Goal: Task Accomplishment & Management: Manage account settings

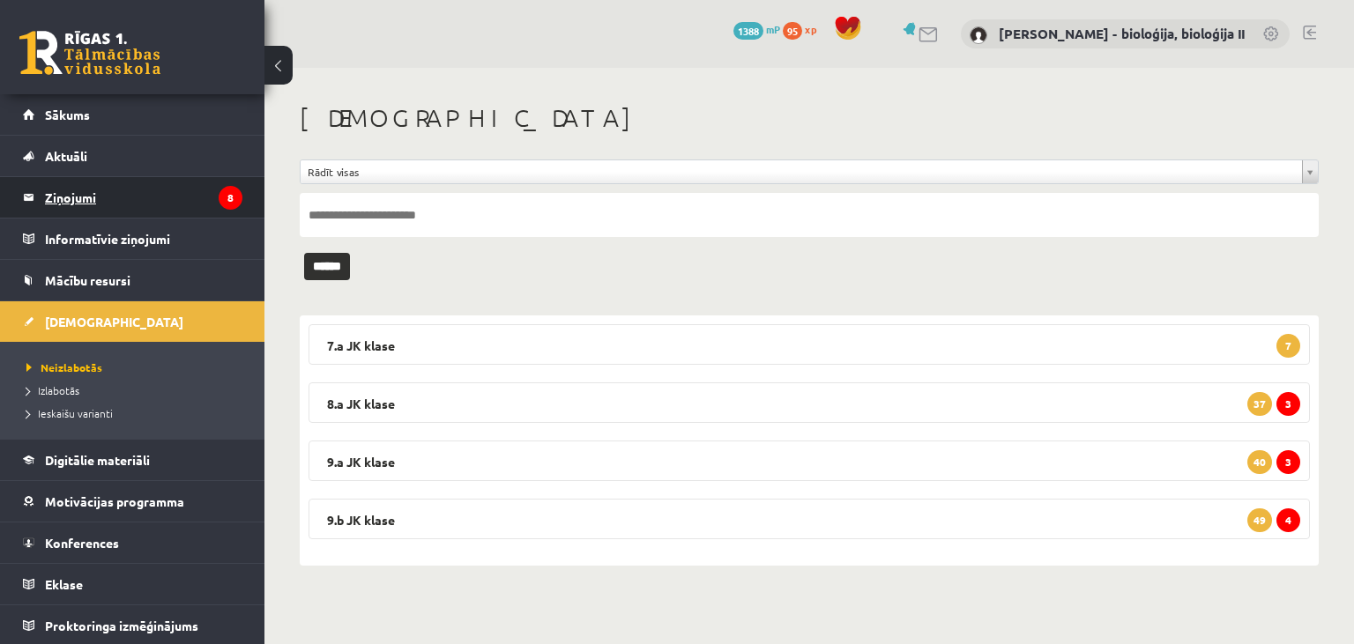
click at [77, 192] on legend "Ziņojumi 8" at bounding box center [143, 197] width 197 height 41
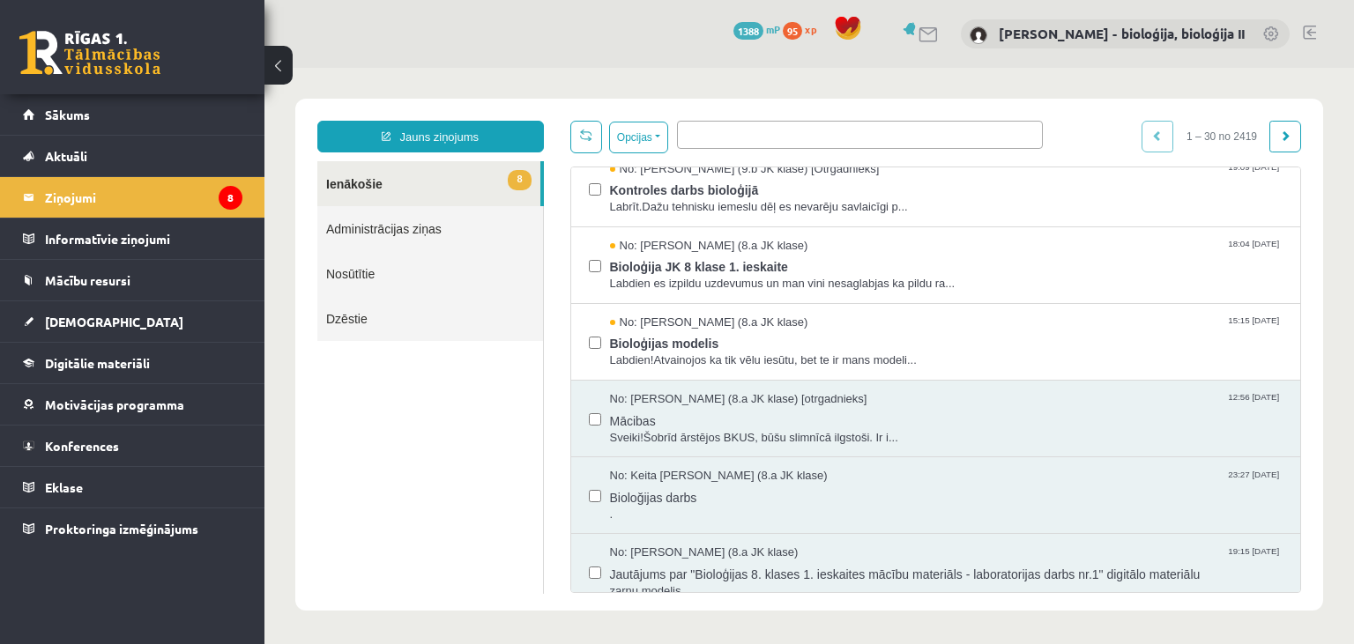
scroll to position [423, 0]
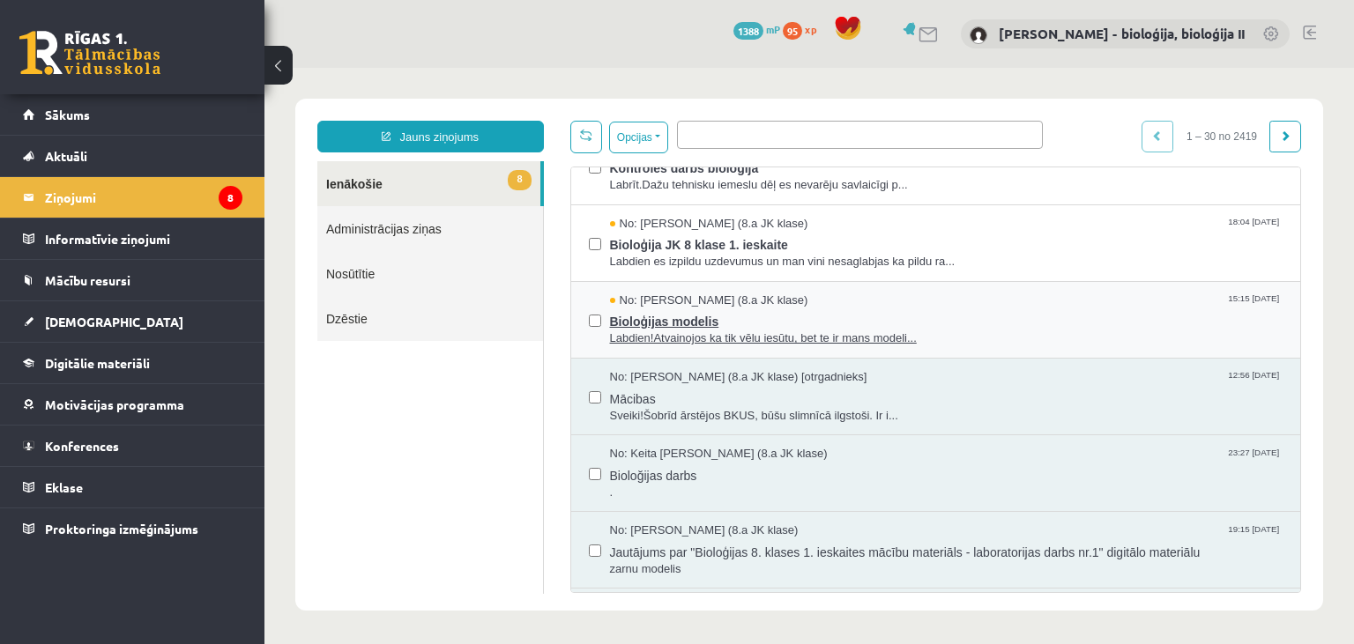
click at [979, 319] on span "Bioloģijas modelis" at bounding box center [947, 320] width 674 height 22
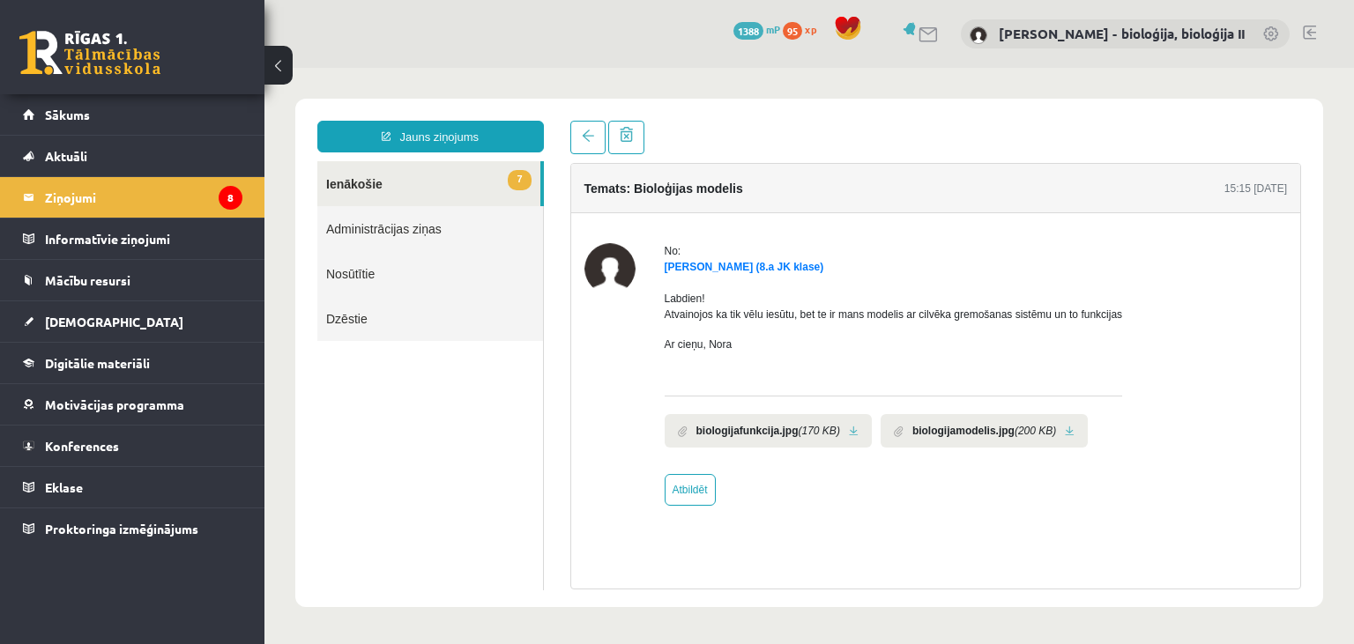
scroll to position [0, 0]
click at [854, 432] on link at bounding box center [854, 431] width 10 height 11
click at [1065, 428] on link at bounding box center [1070, 431] width 10 height 11
click at [679, 495] on link "Atbildēt" at bounding box center [690, 490] width 51 height 32
type input "**********"
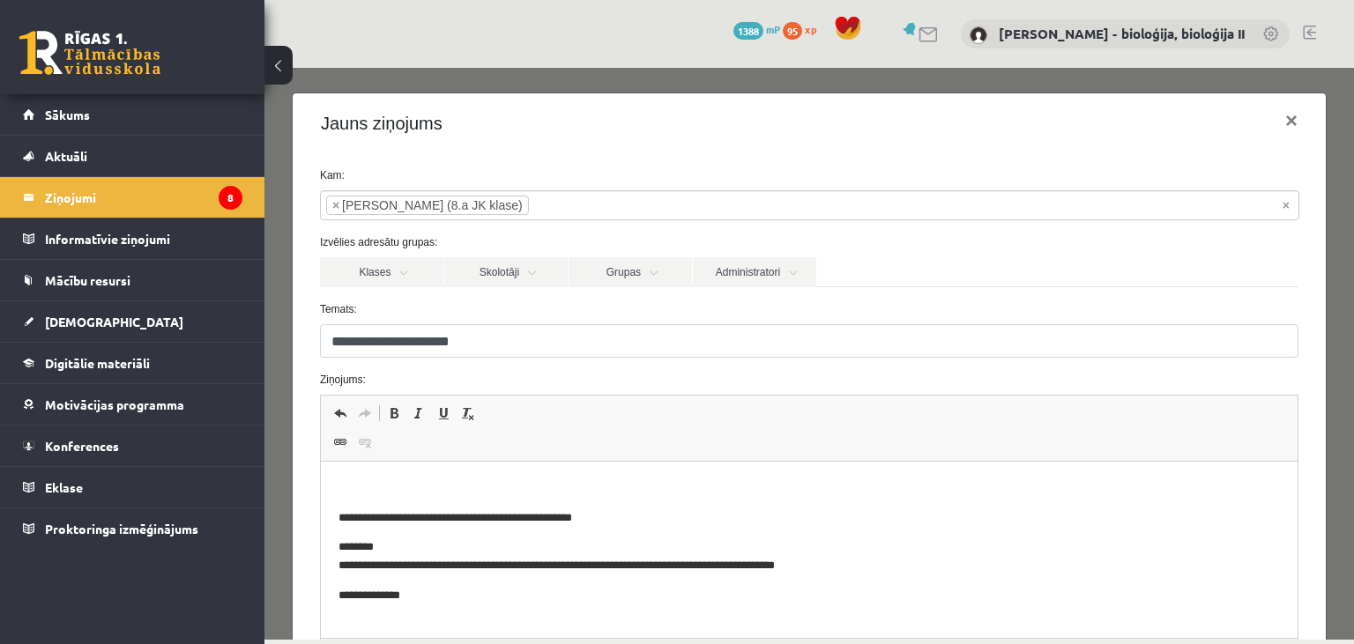
click at [615, 484] on p "Editor, wiswyg-editor-47024734701520-1758013089-294" at bounding box center [809, 489] width 942 height 19
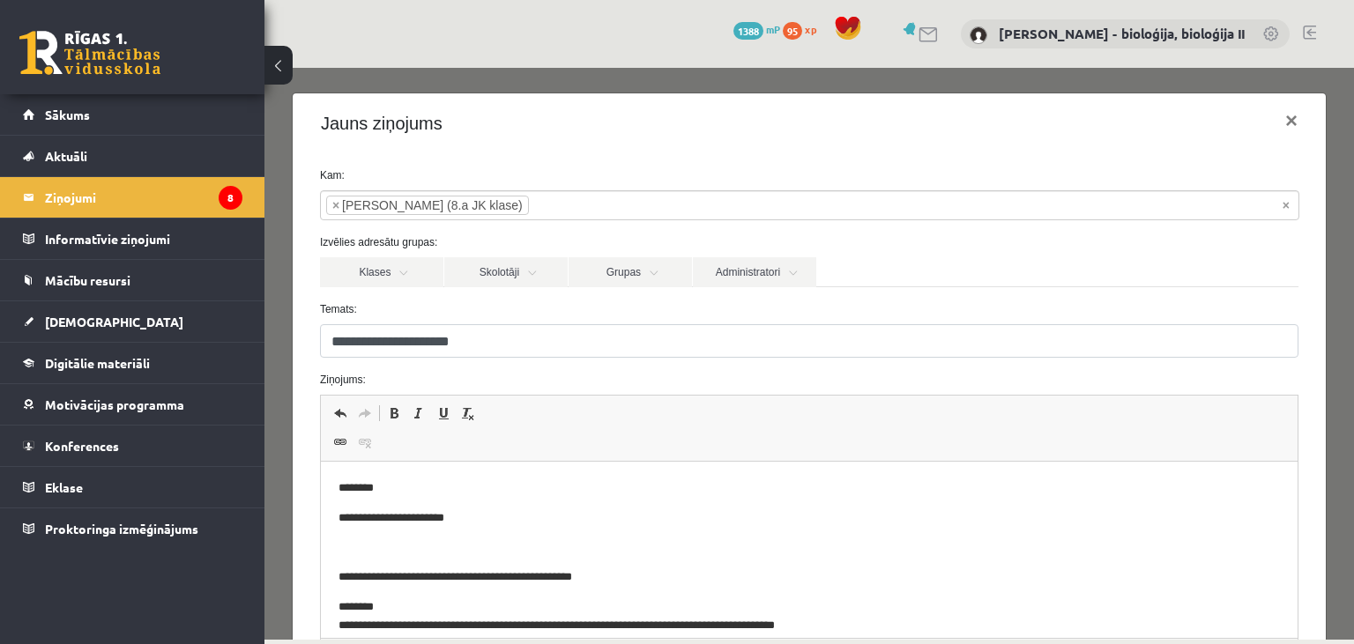
click at [412, 523] on p "**********" at bounding box center [809, 519] width 942 height 19
click at [428, 540] on p "Editor, wiswyg-editor-47024734701520-1758013089-294" at bounding box center [809, 548] width 942 height 19
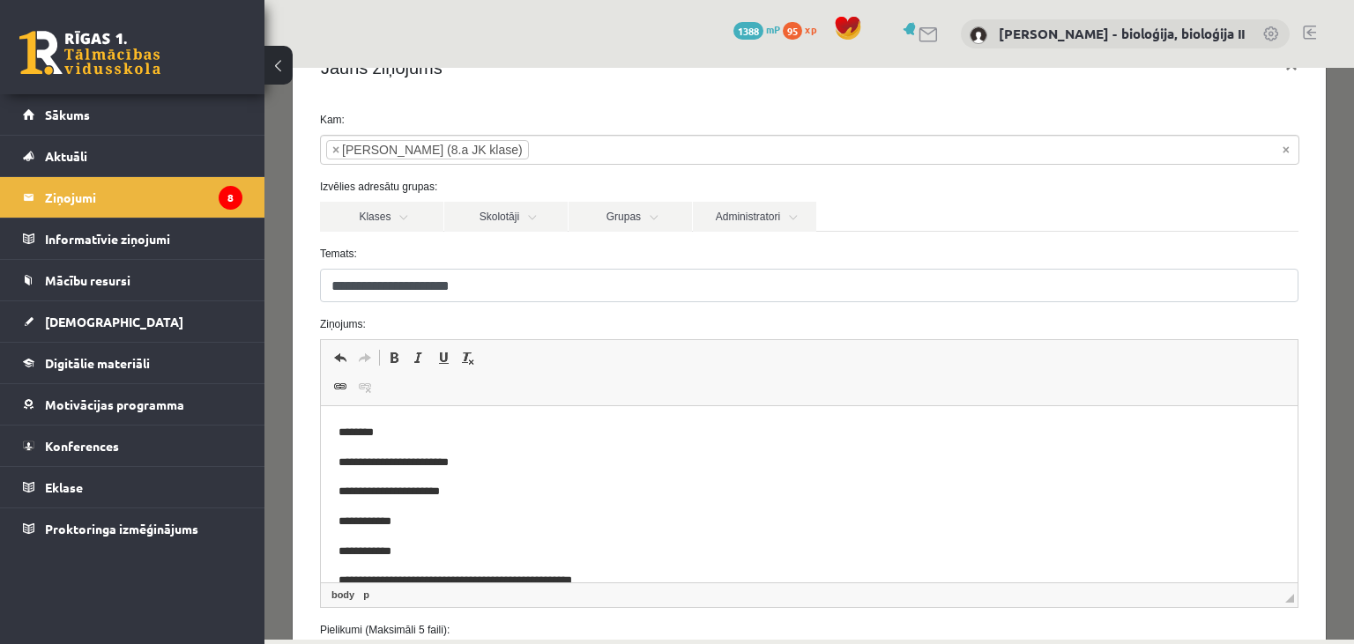
scroll to position [85, 0]
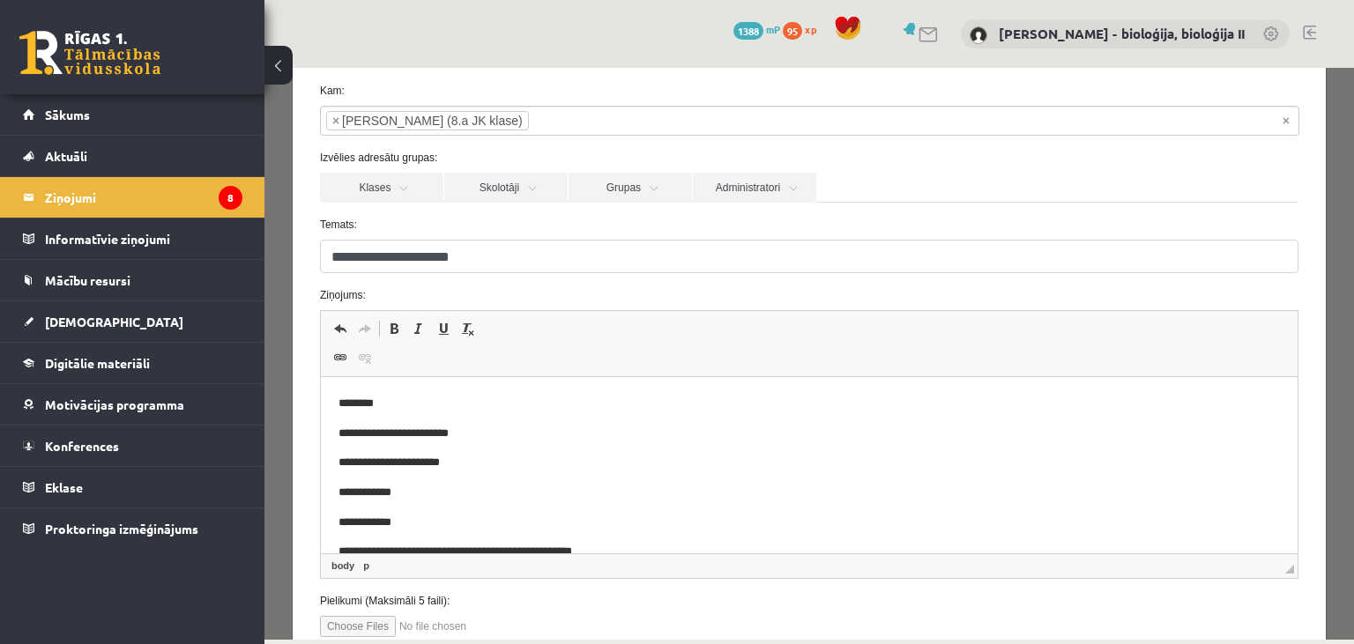
click at [459, 436] on p "**********" at bounding box center [809, 434] width 942 height 19
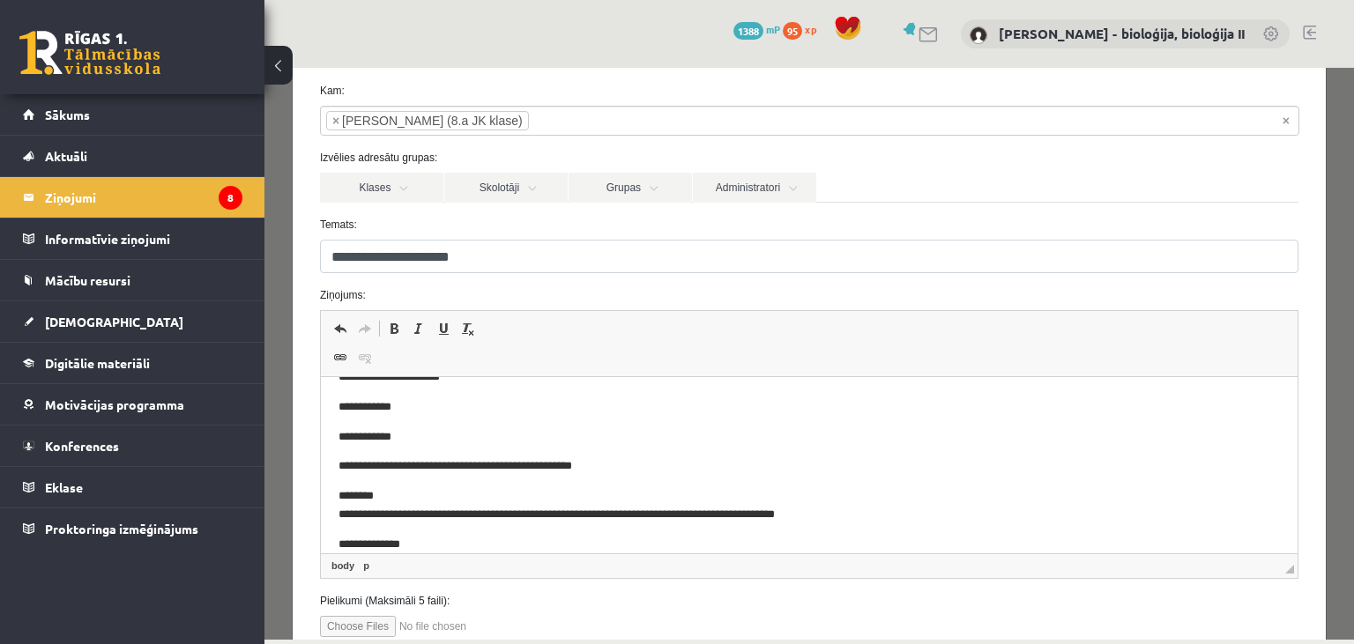
scroll to position [204, 0]
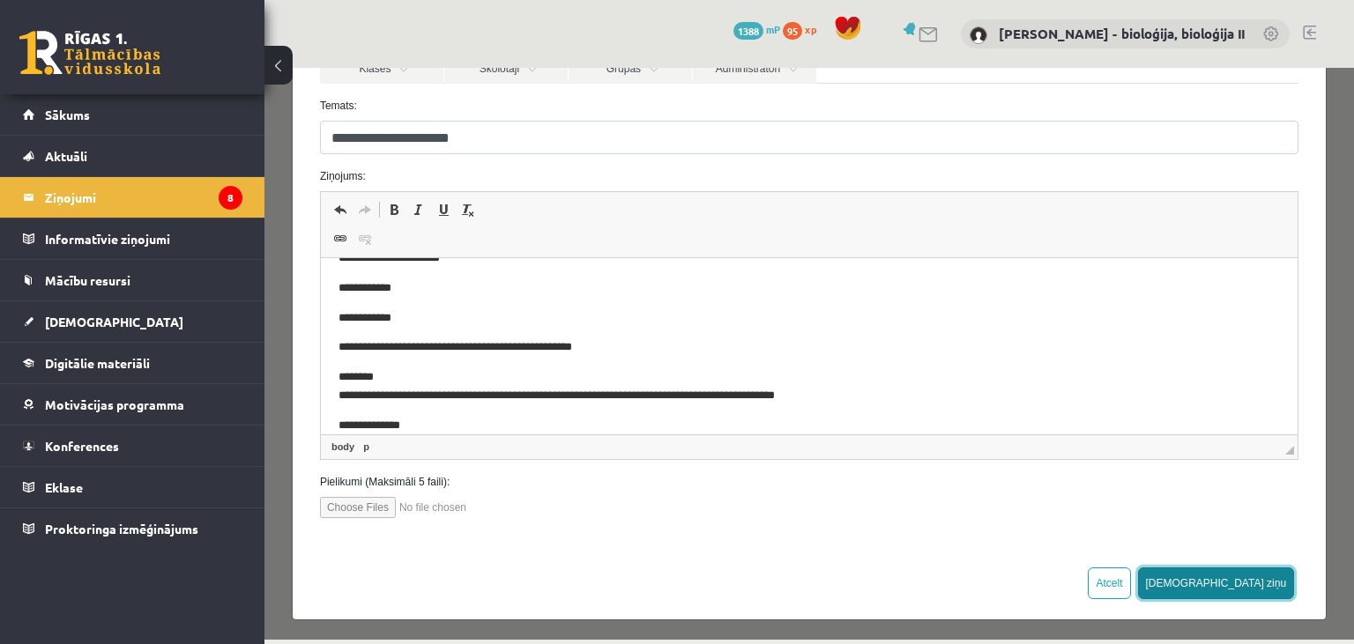
click at [1247, 584] on button "[DEMOGRAPHIC_DATA] ziņu" at bounding box center [1216, 584] width 157 height 32
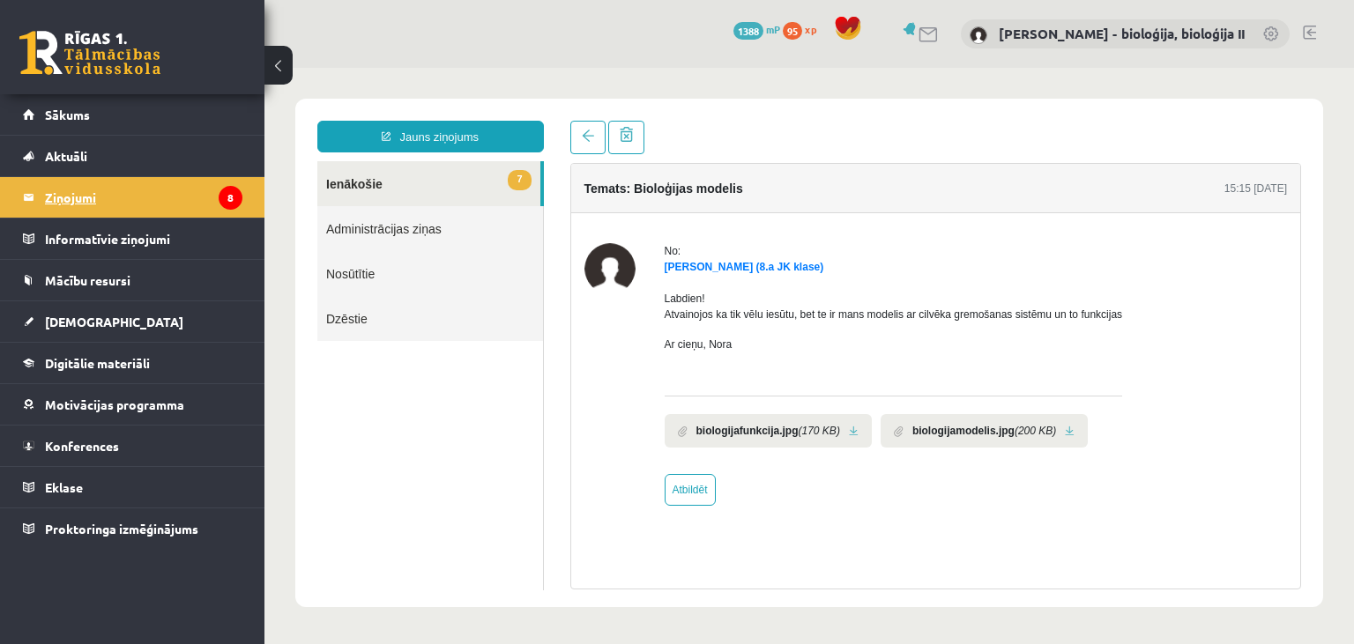
scroll to position [0, 0]
click at [92, 205] on legend "Ziņojumi 8" at bounding box center [143, 197] width 197 height 41
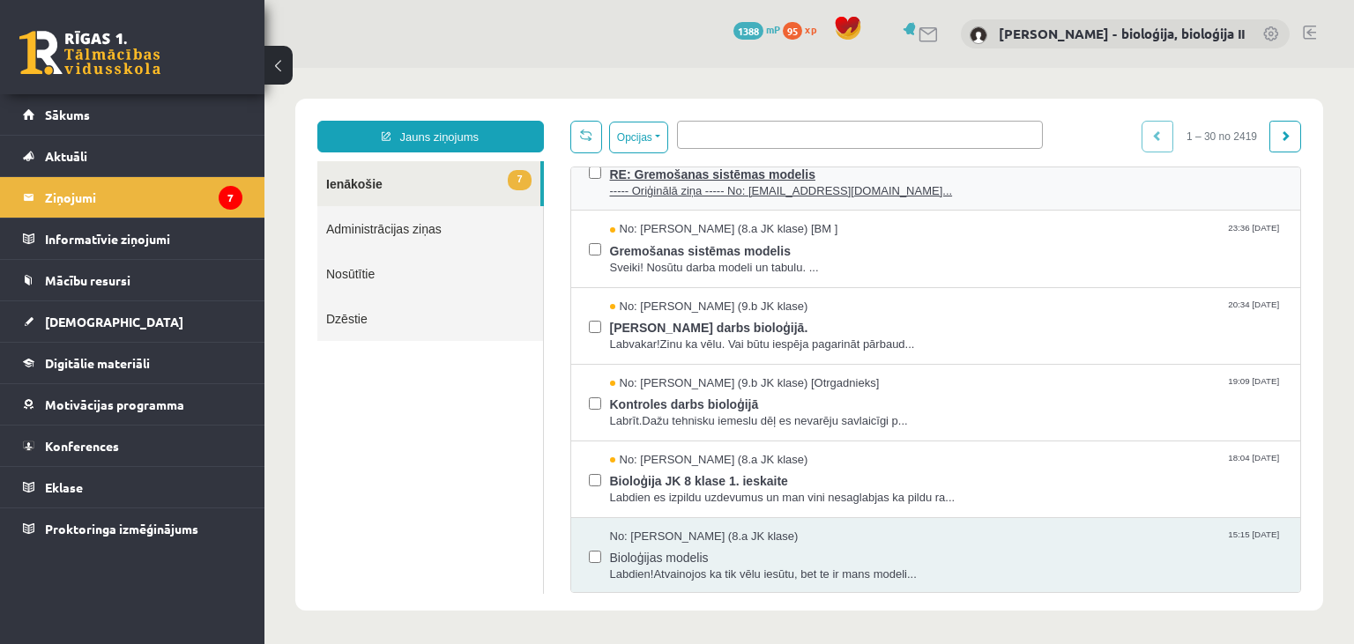
scroll to position [254, 0]
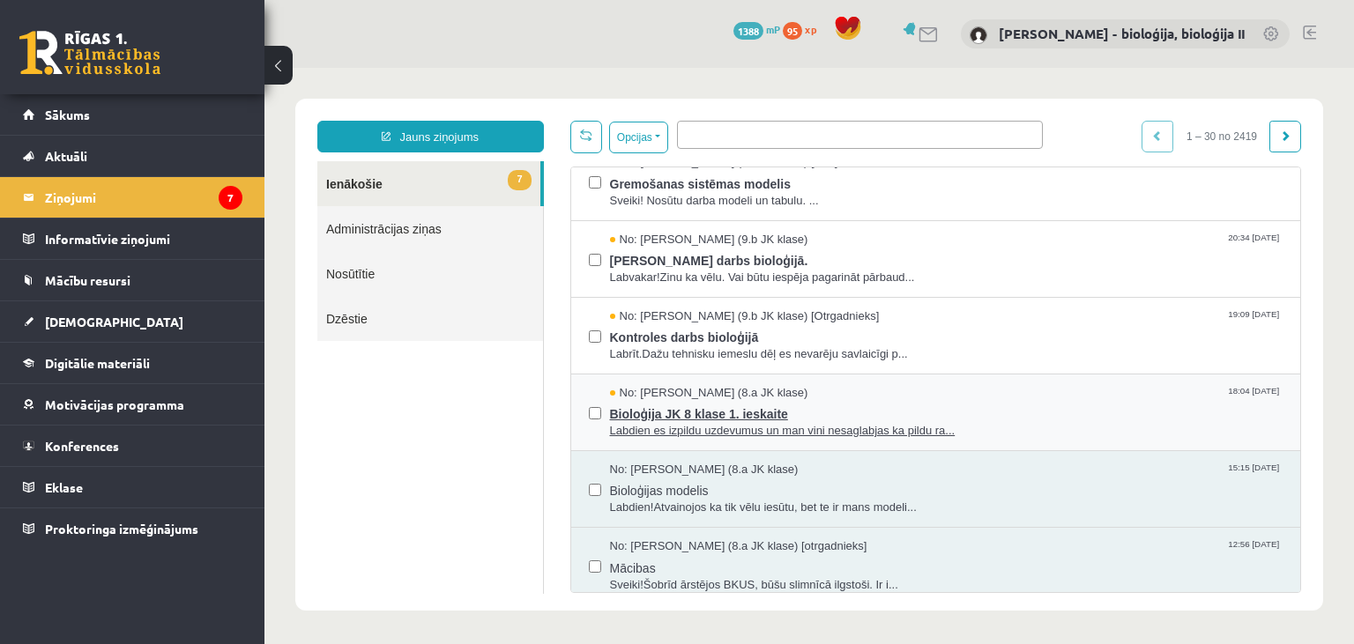
click at [1105, 407] on span "Bioloģija JK 8 klase 1. ieskaite" at bounding box center [947, 412] width 674 height 22
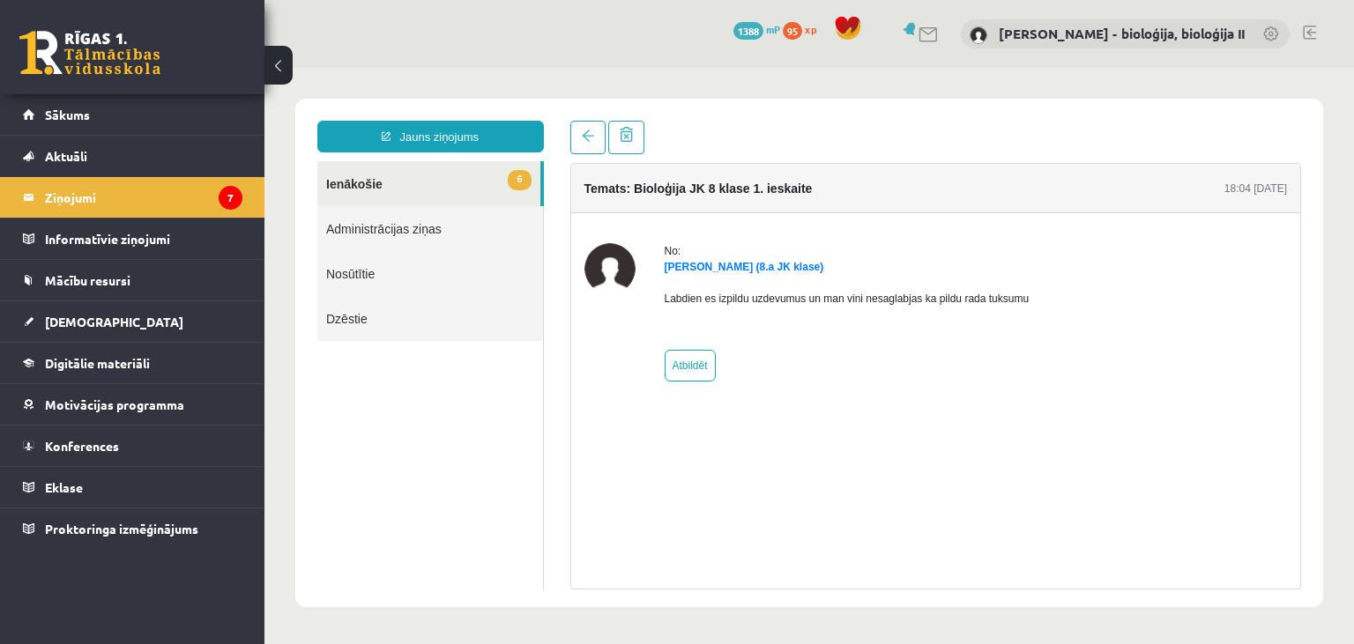
scroll to position [0, 0]
click at [697, 375] on link "Atbildēt" at bounding box center [690, 366] width 51 height 32
type input "**********"
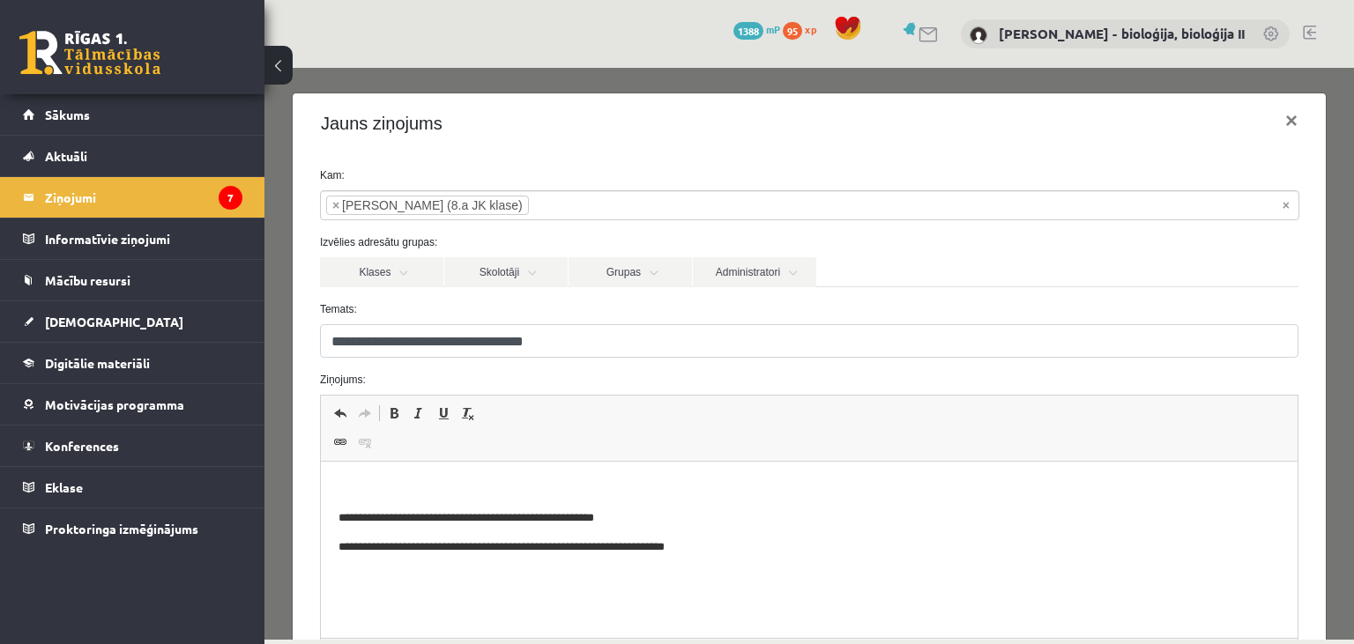
click at [517, 491] on p "Editor, wiswyg-editor-47025000116600-1758013321-866" at bounding box center [809, 489] width 942 height 19
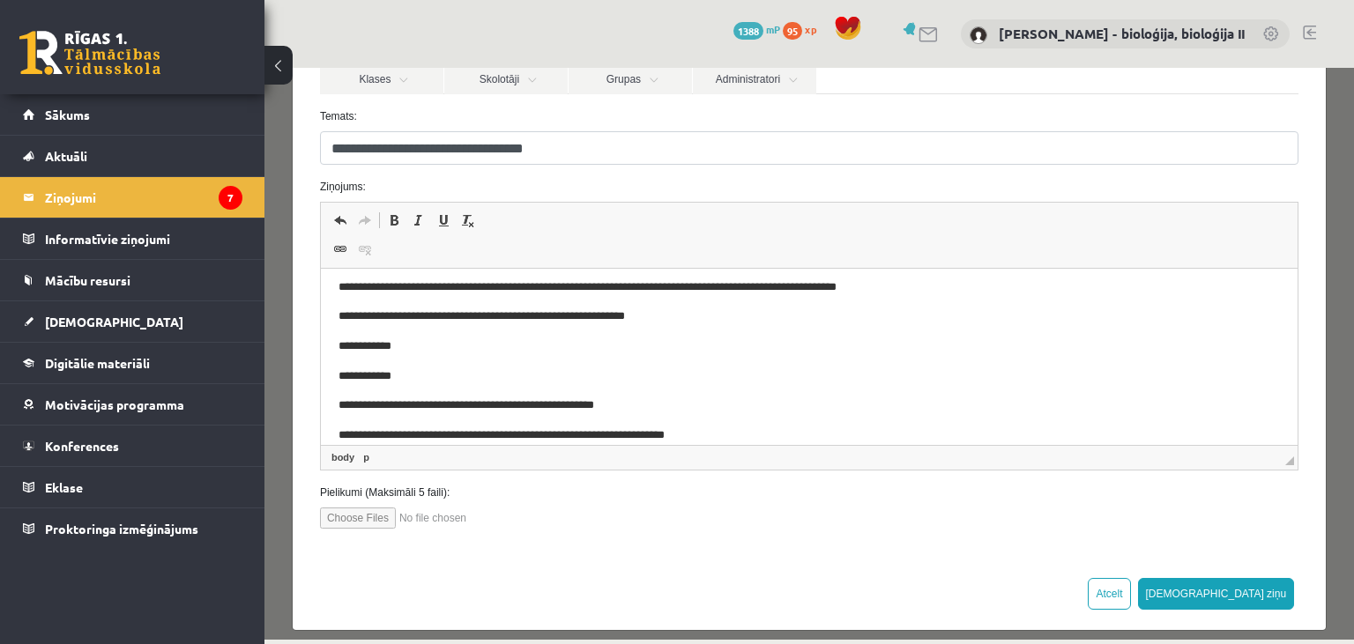
scroll to position [204, 0]
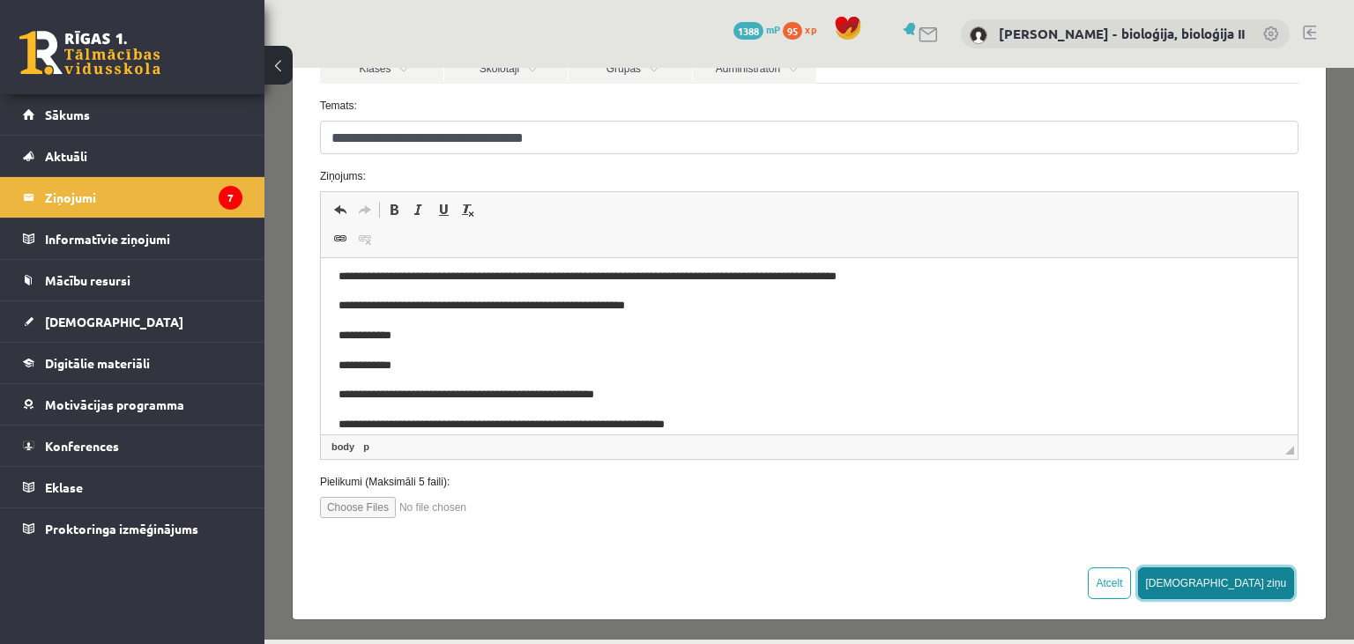
click at [1269, 577] on button "[DEMOGRAPHIC_DATA] ziņu" at bounding box center [1216, 584] width 157 height 32
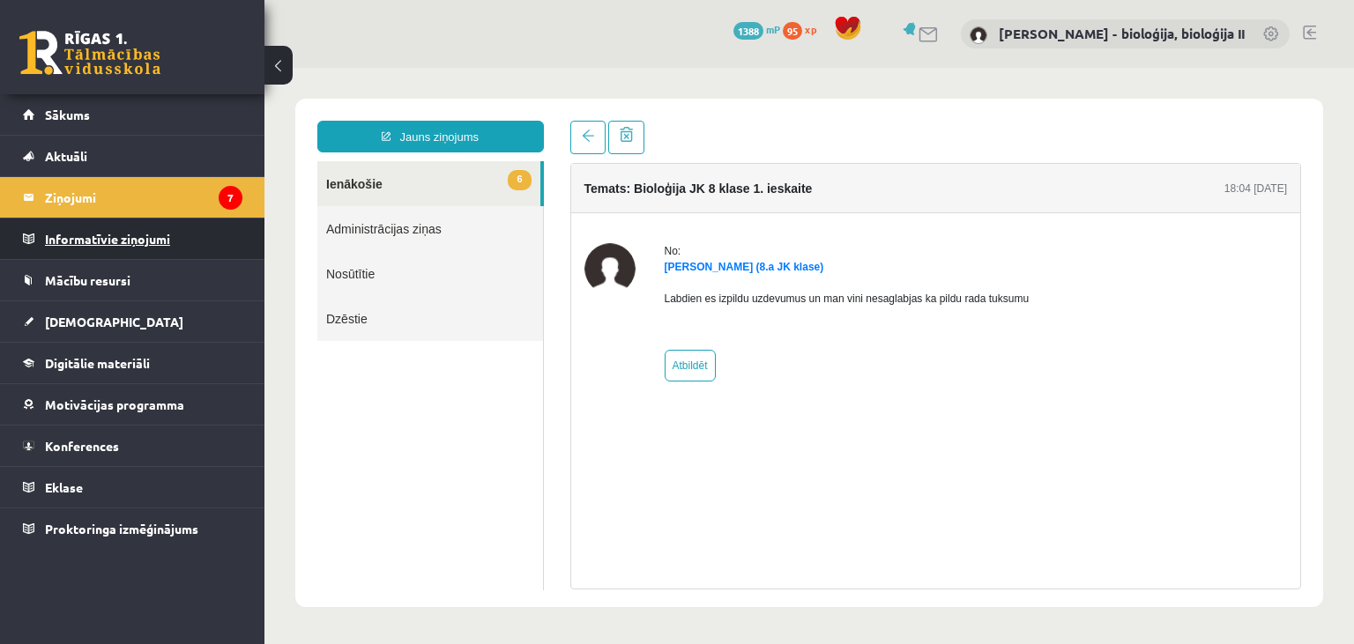
scroll to position [0, 0]
click at [114, 205] on legend "Ziņojumi 7" at bounding box center [143, 197] width 197 height 41
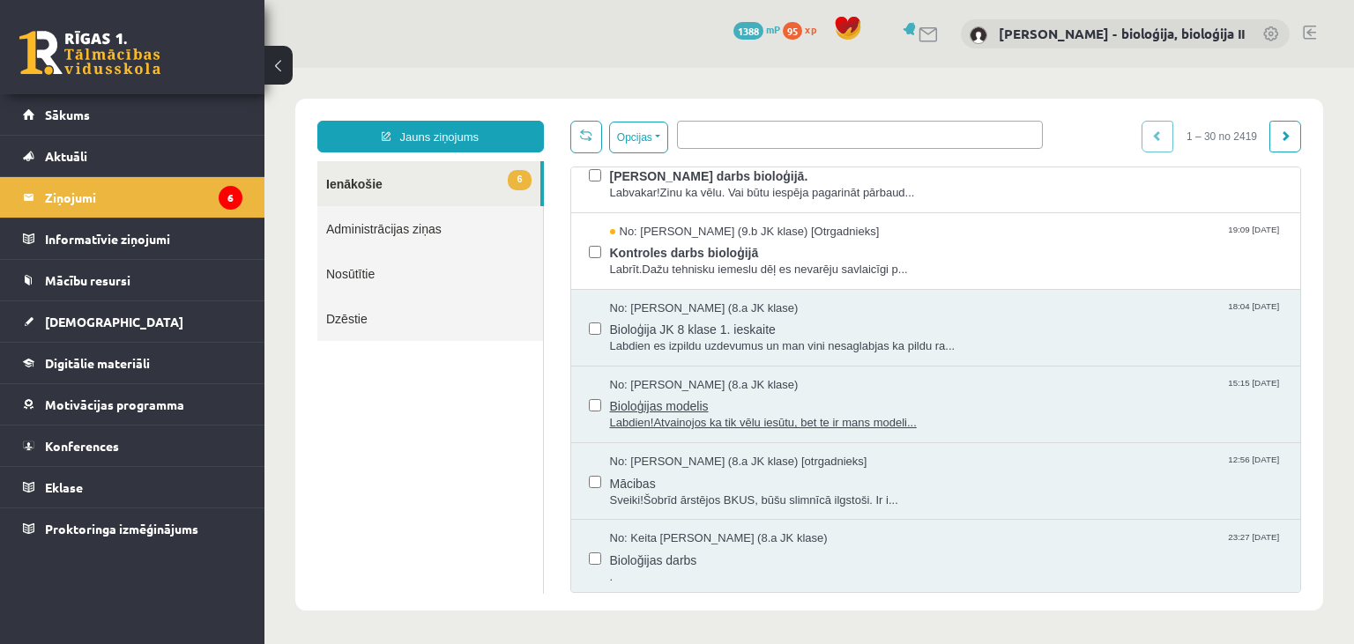
scroll to position [254, 0]
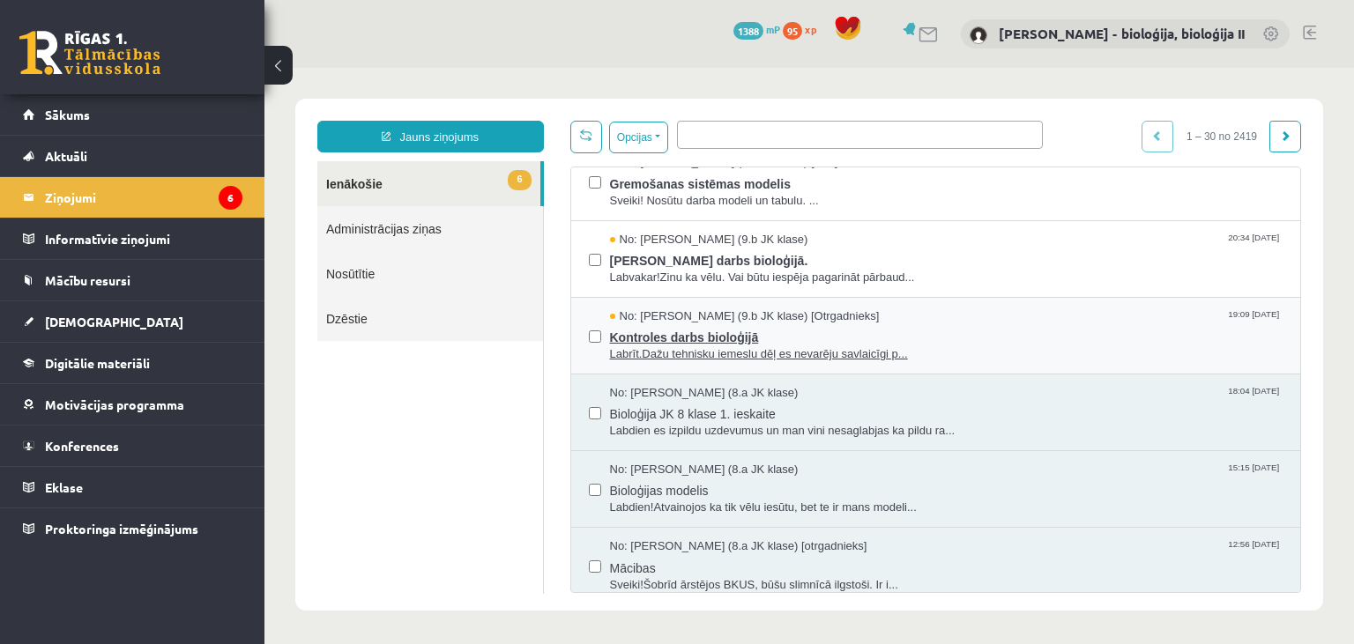
click at [1014, 324] on span "Kontroles darbs bioloģijā" at bounding box center [947, 335] width 674 height 22
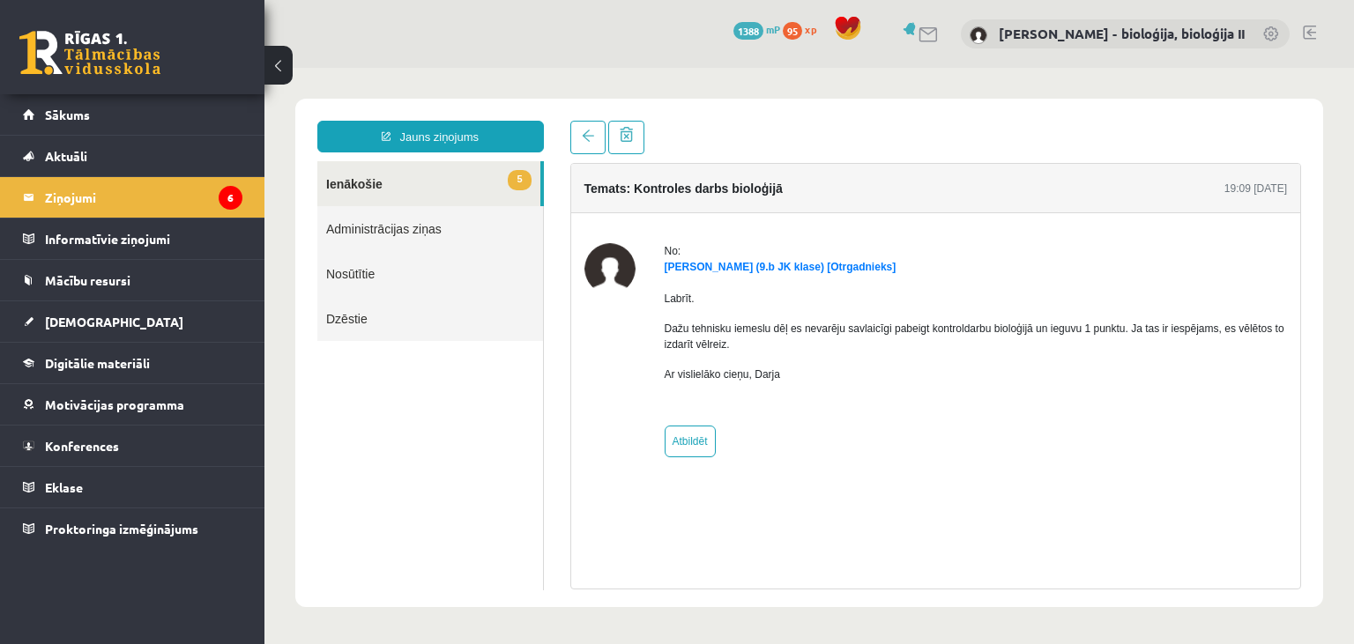
scroll to position [0, 0]
click at [681, 443] on link "Atbildēt" at bounding box center [690, 442] width 51 height 32
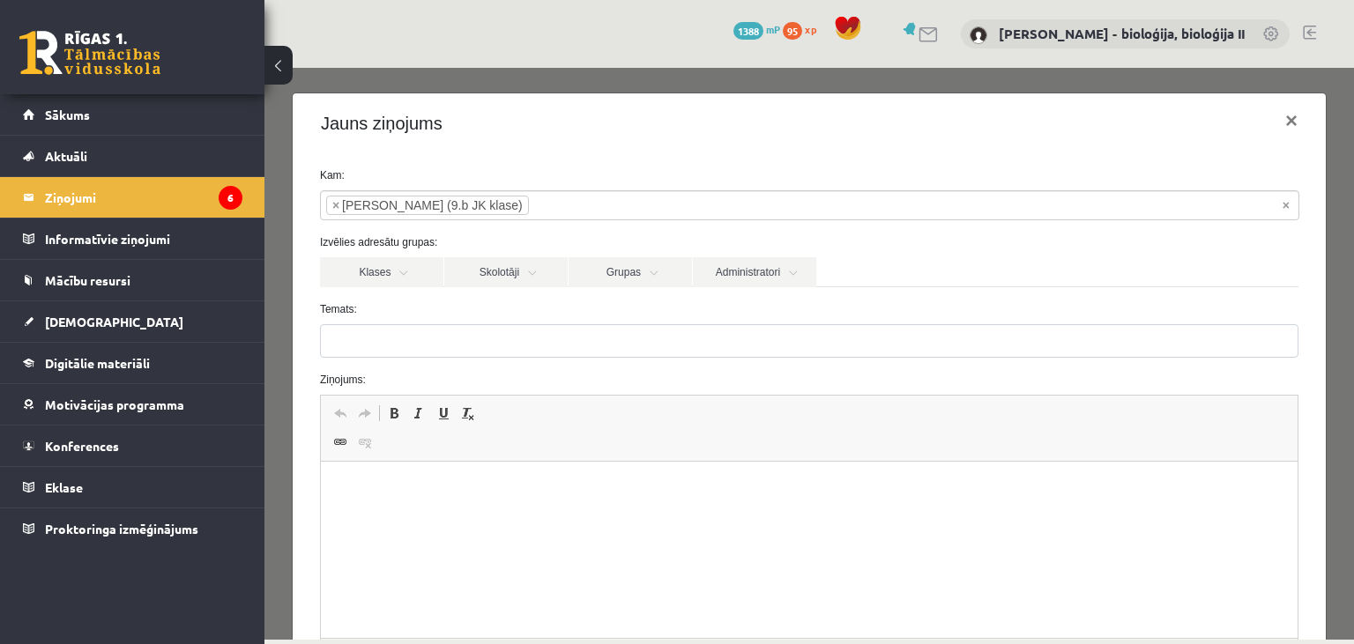
type input "**********"
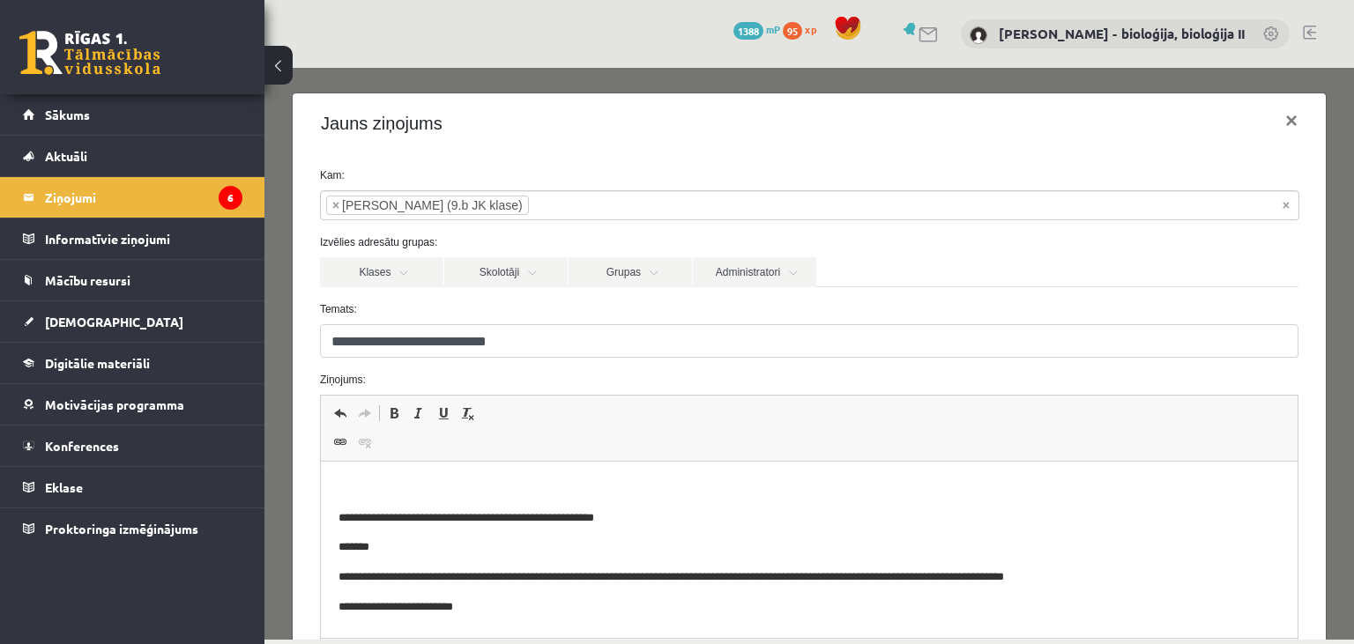
click at [556, 492] on p "Editor, wiswyg-editor-47024941664060-1758013405-355" at bounding box center [809, 489] width 942 height 19
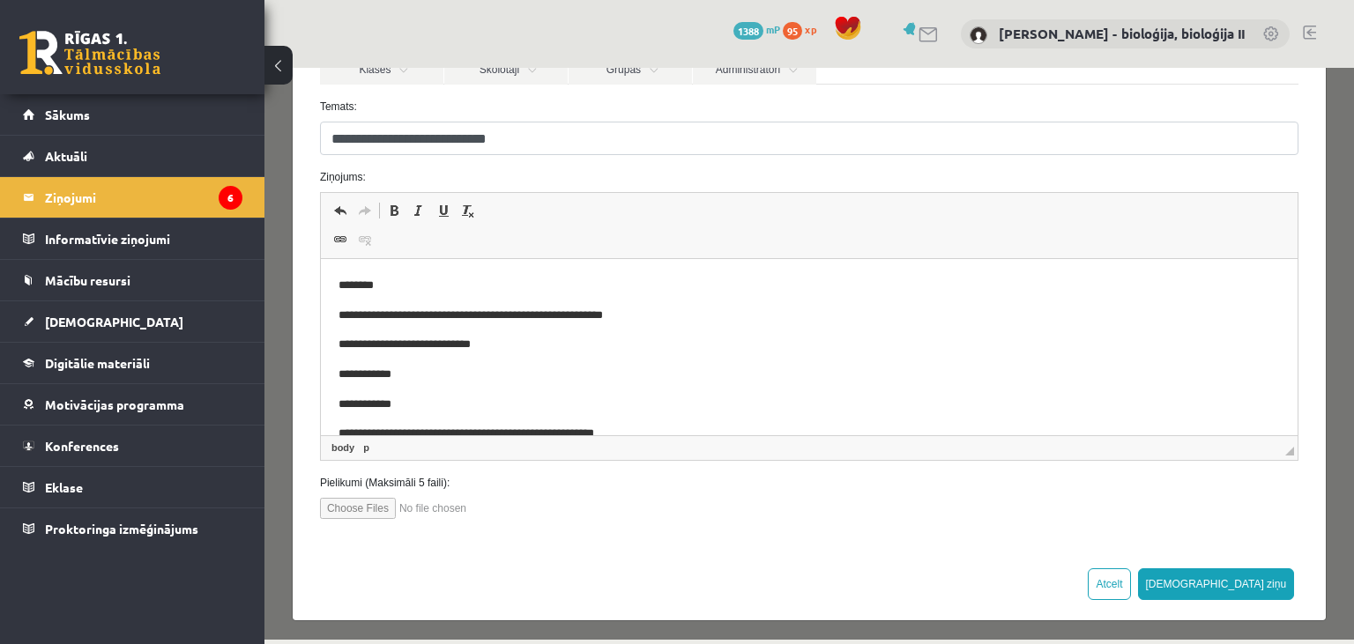
scroll to position [204, 0]
click at [1264, 582] on button "[DEMOGRAPHIC_DATA] ziņu" at bounding box center [1216, 584] width 157 height 32
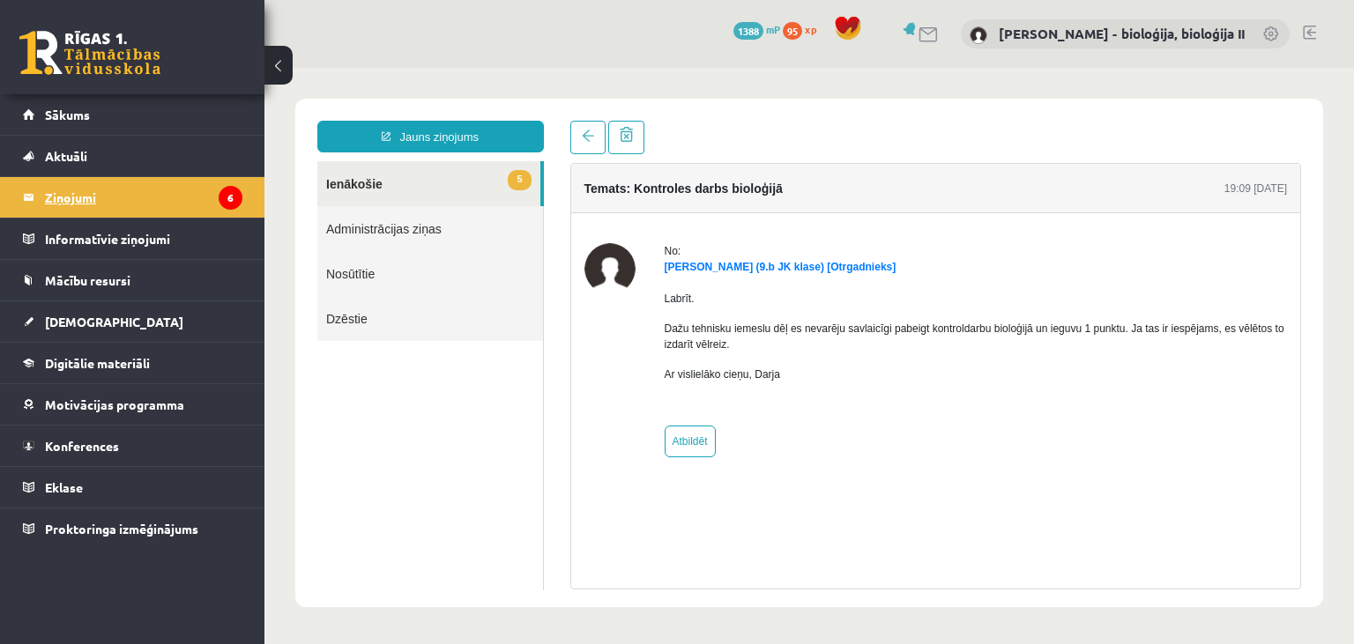
scroll to position [0, 0]
click at [164, 196] on legend "Ziņojumi 6" at bounding box center [143, 197] width 197 height 41
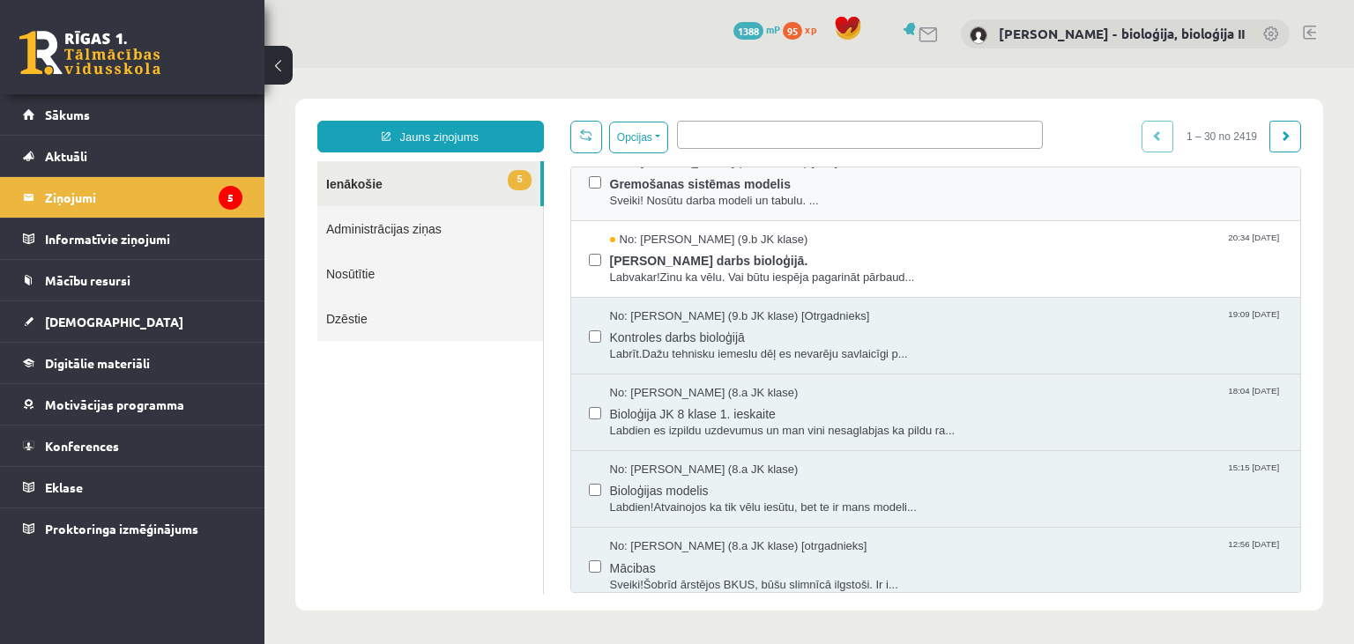
scroll to position [169, 0]
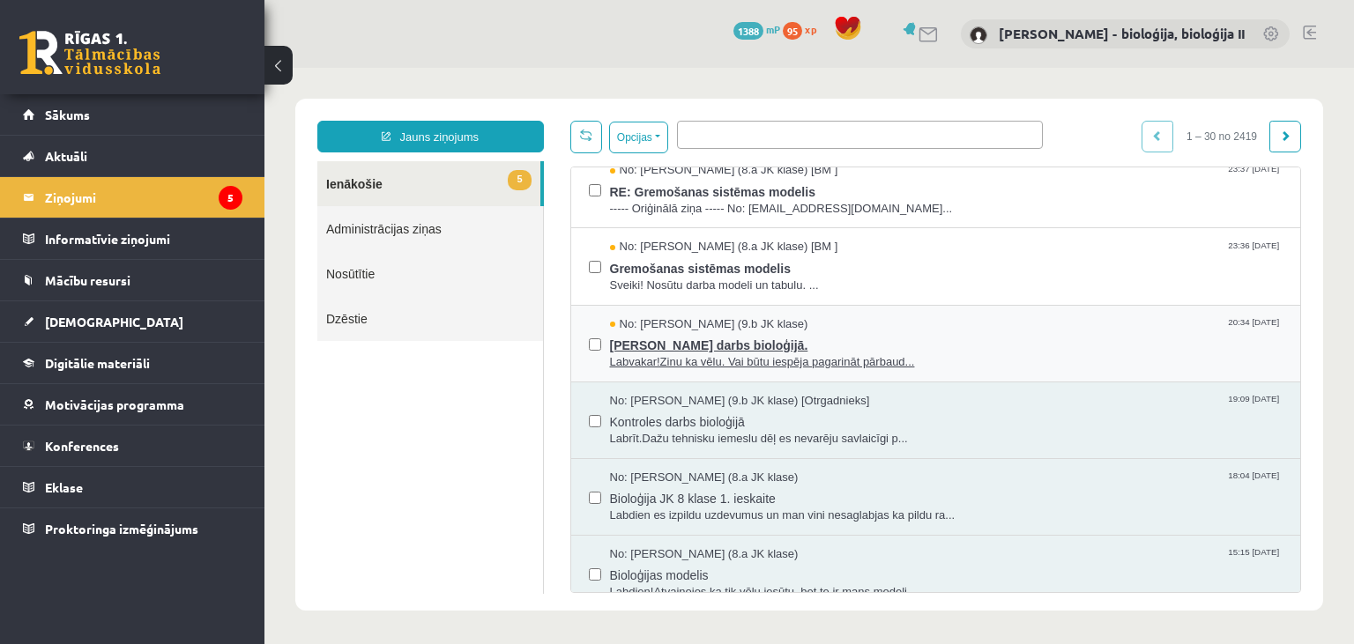
click at [994, 332] on span "Pārbaudes darbs bioloģijā." at bounding box center [947, 343] width 674 height 22
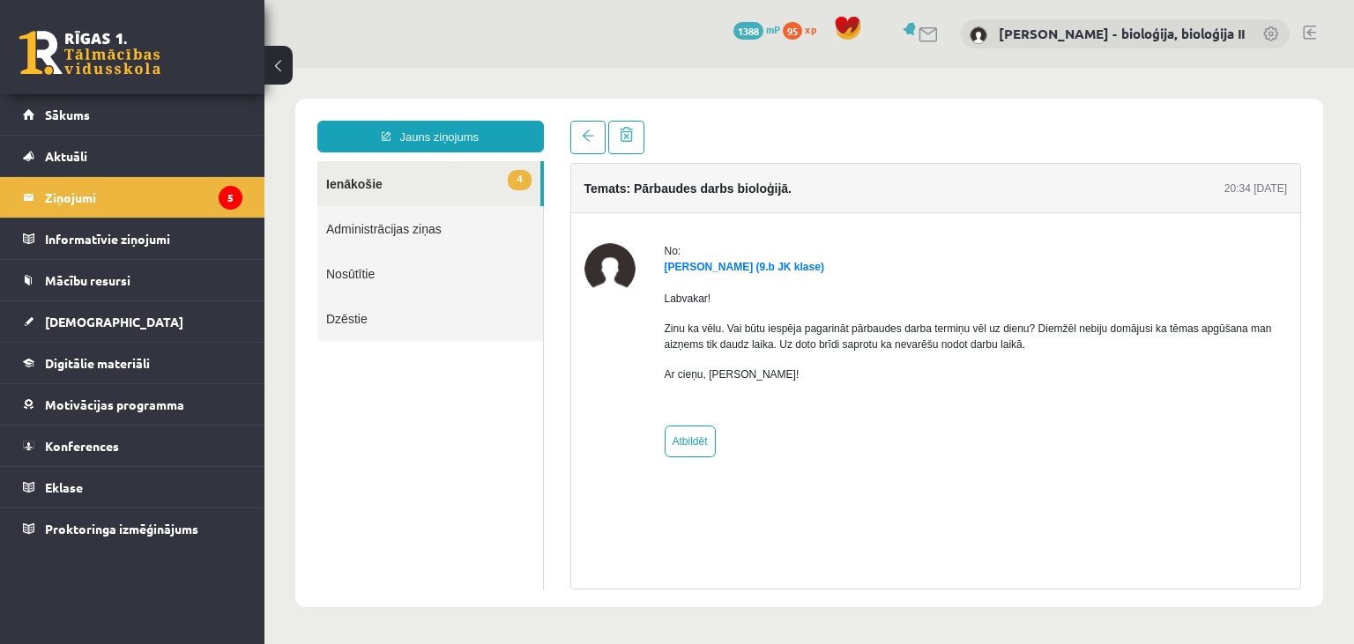
scroll to position [0, 0]
click at [696, 435] on link "Atbildēt" at bounding box center [690, 442] width 51 height 32
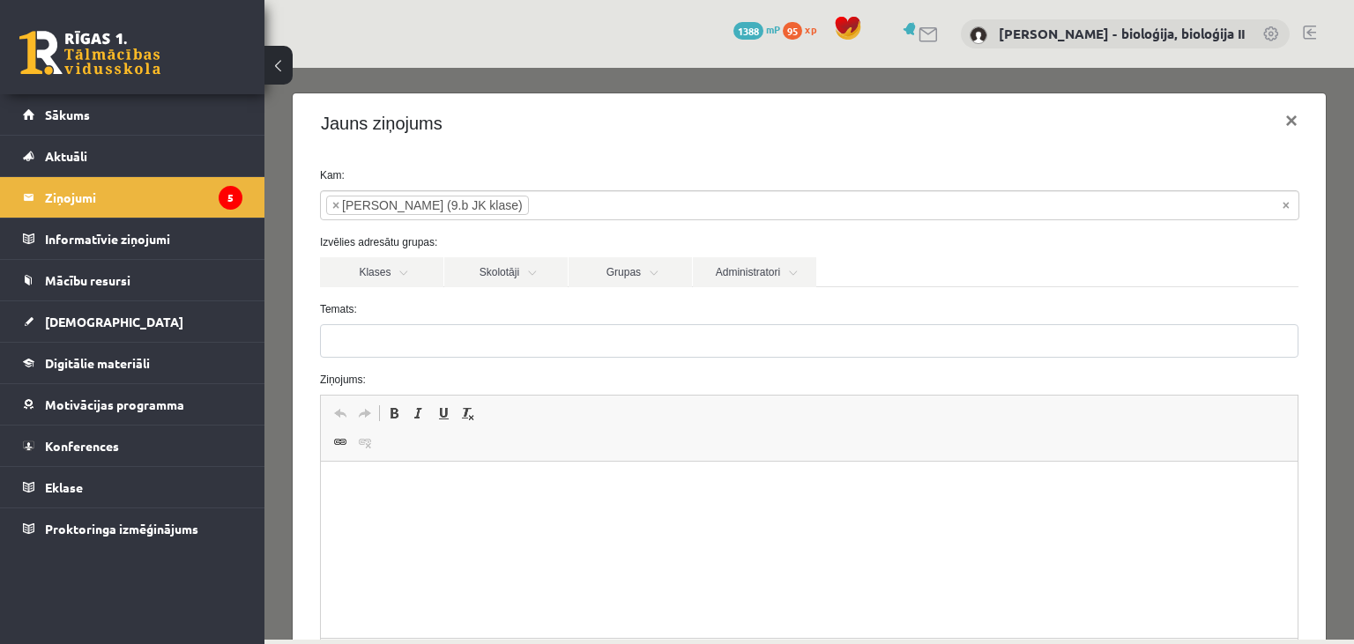
type input "**********"
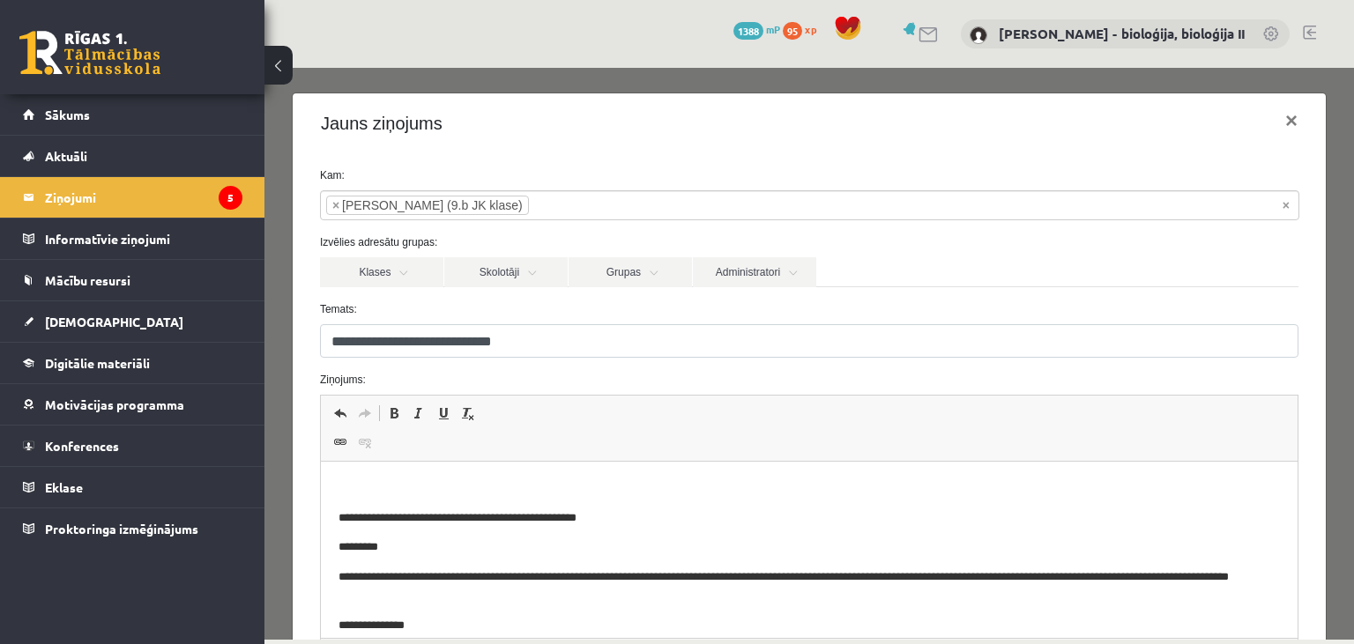
drag, startPoint x: 596, startPoint y: 480, endPoint x: 664, endPoint y: 854, distance: 379.9
click at [596, 480] on p "Editor, wiswyg-editor-47024966728240-1758013476-659" at bounding box center [809, 489] width 942 height 19
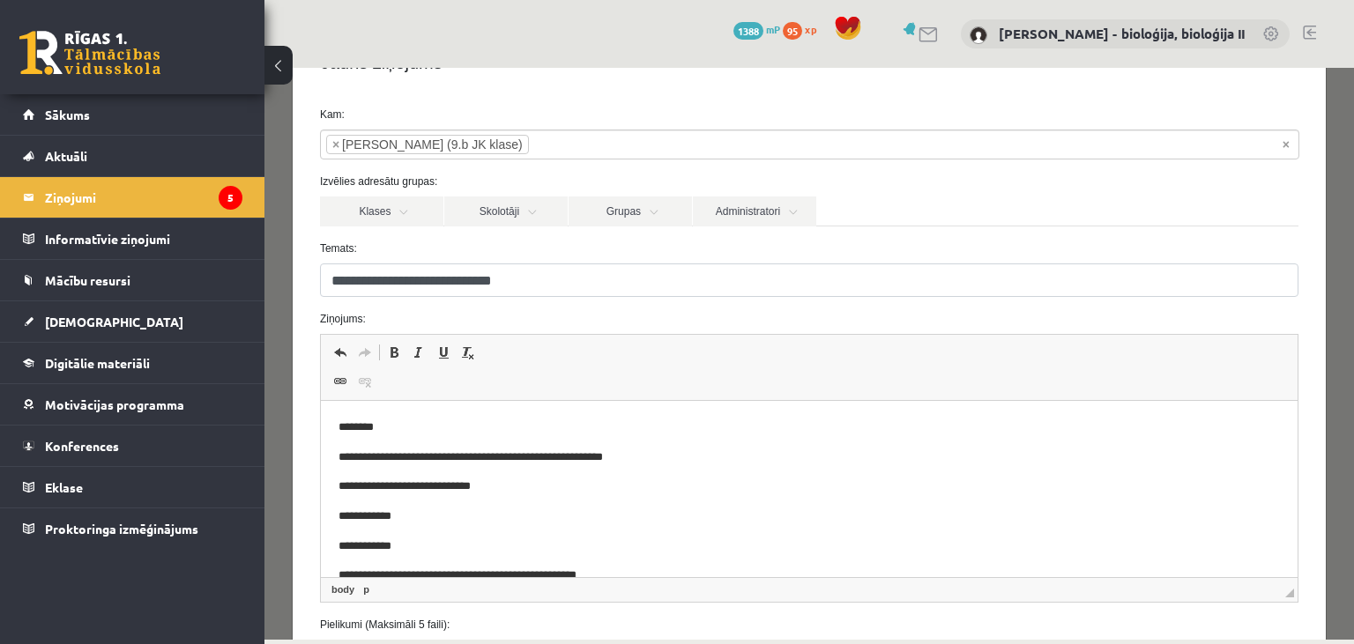
scroll to position [85, 0]
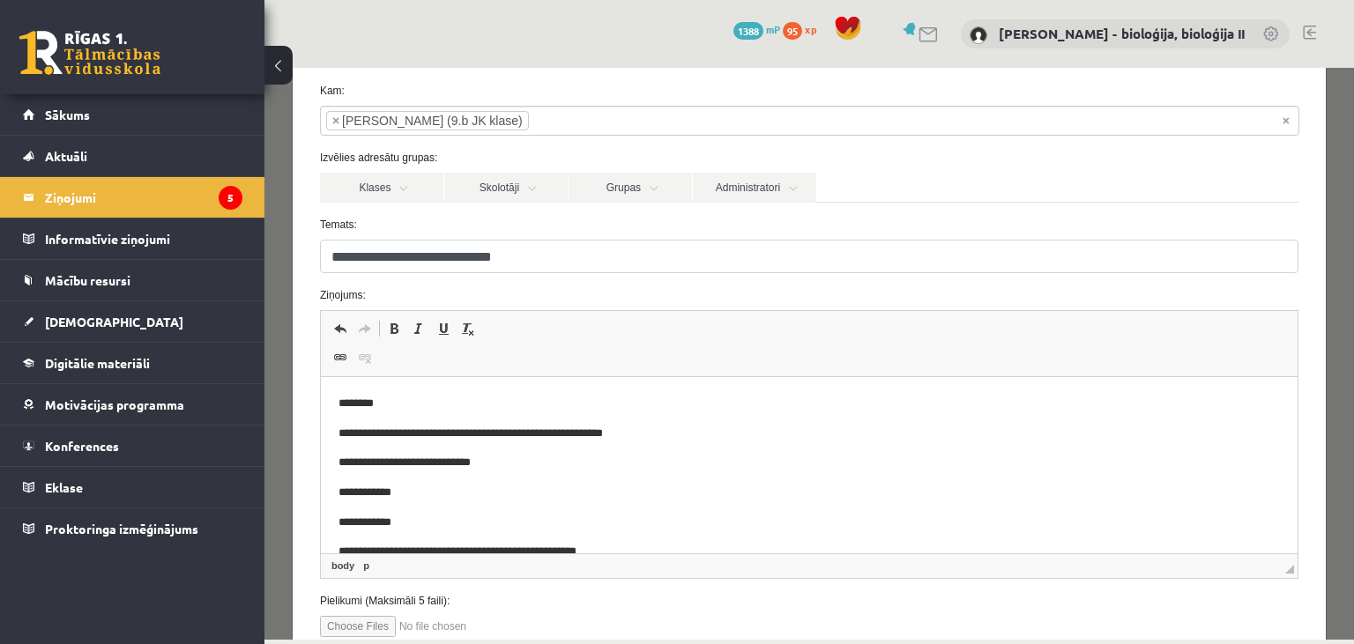
click at [695, 436] on p "**********" at bounding box center [809, 434] width 942 height 19
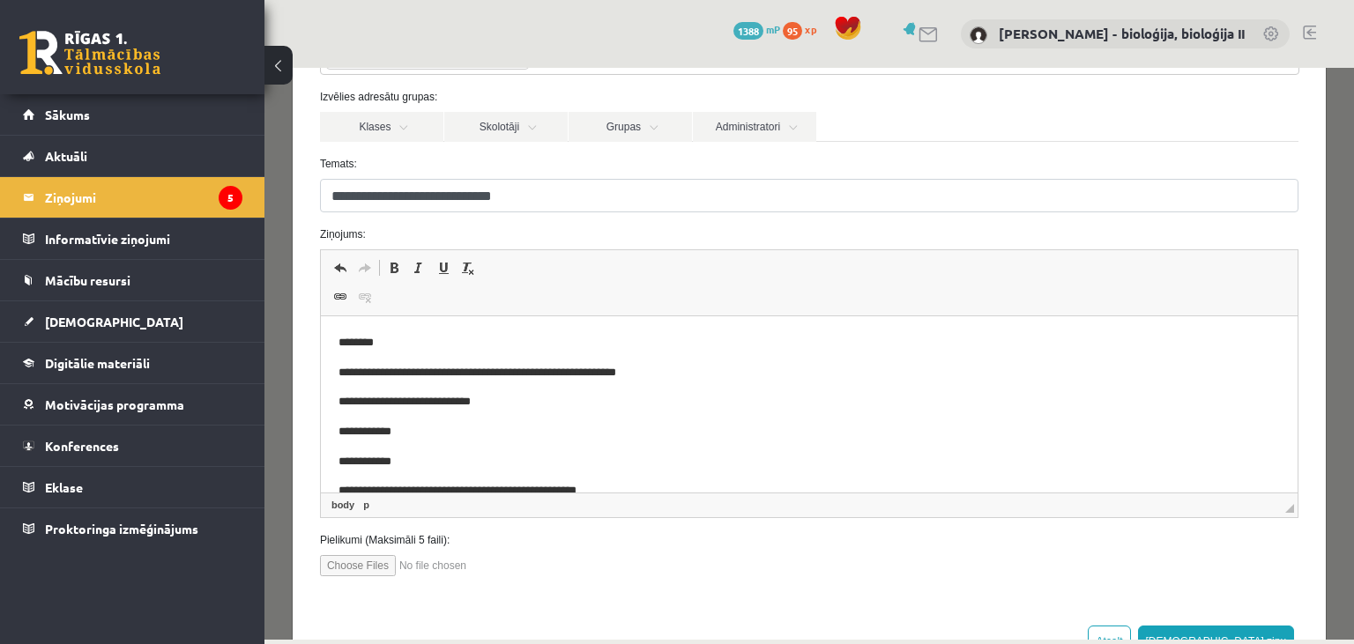
scroll to position [204, 0]
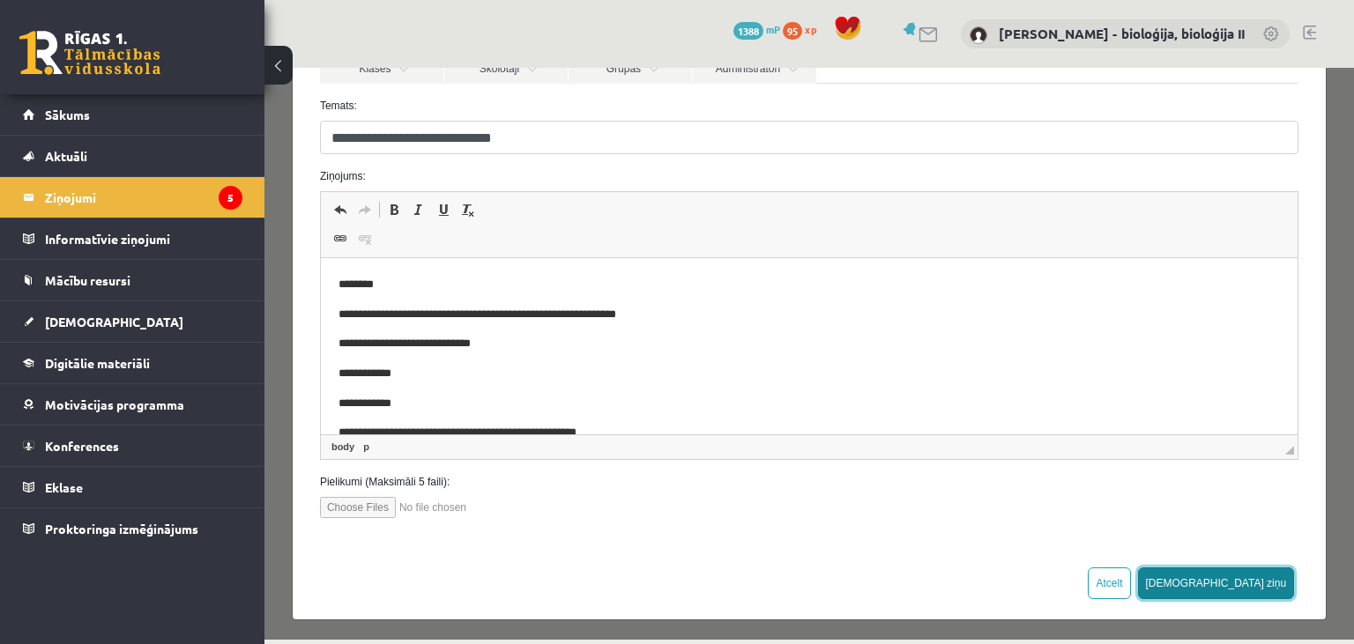
click at [1277, 584] on button "[DEMOGRAPHIC_DATA] ziņu" at bounding box center [1216, 584] width 157 height 32
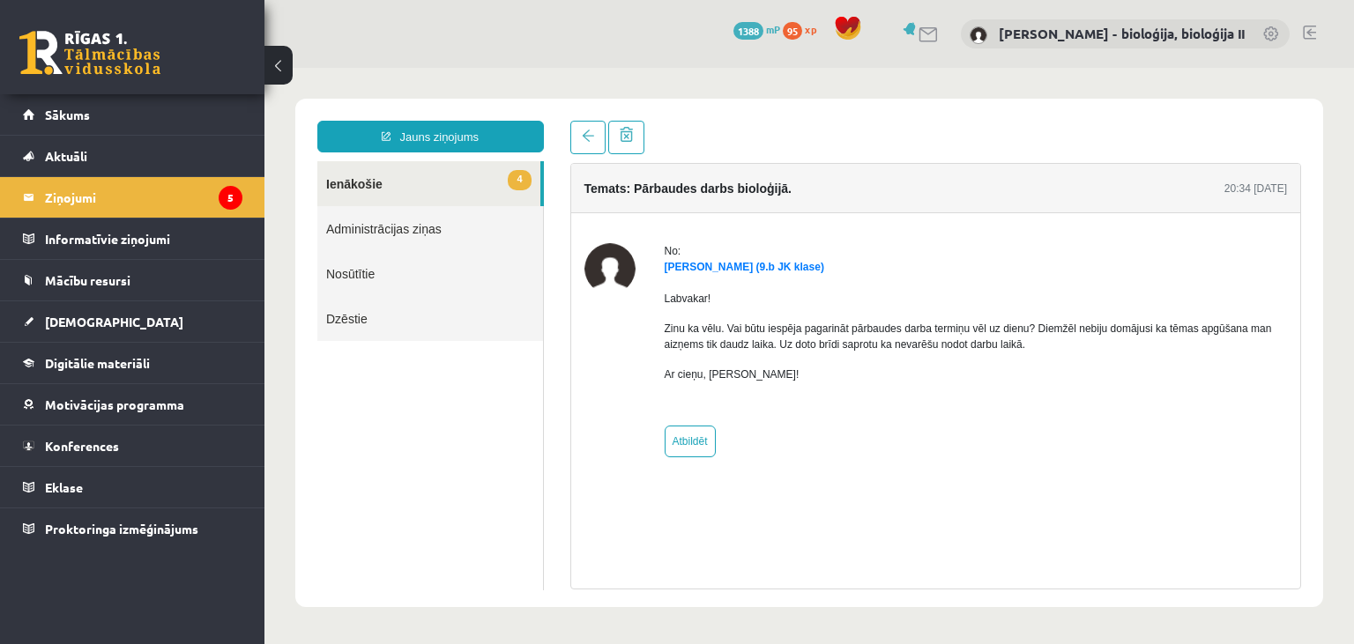
scroll to position [0, 0]
click at [370, 178] on link "4 Ienākošie" at bounding box center [428, 183] width 223 height 45
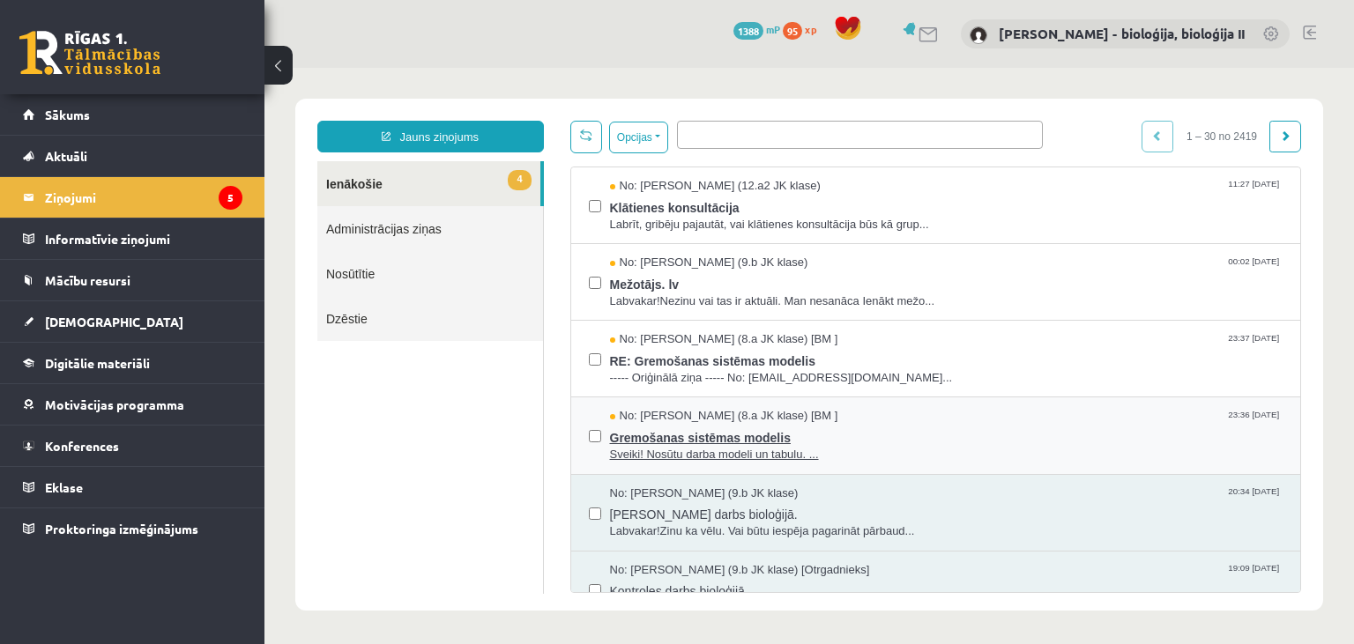
click at [926, 418] on div "No: Marks Rutkovskis (8.a JK klase) [BM ] 23:36 15/09/2025" at bounding box center [947, 416] width 674 height 17
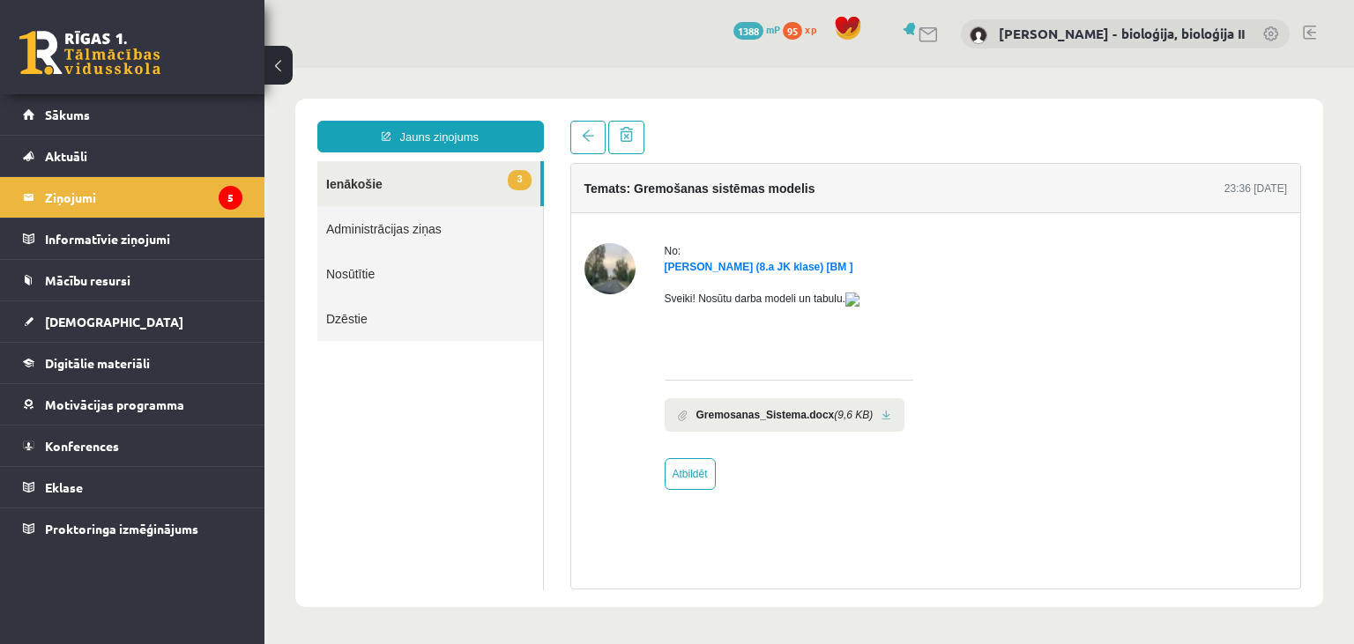
click at [882, 421] on link at bounding box center [887, 415] width 10 height 11
click at [859, 305] on img at bounding box center [852, 300] width 14 height 14
click at [696, 485] on link "Atbildēt" at bounding box center [690, 474] width 51 height 32
type input "**********"
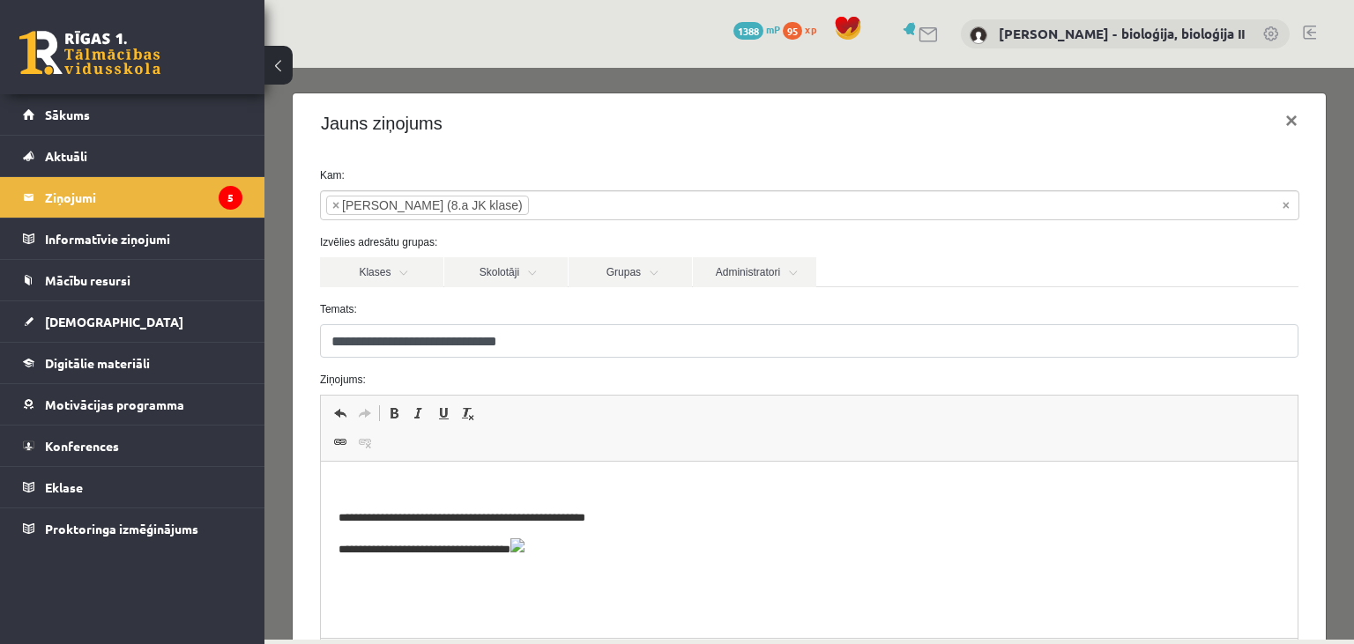
click at [617, 484] on p "Editor, wiswyg-editor-47024760089880-1758013519-457" at bounding box center [809, 489] width 942 height 19
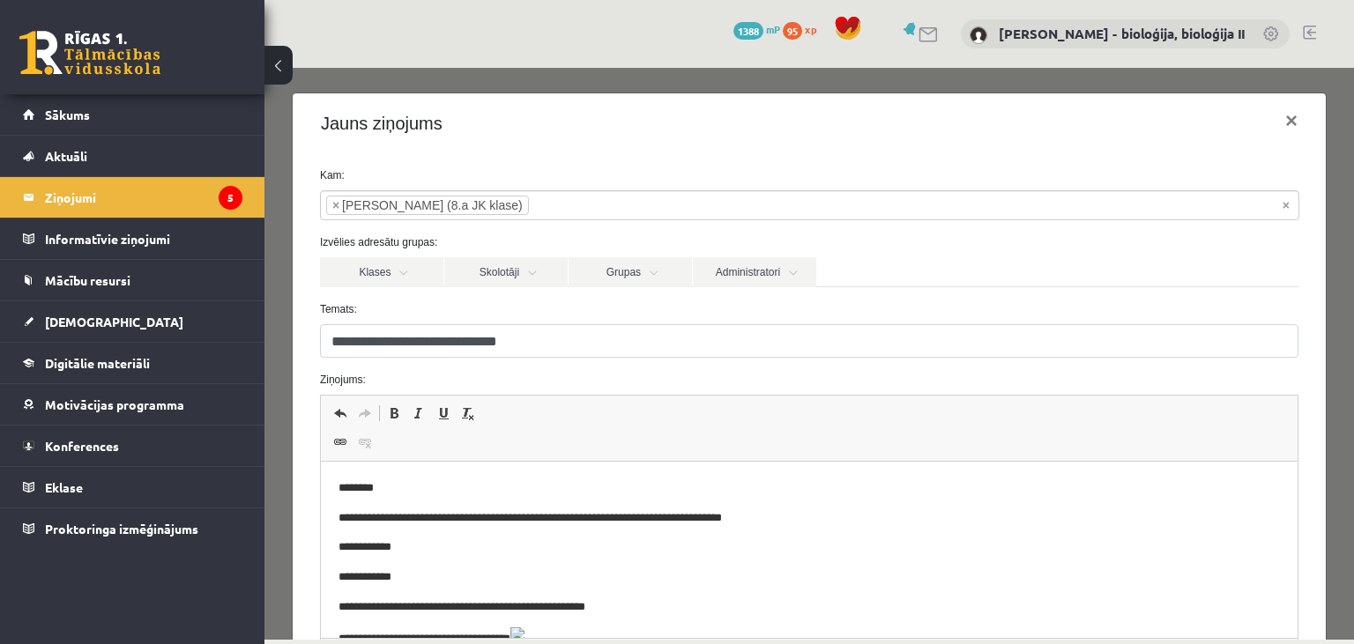
click at [448, 524] on p "**********" at bounding box center [809, 519] width 942 height 19
click at [526, 518] on p "**********" at bounding box center [809, 519] width 942 height 19
click at [716, 518] on p "**********" at bounding box center [809, 519] width 942 height 19
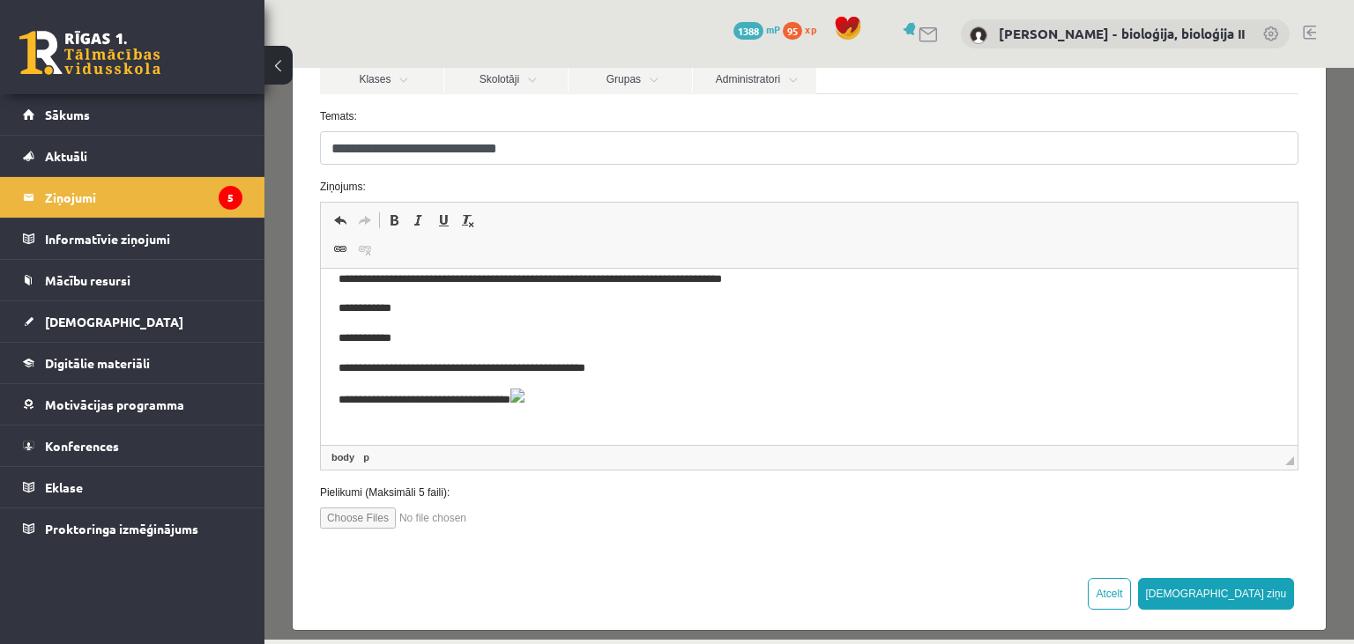
scroll to position [204, 0]
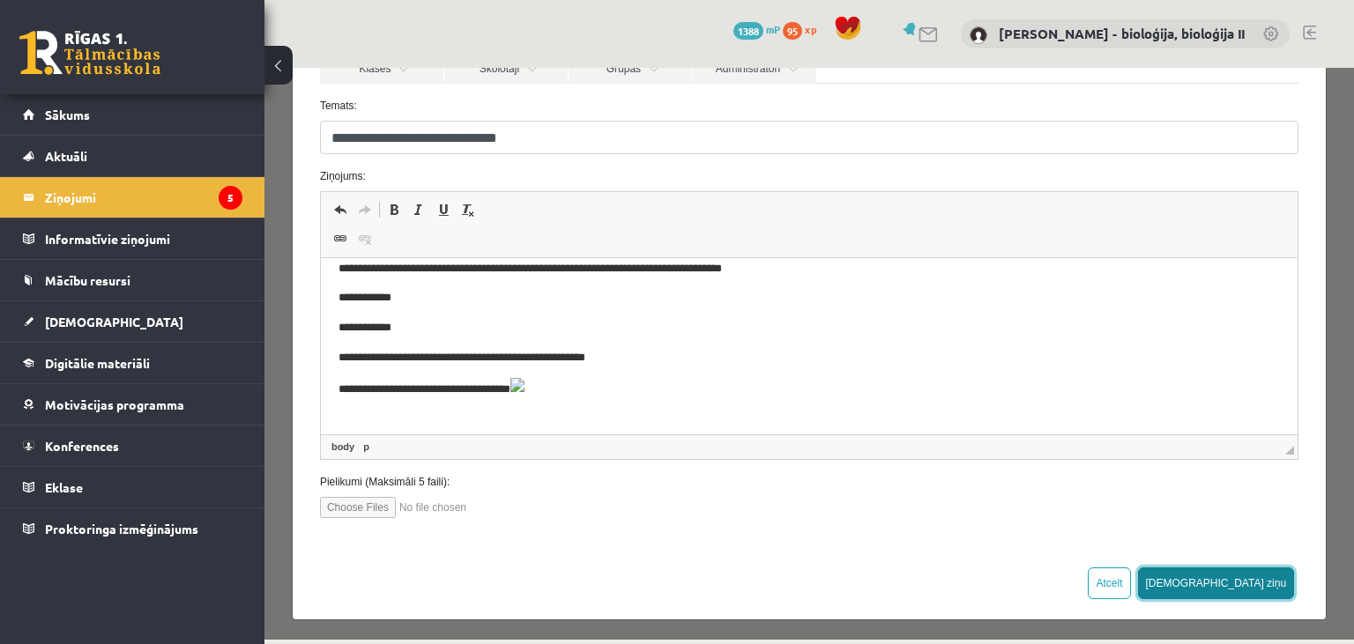
click at [1270, 577] on button "[DEMOGRAPHIC_DATA] ziņu" at bounding box center [1216, 584] width 157 height 32
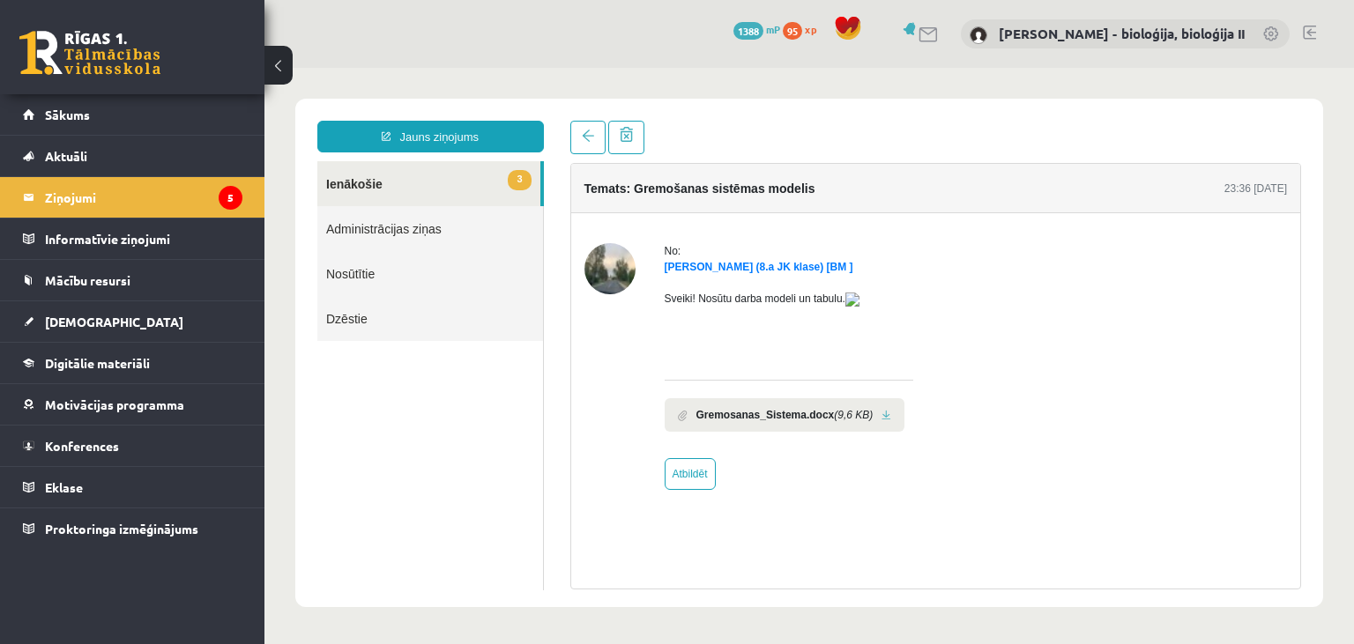
scroll to position [0, 0]
click at [392, 175] on link "3 Ienākošie" at bounding box center [428, 183] width 223 height 45
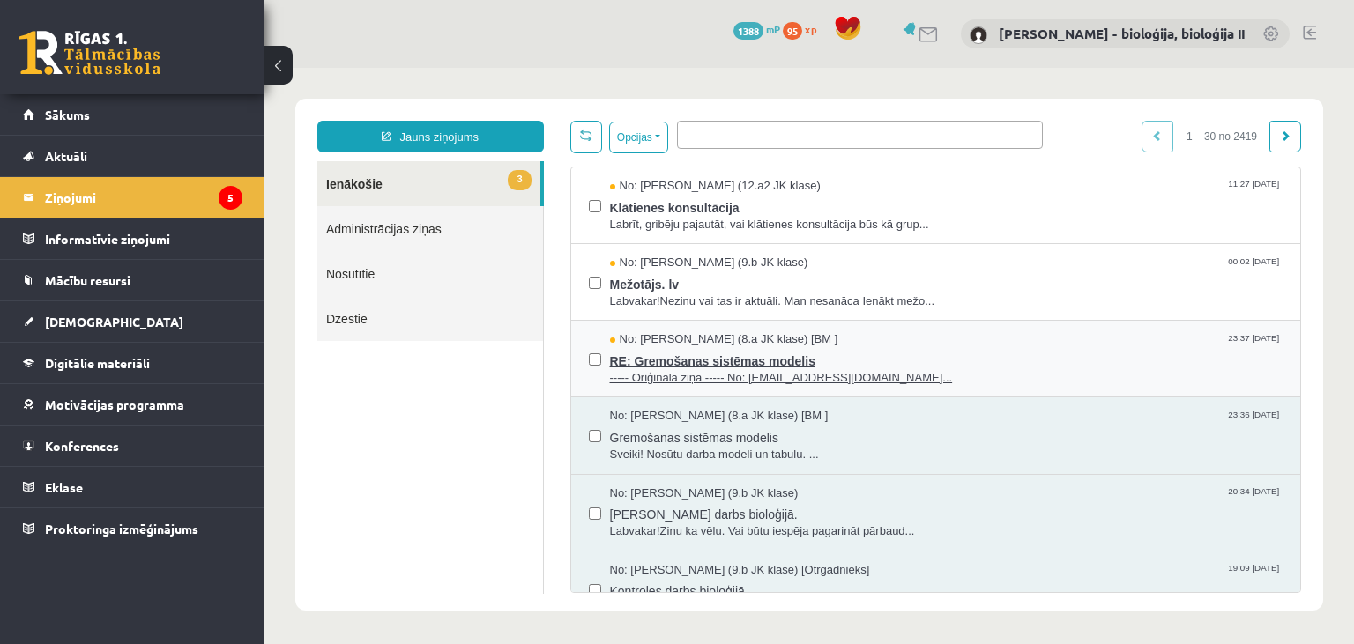
click at [1042, 363] on span "RE: Gremošanas sistēmas modelis" at bounding box center [947, 359] width 674 height 22
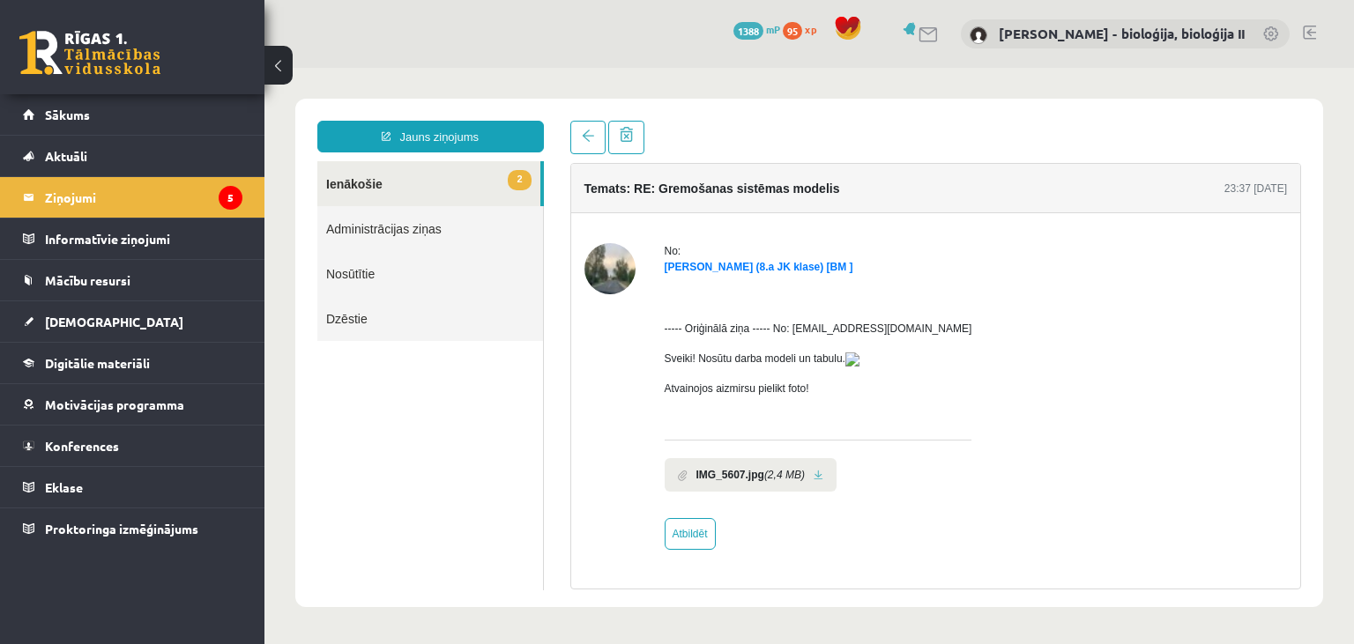
click at [817, 481] on link at bounding box center [819, 475] width 10 height 11
click at [689, 544] on link "Atbildēt" at bounding box center [690, 534] width 51 height 32
type input "**********"
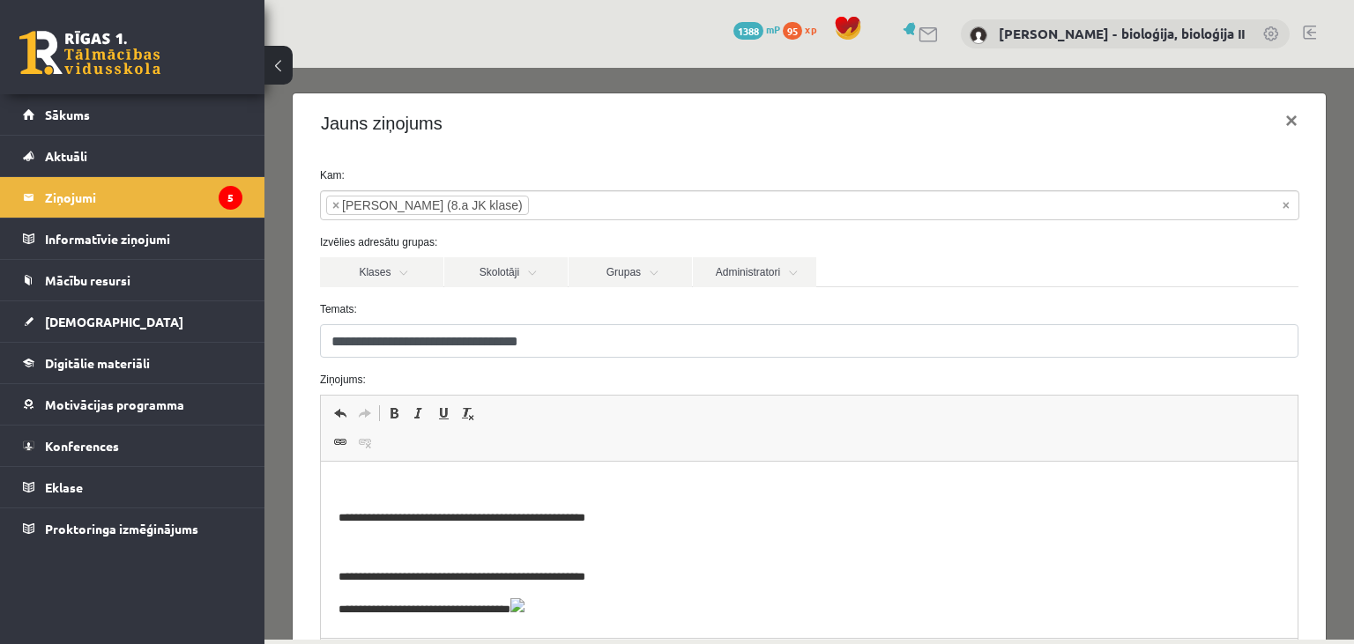
click at [600, 477] on html "**********" at bounding box center [808, 550] width 977 height 176
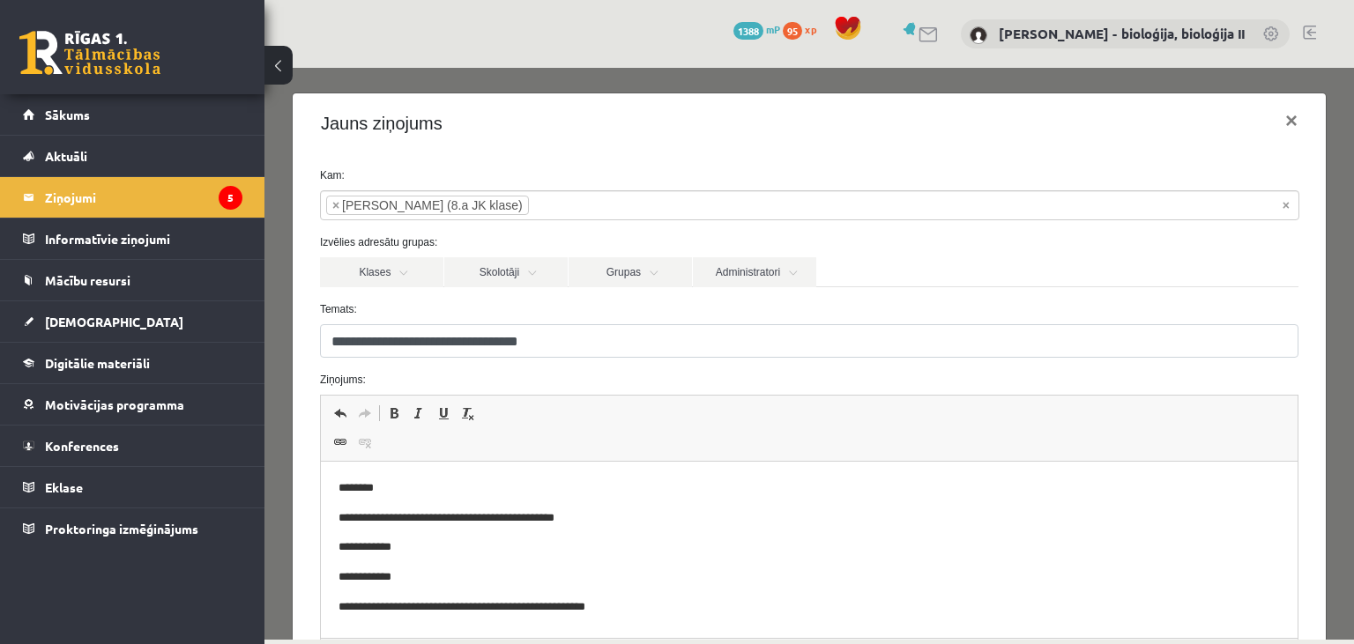
click at [355, 553] on p "**********" at bounding box center [809, 548] width 942 height 19
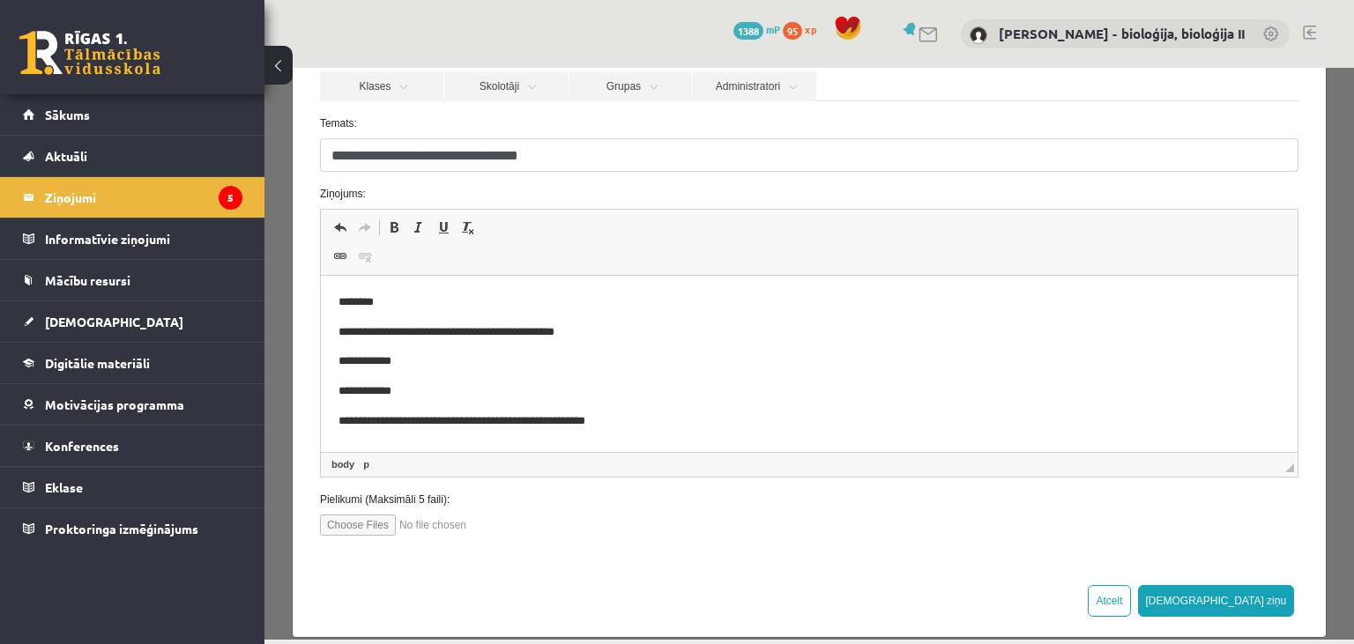
scroll to position [204, 0]
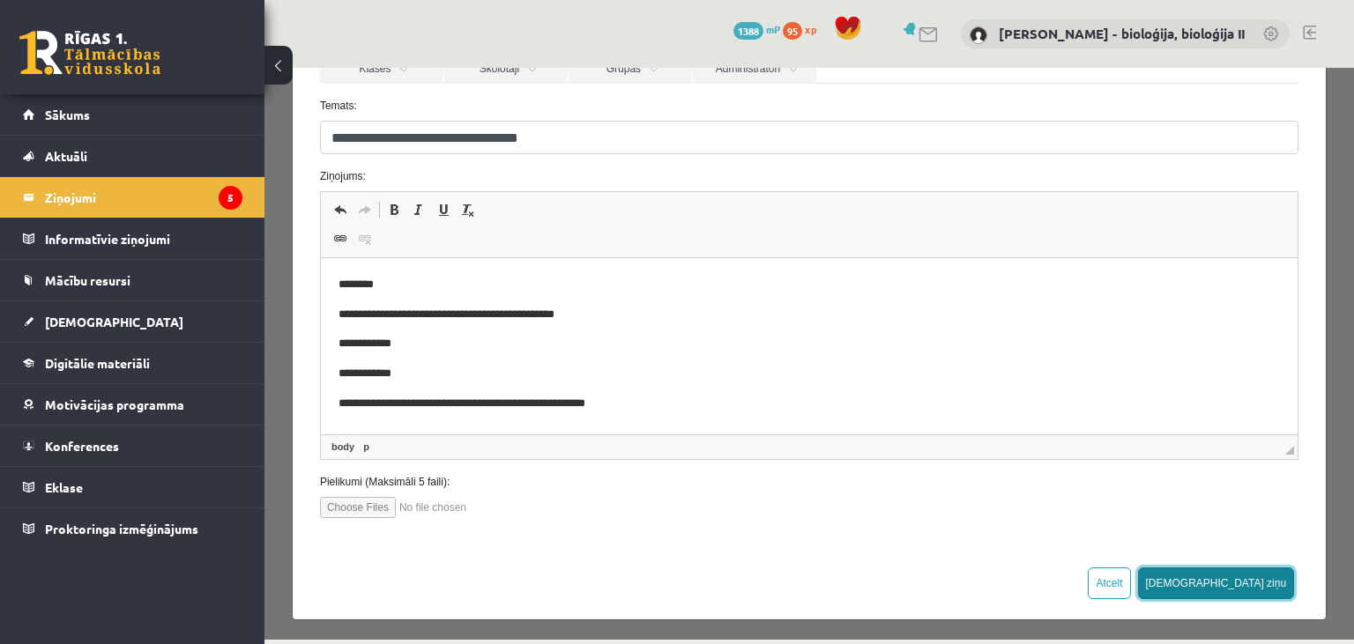
click at [1269, 577] on button "Sūtīt ziņu" at bounding box center [1216, 584] width 157 height 32
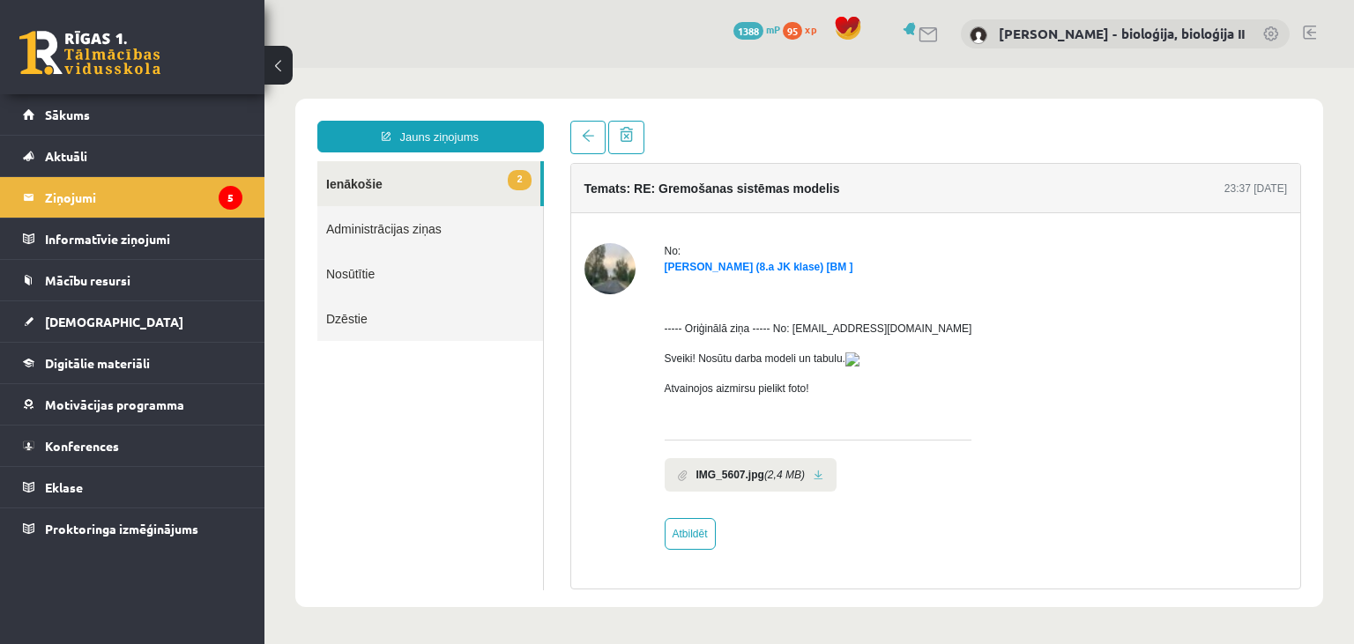
scroll to position [0, 0]
click at [1025, 501] on div "No: Marks Rutkovskis (8.a JK klase) [BM ] ----- Oriģinālā ziņa ----- No: rutkov…" at bounding box center [936, 396] width 704 height 307
click at [447, 182] on link "2 Ienākošie" at bounding box center [428, 183] width 223 height 45
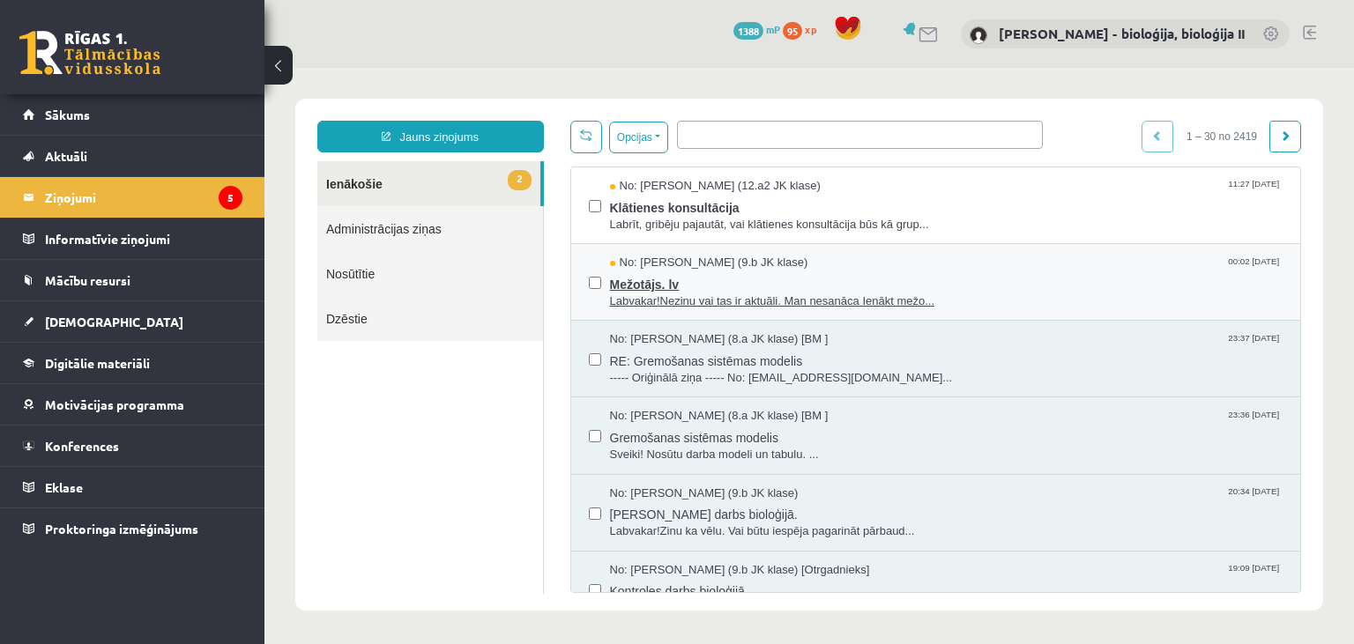
click at [1098, 285] on span "Mežotājs. lv" at bounding box center [947, 283] width 674 height 22
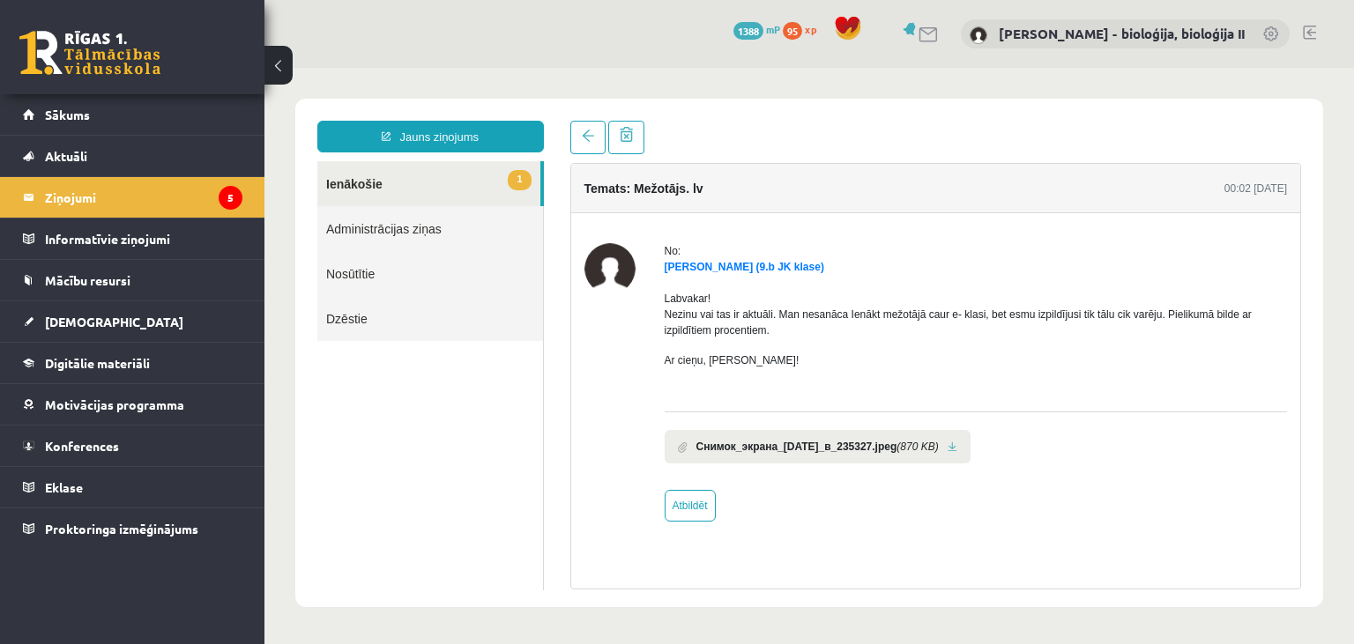
click at [957, 446] on link at bounding box center [953, 447] width 10 height 11
click at [696, 511] on link "Atbildēt" at bounding box center [690, 506] width 51 height 32
type input "**********"
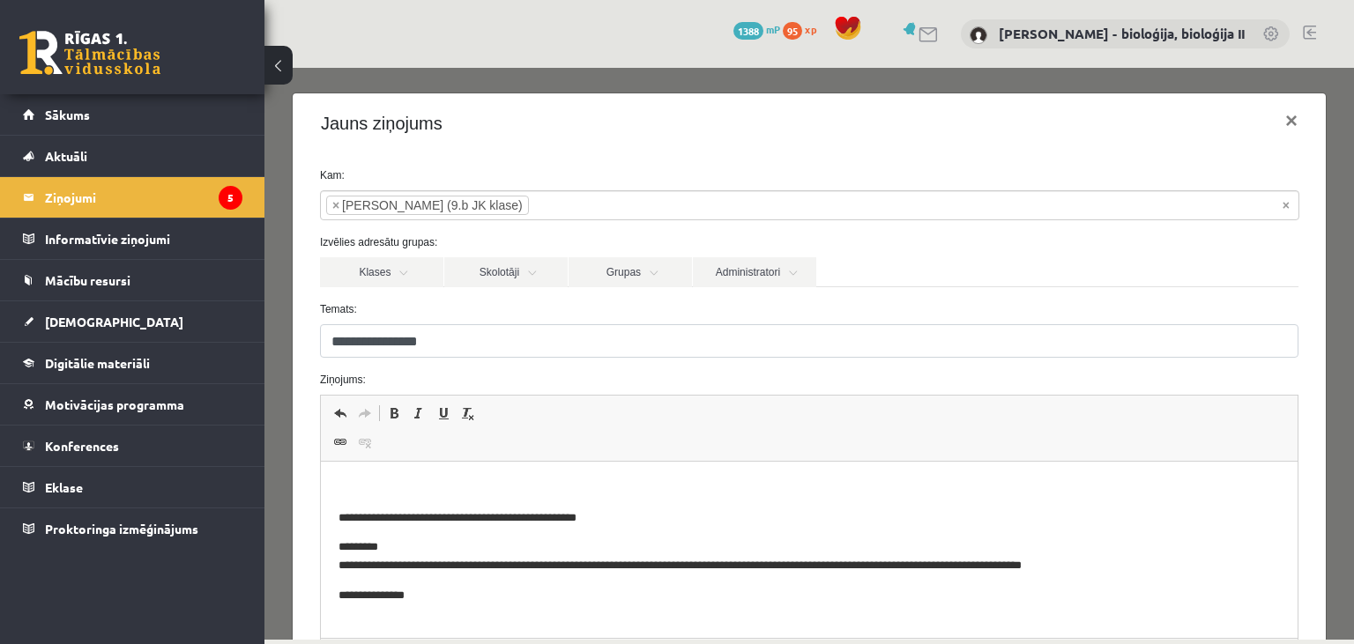
scroll to position [204, 0]
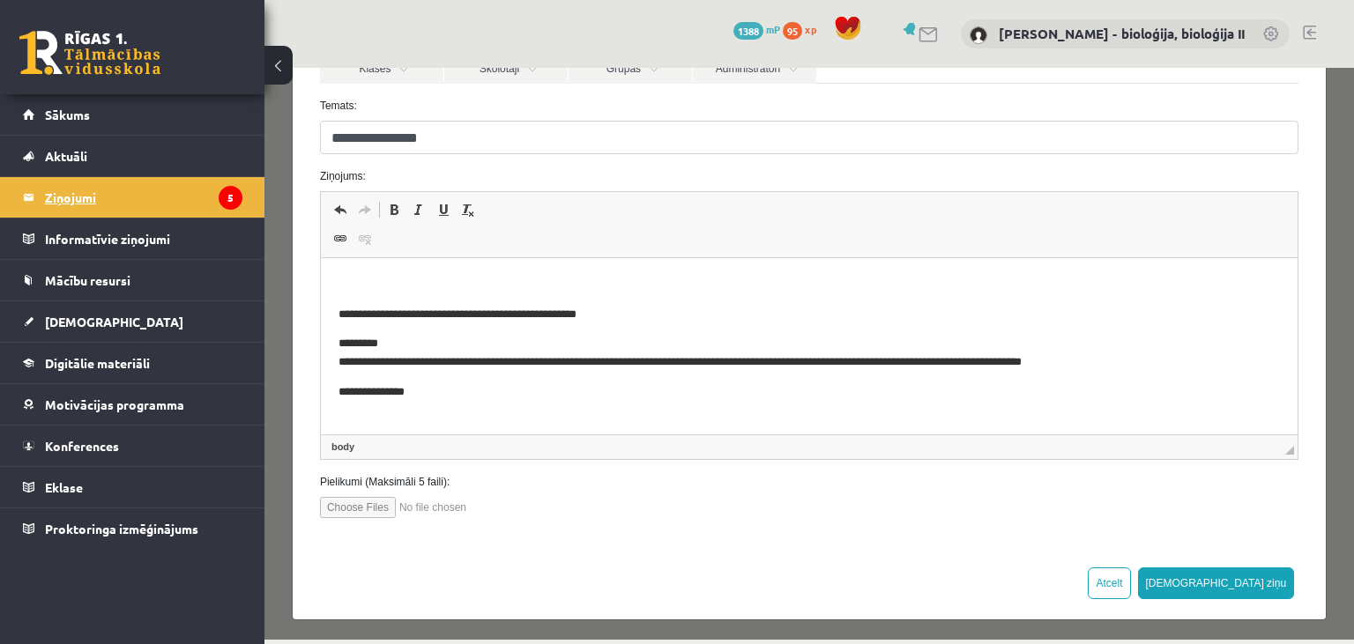
click at [108, 205] on legend "Ziņojumi 5" at bounding box center [143, 197] width 197 height 41
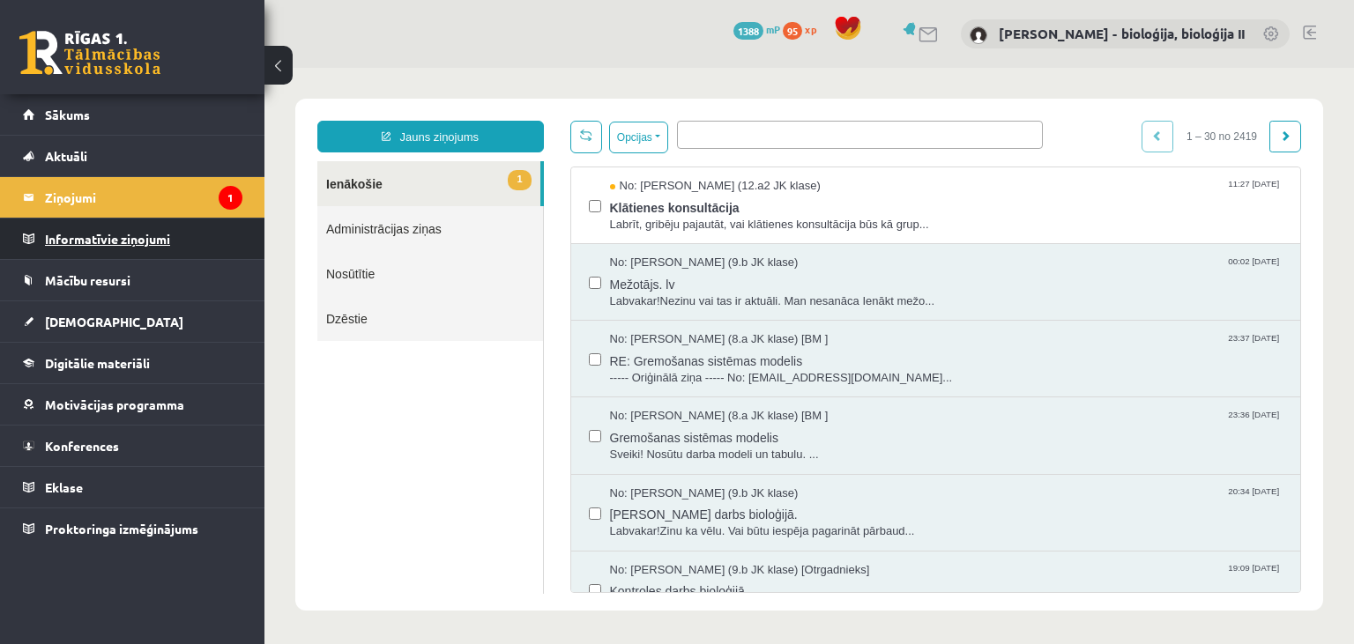
scroll to position [0, 0]
click at [1009, 284] on span "Mežotājs. lv" at bounding box center [947, 283] width 674 height 22
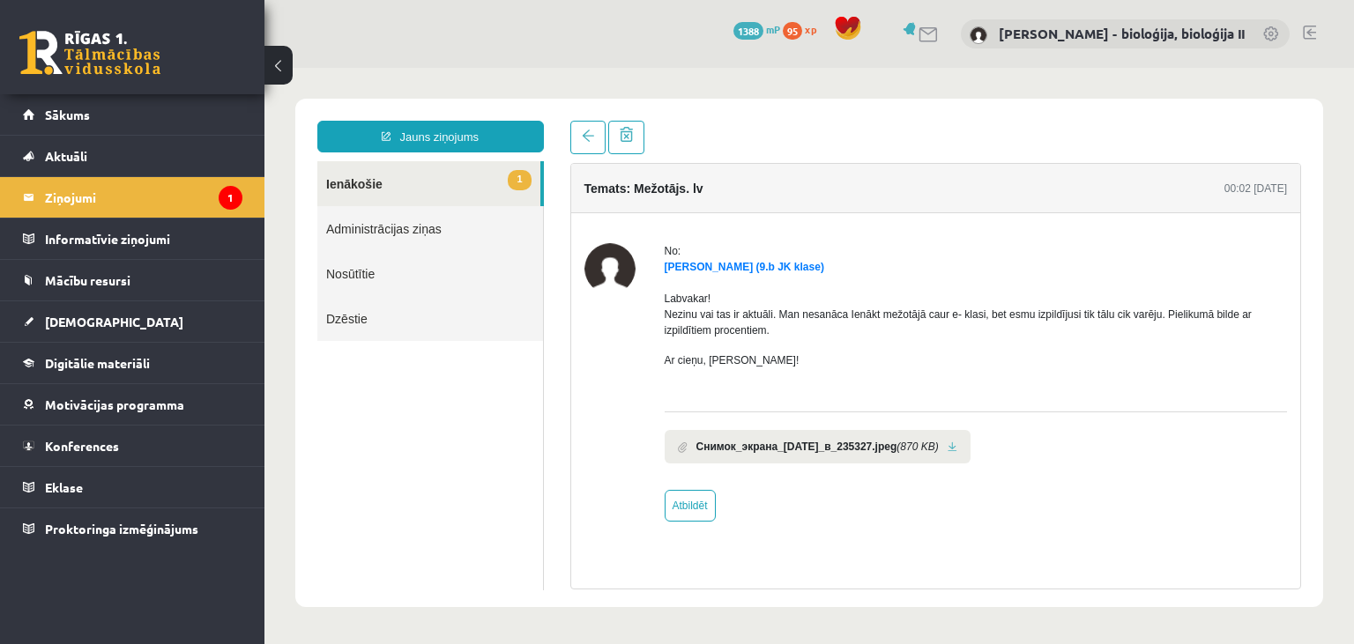
click at [957, 447] on link at bounding box center [953, 447] width 10 height 11
click at [696, 507] on link "Atbildēt" at bounding box center [690, 506] width 51 height 32
type input "**********"
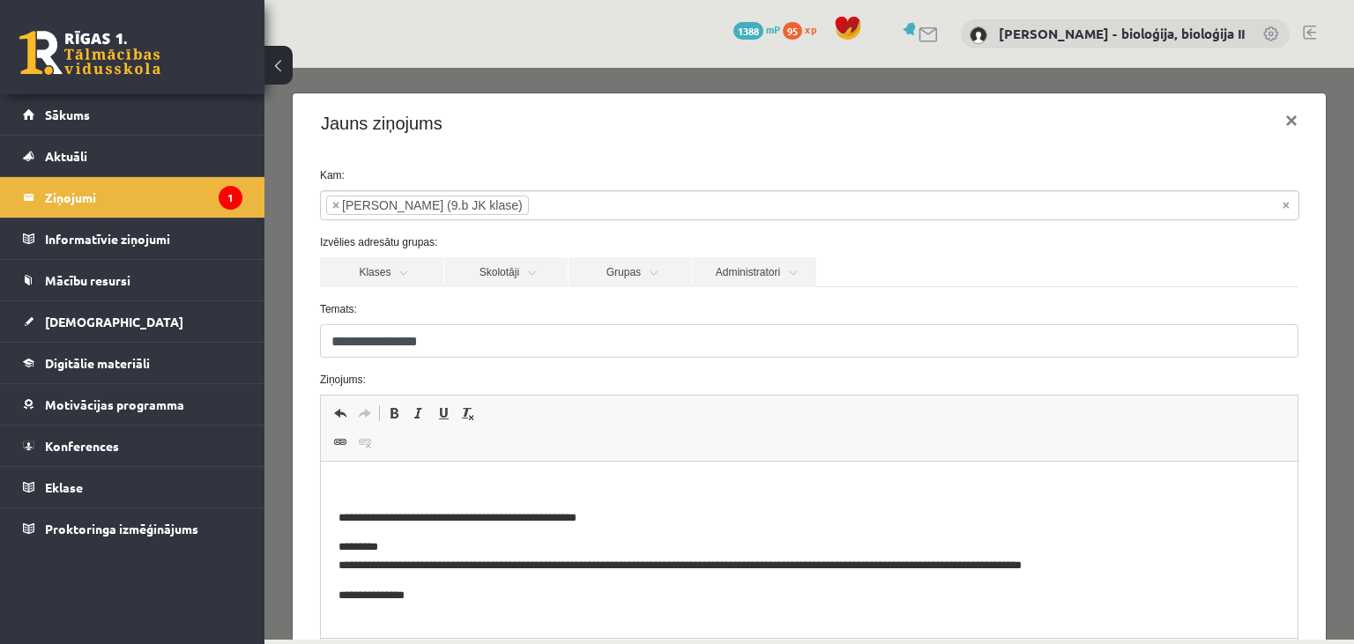
click at [599, 473] on html "**********" at bounding box center [808, 550] width 977 height 176
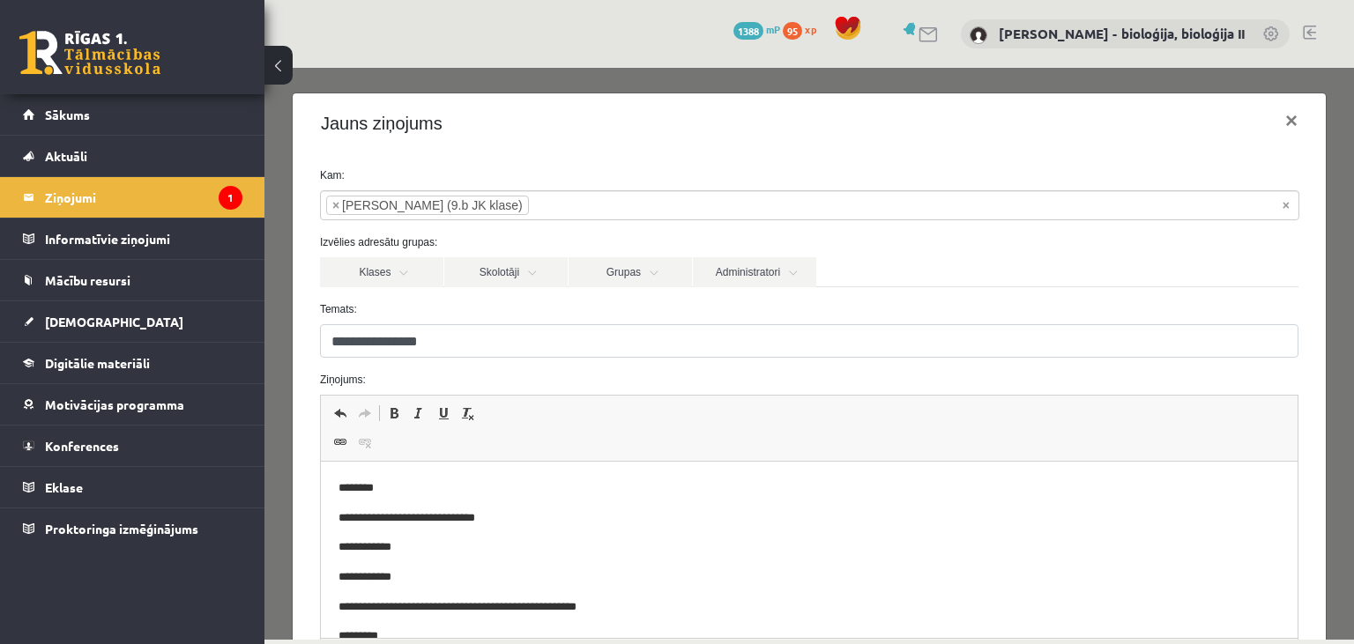
click at [375, 522] on p "**********" at bounding box center [809, 519] width 942 height 19
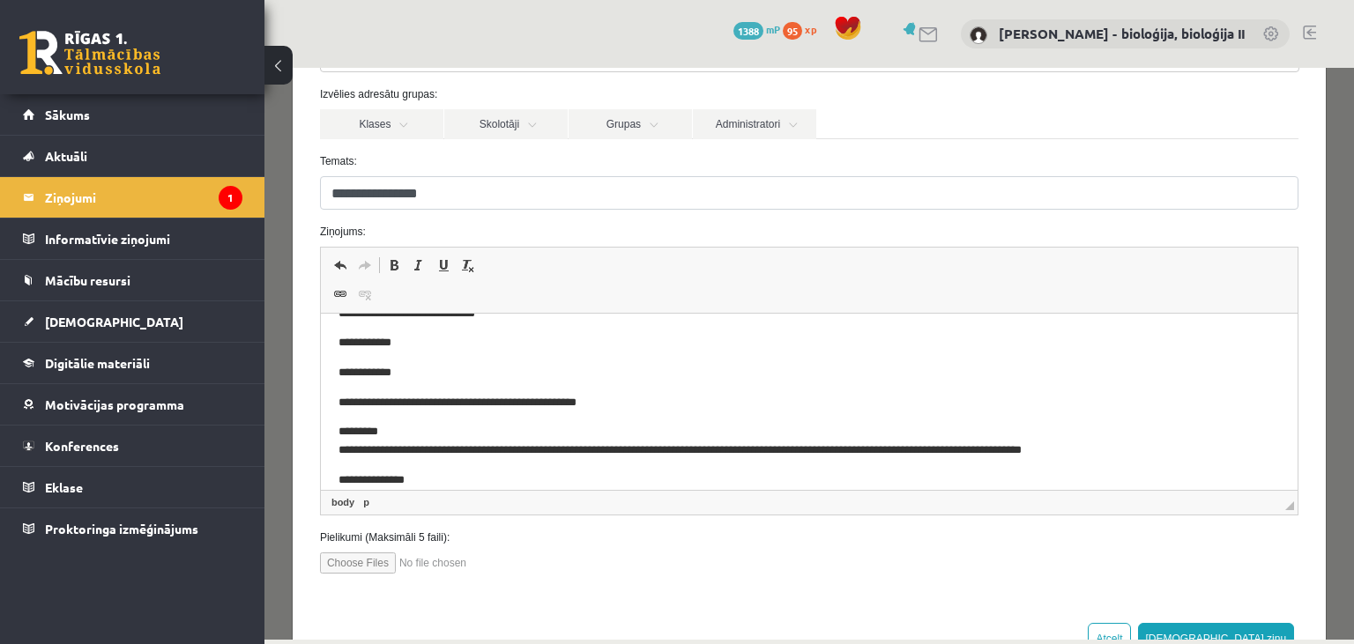
scroll to position [204, 0]
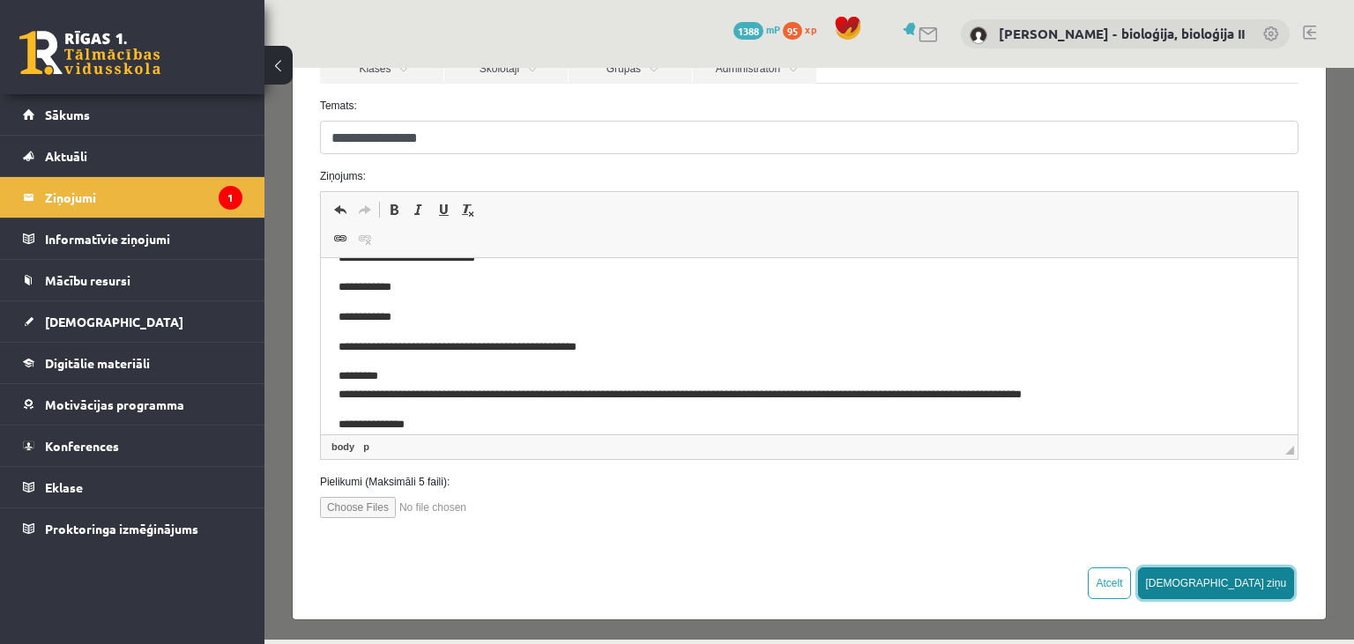
click at [1278, 584] on button "[DEMOGRAPHIC_DATA] ziņu" at bounding box center [1216, 584] width 157 height 32
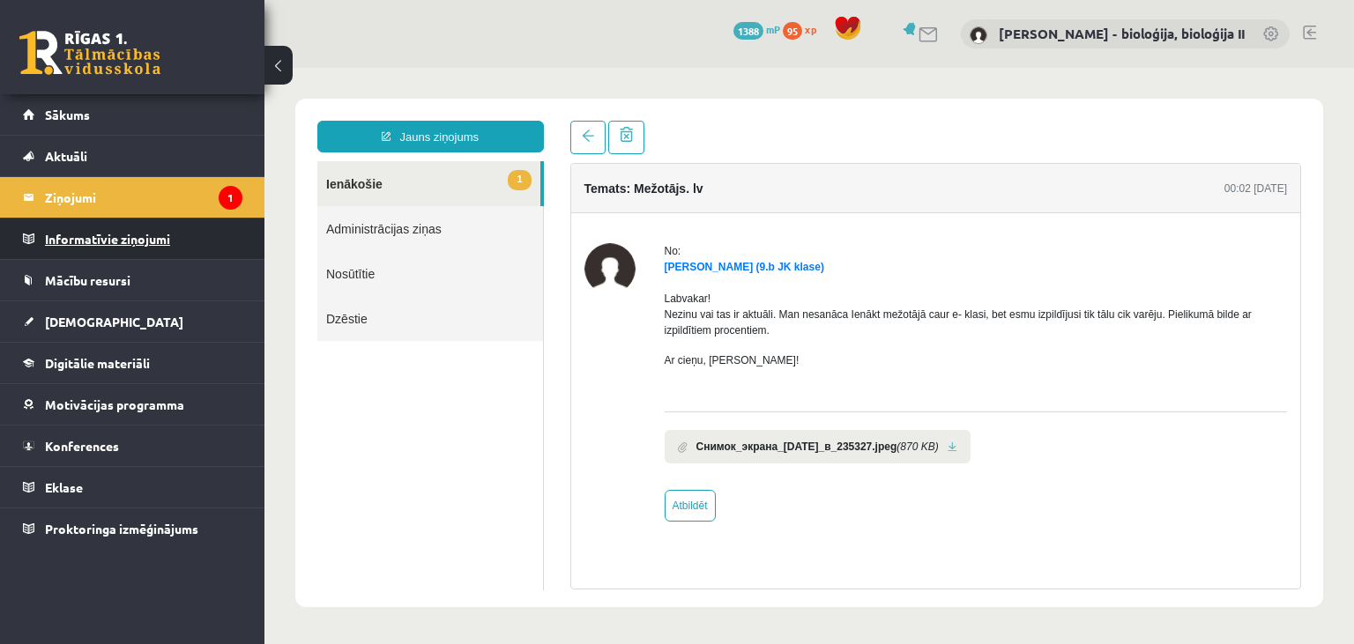
scroll to position [0, 0]
click at [169, 201] on legend "Ziņojumi 1" at bounding box center [143, 197] width 197 height 41
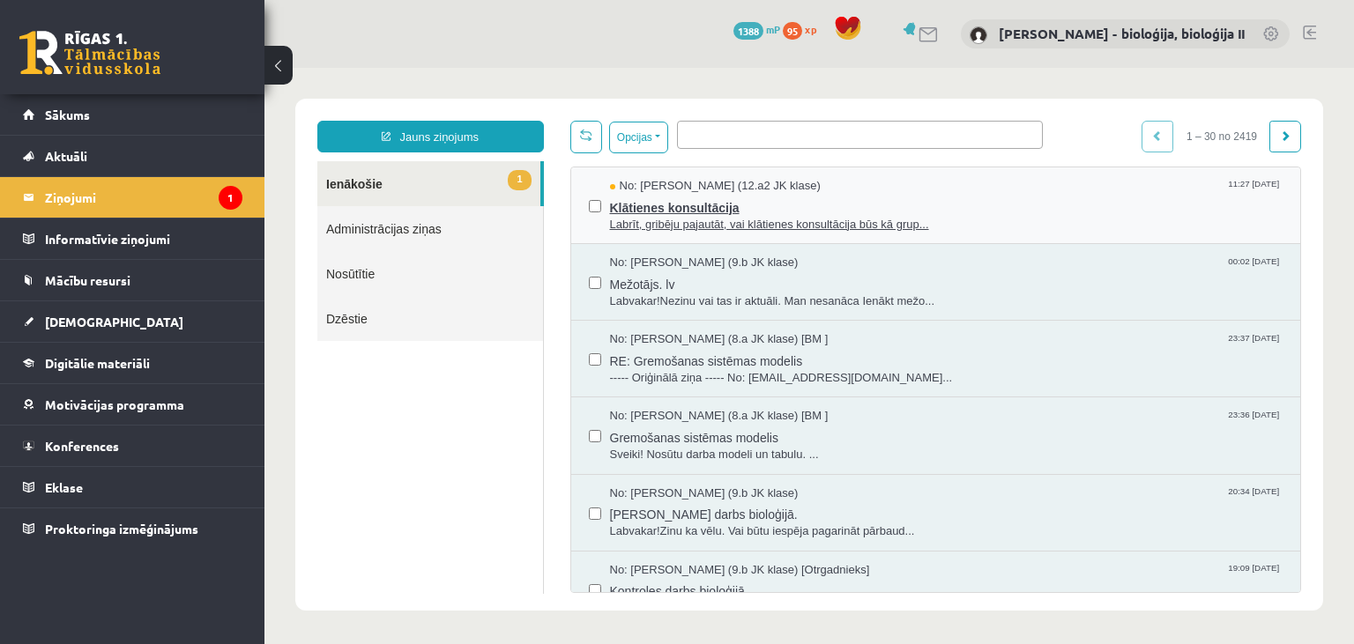
click at [1006, 211] on span "Klātienes konsultācija" at bounding box center [947, 206] width 674 height 22
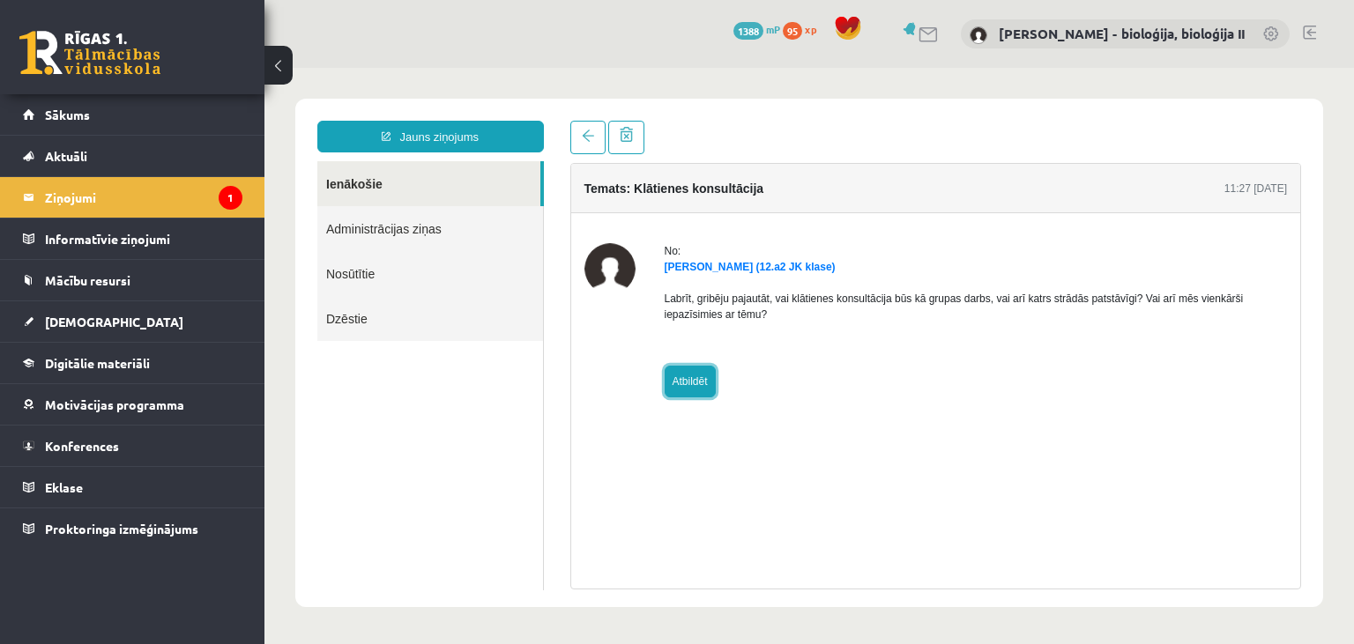
click at [686, 380] on link "Atbildēt" at bounding box center [690, 382] width 51 height 32
type input "**********"
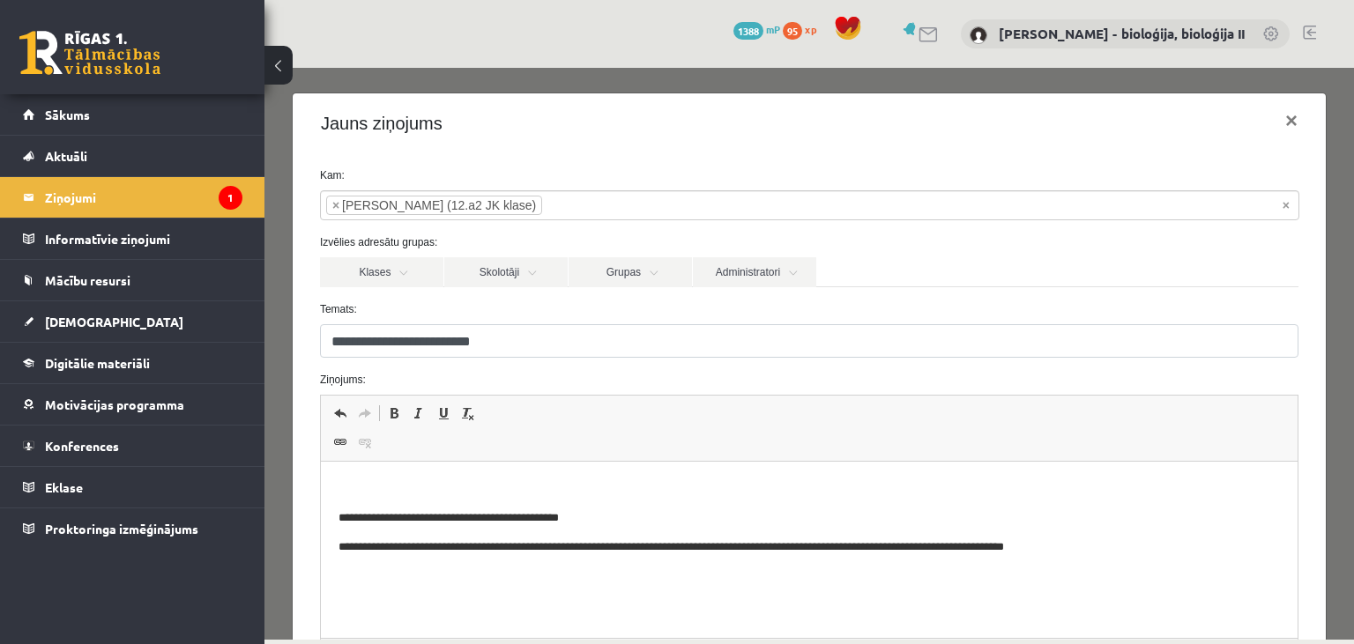
click at [564, 494] on p "Editor, wiswyg-editor-47024787974400-1758013815-23" at bounding box center [809, 489] width 942 height 19
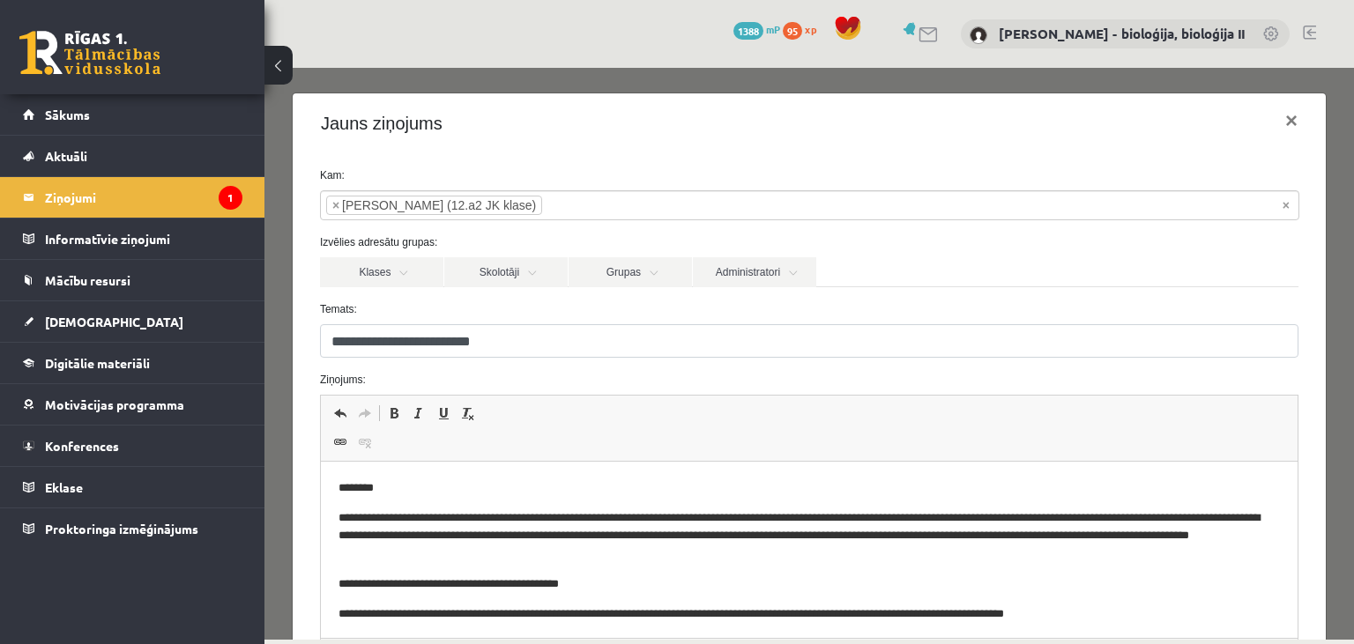
click at [601, 540] on p "**********" at bounding box center [809, 537] width 942 height 55
click at [891, 562] on p "**********" at bounding box center [809, 537] width 942 height 55
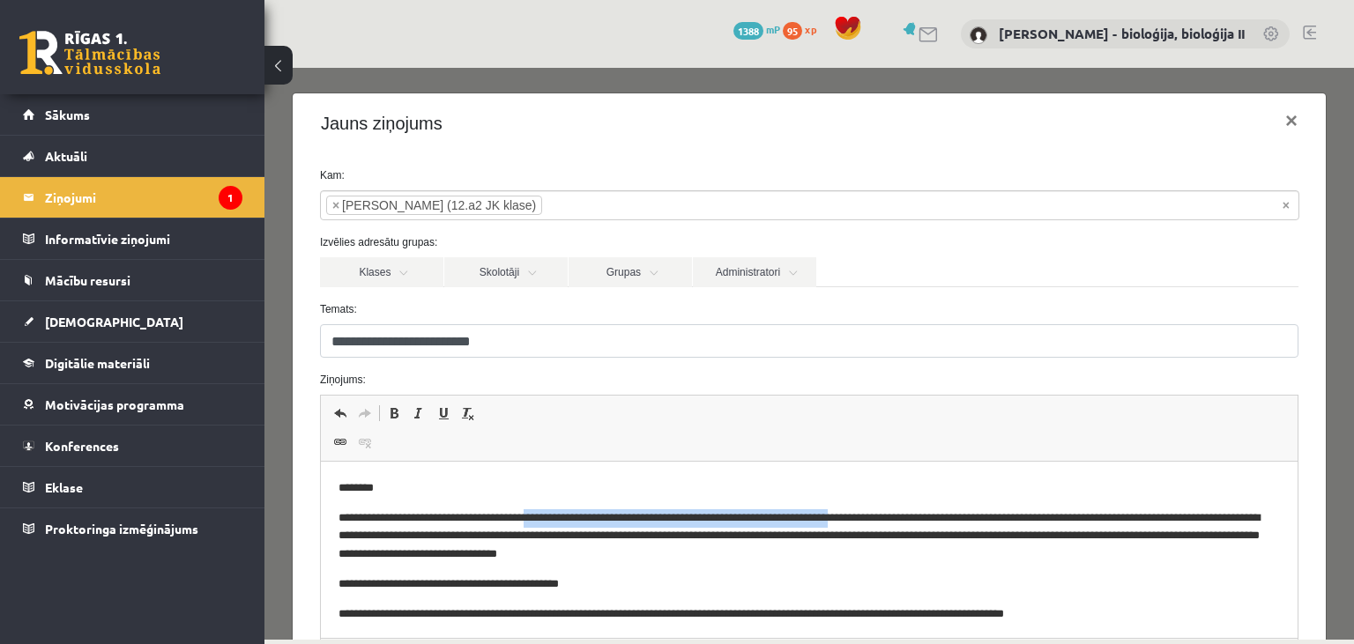
drag, startPoint x: 543, startPoint y: 522, endPoint x: 889, endPoint y: 523, distance: 345.6
click at [889, 523] on p "**********" at bounding box center [809, 537] width 942 height 55
click at [393, 411] on span at bounding box center [394, 413] width 14 height 14
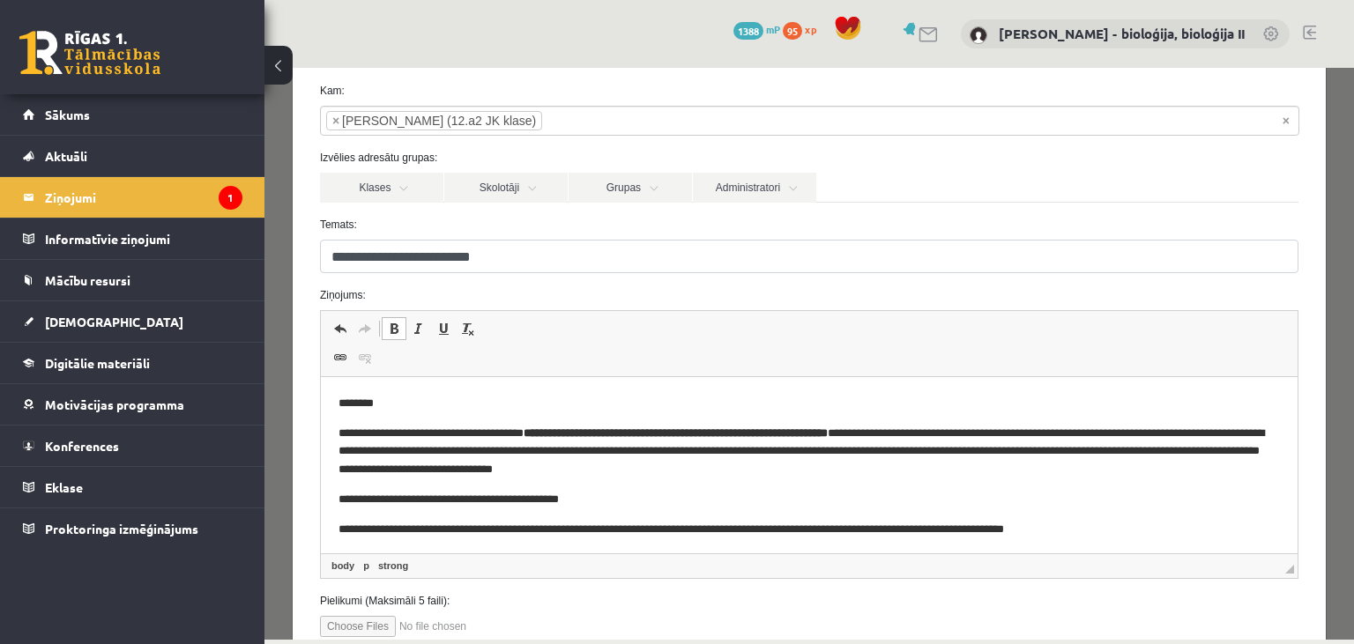
click at [711, 469] on p "**********" at bounding box center [809, 452] width 942 height 55
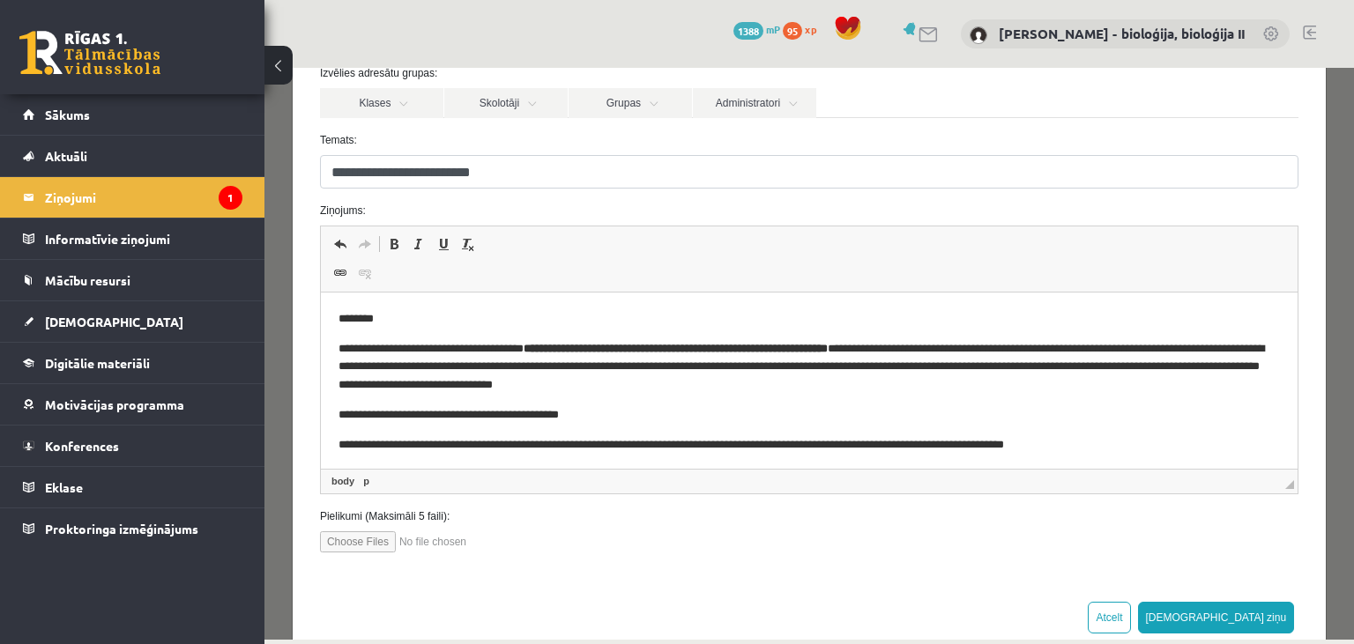
click at [864, 397] on body "**********" at bounding box center [809, 382] width 942 height 144
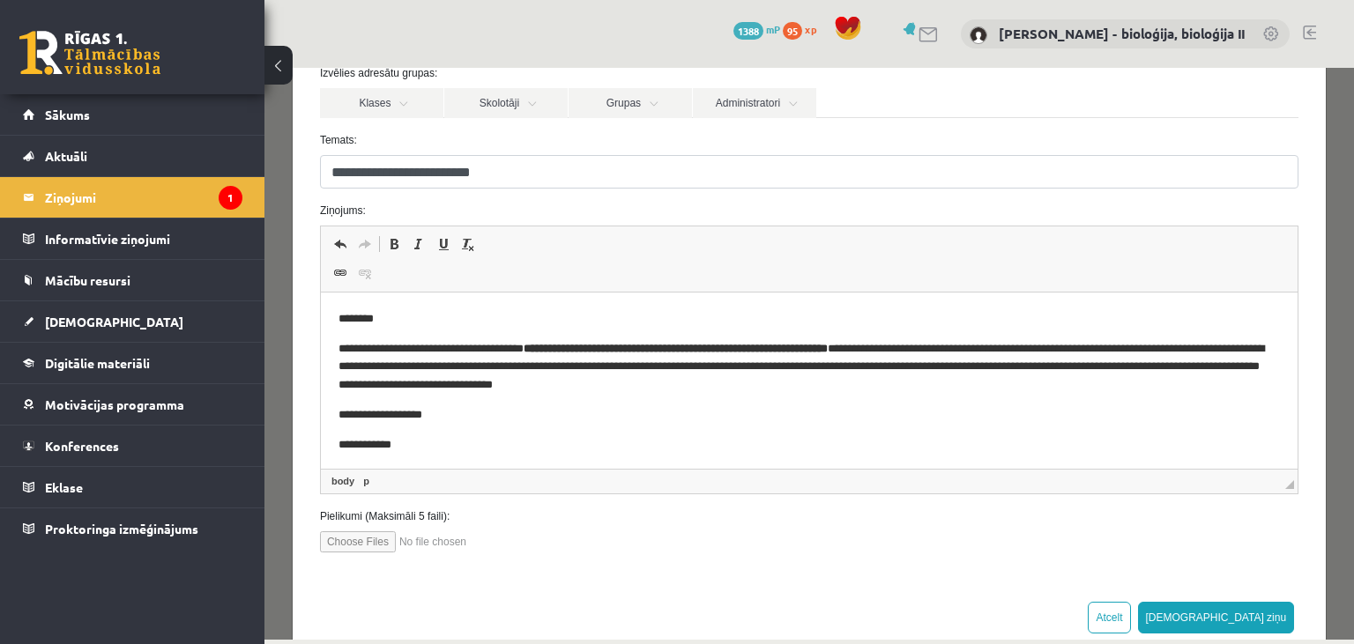
scroll to position [12, 0]
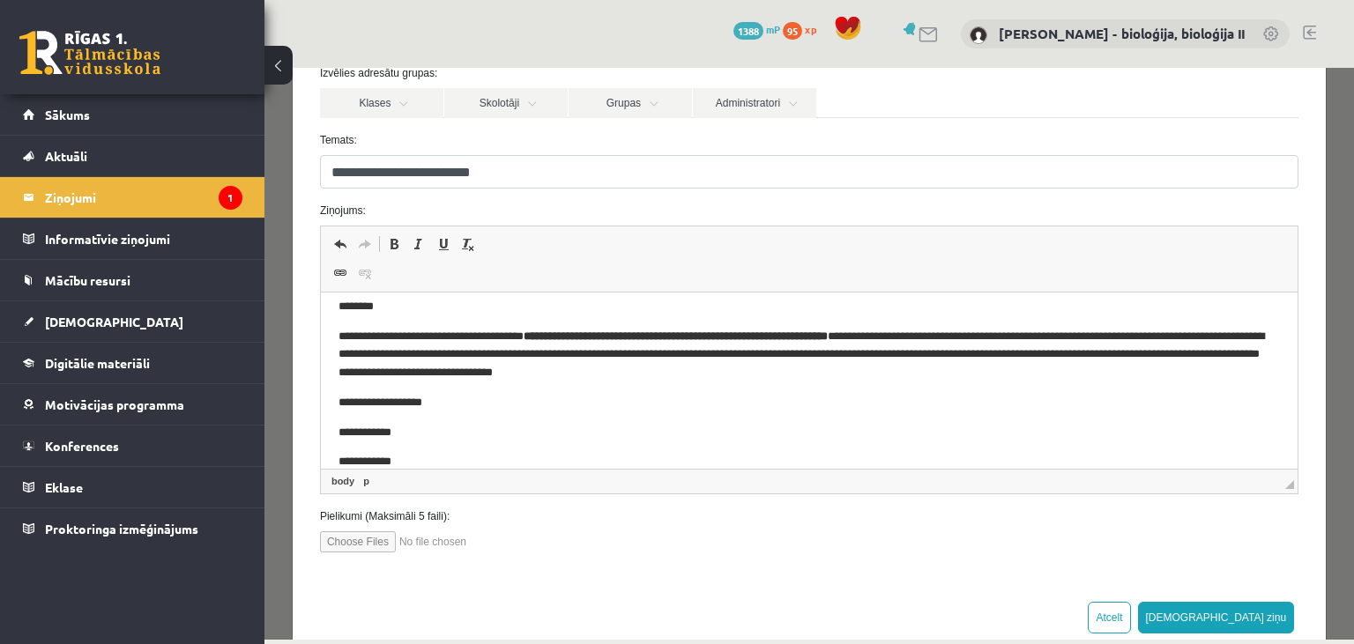
click at [351, 434] on p "**********" at bounding box center [809, 433] width 942 height 19
click at [451, 426] on p "**********" at bounding box center [809, 433] width 942 height 19
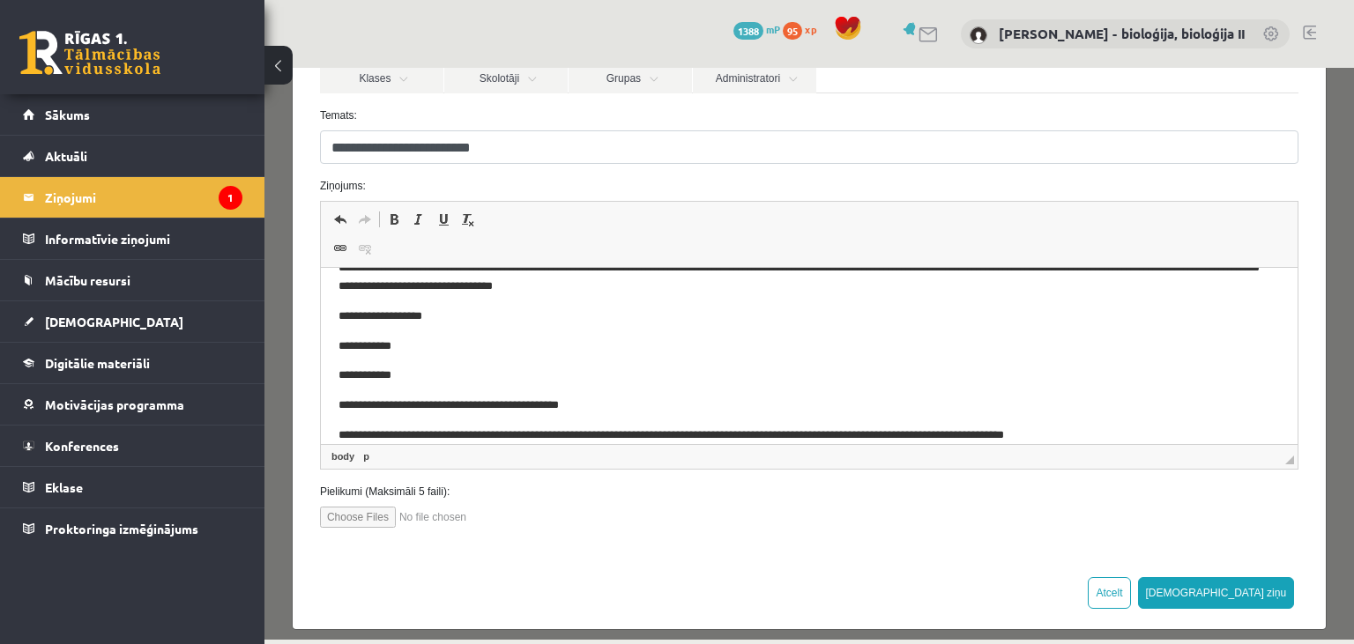
scroll to position [204, 0]
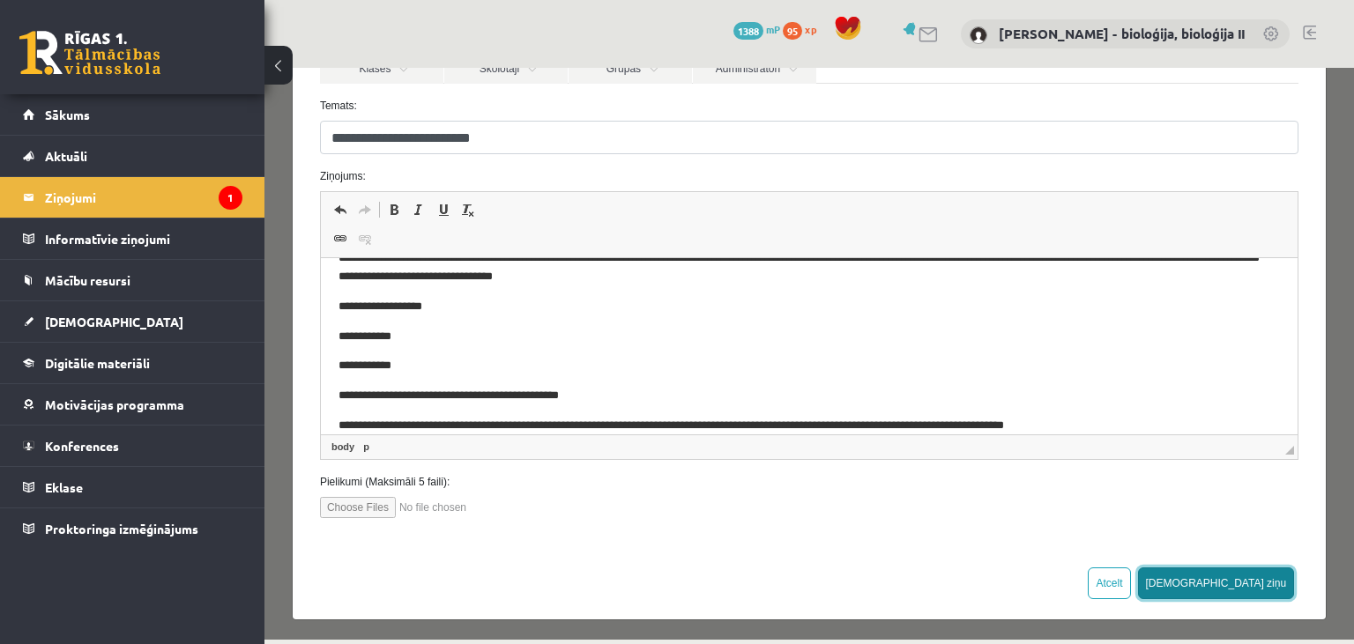
click at [1262, 577] on button "[DEMOGRAPHIC_DATA] ziņu" at bounding box center [1216, 584] width 157 height 32
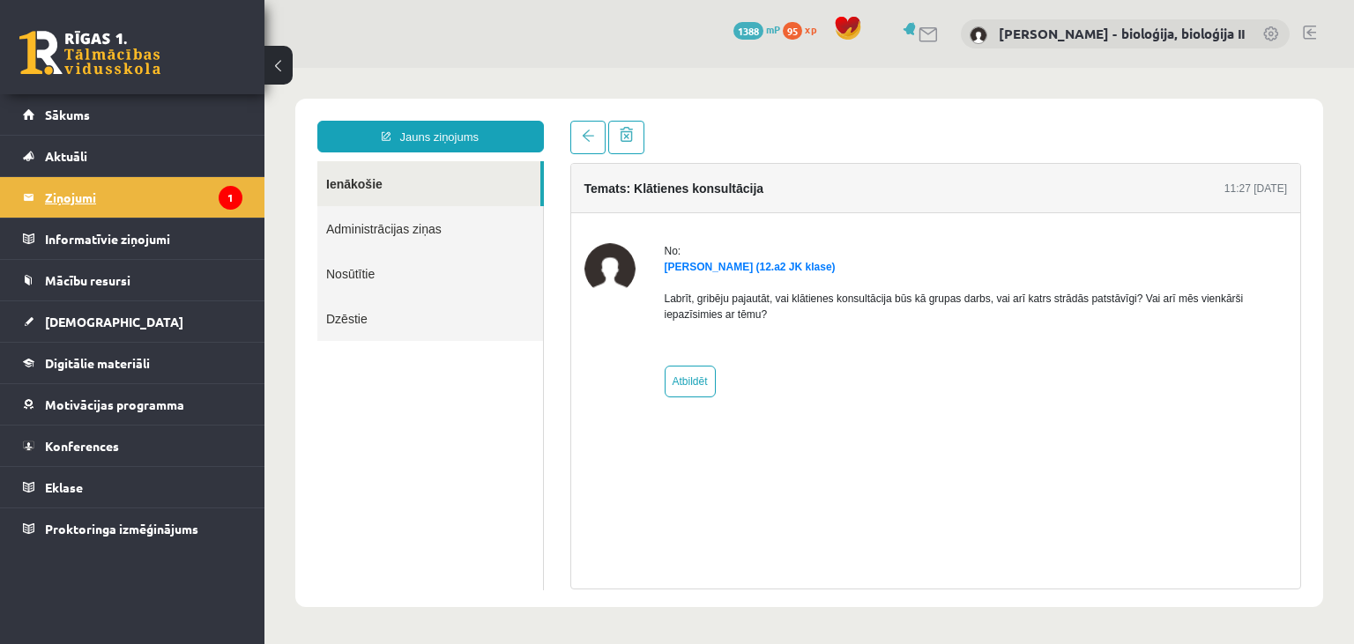
scroll to position [0, 0]
click at [181, 197] on legend "Ziņojumi 1" at bounding box center [143, 197] width 197 height 41
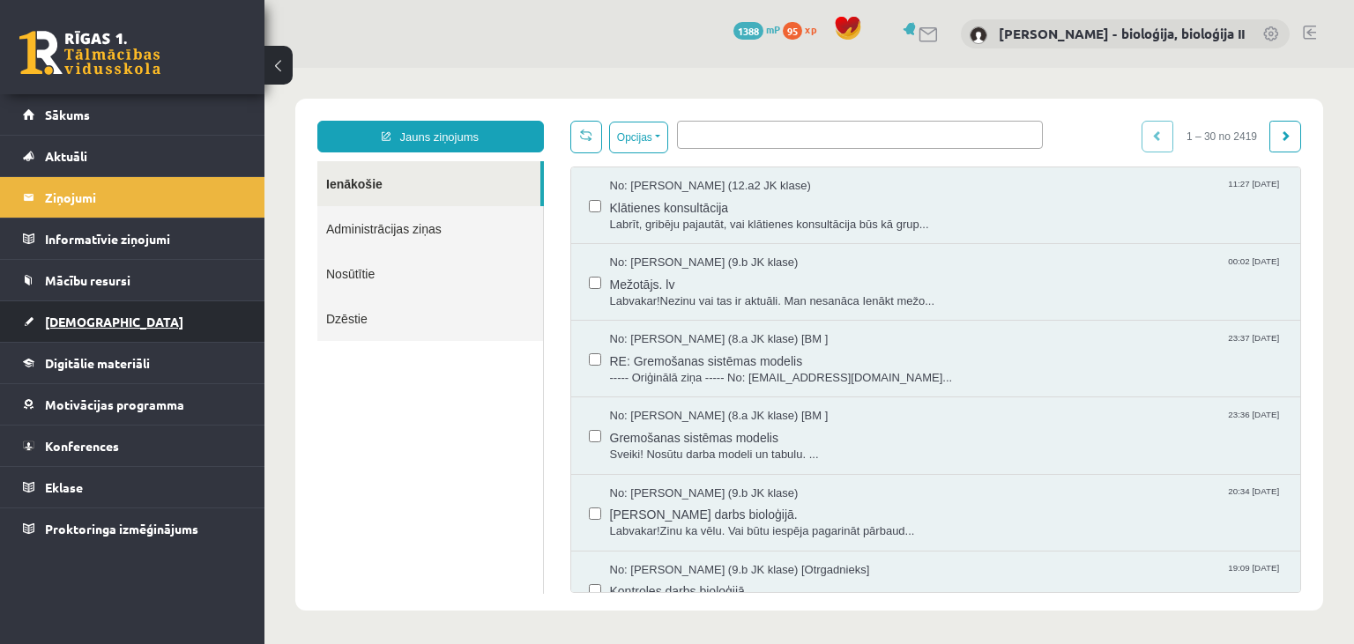
click at [76, 329] on link "[DEMOGRAPHIC_DATA]" at bounding box center [133, 322] width 220 height 41
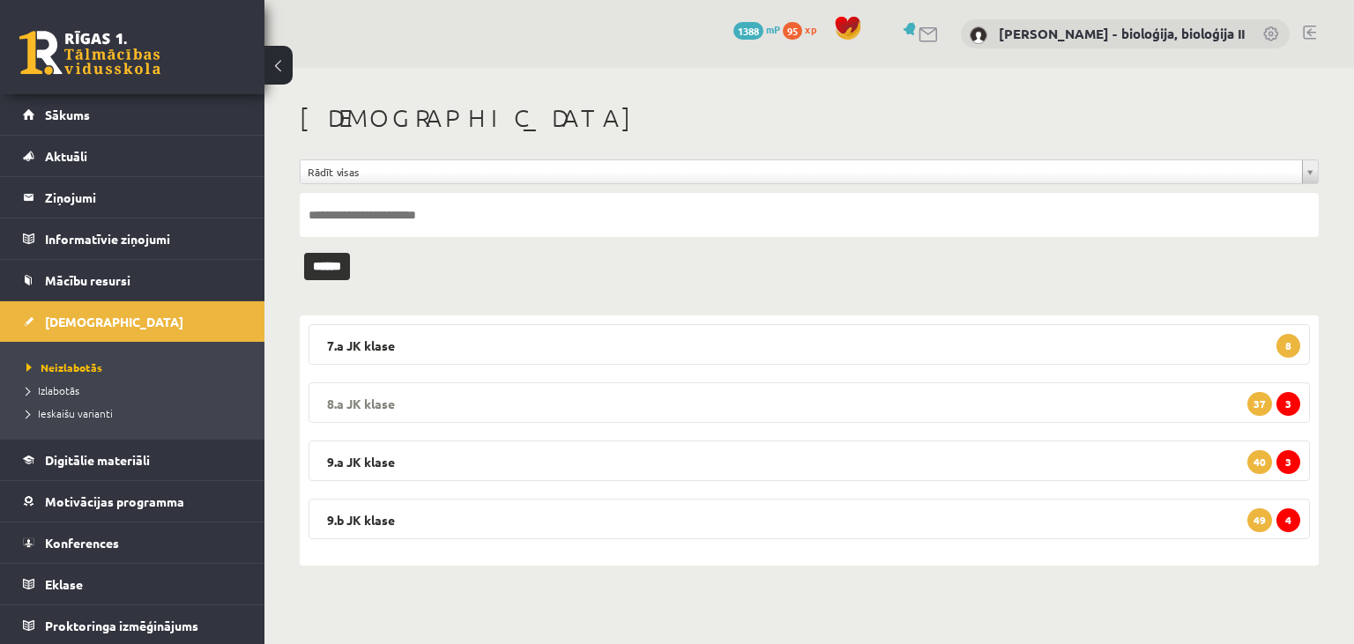
click at [650, 392] on legend "8.a JK klase 3 37" at bounding box center [809, 403] width 1001 height 41
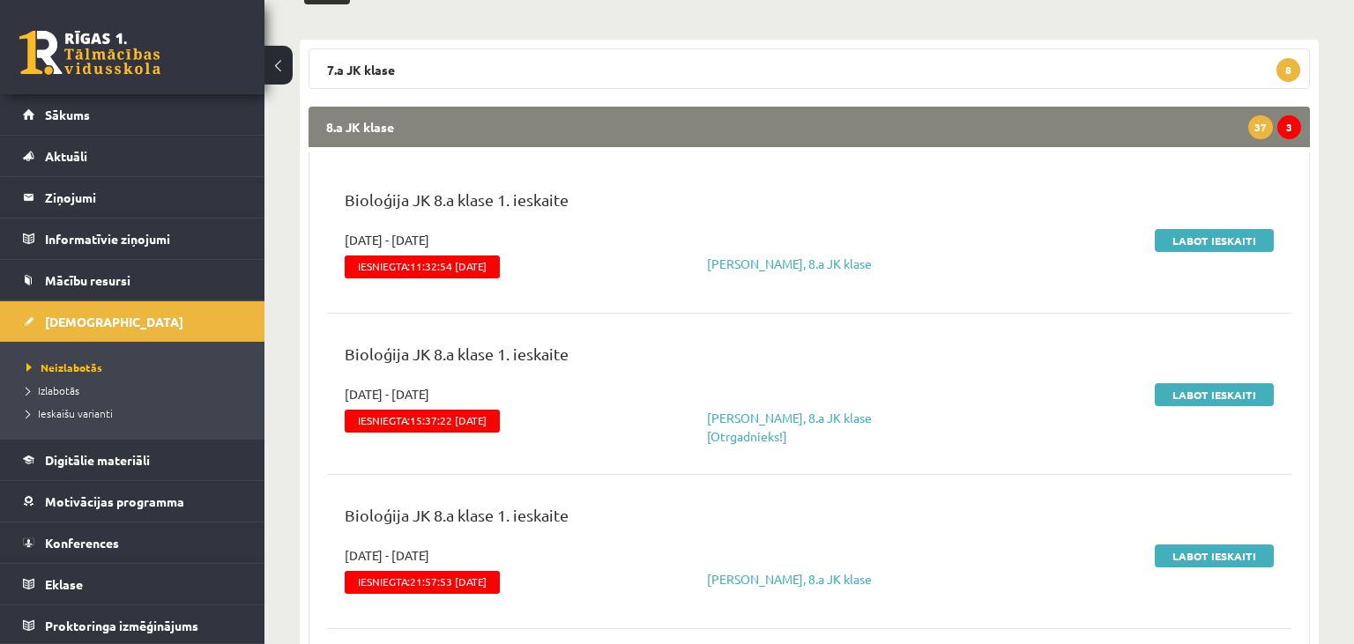
scroll to position [279, 0]
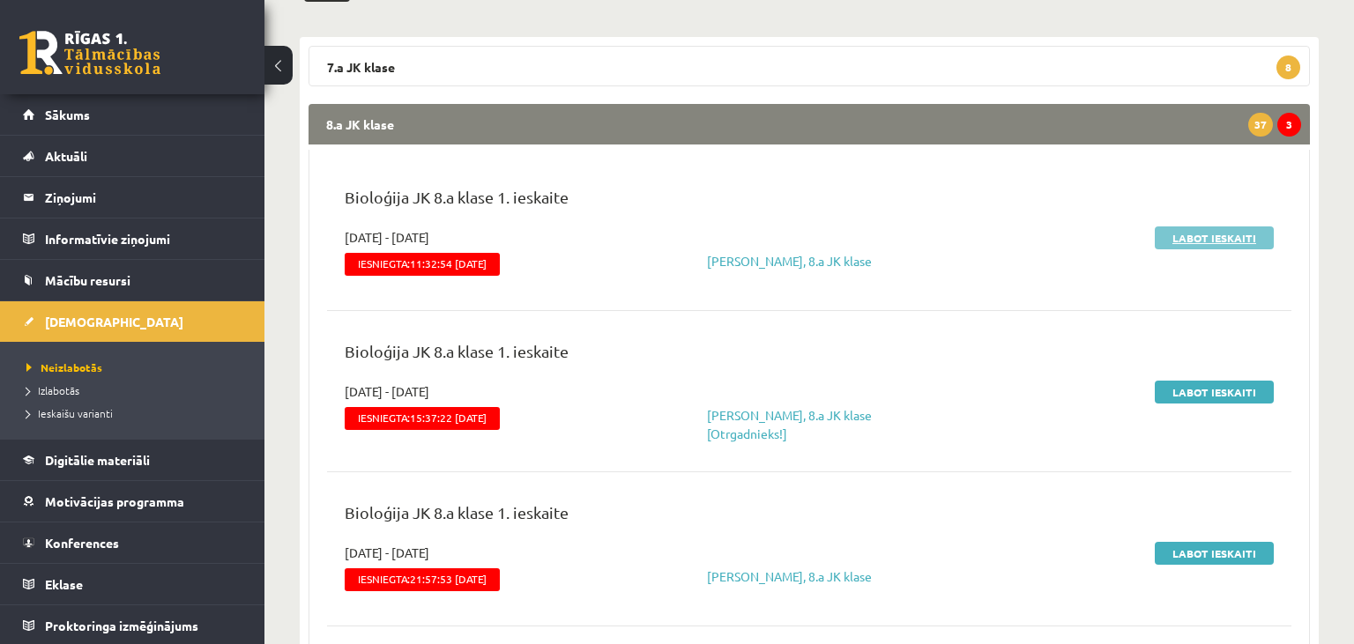
click at [1210, 239] on link "Labot ieskaiti" at bounding box center [1214, 238] width 119 height 23
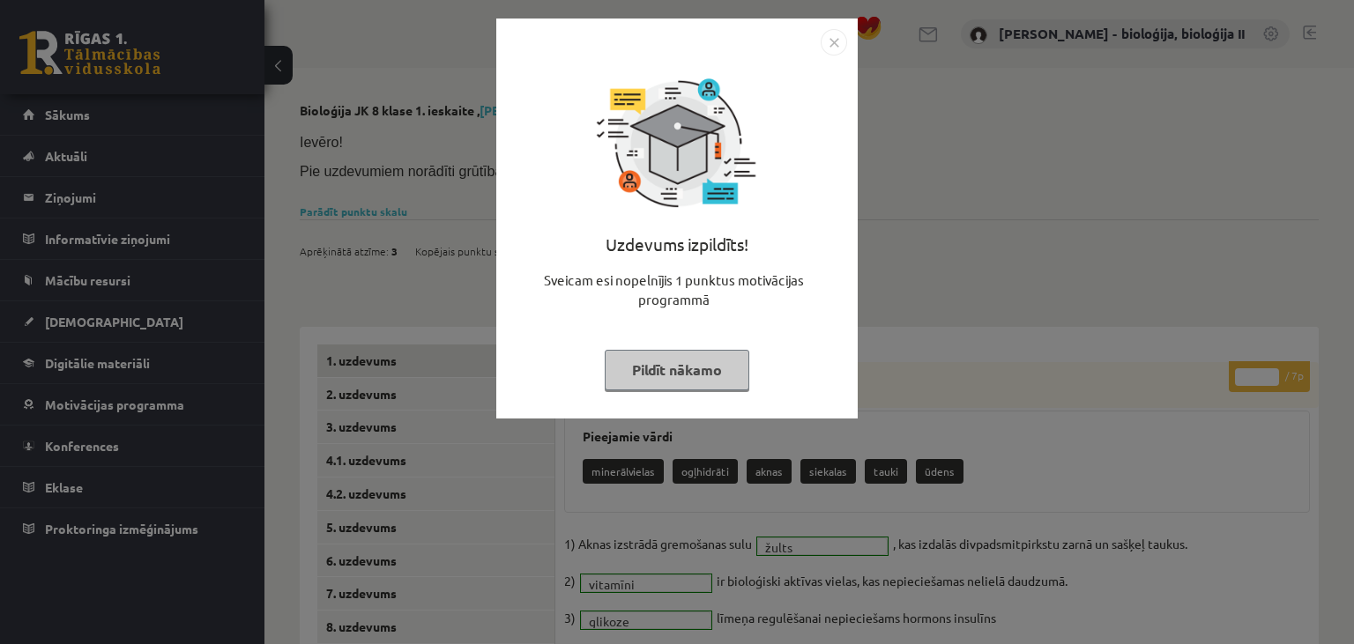
click at [676, 374] on button "Pildīt nākamo" at bounding box center [677, 370] width 145 height 41
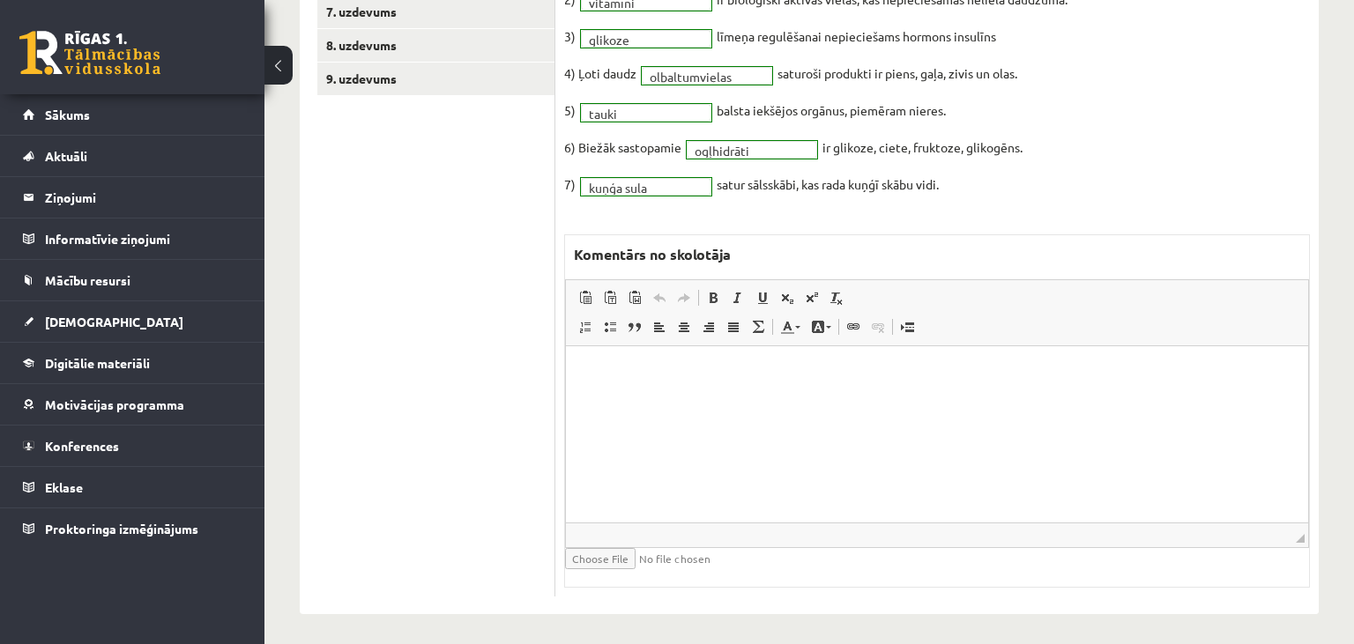
scroll to position [24, 0]
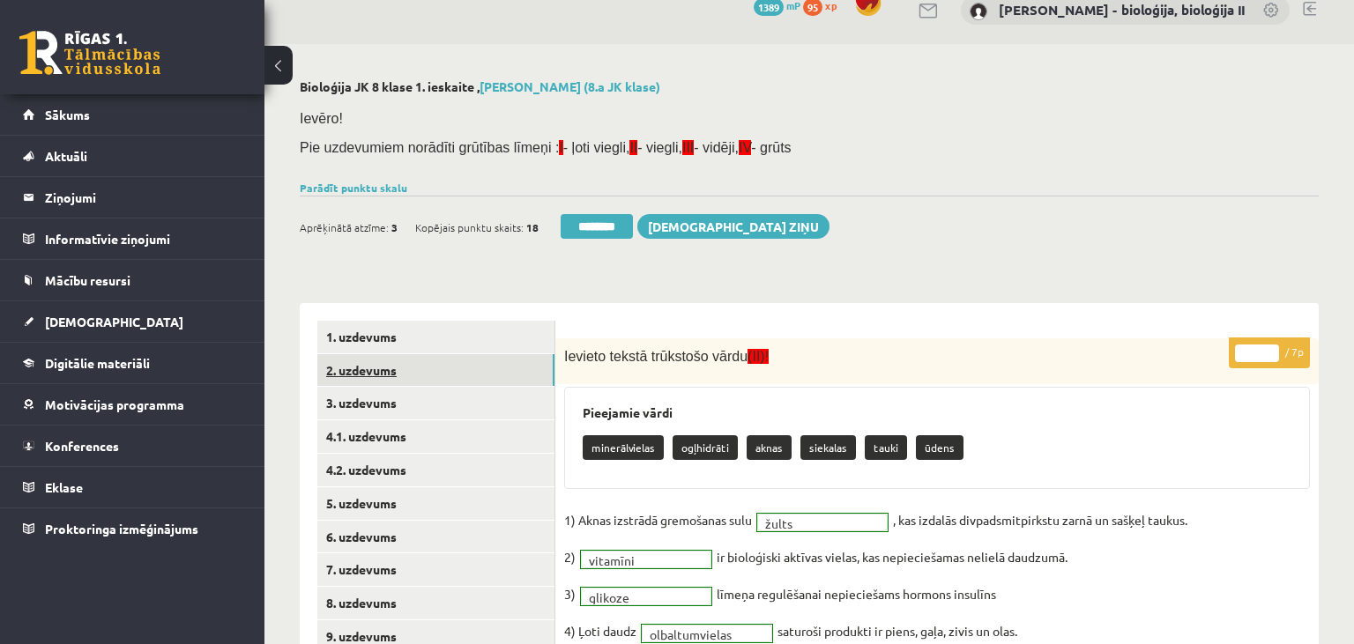
click at [457, 368] on link "2. uzdevums" at bounding box center [435, 370] width 237 height 33
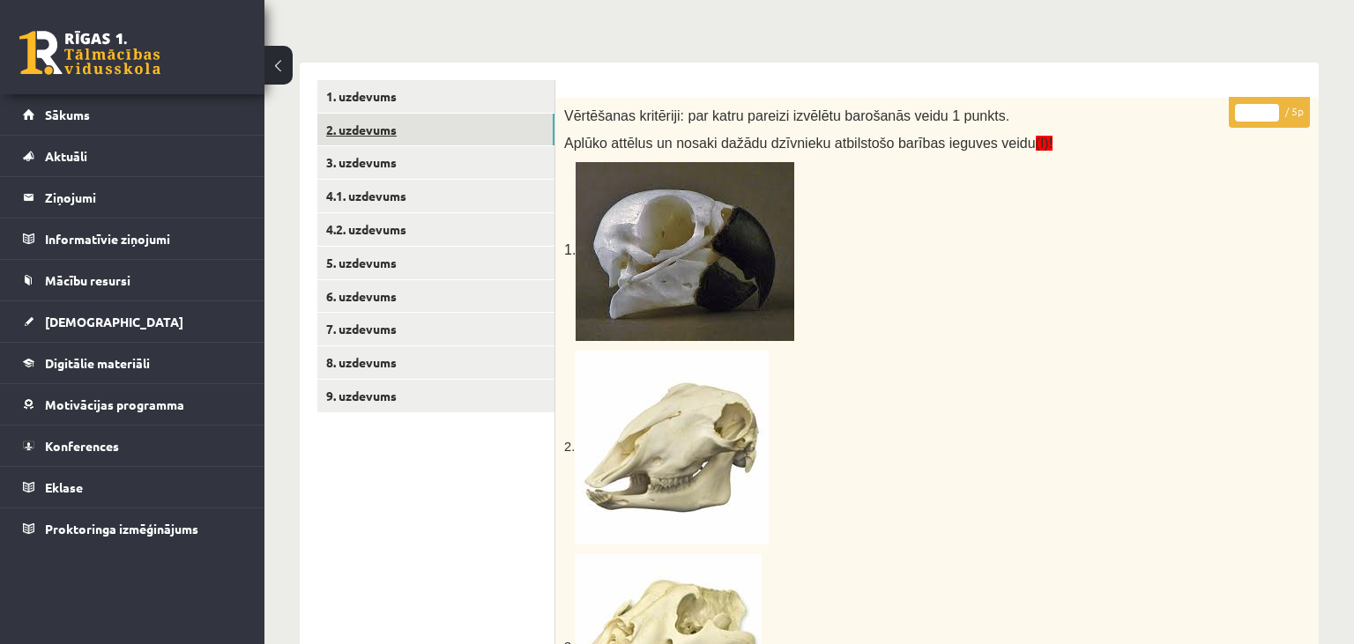
scroll to position [0, 0]
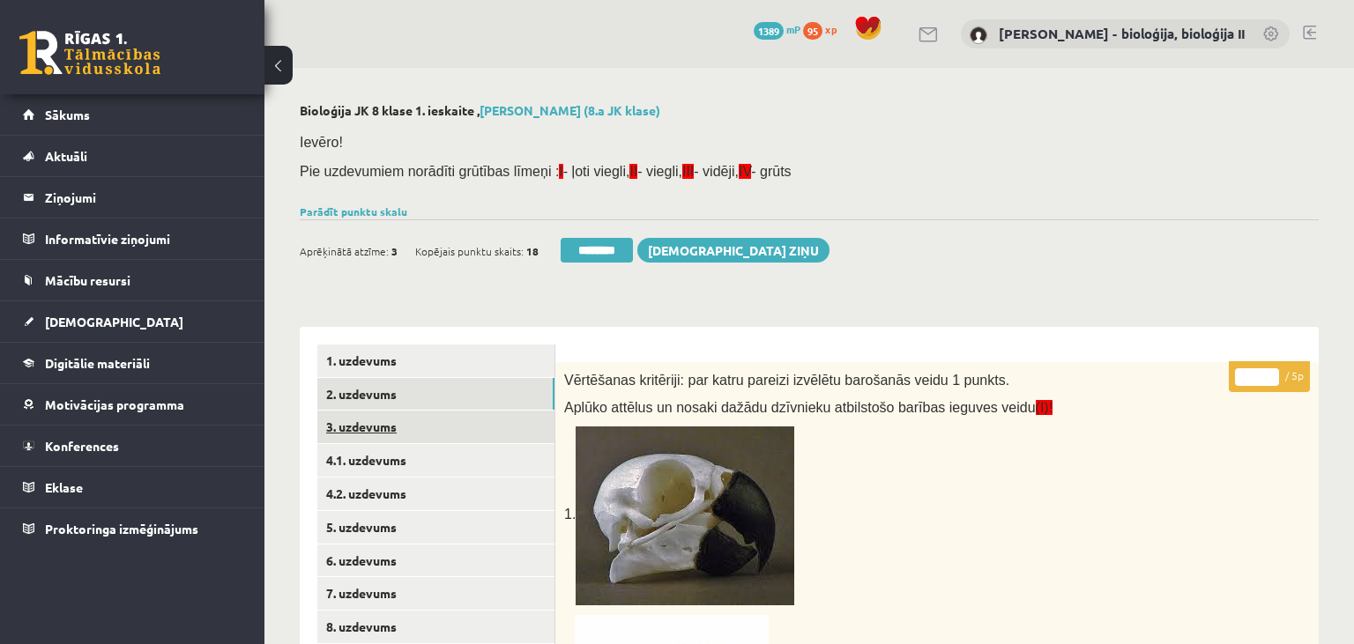
click at [397, 428] on link "3. uzdevums" at bounding box center [435, 427] width 237 height 33
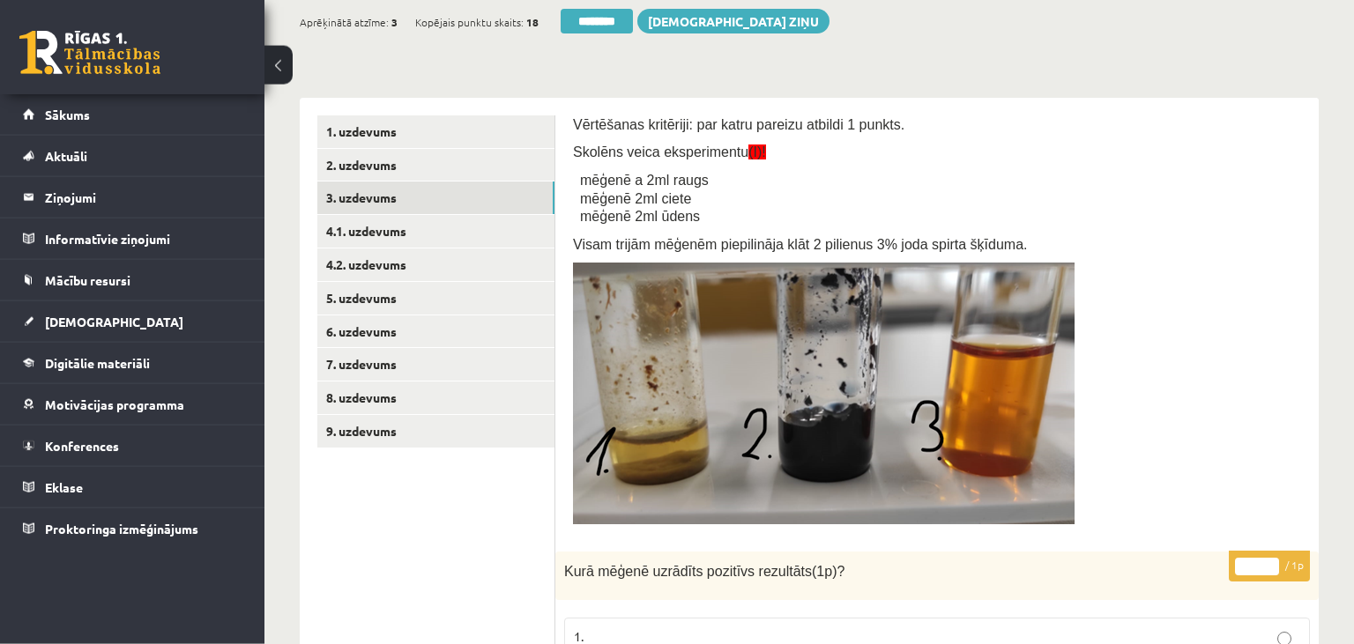
scroll to position [95, 0]
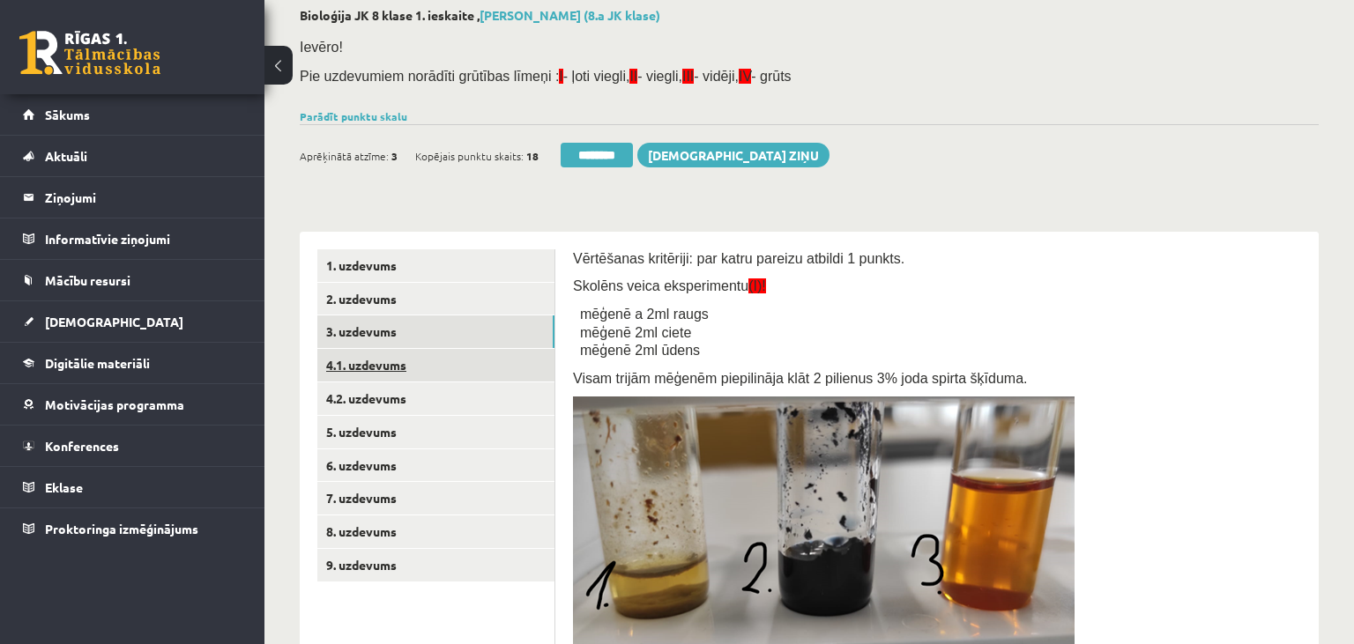
click at [417, 370] on link "4.1. uzdevums" at bounding box center [435, 365] width 237 height 33
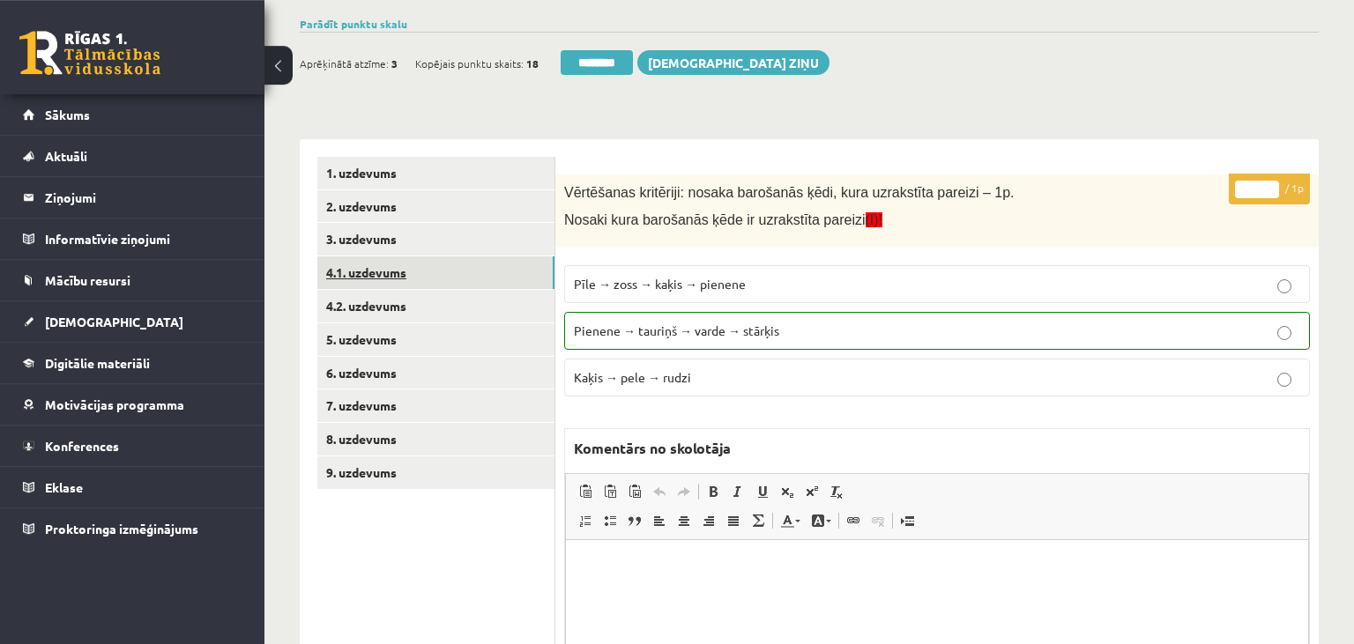
scroll to position [182, 0]
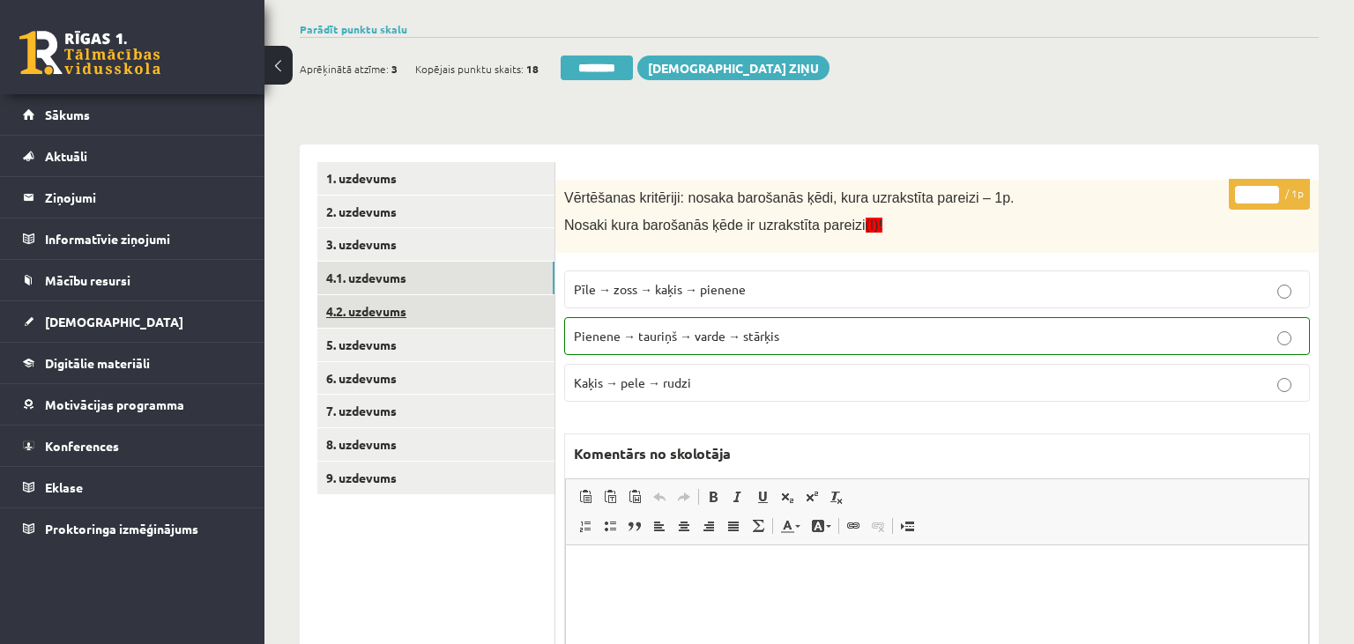
click at [388, 310] on link "4.2. uzdevums" at bounding box center [435, 311] width 237 height 33
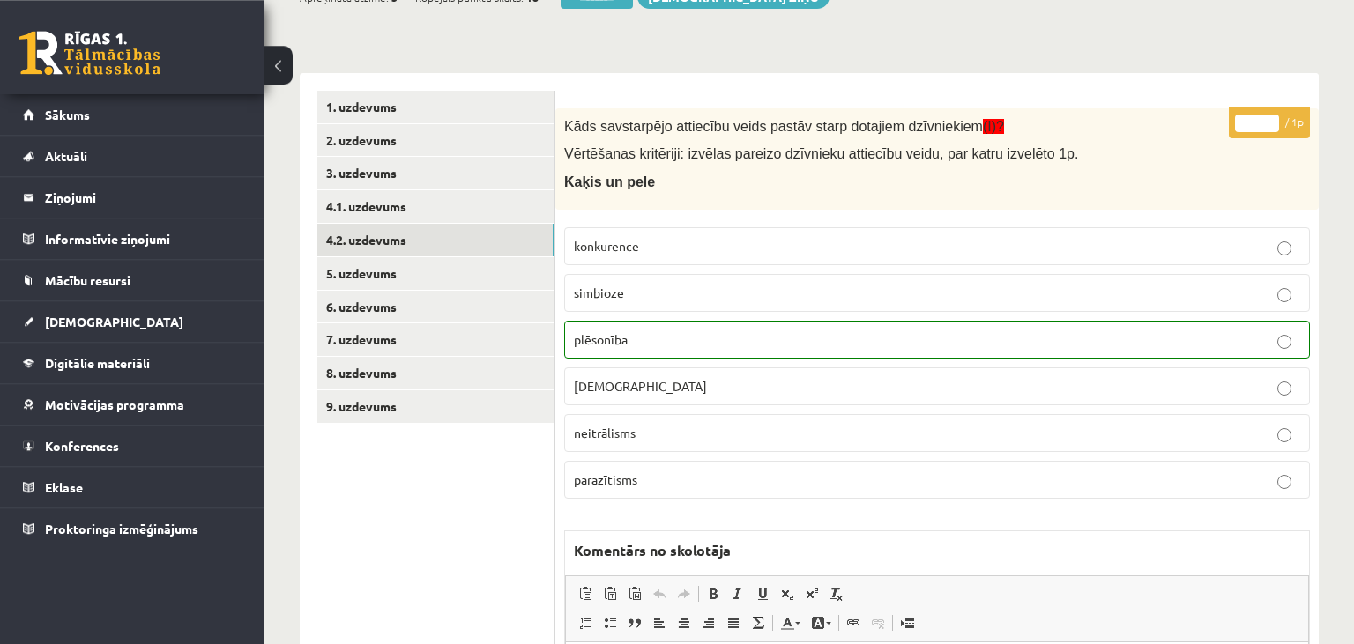
scroll to position [238, 0]
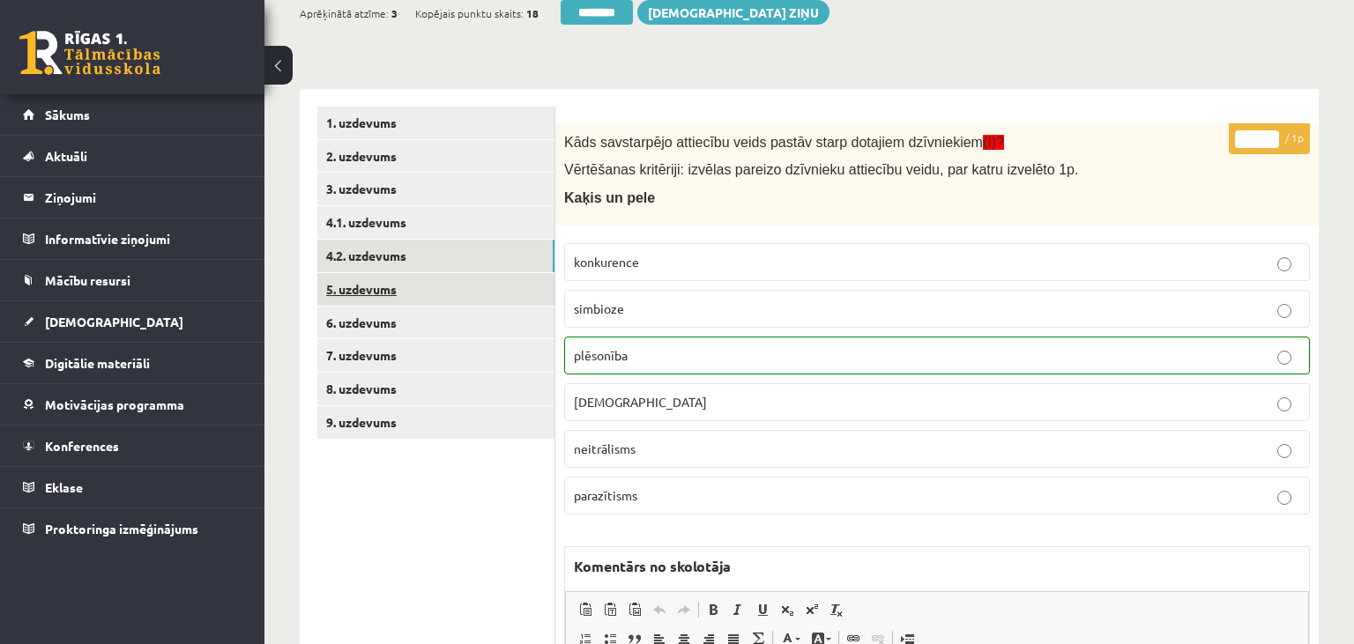
click at [425, 295] on link "5. uzdevums" at bounding box center [435, 289] width 237 height 33
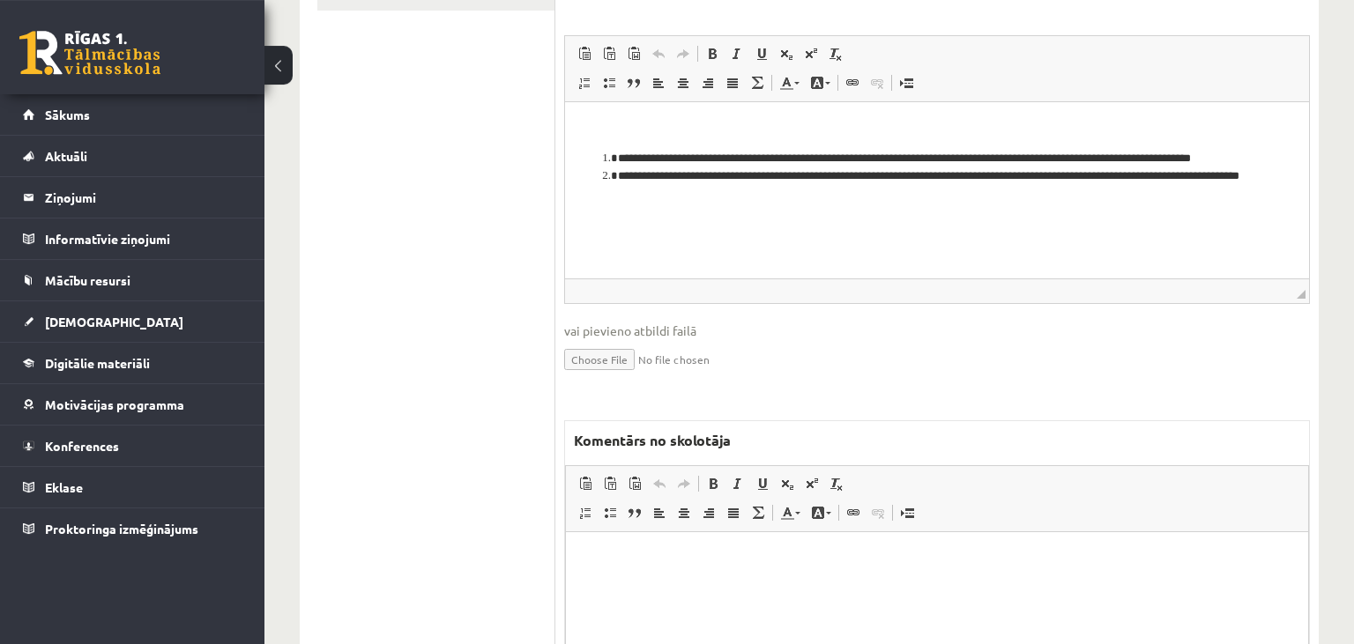
scroll to position [704, 0]
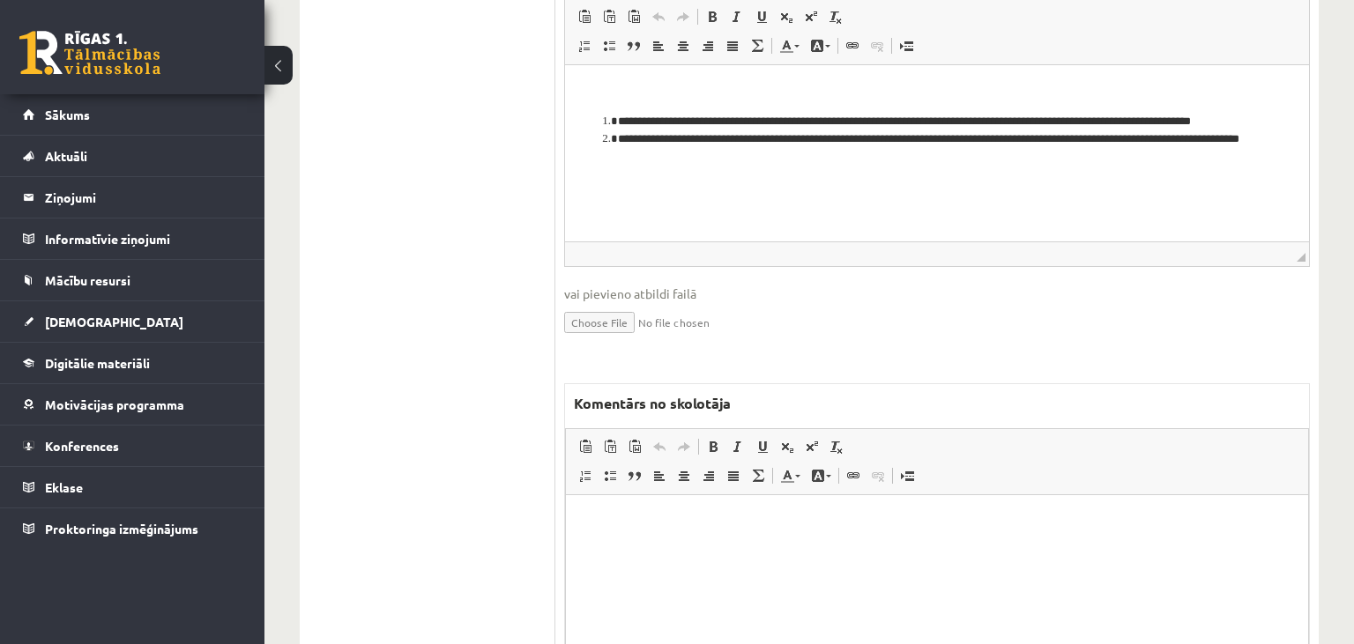
click at [657, 540] on html at bounding box center [937, 583] width 742 height 176
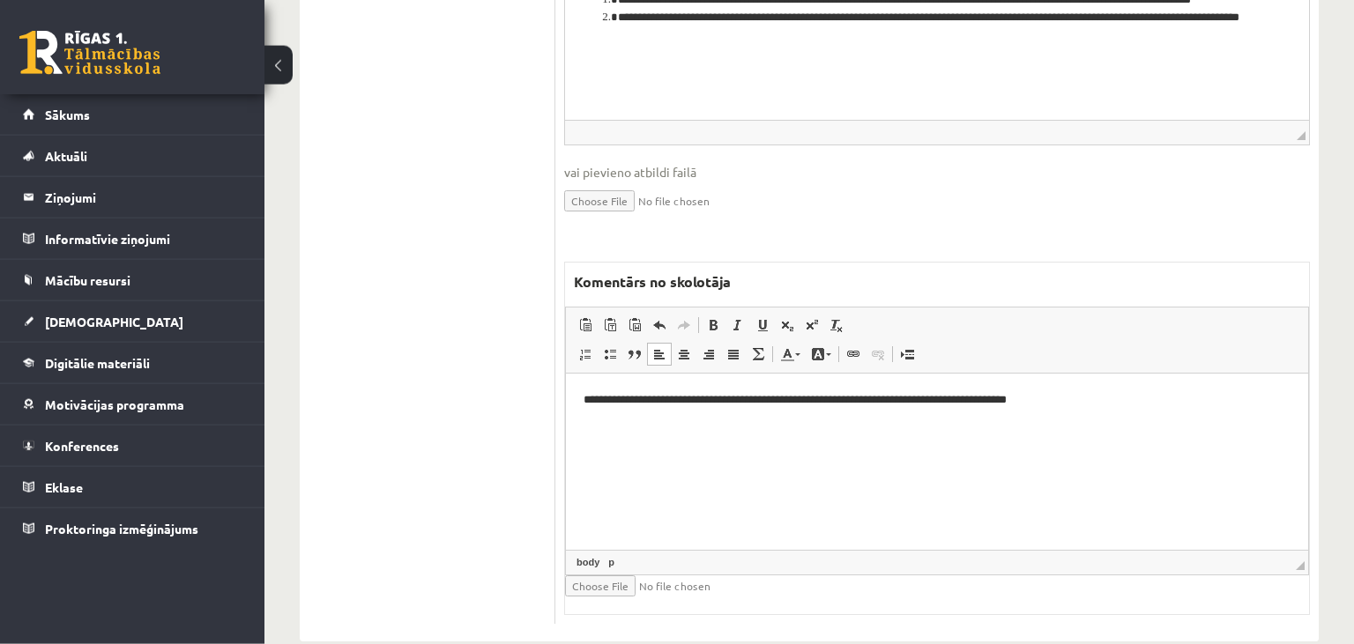
scroll to position [849, 0]
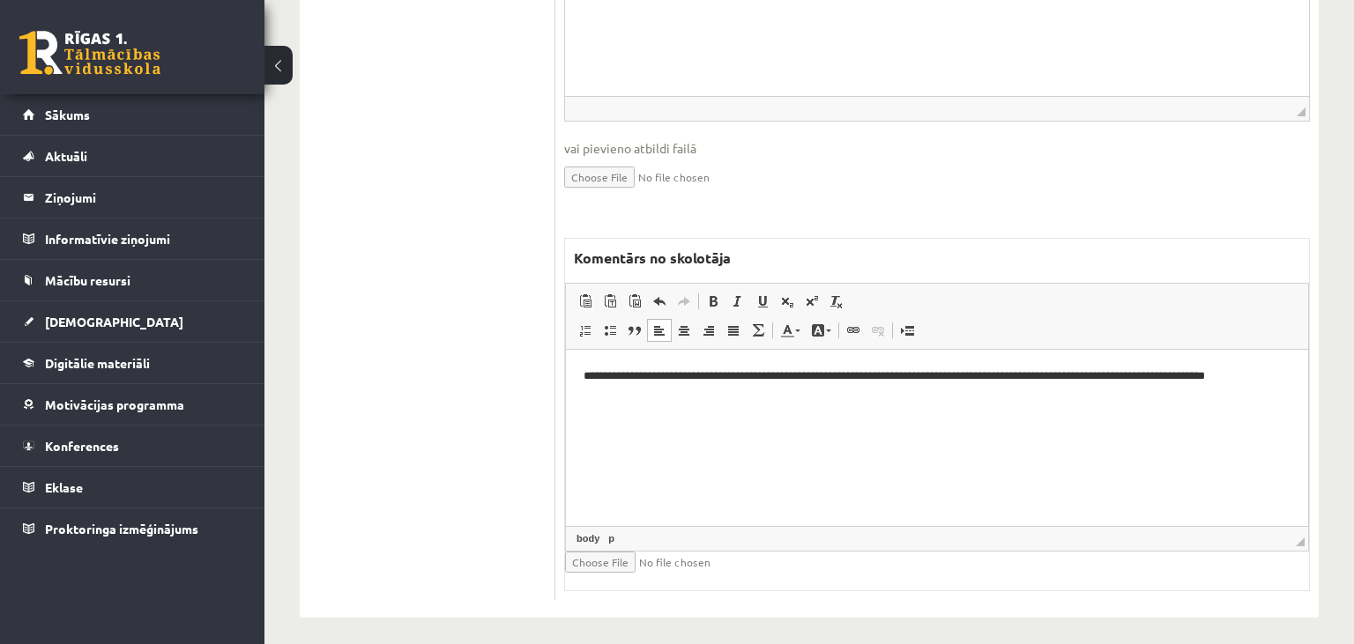
click at [658, 379] on p "**********" at bounding box center [938, 376] width 708 height 19
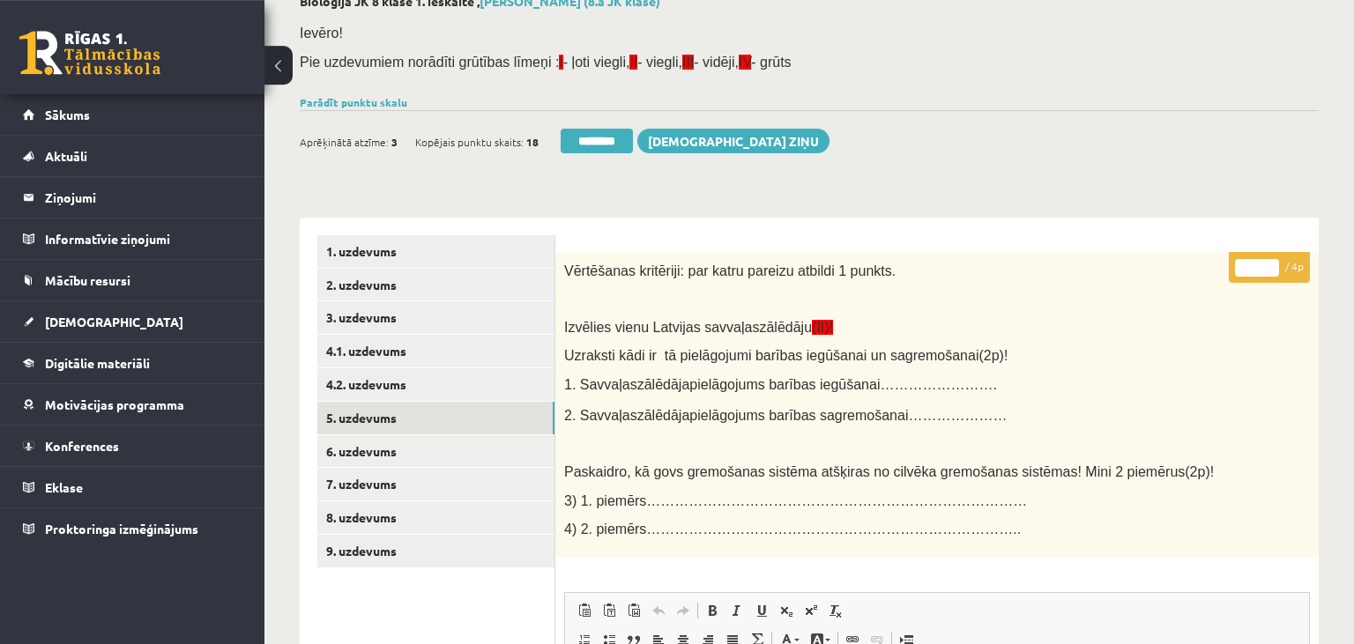
scroll to position [104, 0]
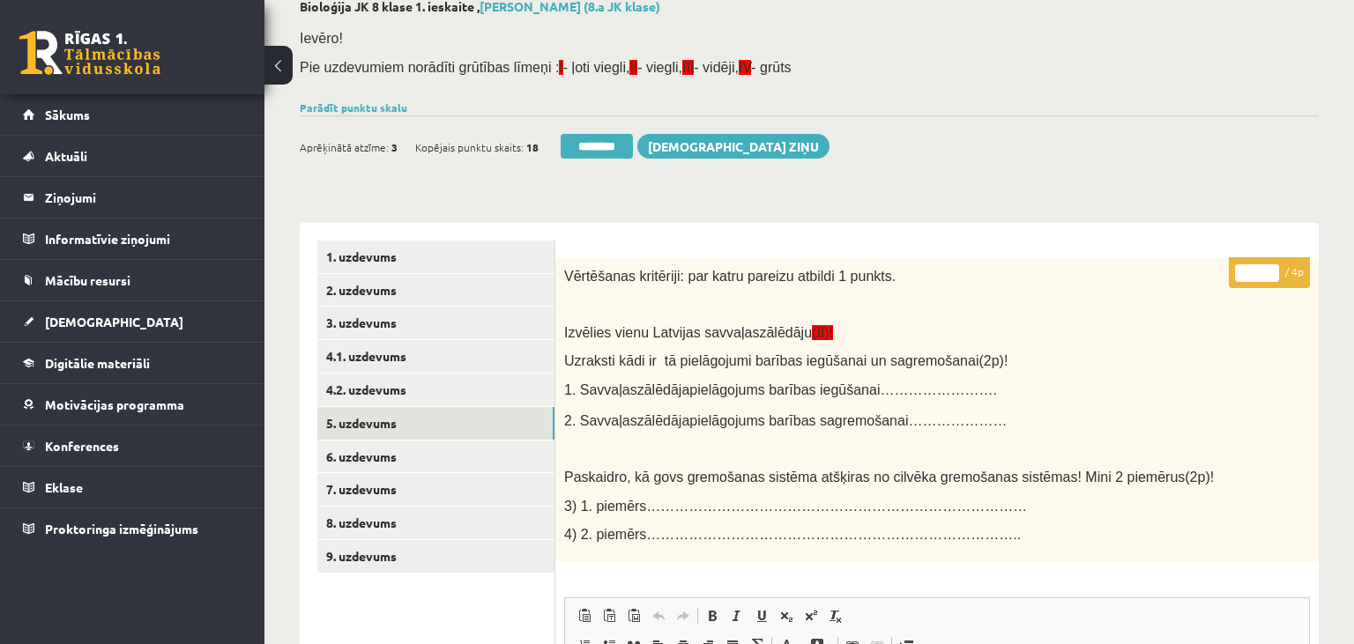
click at [1272, 266] on input "*" at bounding box center [1257, 273] width 44 height 18
type input "*"
click at [1272, 266] on input "*" at bounding box center [1257, 273] width 44 height 18
click at [450, 466] on link "6. uzdevums" at bounding box center [435, 457] width 237 height 33
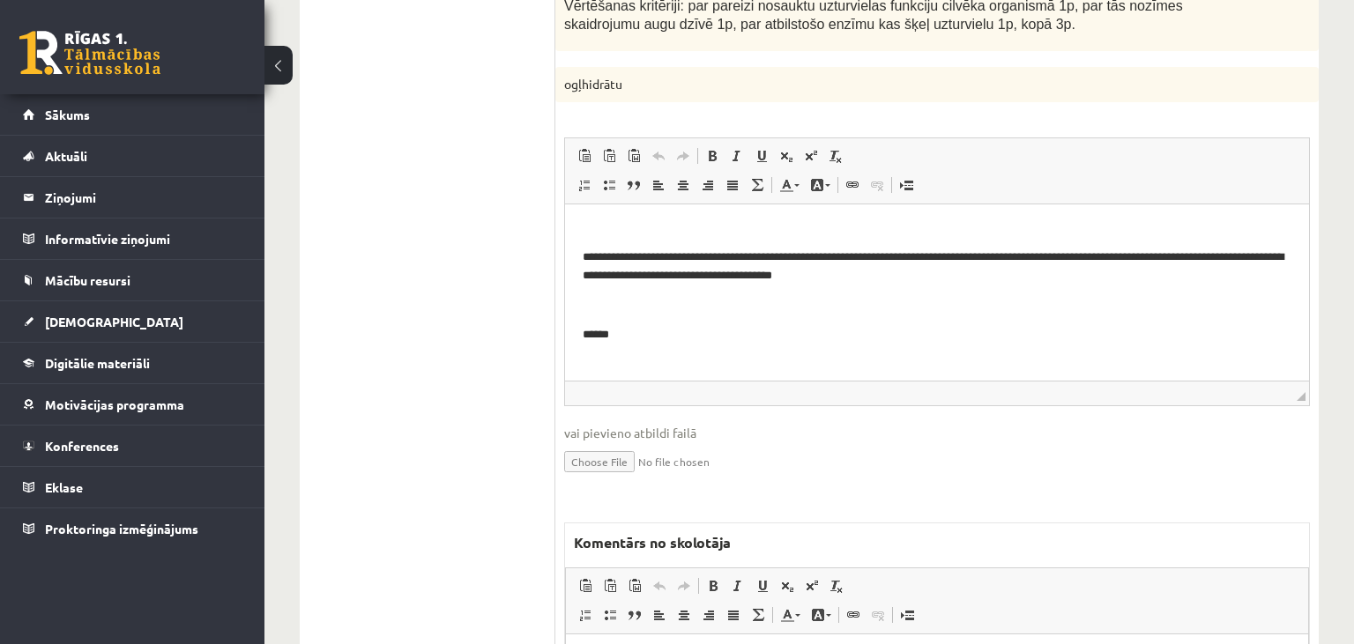
scroll to position [2212, 0]
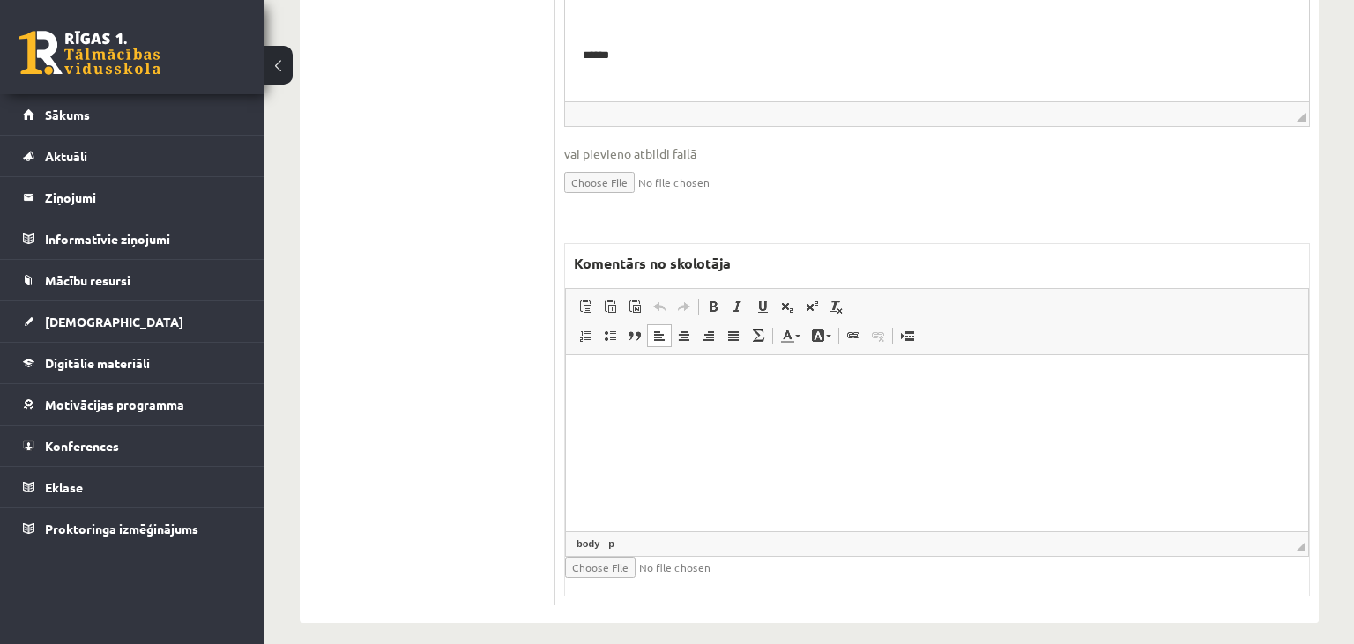
click at [669, 402] on html at bounding box center [937, 442] width 742 height 176
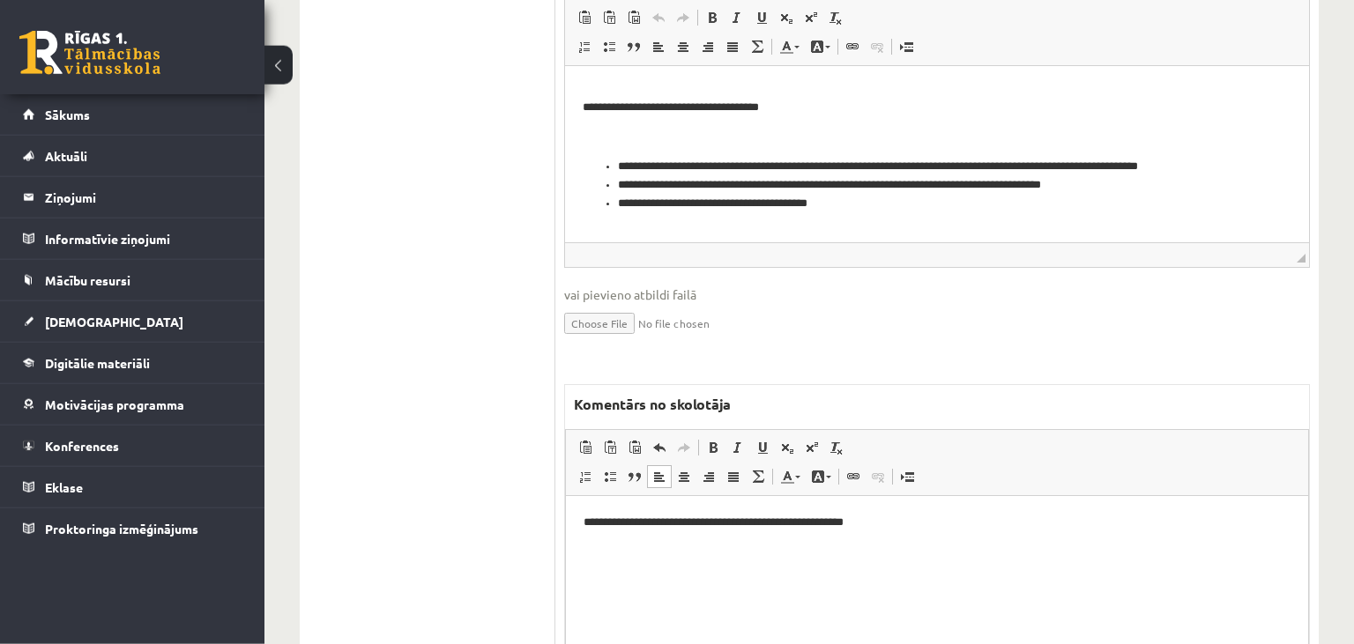
scroll to position [2119, 0]
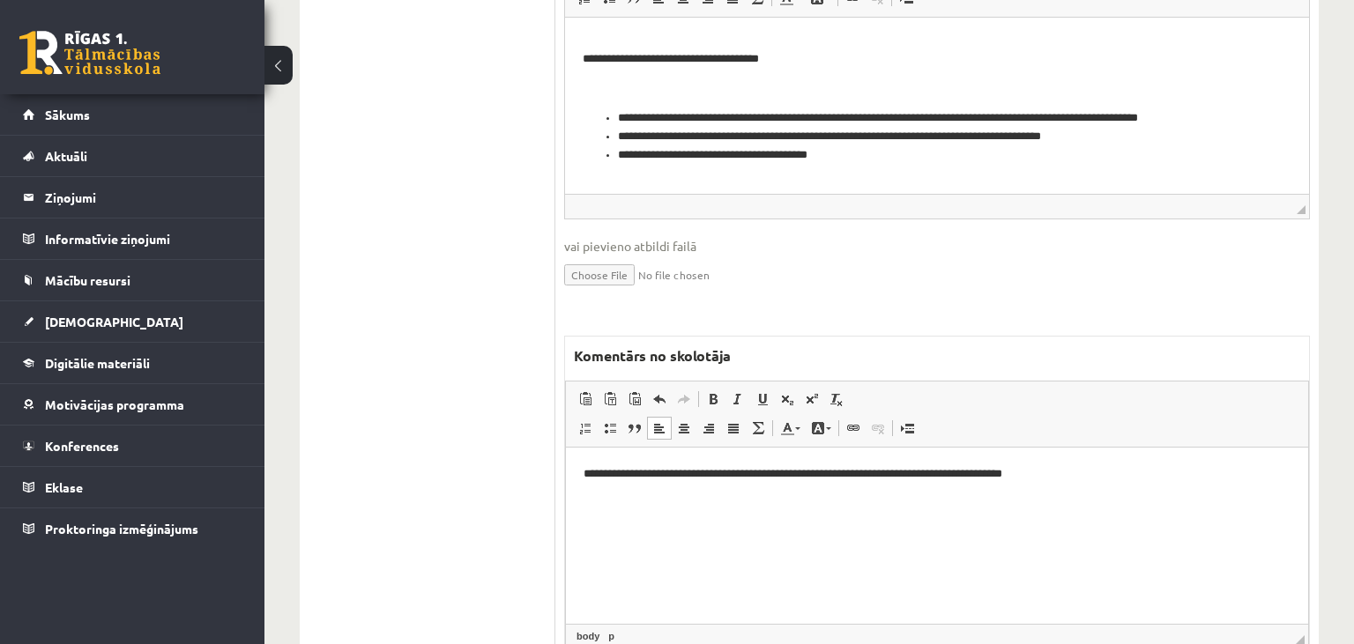
click at [985, 473] on p "**********" at bounding box center [938, 474] width 708 height 19
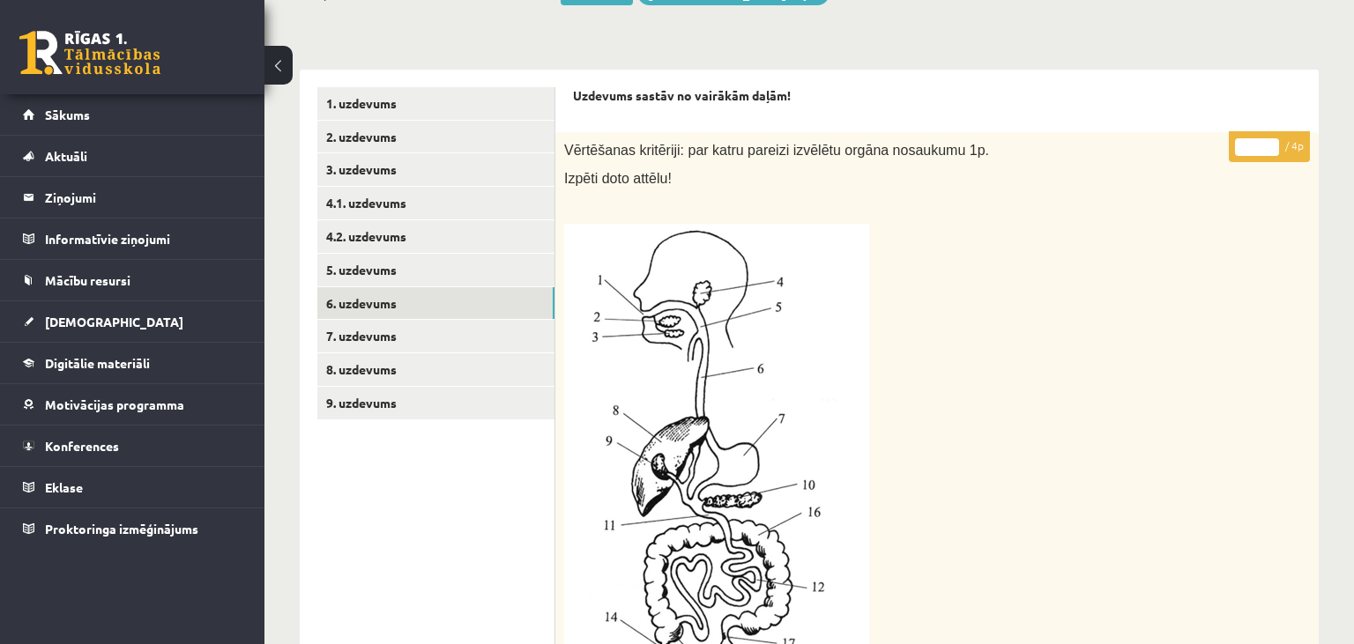
scroll to position [164, 0]
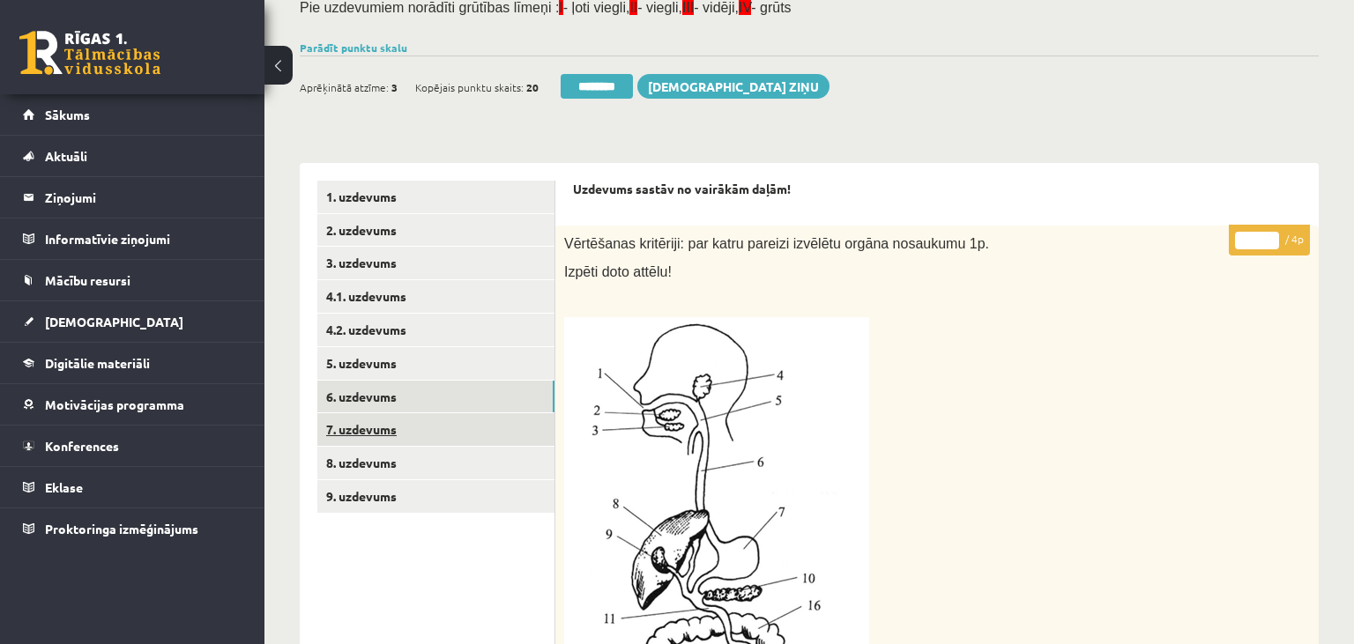
click at [421, 433] on link "7. uzdevums" at bounding box center [435, 429] width 237 height 33
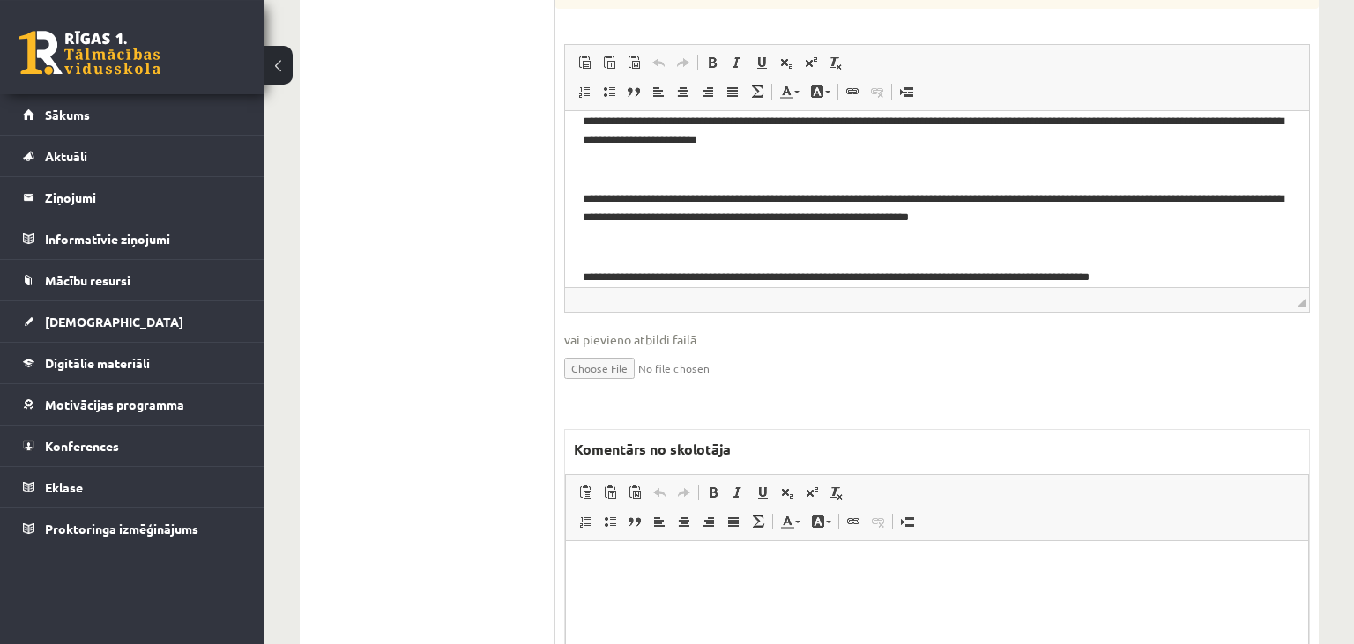
scroll to position [992, 0]
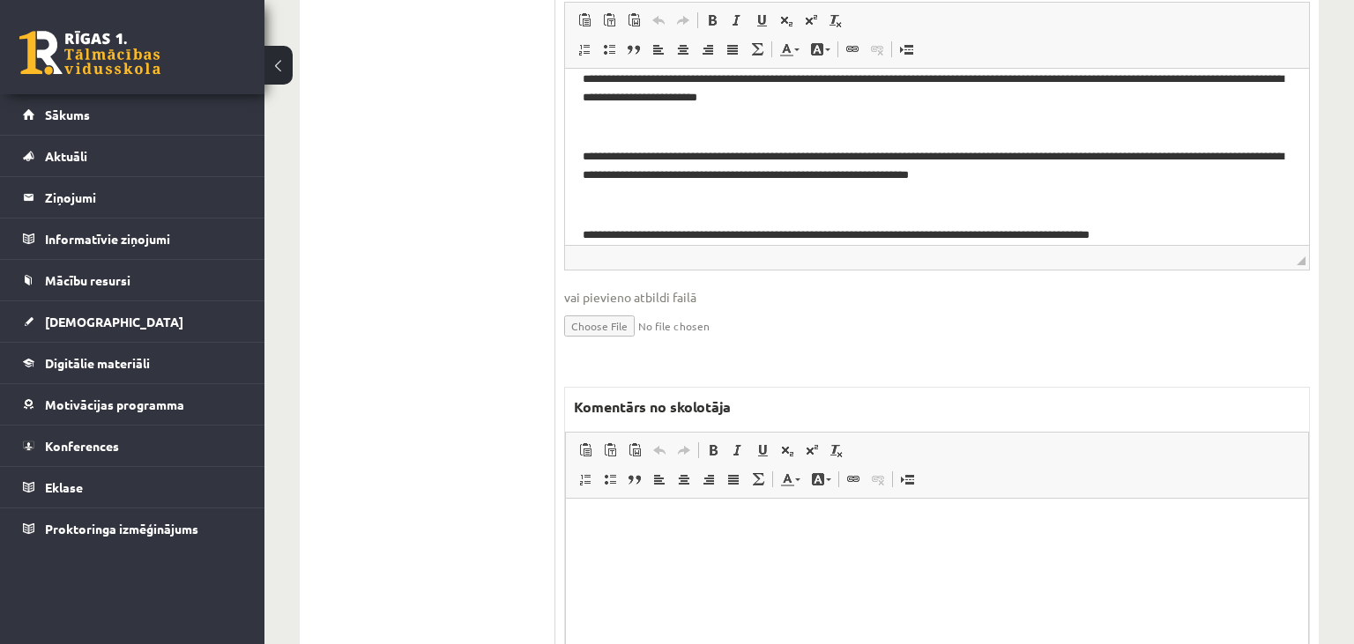
click at [769, 535] on html at bounding box center [937, 587] width 742 height 176
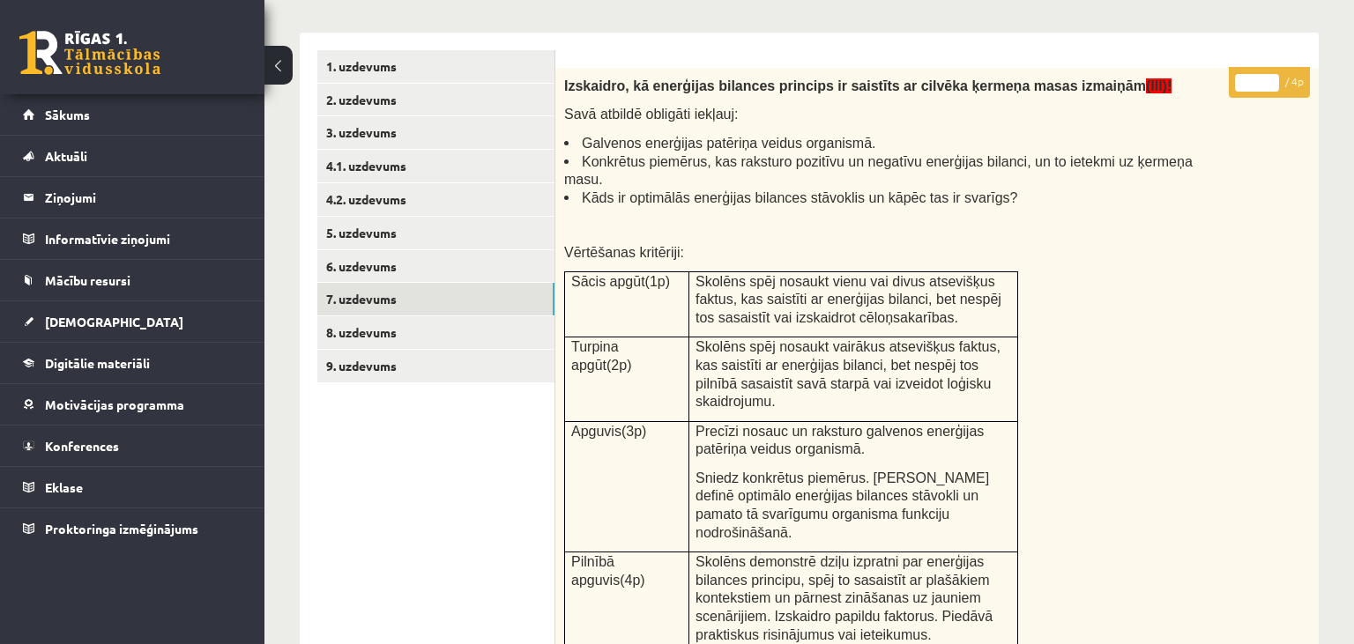
scroll to position [154, 0]
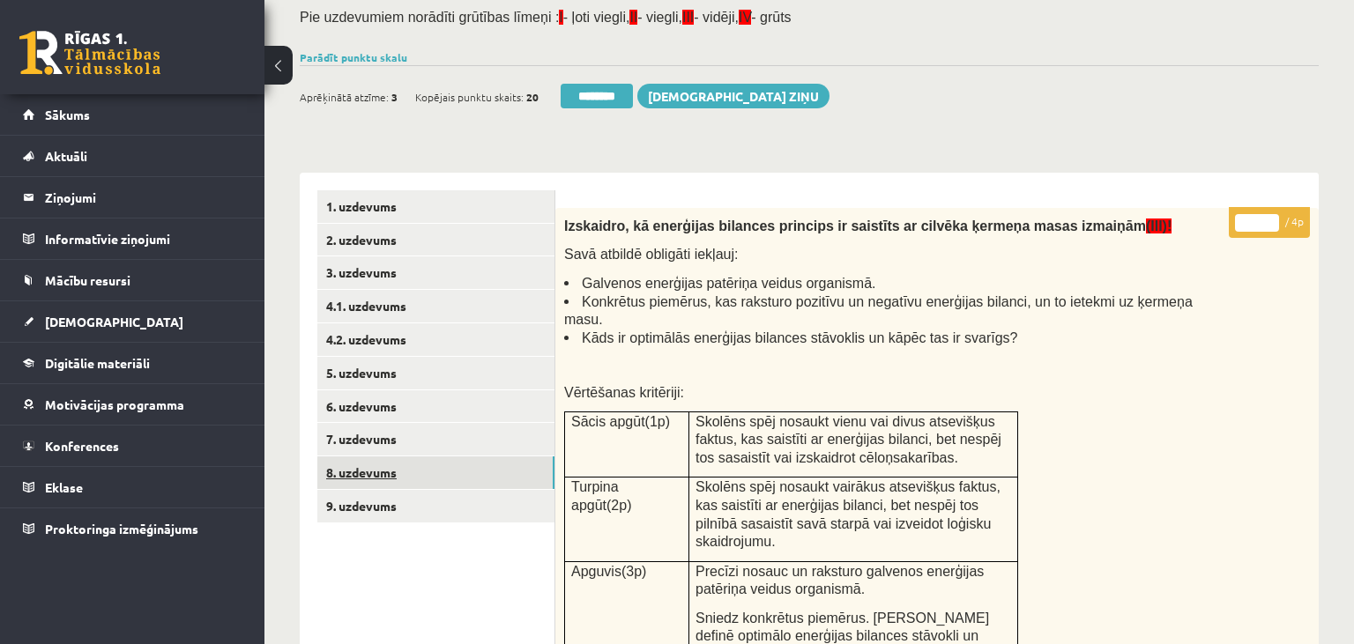
click at [412, 473] on link "8. uzdevums" at bounding box center [435, 473] width 237 height 33
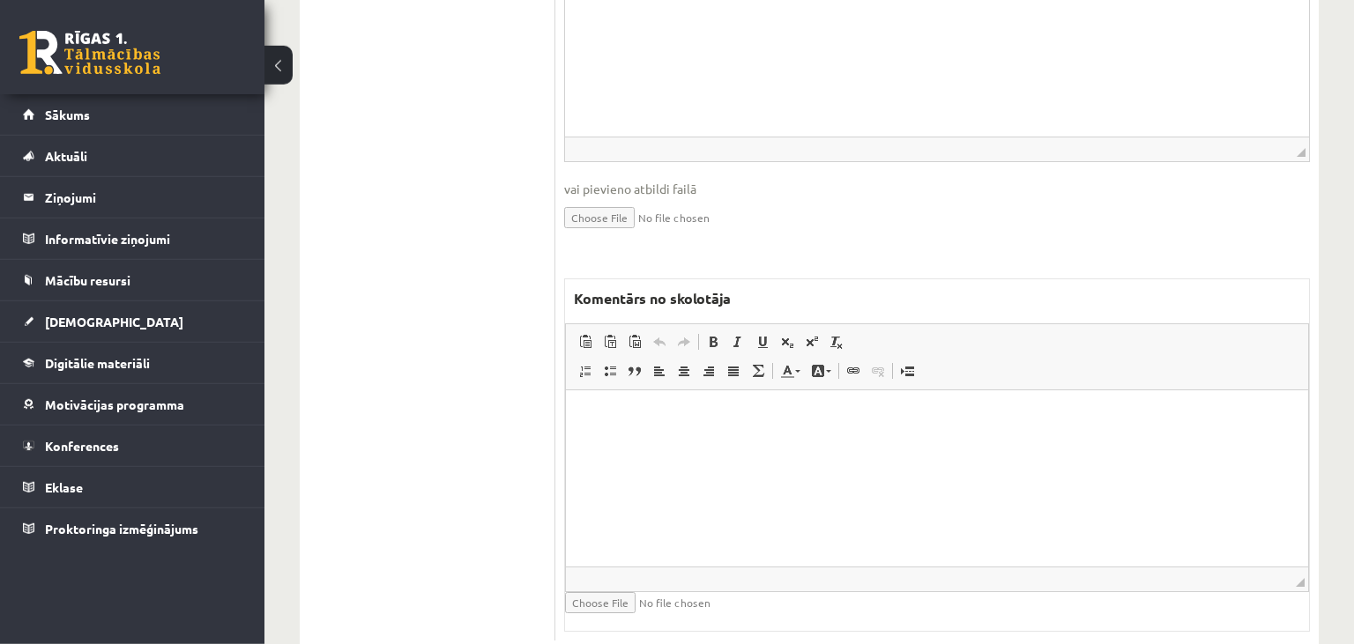
scroll to position [1088, 0]
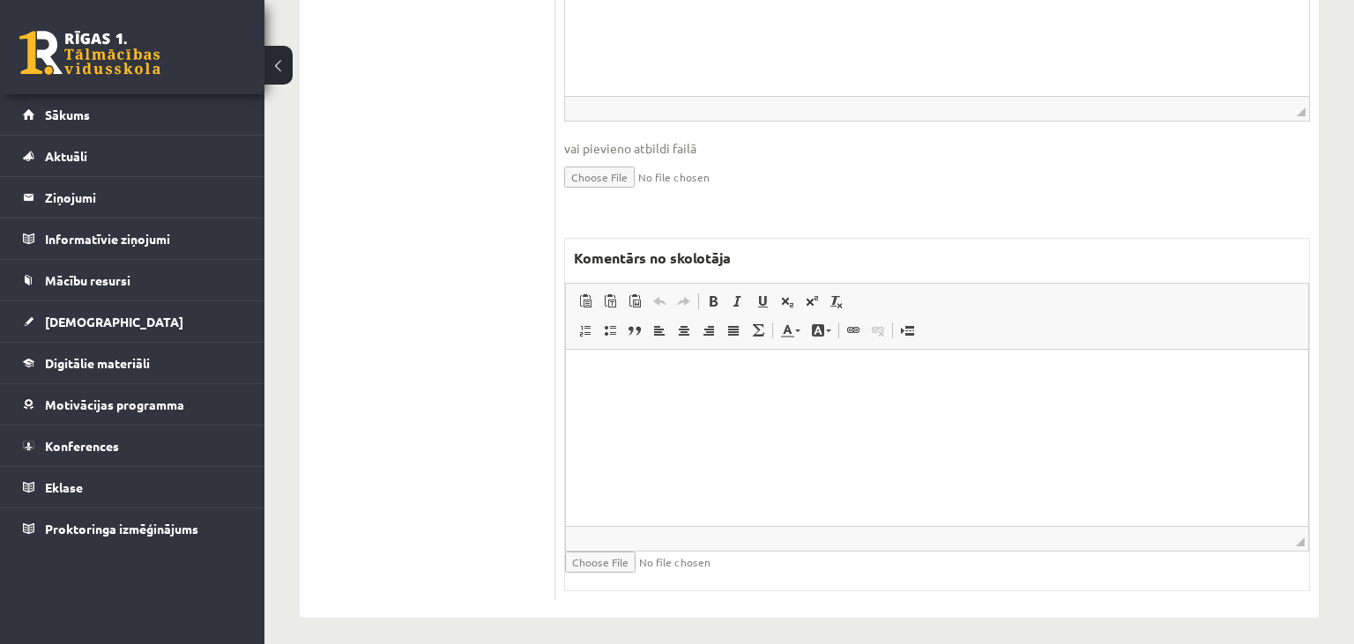
click at [817, 434] on html at bounding box center [937, 437] width 742 height 176
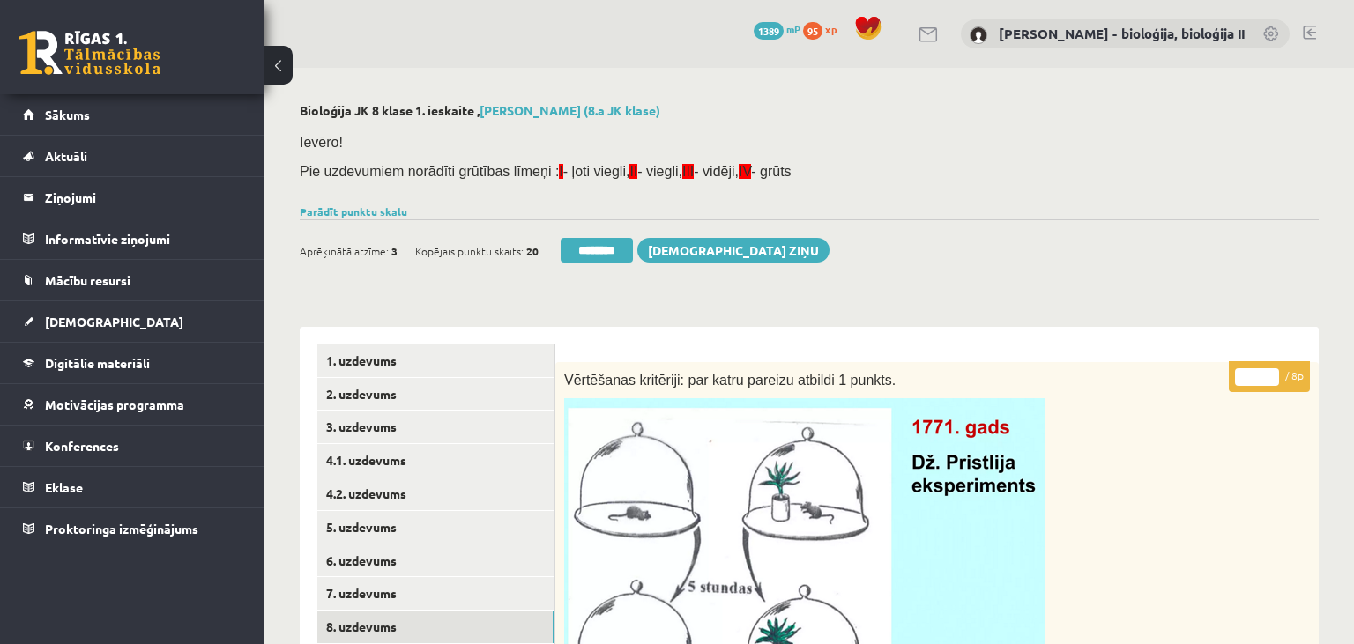
scroll to position [279, 0]
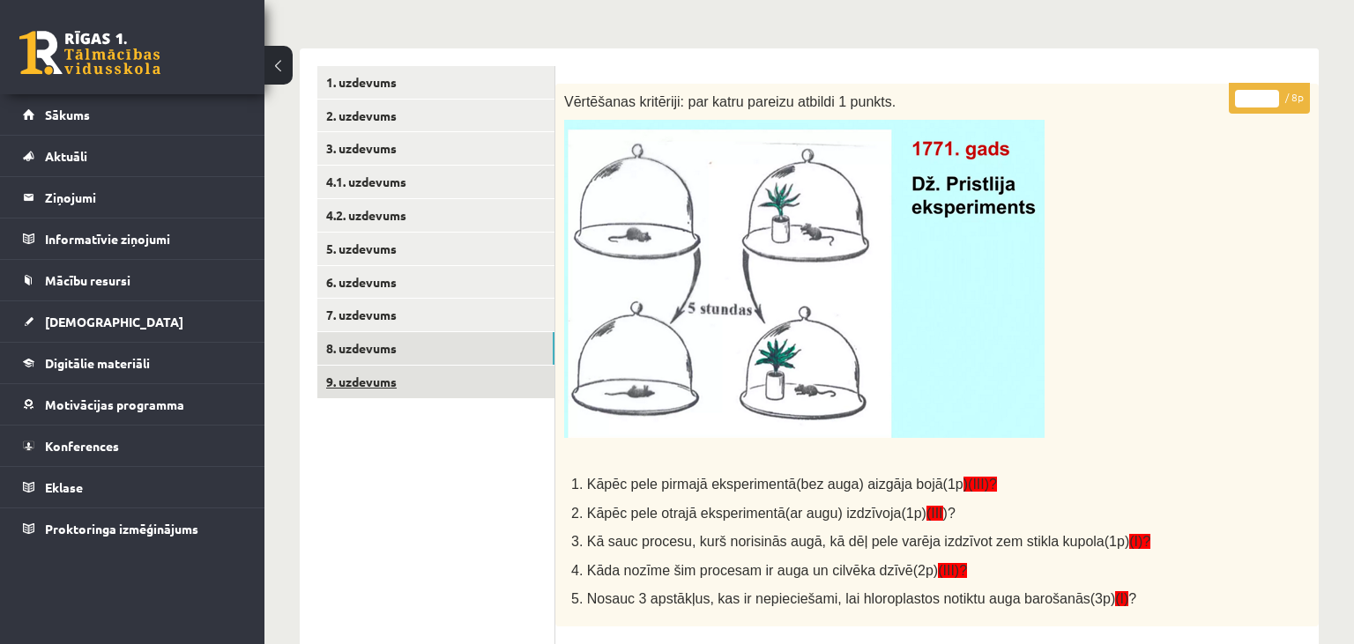
click at [470, 395] on link "9. uzdevums" at bounding box center [435, 382] width 237 height 33
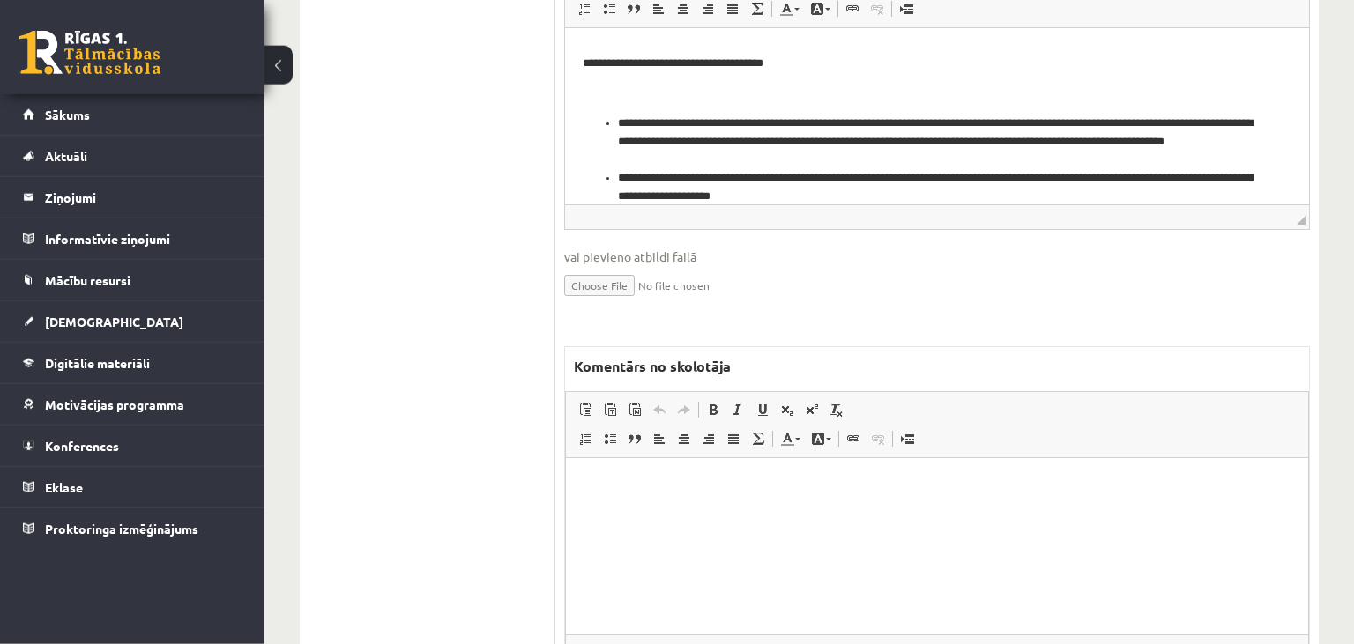
scroll to position [1198, 0]
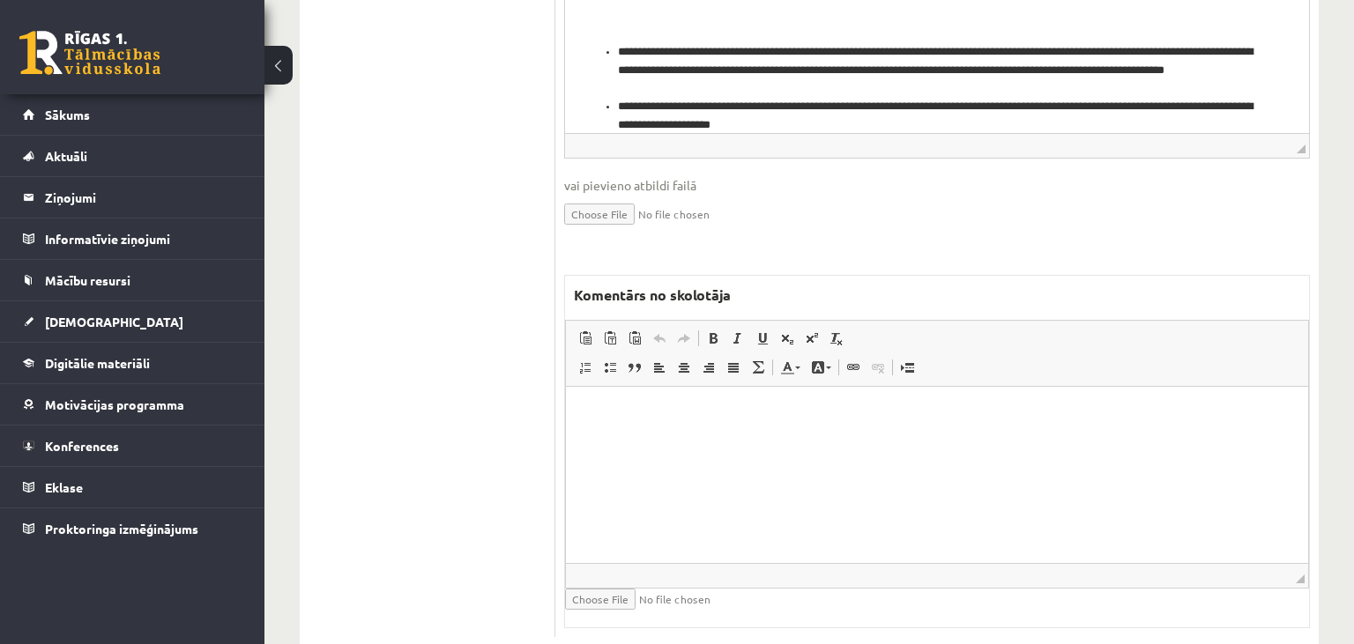
click at [821, 450] on html at bounding box center [937, 475] width 742 height 176
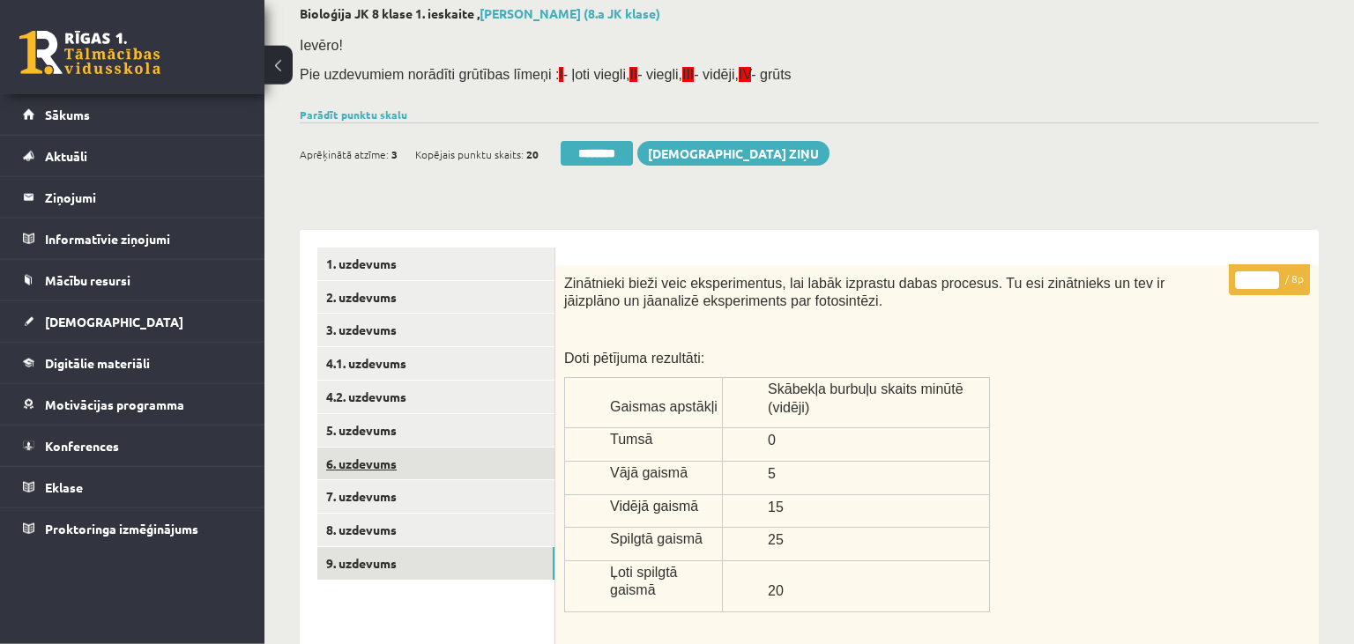
scroll to position [0, 0]
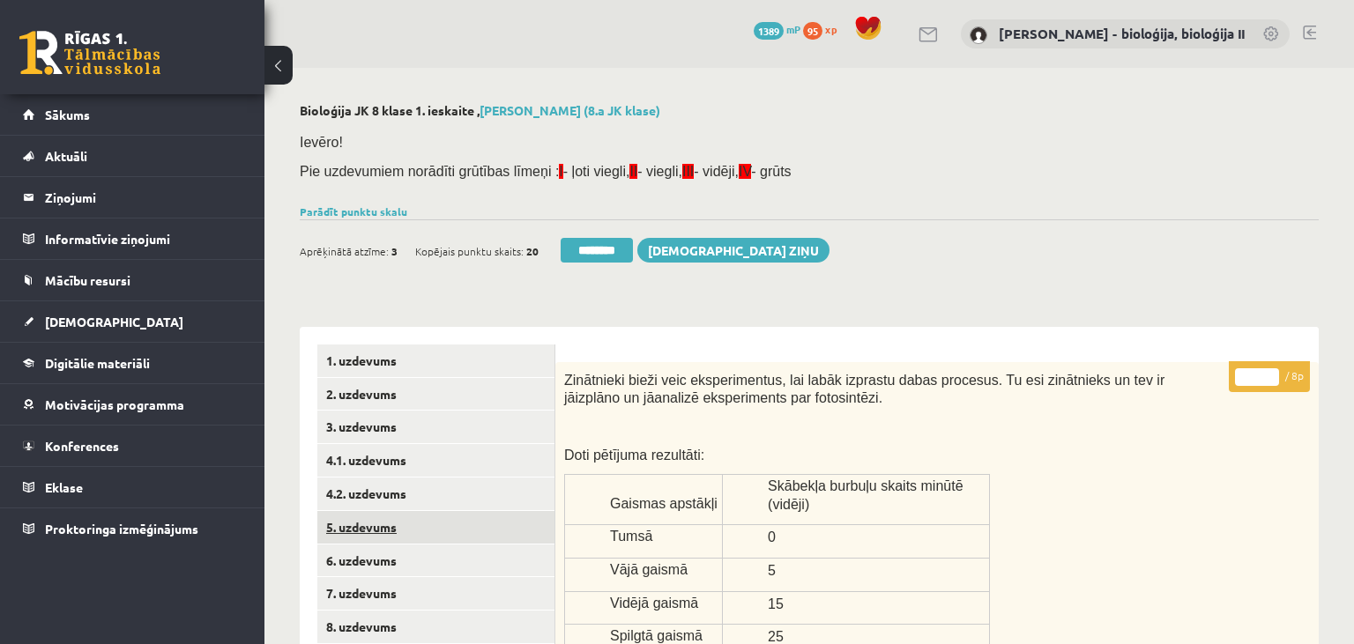
click at [422, 533] on link "5. uzdevums" at bounding box center [435, 527] width 237 height 33
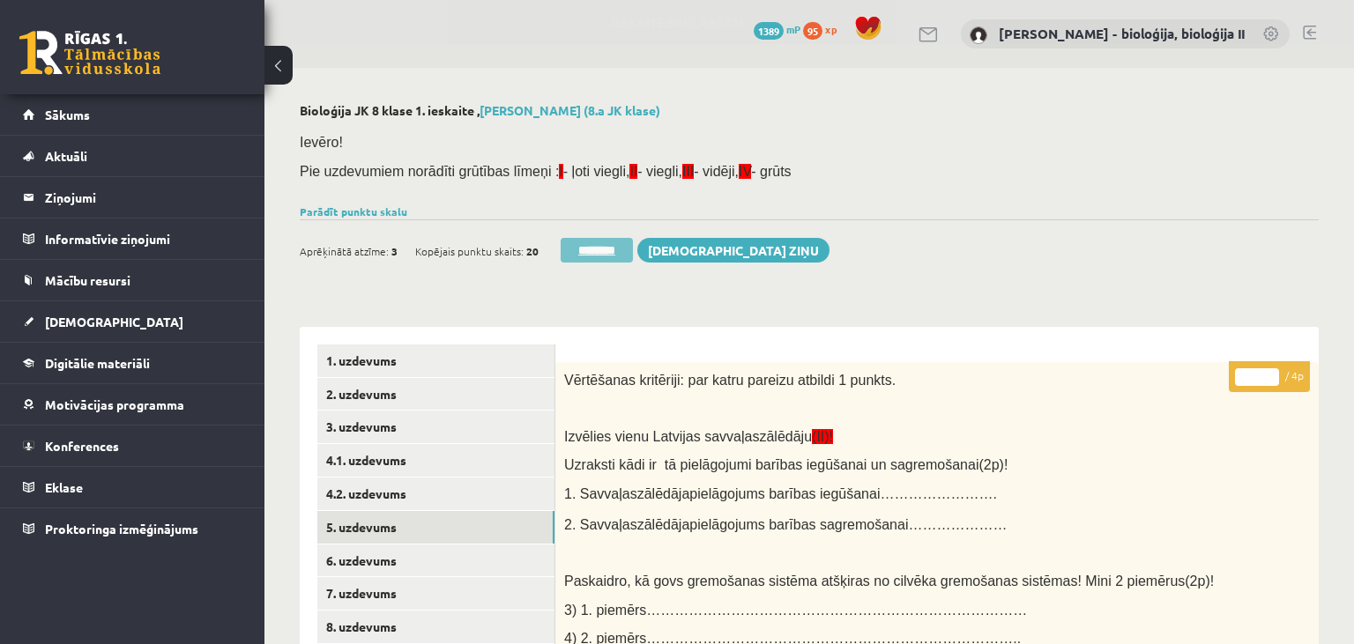
click at [590, 249] on input "********" at bounding box center [597, 250] width 72 height 25
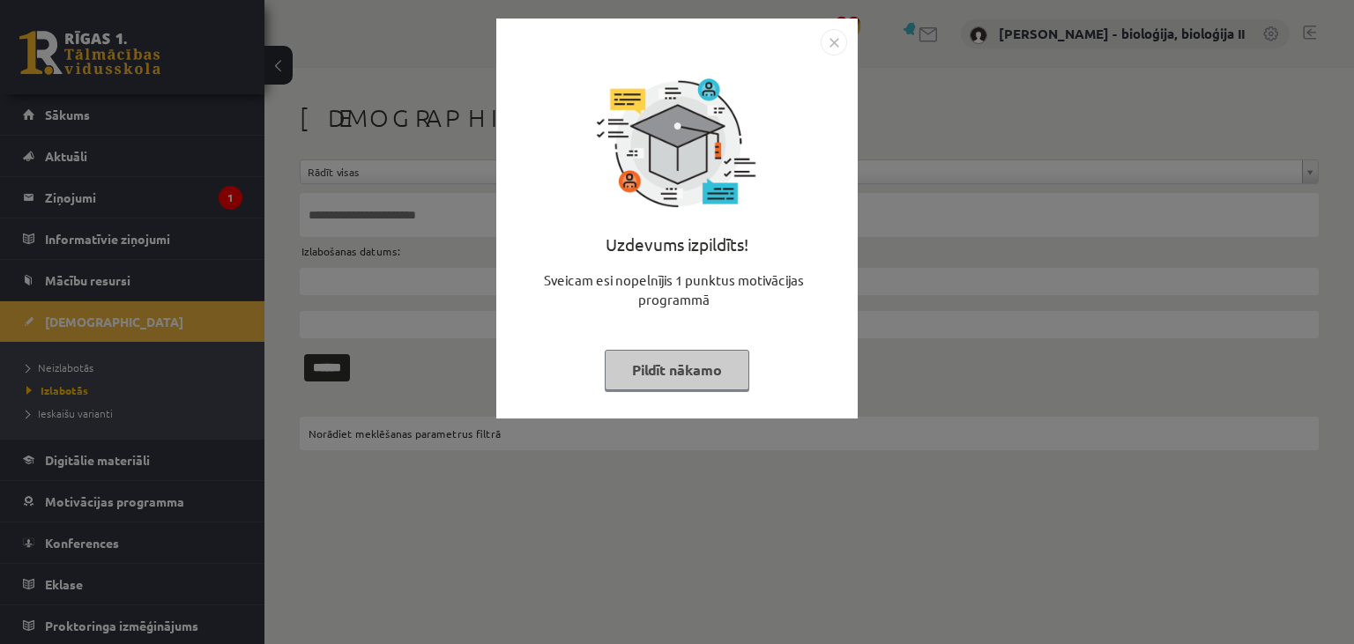
click at [645, 365] on button "Pildīt nākamo" at bounding box center [677, 370] width 145 height 41
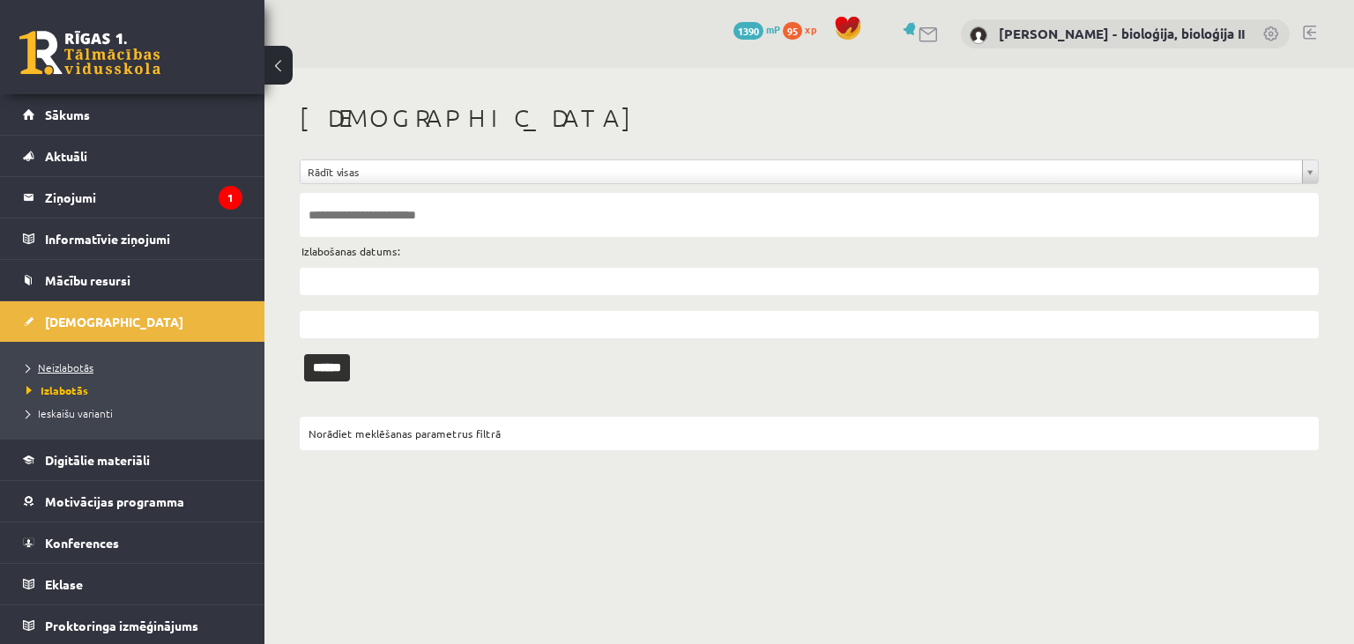
click at [69, 369] on span "Neizlabotās" at bounding box center [59, 368] width 67 height 14
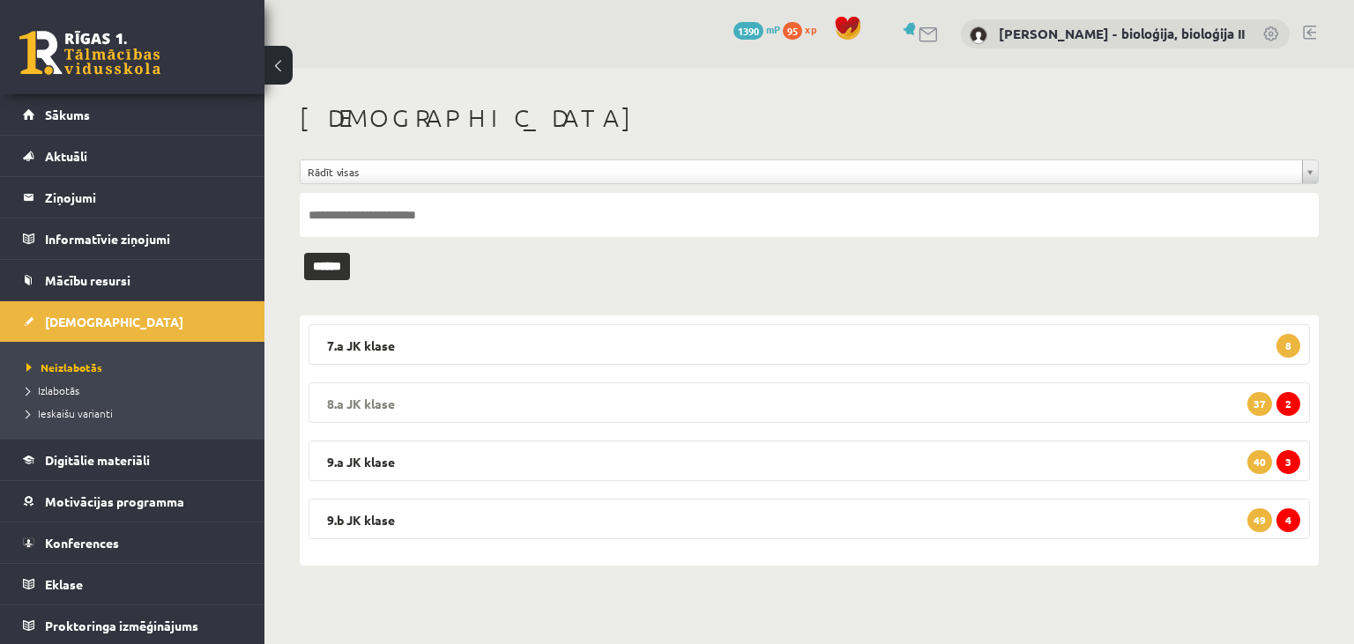
click at [954, 393] on legend "8.a JK klase 2 37" at bounding box center [809, 403] width 1001 height 41
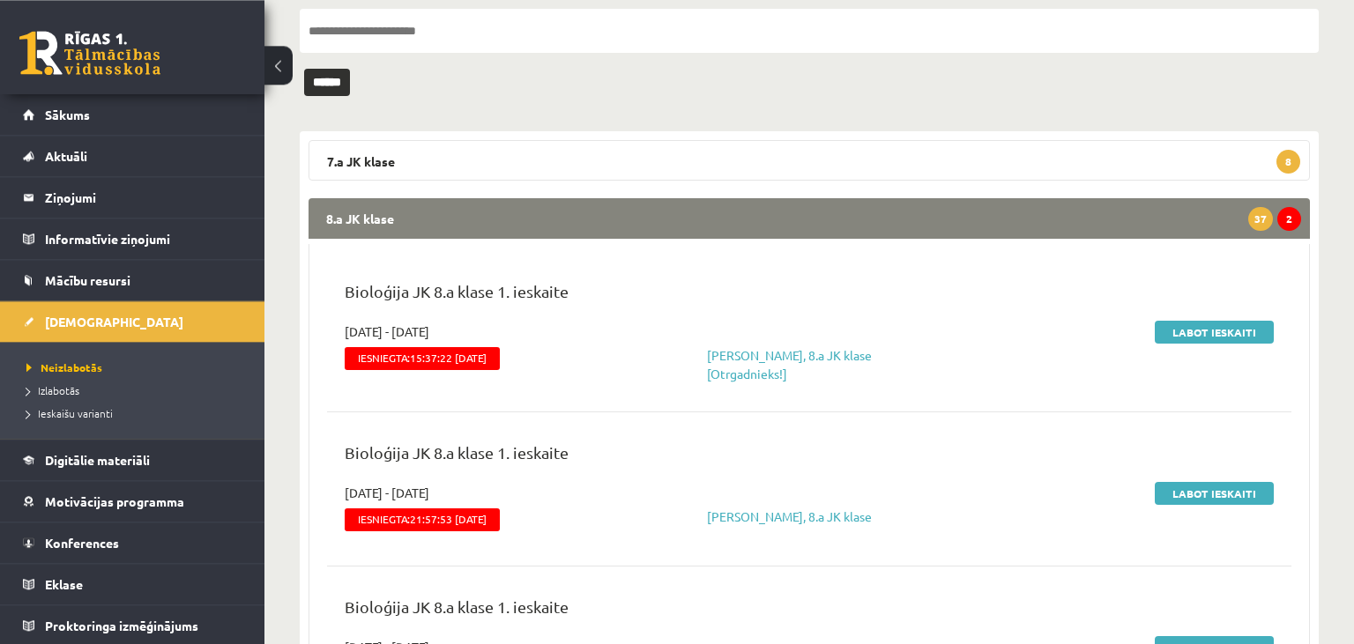
scroll to position [186, 0]
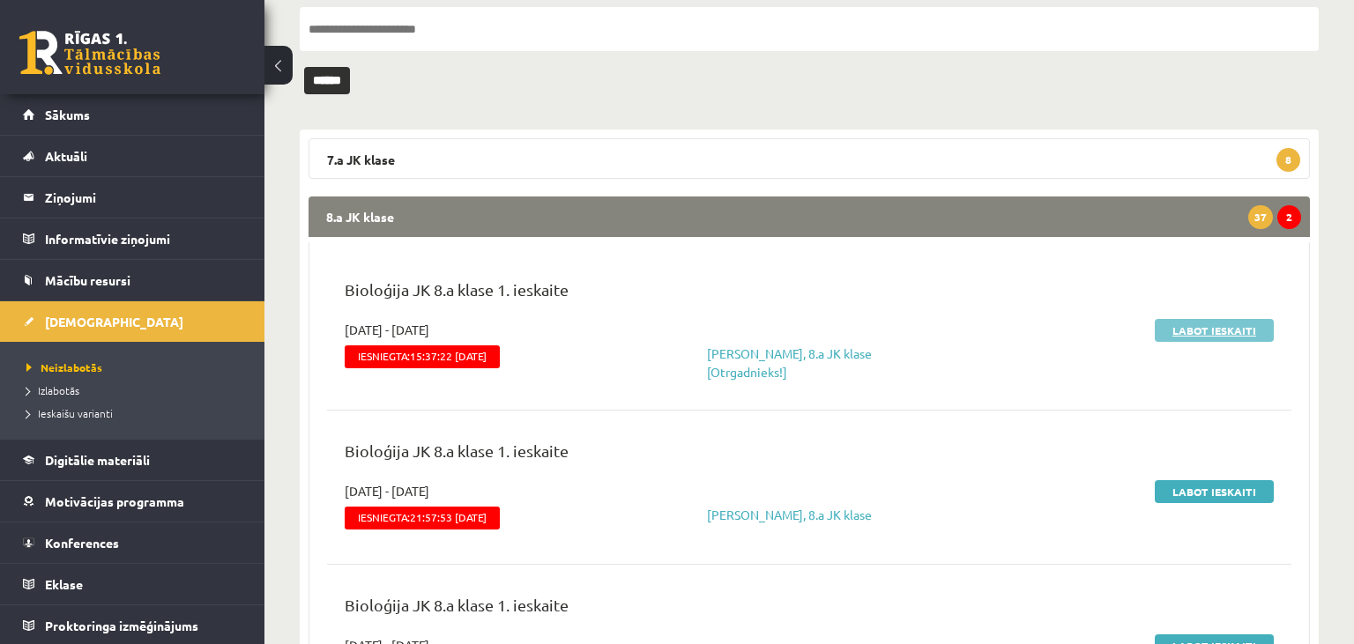
click at [1213, 331] on link "Labot ieskaiti" at bounding box center [1214, 330] width 119 height 23
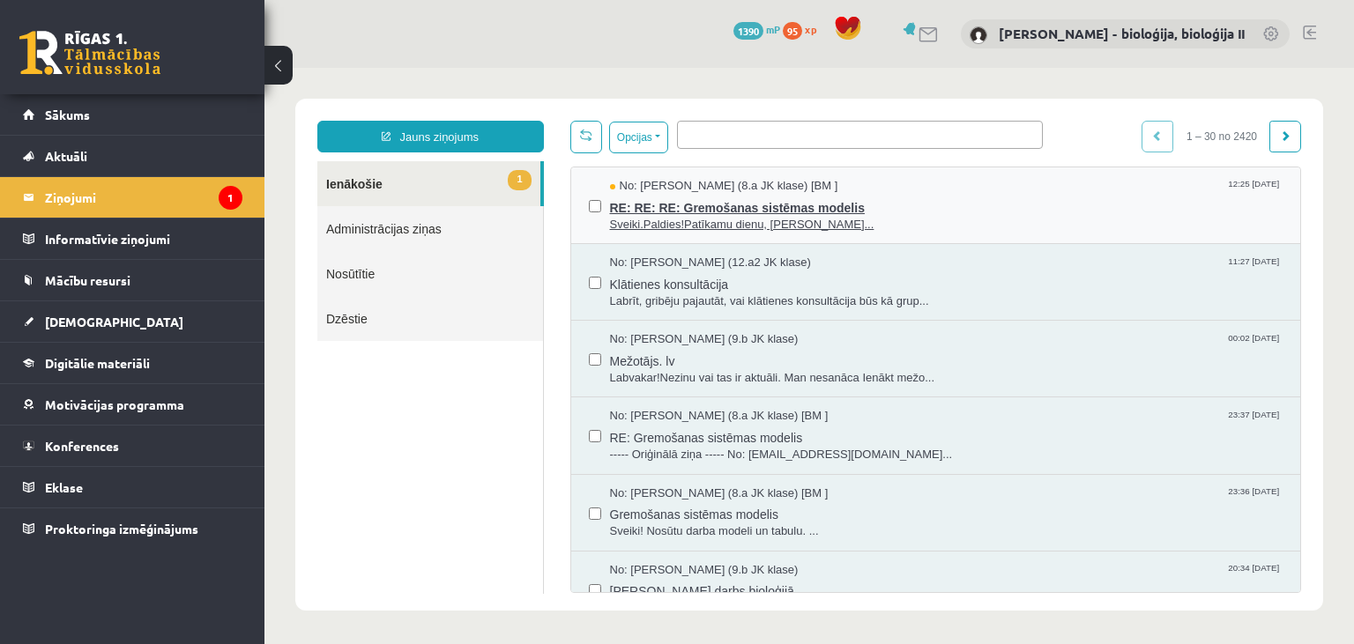
click at [979, 206] on span "RE: RE: RE: Gremošanas sistēmas modelis" at bounding box center [947, 206] width 674 height 22
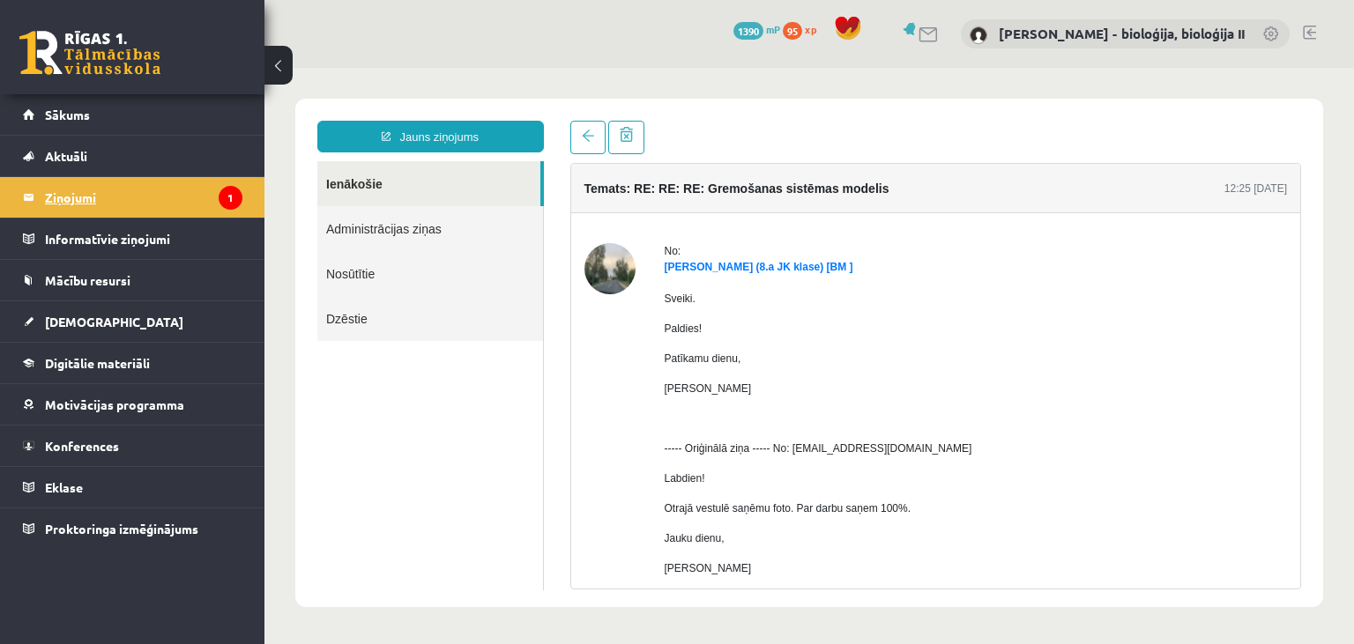
click at [170, 205] on legend "Ziņojumi 1" at bounding box center [143, 197] width 197 height 41
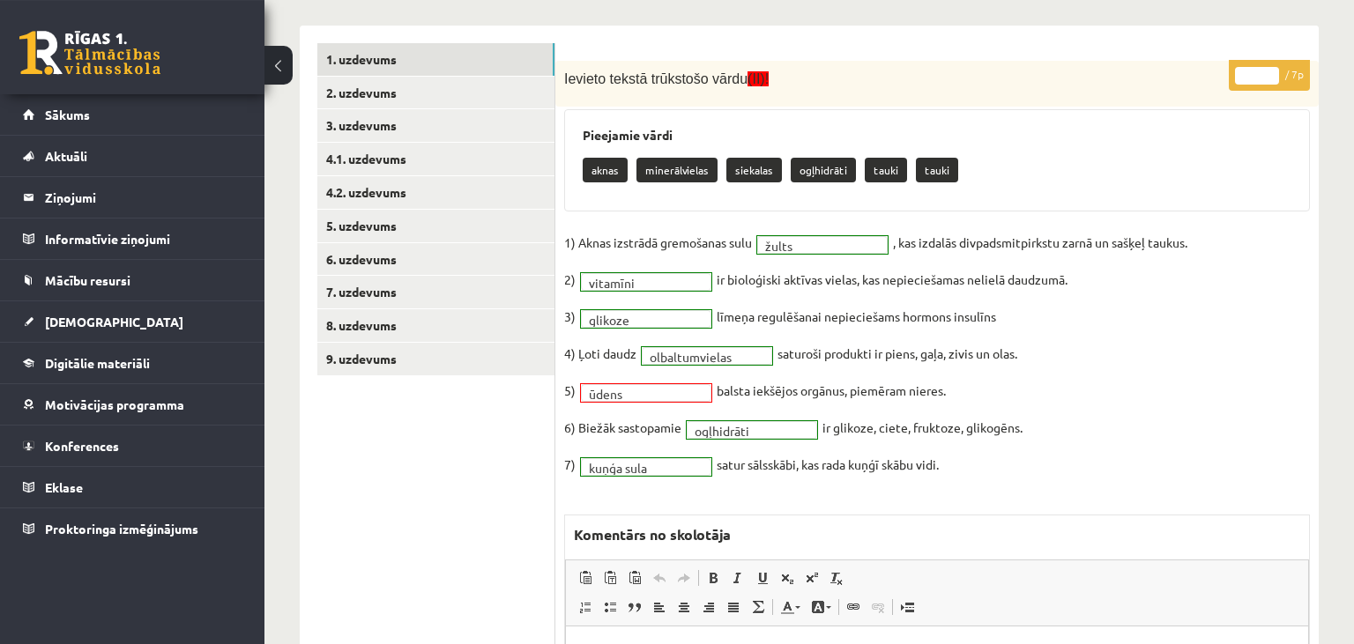
scroll to position [116, 0]
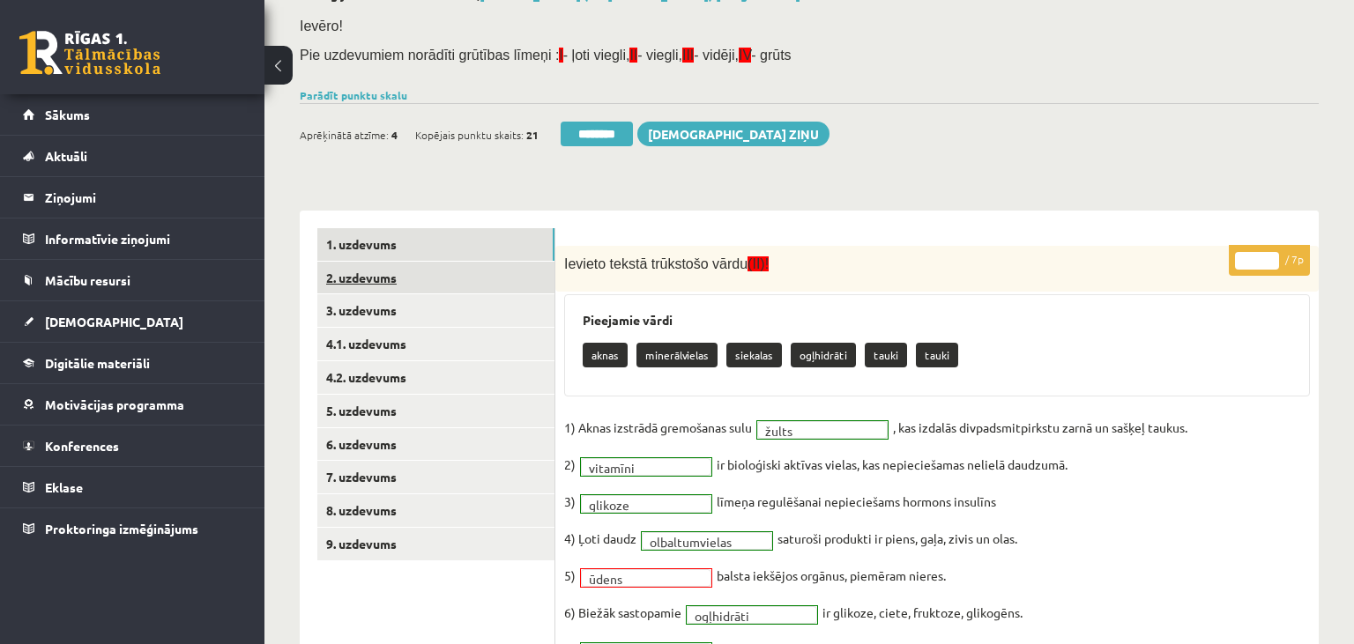
click at [435, 277] on link "2. uzdevums" at bounding box center [435, 278] width 237 height 33
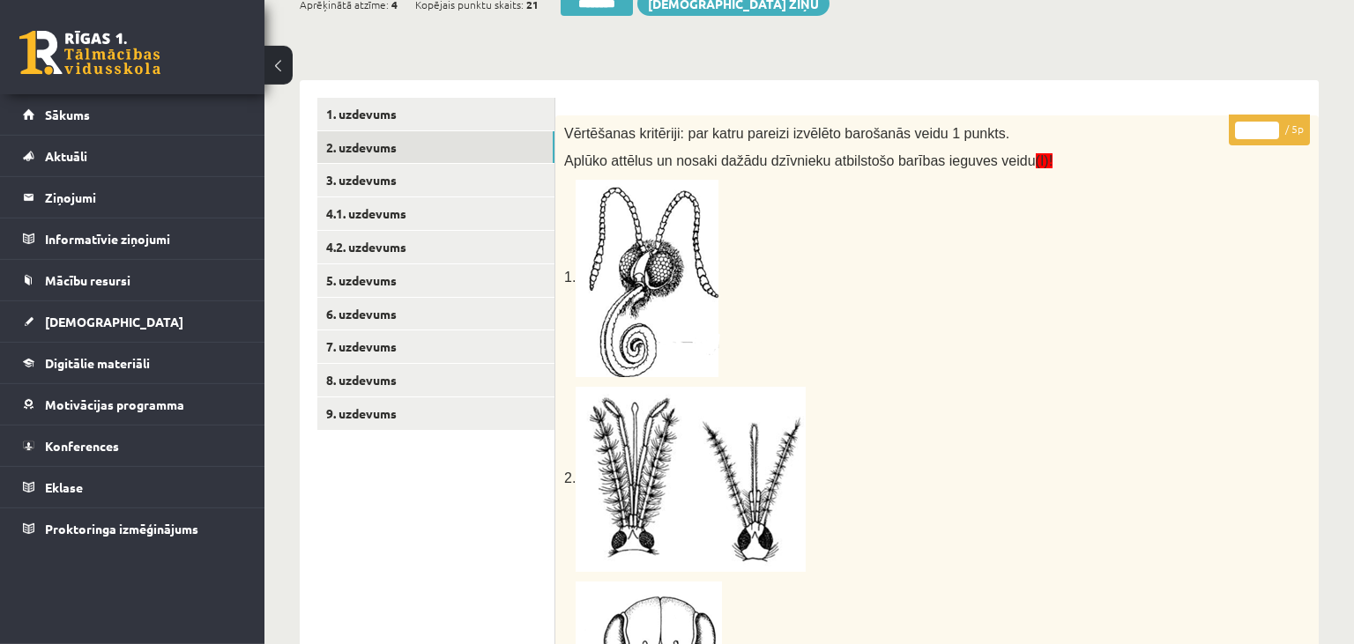
scroll to position [210, 0]
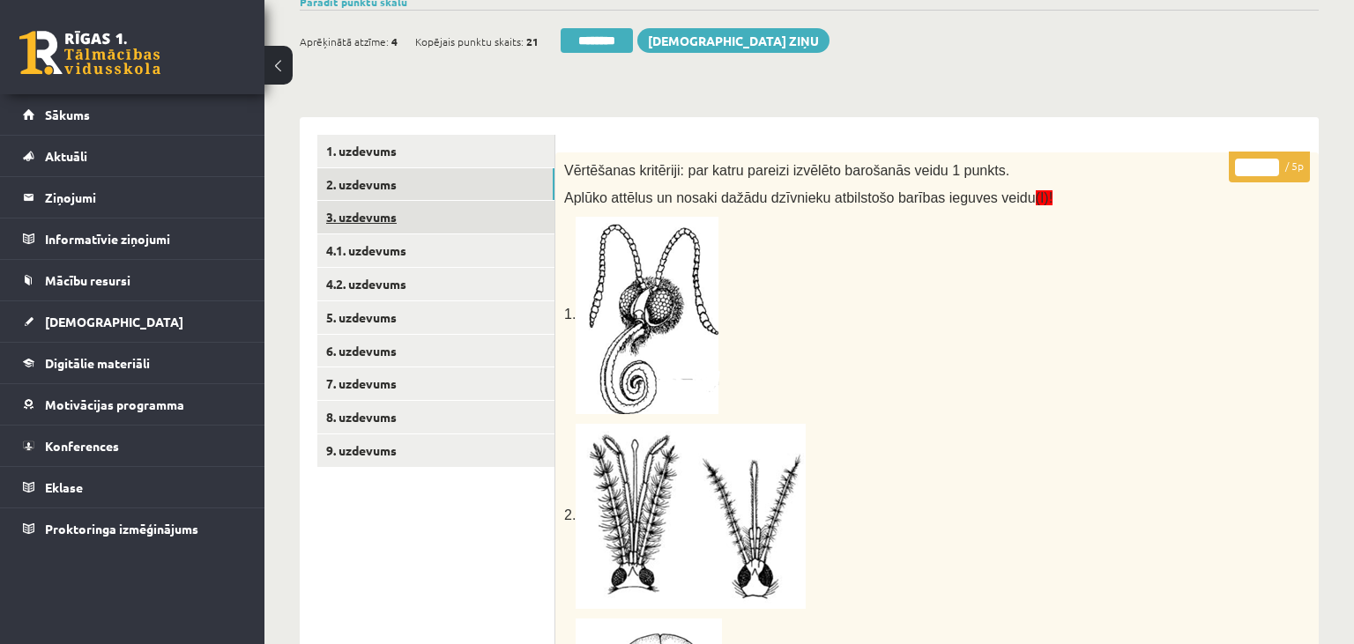
click at [443, 226] on link "3. uzdevums" at bounding box center [435, 217] width 237 height 33
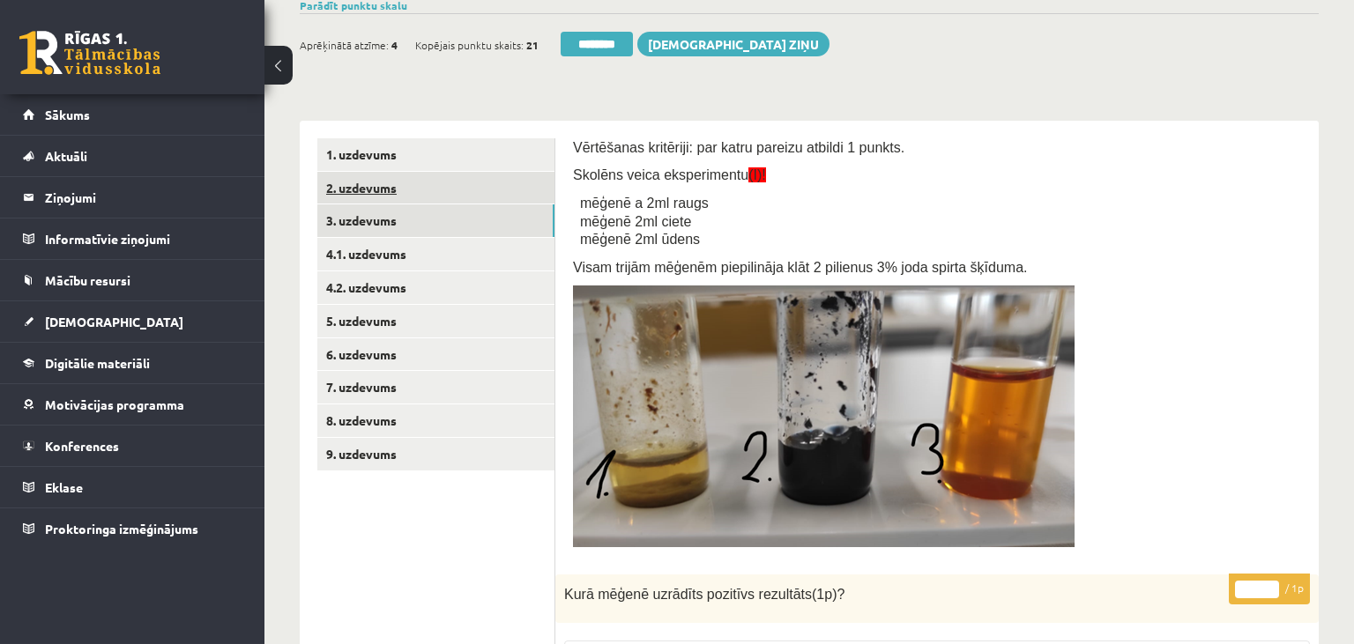
scroll to position [95, 0]
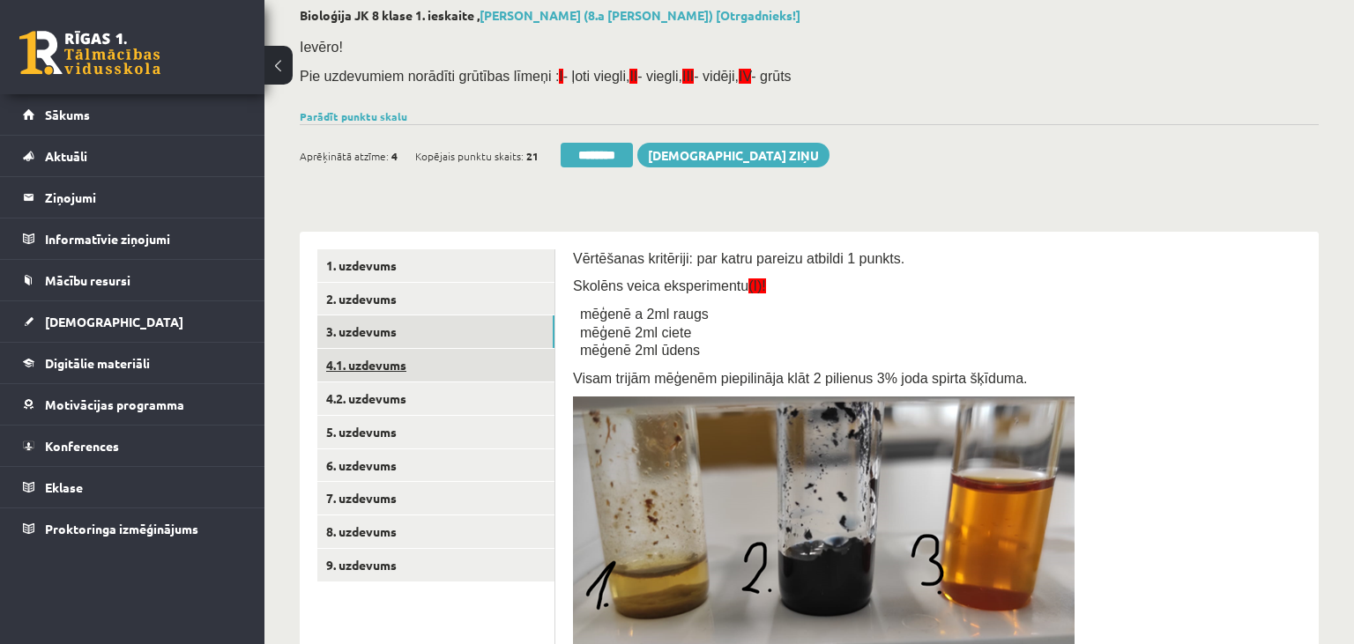
click at [422, 374] on link "4.1. uzdevums" at bounding box center [435, 365] width 237 height 33
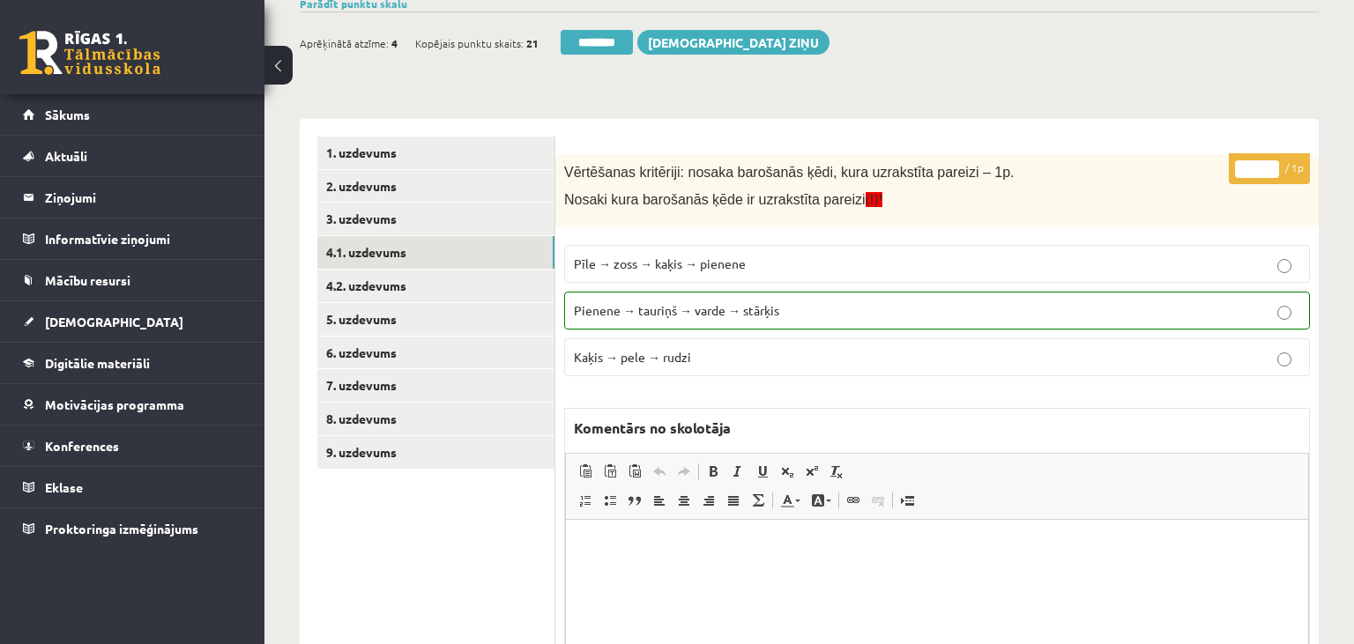
scroll to position [0, 0]
click at [444, 286] on link "4.2. uzdevums" at bounding box center [435, 286] width 237 height 33
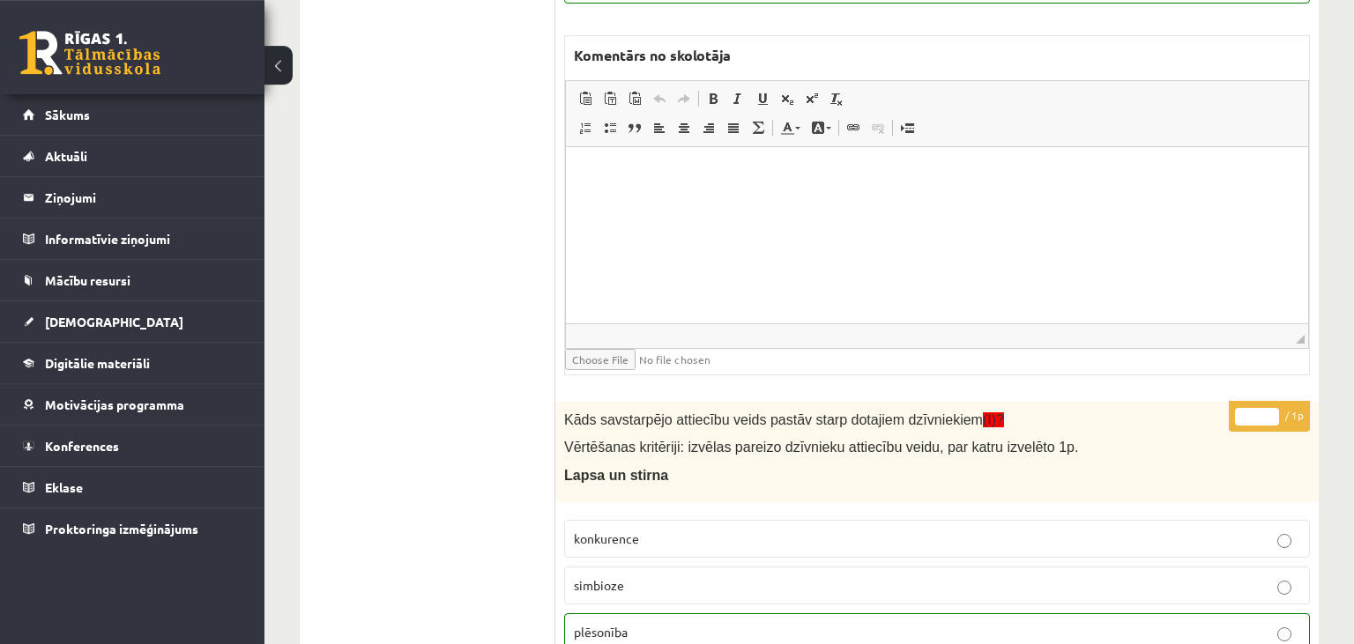
scroll to position [302, 0]
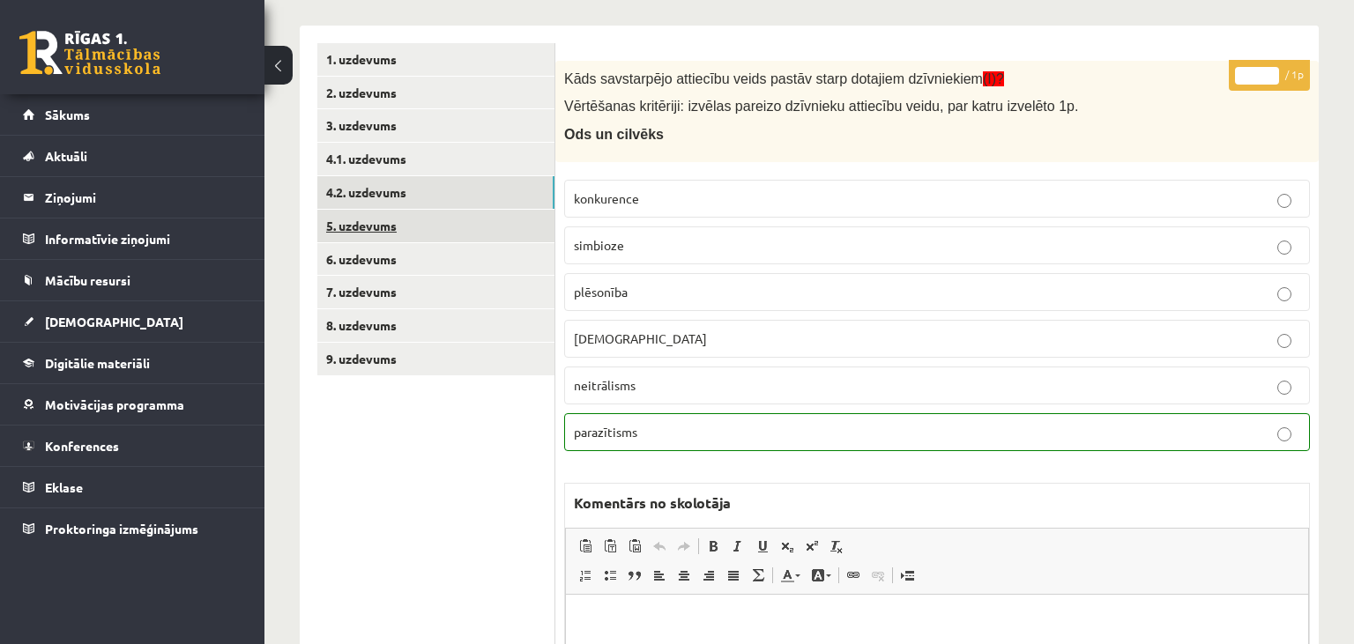
click at [400, 231] on link "5. uzdevums" at bounding box center [435, 226] width 237 height 33
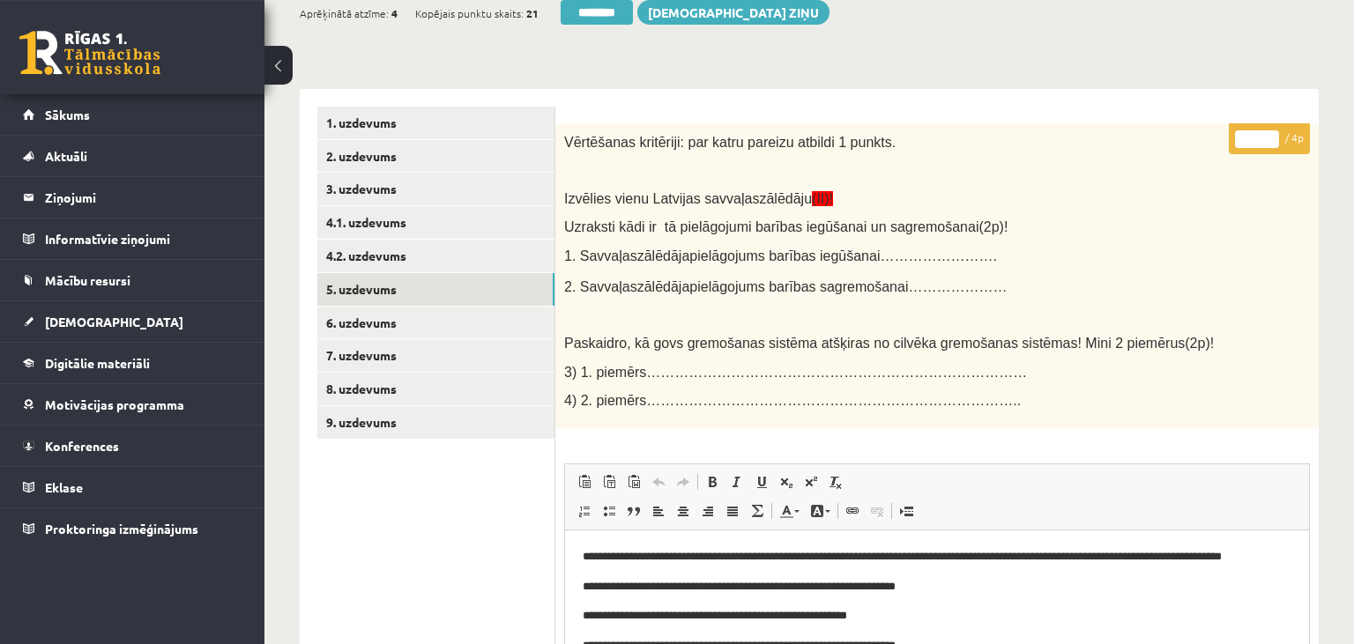
scroll to position [208, 0]
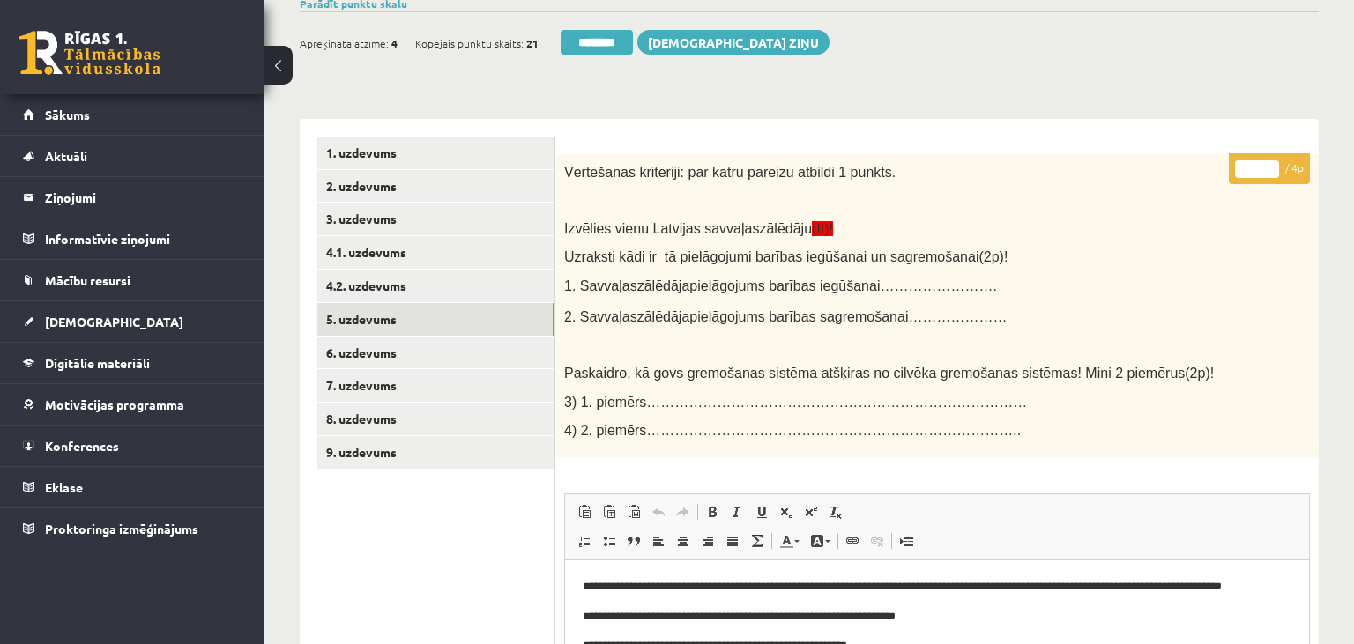
click at [1274, 164] on input "*" at bounding box center [1257, 169] width 44 height 18
type input "*"
click at [1274, 164] on input "*" at bounding box center [1257, 169] width 44 height 18
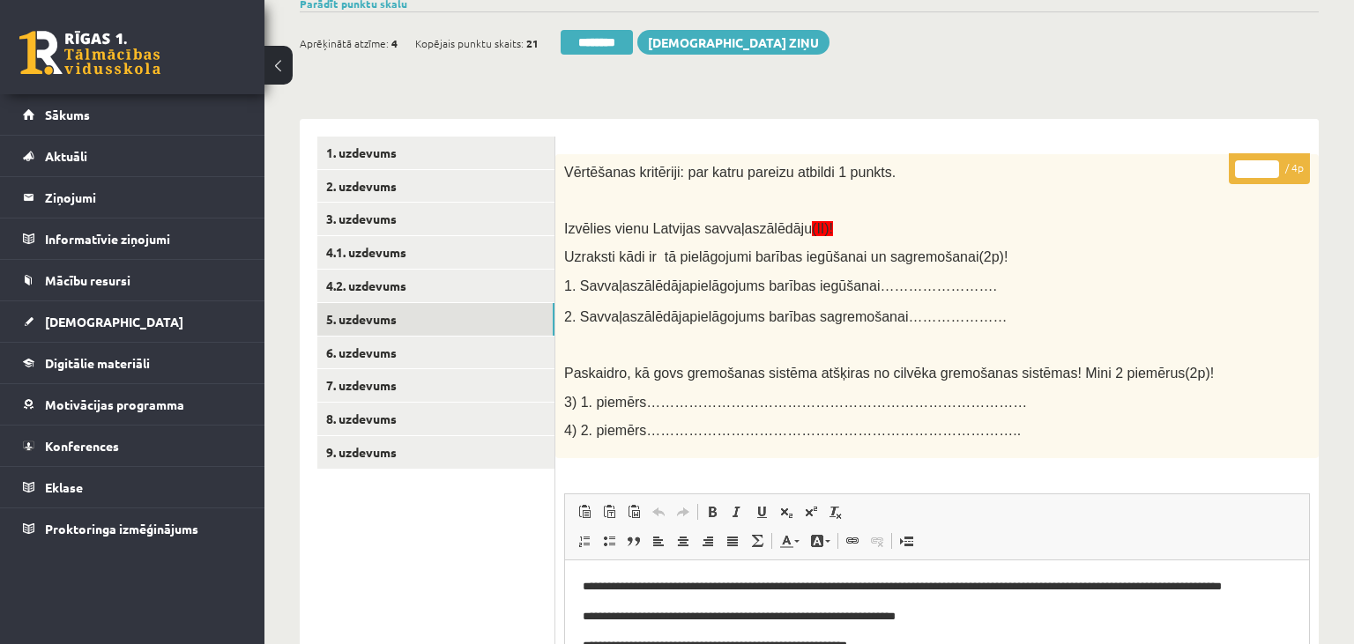
click at [1274, 164] on input "*" at bounding box center [1257, 169] width 44 height 18
click at [437, 355] on link "6. uzdevums" at bounding box center [435, 353] width 237 height 33
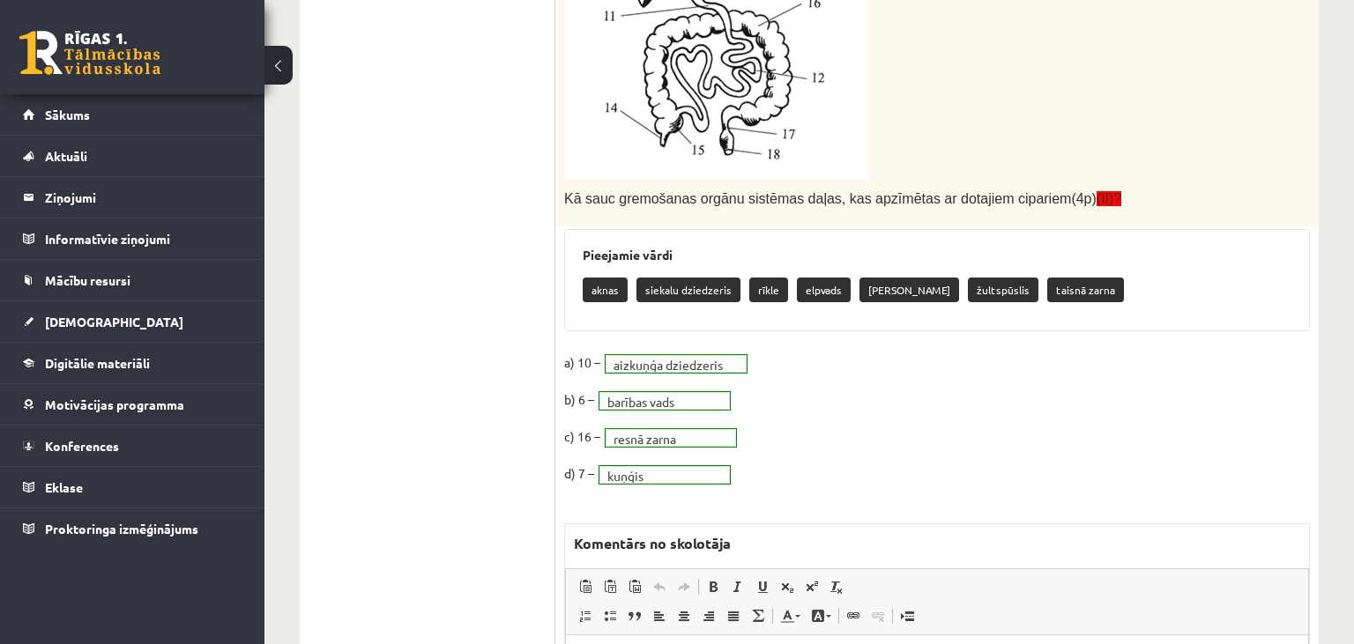
scroll to position [0, 0]
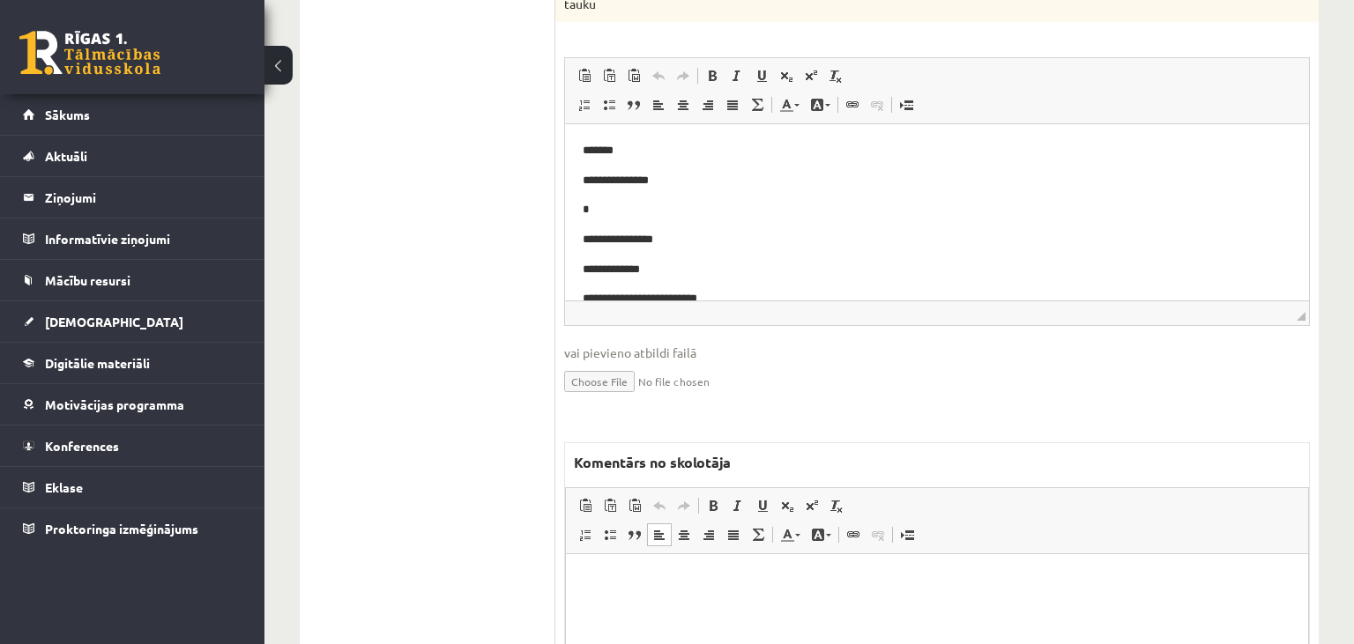
click at [683, 592] on html at bounding box center [937, 642] width 742 height 176
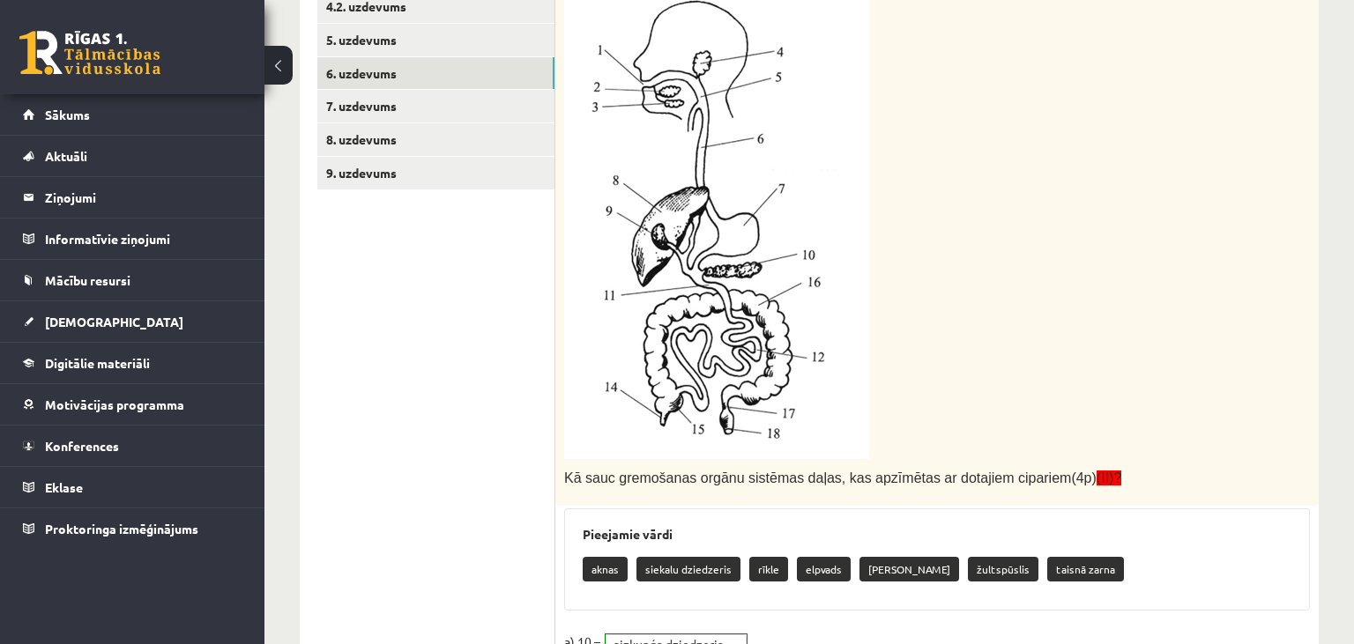
scroll to position [115, 0]
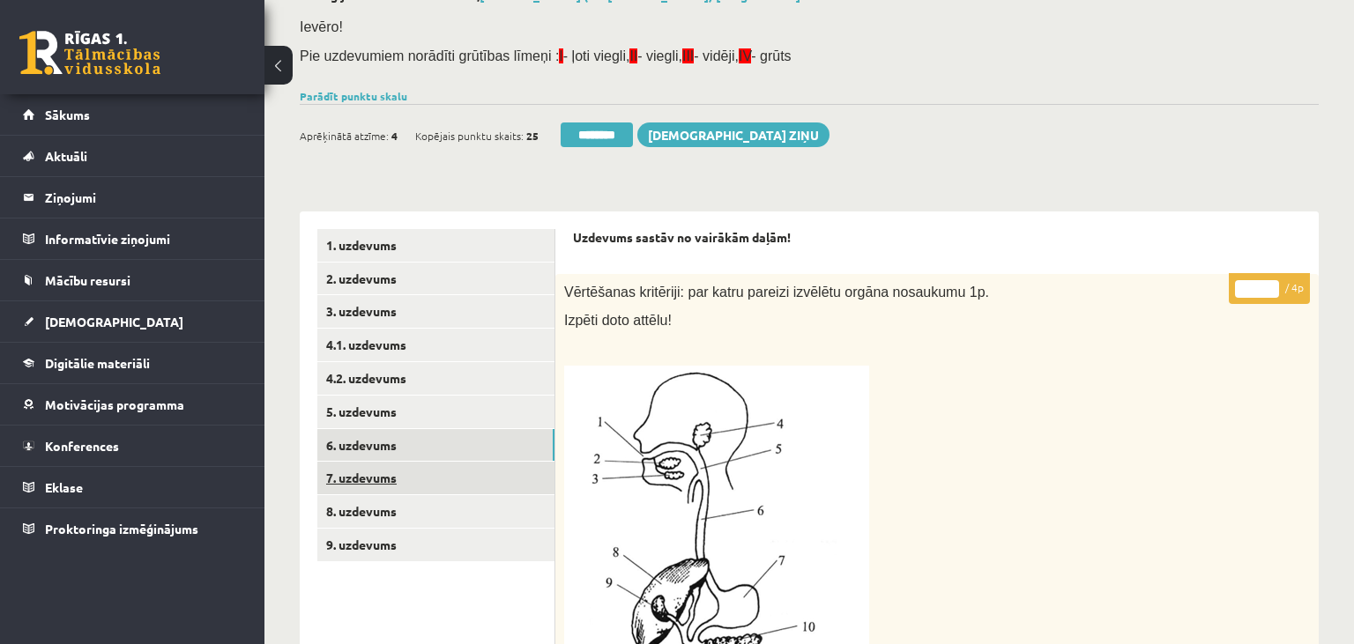
click at [384, 474] on link "7. uzdevums" at bounding box center [435, 478] width 237 height 33
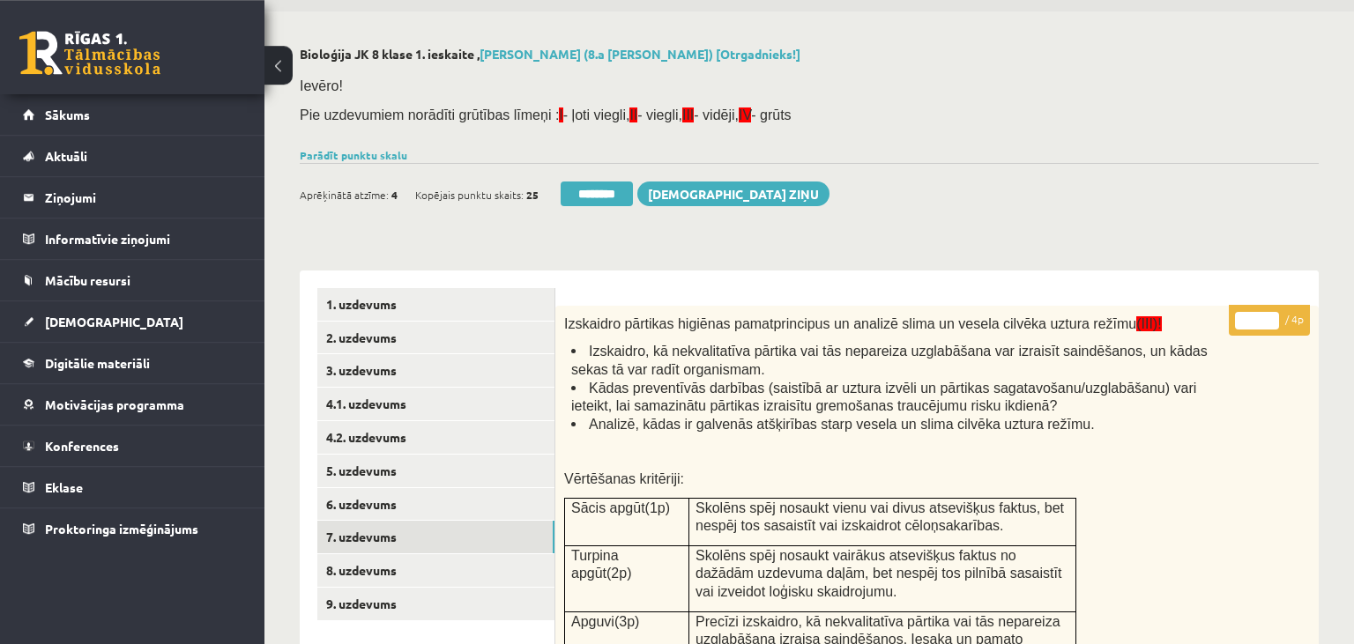
scroll to position [22, 0]
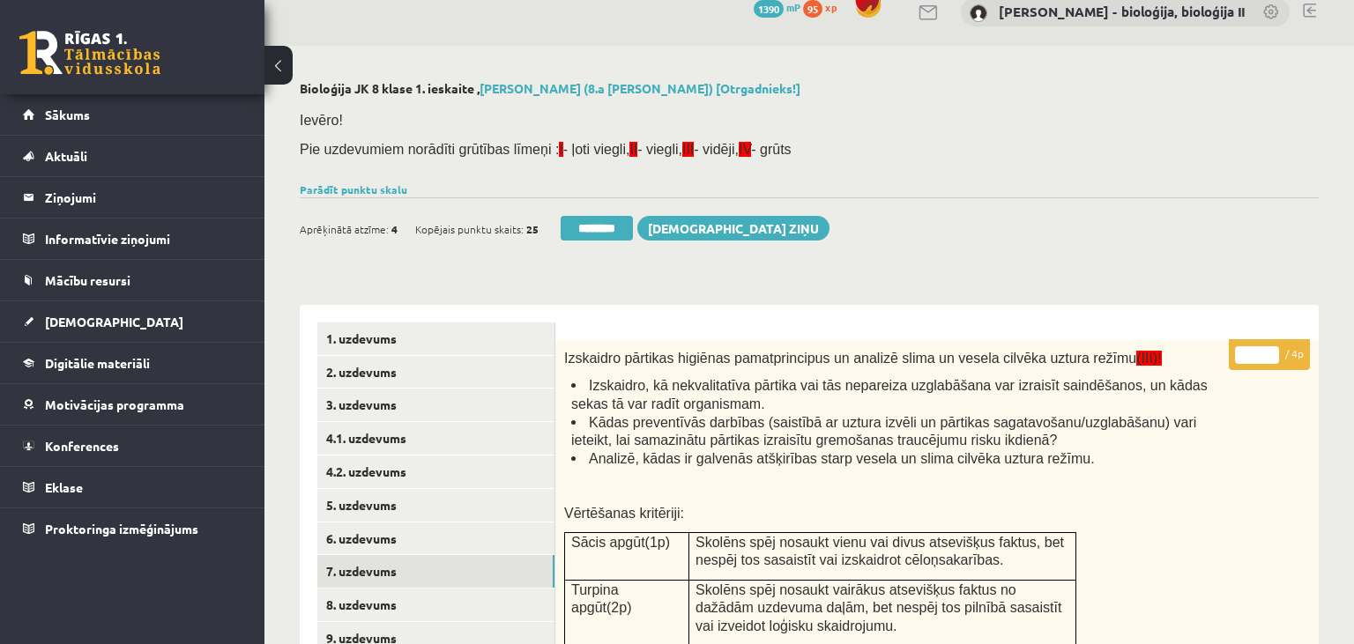
click at [1269, 354] on input "*" at bounding box center [1257, 355] width 44 height 18
type input "*"
click at [1269, 354] on input "*" at bounding box center [1257, 355] width 44 height 18
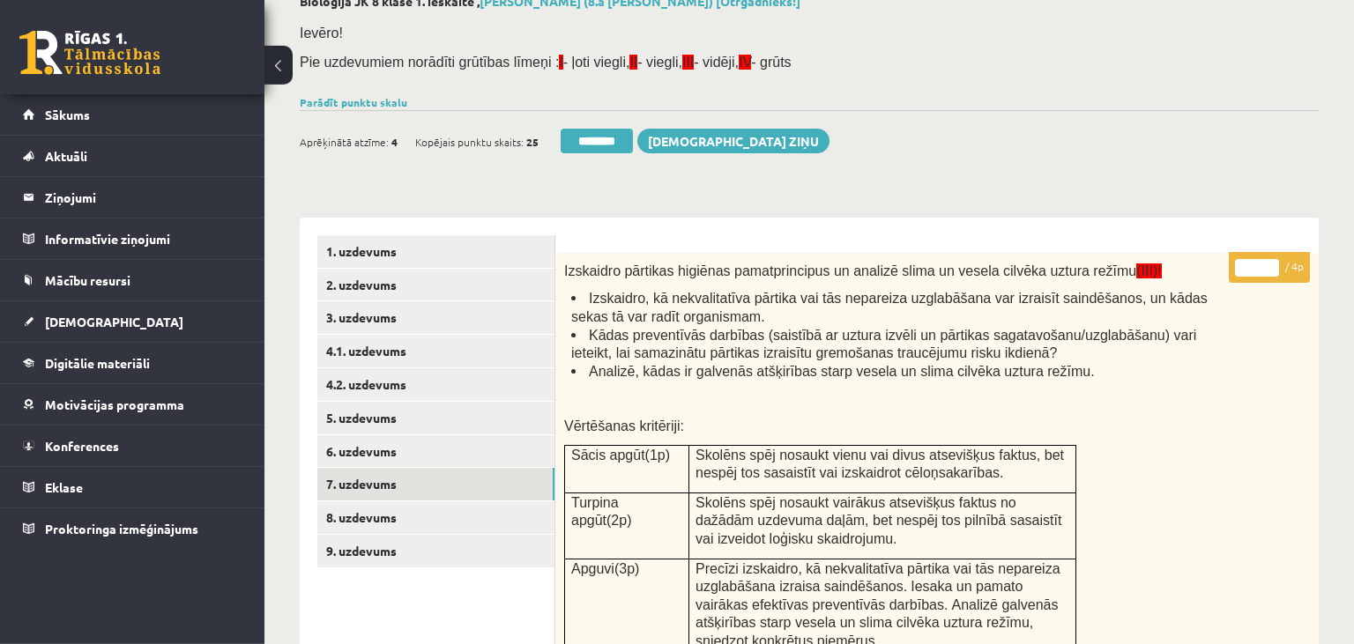
scroll to position [395, 0]
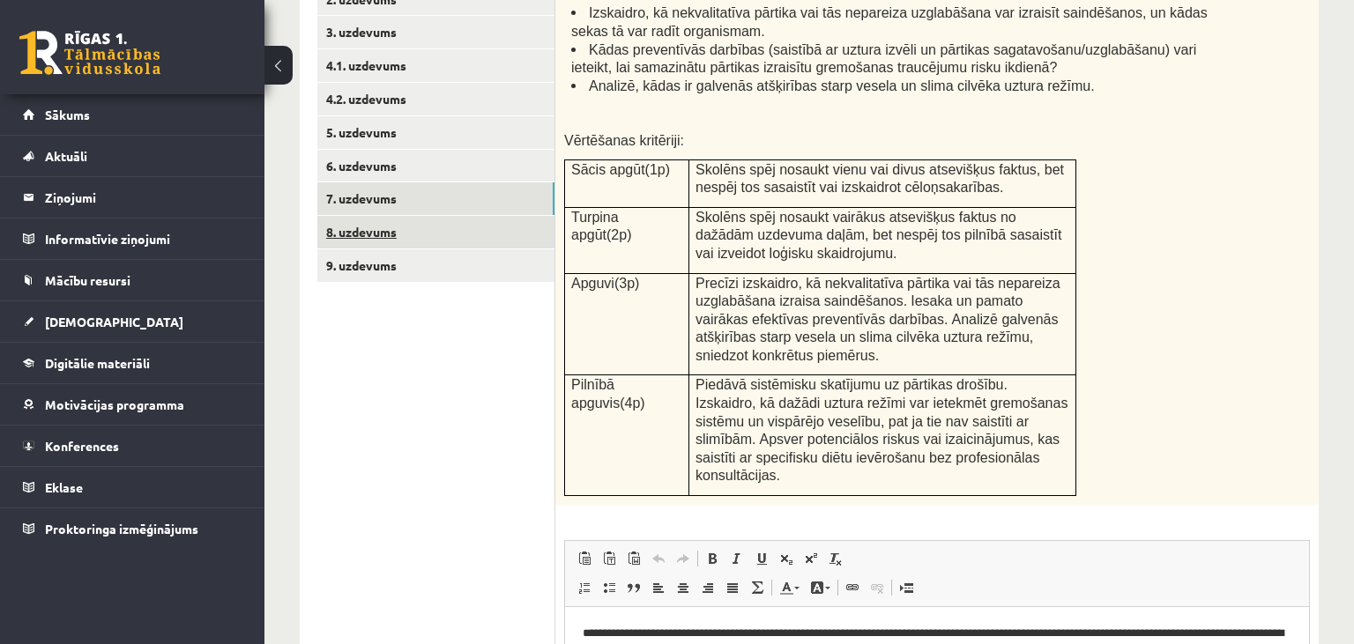
click at [391, 233] on link "8. uzdevums" at bounding box center [435, 232] width 237 height 33
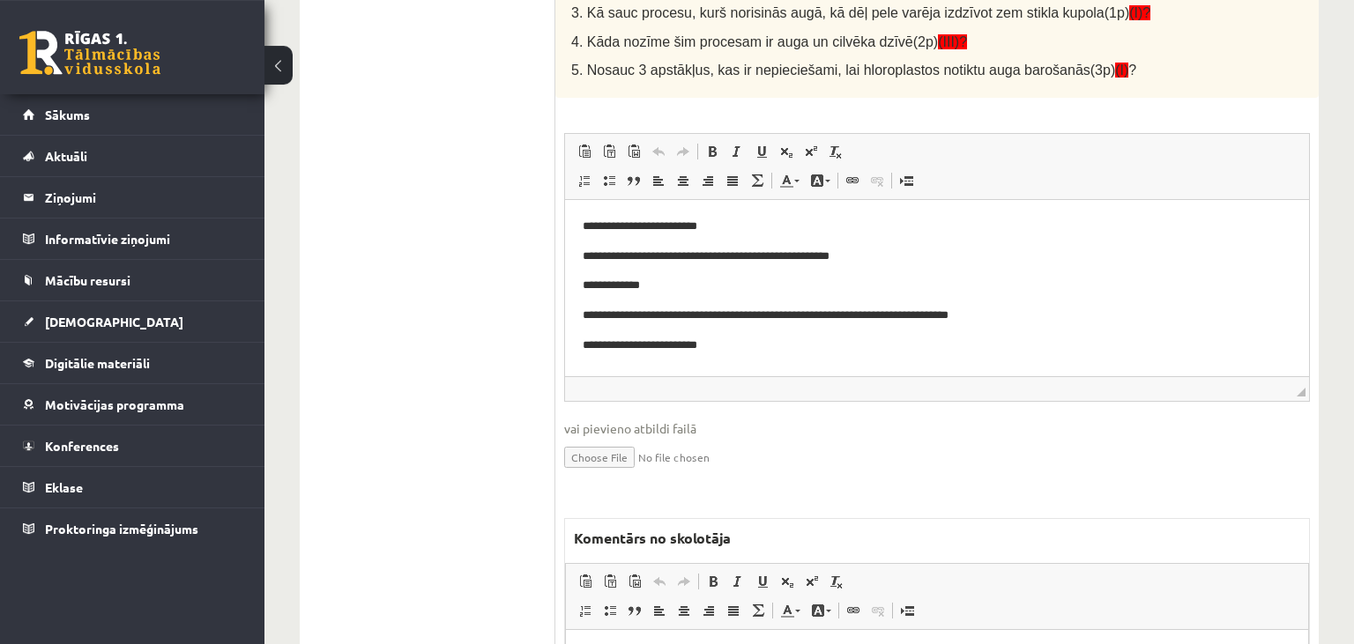
scroll to position [953, 0]
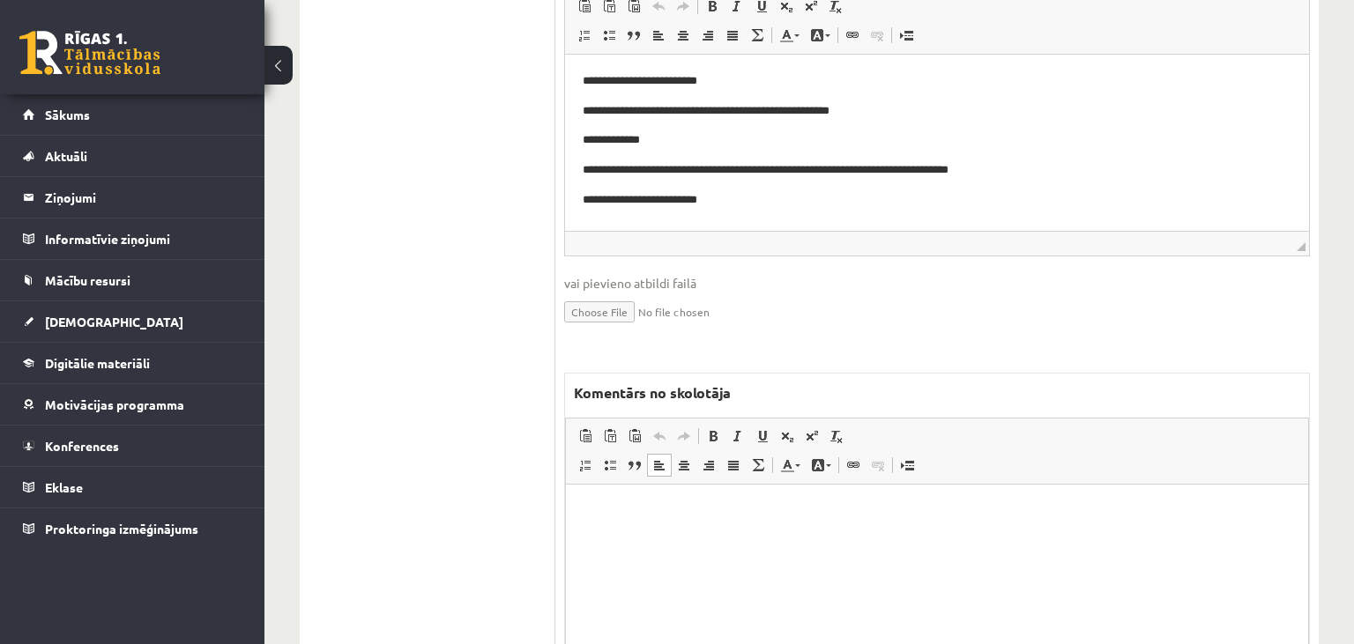
click at [777, 532] on html at bounding box center [937, 572] width 742 height 176
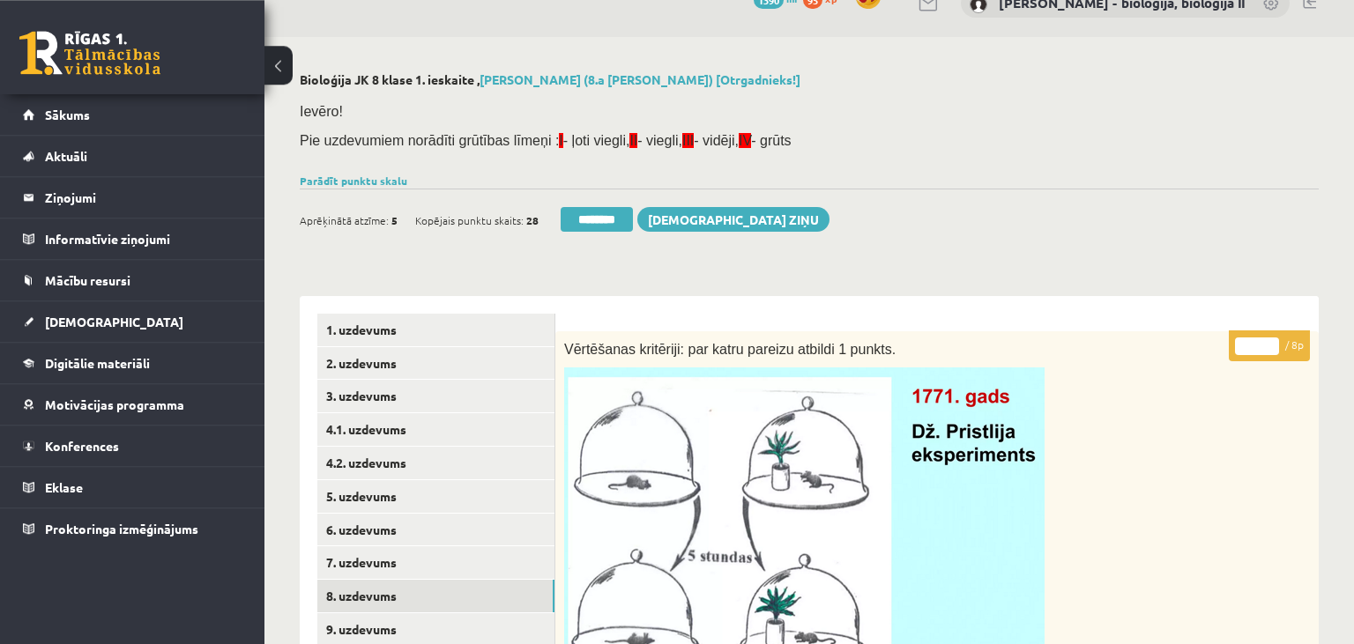
scroll to position [0, 0]
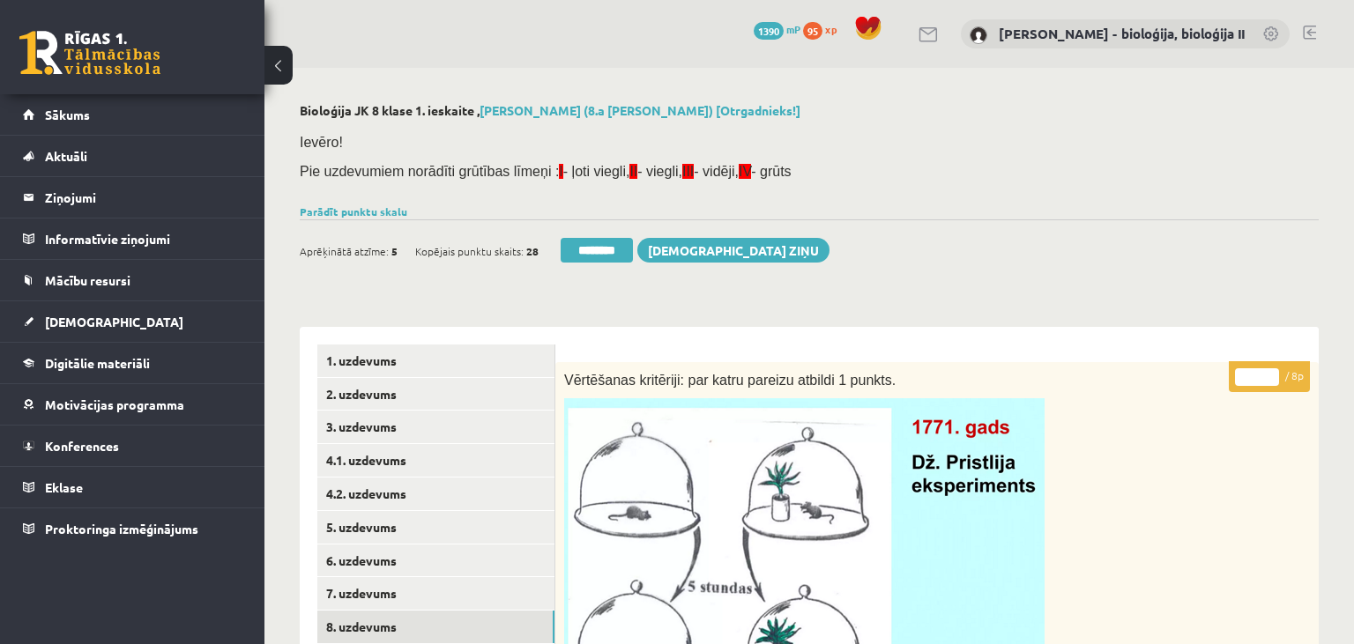
click at [1271, 372] on input "*" at bounding box center [1257, 378] width 44 height 18
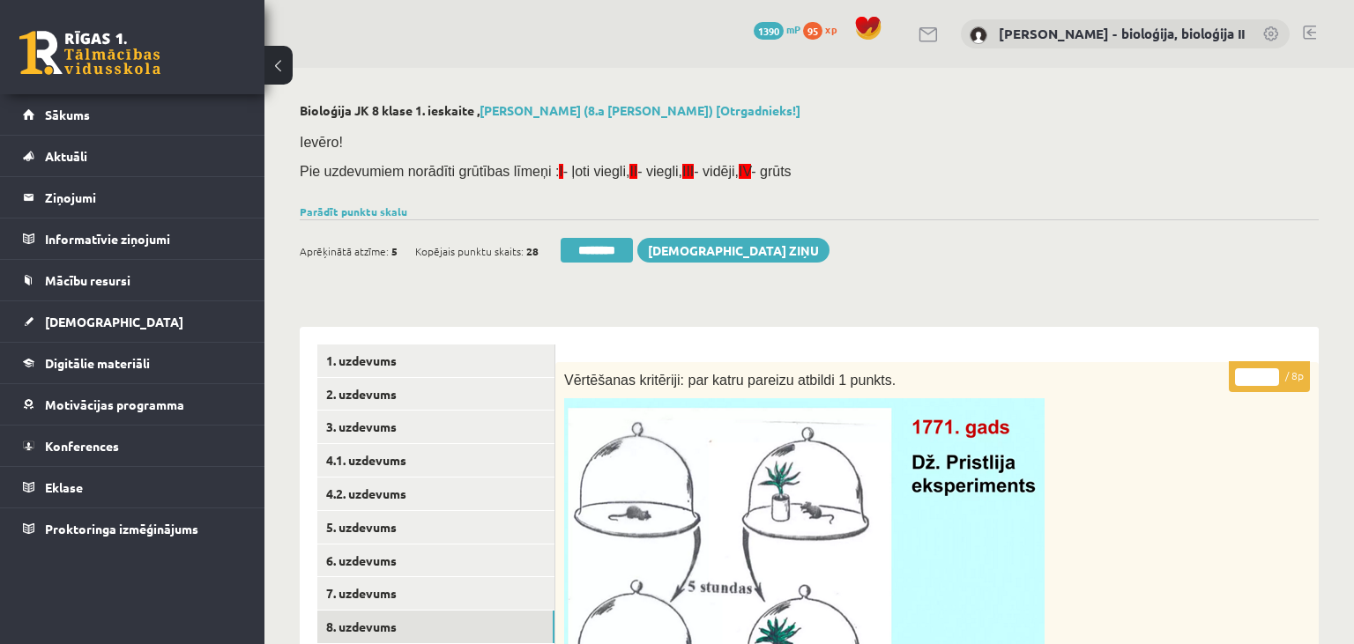
click at [1271, 372] on input "*" at bounding box center [1257, 378] width 44 height 18
type input "*"
click at [1271, 372] on input "*" at bounding box center [1257, 378] width 44 height 18
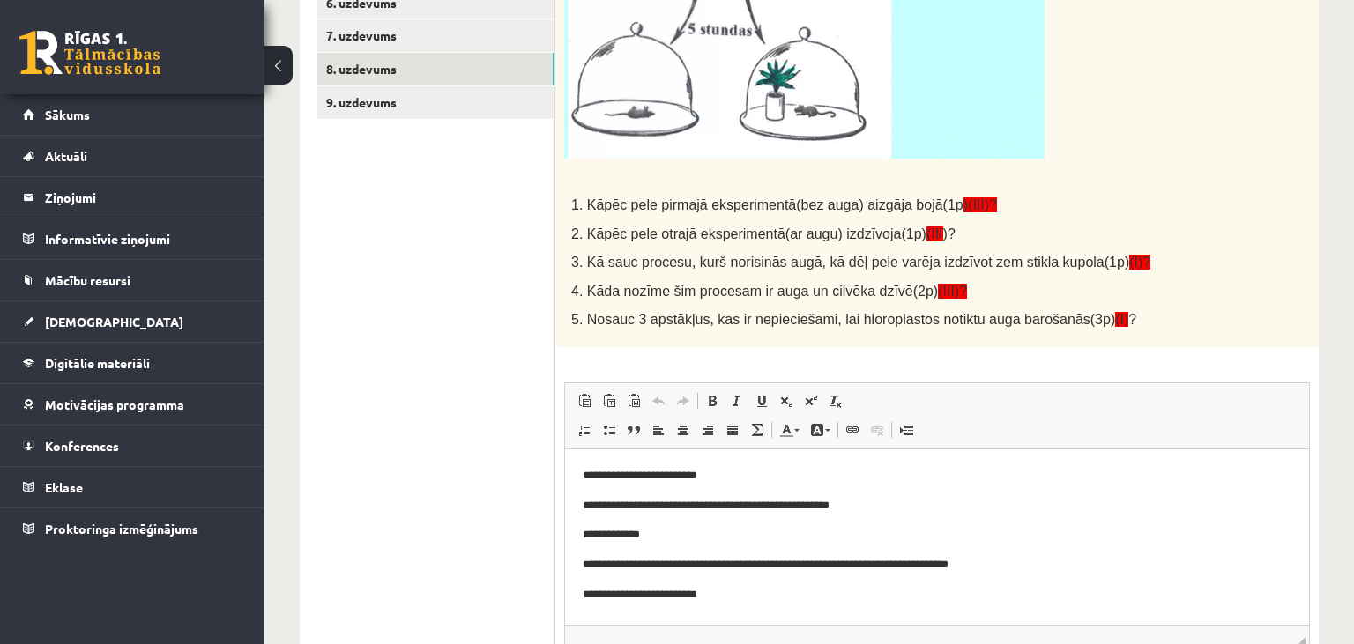
scroll to position [186, 0]
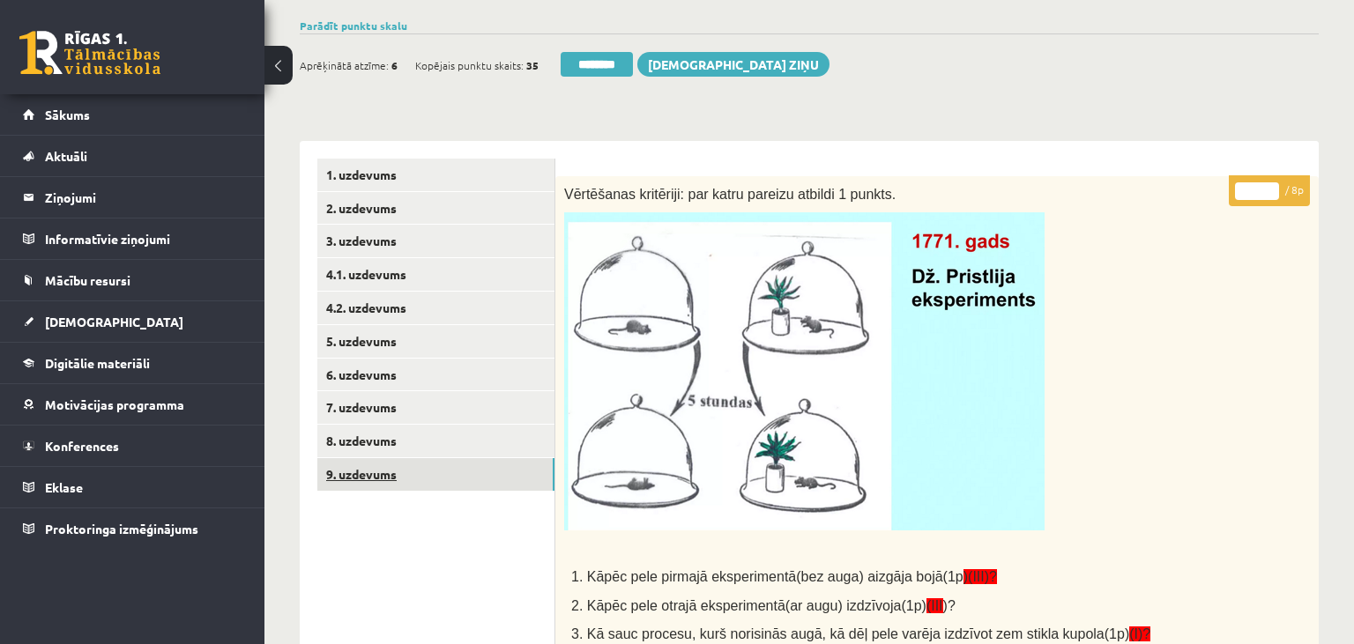
click at [443, 475] on link "9. uzdevums" at bounding box center [435, 474] width 237 height 33
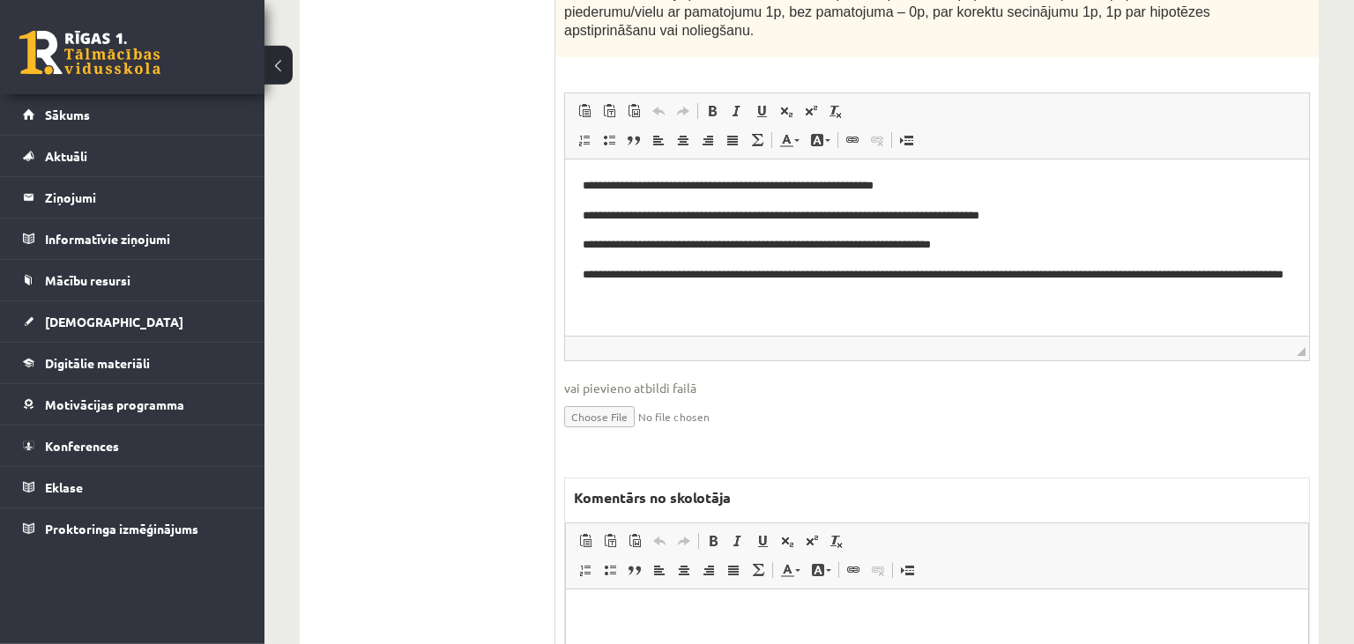
scroll to position [1024, 0]
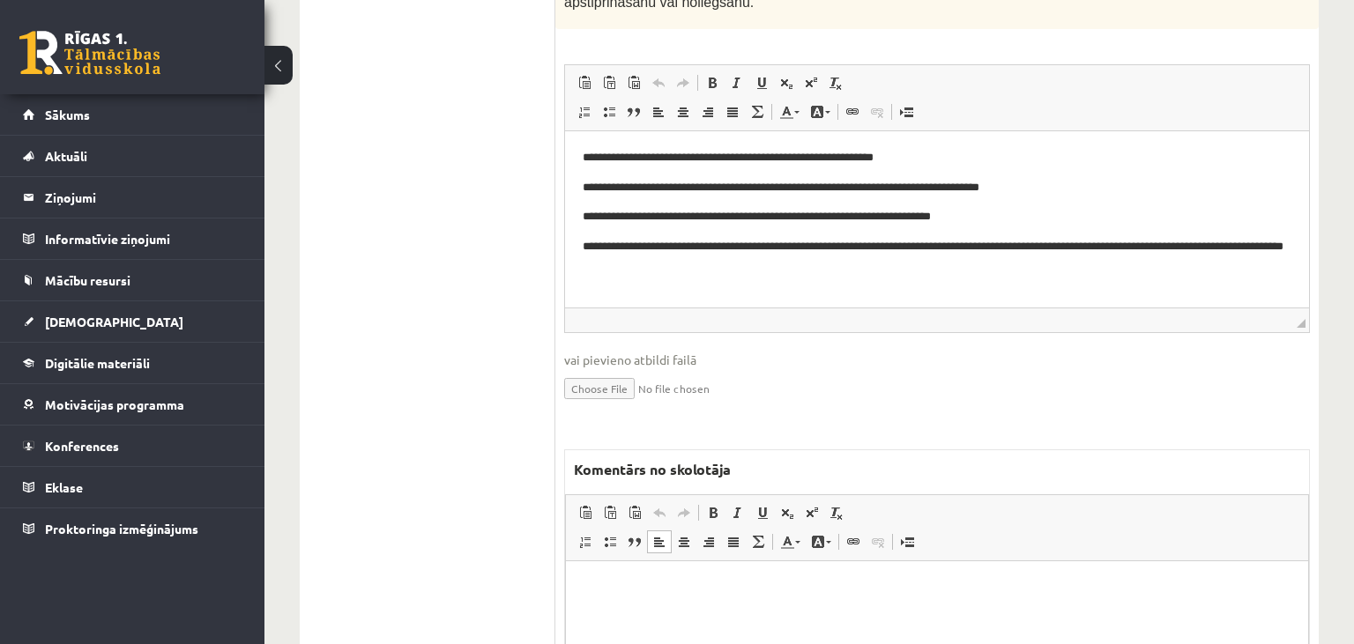
click at [656, 593] on p "Editor, wiswyg-editor-47024774034660-1758014985-633" at bounding box center [937, 588] width 707 height 19
click at [864, 592] on p "**********" at bounding box center [938, 588] width 708 height 19
click at [906, 588] on p "**********" at bounding box center [938, 588] width 708 height 19
click at [1106, 593] on p "**********" at bounding box center [938, 588] width 708 height 19
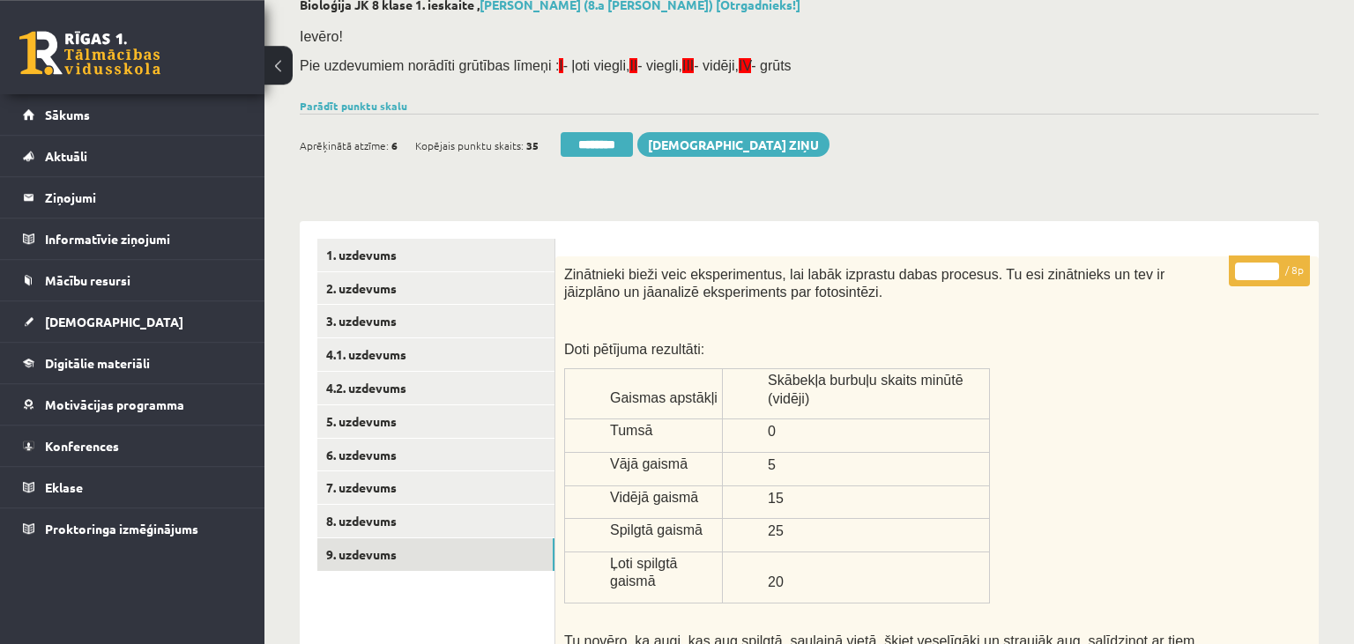
scroll to position [0, 0]
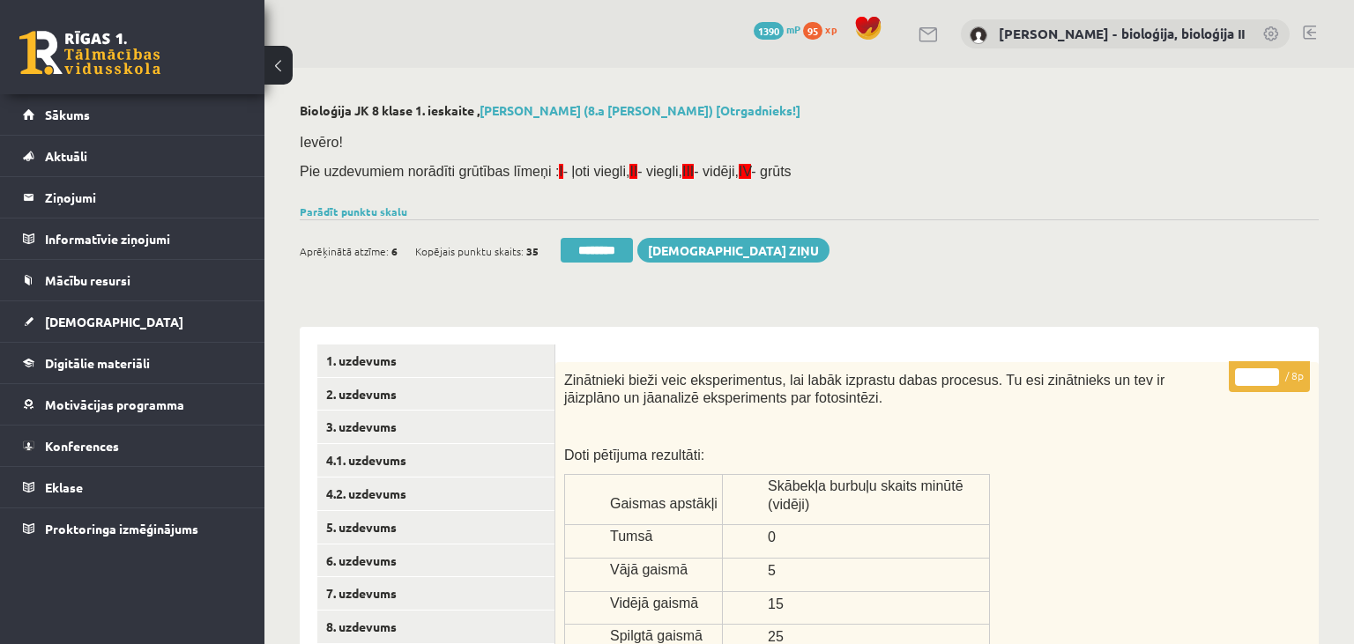
click at [1270, 376] on input "*" at bounding box center [1257, 378] width 44 height 18
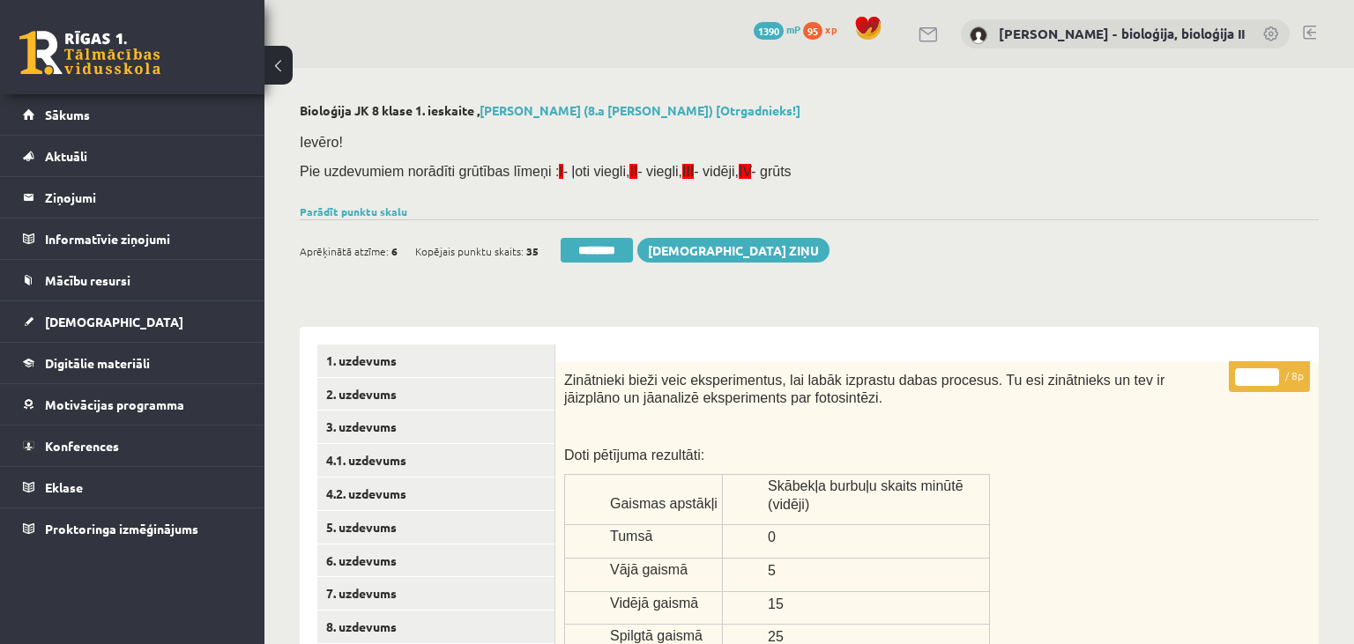
type input "*"
click at [1270, 376] on input "*" at bounding box center [1257, 378] width 44 height 18
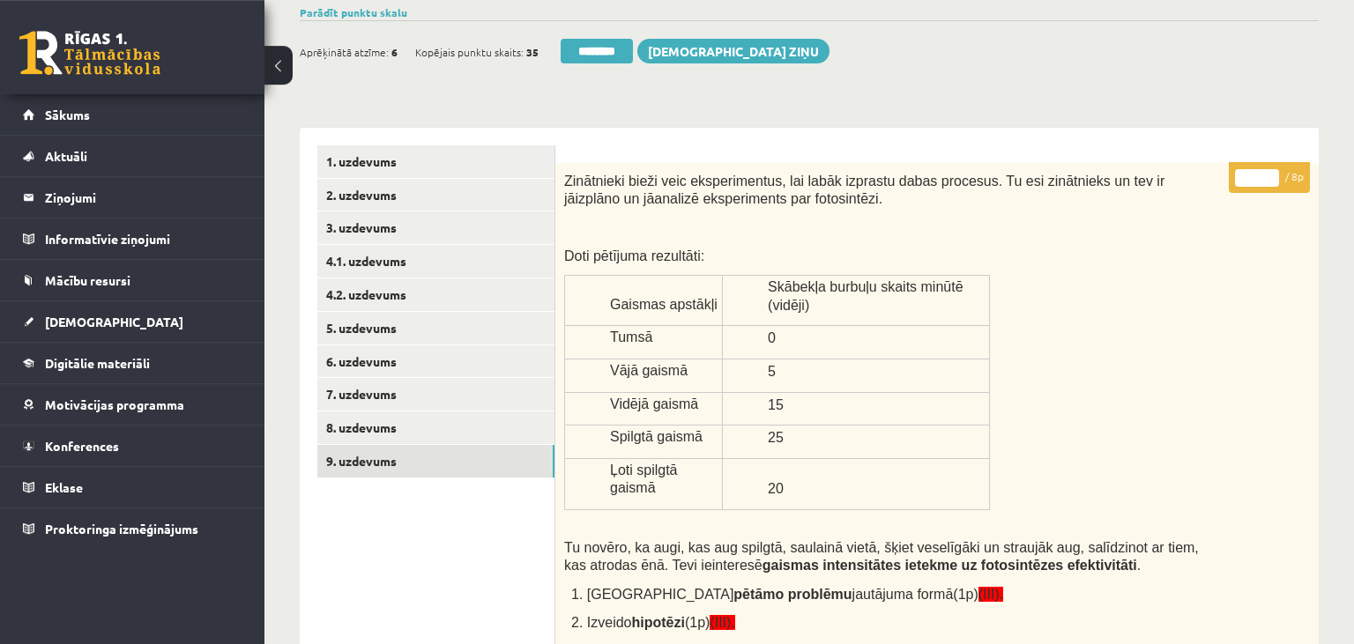
scroll to position [279, 0]
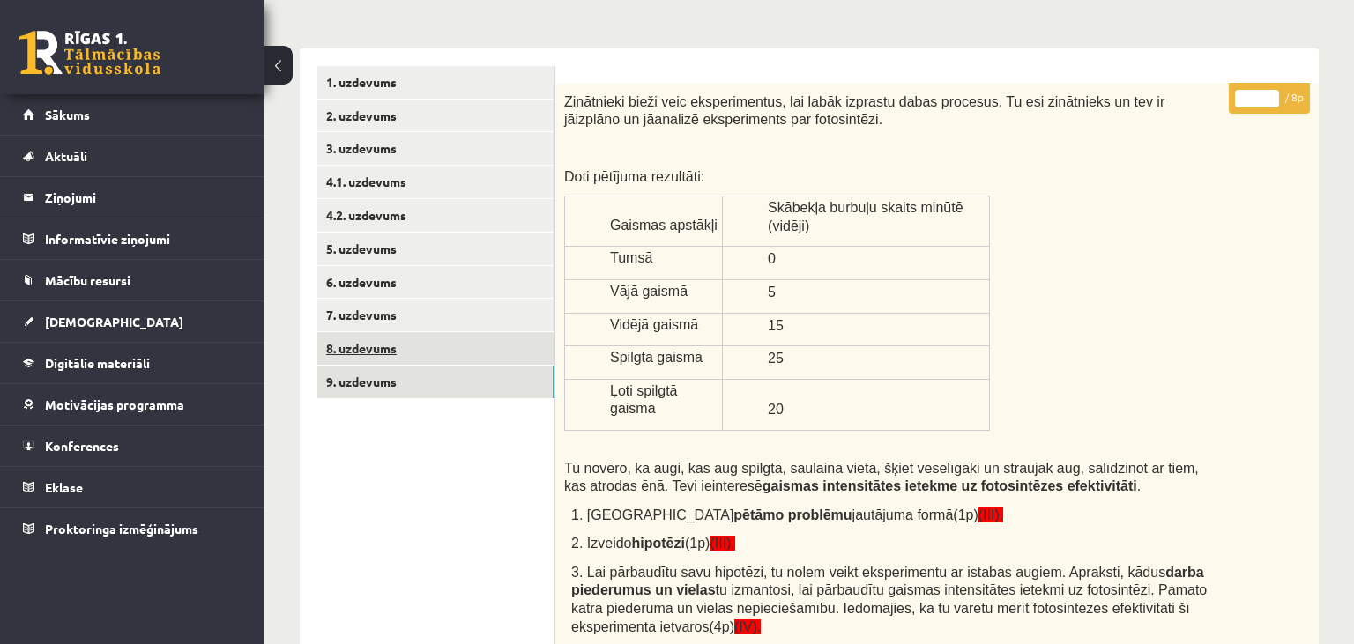
click at [406, 354] on link "8. uzdevums" at bounding box center [435, 348] width 237 height 33
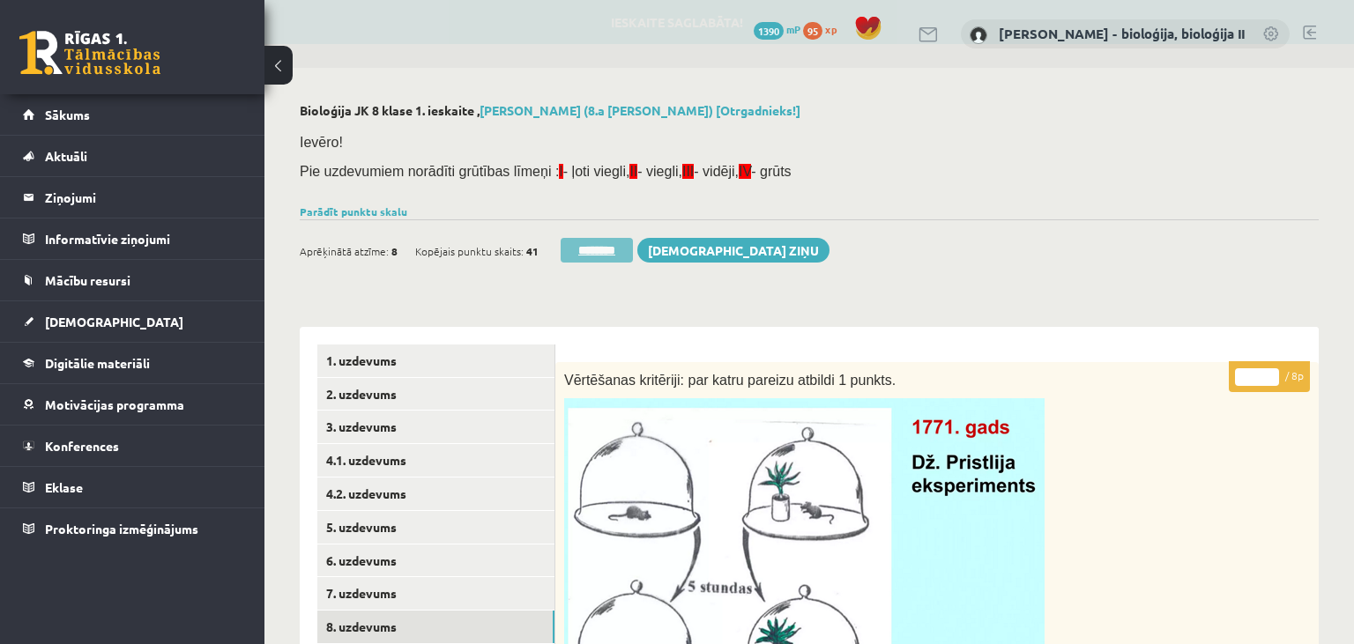
scroll to position [0, 0]
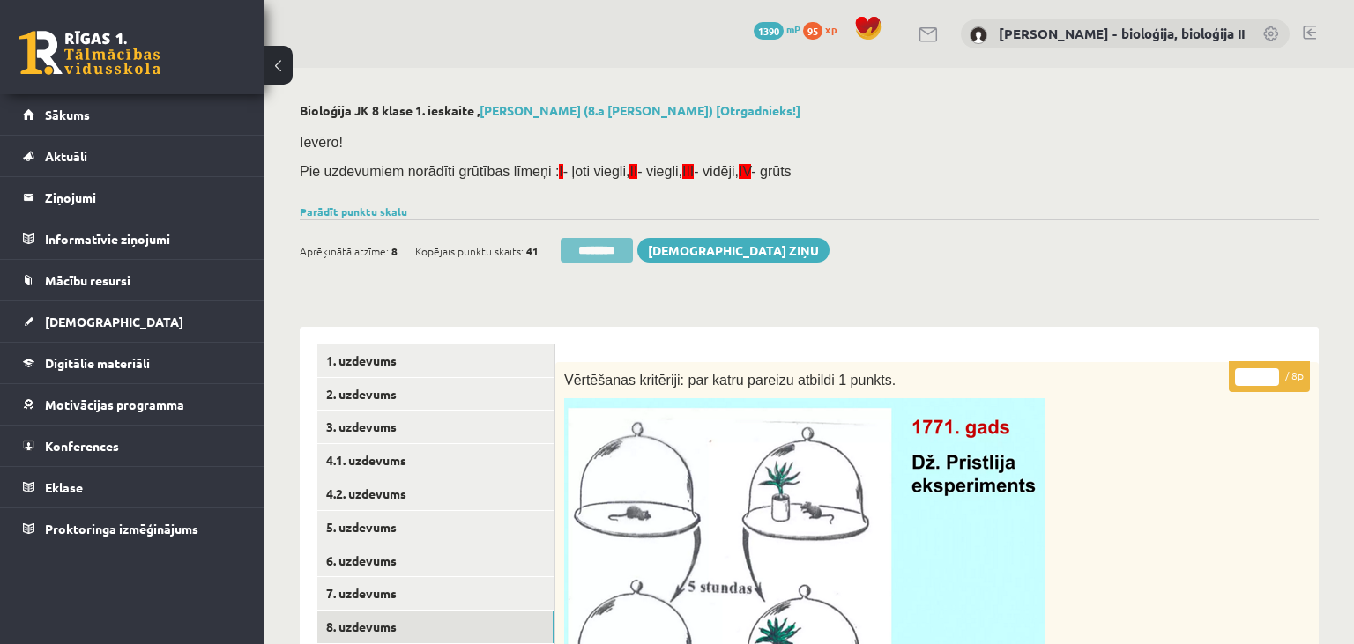
click at [606, 252] on input "********" at bounding box center [597, 250] width 72 height 25
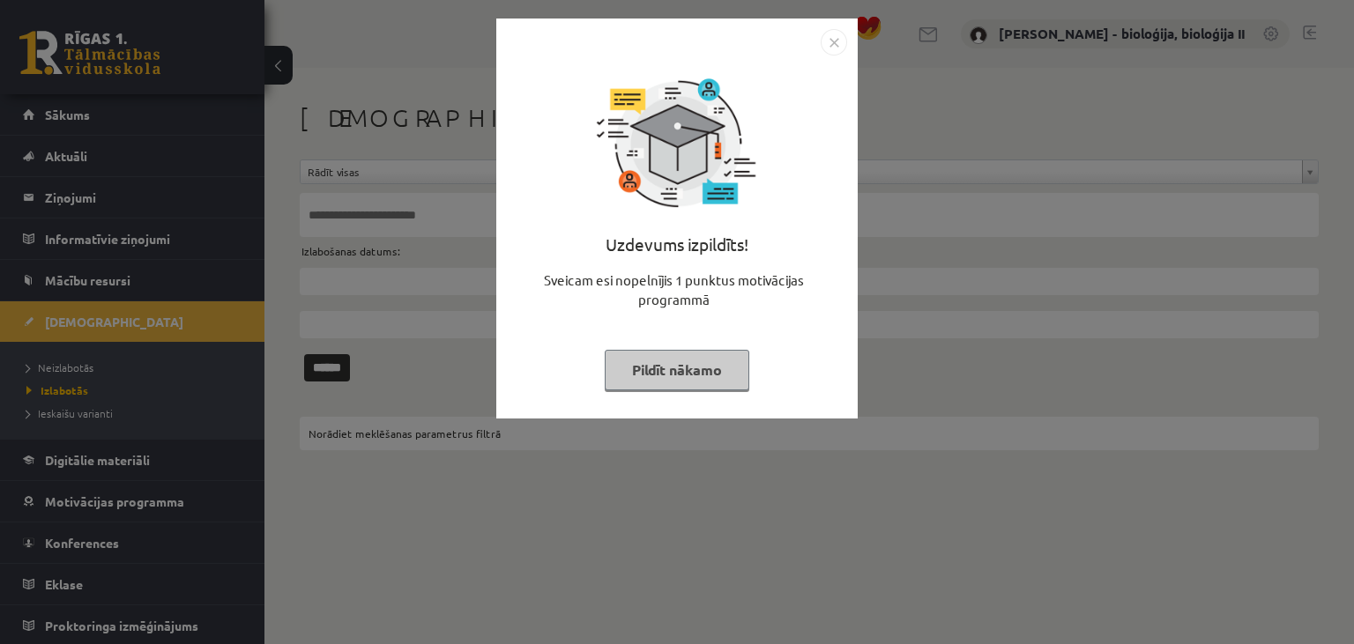
click at [701, 372] on button "Pildīt nākamo" at bounding box center [677, 370] width 145 height 41
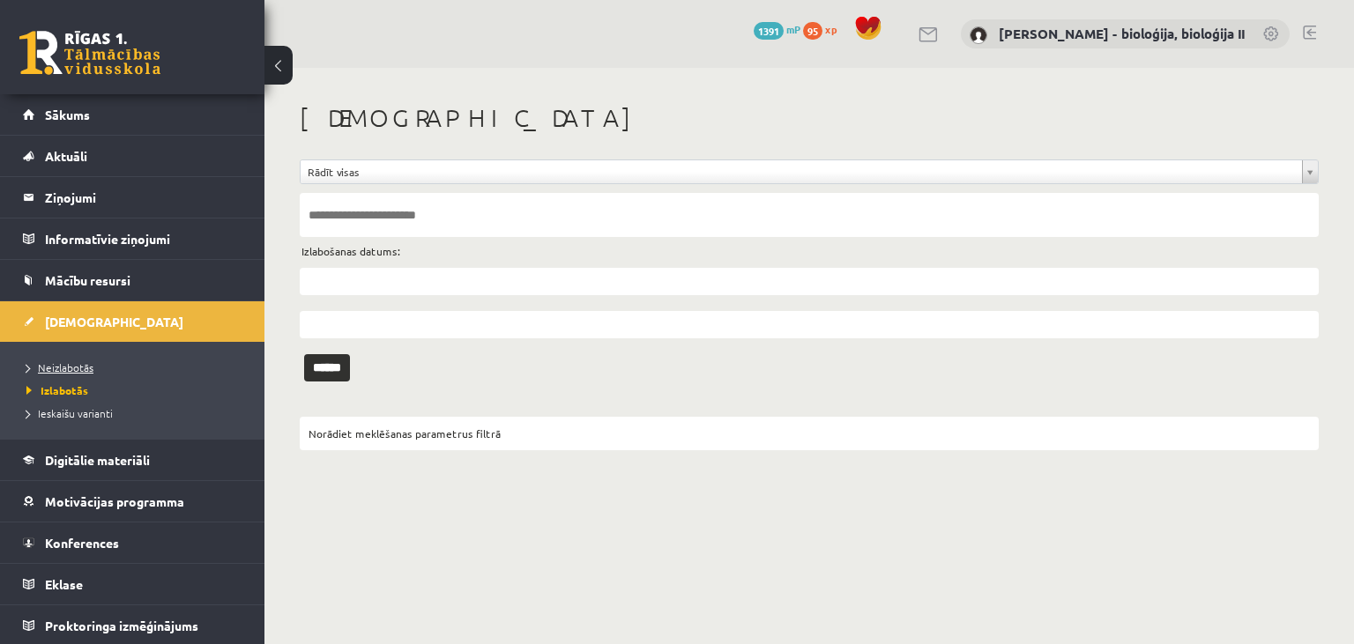
click at [84, 366] on span "Neizlabotās" at bounding box center [59, 368] width 67 height 14
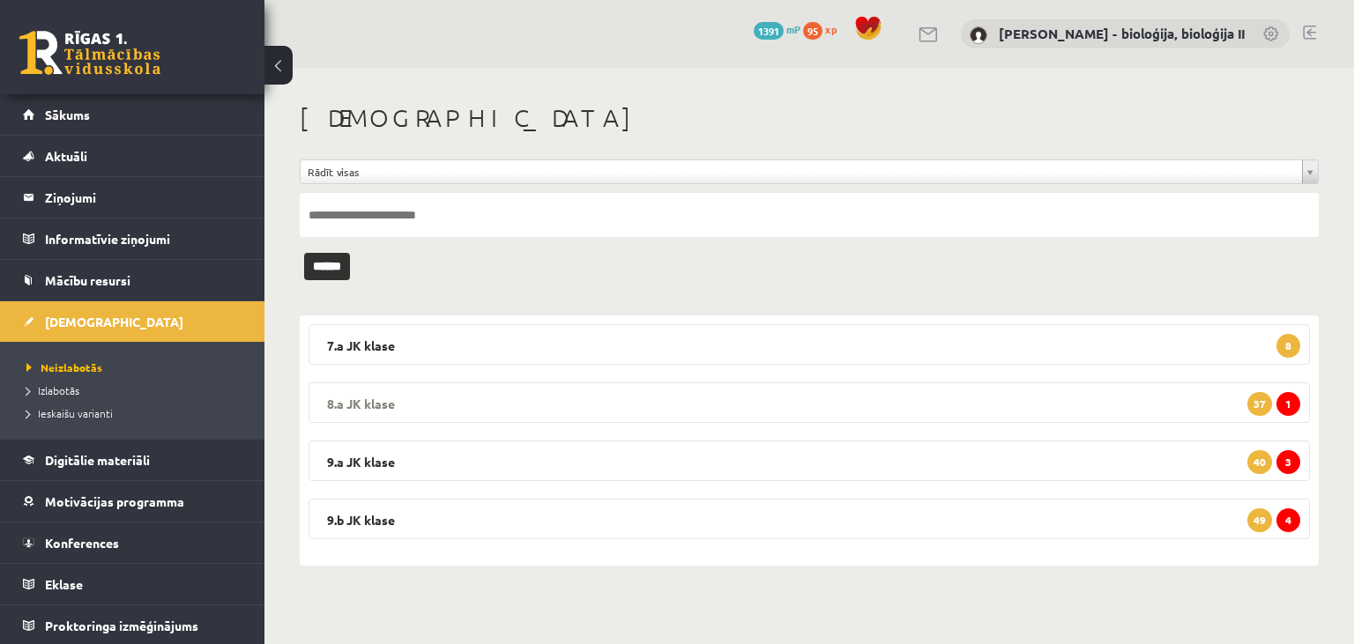
click at [895, 400] on legend "8.a JK klase 1 37" at bounding box center [809, 403] width 1001 height 41
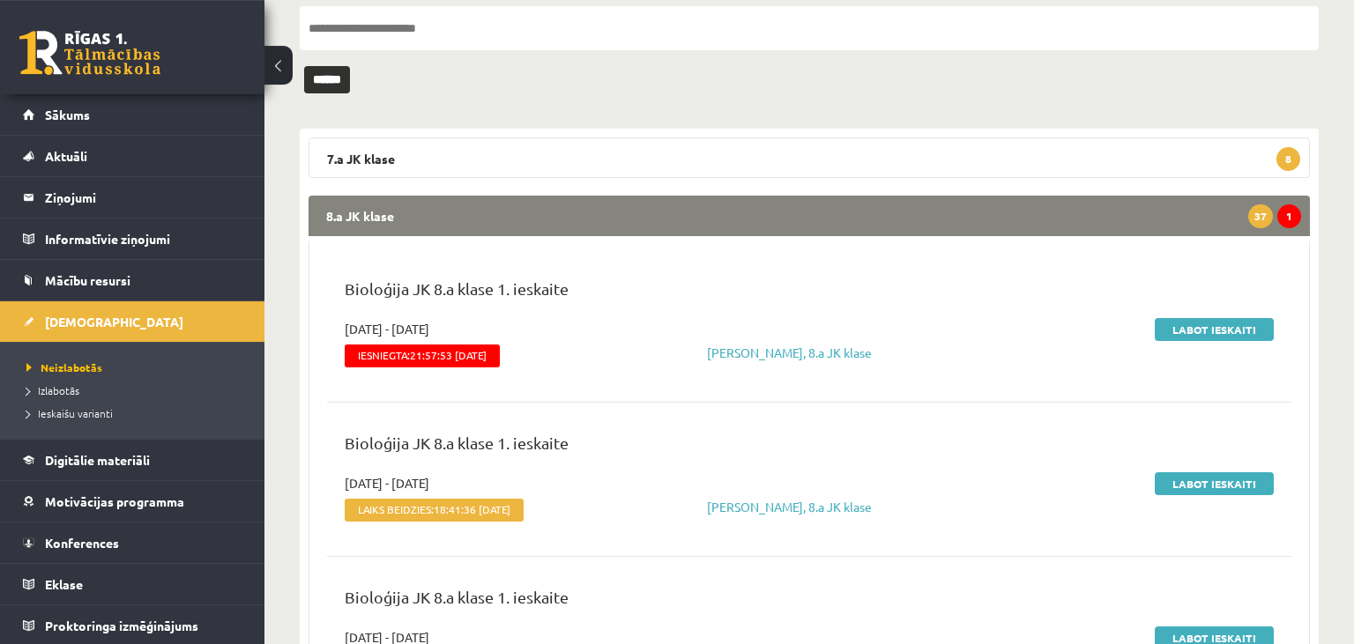
scroll to position [186, 0]
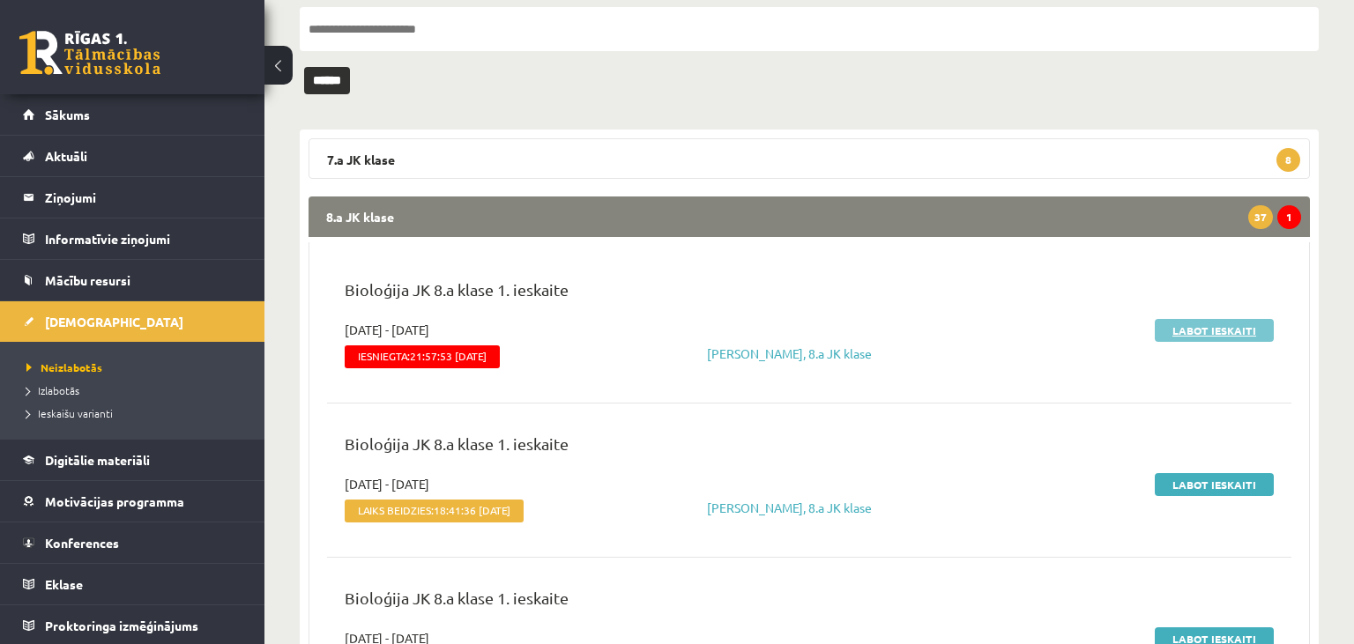
click at [1218, 333] on link "Labot ieskaiti" at bounding box center [1214, 330] width 119 height 23
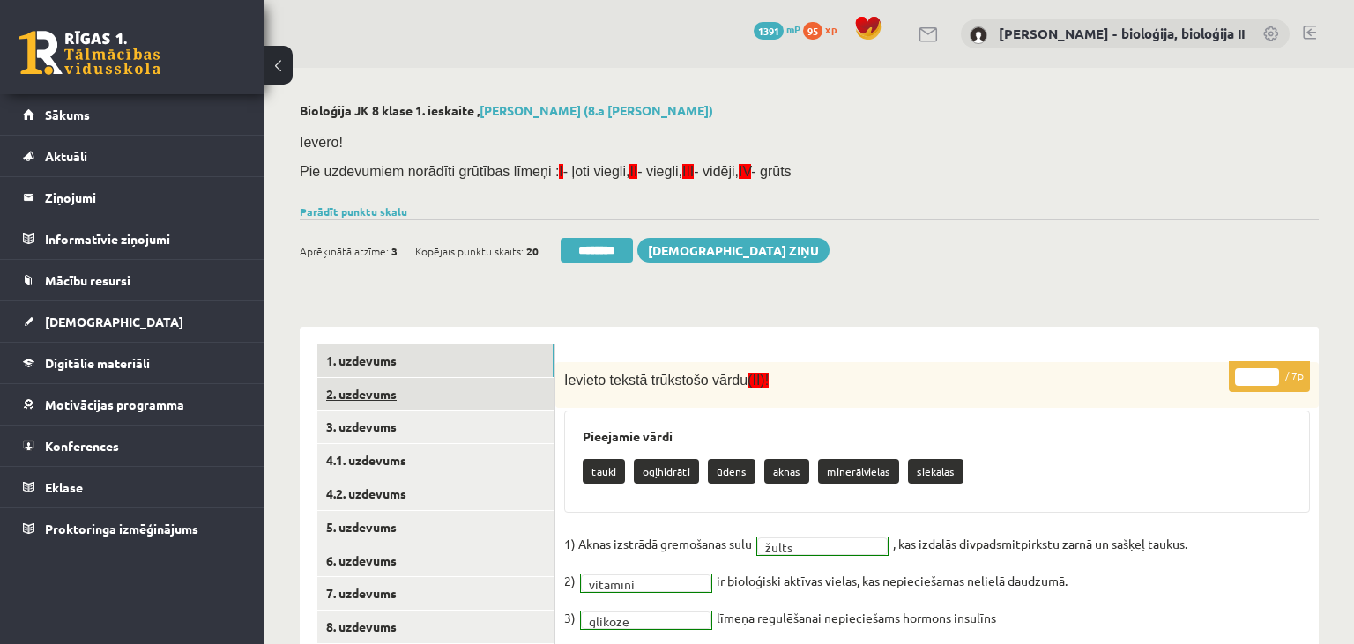
click at [488, 393] on link "2. uzdevums" at bounding box center [435, 394] width 237 height 33
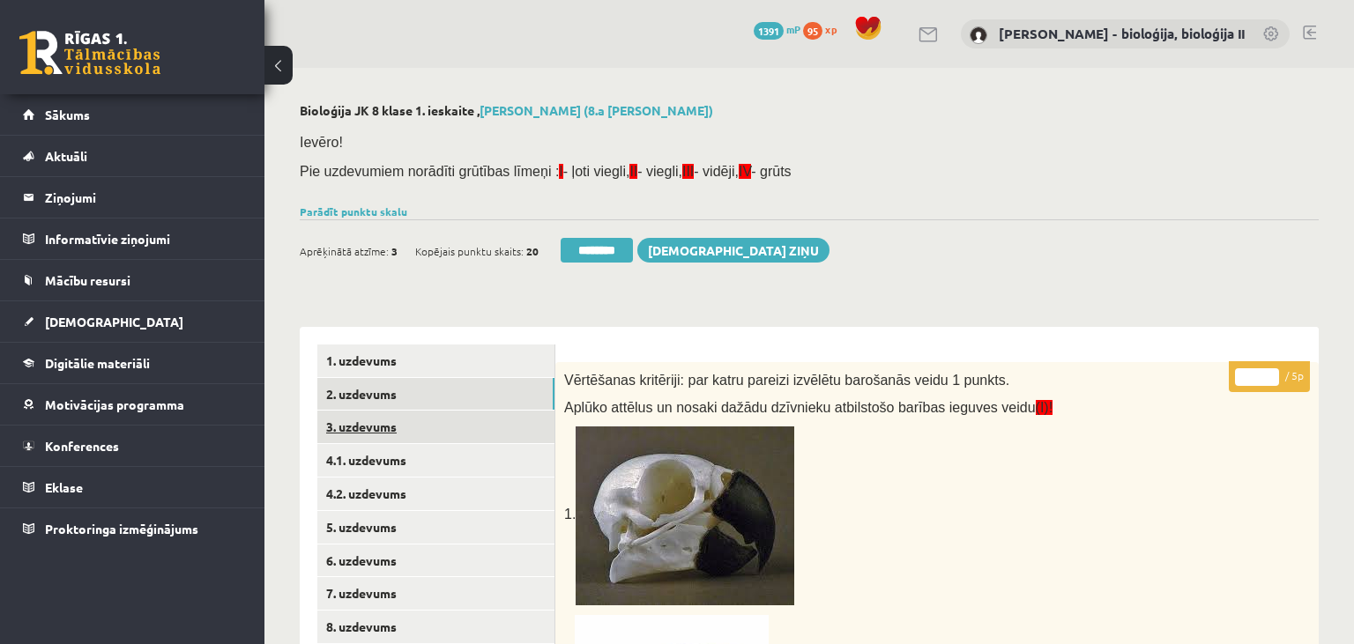
click at [389, 431] on link "3. uzdevums" at bounding box center [435, 427] width 237 height 33
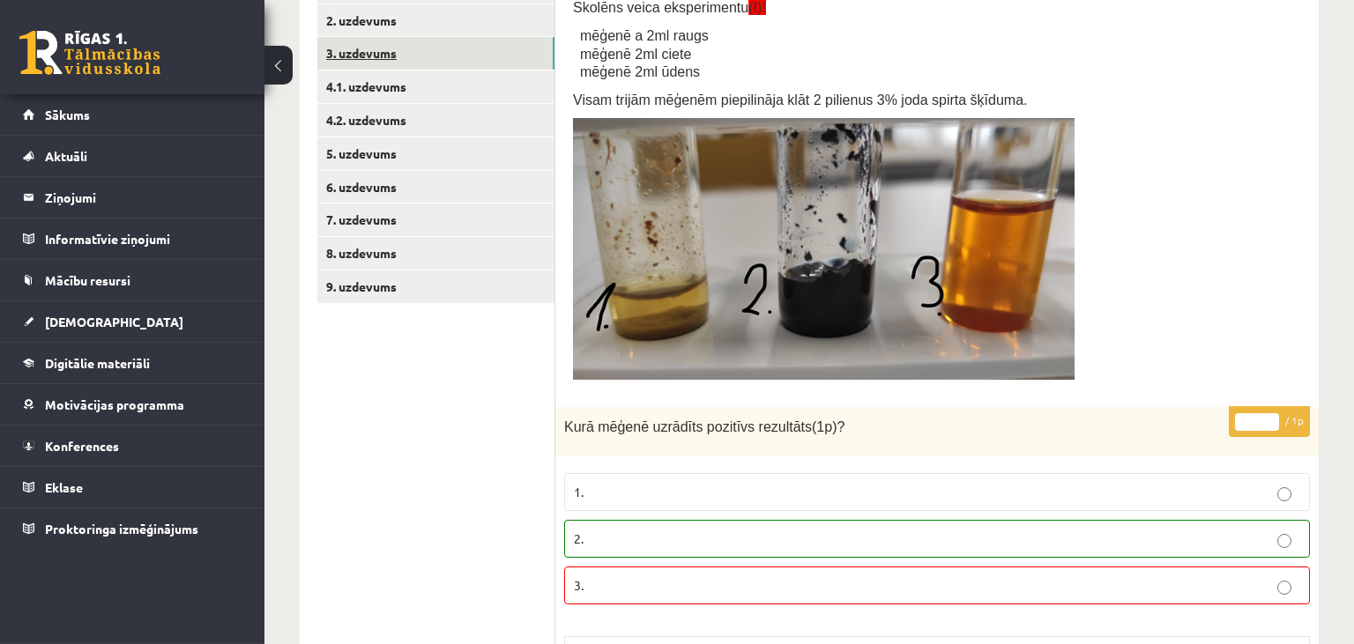
scroll to position [93, 0]
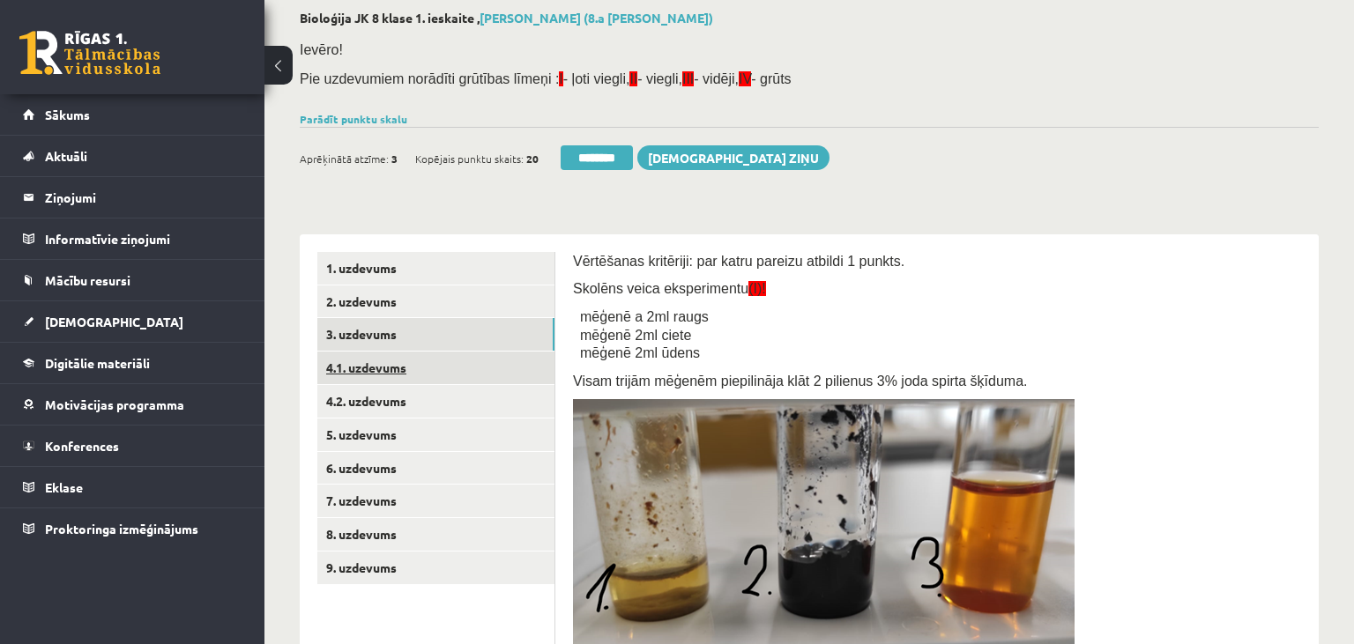
click at [365, 365] on link "4.1. uzdevums" at bounding box center [435, 368] width 237 height 33
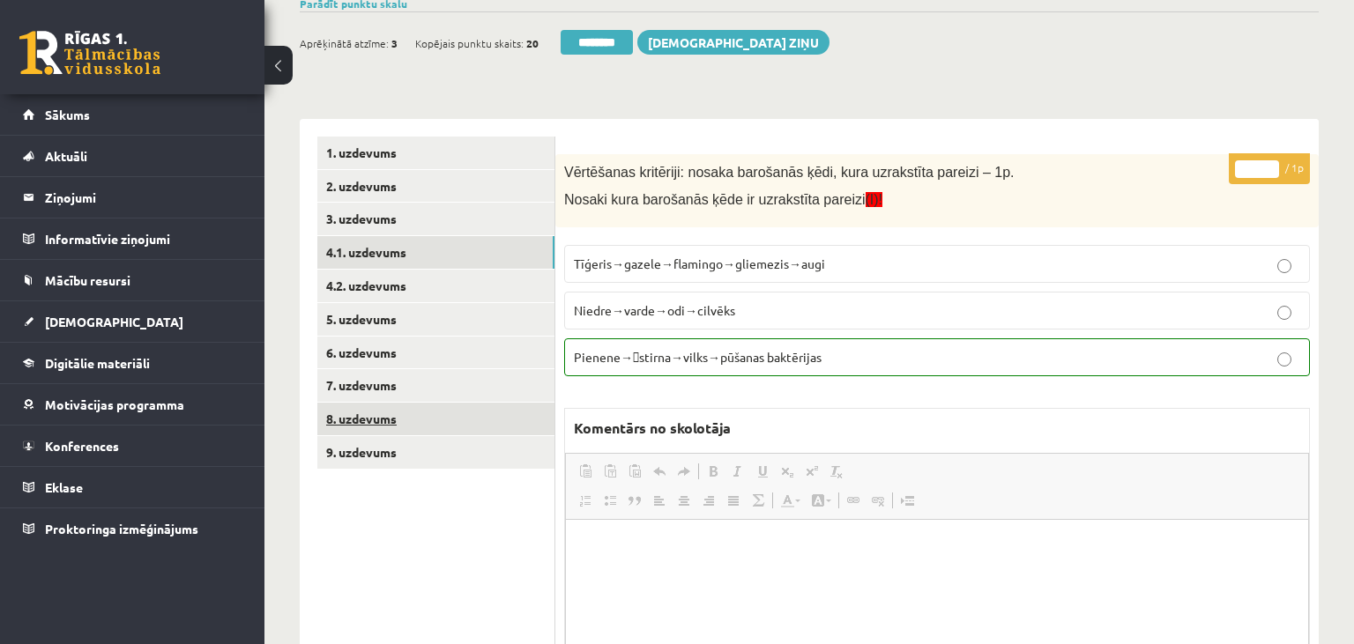
scroll to position [0, 0]
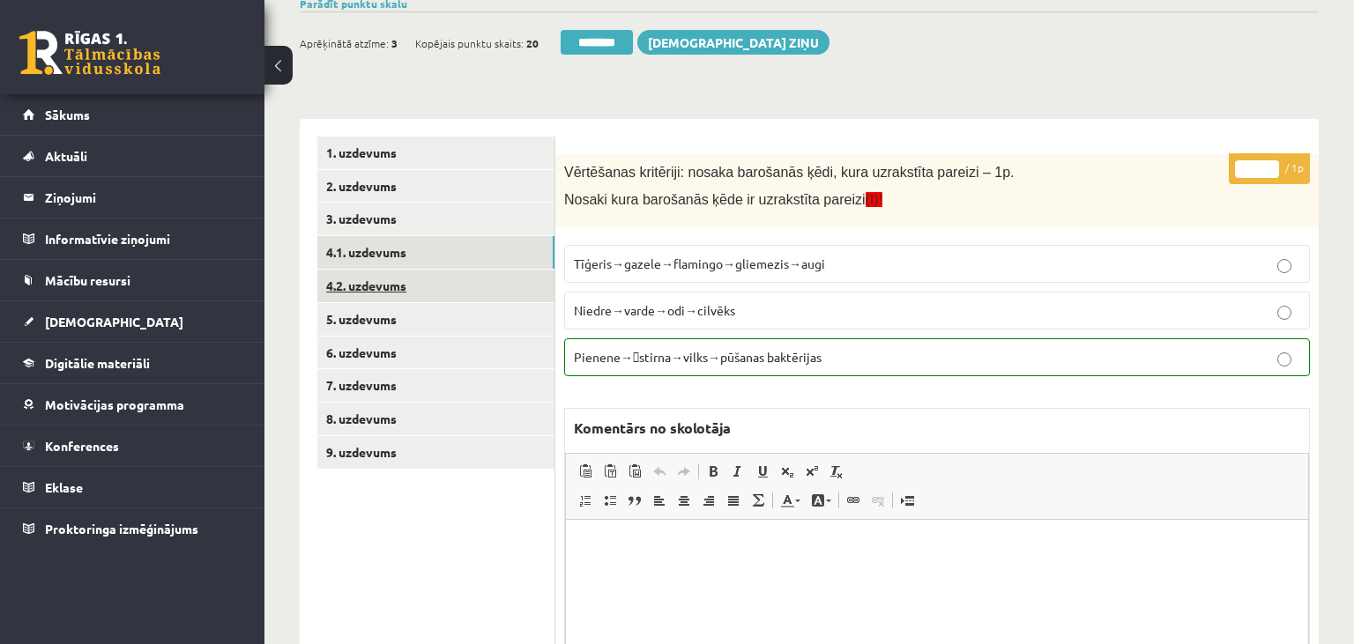
click at [431, 287] on link "4.2. uzdevums" at bounding box center [435, 286] width 237 height 33
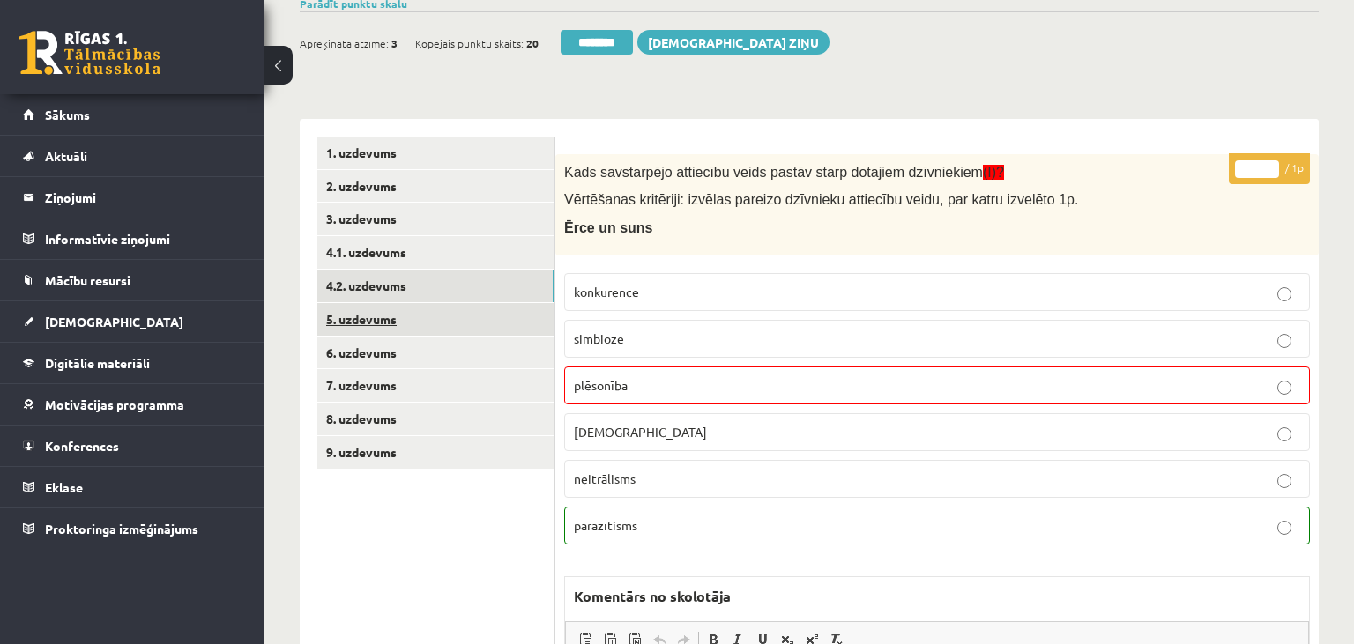
click at [386, 318] on link "5. uzdevums" at bounding box center [435, 319] width 237 height 33
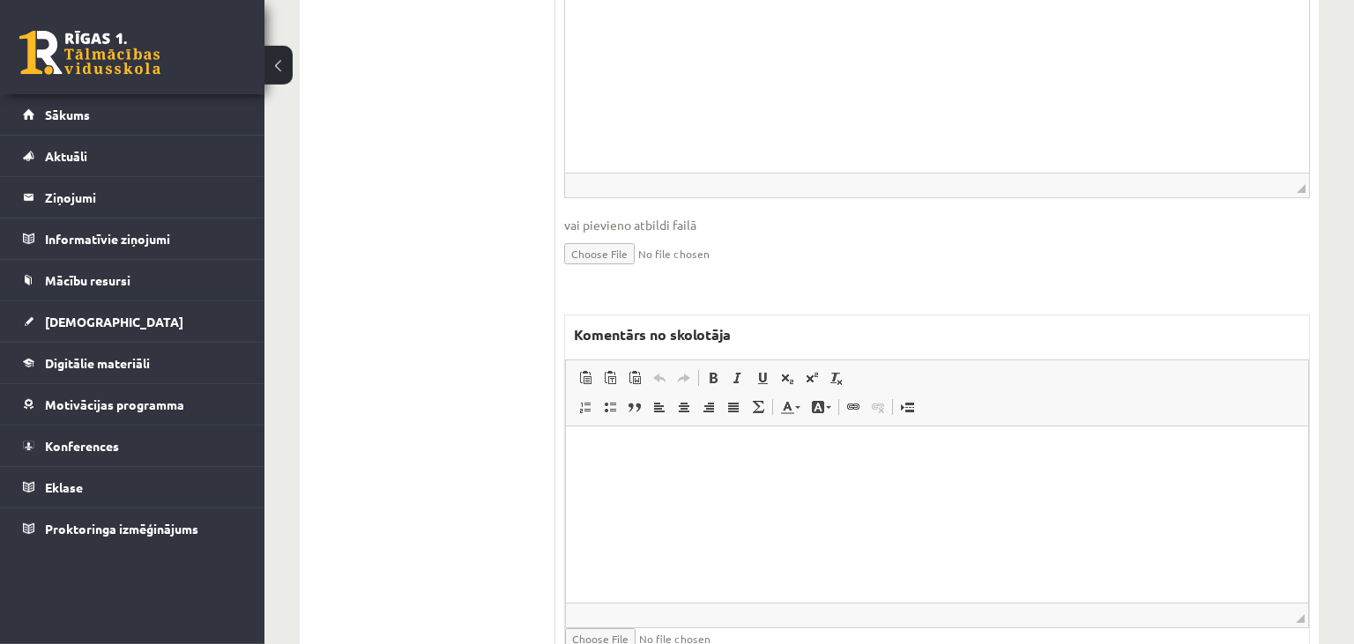
scroll to position [849, 0]
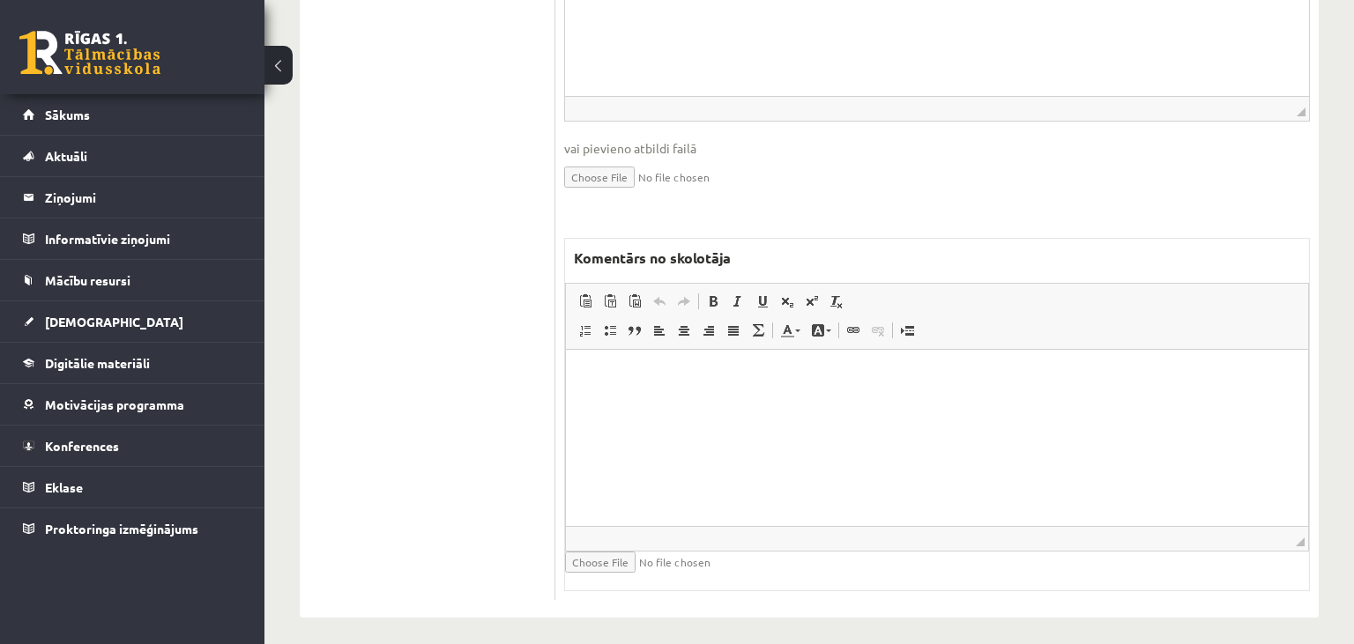
click at [754, 443] on html at bounding box center [937, 437] width 742 height 176
drag, startPoint x: 599, startPoint y: 377, endPoint x: 531, endPoint y: 376, distance: 67.9
click at [566, 376] on html "**********" at bounding box center [937, 437] width 742 height 176
click at [656, 408] on span "Copy" at bounding box center [670, 411] width 55 height 26
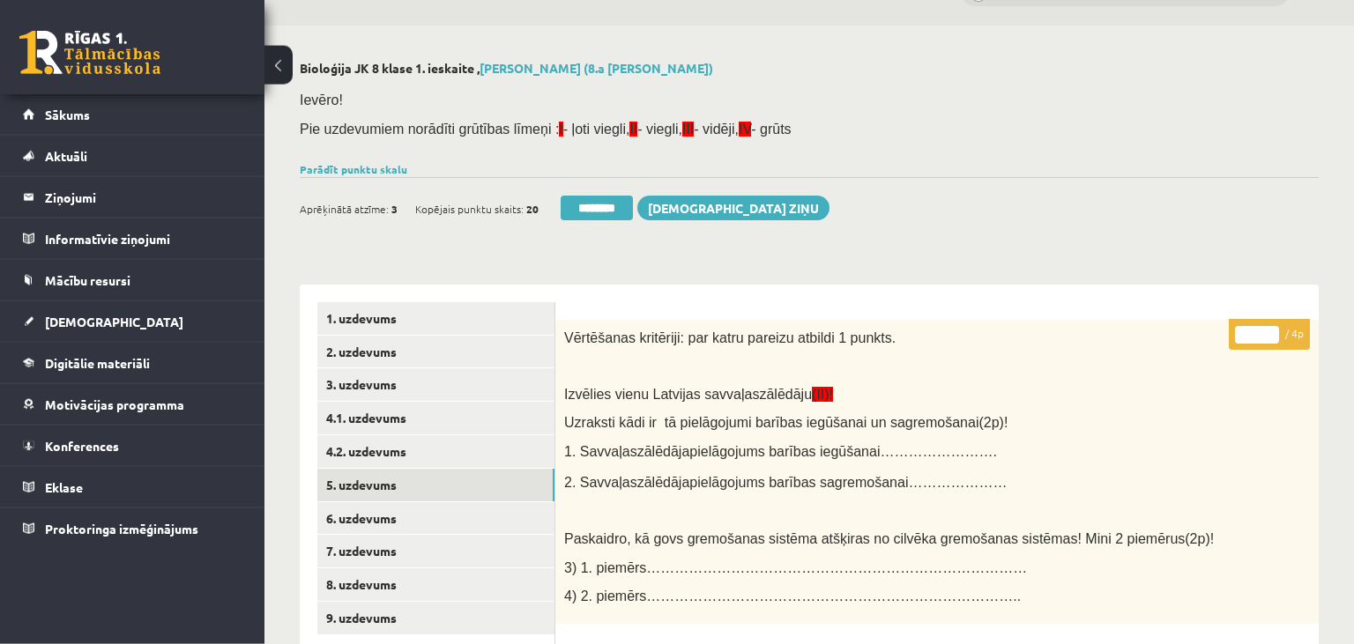
scroll to position [11, 0]
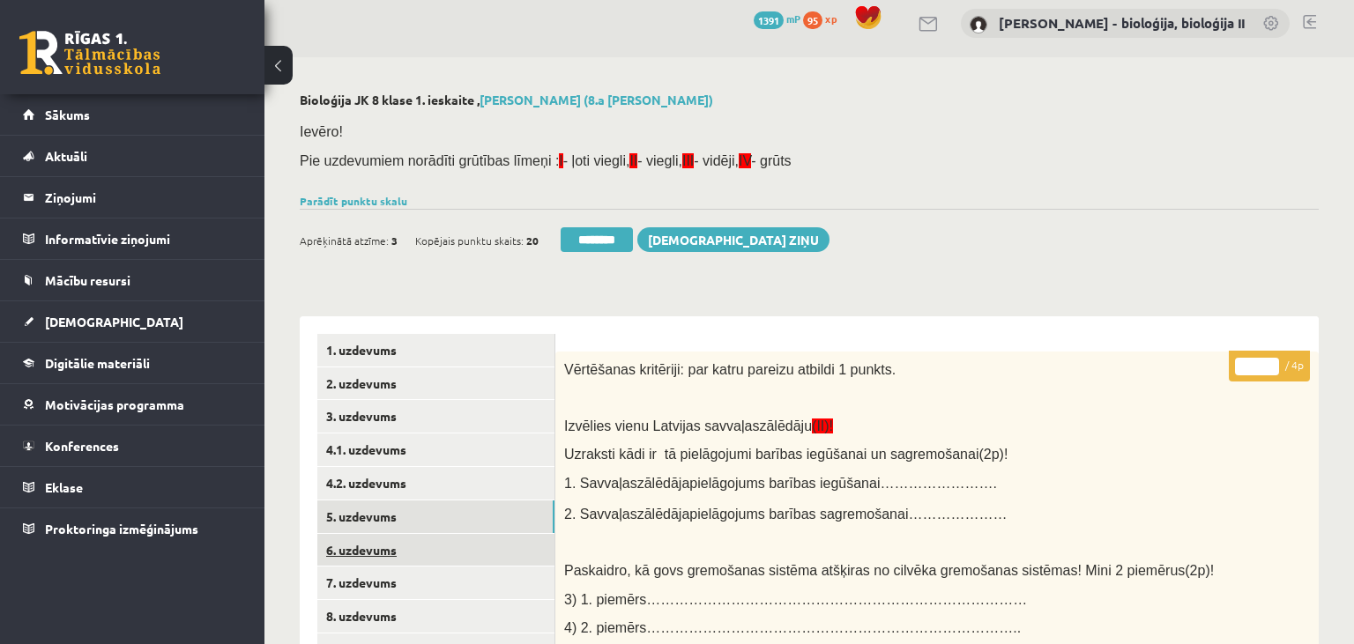
click at [457, 548] on link "6. uzdevums" at bounding box center [435, 550] width 237 height 33
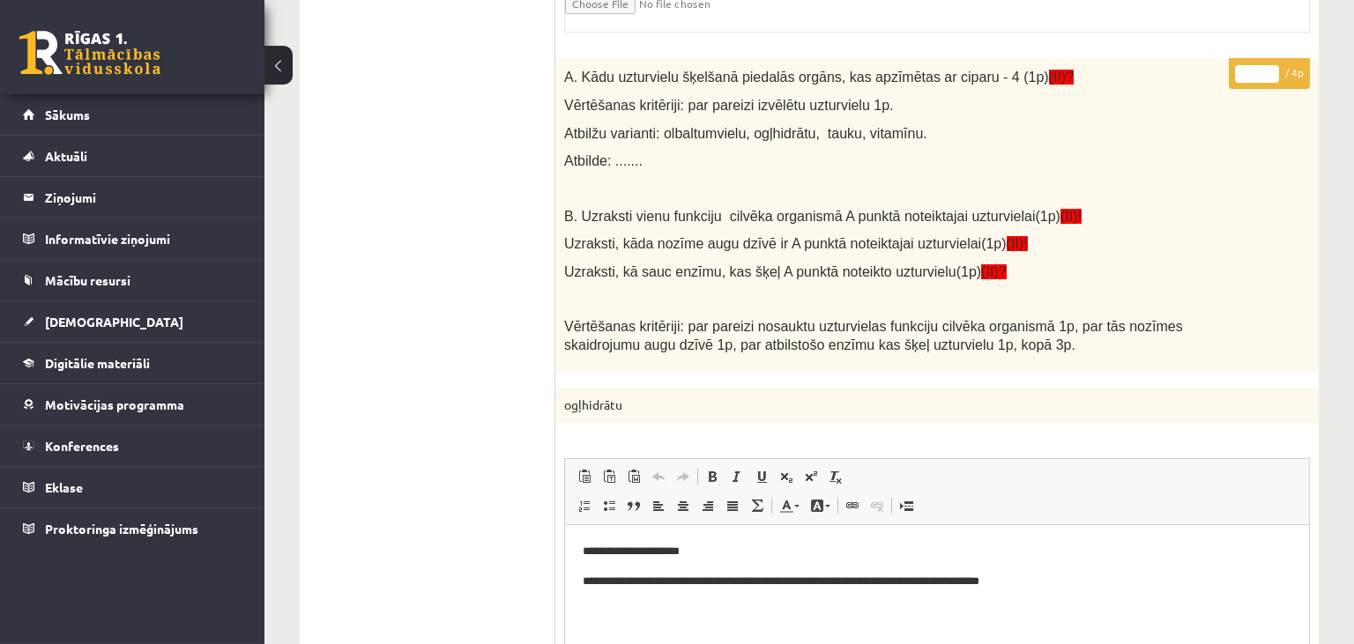
scroll to position [0, 0]
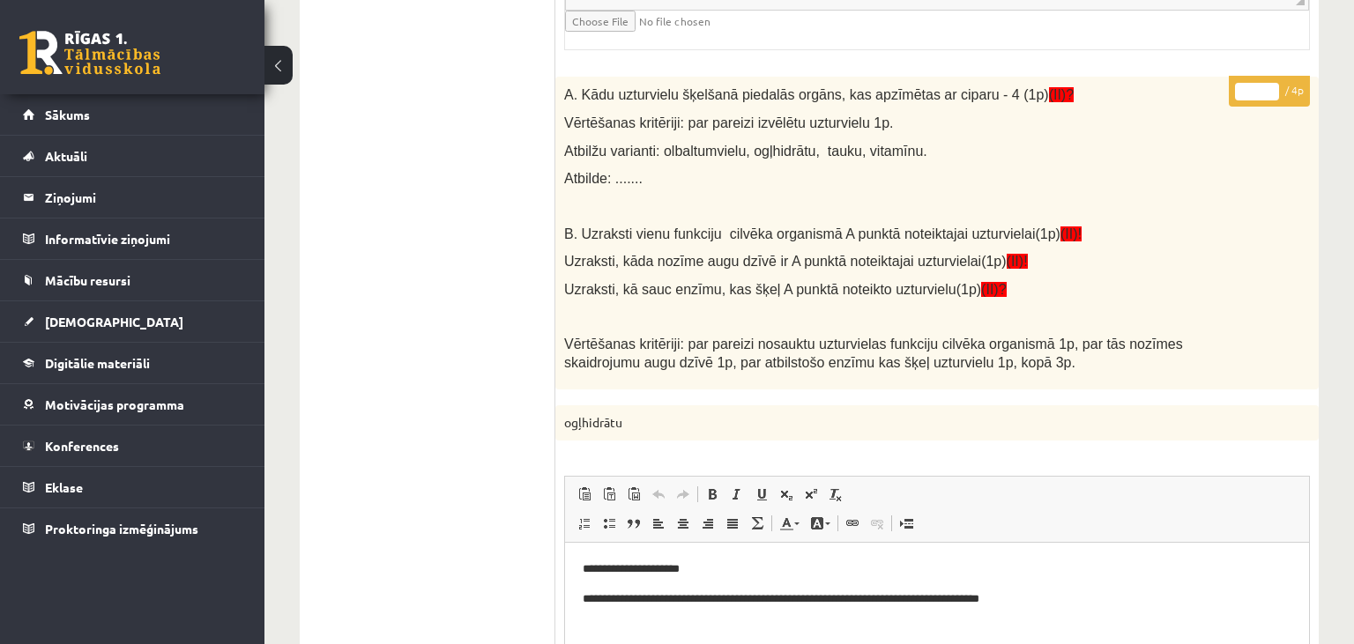
click at [1269, 84] on input "*" at bounding box center [1257, 92] width 44 height 18
type input "*"
click at [1269, 84] on input "*" at bounding box center [1257, 92] width 44 height 18
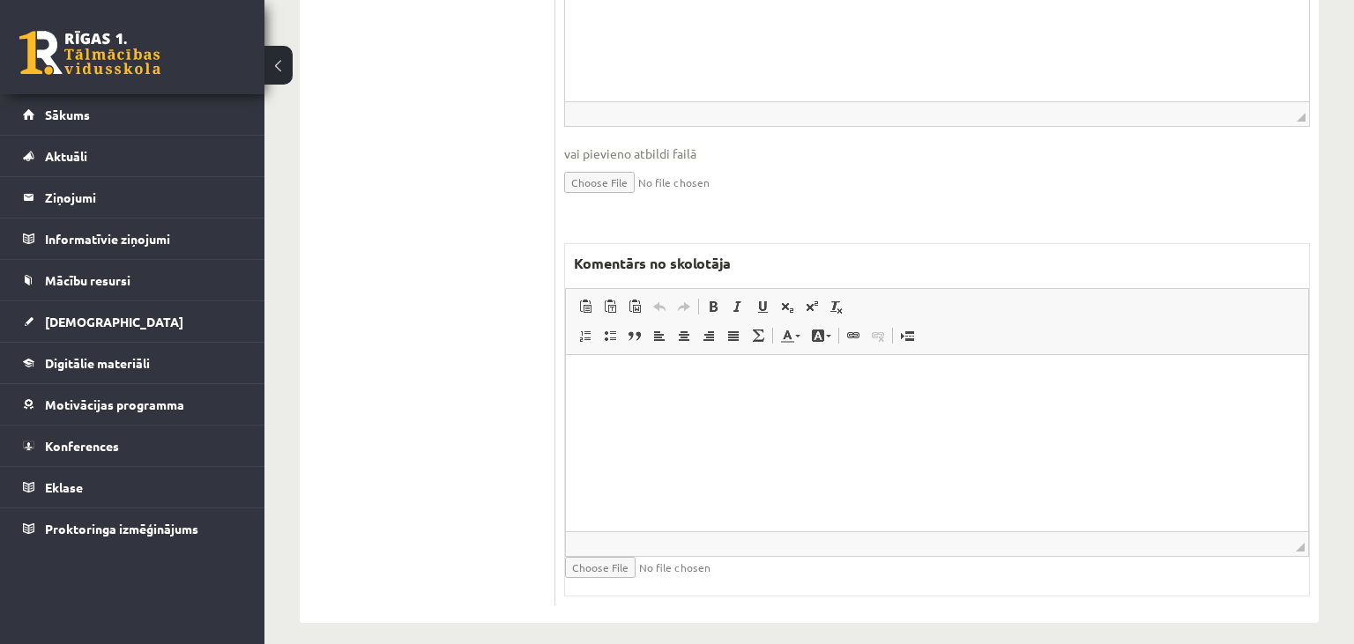
click at [665, 457] on html at bounding box center [937, 442] width 742 height 176
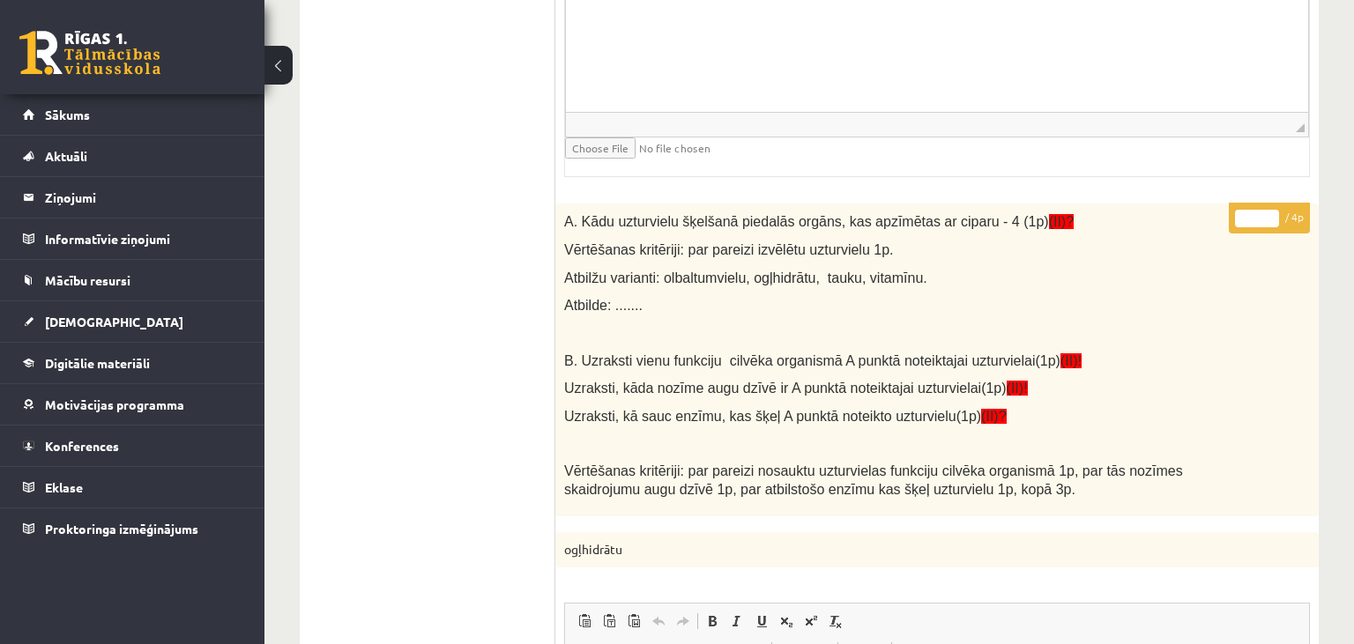
click at [1273, 220] on input "*" at bounding box center [1257, 219] width 44 height 18
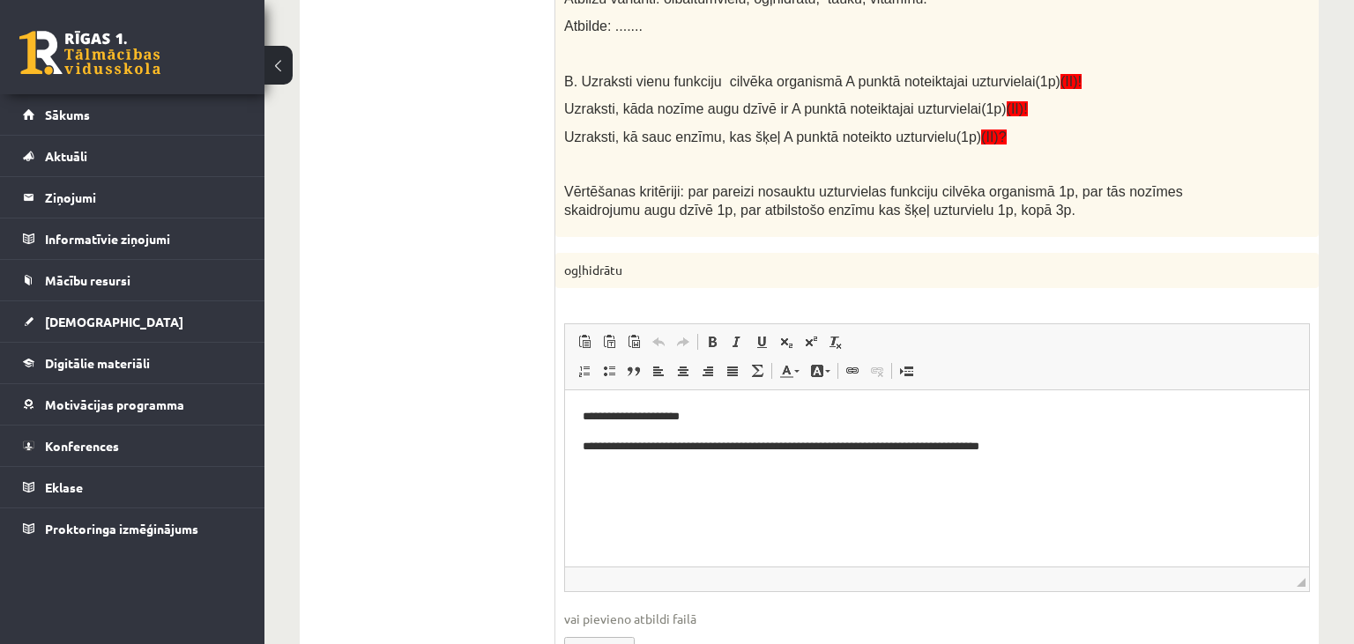
scroll to position [2212, 0]
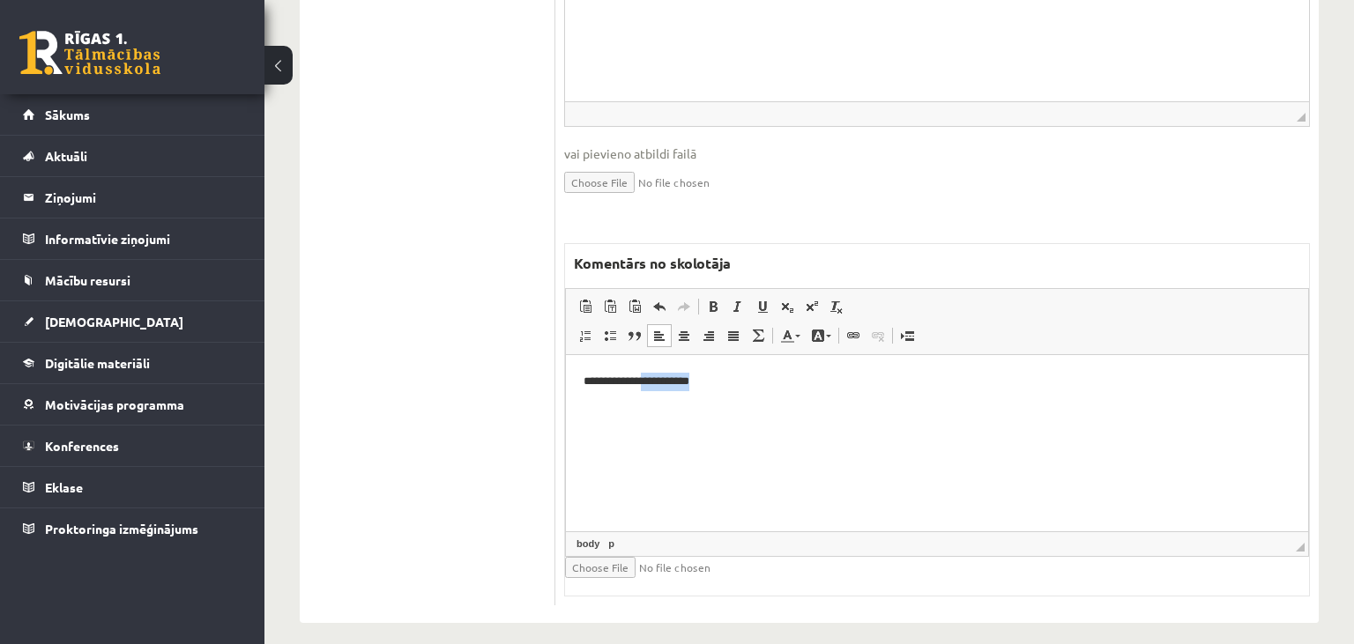
drag, startPoint x: 688, startPoint y: 383, endPoint x: 654, endPoint y: 386, distance: 33.6
click at [654, 386] on p "**********" at bounding box center [938, 381] width 708 height 19
click at [591, 385] on p "**********" at bounding box center [938, 381] width 708 height 19
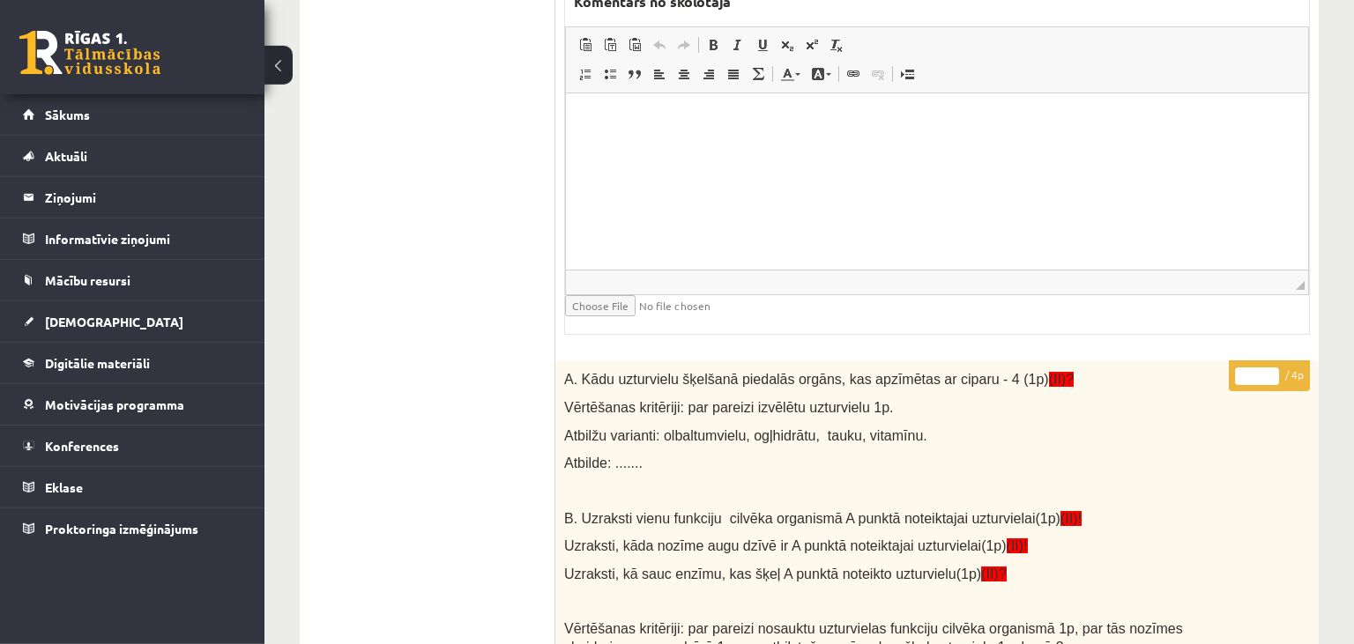
scroll to position [1281, 0]
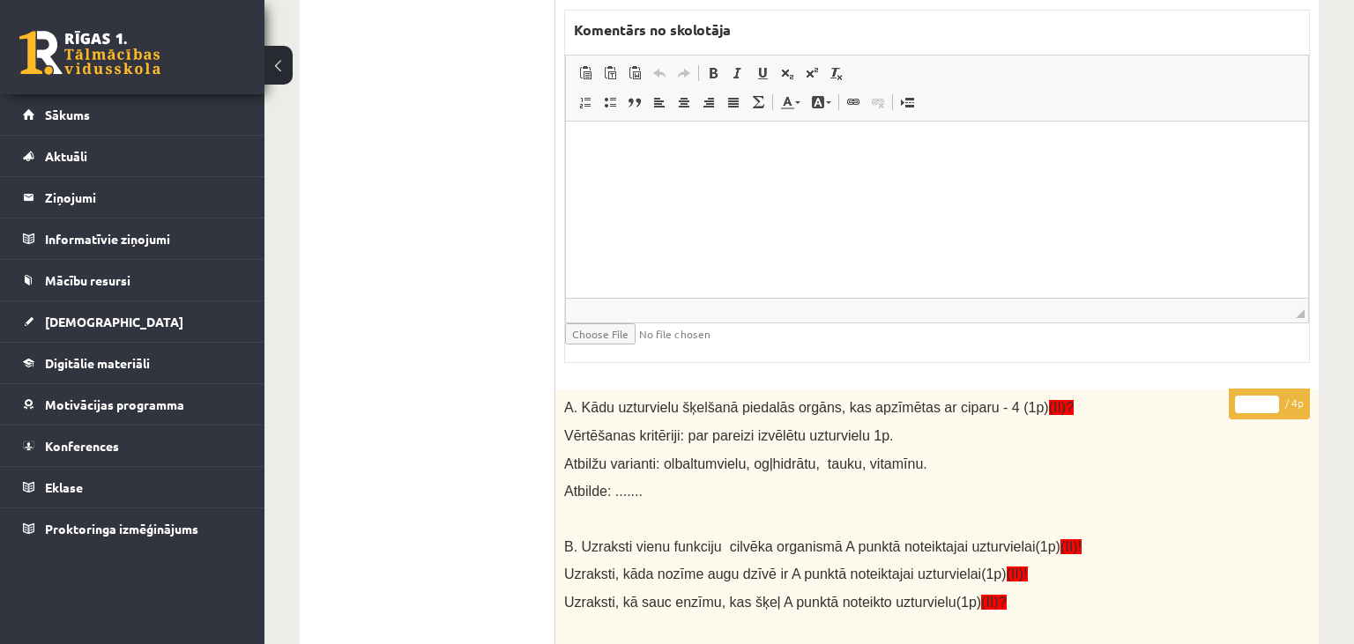
type input "*"
click at [1276, 397] on input "*" at bounding box center [1257, 405] width 44 height 18
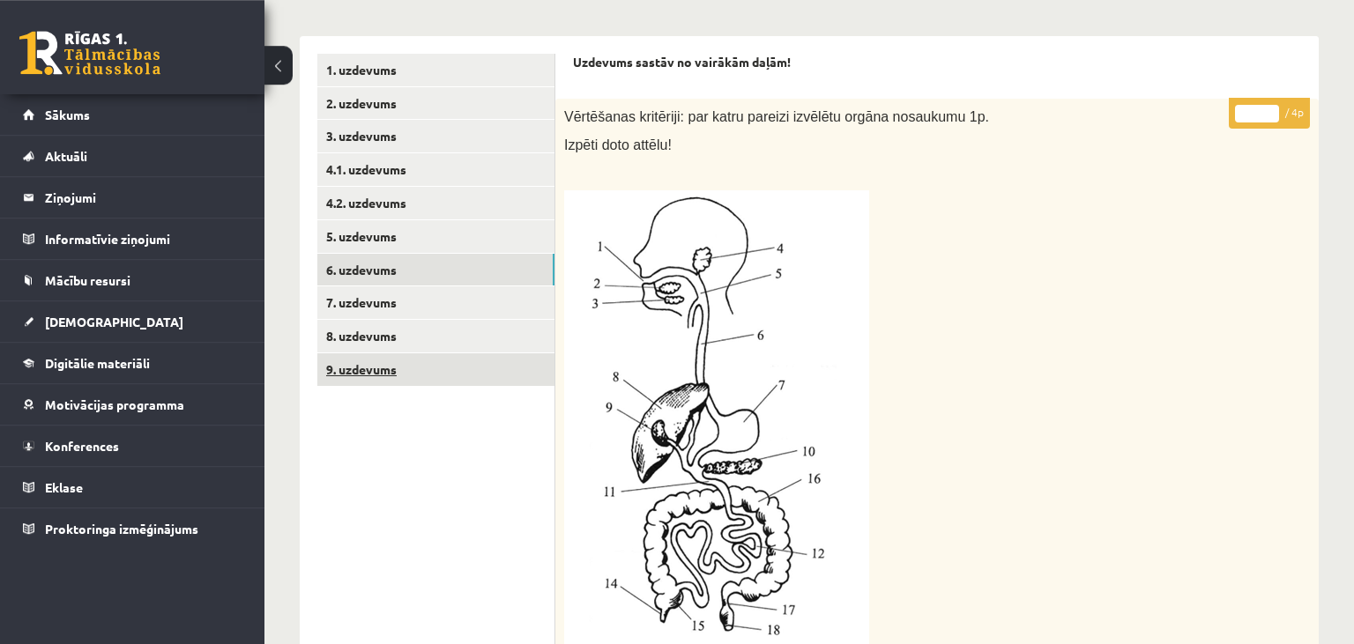
scroll to position [257, 0]
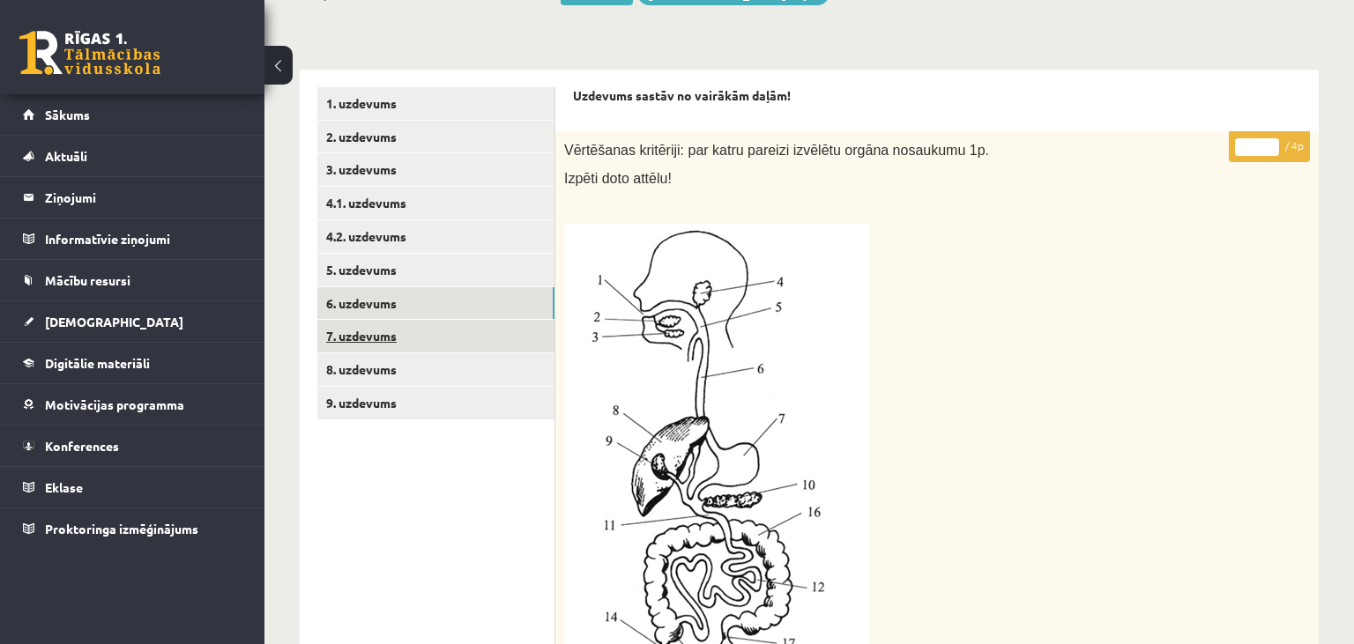
click at [413, 334] on link "7. uzdevums" at bounding box center [435, 336] width 237 height 33
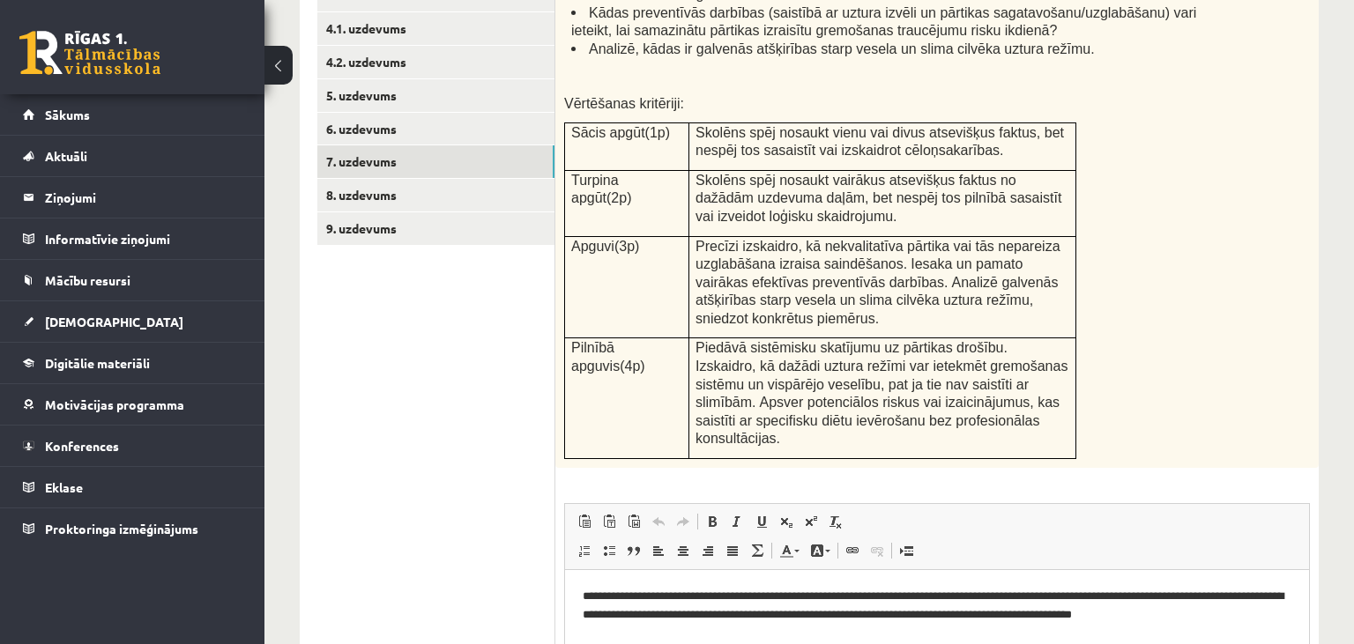
scroll to position [153, 0]
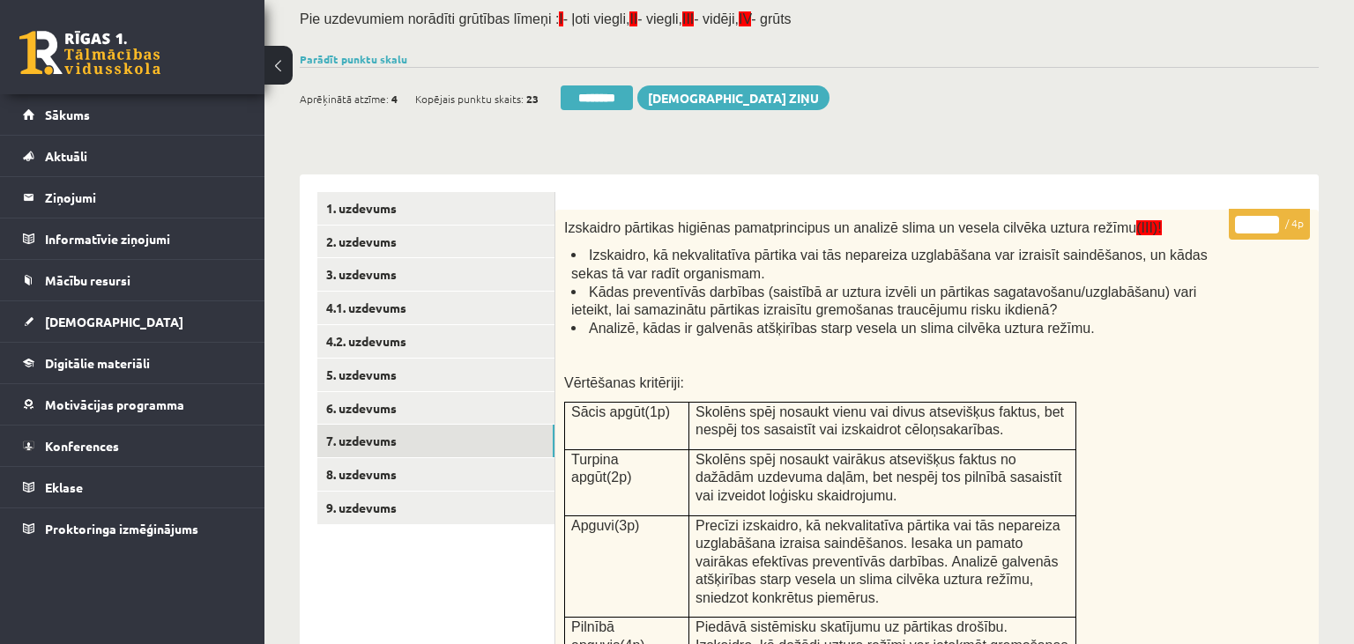
type input "*"
click at [1269, 218] on input "*" at bounding box center [1257, 225] width 44 height 18
click at [407, 476] on link "8. uzdevums" at bounding box center [435, 474] width 237 height 33
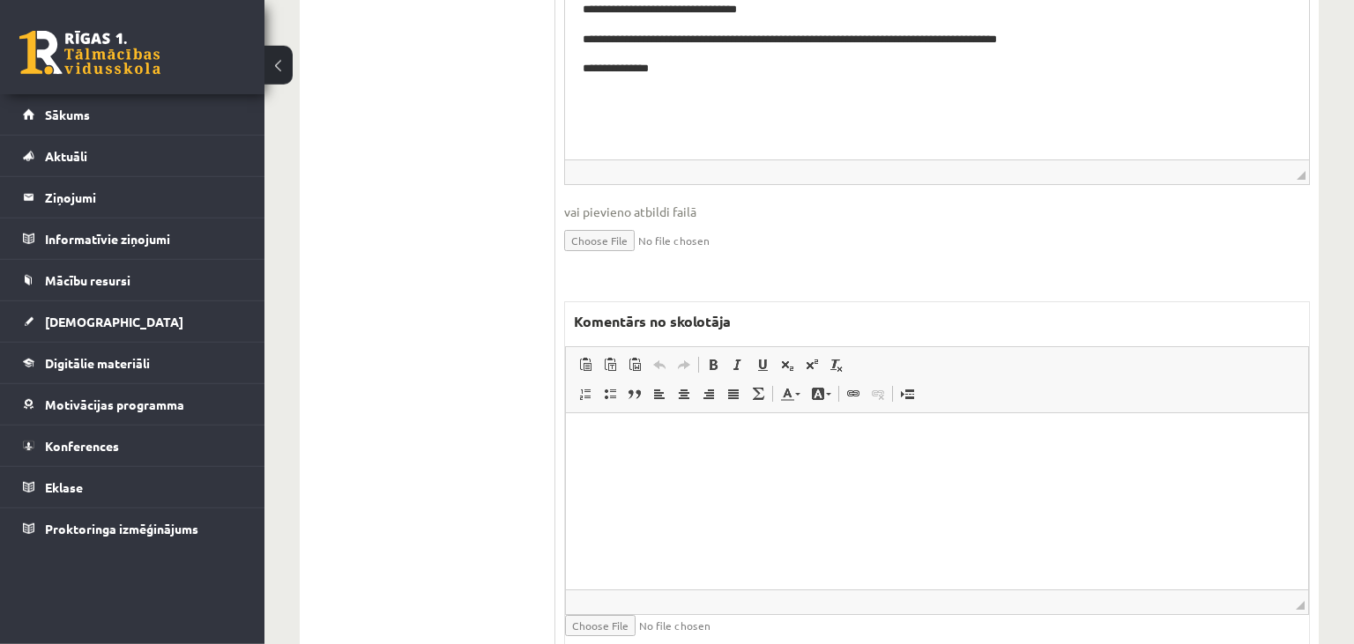
scroll to position [1083, 0]
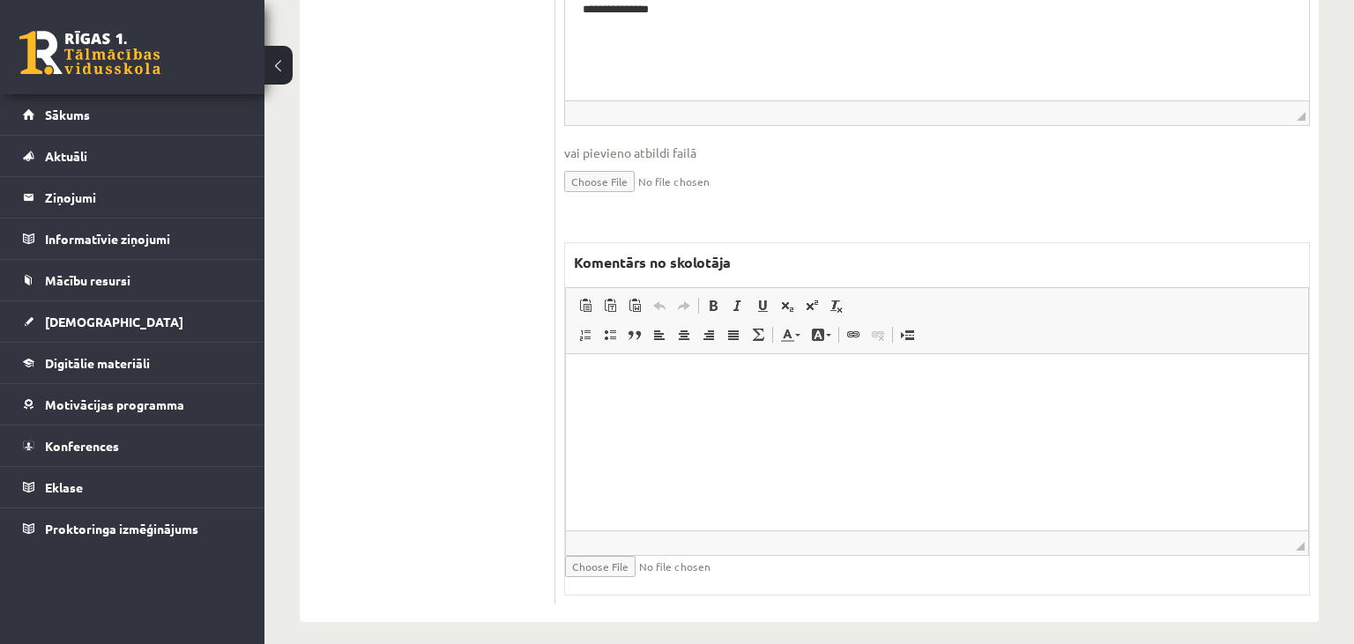
click at [688, 488] on html at bounding box center [937, 442] width 742 height 176
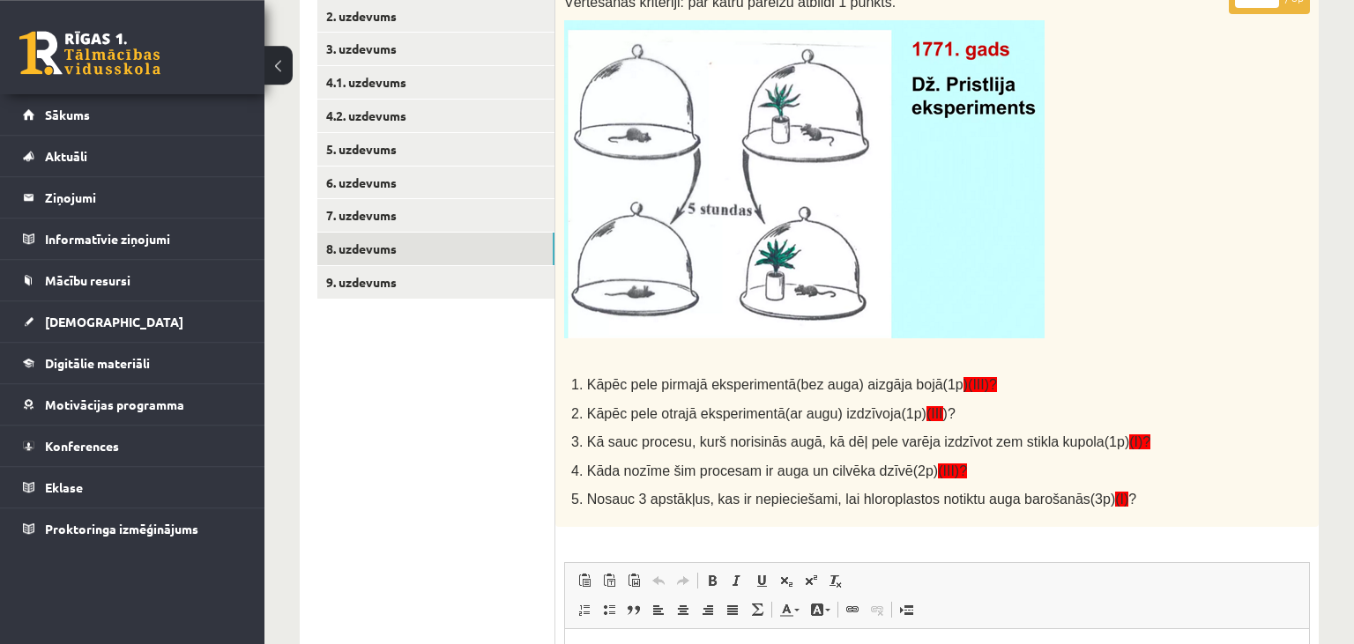
scroll to position [339, 0]
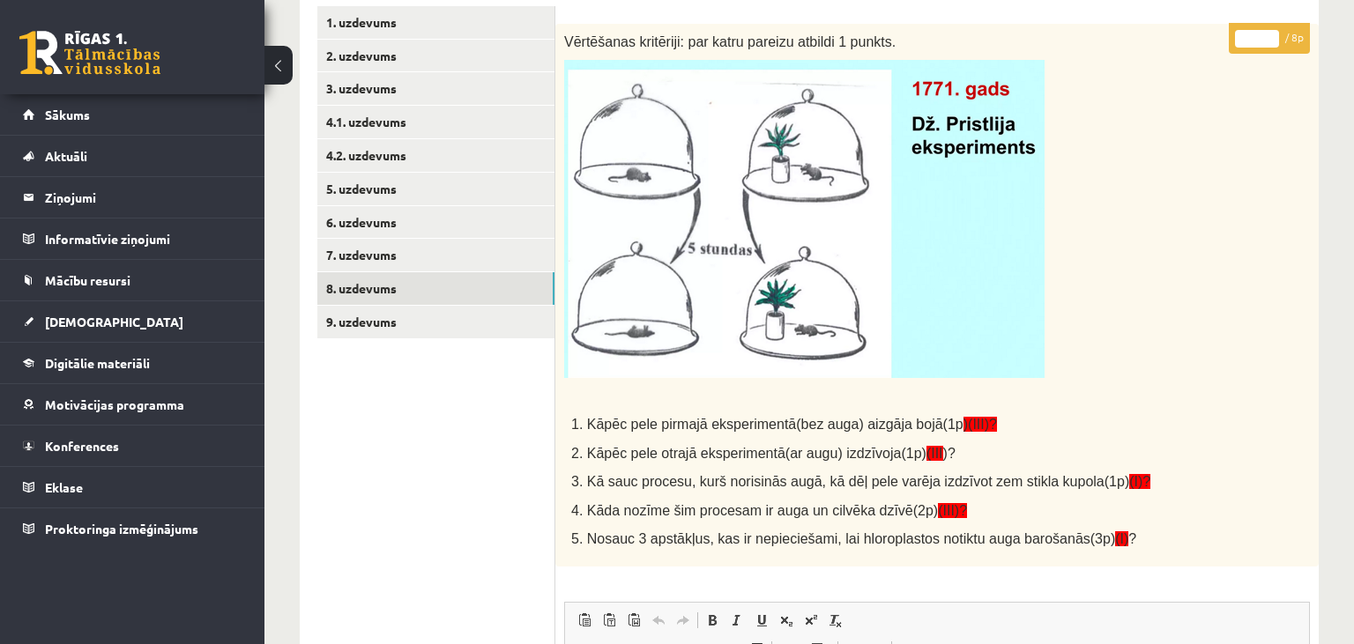
click at [1271, 34] on input "*" at bounding box center [1257, 39] width 44 height 18
type input "*"
click at [1271, 34] on input "*" at bounding box center [1257, 39] width 44 height 18
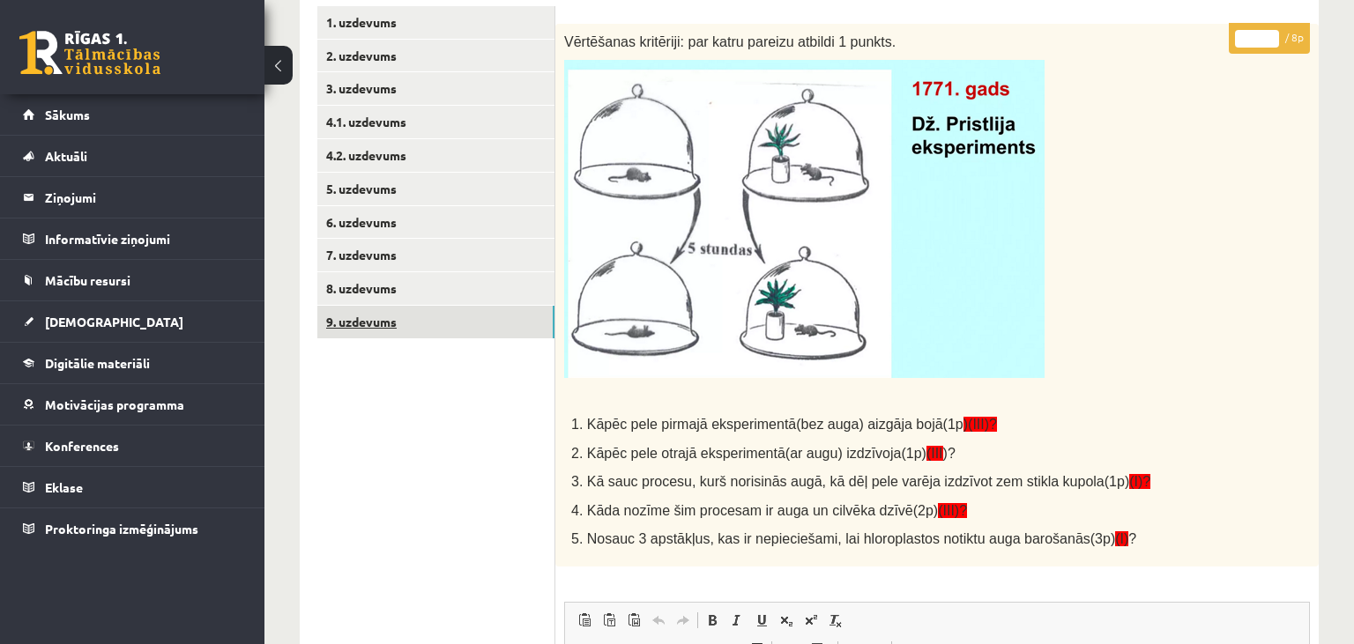
click at [394, 320] on link "9. uzdevums" at bounding box center [435, 322] width 237 height 33
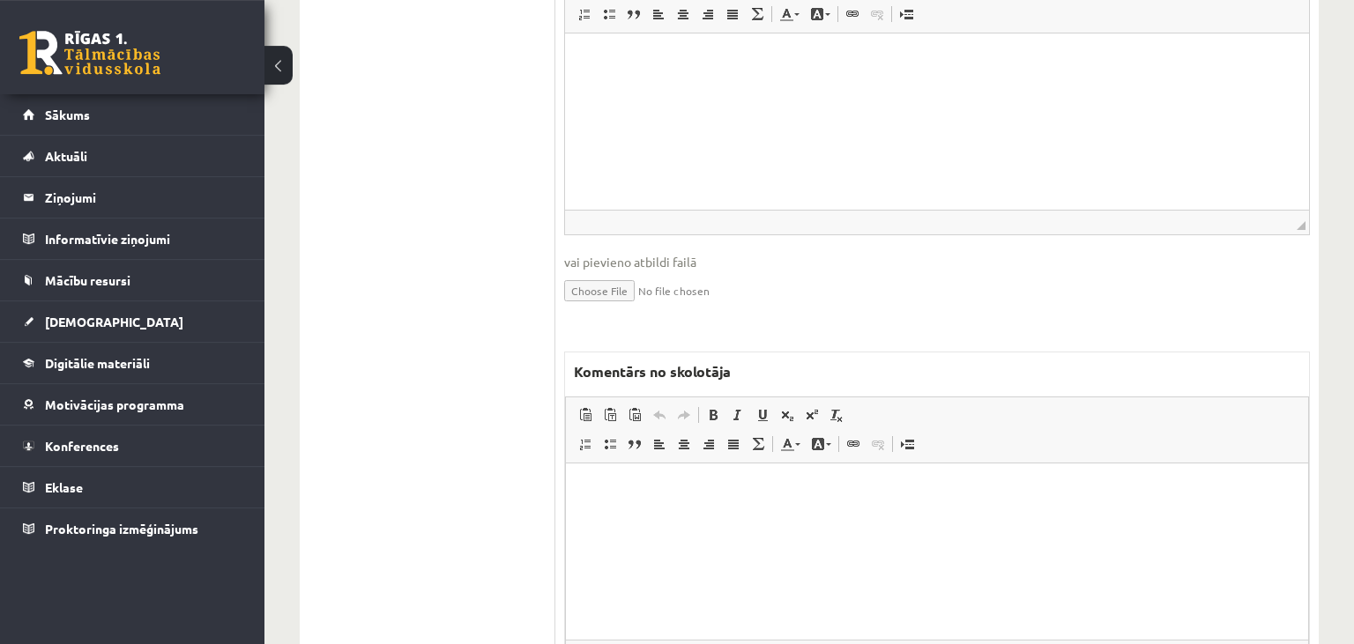
scroll to position [1246, 0]
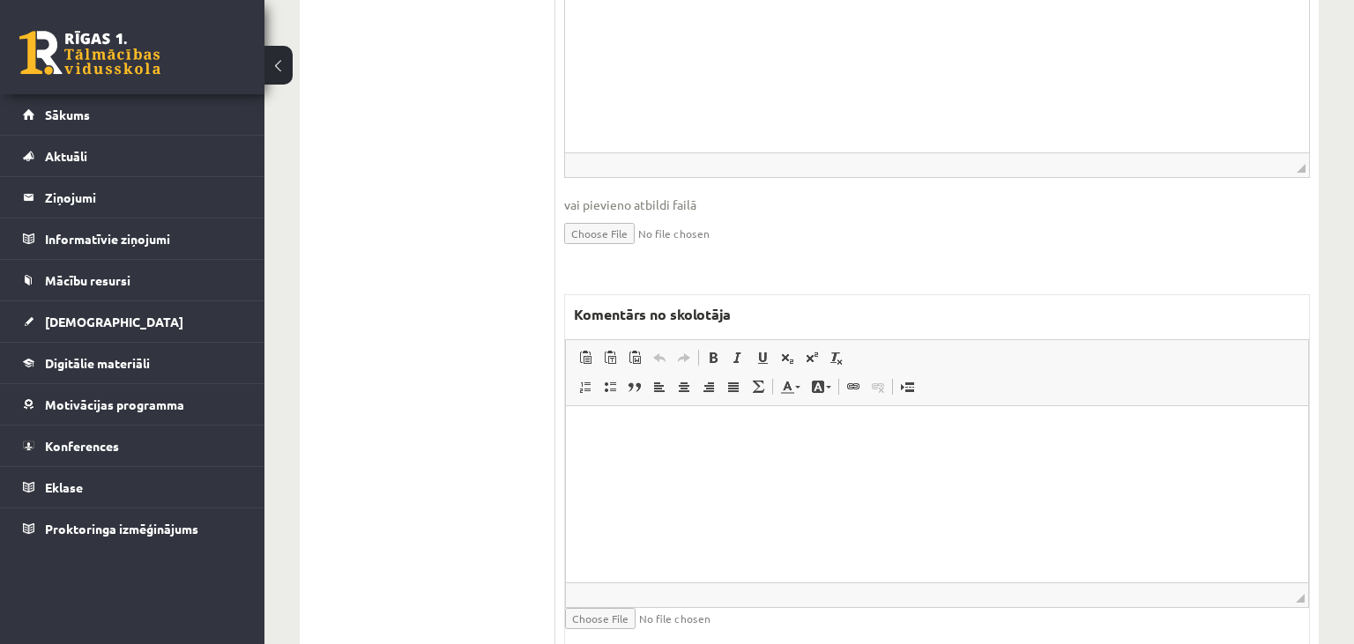
click at [671, 505] on html at bounding box center [937, 494] width 742 height 176
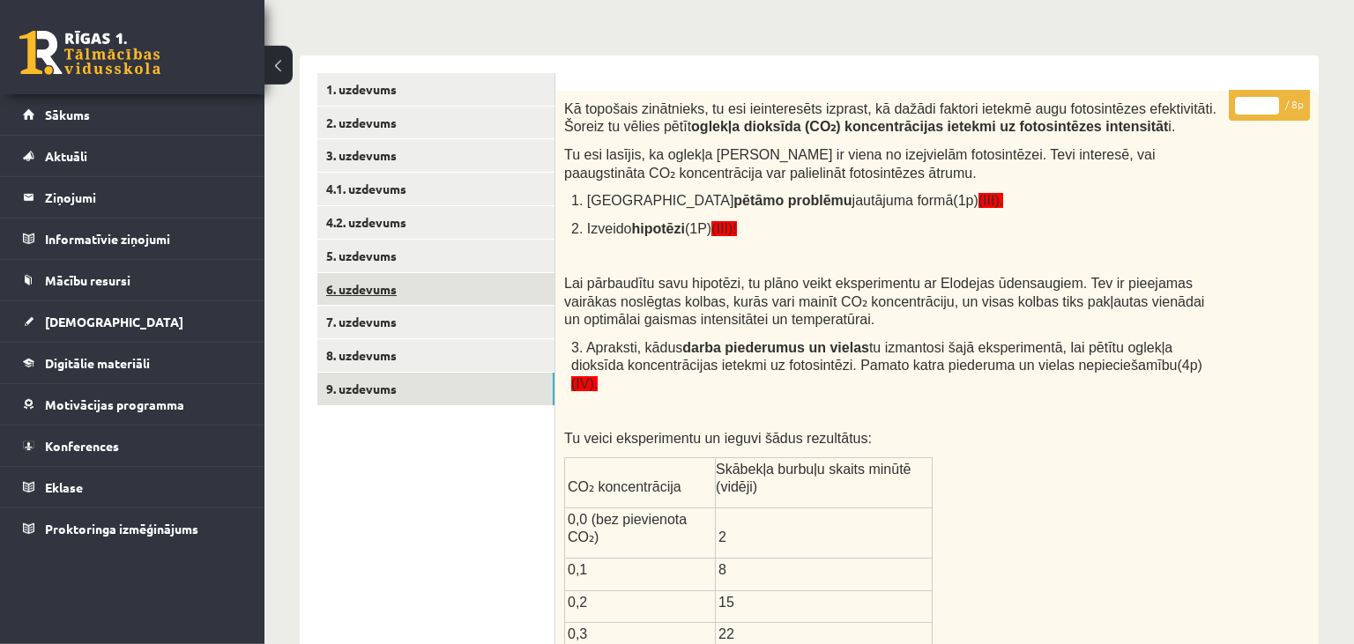
scroll to position [129, 0]
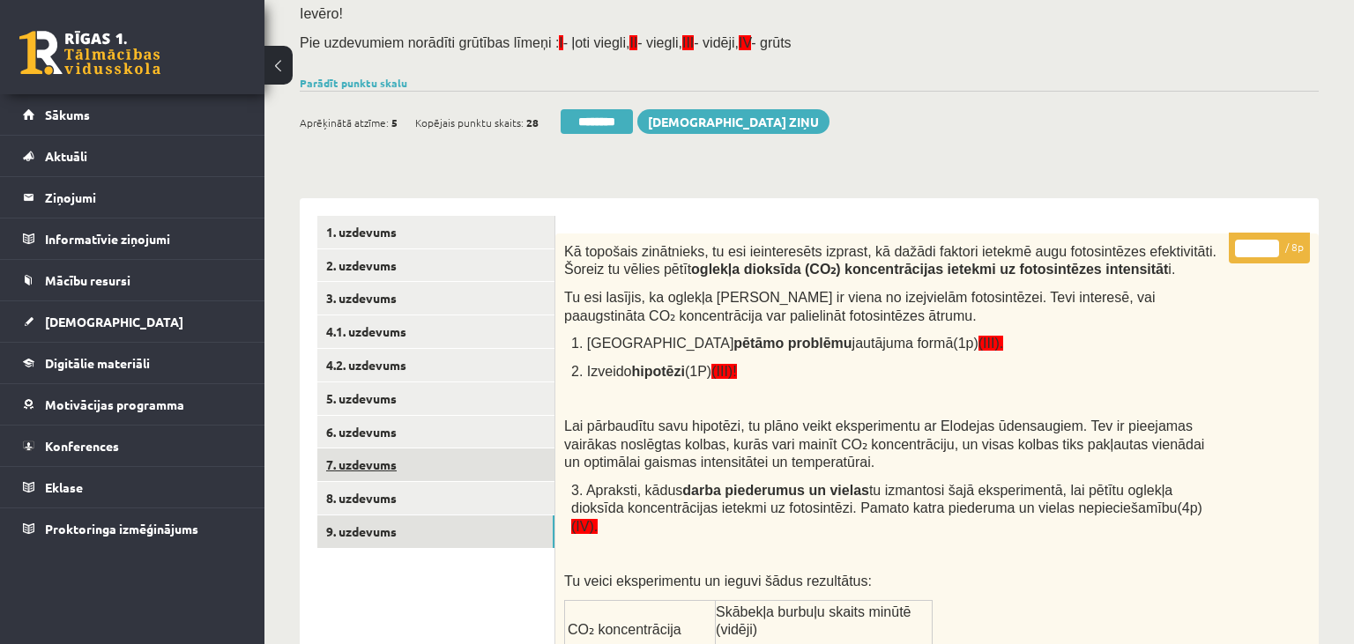
click at [450, 471] on link "7. uzdevums" at bounding box center [435, 465] width 237 height 33
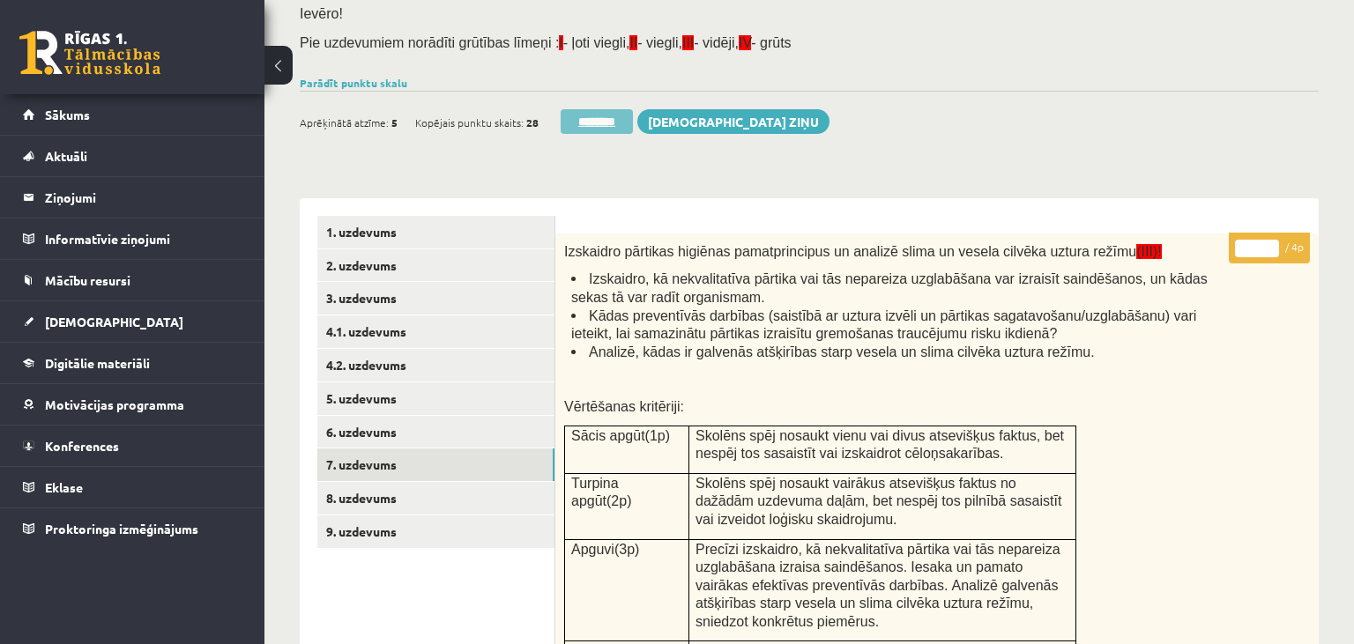
click at [573, 120] on input "********" at bounding box center [597, 121] width 72 height 25
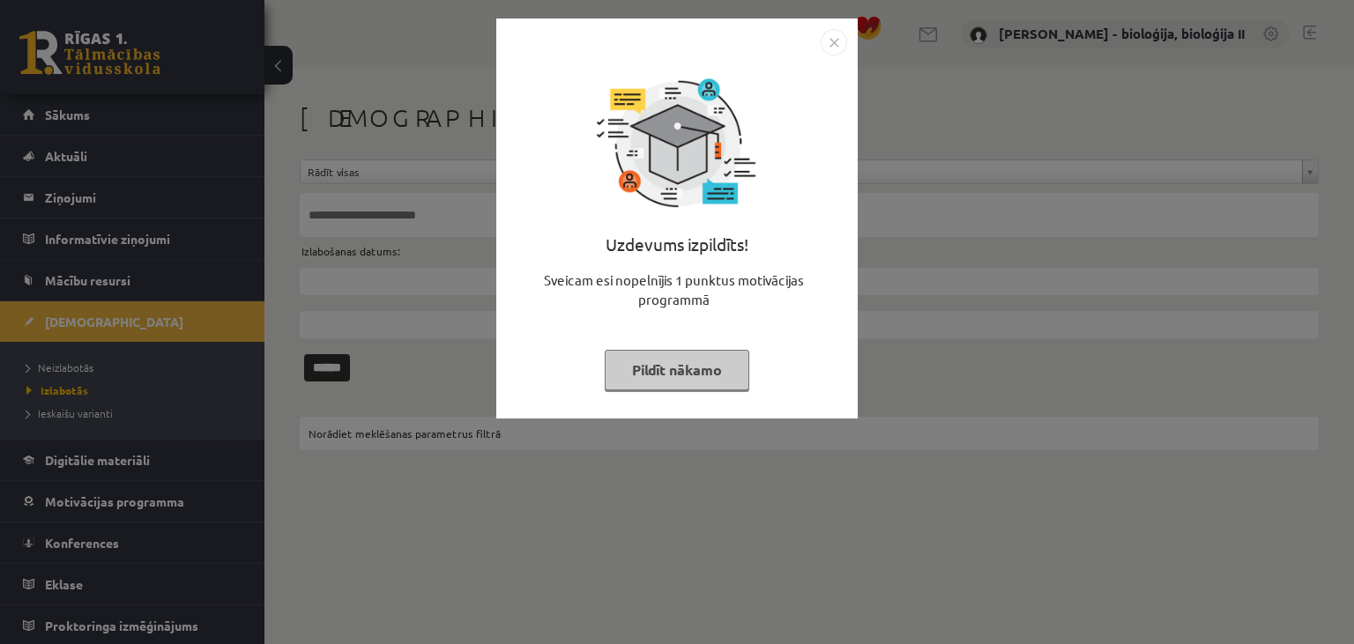
click at [682, 374] on button "Pildīt nākamo" at bounding box center [677, 370] width 145 height 41
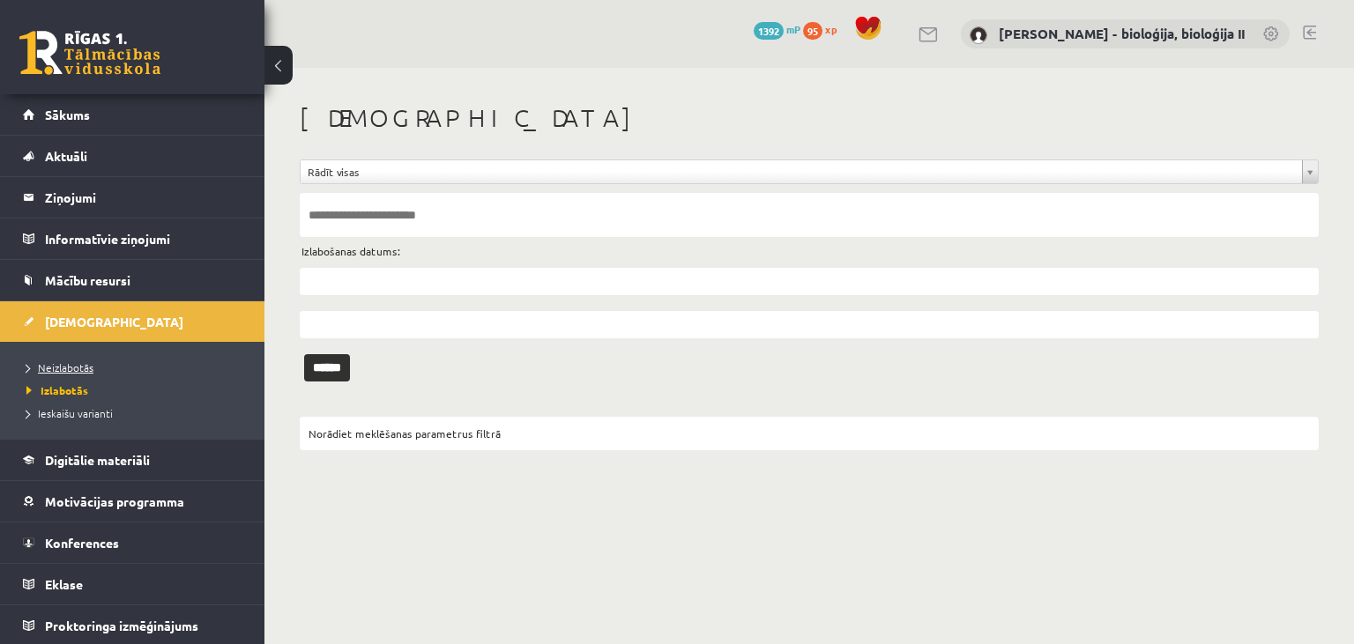
click at [89, 366] on span "Neizlabotās" at bounding box center [59, 368] width 67 height 14
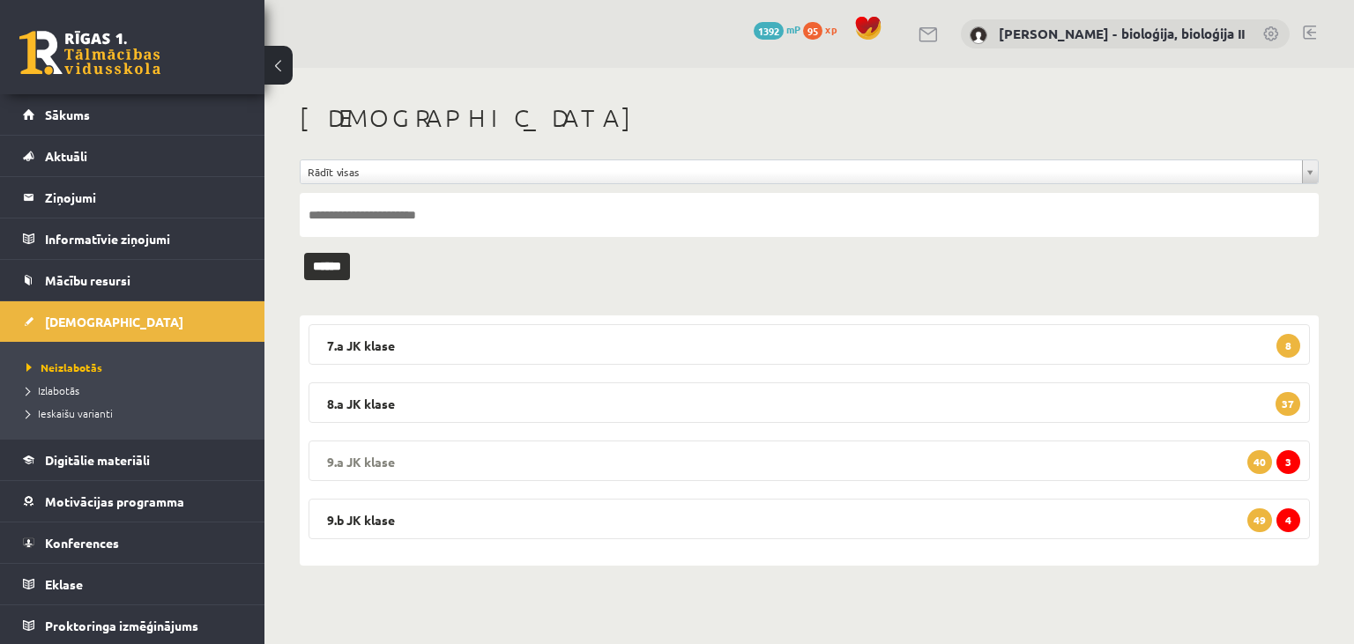
click at [533, 464] on legend "9.a [PERSON_NAME] 3 40" at bounding box center [809, 461] width 1001 height 41
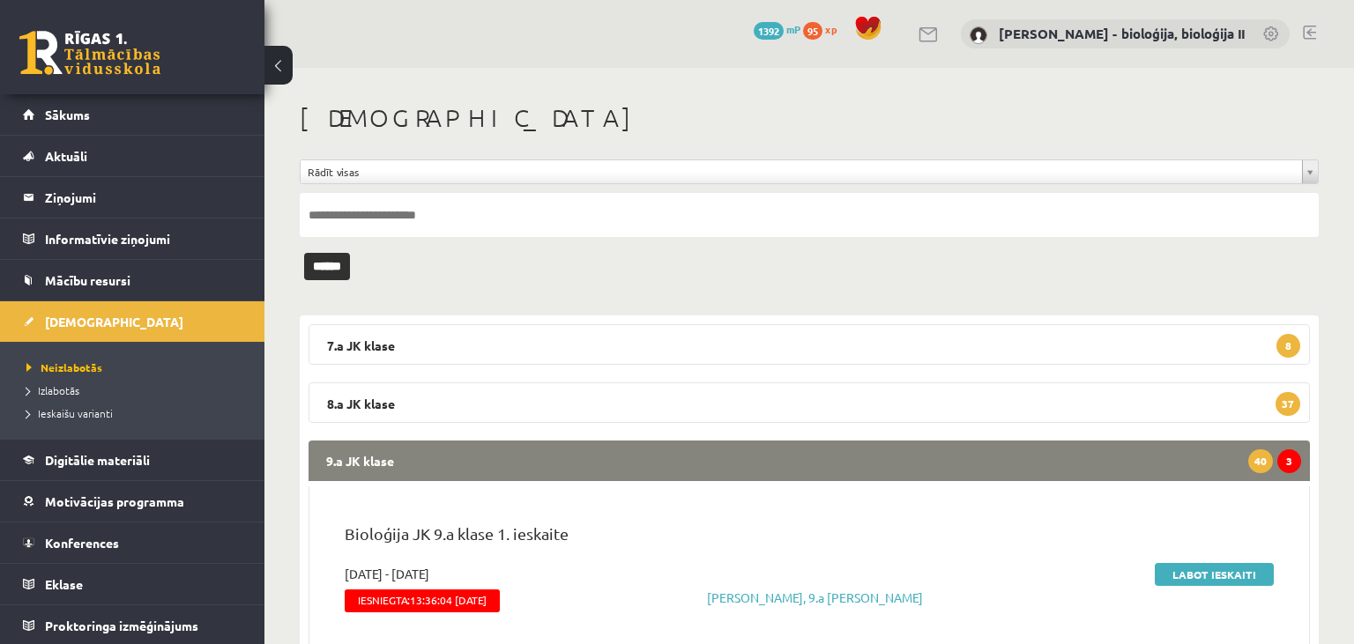
scroll to position [279, 0]
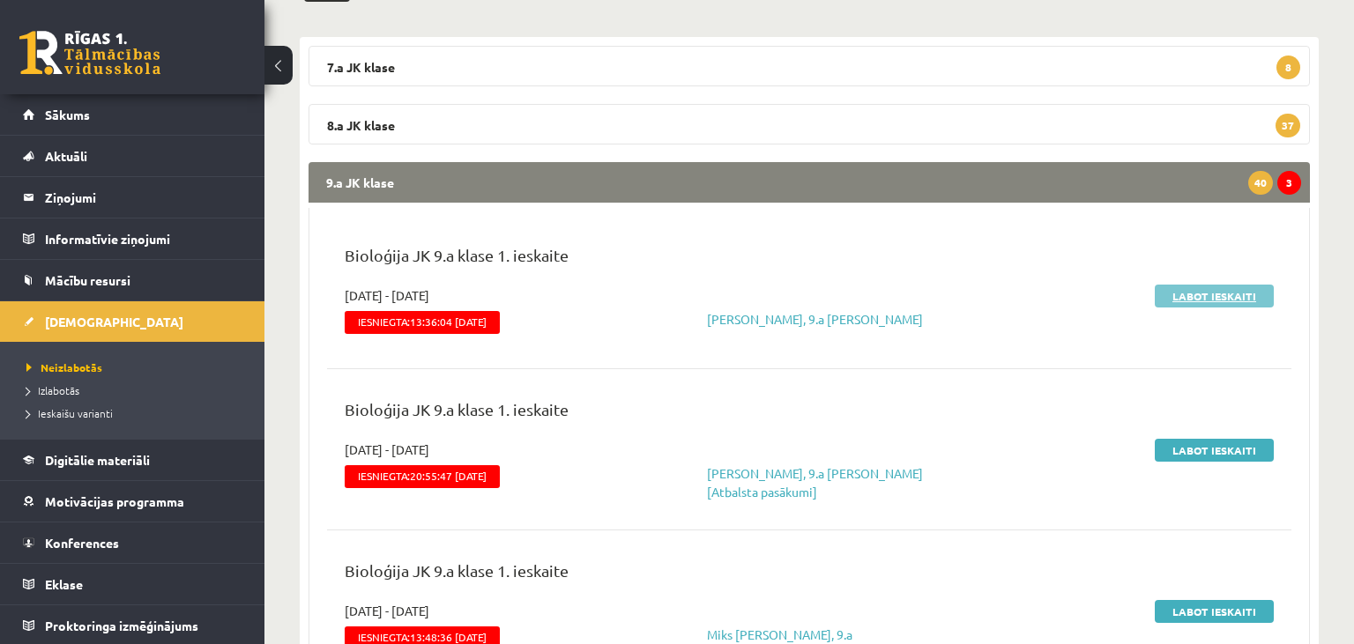
click at [1224, 295] on link "Labot ieskaiti" at bounding box center [1214, 296] width 119 height 23
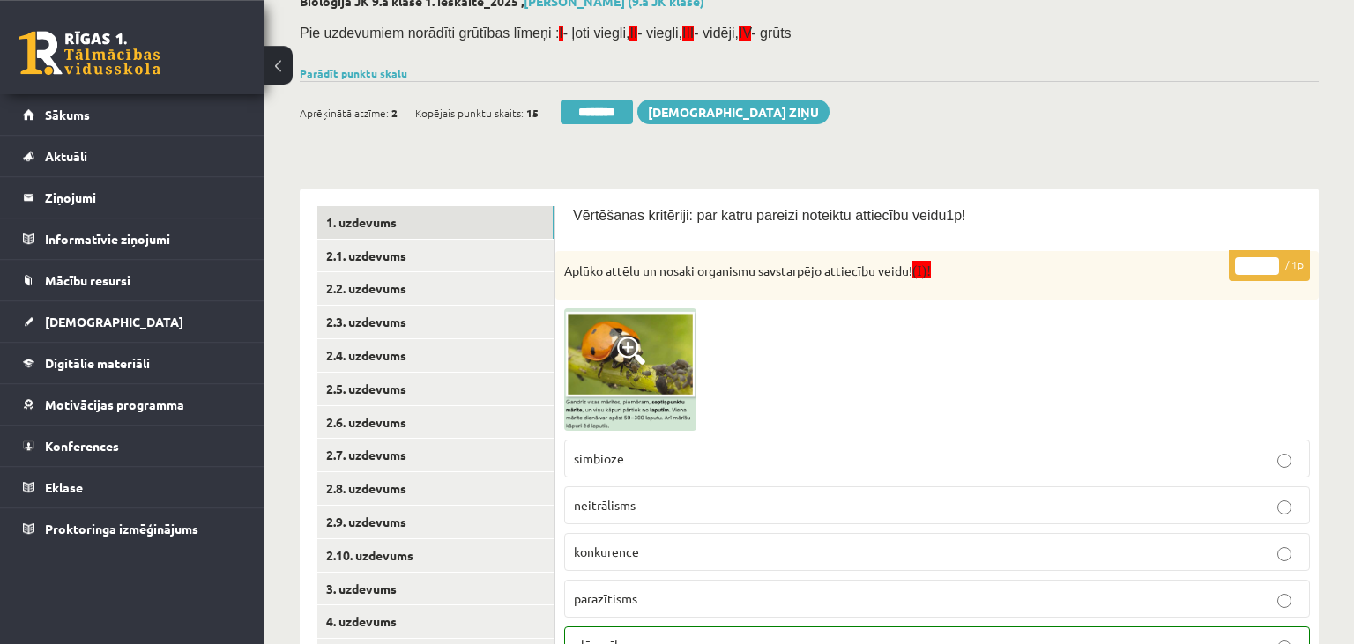
scroll to position [104, 0]
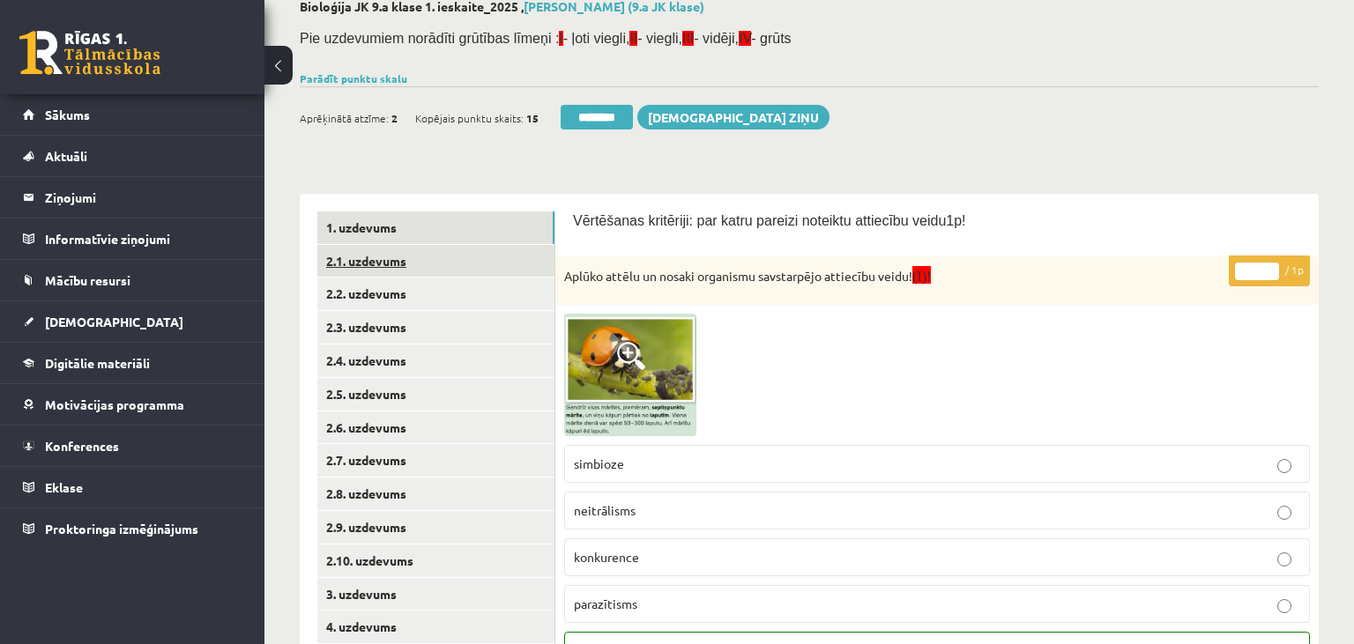
click at [376, 255] on link "2.1. uzdevums" at bounding box center [435, 261] width 237 height 33
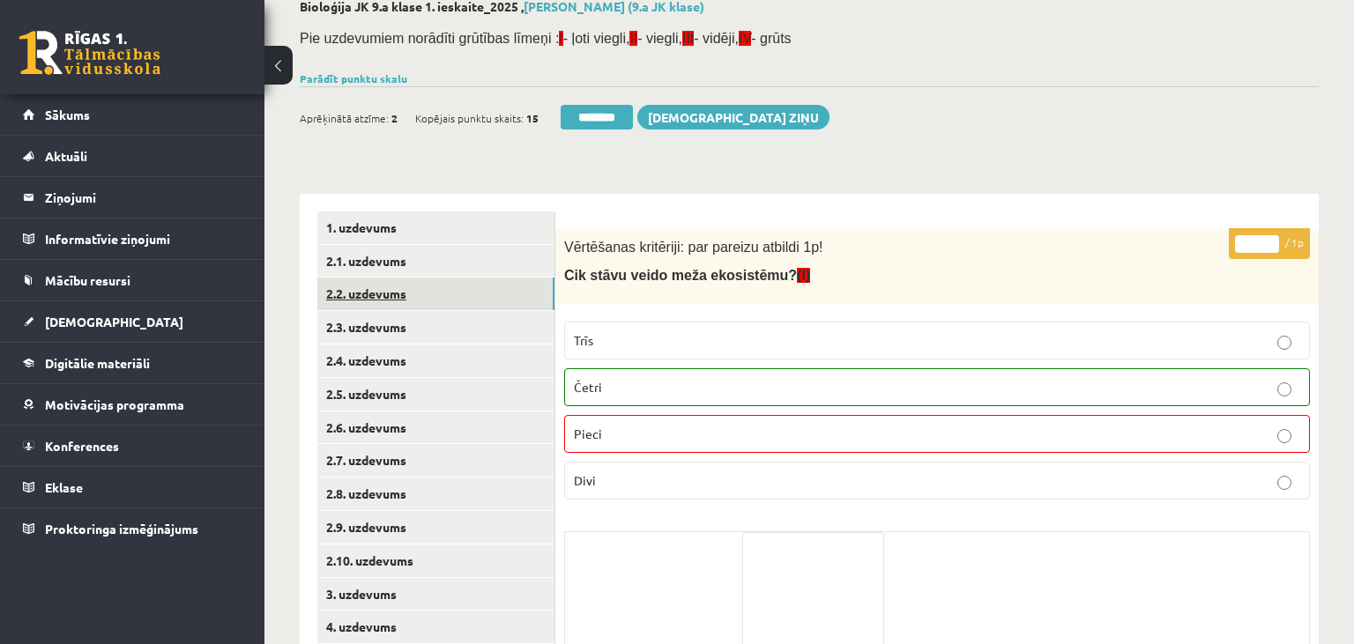
click at [369, 284] on link "2.2. uzdevums" at bounding box center [435, 294] width 237 height 33
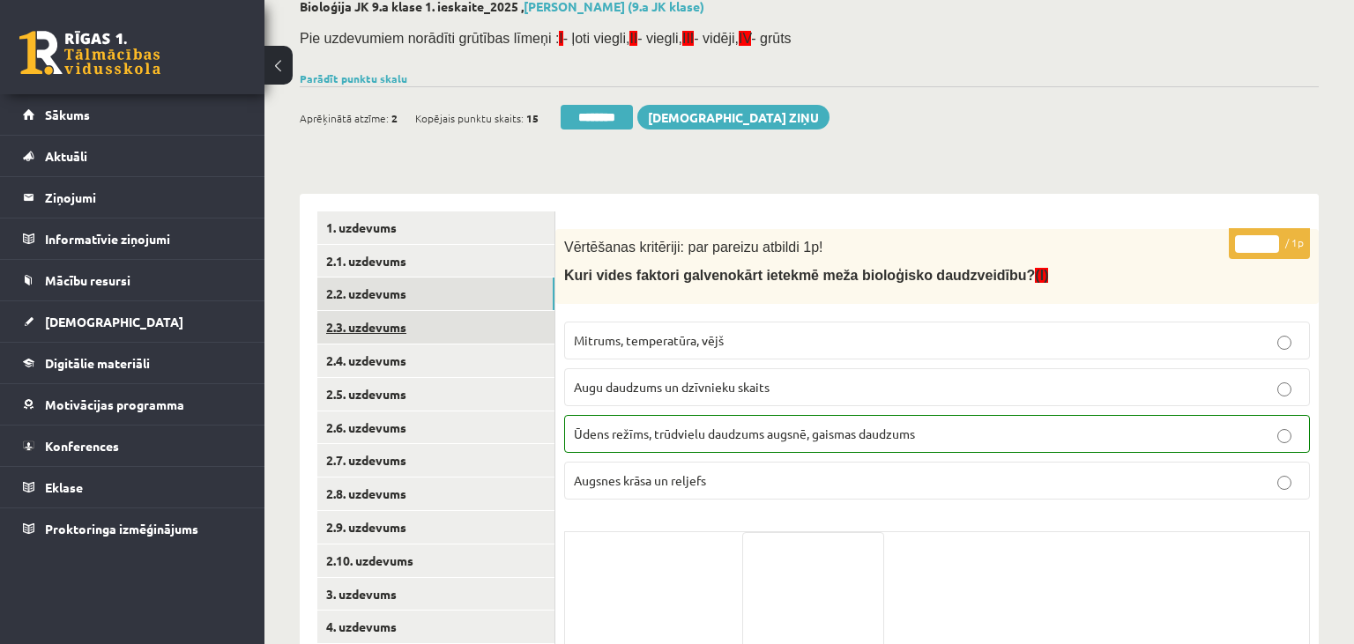
click at [376, 321] on link "2.3. uzdevums" at bounding box center [435, 327] width 237 height 33
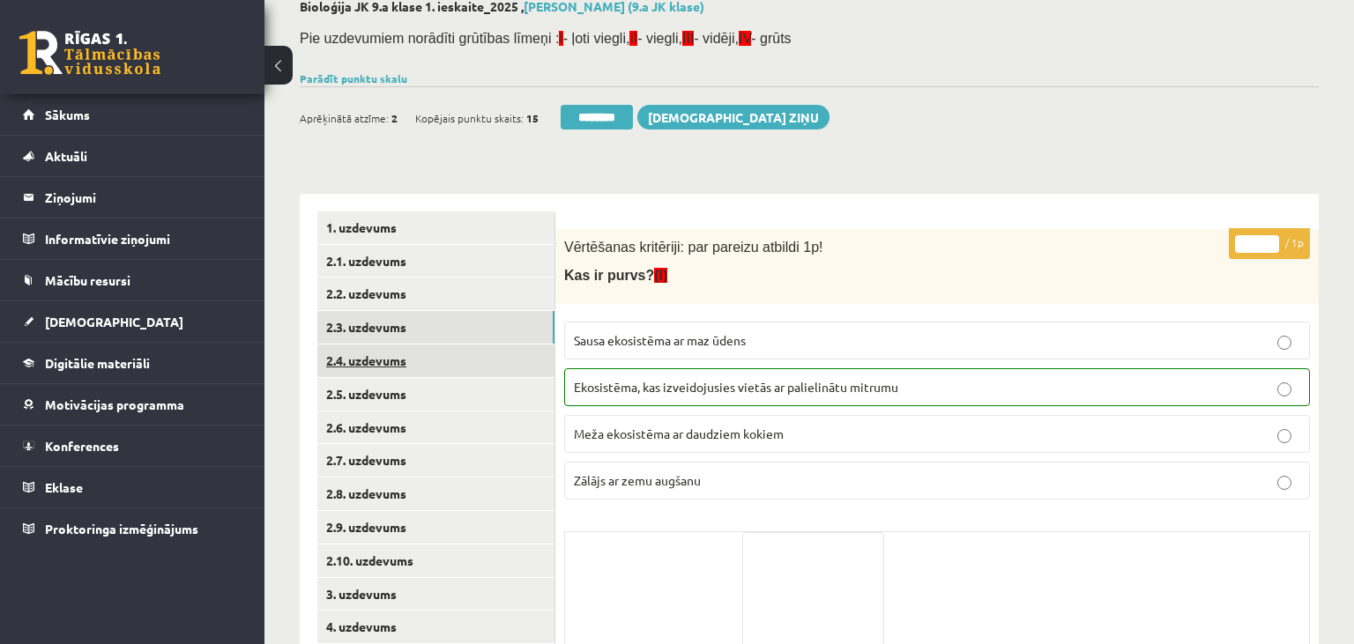
click at [407, 354] on link "2.4. uzdevums" at bounding box center [435, 361] width 237 height 33
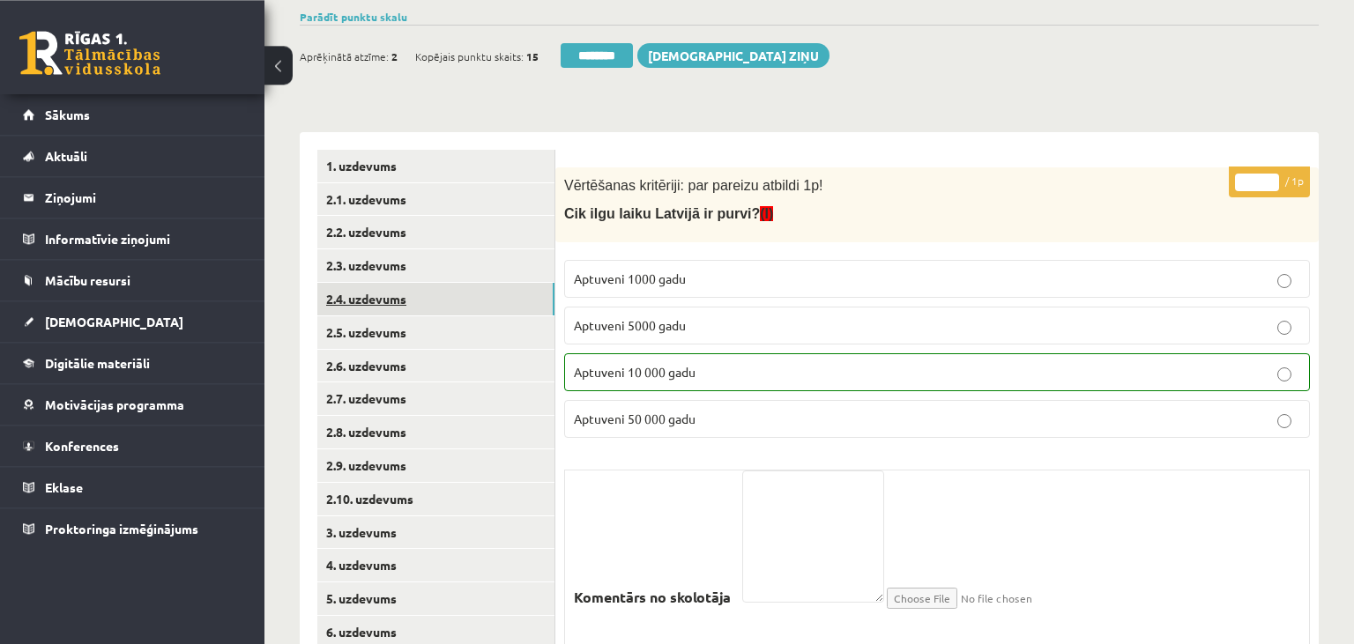
scroll to position [197, 0]
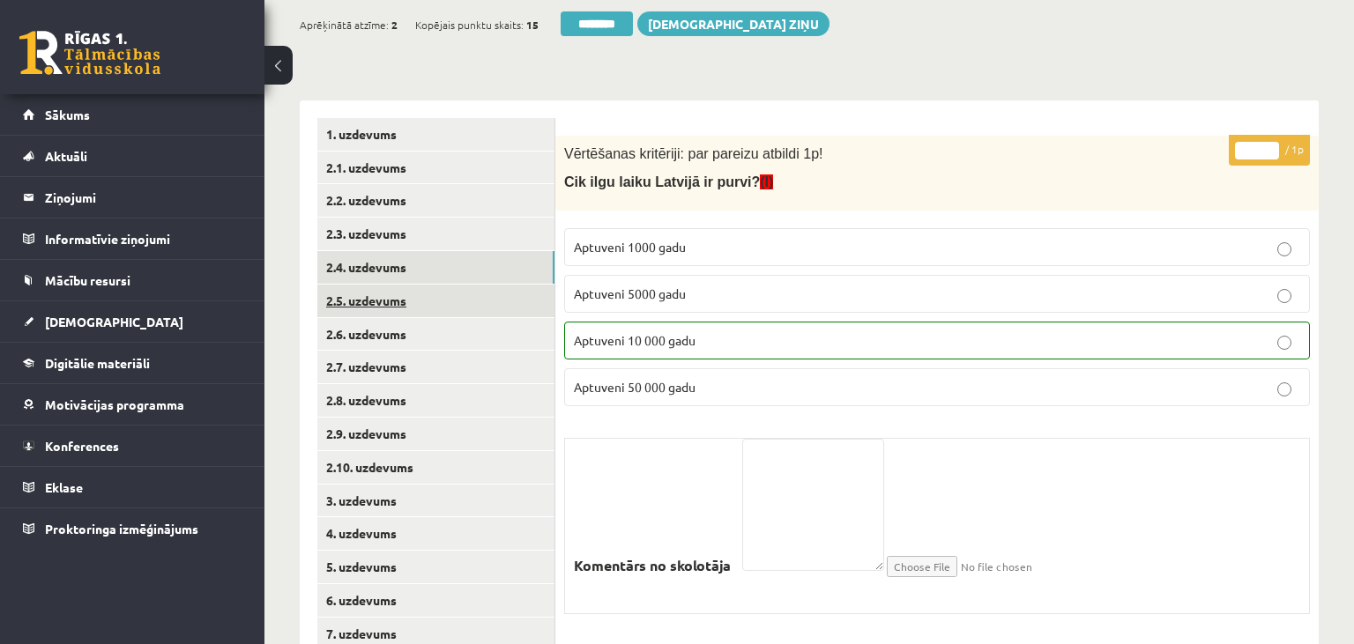
click at [402, 300] on link "2.5. uzdevums" at bounding box center [435, 301] width 237 height 33
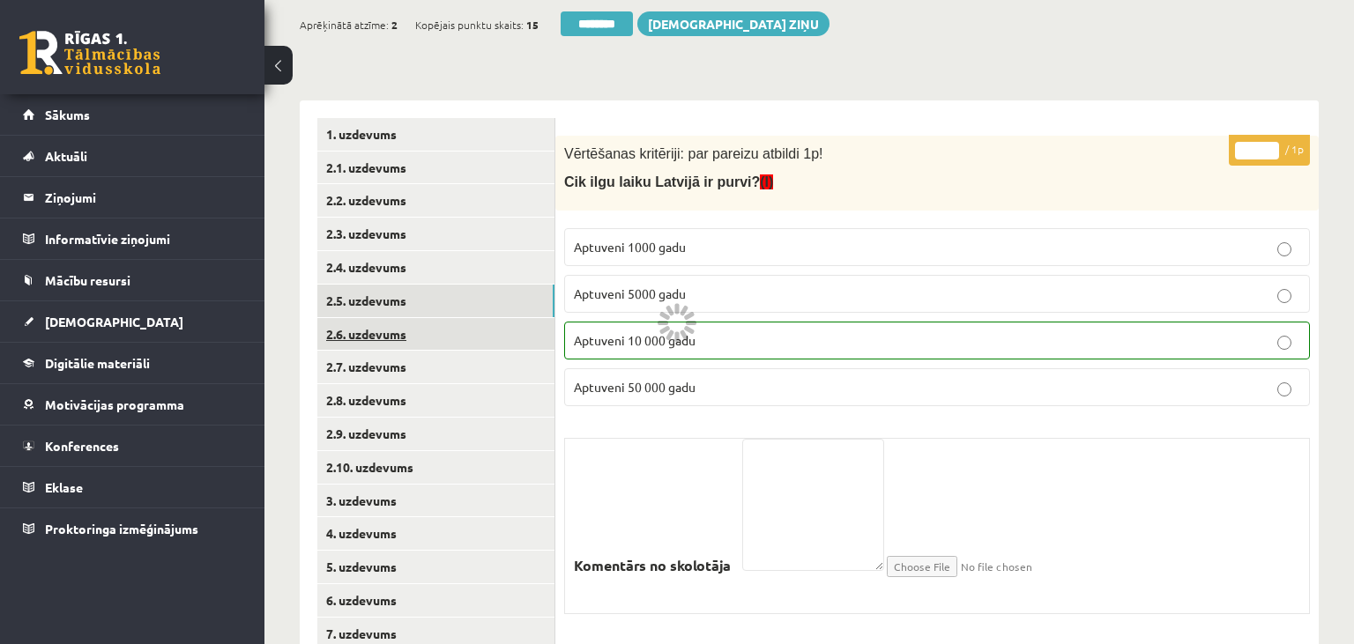
click at [405, 341] on link "2.6. uzdevums" at bounding box center [435, 334] width 237 height 33
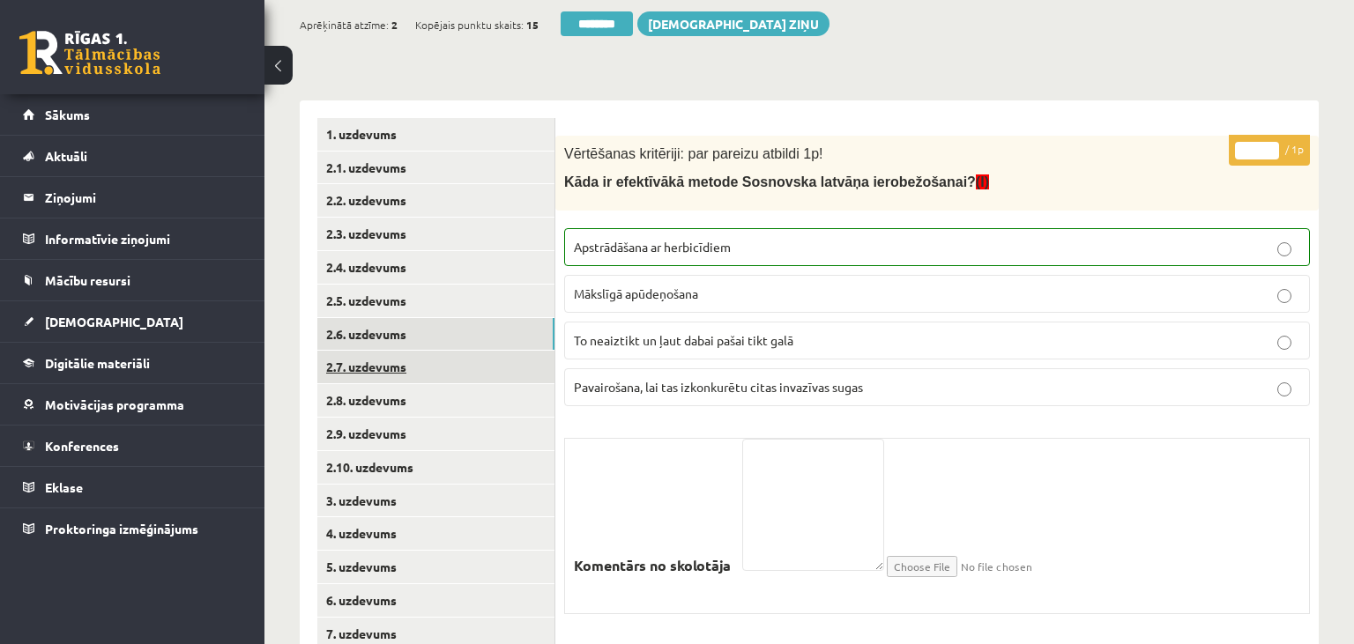
click at [412, 380] on link "2.7. uzdevums" at bounding box center [435, 367] width 237 height 33
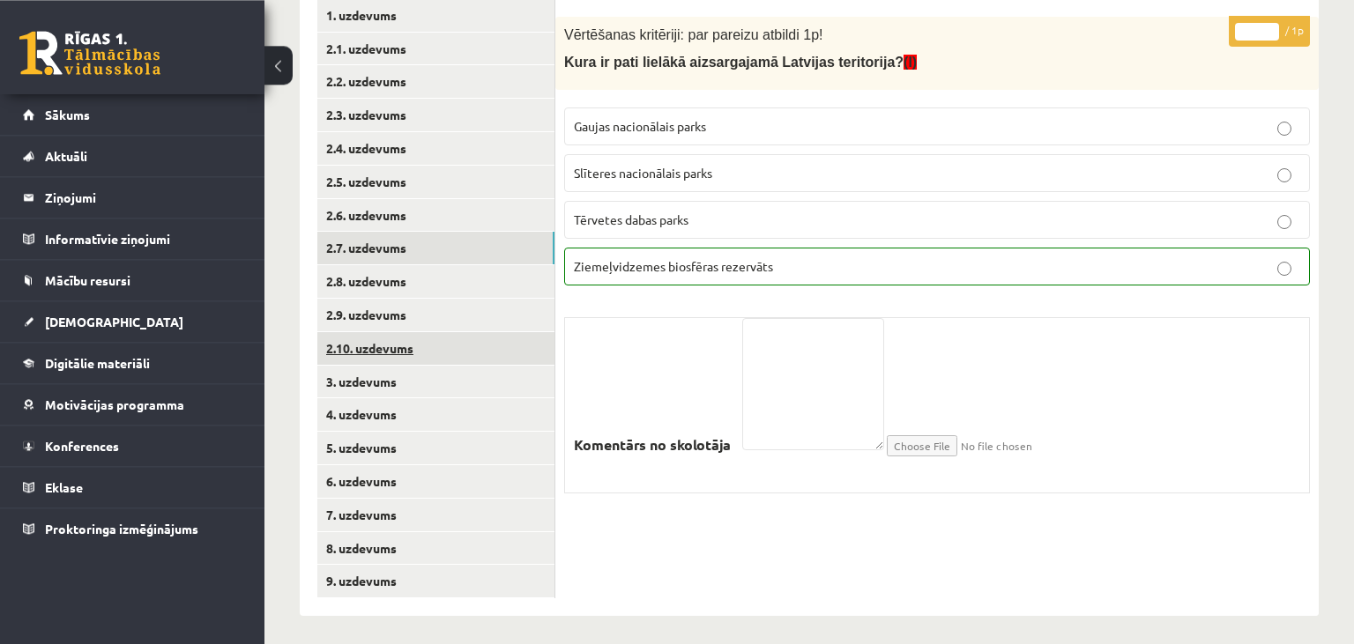
scroll to position [324, 0]
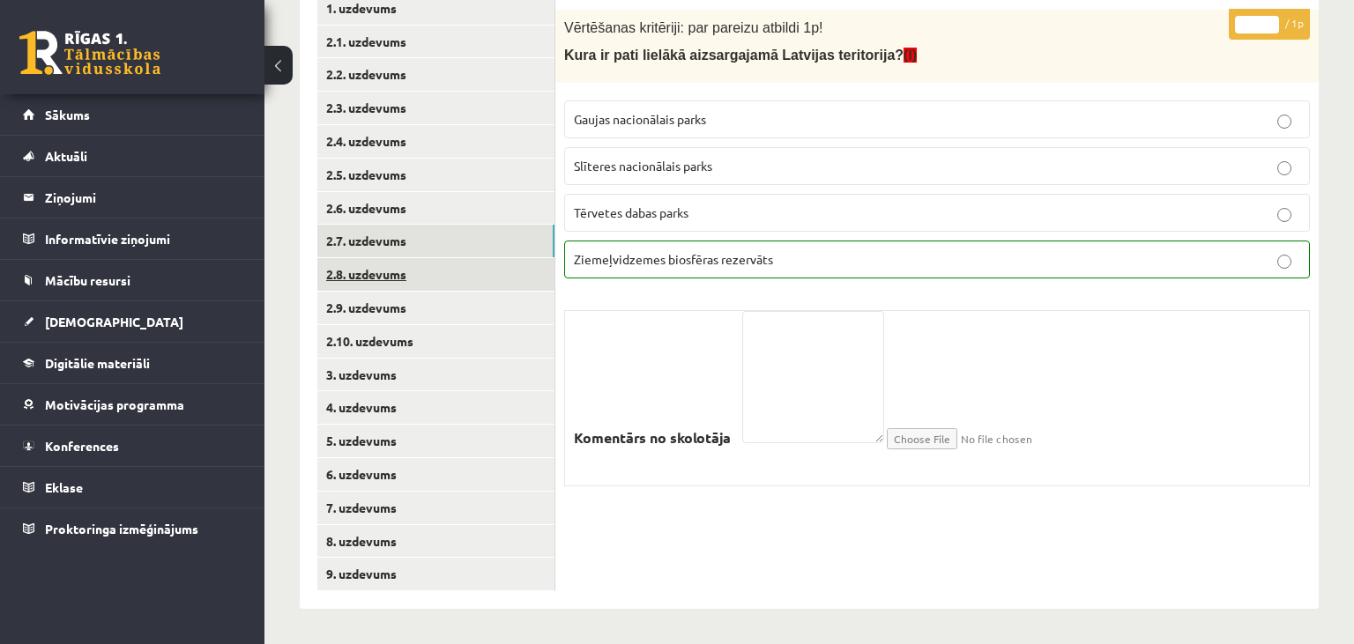
click at [376, 274] on link "2.8. uzdevums" at bounding box center [435, 274] width 237 height 33
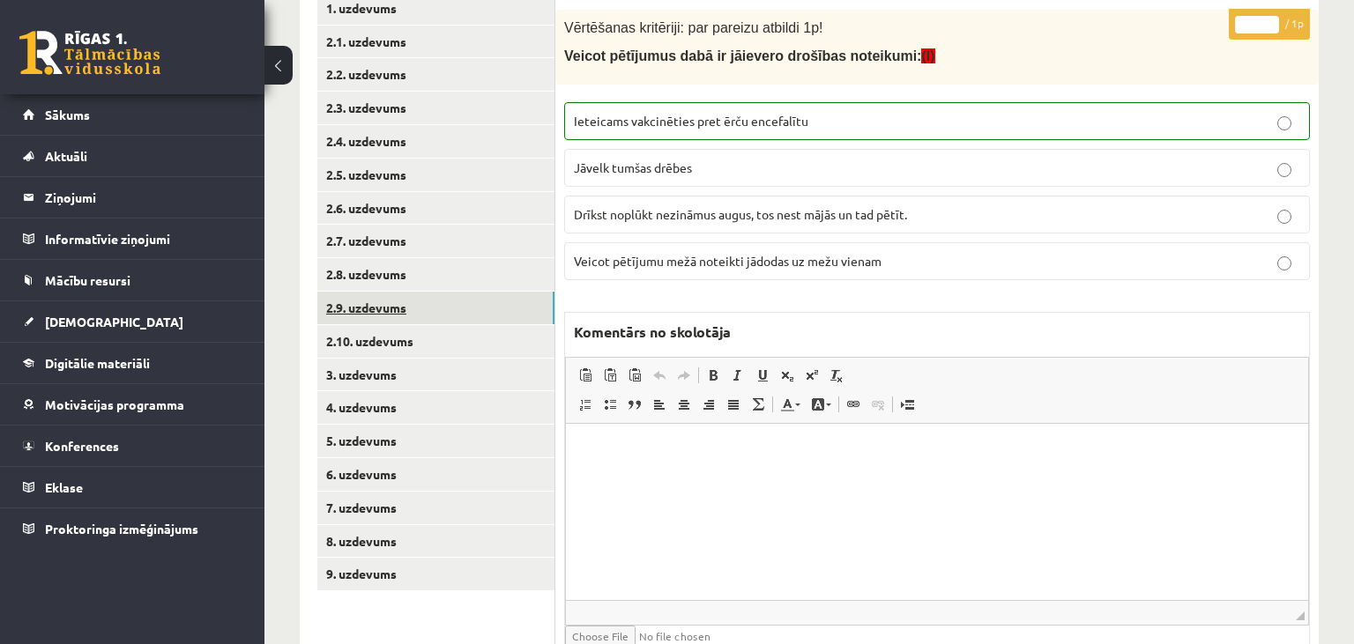
click at [414, 312] on link "2.9. uzdevums" at bounding box center [435, 308] width 237 height 33
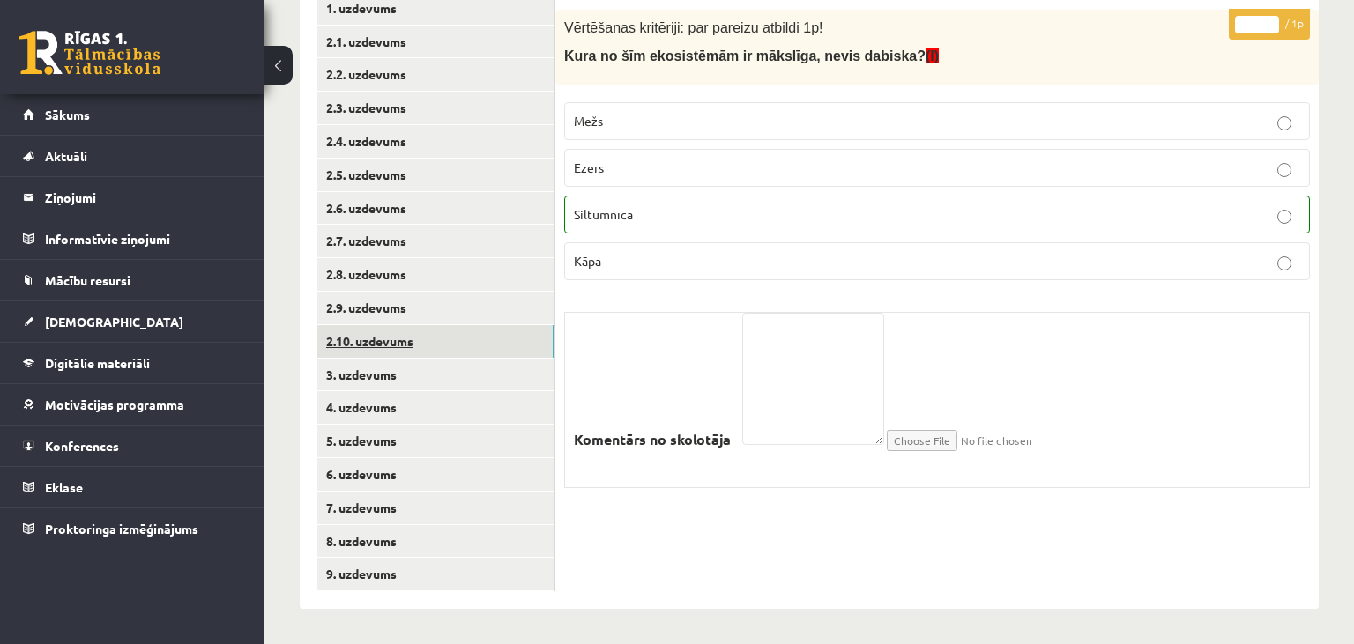
click at [413, 343] on link "2.10. uzdevums" at bounding box center [435, 341] width 237 height 33
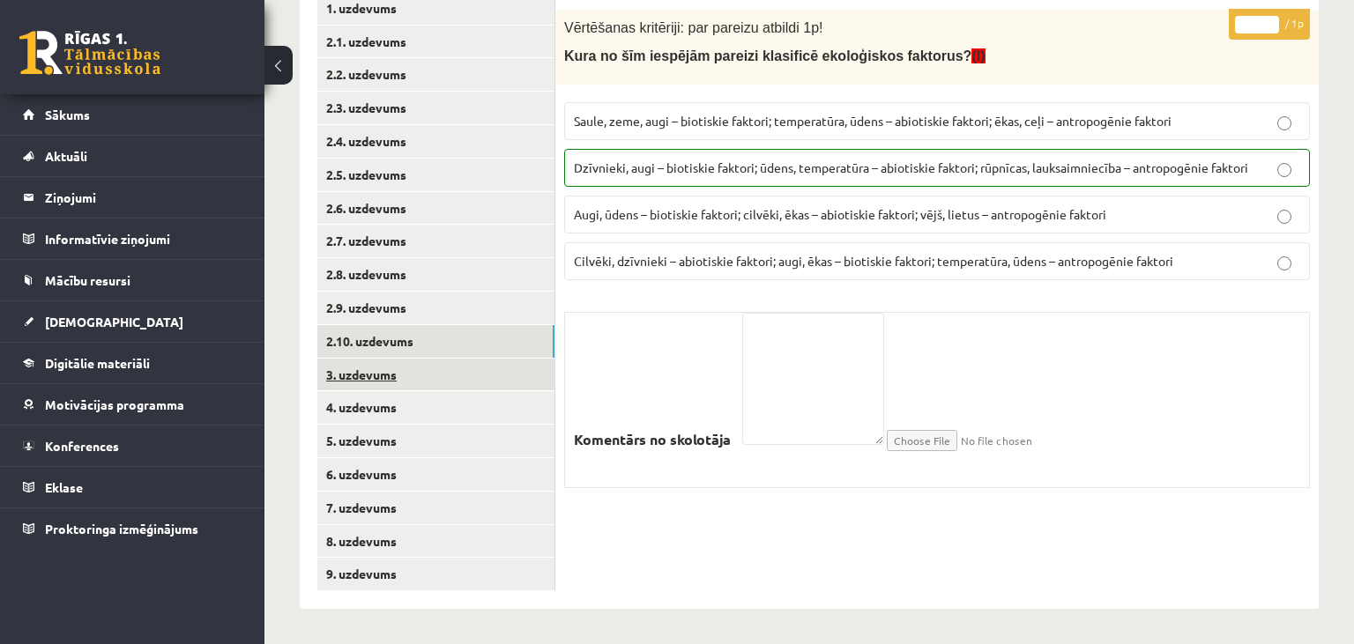
click at [413, 375] on link "3. uzdevums" at bounding box center [435, 375] width 237 height 33
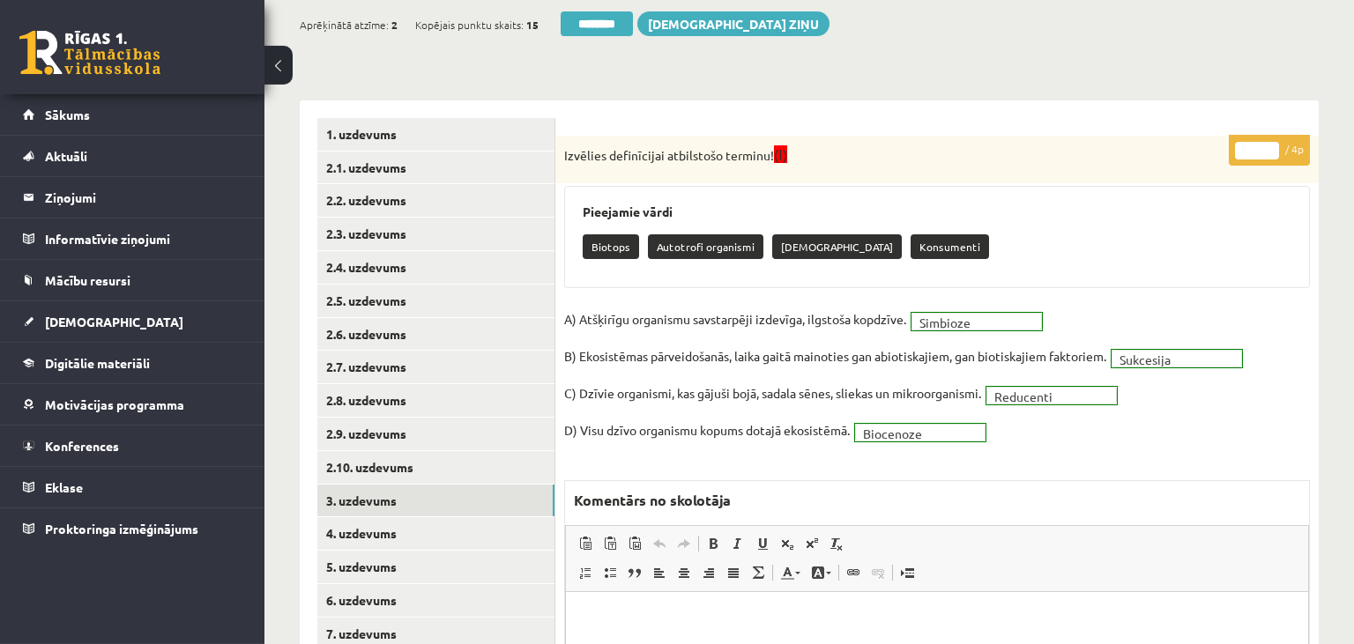
scroll to position [444, 0]
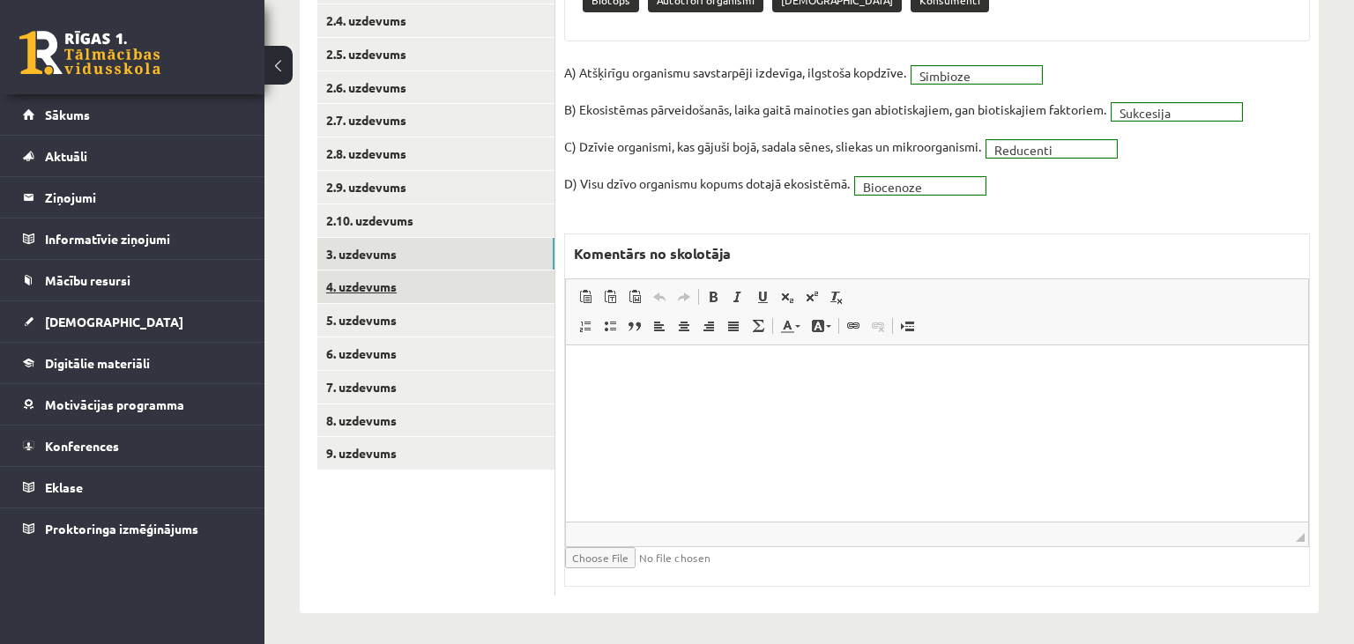
click at [451, 294] on link "4. uzdevums" at bounding box center [435, 287] width 237 height 33
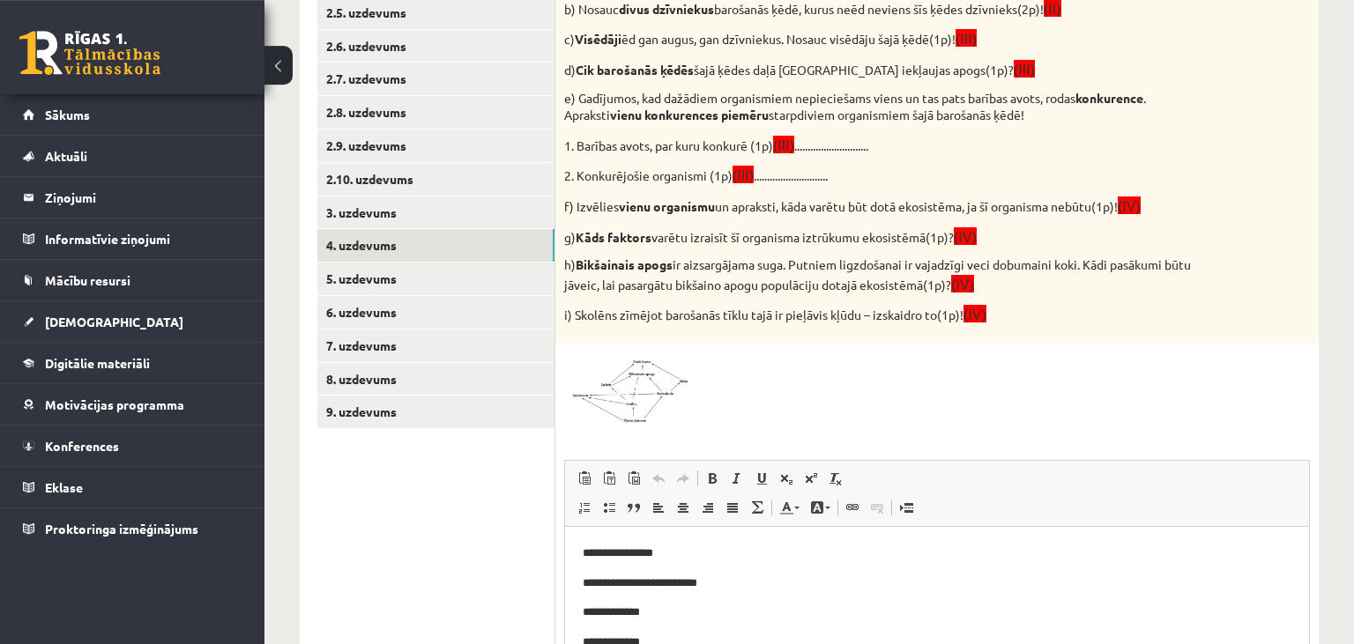
scroll to position [351, 0]
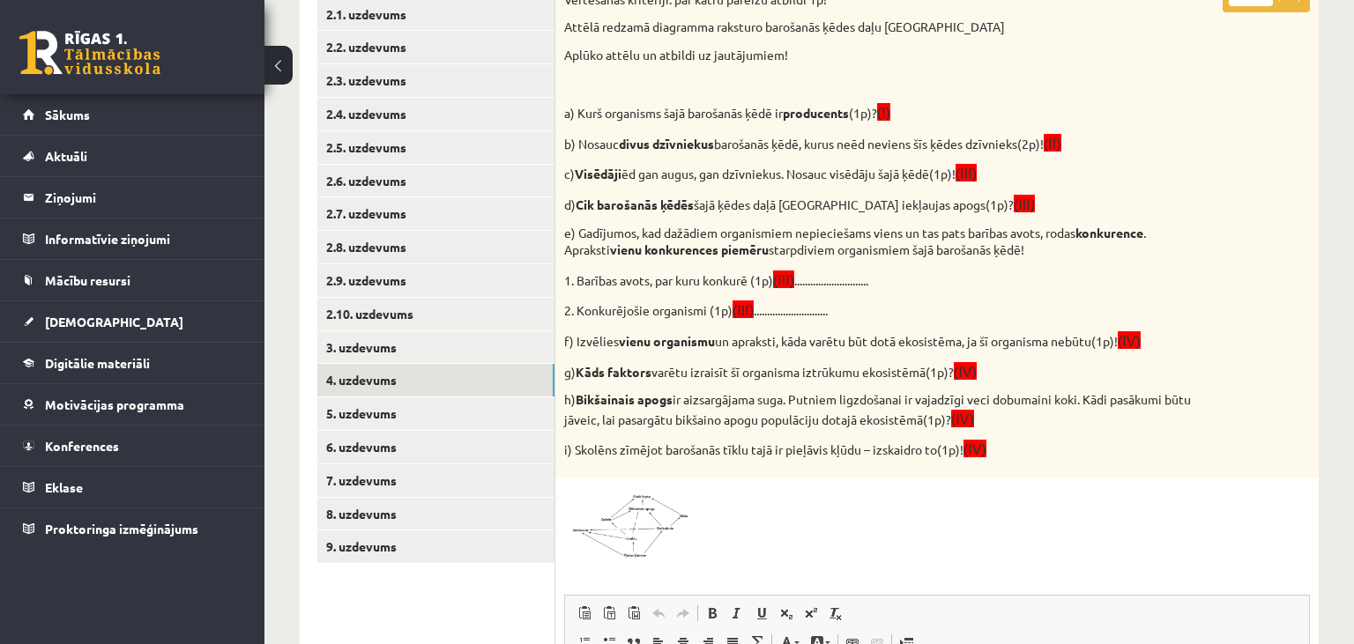
click at [644, 505] on img at bounding box center [630, 524] width 132 height 72
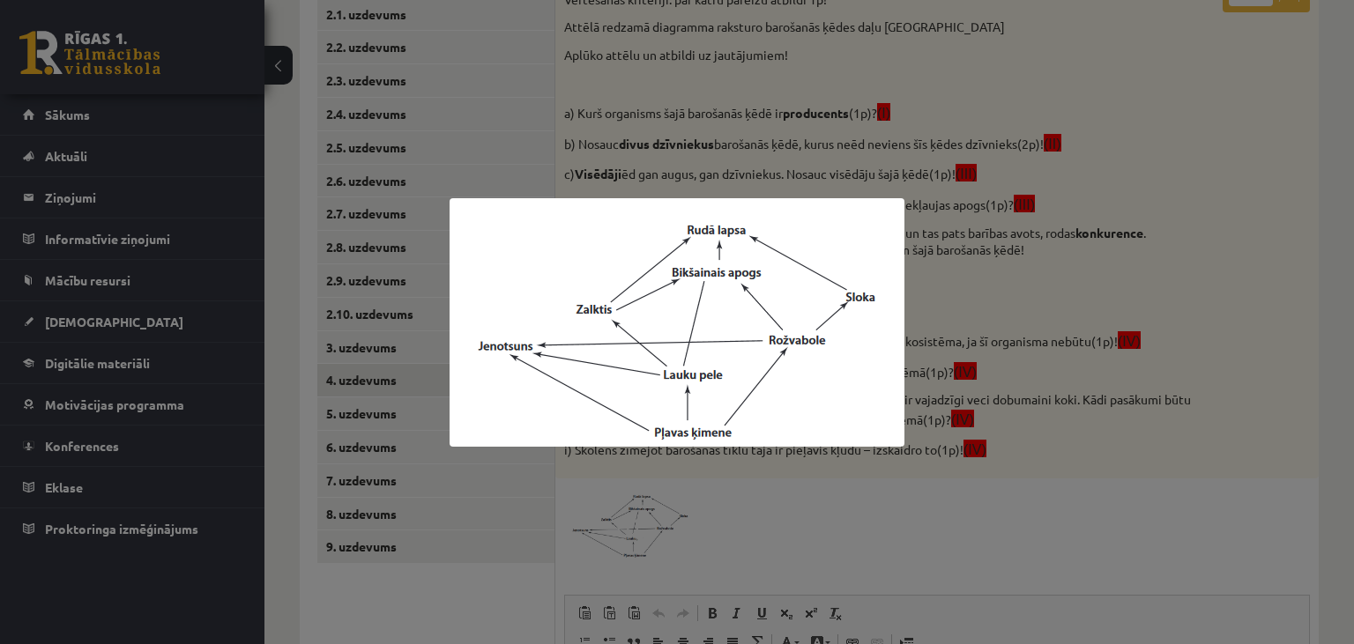
click at [1069, 480] on div at bounding box center [677, 322] width 1354 height 644
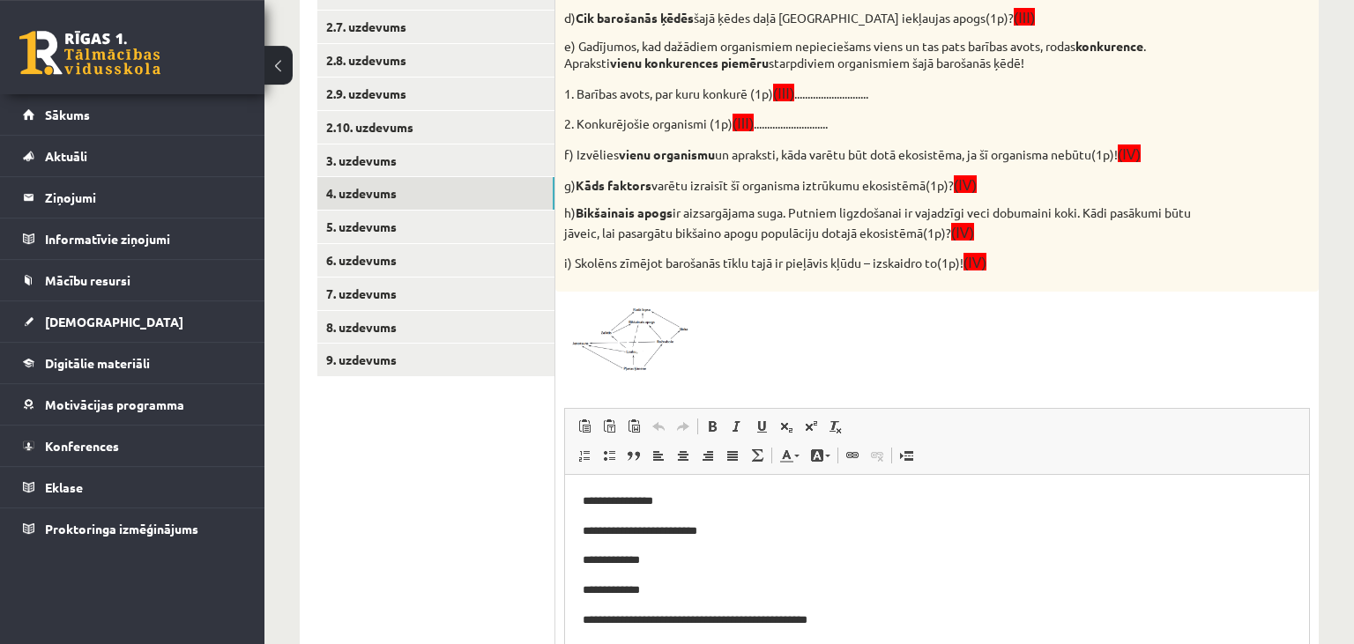
scroll to position [537, 0]
click at [636, 317] on img at bounding box center [630, 338] width 132 height 72
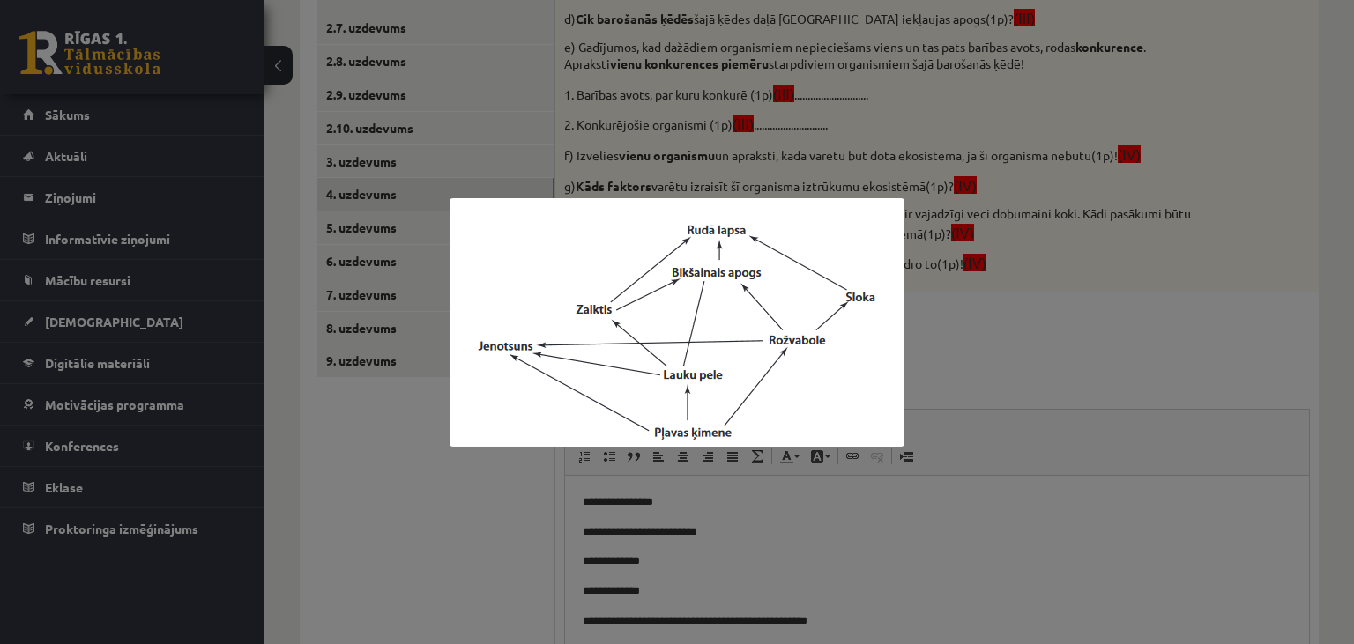
click at [1209, 361] on div at bounding box center [677, 322] width 1354 height 644
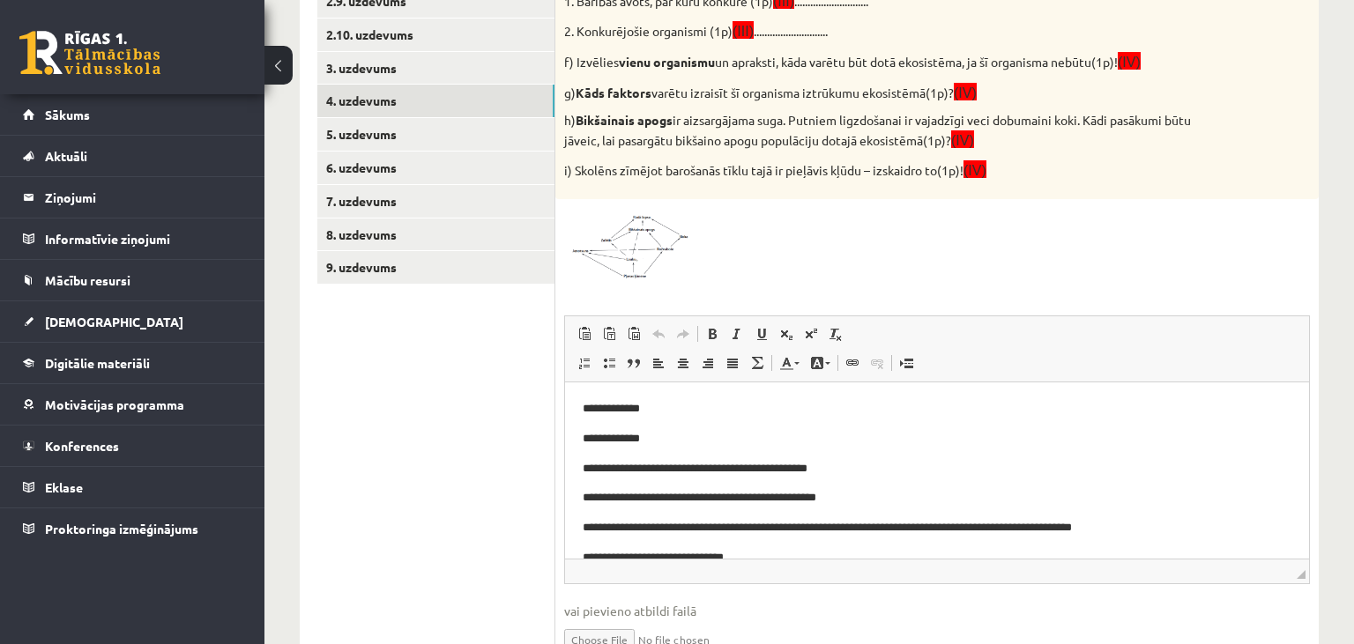
scroll to position [93, 0]
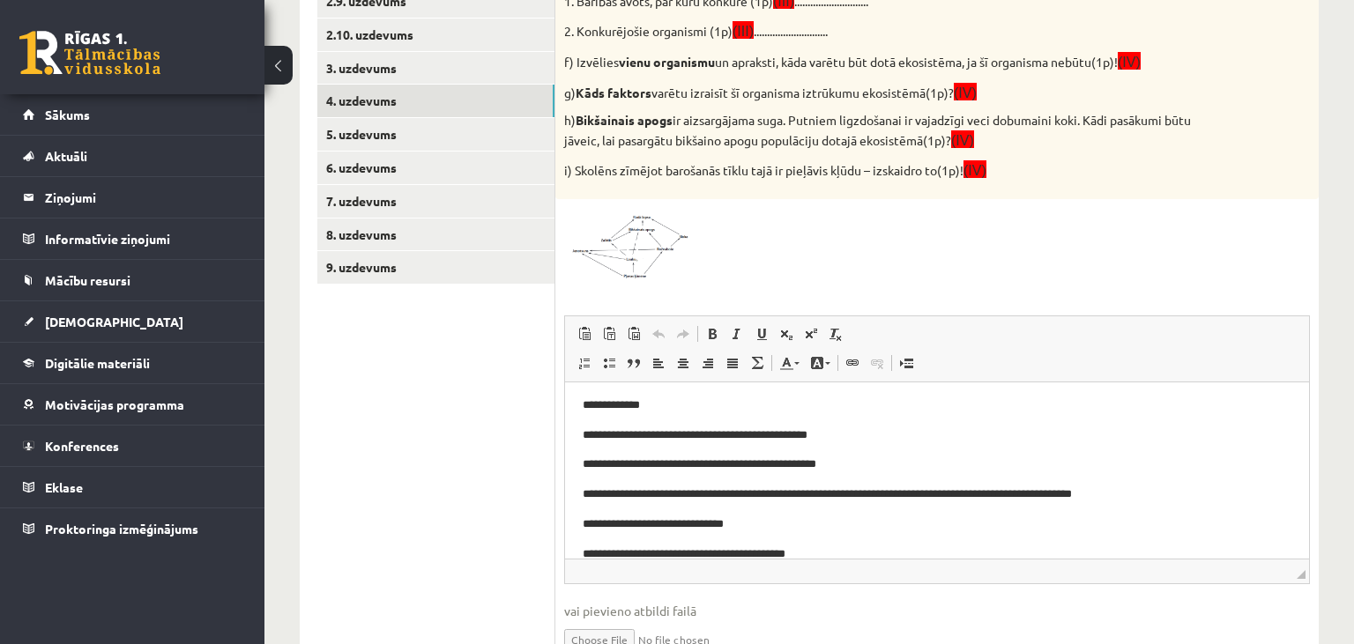
click at [651, 253] on img at bounding box center [630, 244] width 132 height 72
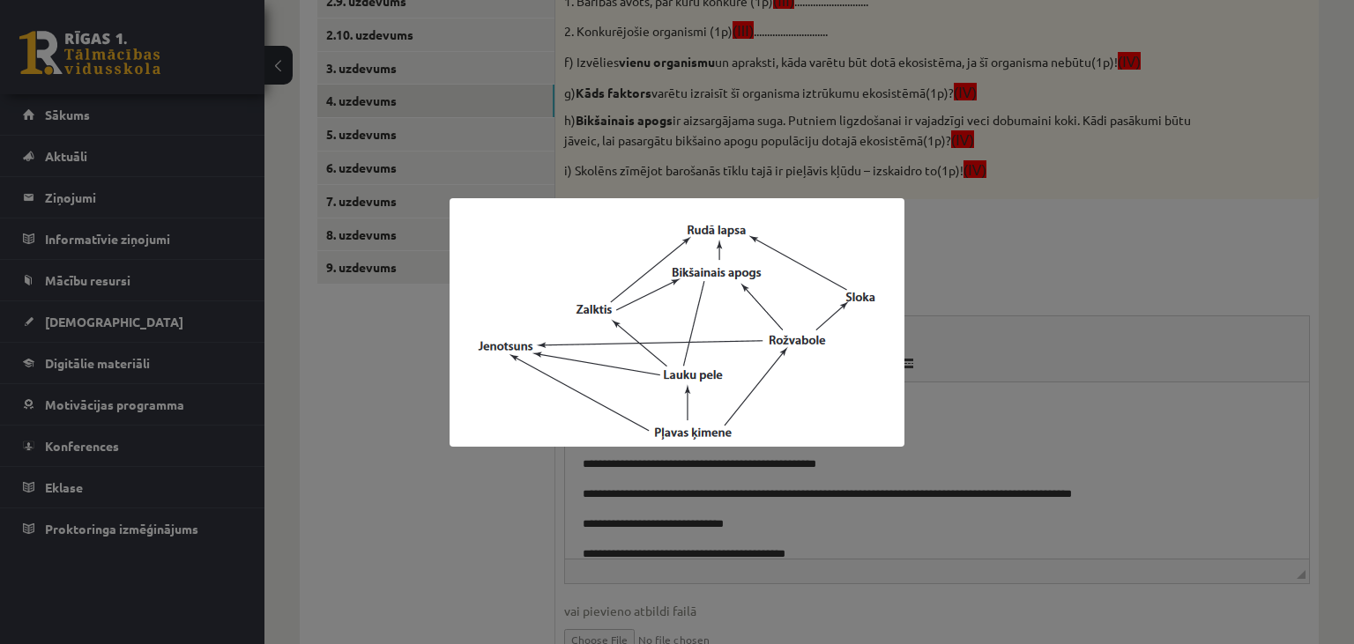
click at [1181, 309] on div at bounding box center [677, 322] width 1354 height 644
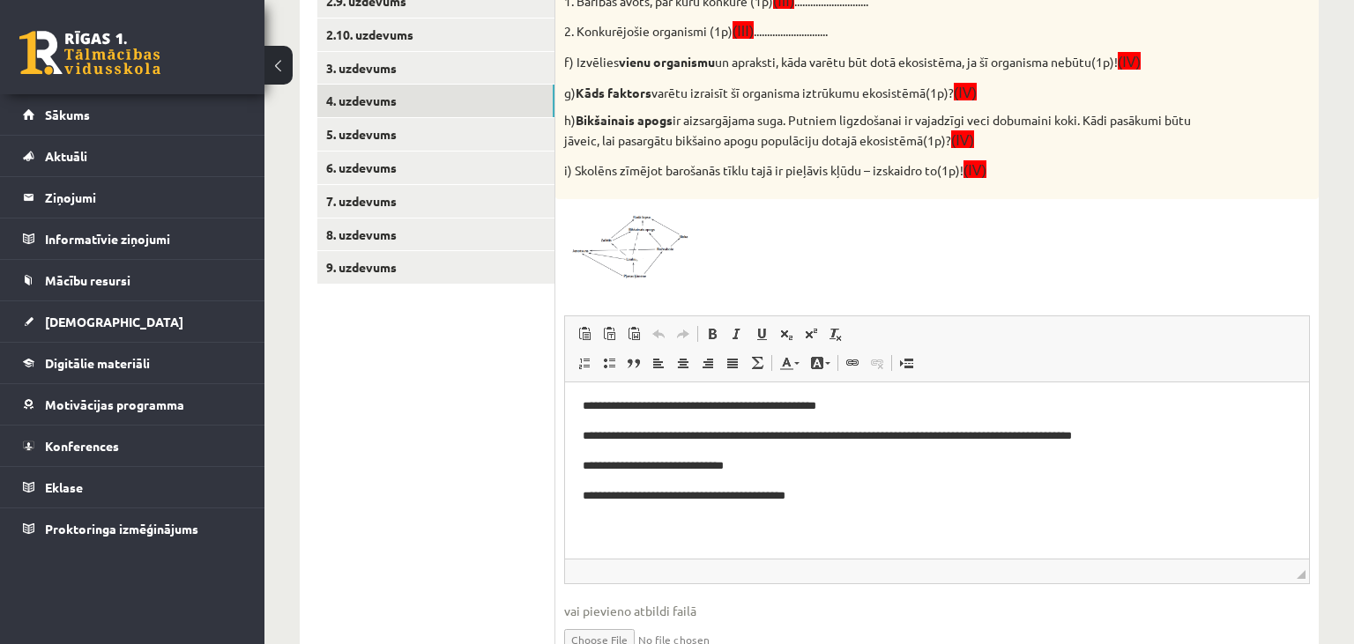
scroll to position [186, 0]
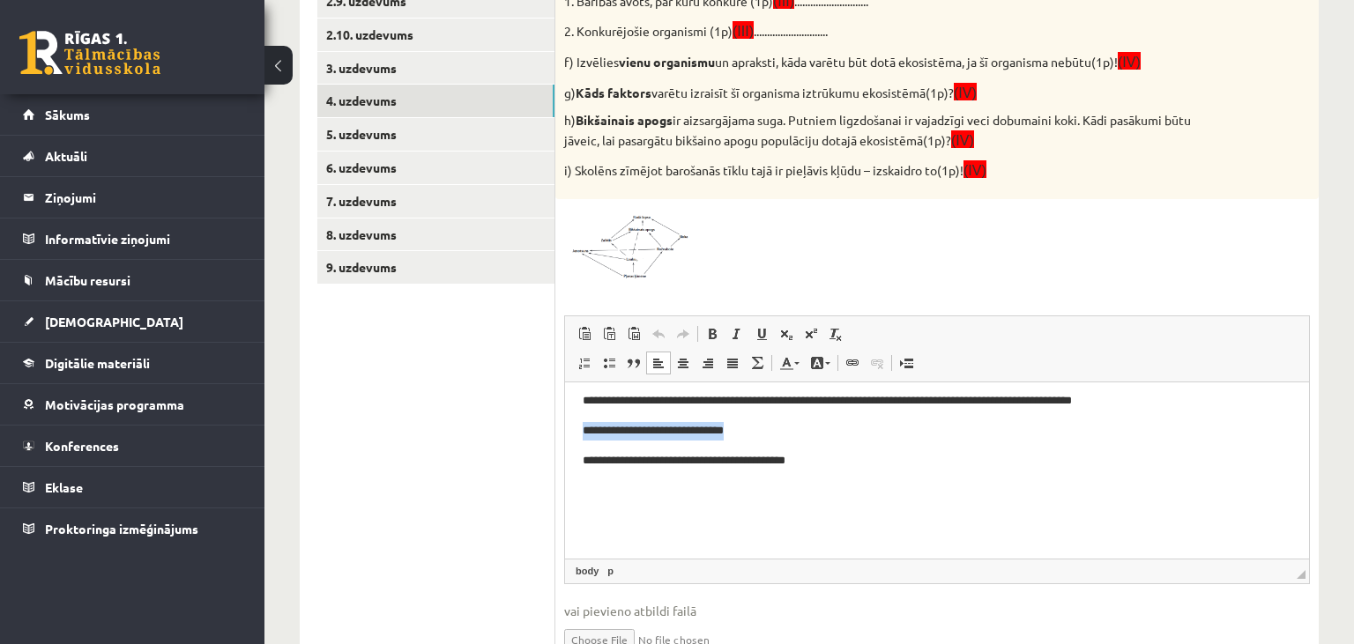
drag, startPoint x: 749, startPoint y: 434, endPoint x: 554, endPoint y: 436, distance: 195.7
click at [565, 372] on html "**********" at bounding box center [937, 284] width 744 height 176
drag, startPoint x: 589, startPoint y: 461, endPoint x: 920, endPoint y: 462, distance: 331.5
click at [920, 462] on p "**********" at bounding box center [938, 460] width 710 height 19
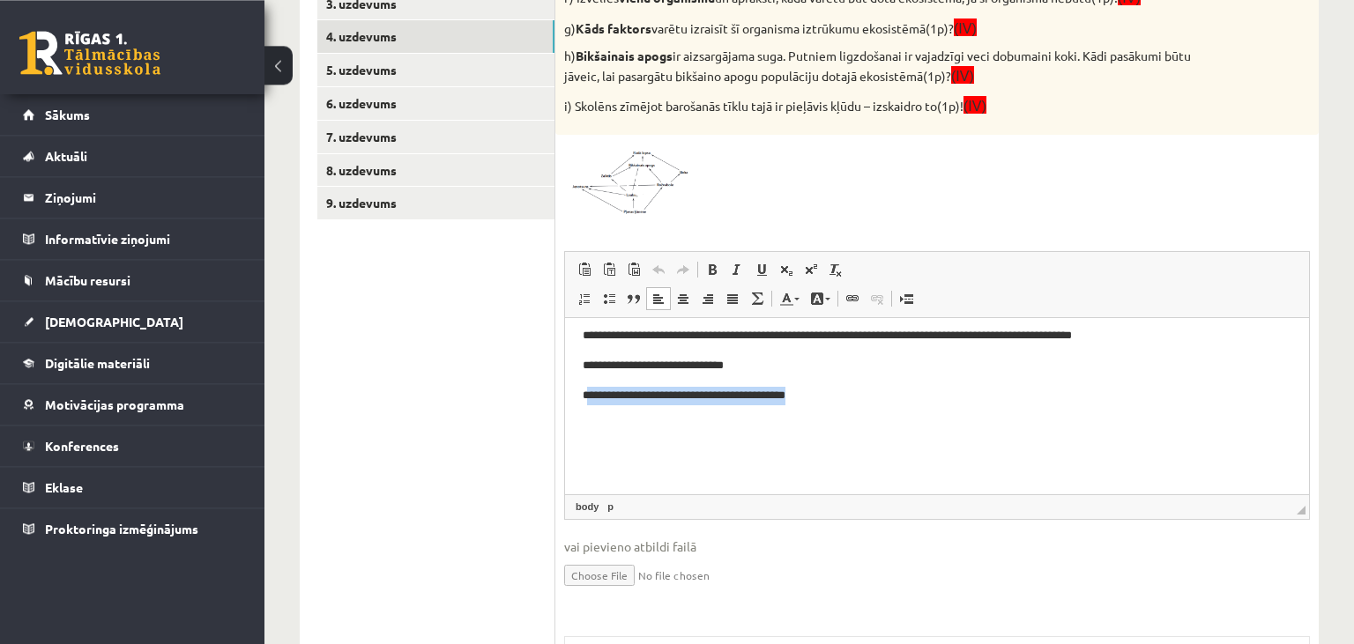
scroll to position [1092, 0]
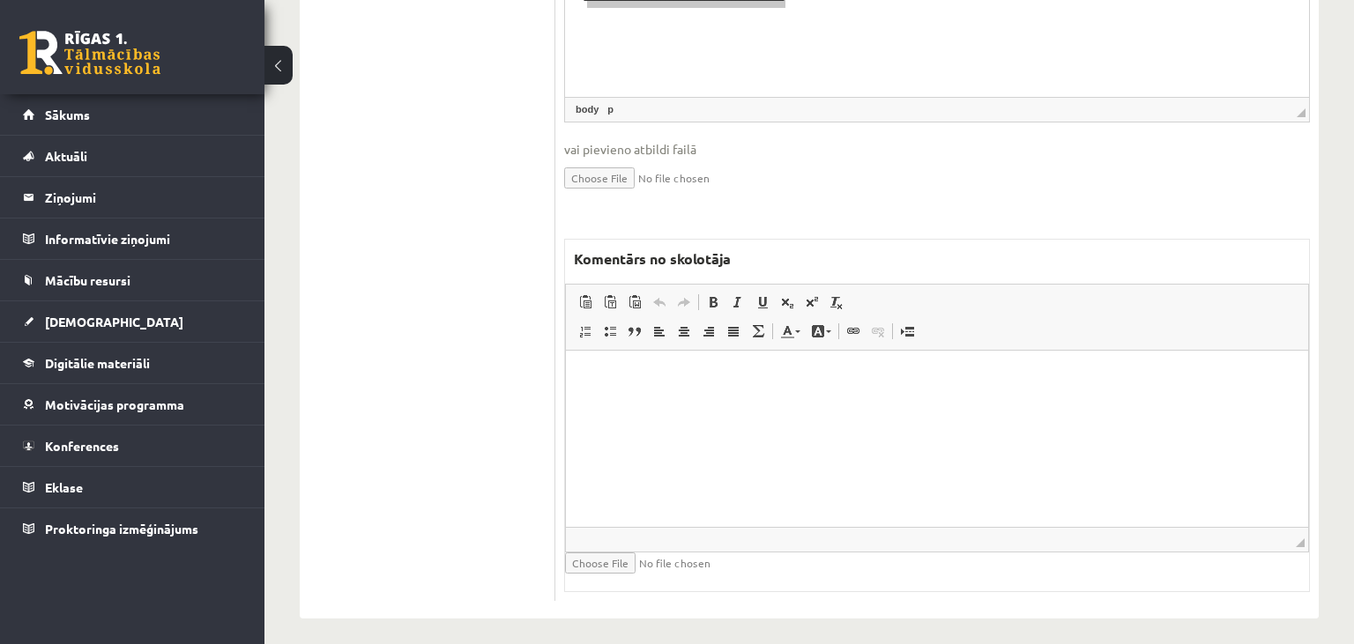
click at [813, 422] on html at bounding box center [937, 438] width 742 height 176
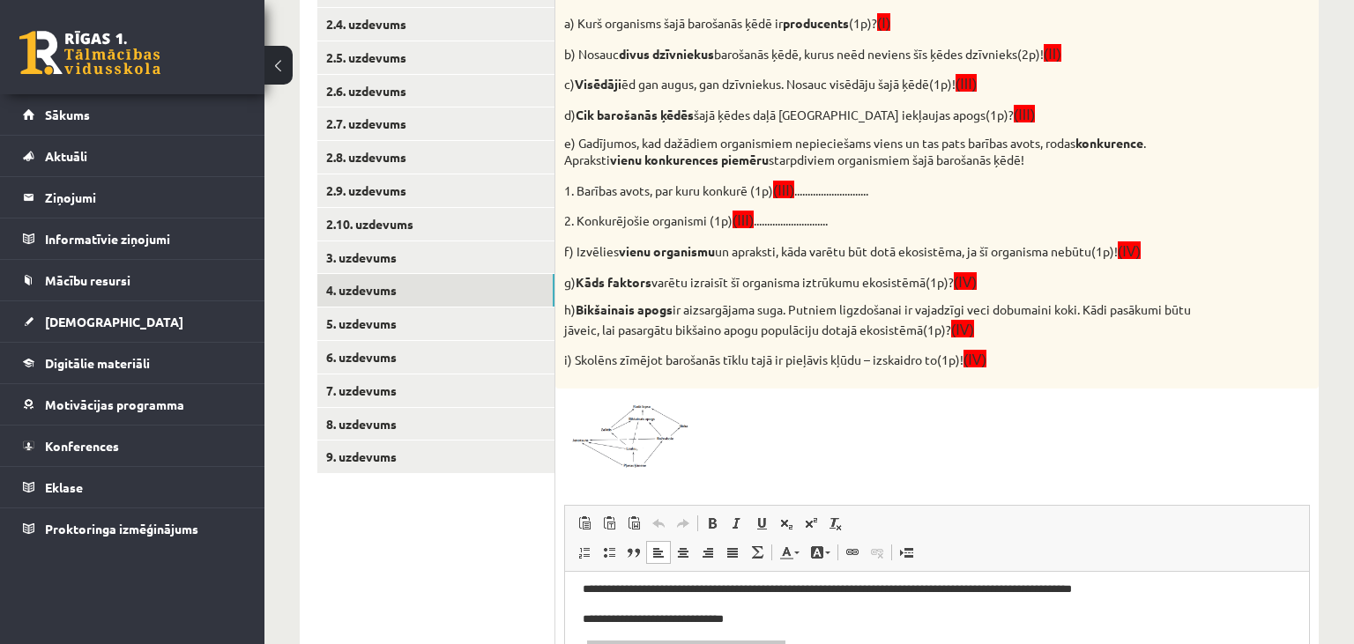
scroll to position [68, 0]
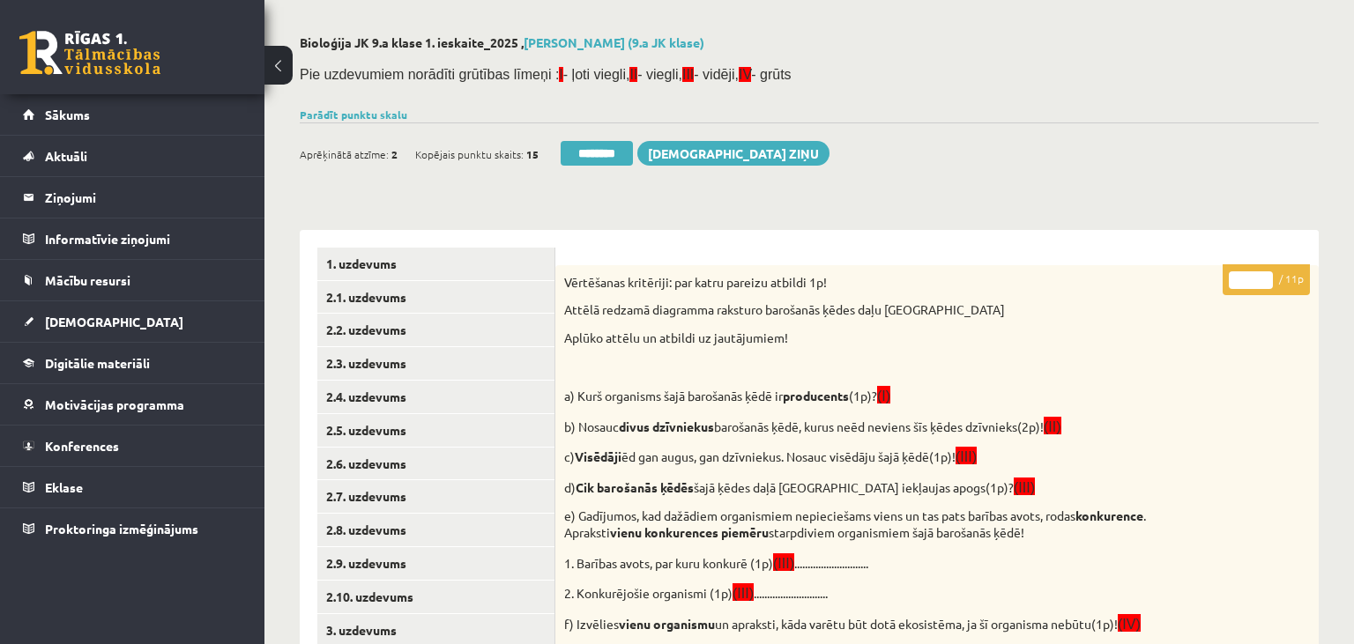
click at [1247, 277] on input "*" at bounding box center [1251, 281] width 44 height 18
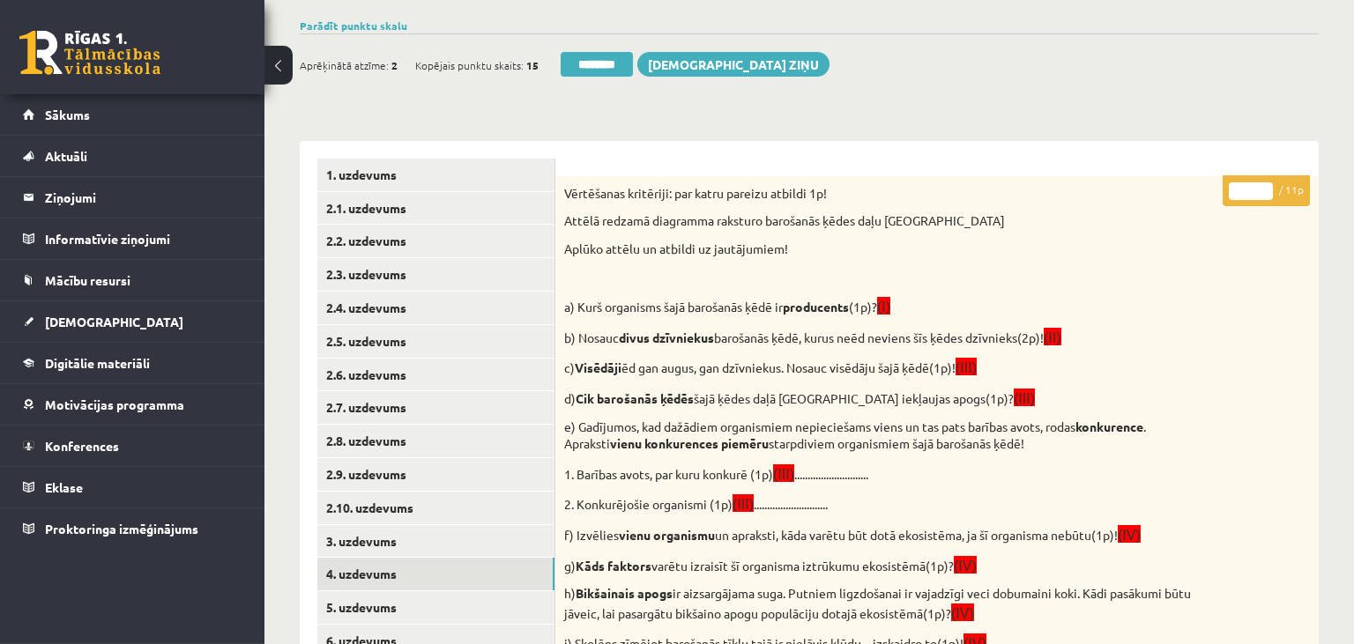
scroll to position [254, 0]
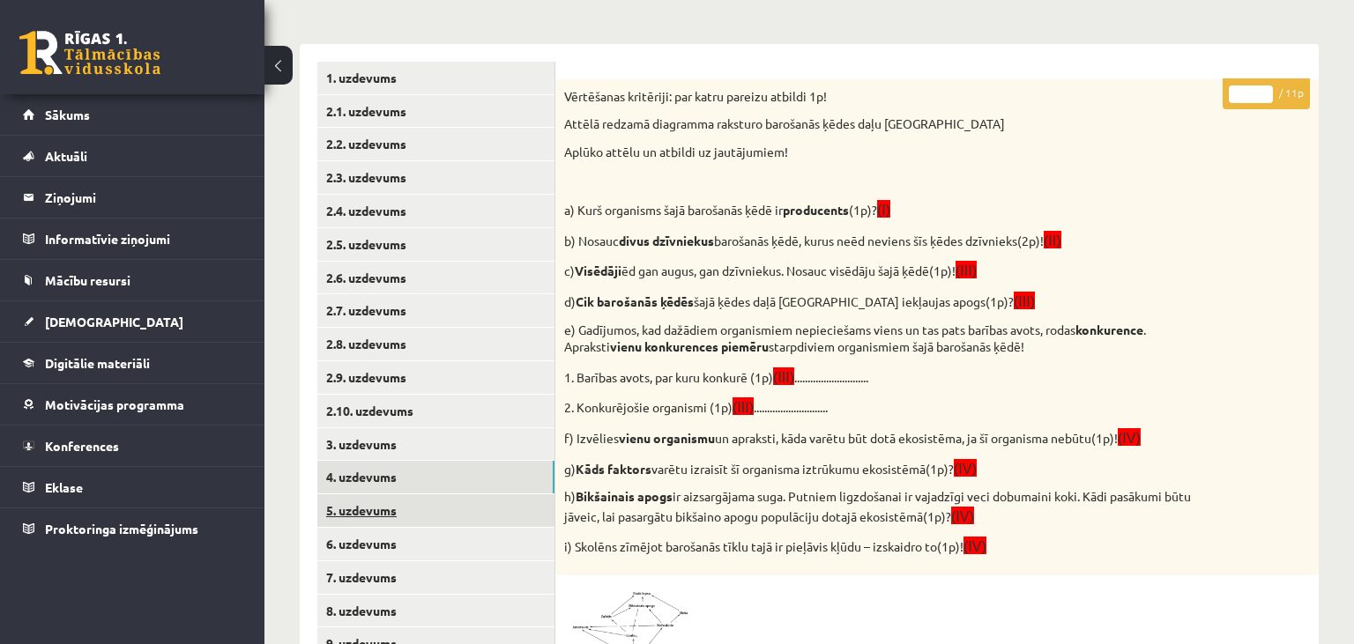
type input "**"
click at [457, 514] on link "5. uzdevums" at bounding box center [435, 511] width 237 height 33
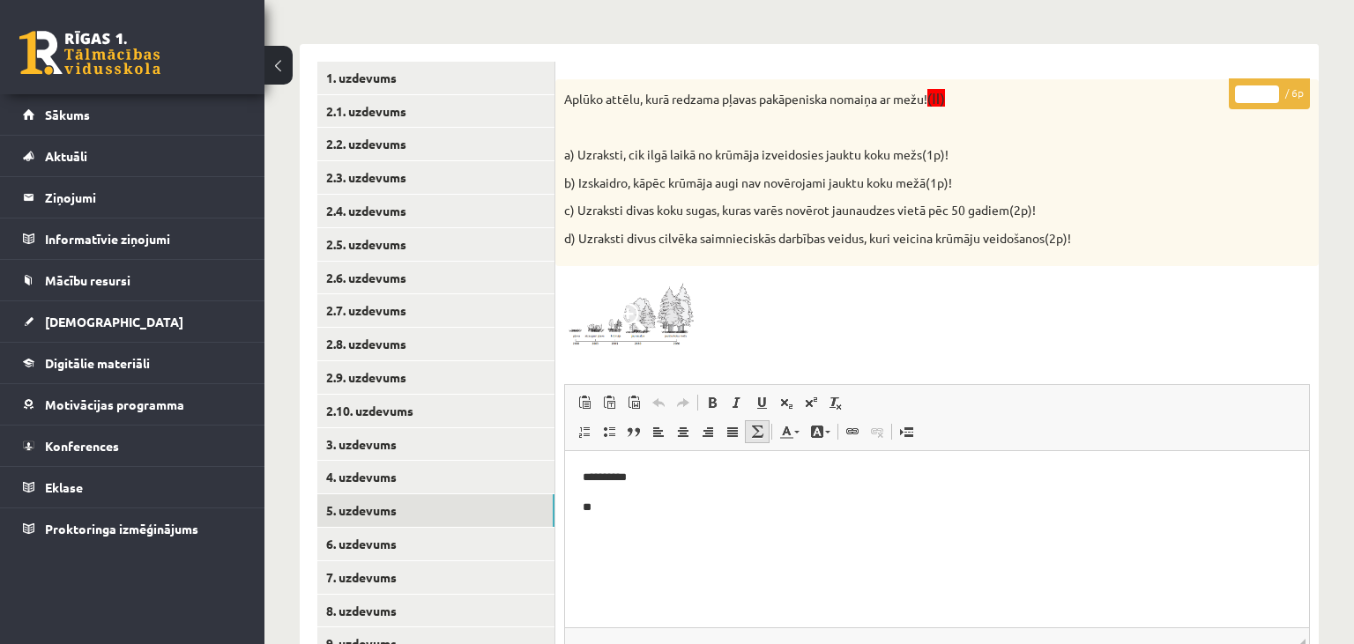
scroll to position [627, 0]
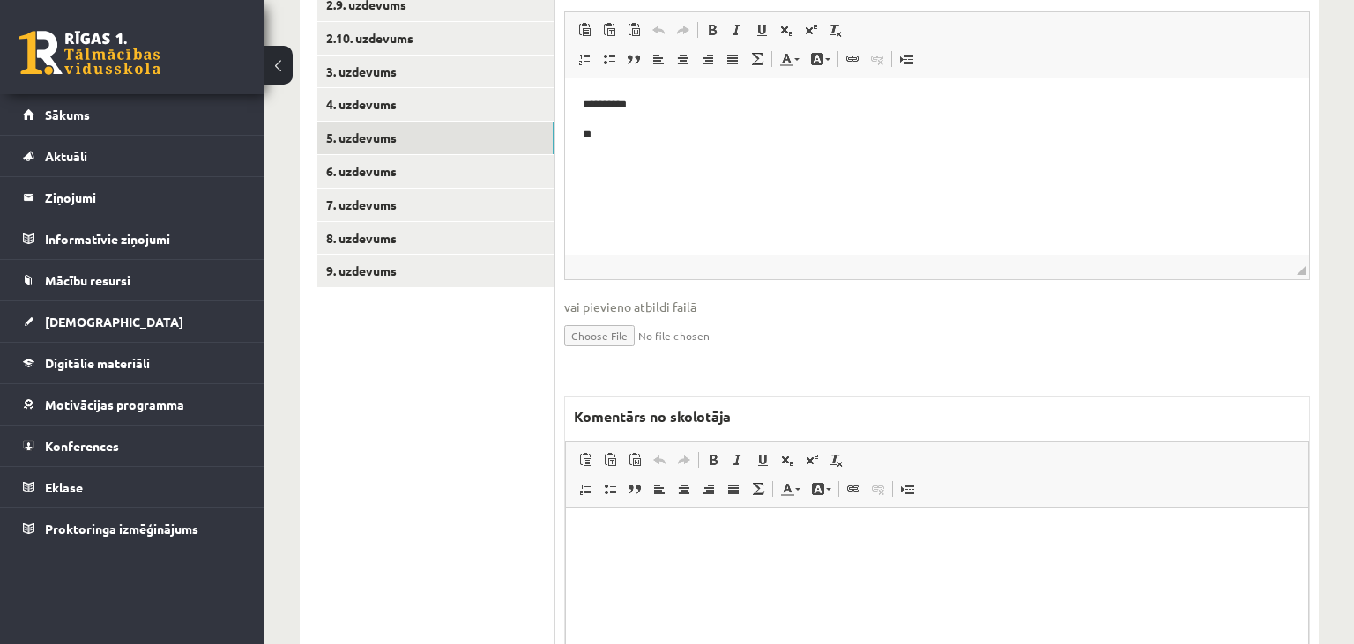
click at [748, 579] on html at bounding box center [937, 597] width 742 height 176
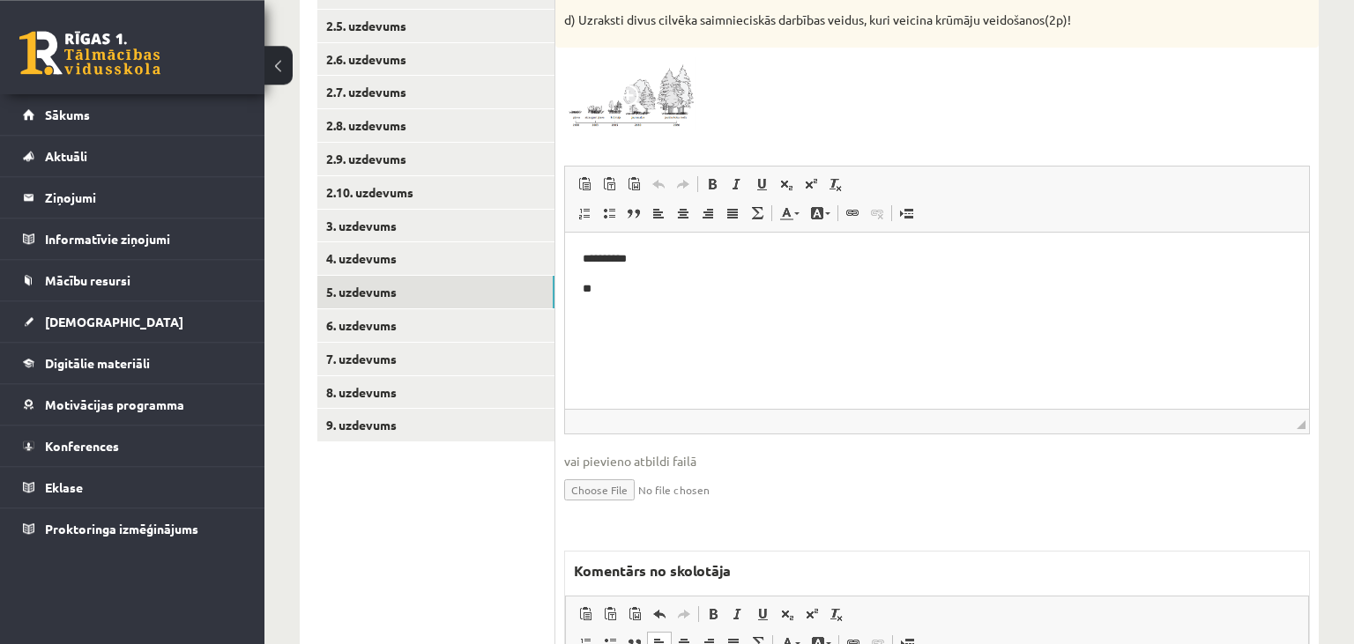
scroll to position [254, 0]
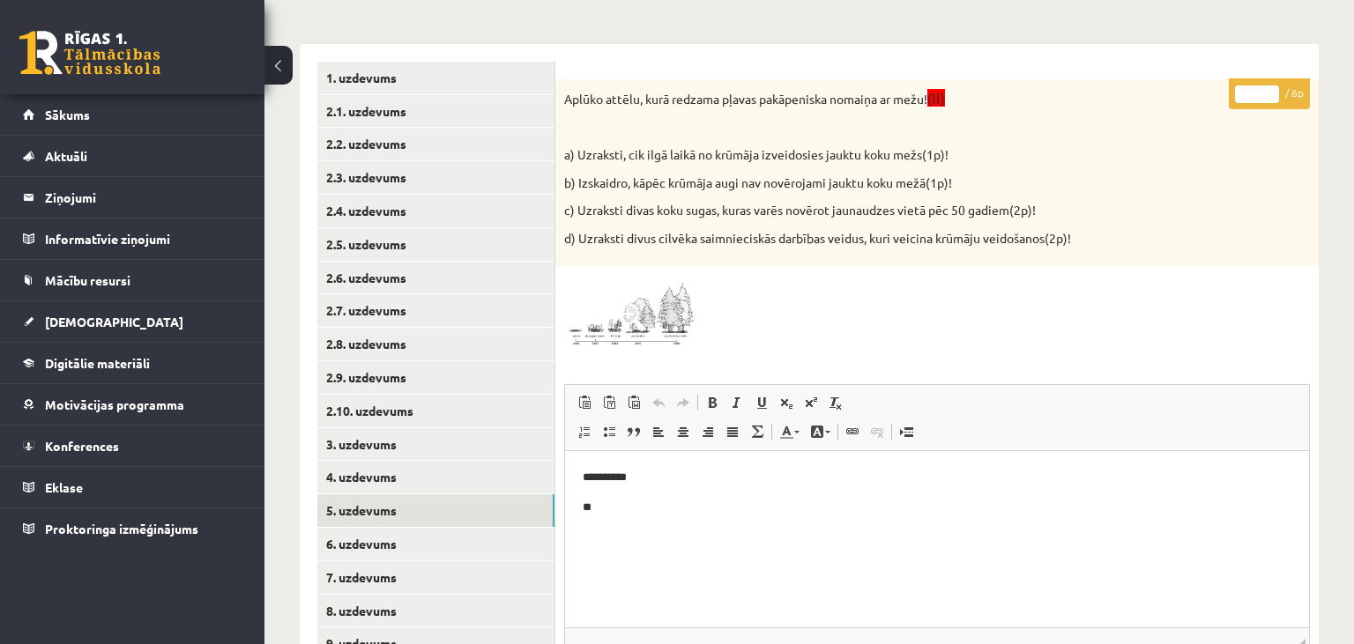
type input "*"
click at [1271, 90] on input "*" at bounding box center [1257, 95] width 44 height 18
click at [672, 324] on img at bounding box center [630, 312] width 132 height 74
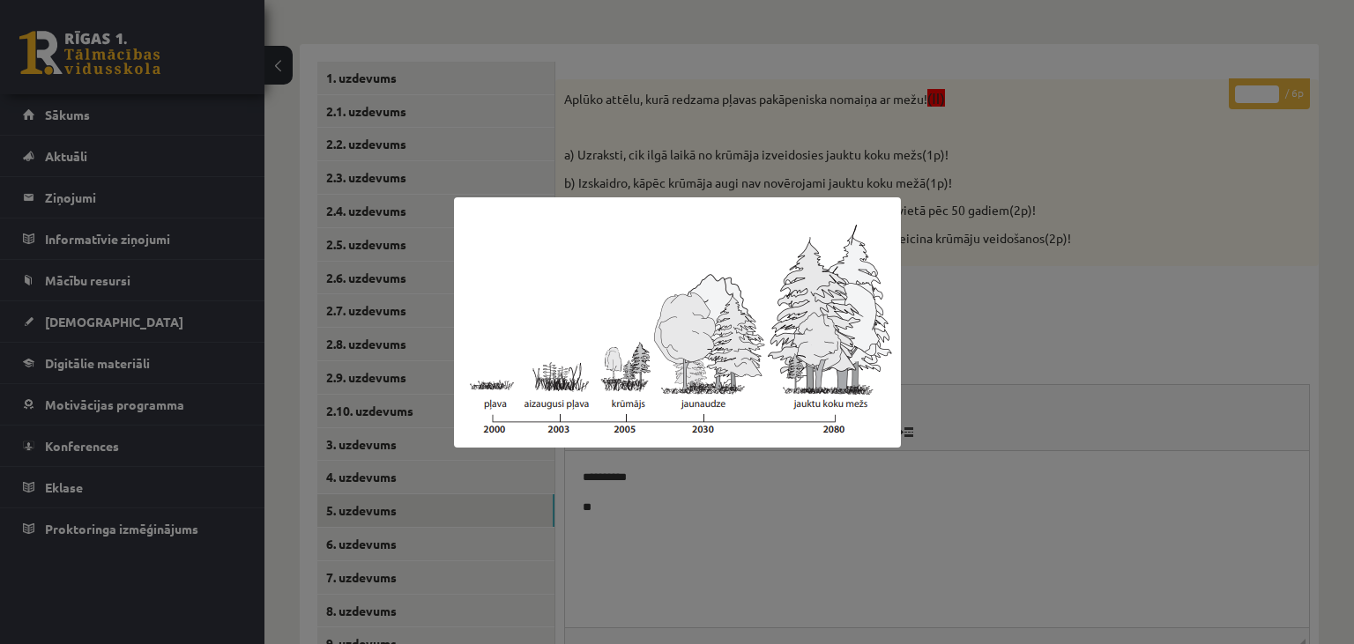
click at [1071, 291] on div at bounding box center [677, 322] width 1354 height 644
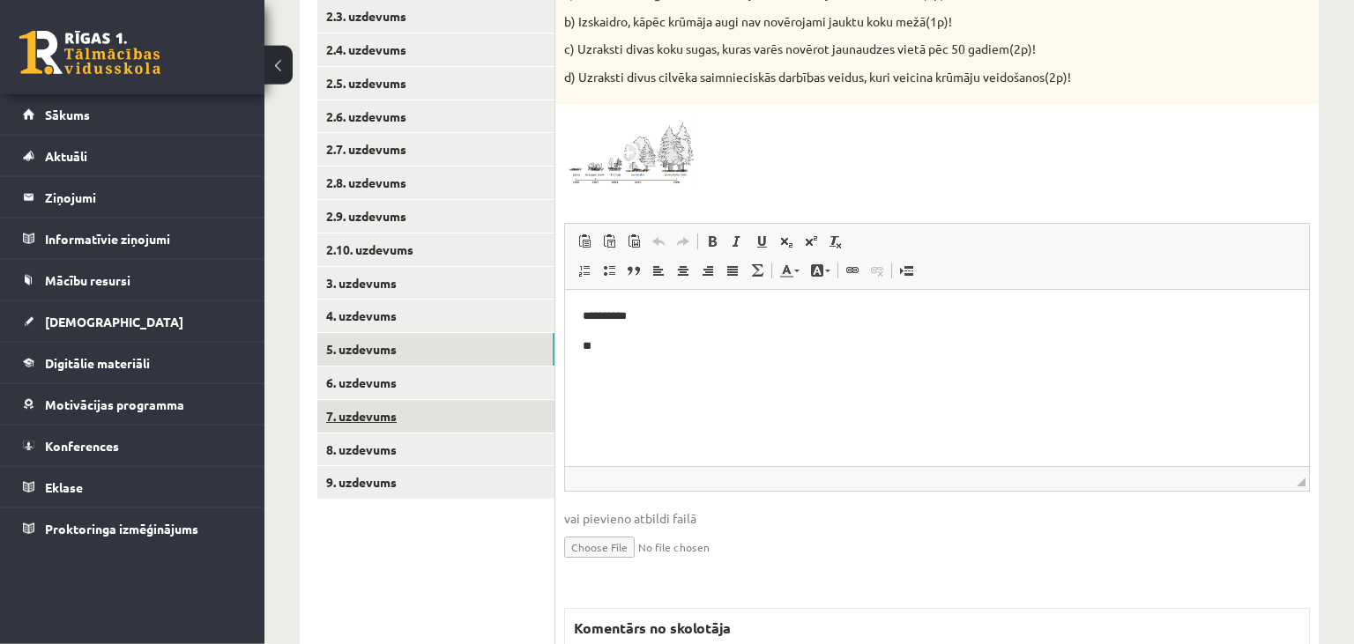
scroll to position [441, 0]
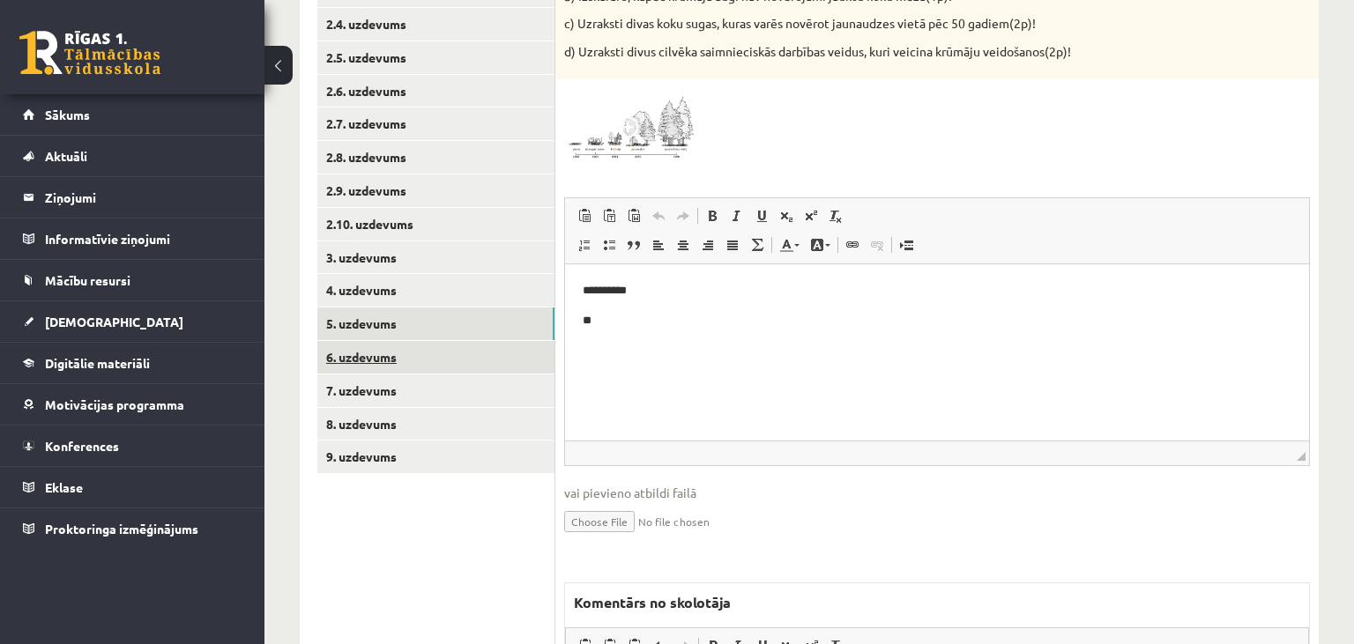
click at [365, 363] on link "6. uzdevums" at bounding box center [435, 357] width 237 height 33
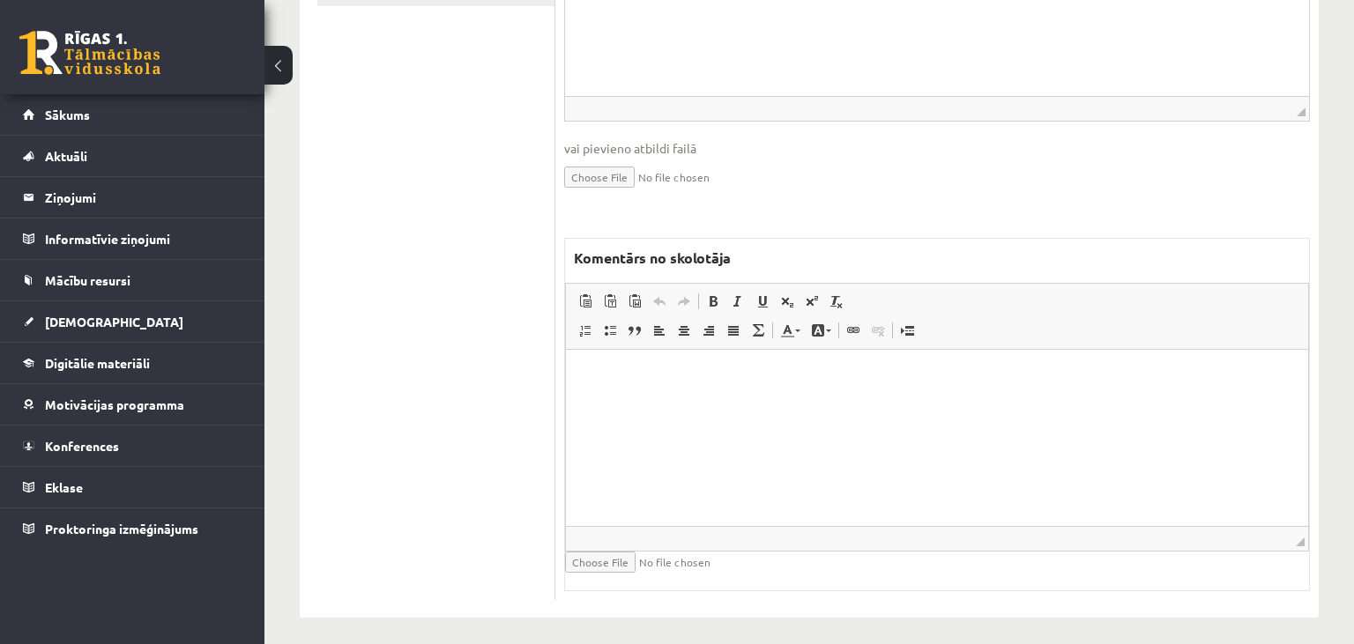
scroll to position [0, 0]
click at [755, 467] on html at bounding box center [937, 438] width 742 height 176
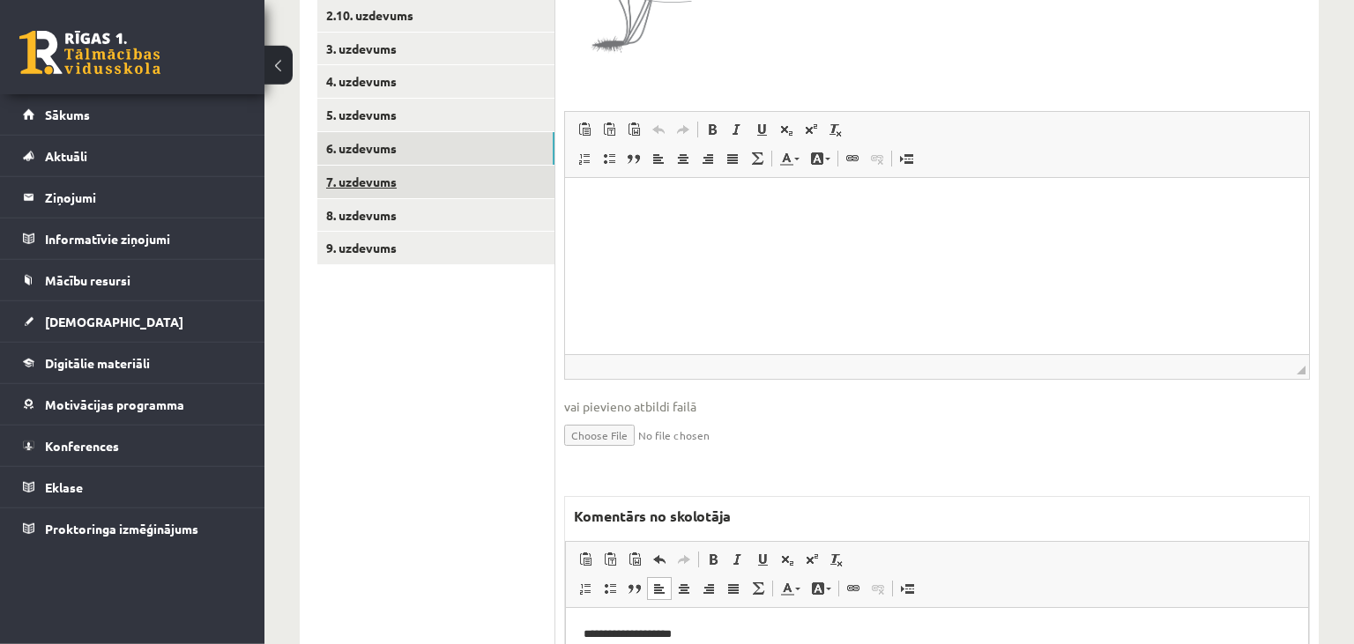
scroll to position [443, 0]
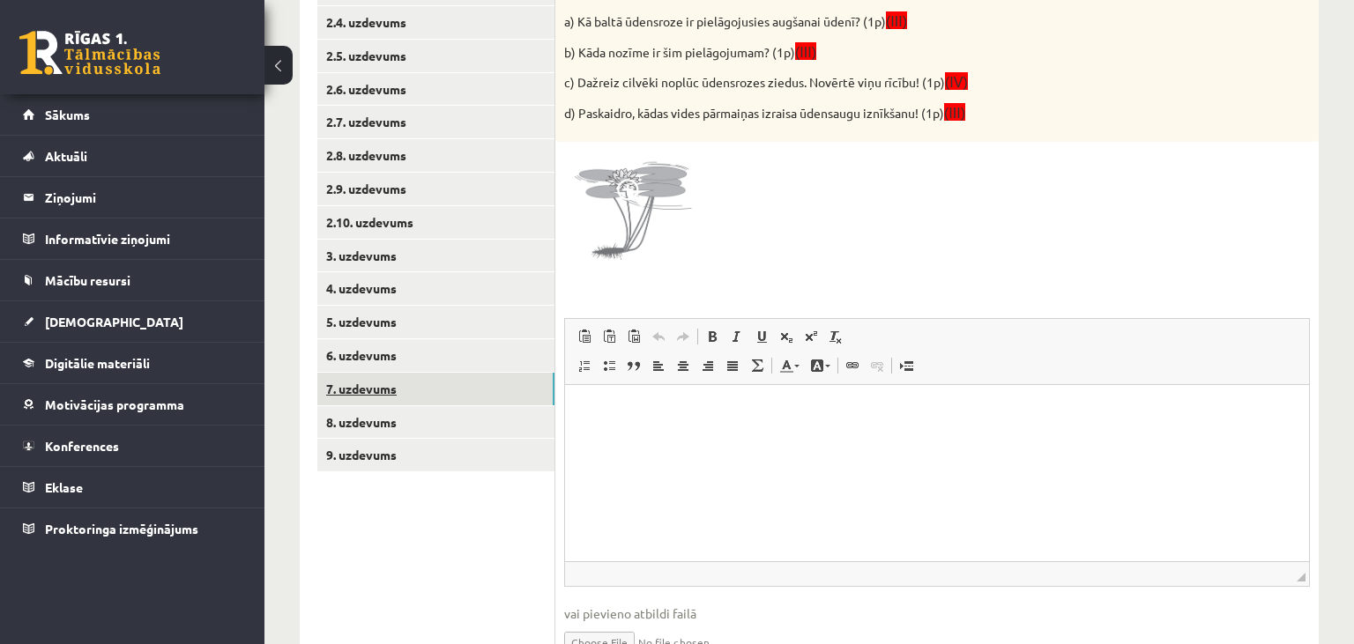
click at [405, 383] on link "7. uzdevums" at bounding box center [435, 389] width 237 height 33
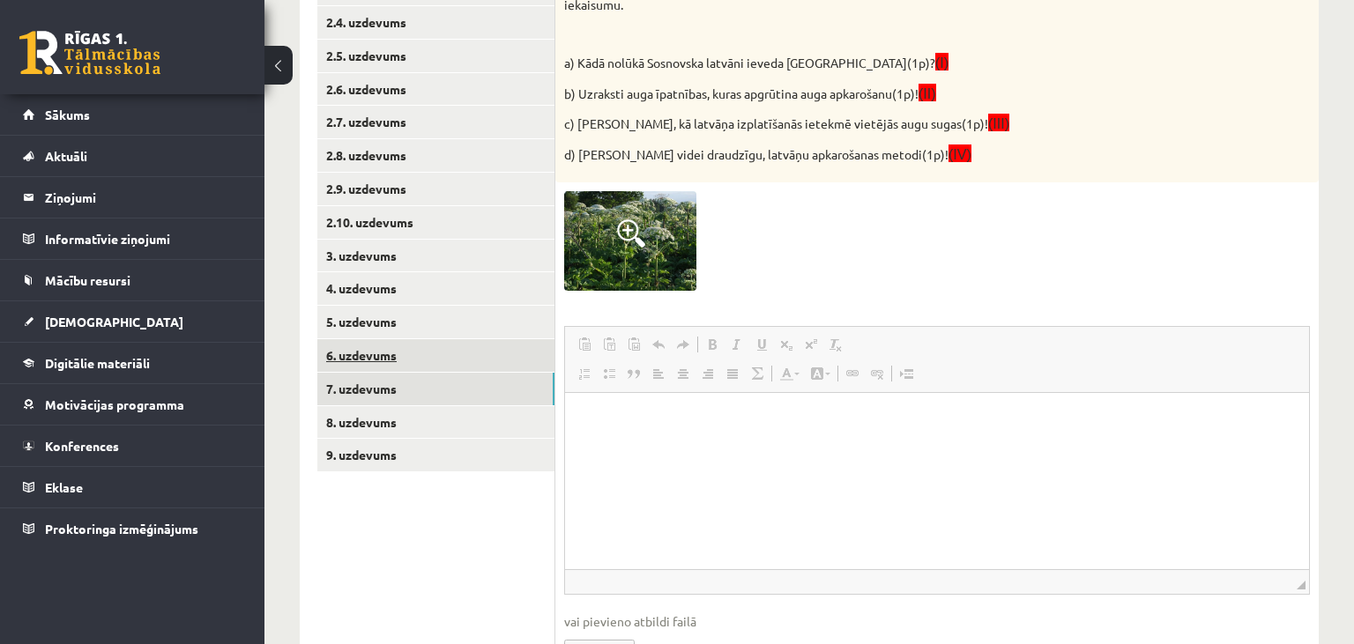
scroll to position [0, 0]
click at [421, 365] on link "6. uzdevums" at bounding box center [435, 355] width 237 height 33
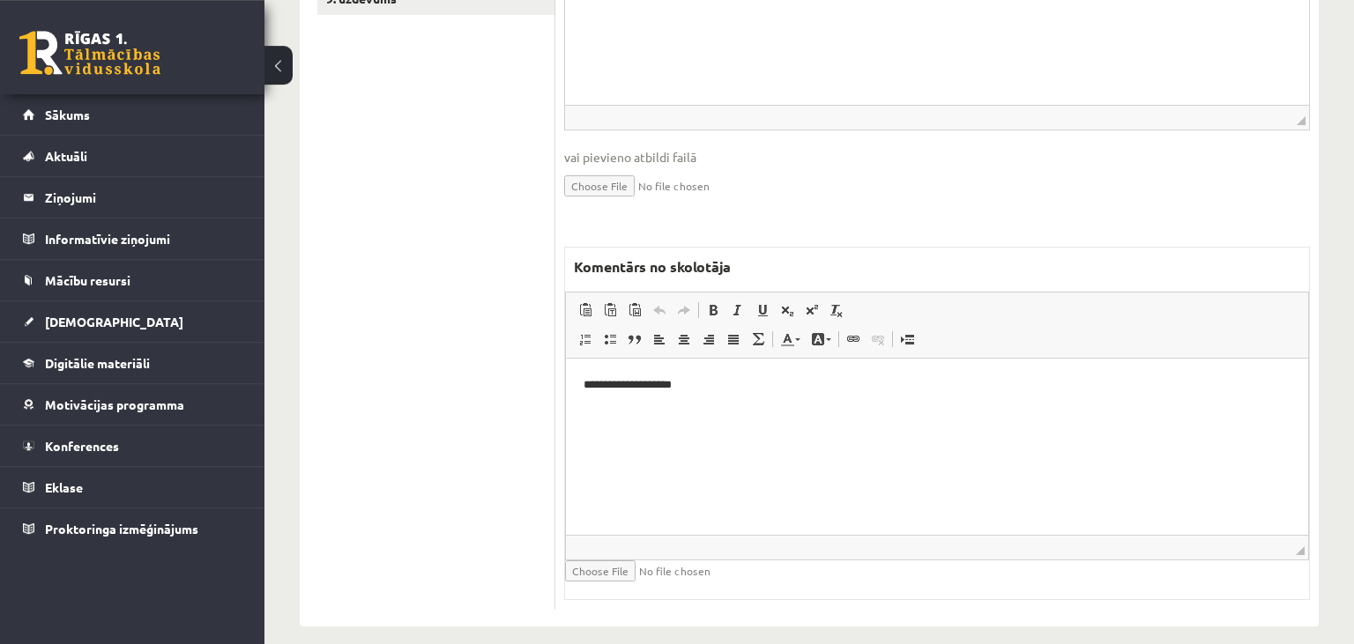
scroll to position [908, 0]
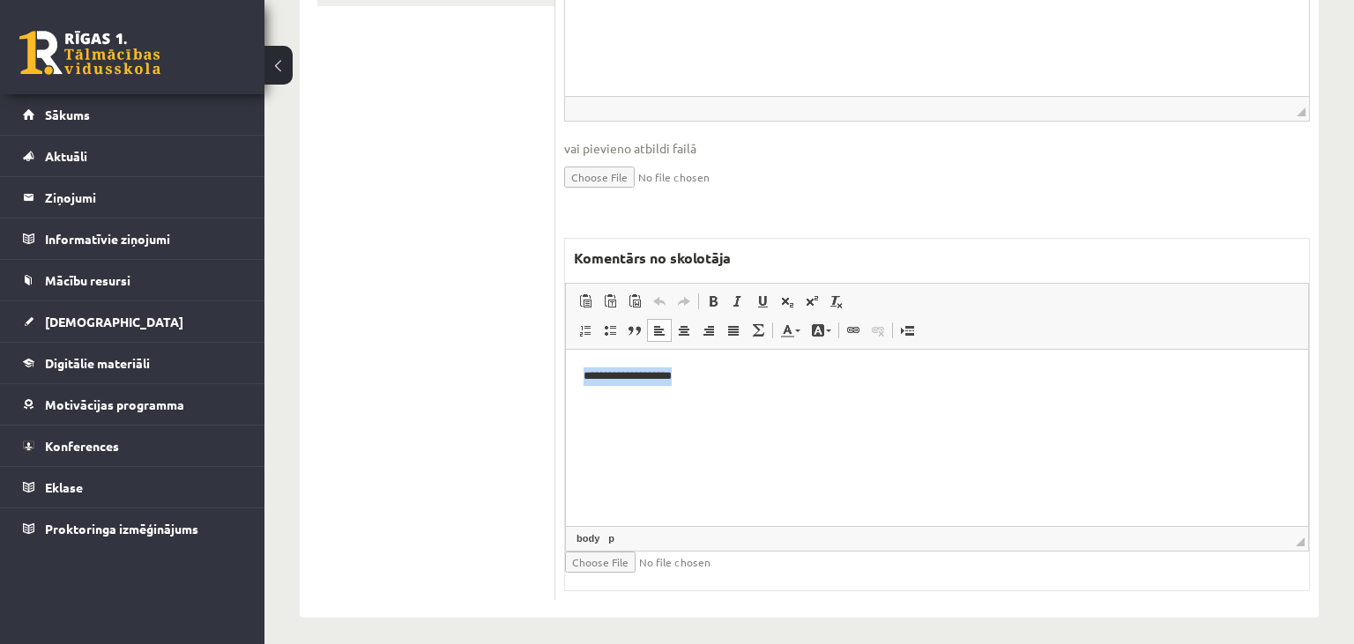
drag, startPoint x: 700, startPoint y: 386, endPoint x: 1100, endPoint y: 729, distance: 527.1
click at [566, 383] on html "**********" at bounding box center [937, 438] width 742 height 176
click at [717, 411] on span "Copy" at bounding box center [722, 411] width 55 height 26
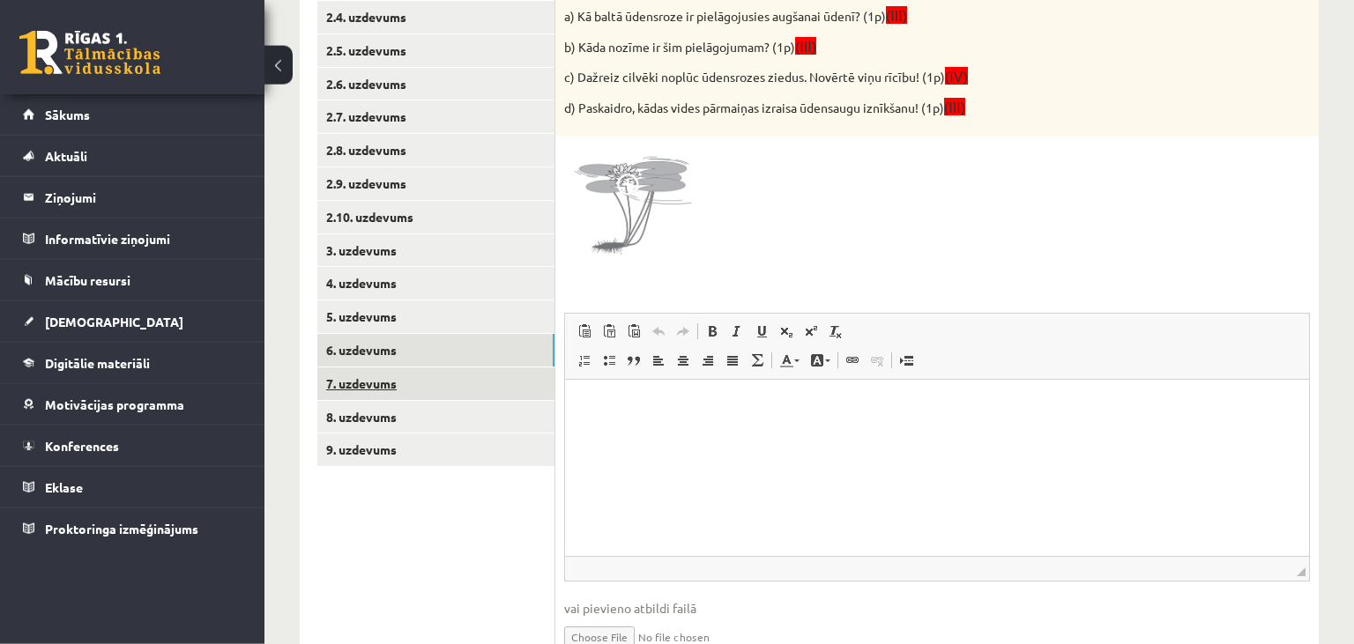
scroll to position [443, 0]
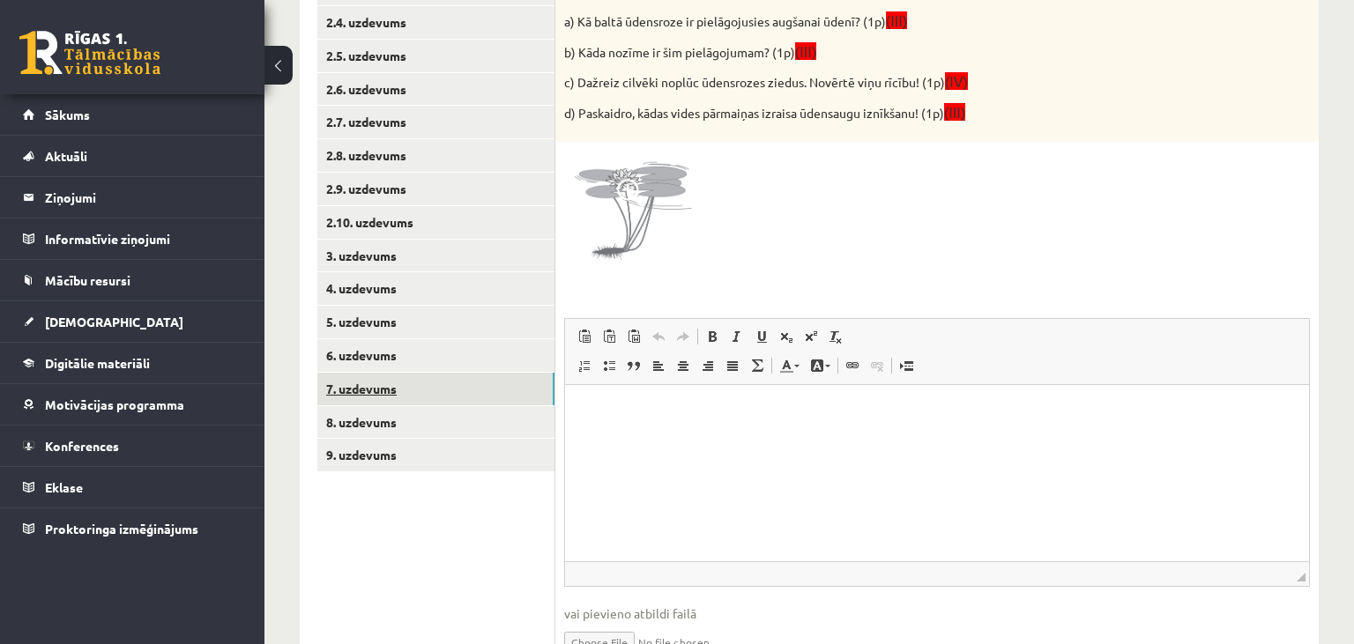
click at [419, 390] on link "7. uzdevums" at bounding box center [435, 389] width 237 height 33
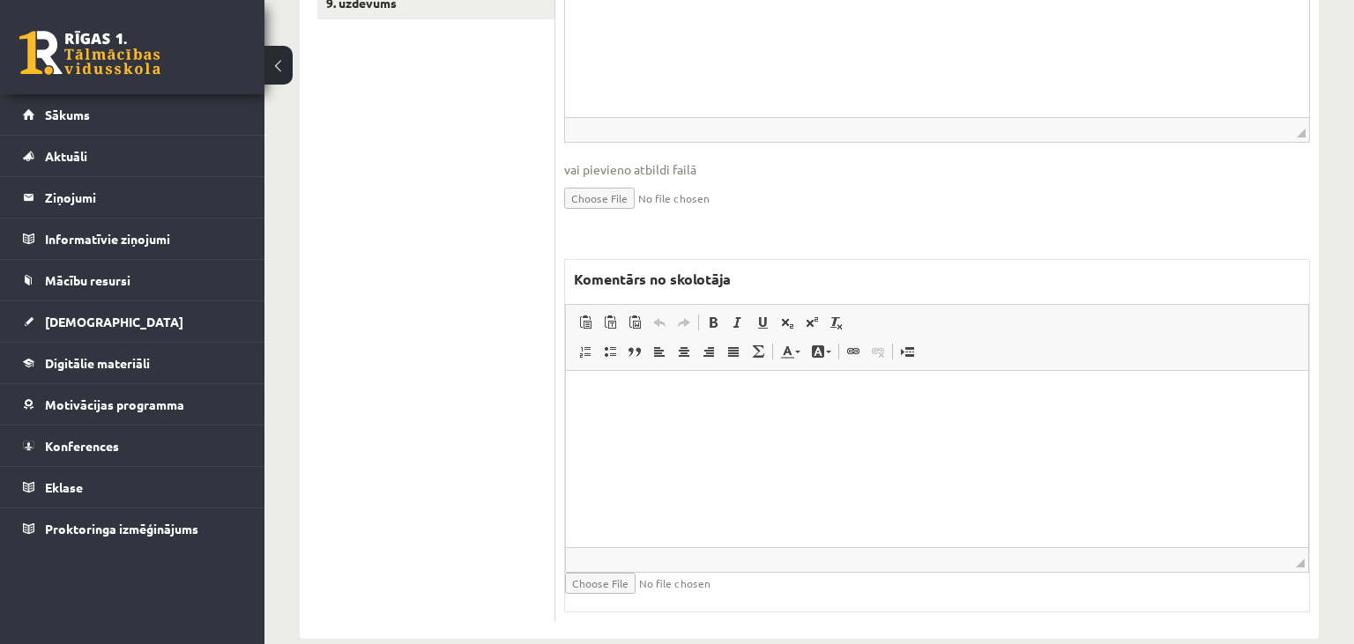
scroll to position [916, 0]
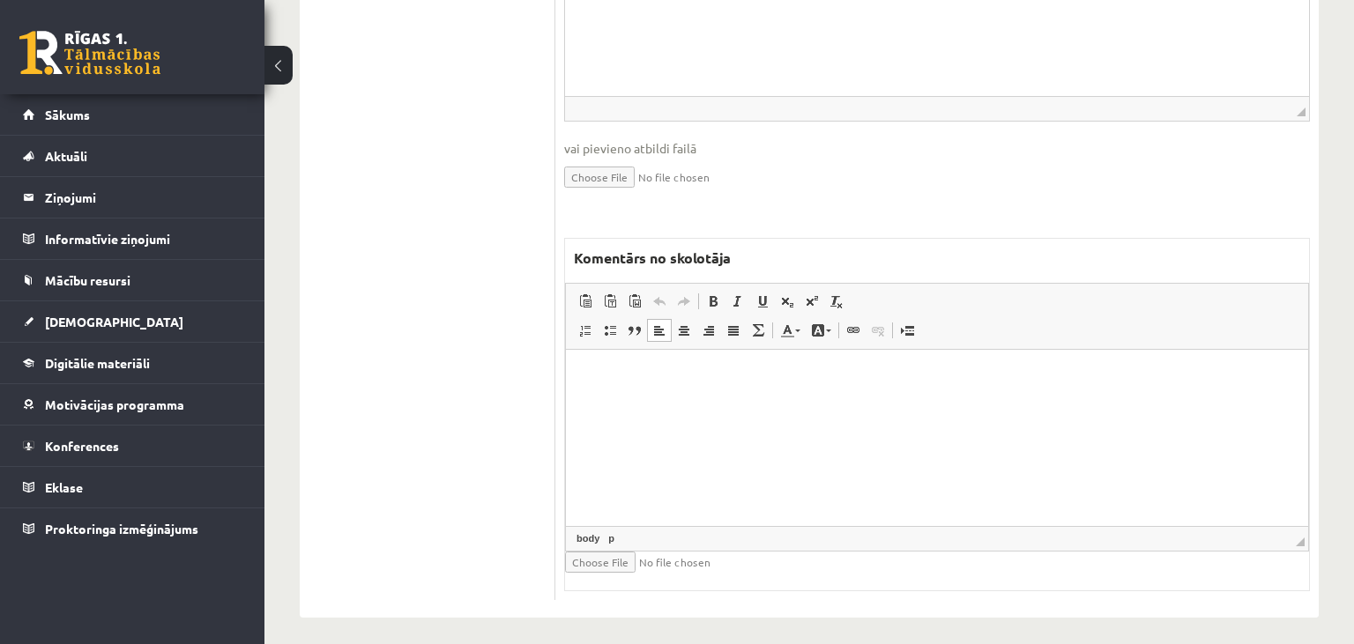
click at [681, 410] on html at bounding box center [937, 437] width 742 height 176
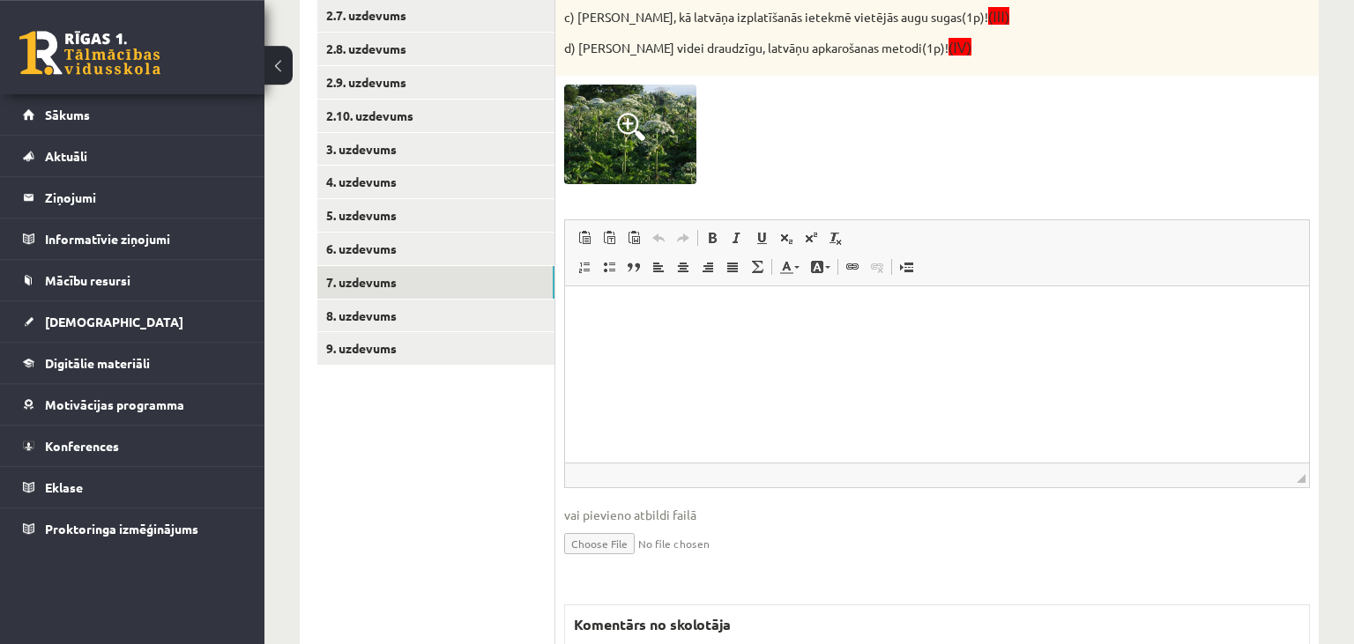
scroll to position [450, 0]
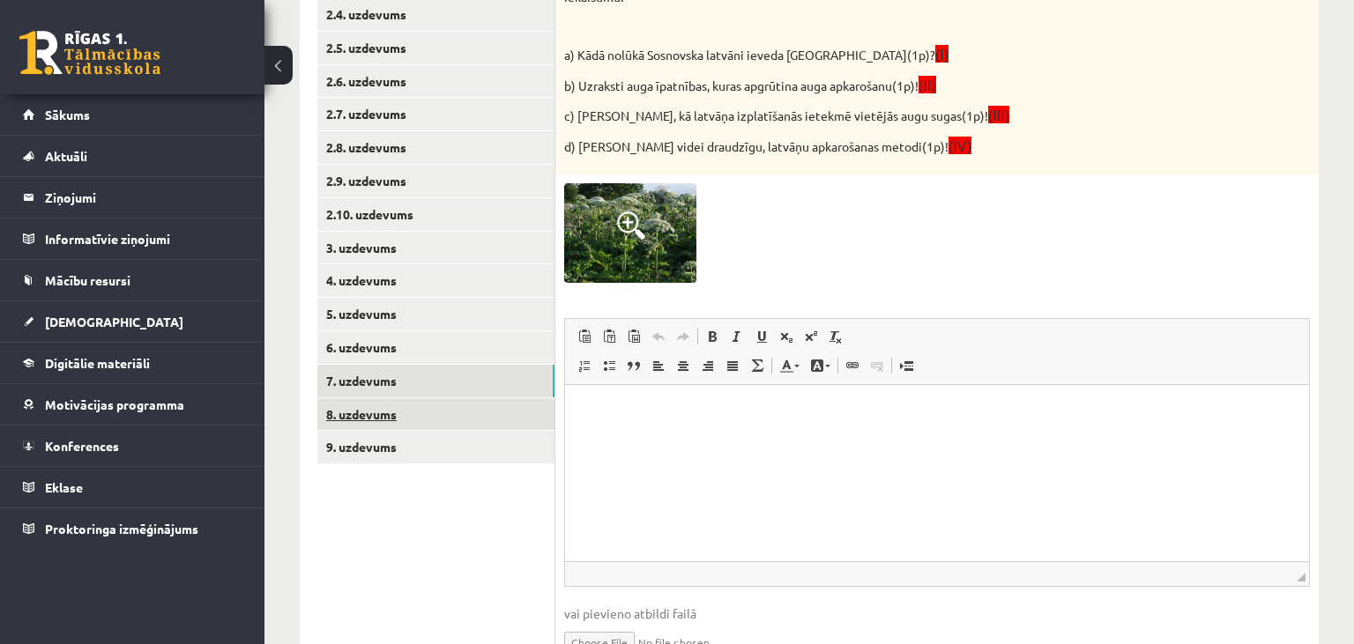
click at [486, 418] on link "8. uzdevums" at bounding box center [435, 414] width 237 height 33
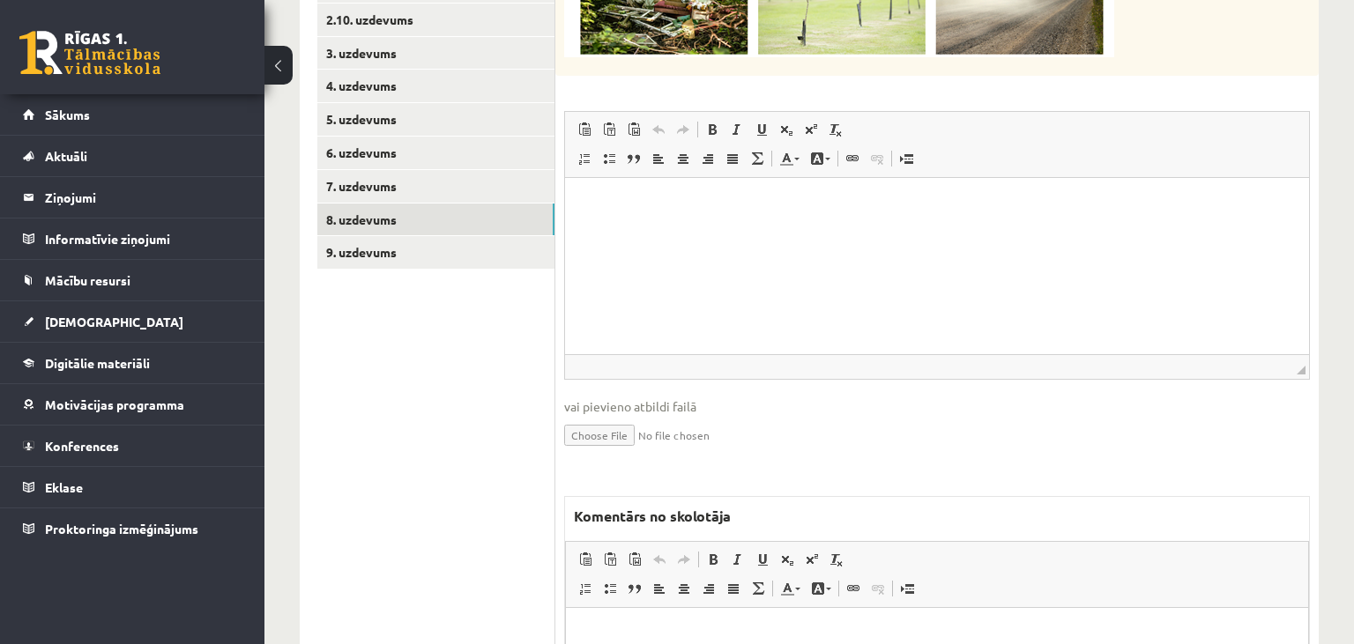
scroll to position [904, 0]
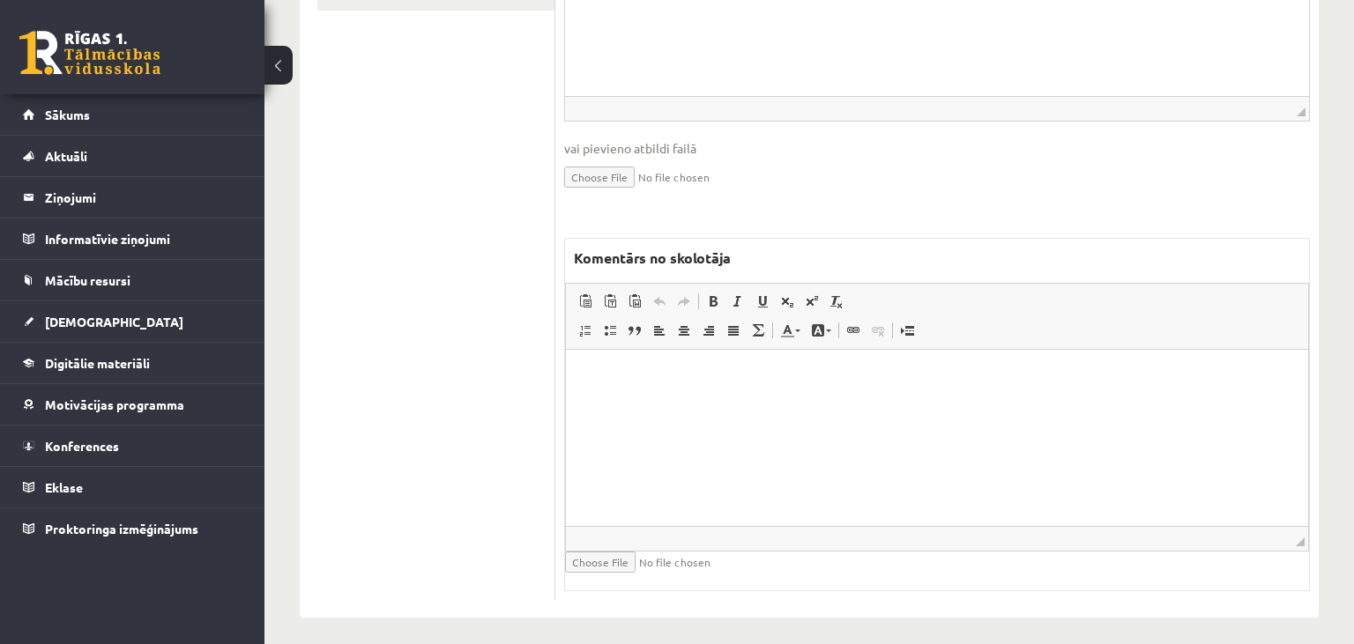
click at [783, 428] on html at bounding box center [937, 437] width 742 height 176
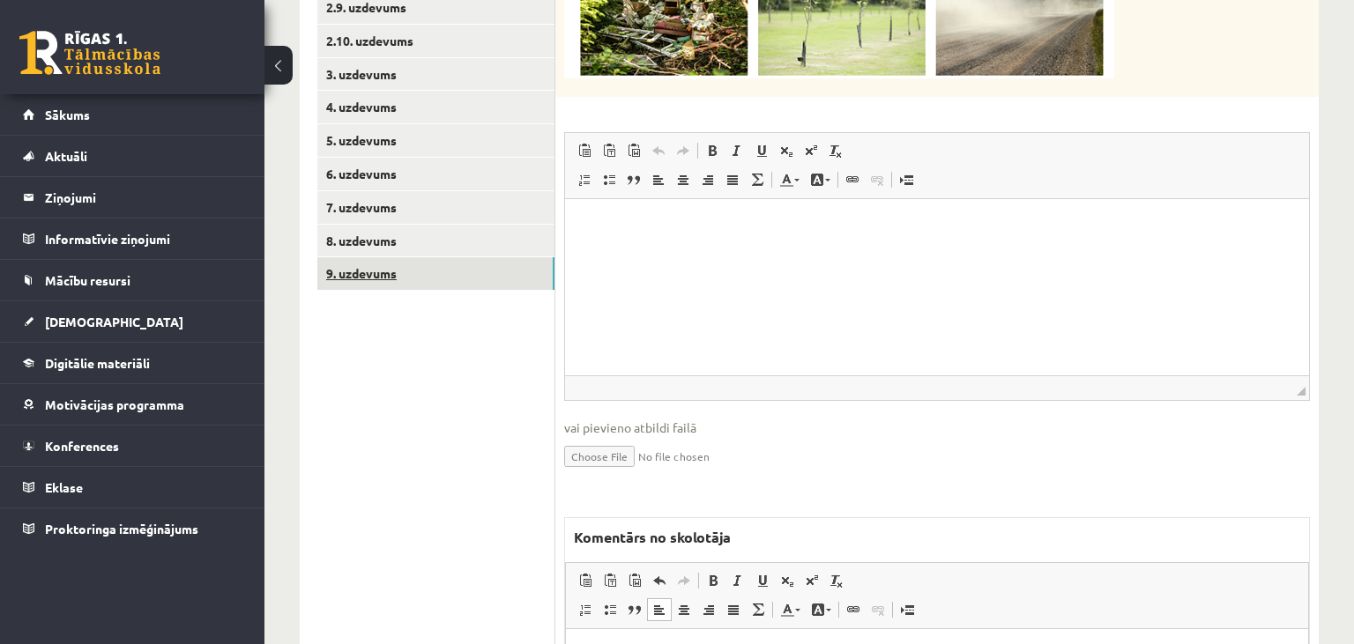
click at [376, 284] on link "9. uzdevums" at bounding box center [435, 273] width 237 height 33
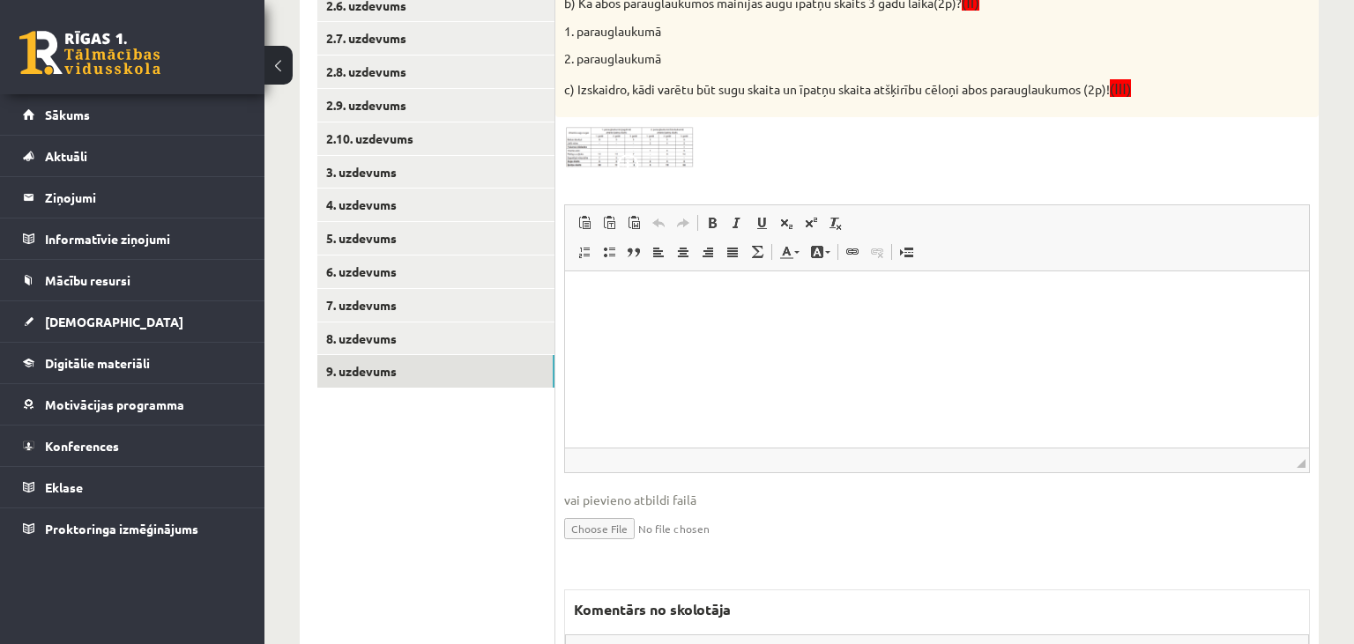
scroll to position [0, 0]
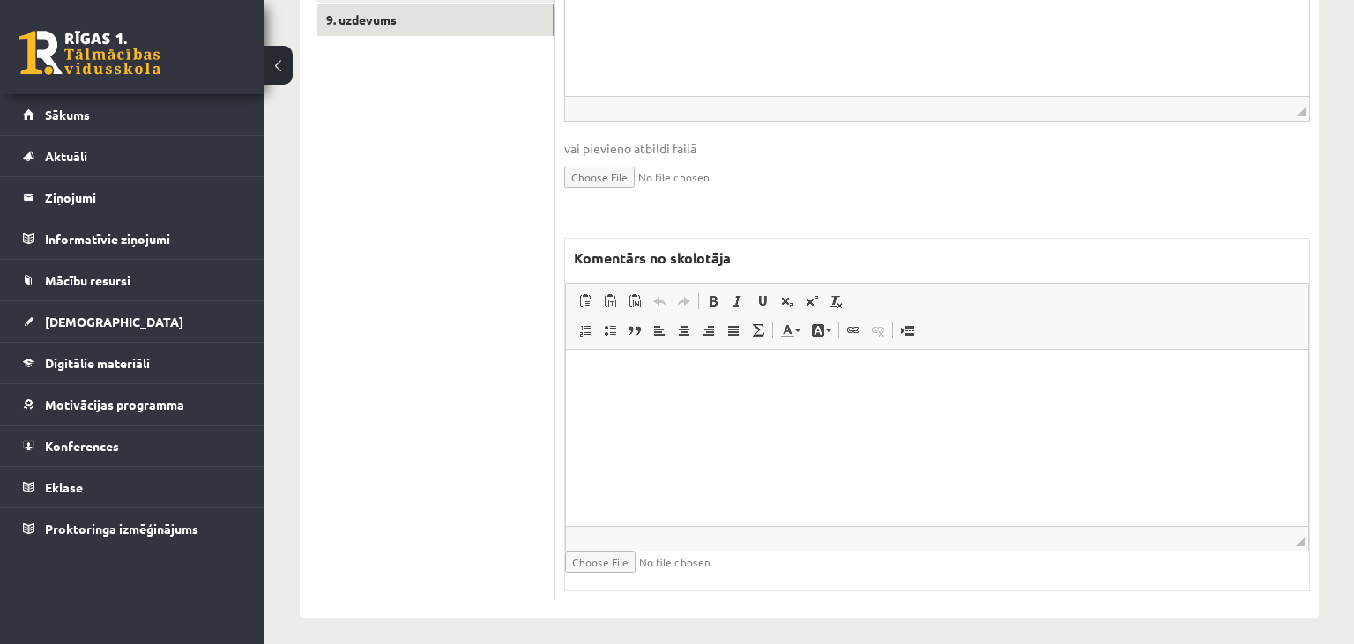
click at [772, 449] on html at bounding box center [937, 438] width 742 height 176
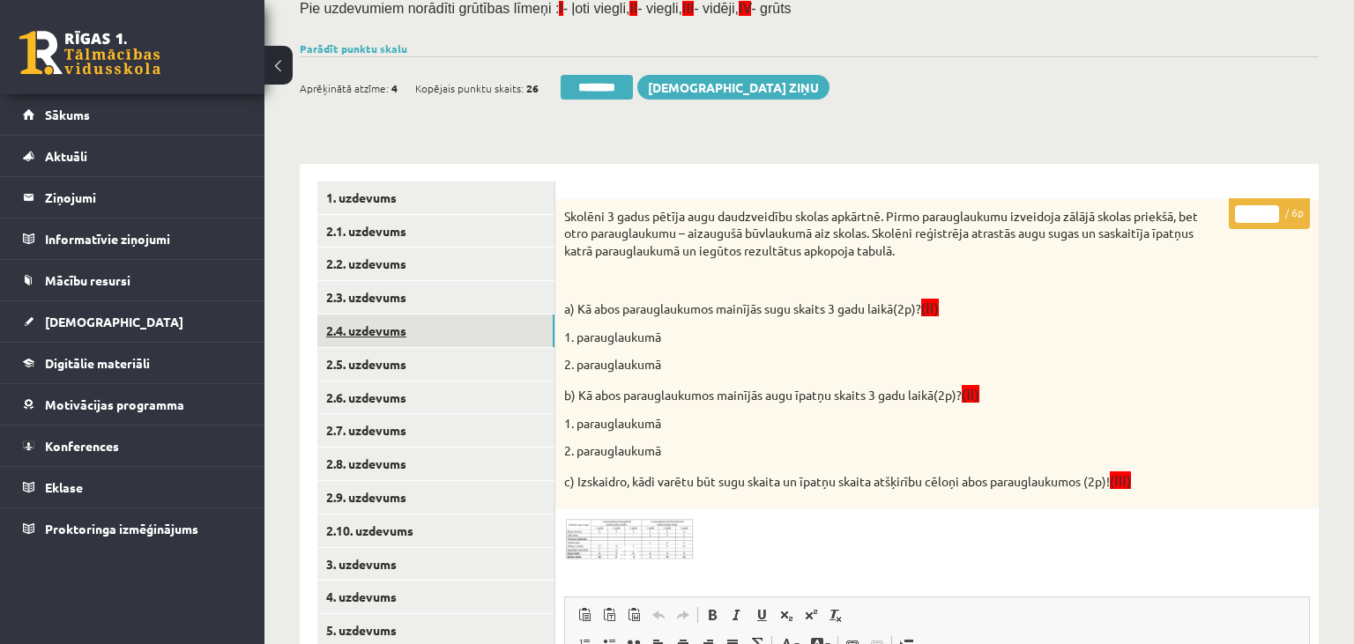
click at [410, 341] on link "2.4. uzdevums" at bounding box center [435, 331] width 237 height 33
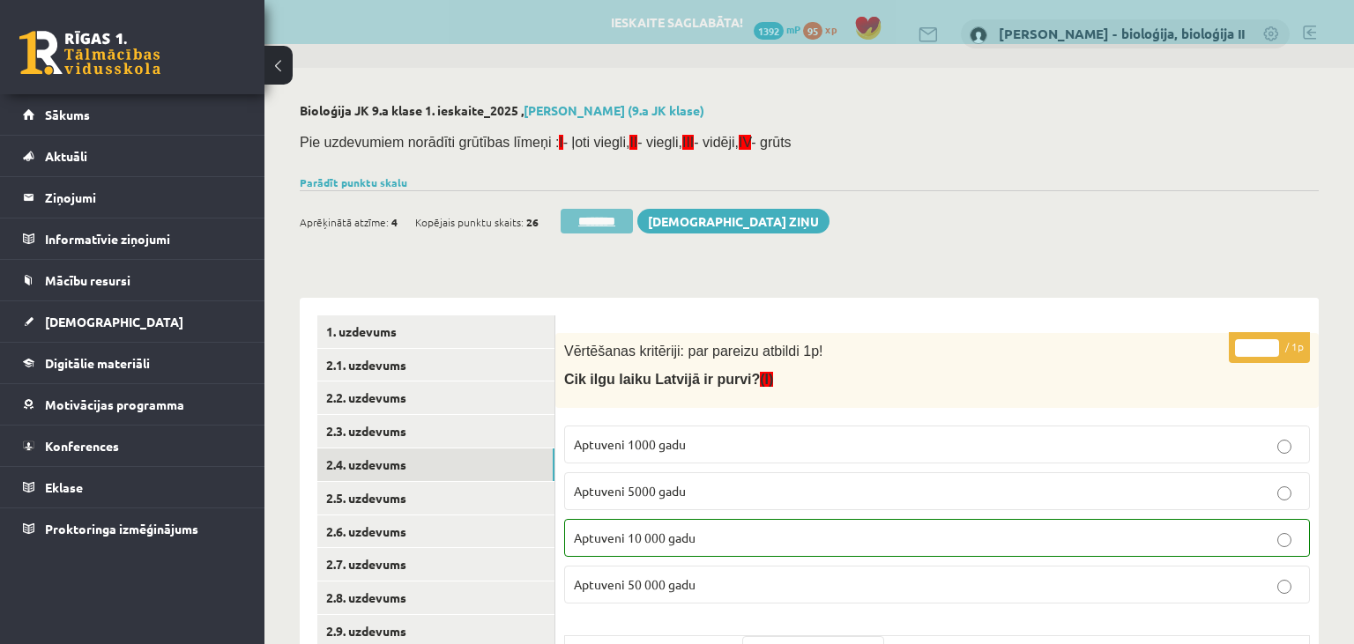
click at [605, 216] on input "********" at bounding box center [597, 221] width 72 height 25
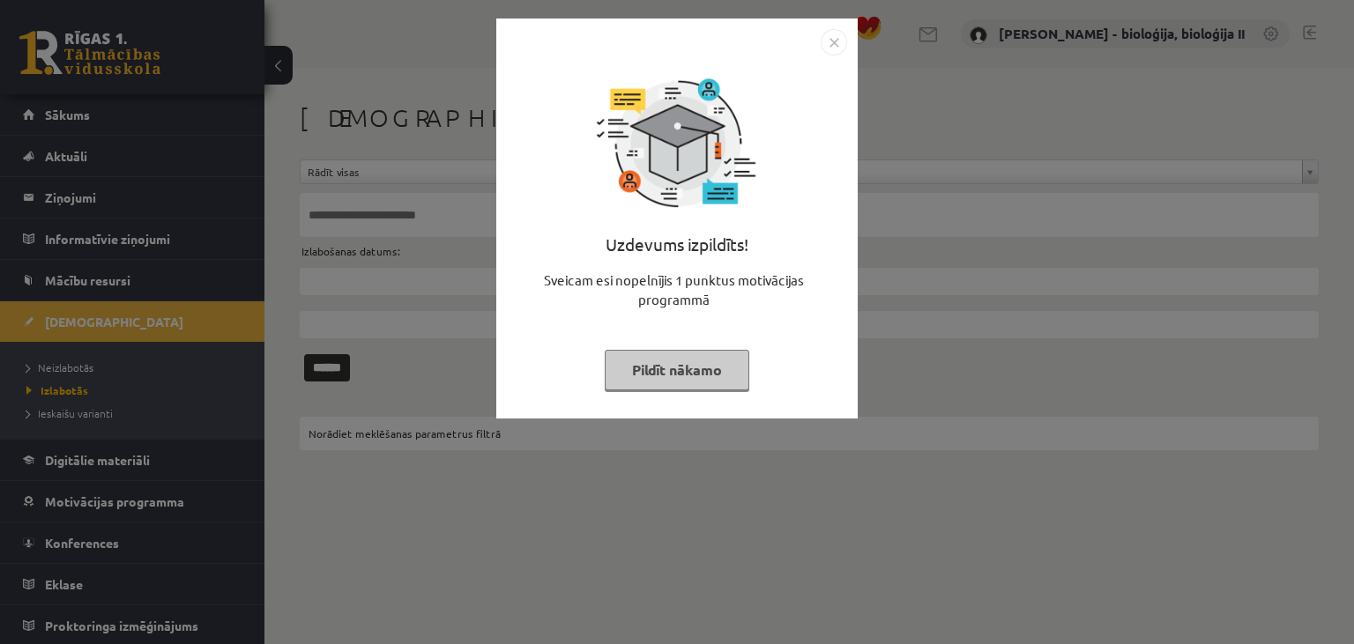
click at [686, 365] on button "Pildīt nākamo" at bounding box center [677, 370] width 145 height 41
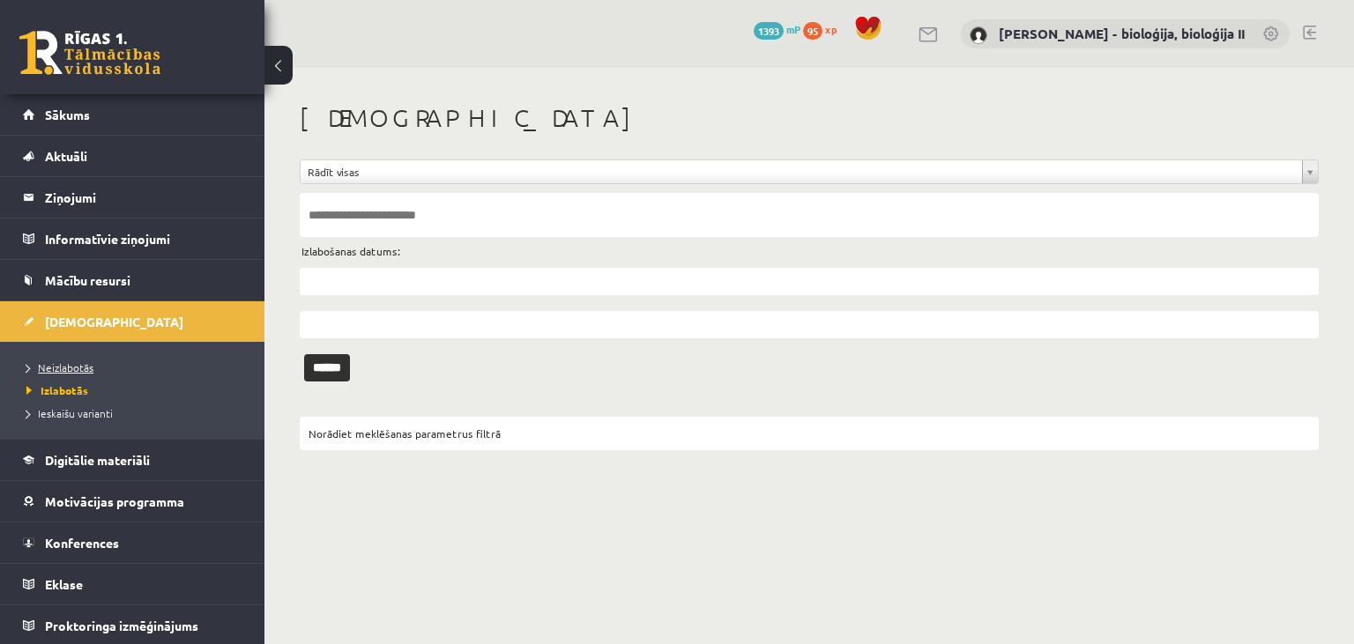
click at [147, 365] on link "Neizlabotās" at bounding box center [136, 368] width 220 height 16
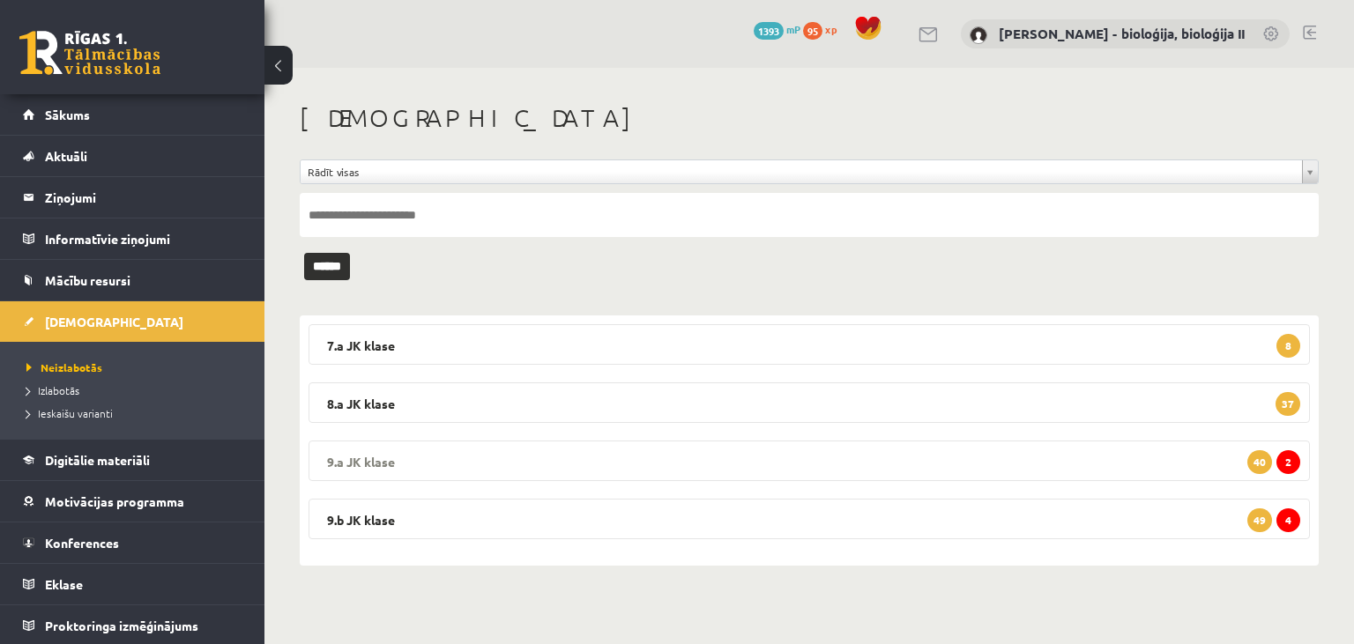
click at [809, 457] on legend "9.a JK klase 2 40" at bounding box center [809, 461] width 1001 height 41
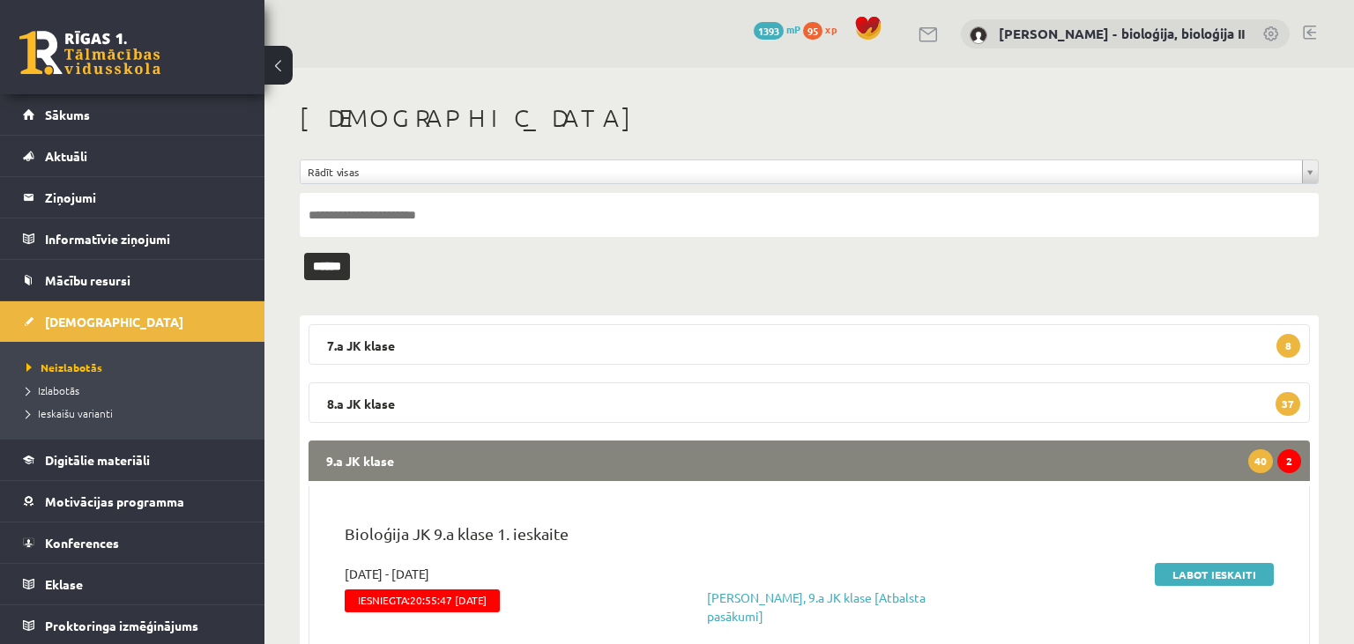
scroll to position [372, 0]
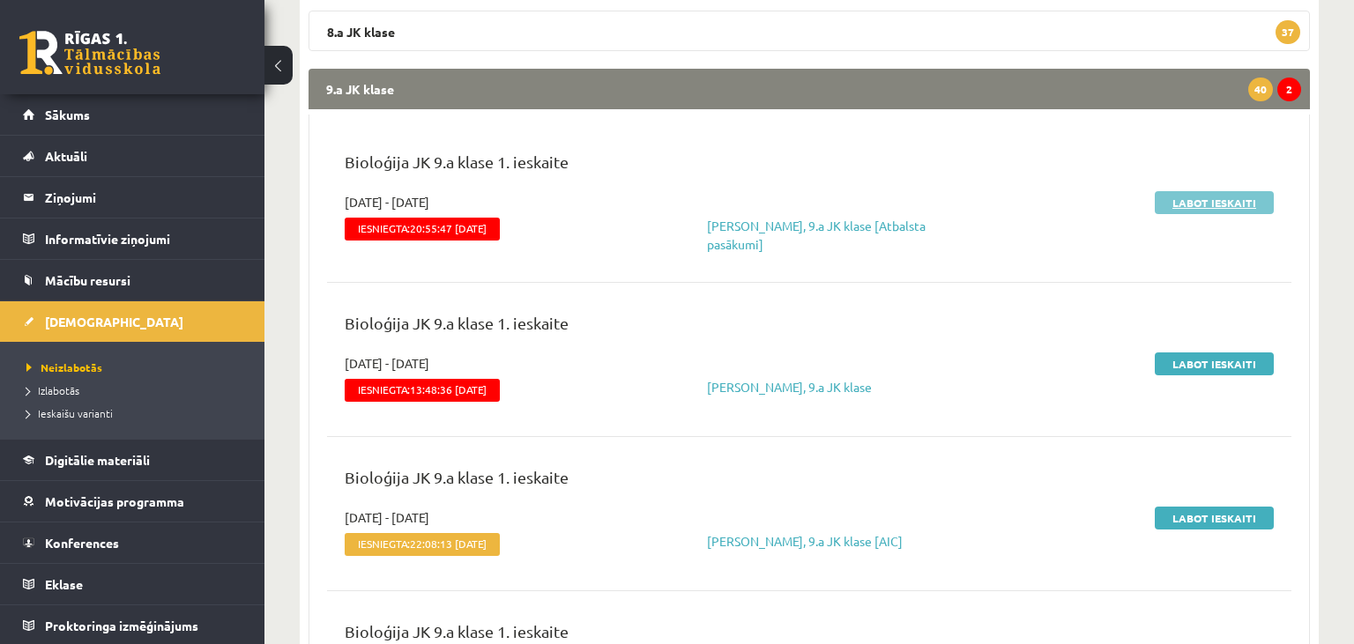
click at [1195, 199] on link "Labot ieskaiti" at bounding box center [1214, 202] width 119 height 23
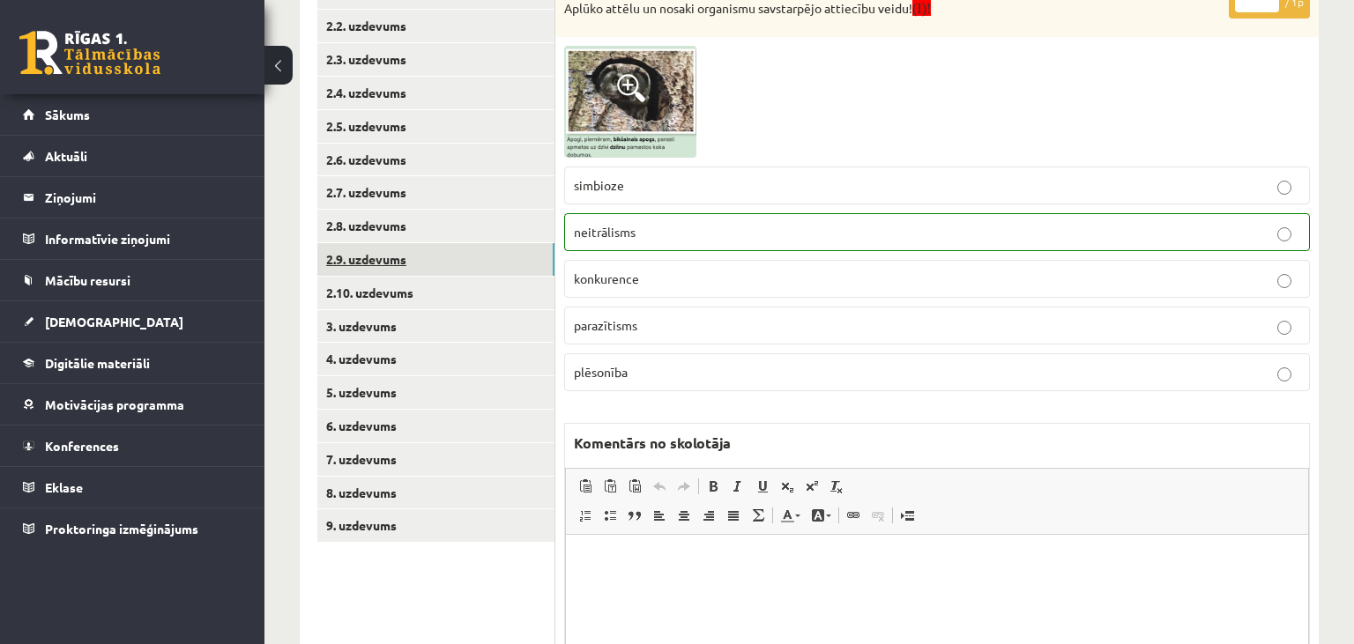
click at [418, 264] on link "2.9. uzdevums" at bounding box center [435, 259] width 237 height 33
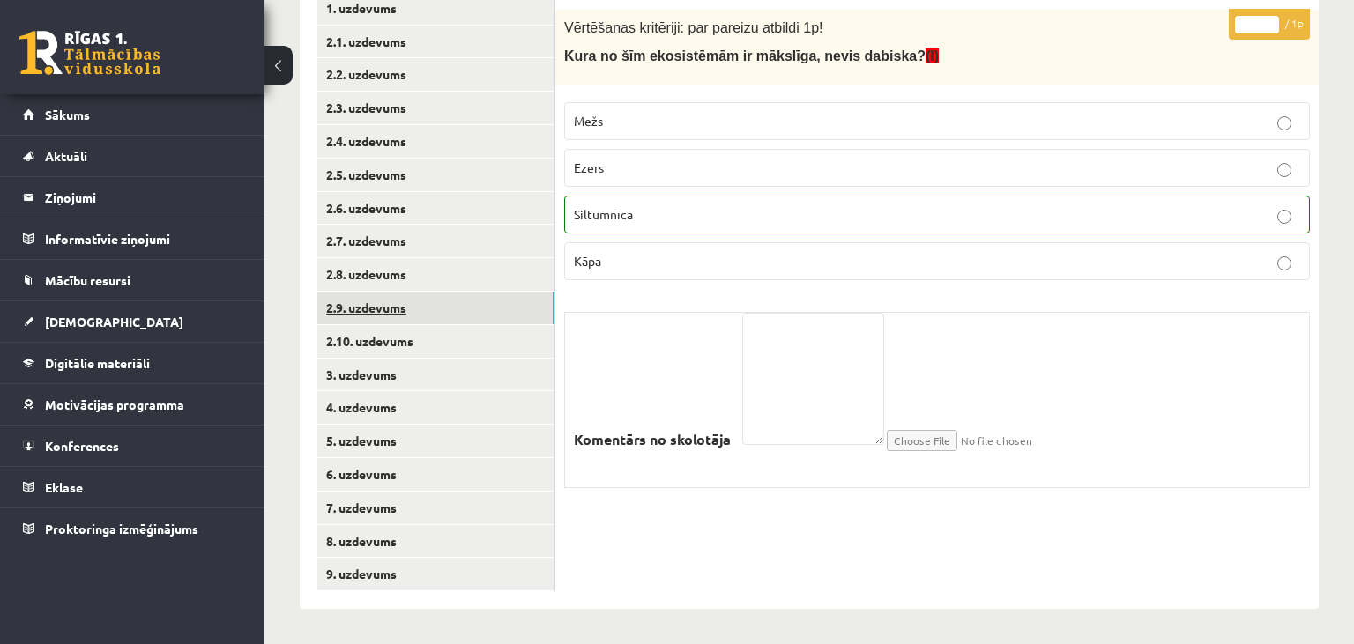
click at [425, 309] on link "2.9. uzdevums" at bounding box center [435, 308] width 237 height 33
click at [404, 346] on link "2.10. uzdevums" at bounding box center [435, 341] width 237 height 33
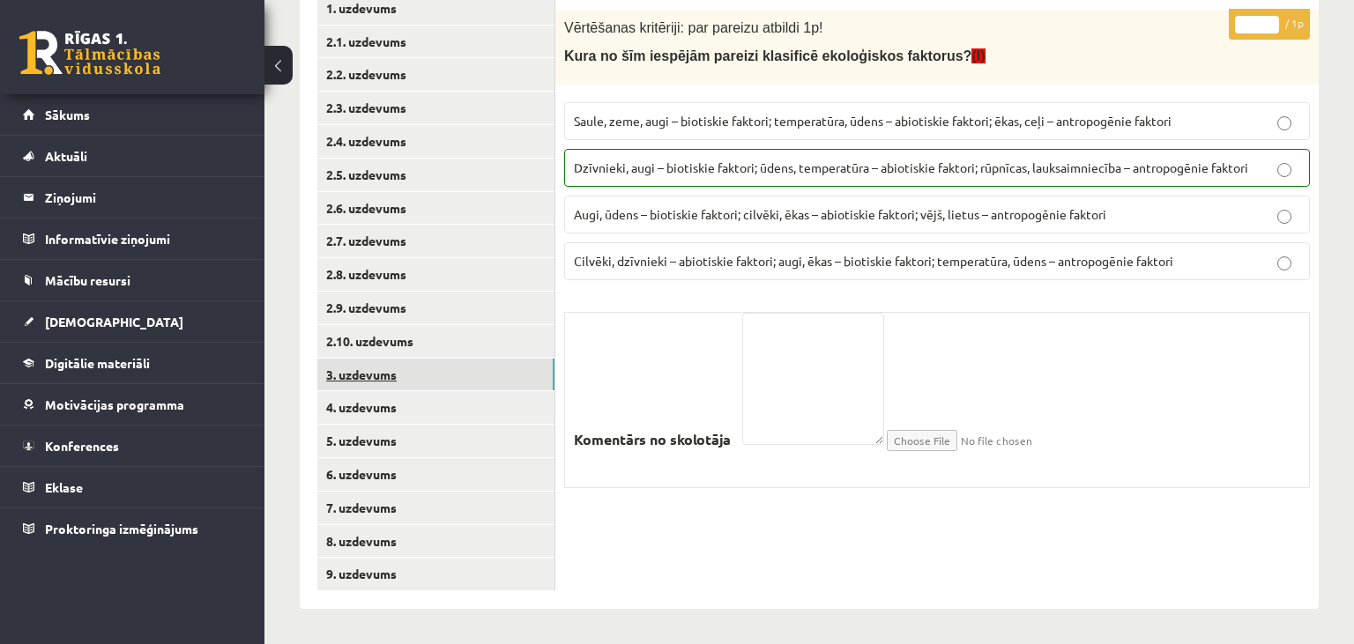
click at [409, 372] on link "3. uzdevums" at bounding box center [435, 375] width 237 height 33
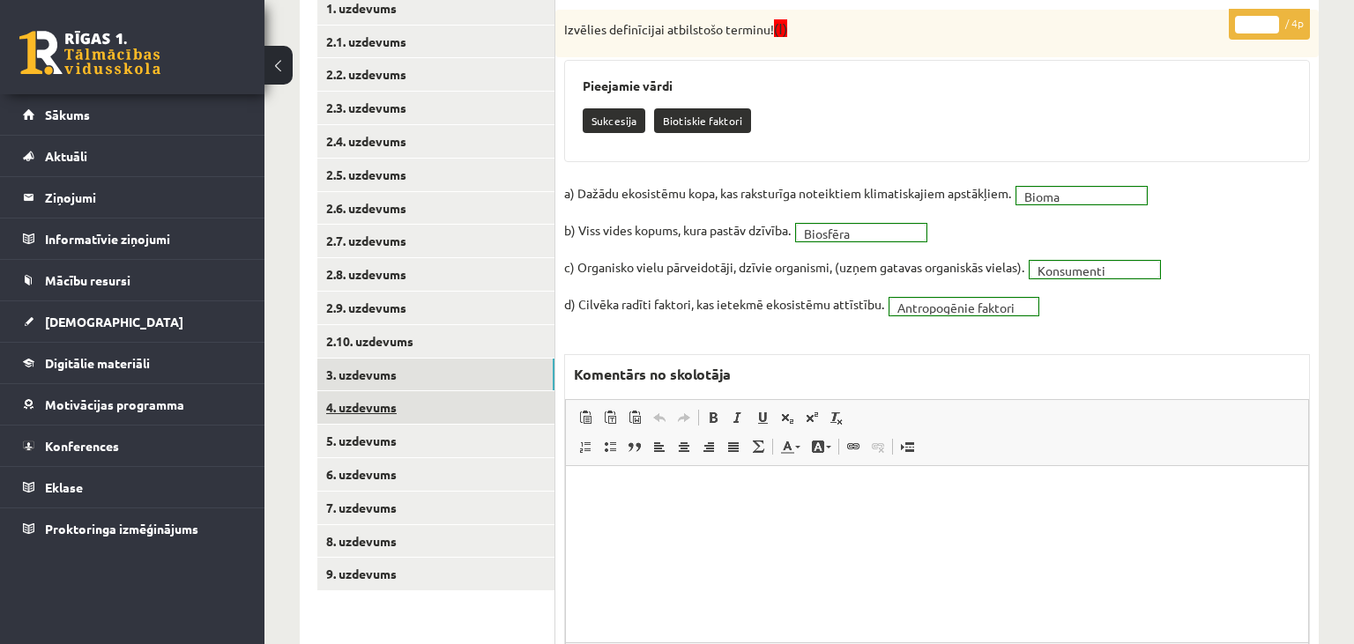
scroll to position [0, 0]
click at [407, 406] on link "4. uzdevums" at bounding box center [435, 407] width 237 height 33
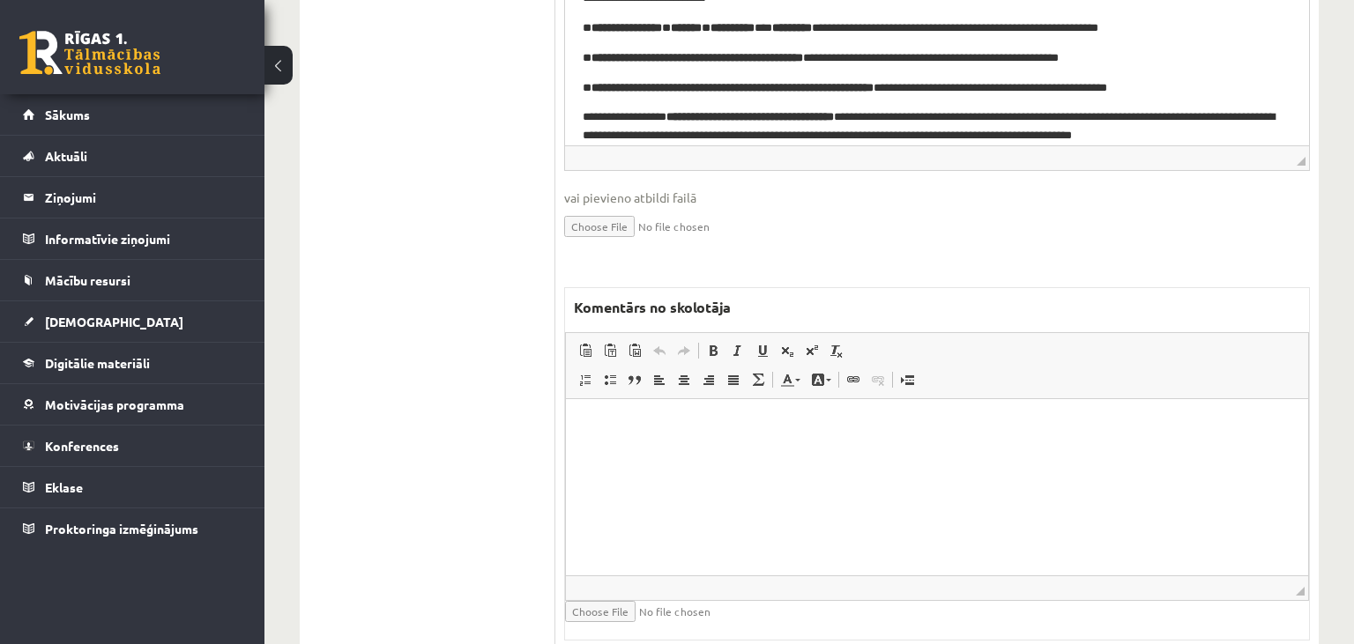
scroll to position [1092, 0]
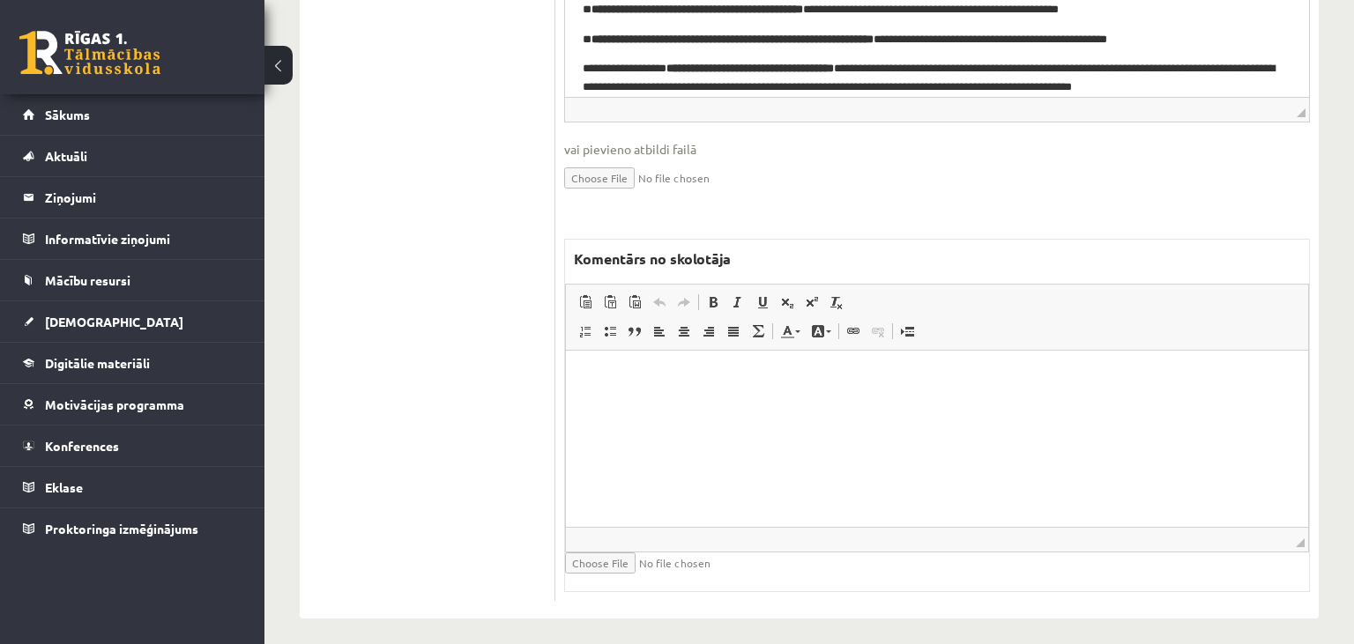
click at [636, 405] on html at bounding box center [937, 438] width 742 height 176
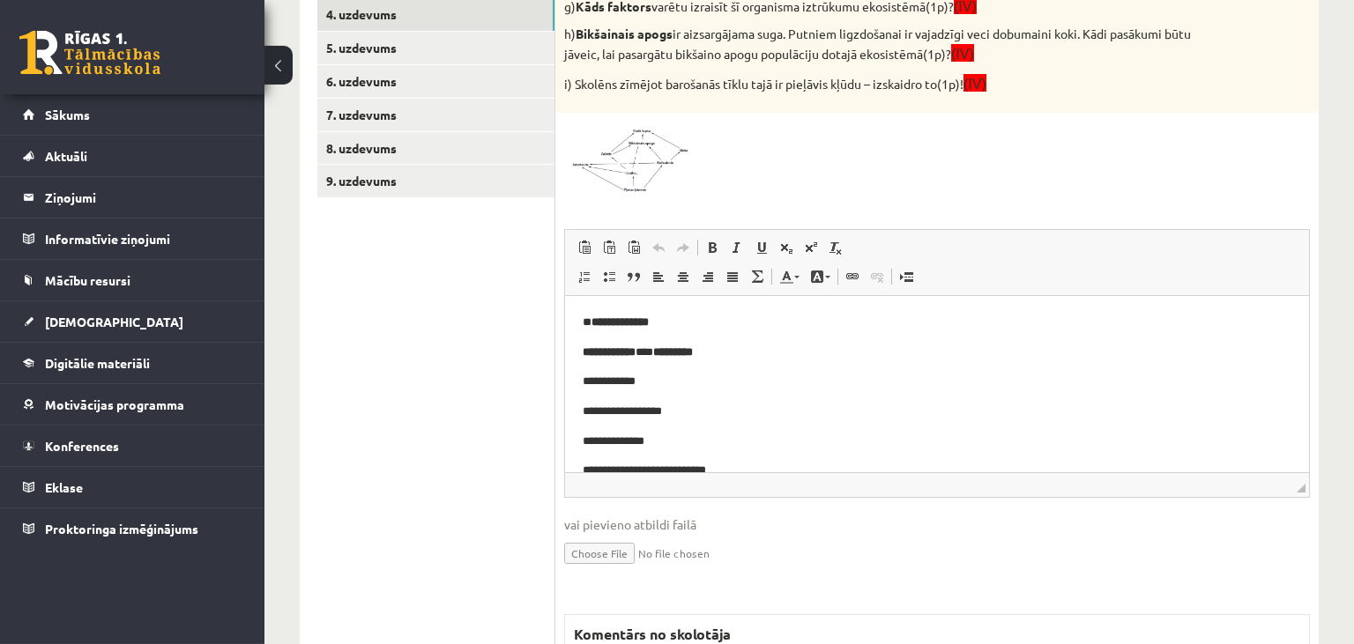
scroll to position [441, 0]
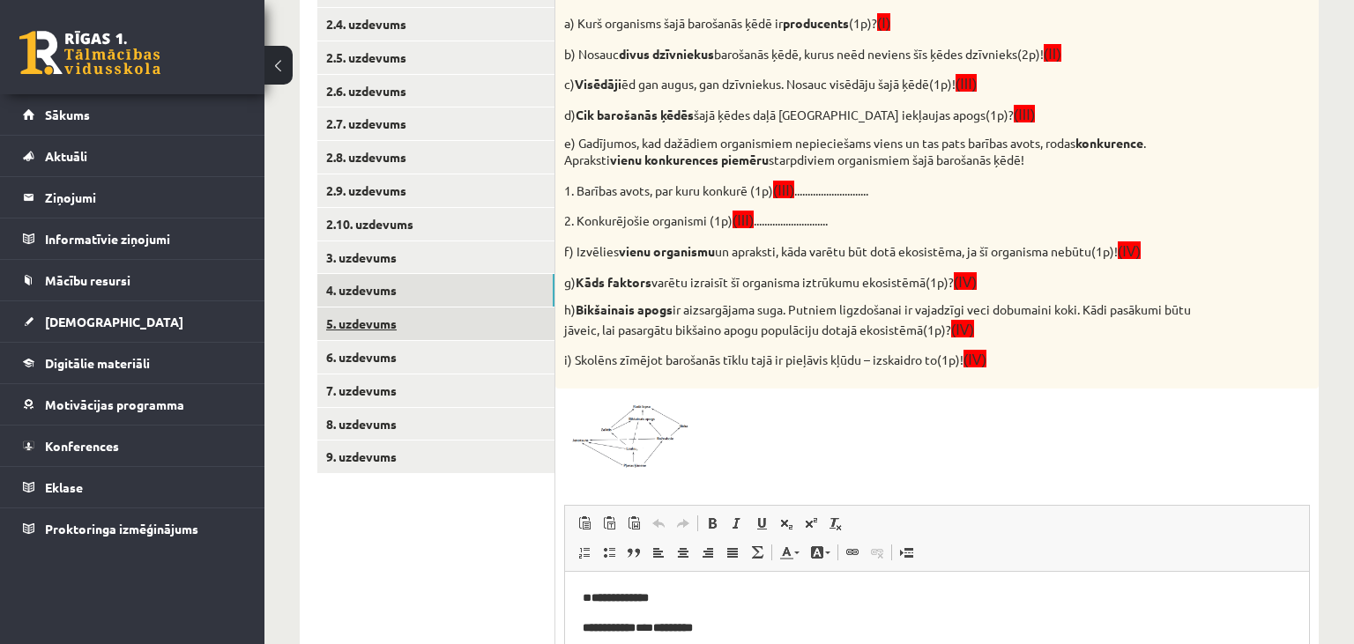
click at [442, 325] on link "5. uzdevums" at bounding box center [435, 324] width 237 height 33
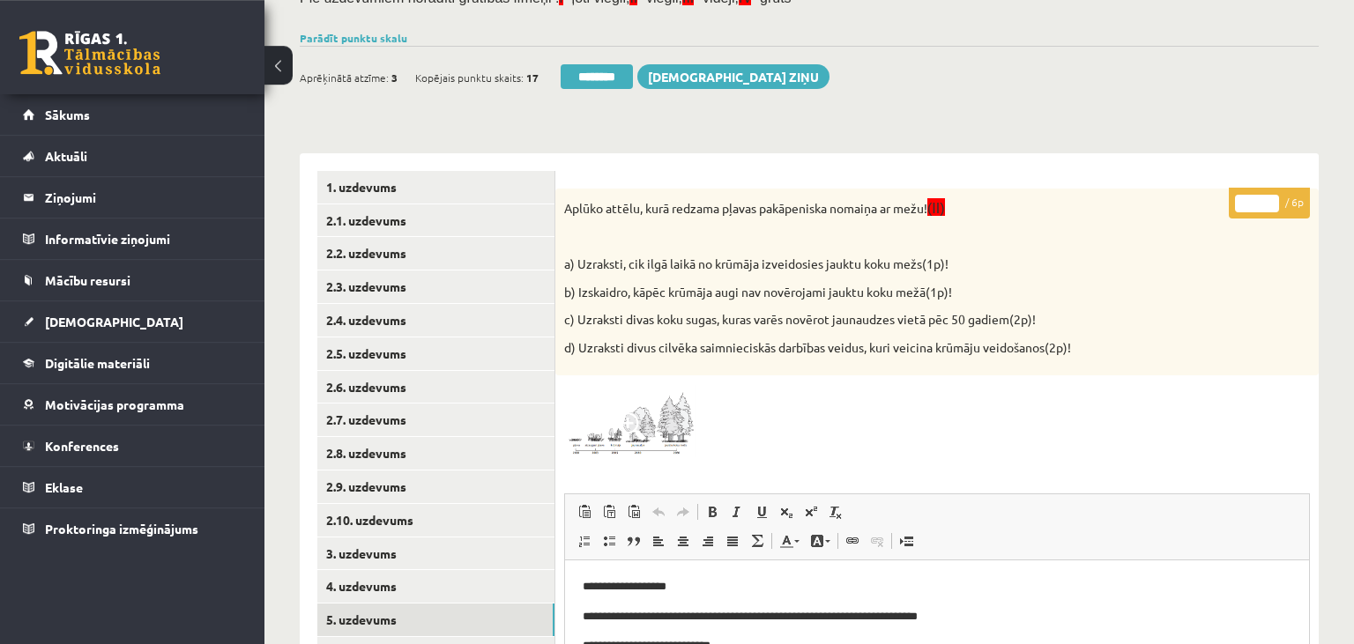
scroll to position [63, 0]
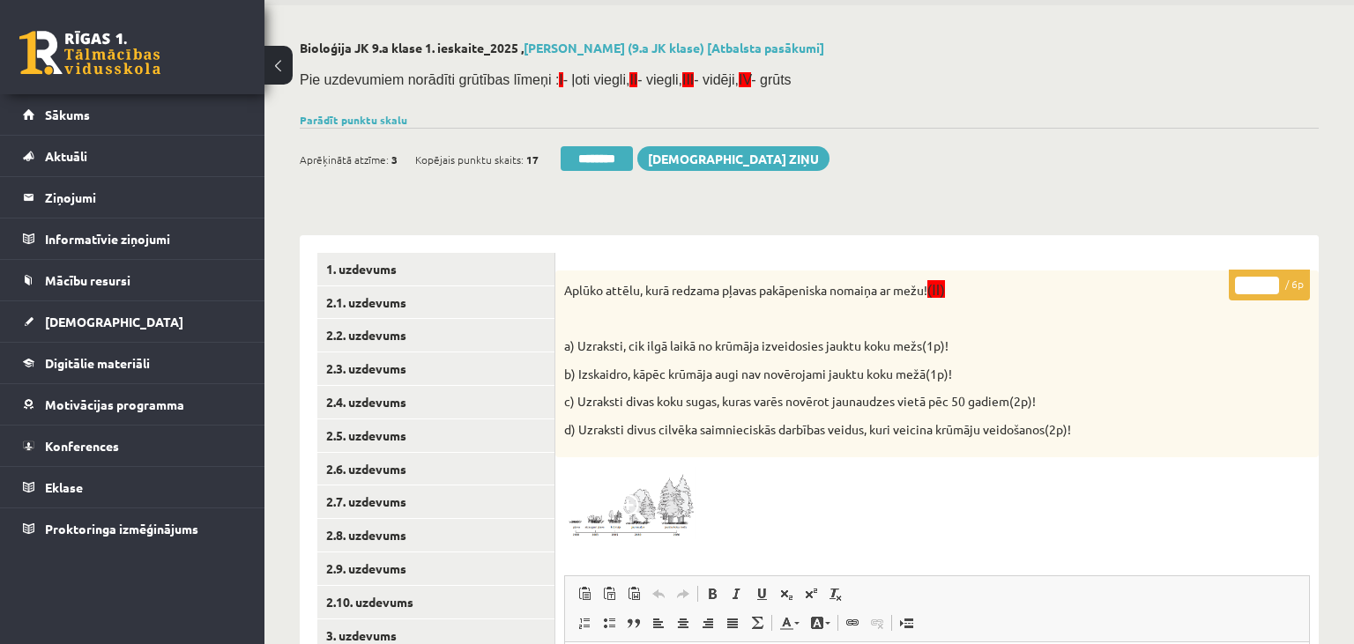
click at [1271, 284] on input "*" at bounding box center [1257, 286] width 44 height 18
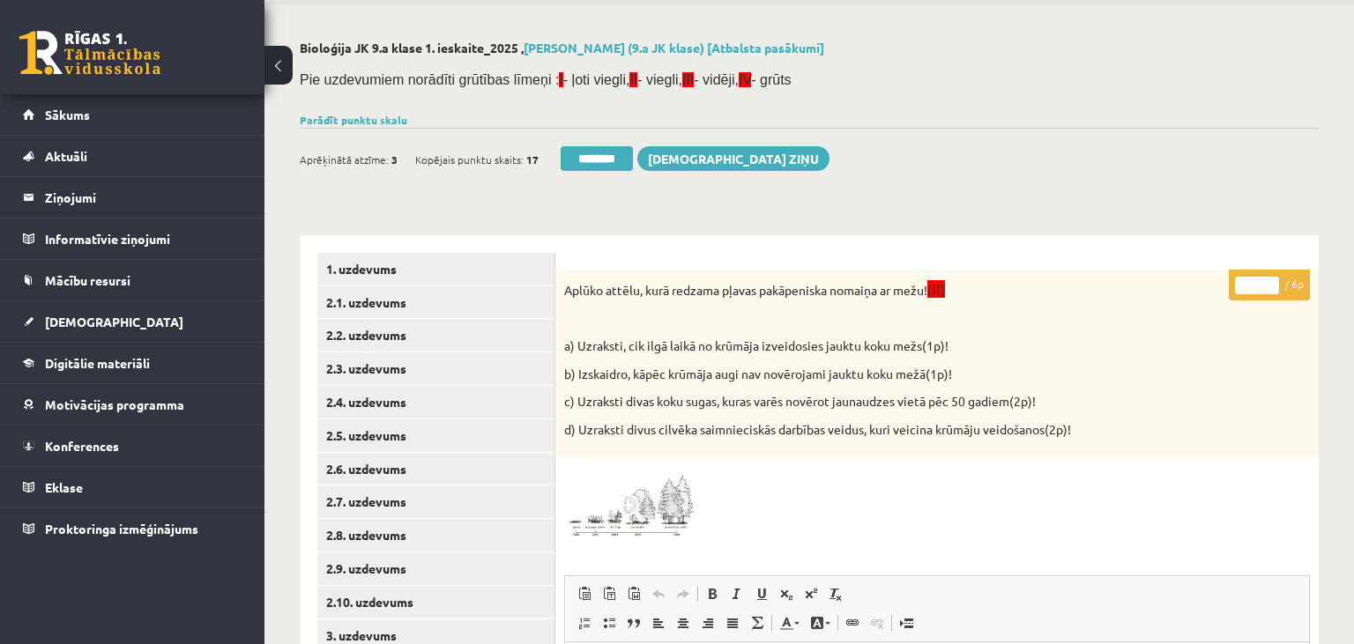
type input "*"
click at [1271, 284] on input "*" at bounding box center [1257, 286] width 44 height 18
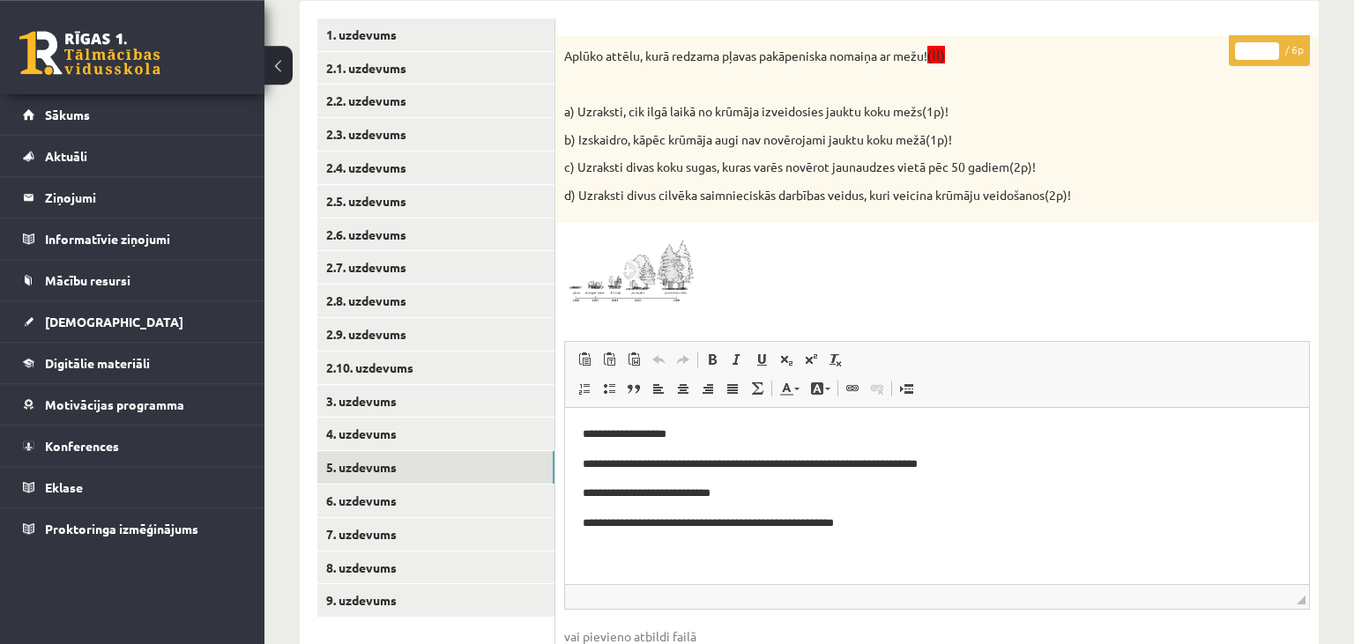
scroll to position [342, 0]
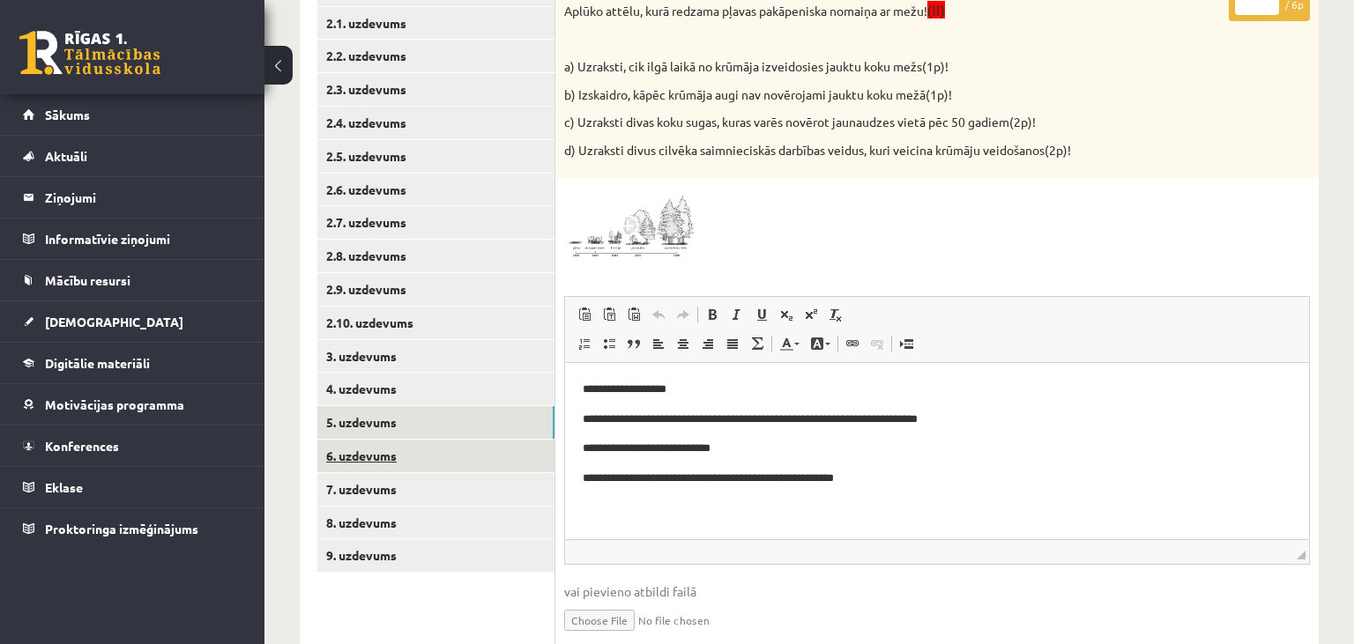
click at [449, 462] on link "6. uzdevums" at bounding box center [435, 456] width 237 height 33
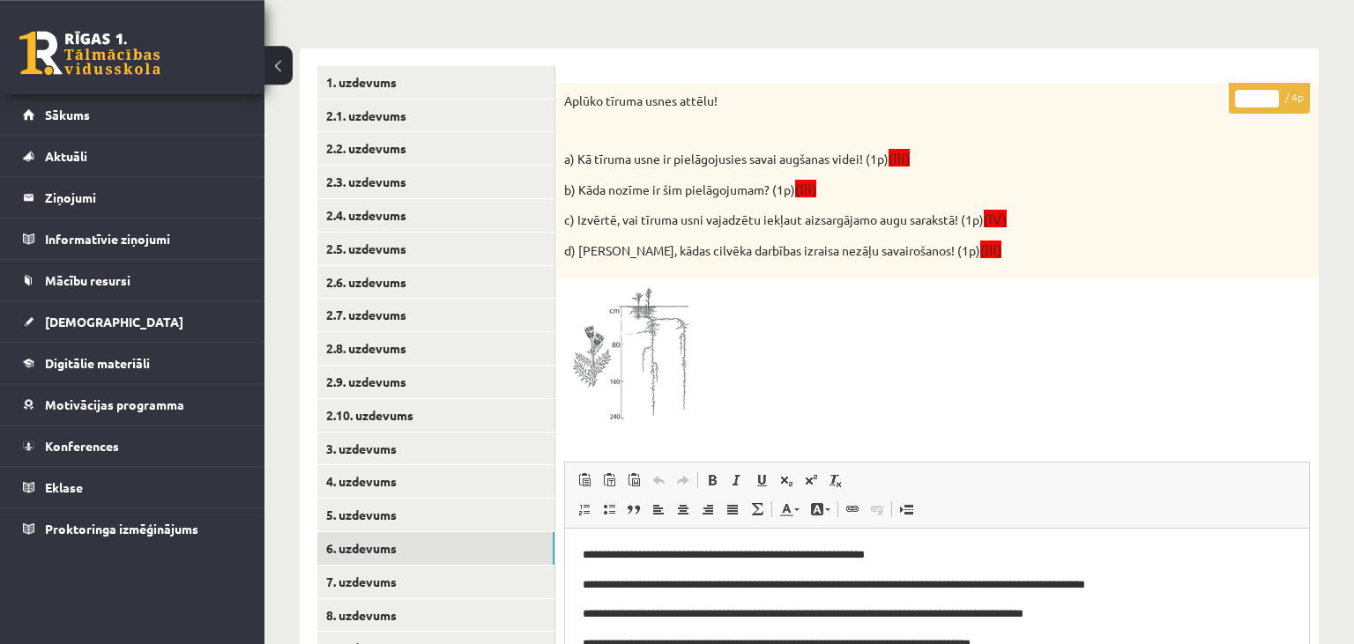
scroll to position [249, 0]
click at [1271, 98] on input "*" at bounding box center [1257, 100] width 44 height 18
type input "*"
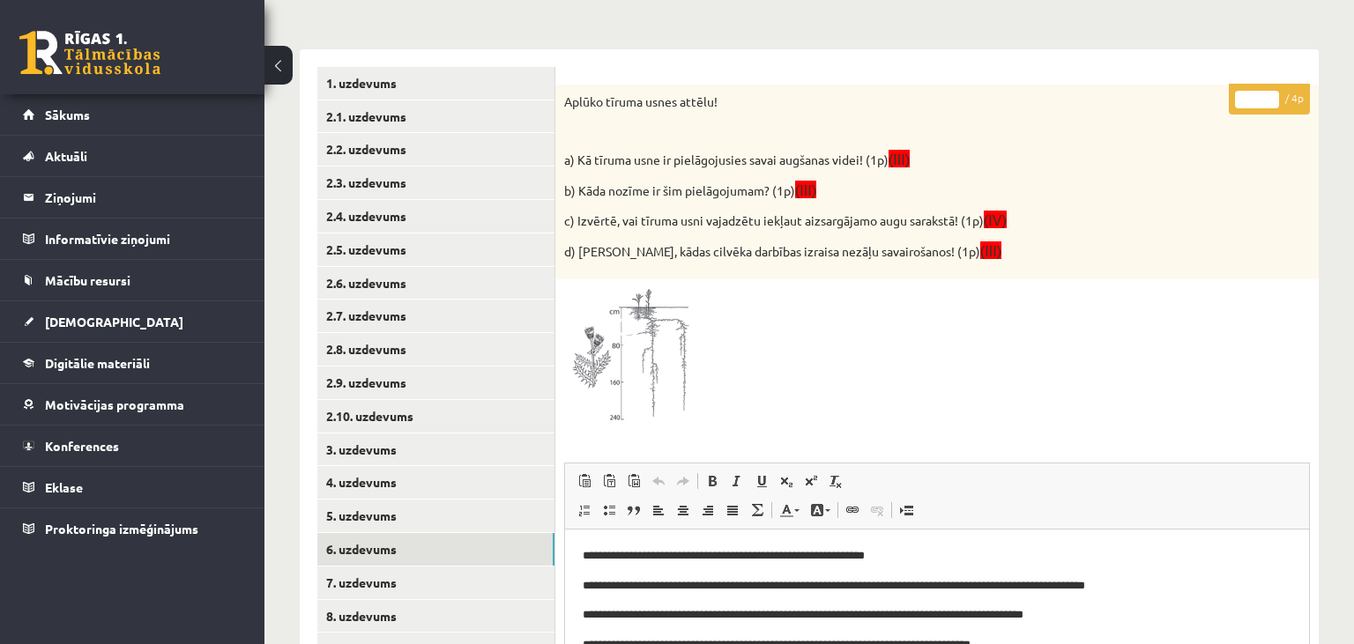
click at [1271, 98] on input "*" at bounding box center [1257, 100] width 44 height 18
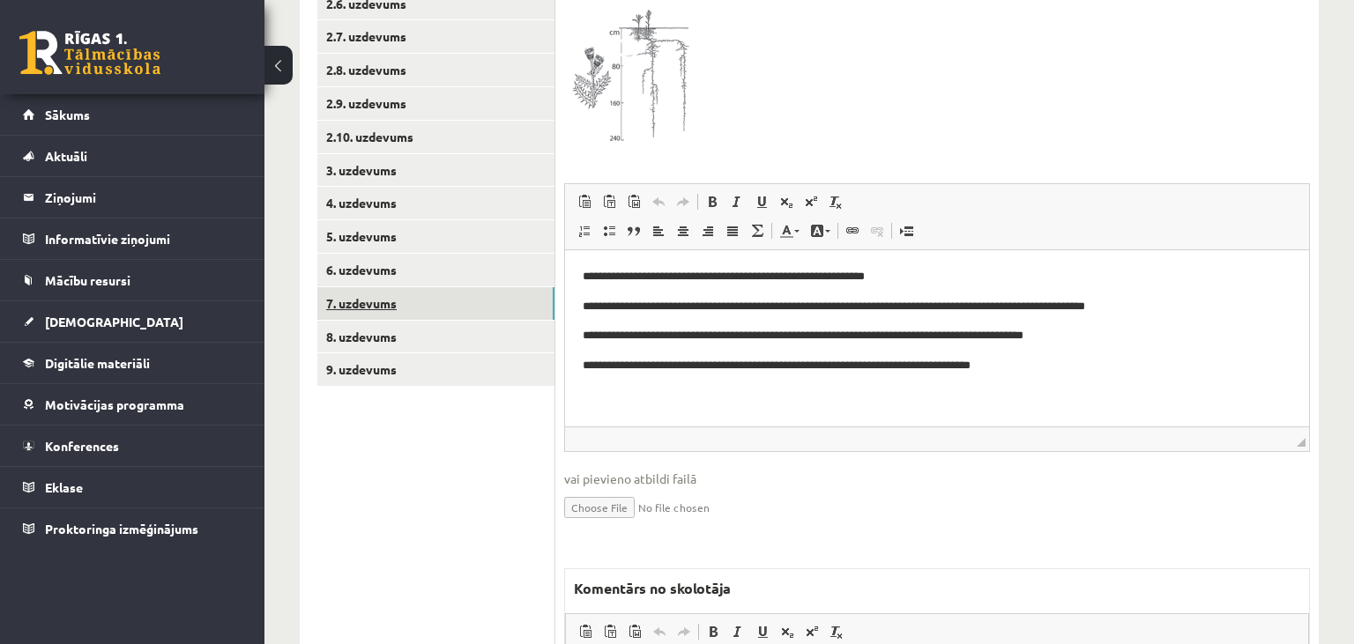
click at [461, 297] on link "7. uzdevums" at bounding box center [435, 303] width 237 height 33
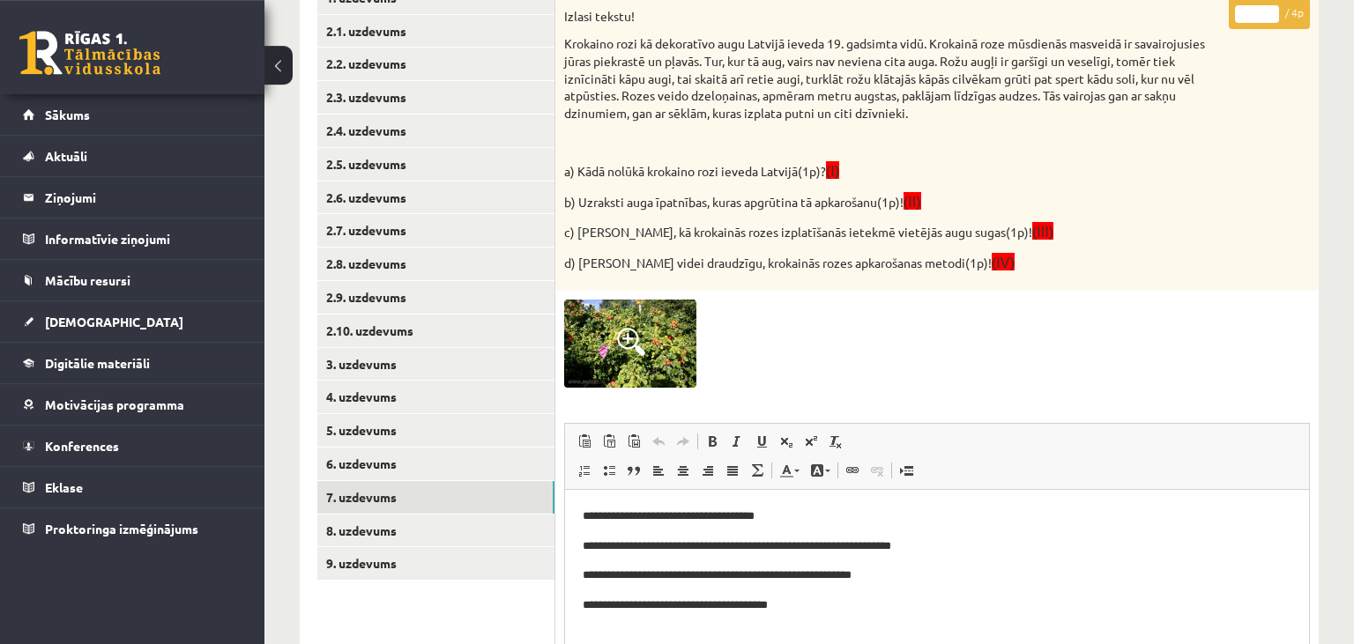
scroll to position [111, 0]
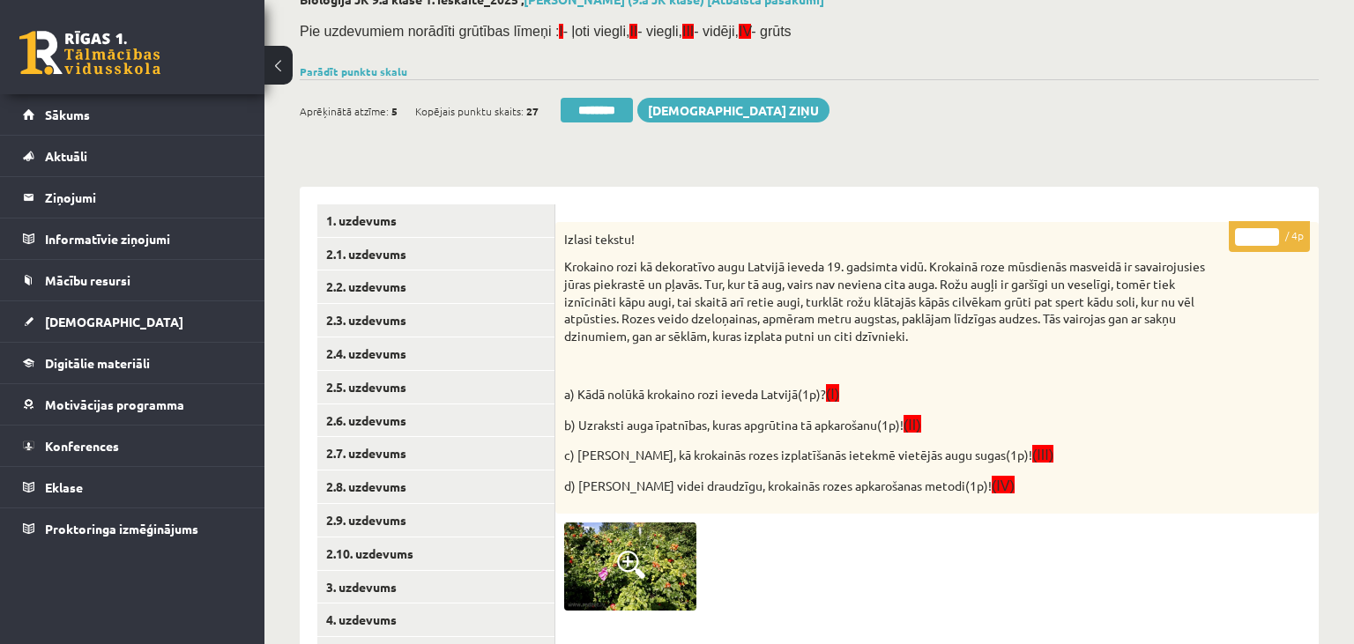
click at [1262, 233] on input "*" at bounding box center [1257, 237] width 44 height 18
type input "*"
click at [1262, 233] on input "*" at bounding box center [1257, 237] width 44 height 18
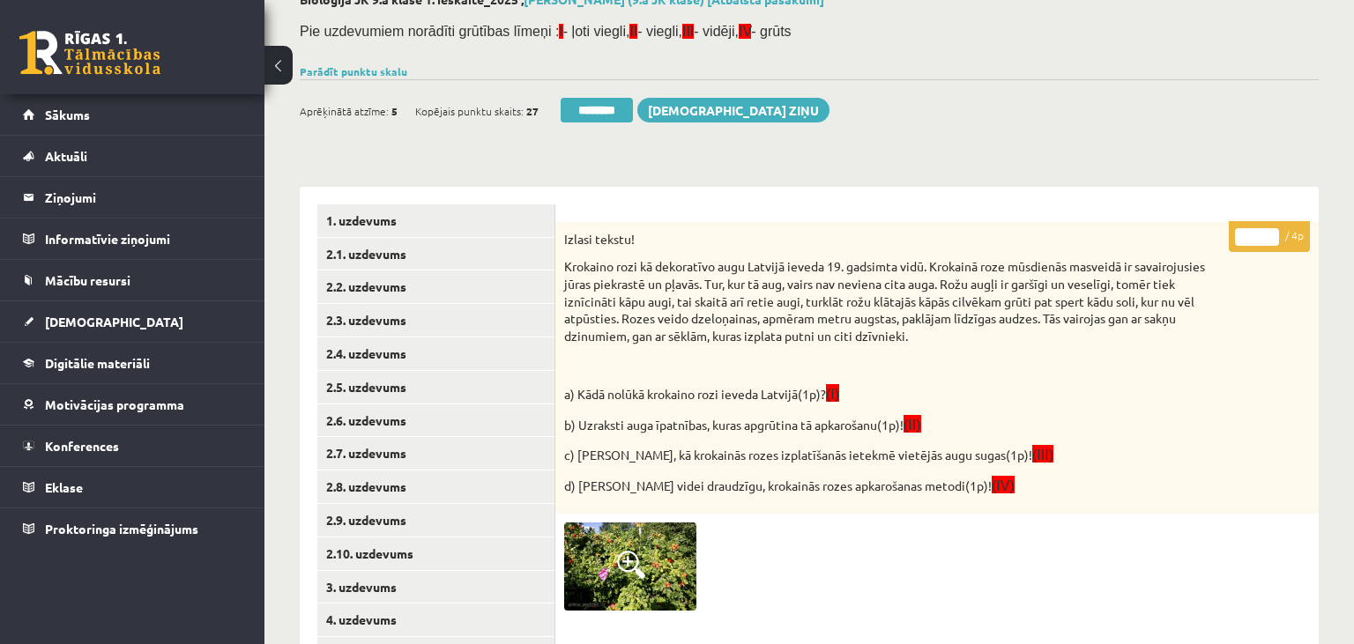
click at [1262, 233] on input "*" at bounding box center [1257, 237] width 44 height 18
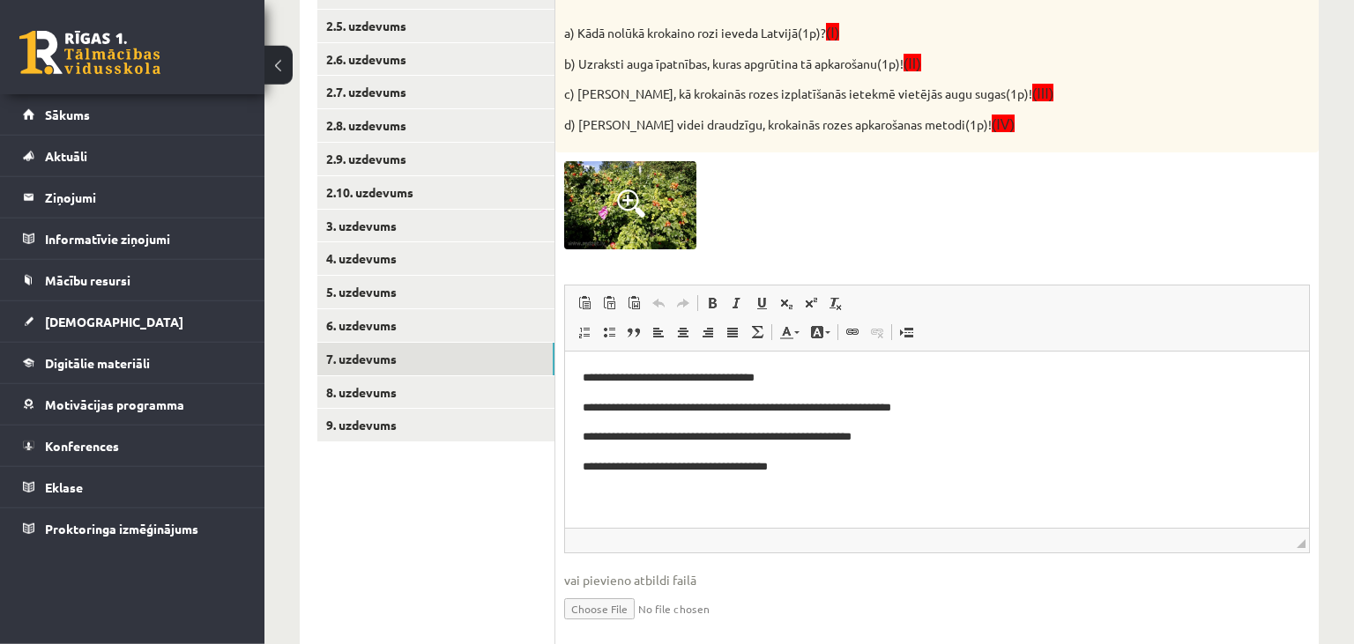
scroll to position [483, 0]
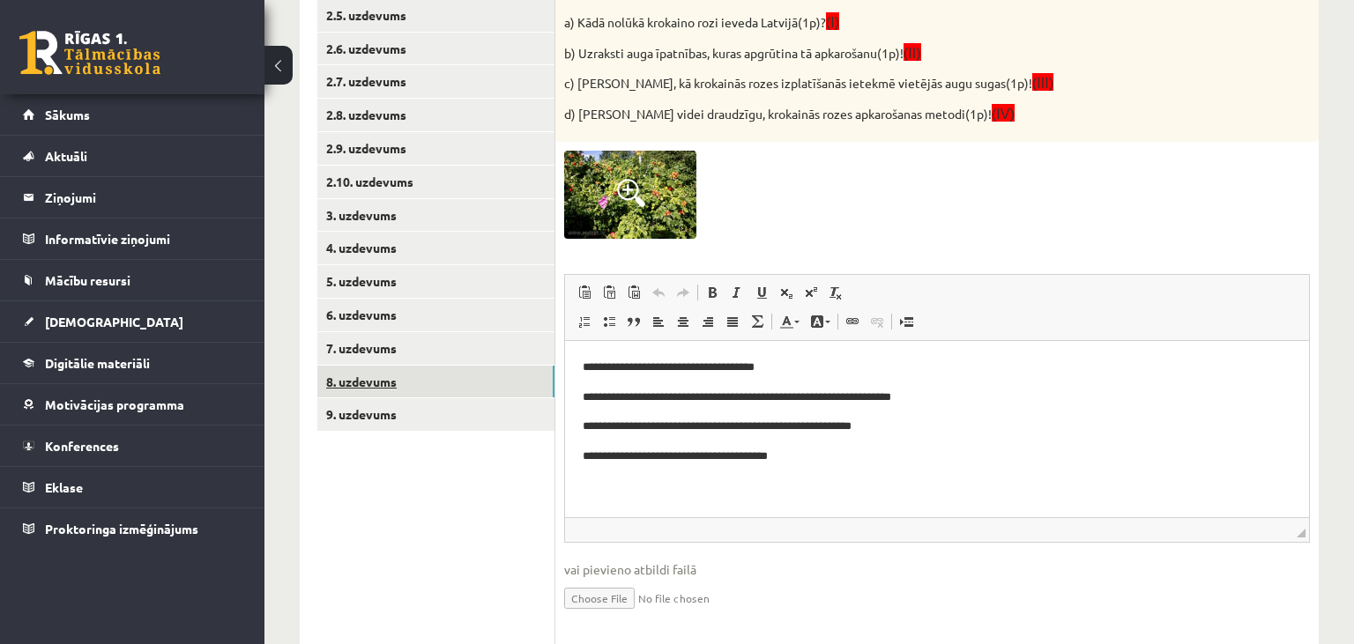
click at [413, 390] on link "8. uzdevums" at bounding box center [435, 382] width 237 height 33
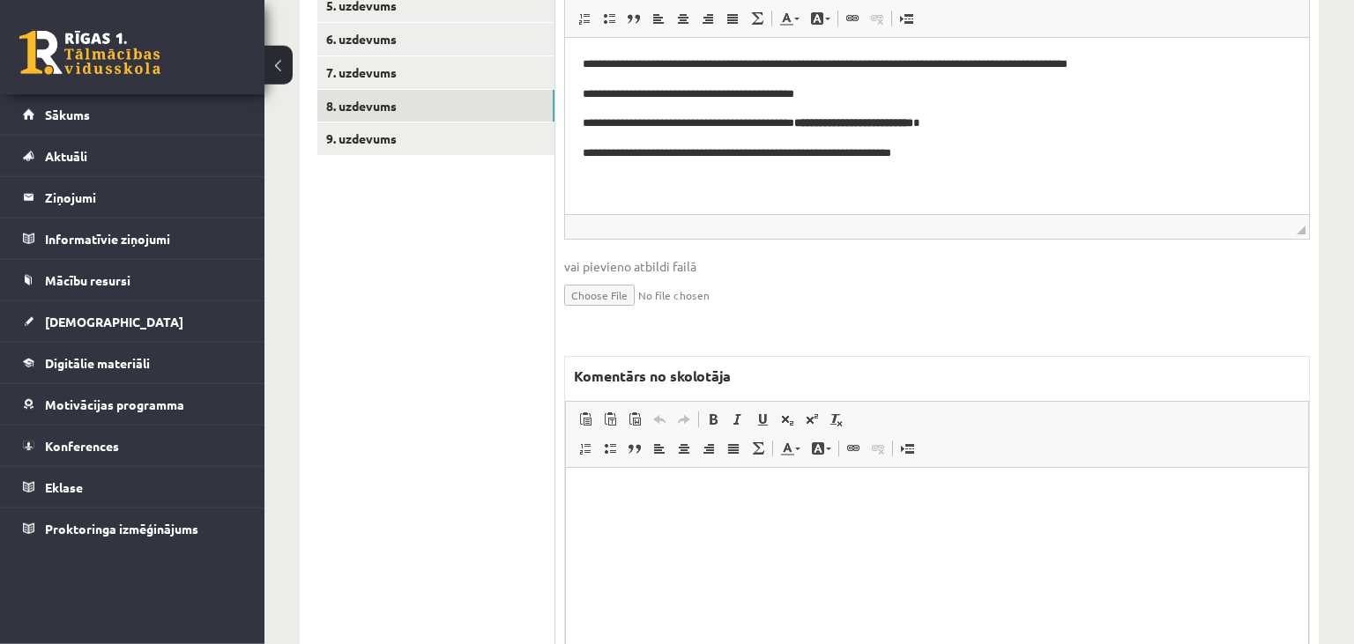
scroll to position [763, 0]
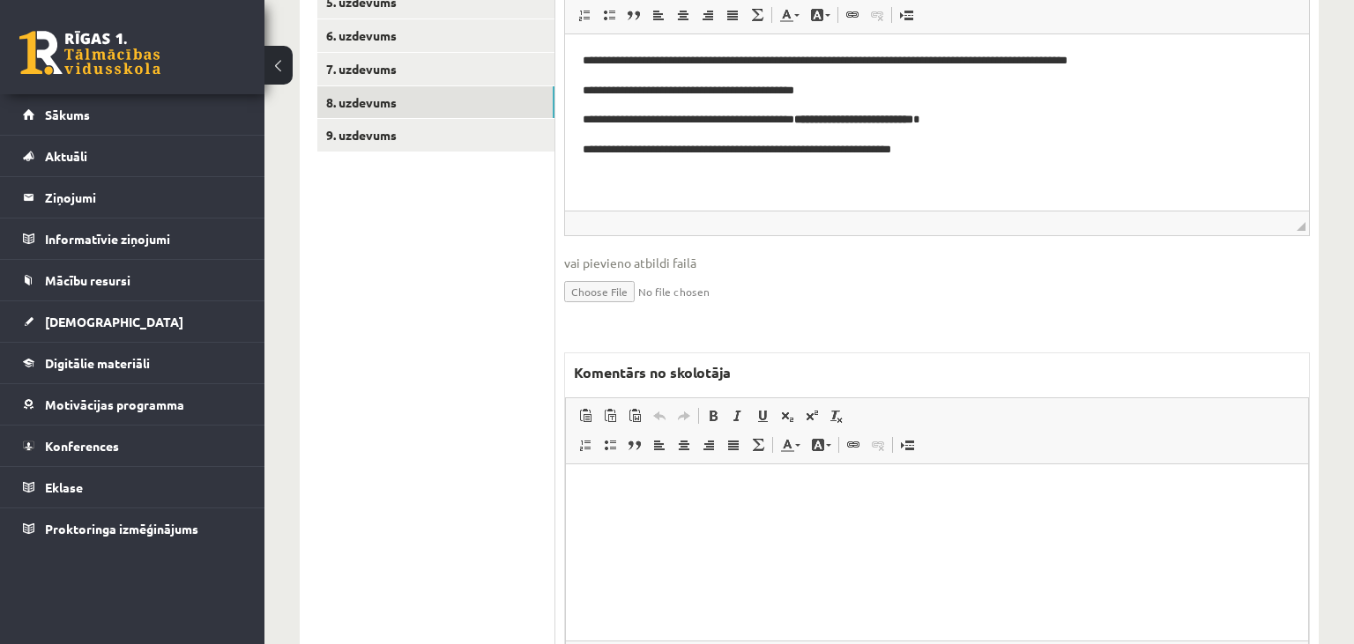
click at [756, 521] on html at bounding box center [937, 552] width 742 height 176
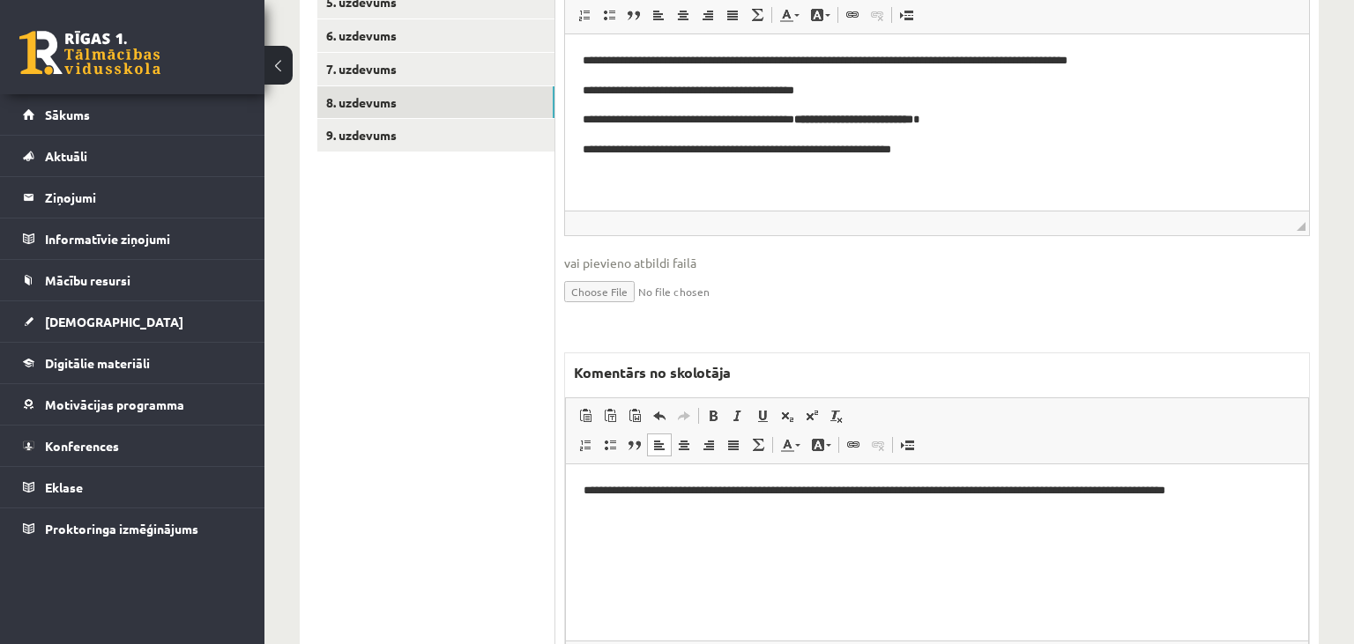
click at [637, 493] on p "**********" at bounding box center [938, 490] width 708 height 19
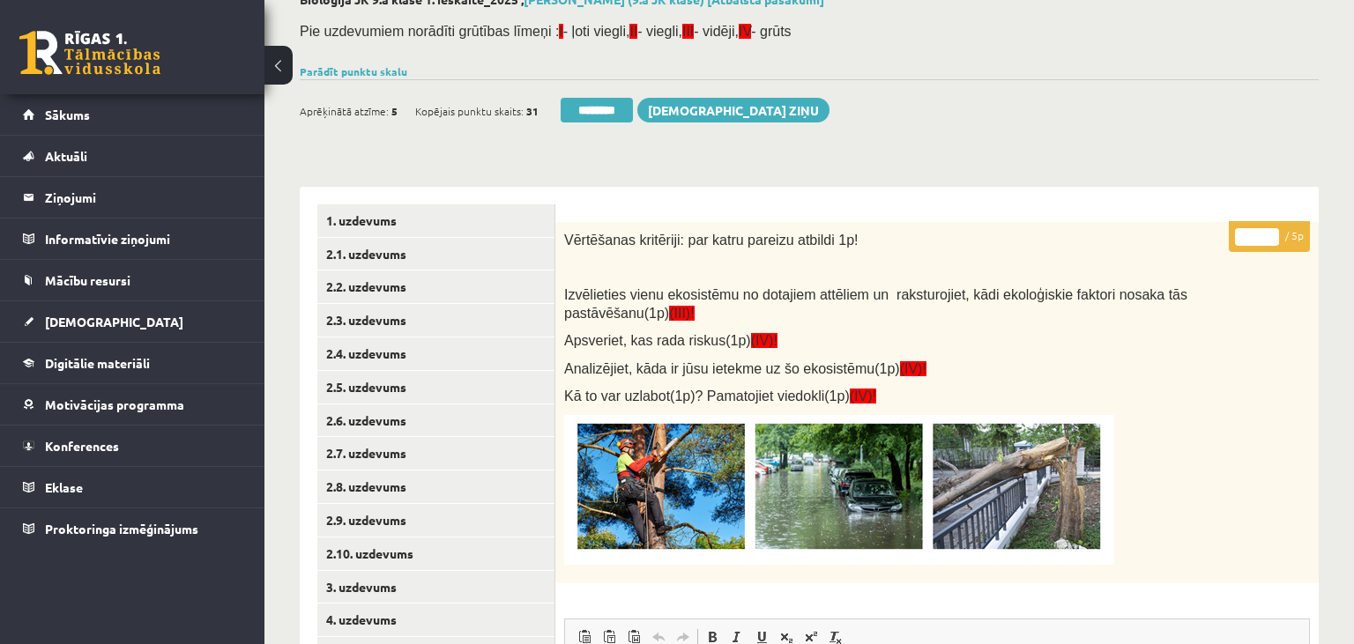
scroll to position [391, 0]
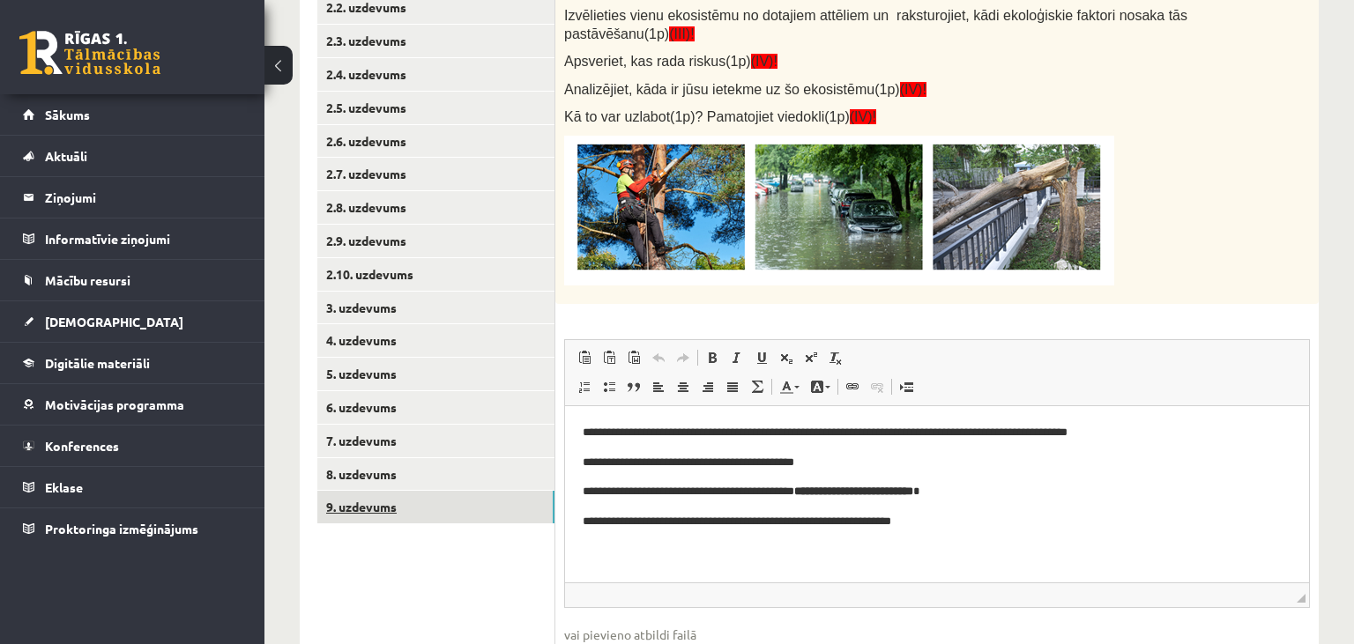
click at [481, 515] on link "9. uzdevums" at bounding box center [435, 507] width 237 height 33
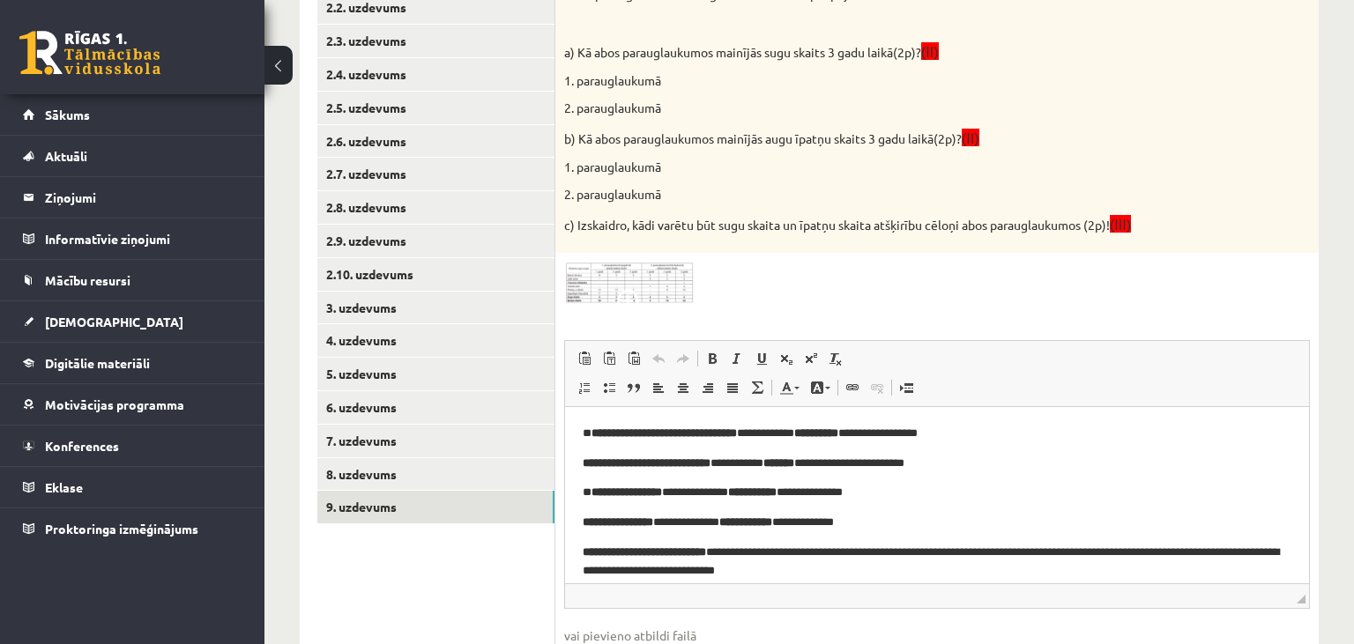
scroll to position [0, 0]
click at [613, 275] on img at bounding box center [630, 283] width 132 height 43
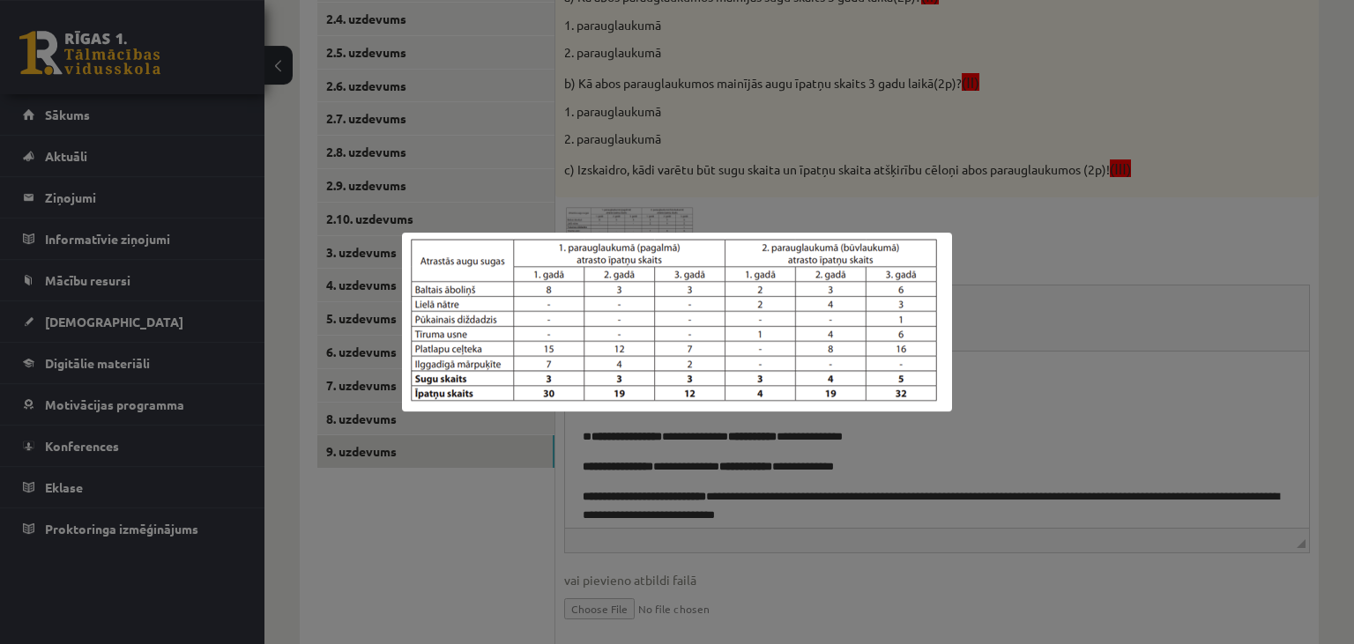
scroll to position [483, 0]
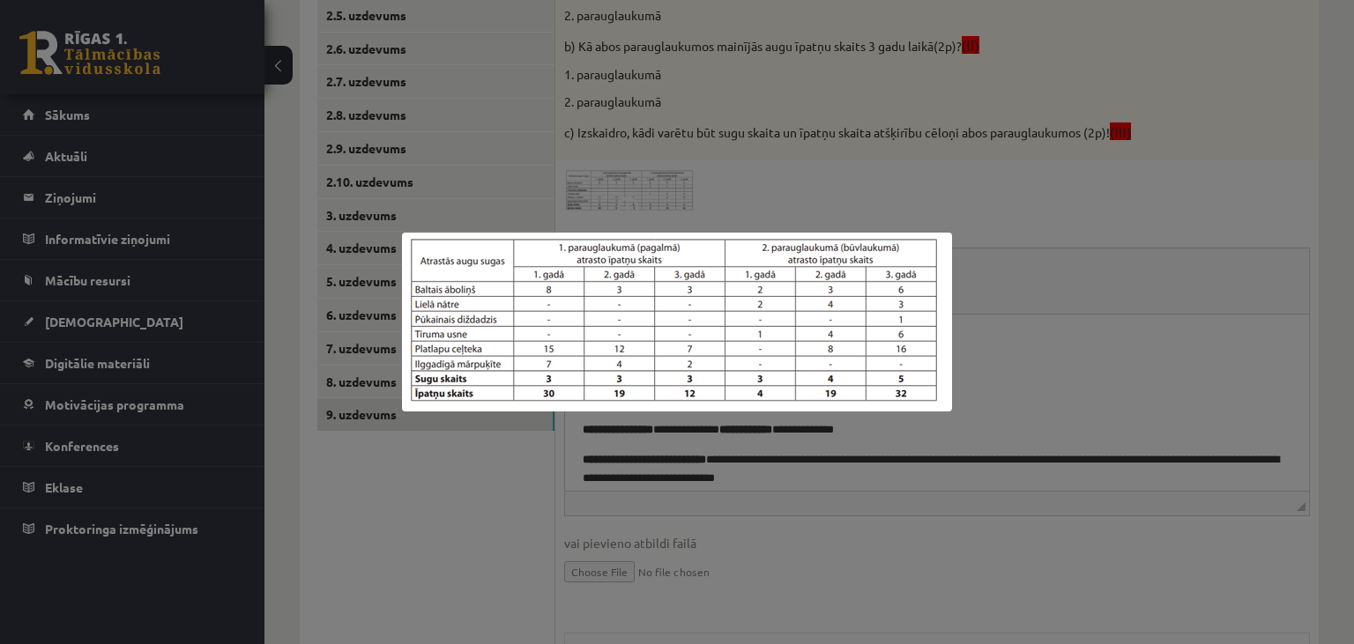
click at [1127, 386] on div at bounding box center [677, 322] width 1354 height 644
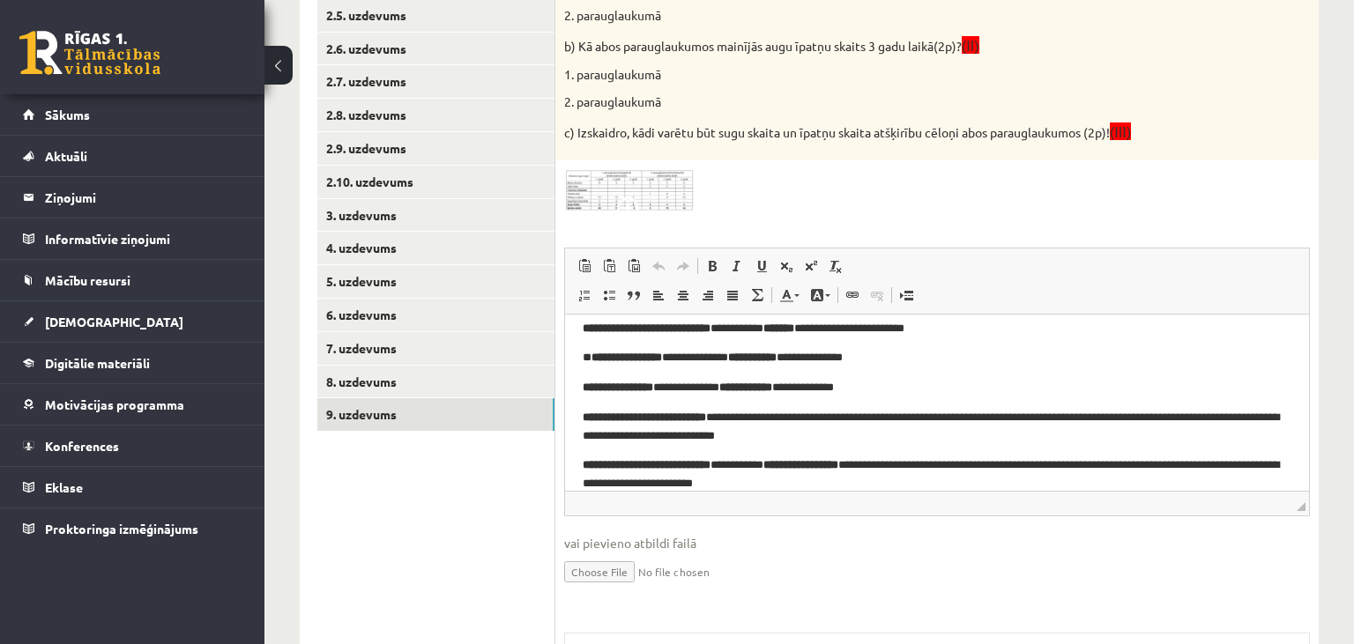
scroll to position [74, 0]
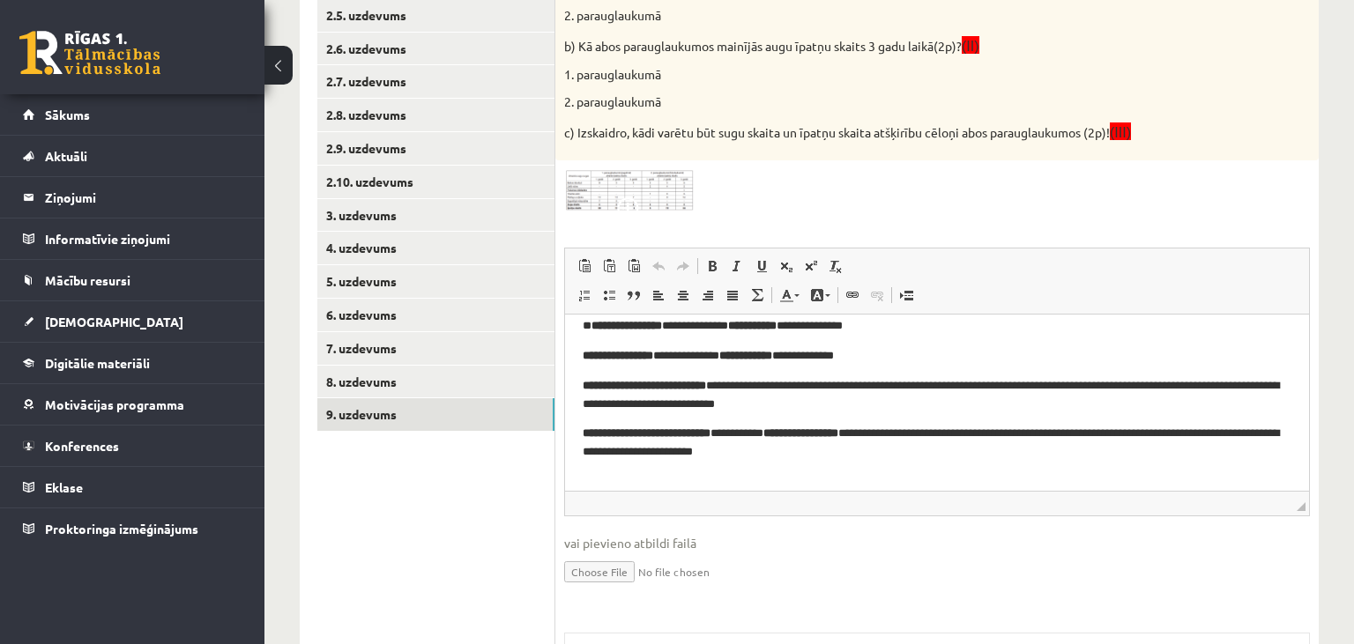
click at [629, 189] on img at bounding box center [630, 190] width 132 height 43
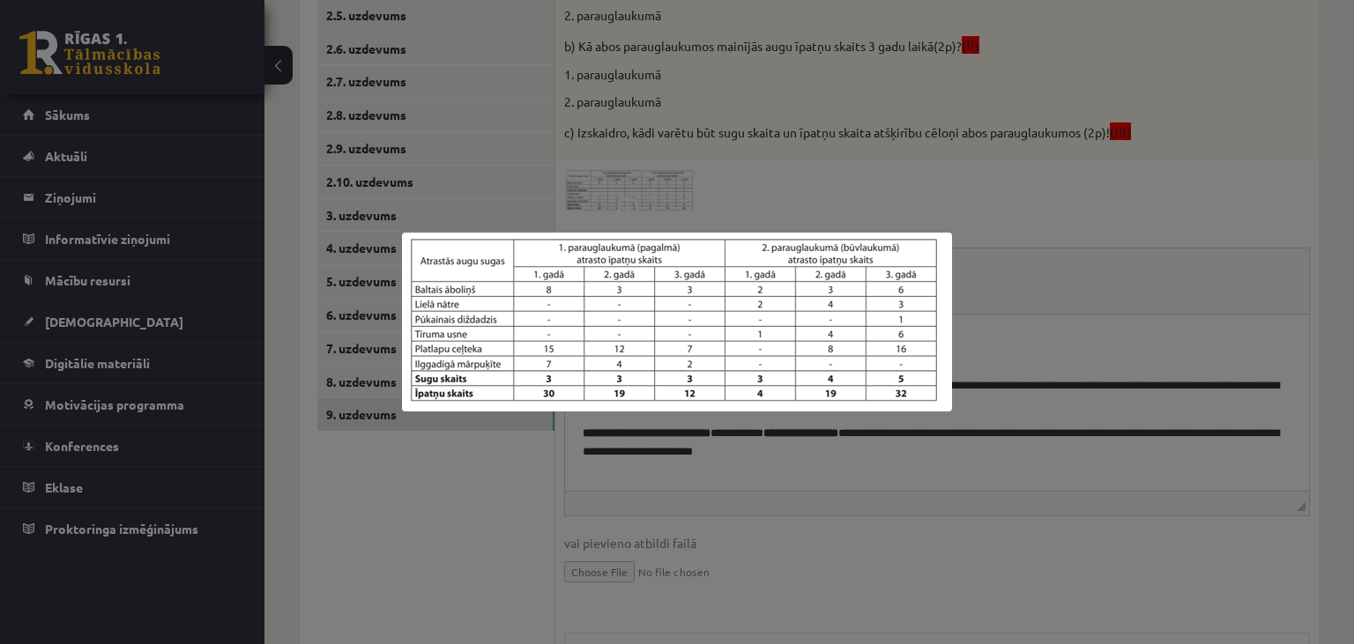
click at [1062, 235] on div at bounding box center [677, 322] width 1354 height 644
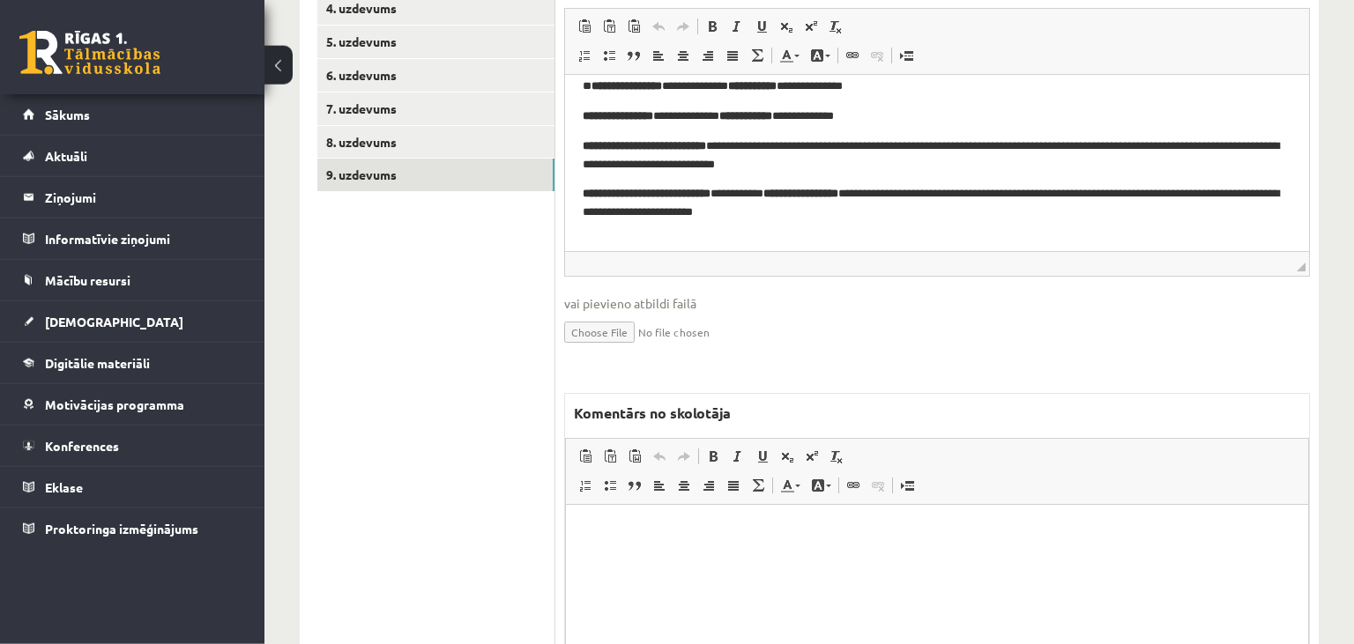
scroll to position [763, 0]
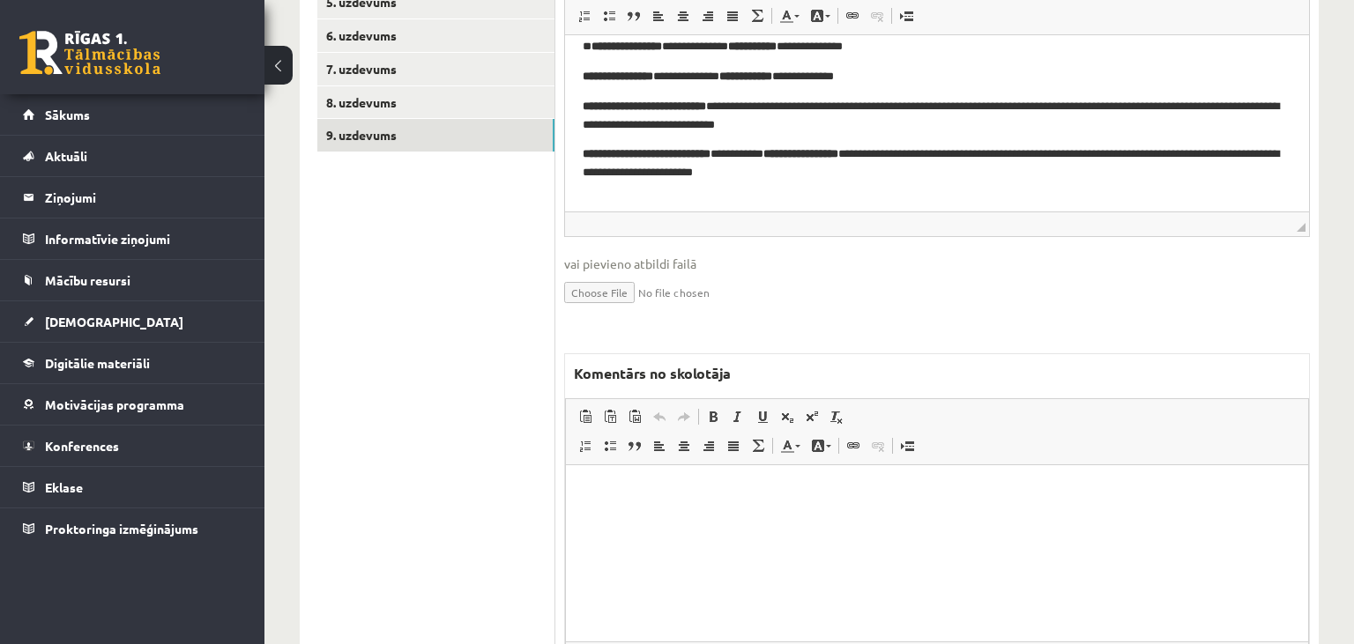
click at [784, 520] on html at bounding box center [937, 553] width 742 height 176
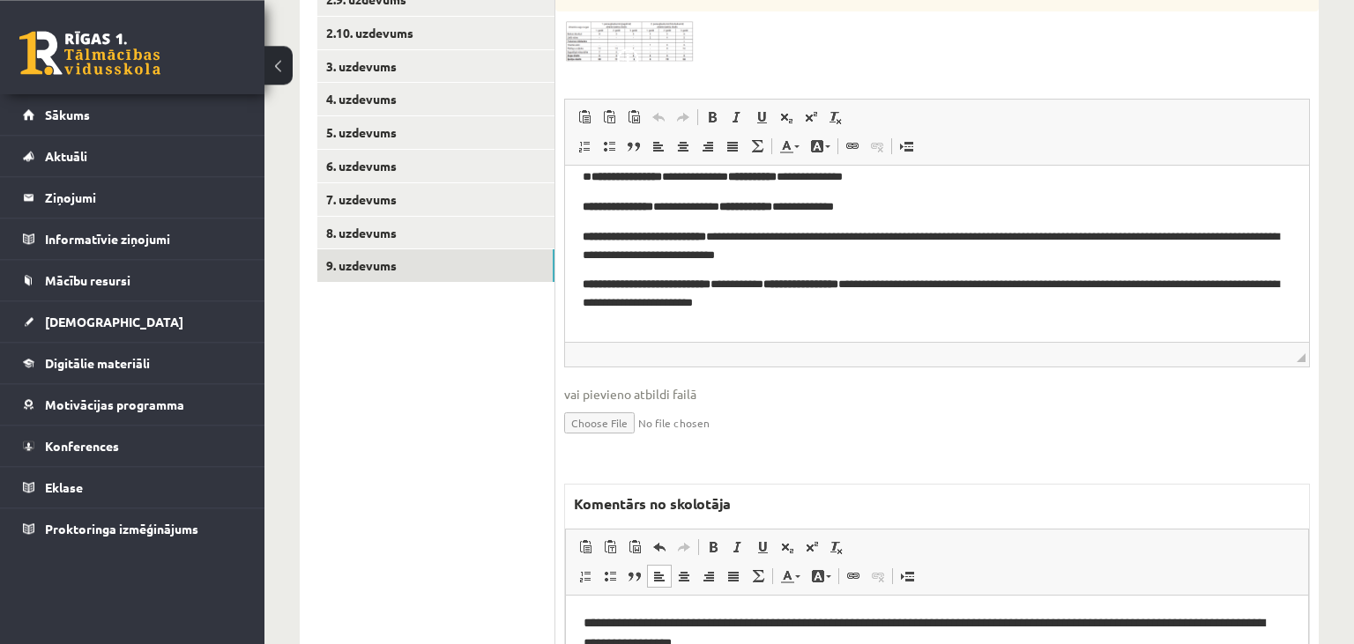
scroll to position [577, 0]
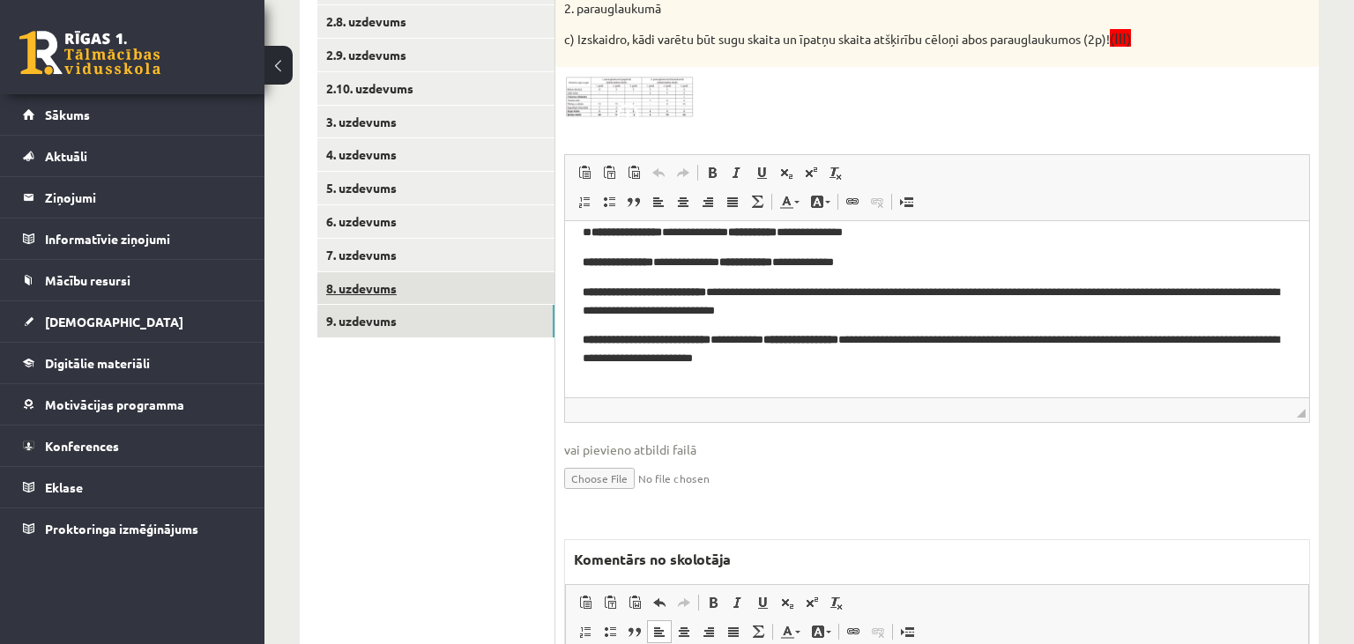
click at [419, 291] on link "8. uzdevums" at bounding box center [435, 288] width 237 height 33
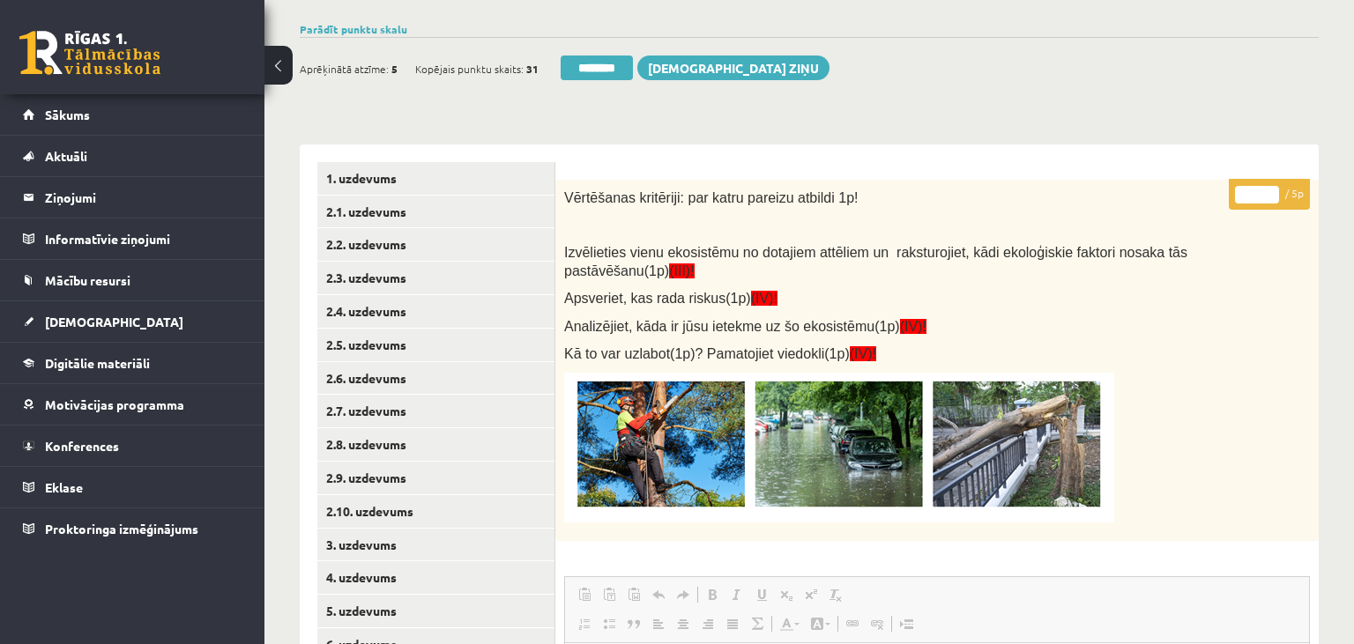
scroll to position [0, 0]
click at [595, 65] on input "********" at bounding box center [597, 68] width 72 height 25
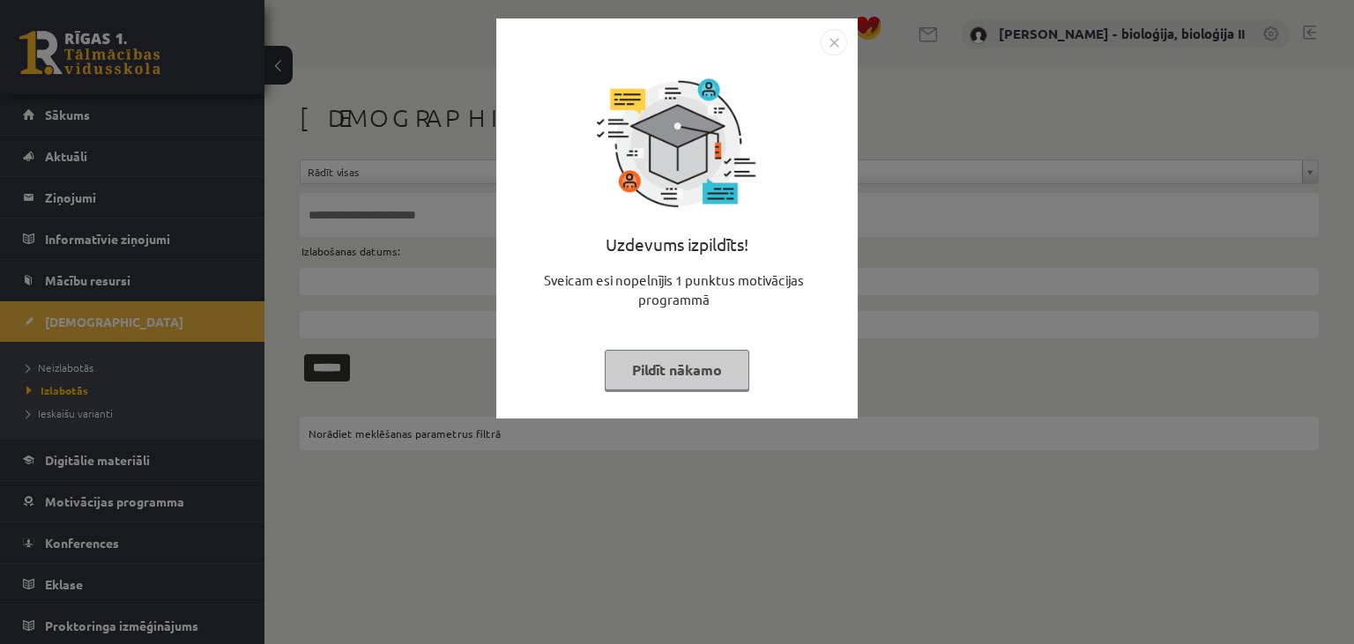
click at [672, 365] on button "Pildīt nākamo" at bounding box center [677, 370] width 145 height 41
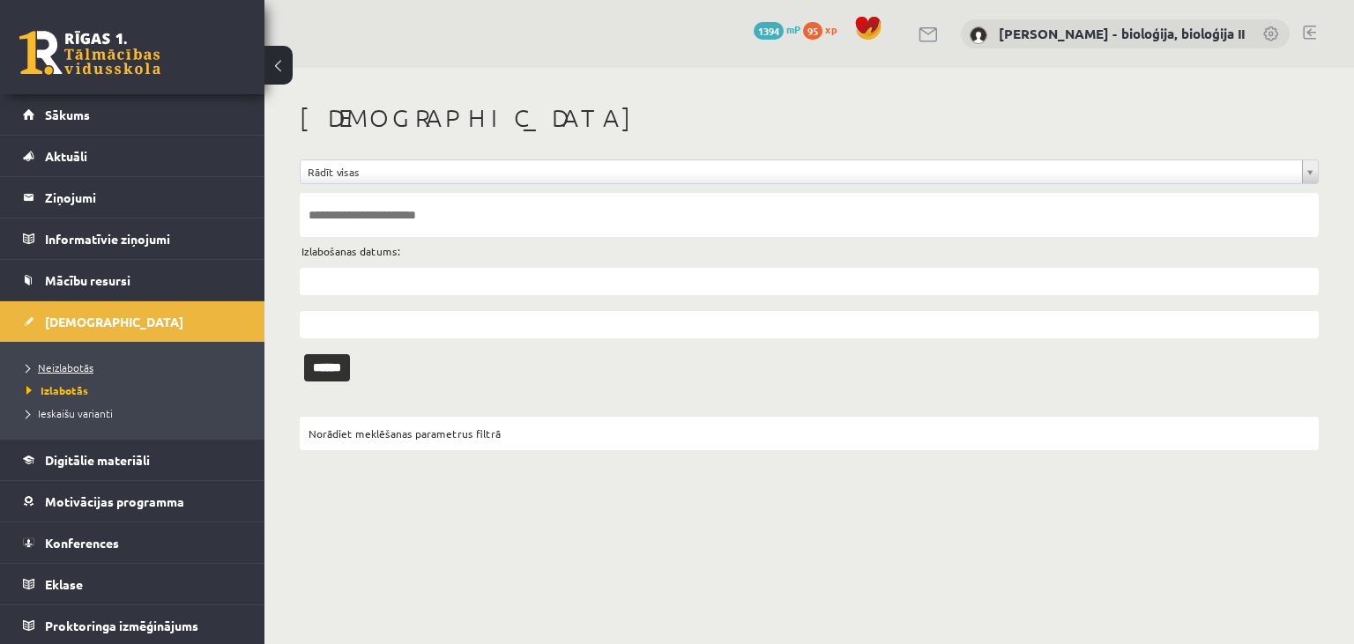
click at [78, 361] on span "Neizlabotās" at bounding box center [59, 368] width 67 height 14
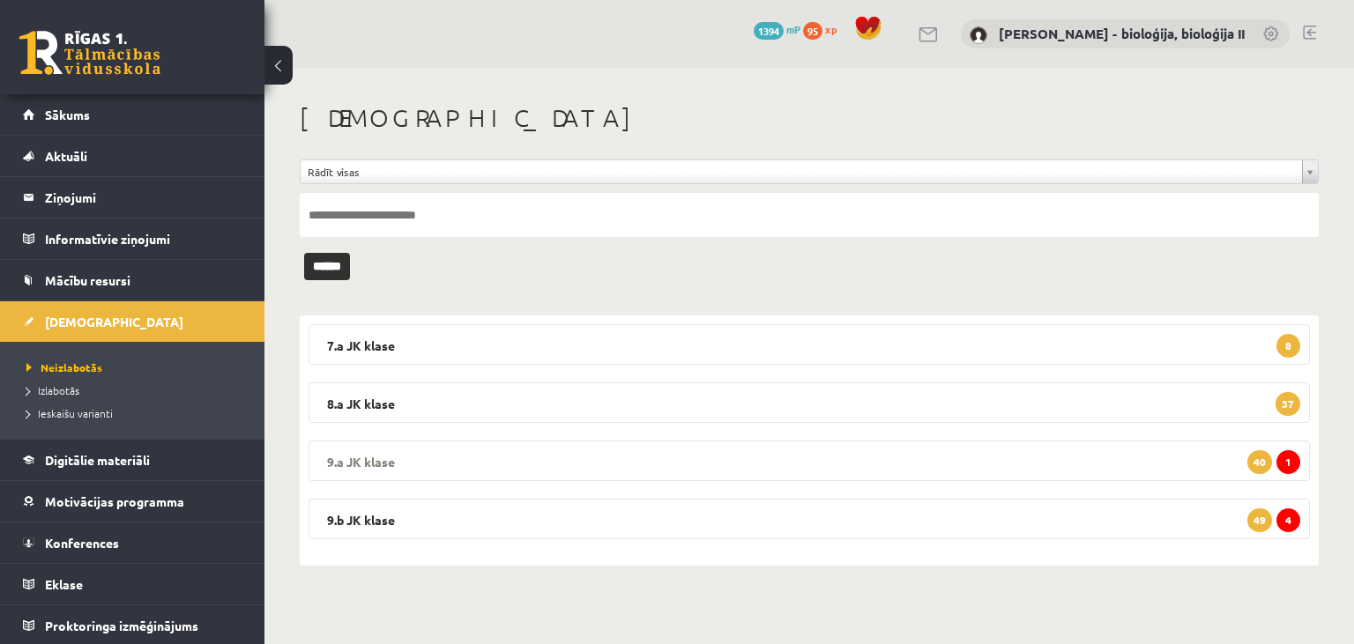
click at [726, 460] on legend "9.a JK klase 1 40" at bounding box center [809, 461] width 1001 height 41
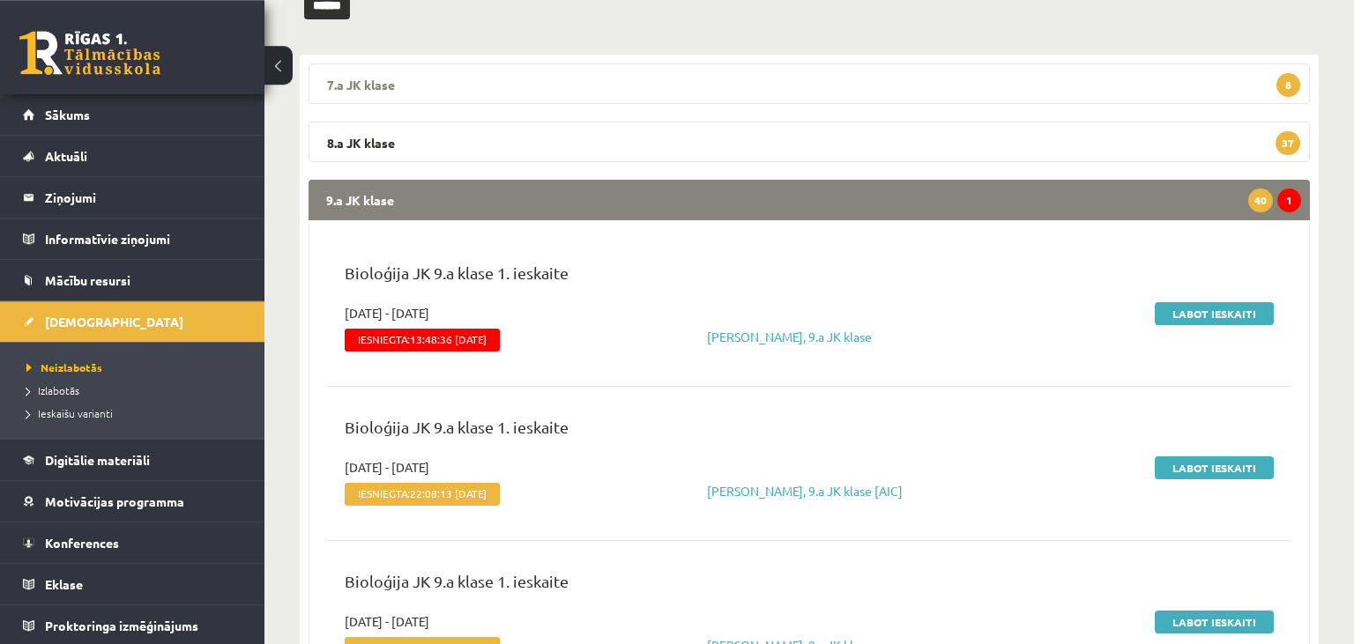
scroll to position [279, 0]
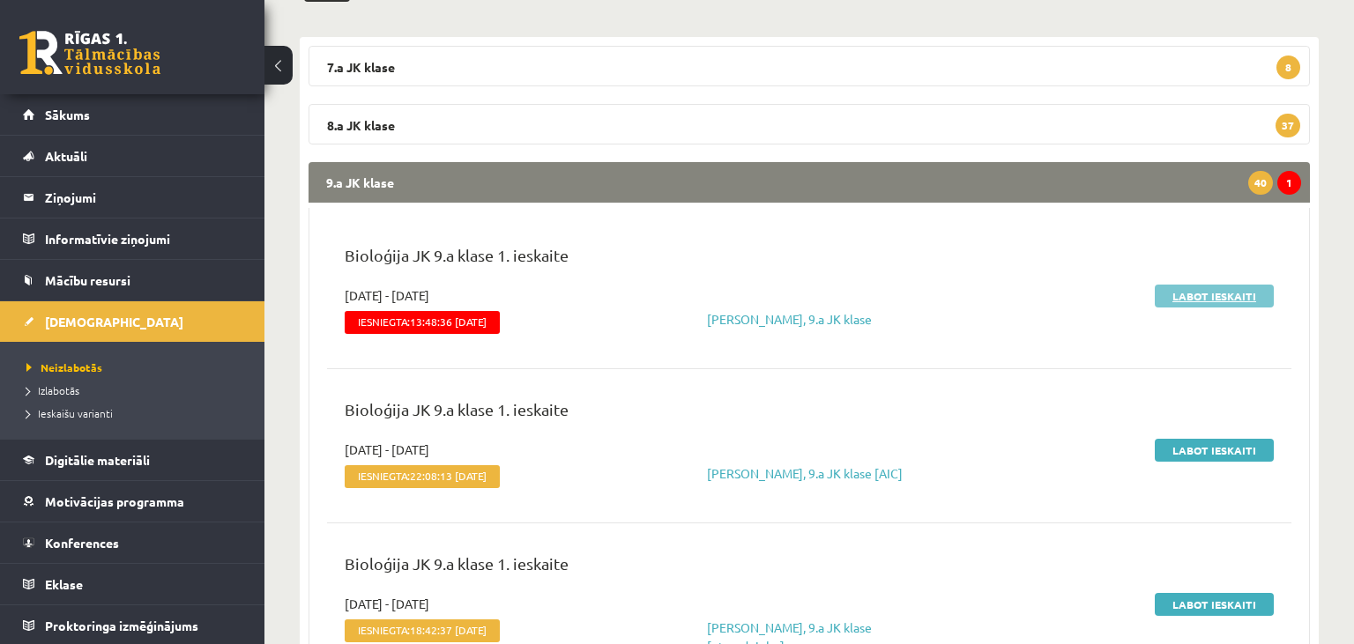
click at [1218, 299] on link "Labot ieskaiti" at bounding box center [1214, 296] width 119 height 23
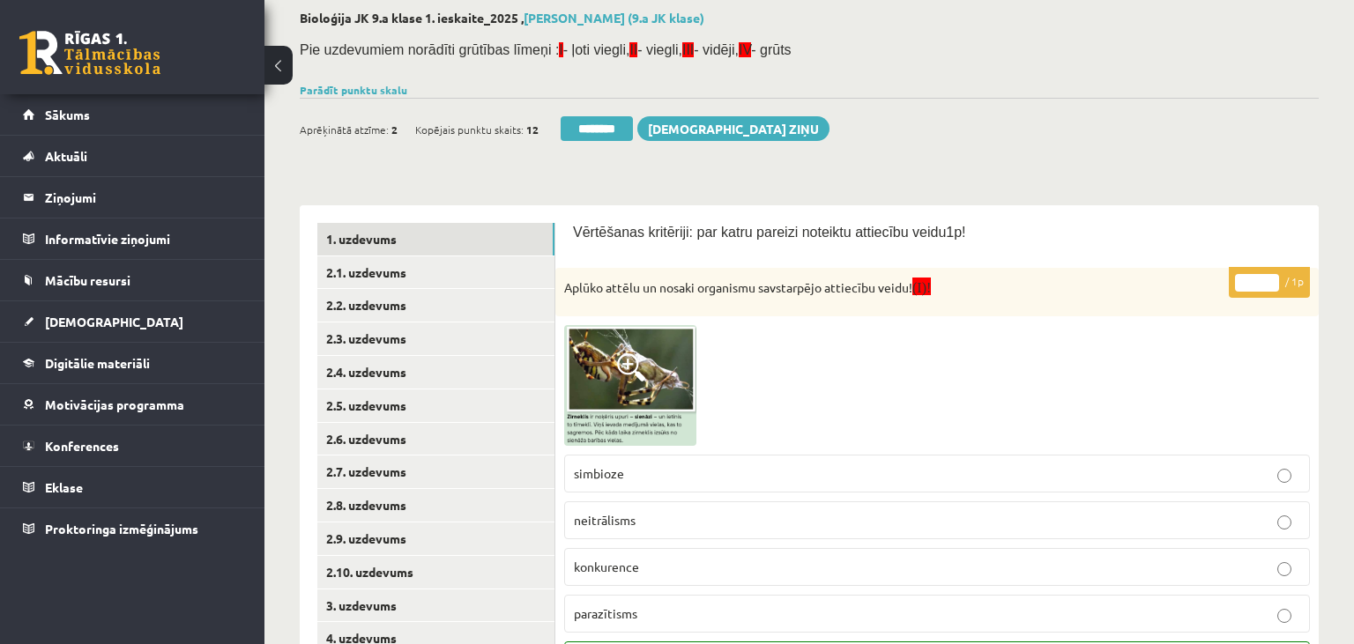
click at [435, 335] on link "2.3. uzdevums" at bounding box center [435, 339] width 237 height 33
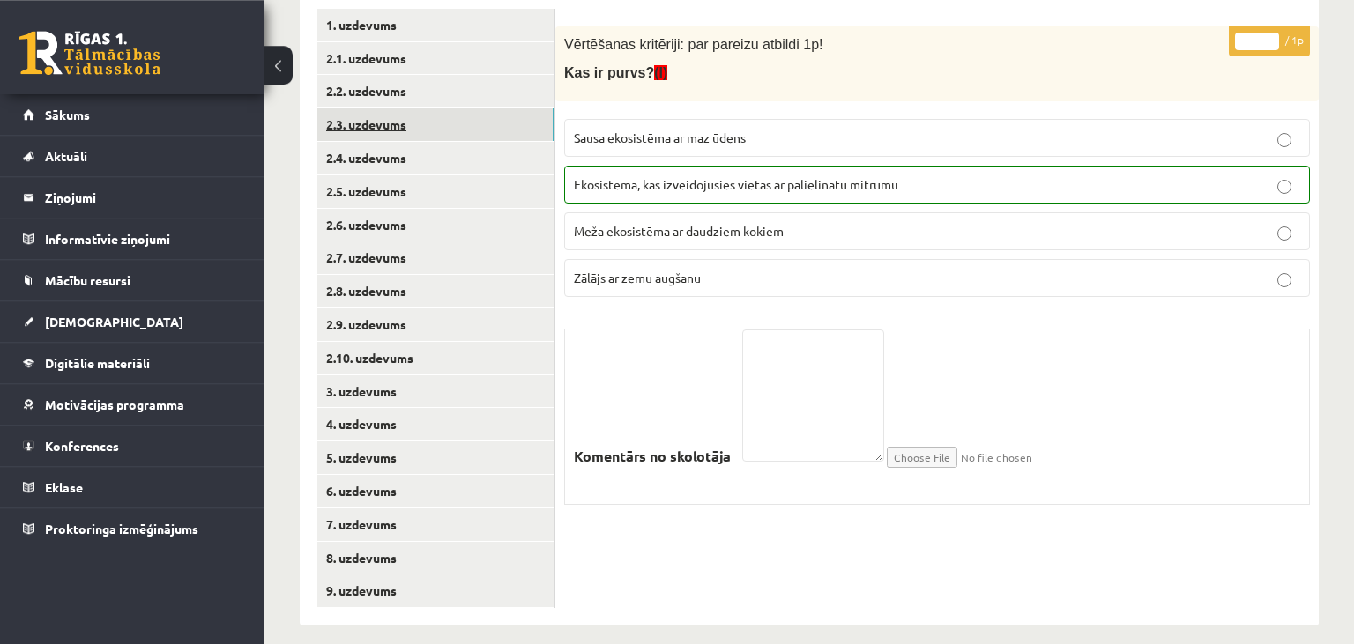
scroll to position [324, 0]
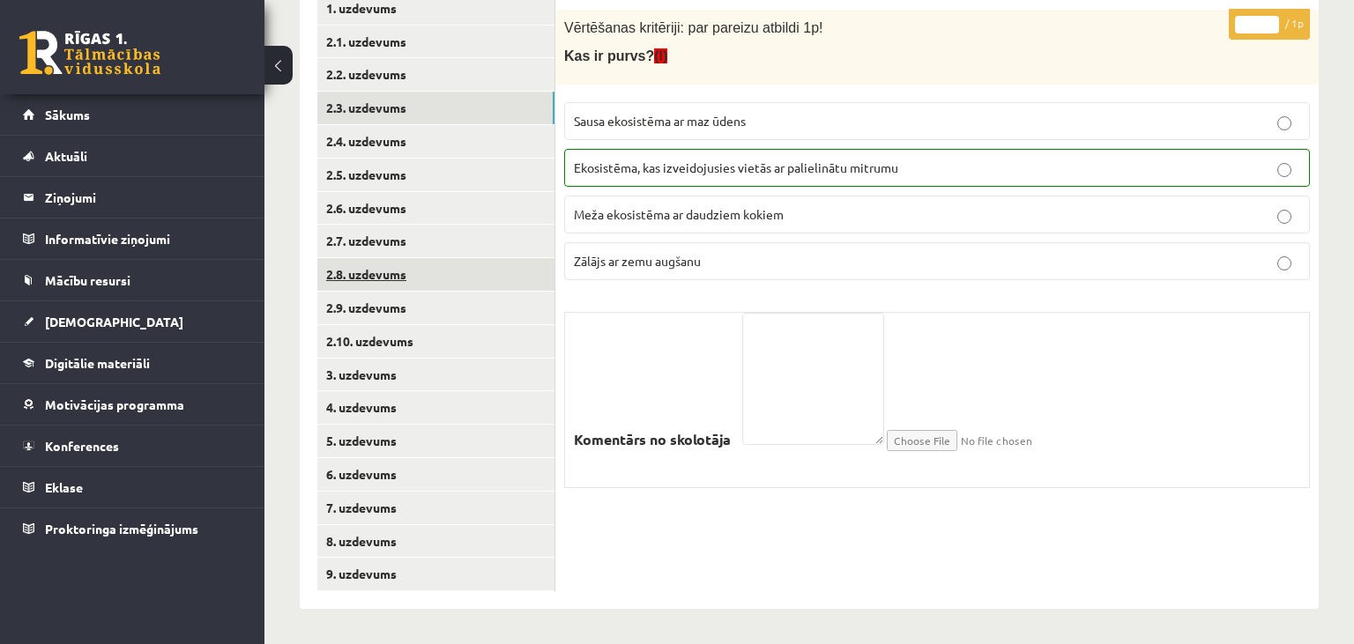
click at [402, 275] on link "2.8. uzdevums" at bounding box center [435, 274] width 237 height 33
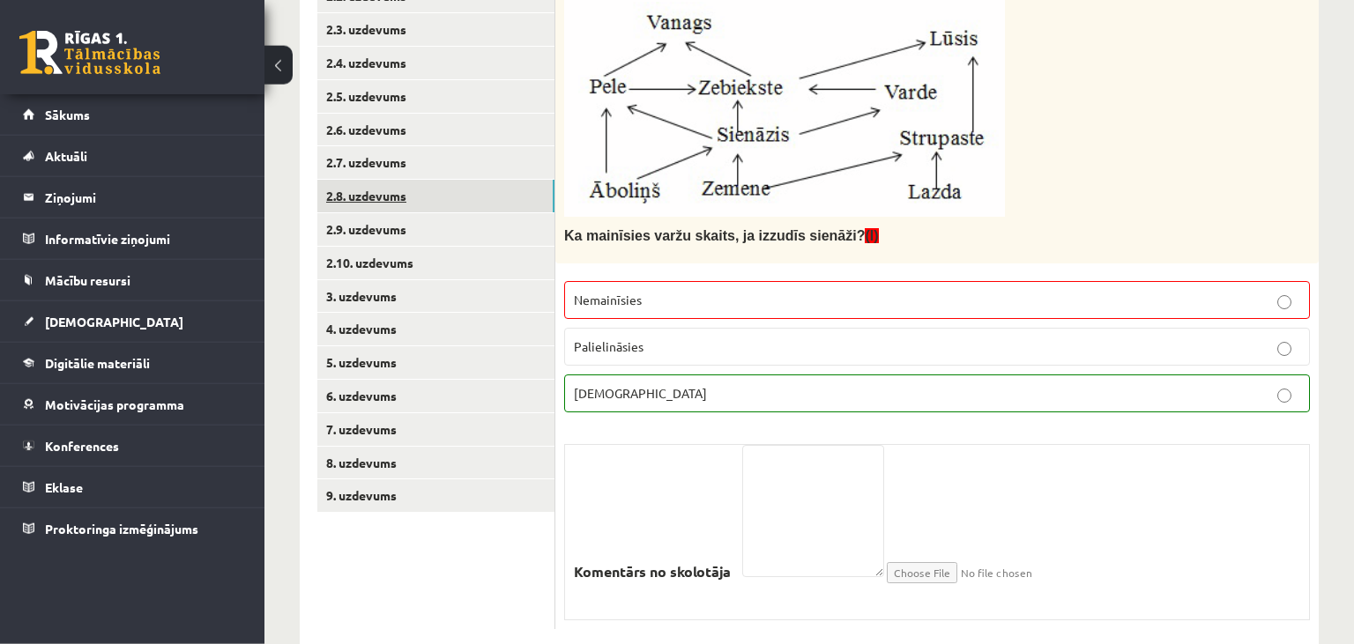
scroll to position [438, 0]
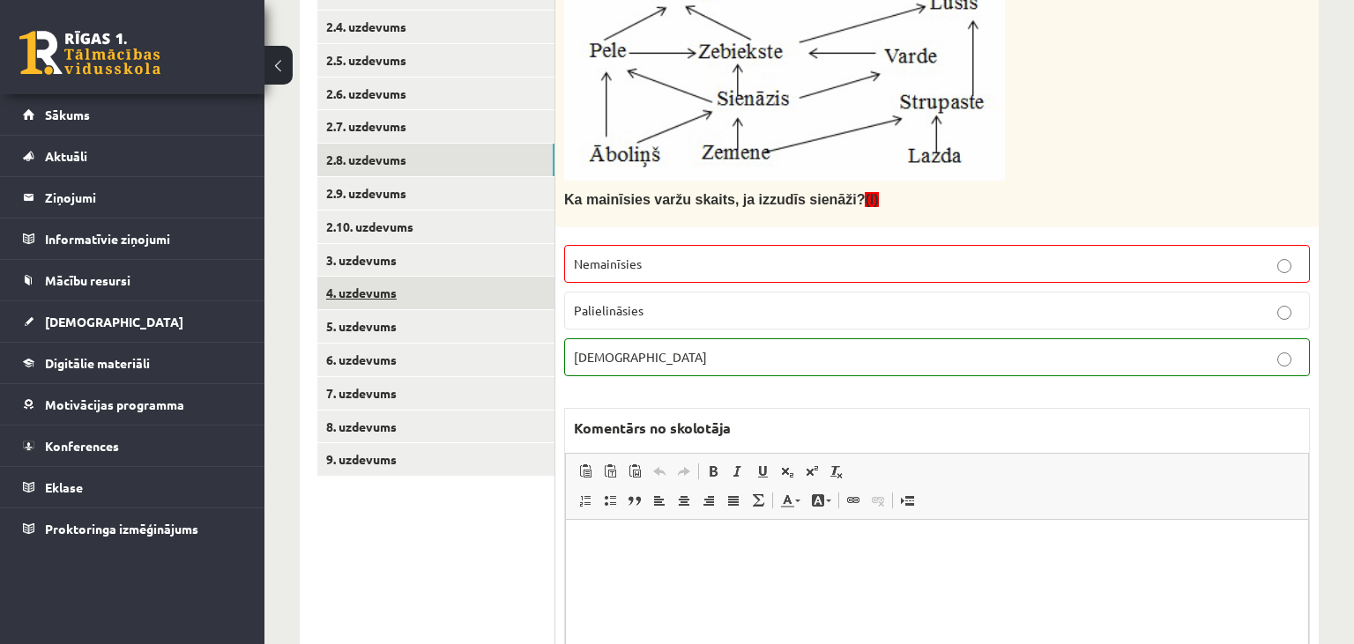
click at [407, 287] on link "4. uzdevums" at bounding box center [435, 293] width 237 height 33
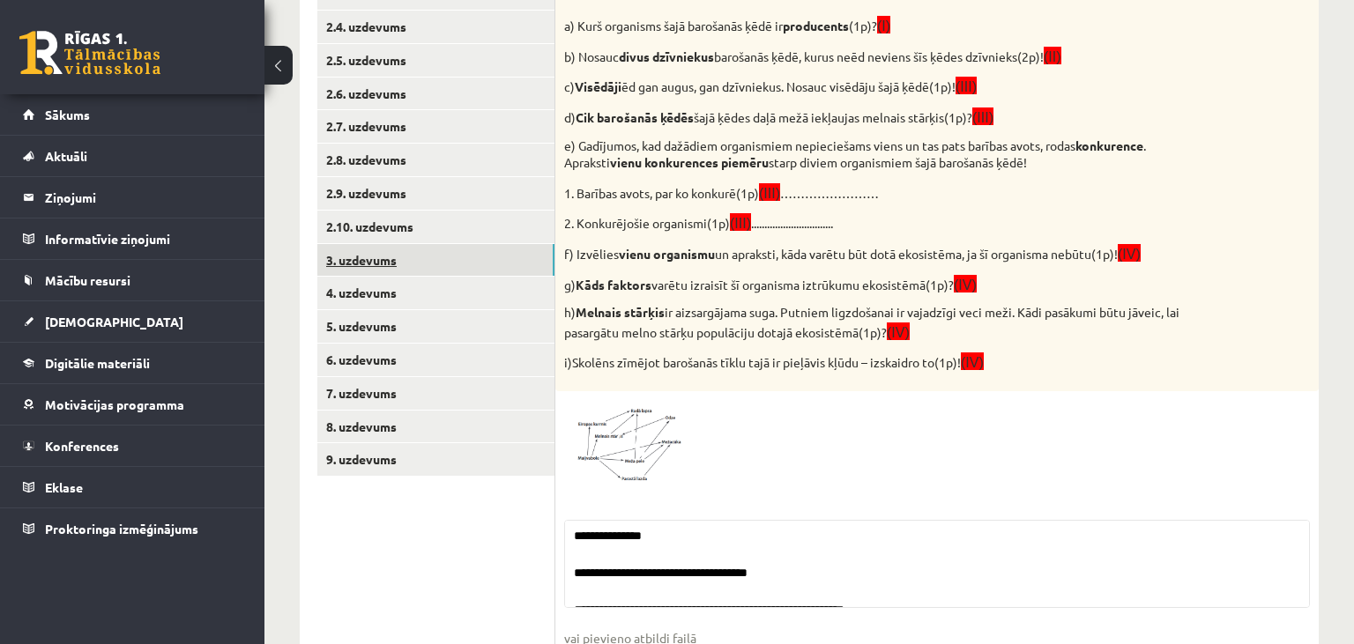
click at [407, 268] on link "3. uzdevums" at bounding box center [435, 260] width 237 height 33
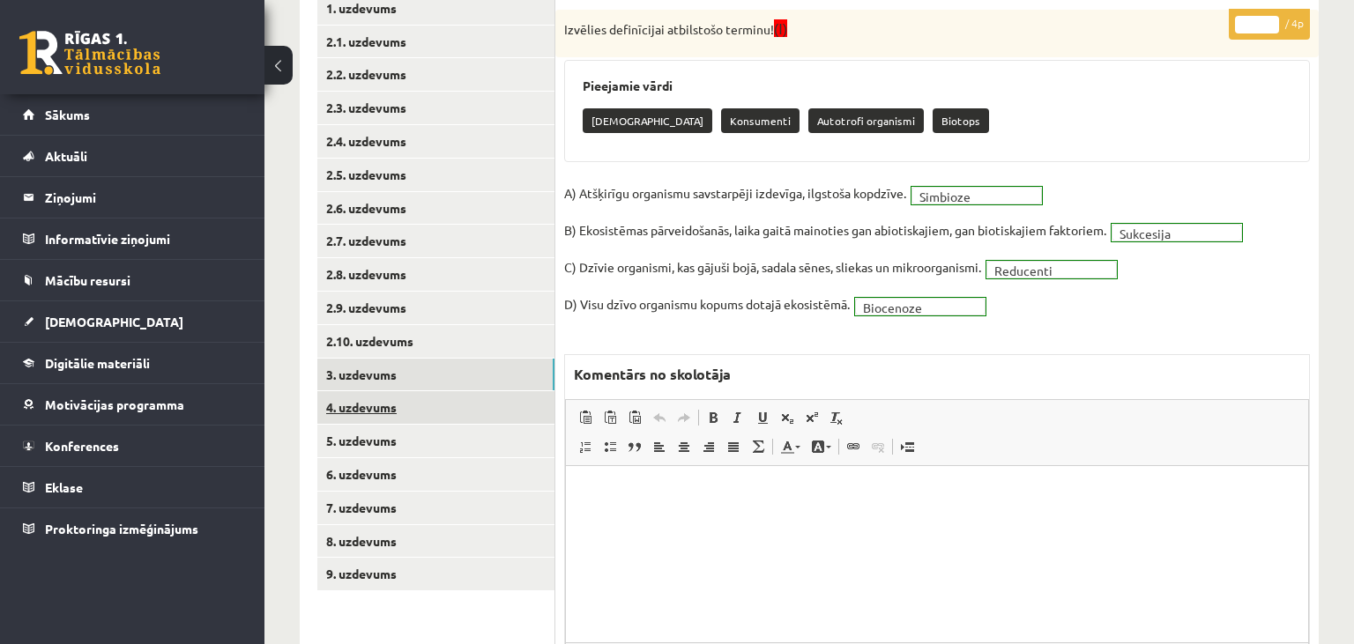
click at [429, 401] on link "4. uzdevums" at bounding box center [435, 407] width 237 height 33
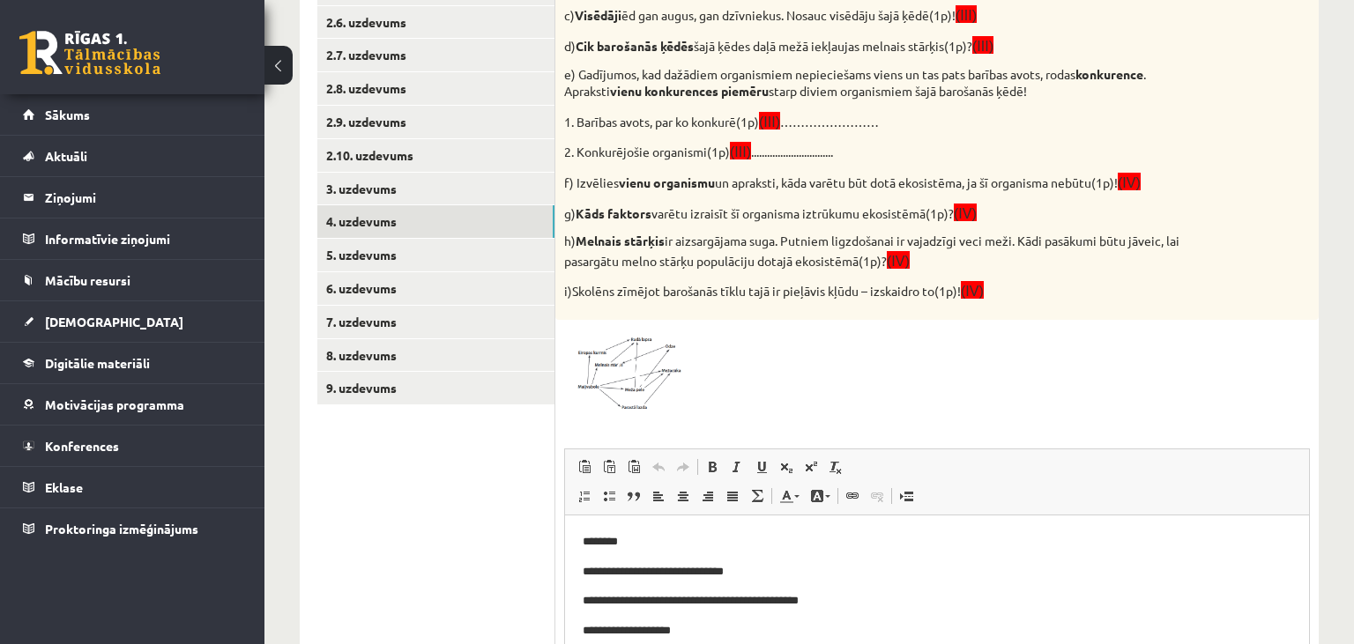
scroll to position [603, 0]
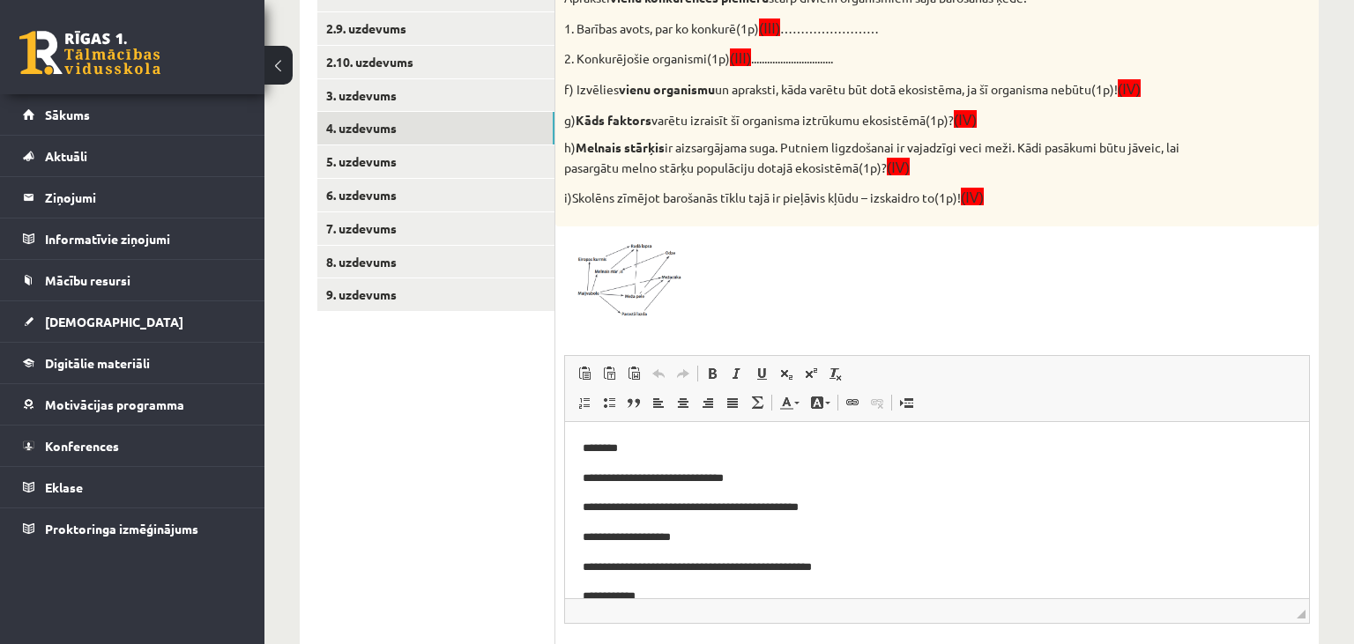
click at [639, 293] on img at bounding box center [630, 277] width 132 height 85
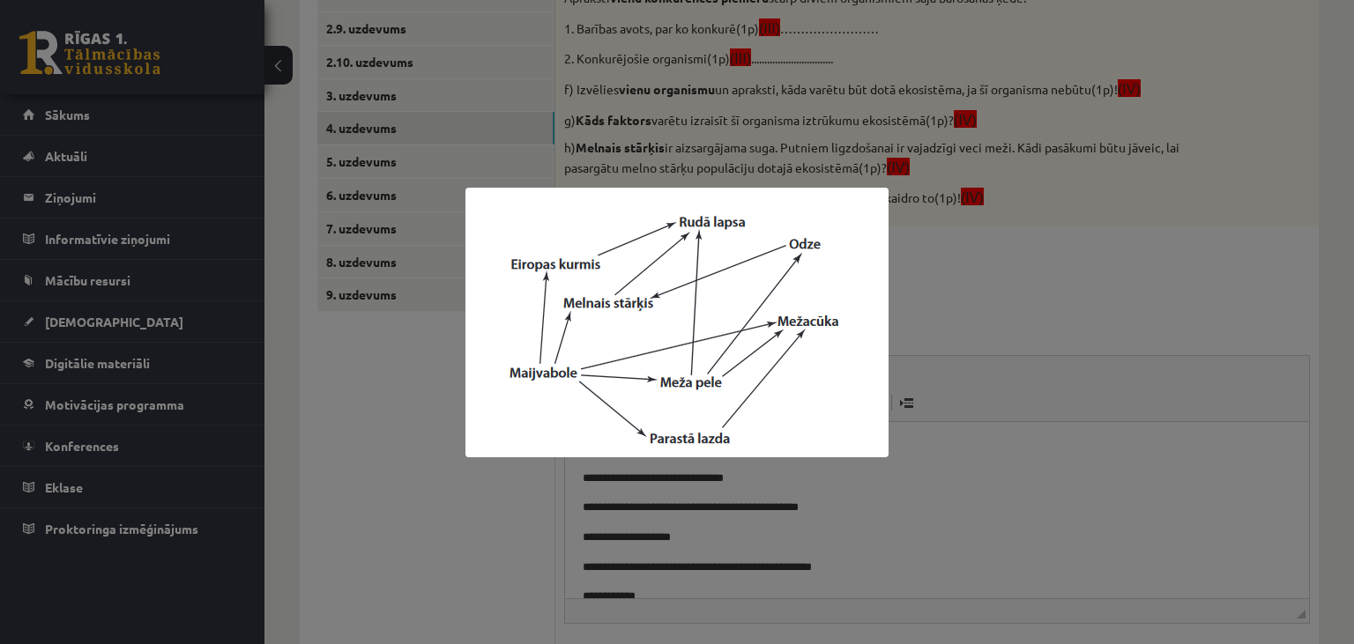
click at [437, 486] on div at bounding box center [677, 322] width 1354 height 644
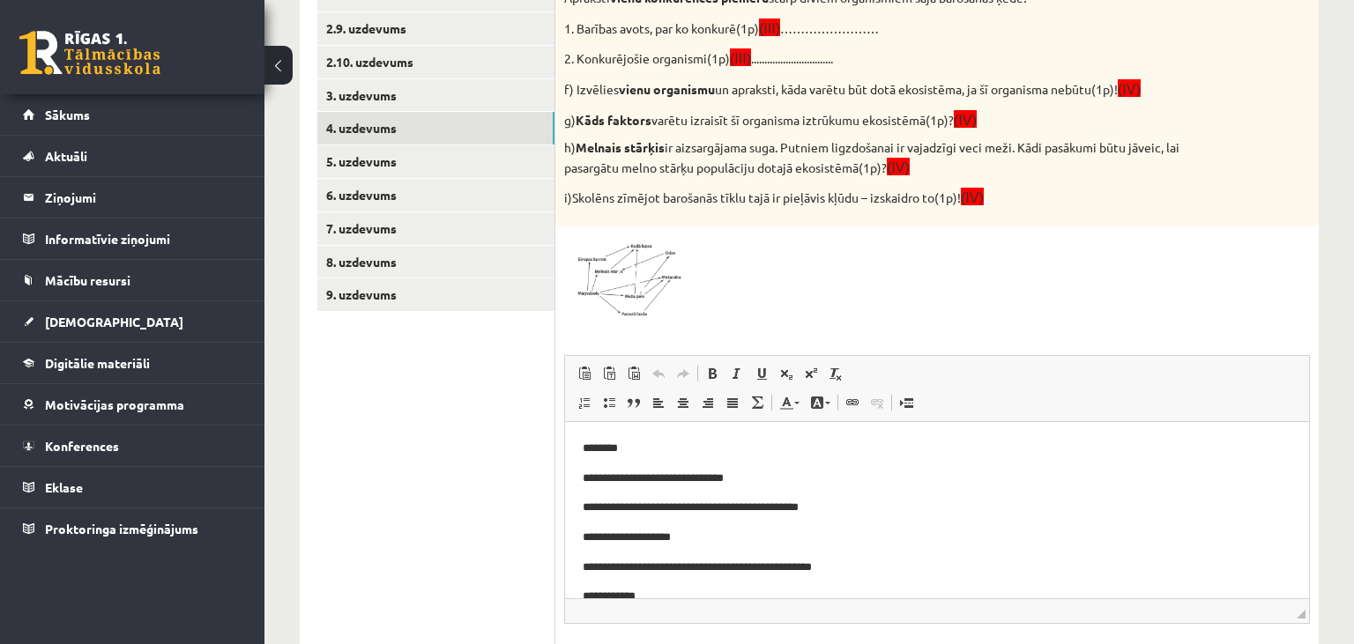
scroll to position [975, 0]
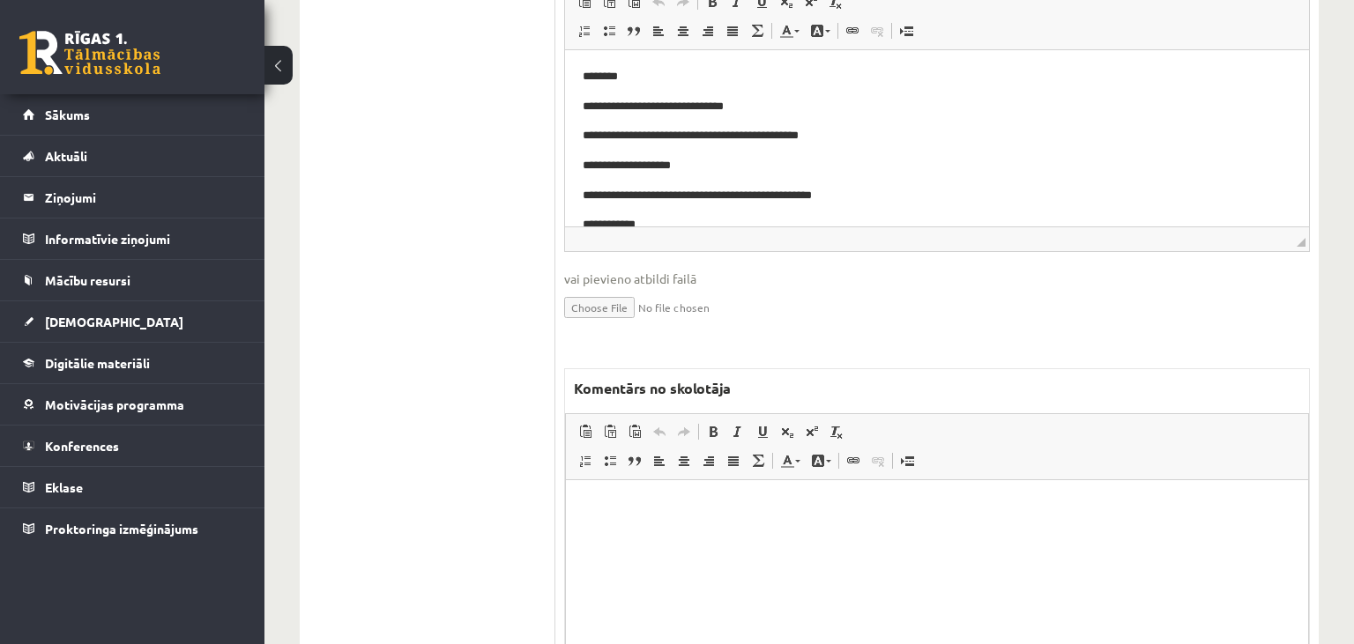
click at [669, 523] on html at bounding box center [937, 568] width 742 height 176
click at [819, 506] on p "**********" at bounding box center [938, 506] width 708 height 19
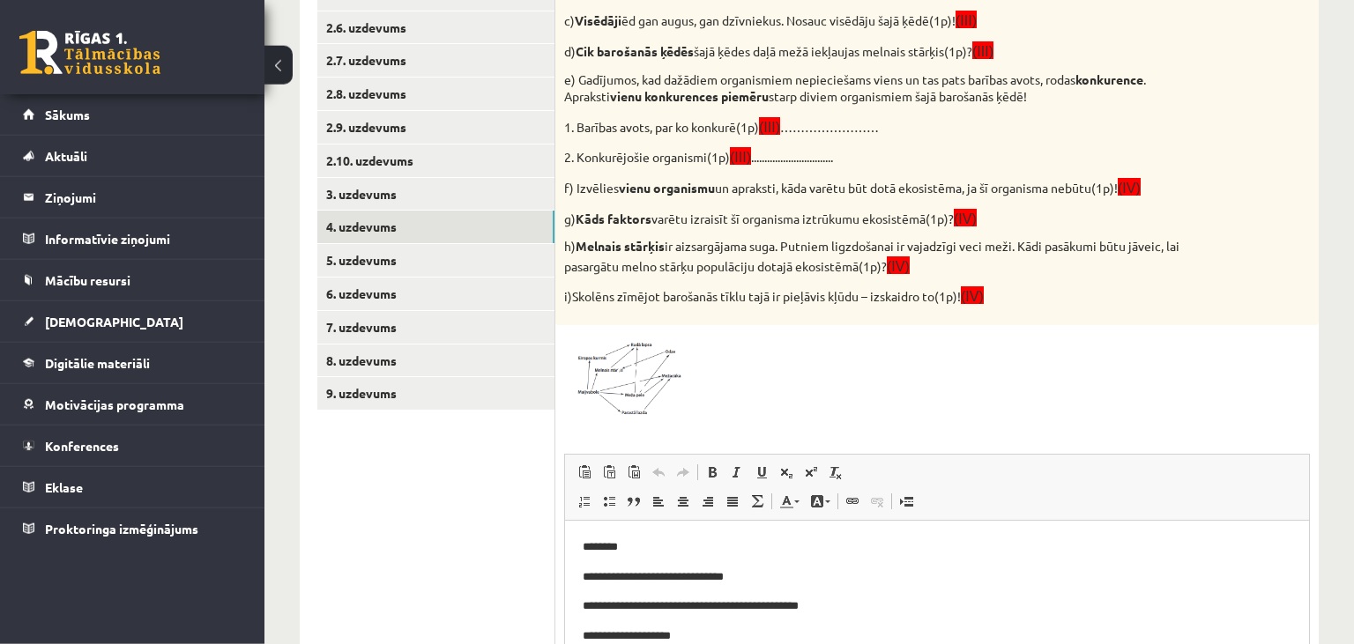
scroll to position [603, 0]
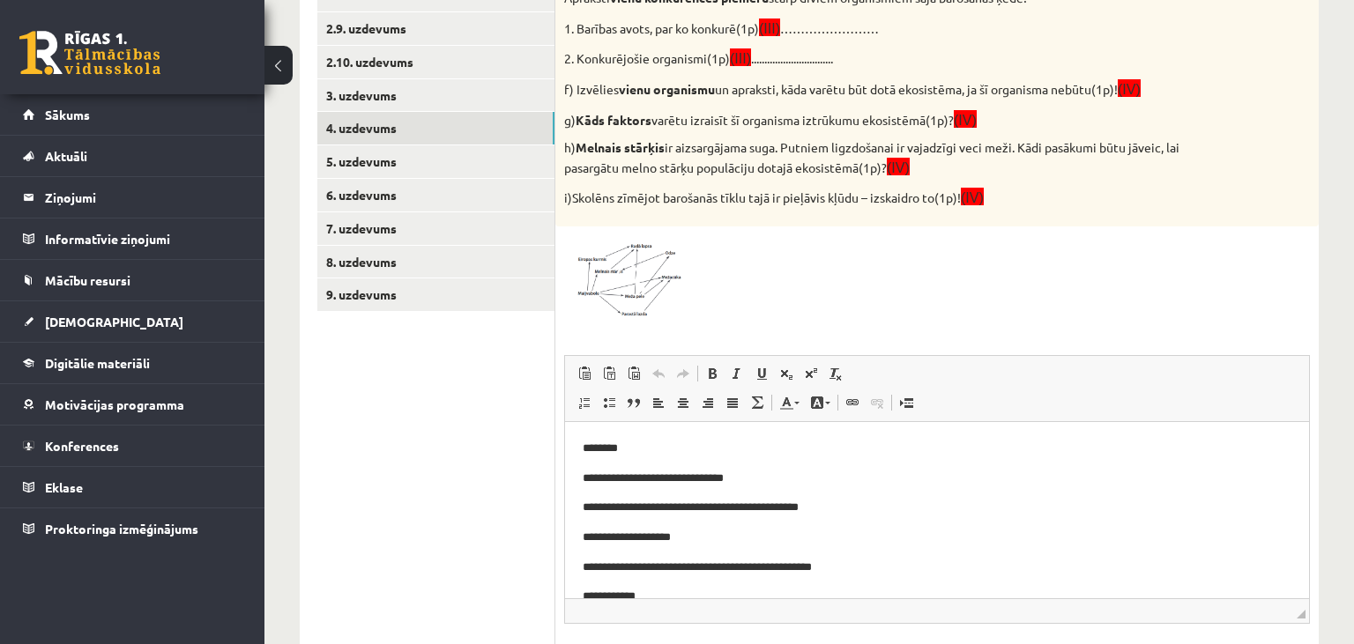
click at [646, 279] on img at bounding box center [630, 277] width 132 height 85
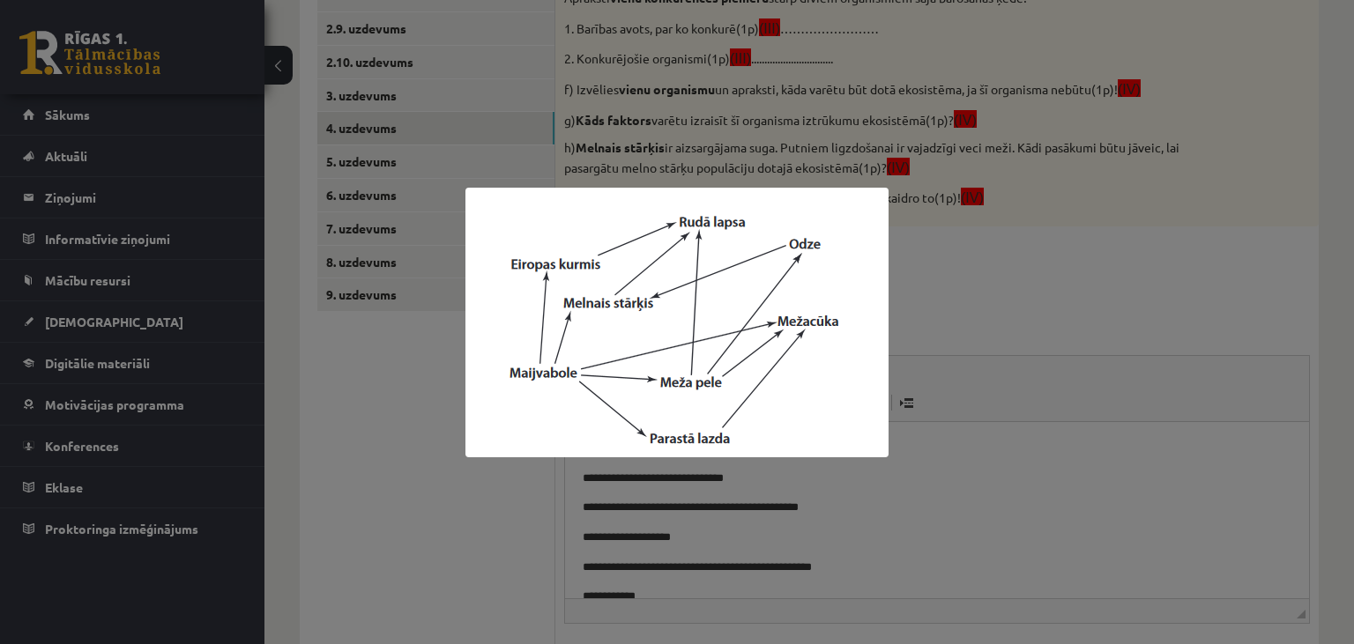
click at [979, 251] on div at bounding box center [677, 322] width 1354 height 644
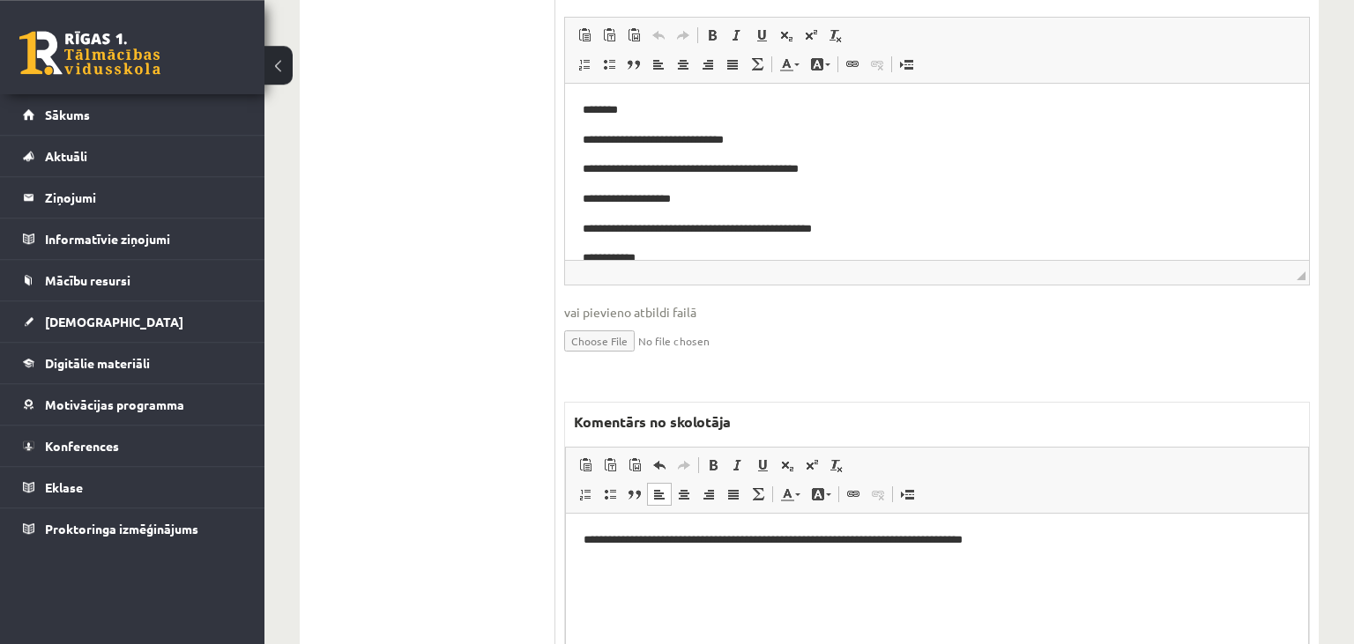
scroll to position [975, 0]
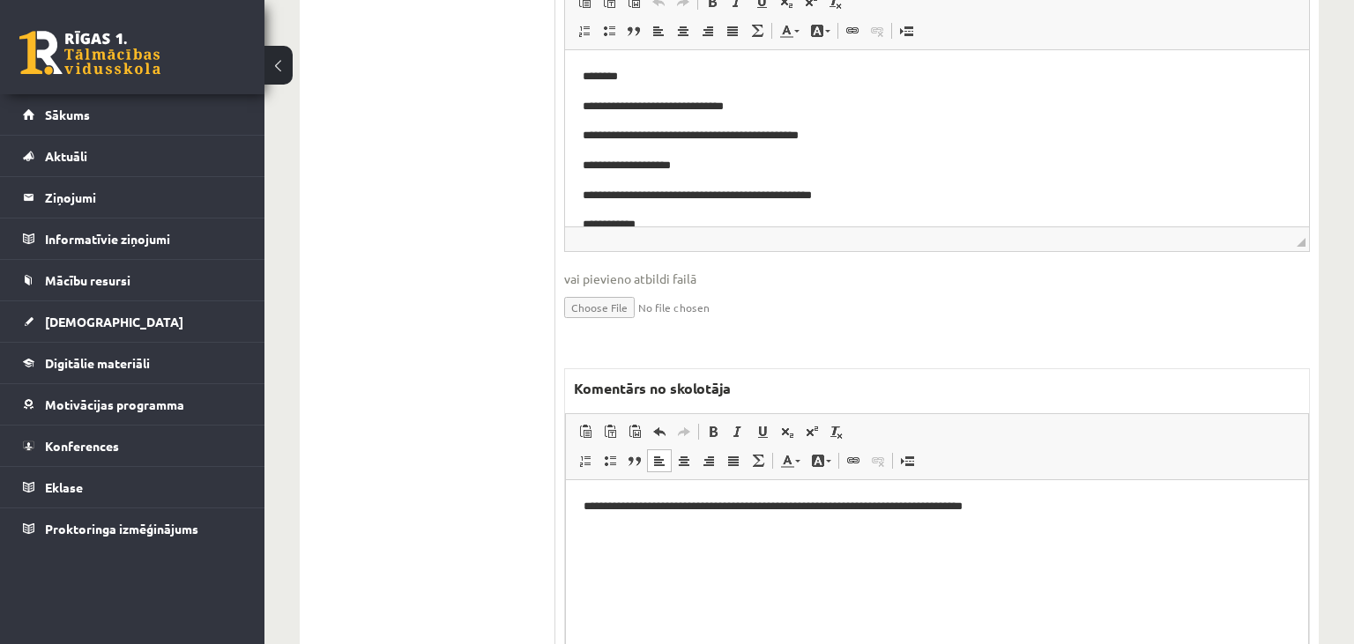
click at [1172, 506] on p "**********" at bounding box center [938, 506] width 708 height 19
click at [642, 538] on p "**********" at bounding box center [938, 536] width 708 height 19
click at [644, 538] on p "**********" at bounding box center [938, 536] width 708 height 19
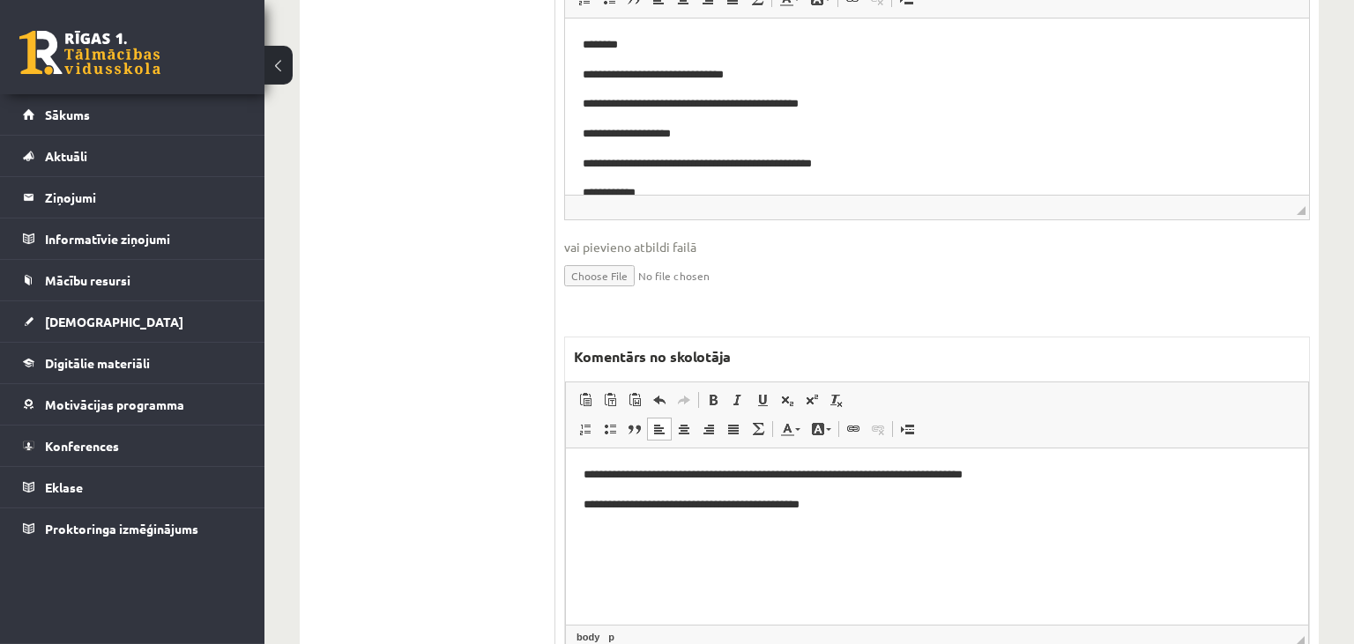
scroll to position [1104, 0]
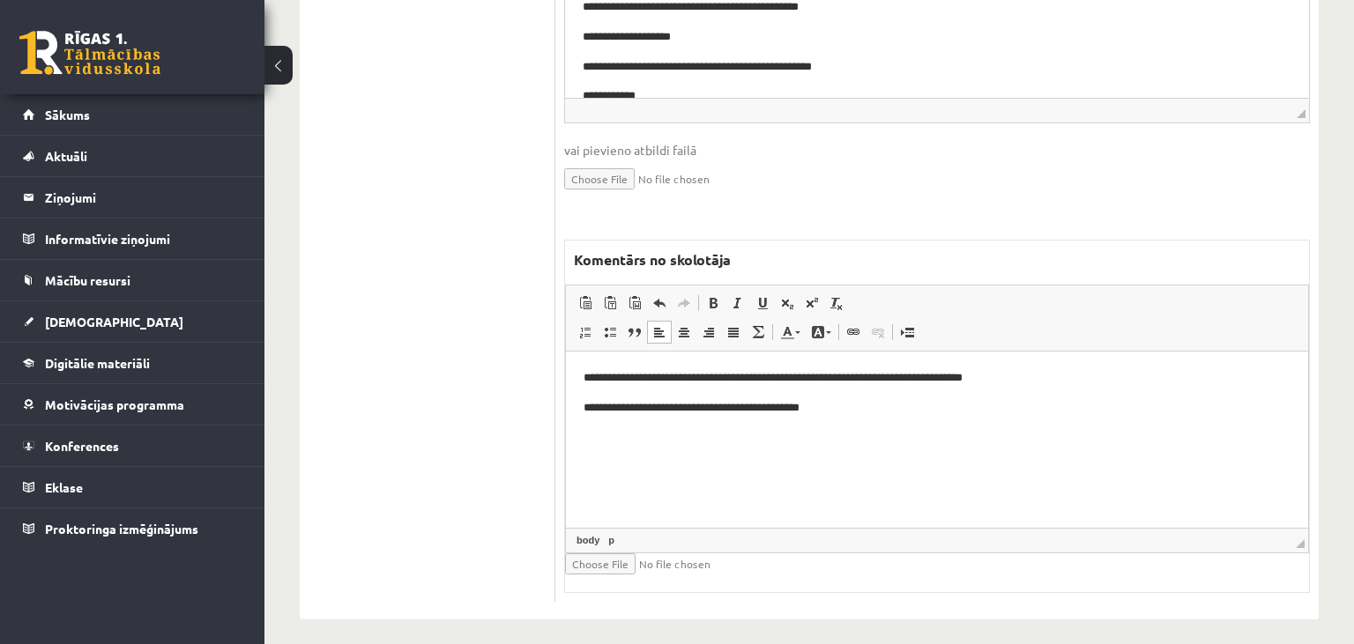
click at [898, 398] on p "**********" at bounding box center [938, 407] width 708 height 19
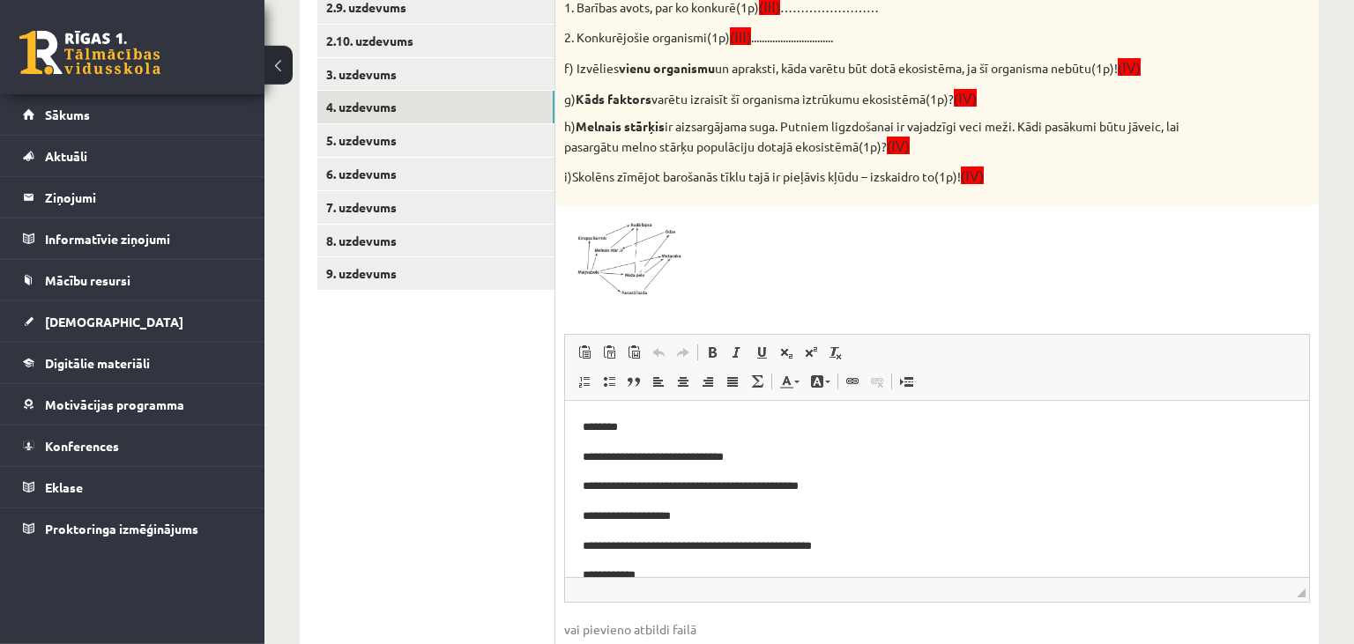
scroll to position [638, 0]
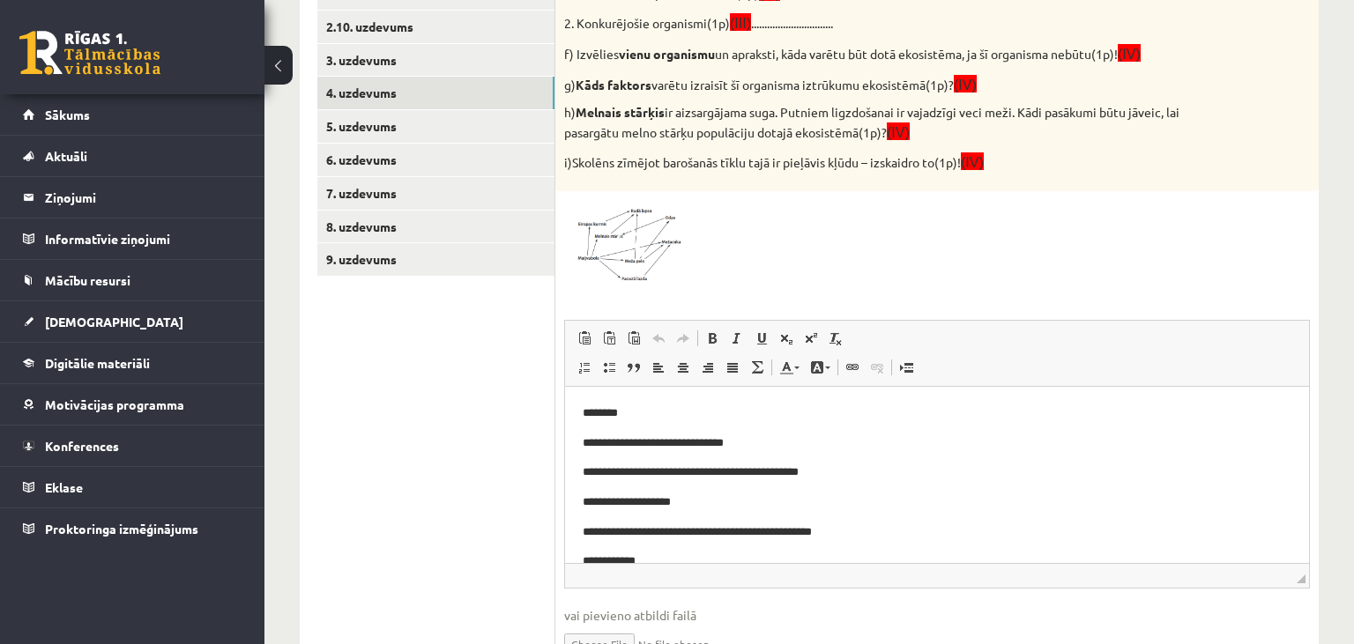
click at [640, 238] on span at bounding box center [631, 242] width 28 height 28
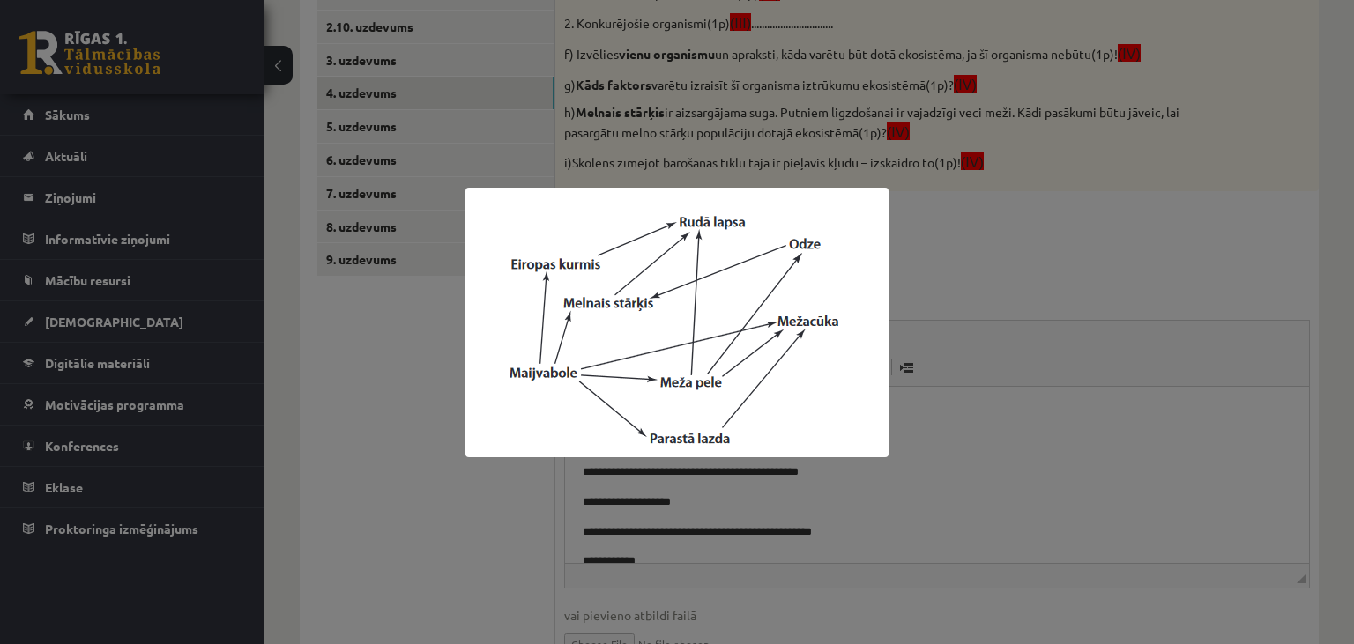
click at [1090, 397] on div at bounding box center [677, 322] width 1354 height 644
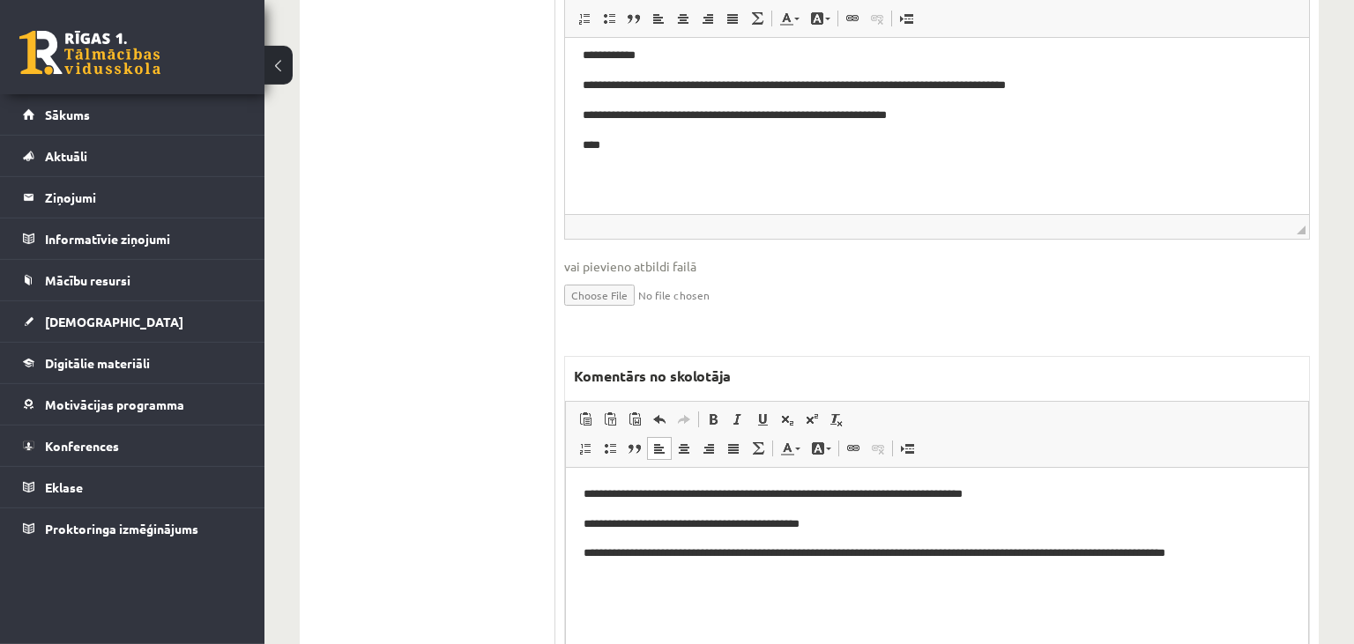
scroll to position [1011, 0]
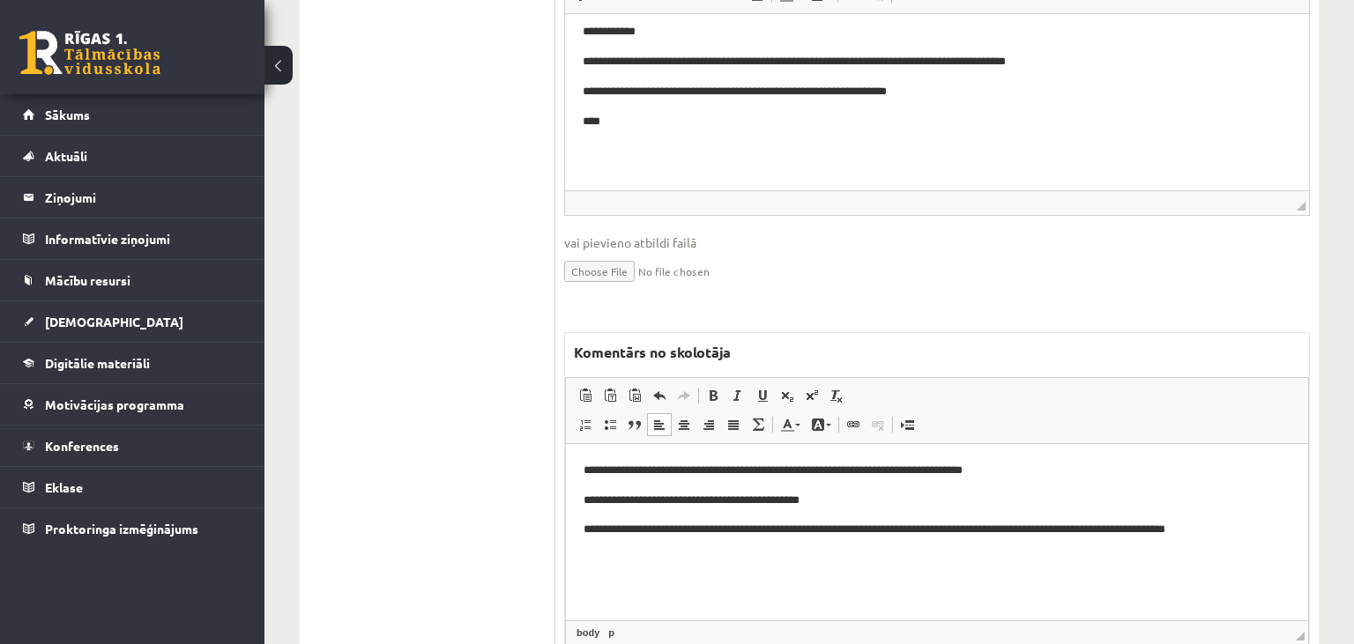
click at [1240, 535] on p "**********" at bounding box center [938, 529] width 708 height 19
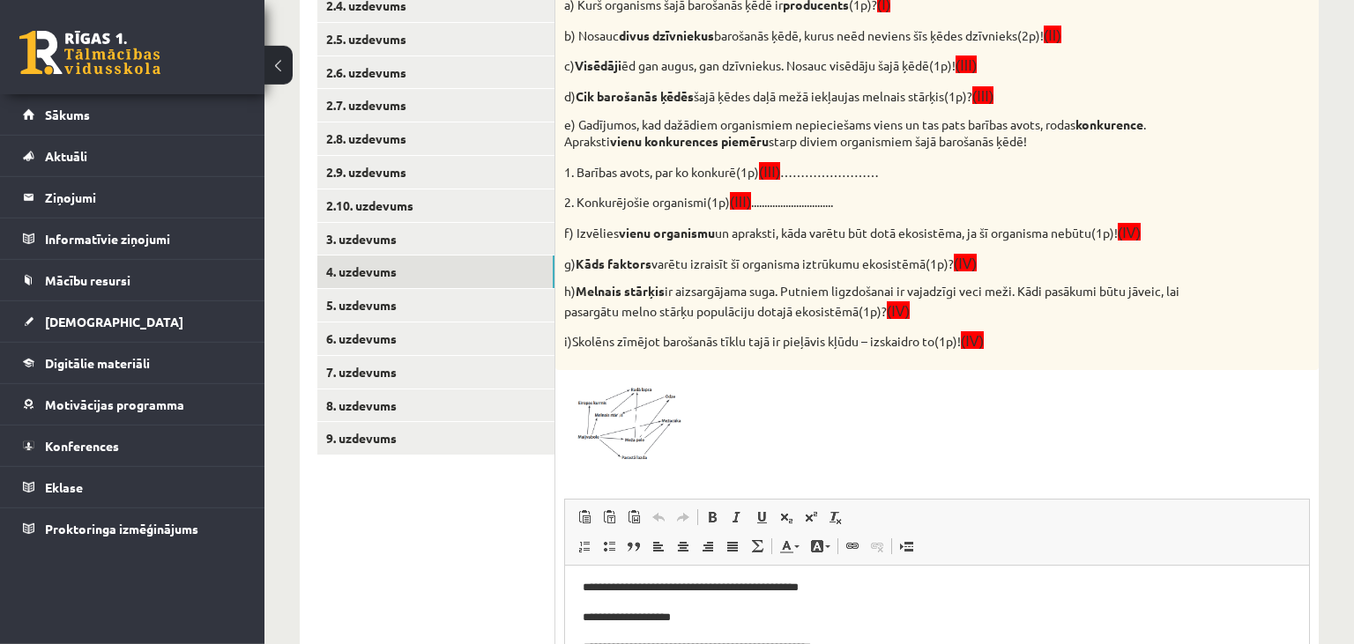
scroll to position [452, 0]
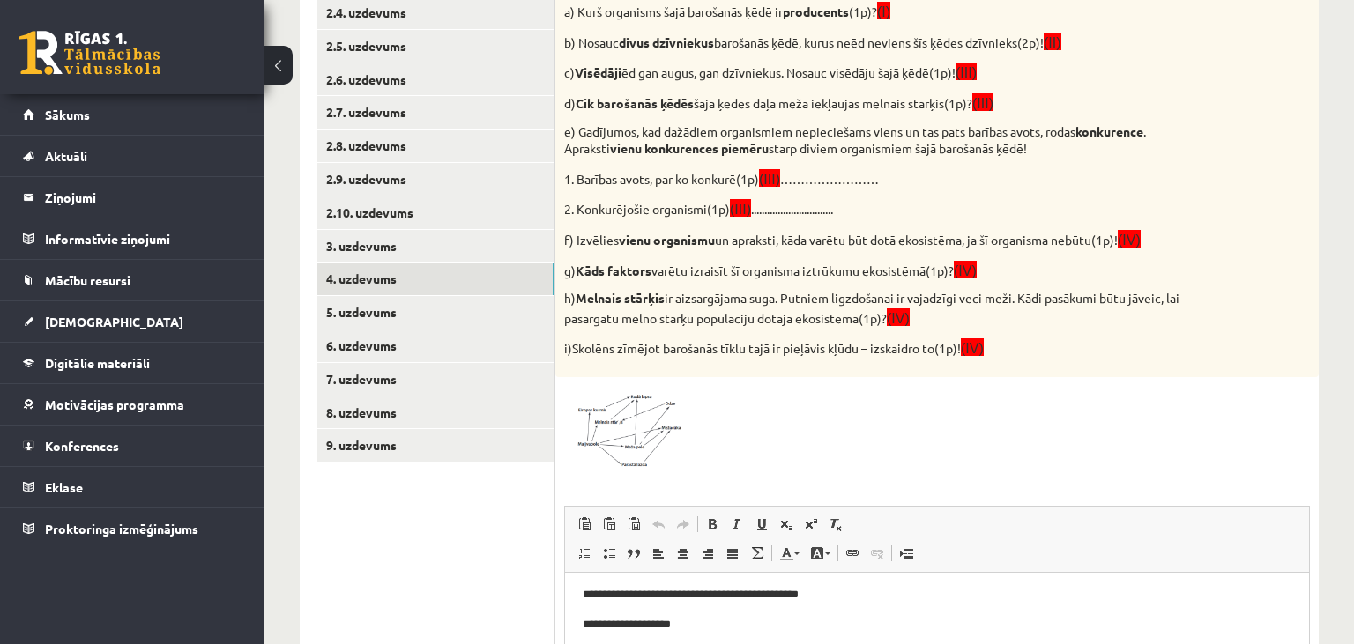
click at [654, 443] on img at bounding box center [630, 428] width 132 height 85
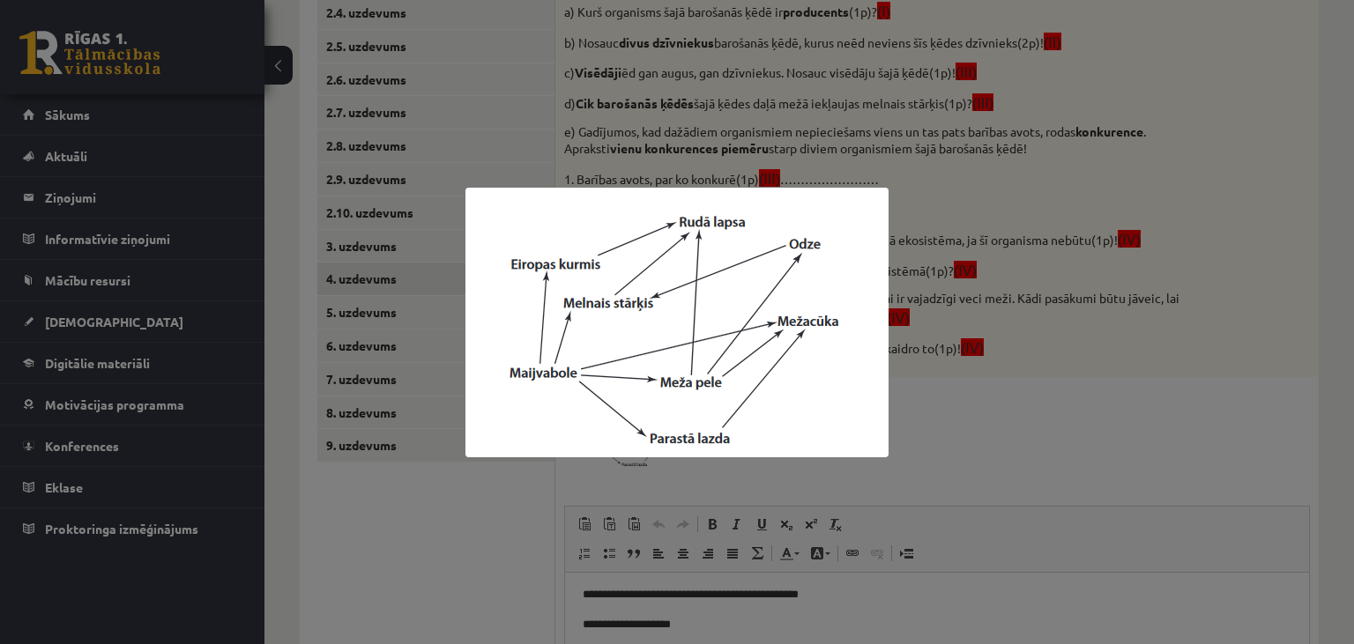
click at [426, 514] on div at bounding box center [677, 322] width 1354 height 644
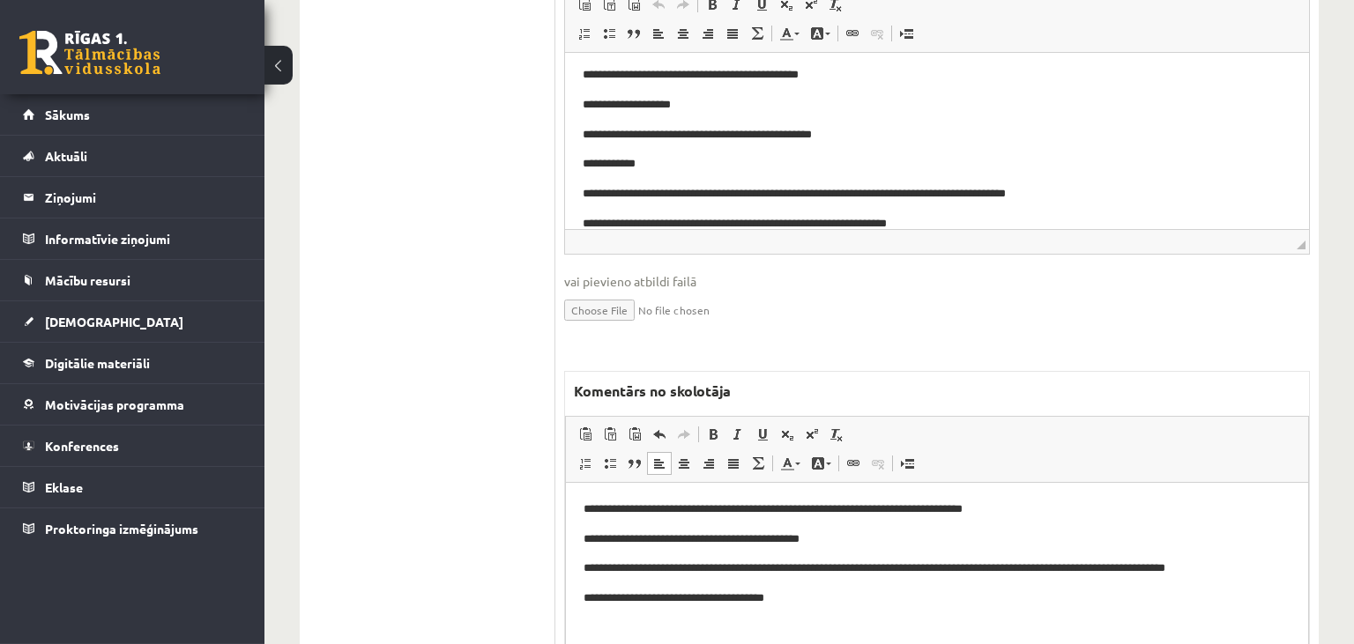
scroll to position [1011, 0]
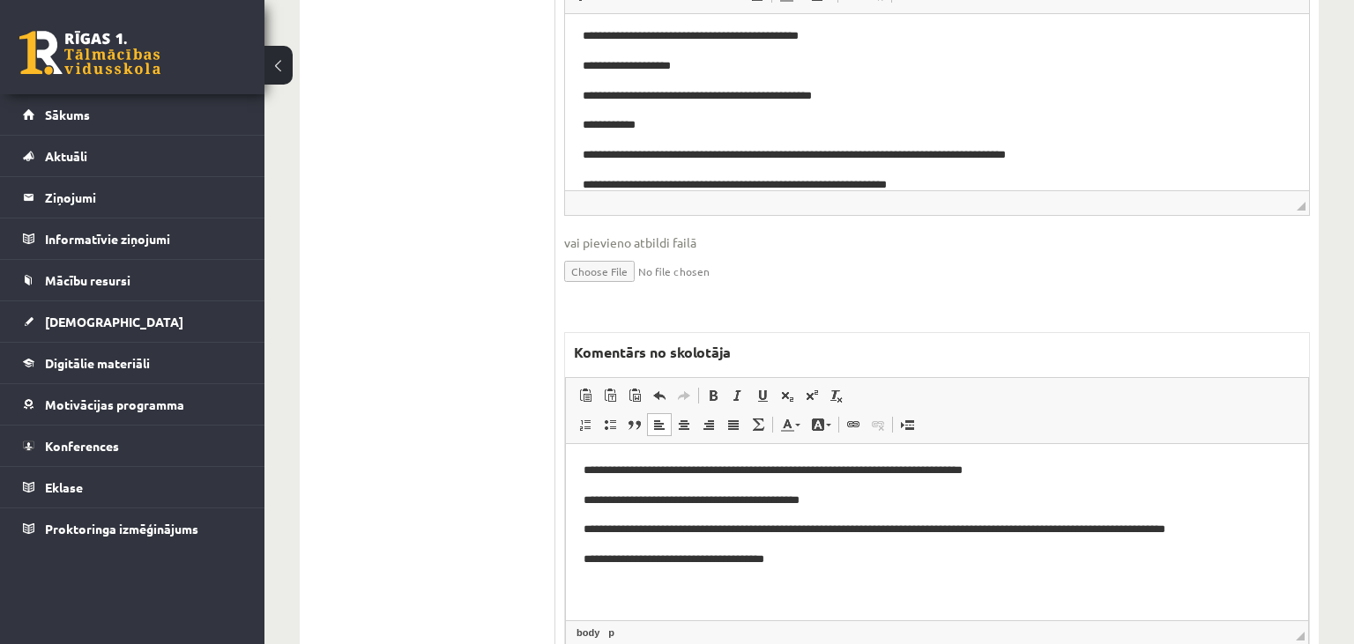
click at [860, 559] on p "**********" at bounding box center [938, 559] width 708 height 19
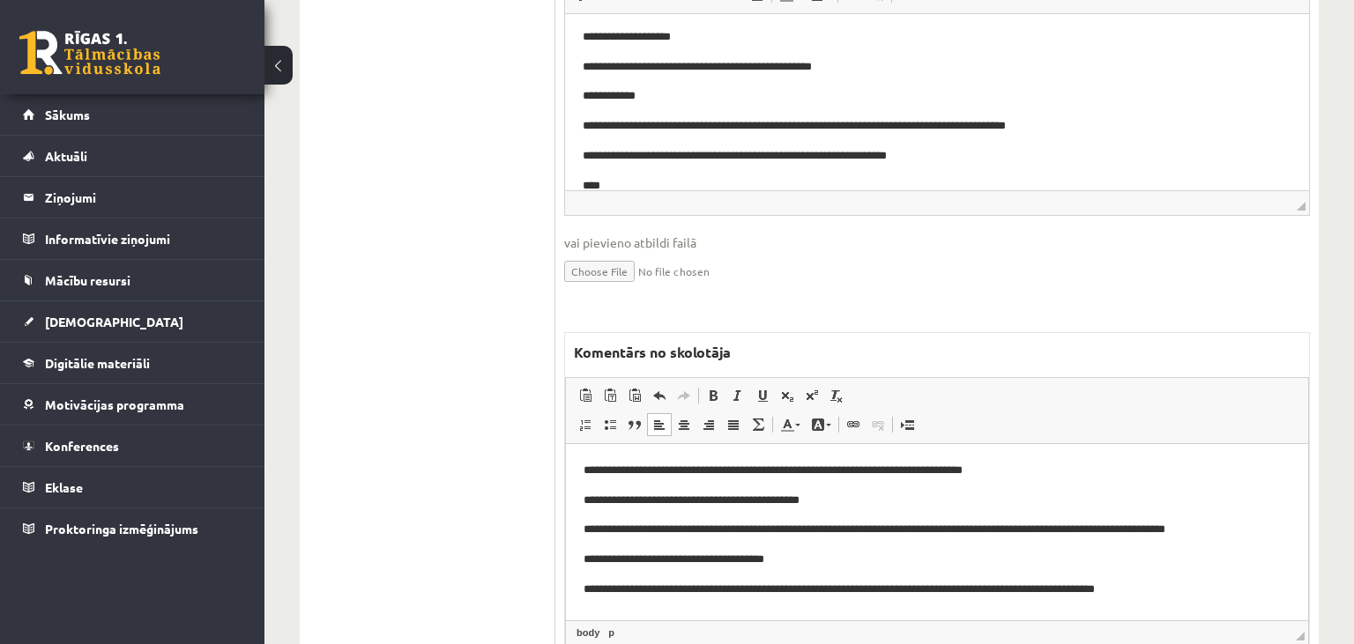
click at [631, 592] on p "**********" at bounding box center [938, 589] width 708 height 19
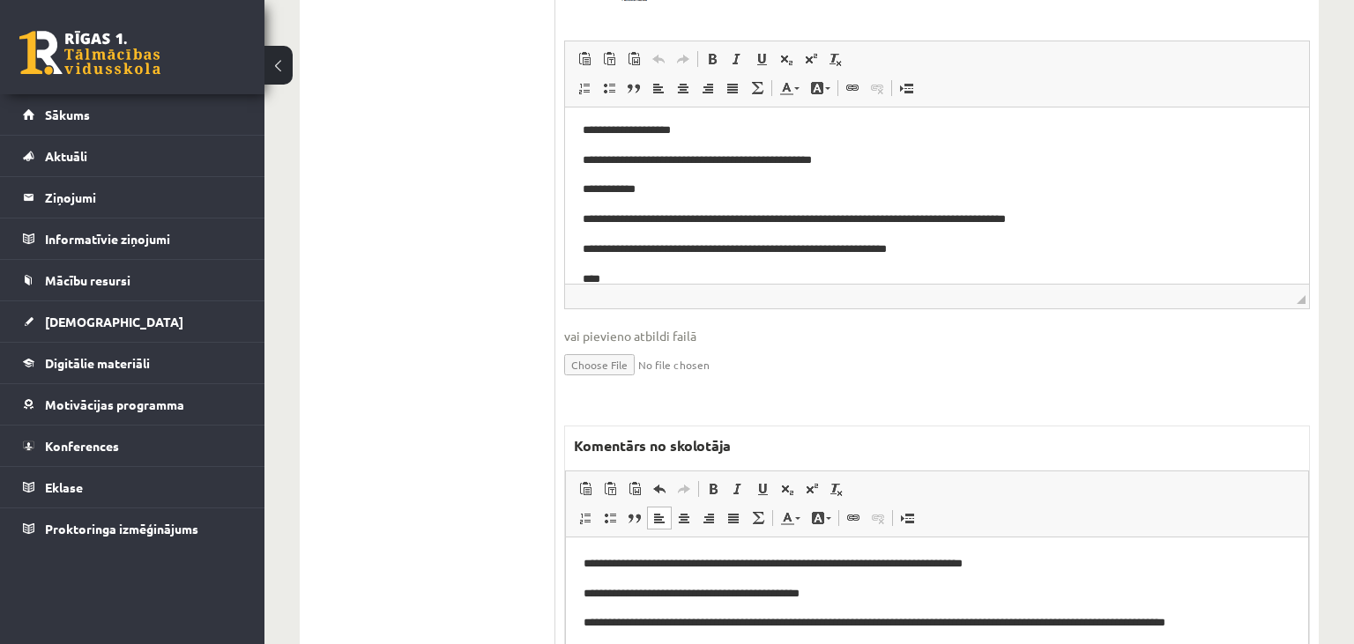
scroll to position [1104, 0]
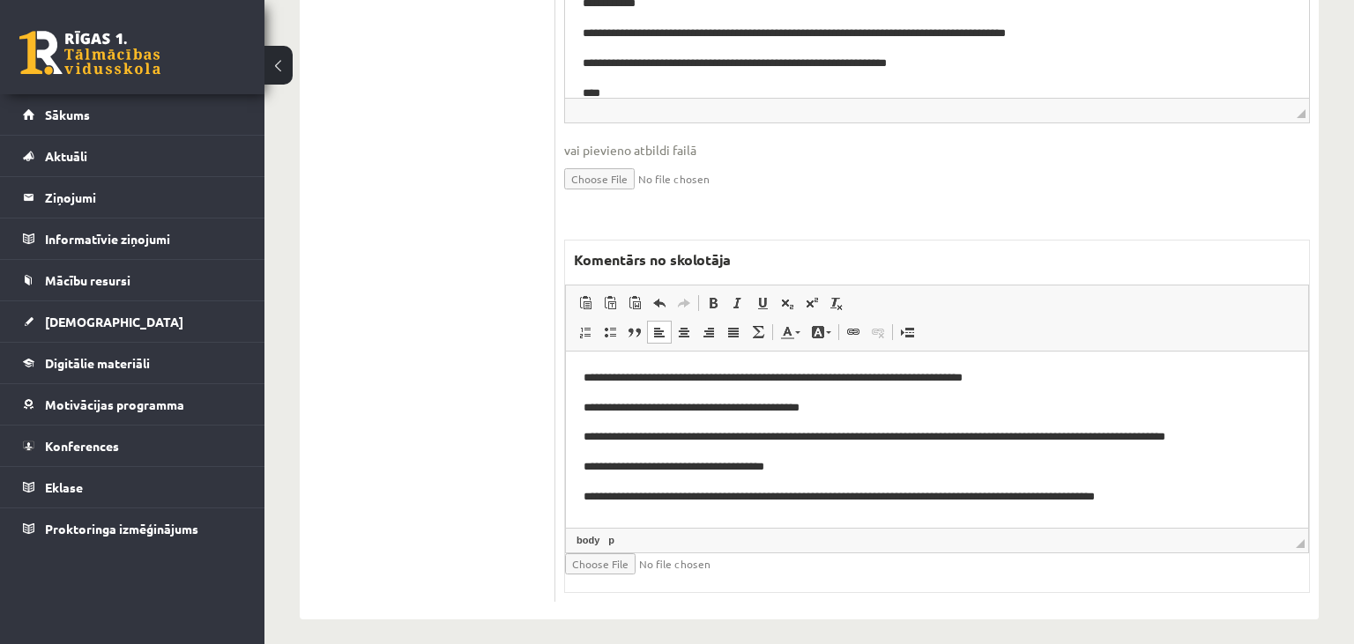
click at [1237, 490] on p "**********" at bounding box center [938, 497] width 708 height 19
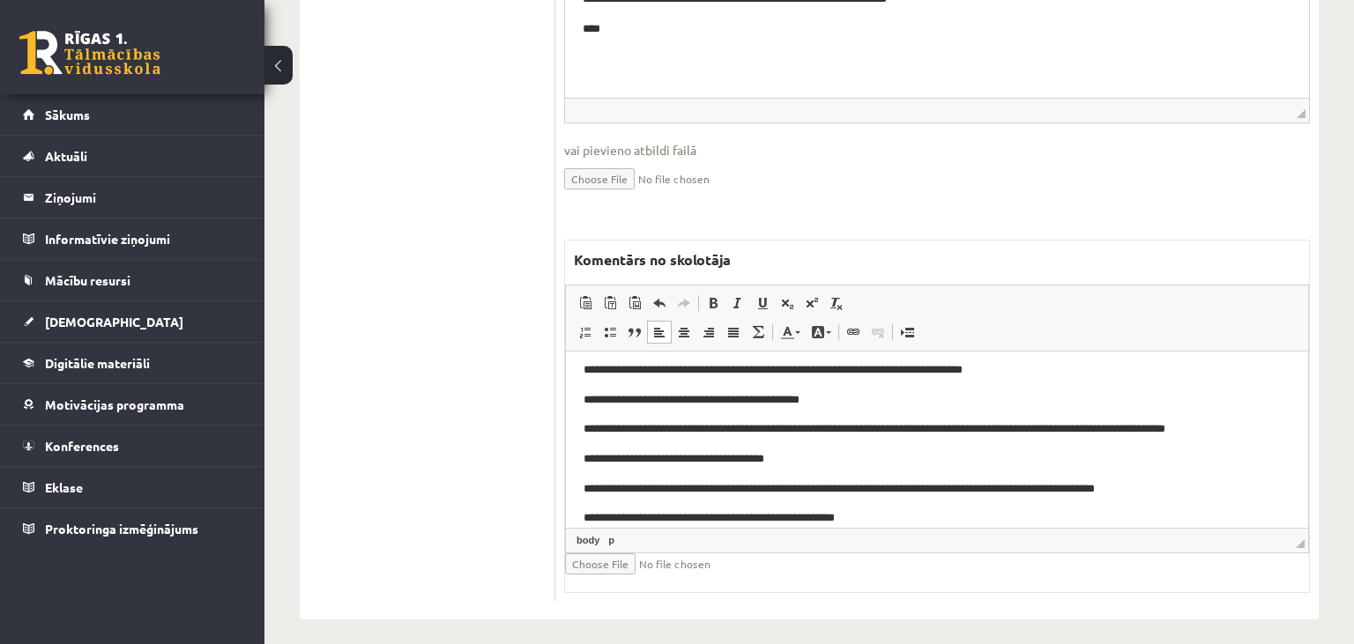
scroll to position [35, 0]
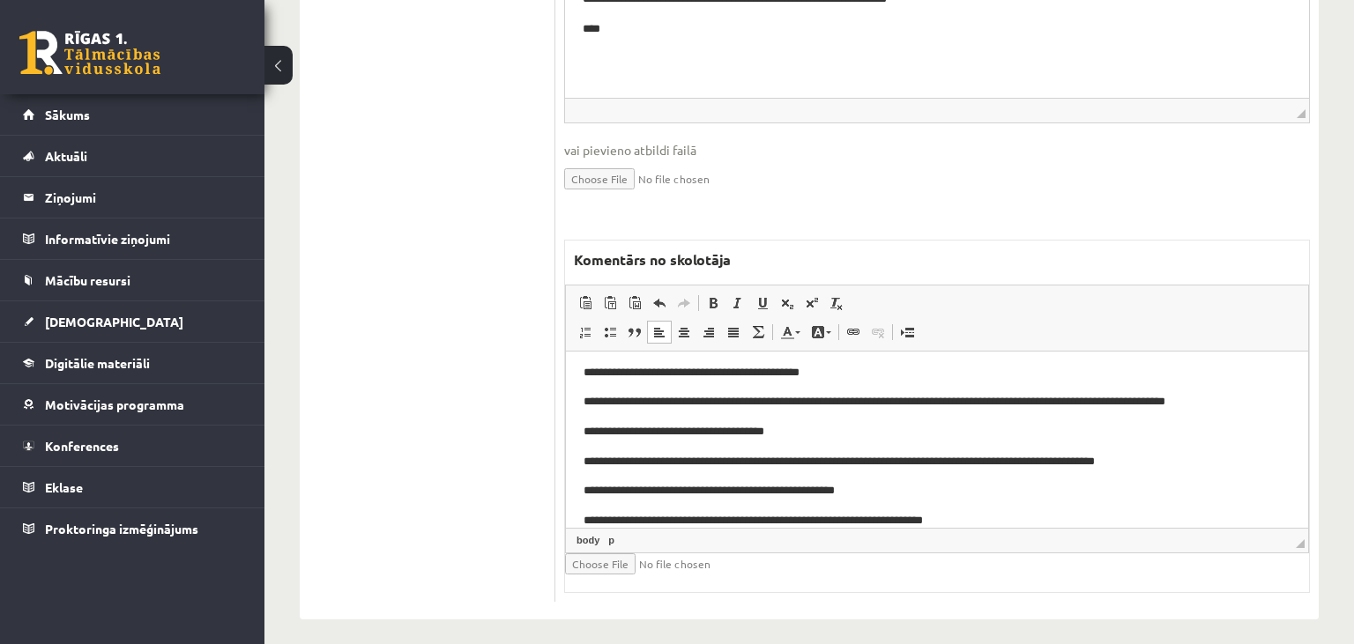
click at [629, 522] on p "**********" at bounding box center [938, 520] width 708 height 19
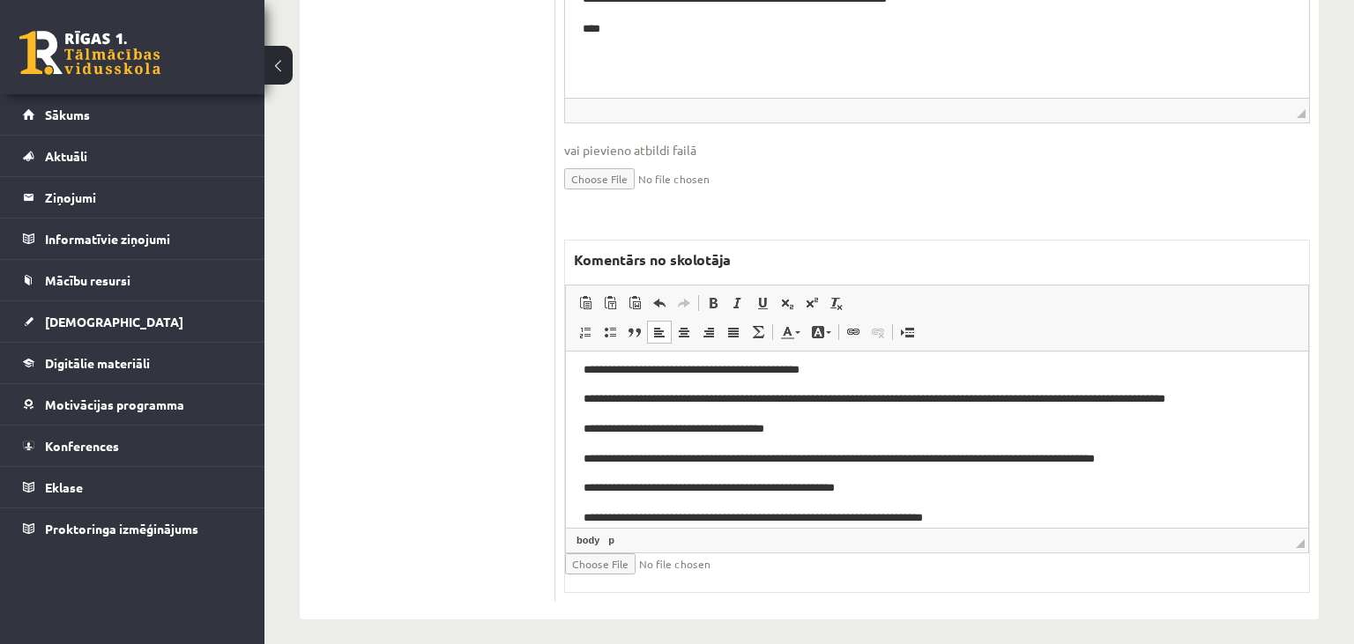
click at [1003, 509] on p "**********" at bounding box center [938, 518] width 708 height 19
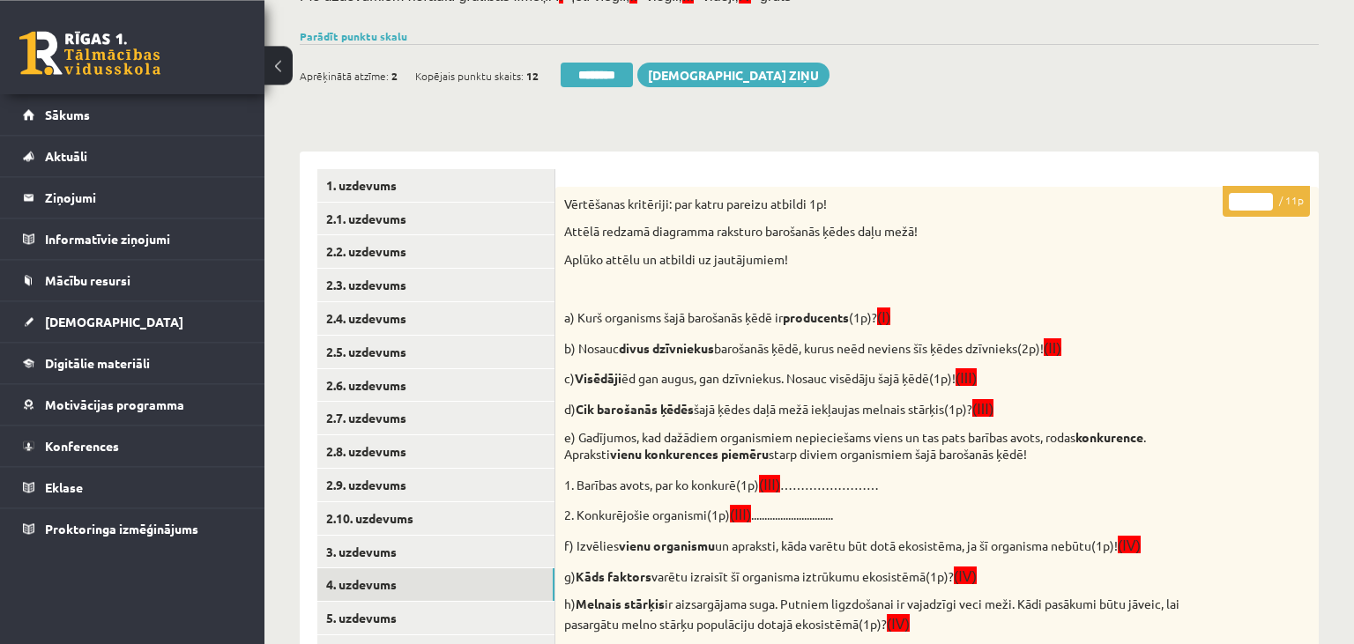
scroll to position [80, 0]
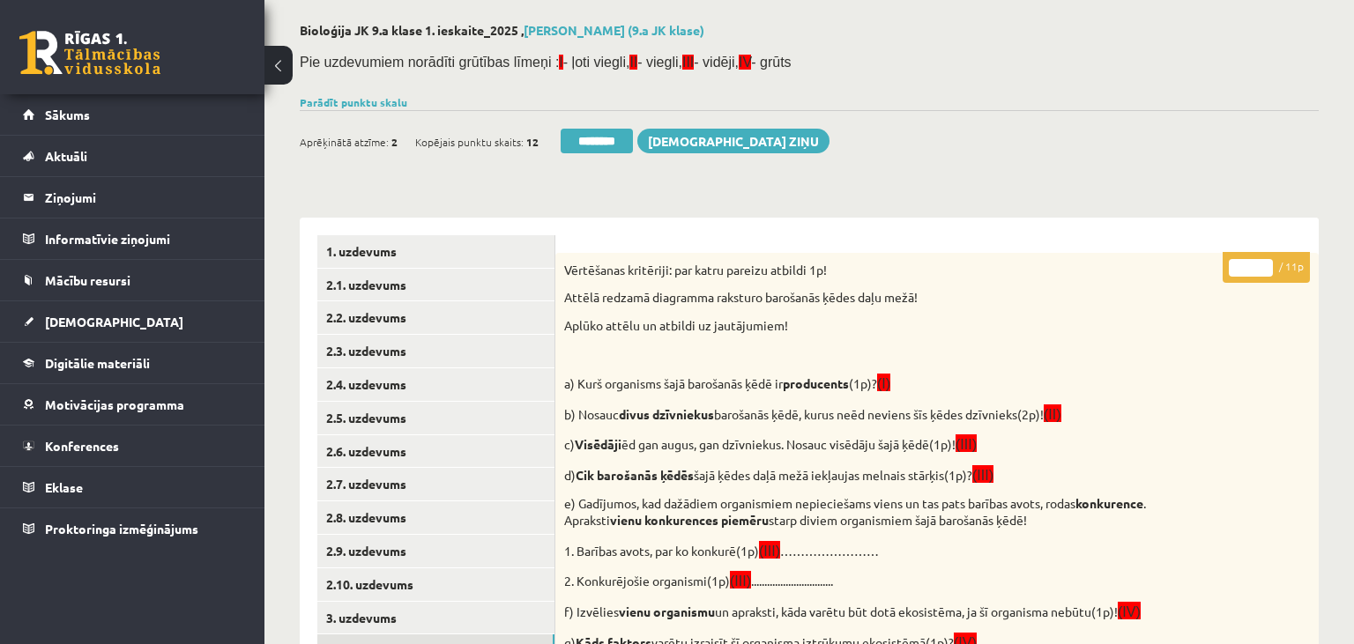
type input "*"
click at [1264, 265] on input "*" at bounding box center [1251, 268] width 44 height 18
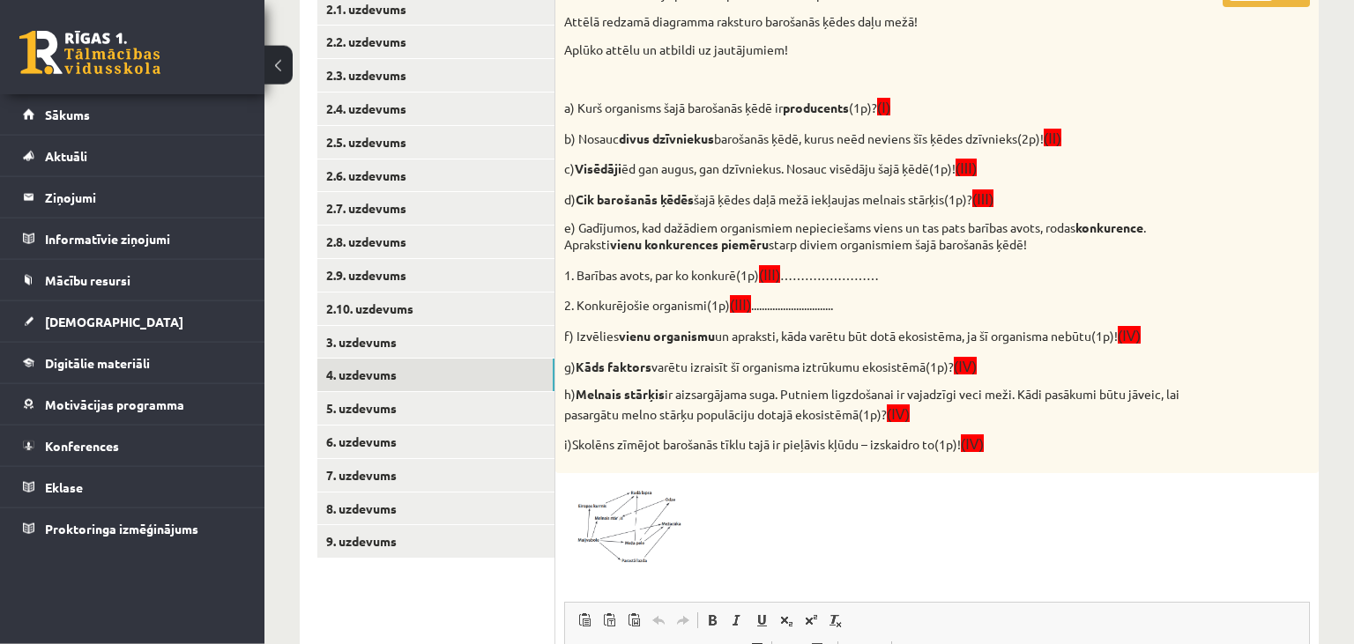
scroll to position [360, 0]
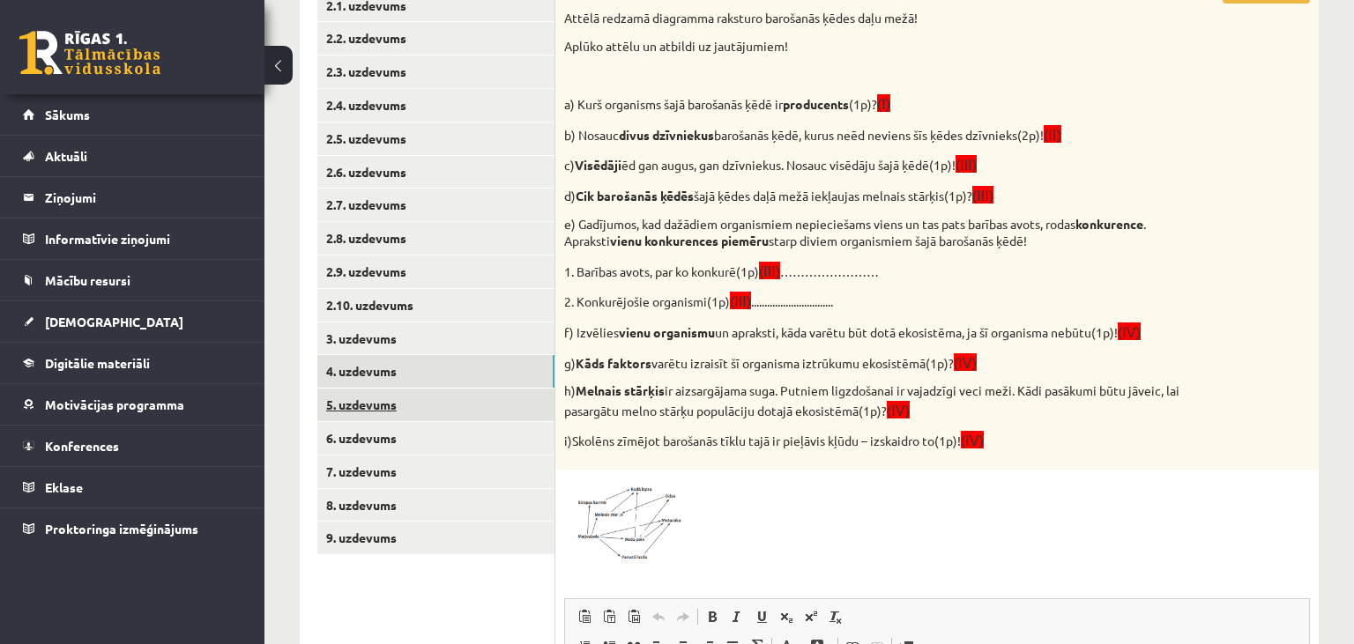
click at [372, 413] on link "5. uzdevums" at bounding box center [435, 405] width 237 height 33
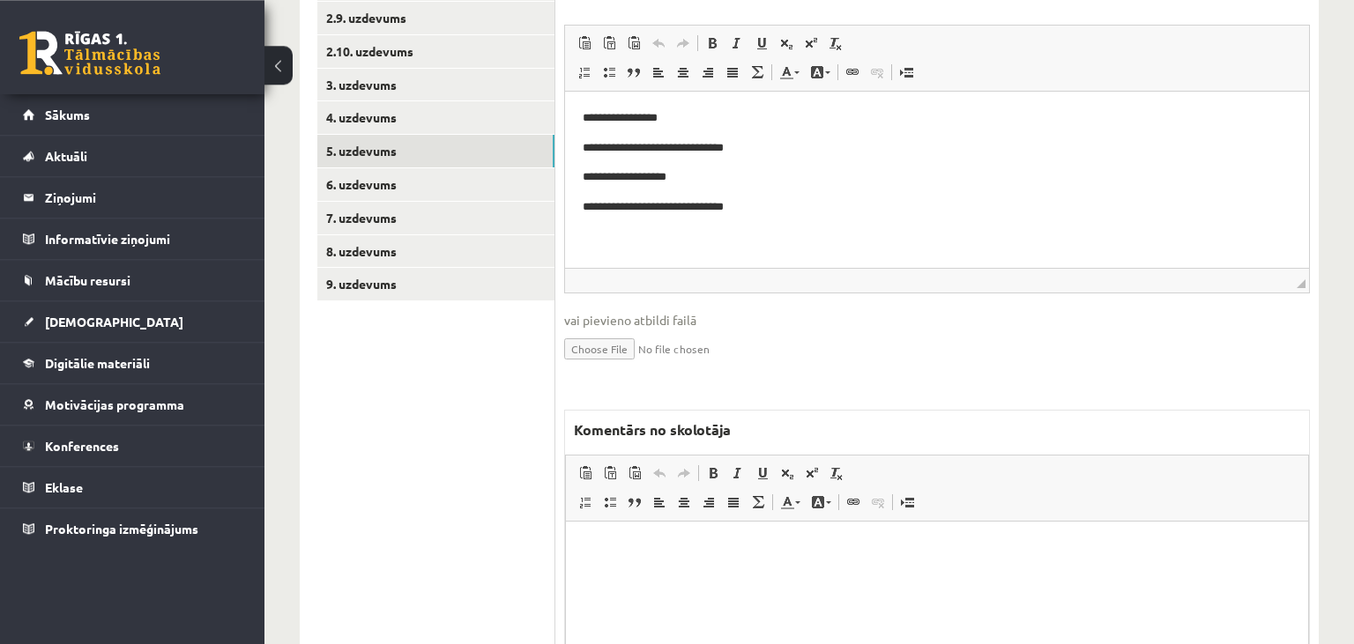
scroll to position [732, 0]
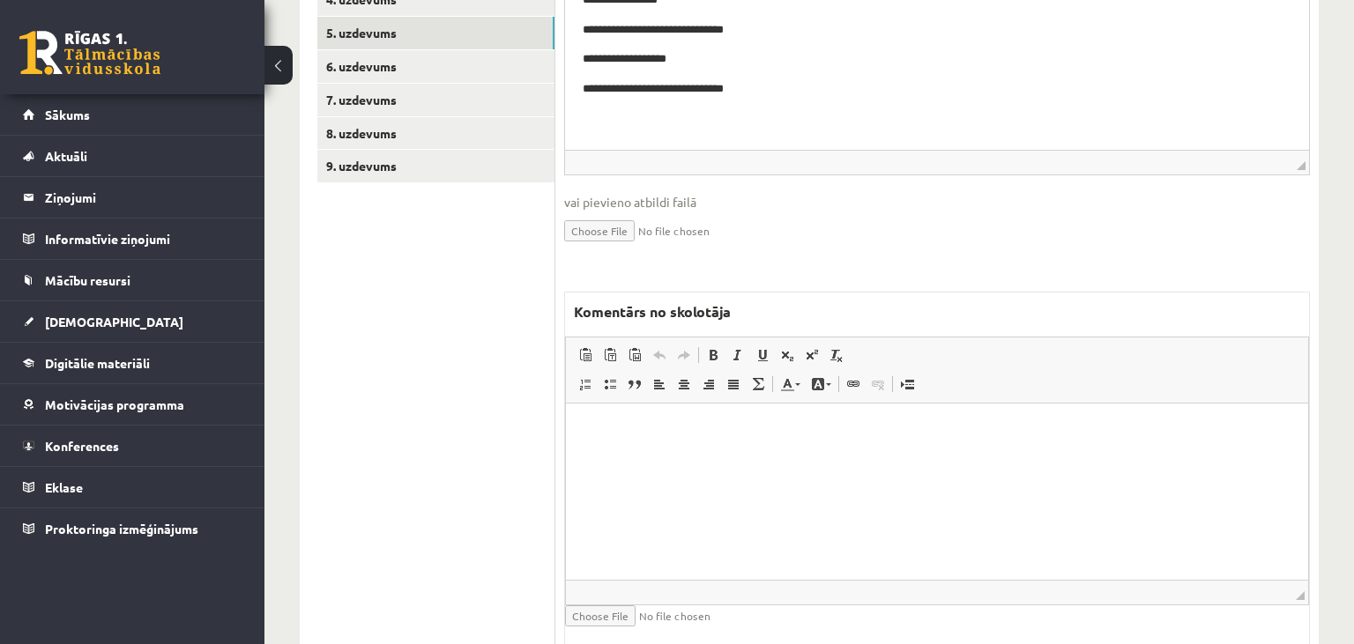
click at [689, 494] on html at bounding box center [937, 492] width 742 height 176
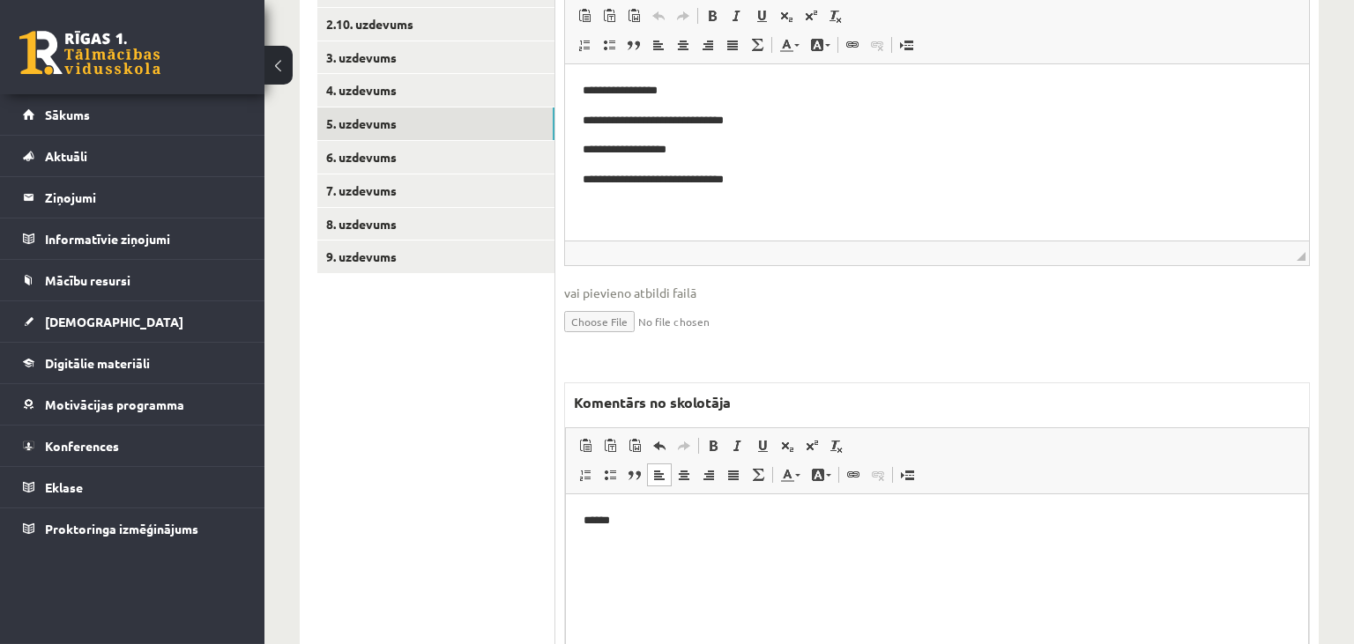
scroll to position [266, 0]
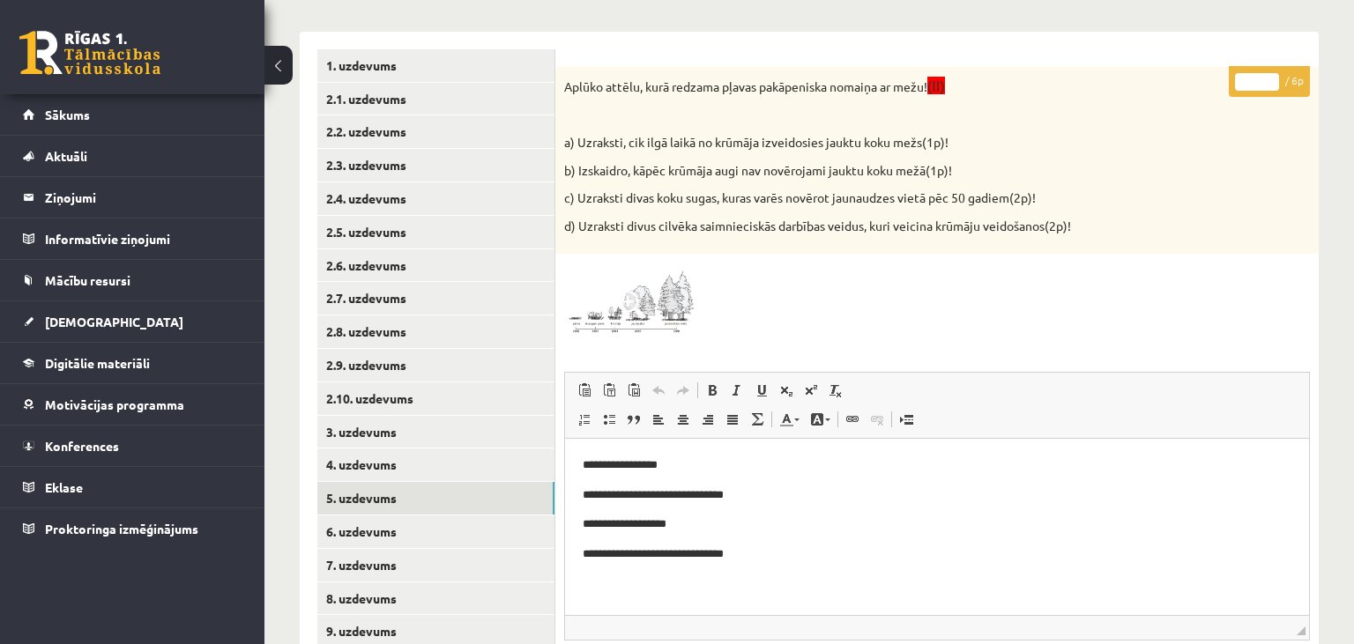
click at [659, 306] on img at bounding box center [630, 300] width 132 height 74
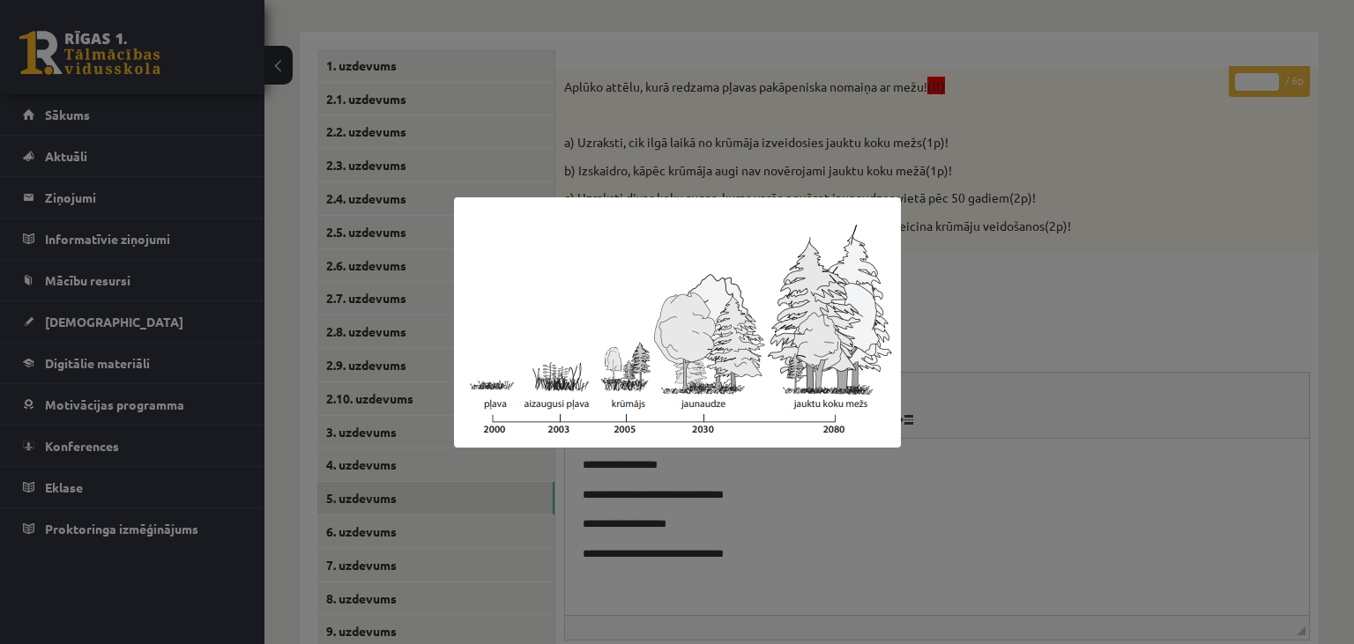
click at [1070, 291] on div at bounding box center [677, 322] width 1354 height 644
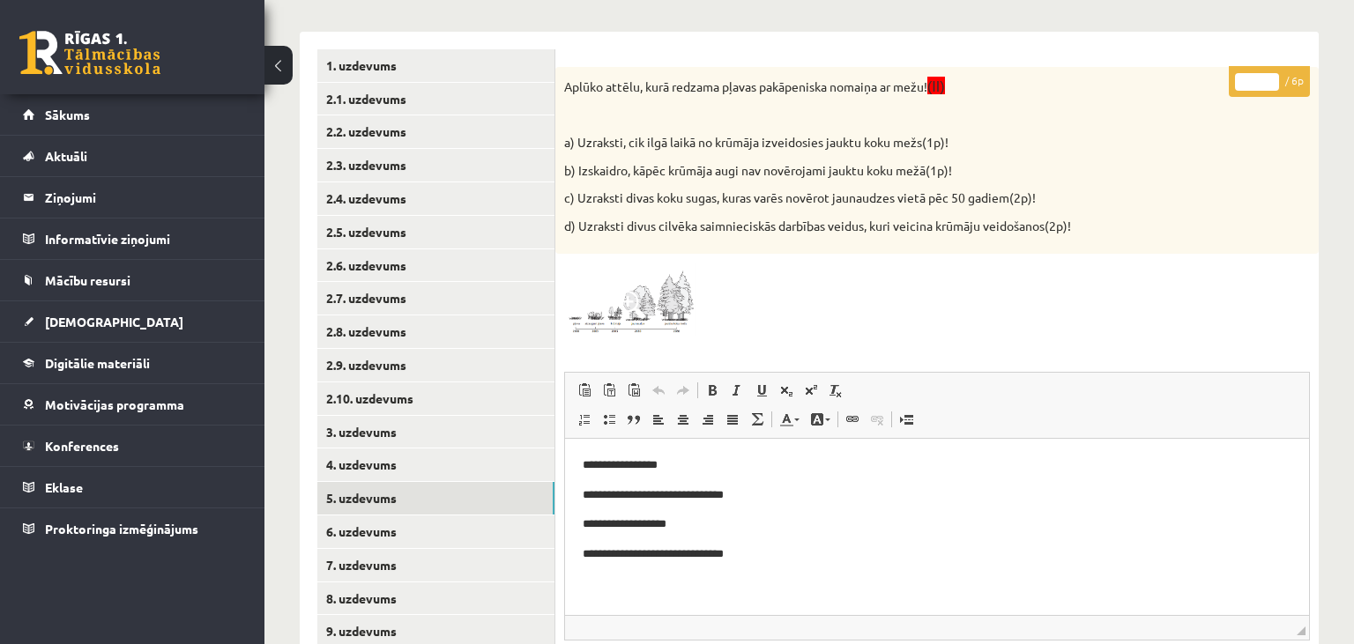
scroll to position [732, 0]
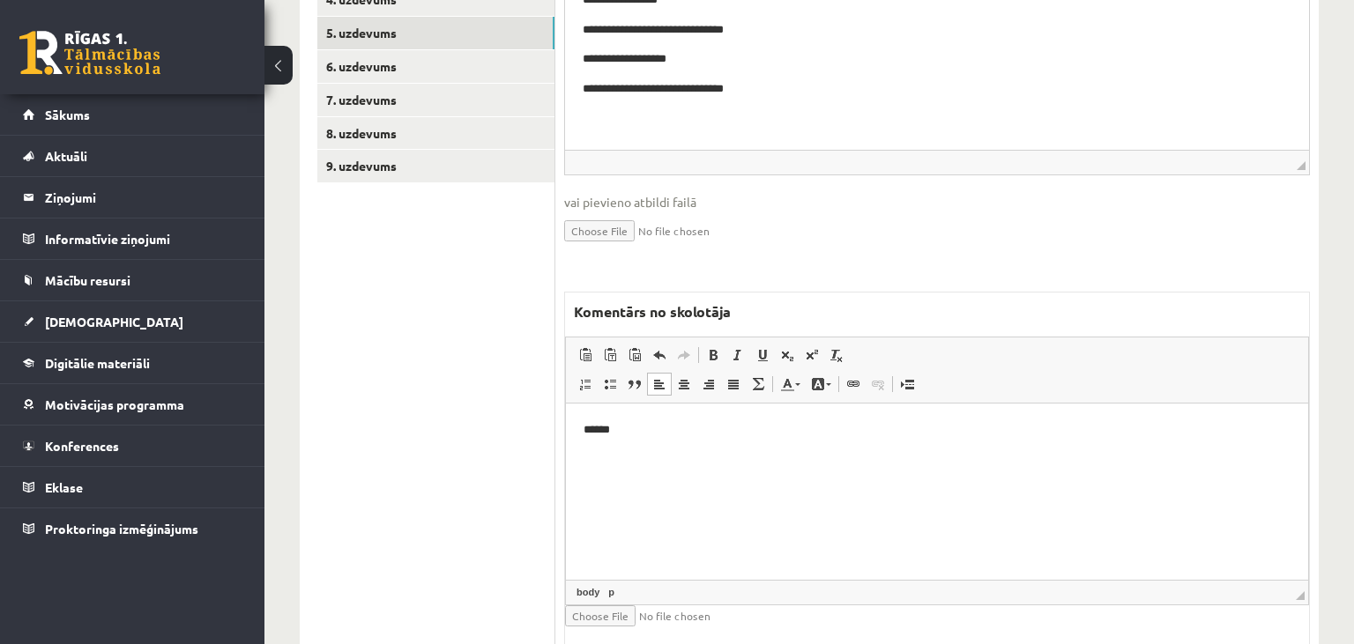
click at [878, 427] on p "******" at bounding box center [938, 430] width 708 height 19
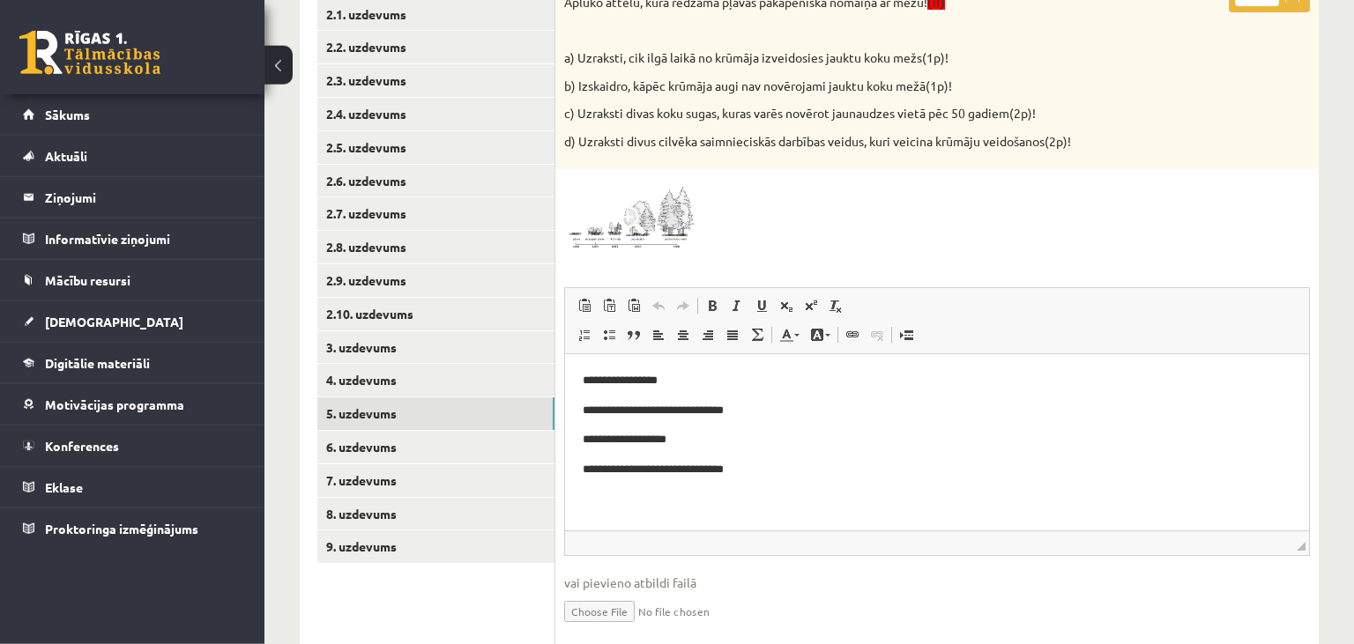
scroll to position [173, 0]
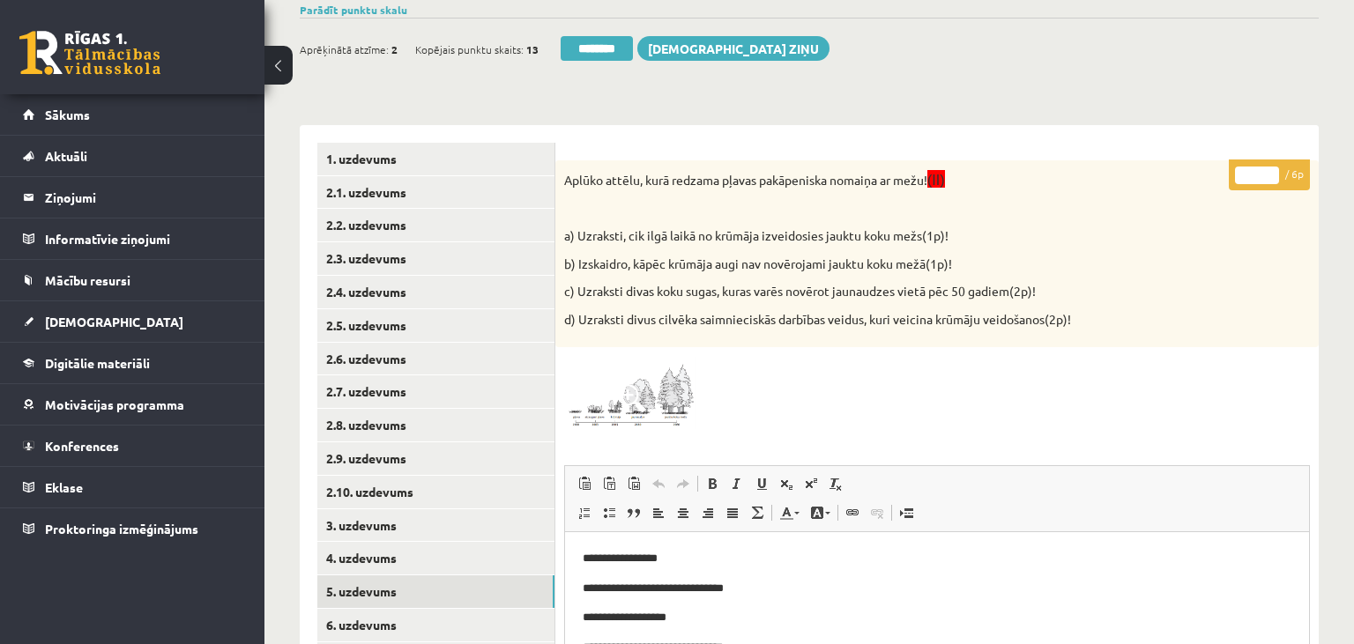
click at [1270, 172] on input "*" at bounding box center [1257, 176] width 44 height 18
type input "*"
click at [1270, 172] on input "*" at bounding box center [1257, 176] width 44 height 18
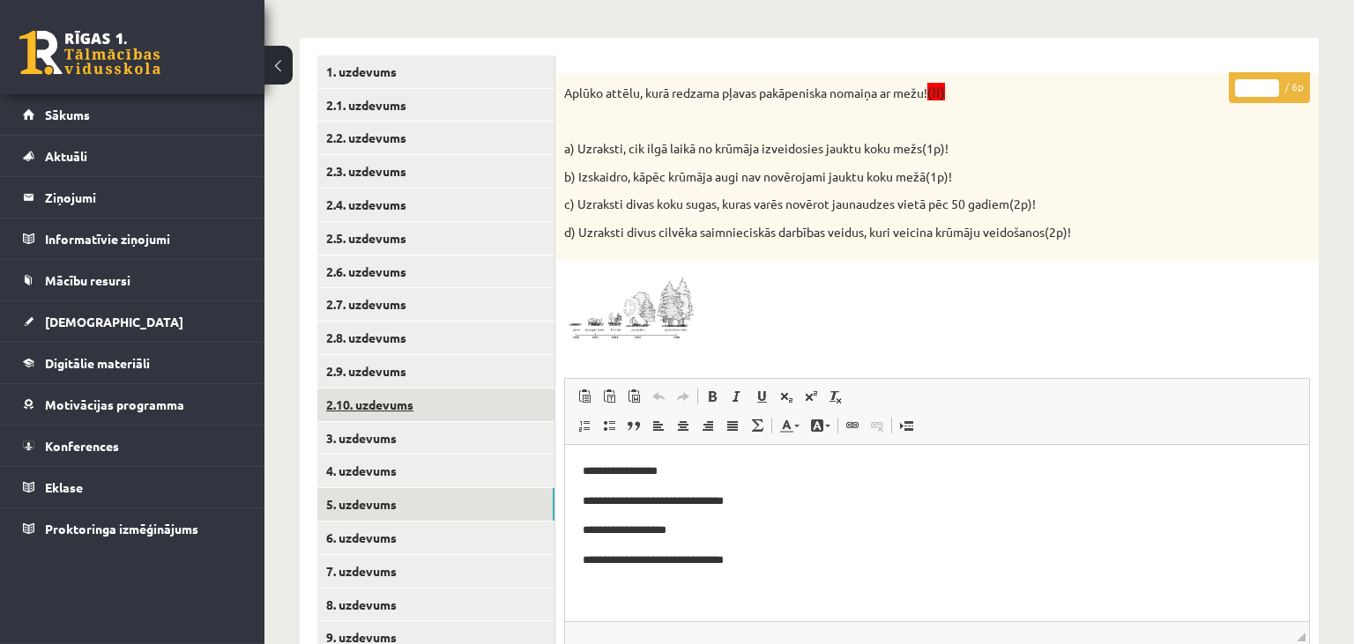
scroll to position [360, 0]
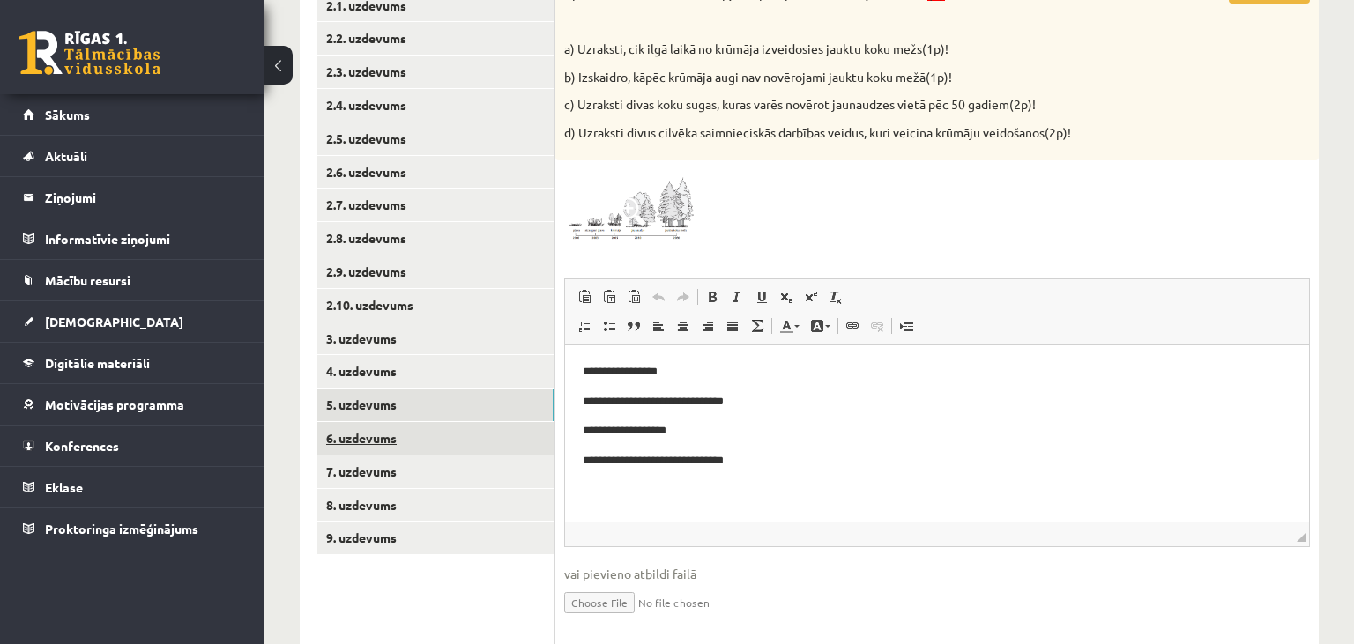
click at [384, 443] on link "6. uzdevums" at bounding box center [435, 438] width 237 height 33
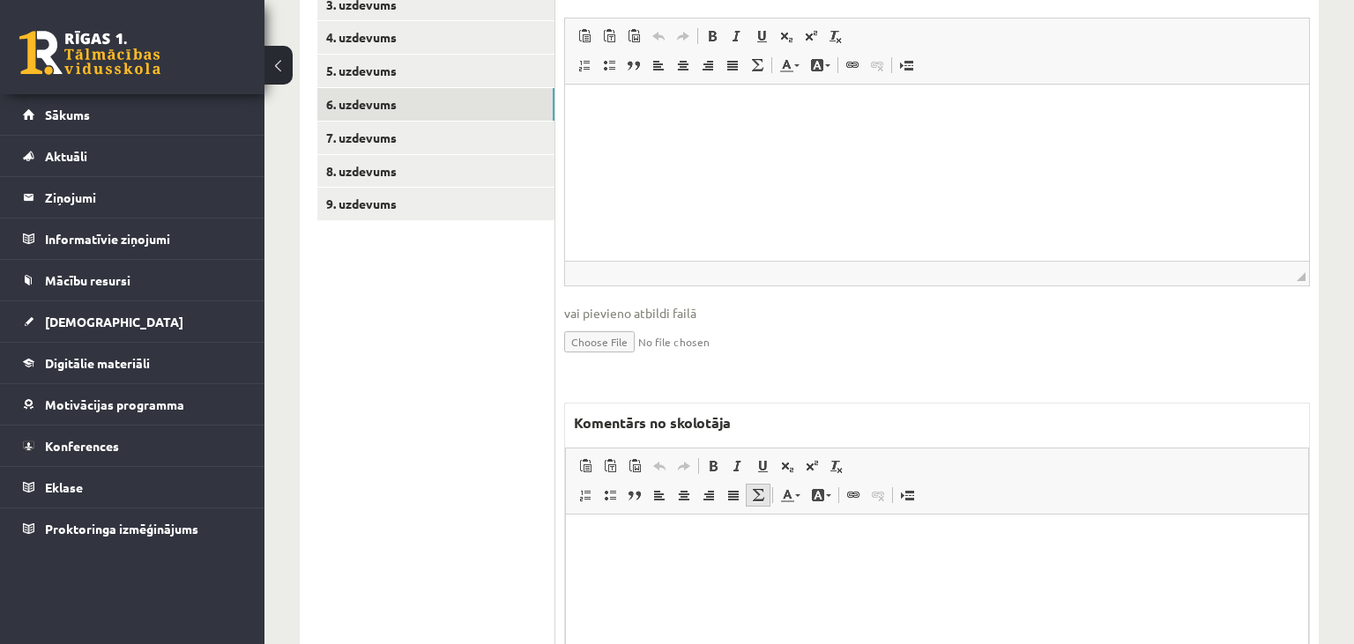
scroll to position [0, 0]
click at [791, 563] on html at bounding box center [937, 603] width 742 height 176
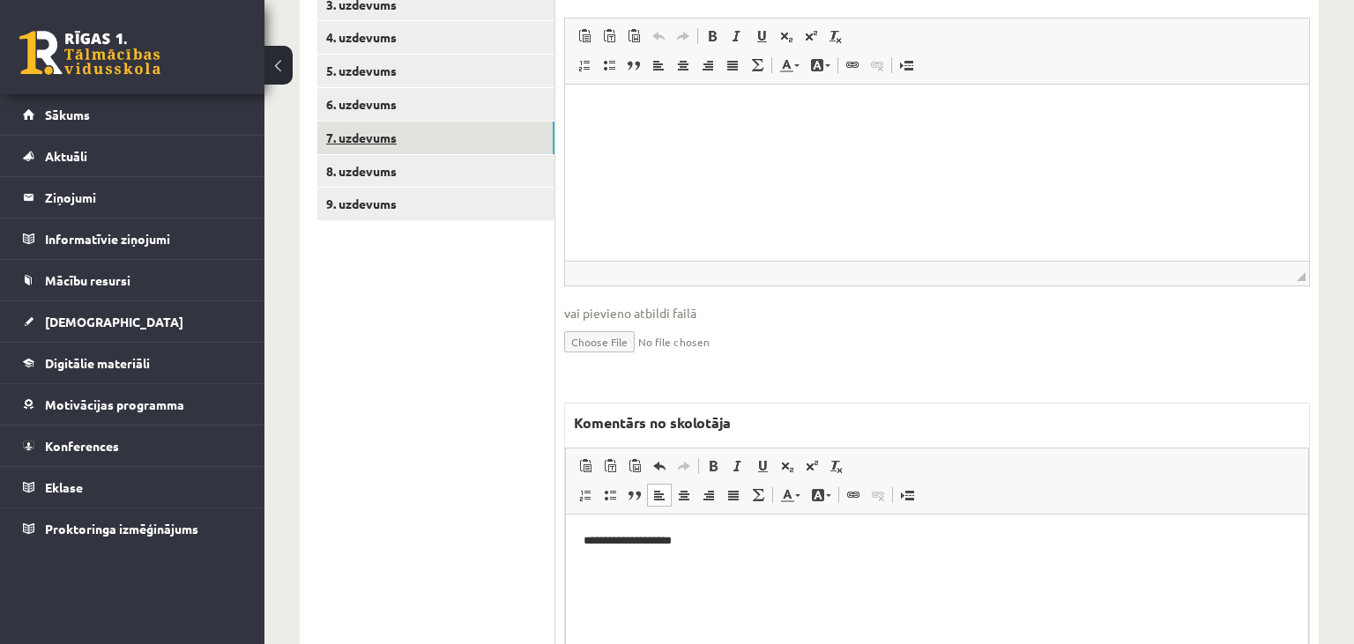
click at [483, 144] on link "7. uzdevums" at bounding box center [435, 138] width 237 height 33
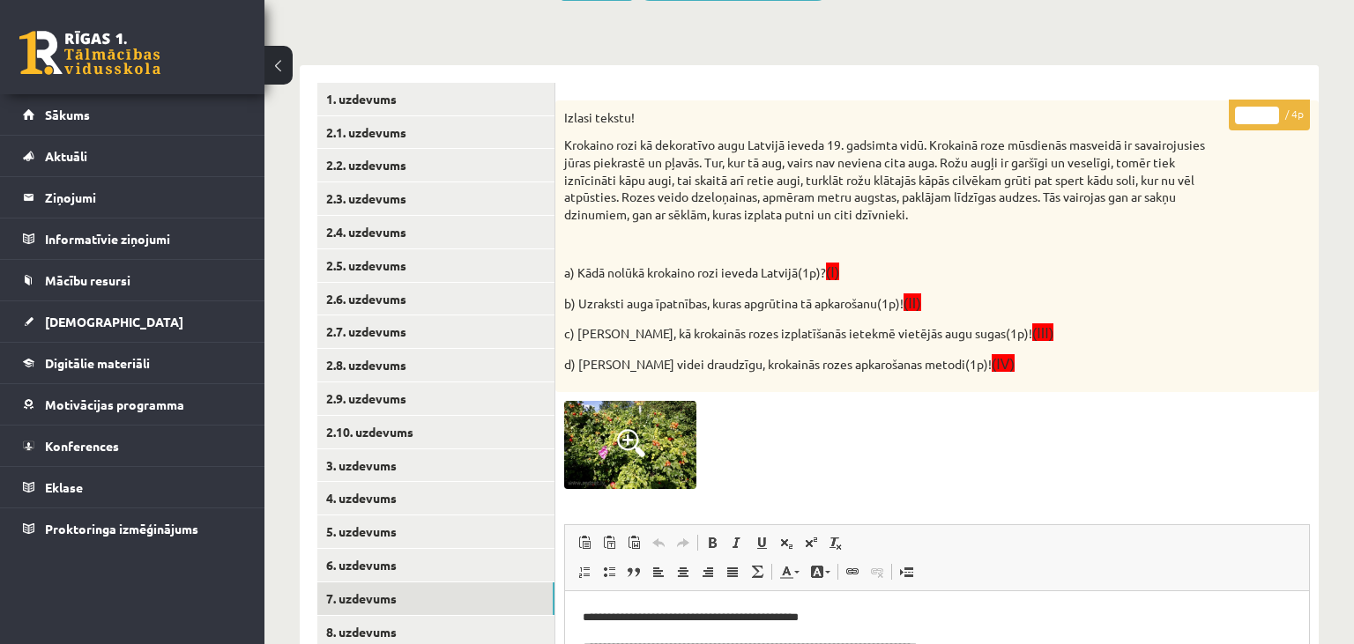
scroll to position [205, 0]
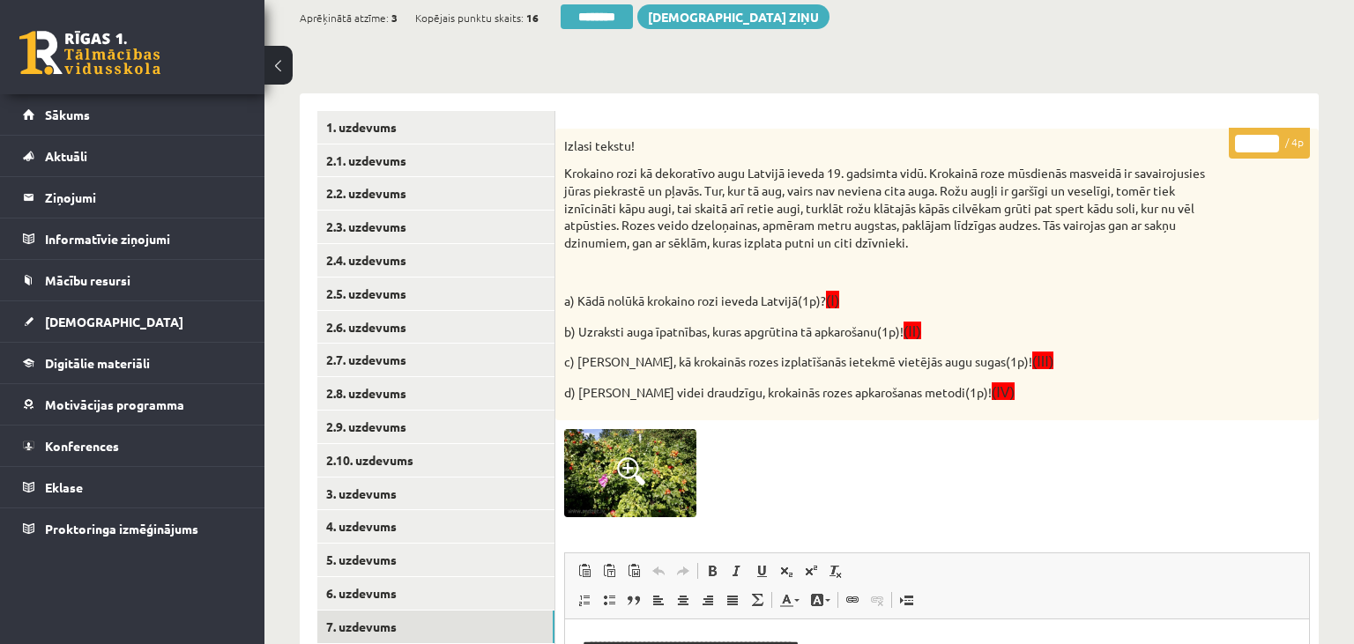
click at [1272, 145] on input "*" at bounding box center [1257, 144] width 44 height 18
click at [1272, 141] on input "*" at bounding box center [1257, 144] width 44 height 18
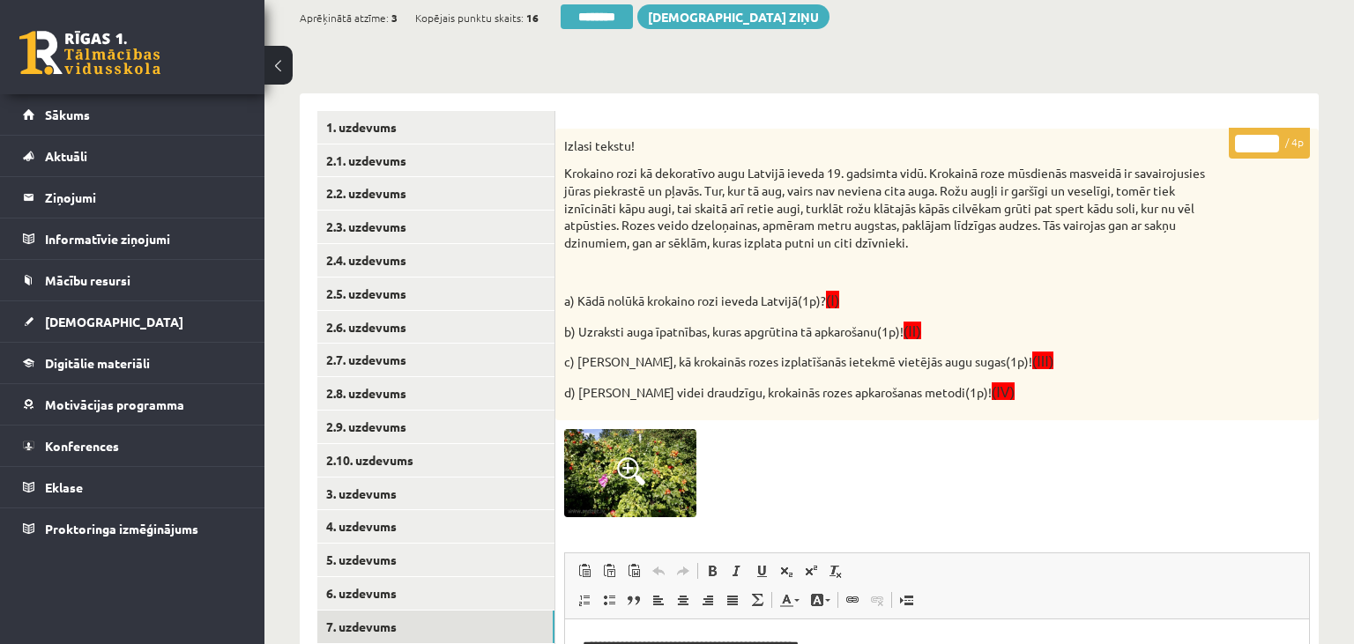
type input "*"
click at [1272, 141] on input "*" at bounding box center [1257, 144] width 44 height 18
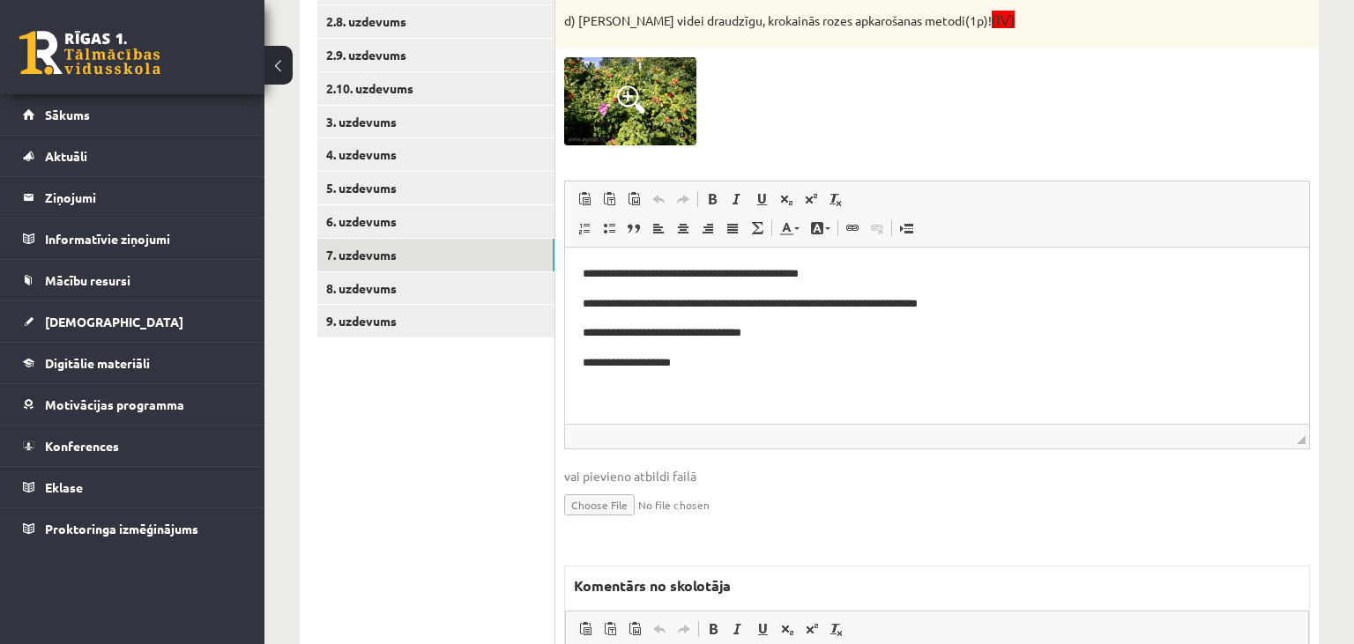
scroll to position [856, 0]
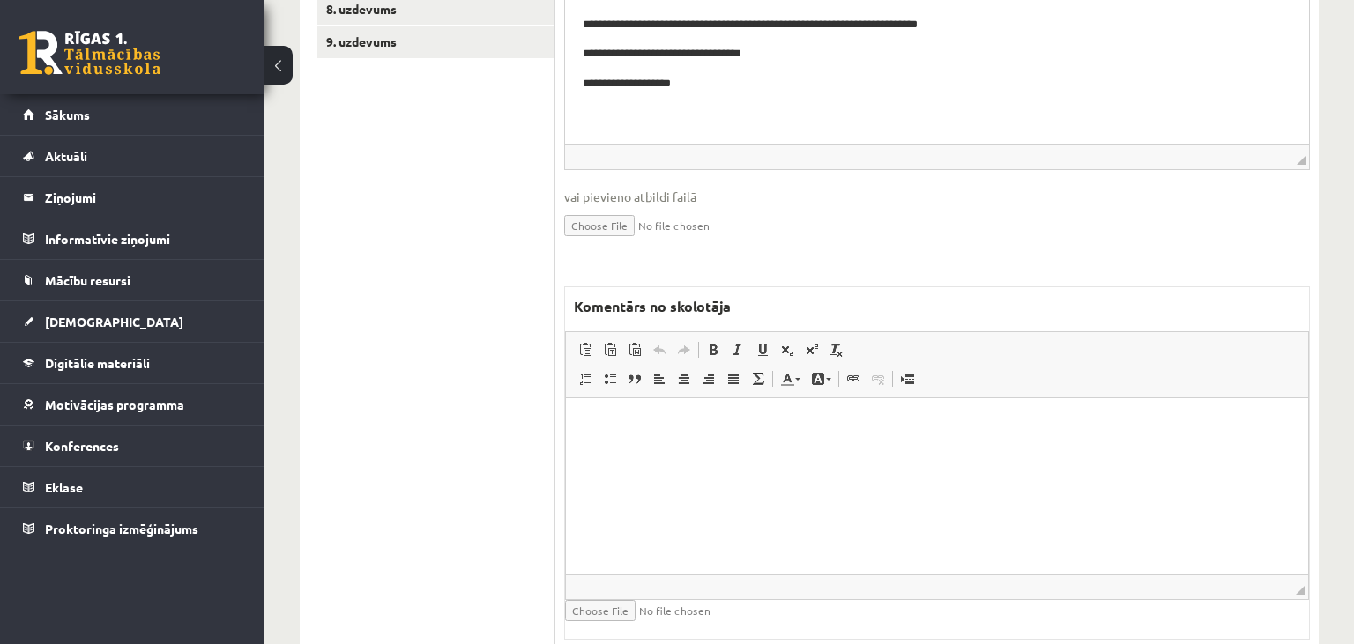
click at [724, 466] on html at bounding box center [937, 486] width 742 height 176
drag, startPoint x: 659, startPoint y: 429, endPoint x: 611, endPoint y: 430, distance: 48.5
click at [611, 430] on p "**********" at bounding box center [938, 425] width 708 height 19
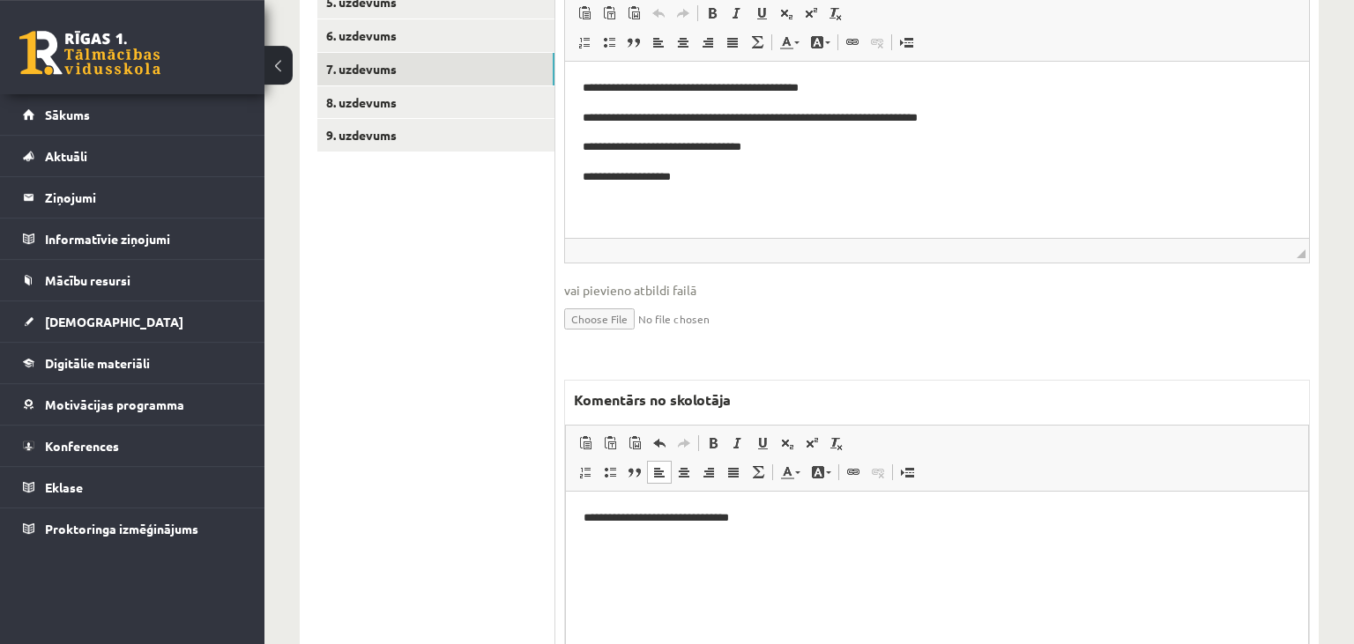
scroll to position [577, 0]
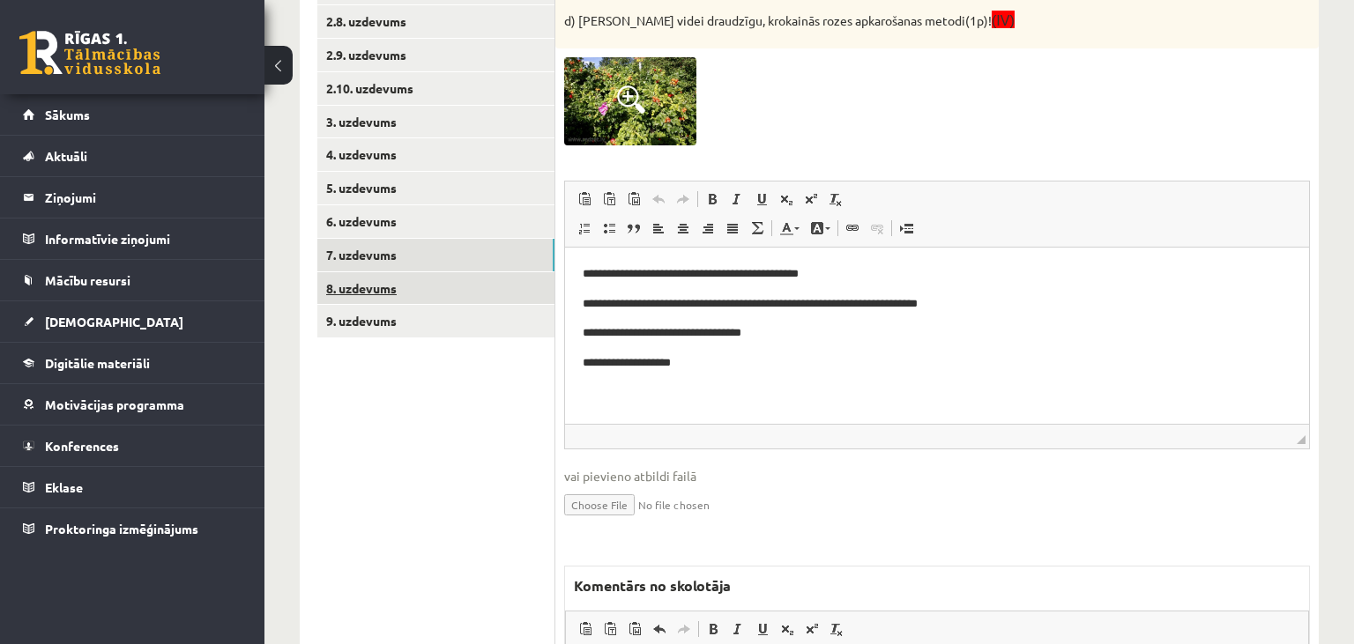
click at [409, 283] on link "8. uzdevums" at bounding box center [435, 288] width 237 height 33
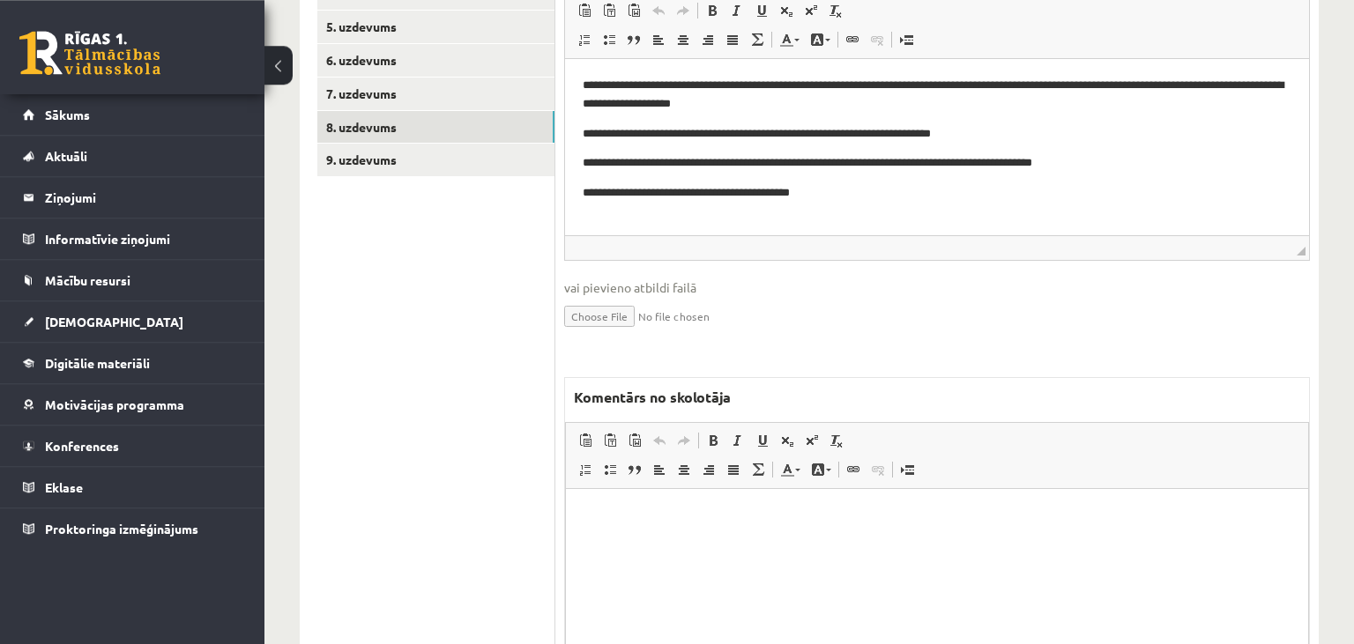
scroll to position [878, 0]
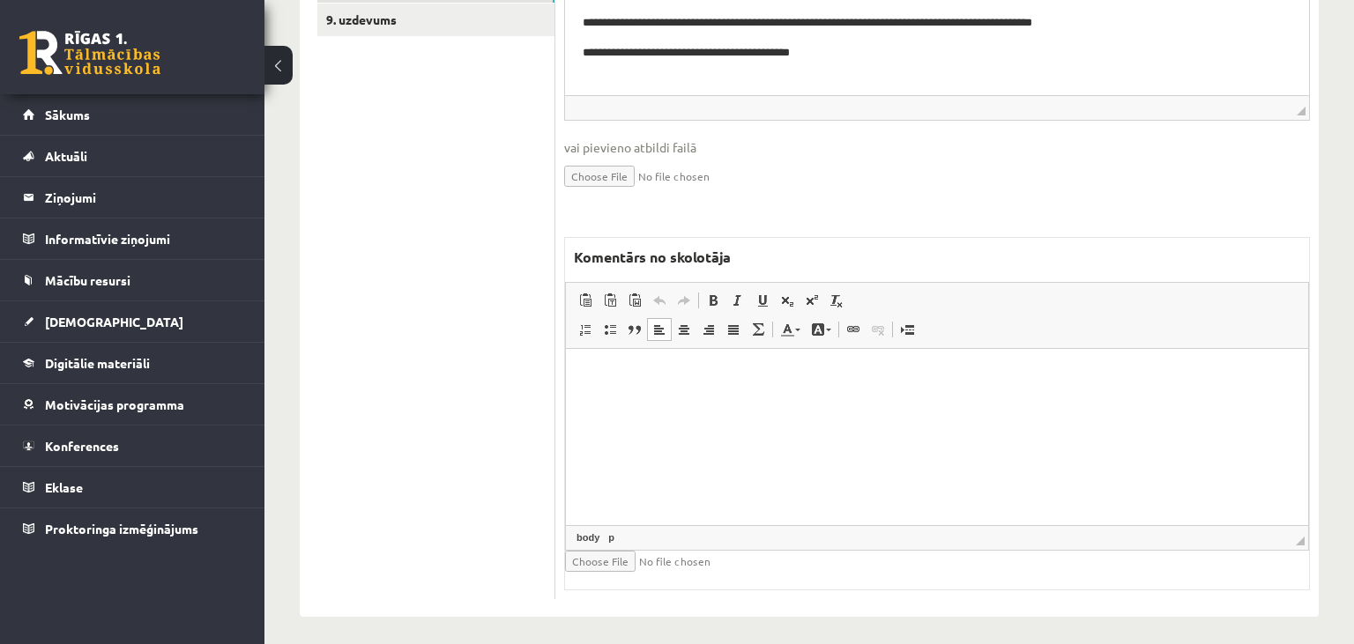
click at [671, 435] on html at bounding box center [937, 436] width 742 height 176
click at [619, 374] on p "**********" at bounding box center [938, 375] width 708 height 19
click at [674, 380] on p "**********" at bounding box center [938, 375] width 708 height 19
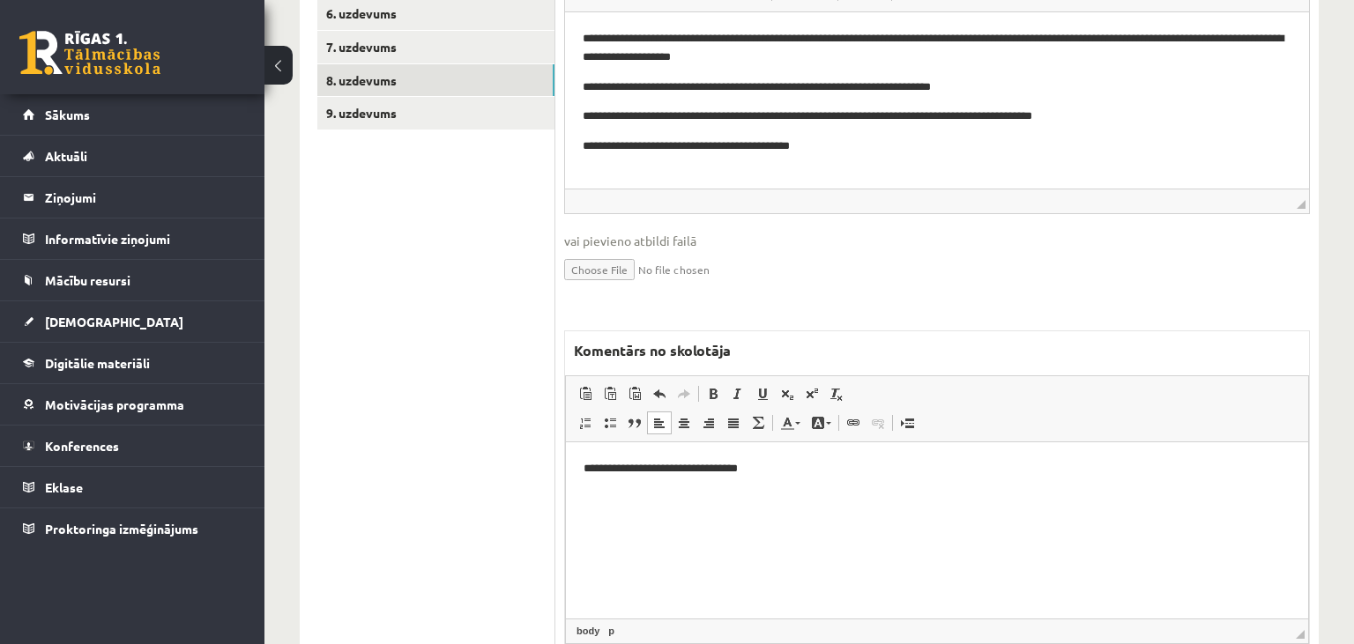
click at [599, 472] on p "**********" at bounding box center [938, 468] width 708 height 19
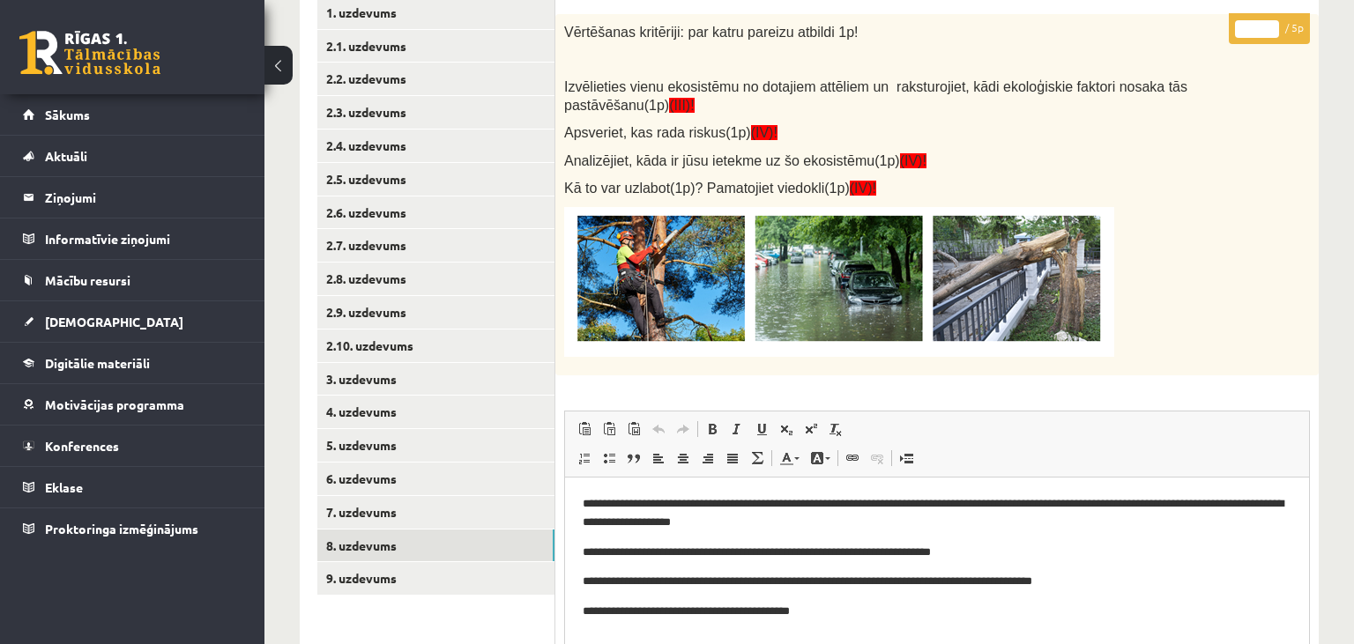
click at [1268, 26] on input "*" at bounding box center [1257, 29] width 44 height 18
type input "*"
click at [1268, 26] on input "*" at bounding box center [1257, 29] width 44 height 18
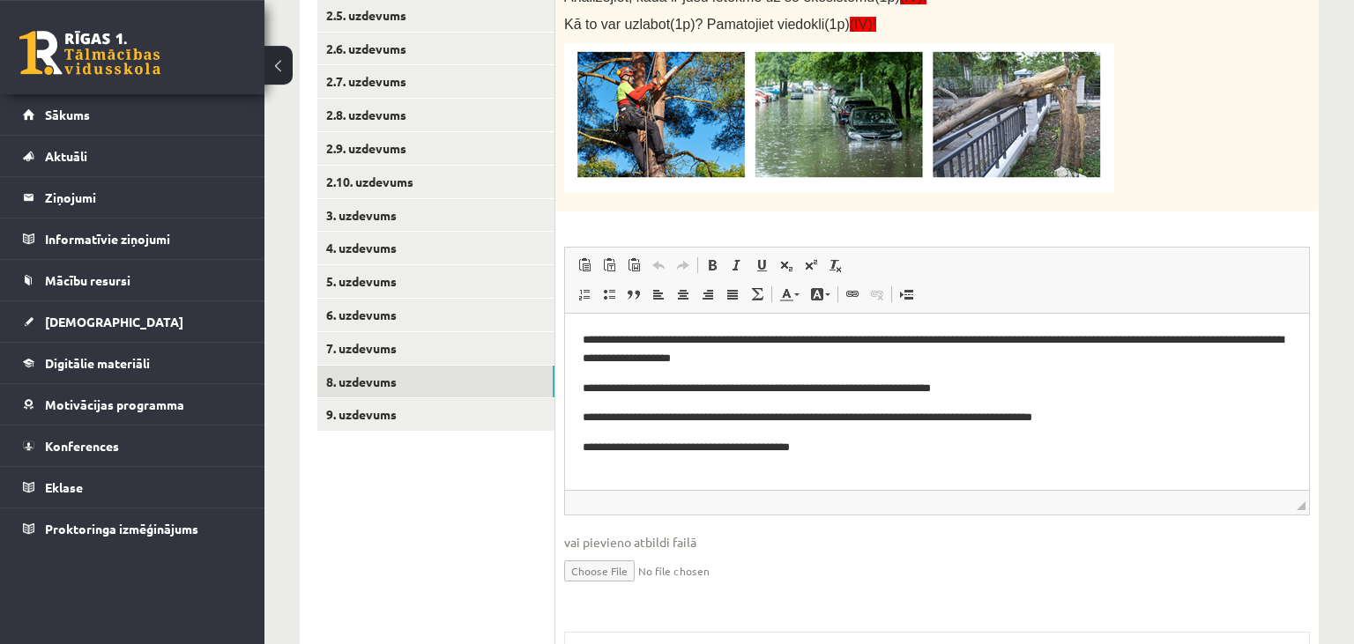
scroll to position [505, 0]
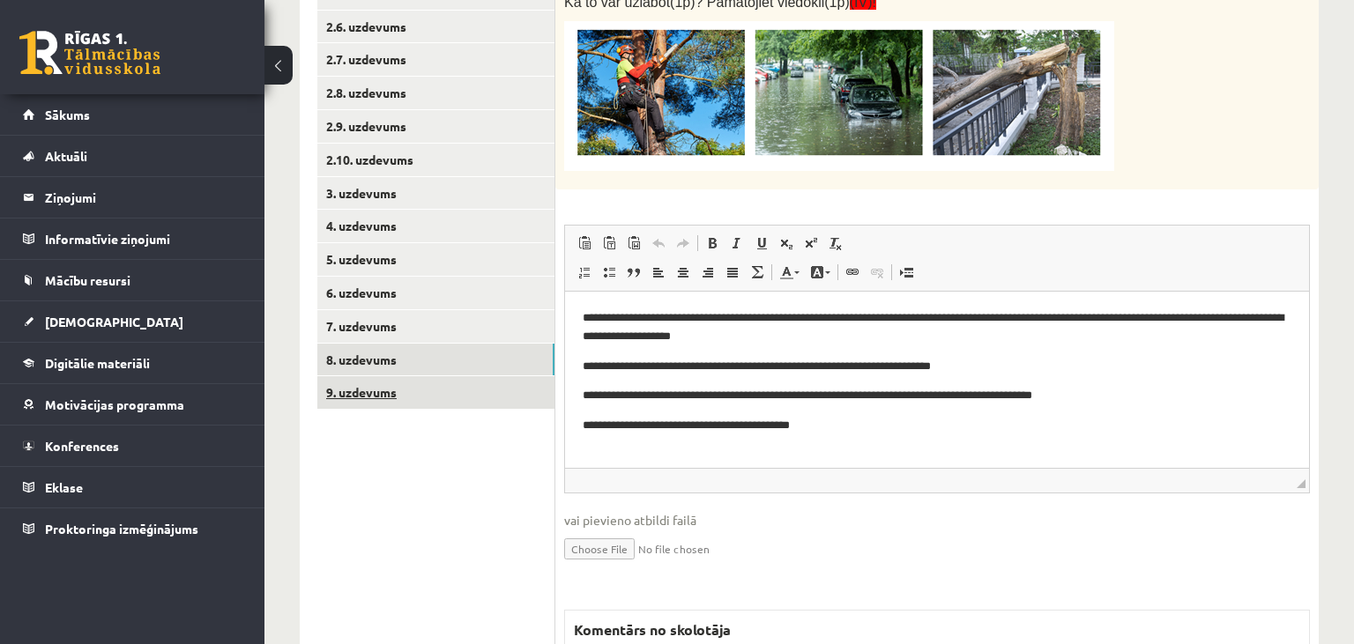
click at [386, 394] on link "9. uzdevums" at bounding box center [435, 392] width 237 height 33
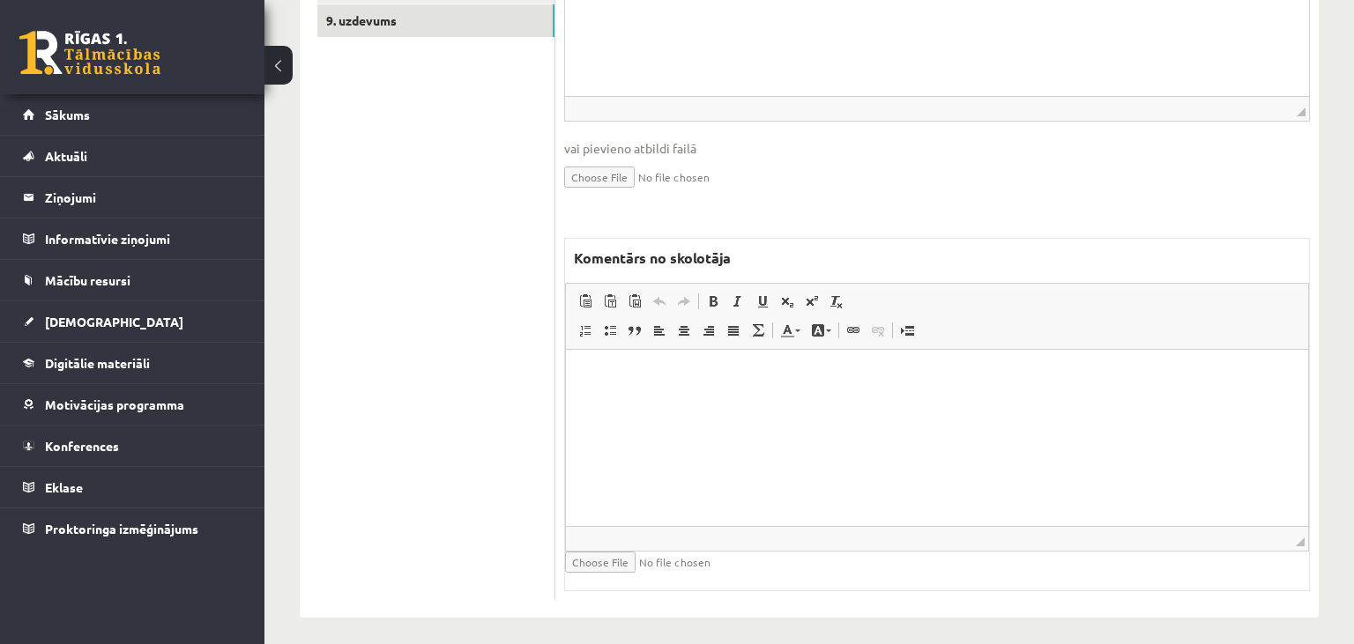
scroll to position [0, 0]
click at [775, 483] on html at bounding box center [937, 437] width 742 height 176
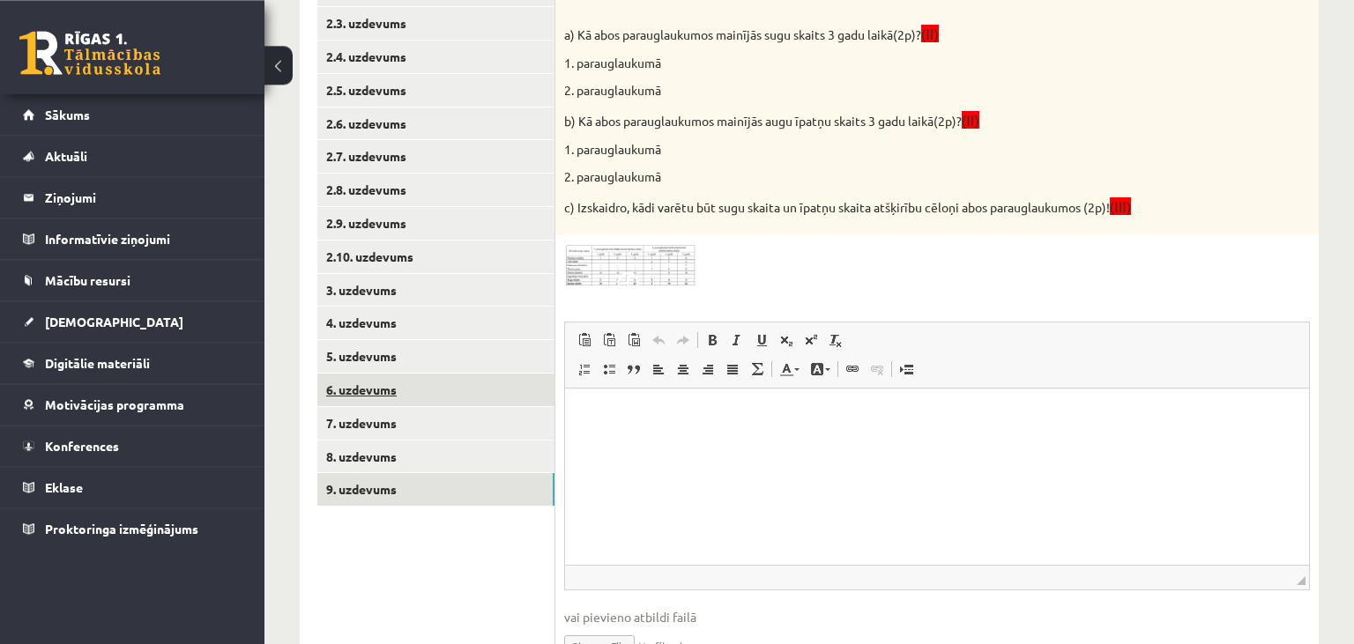
scroll to position [132, 0]
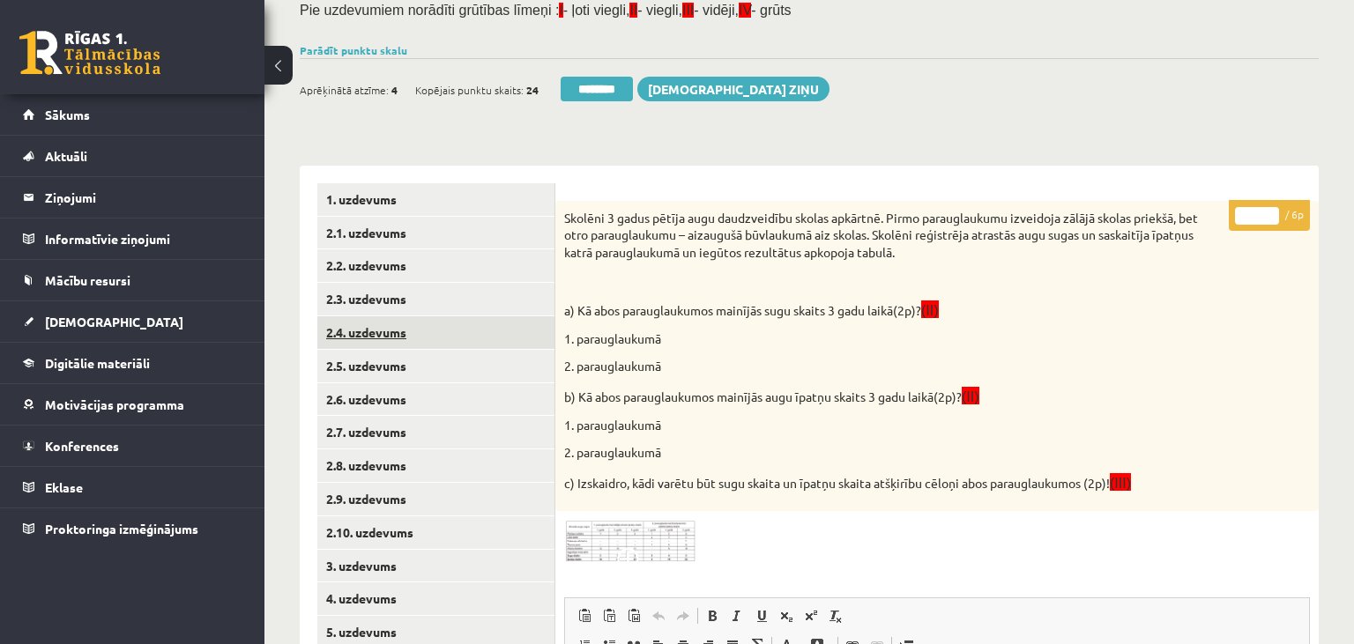
click at [411, 323] on link "2.4. uzdevums" at bounding box center [435, 332] width 237 height 33
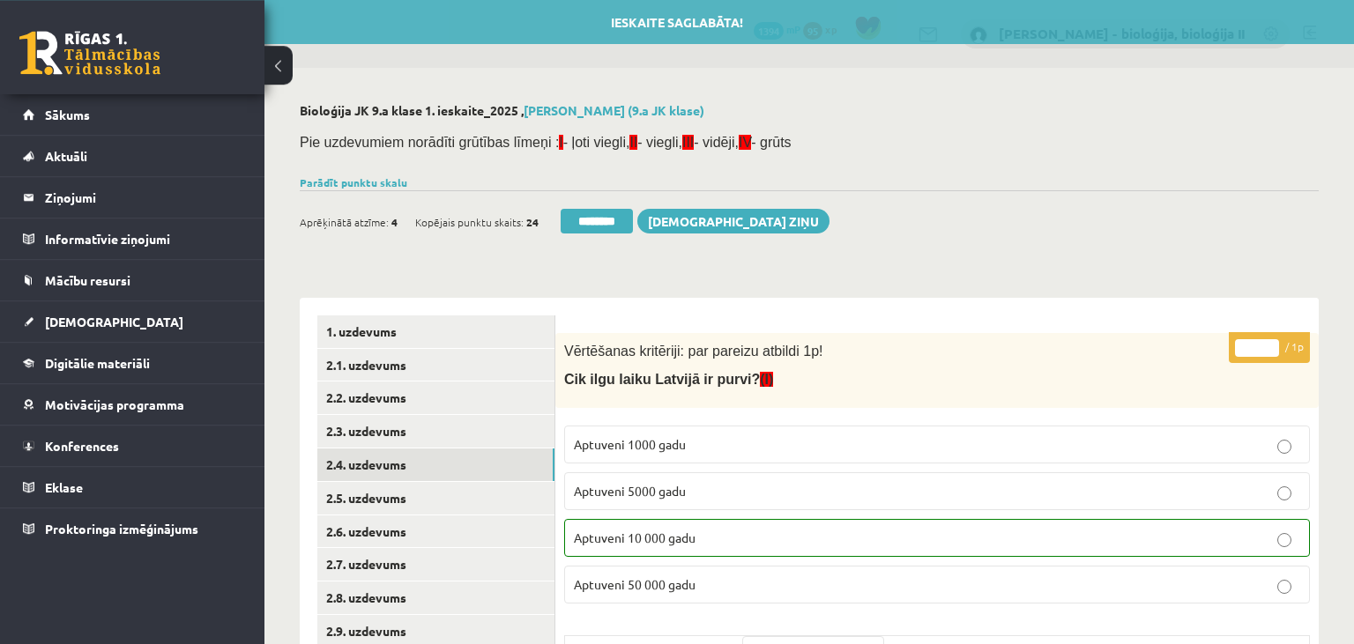
scroll to position [0, 0]
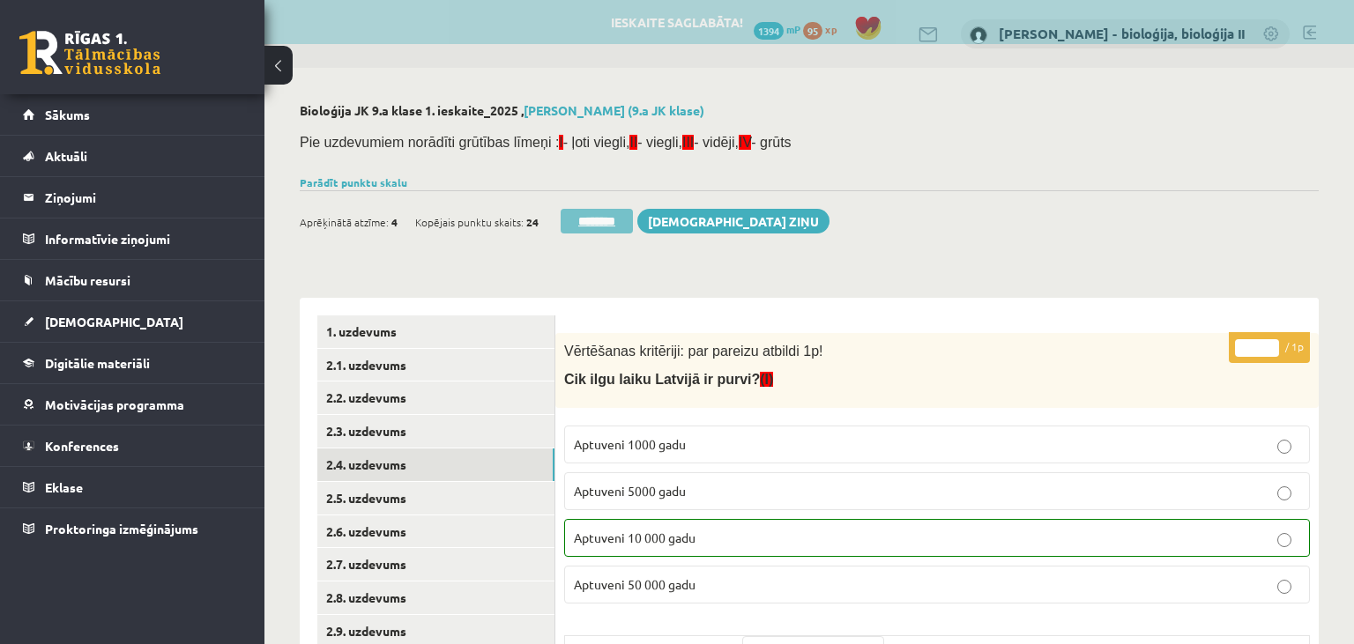
click at [578, 224] on input "********" at bounding box center [597, 221] width 72 height 25
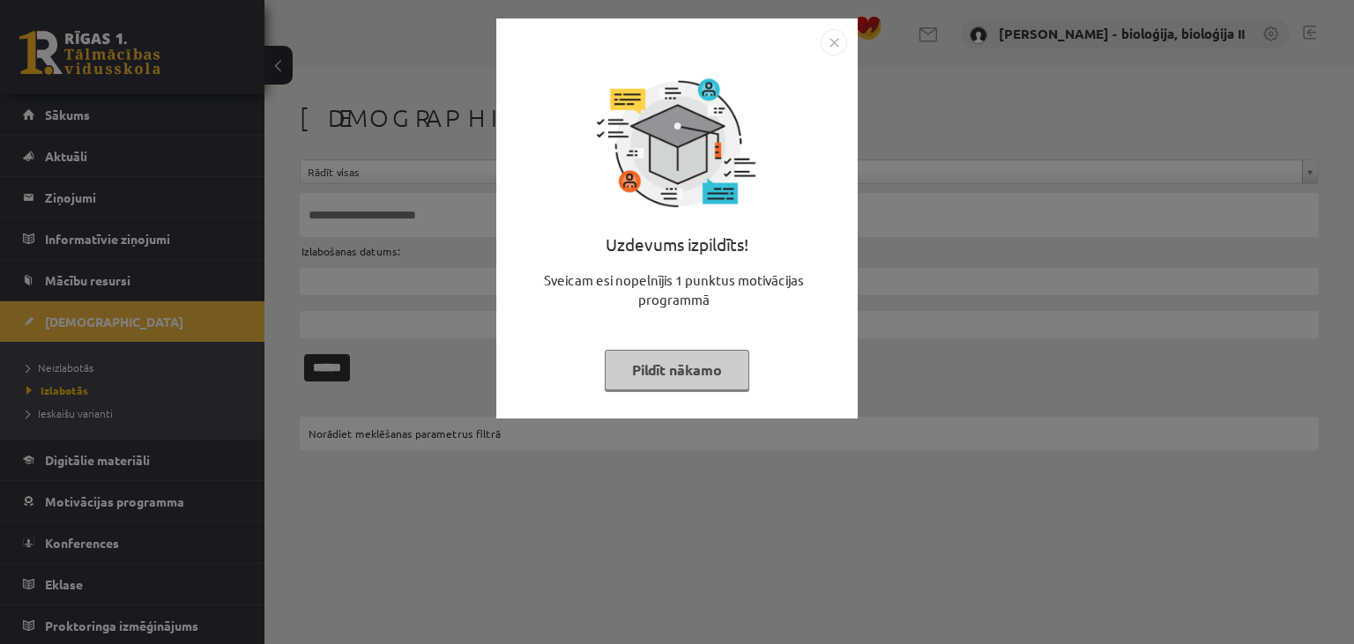
click at [730, 380] on button "Pildīt nākamo" at bounding box center [677, 370] width 145 height 41
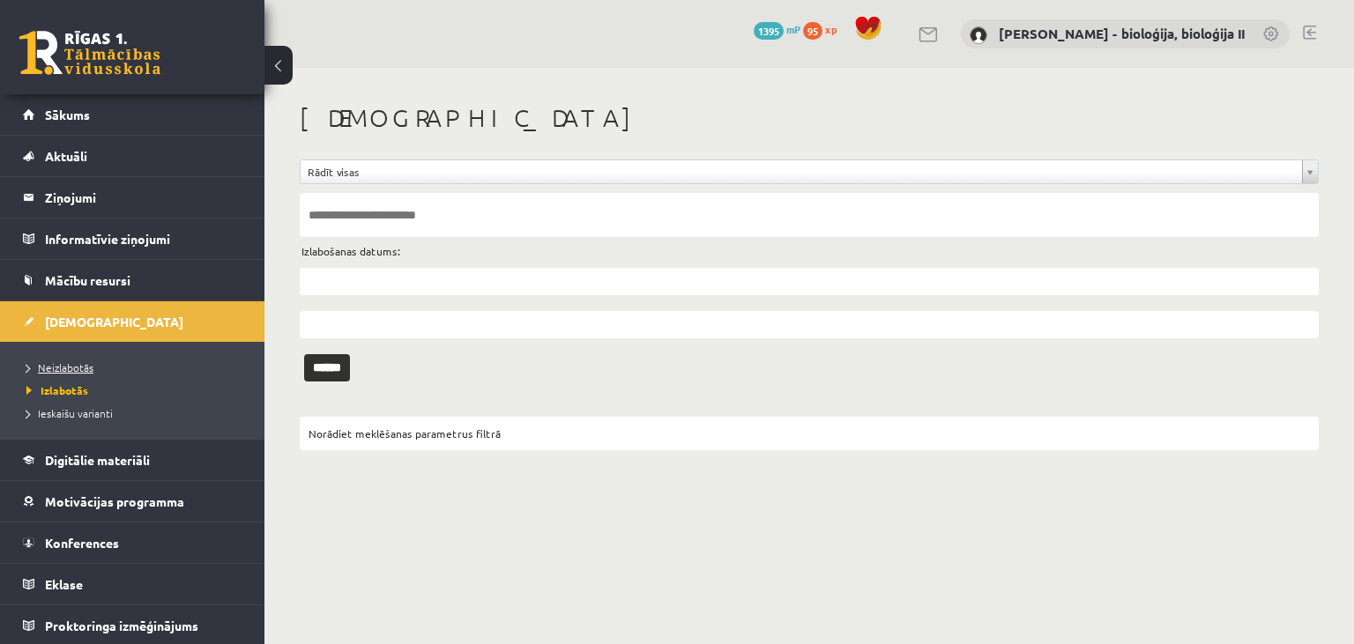
click at [130, 372] on link "Neizlabotās" at bounding box center [136, 368] width 220 height 16
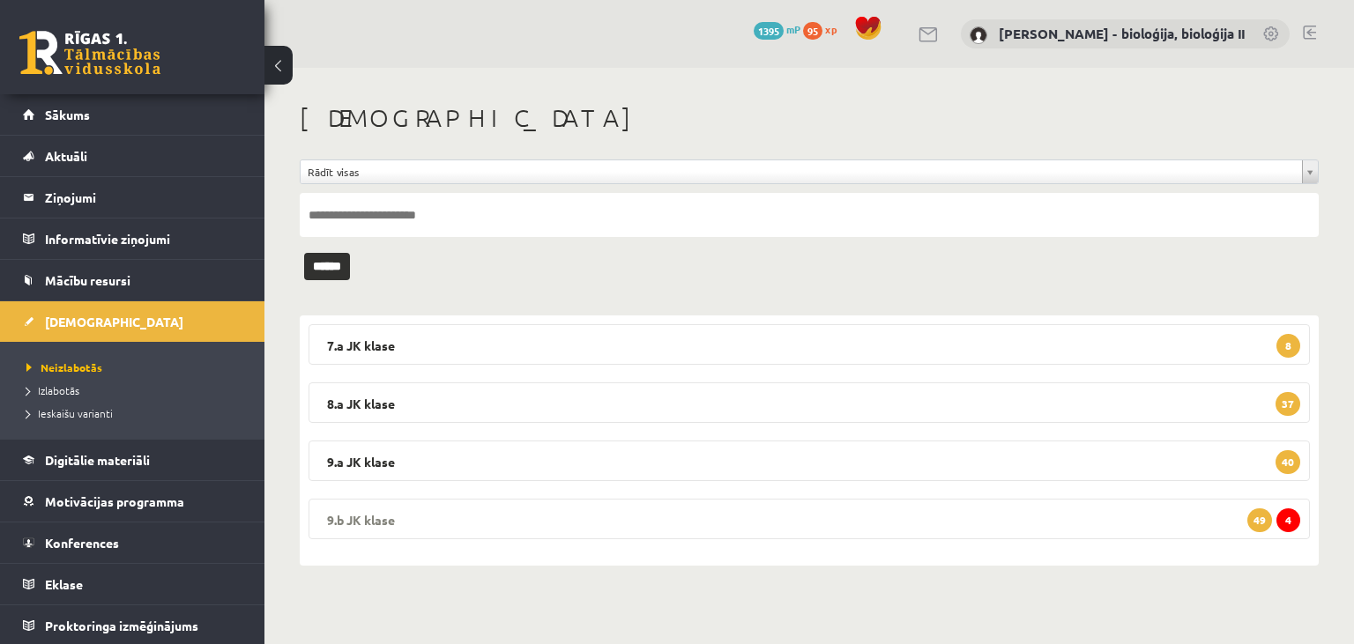
click at [536, 511] on legend "9.b JK klase 4 49" at bounding box center [809, 519] width 1001 height 41
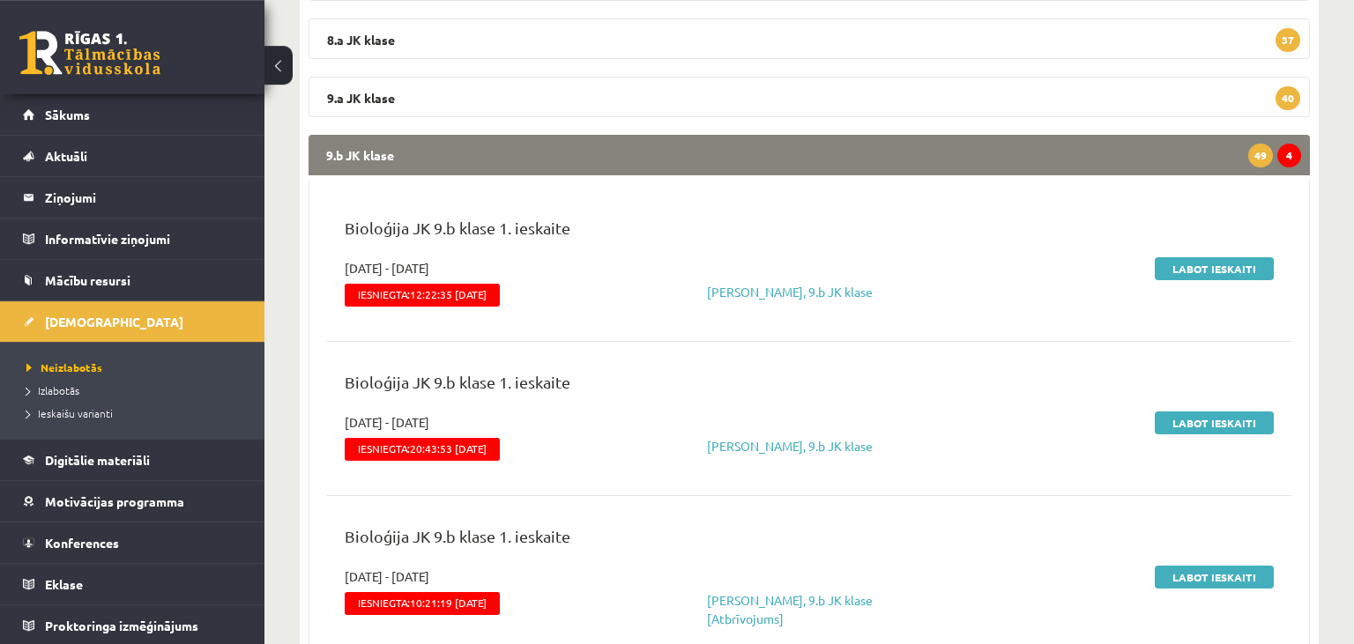
scroll to position [465, 0]
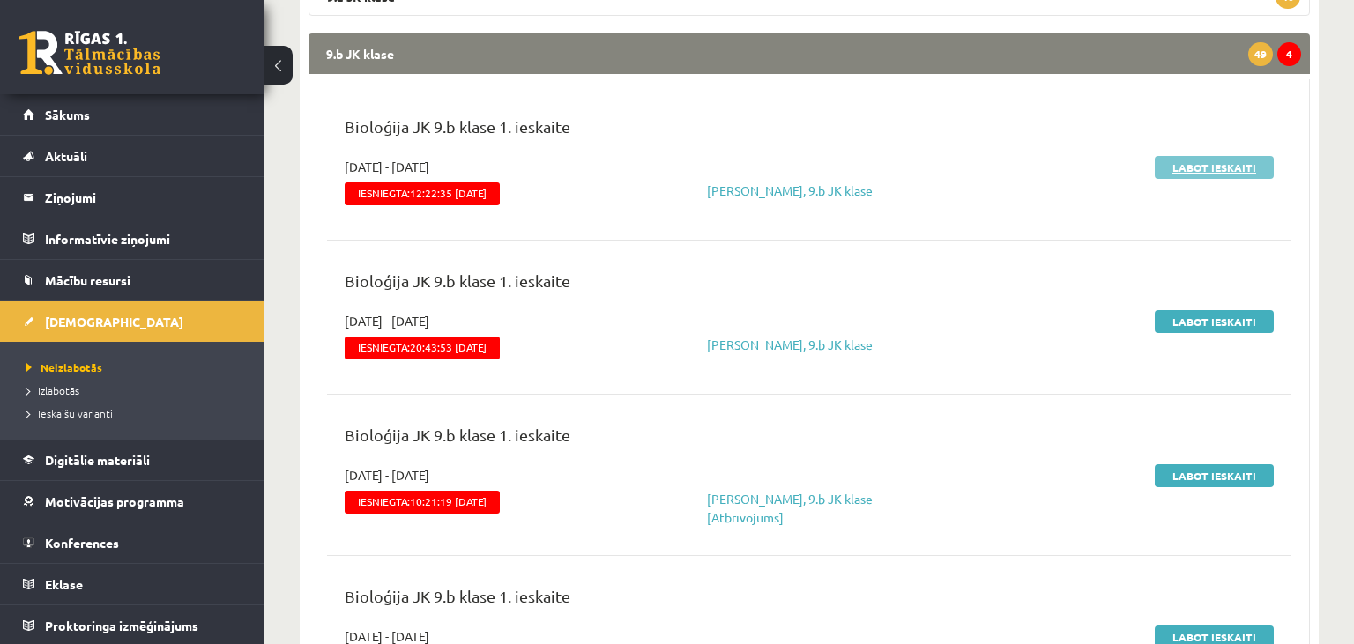
click at [1228, 167] on link "Labot ieskaiti" at bounding box center [1214, 167] width 119 height 23
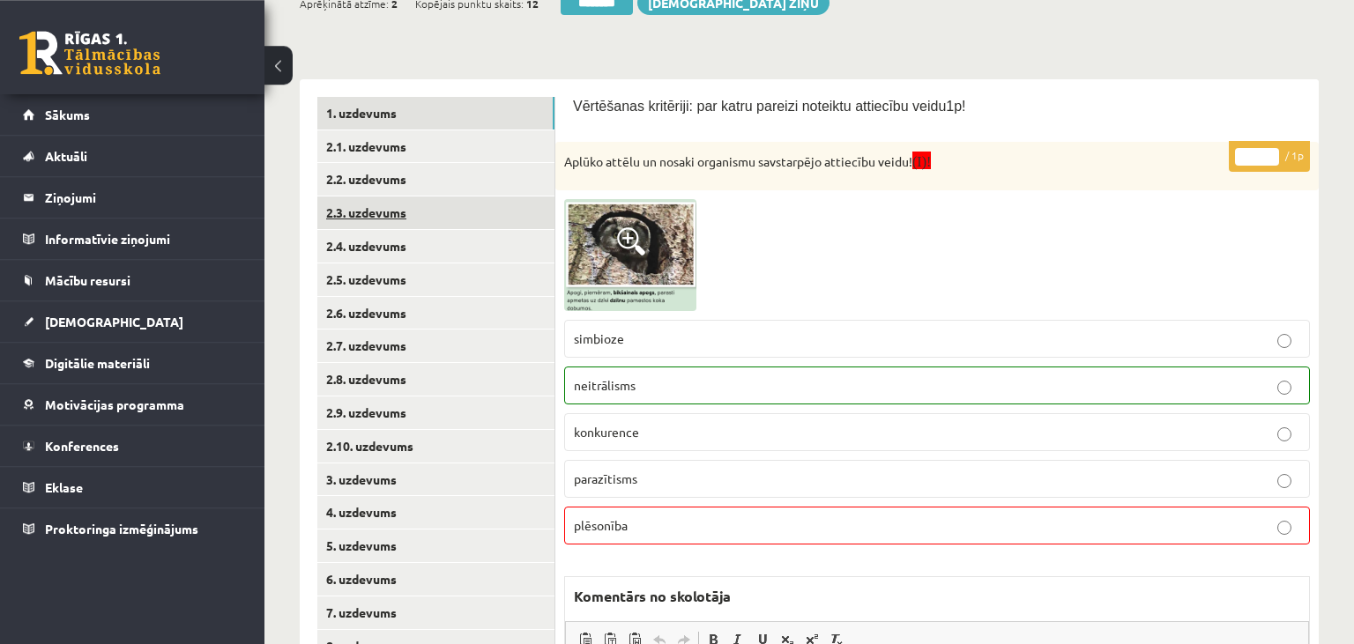
scroll to position [93, 0]
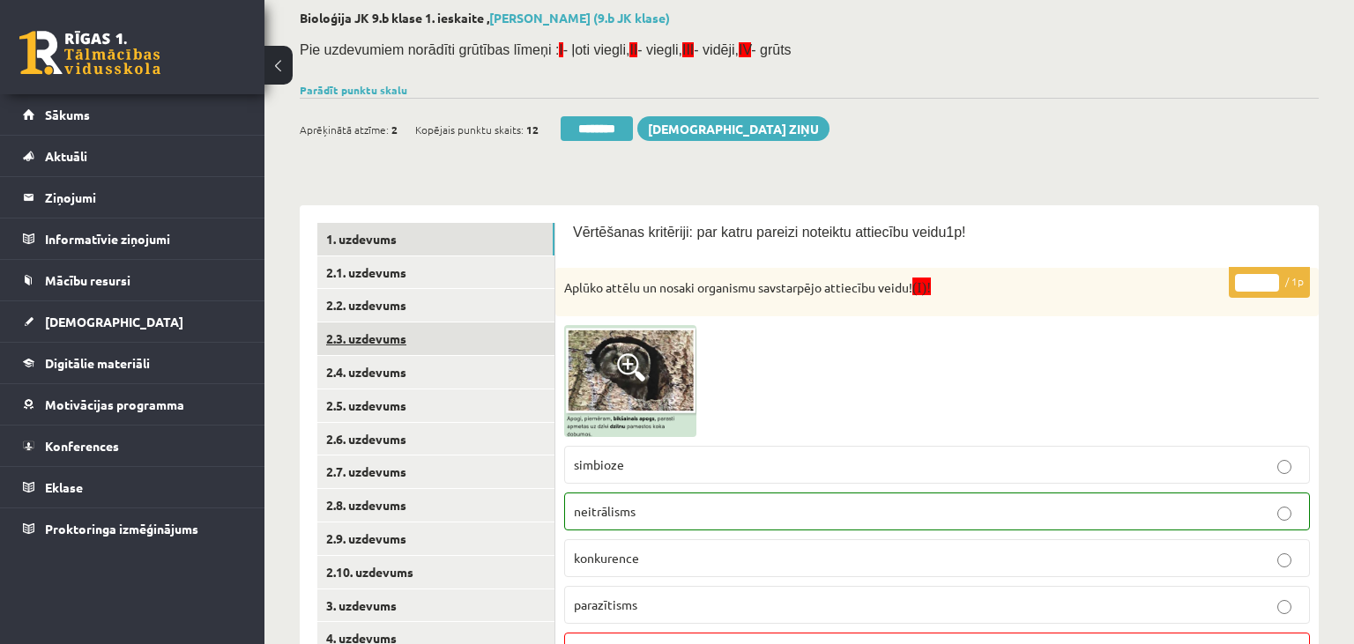
click at [406, 338] on link "2.3. uzdevums" at bounding box center [435, 339] width 237 height 33
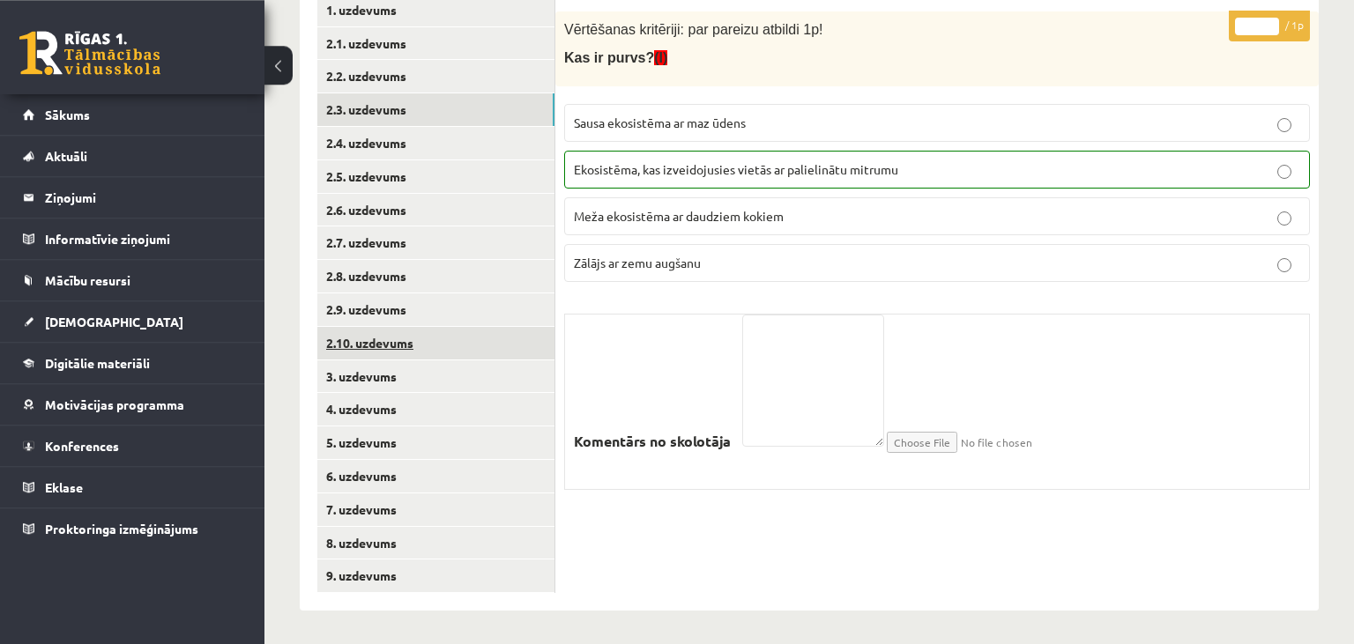
scroll to position [324, 0]
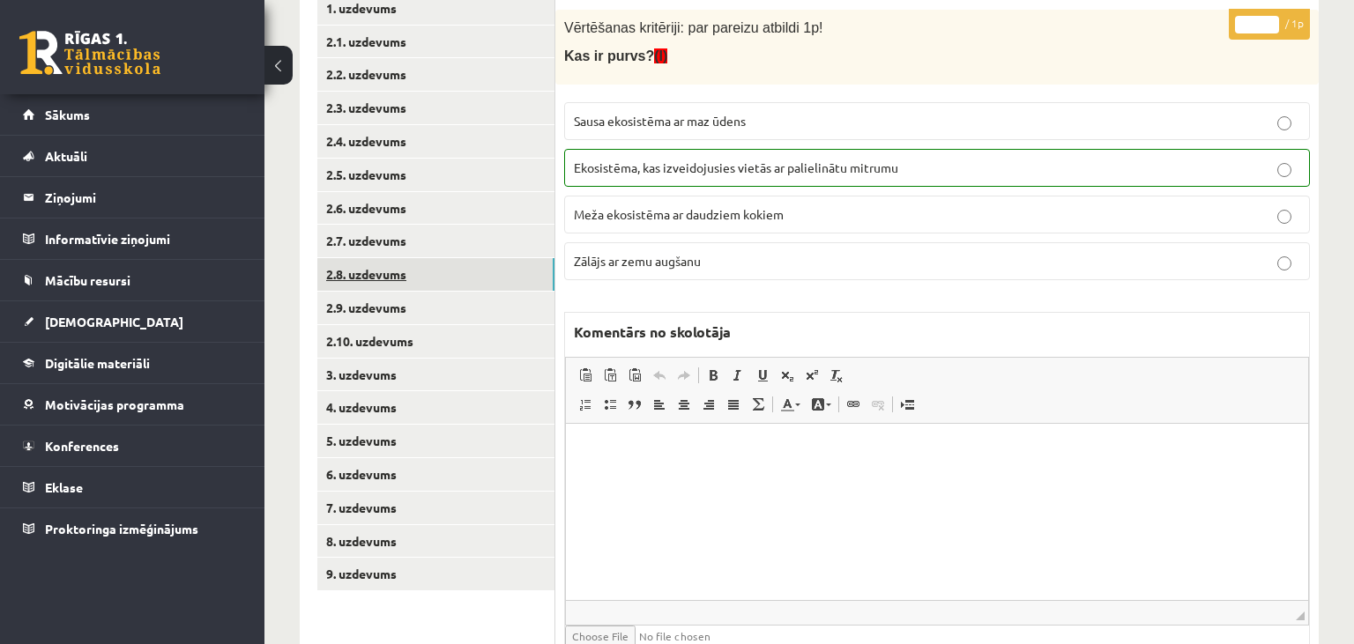
click at [409, 266] on link "2.8. uzdevums" at bounding box center [435, 274] width 237 height 33
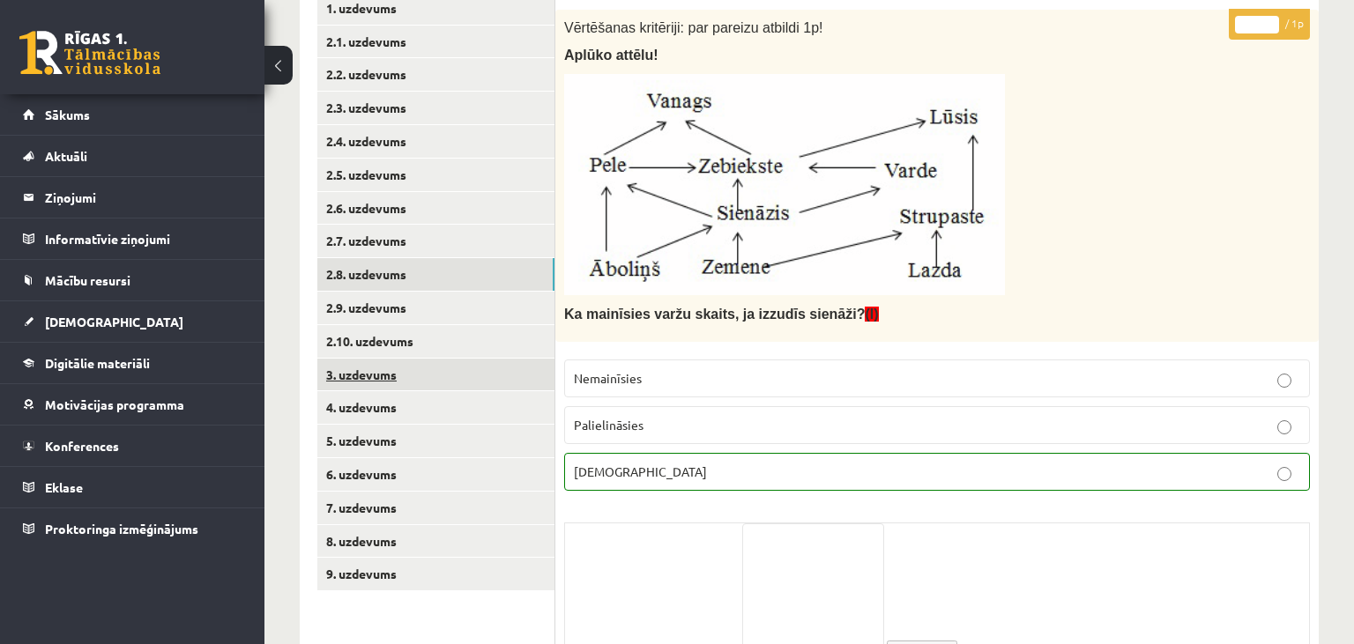
click at [386, 373] on link "3. uzdevums" at bounding box center [435, 375] width 237 height 33
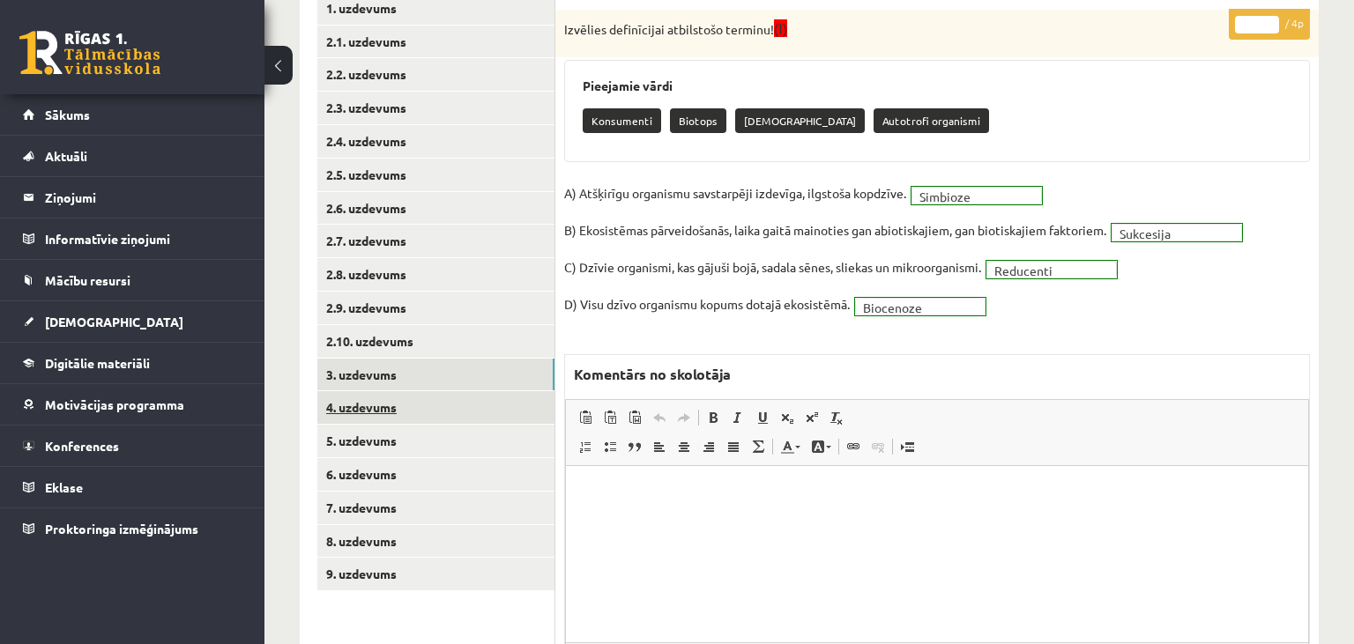
click at [371, 405] on link "4. uzdevums" at bounding box center [435, 407] width 237 height 33
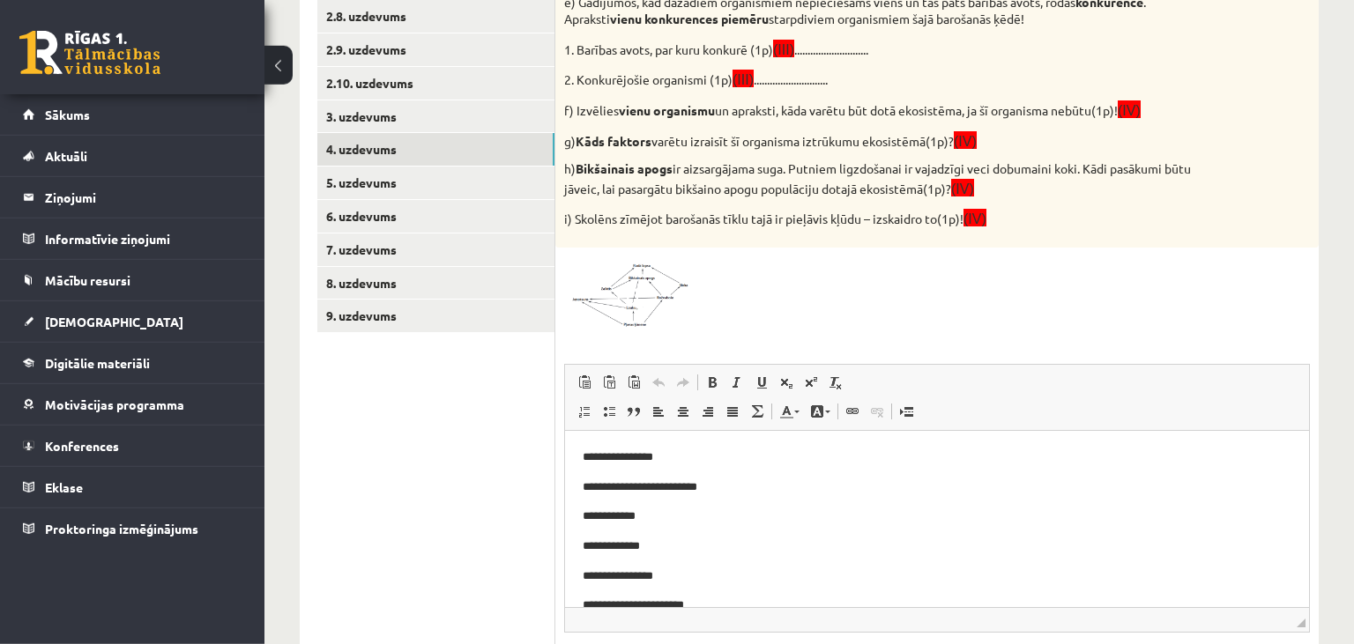
scroll to position [603, 0]
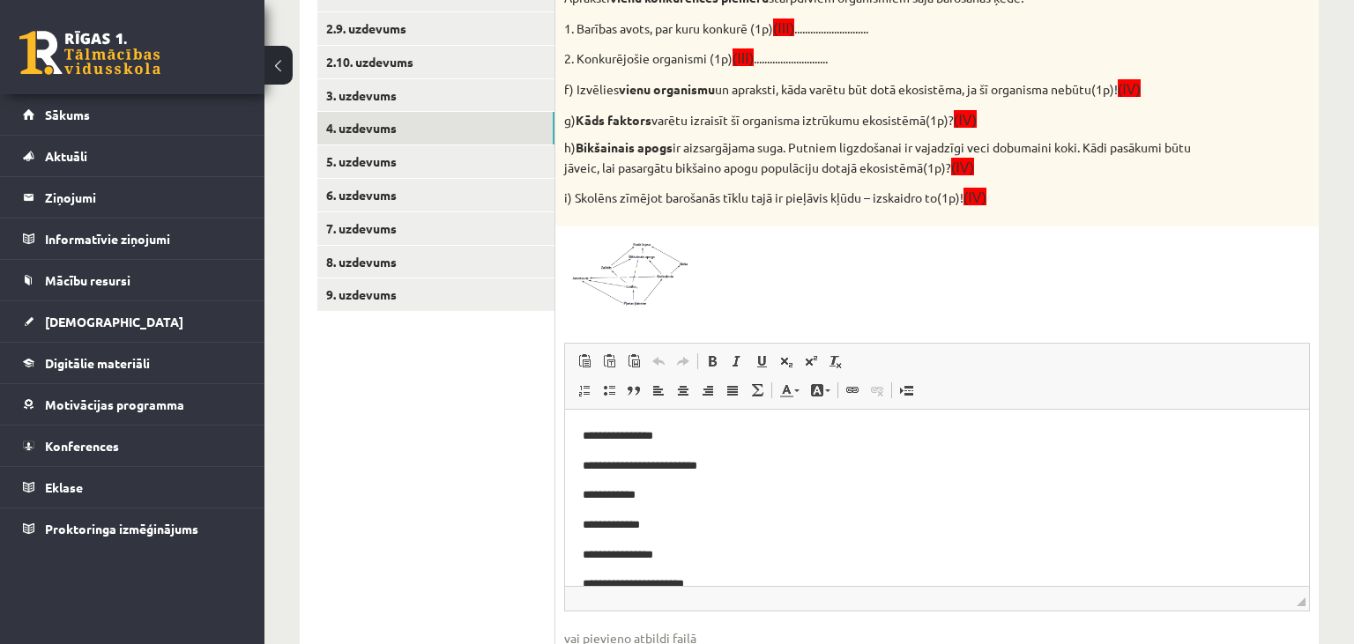
click at [666, 280] on img at bounding box center [630, 271] width 132 height 72
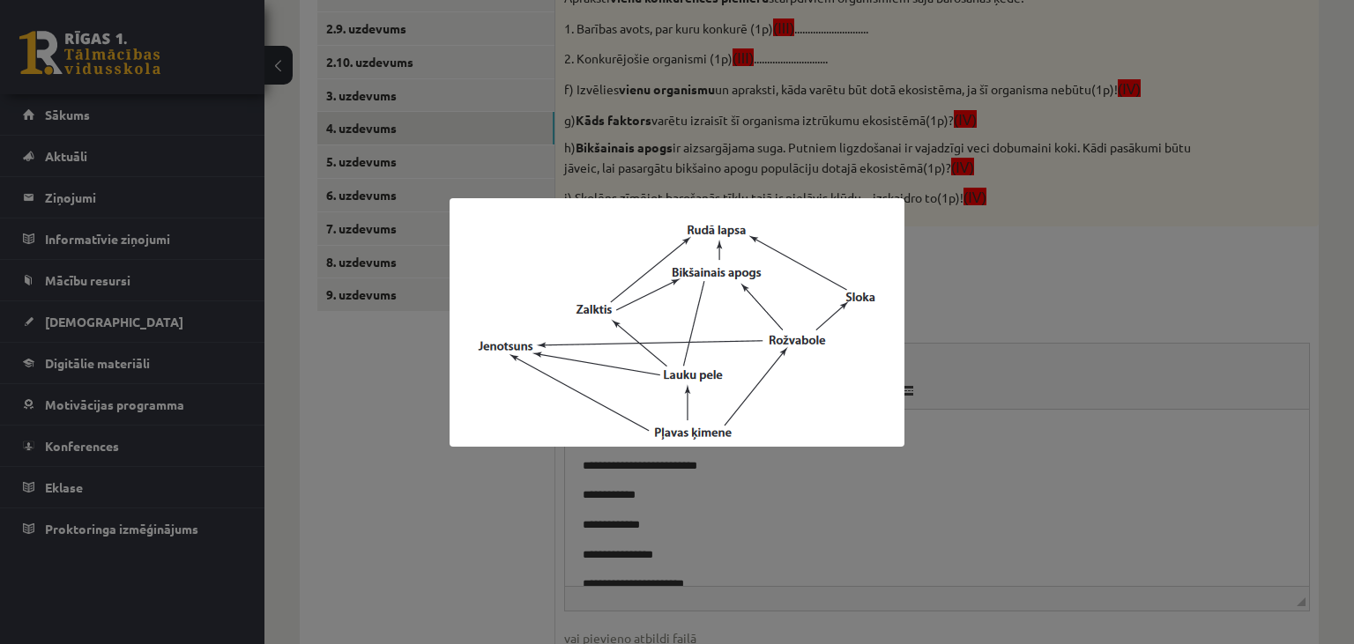
click at [1061, 254] on div at bounding box center [677, 322] width 1354 height 644
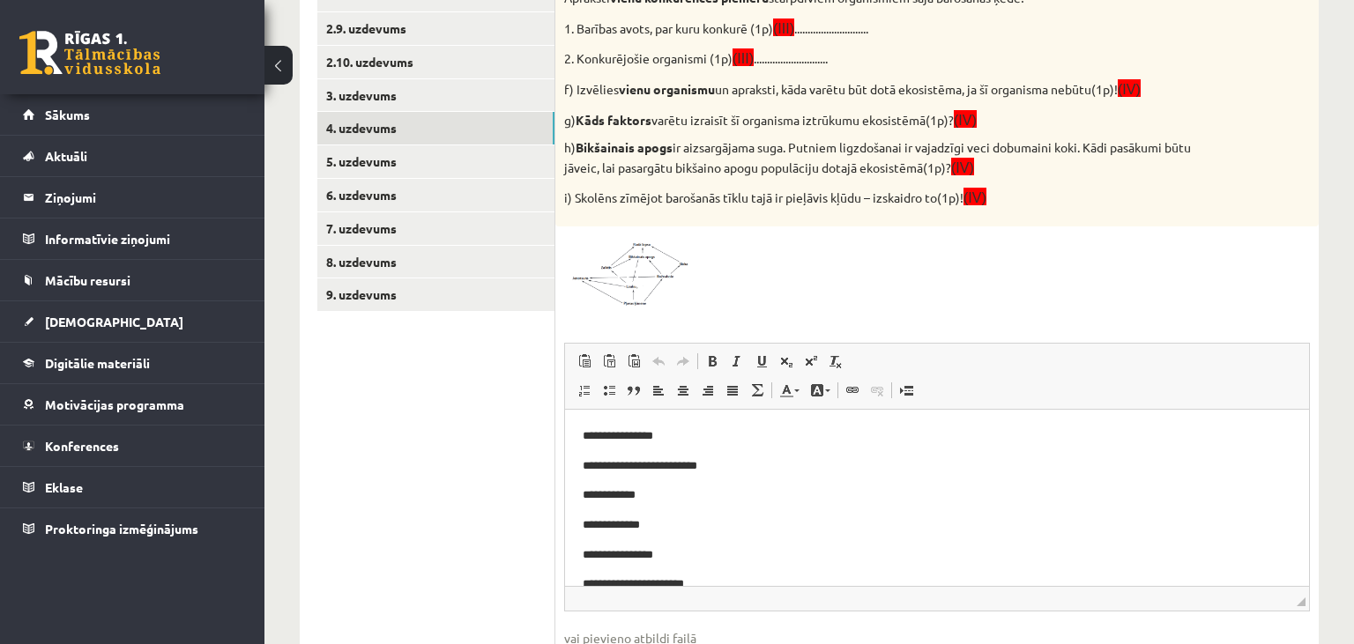
click at [661, 277] on img at bounding box center [630, 271] width 132 height 72
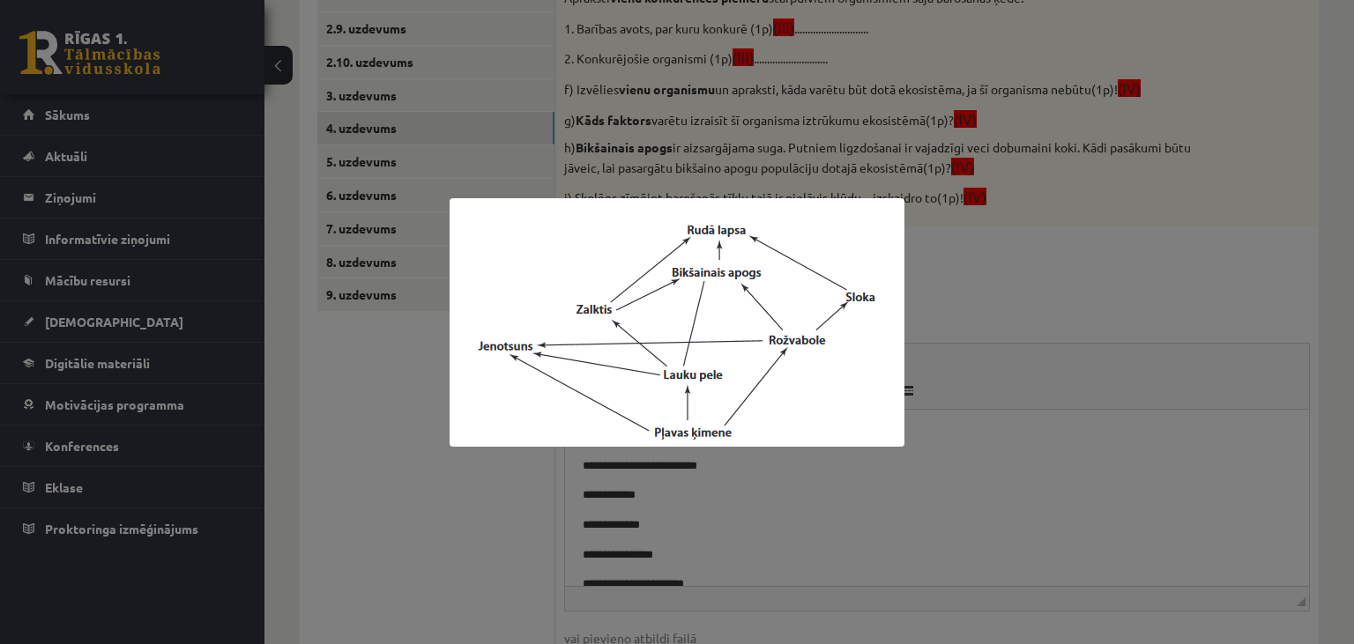
click at [1065, 249] on div at bounding box center [677, 322] width 1354 height 644
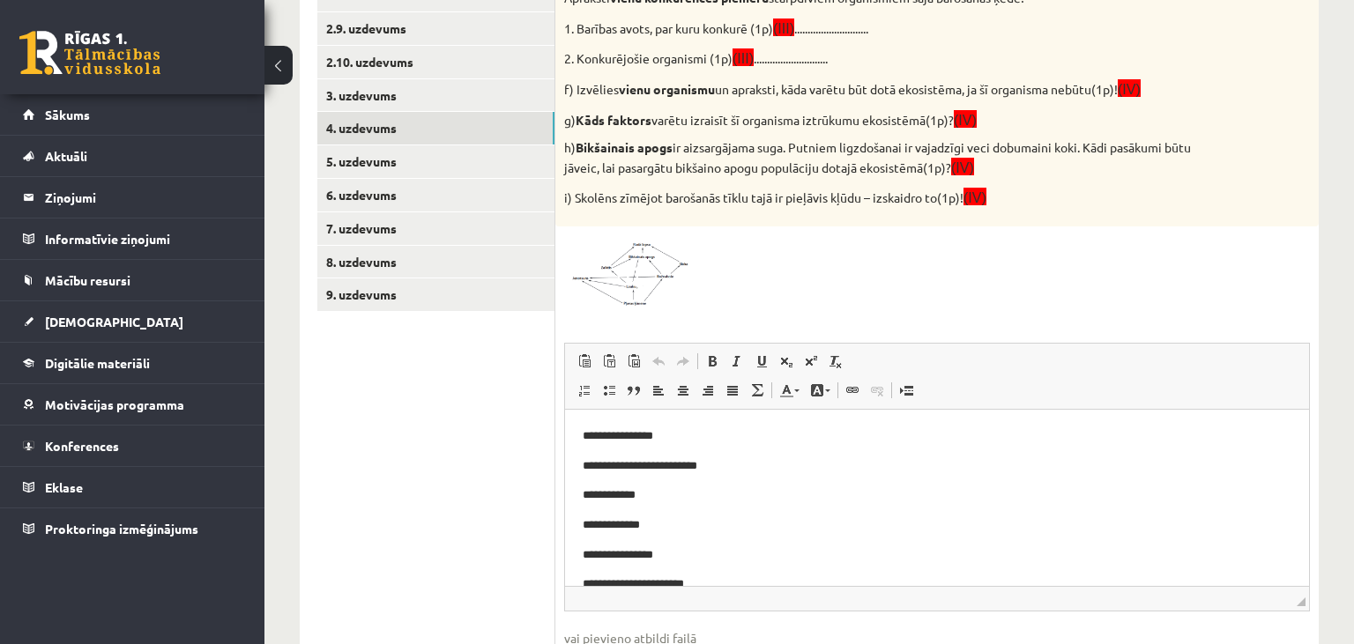
scroll to position [93, 0]
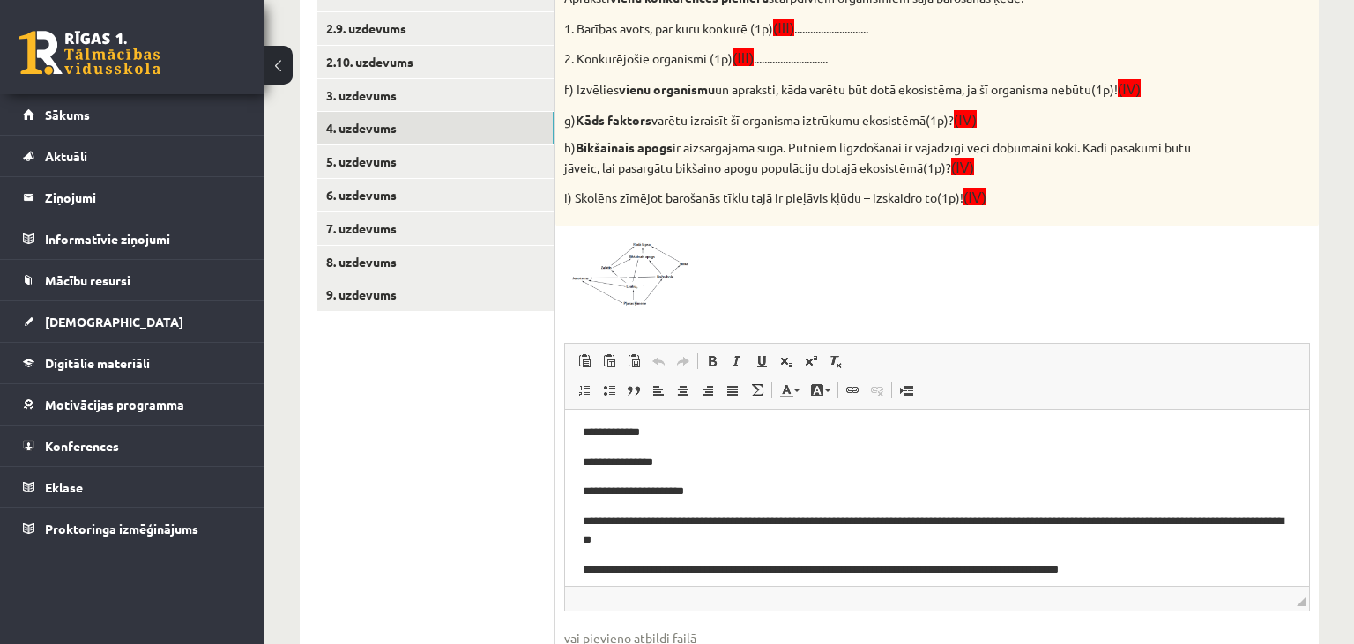
click at [640, 278] on span at bounding box center [631, 278] width 28 height 28
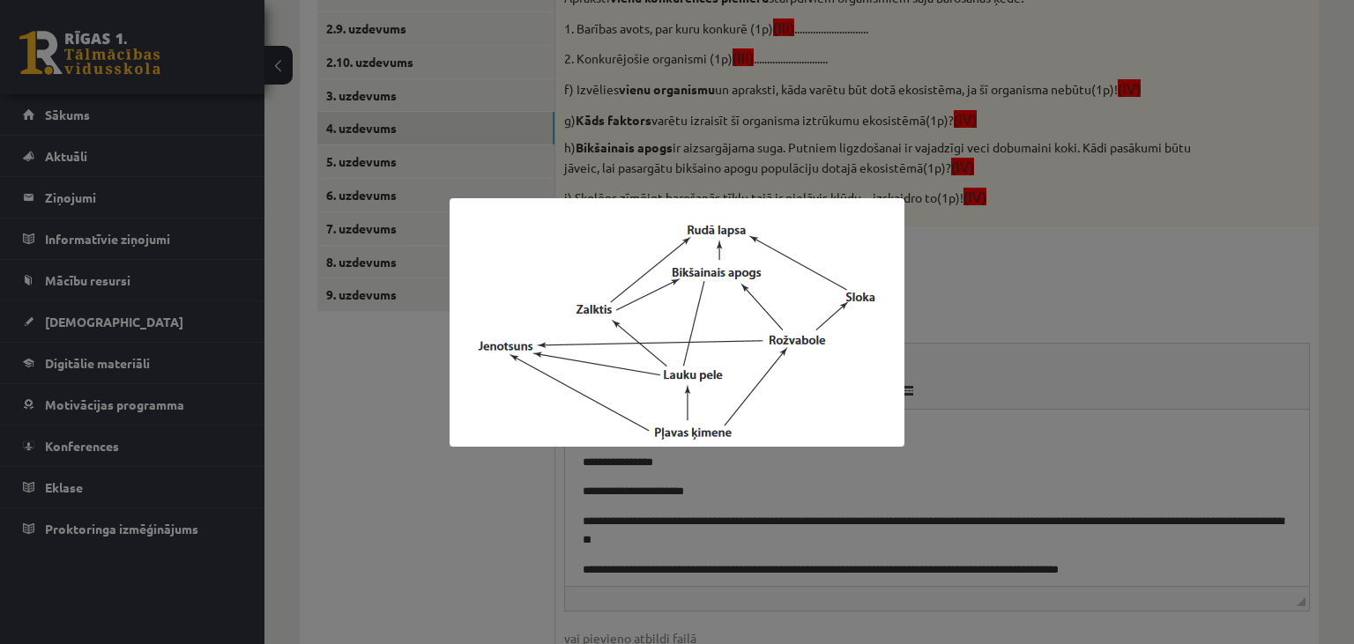
click at [1049, 293] on div at bounding box center [677, 322] width 1354 height 644
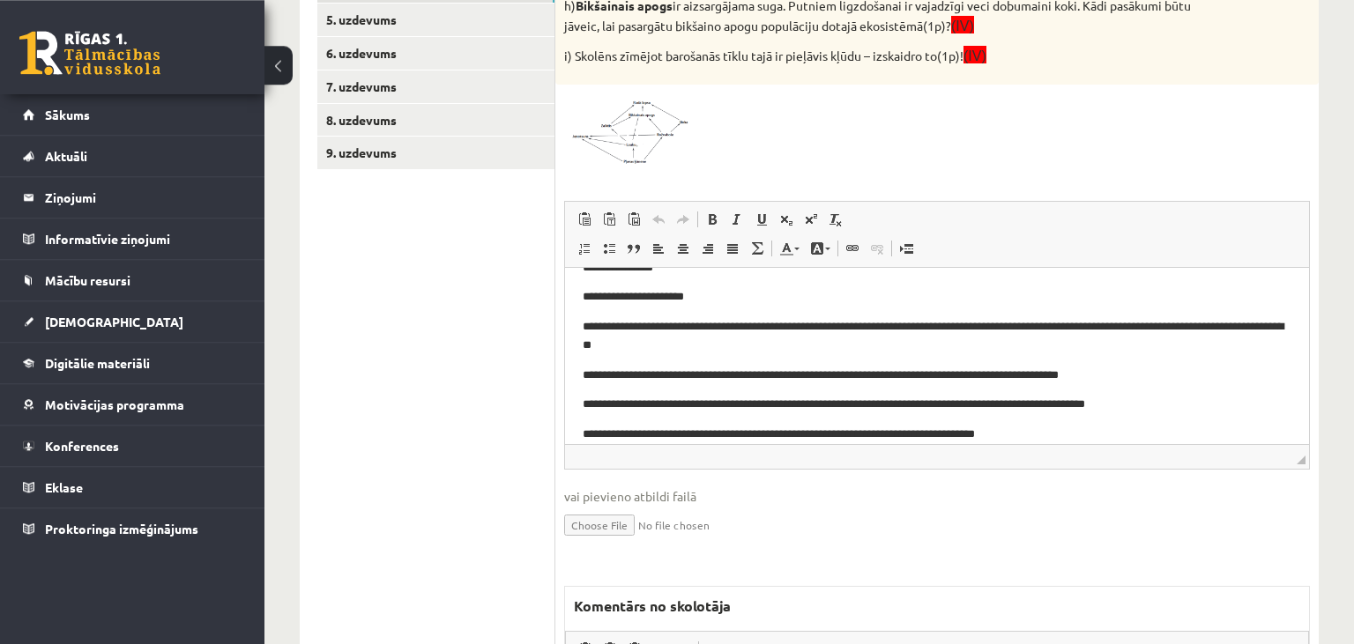
scroll to position [696, 0]
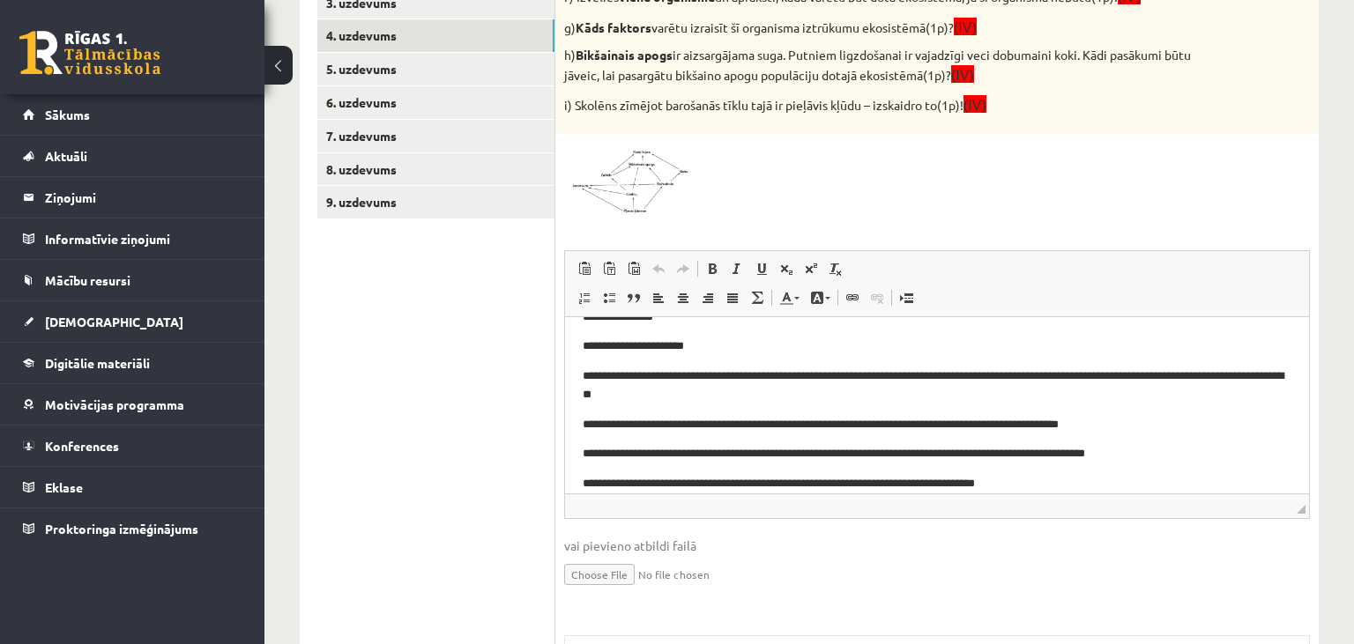
click at [637, 182] on span at bounding box center [631, 185] width 28 height 28
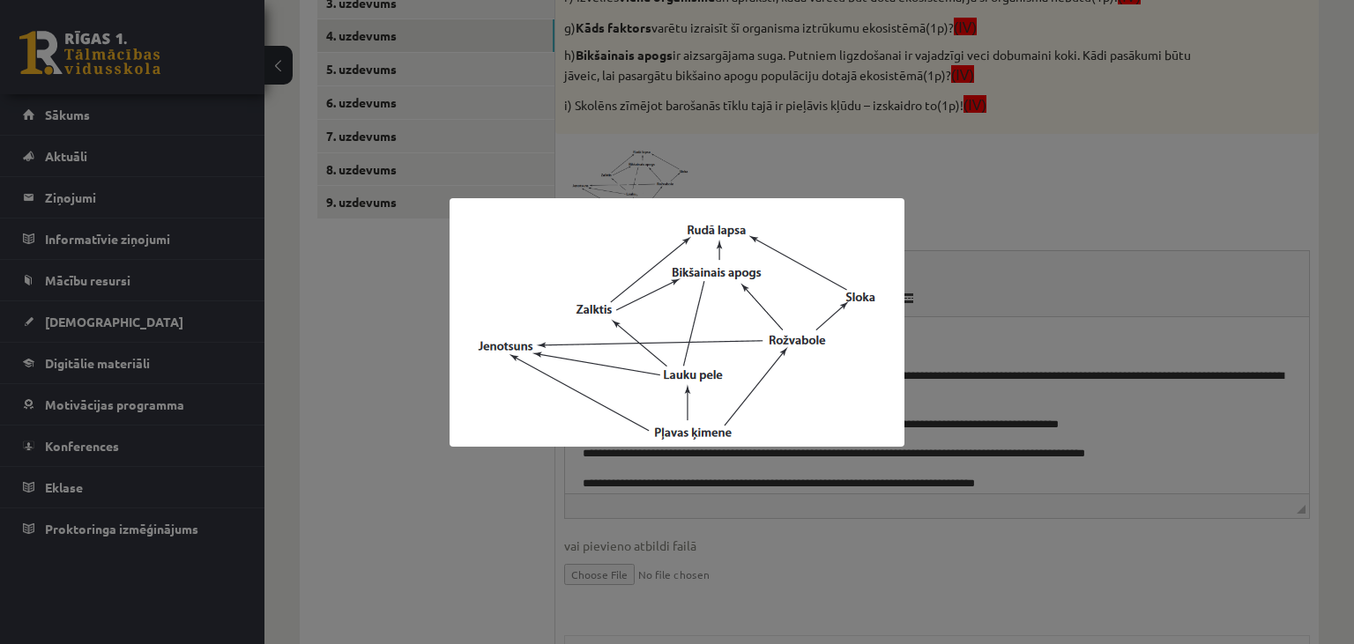
click at [1049, 214] on div at bounding box center [677, 322] width 1354 height 644
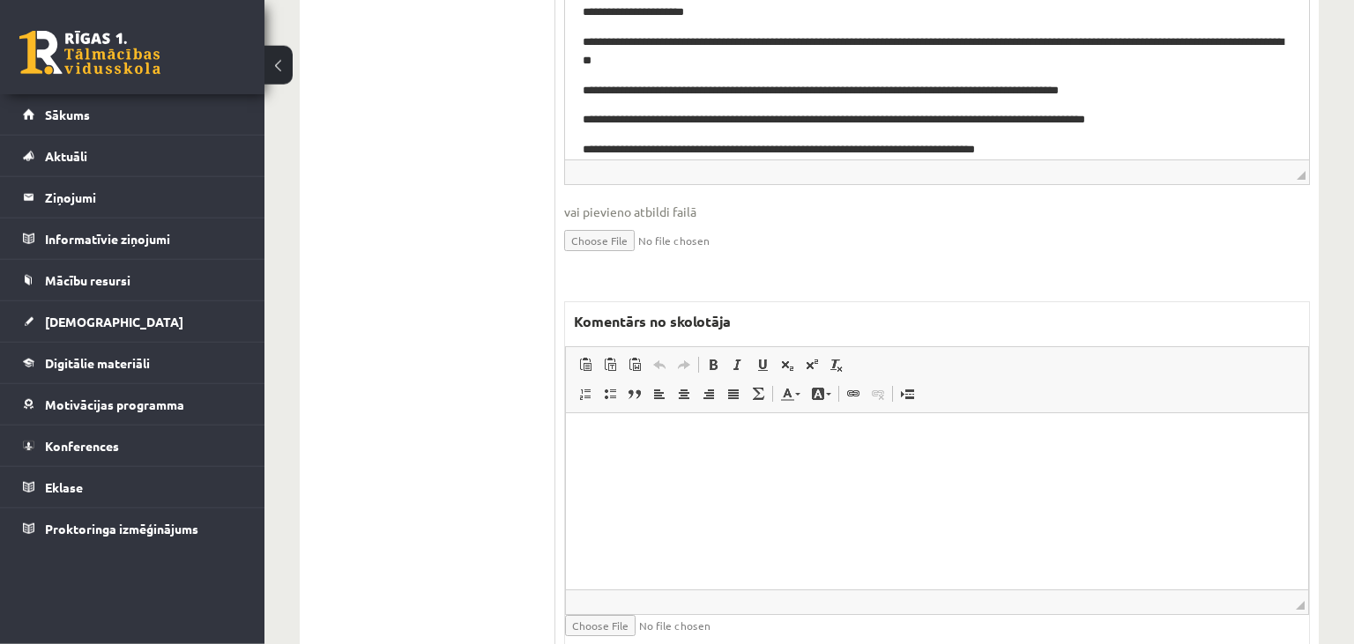
scroll to position [1068, 0]
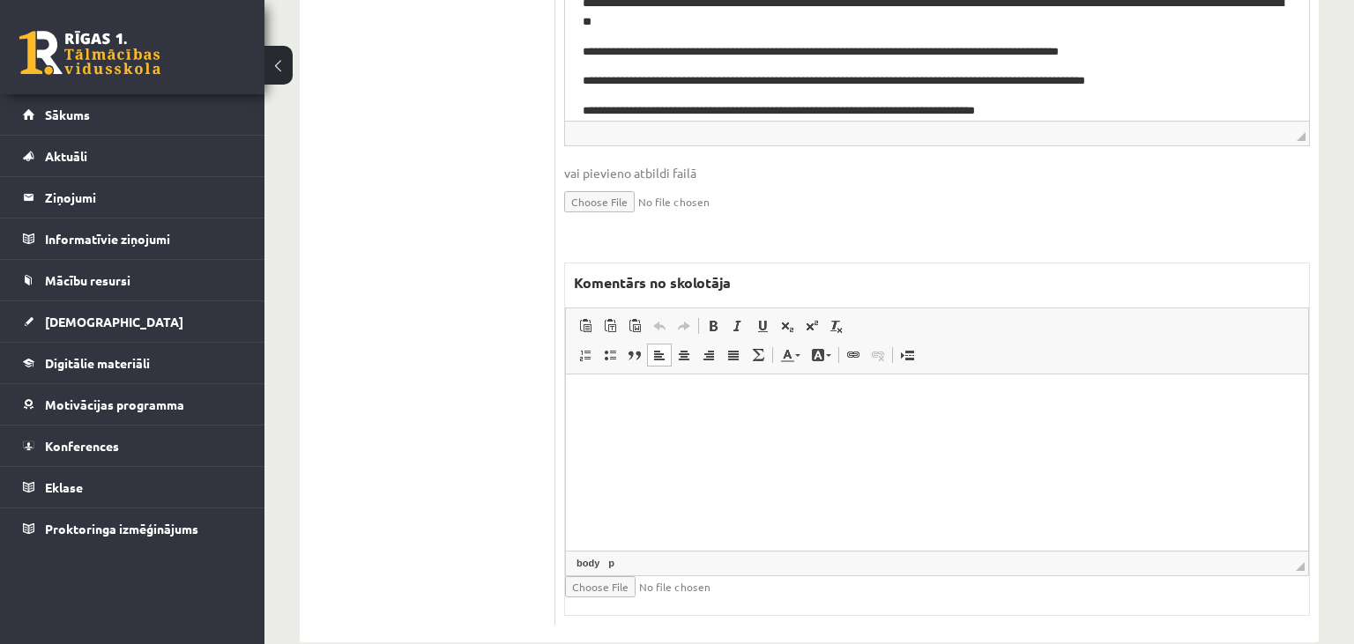
click at [646, 475] on html at bounding box center [937, 462] width 742 height 176
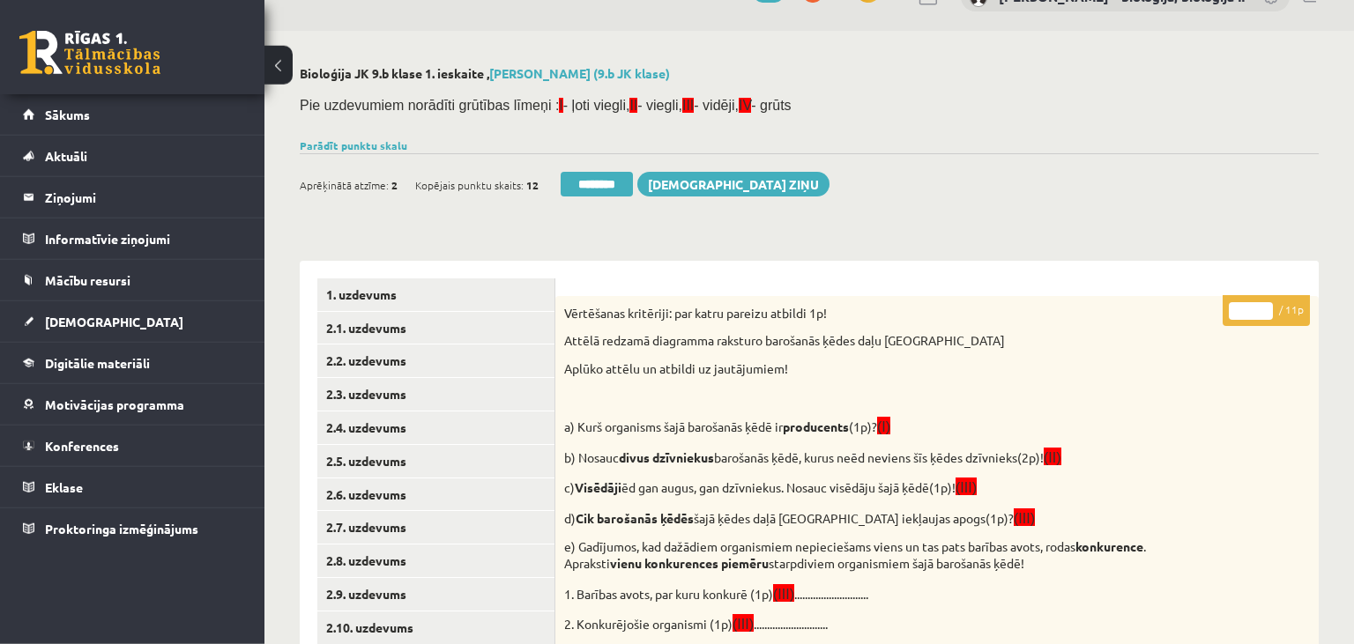
scroll to position [0, 0]
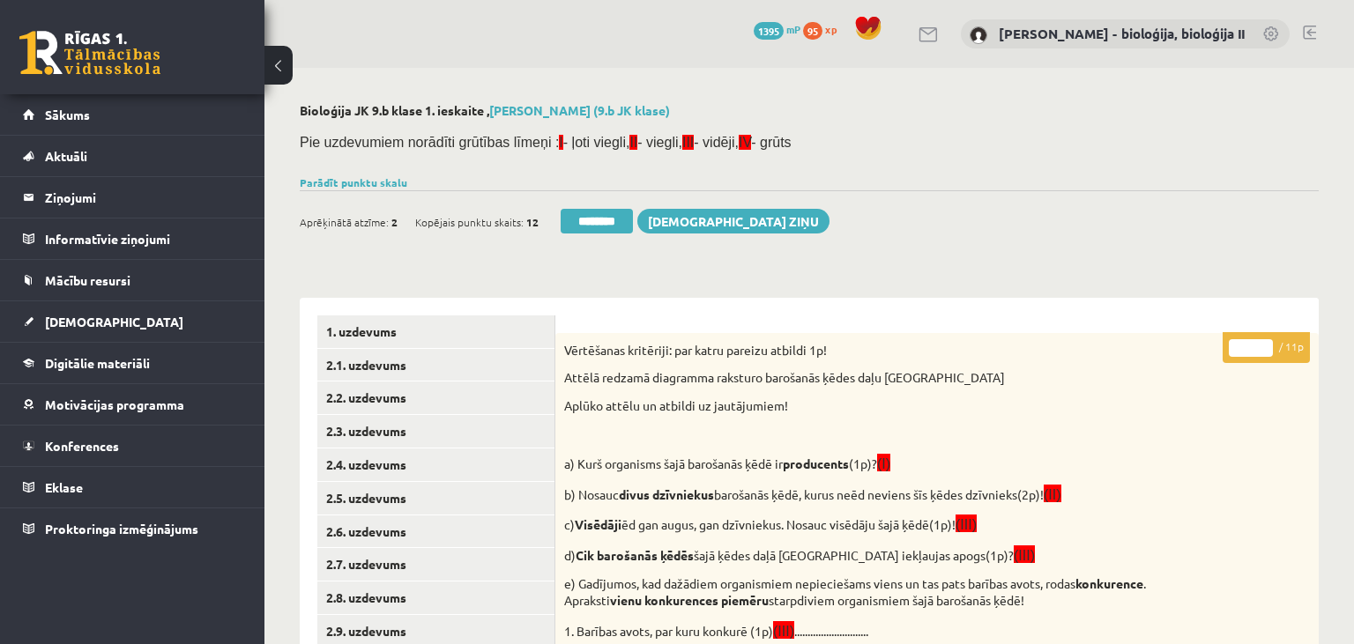
click at [1248, 346] on input "*" at bounding box center [1251, 348] width 44 height 18
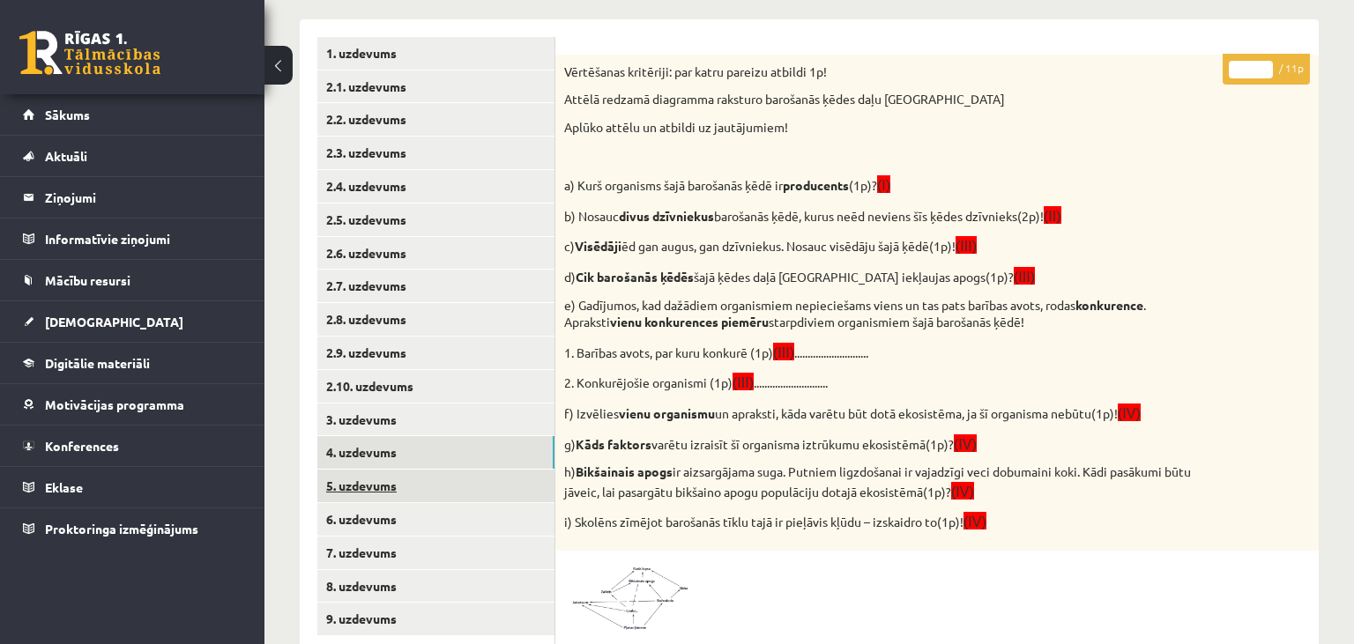
type input "**"
click at [432, 483] on link "5. uzdevums" at bounding box center [435, 486] width 237 height 33
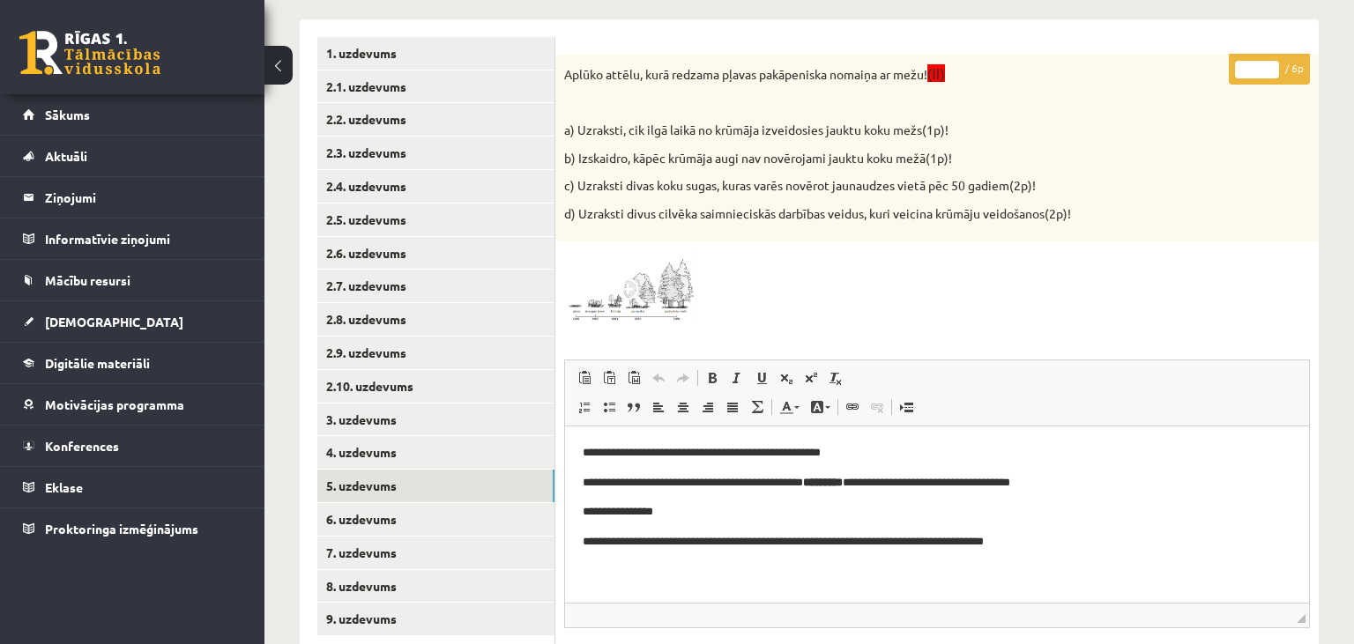
scroll to position [0, 0]
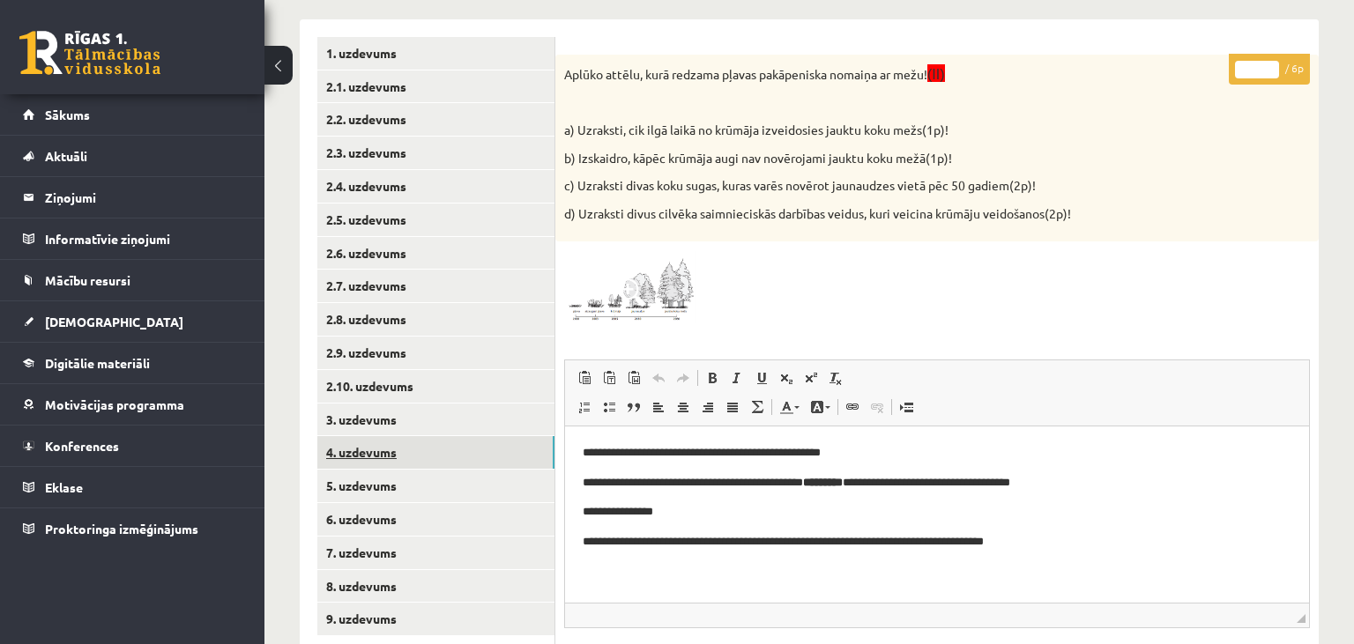
click at [406, 448] on link "4. uzdevums" at bounding box center [435, 452] width 237 height 33
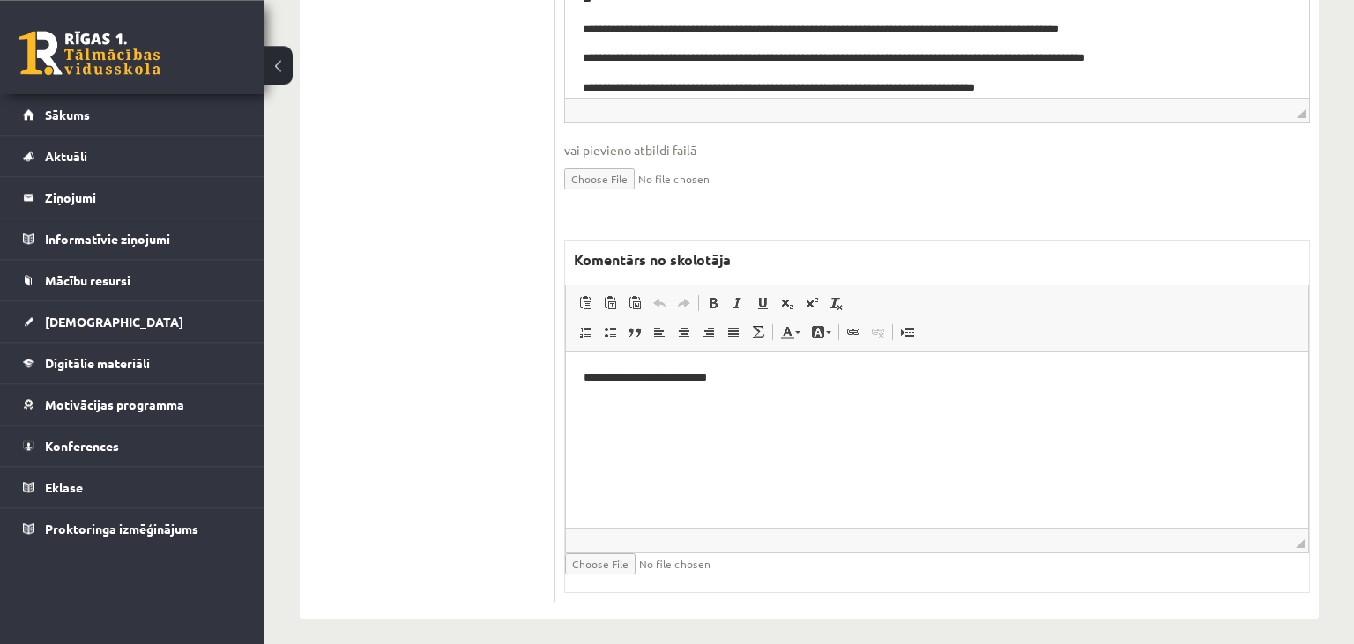
scroll to position [1092, 0]
click at [822, 408] on html "**********" at bounding box center [937, 438] width 742 height 176
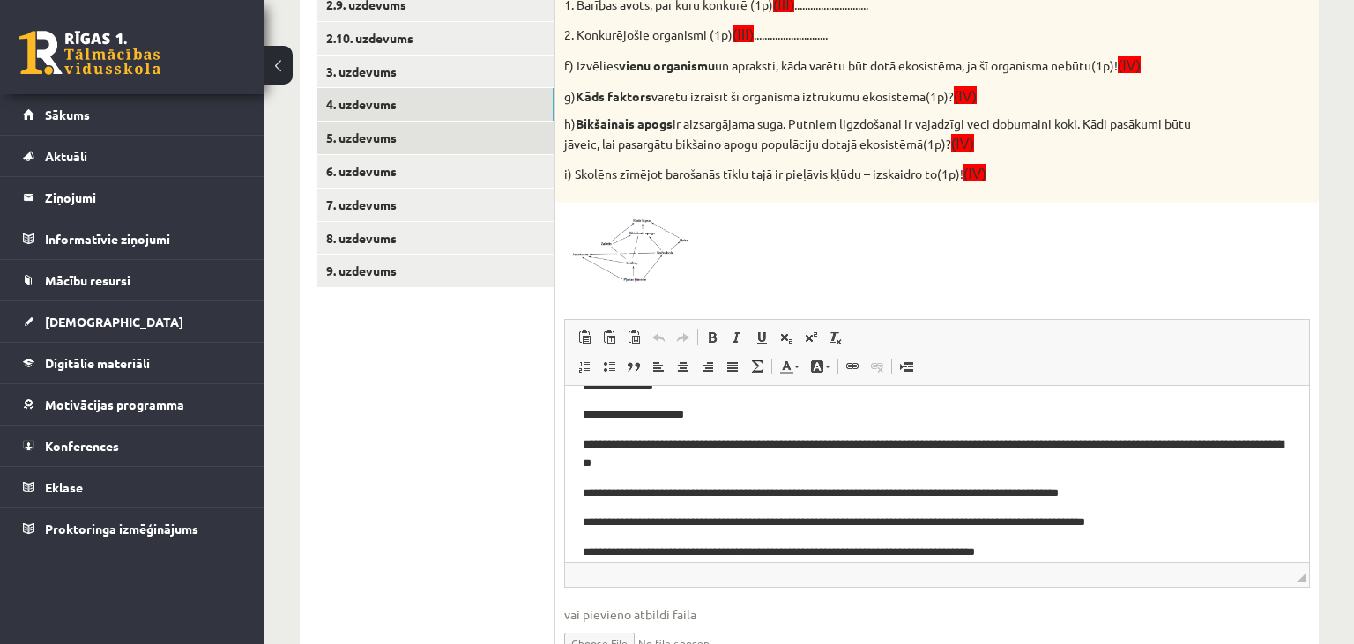
click at [443, 137] on link "5. uzdevums" at bounding box center [435, 138] width 237 height 33
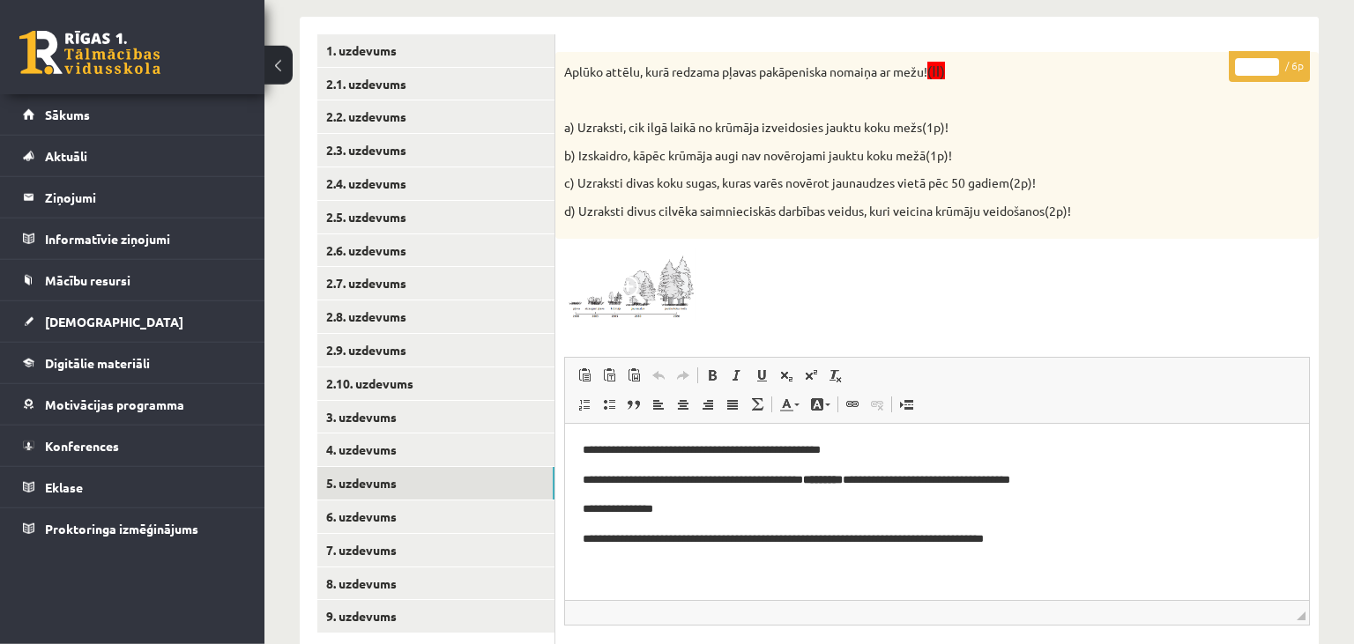
scroll to position [249, 0]
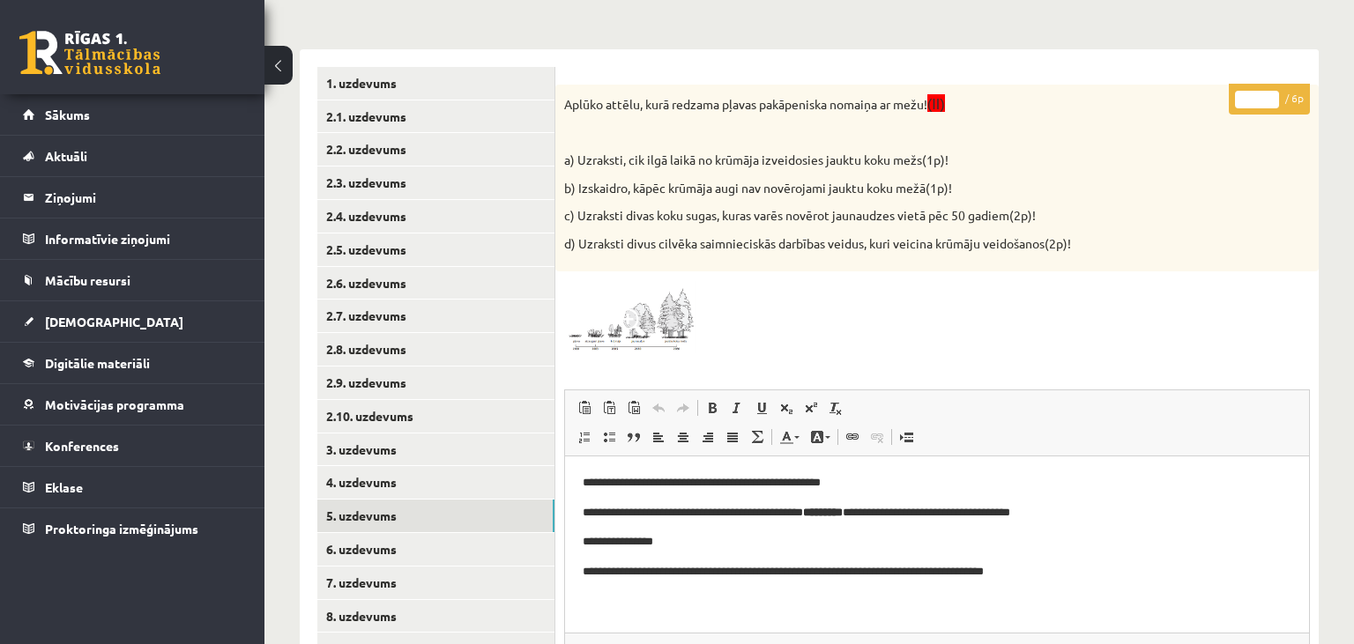
click at [1275, 95] on input "*" at bounding box center [1257, 100] width 44 height 18
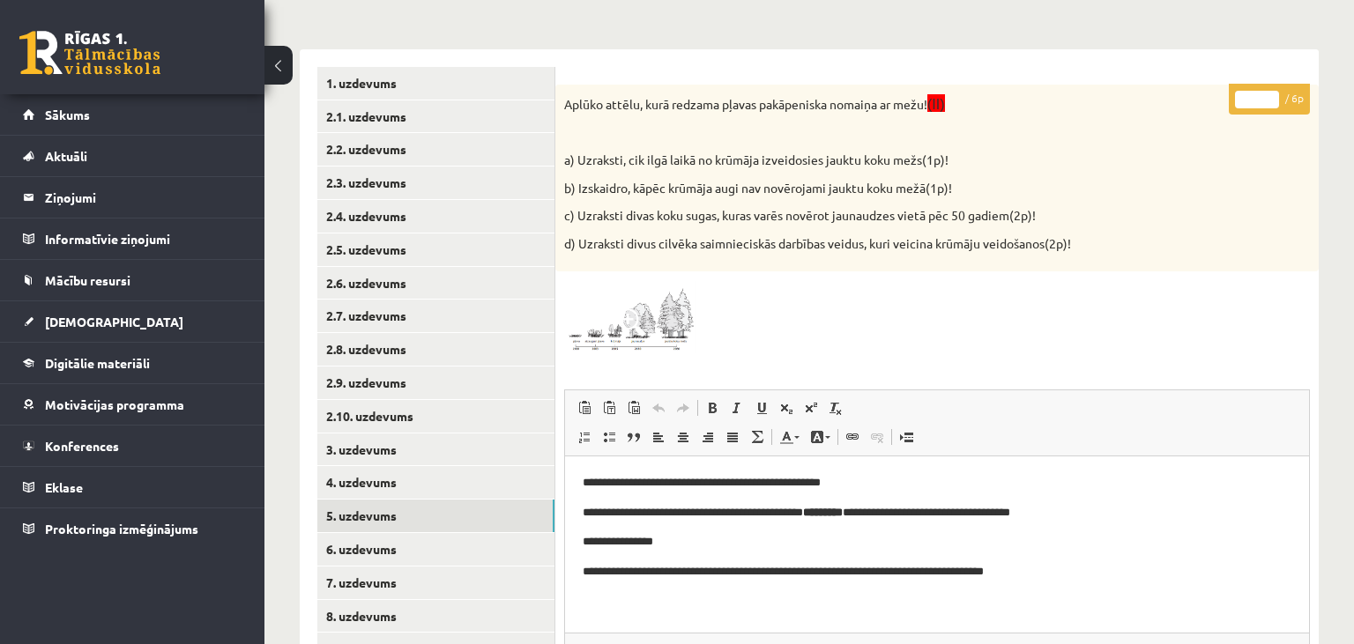
type input "*"
click at [1275, 95] on input "*" at bounding box center [1257, 100] width 44 height 18
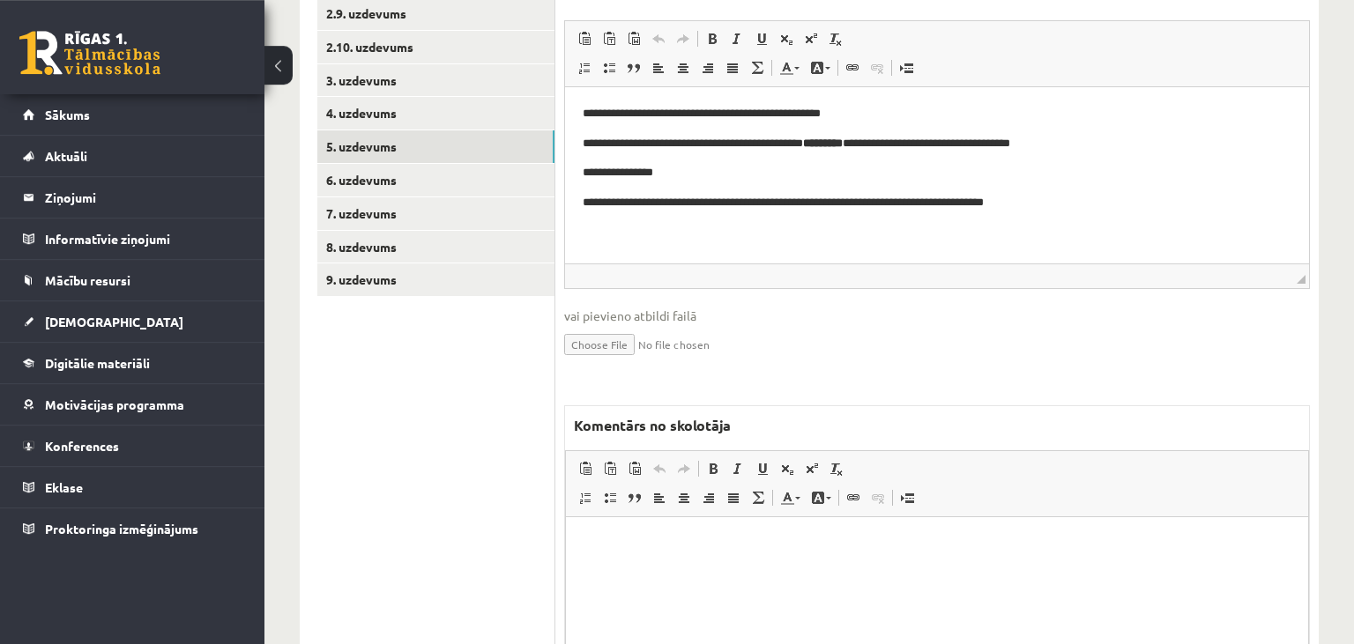
scroll to position [621, 0]
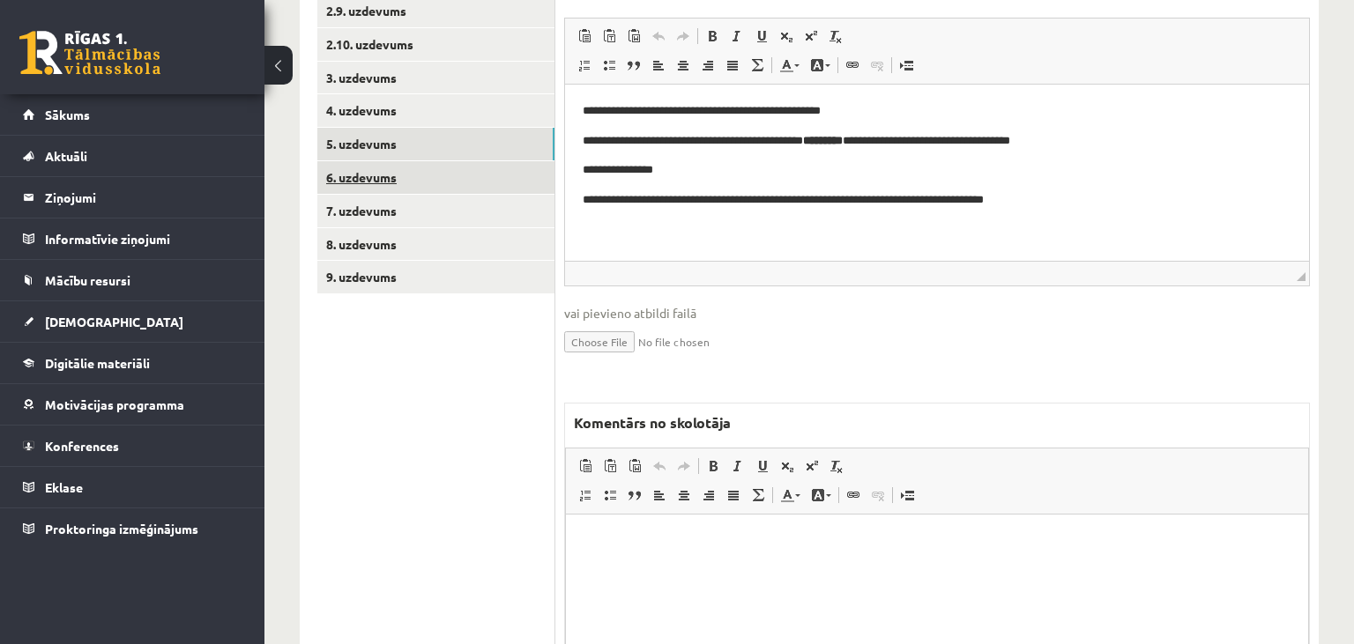
click at [465, 167] on link "6. uzdevums" at bounding box center [435, 177] width 237 height 33
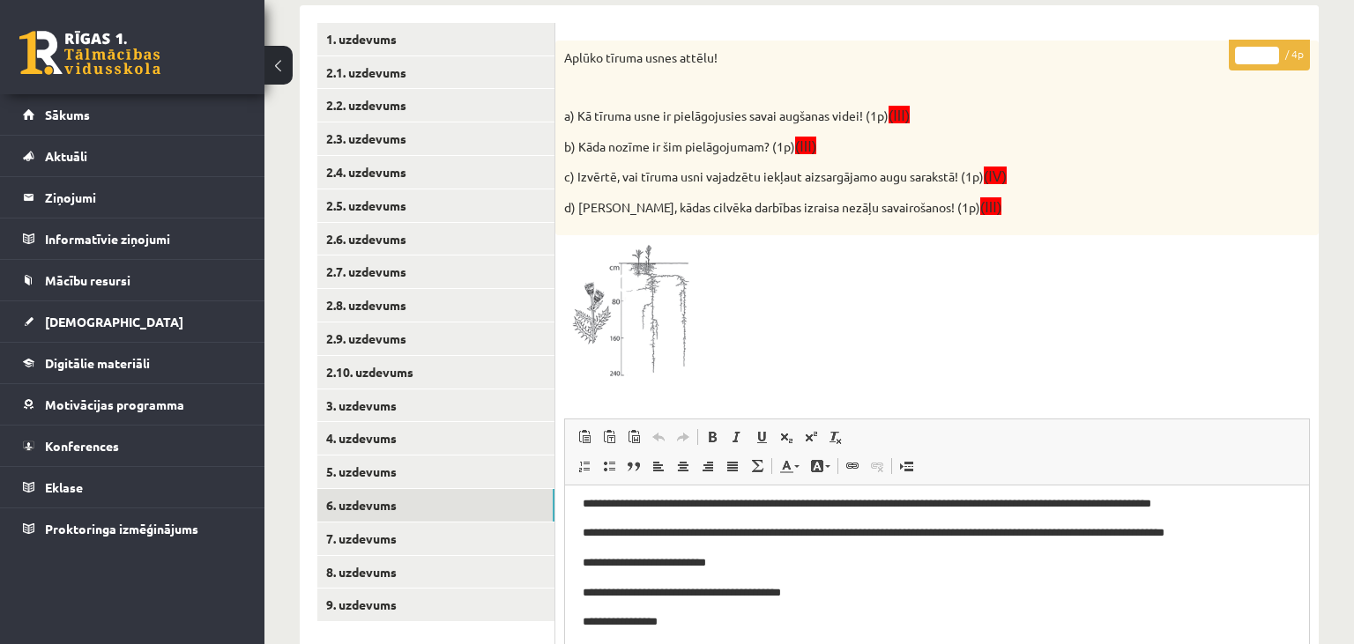
scroll to position [386, 0]
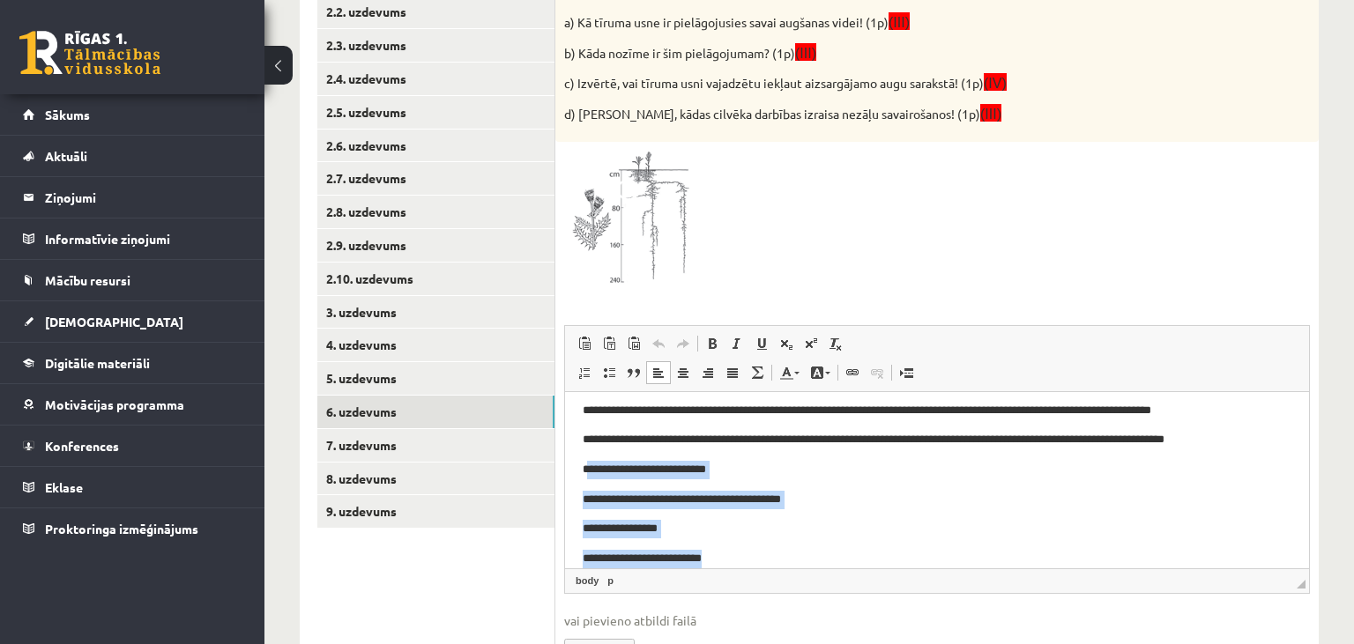
drag, startPoint x: 591, startPoint y: 473, endPoint x: 786, endPoint y: 606, distance: 236.0
click at [786, 531] on html "**********" at bounding box center [937, 442] width 744 height 176
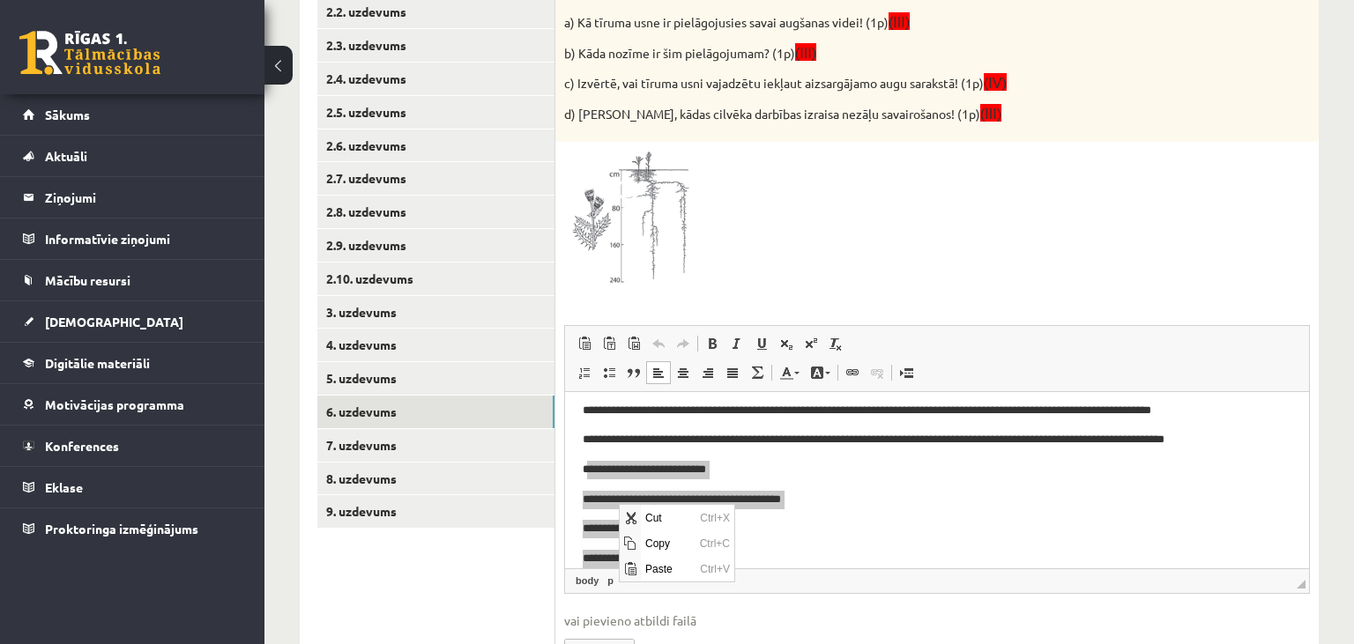
scroll to position [0, 0]
click at [666, 543] on span "Copy" at bounding box center [667, 543] width 55 height 26
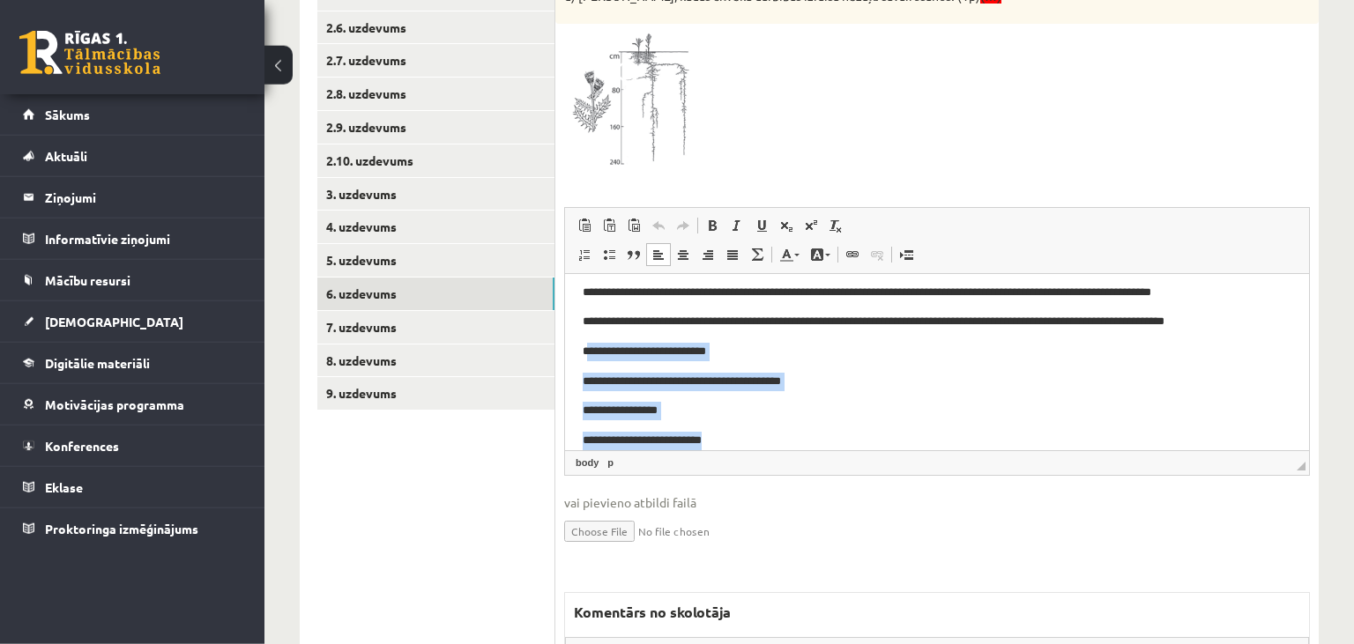
scroll to position [293, 0]
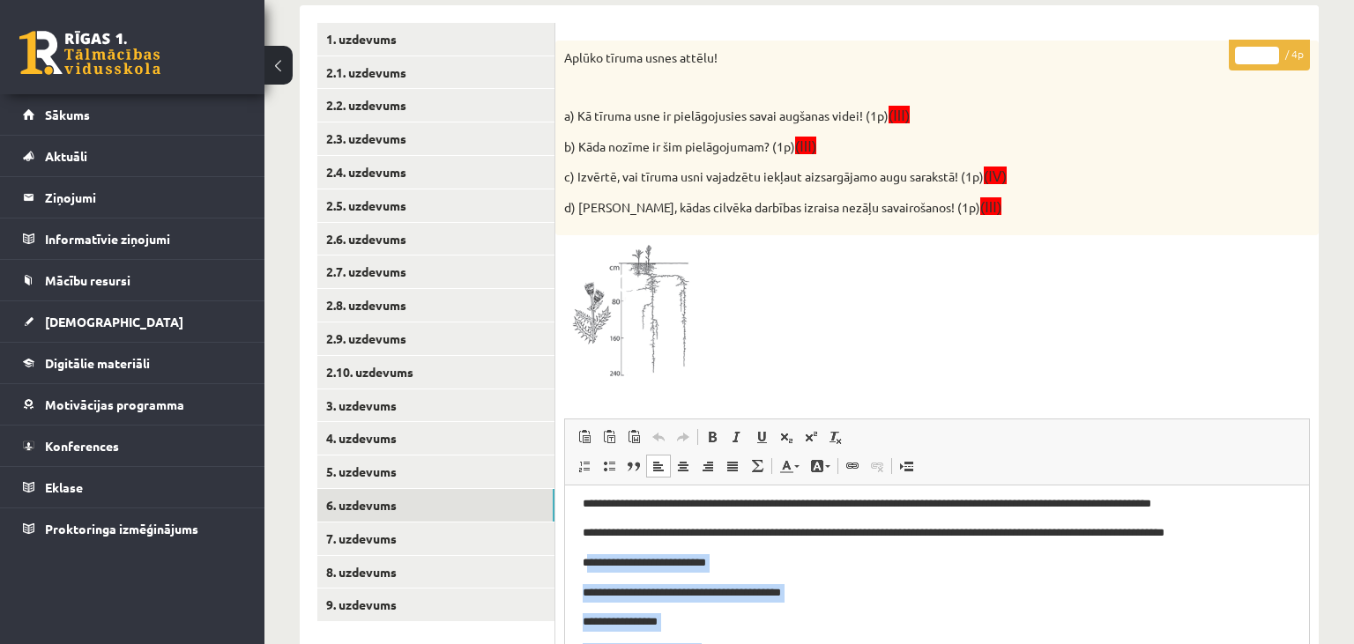
click at [1268, 53] on input "*" at bounding box center [1257, 56] width 44 height 18
type input "*"
click at [1268, 53] on input "*" at bounding box center [1257, 56] width 44 height 18
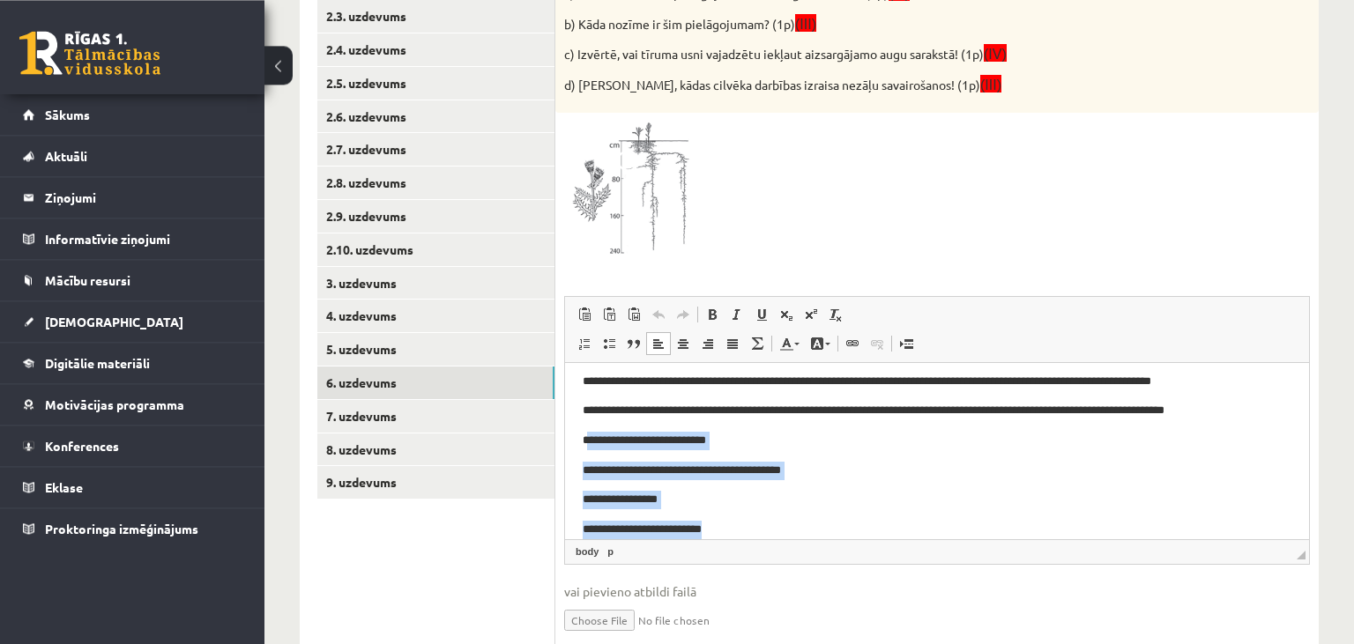
scroll to position [480, 0]
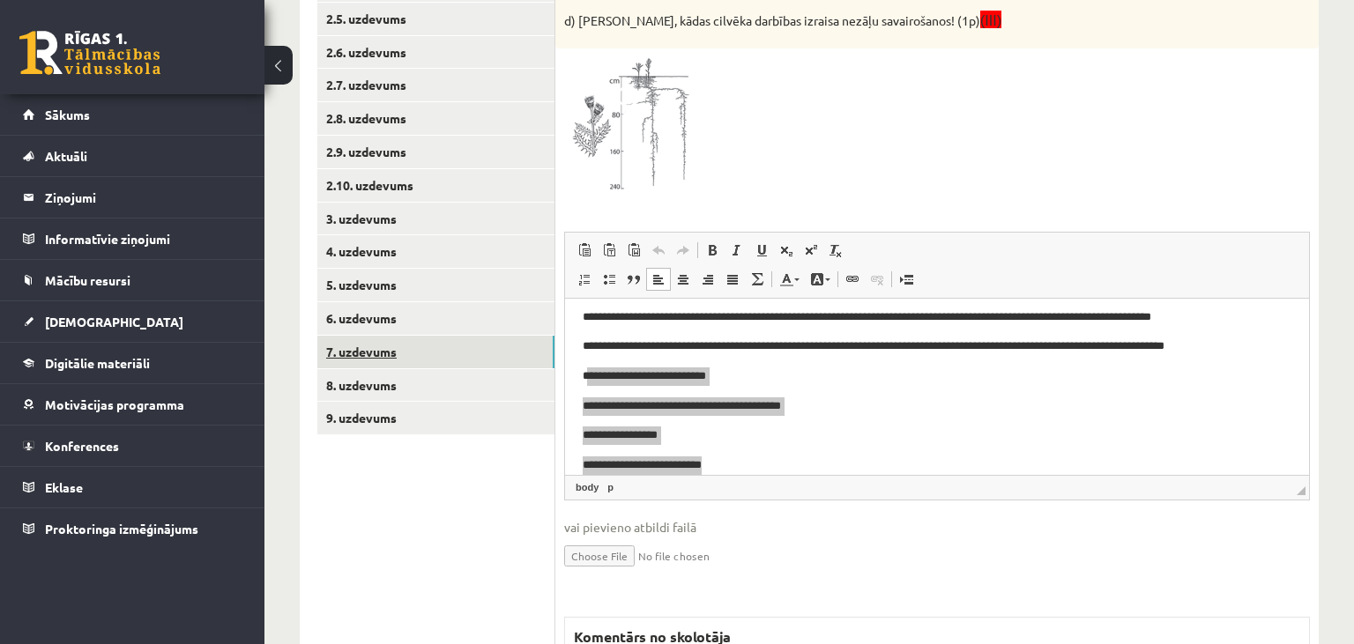
click at [404, 356] on link "7. uzdevums" at bounding box center [435, 352] width 237 height 33
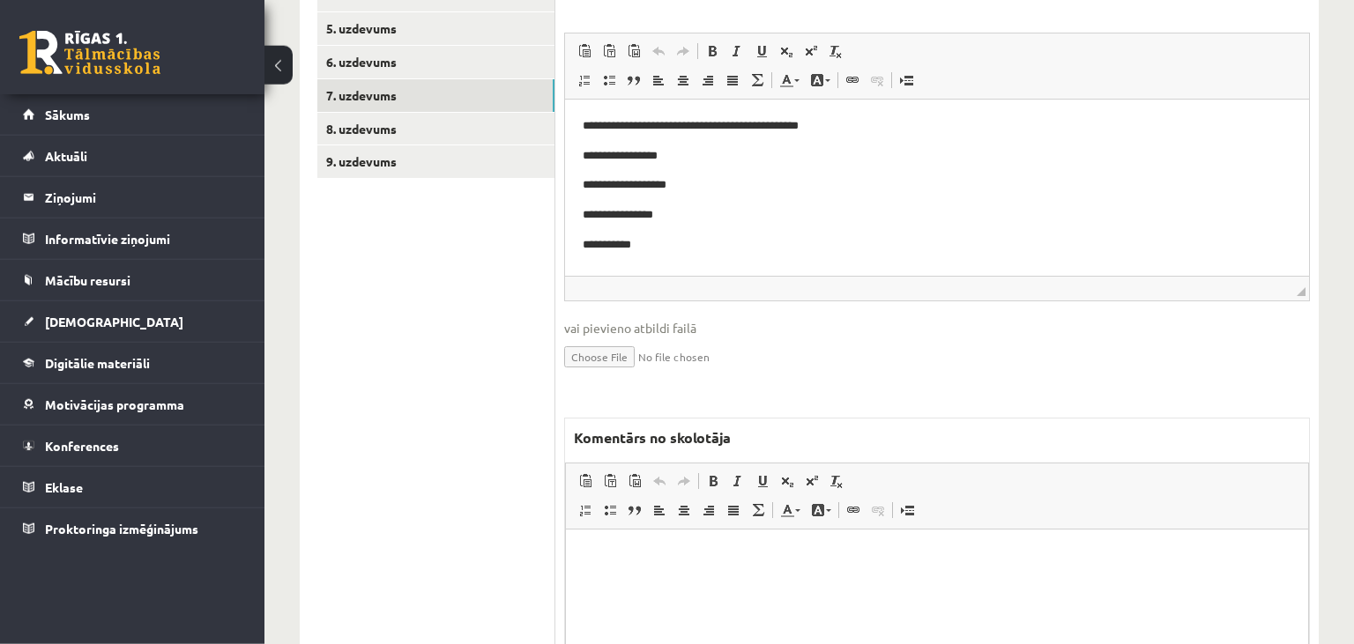
scroll to position [823, 0]
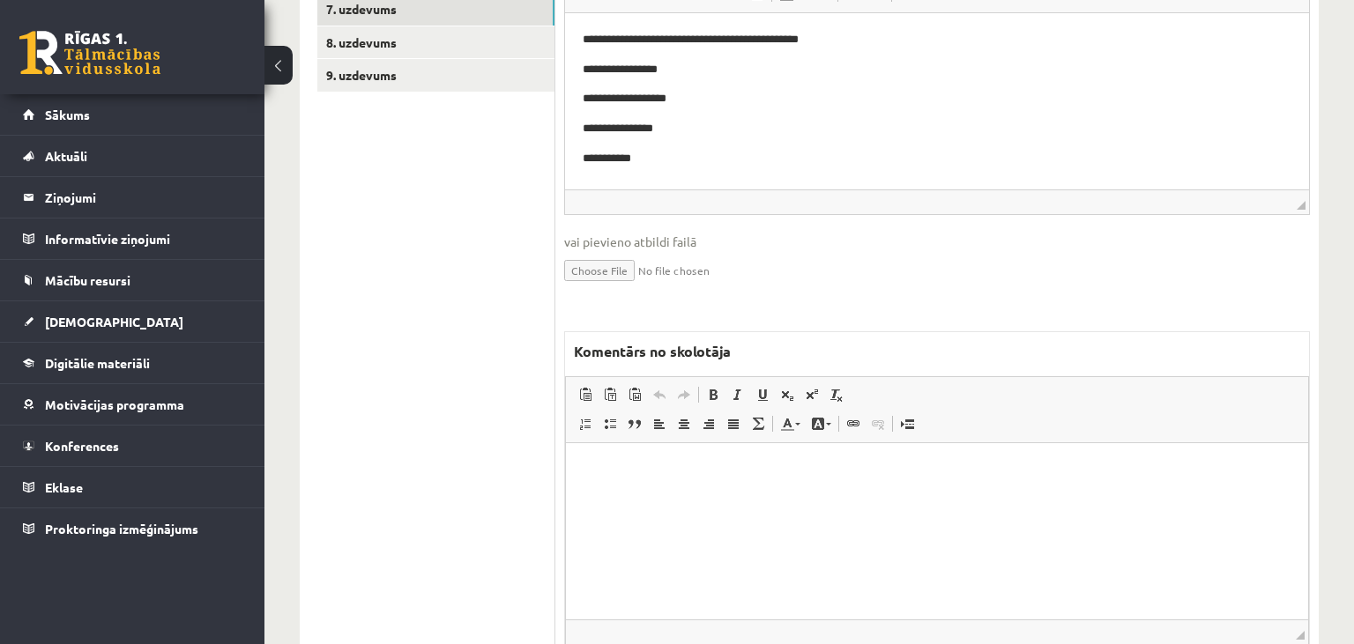
click at [734, 538] on html at bounding box center [937, 531] width 742 height 176
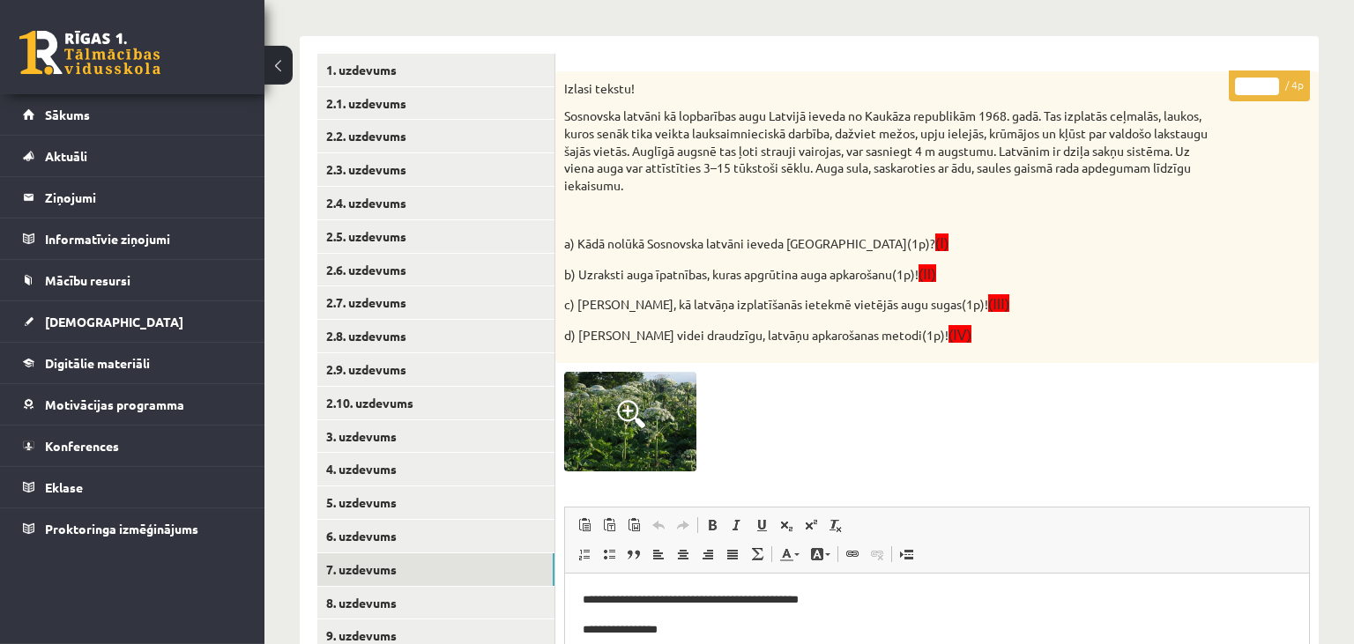
scroll to position [171, 0]
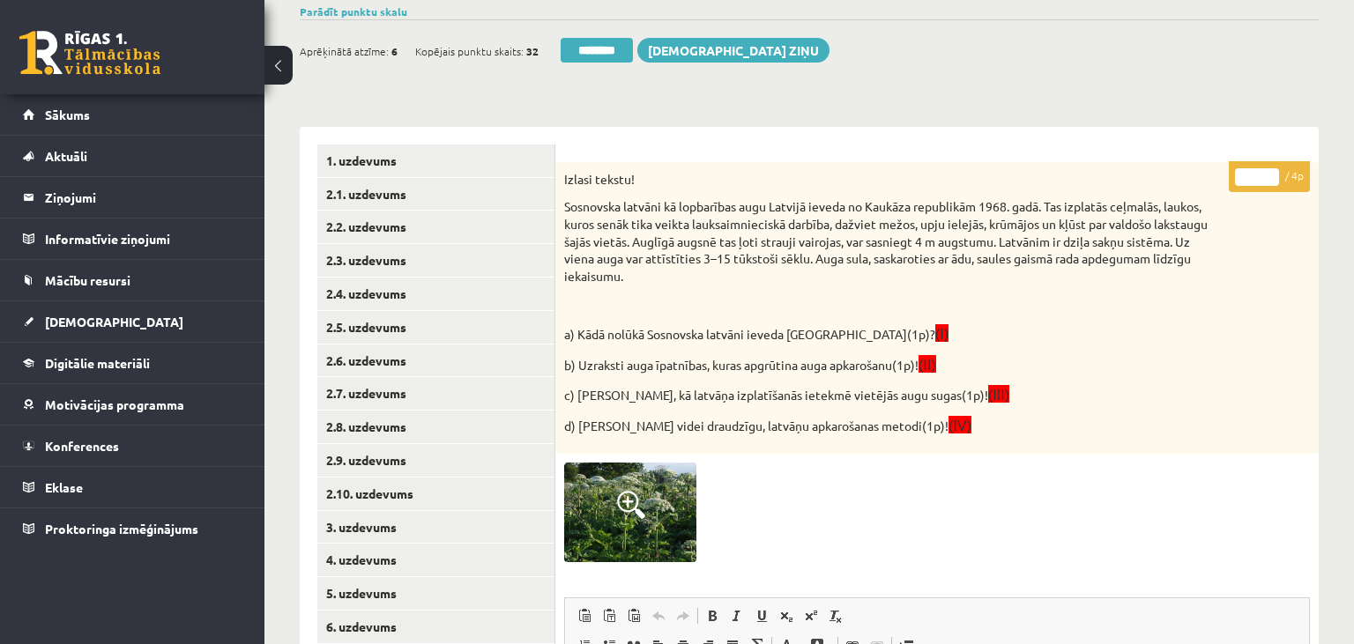
click at [1273, 172] on input "*" at bounding box center [1257, 177] width 44 height 18
type input "*"
click at [1273, 172] on input "*" at bounding box center [1257, 177] width 44 height 18
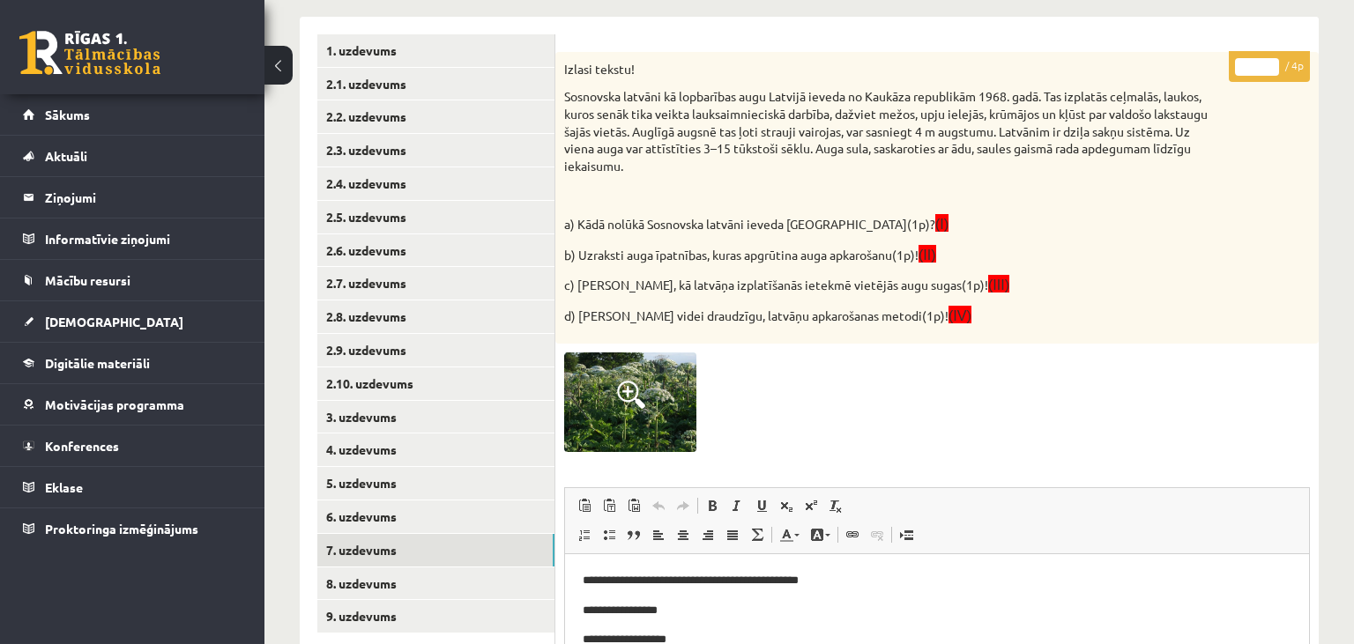
scroll to position [357, 0]
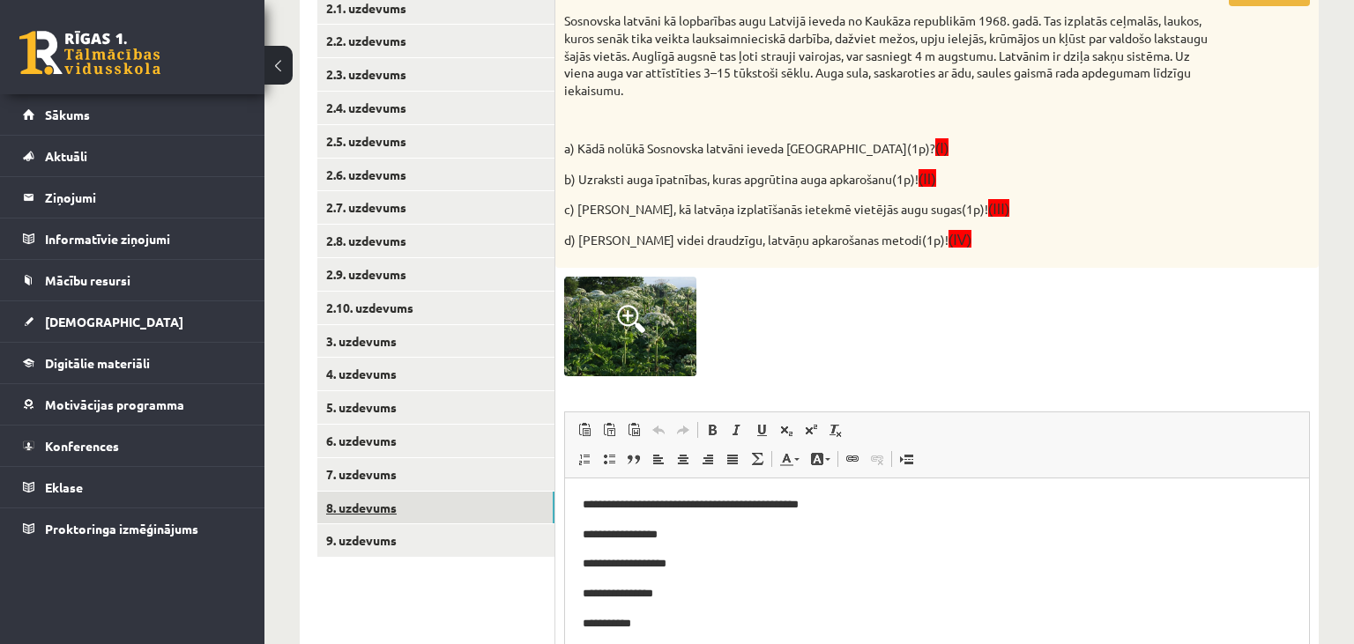
click at [459, 506] on link "8. uzdevums" at bounding box center [435, 508] width 237 height 33
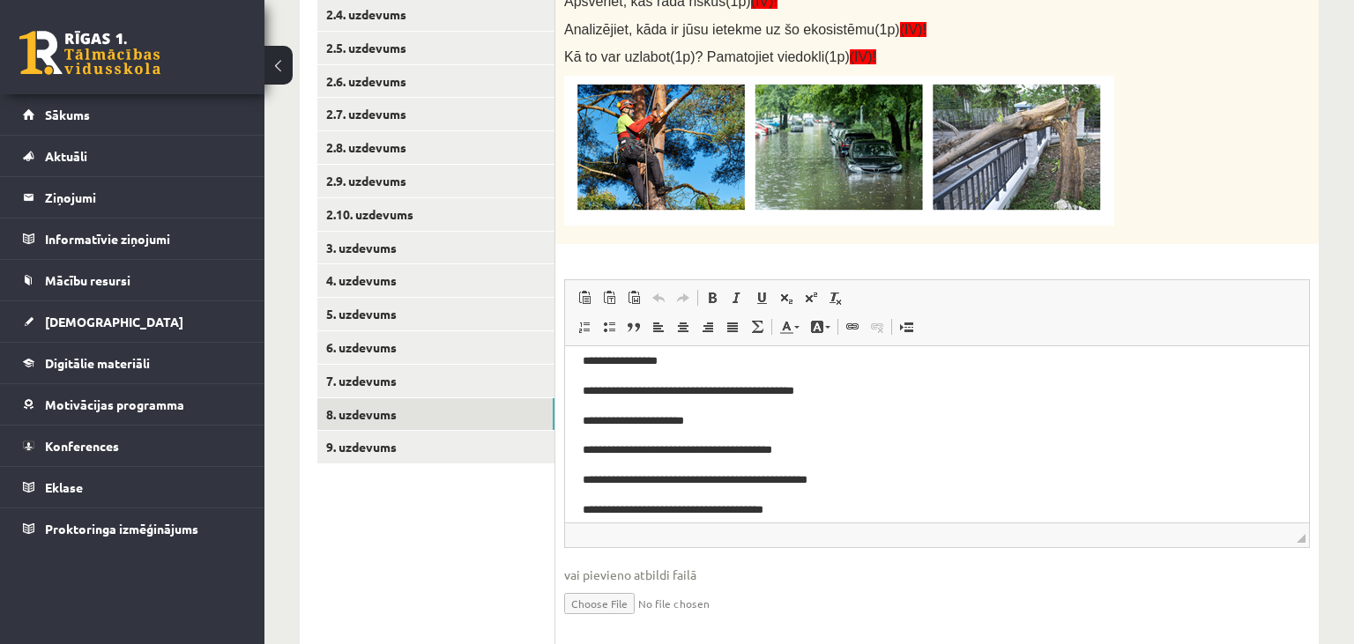
scroll to position [127, 0]
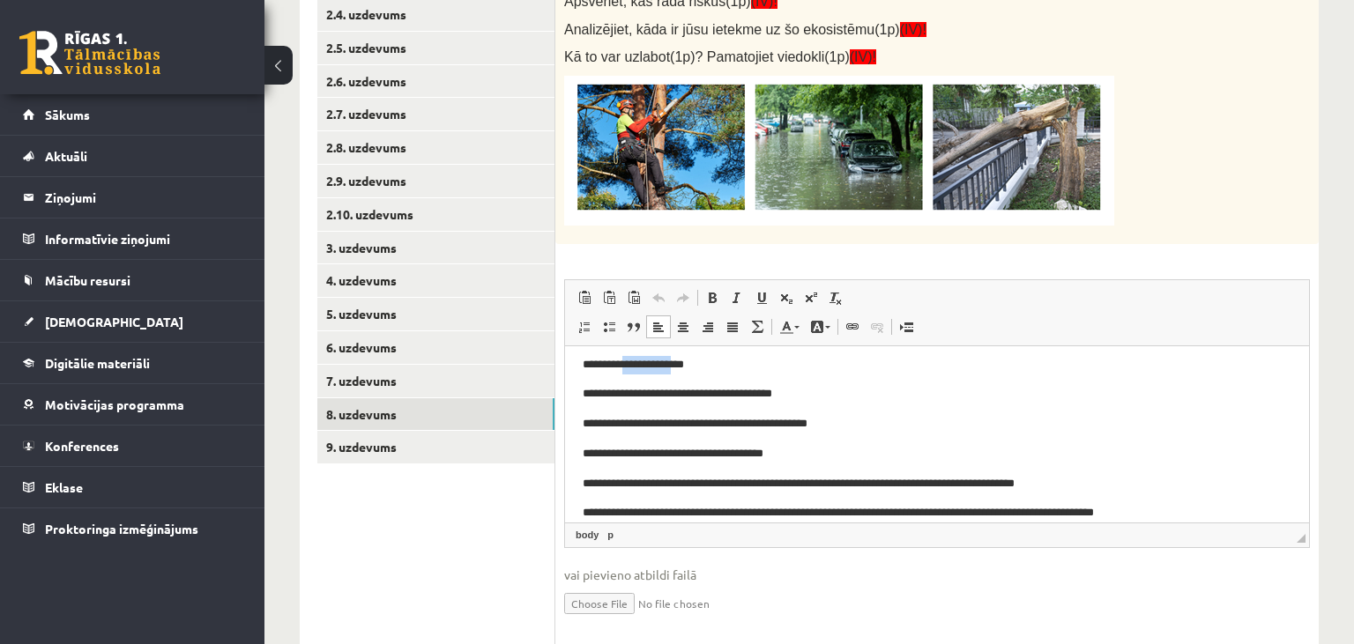
drag, startPoint x: 629, startPoint y: 366, endPoint x: 687, endPoint y: 365, distance: 57.3
click at [687, 365] on p "**********" at bounding box center [938, 364] width 710 height 19
drag, startPoint x: 644, startPoint y: 398, endPoint x: 722, endPoint y: 397, distance: 78.5
click at [719, 397] on p "**********" at bounding box center [938, 393] width 710 height 19
click at [740, 397] on p "**********" at bounding box center [938, 393] width 710 height 19
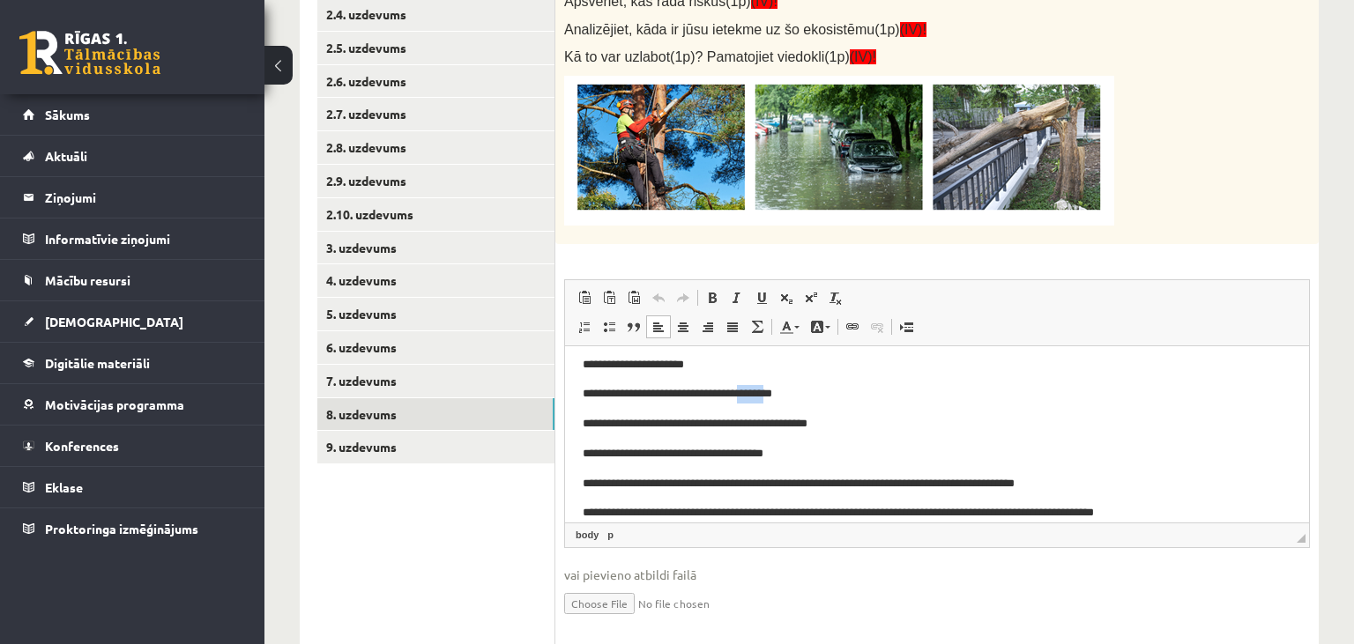
drag, startPoint x: 770, startPoint y: 397, endPoint x: 798, endPoint y: 397, distance: 28.2
click at [798, 397] on p "**********" at bounding box center [938, 393] width 710 height 19
drag, startPoint x: 623, startPoint y: 484, endPoint x: 701, endPoint y: 483, distance: 77.6
click at [701, 483] on p "**********" at bounding box center [938, 483] width 710 height 19
drag, startPoint x: 679, startPoint y: 421, endPoint x: 722, endPoint y: 420, distance: 43.2
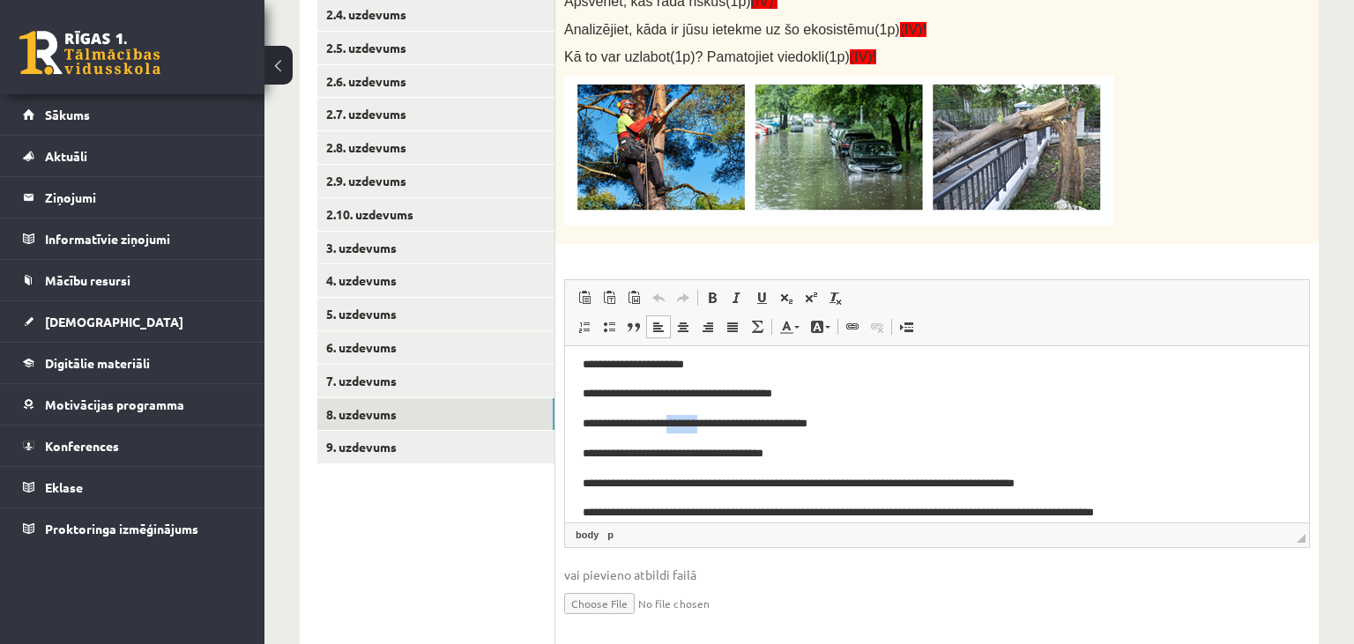
click at [722, 420] on p "**********" at bounding box center [938, 423] width 710 height 19
drag, startPoint x: 718, startPoint y: 386, endPoint x: 755, endPoint y: 393, distance: 37.7
click at [755, 393] on p "**********" at bounding box center [938, 393] width 710 height 19
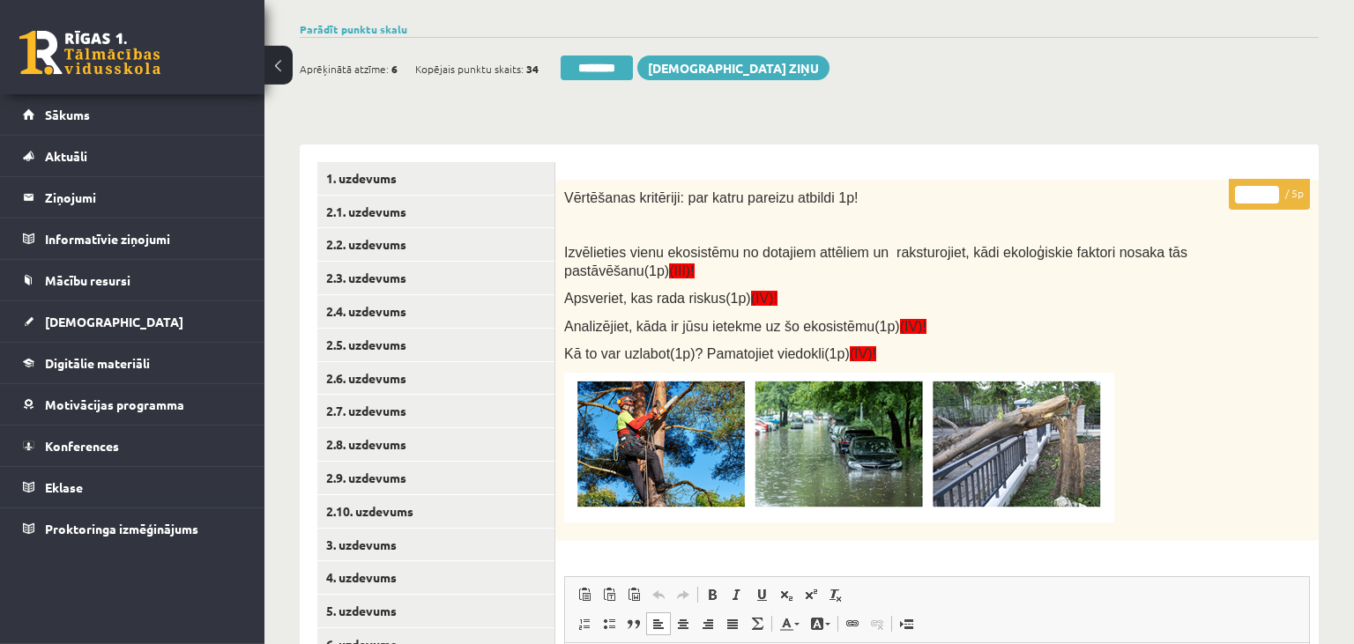
scroll to position [78, 0]
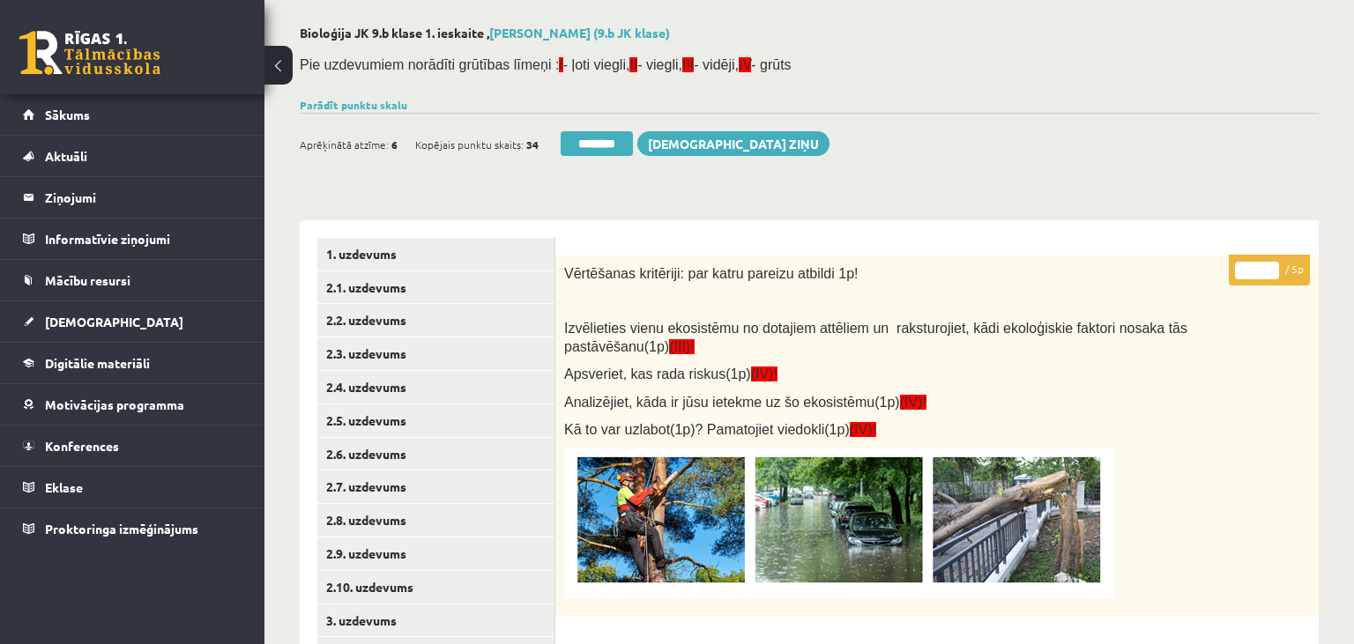
click at [1265, 266] on input "*" at bounding box center [1257, 271] width 44 height 18
type input "*"
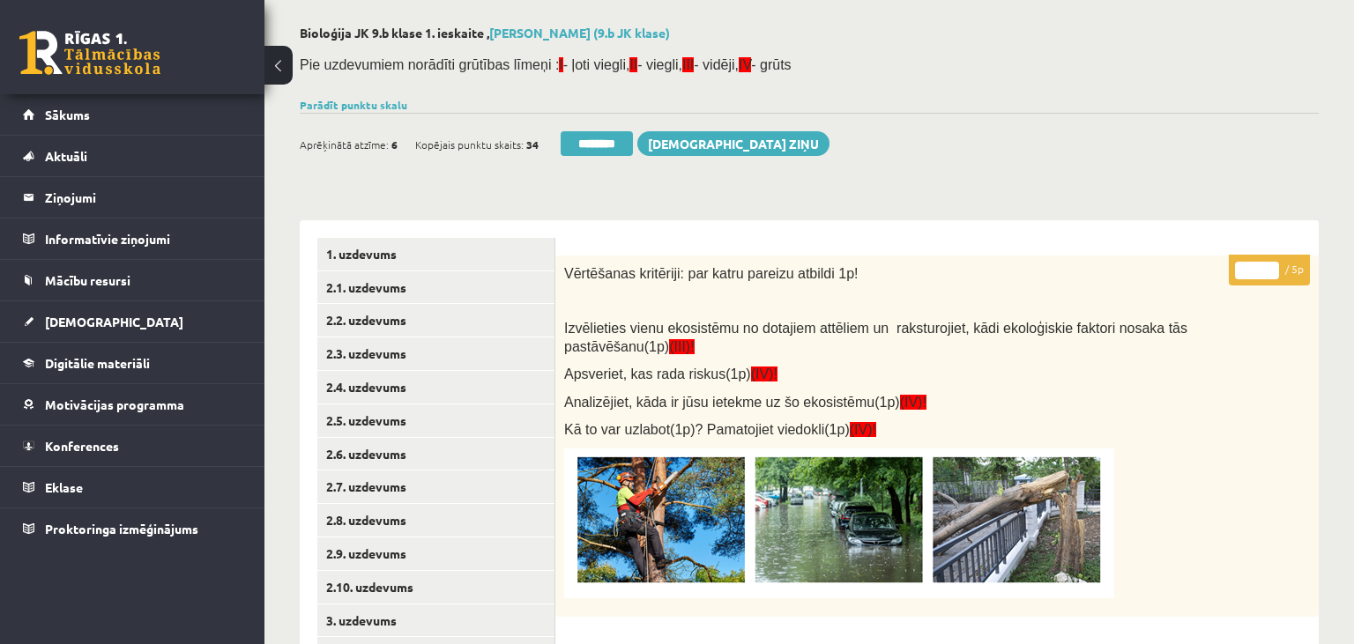
click at [1265, 266] on input "*" at bounding box center [1257, 271] width 44 height 18
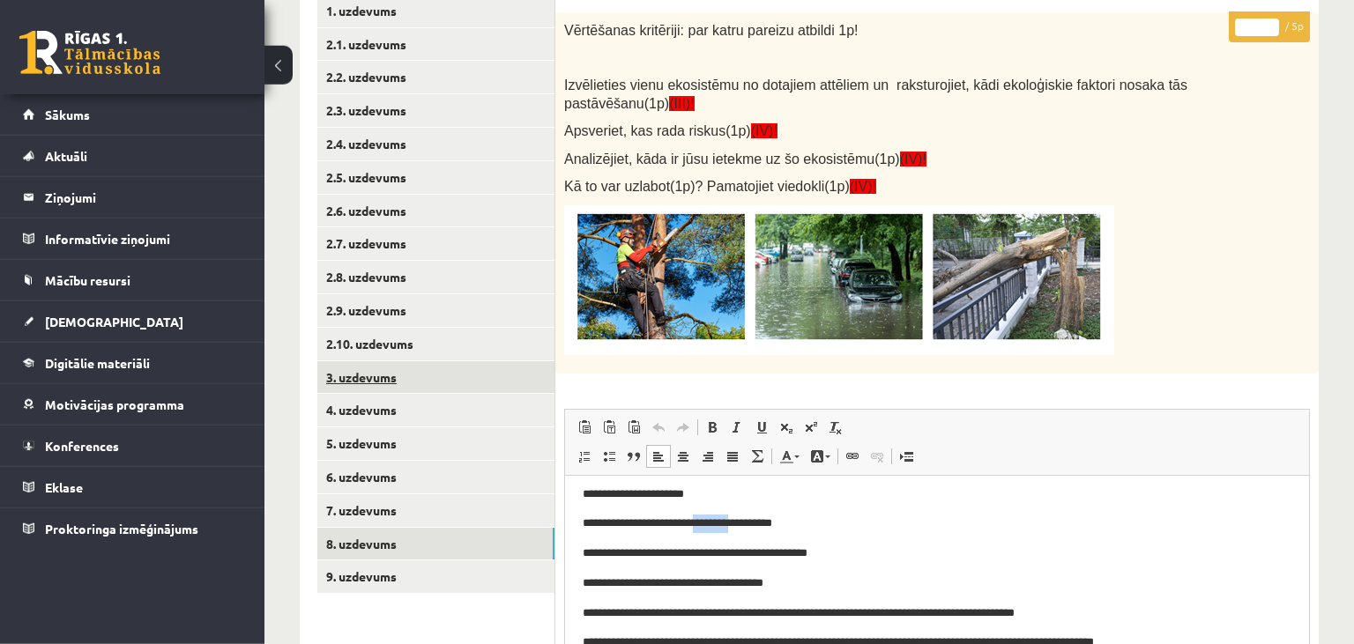
scroll to position [357, 0]
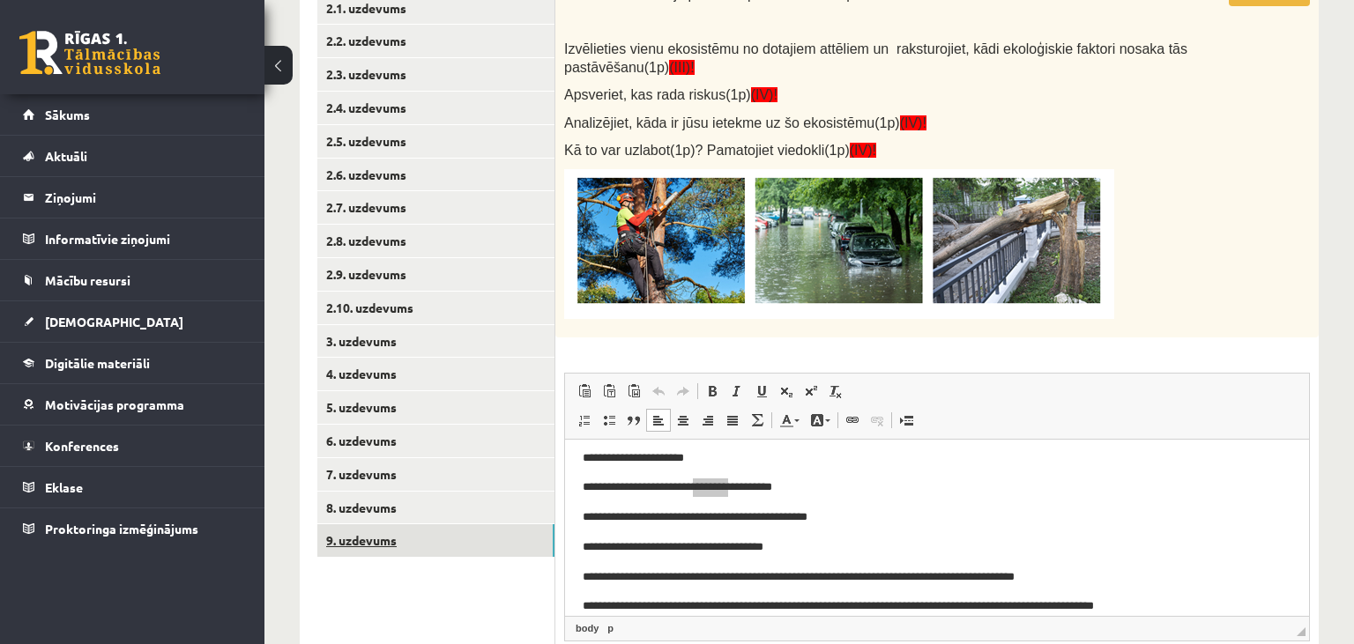
click at [407, 532] on link "9. uzdevums" at bounding box center [435, 541] width 237 height 33
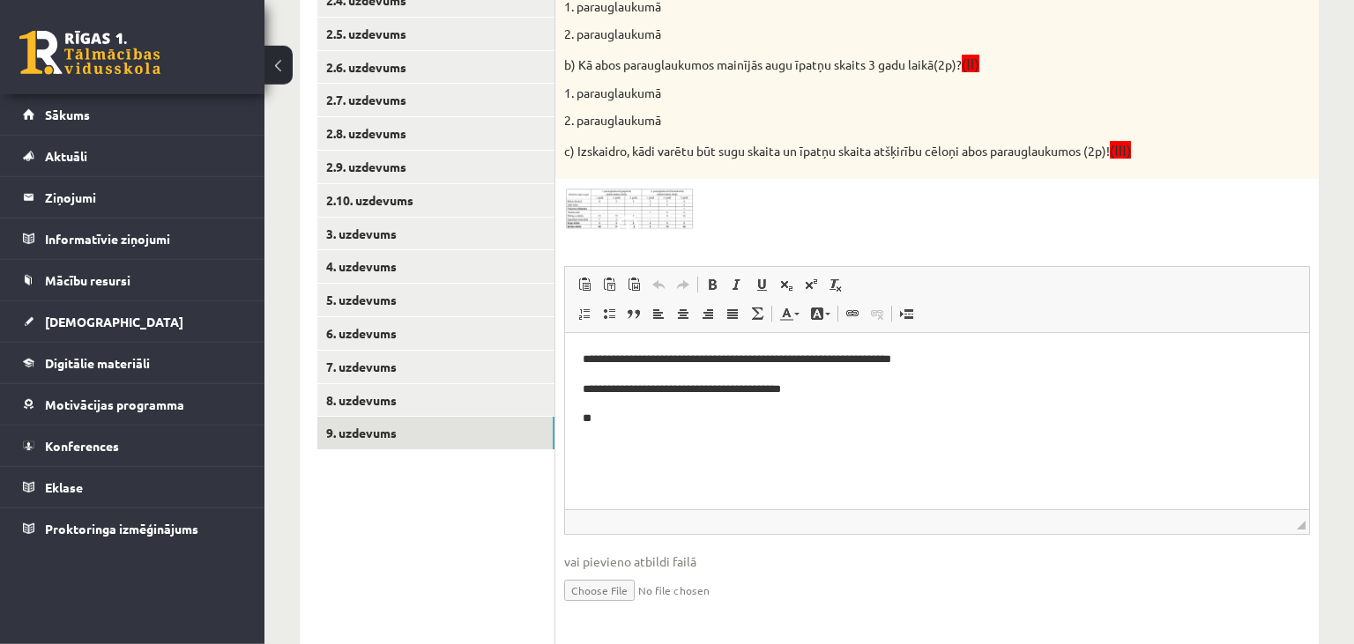
scroll to position [465, 0]
click at [629, 210] on img at bounding box center [630, 208] width 132 height 43
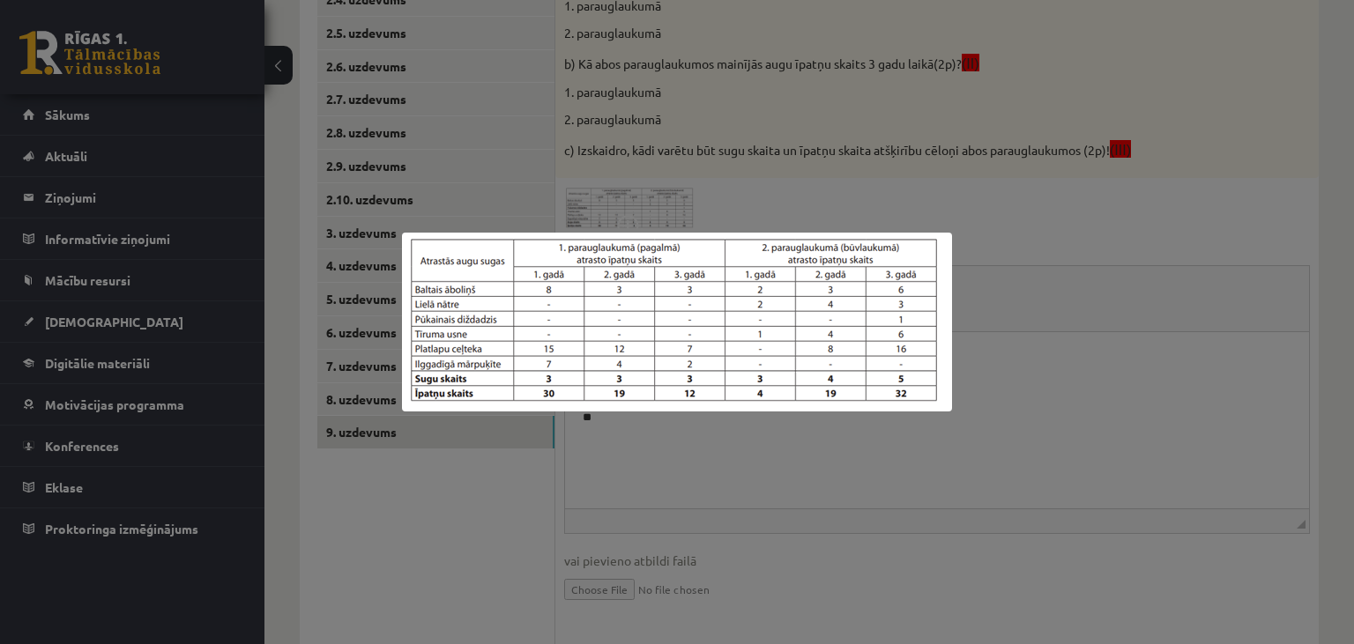
click at [1090, 449] on div at bounding box center [677, 322] width 1354 height 644
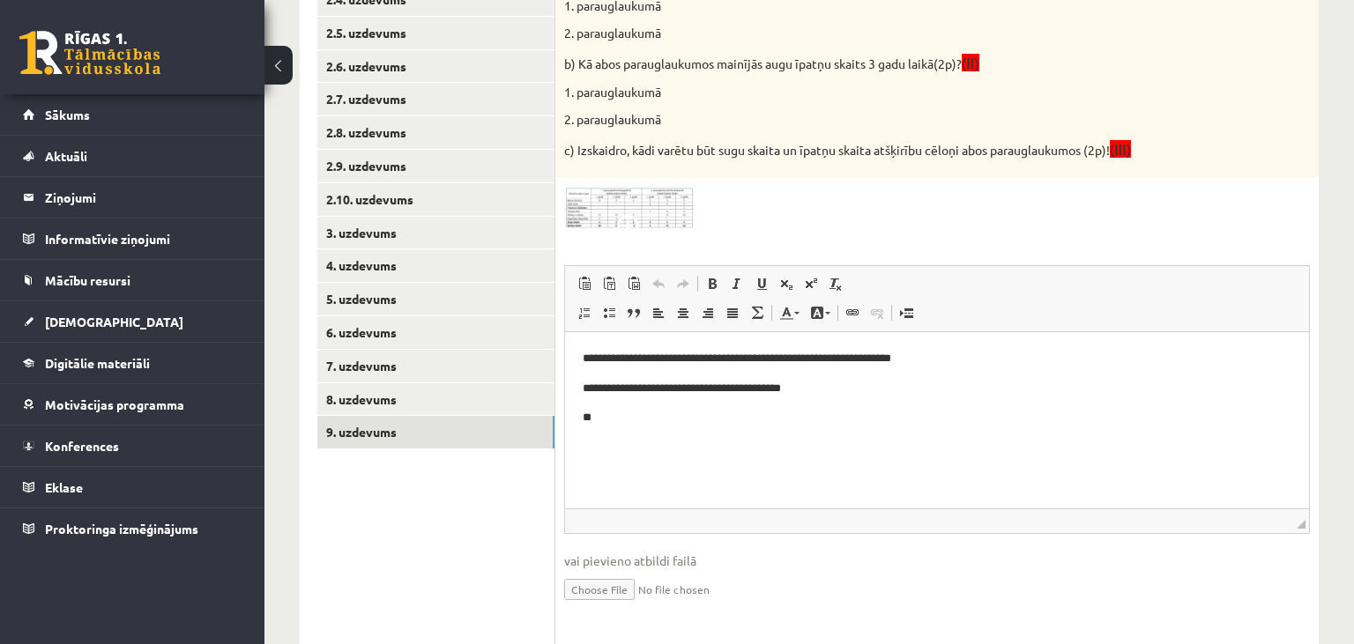
click at [665, 220] on img at bounding box center [630, 208] width 132 height 43
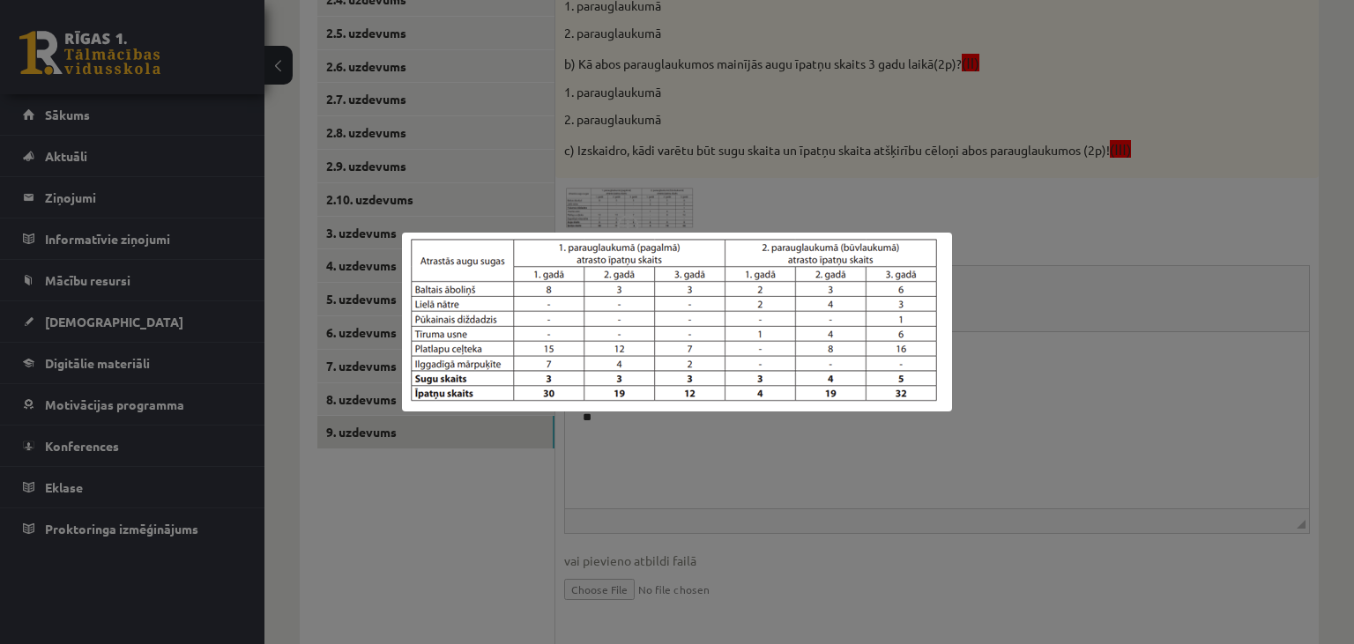
click at [1039, 418] on div at bounding box center [677, 322] width 1354 height 644
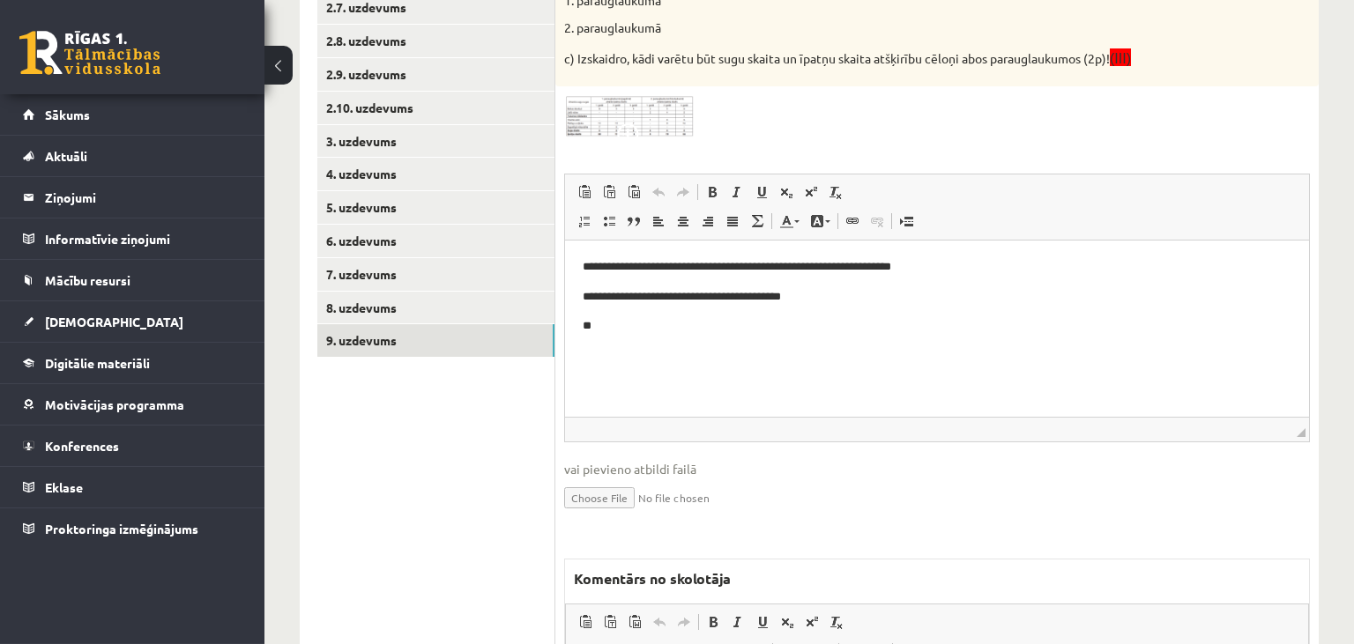
scroll to position [838, 0]
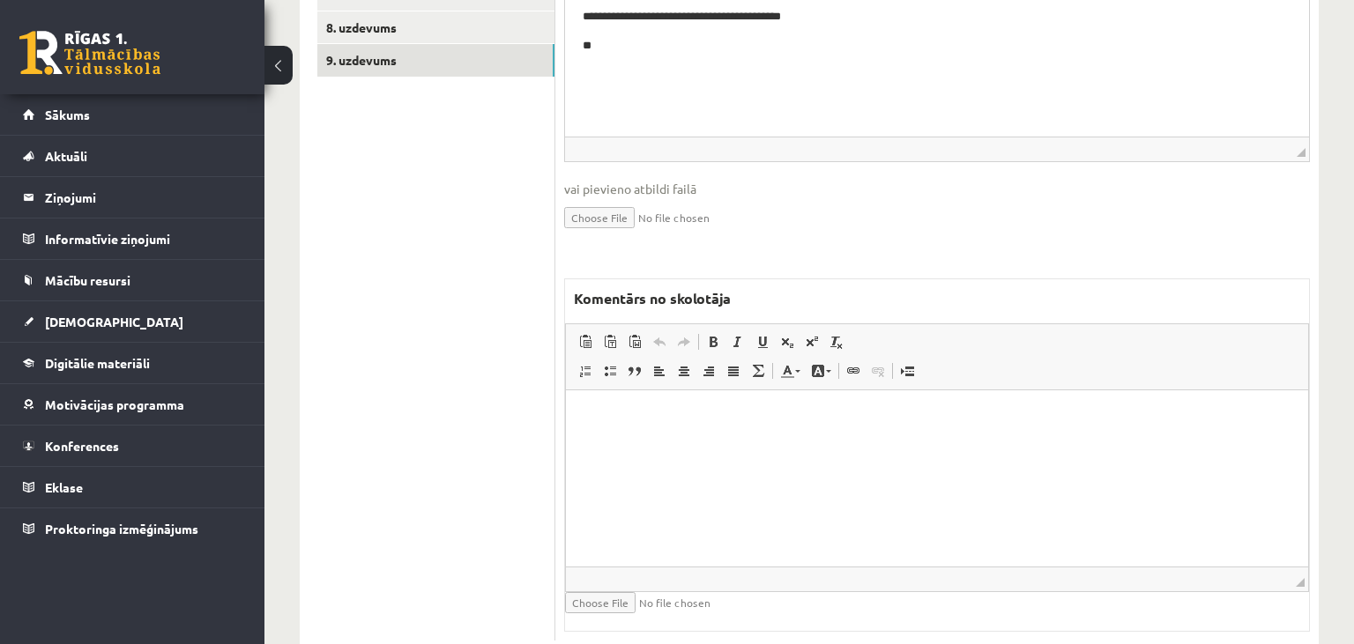
click at [678, 461] on html at bounding box center [937, 479] width 742 height 176
drag, startPoint x: 645, startPoint y: 417, endPoint x: 614, endPoint y: 415, distance: 30.9
click at [614, 415] on p "**********" at bounding box center [938, 417] width 708 height 19
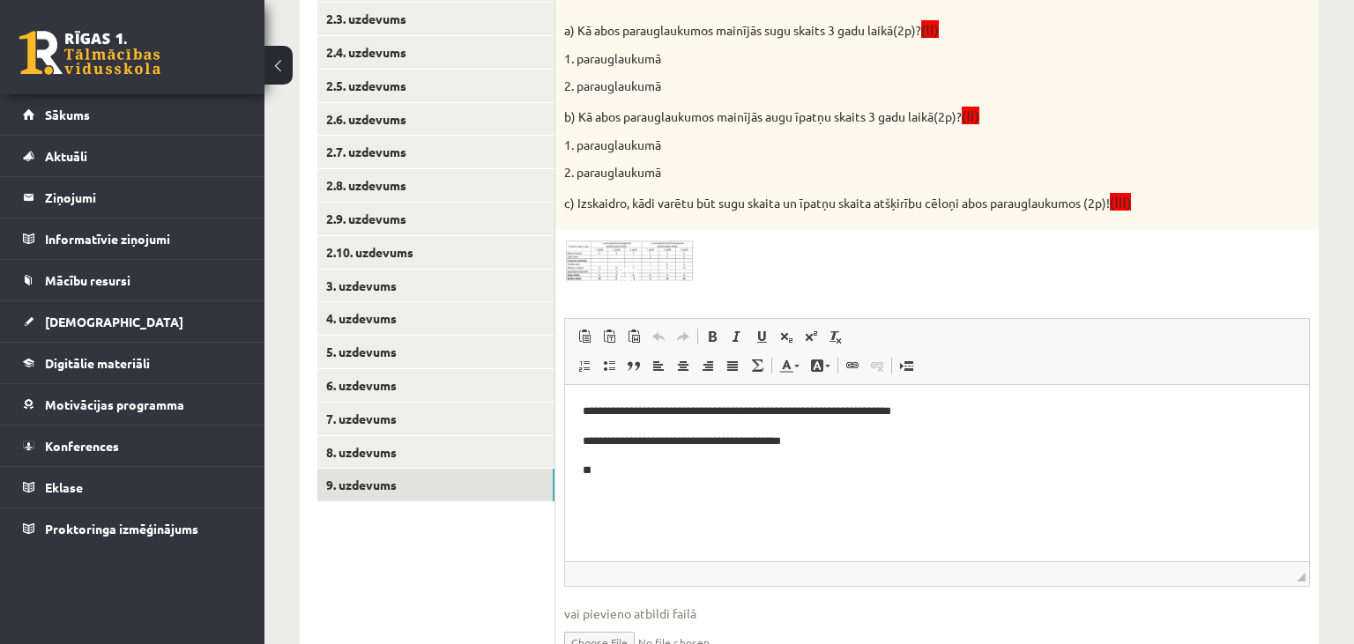
scroll to position [41, 0]
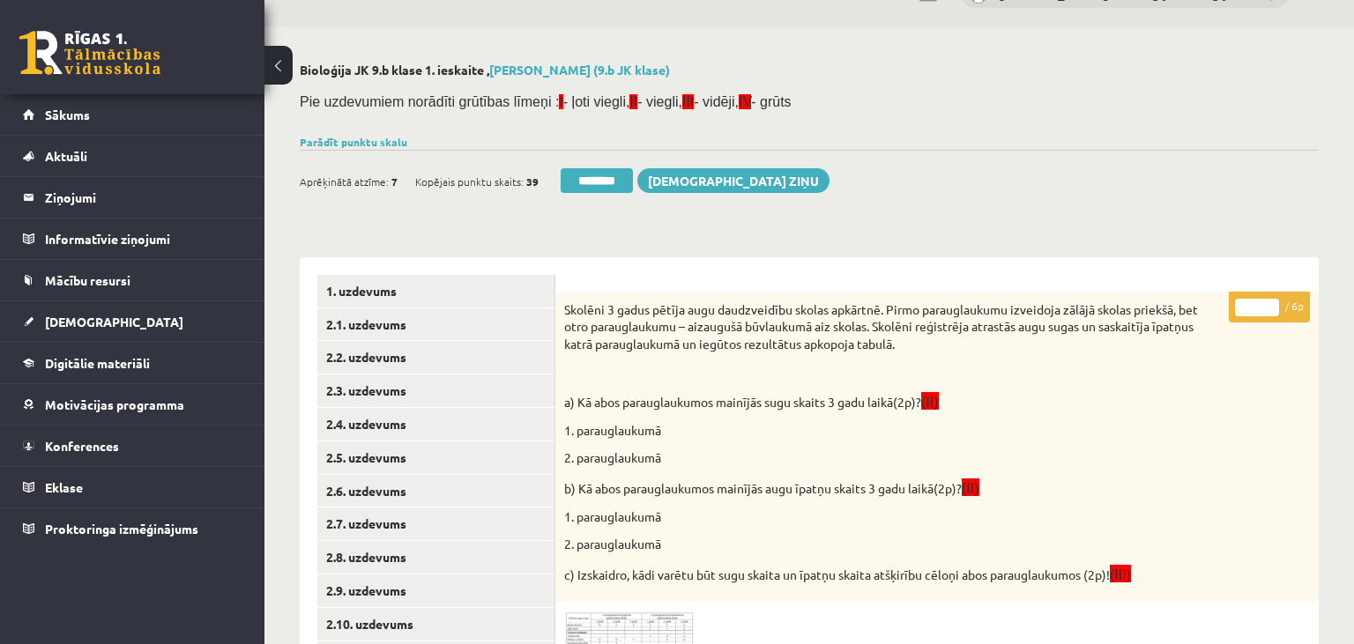
type input "*"
click at [1268, 302] on input "*" at bounding box center [1257, 308] width 44 height 18
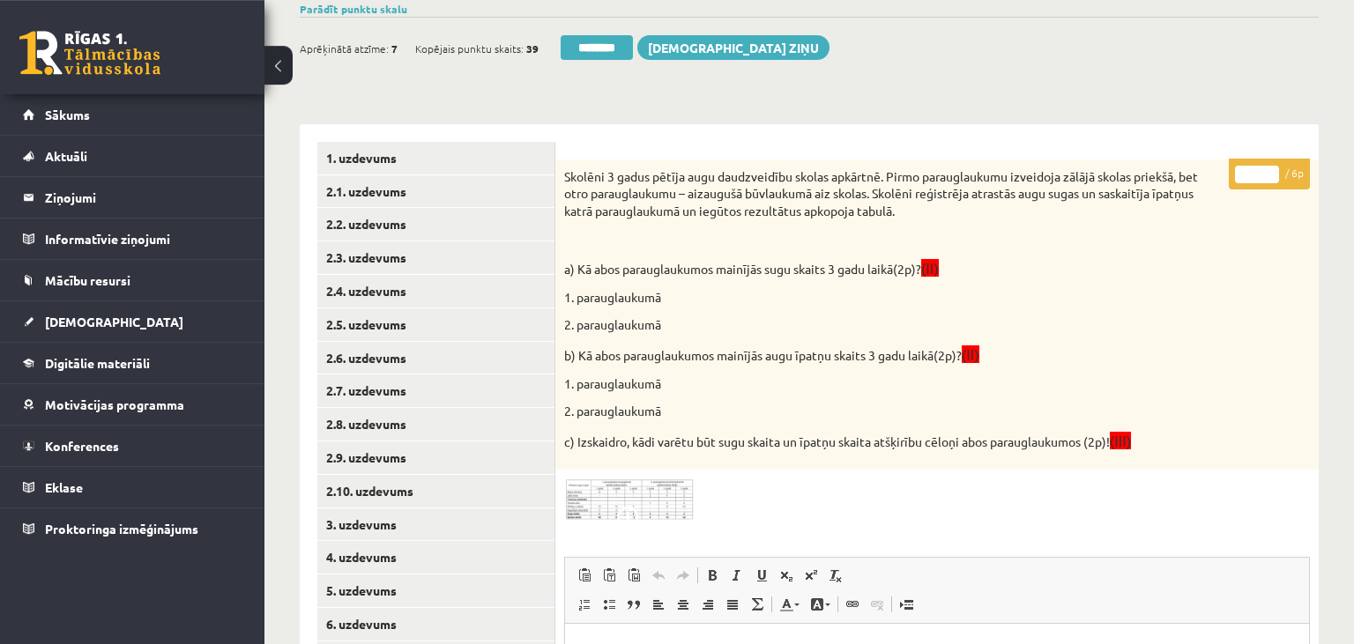
scroll to position [279, 0]
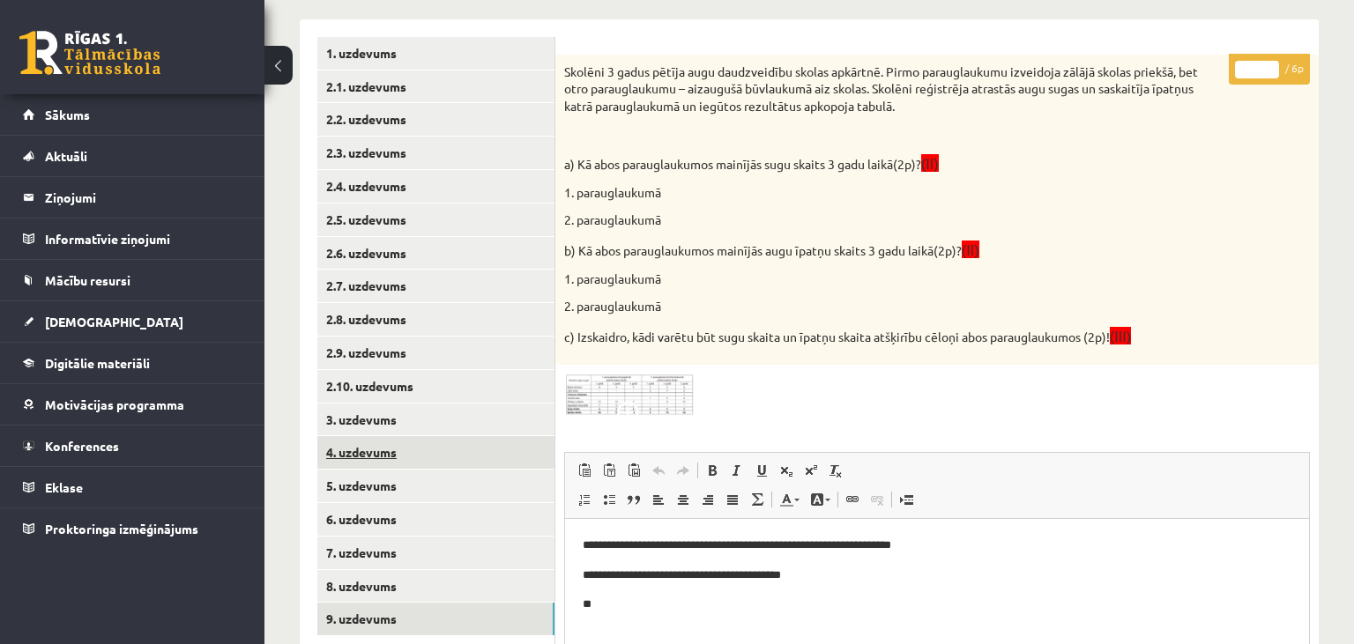
click at [458, 441] on link "4. uzdevums" at bounding box center [435, 452] width 237 height 33
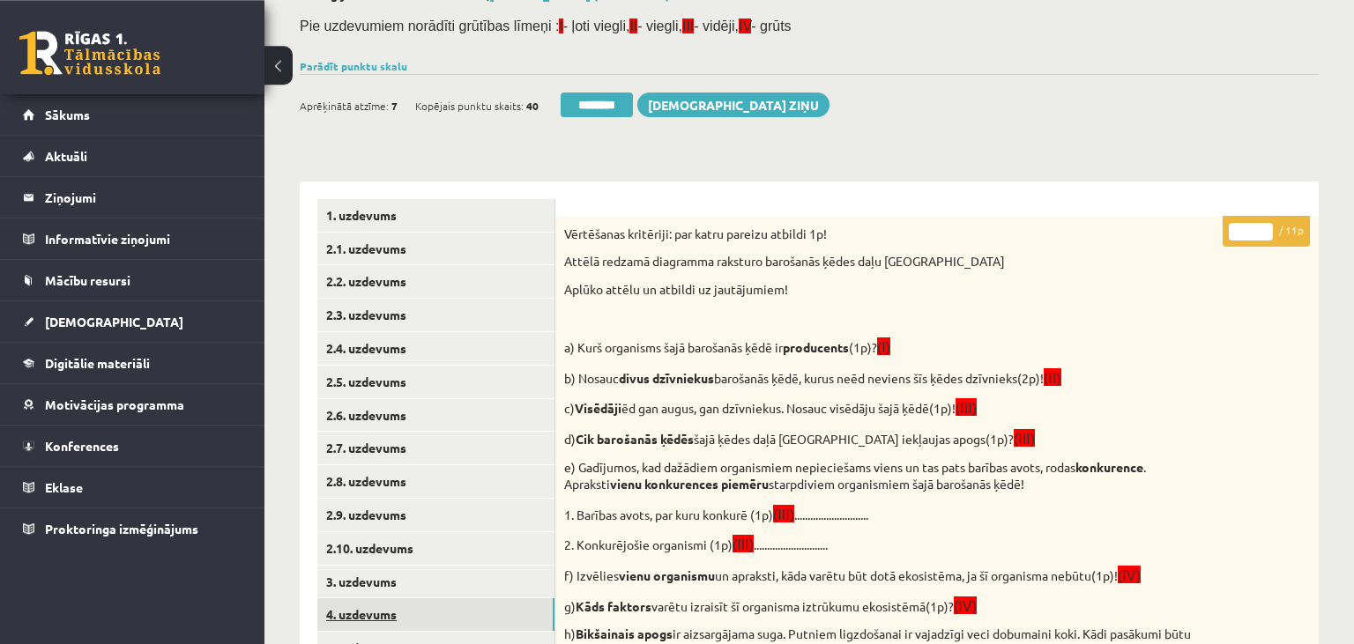
scroll to position [0, 0]
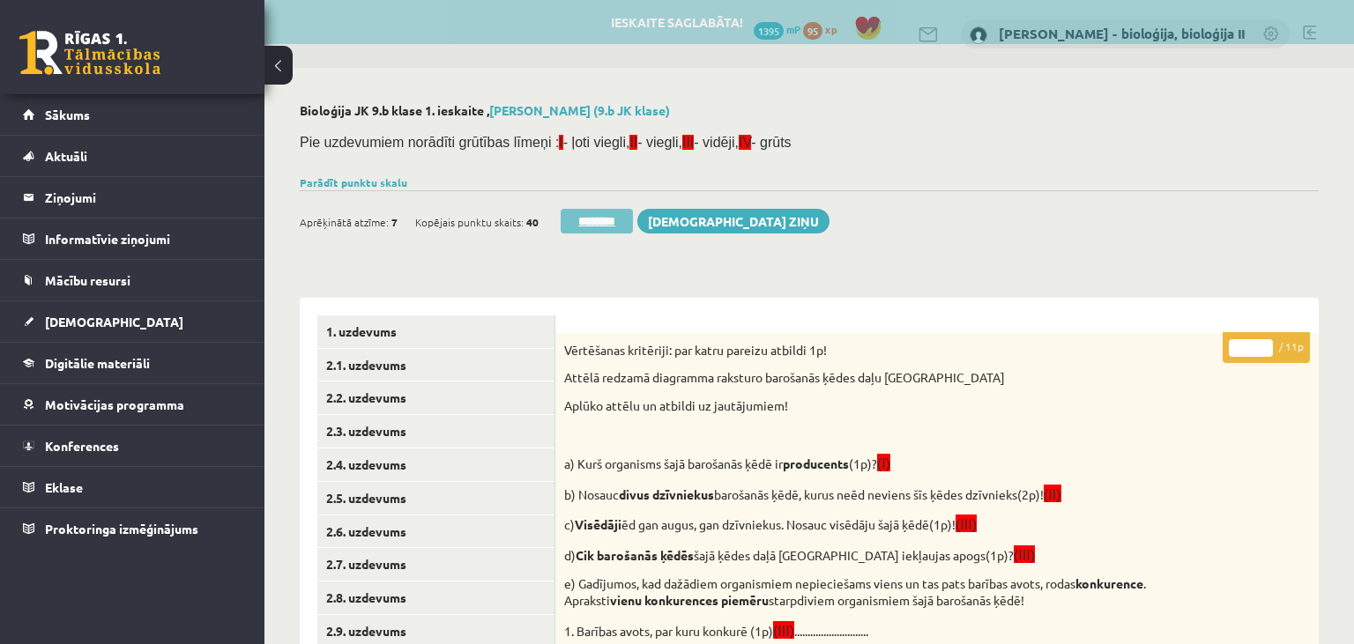
click at [591, 224] on input "********" at bounding box center [597, 221] width 72 height 25
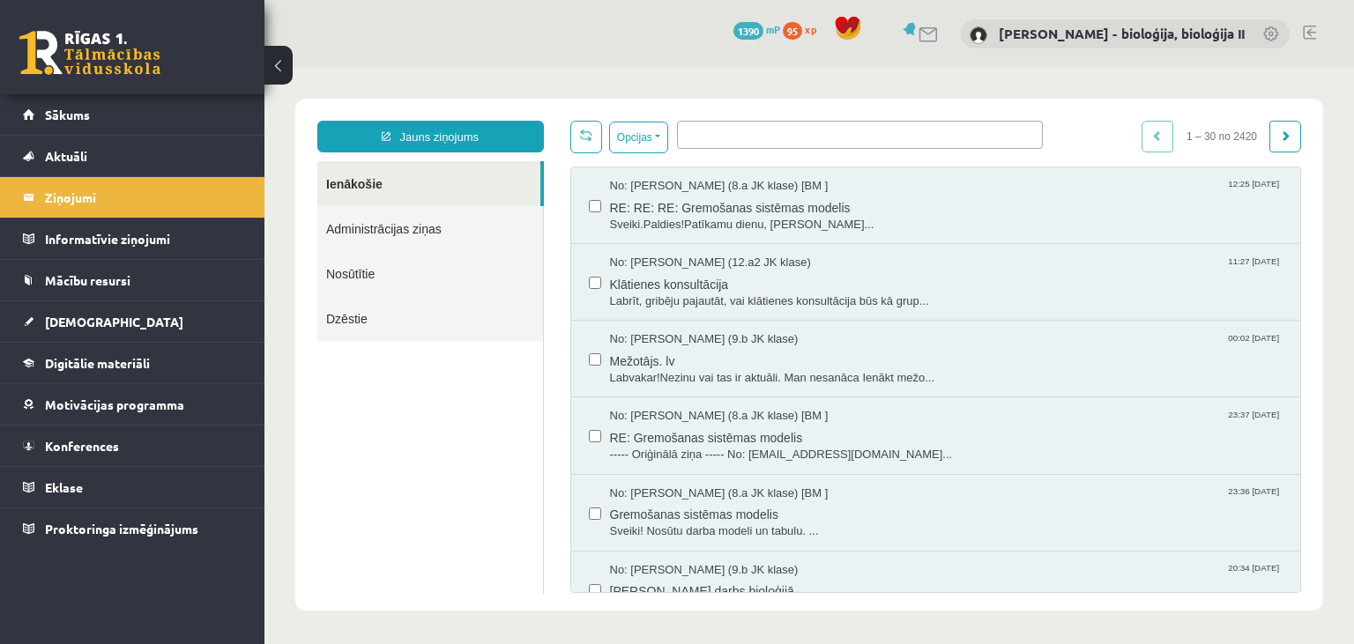
click at [400, 178] on link "Ienākošie" at bounding box center [428, 183] width 223 height 45
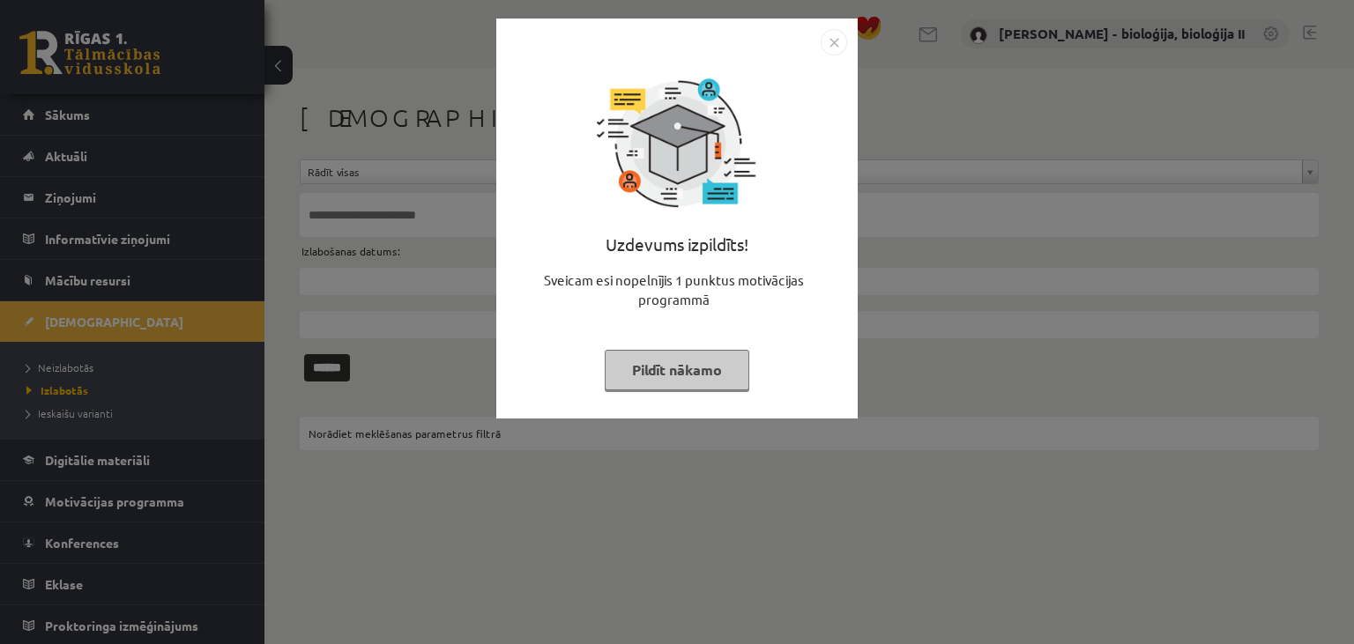
click at [737, 369] on button "Pildīt nākamo" at bounding box center [677, 370] width 145 height 41
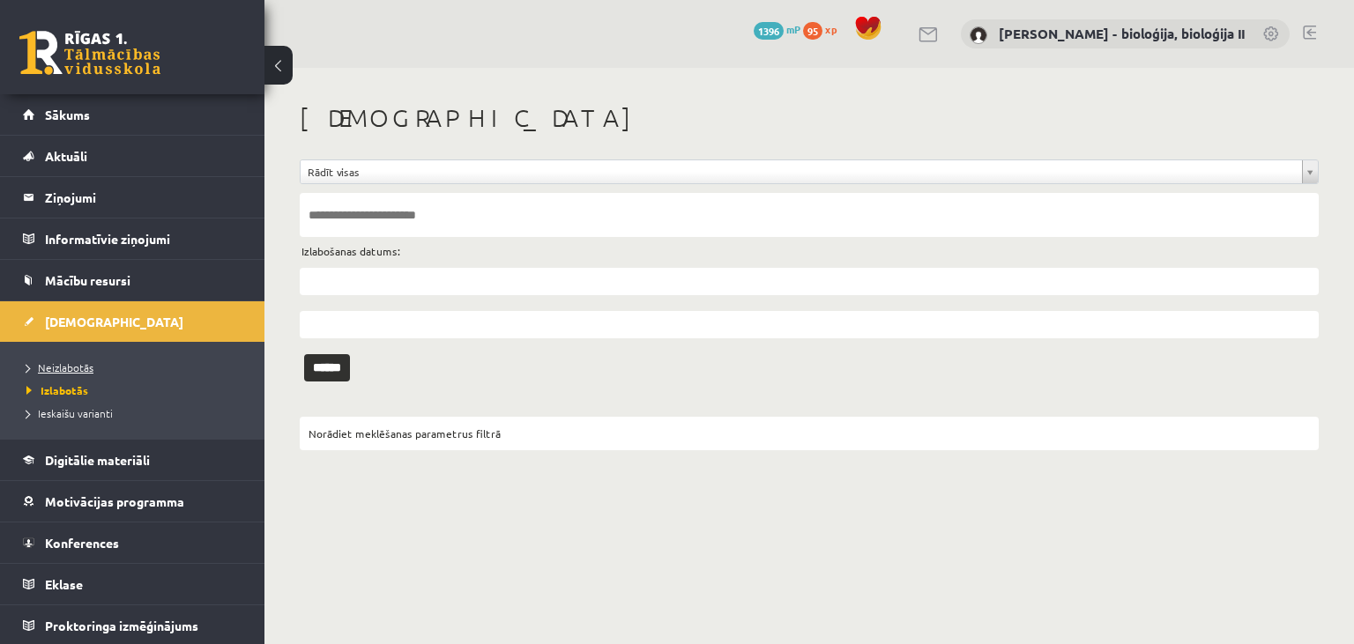
click at [71, 361] on span "Neizlabotās" at bounding box center [59, 368] width 67 height 14
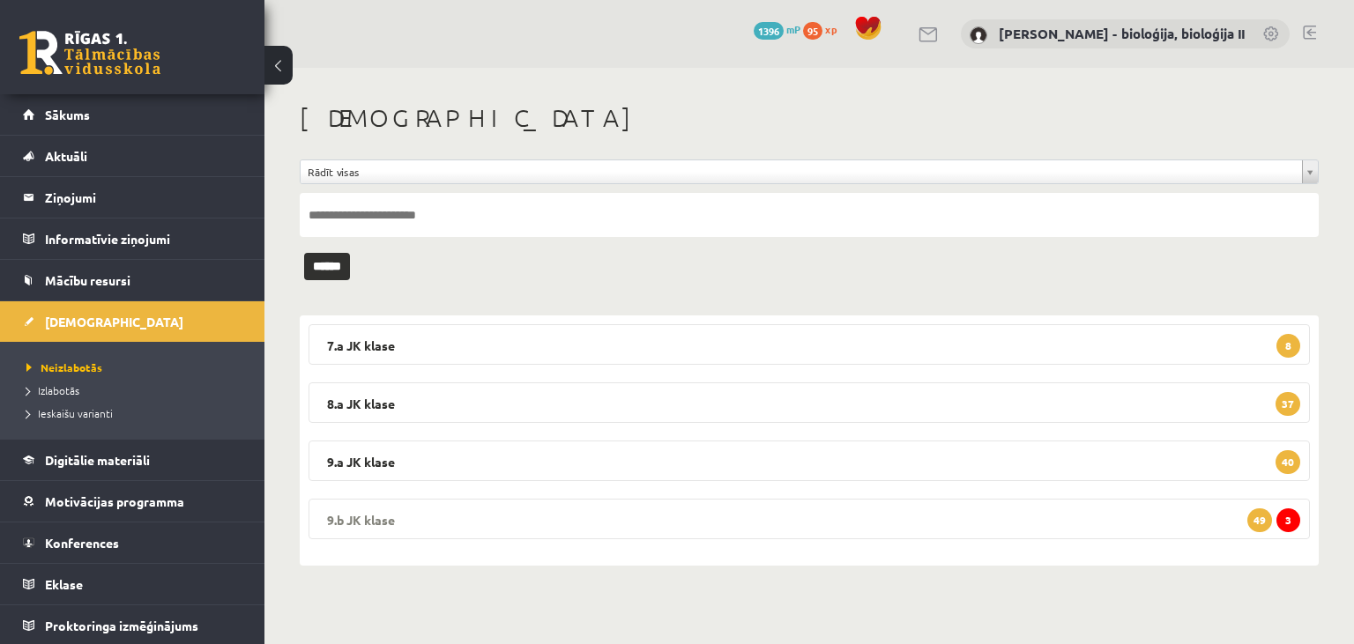
click at [740, 525] on legend "9.b JK klase 3 49" at bounding box center [809, 519] width 1001 height 41
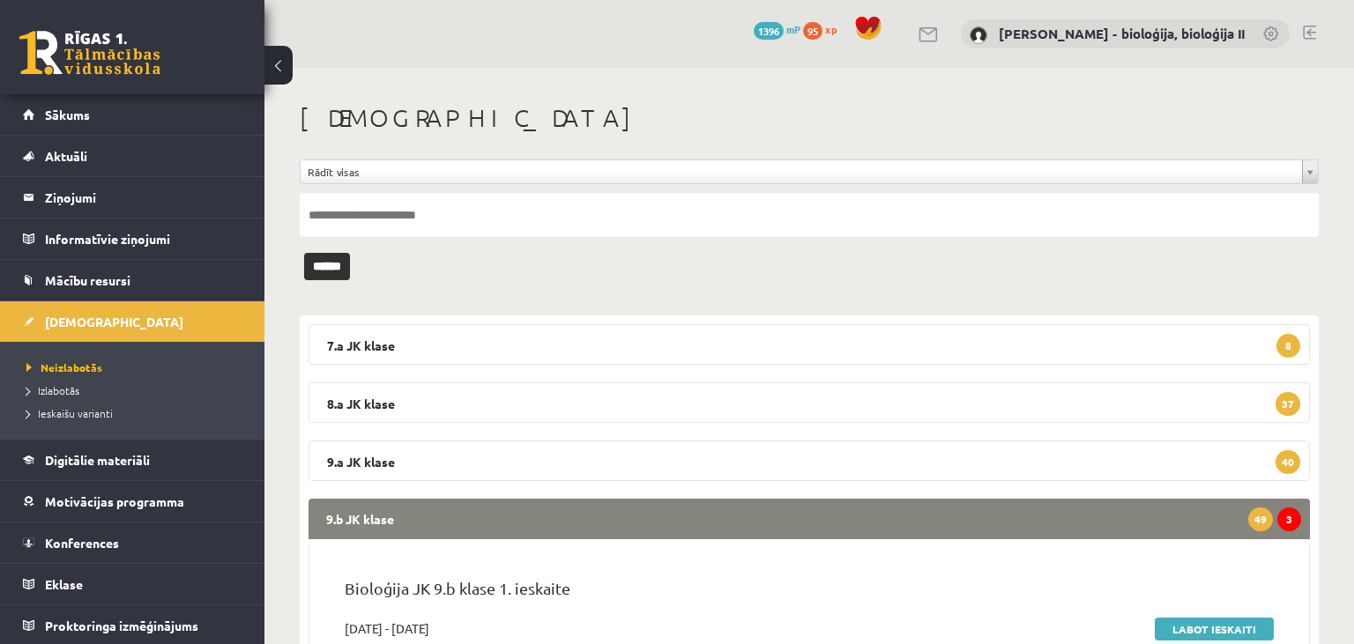
scroll to position [372, 0]
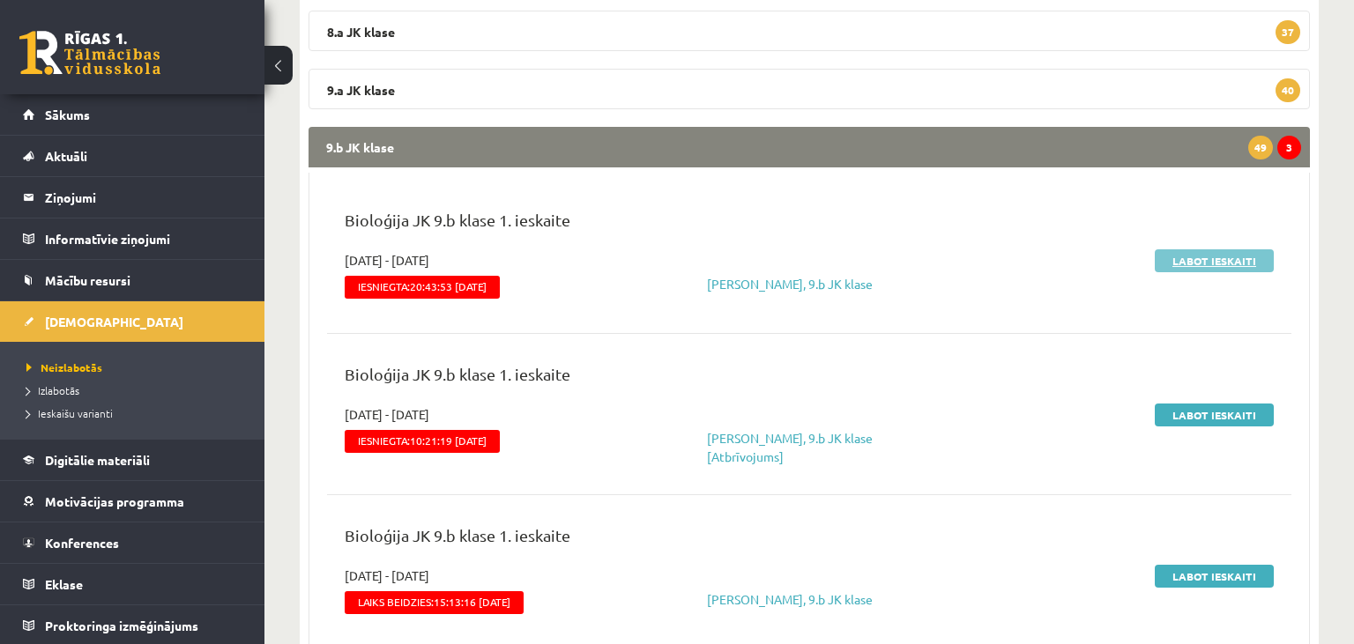
click at [1240, 259] on link "Labot ieskaiti" at bounding box center [1214, 260] width 119 height 23
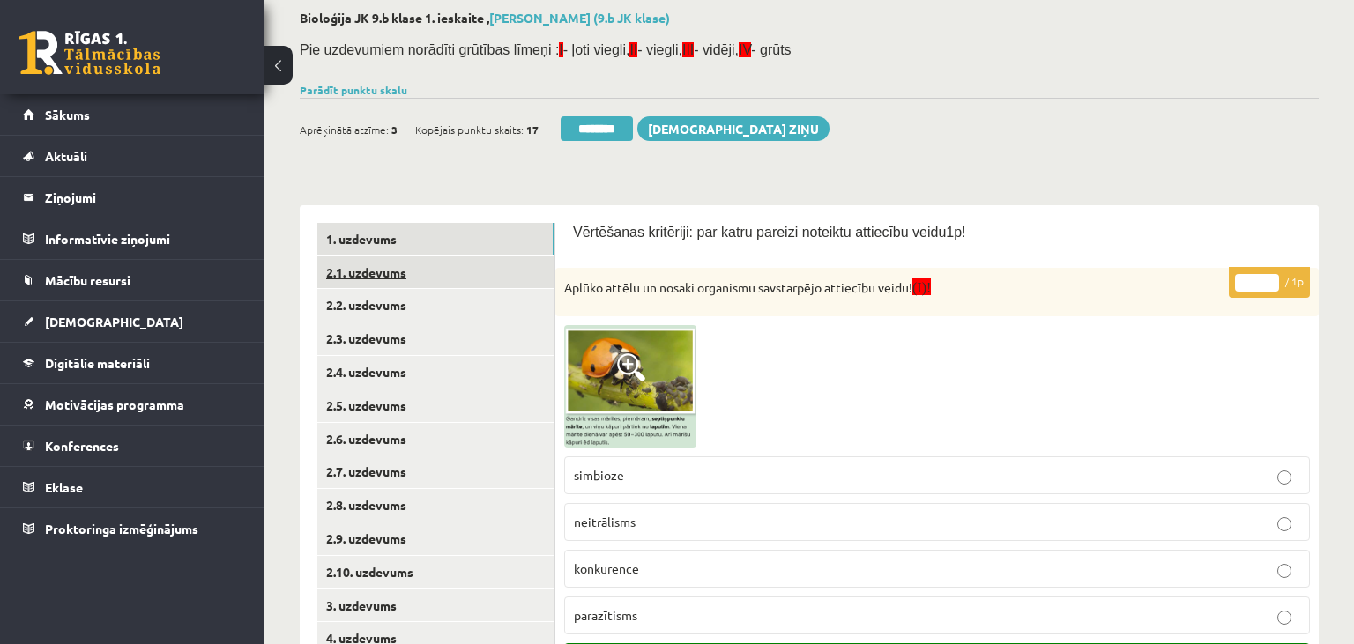
click at [447, 270] on link "2.1. uzdevums" at bounding box center [435, 273] width 237 height 33
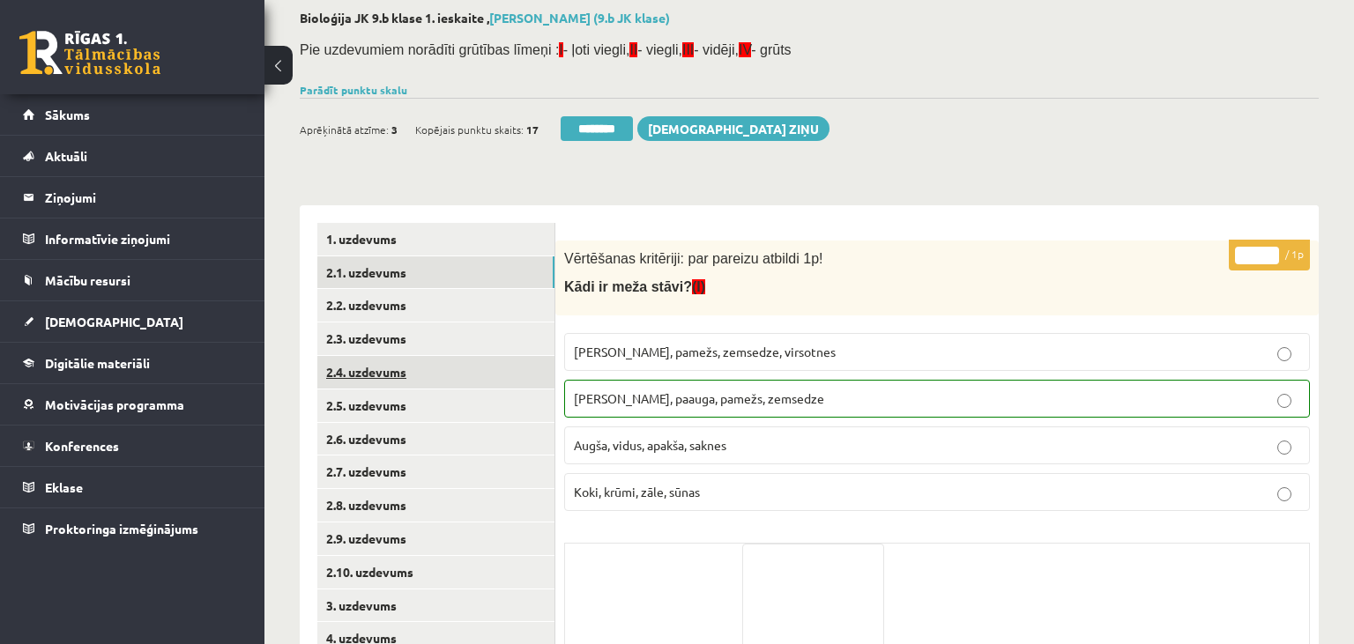
scroll to position [324, 0]
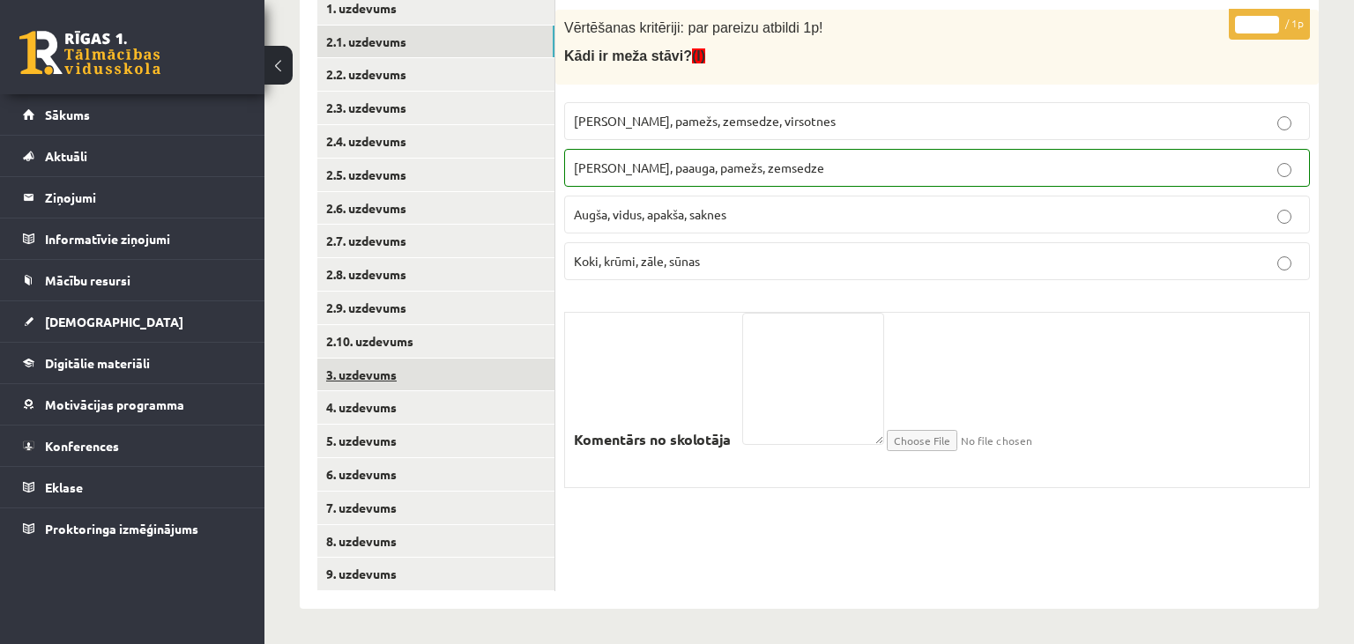
click at [415, 376] on link "3. uzdevums" at bounding box center [435, 375] width 237 height 33
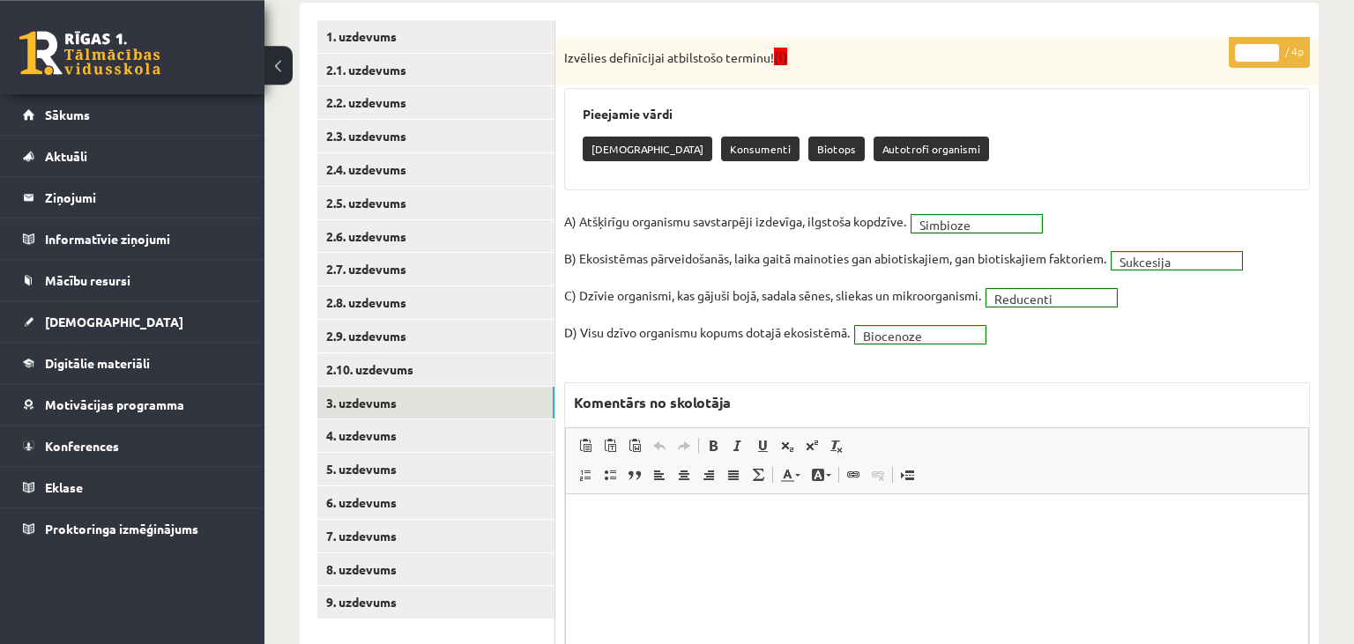
scroll to position [444, 0]
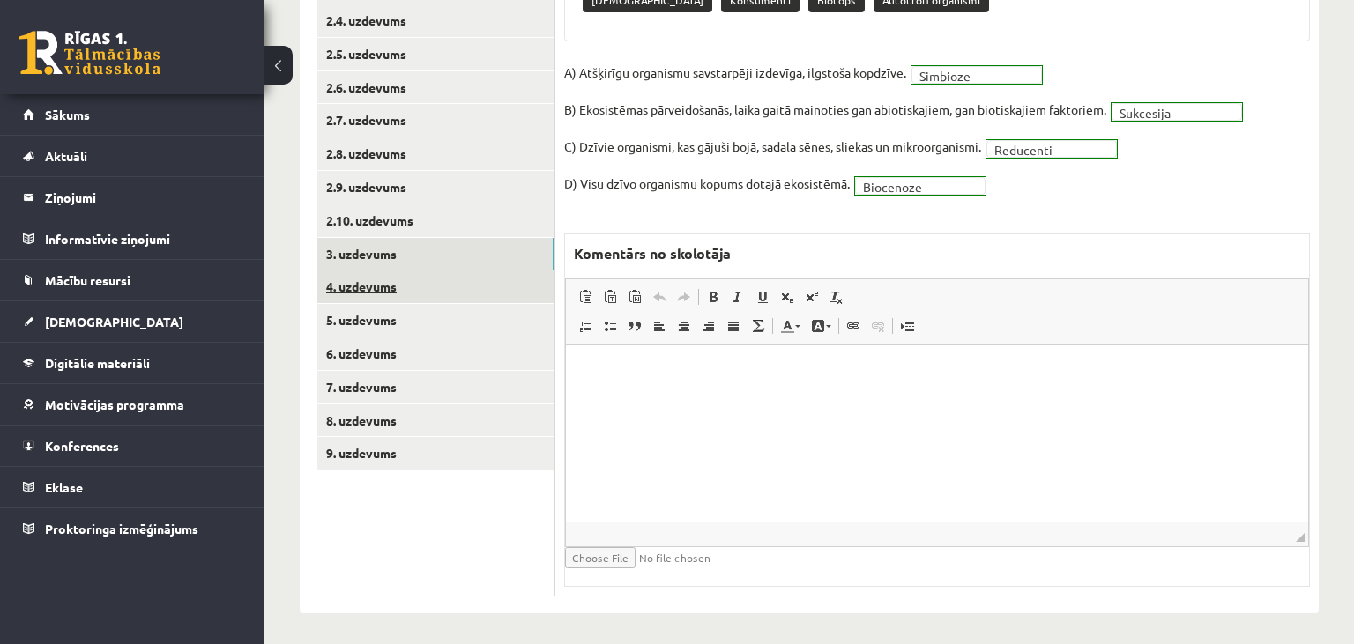
click at [376, 282] on link "4. uzdevums" at bounding box center [435, 287] width 237 height 33
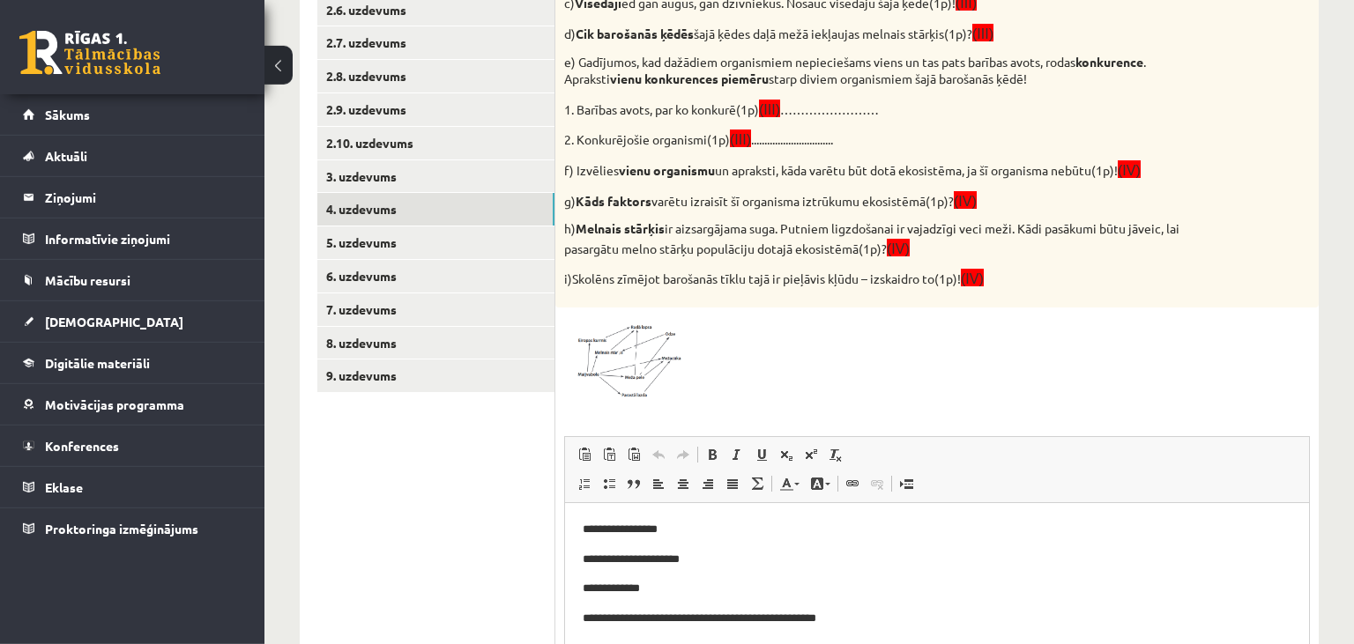
scroll to position [630, 0]
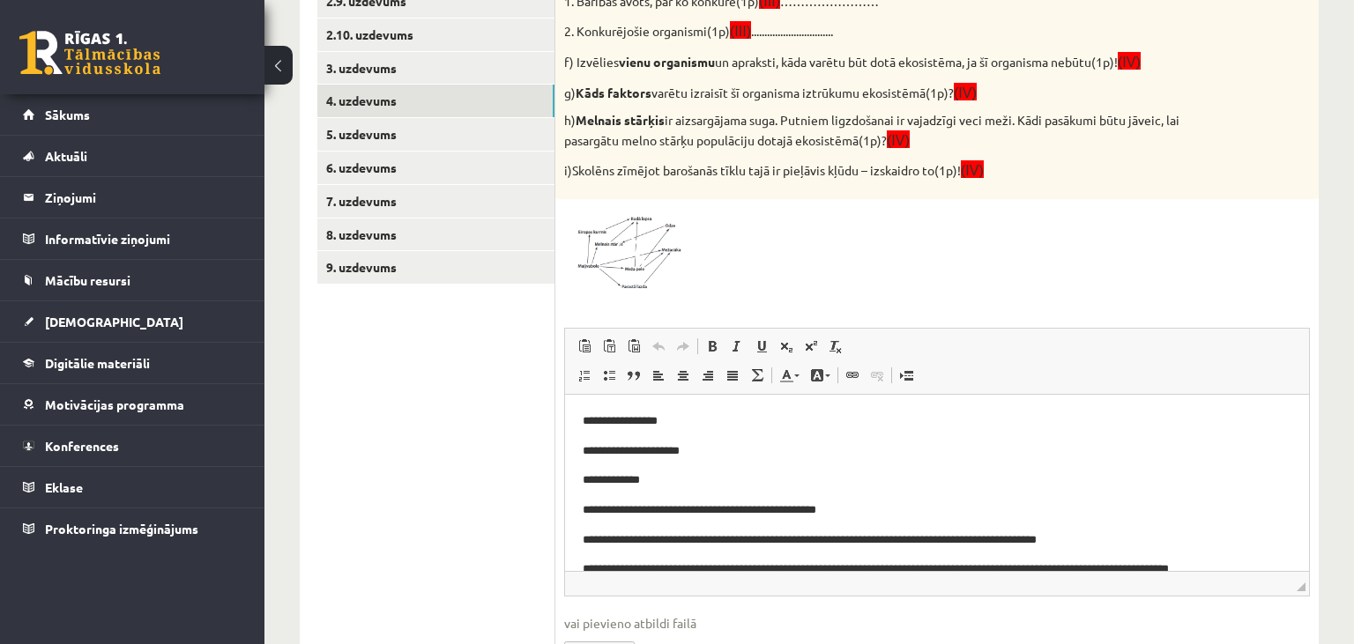
click at [608, 248] on img at bounding box center [630, 250] width 132 height 85
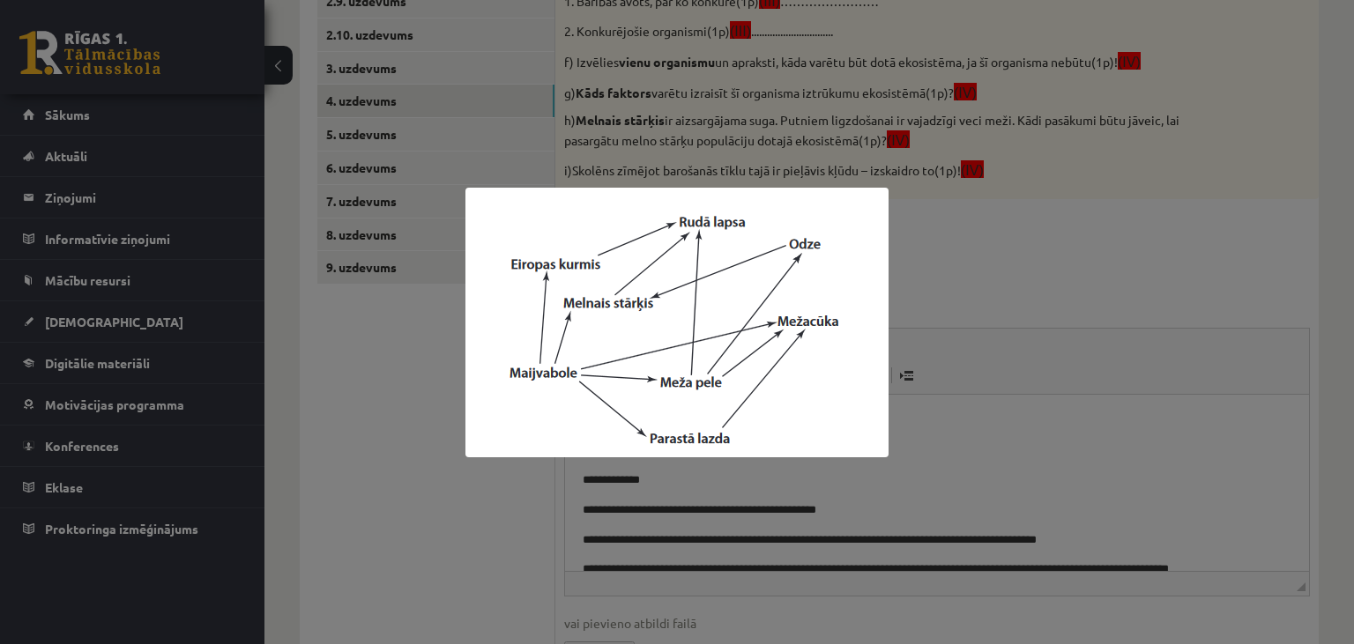
click at [1001, 455] on div at bounding box center [677, 322] width 1354 height 644
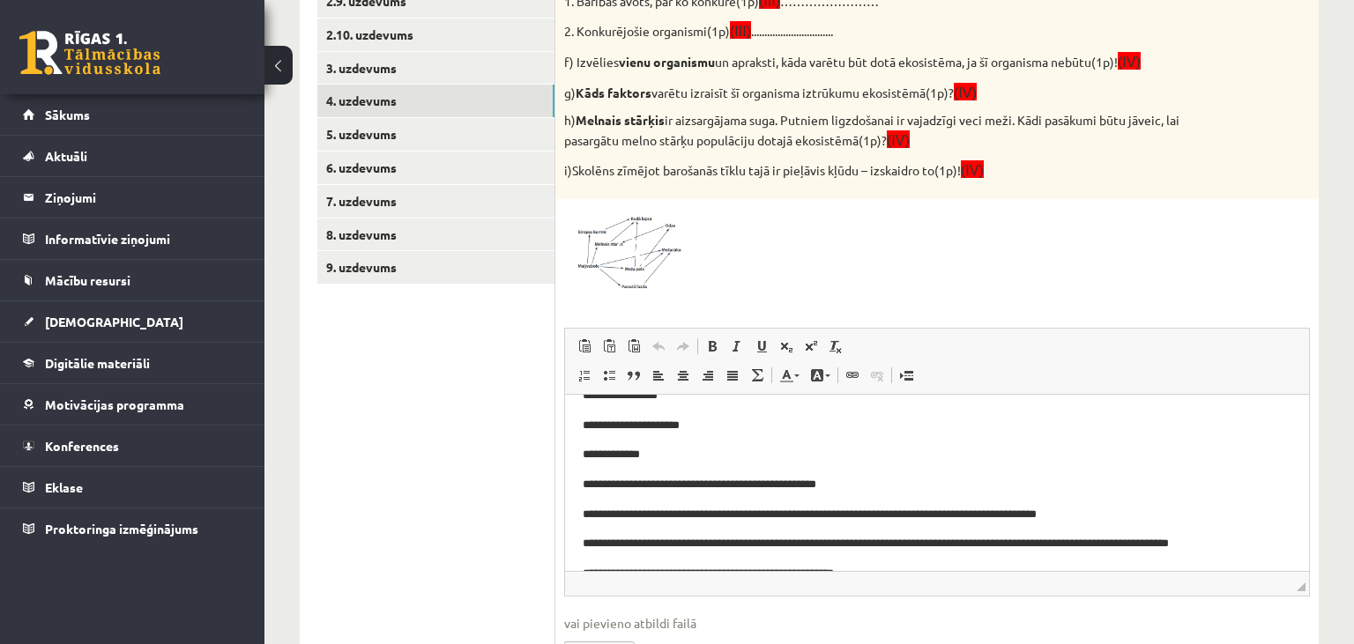
scroll to position [0, 0]
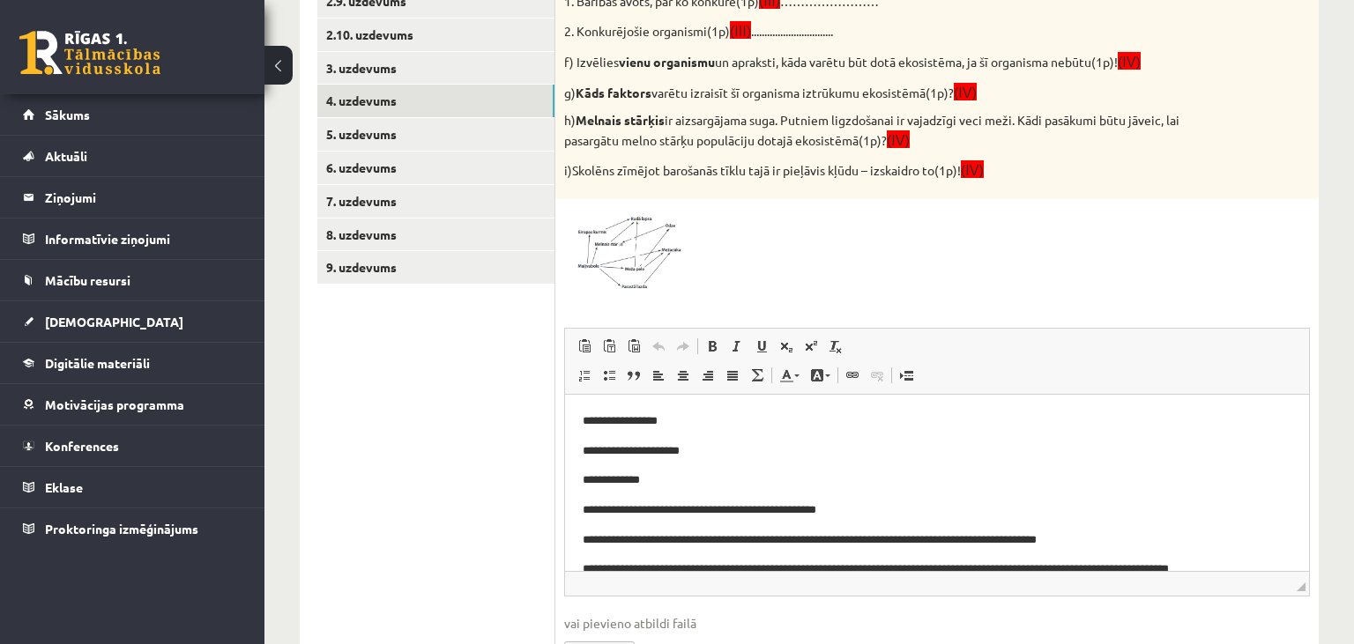
click at [623, 243] on span at bounding box center [631, 250] width 28 height 28
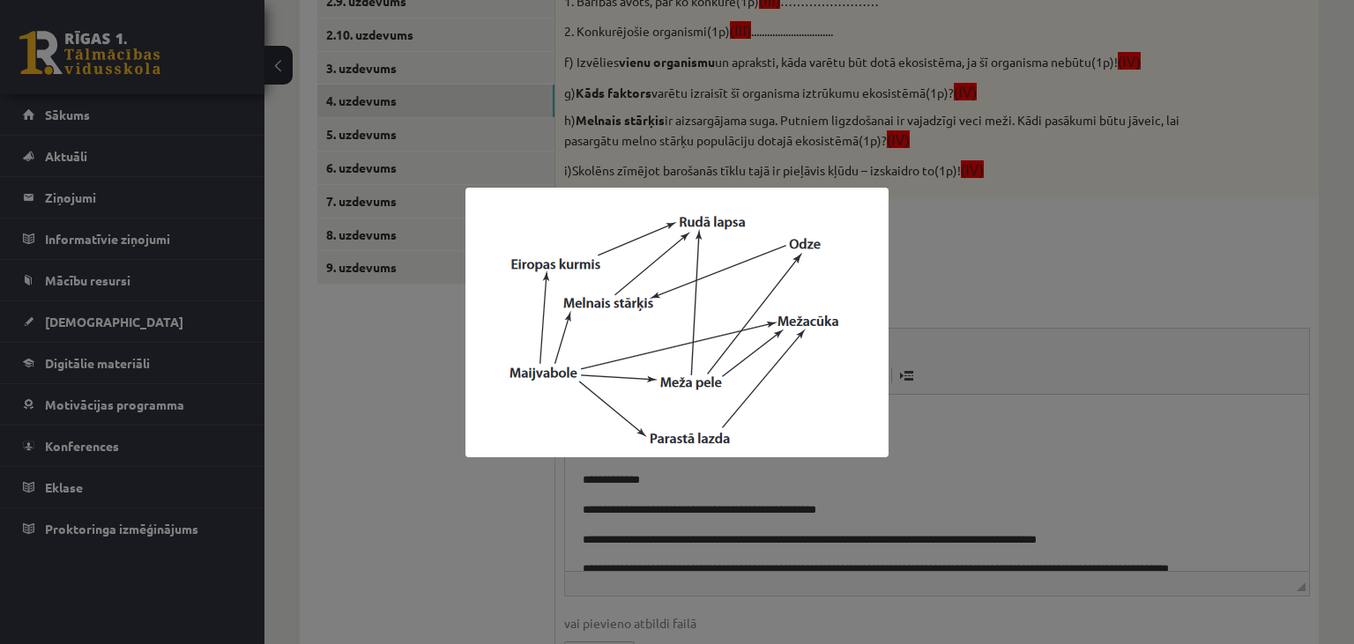
click at [463, 499] on div at bounding box center [677, 322] width 1354 height 644
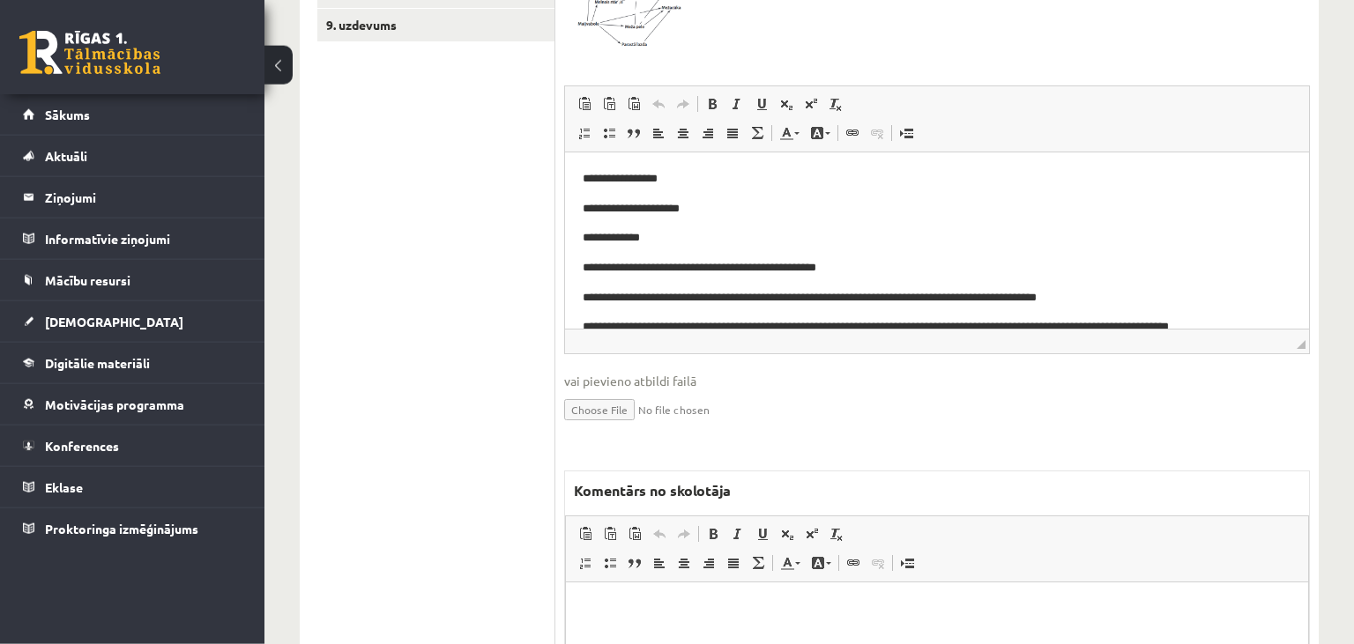
scroll to position [910, 0]
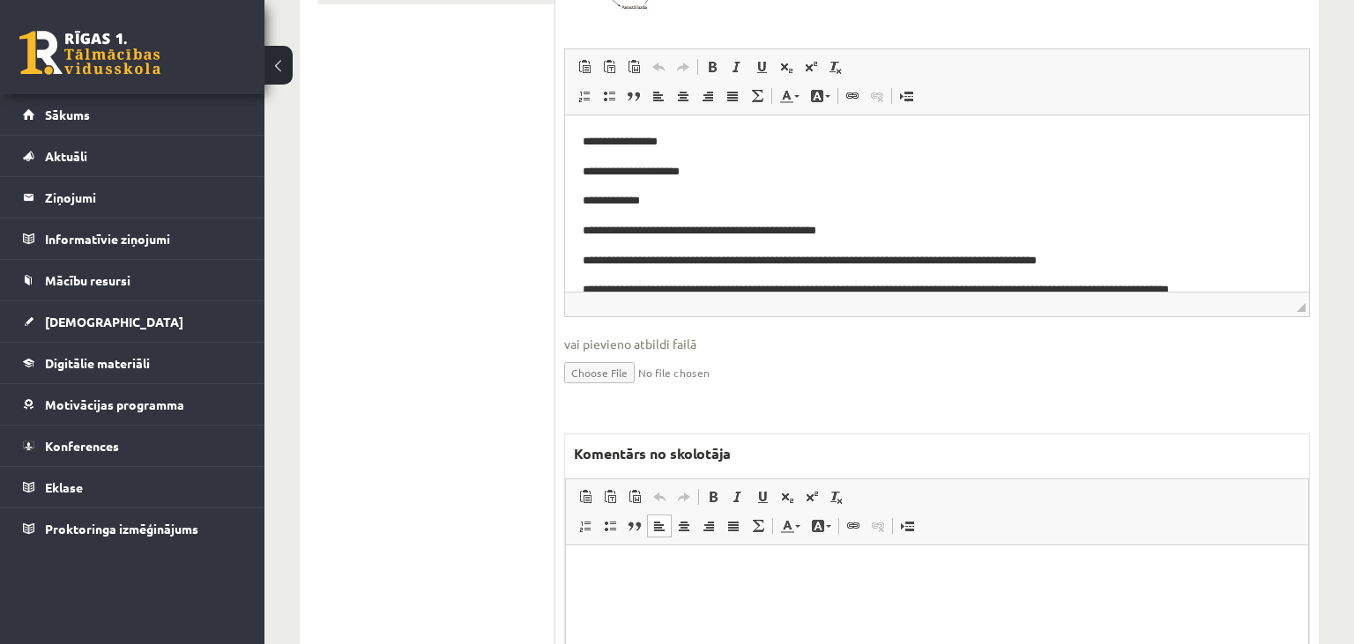
click at [614, 596] on html at bounding box center [937, 633] width 742 height 176
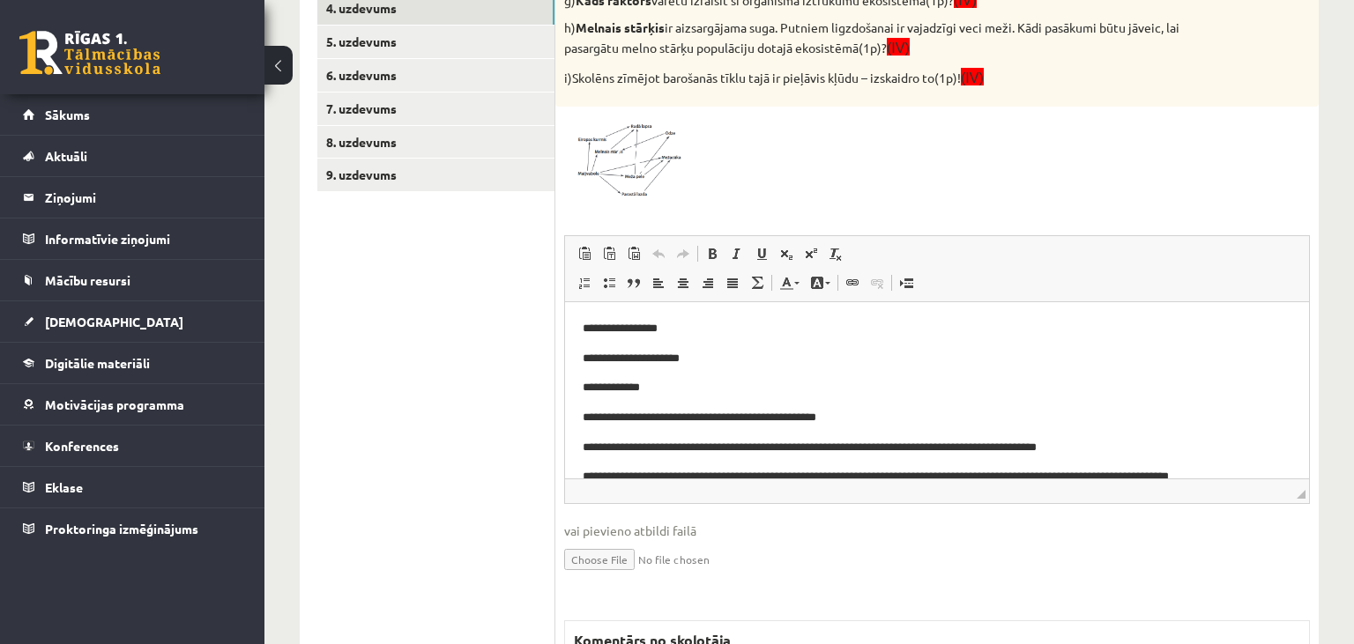
click at [642, 164] on span at bounding box center [631, 158] width 28 height 28
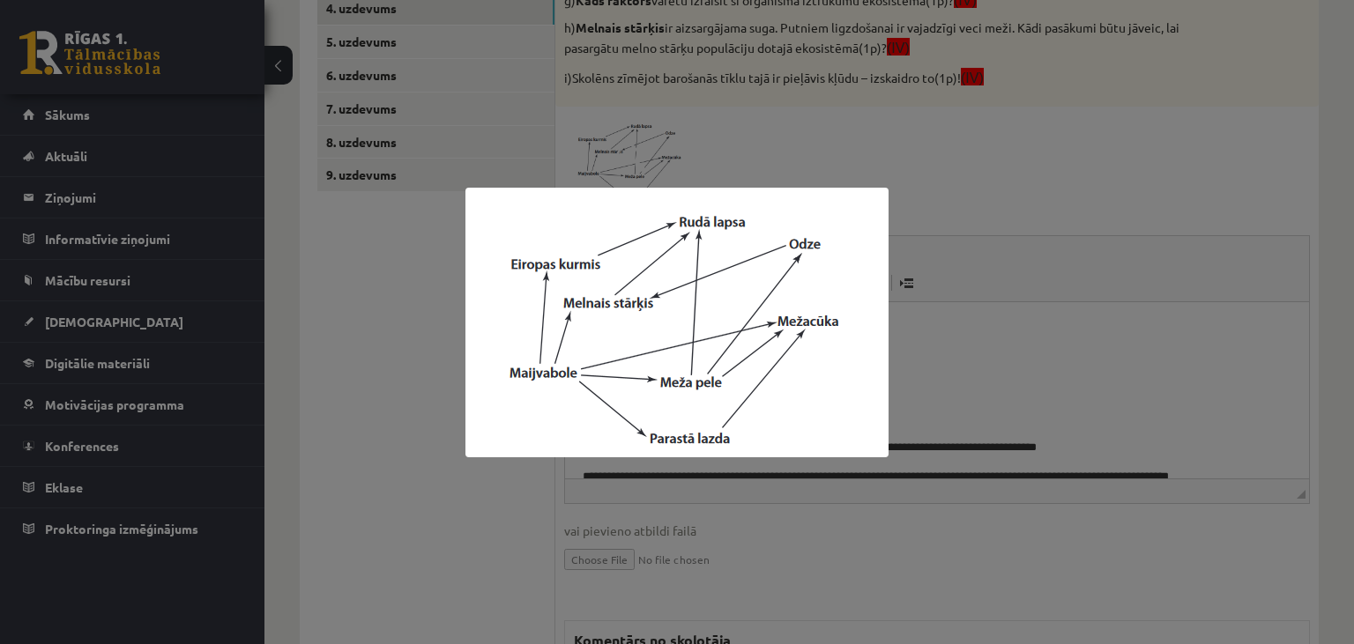
click at [424, 502] on div at bounding box center [677, 322] width 1354 height 644
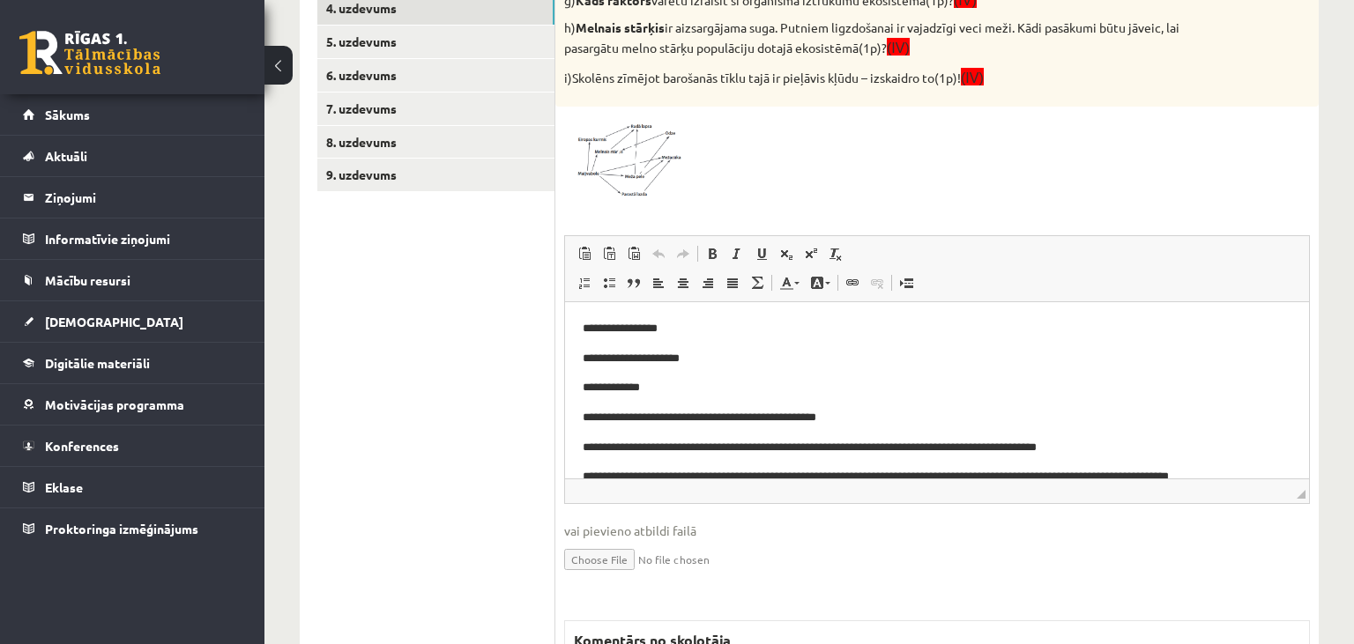
click at [620, 153] on span at bounding box center [631, 158] width 28 height 28
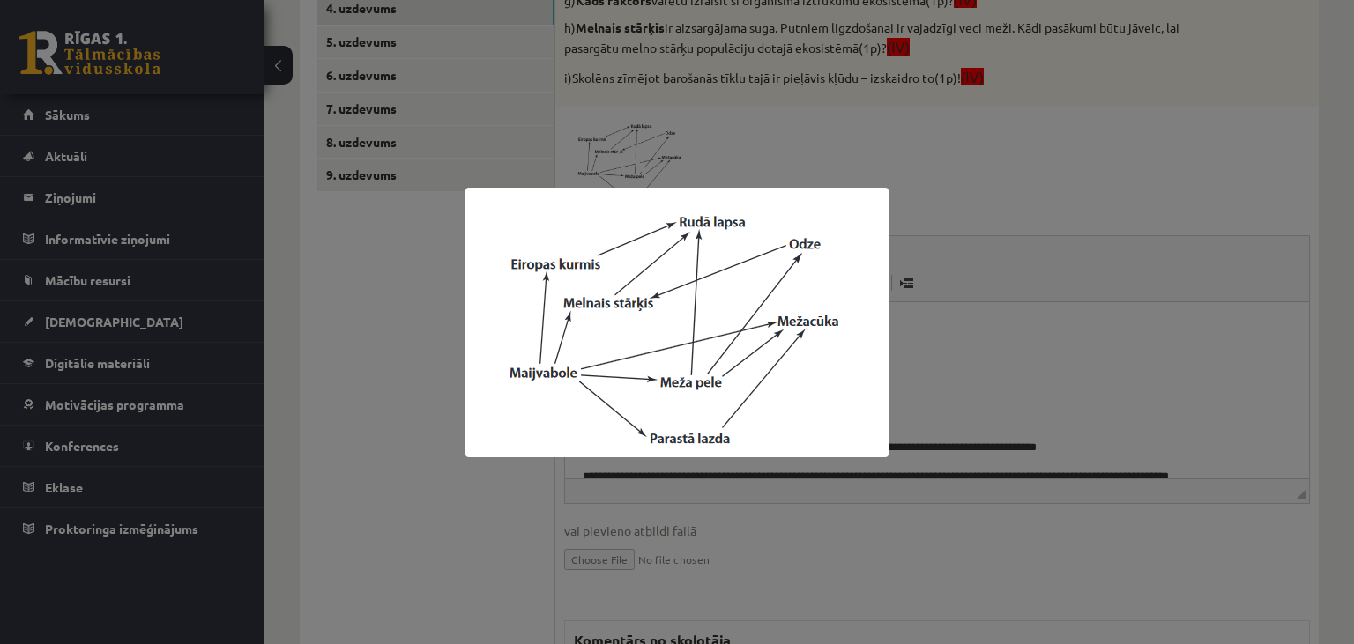
click at [1159, 311] on div at bounding box center [677, 322] width 1354 height 644
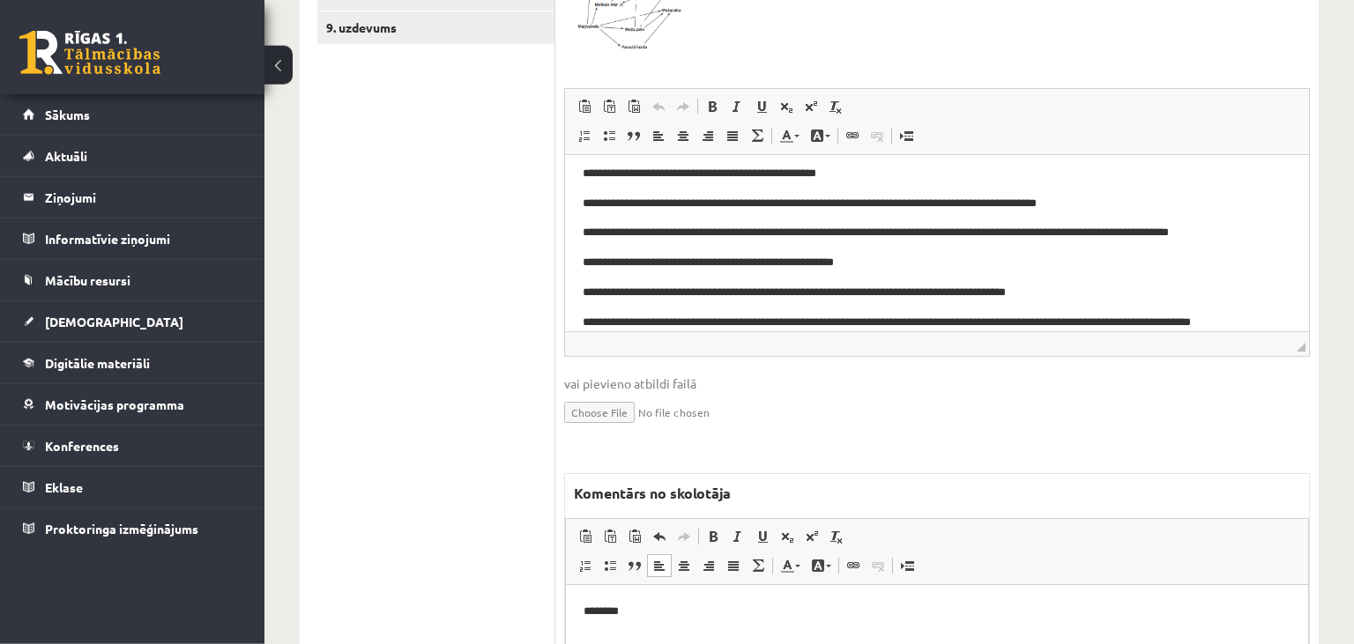
scroll to position [910, 0]
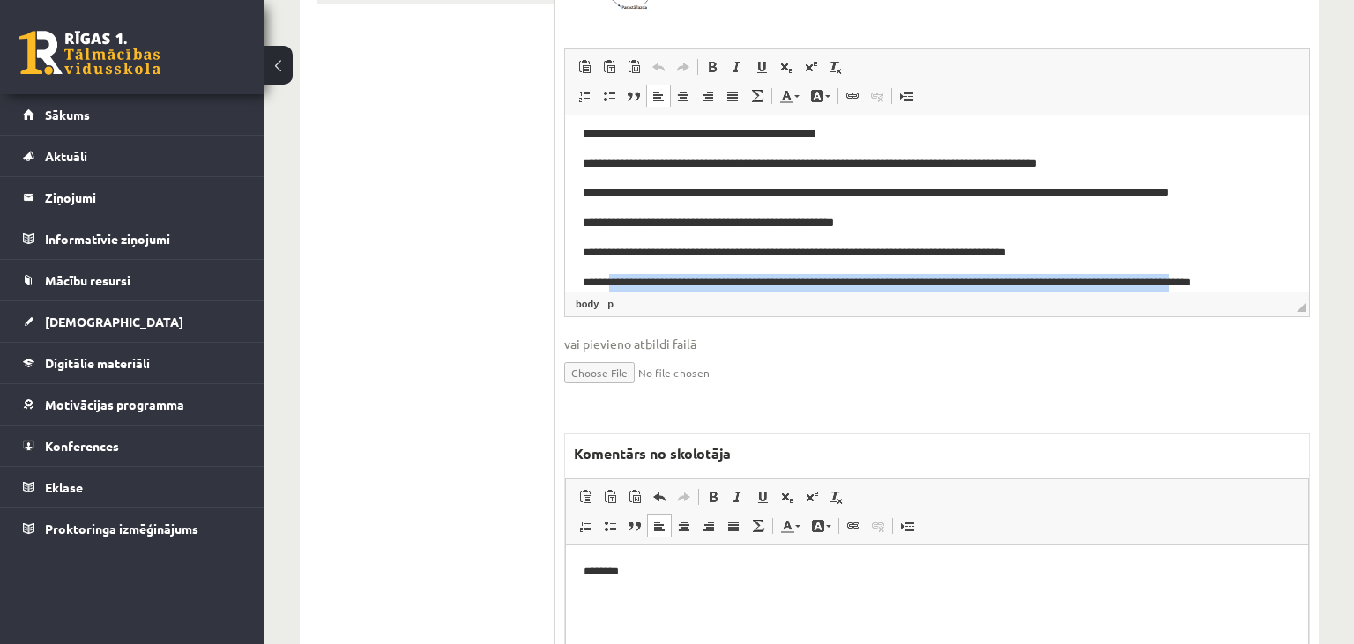
drag, startPoint x: 612, startPoint y: 279, endPoint x: 1258, endPoint y: 279, distance: 646.2
click at [1258, 279] on p "**********" at bounding box center [938, 282] width 710 height 19
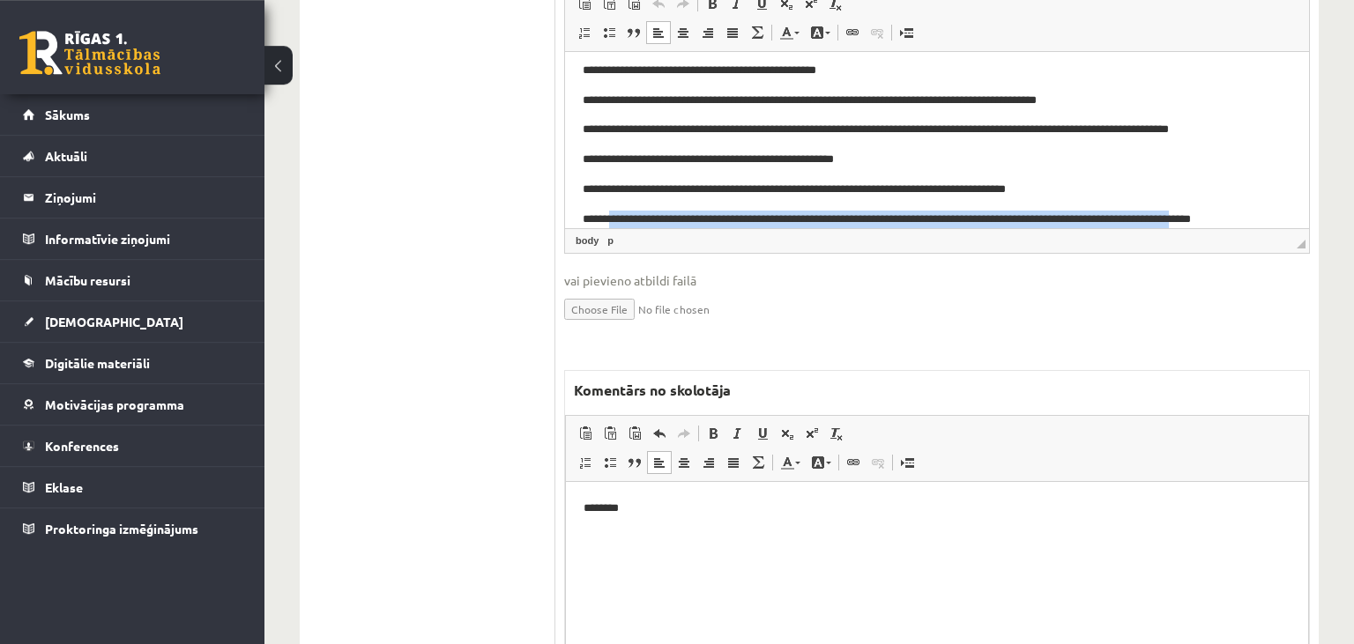
scroll to position [1002, 0]
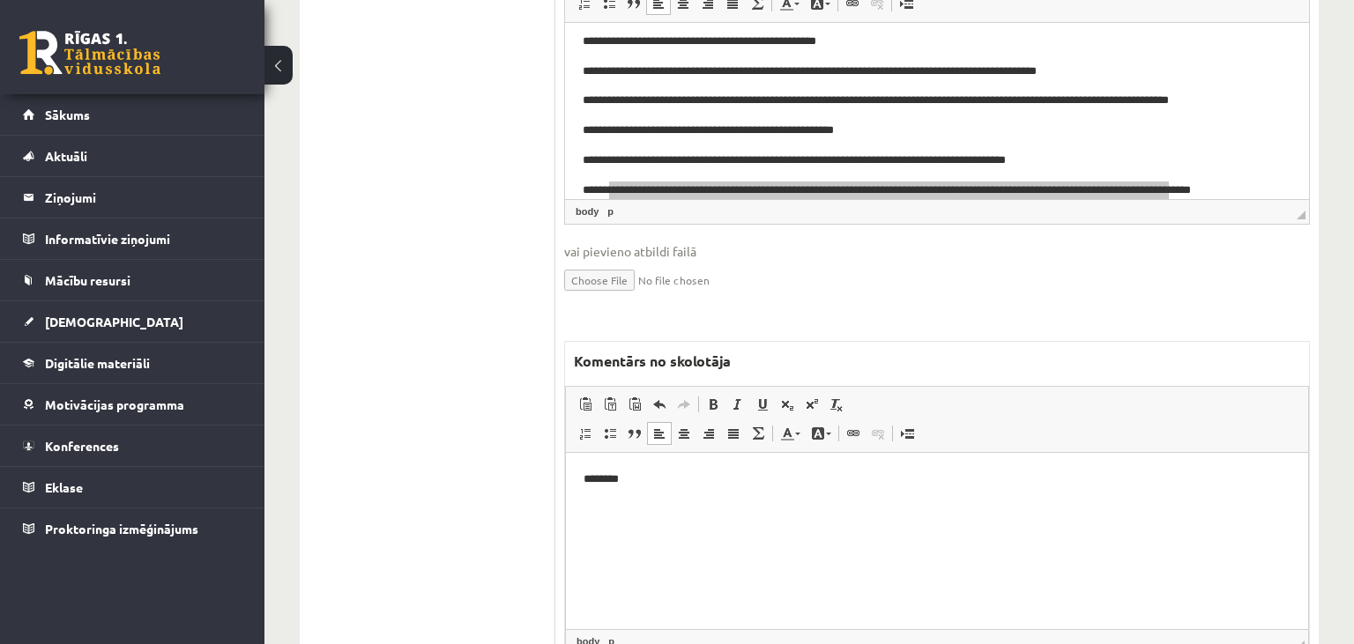
click at [678, 473] on p "********" at bounding box center [938, 479] width 708 height 19
click at [786, 508] on p "**********" at bounding box center [938, 509] width 708 height 19
click at [783, 509] on p "**********" at bounding box center [938, 509] width 708 height 19
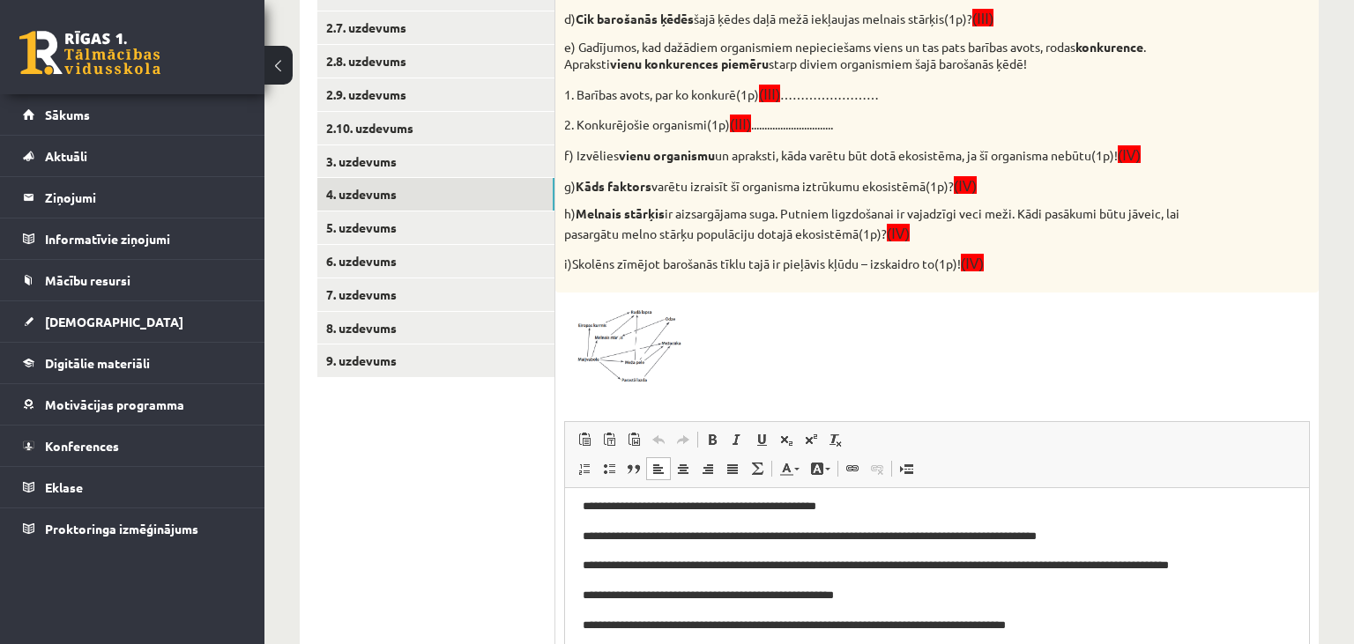
scroll to position [0, 0]
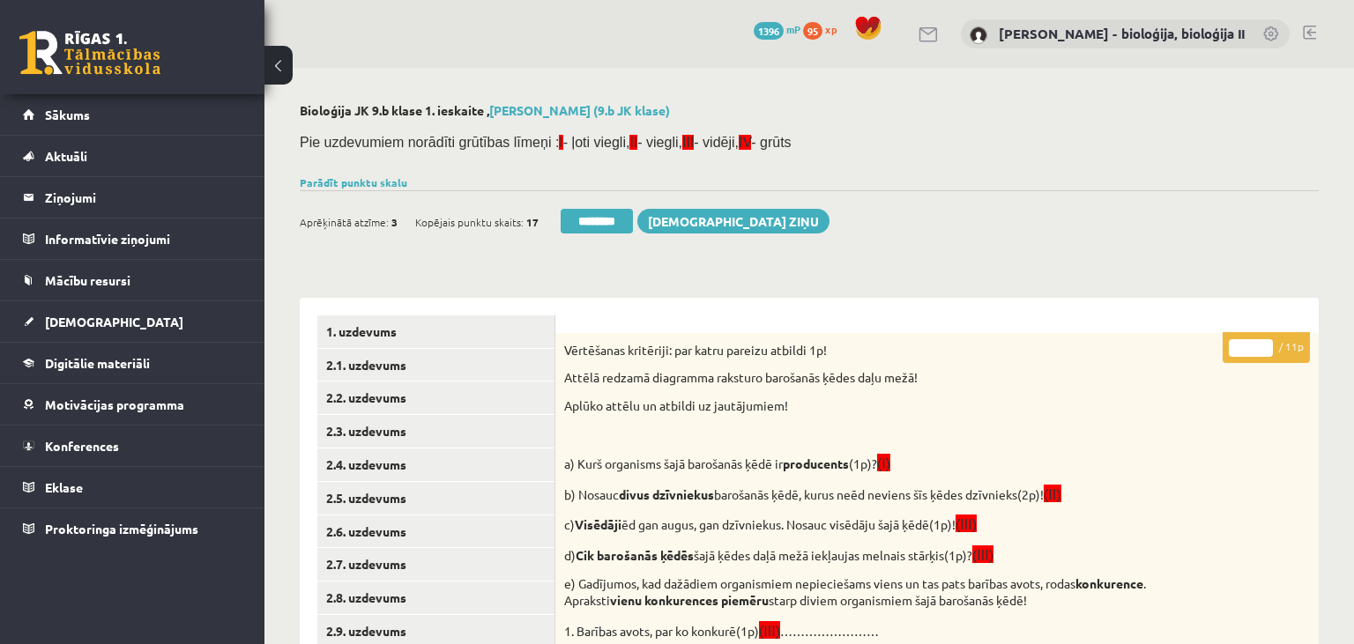
click at [1250, 351] on input "*" at bounding box center [1251, 348] width 44 height 18
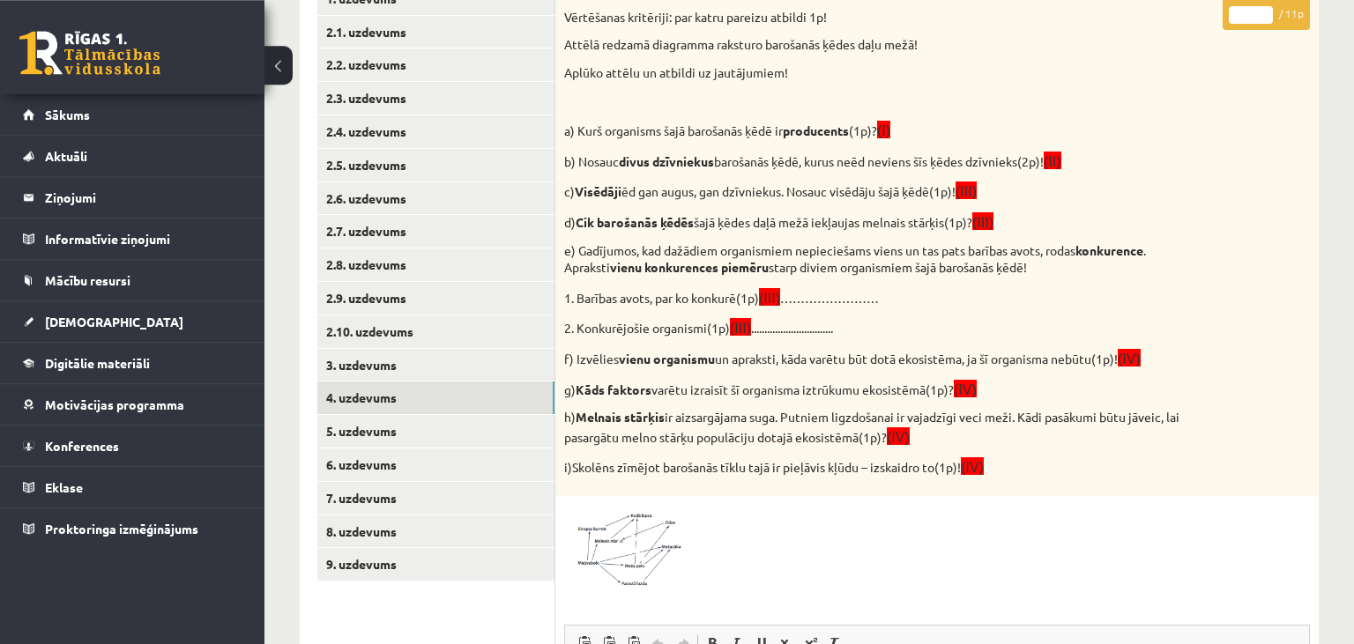
scroll to position [372, 0]
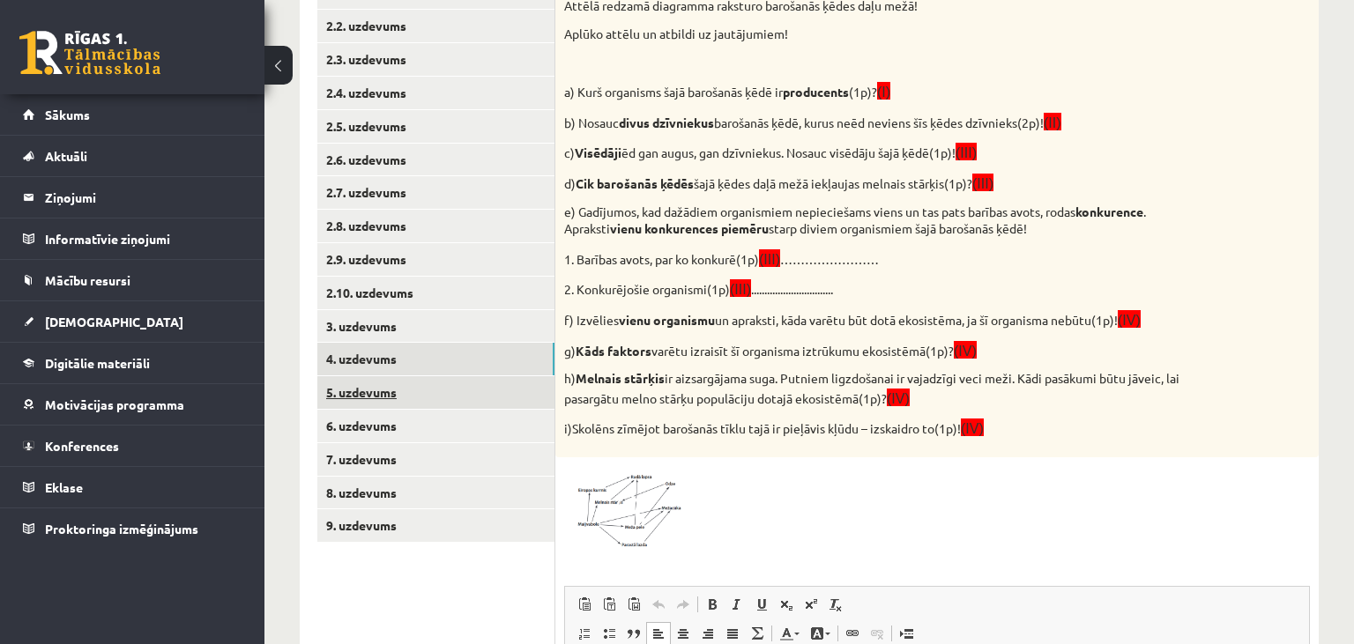
type input "*"
click at [439, 398] on link "5. uzdevums" at bounding box center [435, 392] width 237 height 33
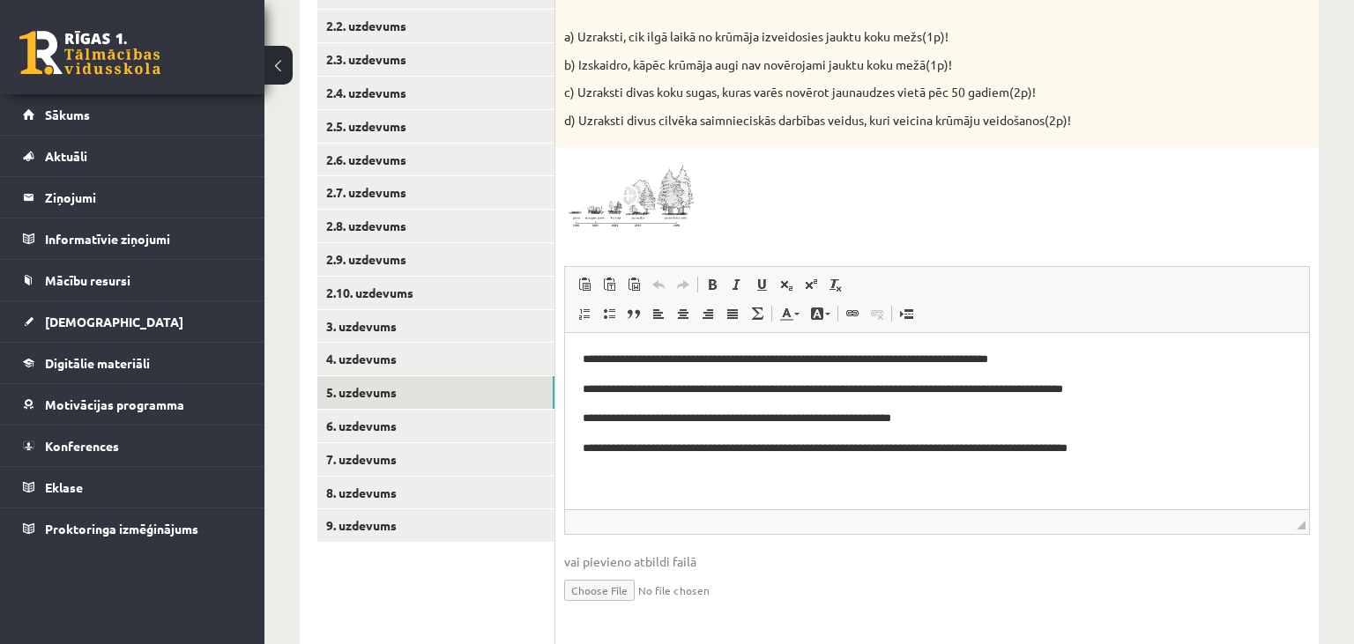
scroll to position [0, 0]
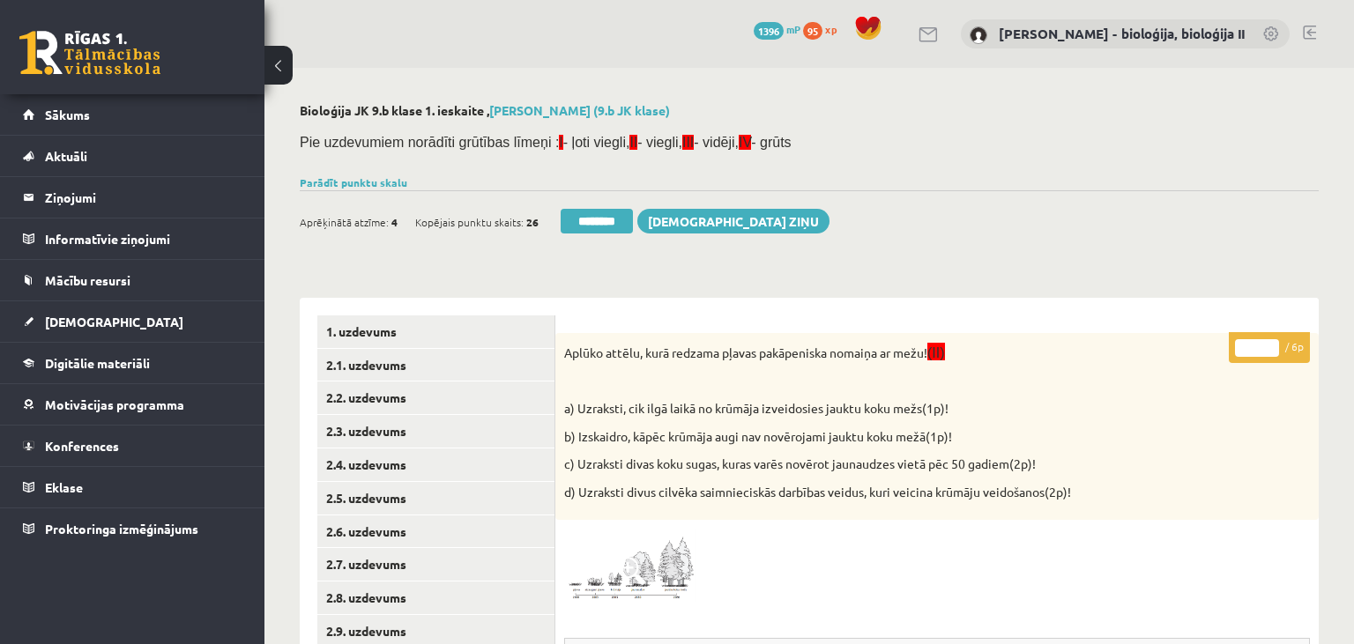
click at [1268, 342] on input "*" at bounding box center [1257, 348] width 44 height 18
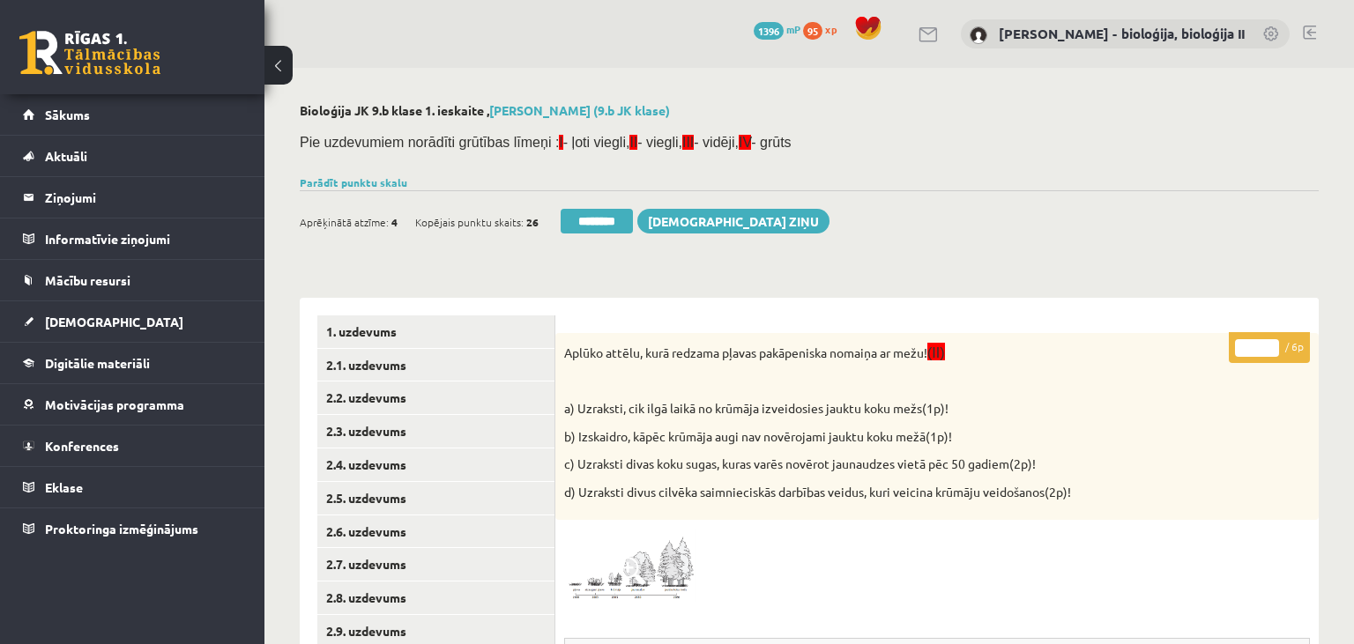
type input "*"
click at [1268, 342] on input "*" at bounding box center [1257, 348] width 44 height 18
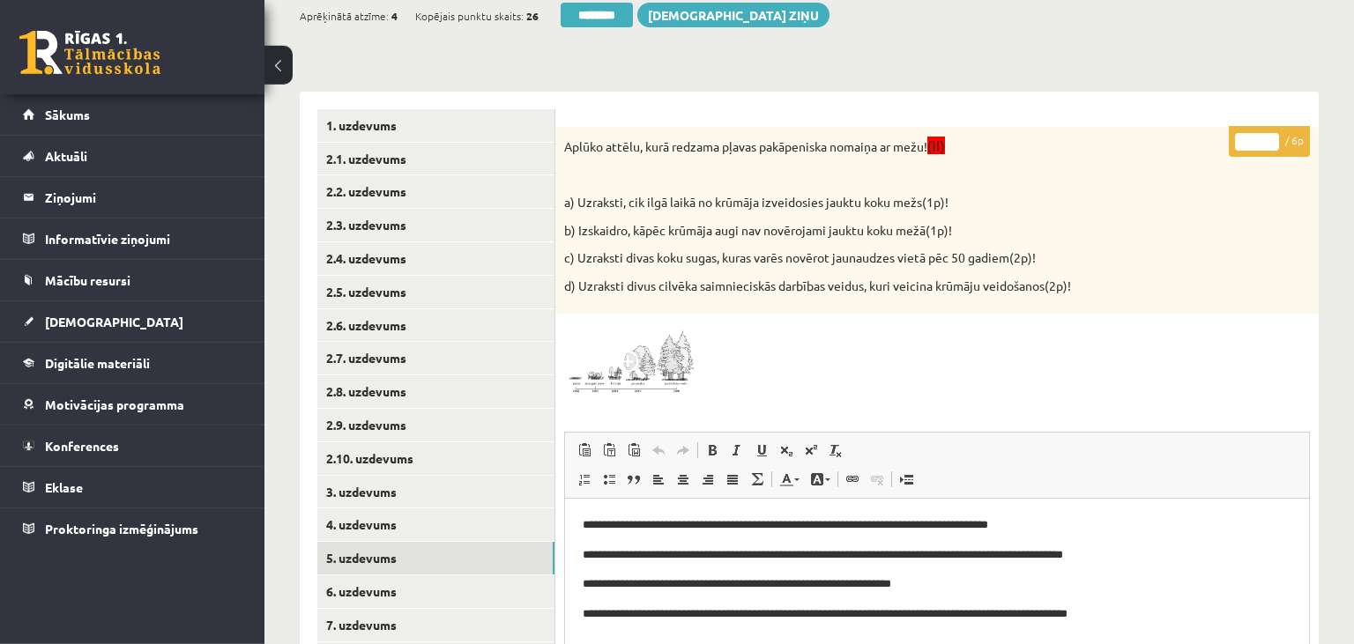
scroll to position [372, 0]
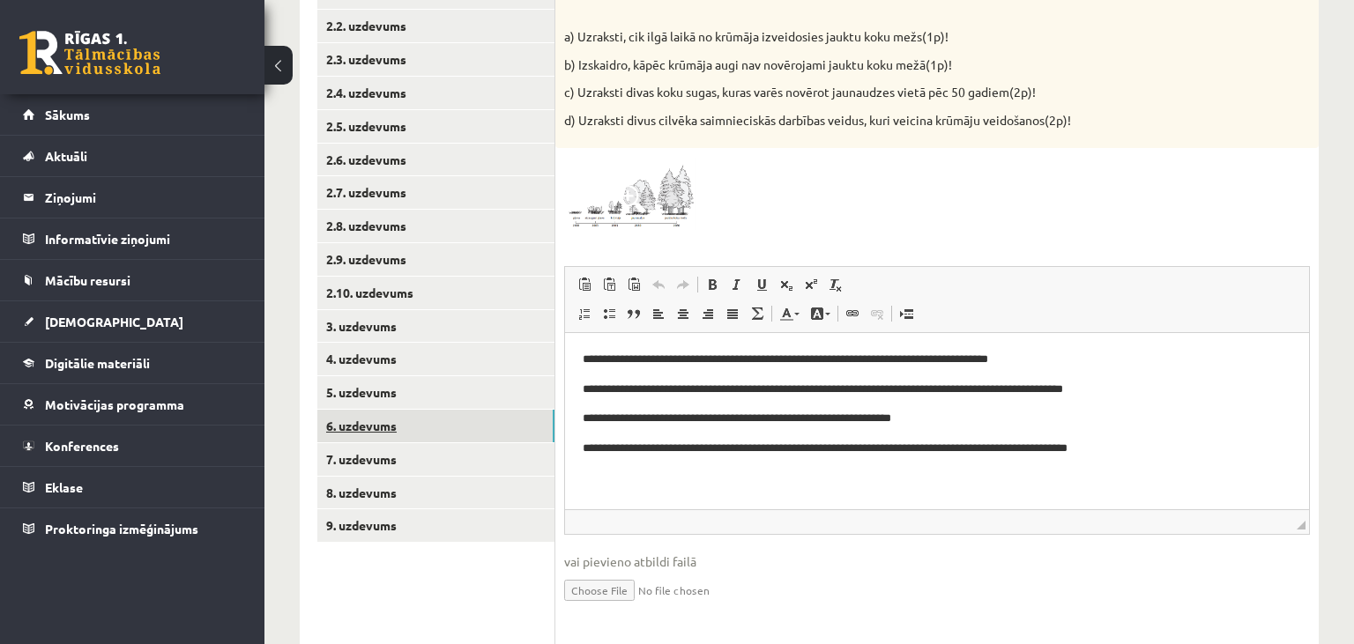
click at [427, 421] on link "6. uzdevums" at bounding box center [435, 426] width 237 height 33
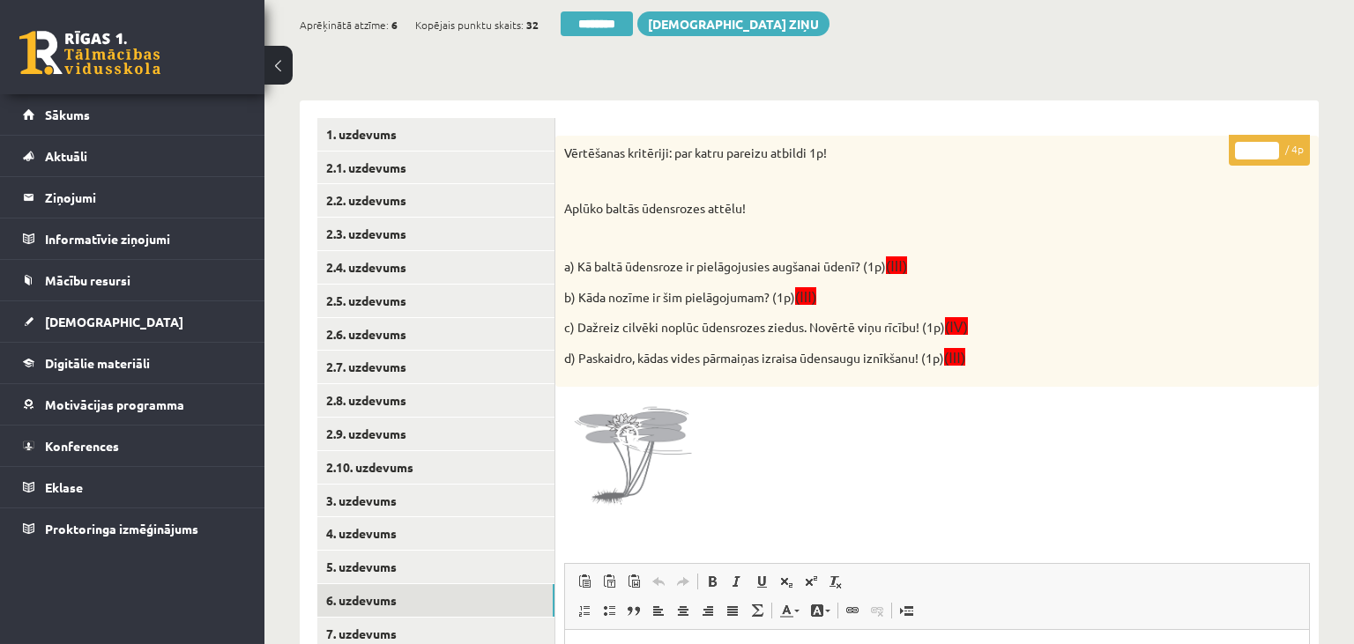
scroll to position [186, 0]
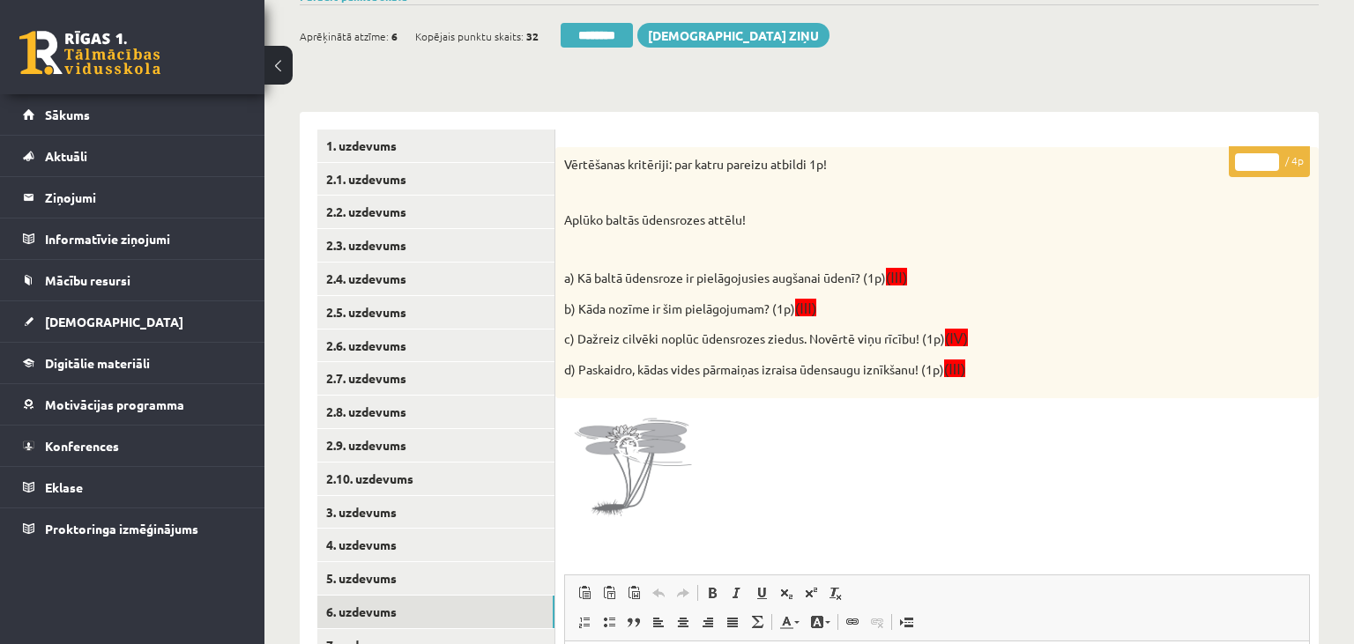
click at [1276, 157] on input "*" at bounding box center [1257, 162] width 44 height 18
type input "*"
click at [1276, 157] on input "*" at bounding box center [1257, 162] width 44 height 18
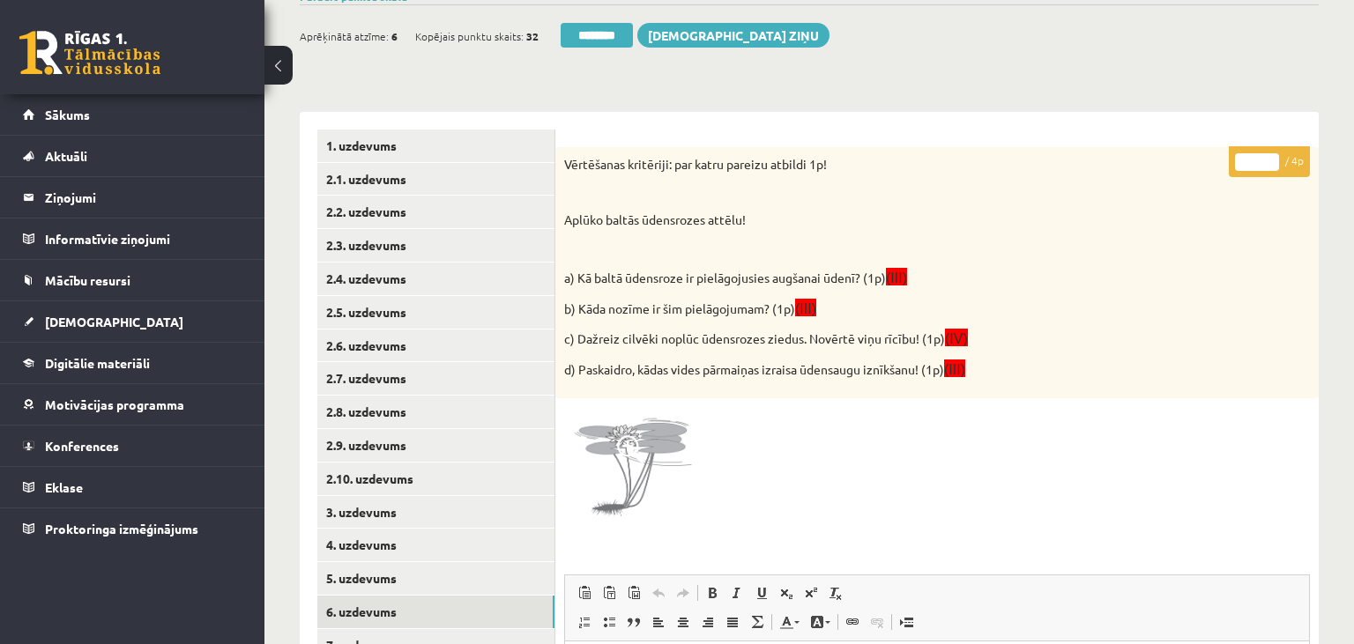
click at [1276, 157] on input "*" at bounding box center [1257, 162] width 44 height 18
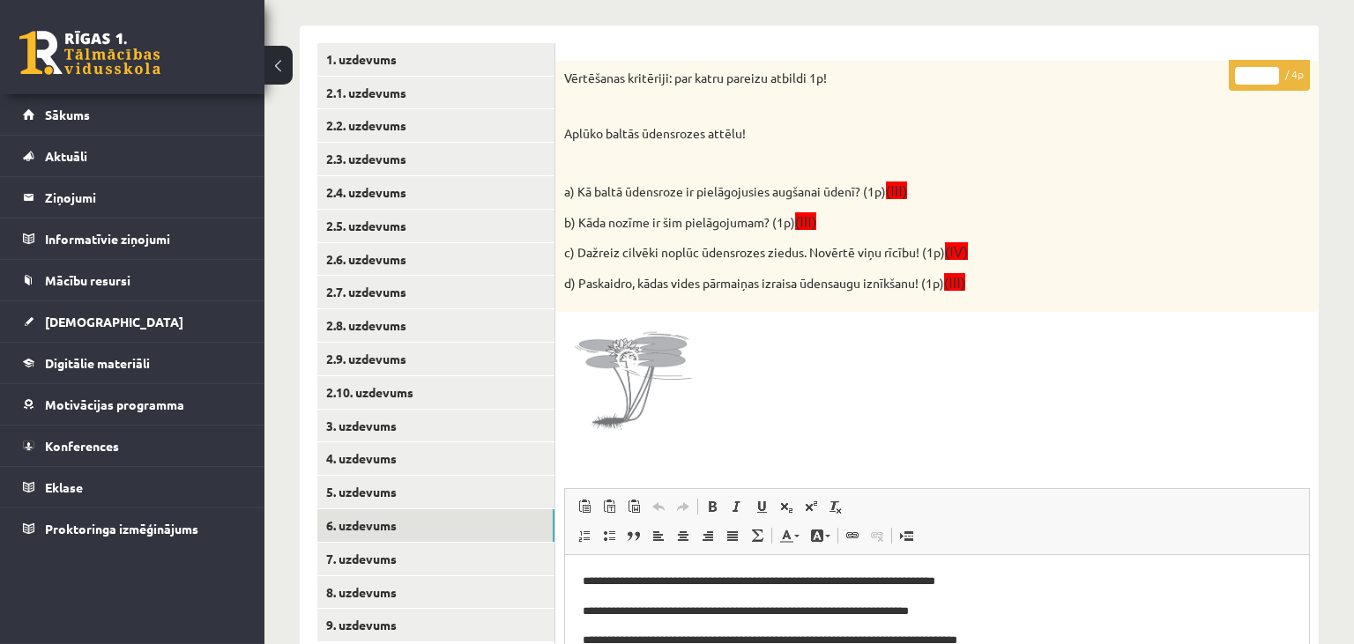
scroll to position [372, 0]
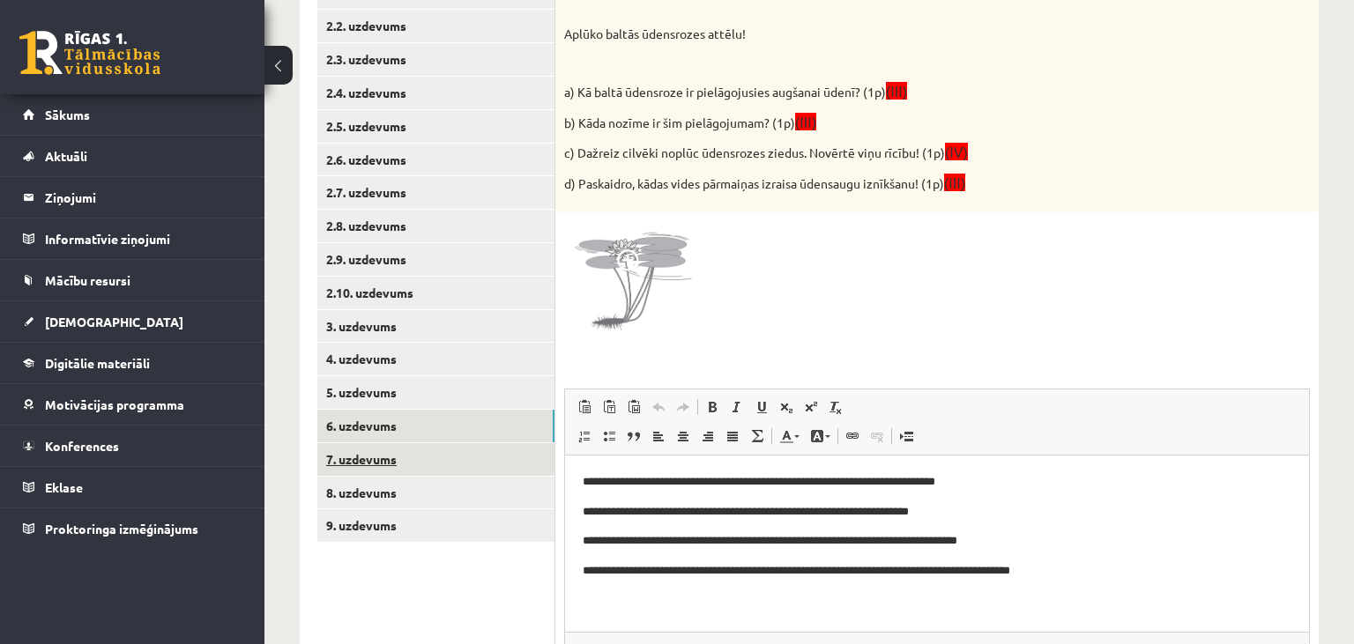
click at [430, 471] on link "7. uzdevums" at bounding box center [435, 459] width 237 height 33
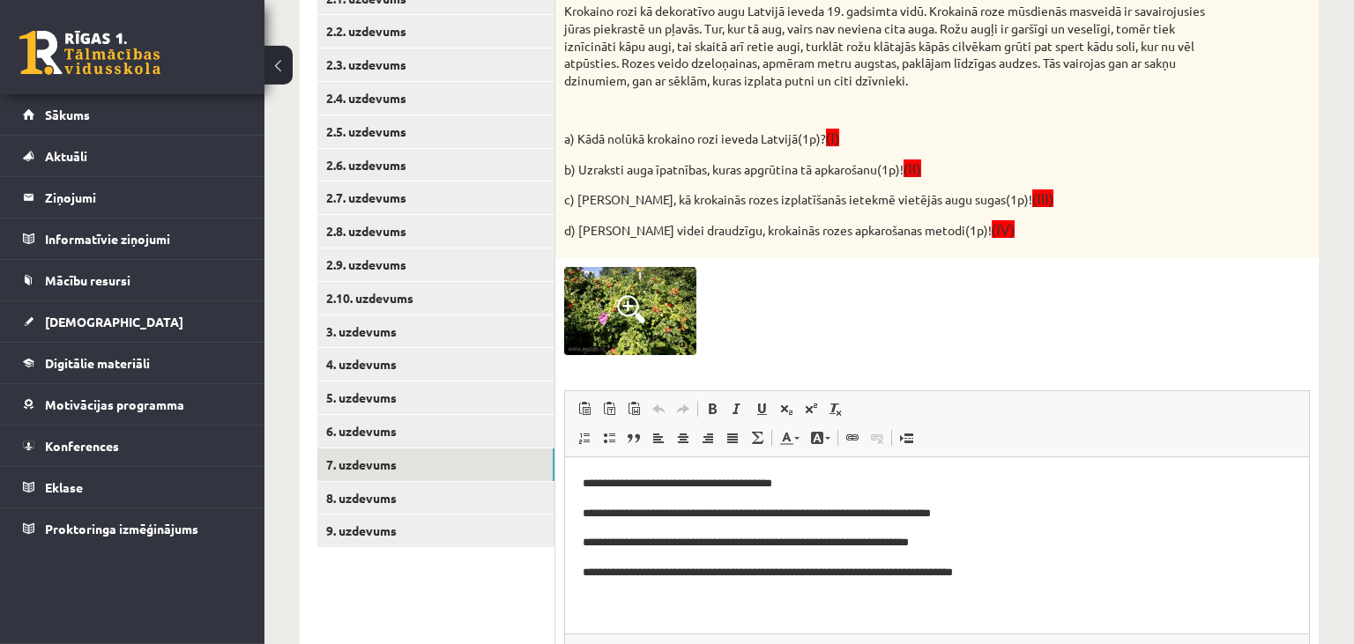
scroll to position [186, 0]
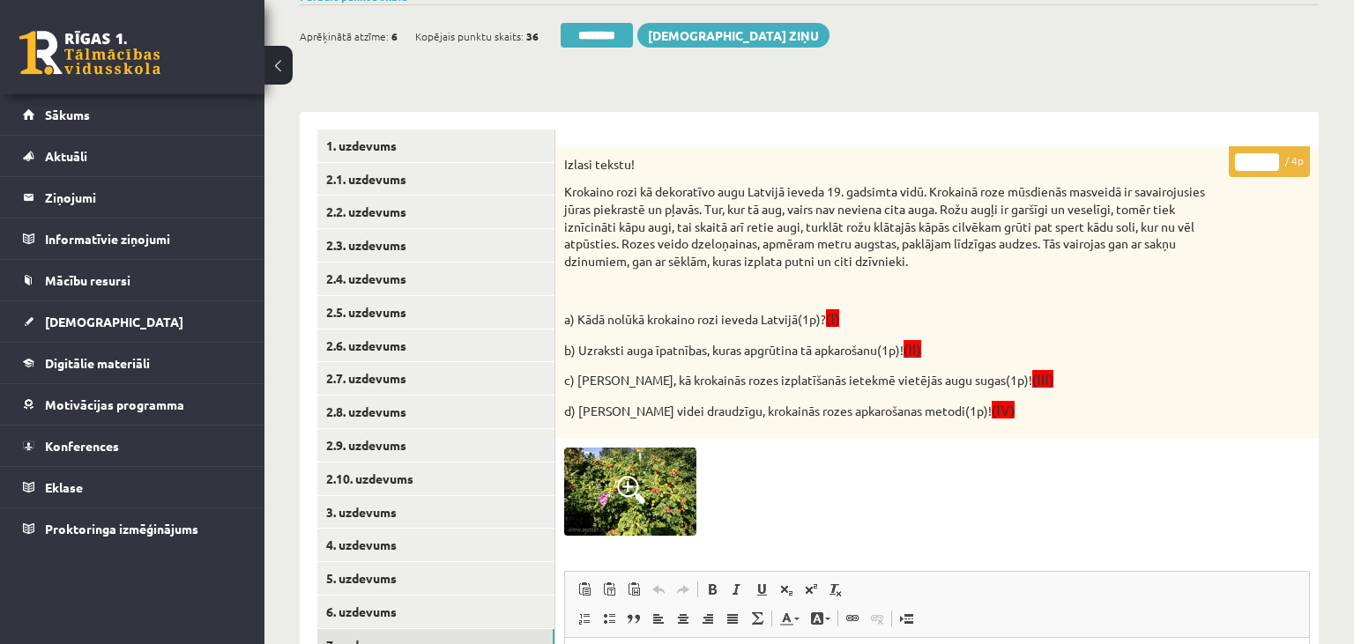
click at [1268, 158] on input "*" at bounding box center [1257, 162] width 44 height 18
type input "*"
click at [1268, 158] on input "*" at bounding box center [1257, 162] width 44 height 18
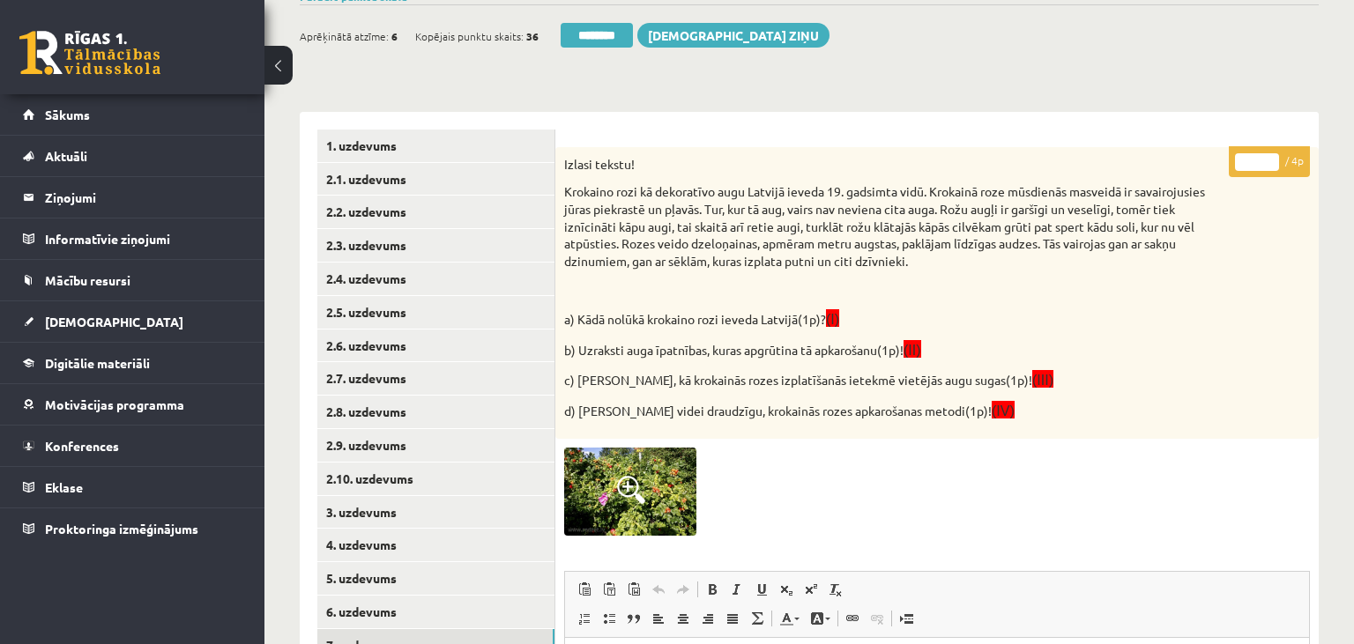
click at [1268, 158] on input "*" at bounding box center [1257, 162] width 44 height 18
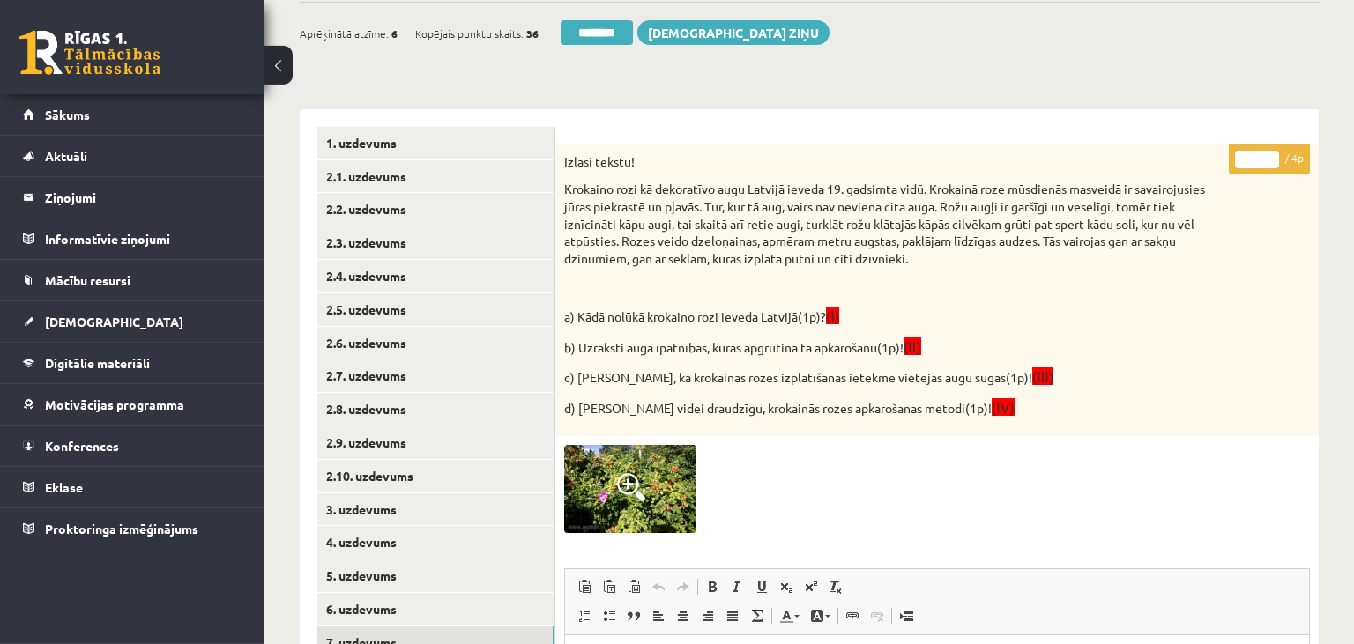
scroll to position [558, 0]
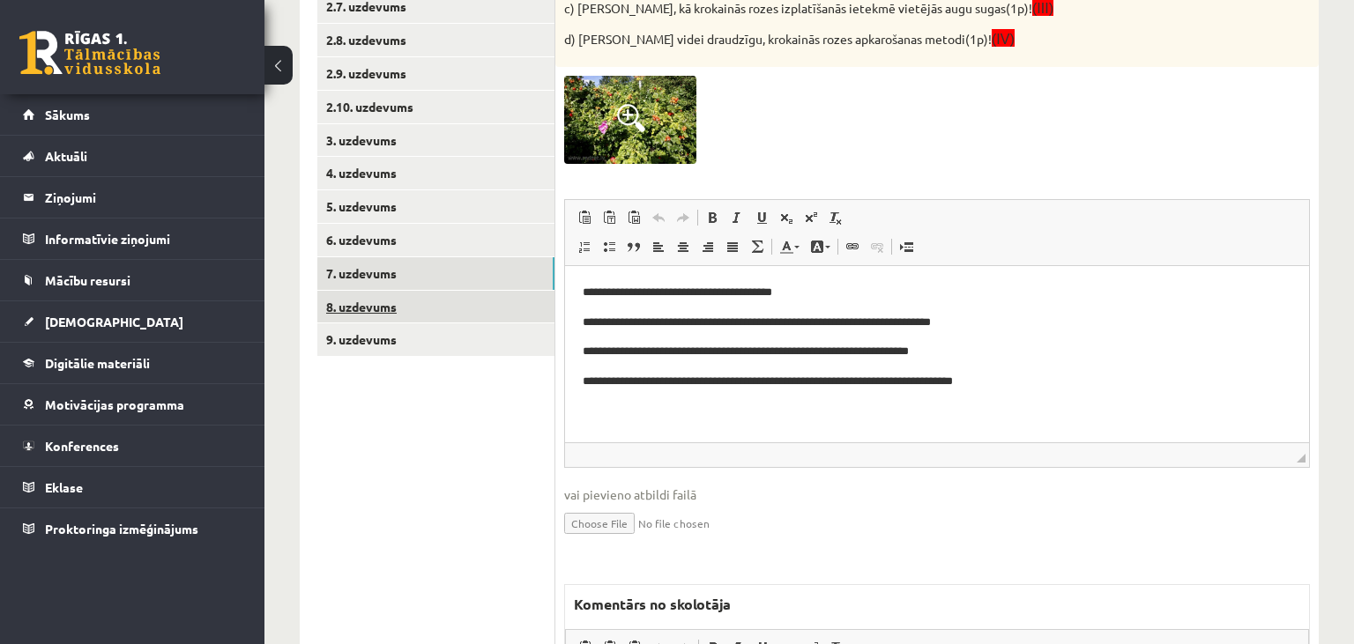
click at [425, 298] on link "8. uzdevums" at bounding box center [435, 307] width 237 height 33
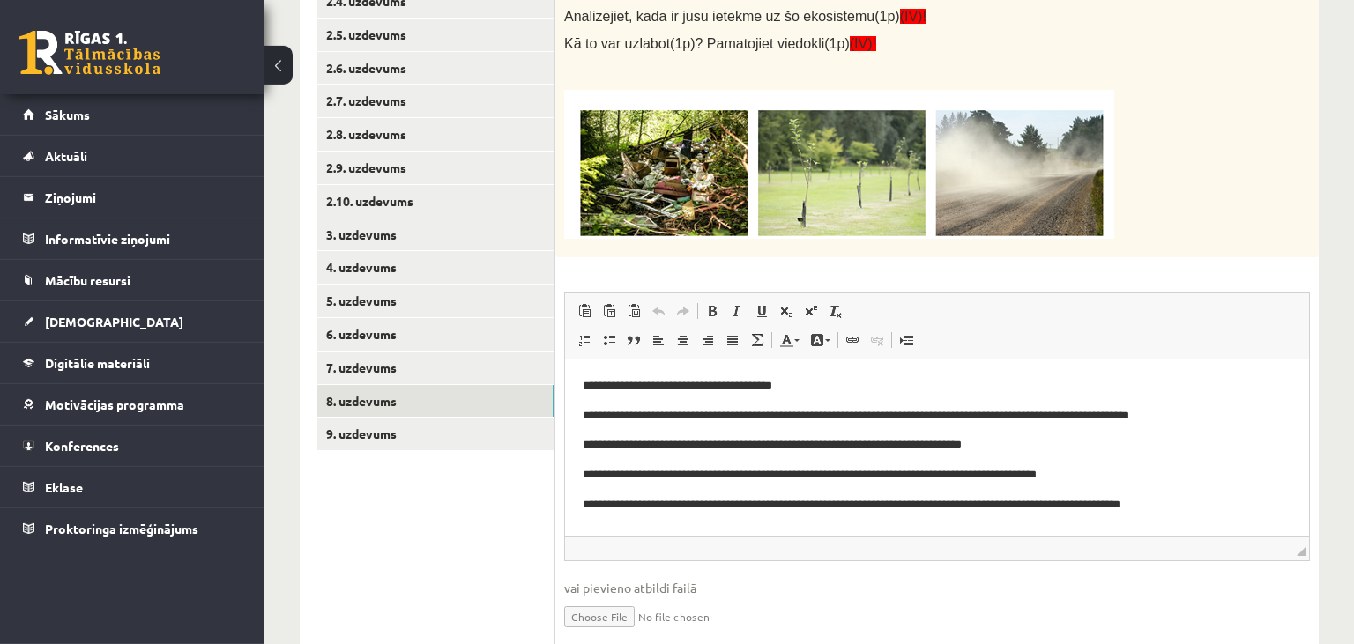
scroll to position [552, 0]
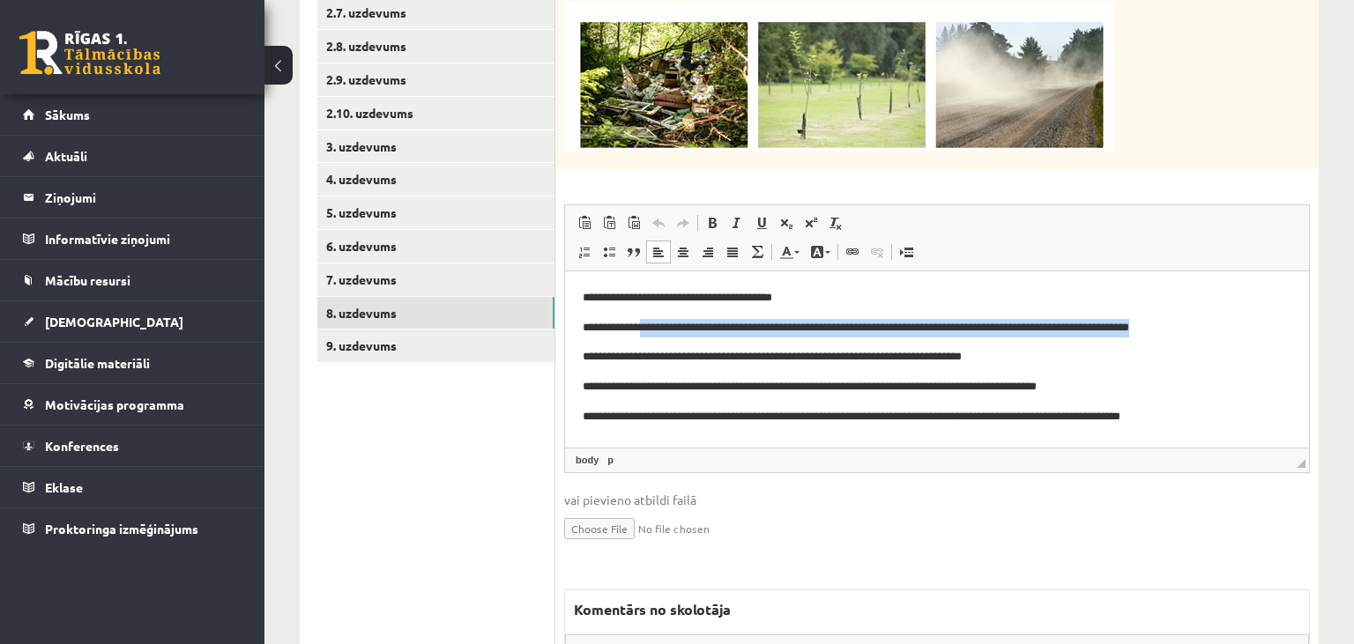
drag, startPoint x: 695, startPoint y: 331, endPoint x: 1232, endPoint y: 333, distance: 537.8
click at [1232, 333] on p "**********" at bounding box center [938, 327] width 710 height 19
click at [828, 326] on p "**********" at bounding box center [938, 327] width 710 height 19
drag, startPoint x: 827, startPoint y: 326, endPoint x: 1091, endPoint y: 333, distance: 264.6
click at [1091, 333] on p "**********" at bounding box center [938, 327] width 710 height 19
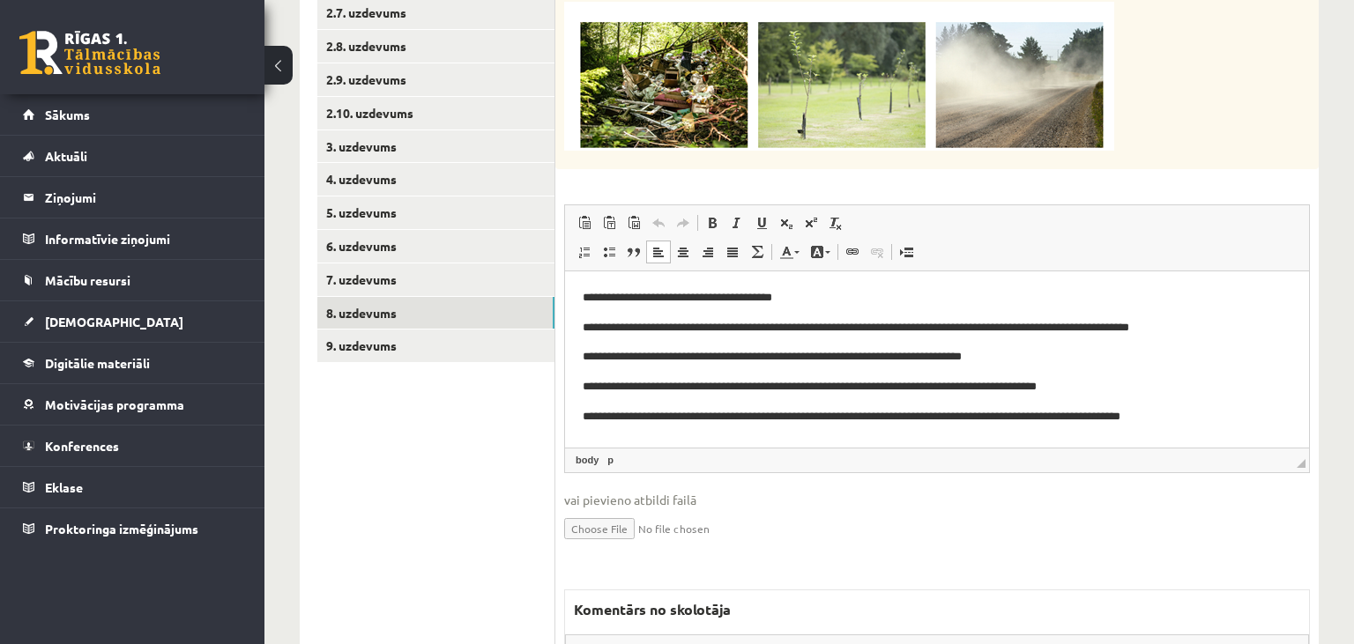
click at [689, 358] on p "**********" at bounding box center [938, 356] width 710 height 19
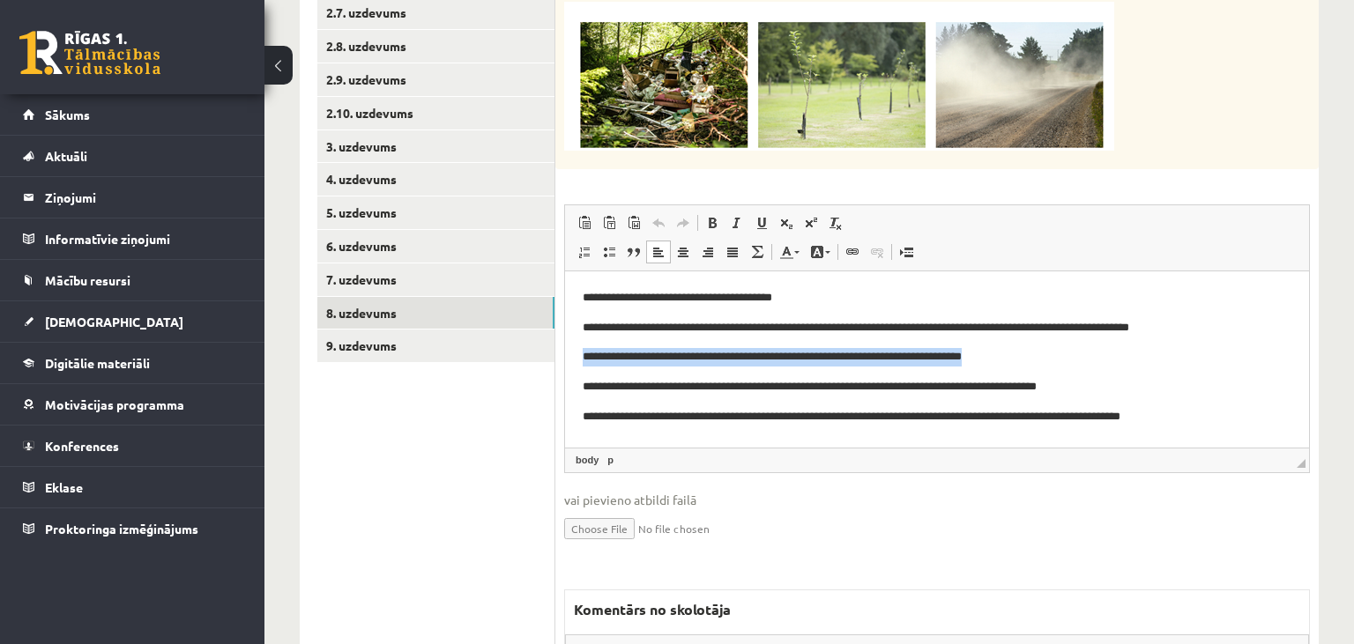
drag, startPoint x: 637, startPoint y: 353, endPoint x: 1046, endPoint y: 355, distance: 408.2
click at [1046, 355] on html "**********" at bounding box center [937, 359] width 744 height 176
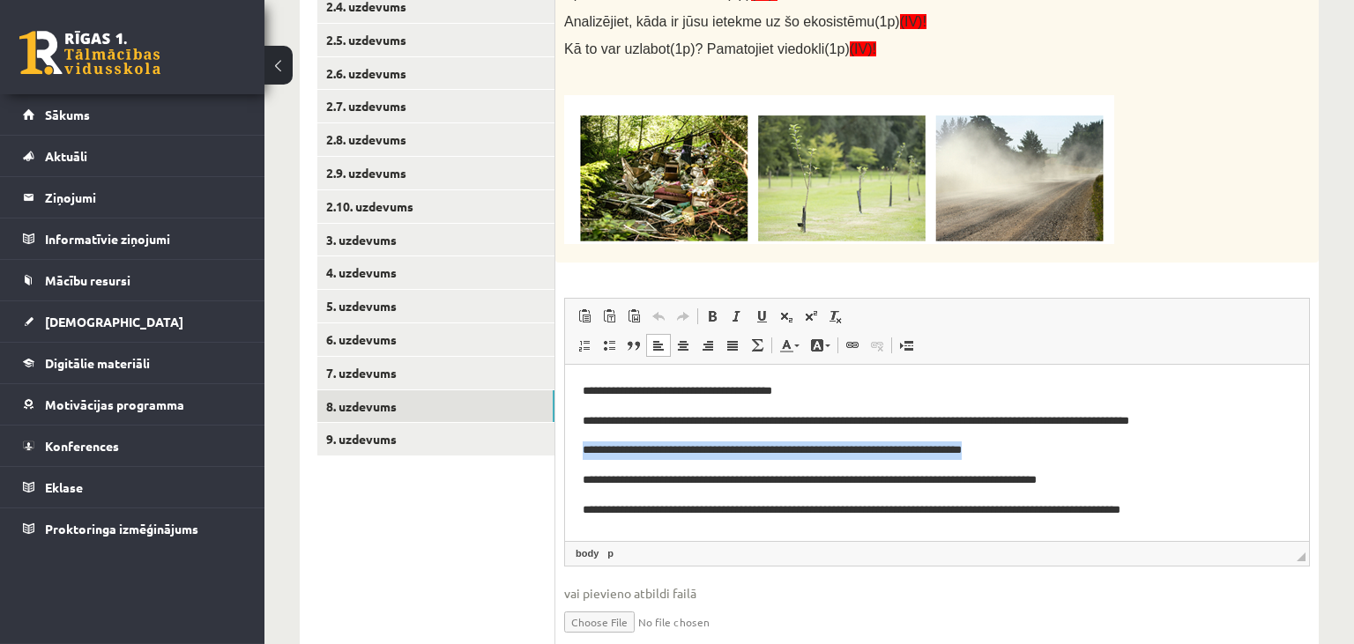
scroll to position [458, 0]
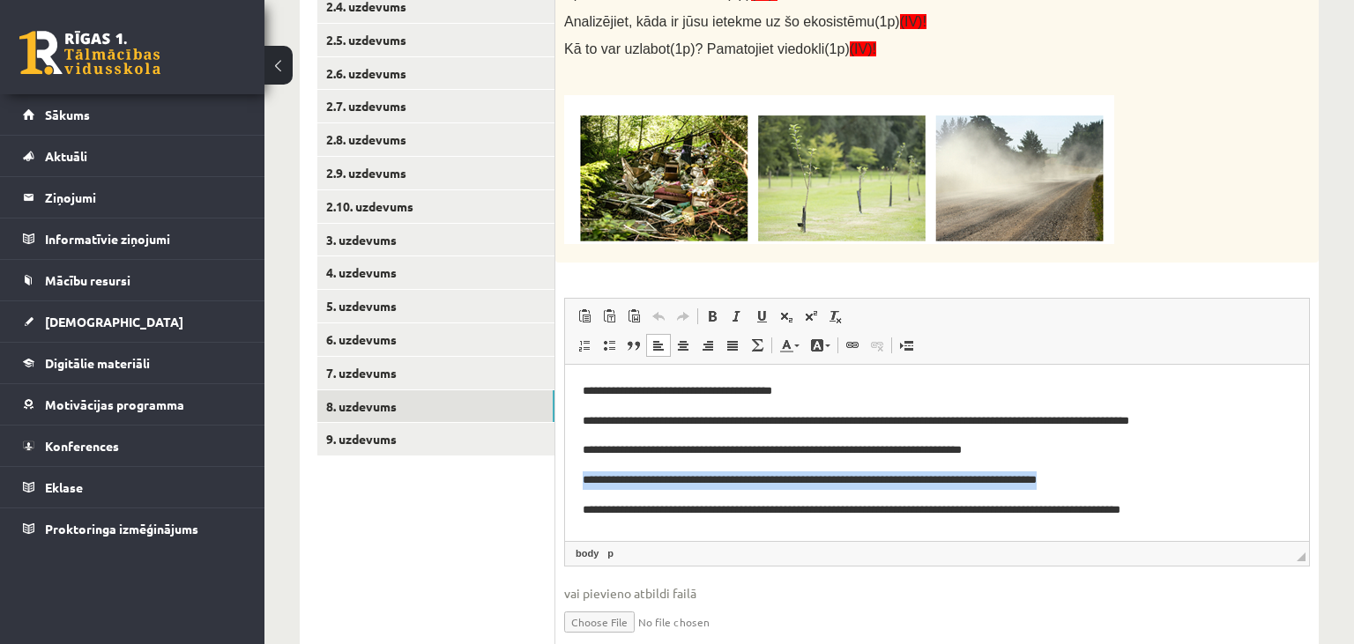
drag, startPoint x: 581, startPoint y: 481, endPoint x: 1094, endPoint y: 470, distance: 513.2
click at [1094, 470] on html "**********" at bounding box center [937, 452] width 744 height 176
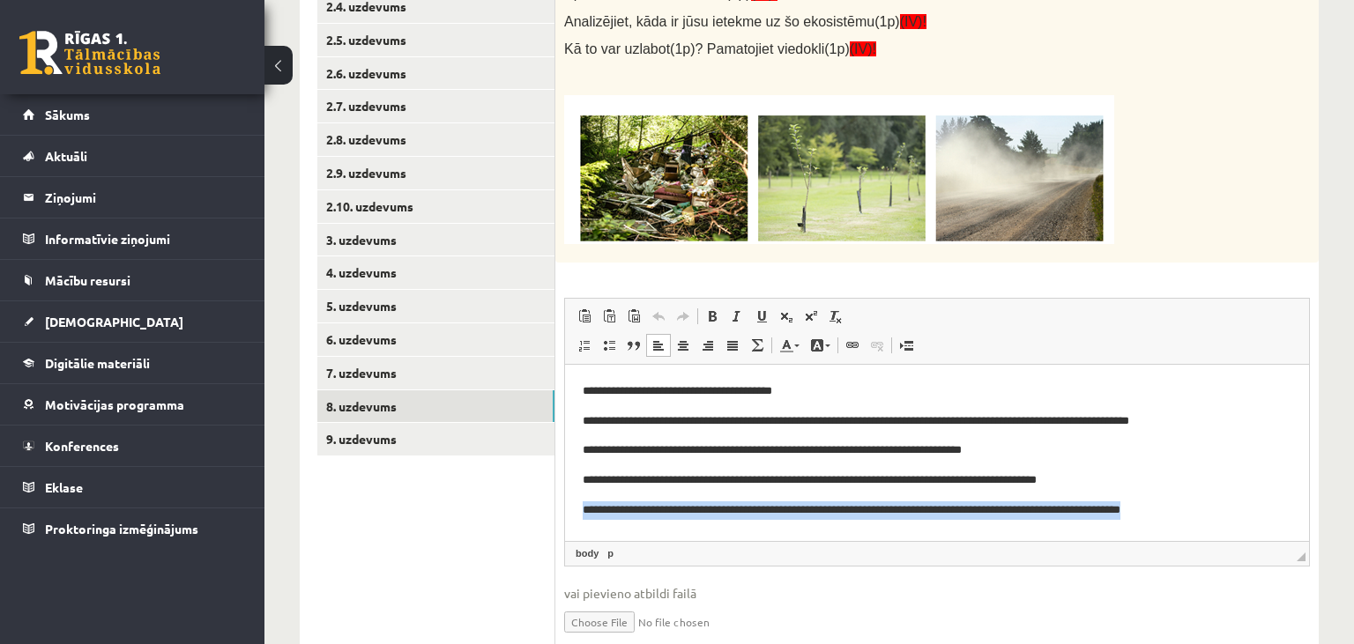
drag, startPoint x: 587, startPoint y: 511, endPoint x: 1204, endPoint y: 510, distance: 617.1
click at [1204, 510] on p "**********" at bounding box center [938, 510] width 710 height 19
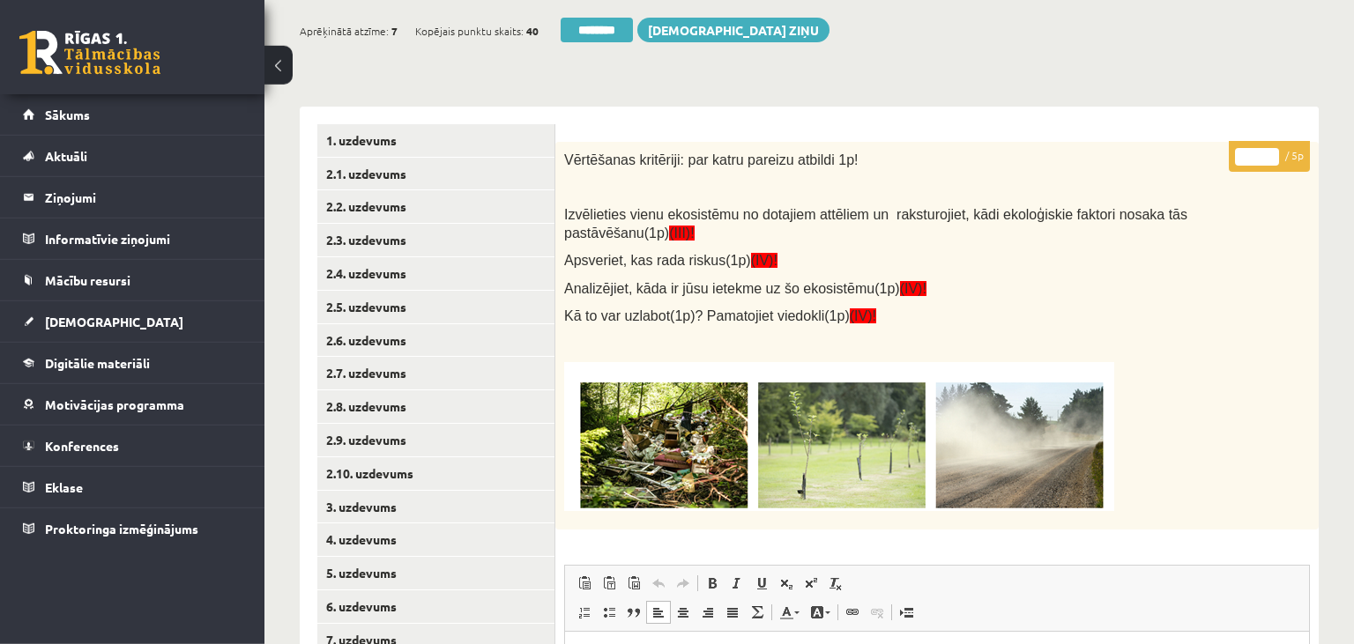
scroll to position [86, 0]
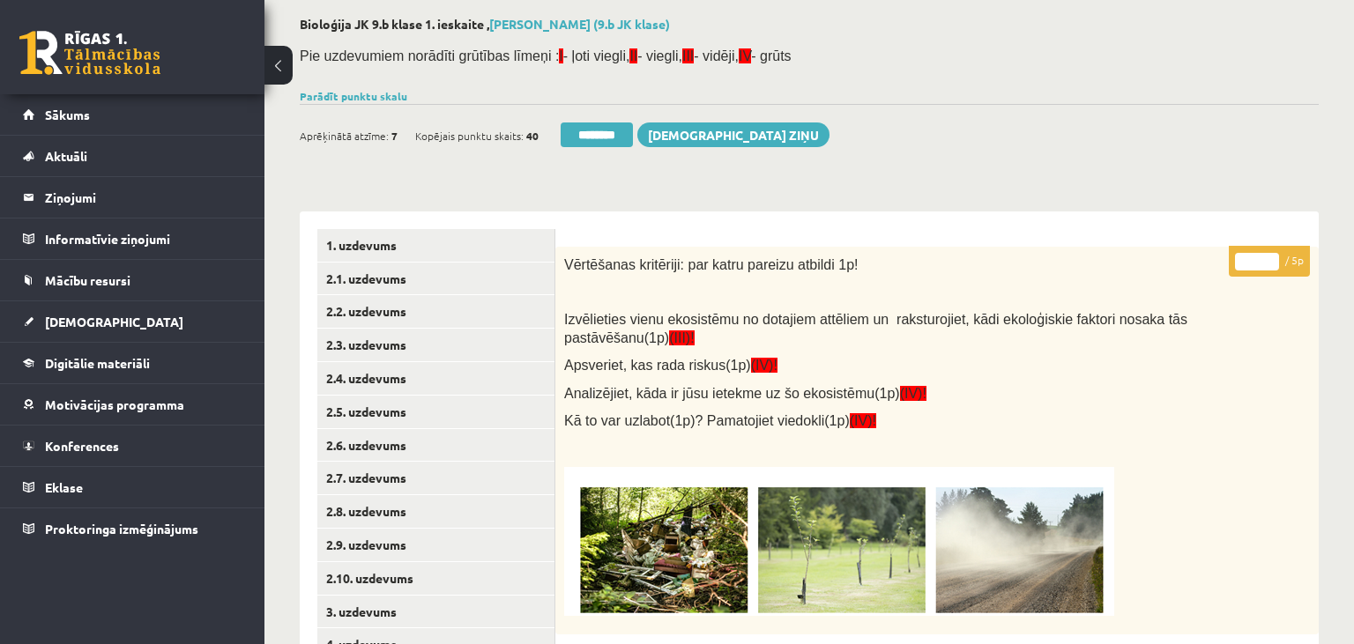
click at [1264, 252] on p "* / 5p" at bounding box center [1269, 261] width 81 height 31
click at [1272, 258] on input "*" at bounding box center [1257, 262] width 44 height 18
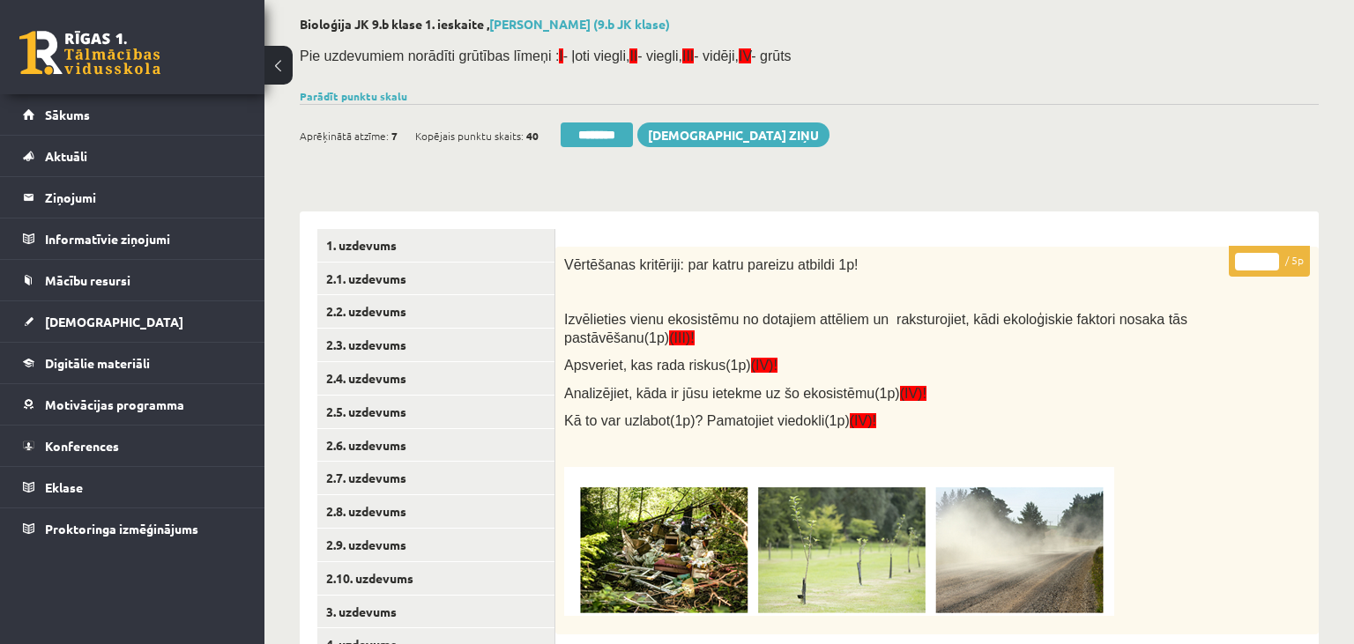
type input "*"
click at [1272, 258] on input "*" at bounding box center [1257, 262] width 44 height 18
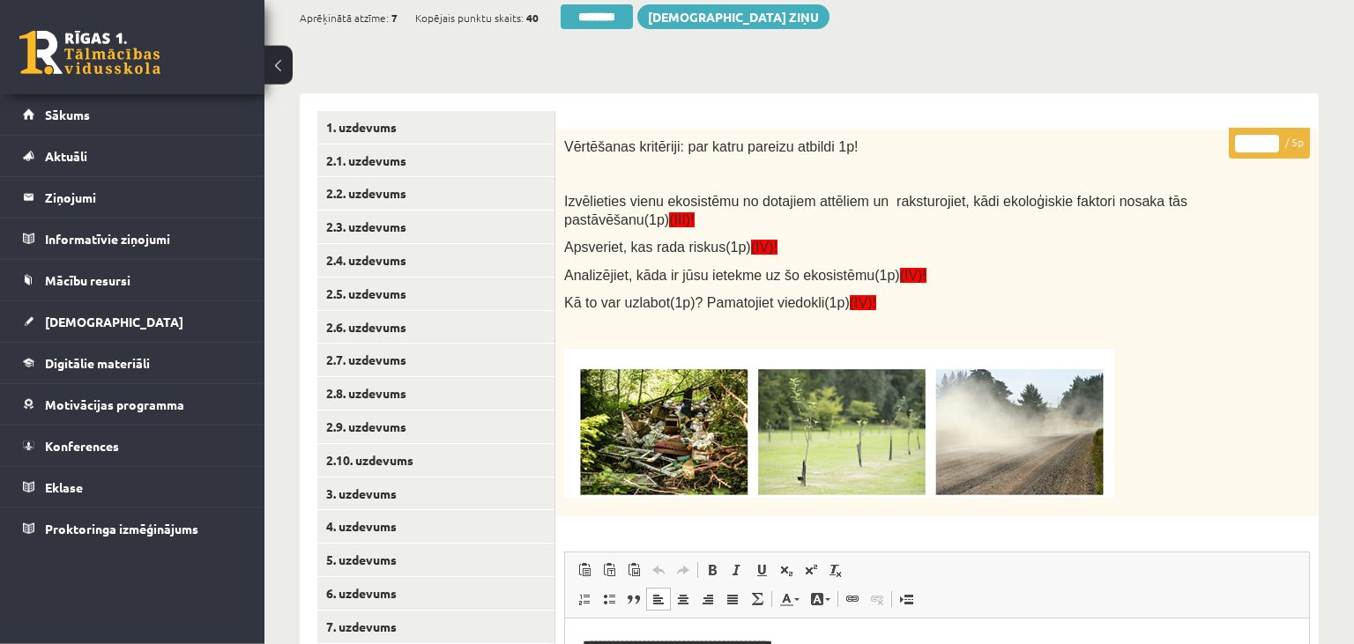
scroll to position [458, 0]
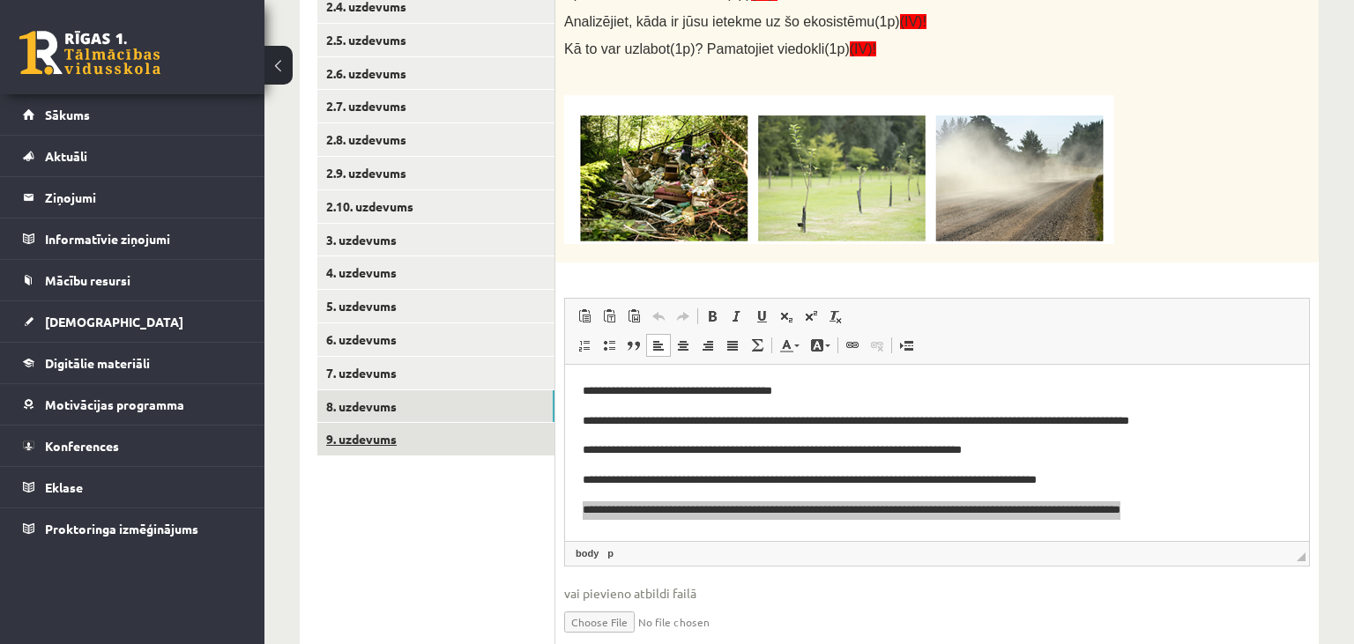
click at [410, 448] on link "9. uzdevums" at bounding box center [435, 439] width 237 height 33
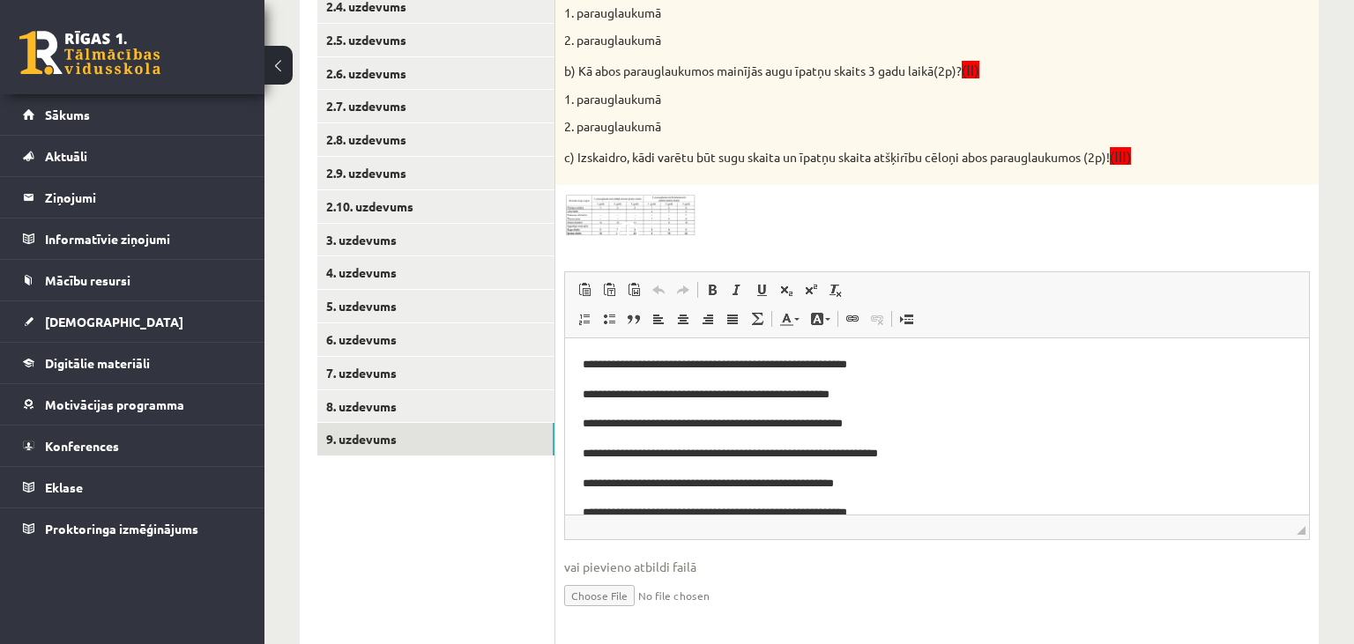
scroll to position [0, 0]
click at [668, 230] on img at bounding box center [630, 215] width 132 height 42
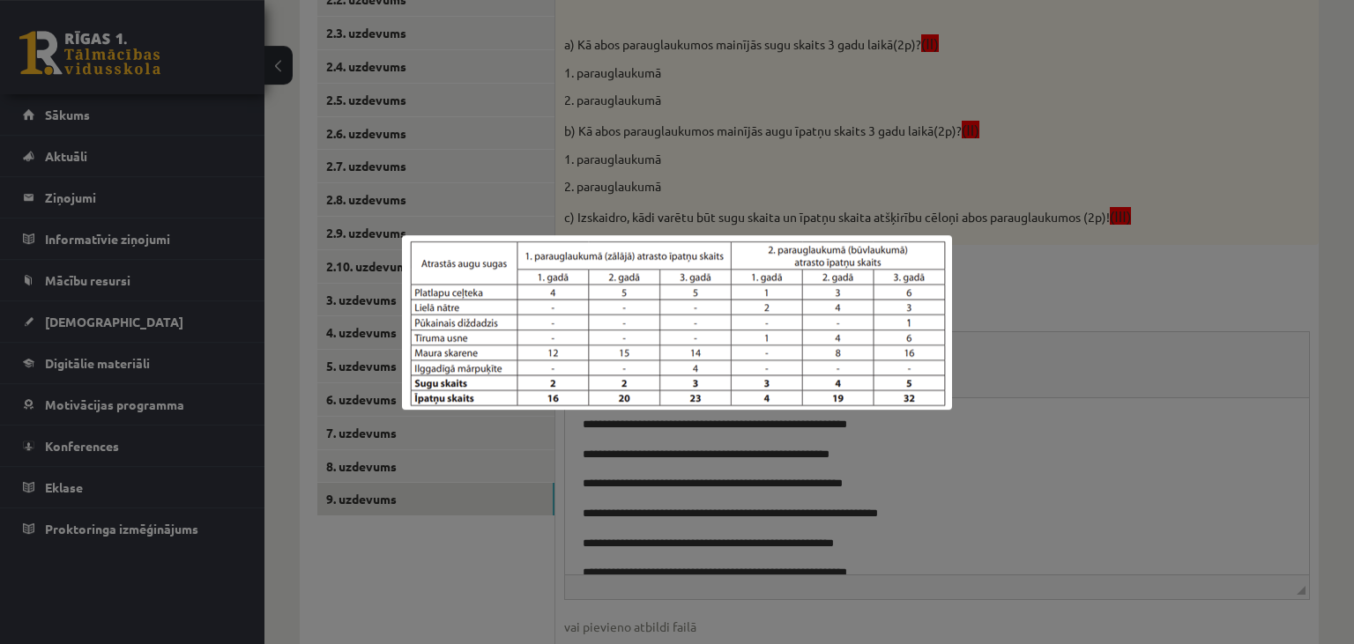
scroll to position [366, 0]
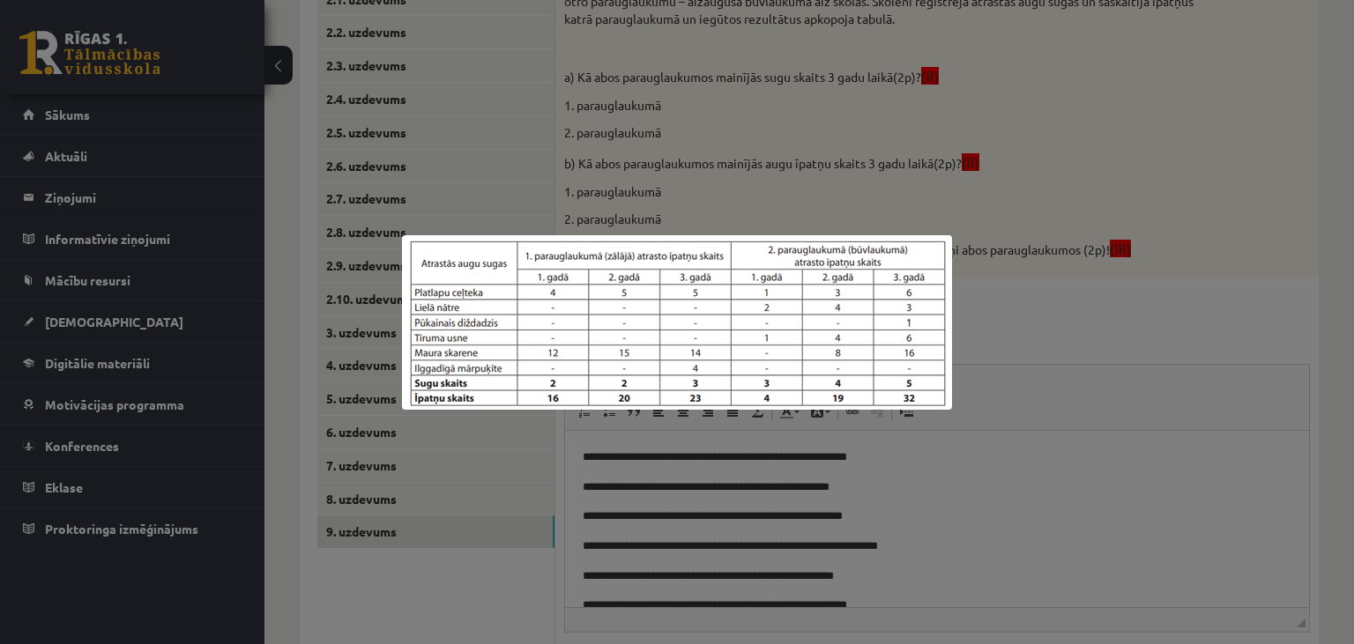
click at [1010, 534] on div at bounding box center [677, 322] width 1354 height 644
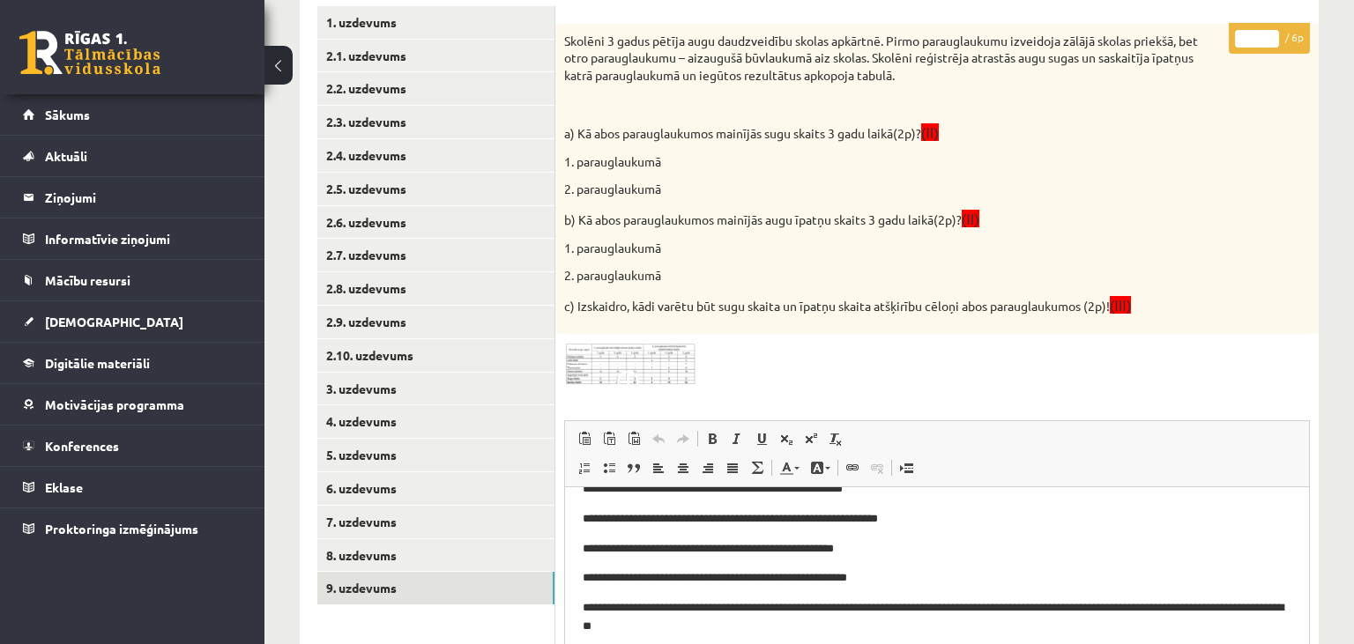
scroll to position [0, 0]
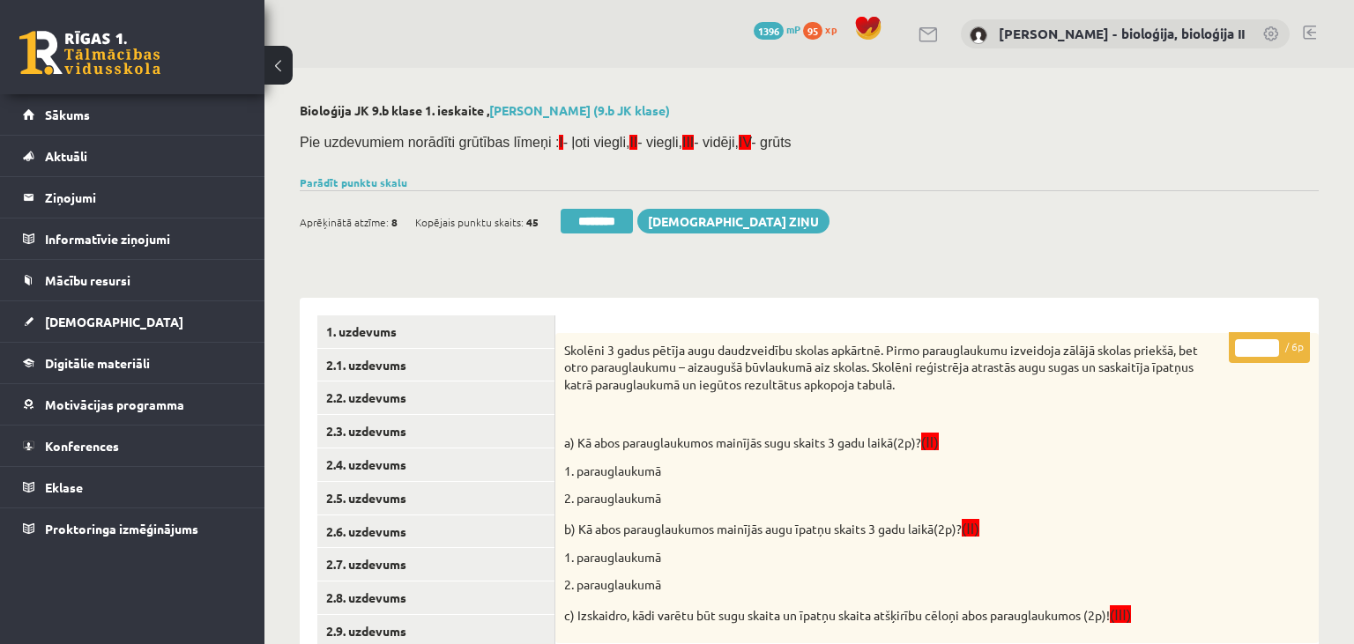
click at [1275, 344] on input "*" at bounding box center [1257, 348] width 44 height 18
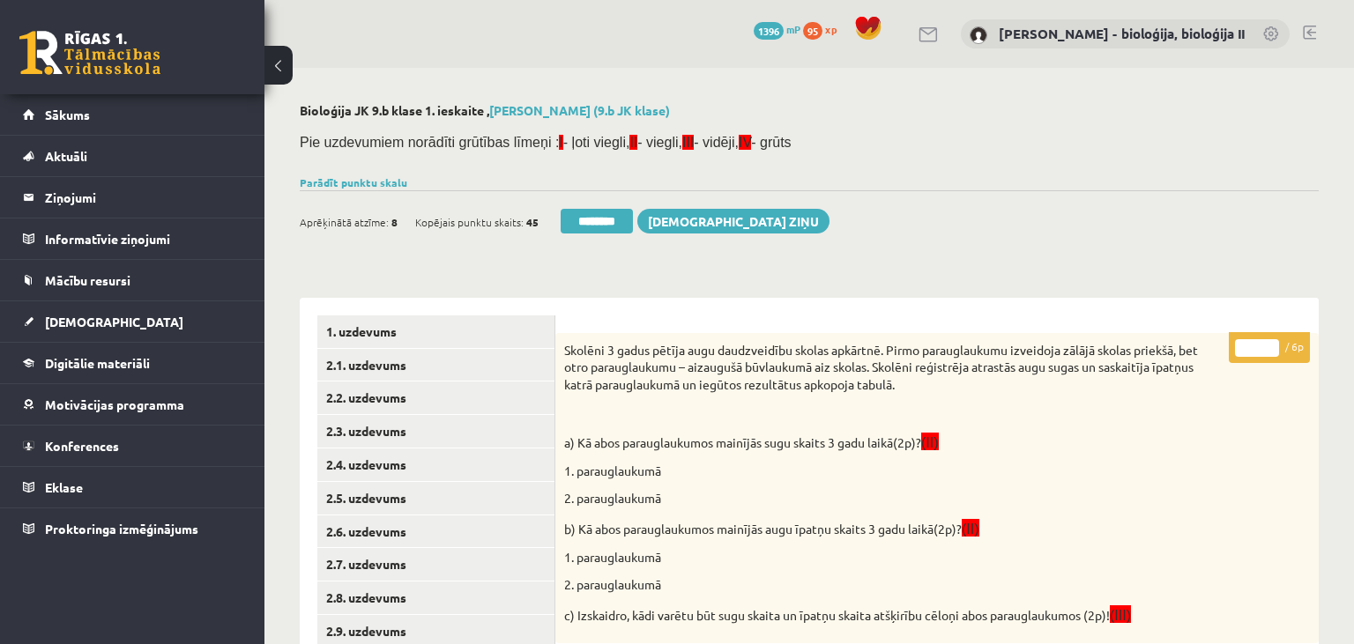
type input "*"
click at [1275, 344] on input "*" at bounding box center [1257, 348] width 44 height 18
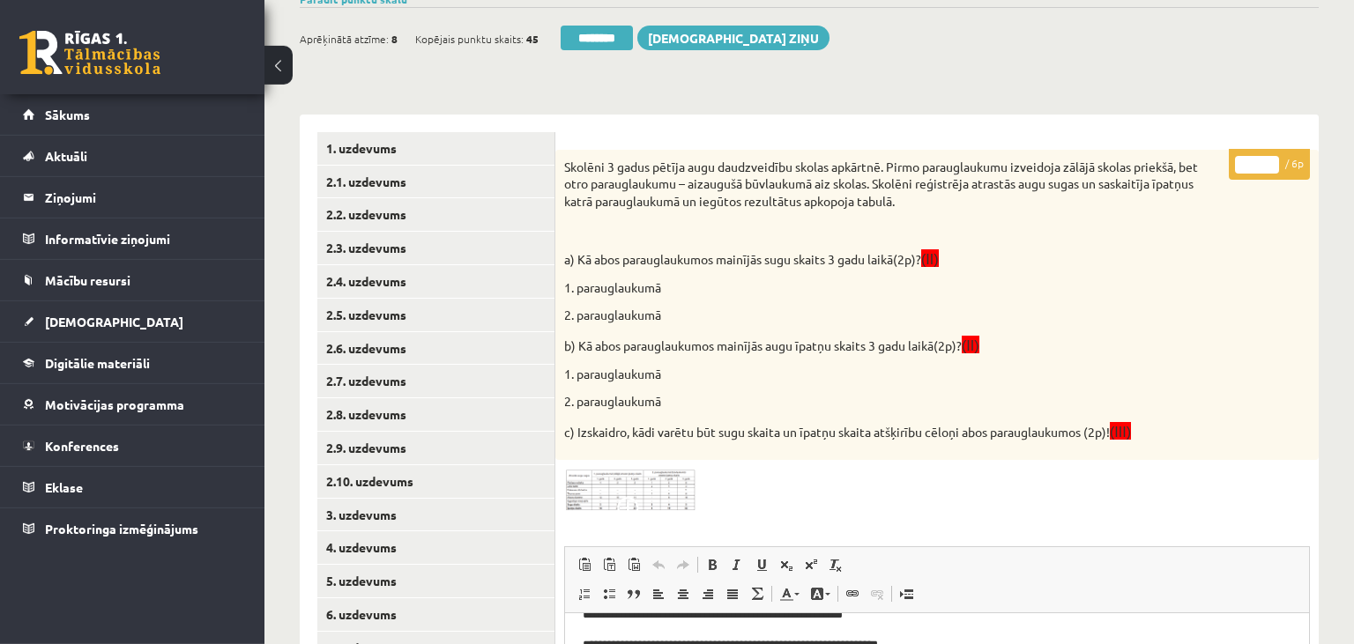
scroll to position [279, 0]
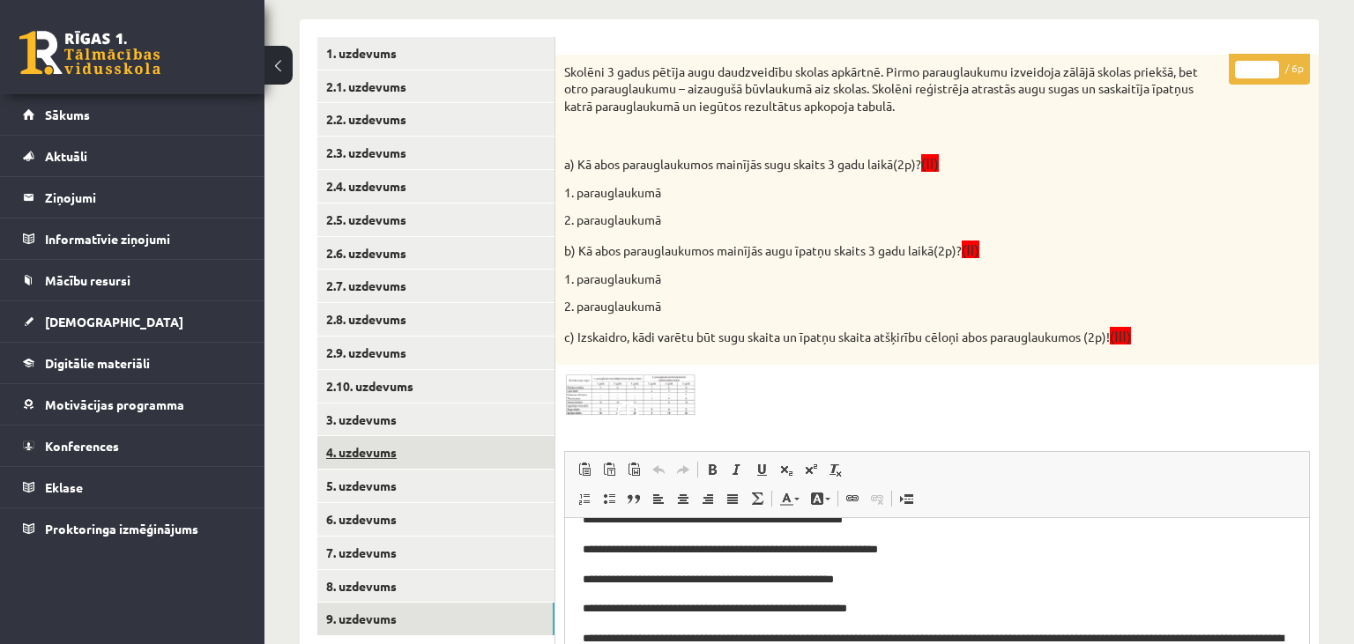
click at [415, 462] on link "4. uzdevums" at bounding box center [435, 452] width 237 height 33
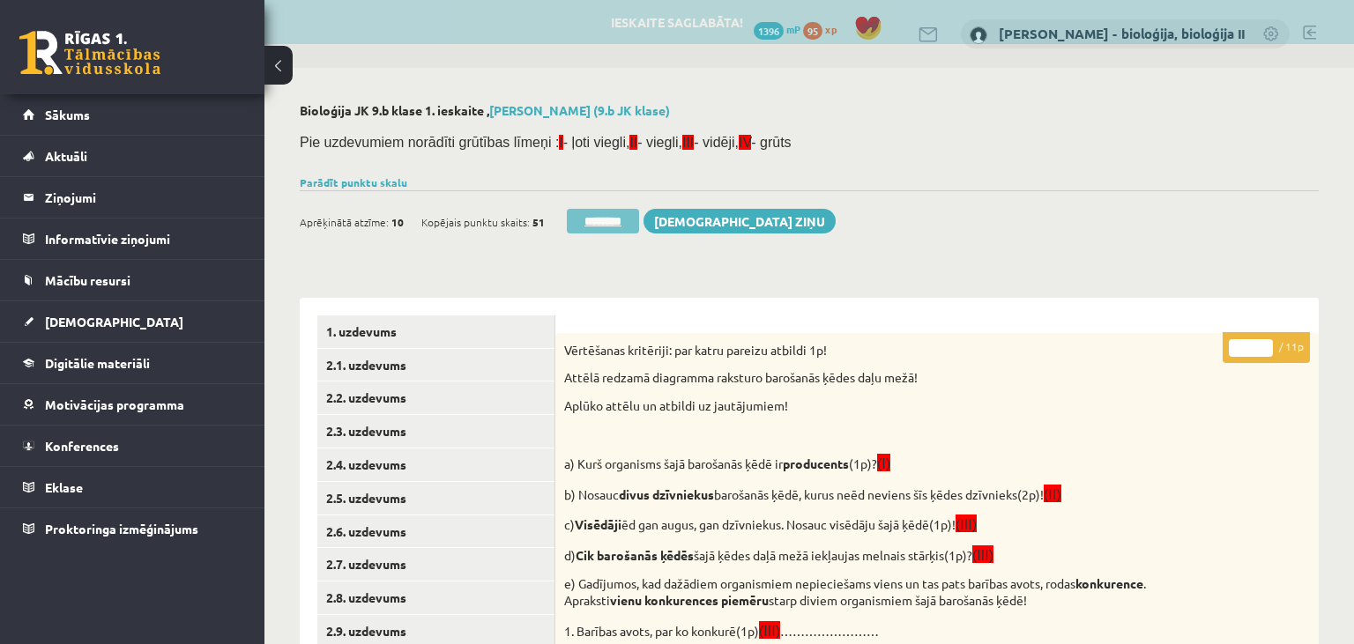
scroll to position [0, 0]
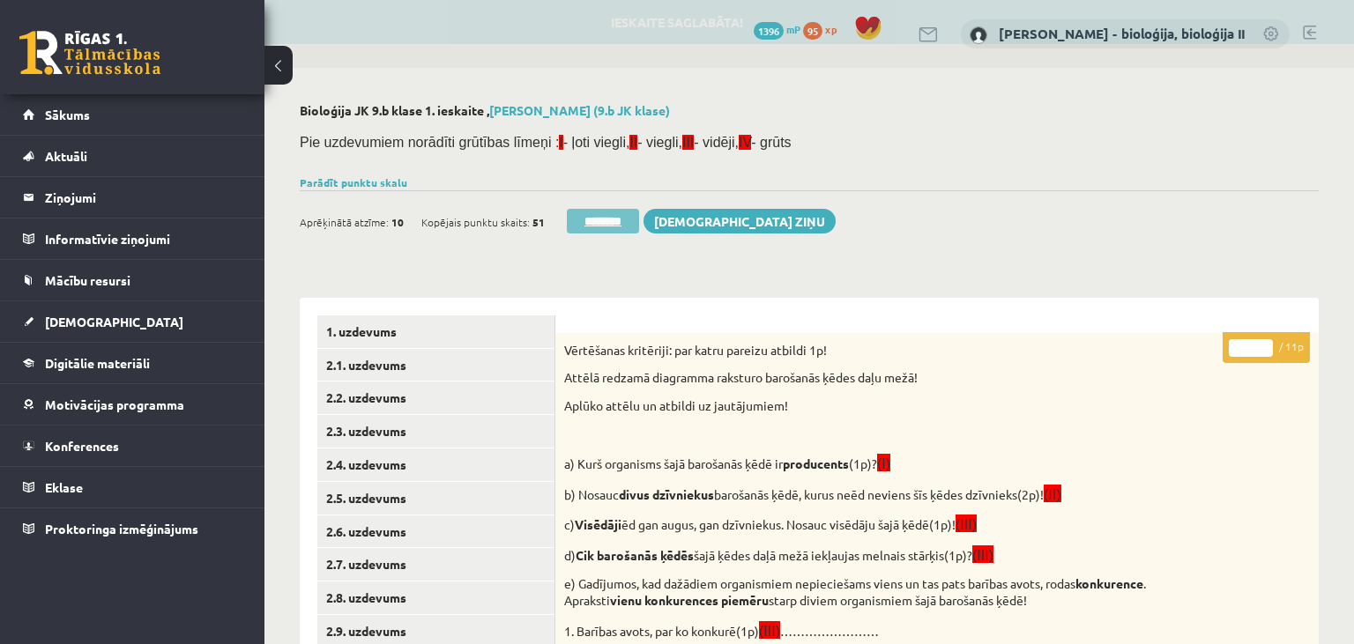
click at [598, 224] on input "********" at bounding box center [603, 221] width 72 height 25
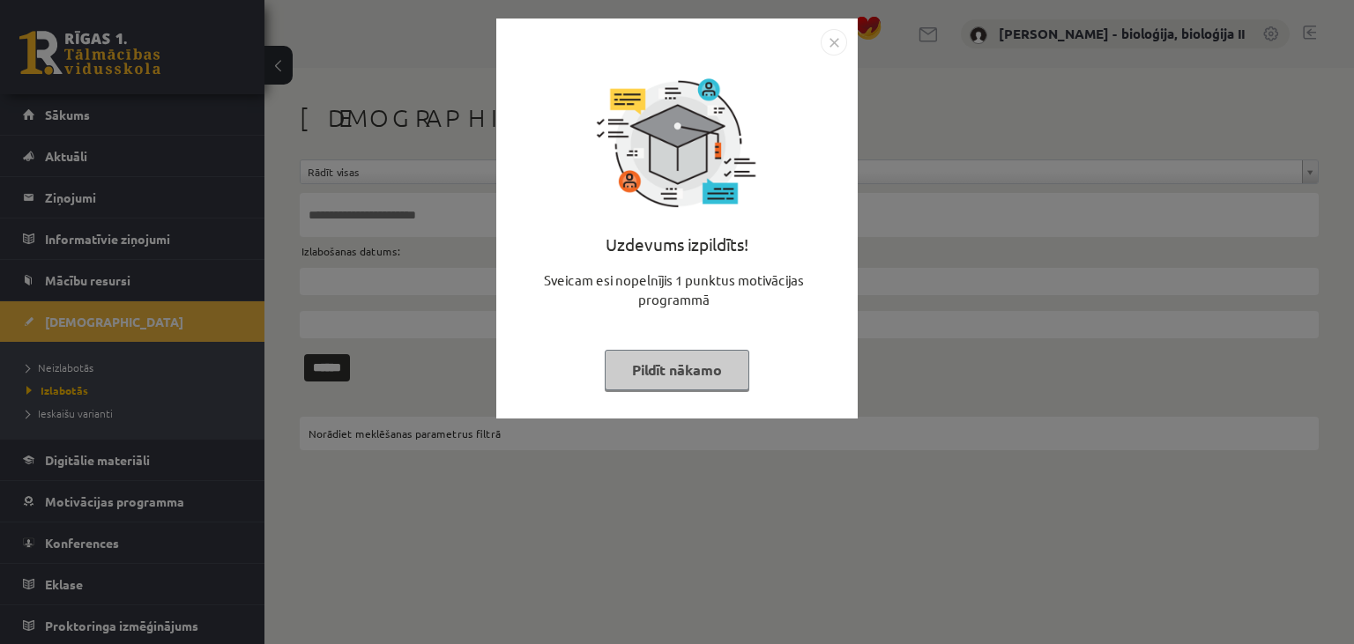
click at [675, 361] on button "Pildīt nākamo" at bounding box center [677, 370] width 145 height 41
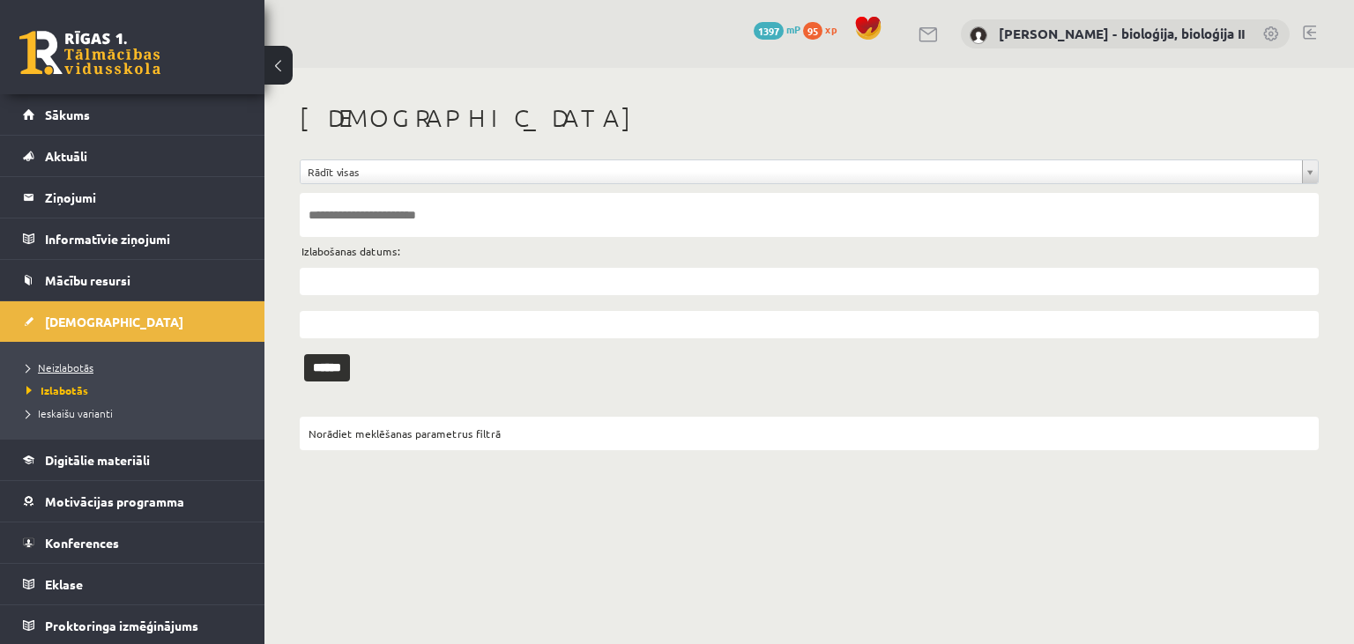
click at [108, 361] on link "Neizlabotās" at bounding box center [136, 368] width 220 height 16
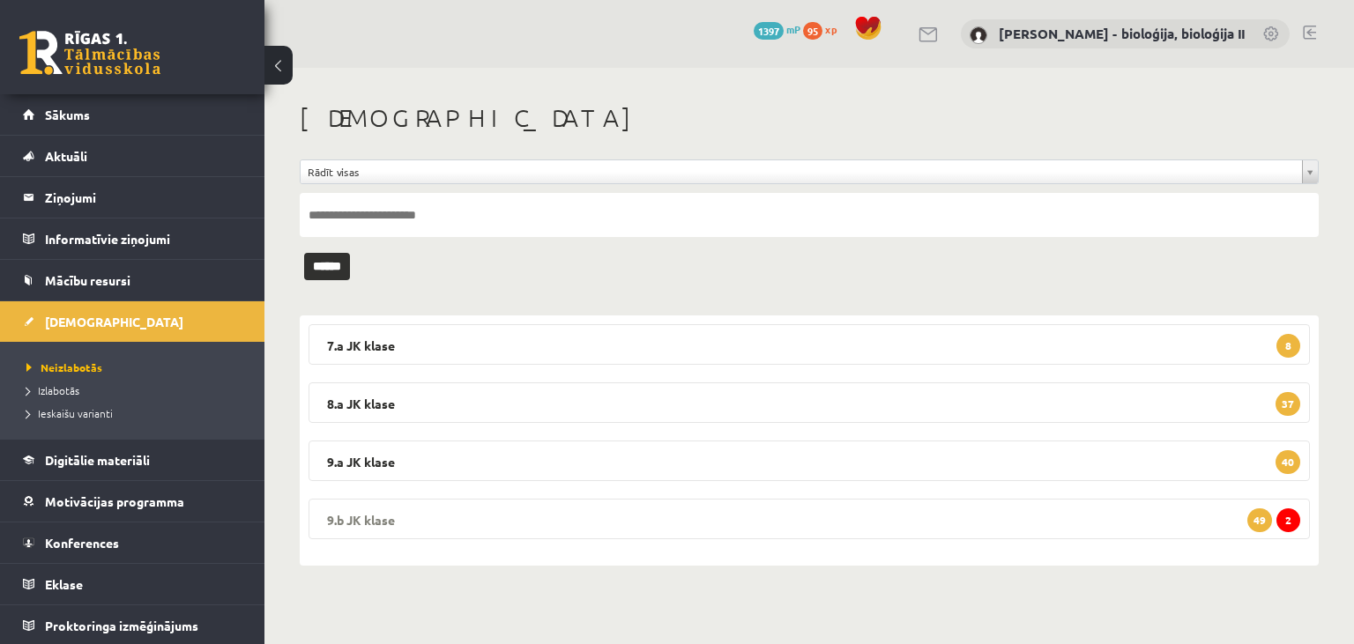
click at [661, 519] on legend "9.b [PERSON_NAME] 2 49" at bounding box center [809, 519] width 1001 height 41
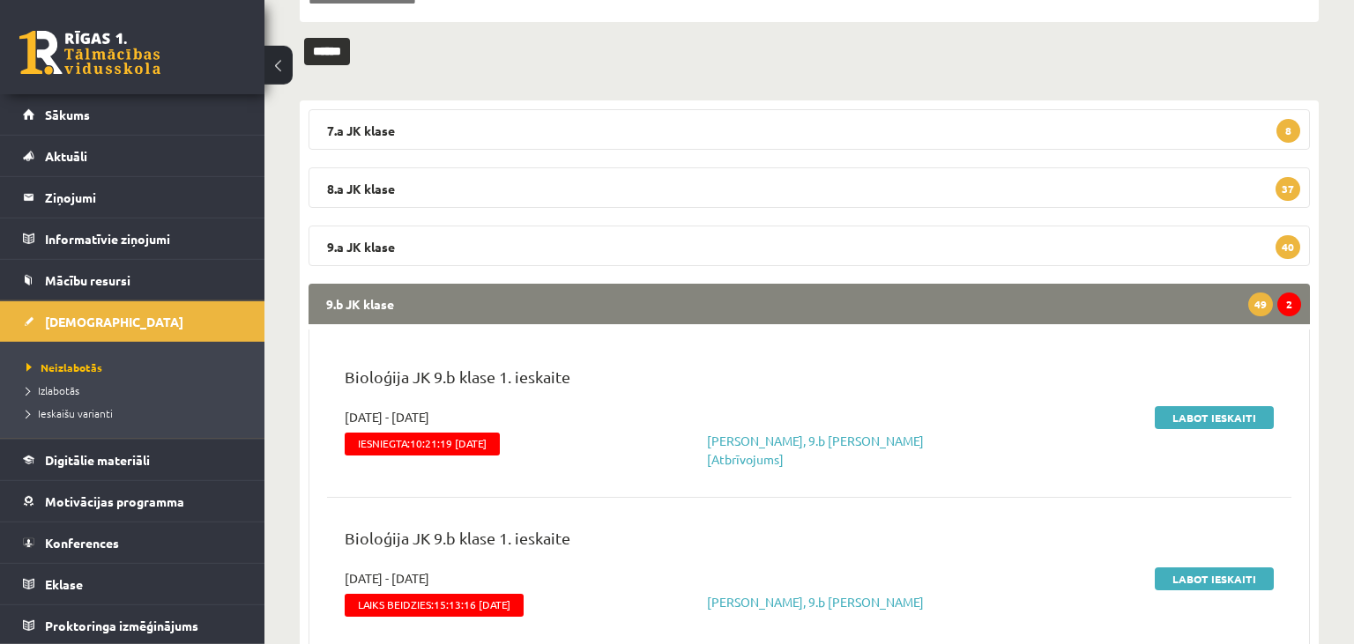
scroll to position [372, 0]
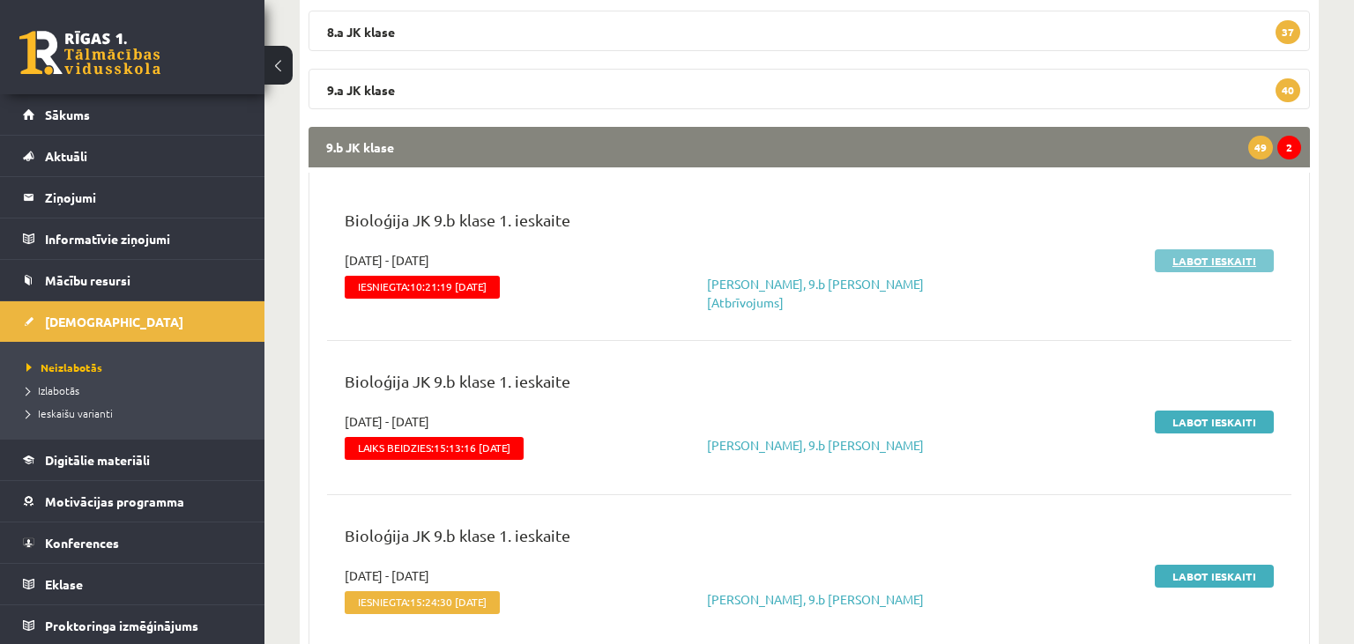
click at [1192, 253] on link "Labot ieskaiti" at bounding box center [1214, 260] width 119 height 23
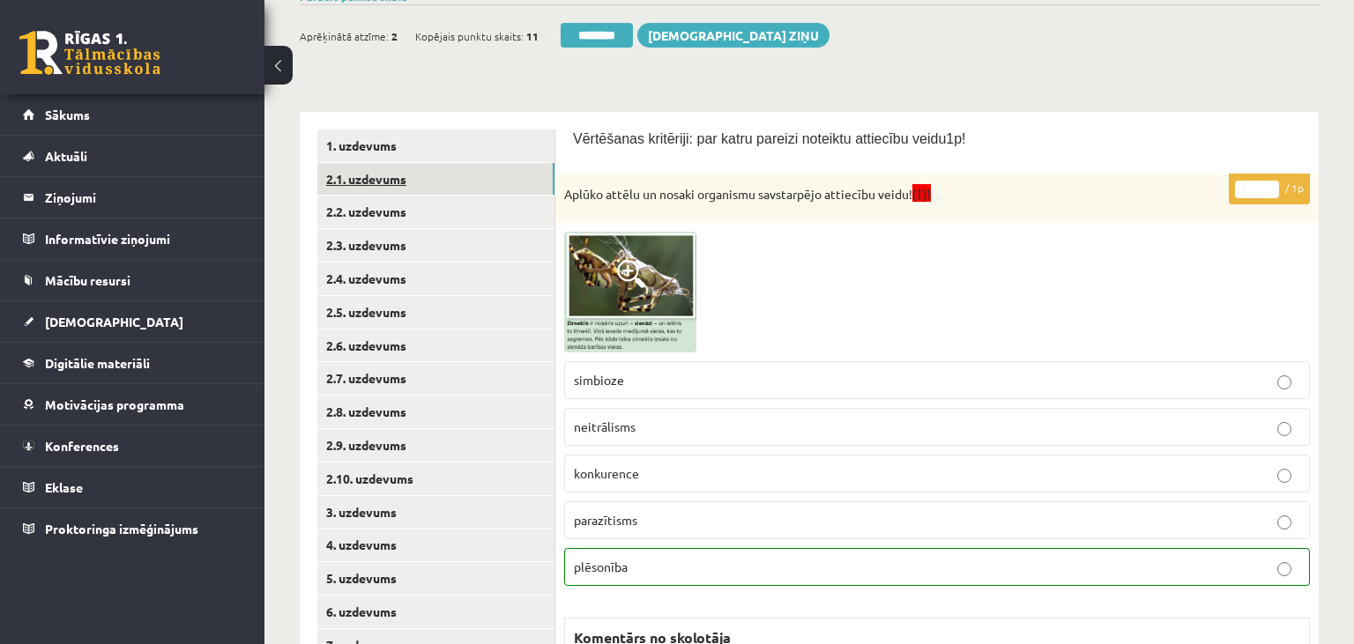
click at [443, 182] on link "2.1. uzdevums" at bounding box center [435, 179] width 237 height 33
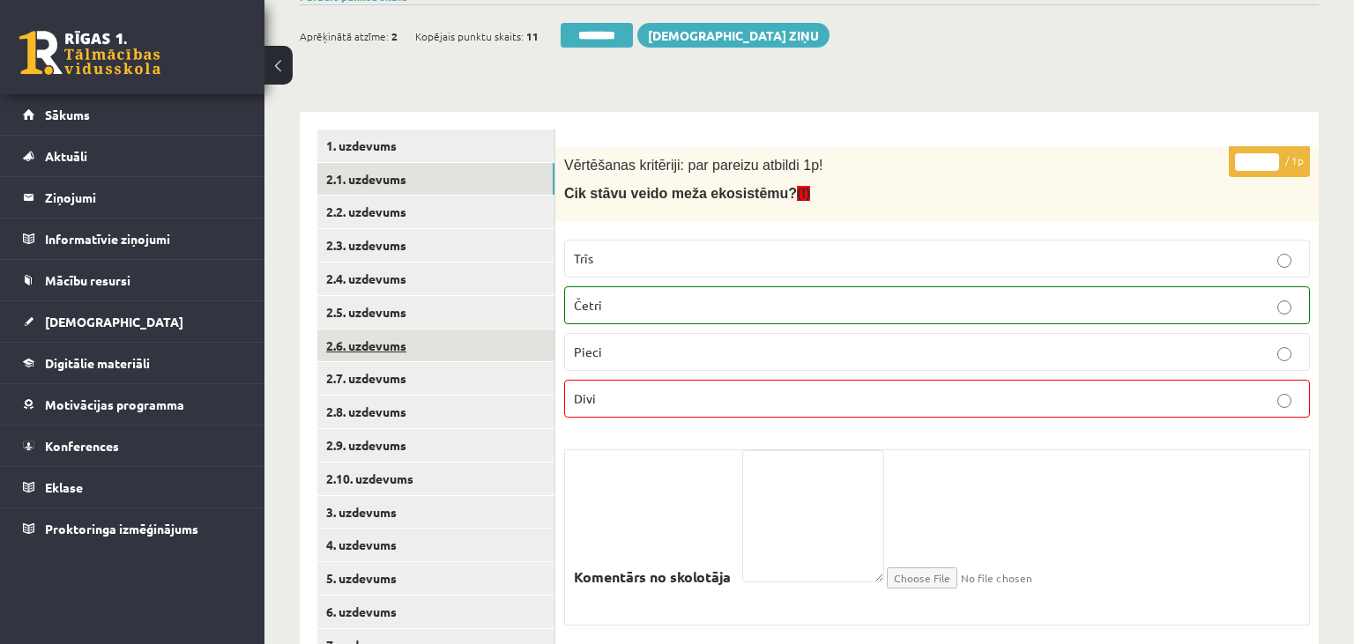
click at [390, 332] on link "2.6. uzdevums" at bounding box center [435, 346] width 237 height 33
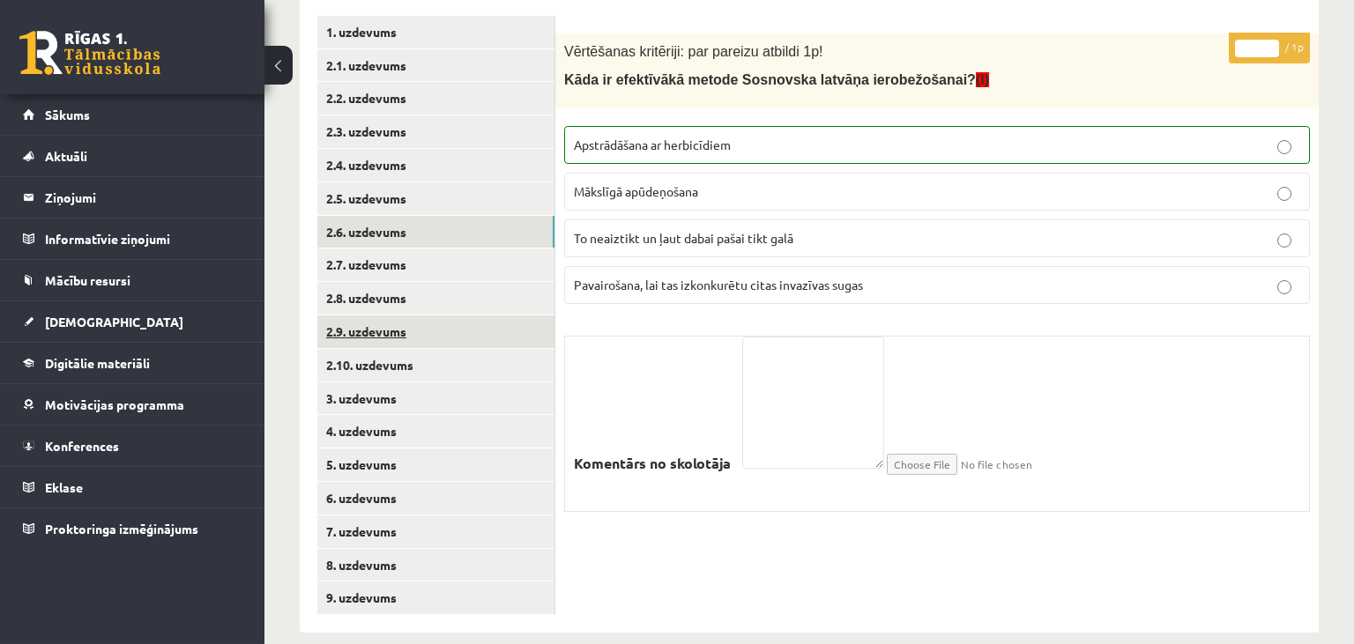
scroll to position [324, 0]
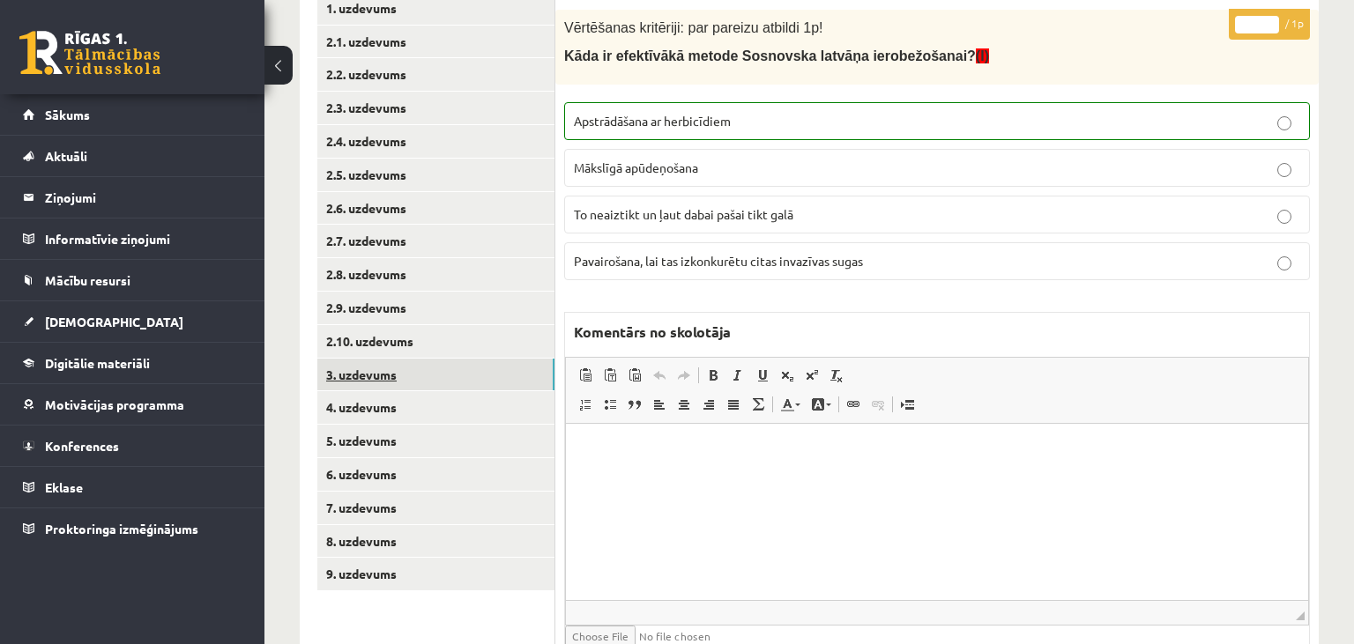
click at [429, 366] on link "3. uzdevums" at bounding box center [435, 375] width 237 height 33
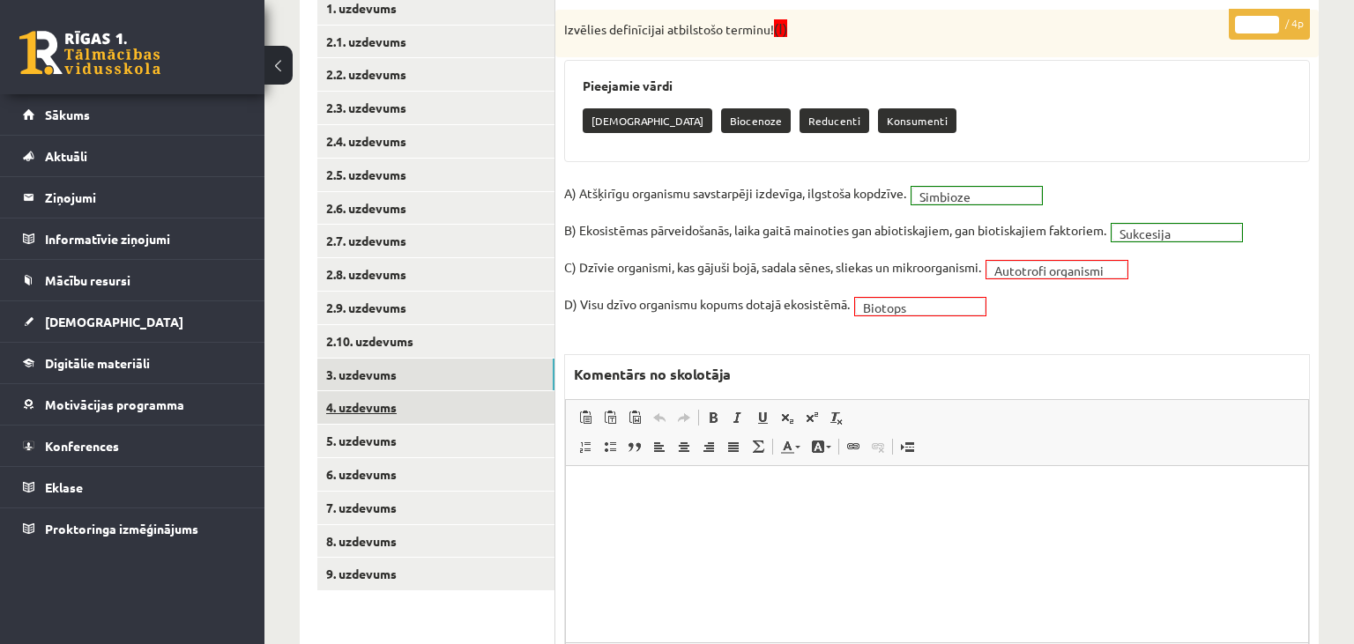
scroll to position [0, 0]
click at [413, 401] on link "4. uzdevums" at bounding box center [435, 407] width 237 height 33
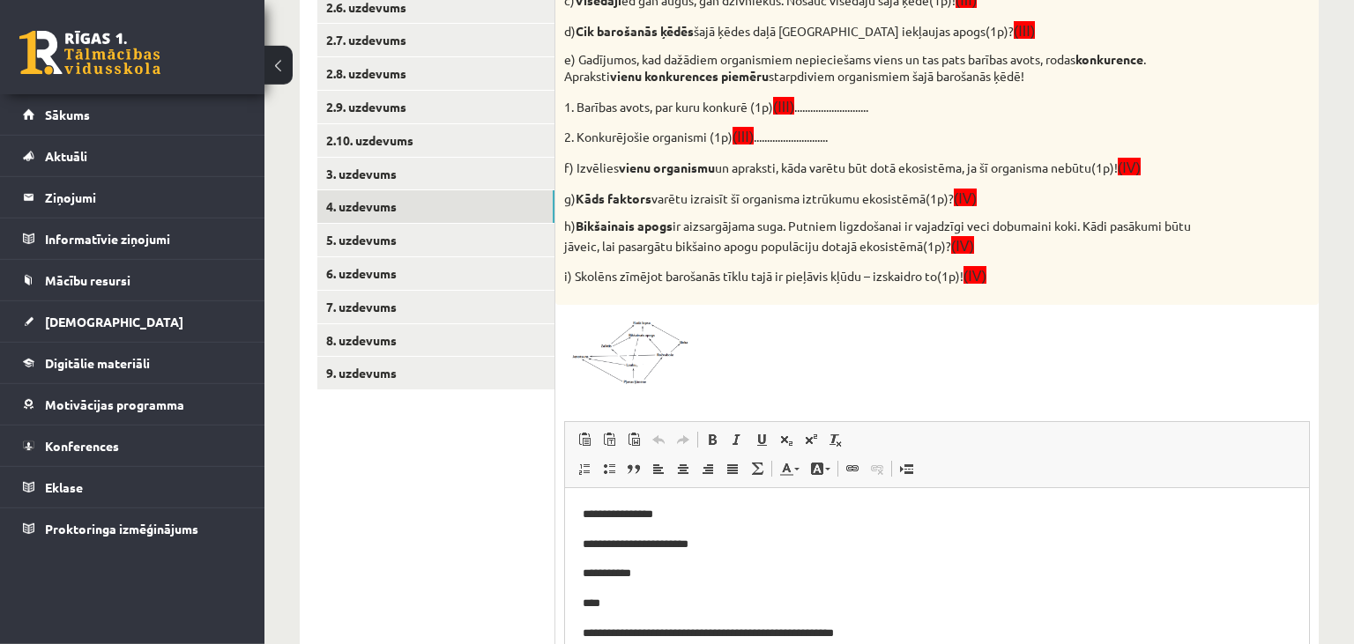
scroll to position [461, 0]
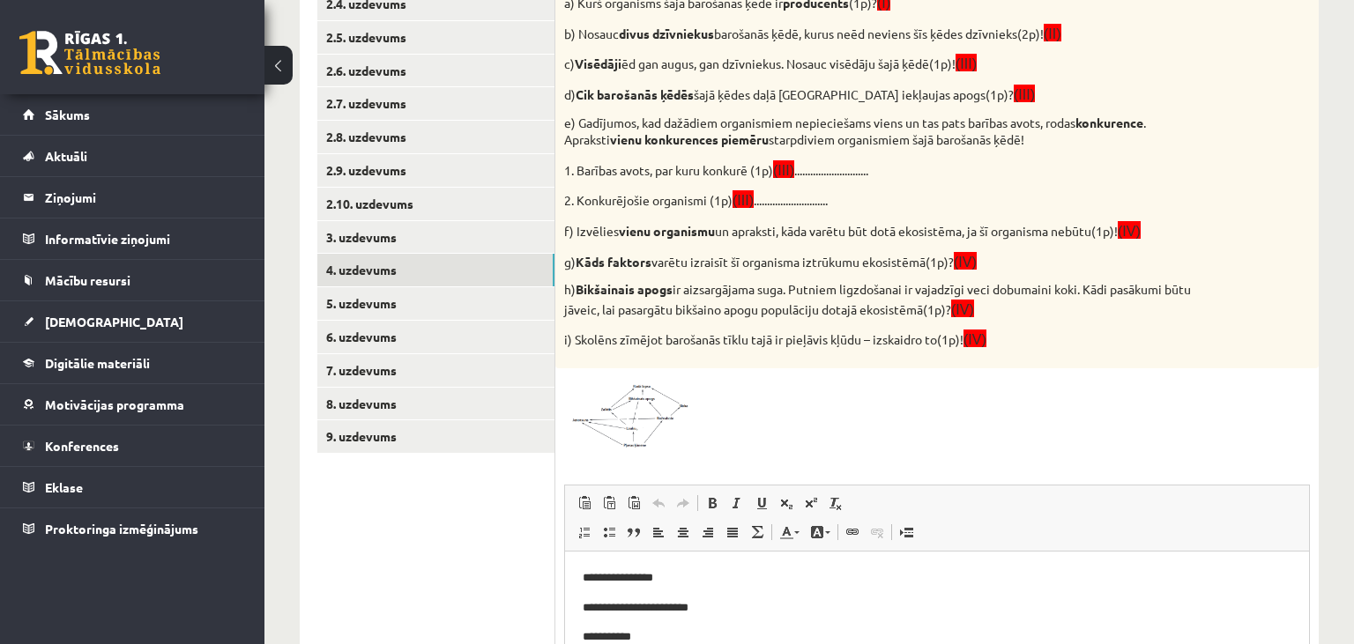
click at [615, 406] on img at bounding box center [630, 413] width 132 height 72
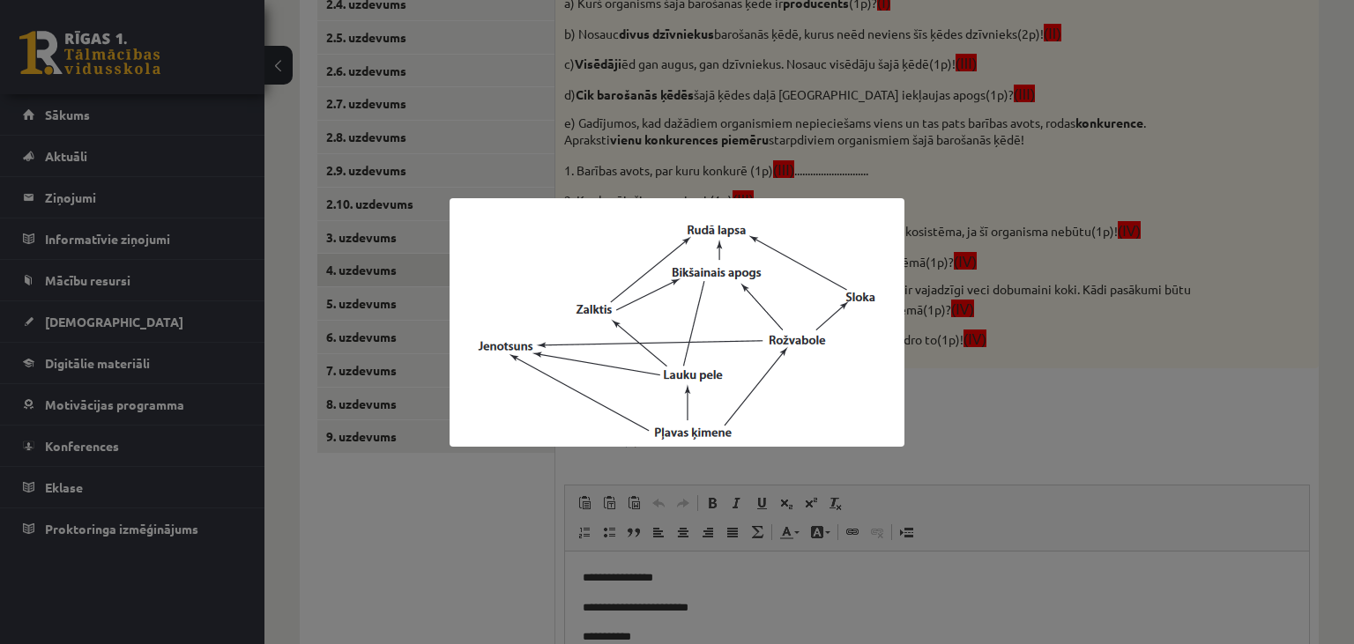
click at [426, 566] on div at bounding box center [677, 322] width 1354 height 644
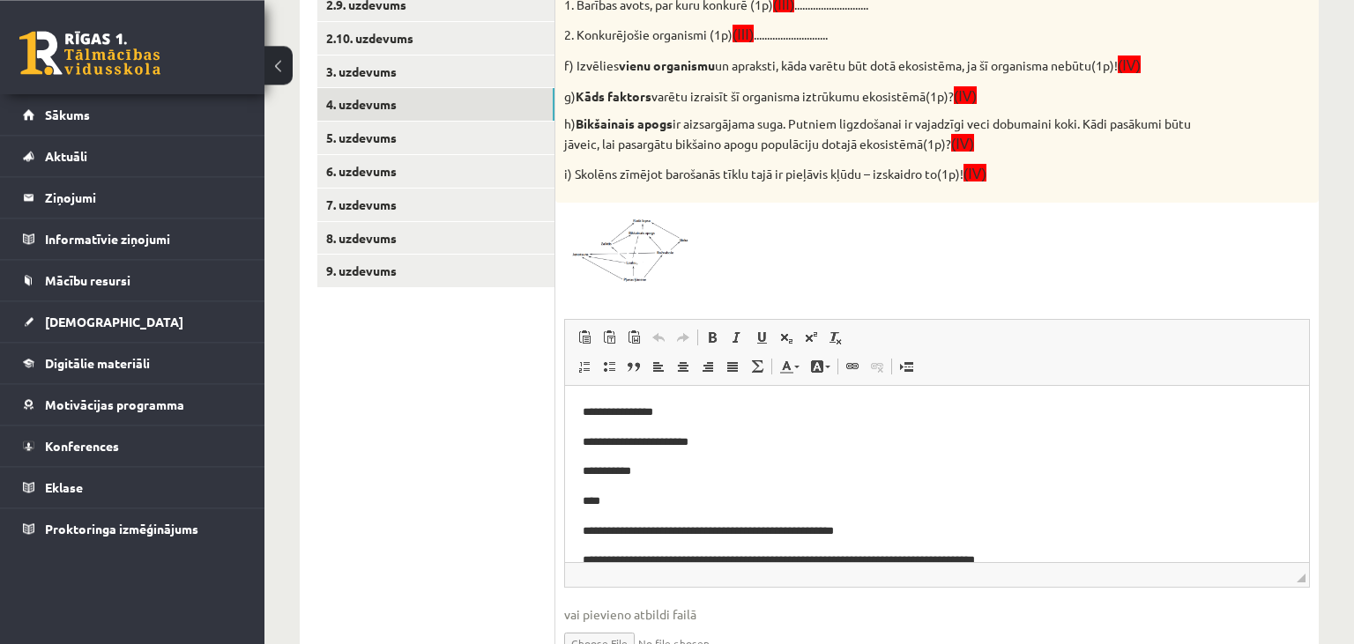
scroll to position [647, 0]
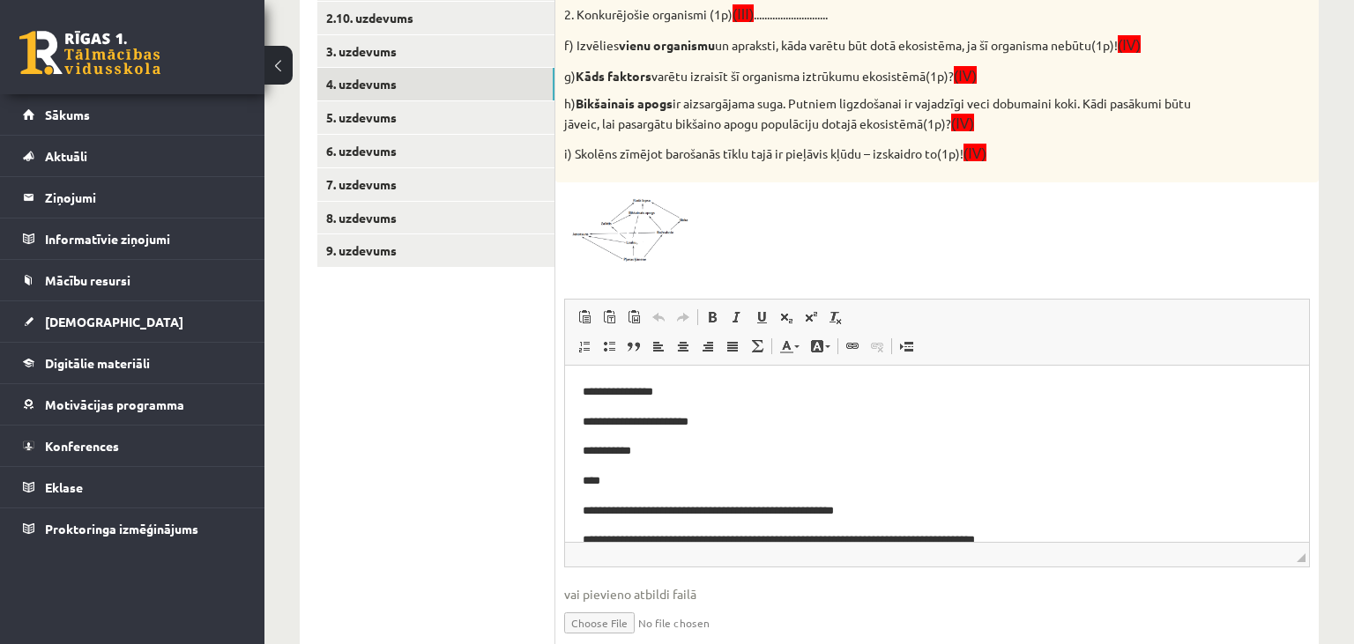
click at [651, 234] on img at bounding box center [630, 227] width 132 height 72
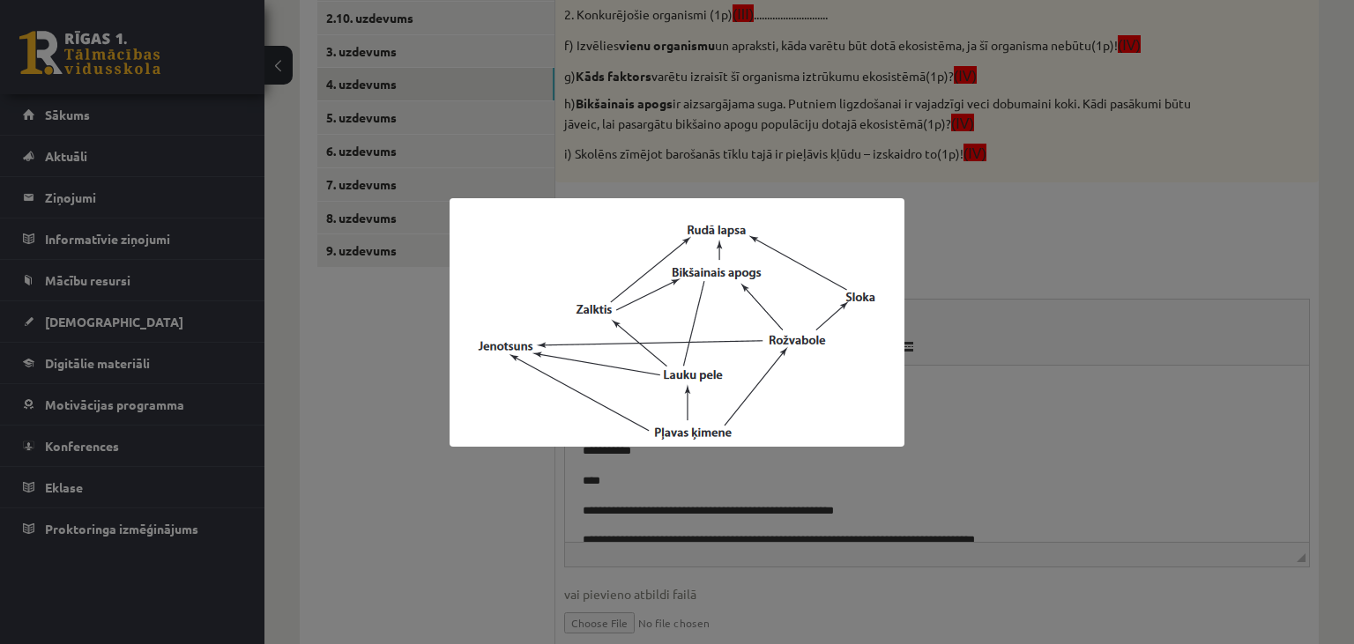
click at [1120, 406] on div at bounding box center [677, 322] width 1354 height 644
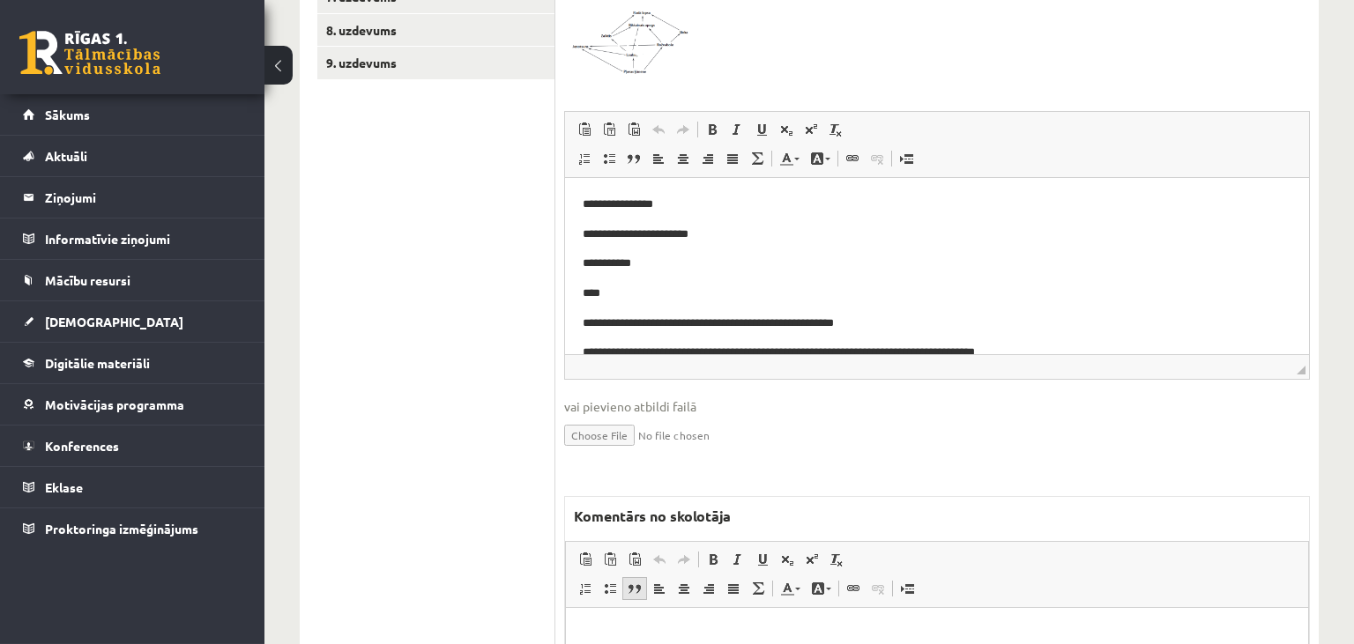
scroll to position [927, 0]
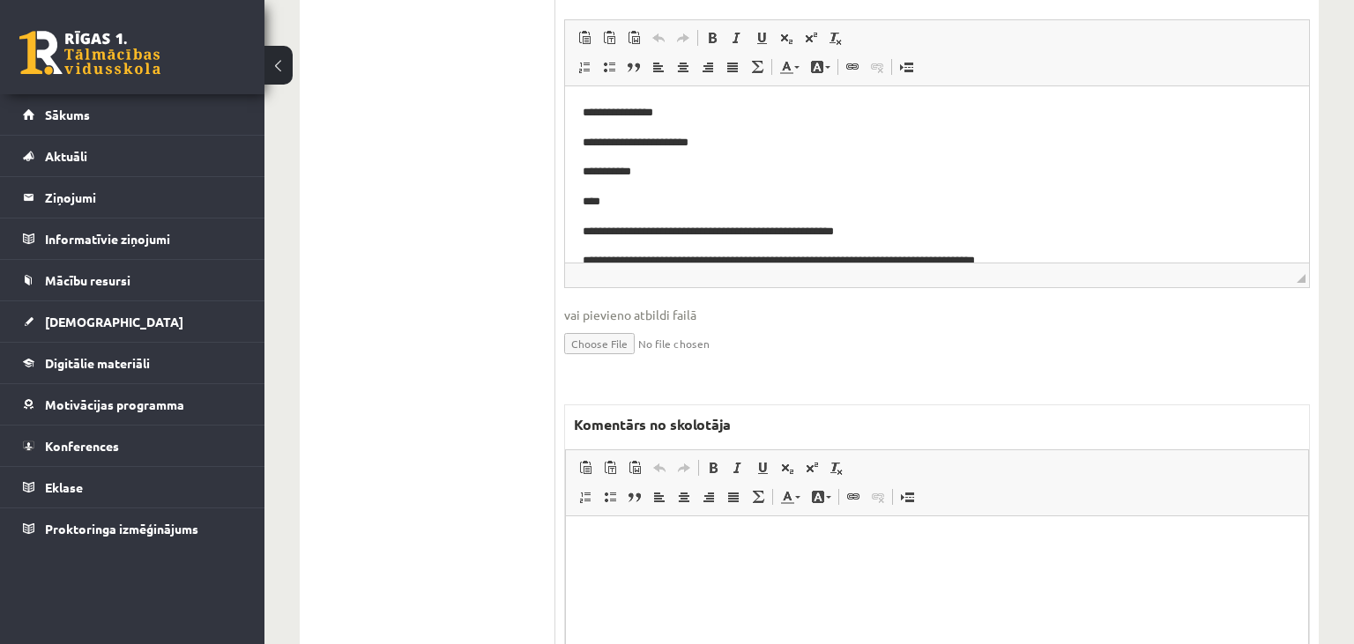
click at [675, 553] on html at bounding box center [937, 604] width 742 height 176
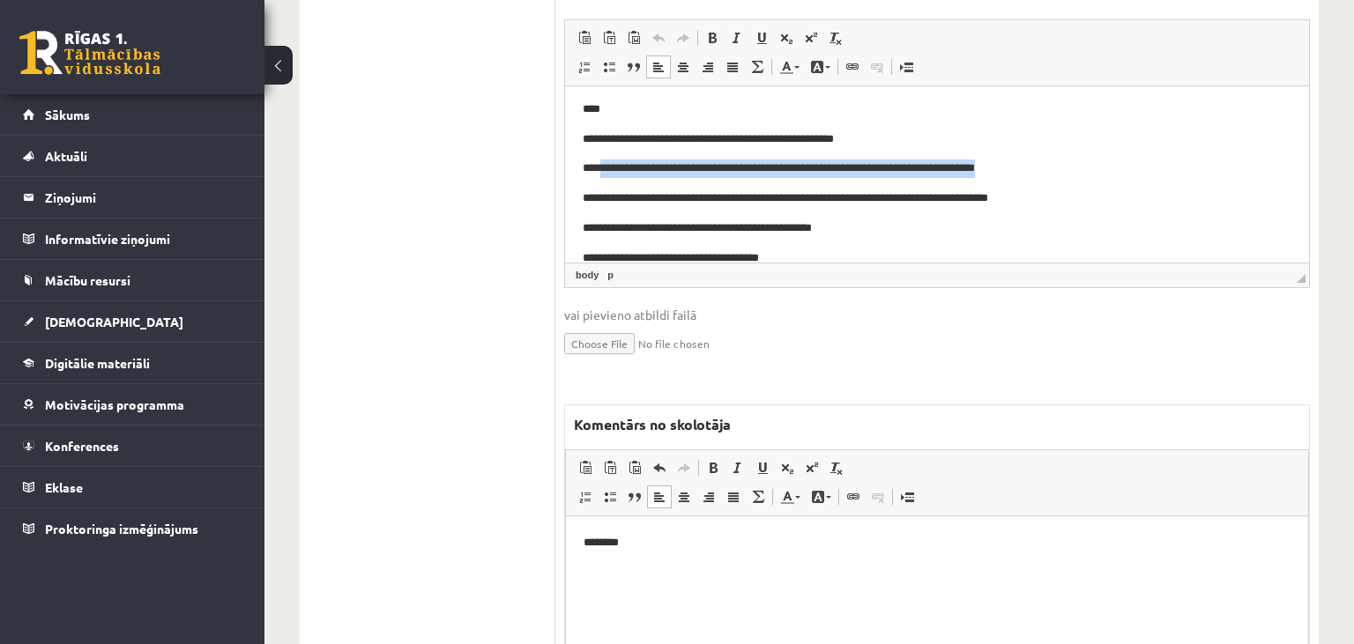
drag, startPoint x: 597, startPoint y: 164, endPoint x: 1067, endPoint y: 166, distance: 469.9
click at [1067, 166] on p "**********" at bounding box center [938, 168] width 710 height 19
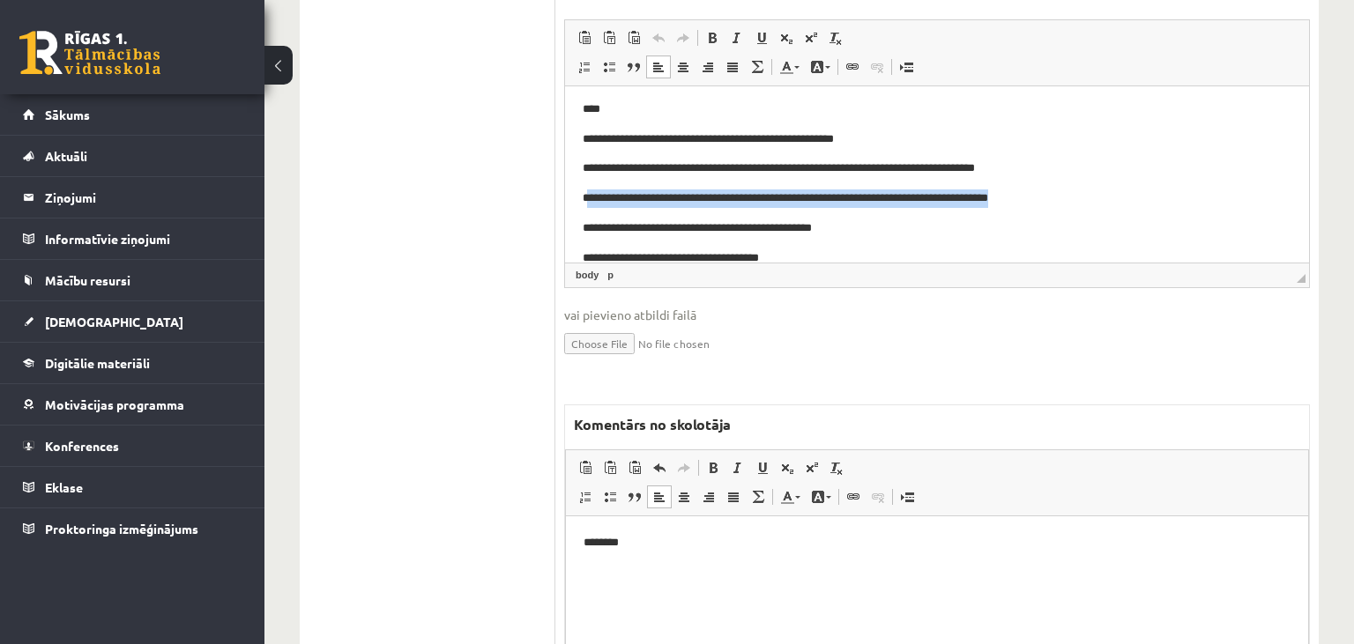
drag, startPoint x: 586, startPoint y: 194, endPoint x: 1061, endPoint y: 199, distance: 474.3
click at [1061, 199] on p "**********" at bounding box center [938, 198] width 710 height 19
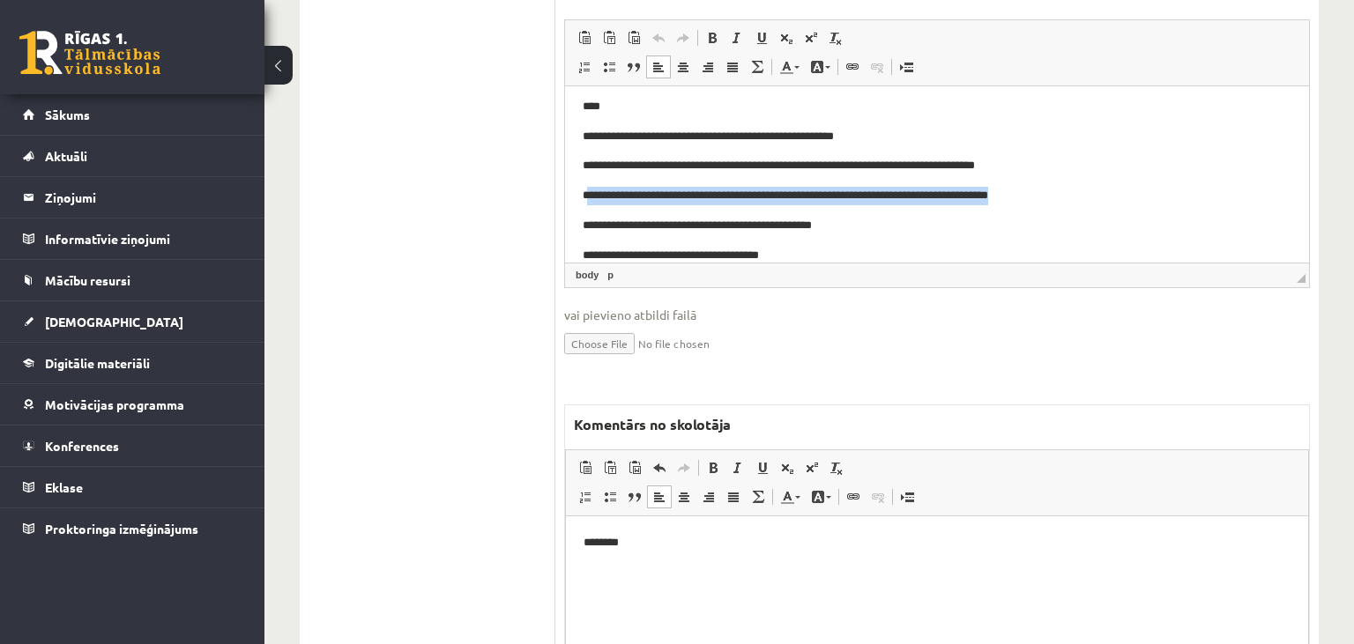
scroll to position [98, 0]
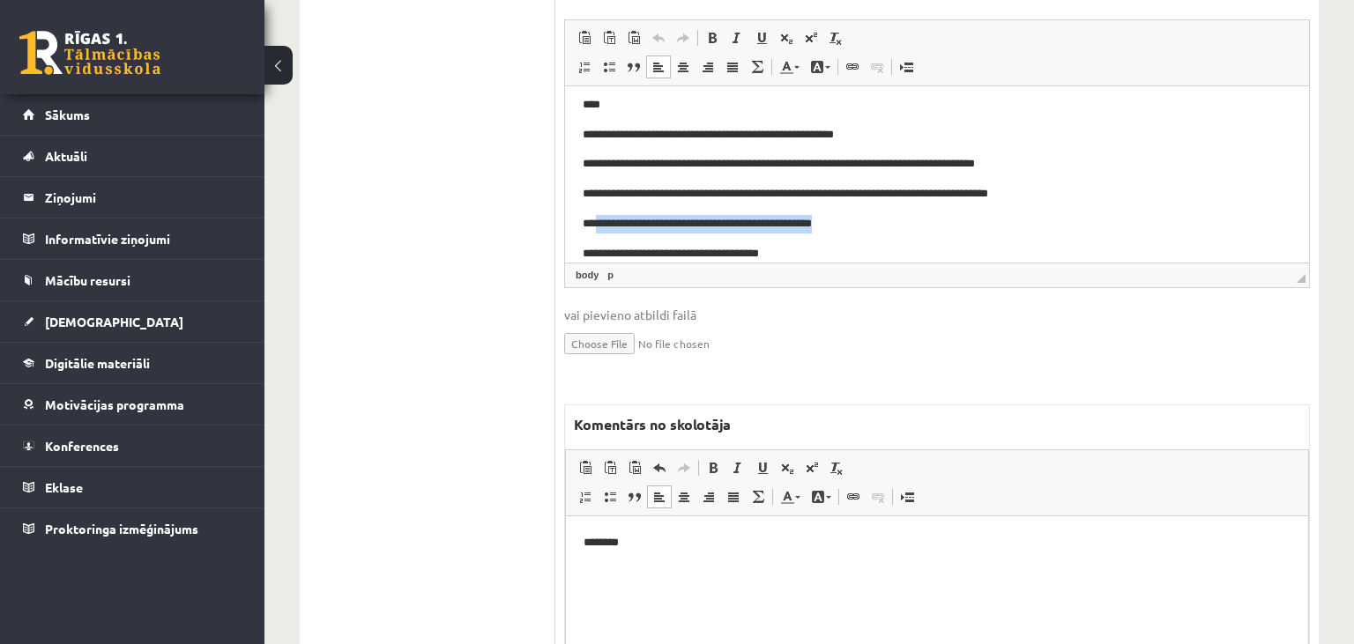
drag, startPoint x: 596, startPoint y: 222, endPoint x: 896, endPoint y: 226, distance: 299.8
click at [896, 226] on p "**********" at bounding box center [938, 223] width 710 height 19
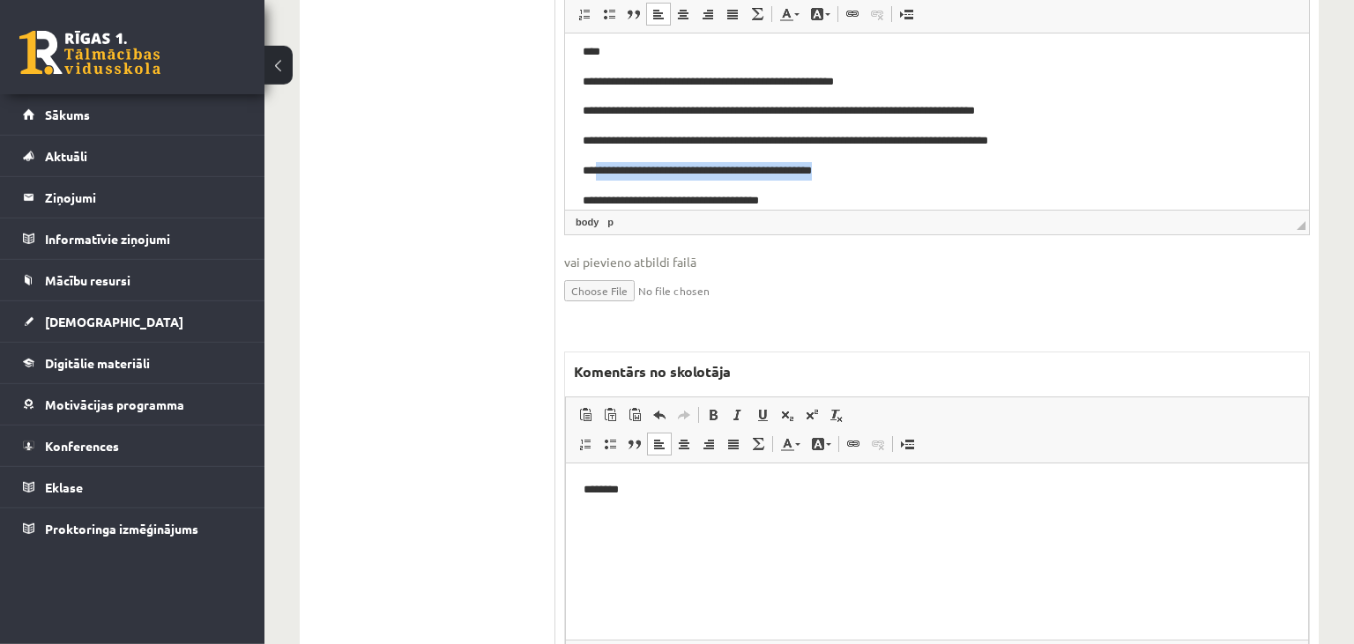
scroll to position [1092, 0]
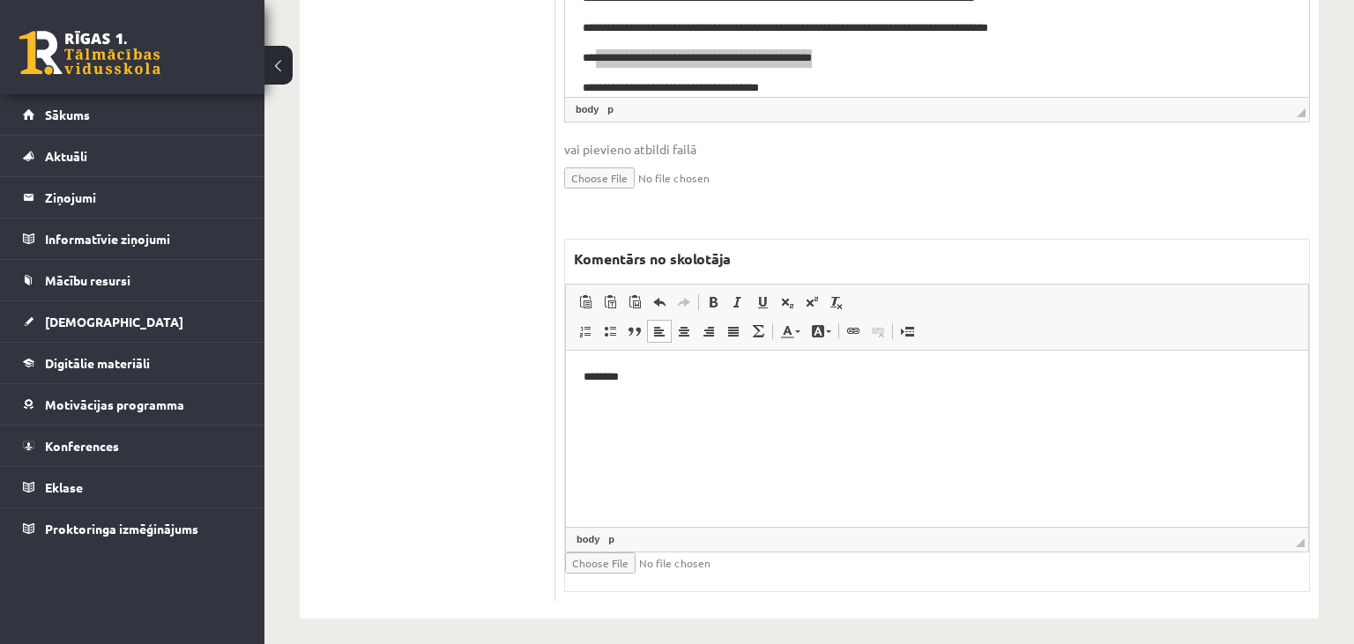
click at [804, 369] on p "********" at bounding box center [938, 377] width 708 height 19
click at [614, 379] on p "**********" at bounding box center [938, 377] width 708 height 19
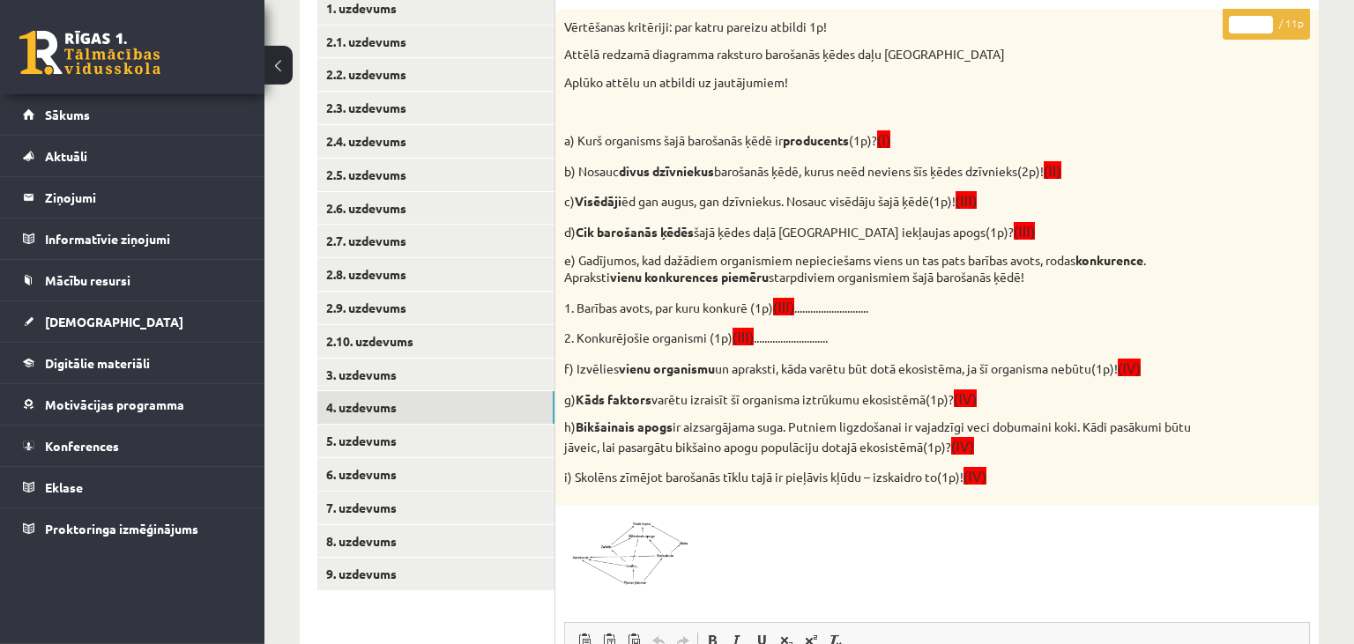
scroll to position [68, 0]
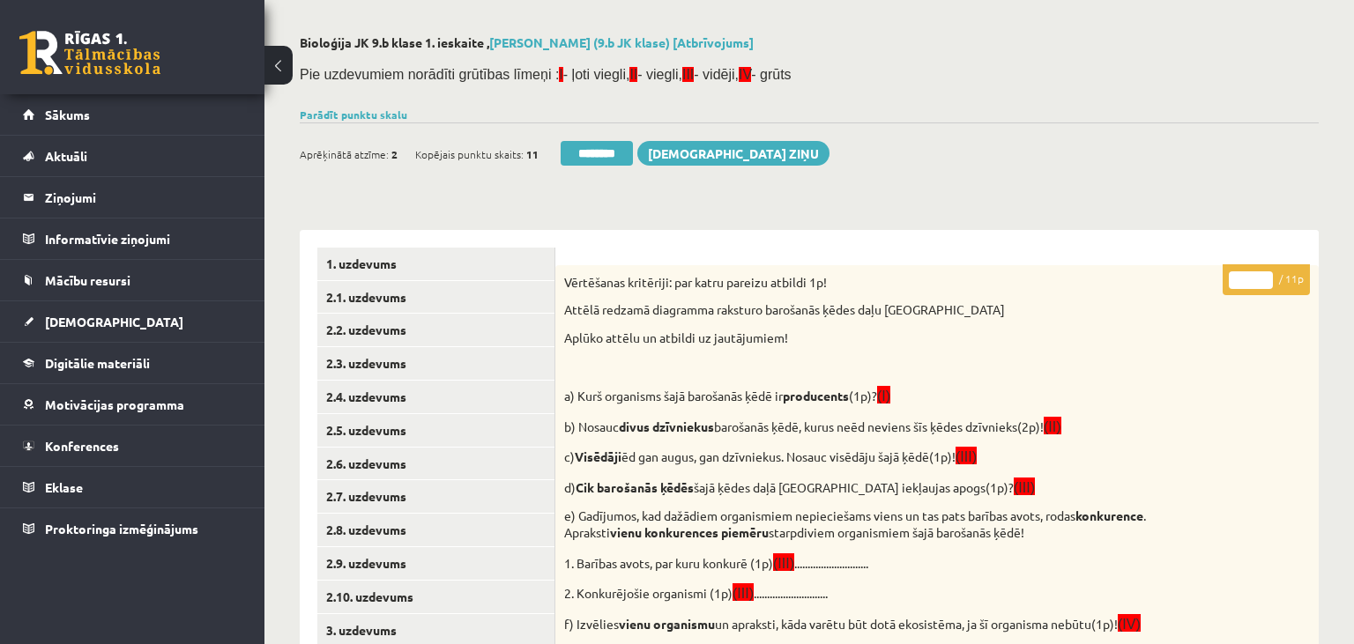
click at [1244, 278] on input "*" at bounding box center [1251, 281] width 44 height 18
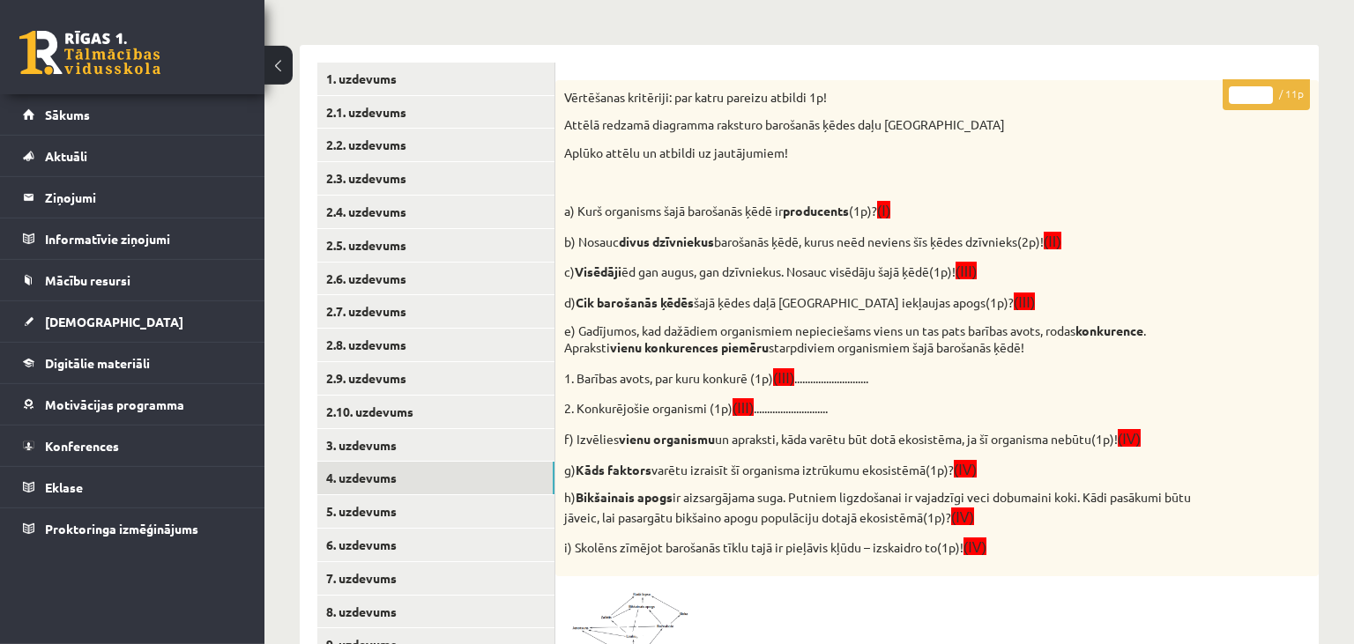
scroll to position [254, 0]
type input "*"
click at [414, 517] on link "5. uzdevums" at bounding box center [435, 511] width 237 height 33
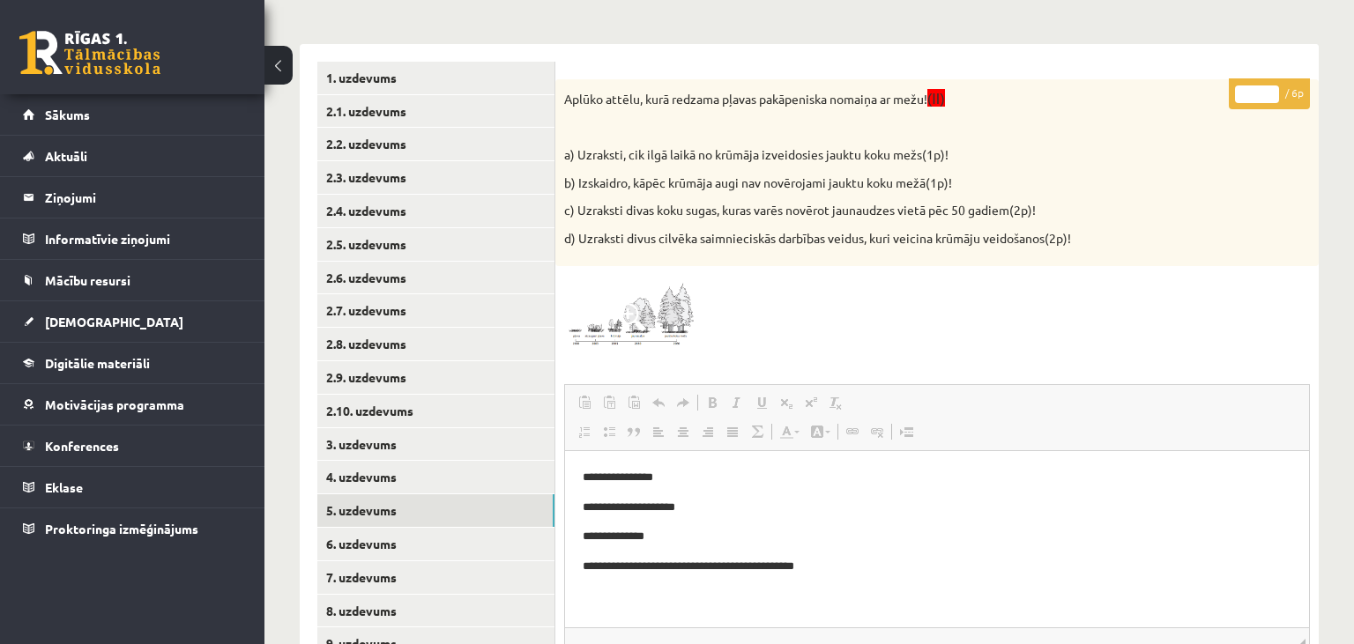
scroll to position [0, 0]
click at [1269, 90] on input "*" at bounding box center [1257, 95] width 44 height 18
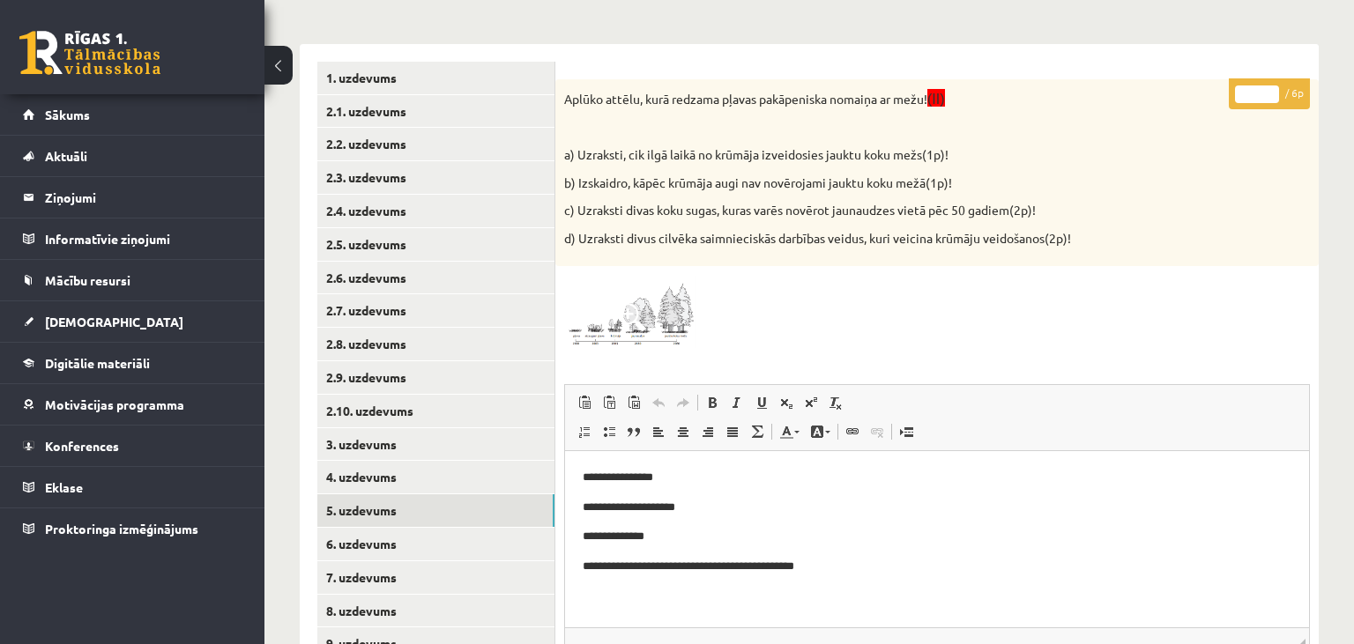
click at [1269, 90] on input "*" at bounding box center [1257, 95] width 44 height 18
type input "*"
click at [1269, 90] on input "*" at bounding box center [1257, 95] width 44 height 18
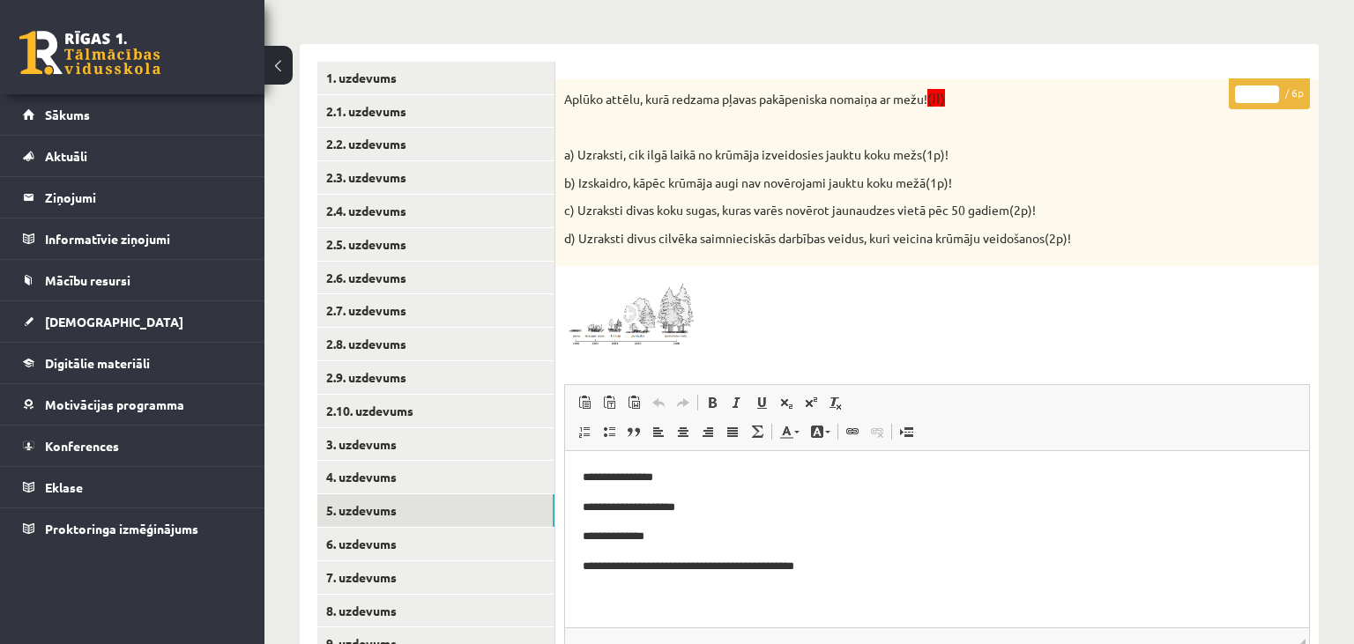
click at [1269, 90] on input "*" at bounding box center [1257, 95] width 44 height 18
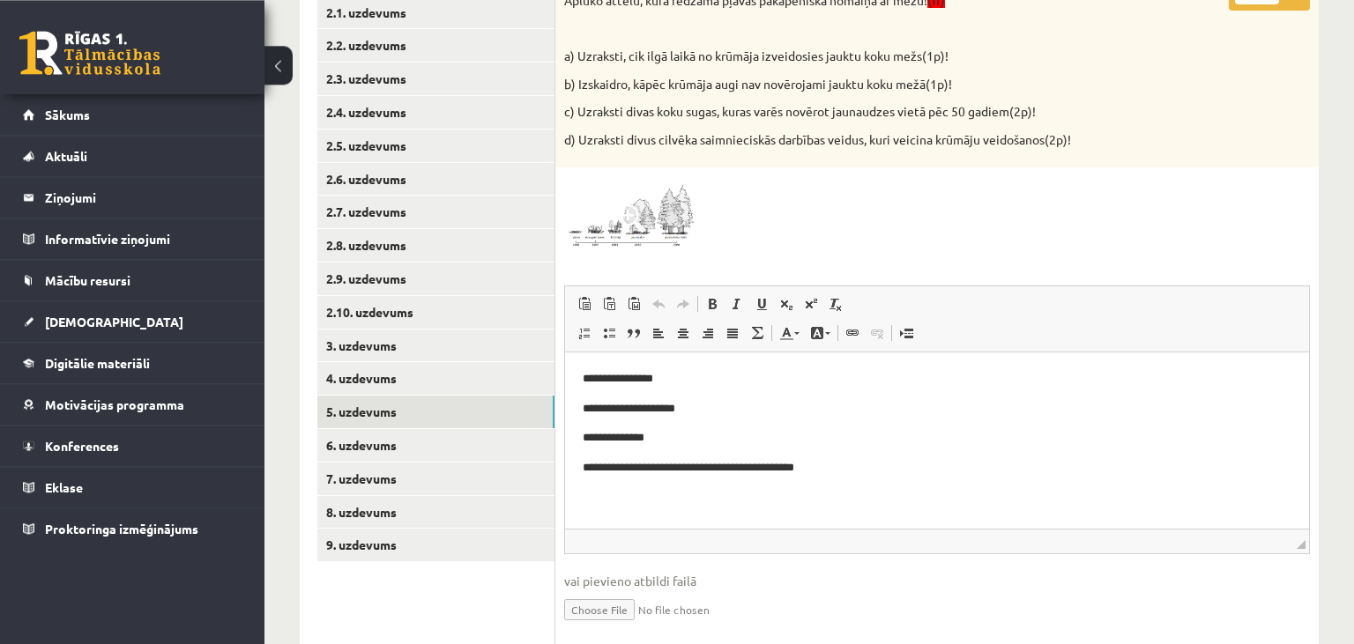
scroll to position [533, 0]
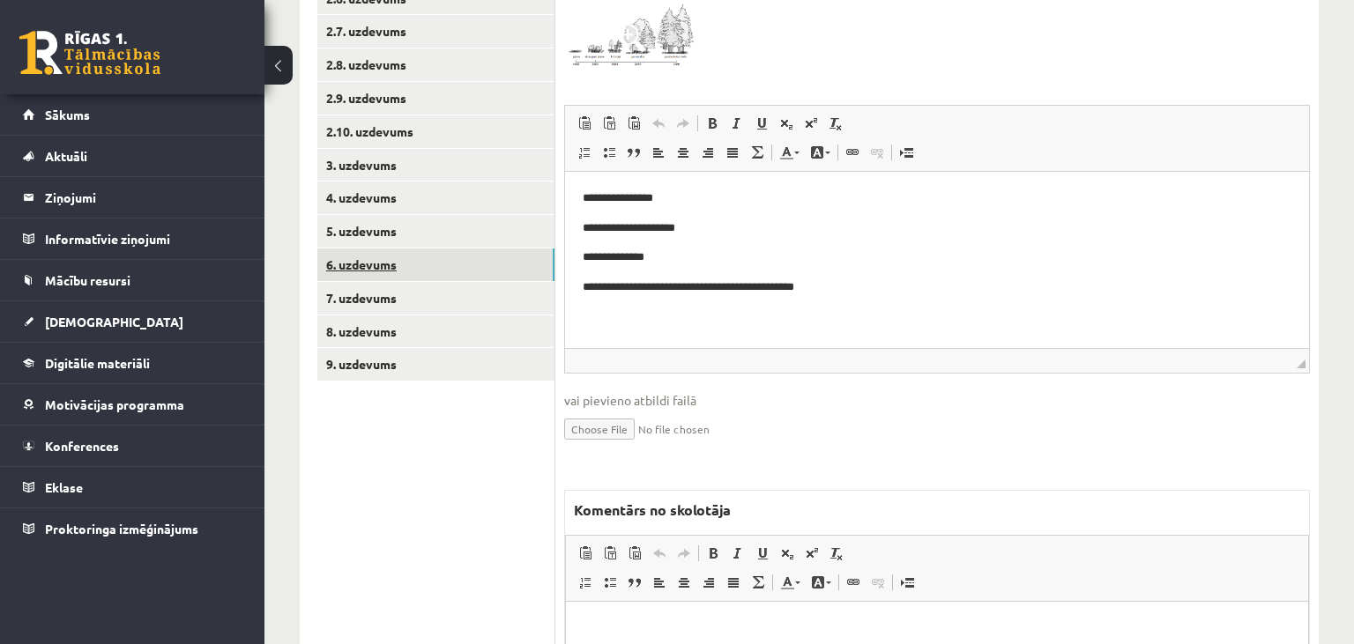
click at [354, 270] on link "6. uzdevums" at bounding box center [435, 265] width 237 height 33
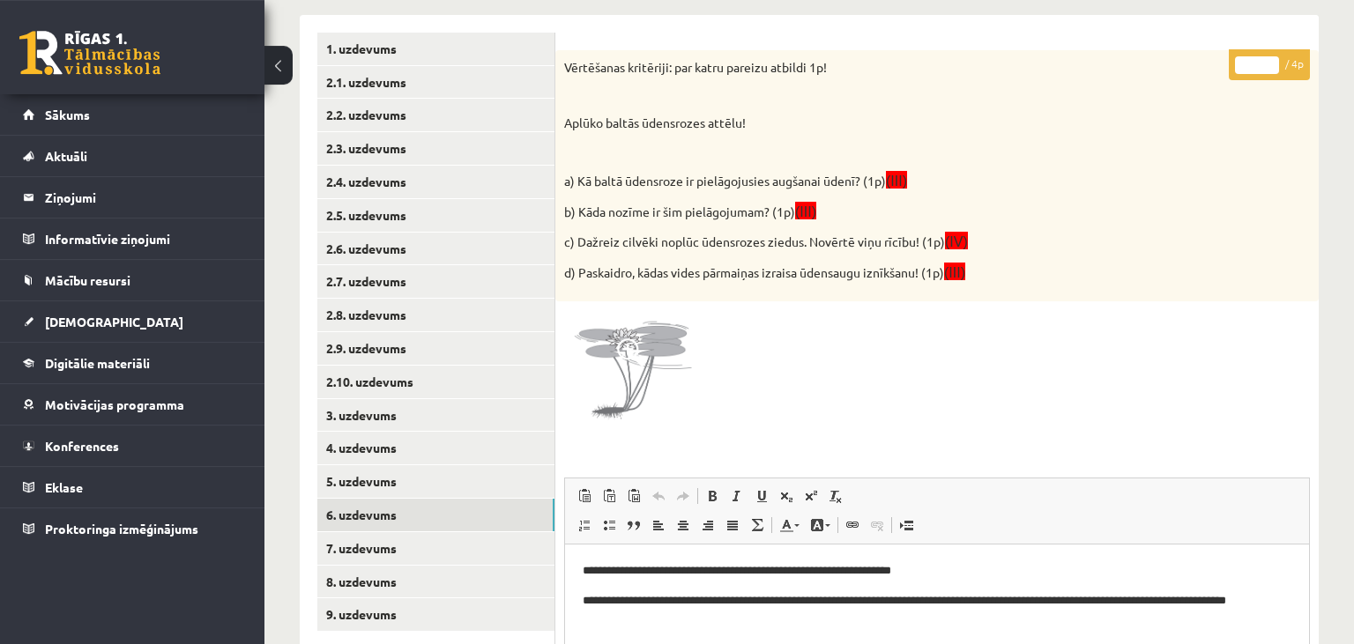
scroll to position [256, 0]
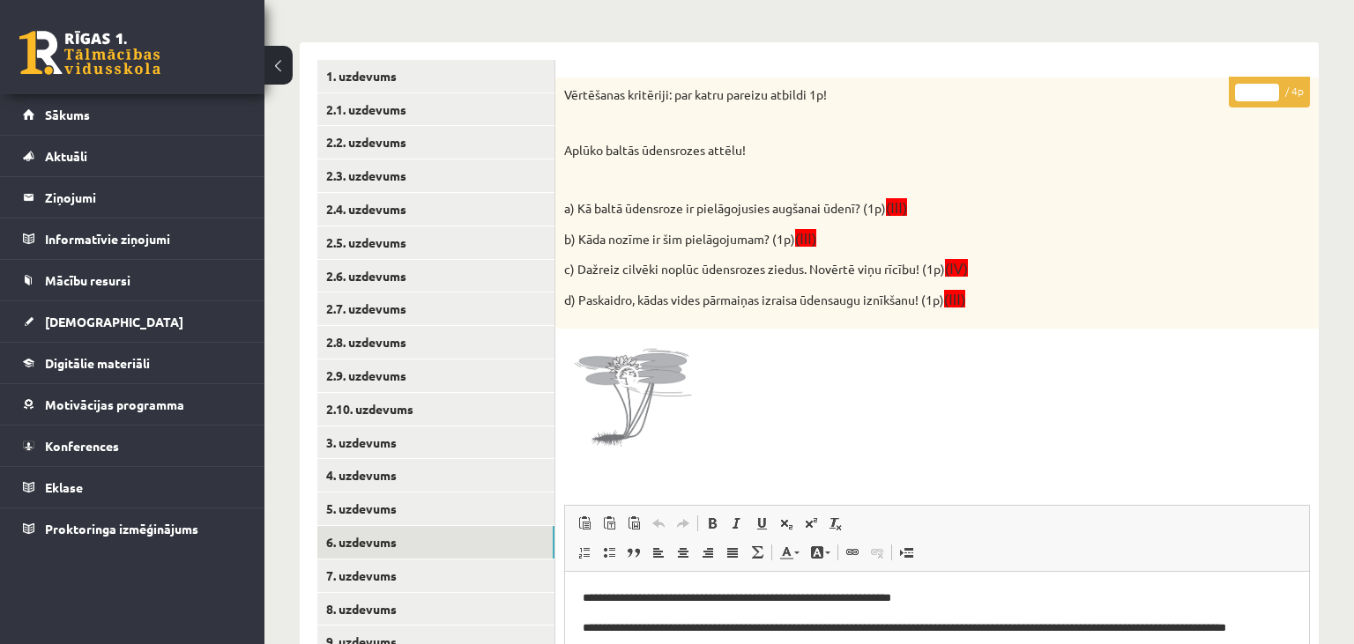
click at [1274, 89] on input "*" at bounding box center [1257, 93] width 44 height 18
type input "*"
click at [1274, 89] on input "*" at bounding box center [1257, 93] width 44 height 18
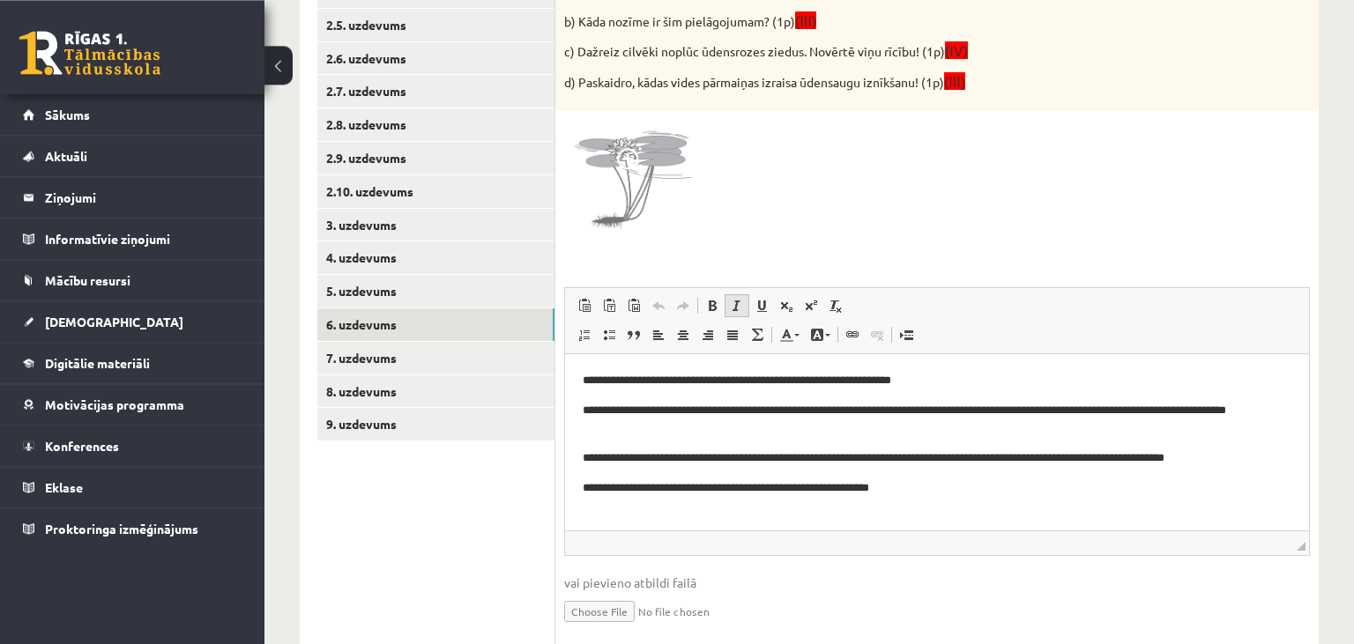
scroll to position [535, 0]
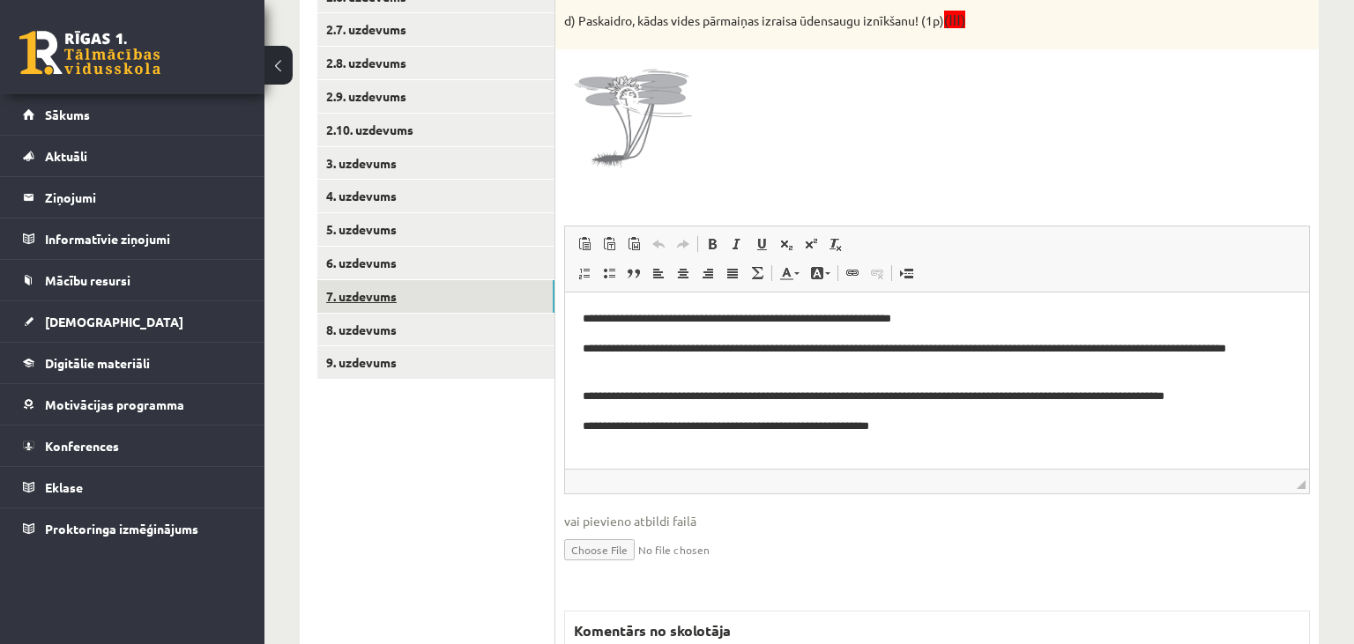
click at [458, 300] on link "7. uzdevums" at bounding box center [435, 296] width 237 height 33
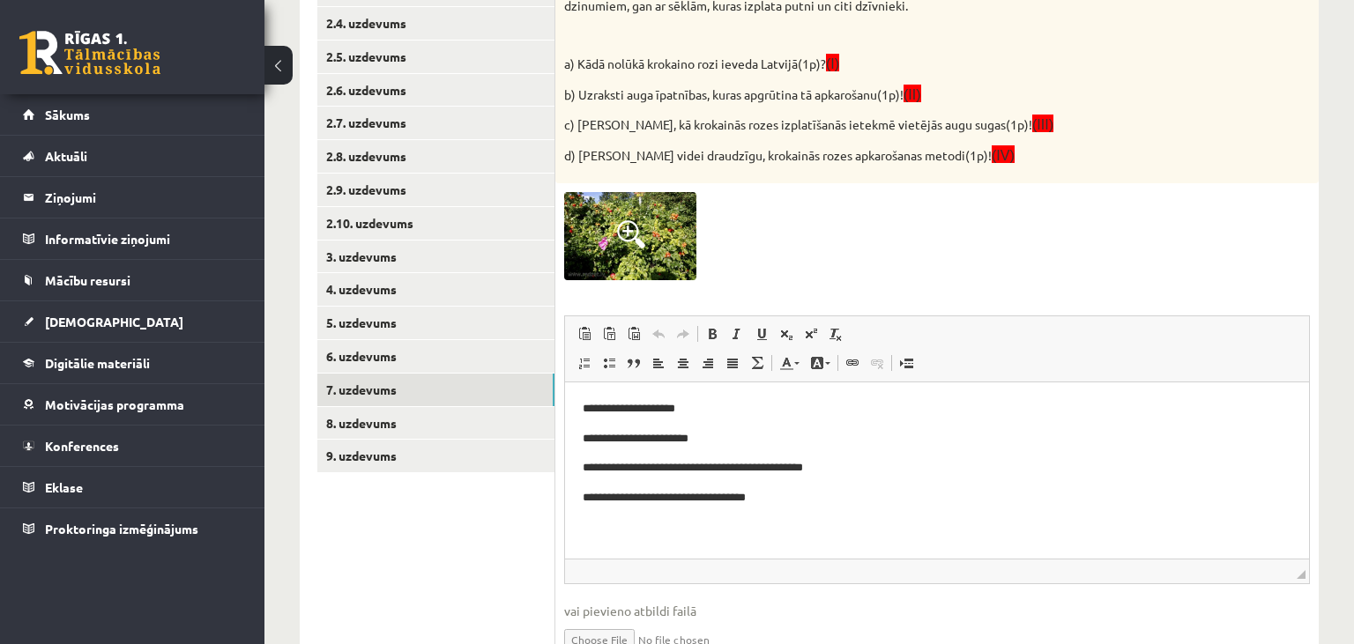
scroll to position [162, 0]
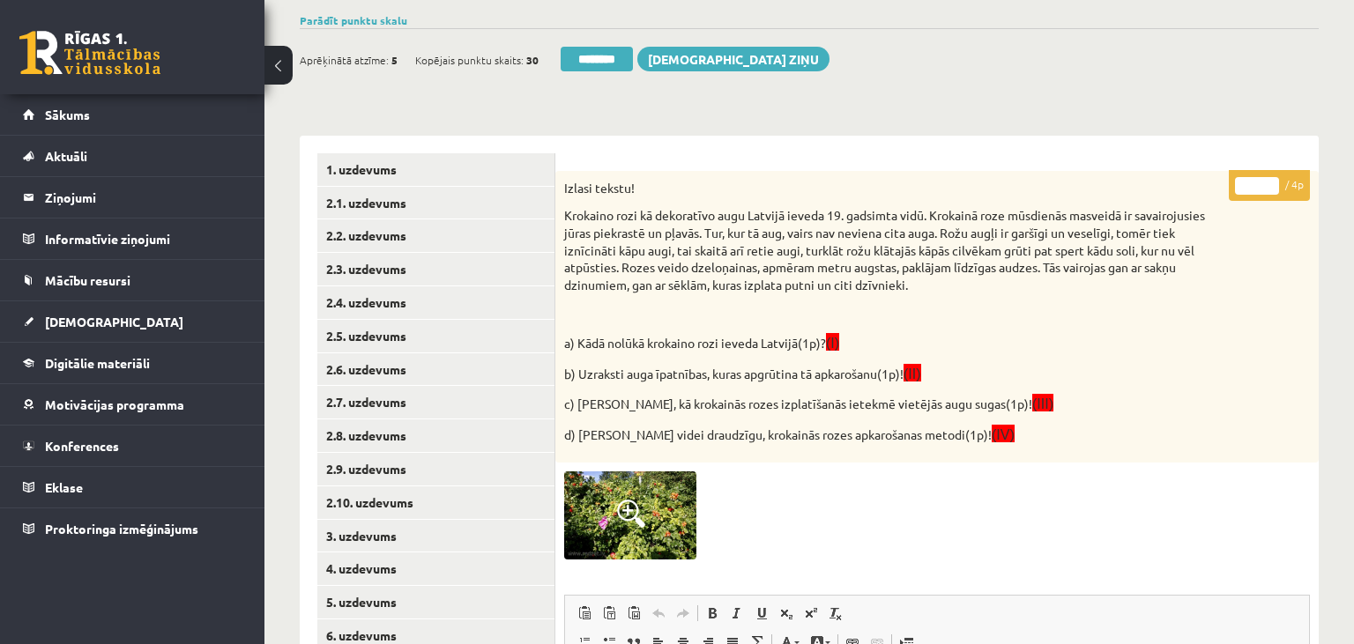
click at [1266, 183] on input "*" at bounding box center [1257, 186] width 44 height 18
type input "*"
click at [1266, 183] on input "*" at bounding box center [1257, 186] width 44 height 18
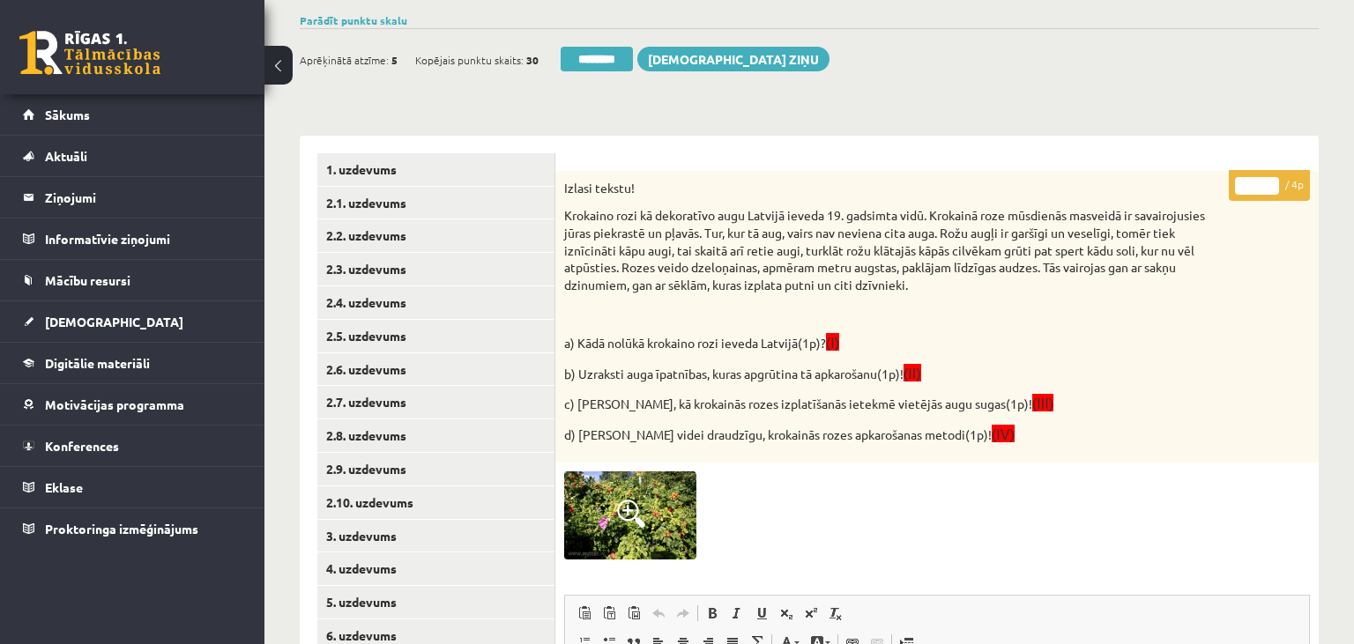
click at [1266, 183] on input "*" at bounding box center [1257, 186] width 44 height 18
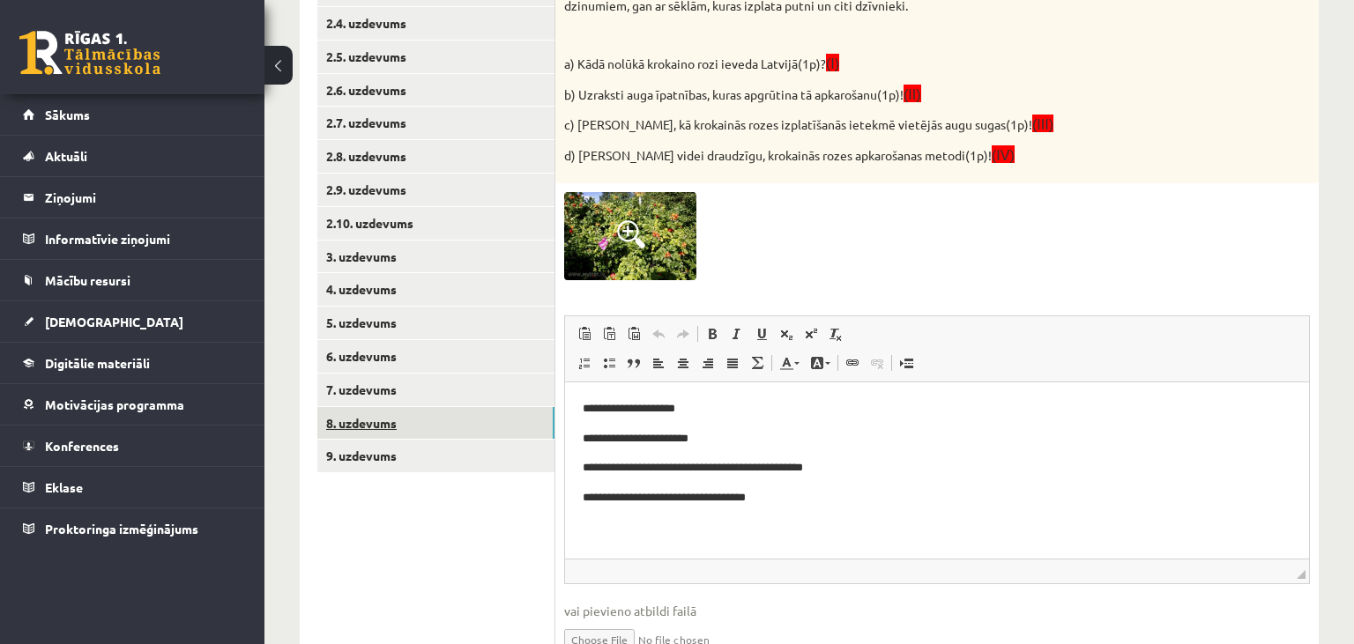
click at [410, 427] on link "8. uzdevums" at bounding box center [435, 423] width 237 height 33
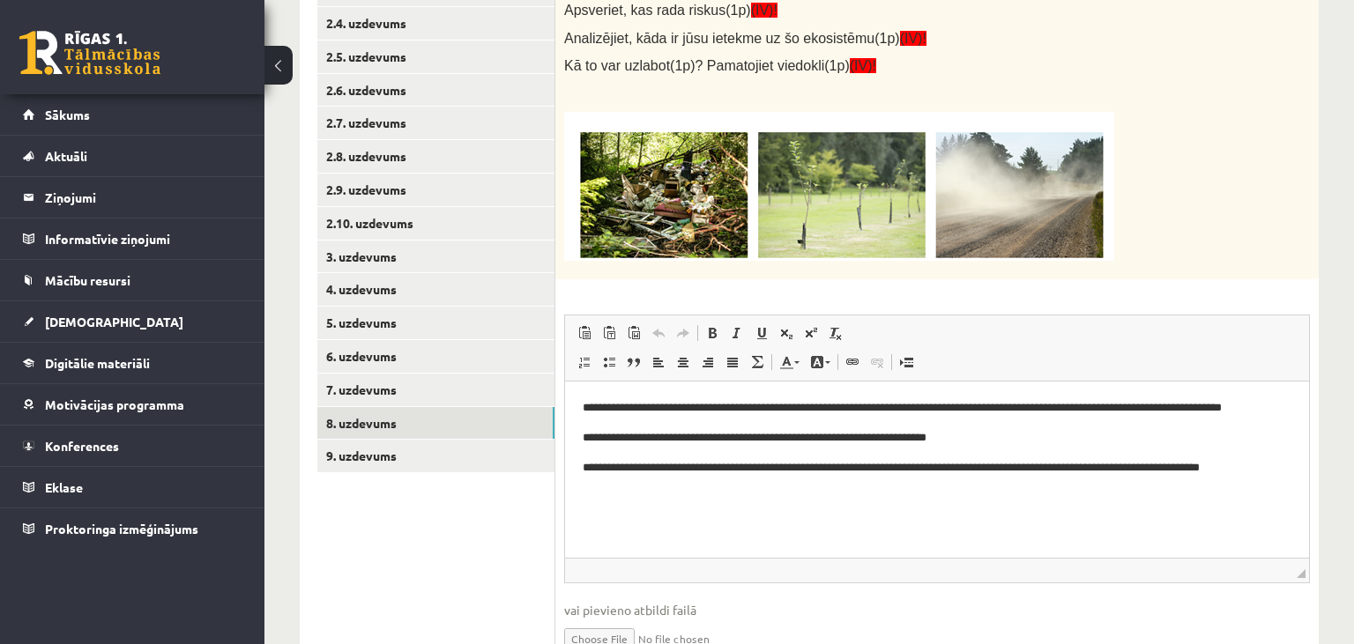
scroll to position [0, 0]
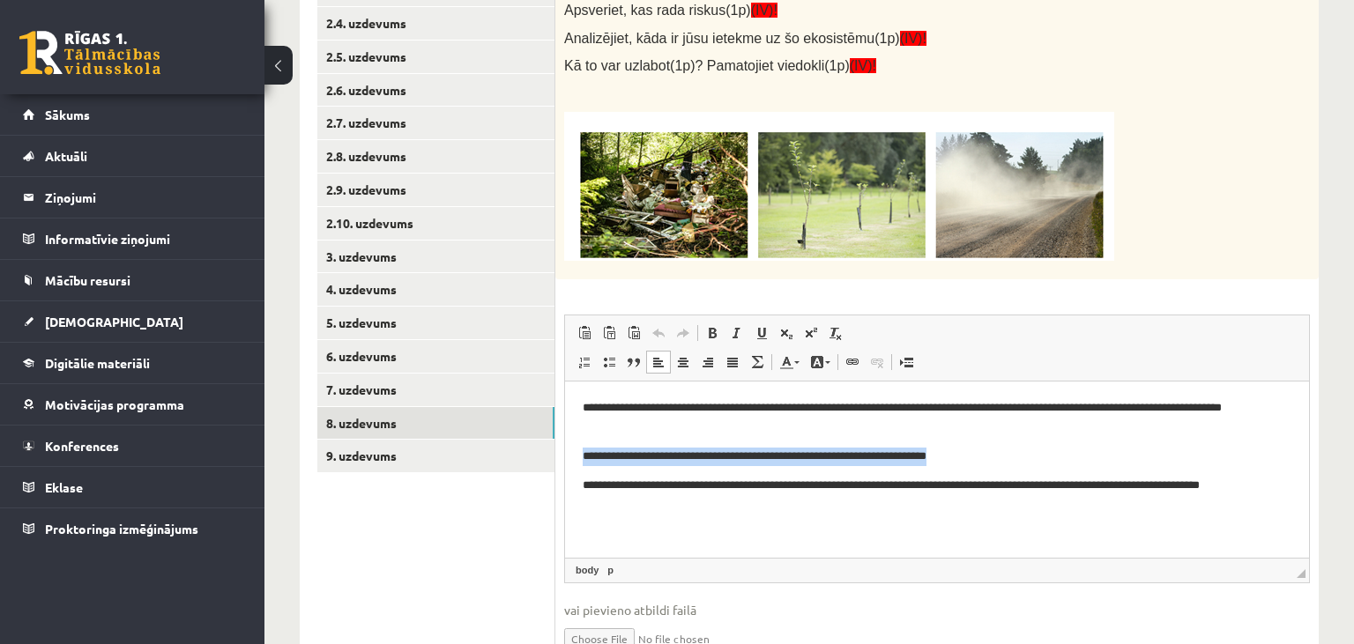
drag, startPoint x: 584, startPoint y: 464, endPoint x: 1020, endPoint y: 469, distance: 435.5
click at [1020, 469] on body "**********" at bounding box center [937, 455] width 709 height 115
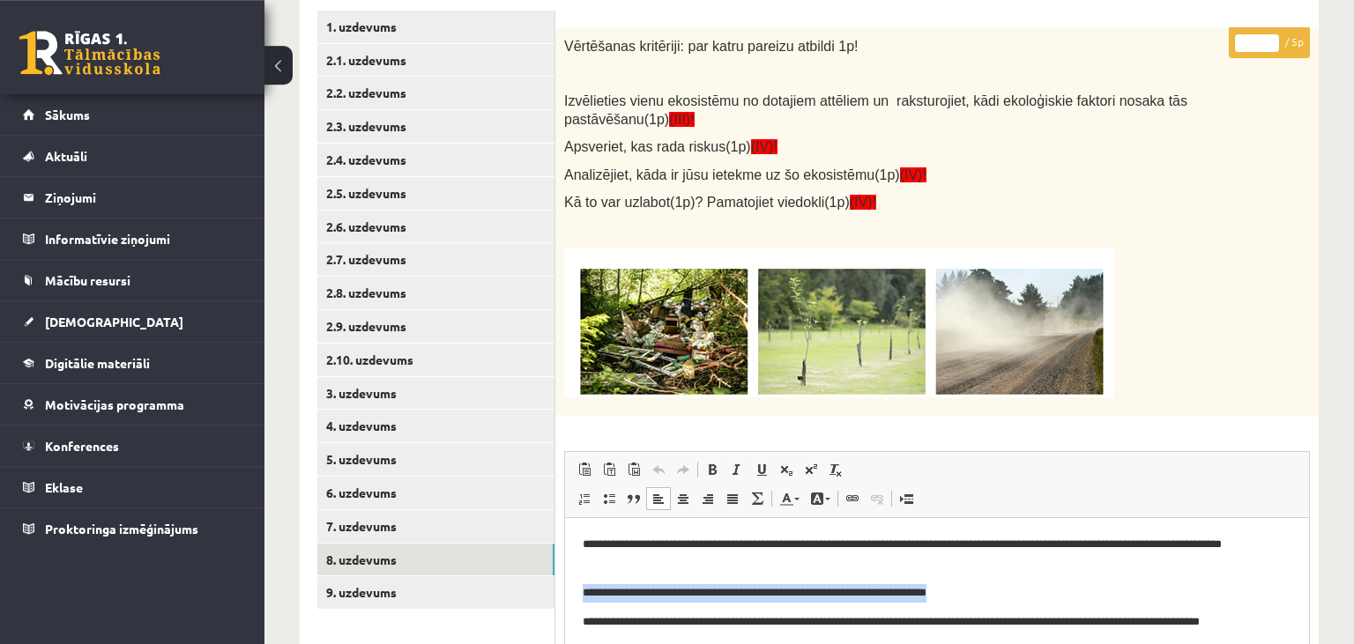
scroll to position [349, 0]
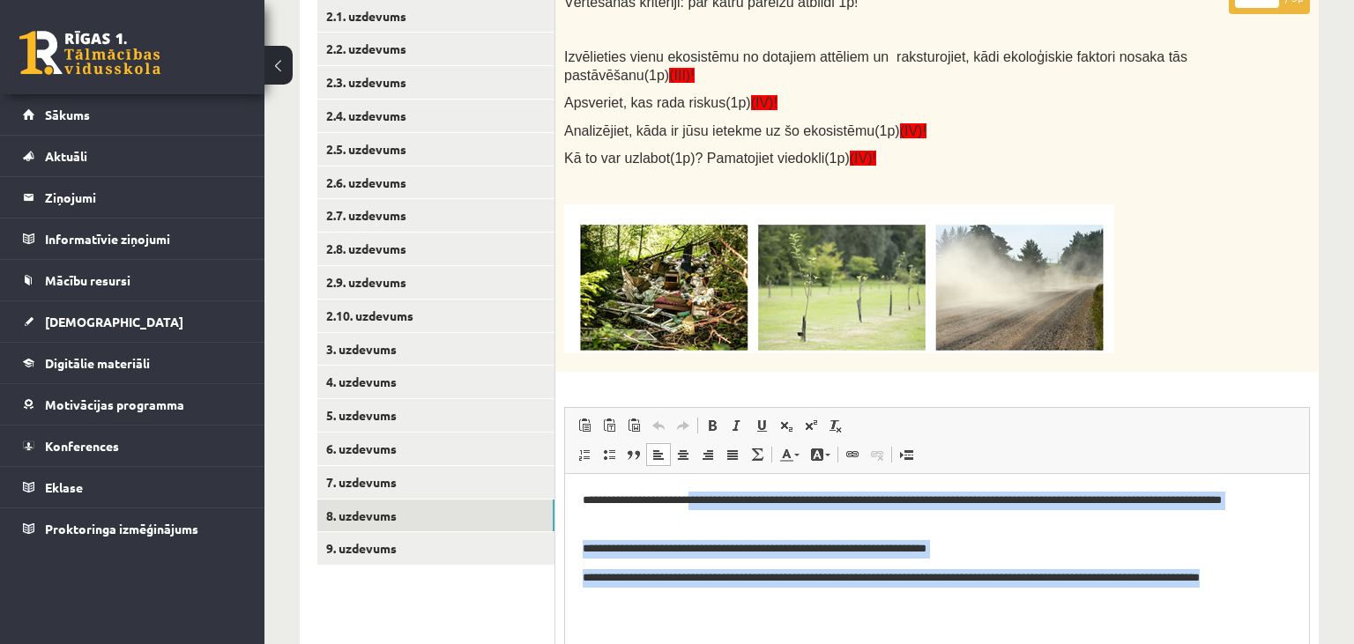
drag, startPoint x: 701, startPoint y: 501, endPoint x: 1180, endPoint y: 593, distance: 488.4
click at [1180, 593] on body "**********" at bounding box center [937, 548] width 709 height 115
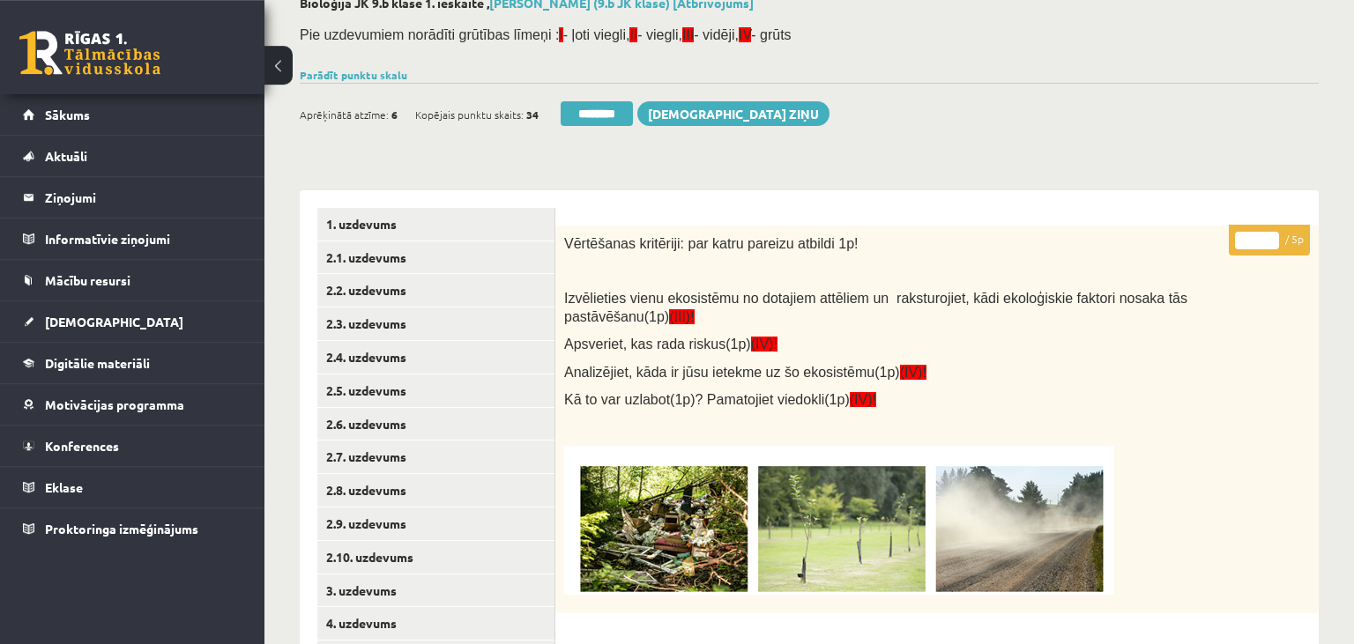
scroll to position [70, 0]
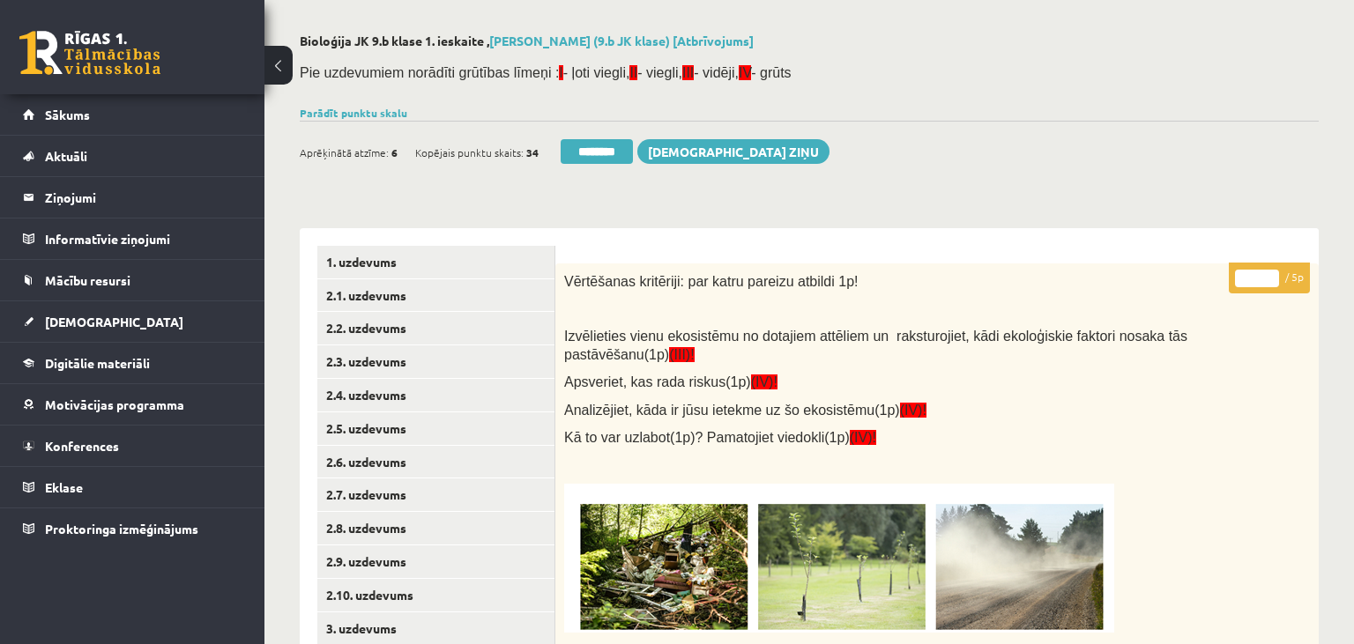
click at [1272, 276] on input "*" at bounding box center [1257, 279] width 44 height 18
type input "*"
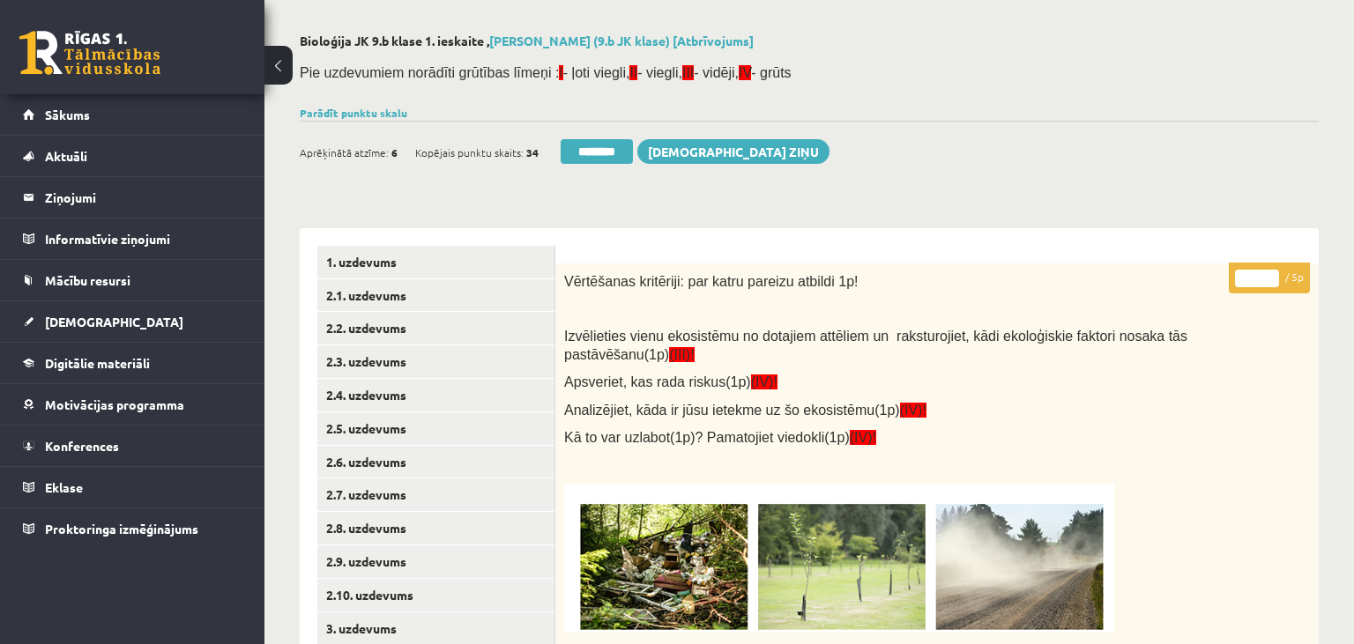
click at [1272, 276] on input "*" at bounding box center [1257, 279] width 44 height 18
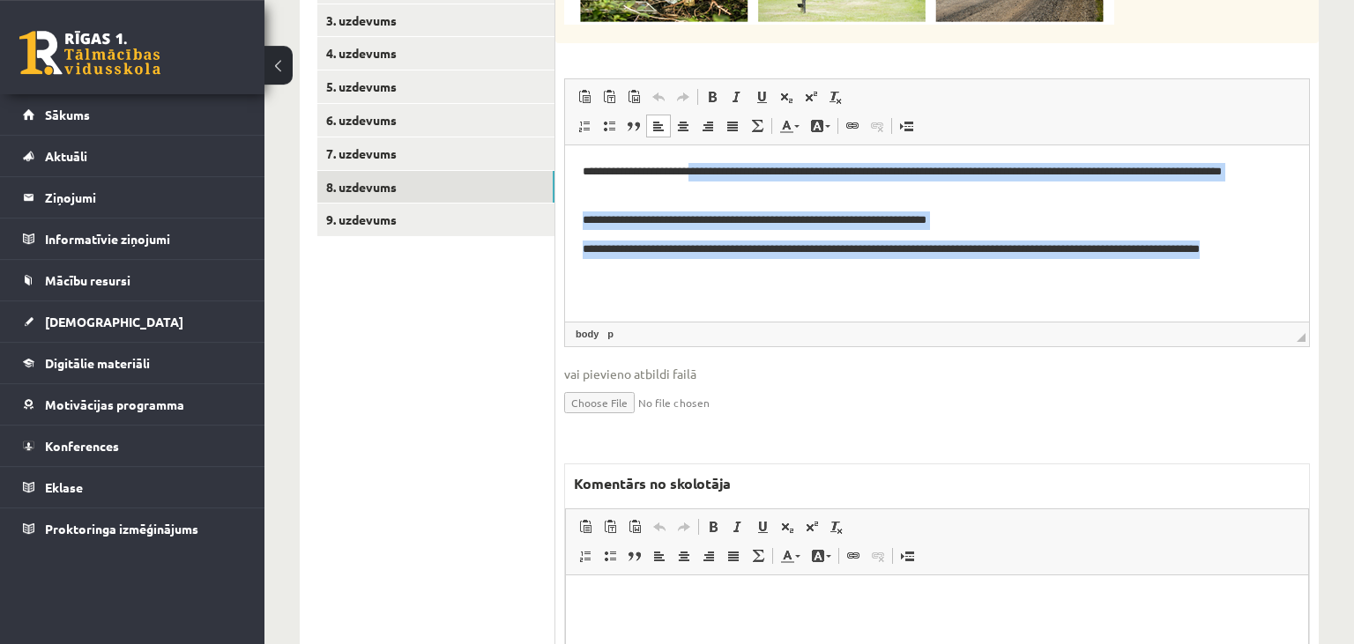
scroll to position [721, 0]
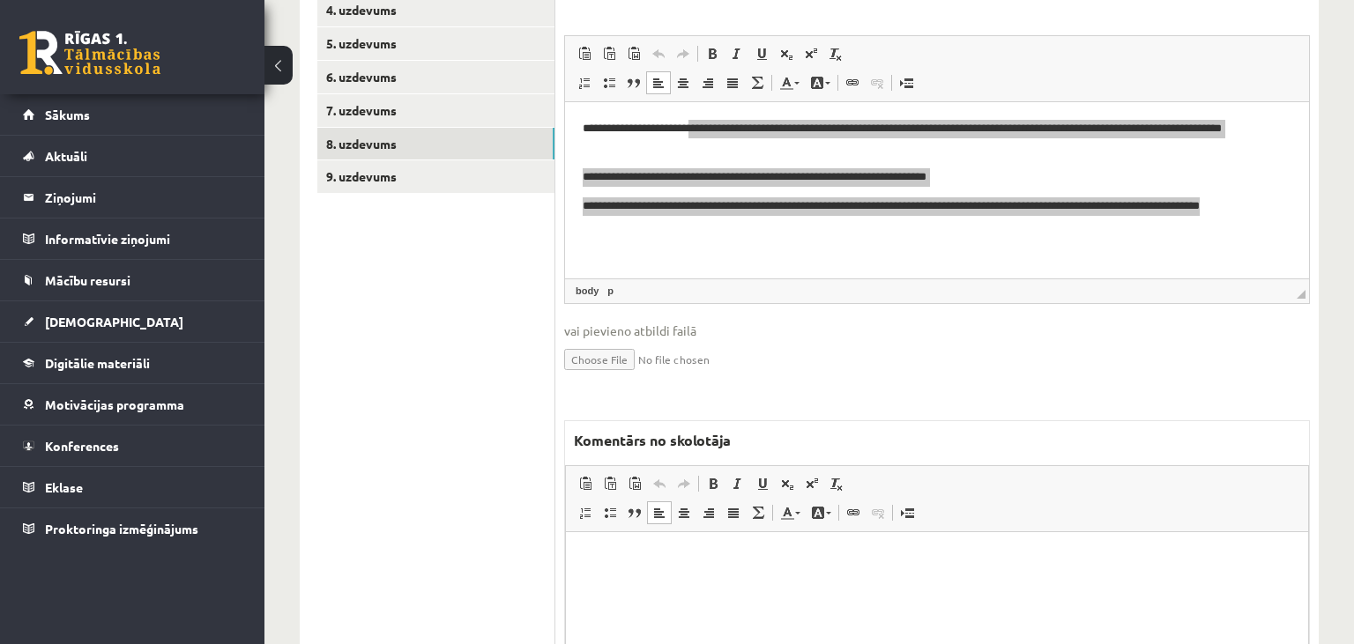
click at [989, 581] on html at bounding box center [937, 620] width 742 height 176
click at [776, 594] on html at bounding box center [937, 620] width 742 height 176
click at [663, 564] on p "Editor, wiswyg-editor-47024824518640-1758017080-957" at bounding box center [937, 558] width 707 height 19
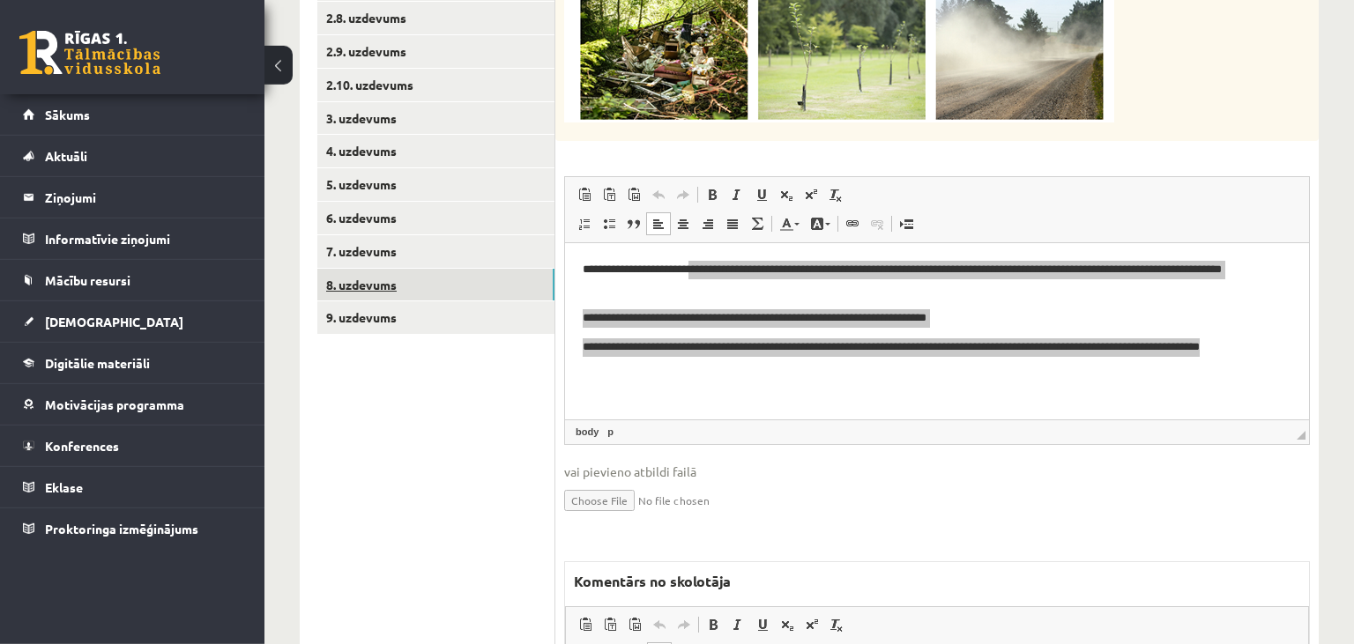
scroll to position [349, 0]
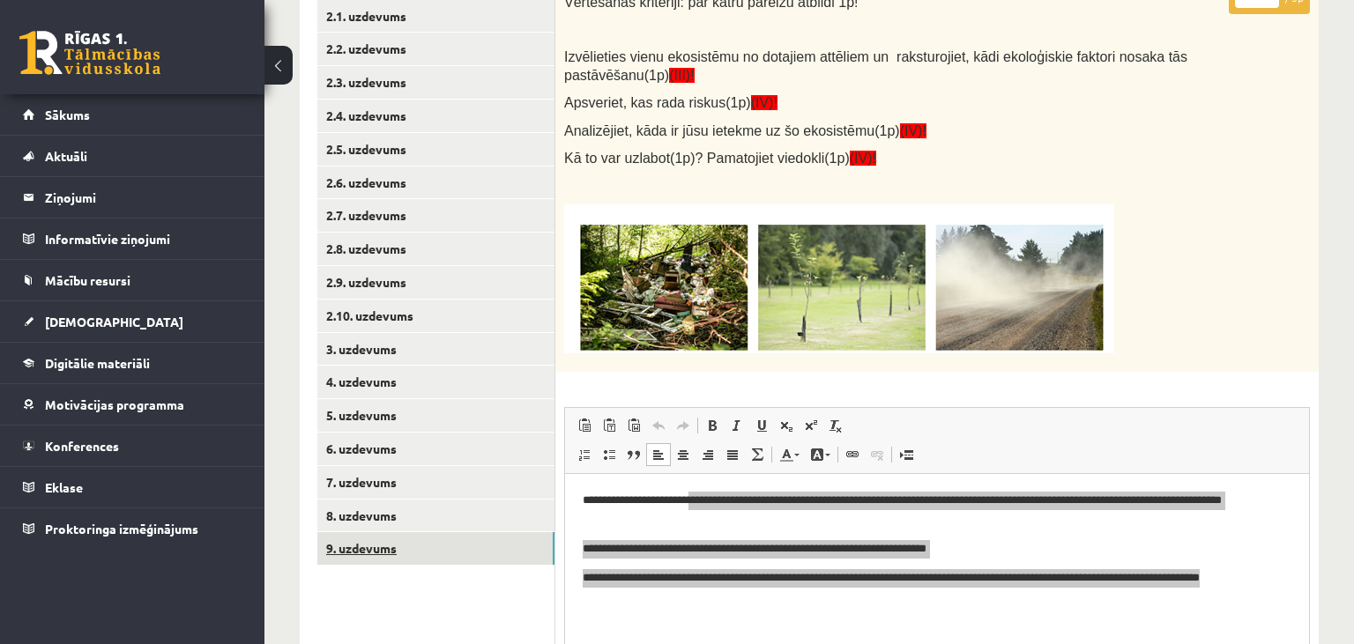
click at [421, 548] on link "9. uzdevums" at bounding box center [435, 548] width 237 height 33
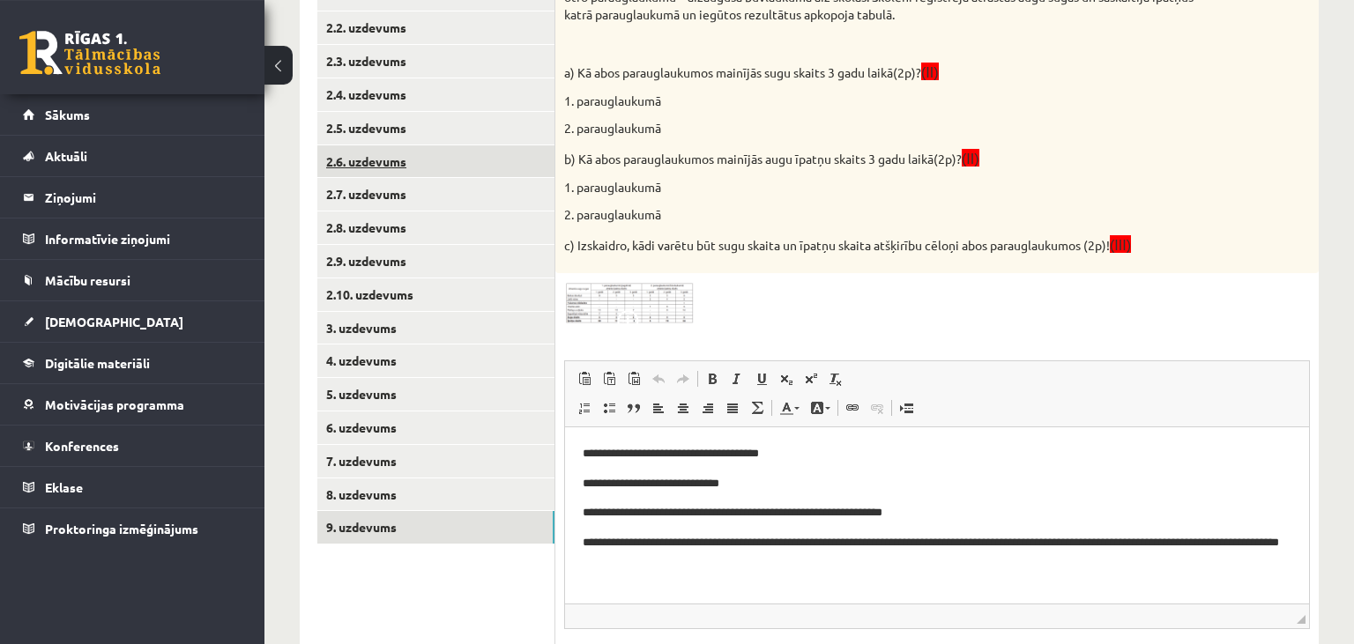
scroll to position [372, 0]
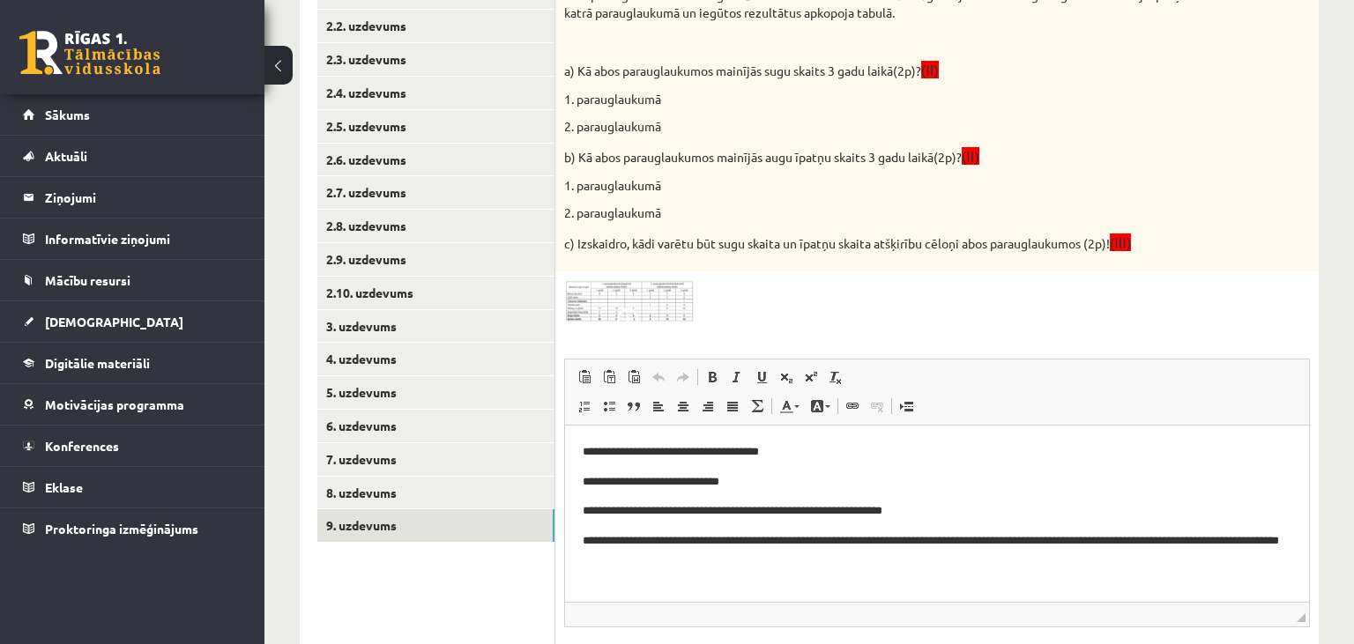
click at [626, 302] on img at bounding box center [630, 301] width 132 height 43
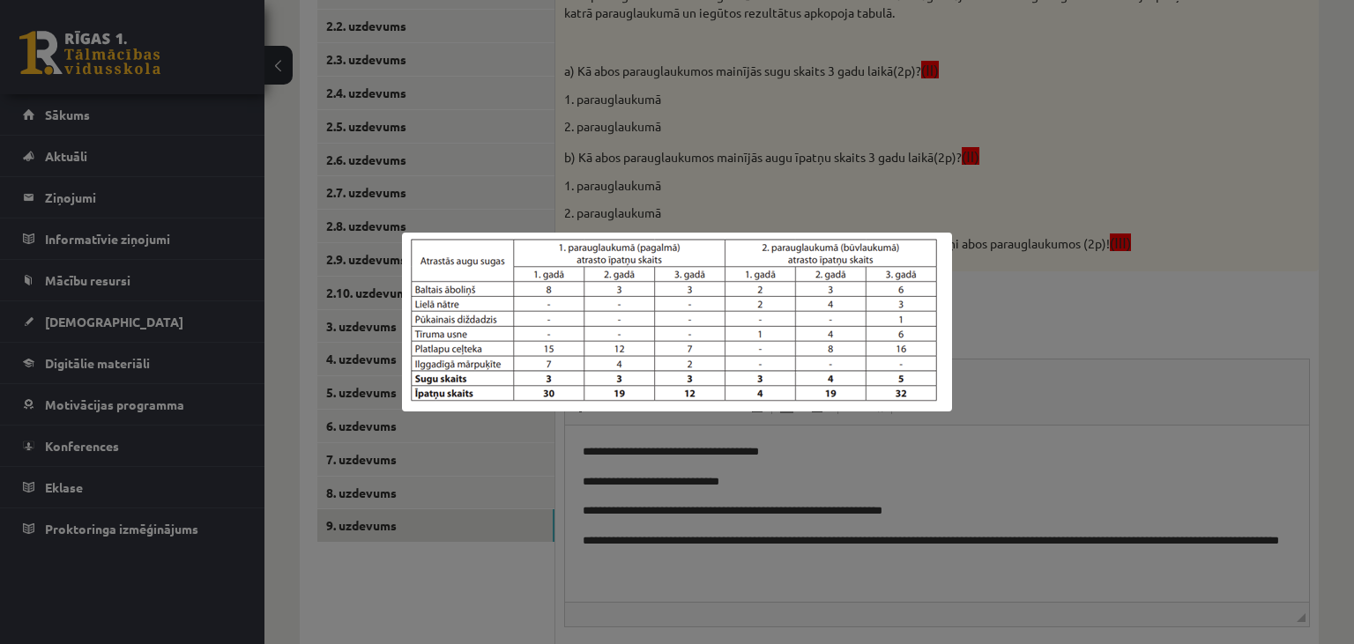
click at [1028, 560] on div at bounding box center [677, 322] width 1354 height 644
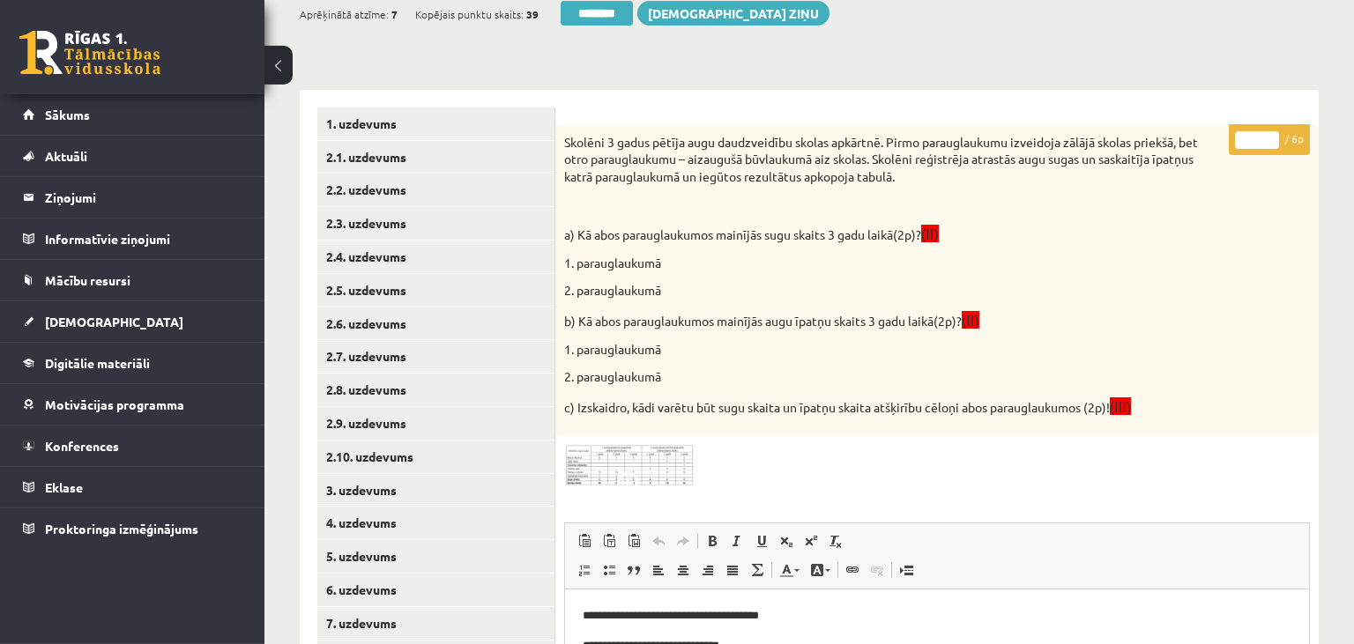
scroll to position [93, 0]
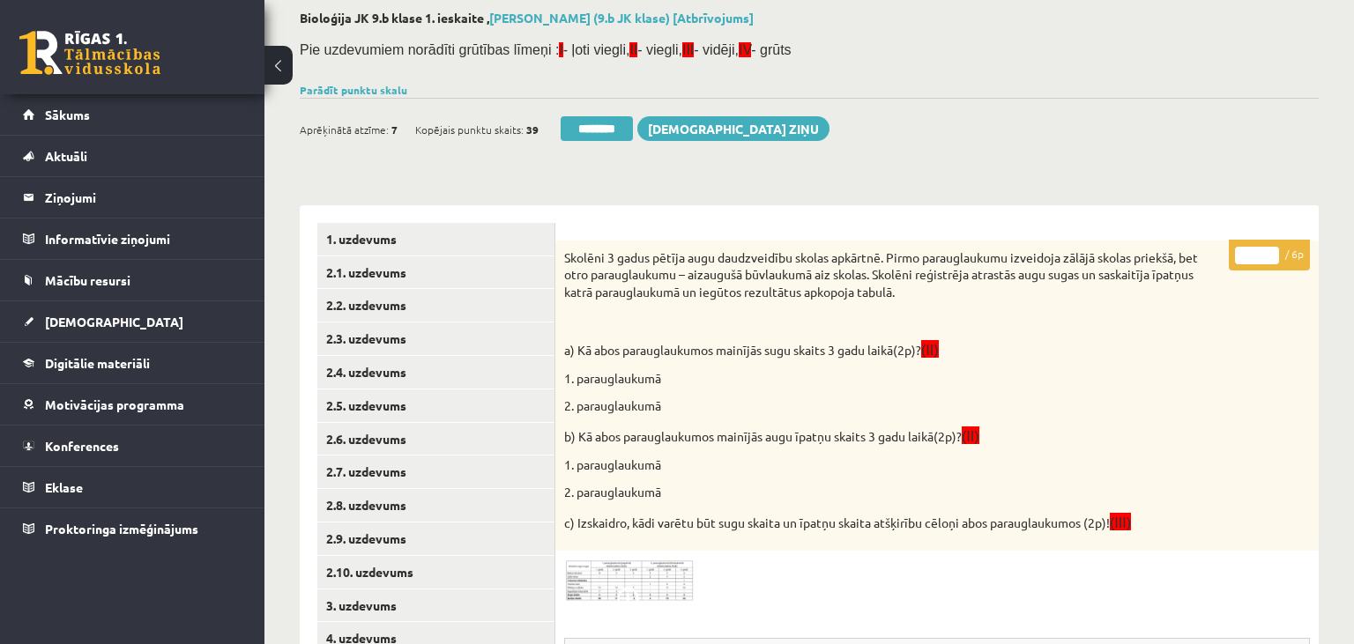
click at [1269, 252] on input "*" at bounding box center [1257, 256] width 44 height 18
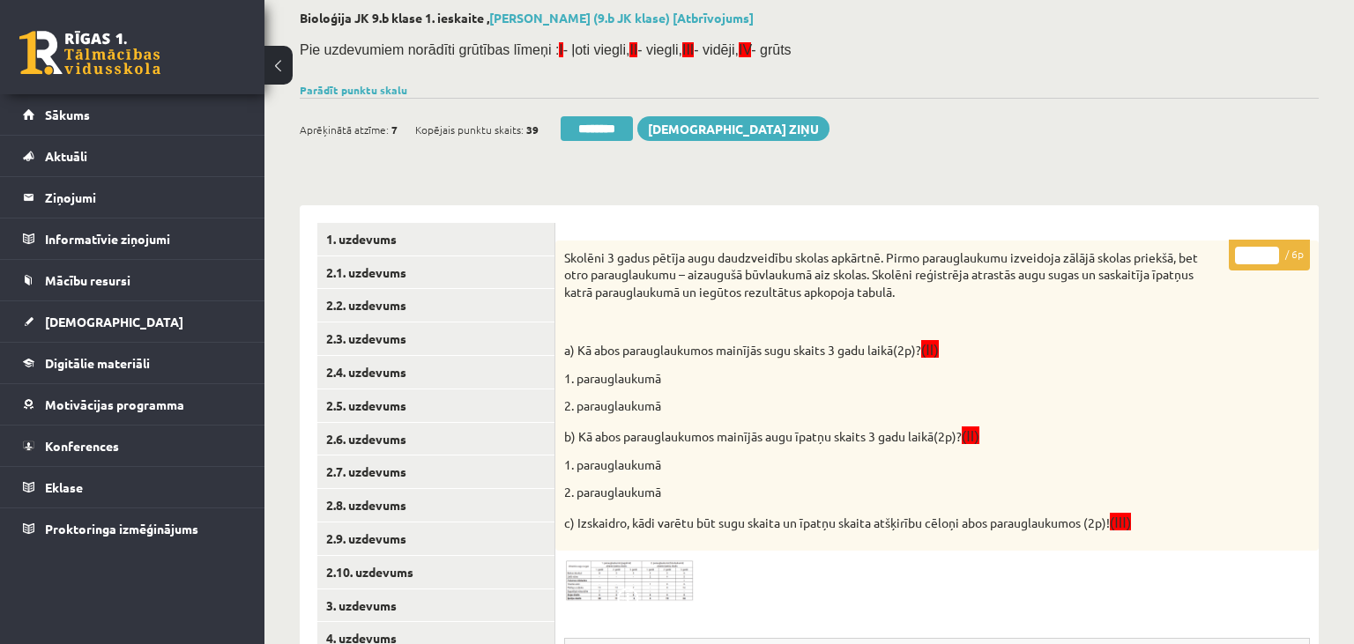
type input "*"
click at [1269, 252] on input "*" at bounding box center [1257, 256] width 44 height 18
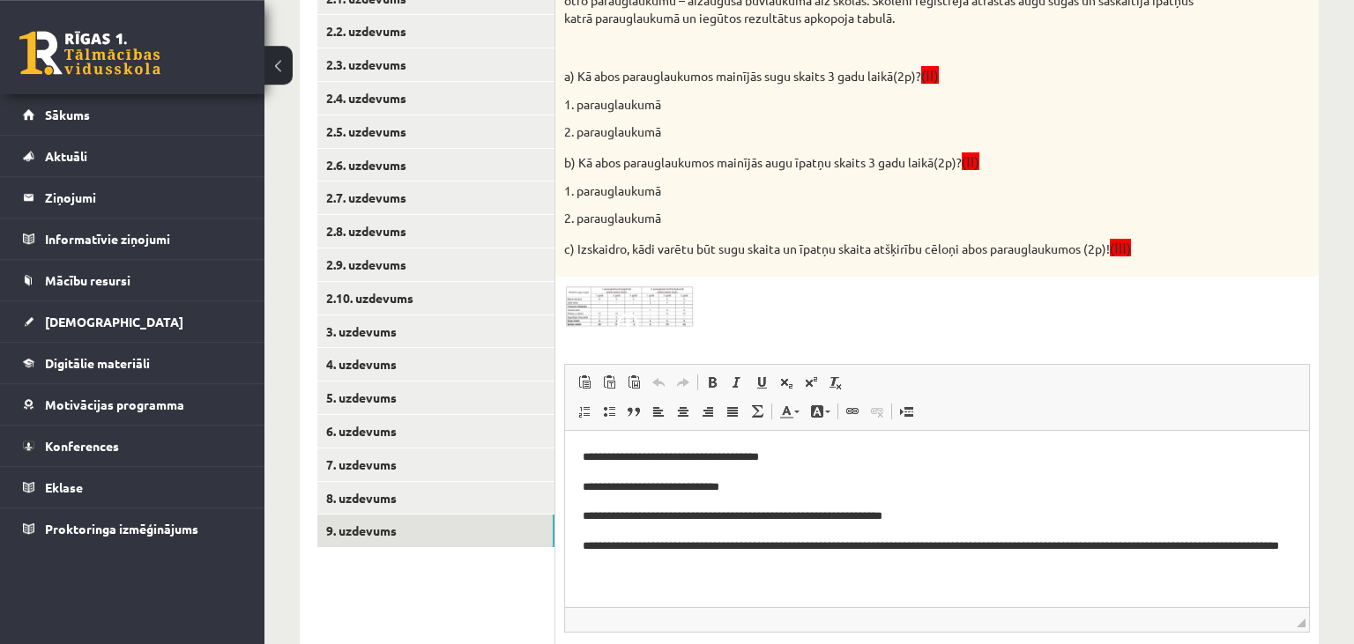
scroll to position [372, 0]
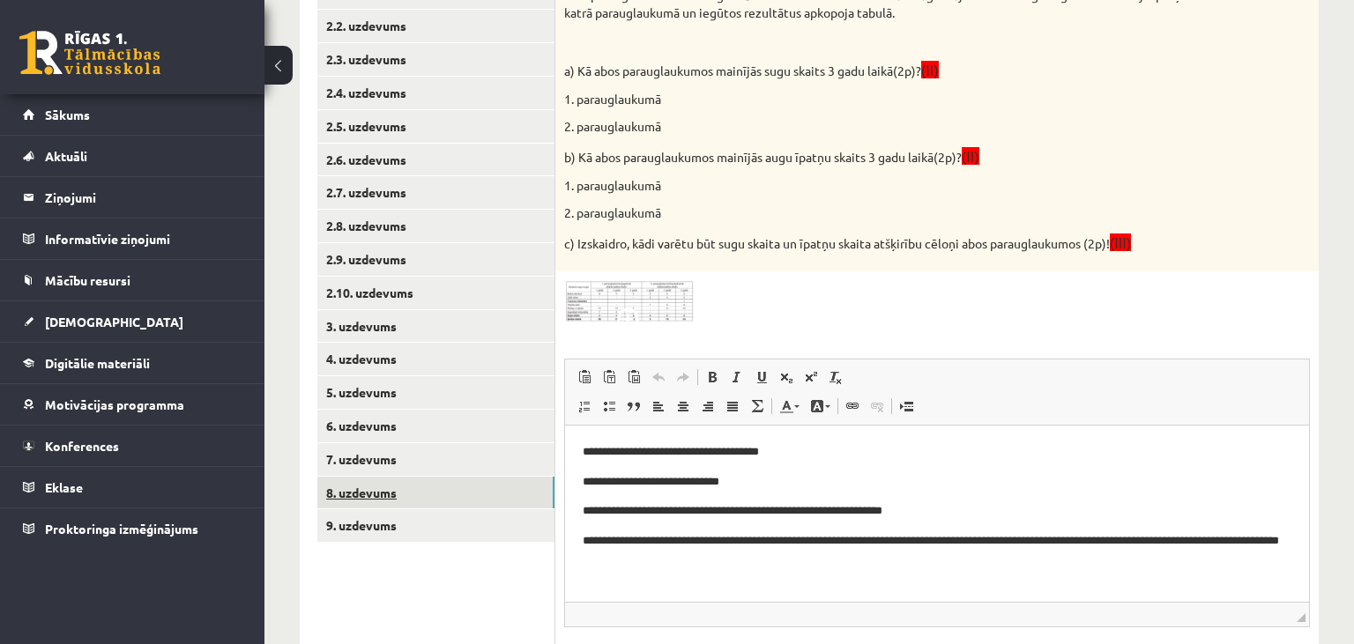
click at [446, 501] on link "8. uzdevums" at bounding box center [435, 493] width 237 height 33
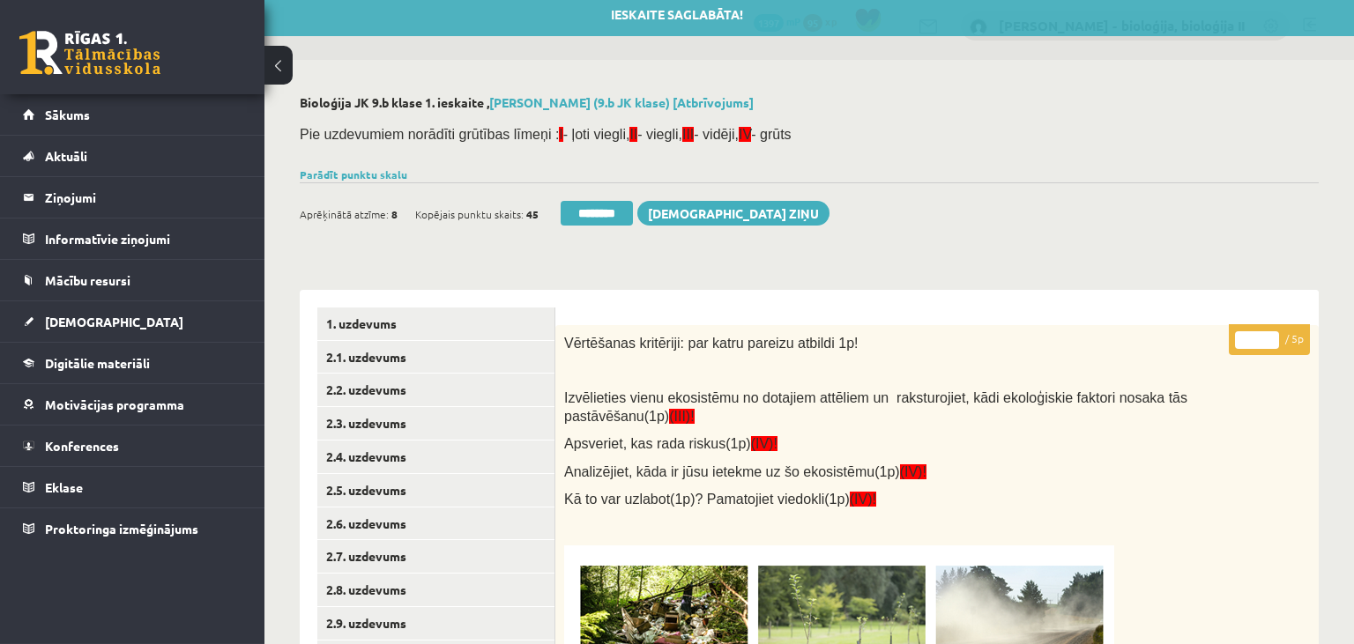
scroll to position [0, 0]
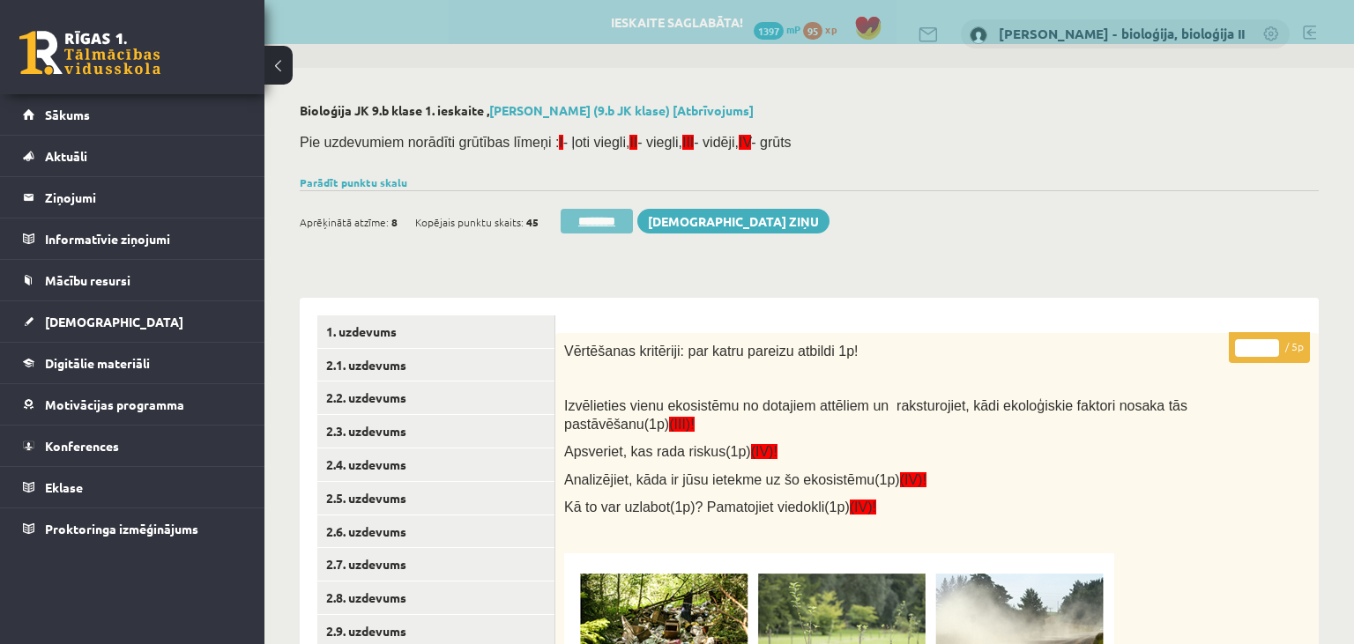
click at [608, 217] on input "********" at bounding box center [597, 221] width 72 height 25
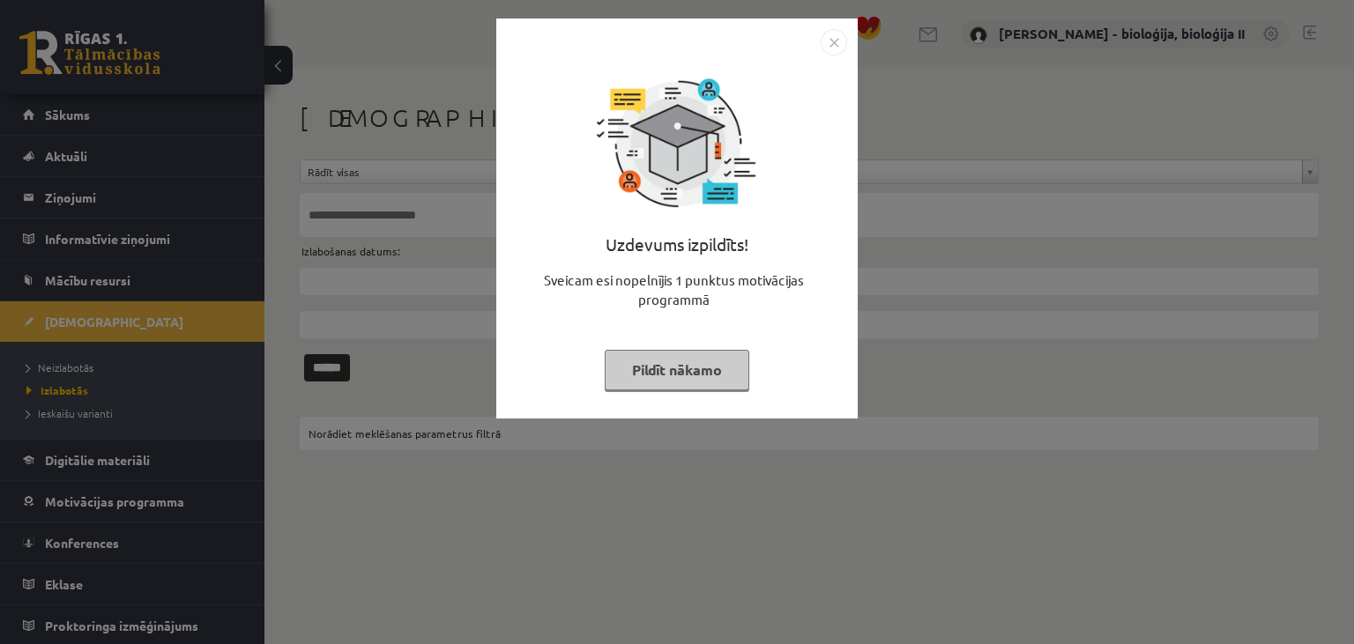
click at [696, 369] on button "Pildīt nākamo" at bounding box center [677, 370] width 145 height 41
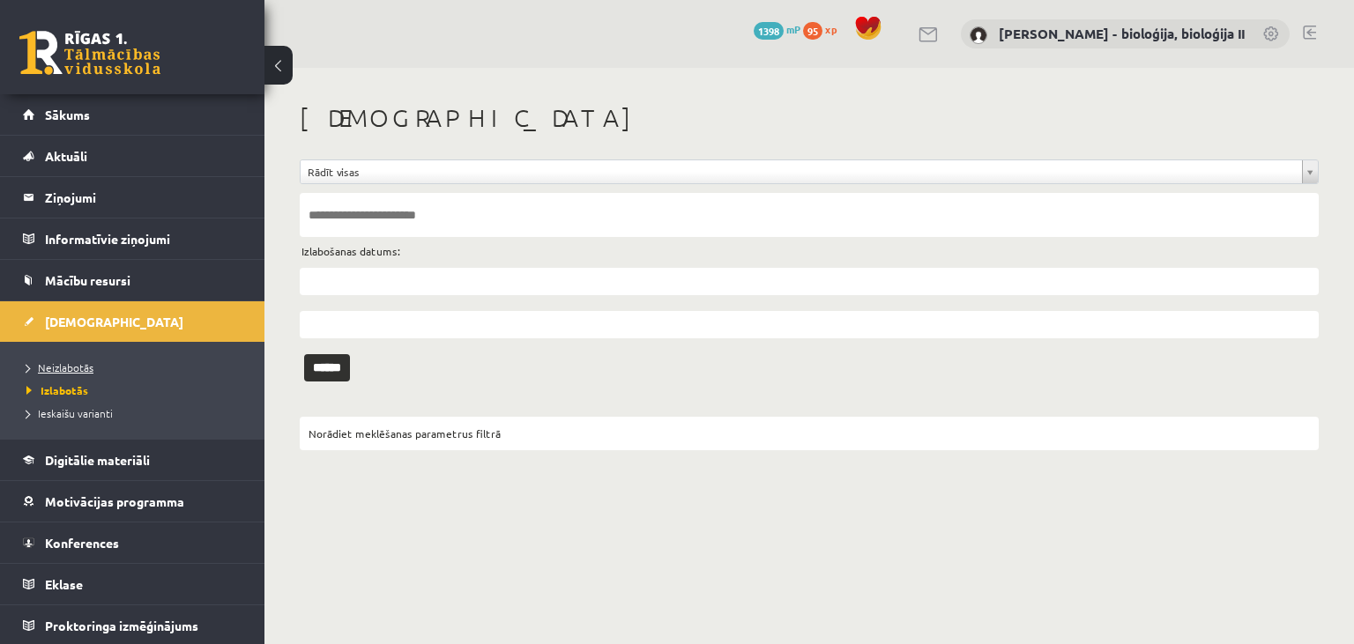
click at [80, 365] on span "Neizlabotās" at bounding box center [59, 368] width 67 height 14
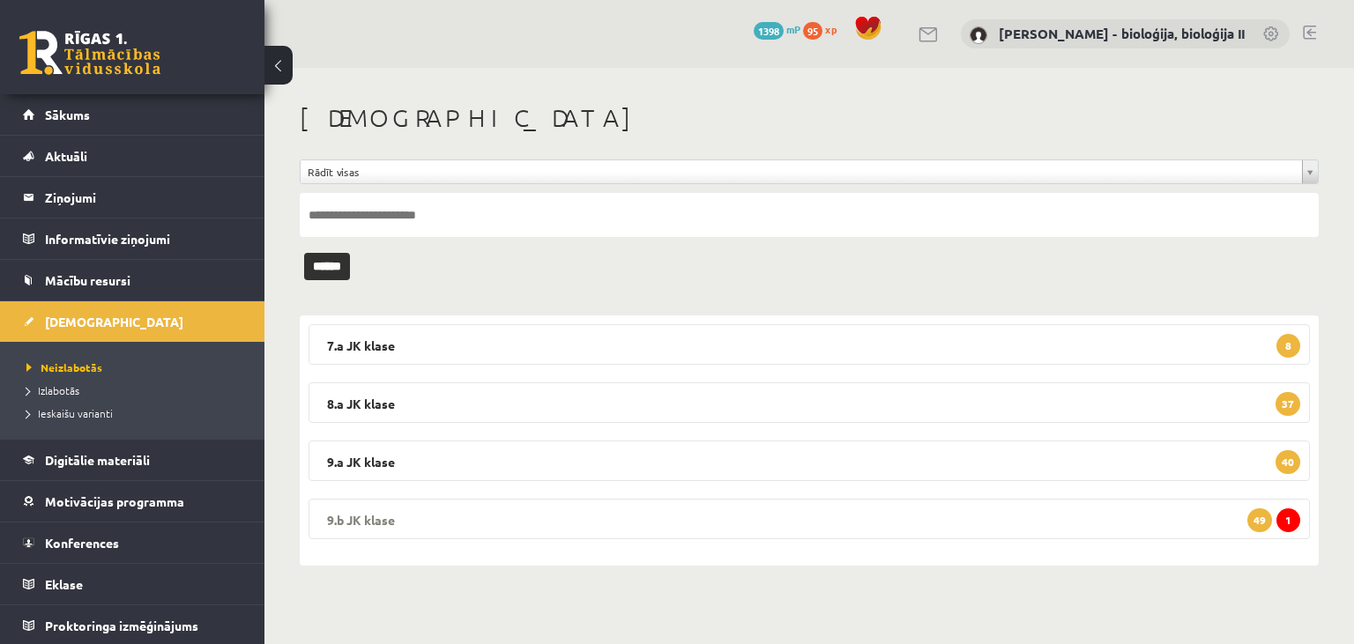
click at [516, 503] on legend "9.b JK klase 1 49" at bounding box center [809, 519] width 1001 height 41
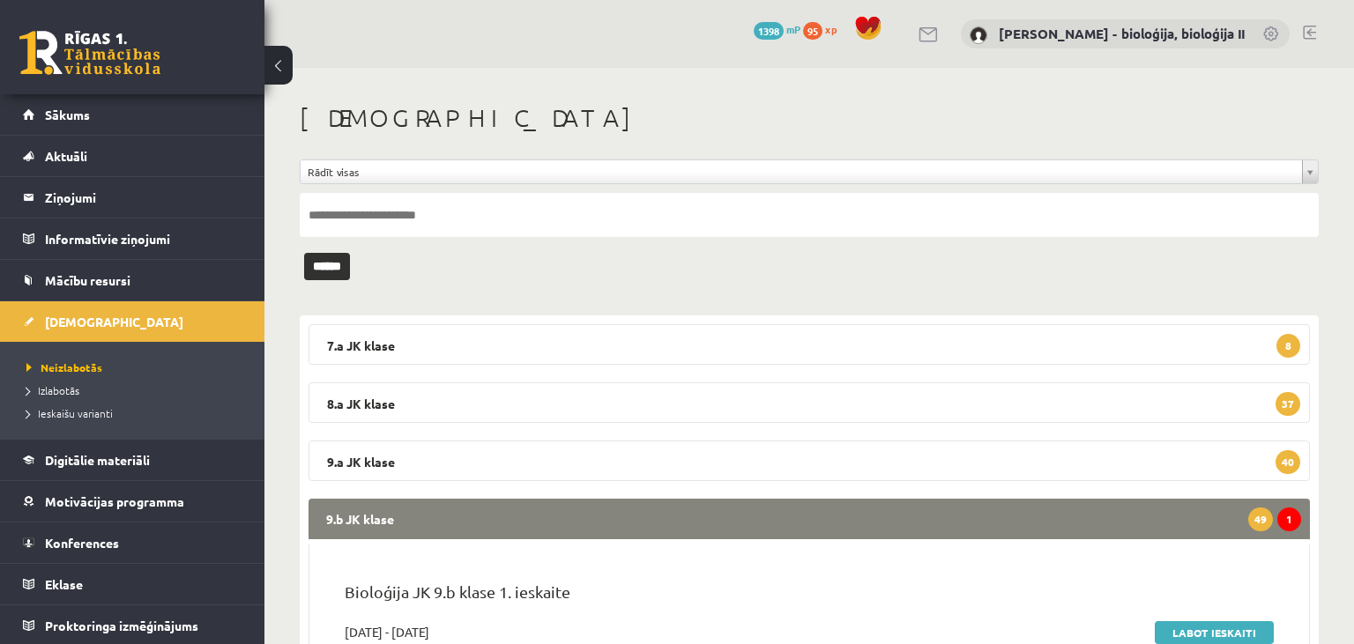
scroll to position [372, 0]
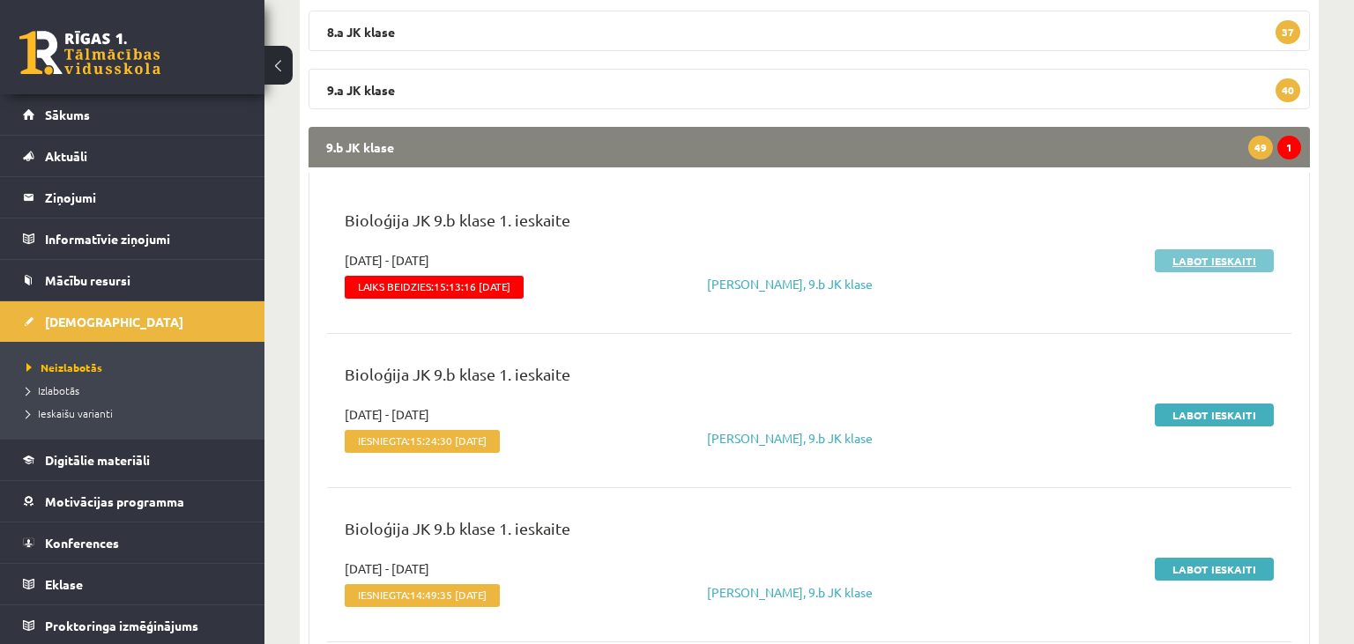
click at [1223, 255] on link "Labot ieskaiti" at bounding box center [1214, 260] width 119 height 23
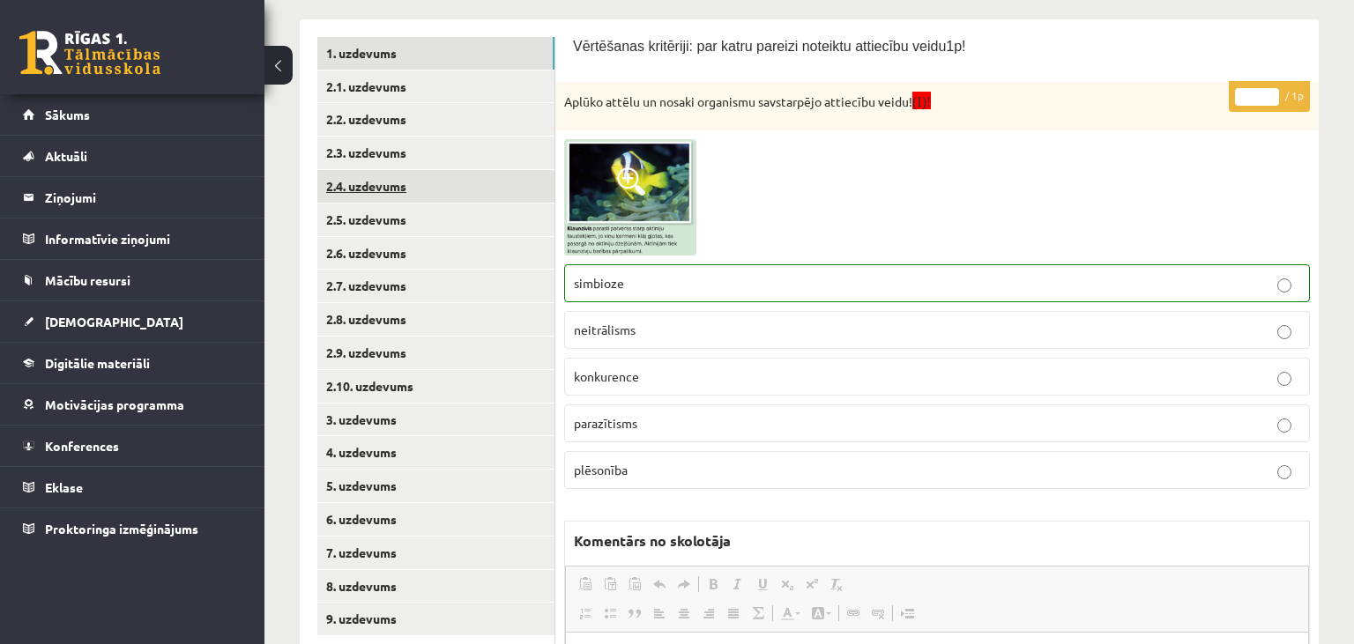
click at [443, 182] on link "2.4. uzdevums" at bounding box center [435, 186] width 237 height 33
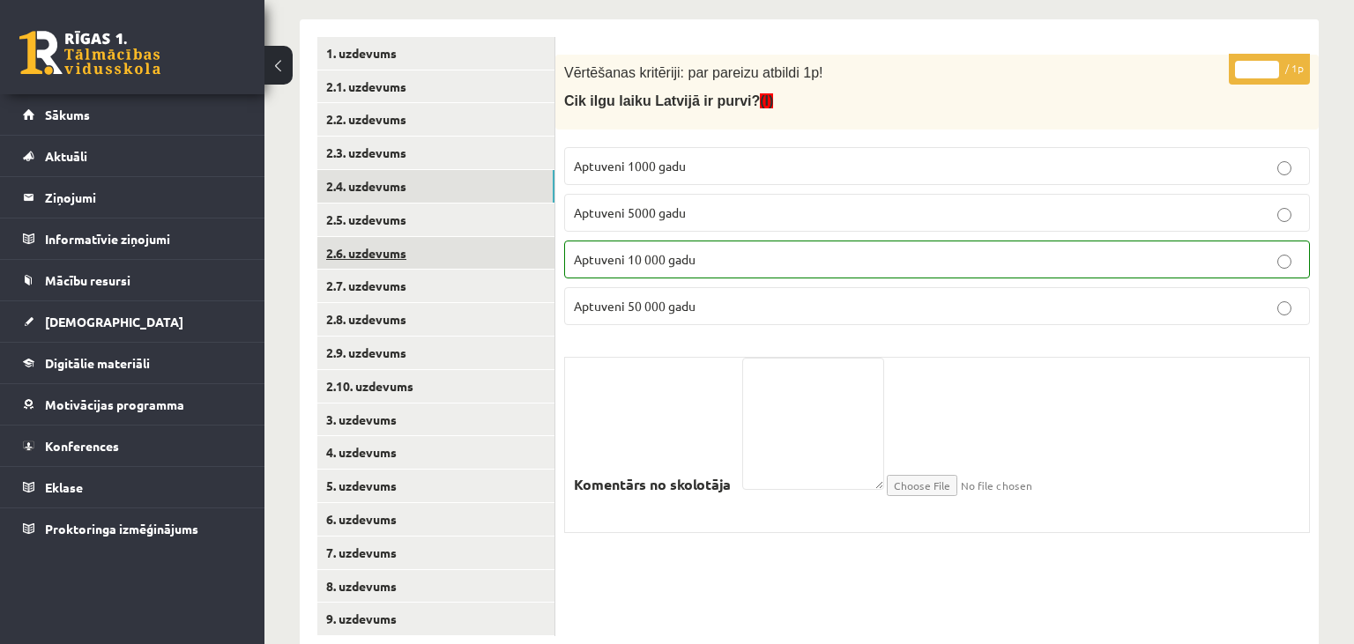
click at [418, 262] on link "2.6. uzdevums" at bounding box center [435, 253] width 237 height 33
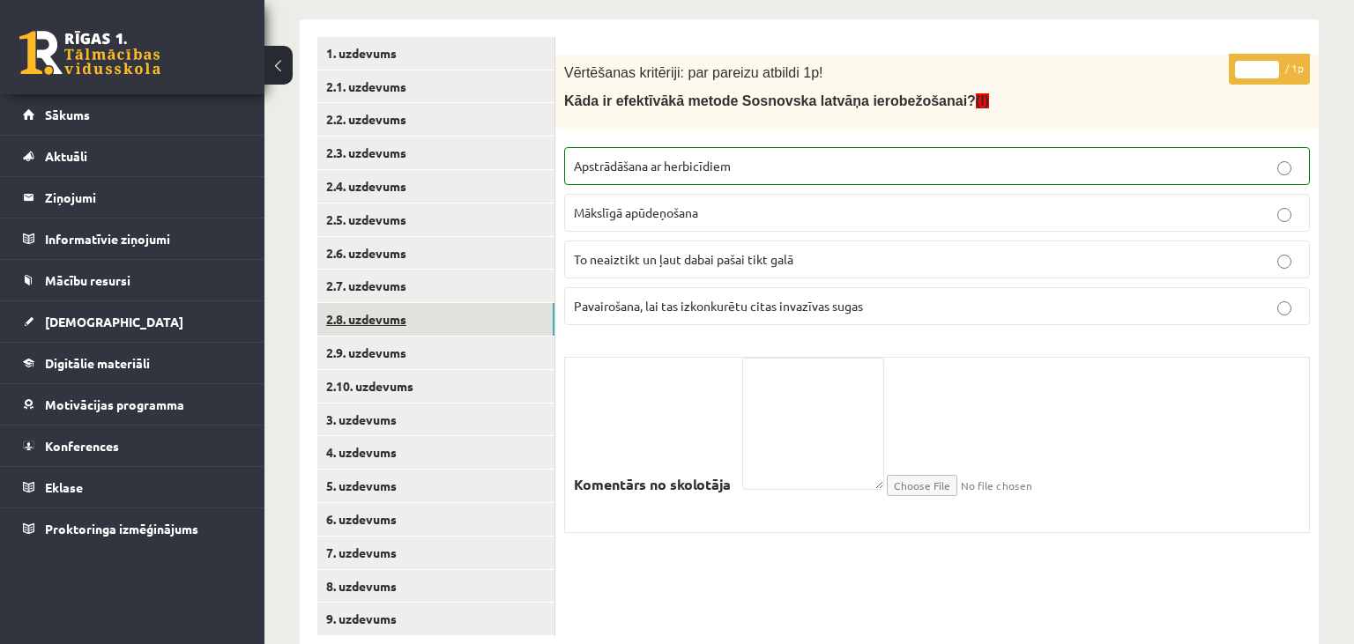
click at [413, 316] on link "2.8. uzdevums" at bounding box center [435, 319] width 237 height 33
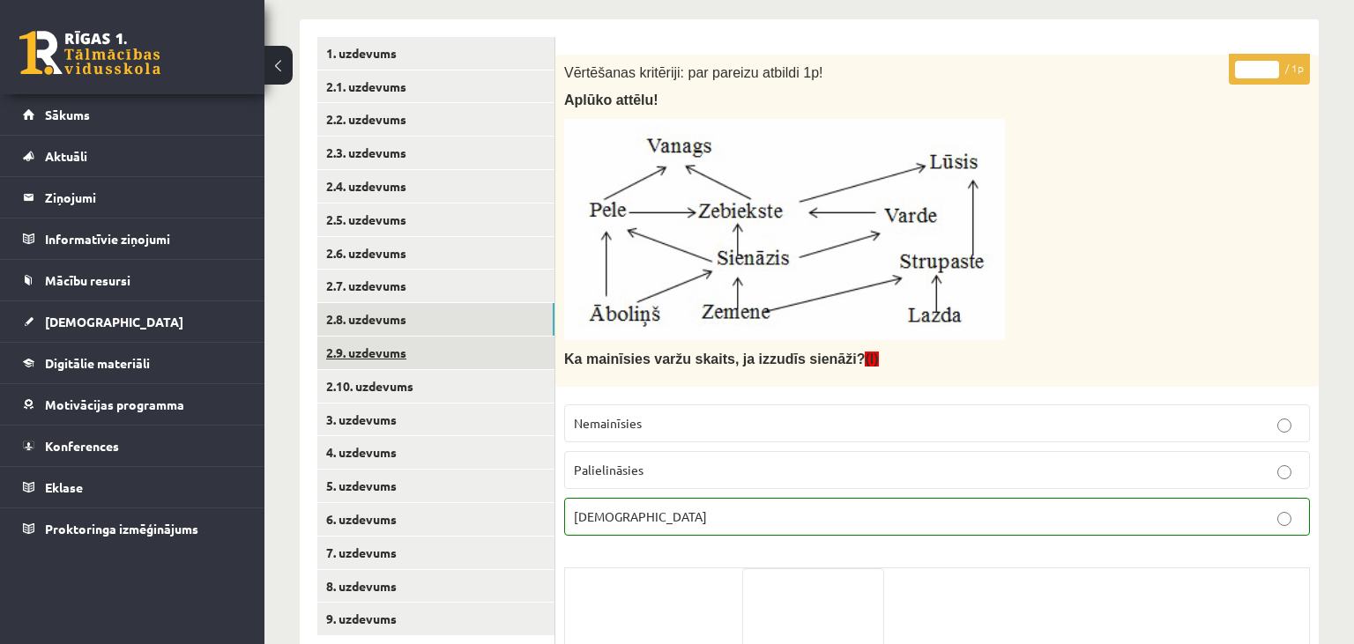
click at [414, 353] on link "2.9. uzdevums" at bounding box center [435, 353] width 237 height 33
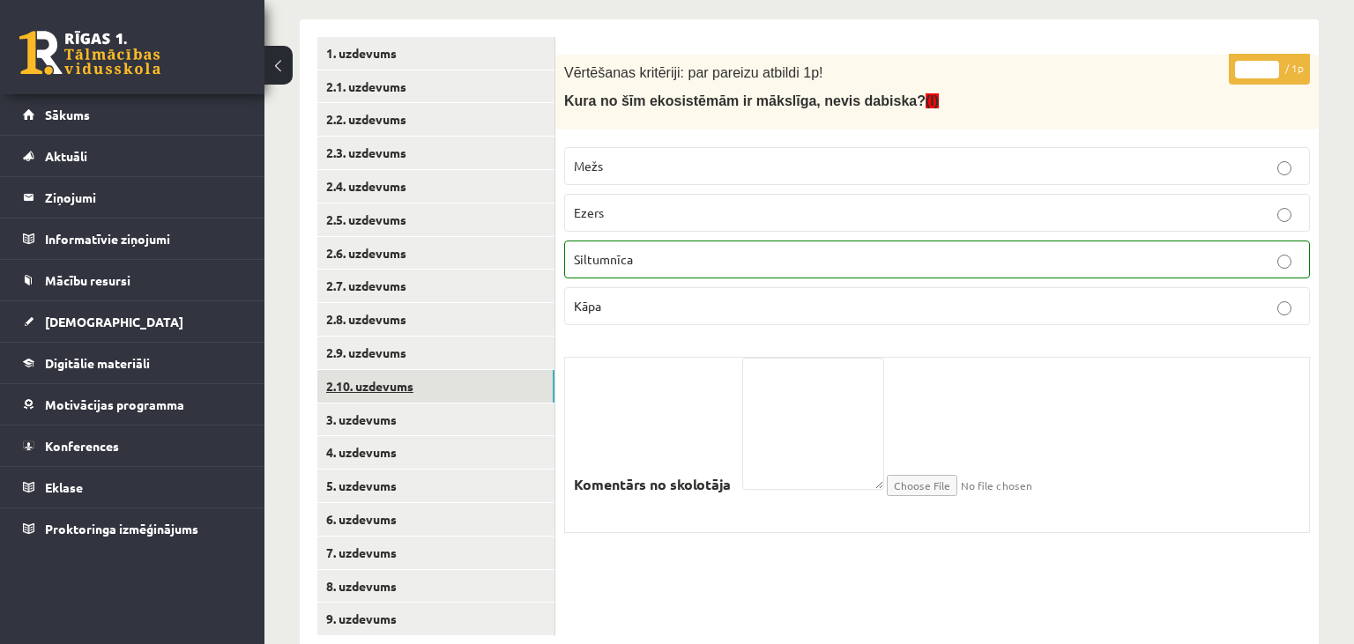
click at [420, 385] on link "2.10. uzdevums" at bounding box center [435, 386] width 237 height 33
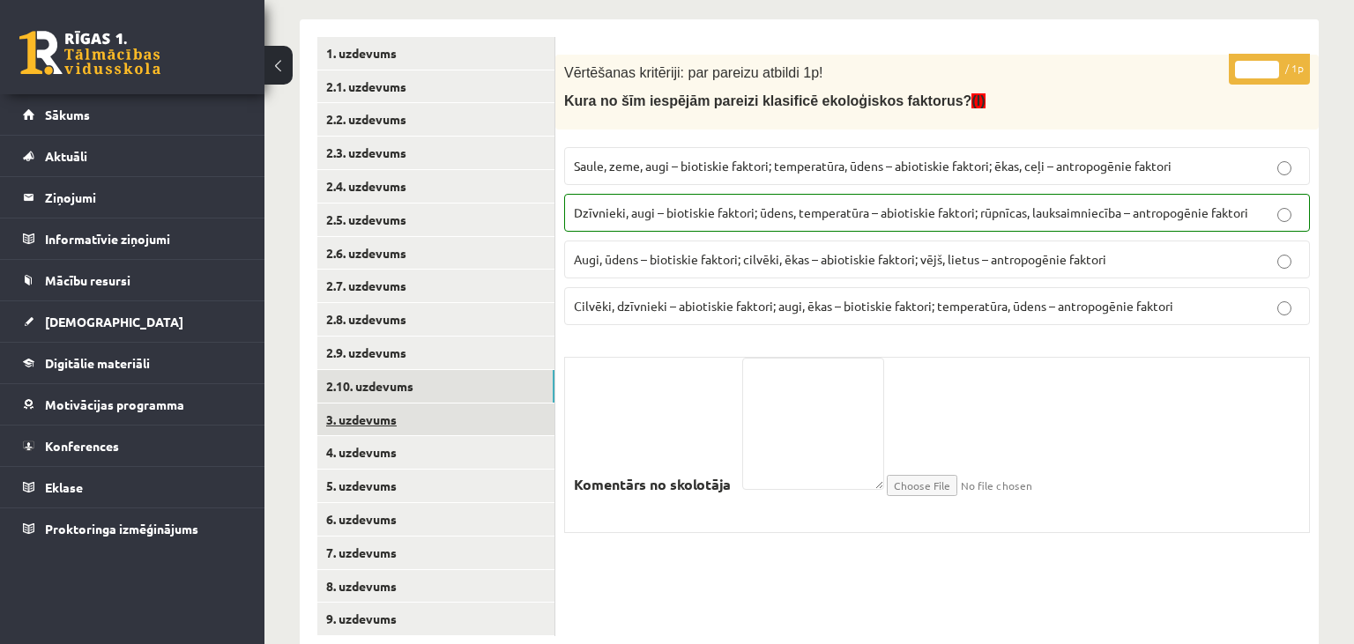
click at [428, 418] on link "3. uzdevums" at bounding box center [435, 420] width 237 height 33
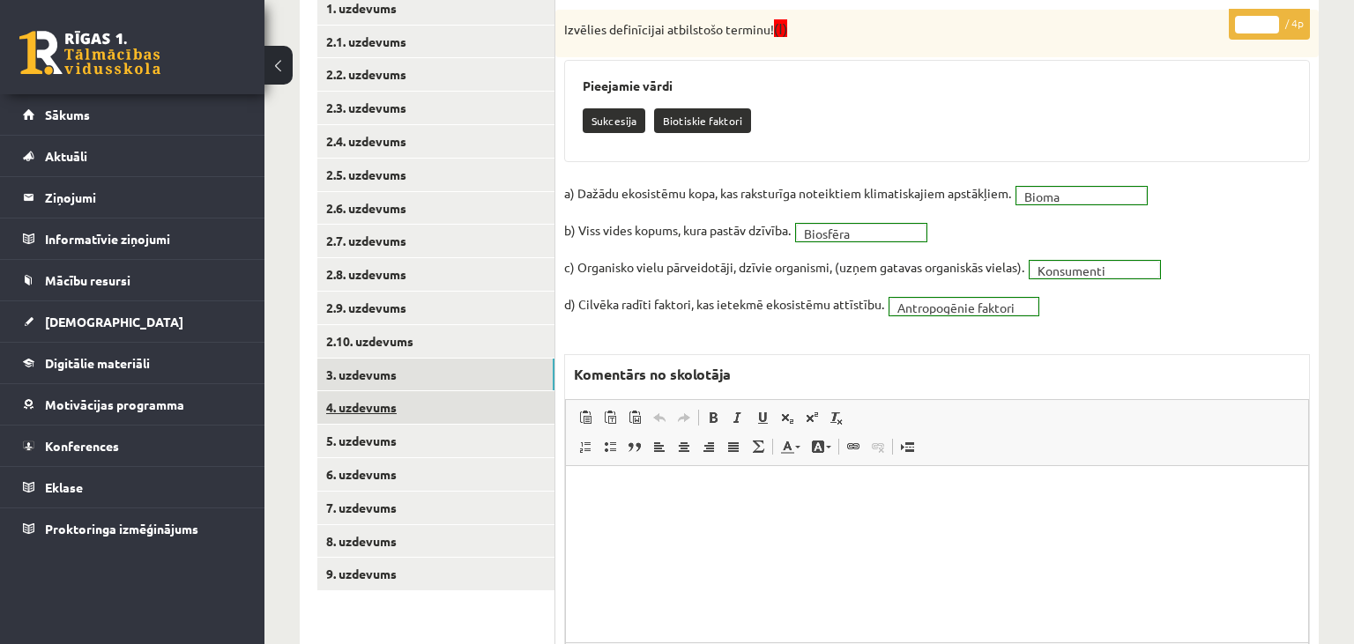
click at [439, 407] on link "4. uzdevums" at bounding box center [435, 407] width 237 height 33
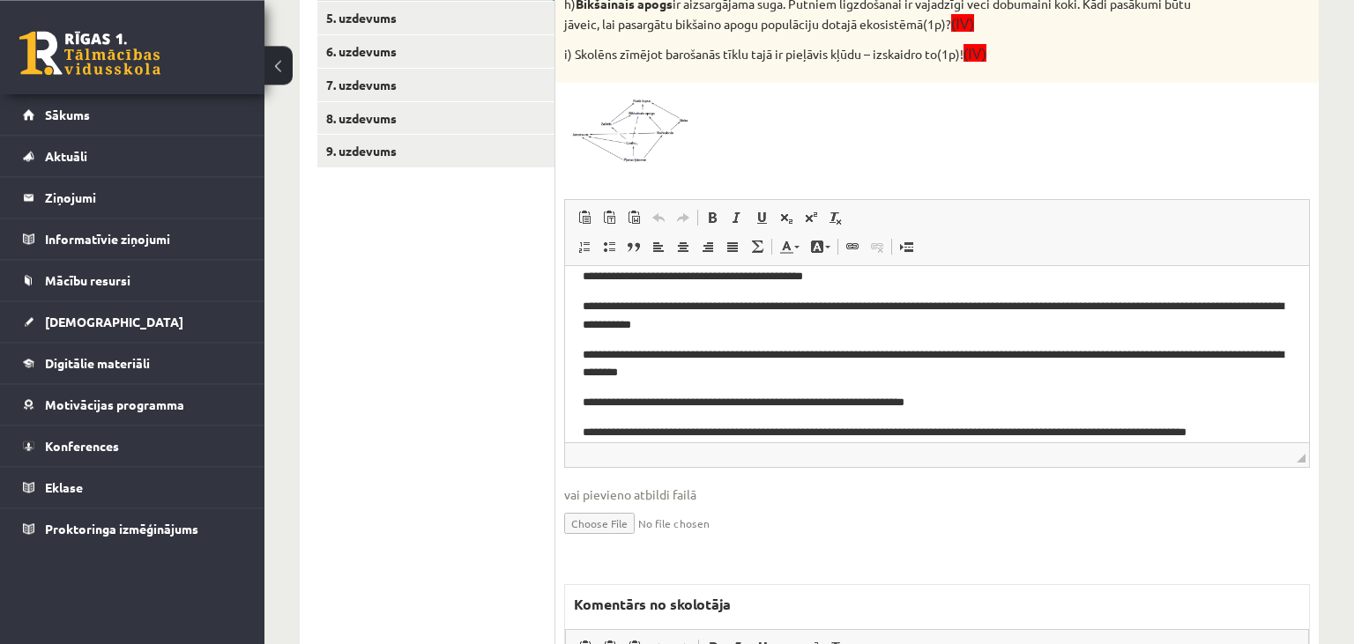
scroll to position [975, 0]
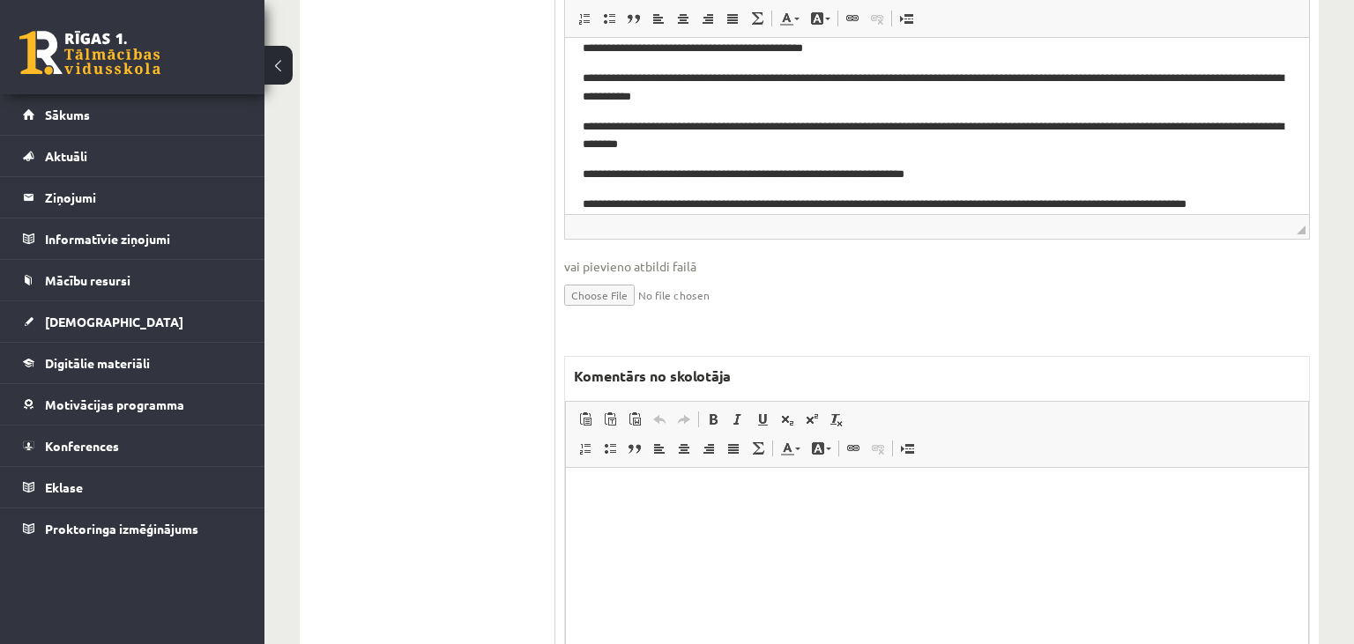
click at [733, 503] on p "Editor, wiswyg-editor-47025070503060-1758017151-428" at bounding box center [937, 494] width 707 height 19
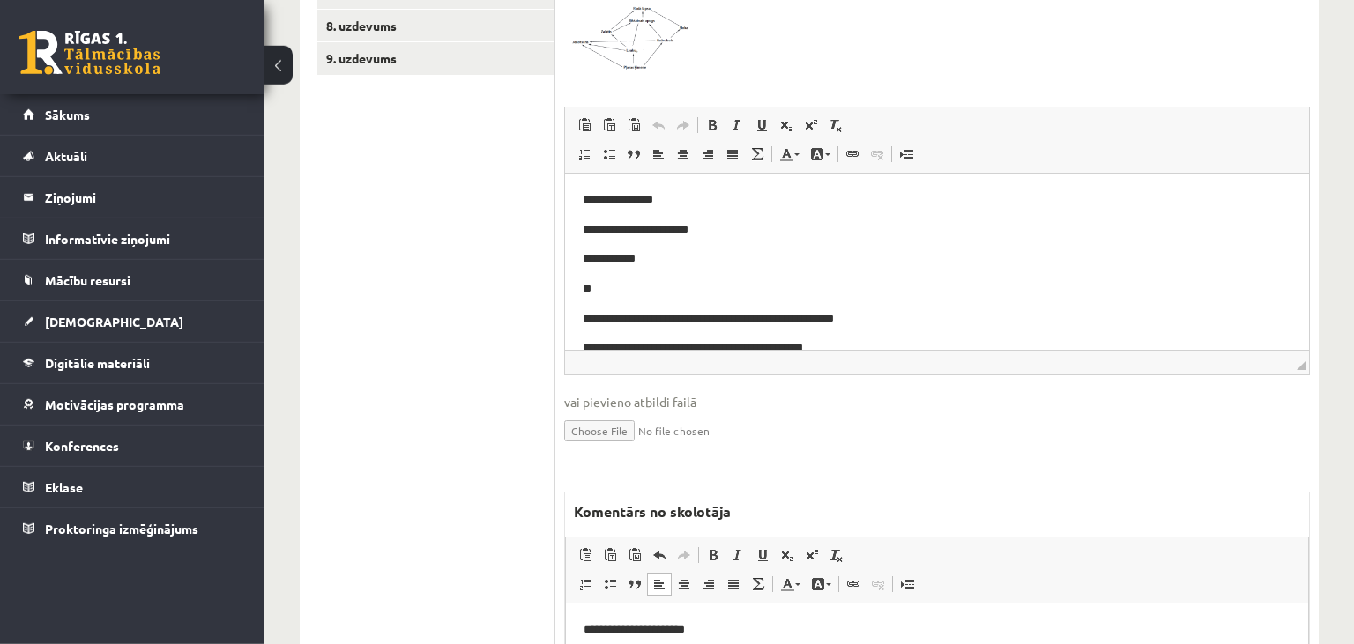
scroll to position [696, 0]
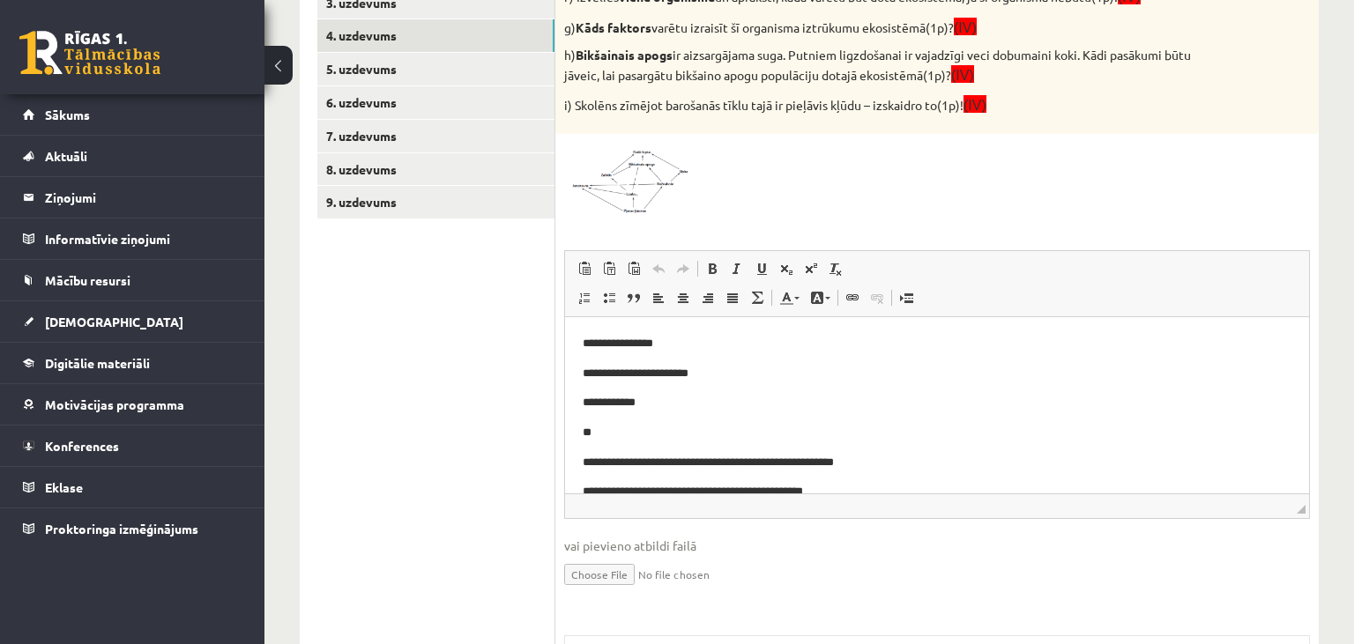
click at [661, 174] on img at bounding box center [630, 179] width 132 height 72
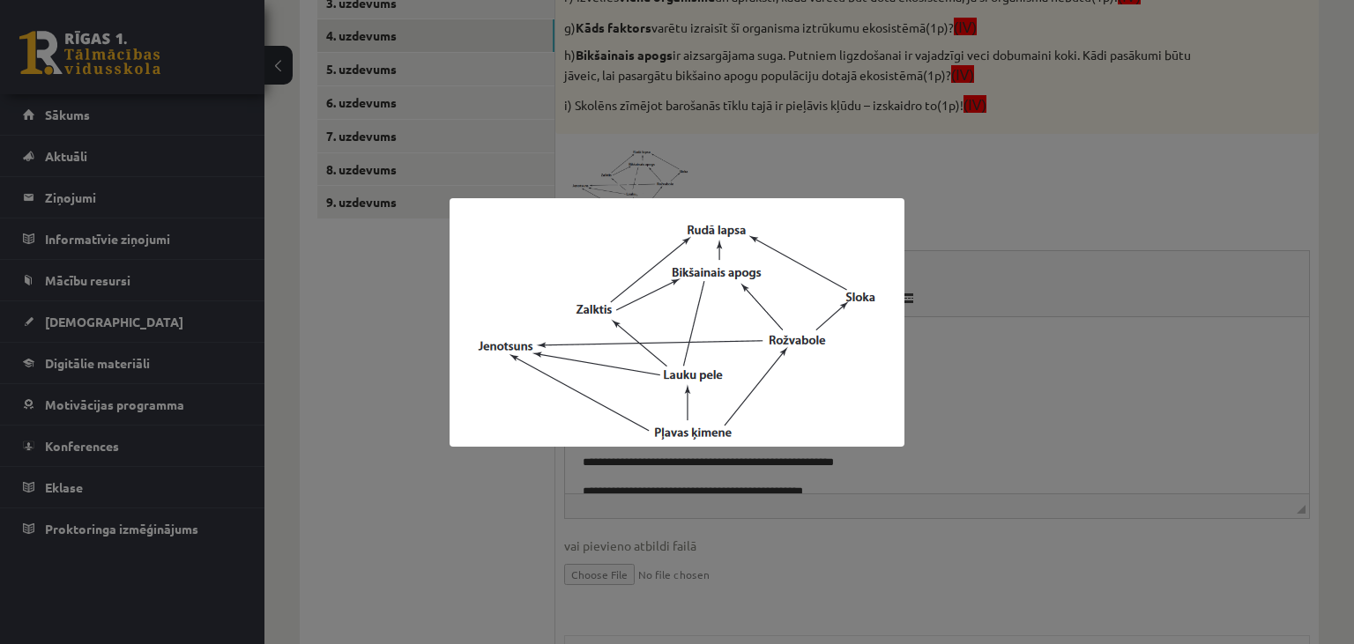
click at [1115, 397] on div at bounding box center [677, 322] width 1354 height 644
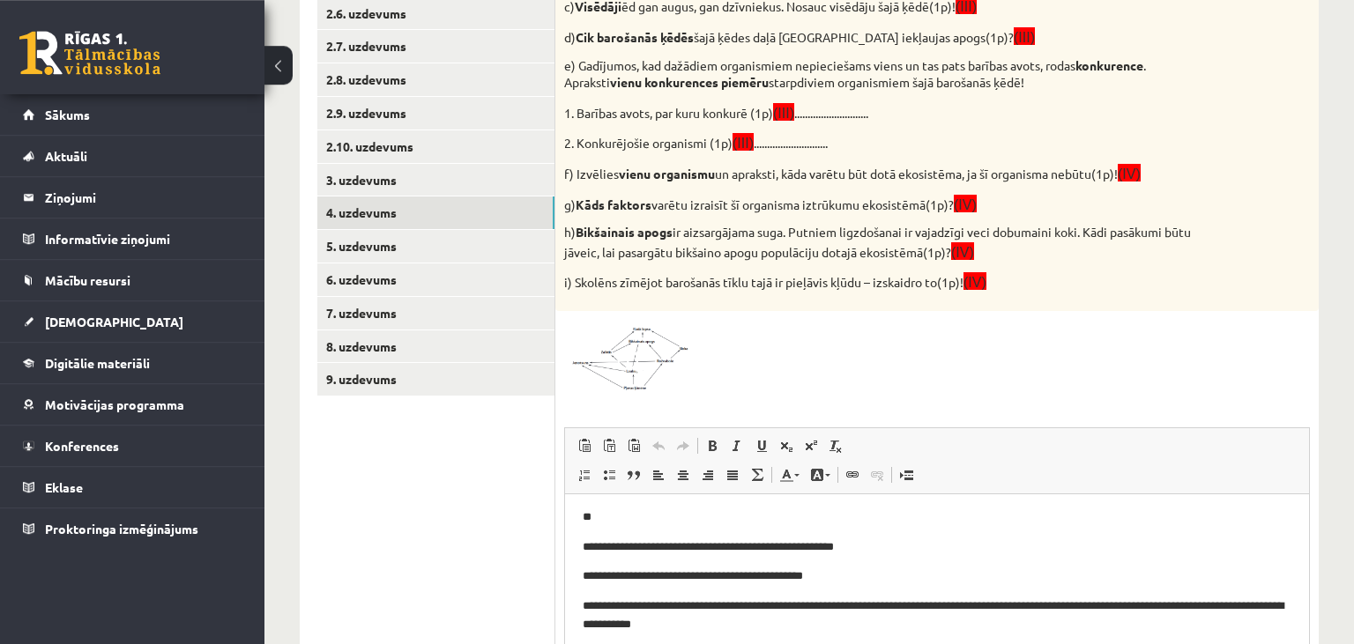
scroll to position [510, 0]
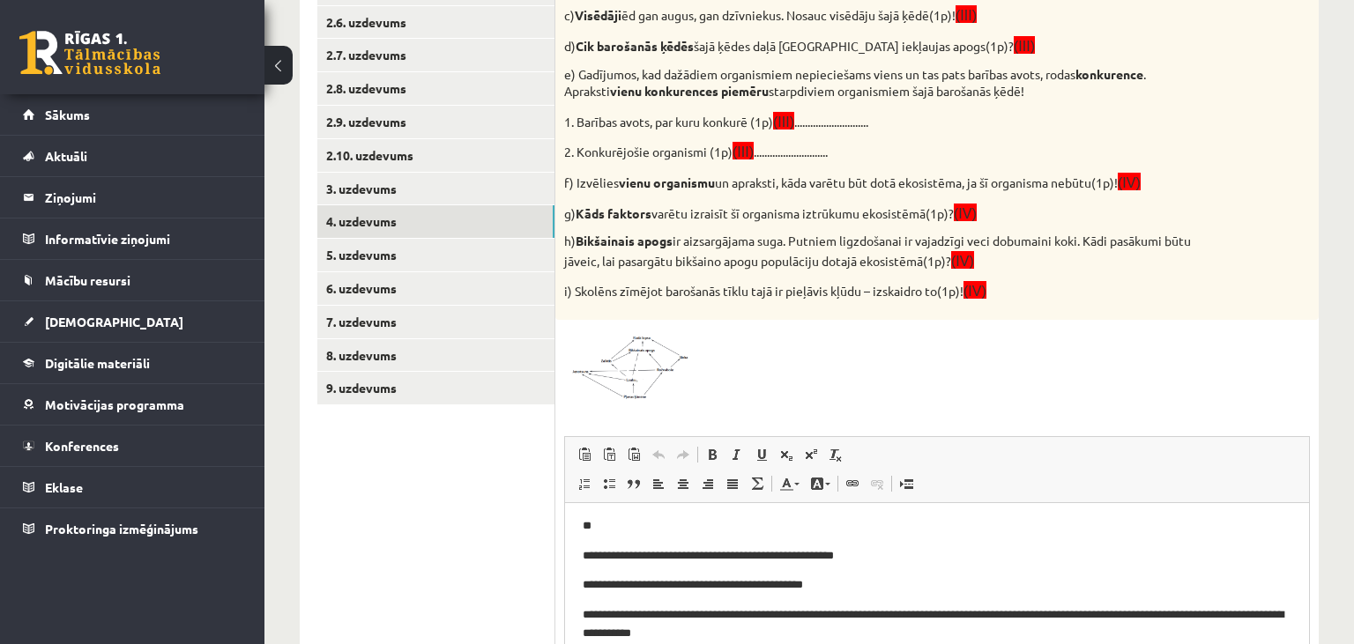
click at [622, 383] on span at bounding box center [631, 371] width 28 height 28
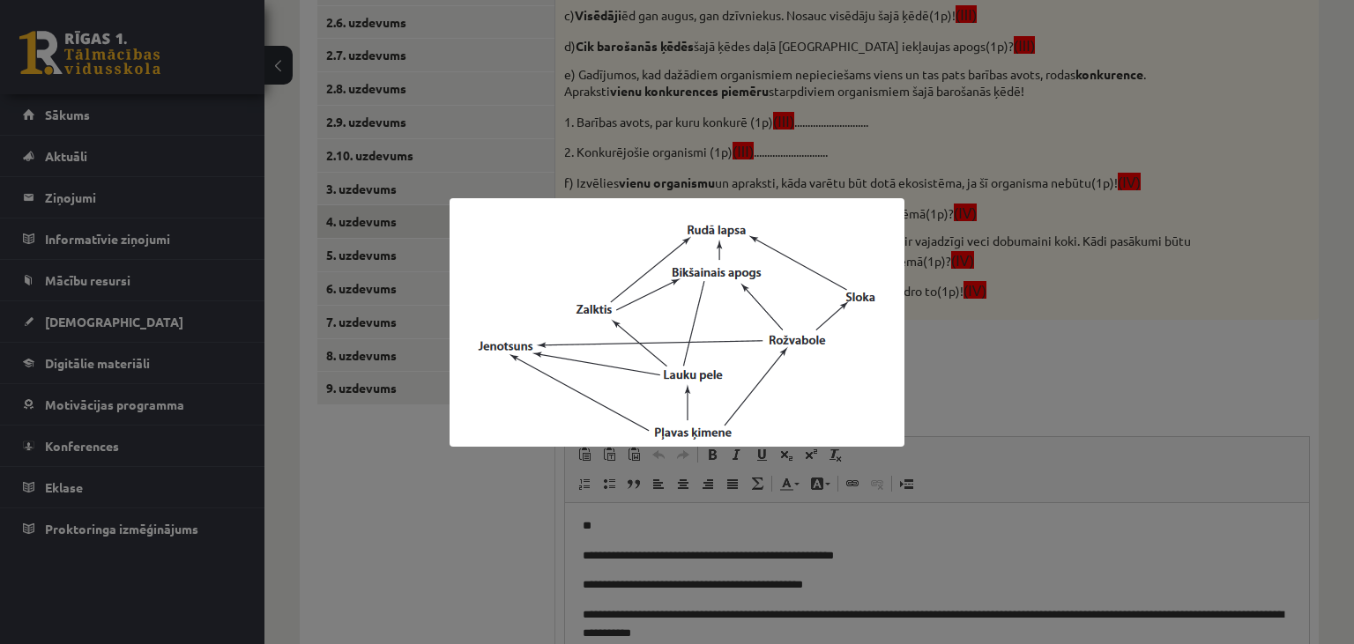
click at [1026, 396] on div at bounding box center [677, 322] width 1354 height 644
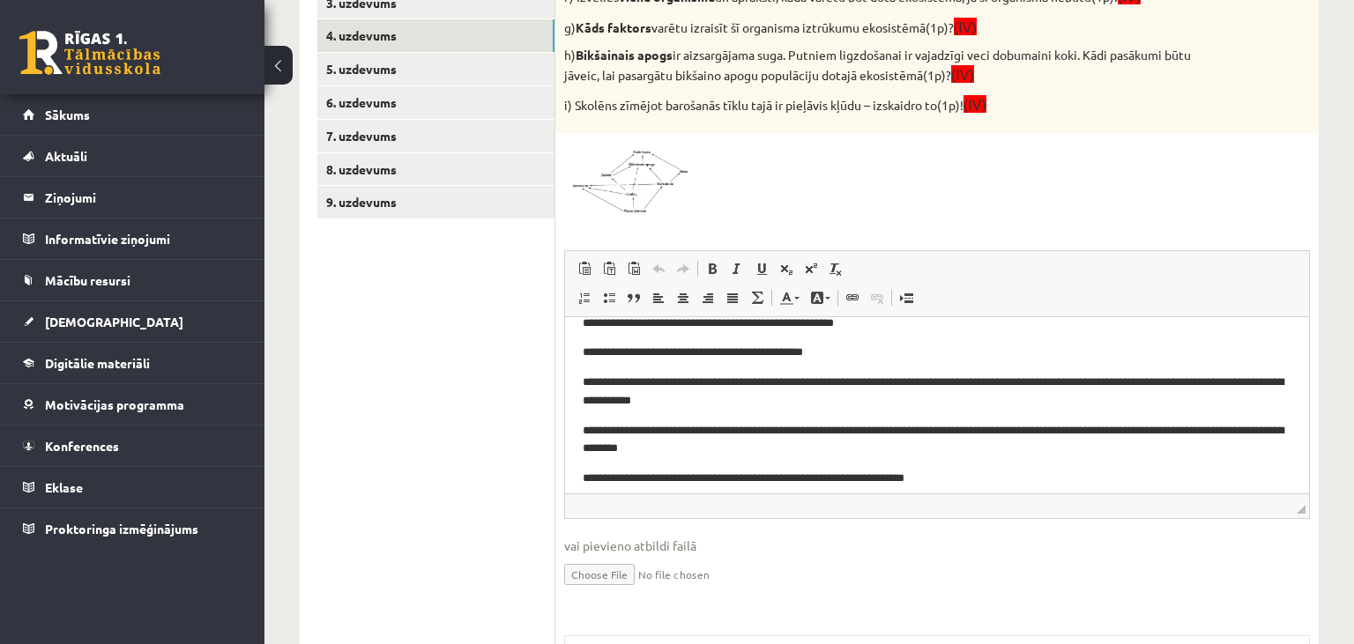
scroll to position [164, 0]
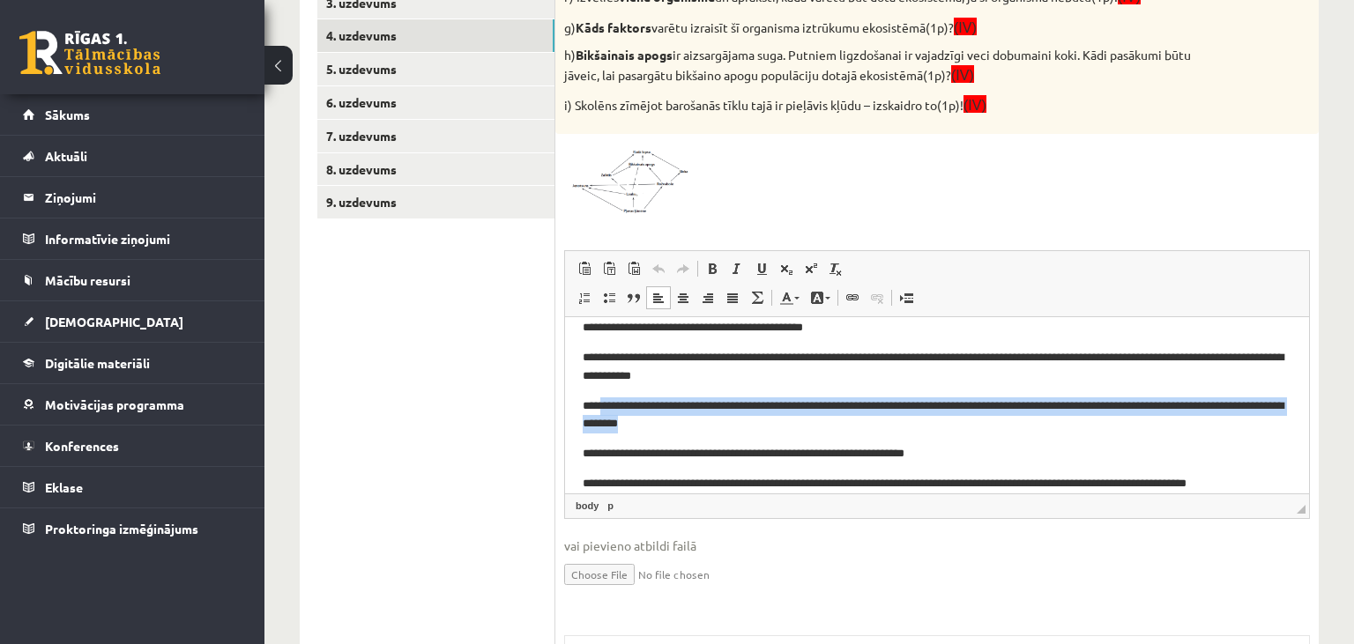
drag, startPoint x: 606, startPoint y: 410, endPoint x: 743, endPoint y: 421, distance: 138.0
click at [743, 421] on p "**********" at bounding box center [938, 415] width 710 height 37
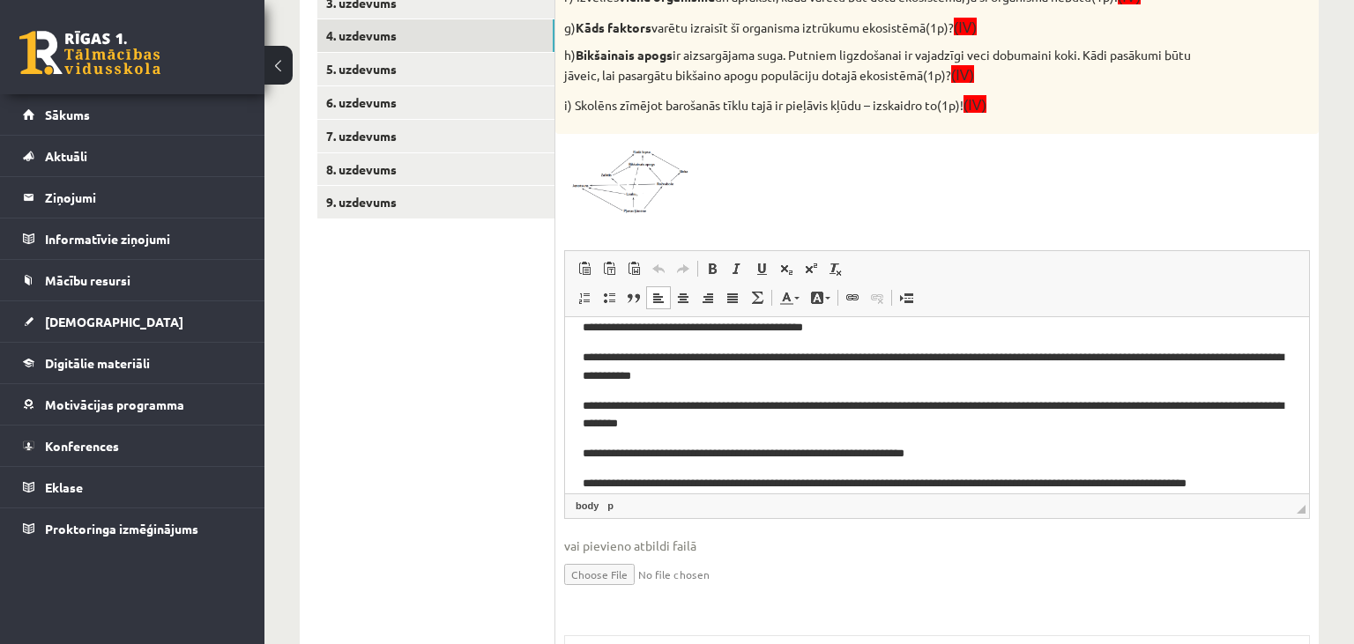
click at [816, 425] on p "**********" at bounding box center [938, 415] width 710 height 37
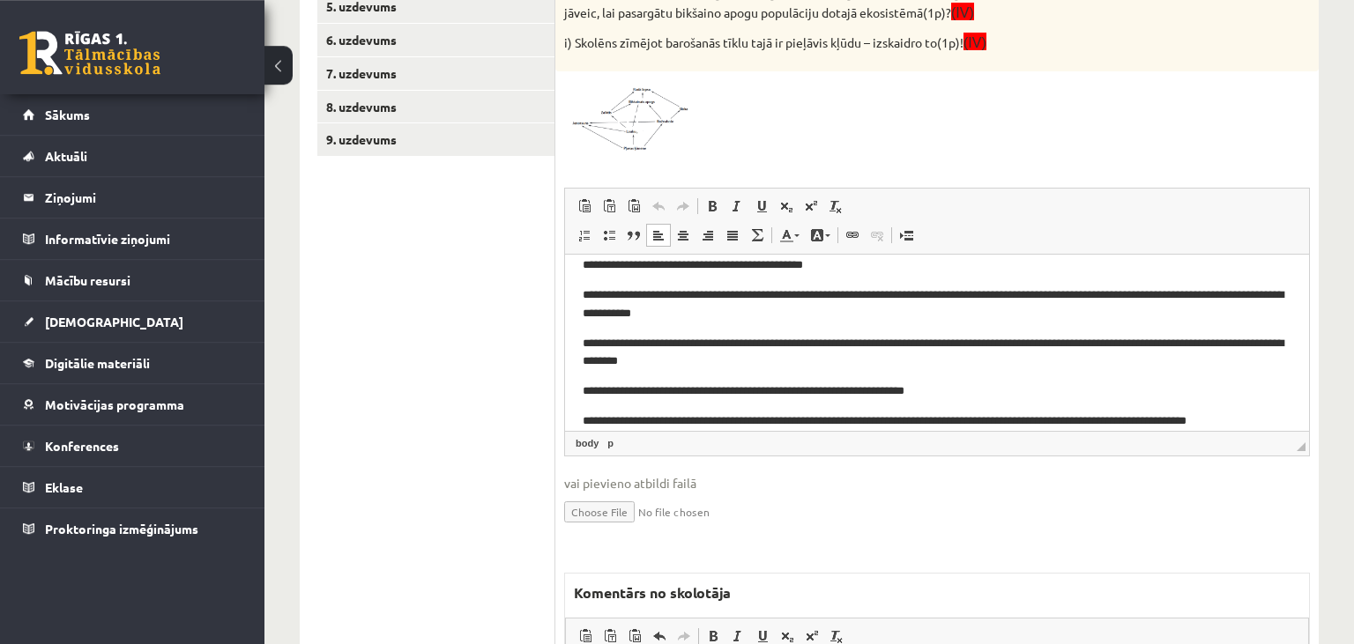
scroll to position [789, 0]
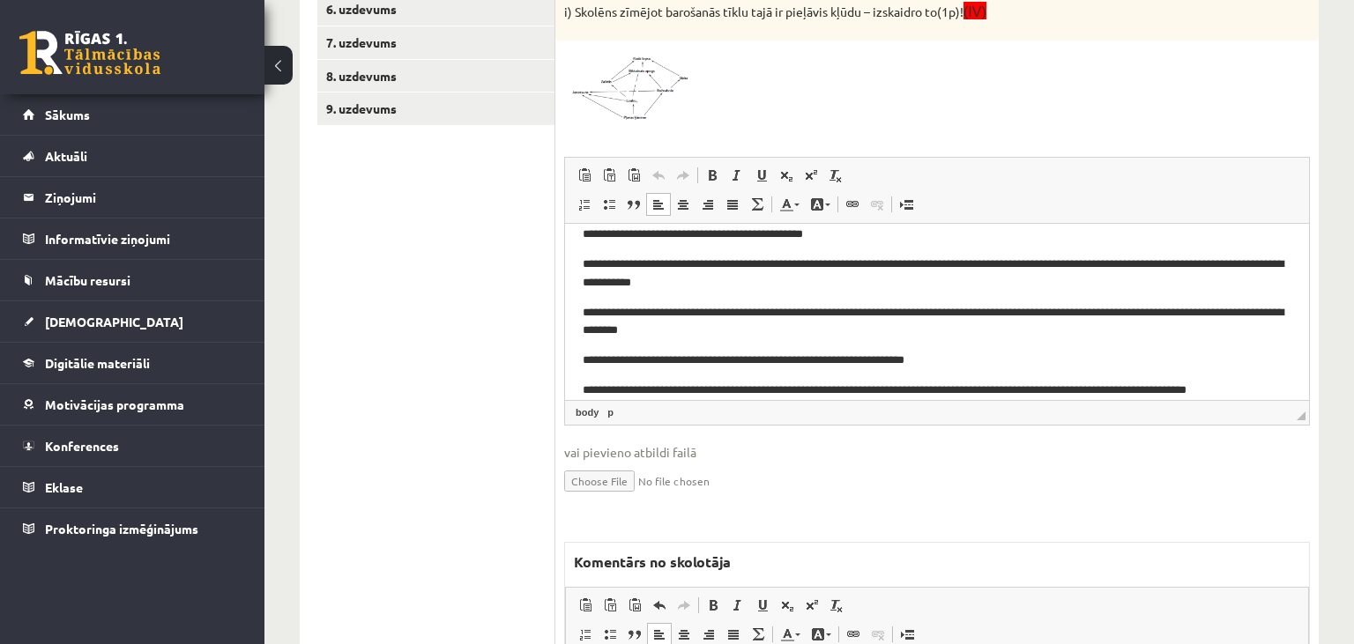
click at [641, 104] on img at bounding box center [630, 85] width 132 height 72
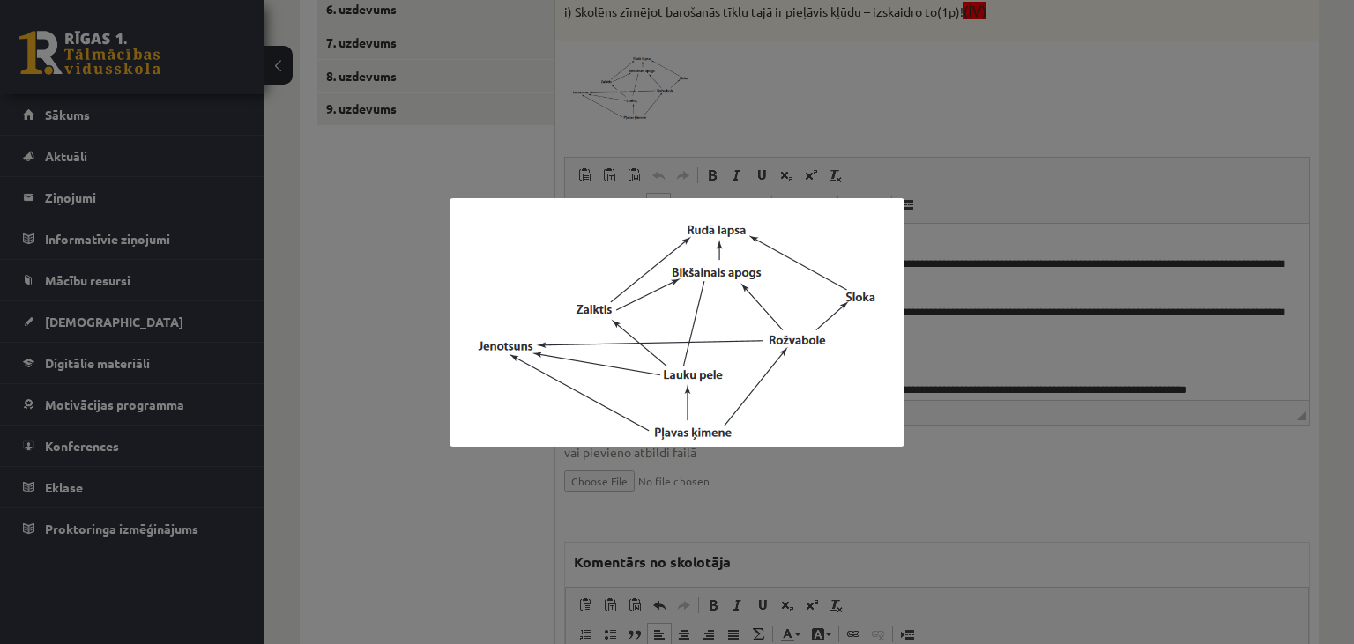
click at [951, 147] on div at bounding box center [677, 322] width 1354 height 644
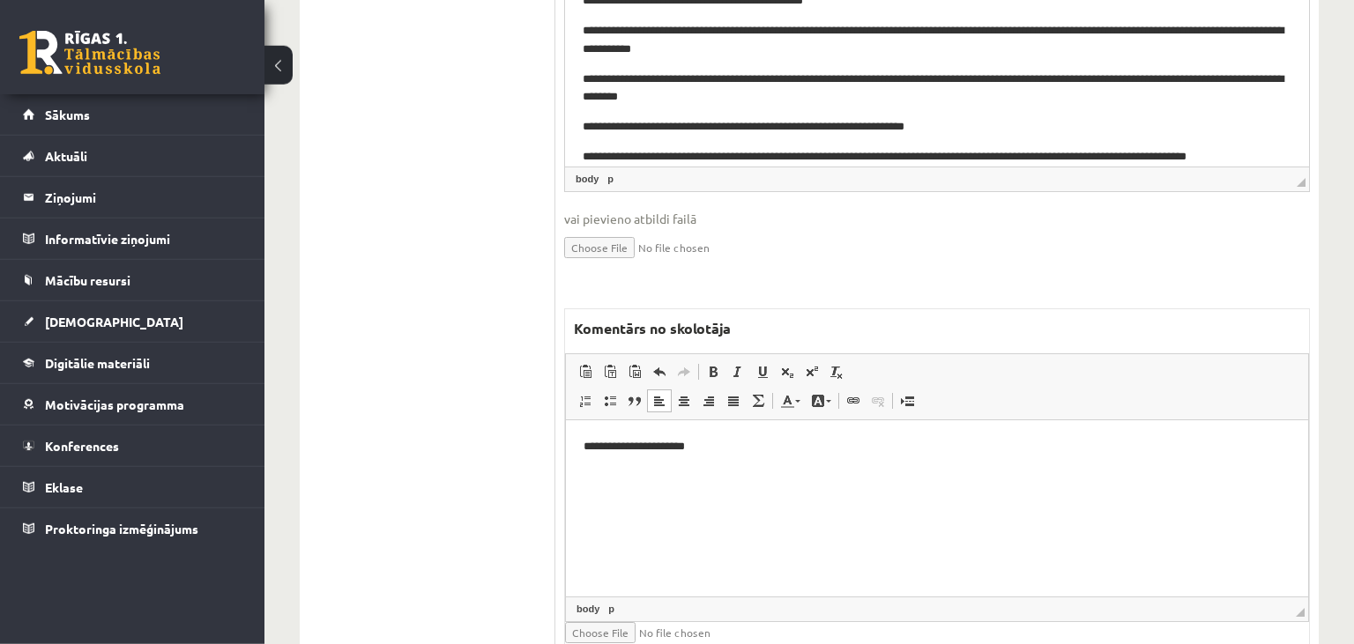
scroll to position [1092, 0]
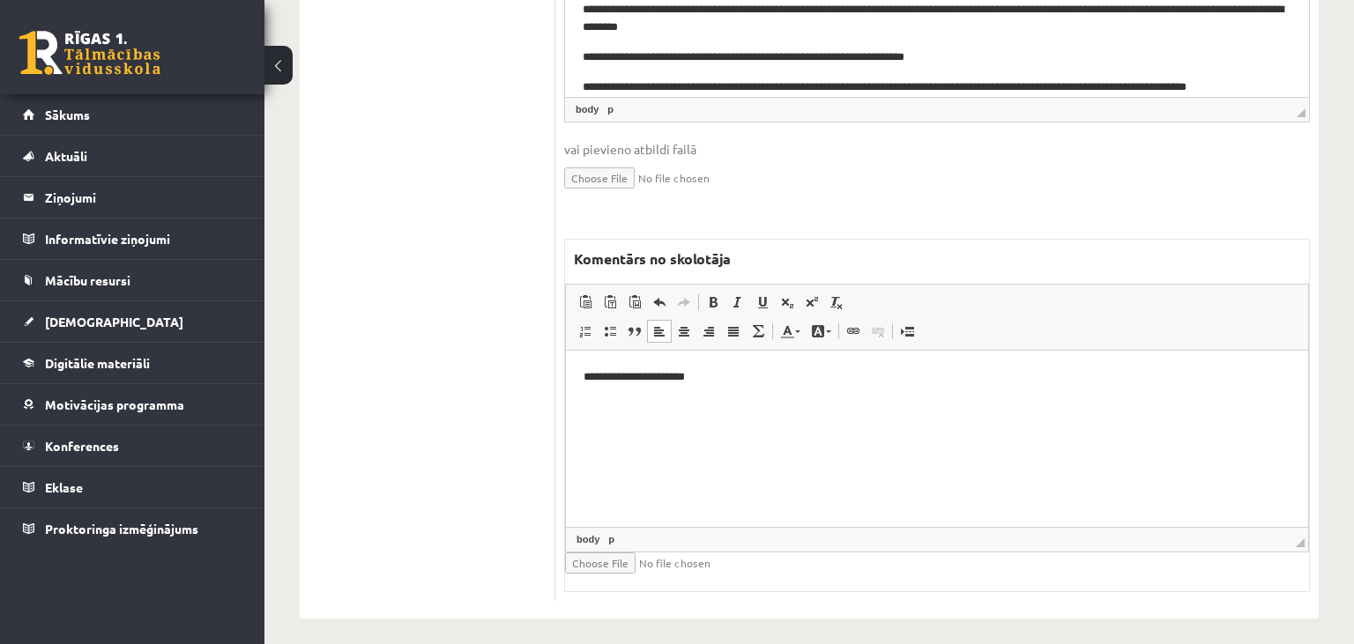
click at [745, 386] on html "**********" at bounding box center [937, 438] width 742 height 176
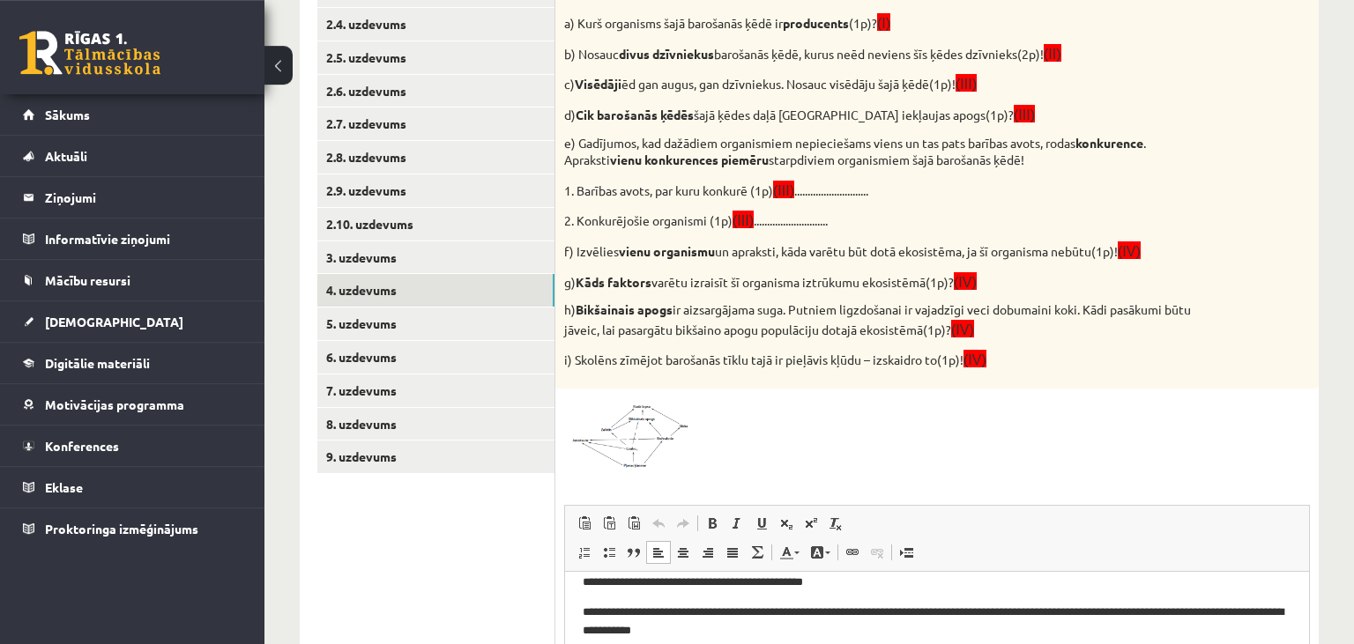
scroll to position [161, 0]
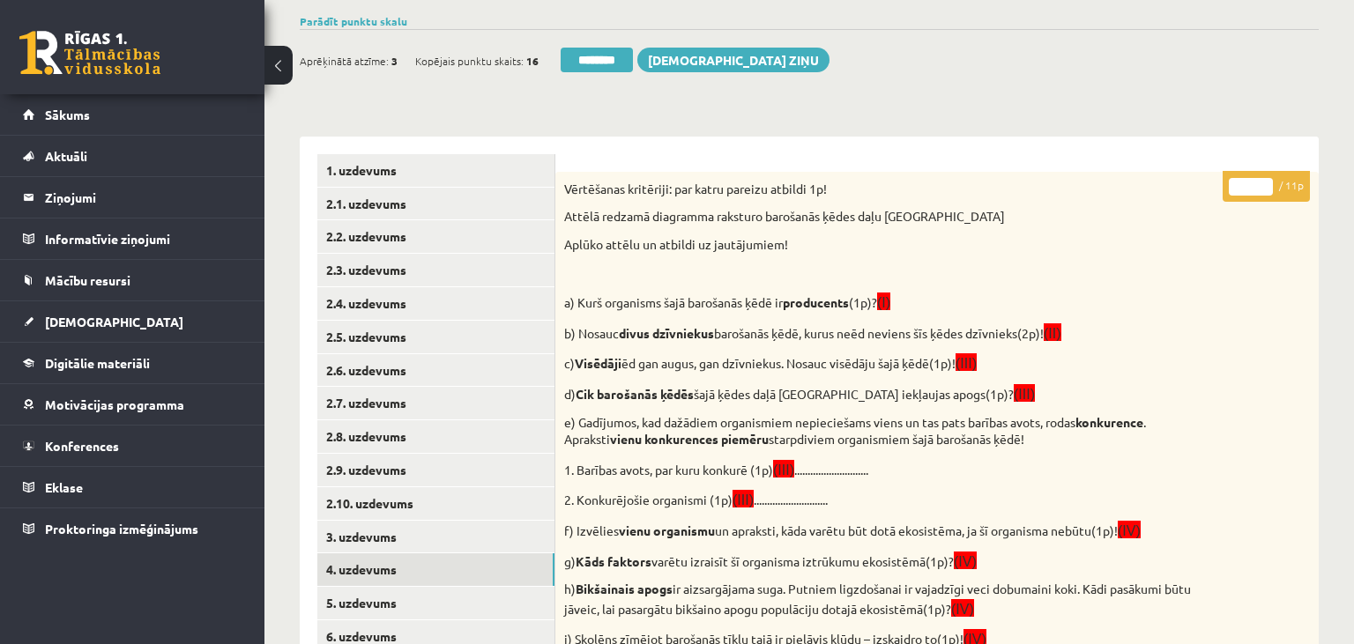
click at [1247, 185] on input "*" at bounding box center [1251, 187] width 44 height 18
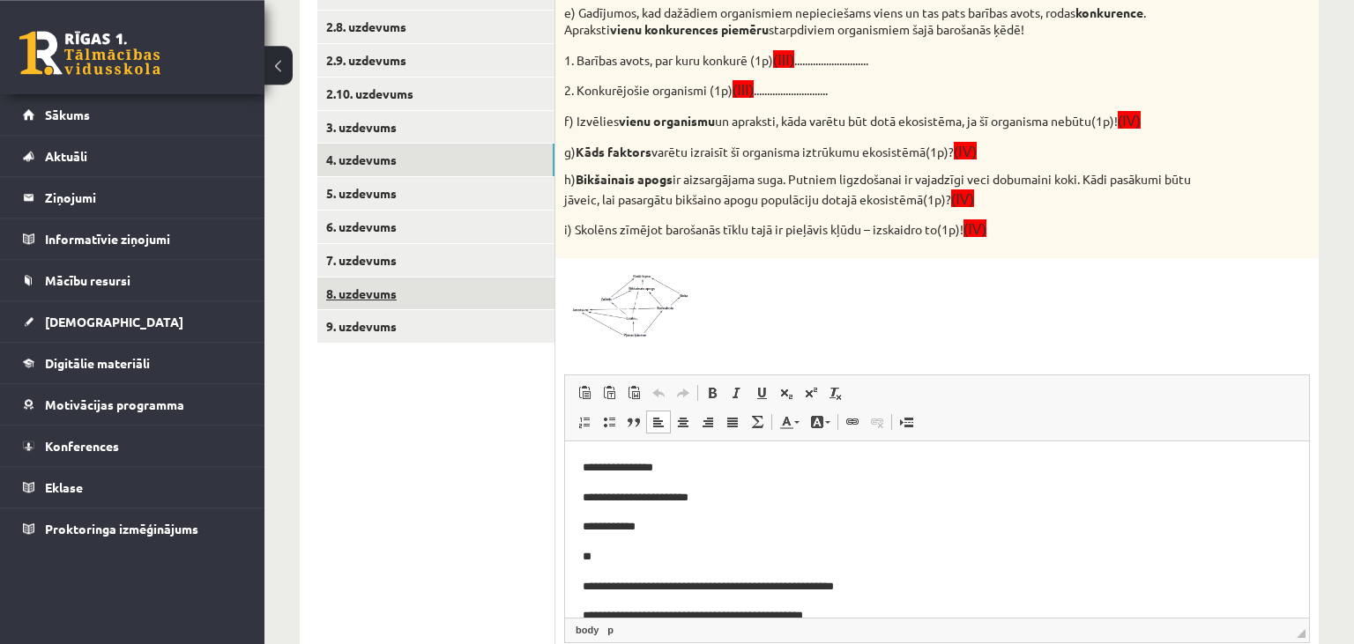
scroll to position [533, 0]
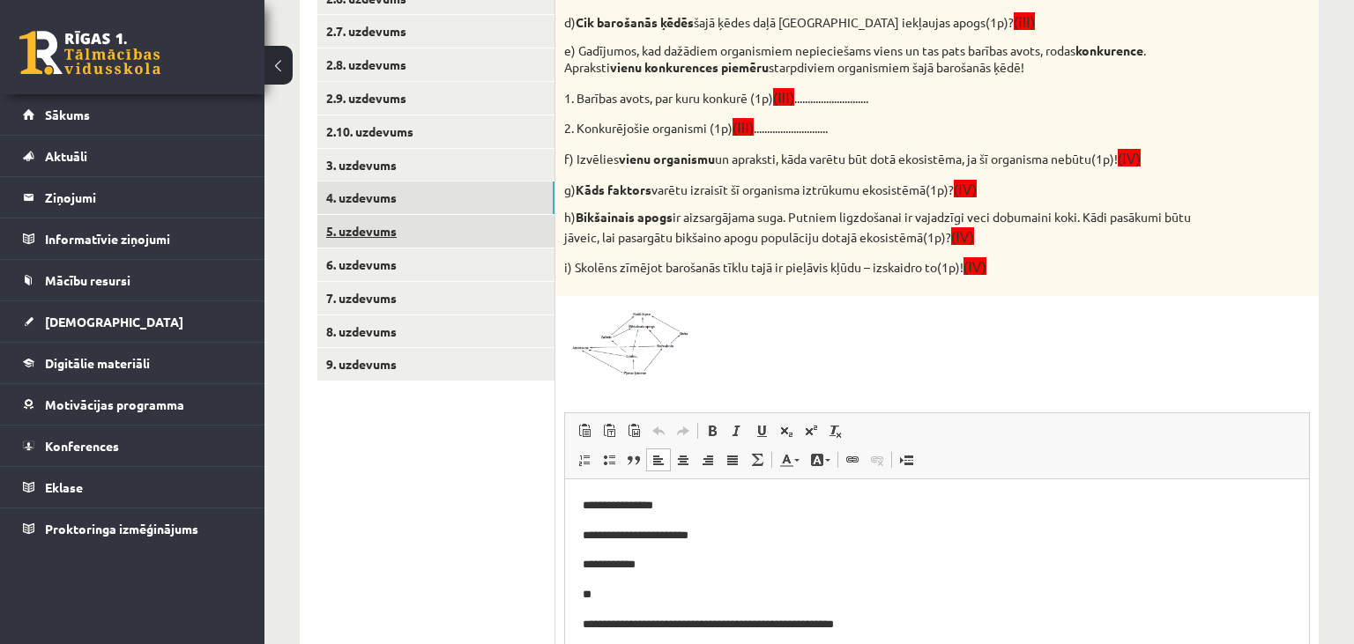
type input "**"
click at [440, 232] on link "5. uzdevums" at bounding box center [435, 231] width 237 height 33
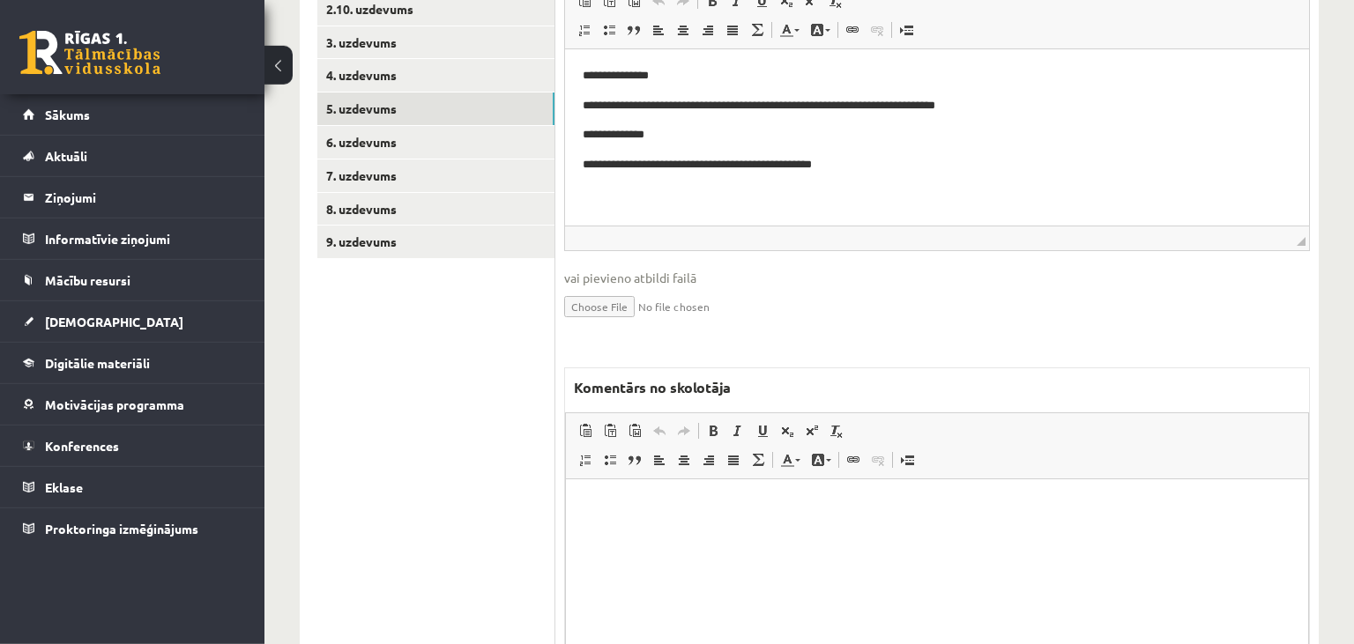
scroll to position [659, 0]
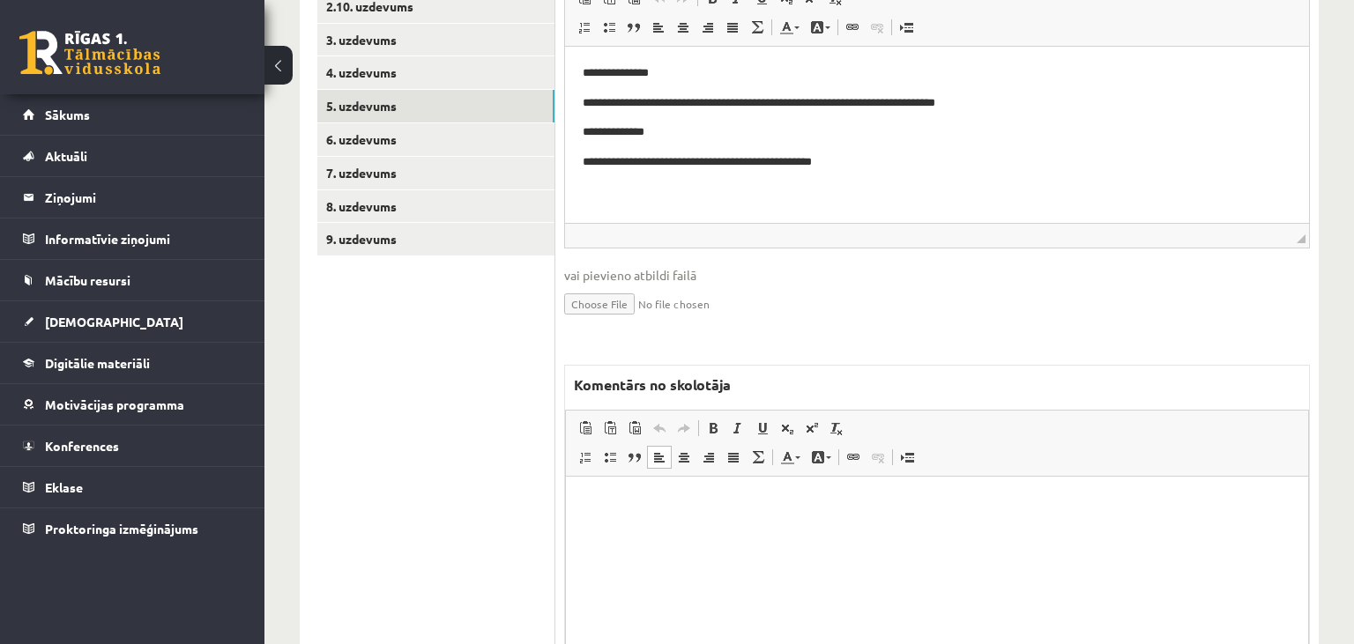
click at [699, 537] on html at bounding box center [937, 565] width 742 height 176
click at [629, 504] on p "**********" at bounding box center [938, 504] width 708 height 19
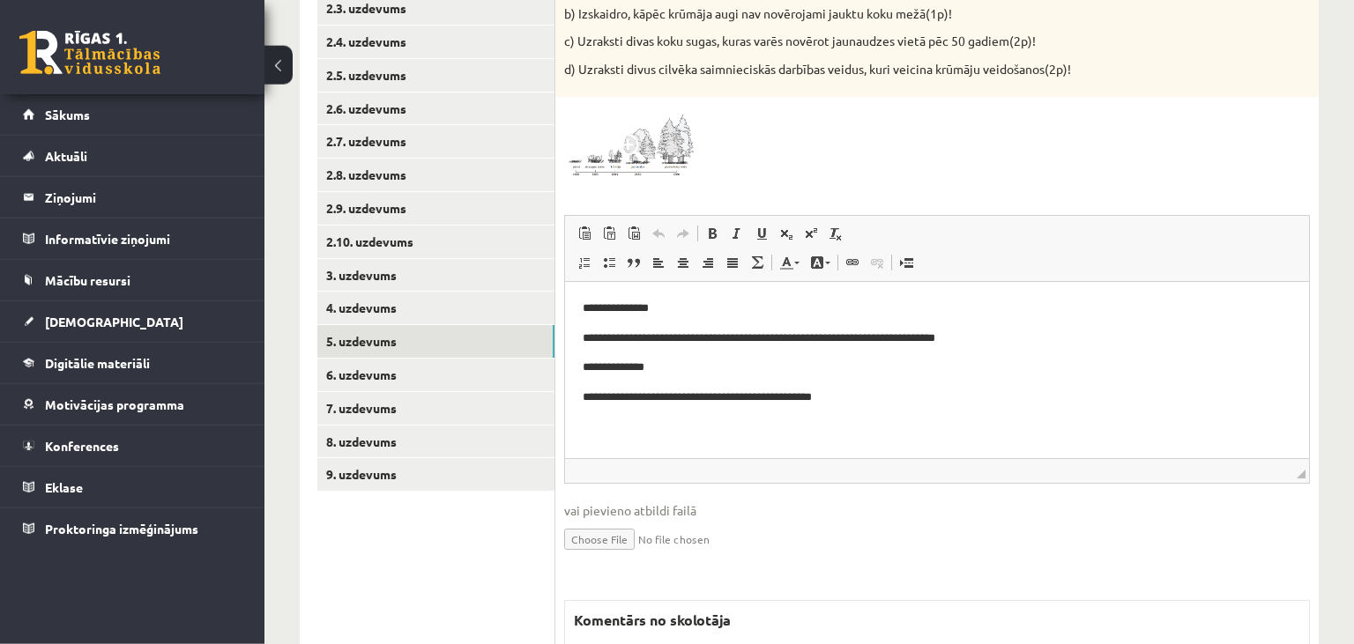
scroll to position [286, 0]
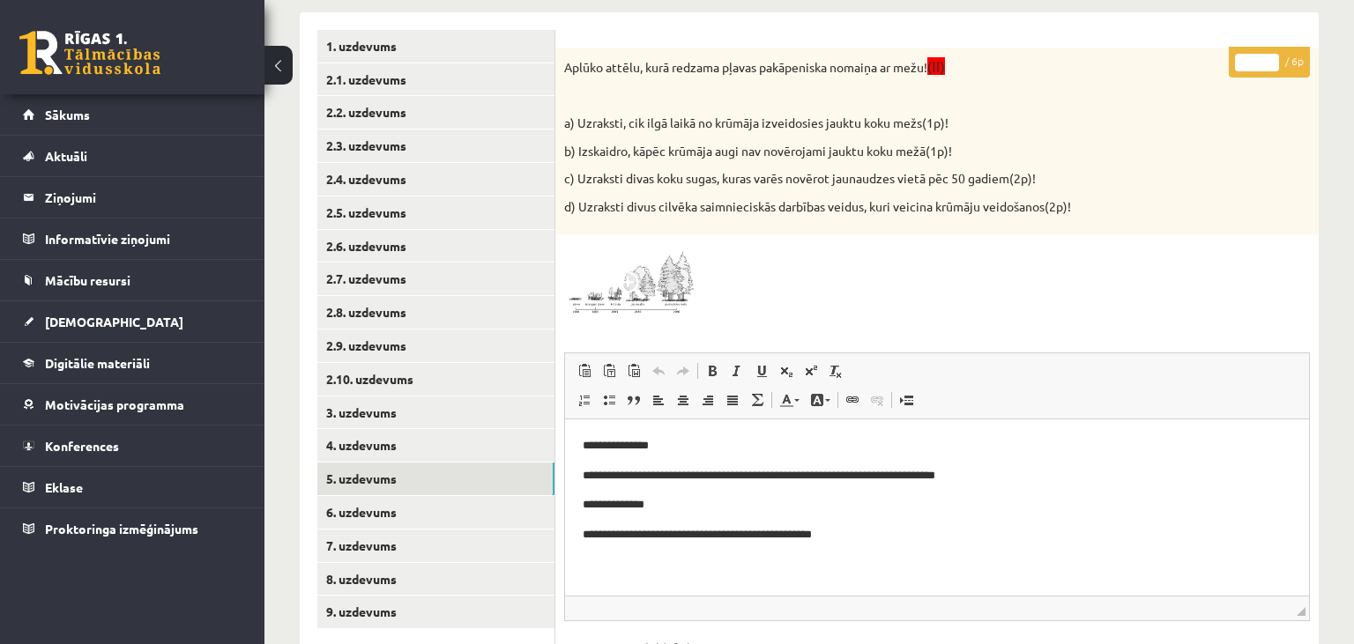
click at [1269, 56] on input "*" at bounding box center [1257, 63] width 44 height 18
type input "*"
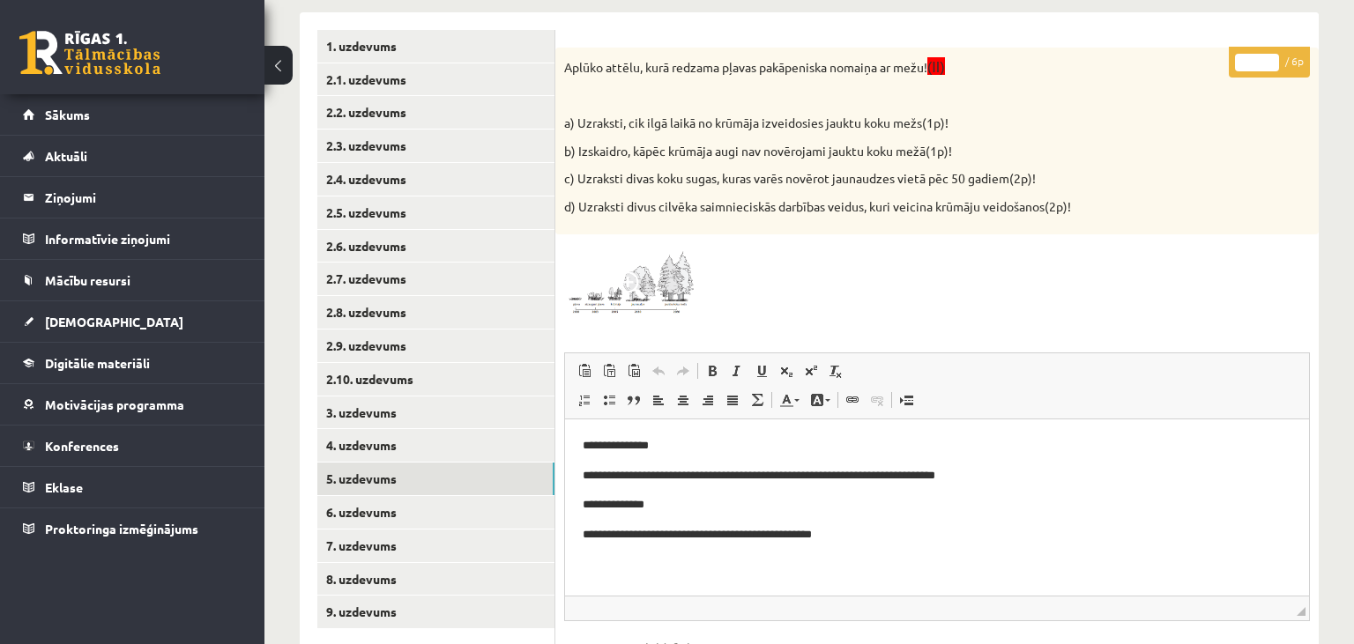
click at [1269, 56] on input "*" at bounding box center [1257, 63] width 44 height 18
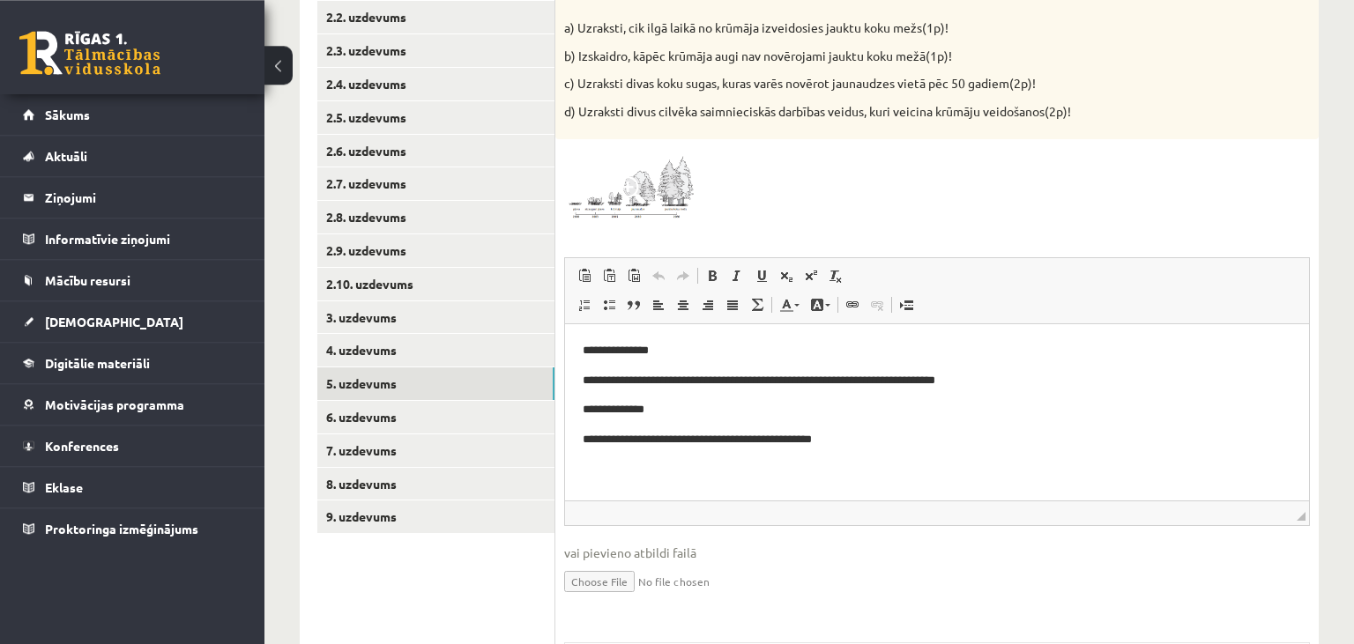
scroll to position [473, 0]
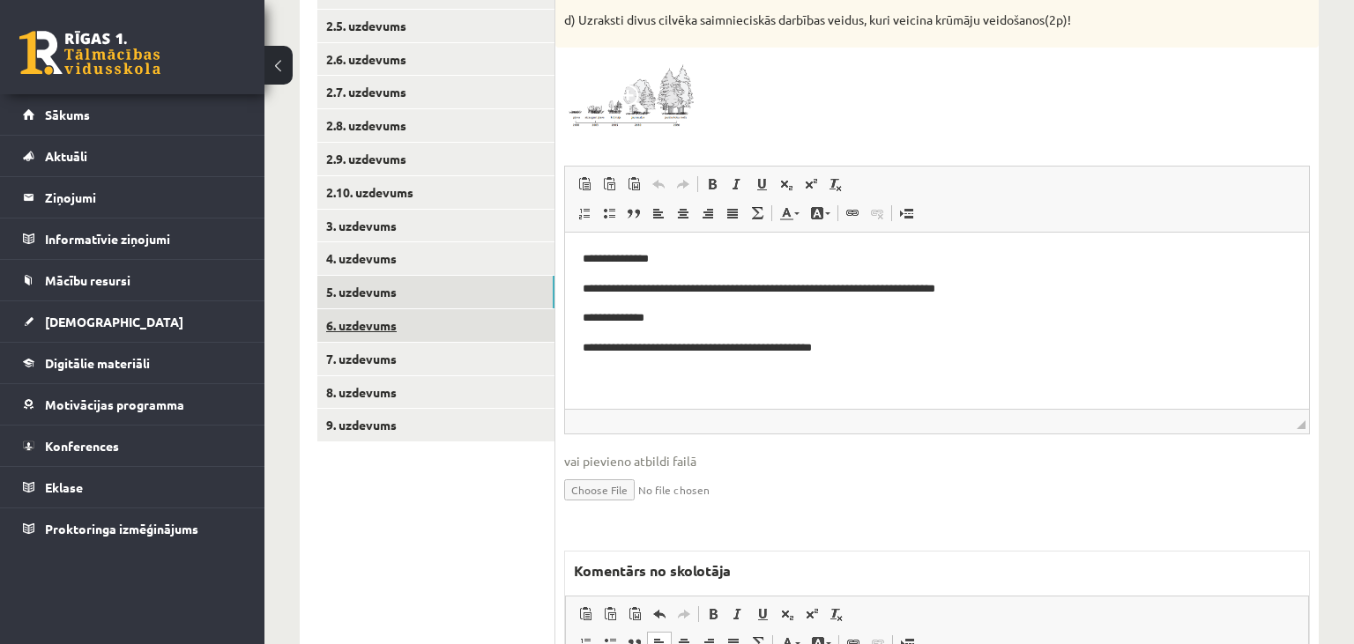
click at [389, 330] on link "6. uzdevums" at bounding box center [435, 325] width 237 height 33
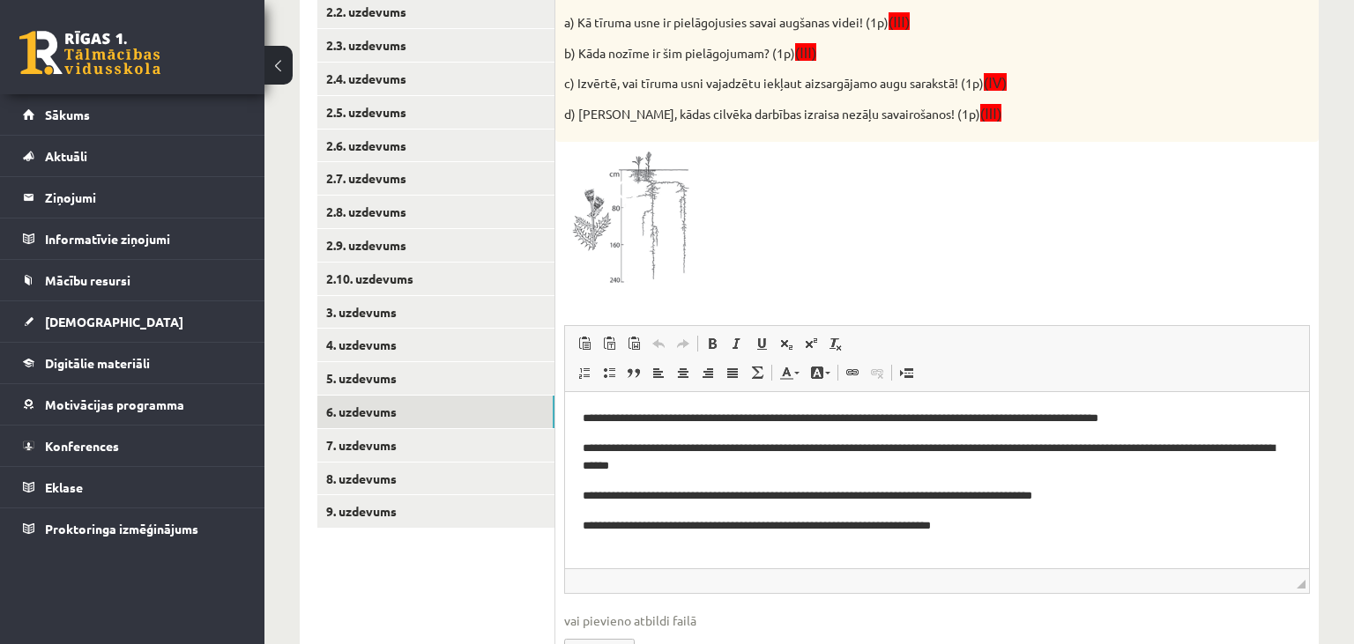
scroll to position [107, 0]
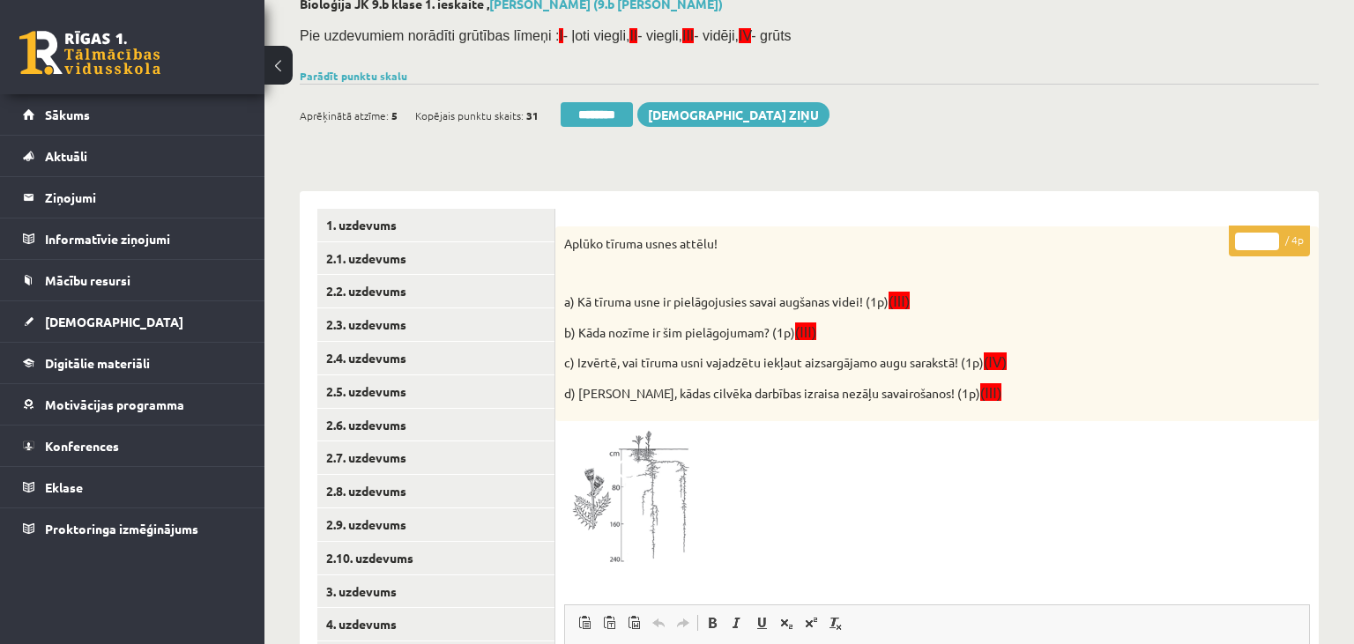
click at [1269, 233] on input "*" at bounding box center [1257, 242] width 44 height 18
type input "*"
click at [1269, 233] on input "*" at bounding box center [1257, 242] width 44 height 18
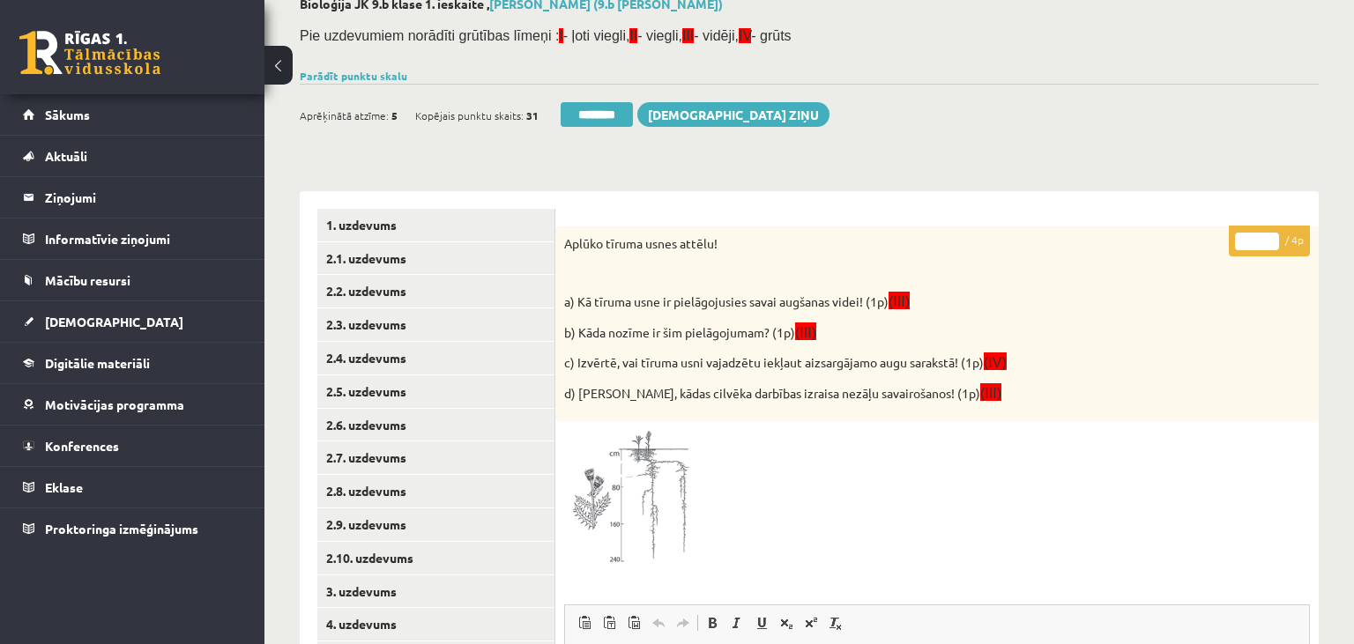
click at [1269, 233] on input "*" at bounding box center [1257, 242] width 44 height 18
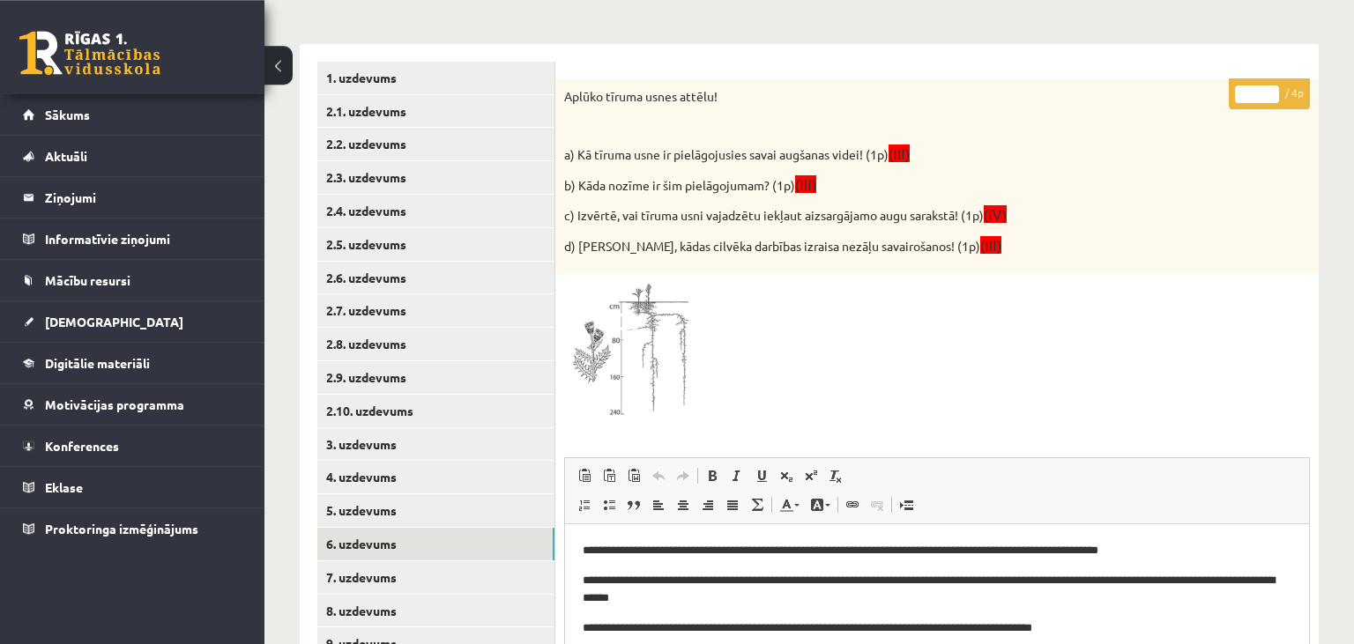
scroll to position [386, 0]
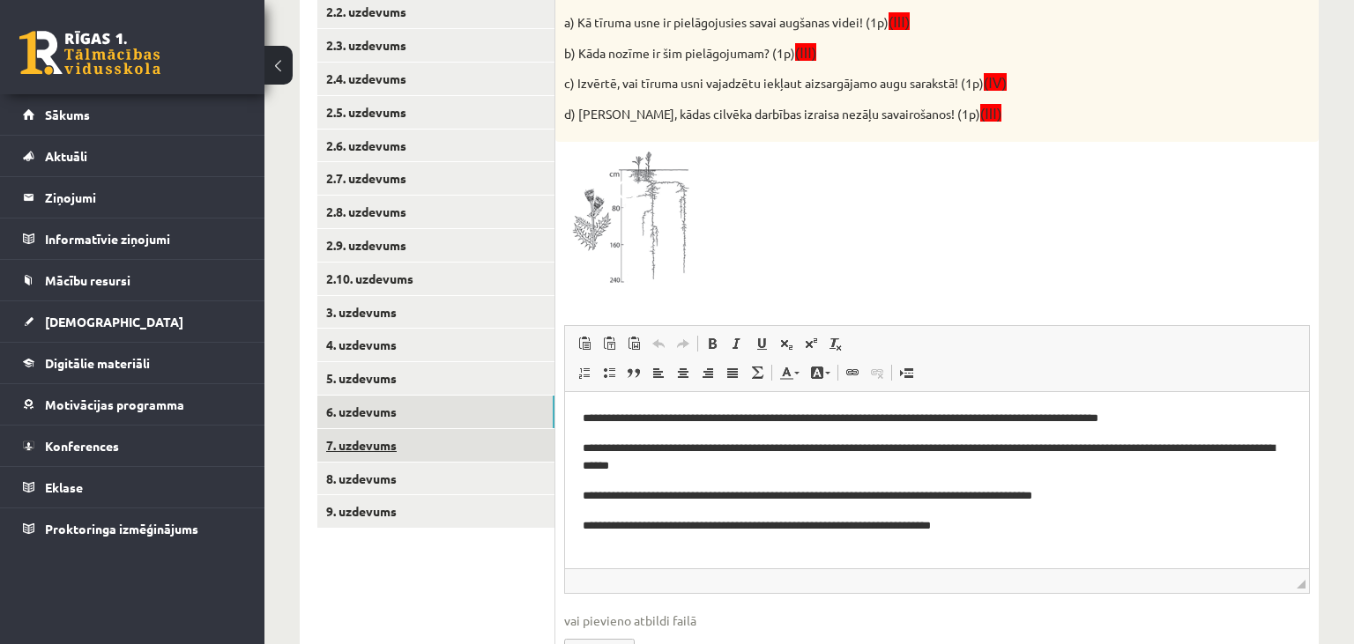
click at [414, 443] on link "7. uzdevums" at bounding box center [435, 445] width 237 height 33
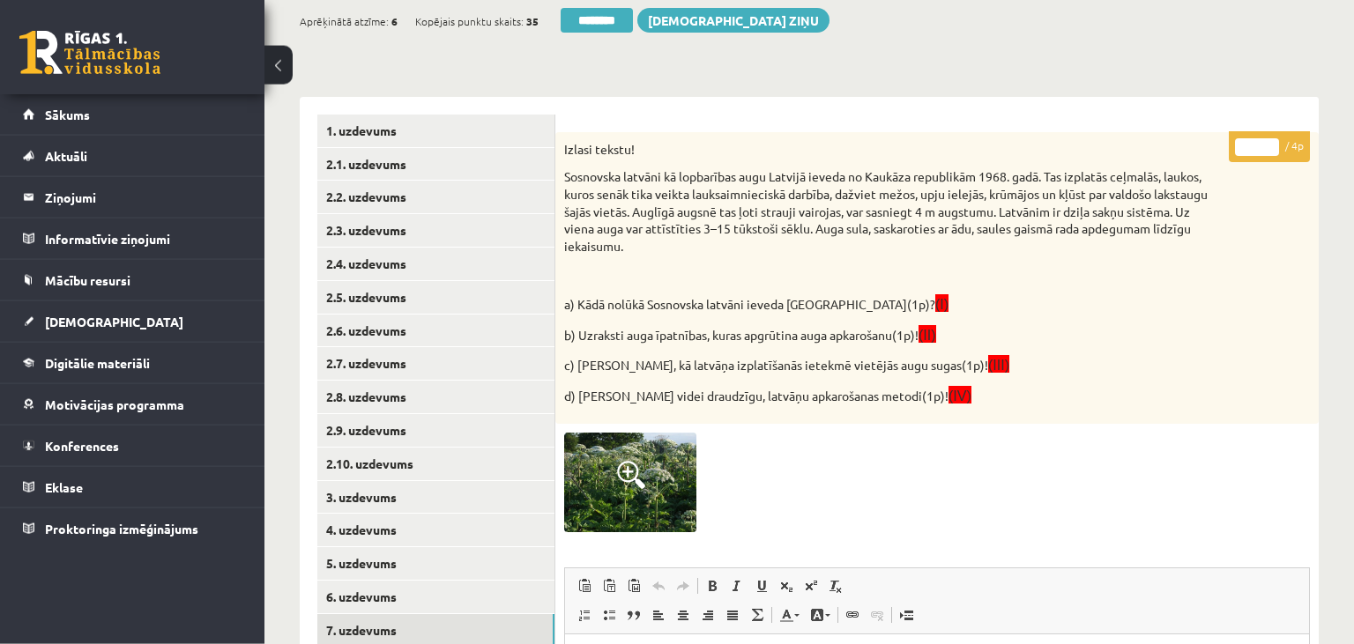
scroll to position [200, 0]
click at [1270, 142] on input "*" at bounding box center [1257, 148] width 44 height 18
type input "*"
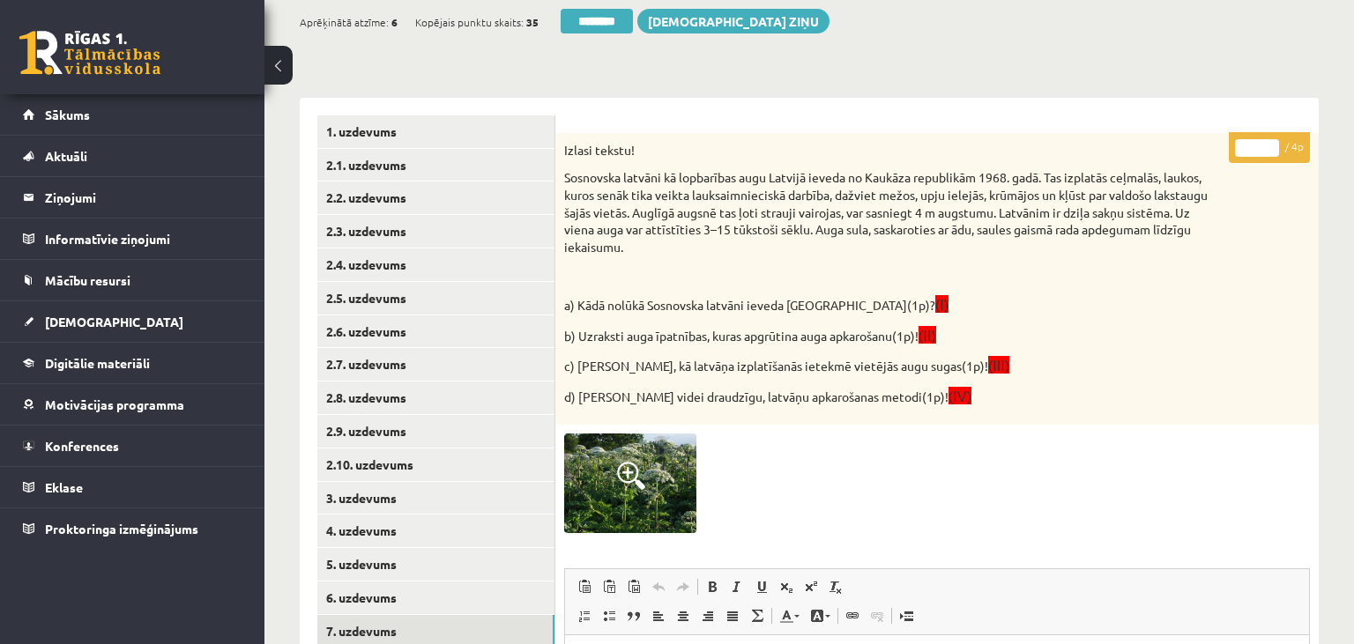
click at [1270, 142] on input "*" at bounding box center [1257, 148] width 44 height 18
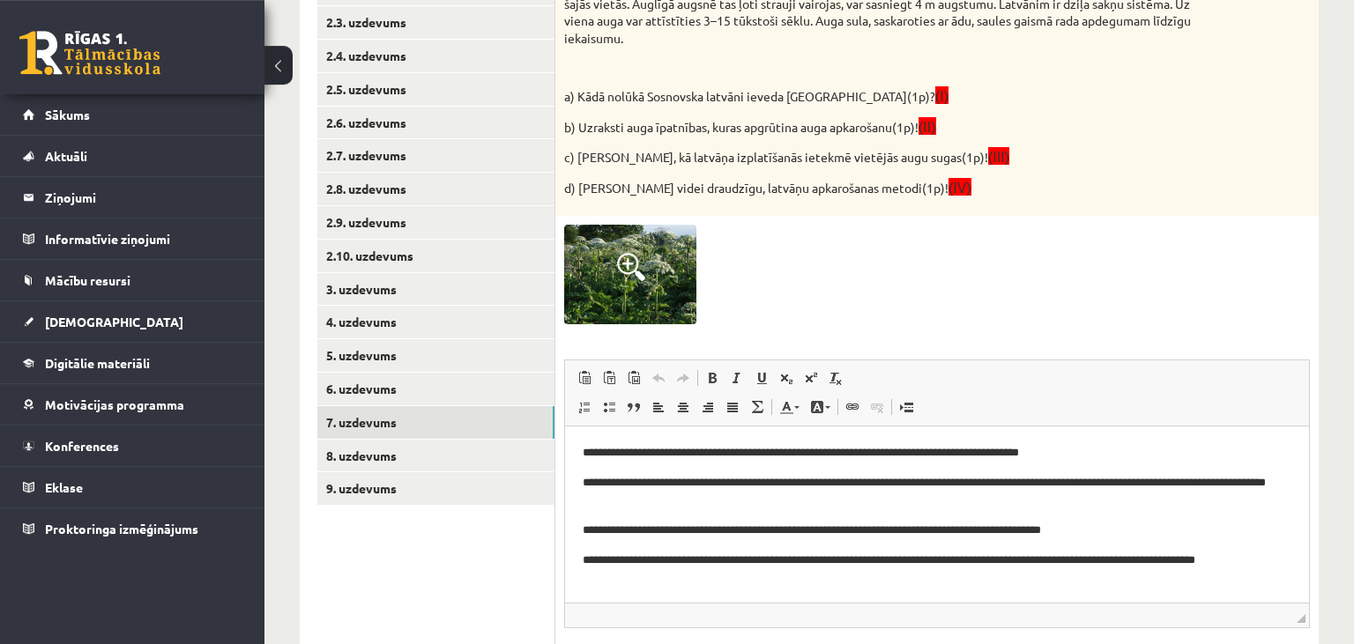
scroll to position [572, 0]
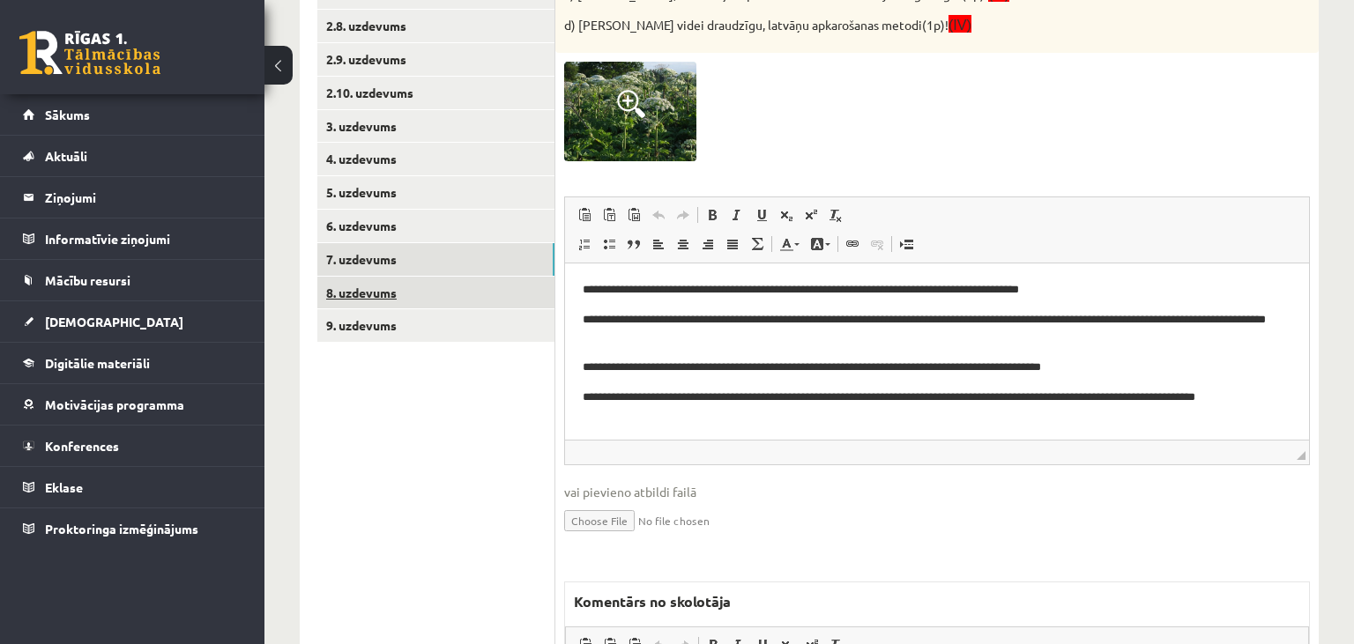
click at [421, 293] on link "8. uzdevums" at bounding box center [435, 293] width 237 height 33
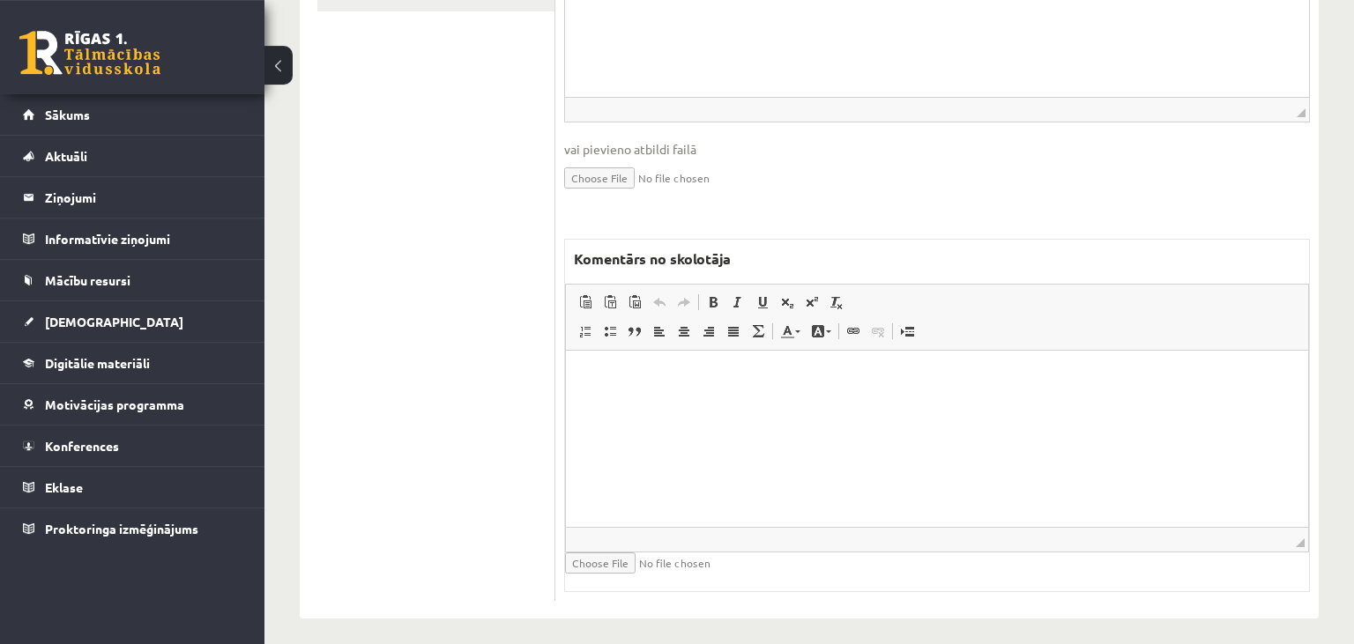
scroll to position [904, 0]
click at [811, 428] on html at bounding box center [937, 437] width 742 height 176
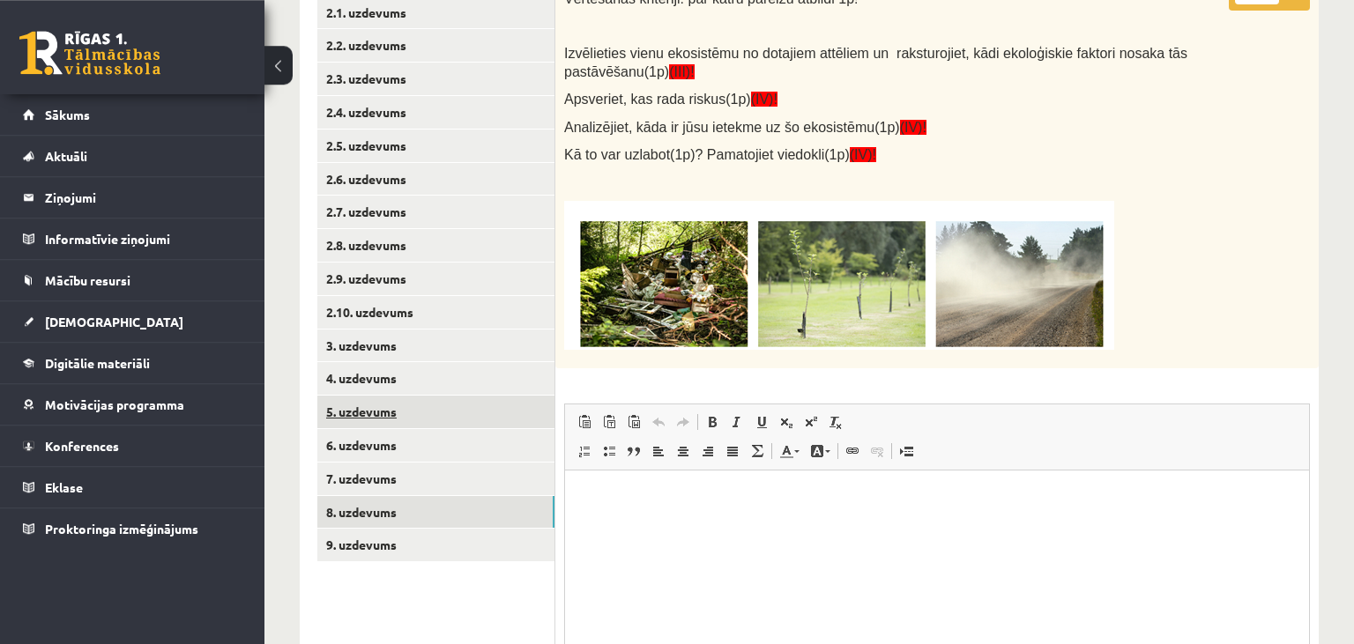
scroll to position [346, 0]
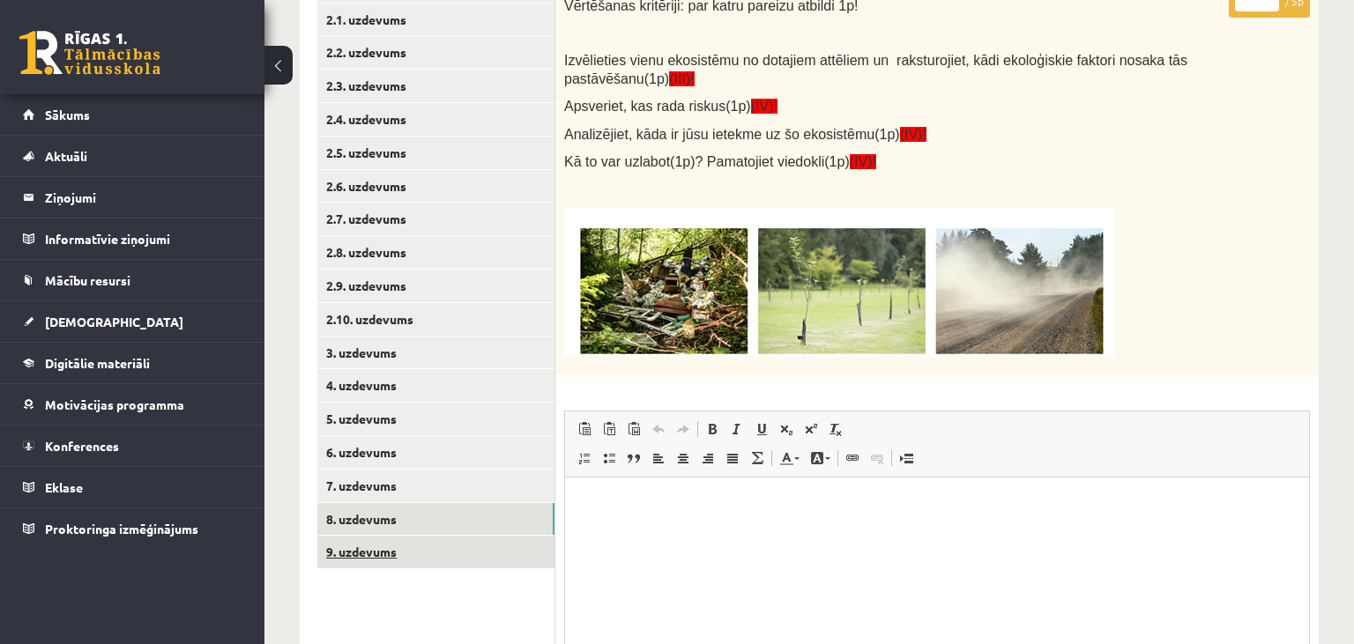
click at [389, 549] on link "9. uzdevums" at bounding box center [435, 552] width 237 height 33
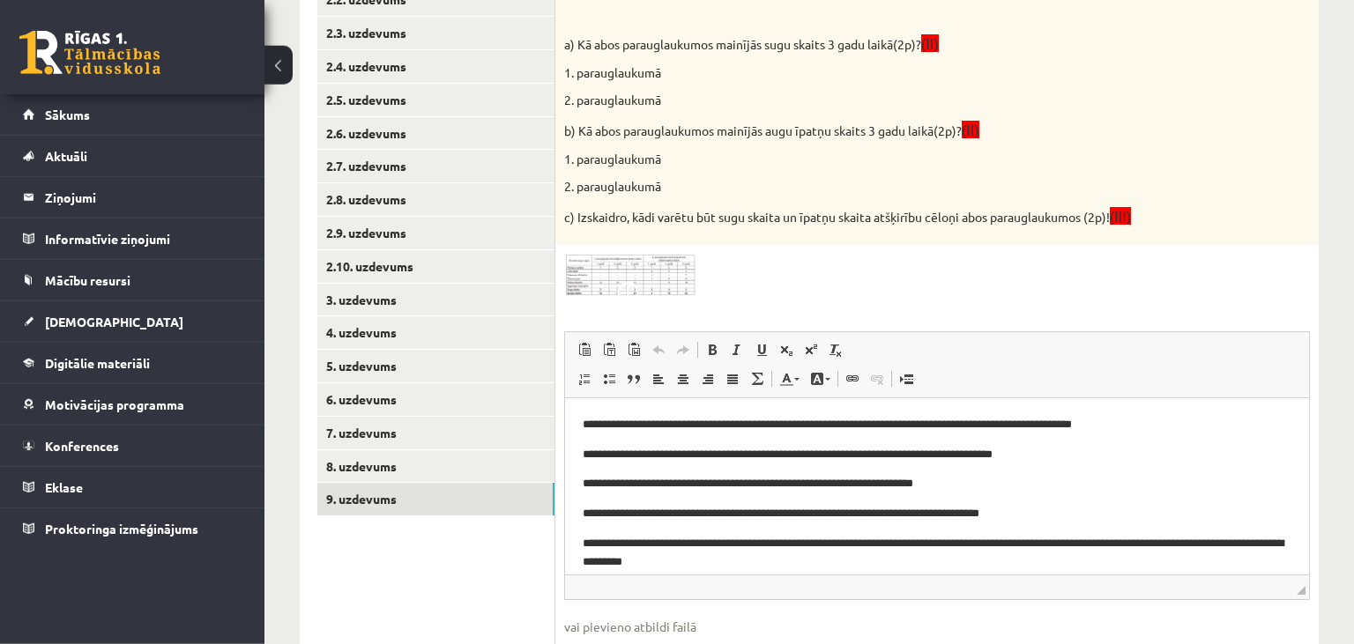
scroll to position [438, 0]
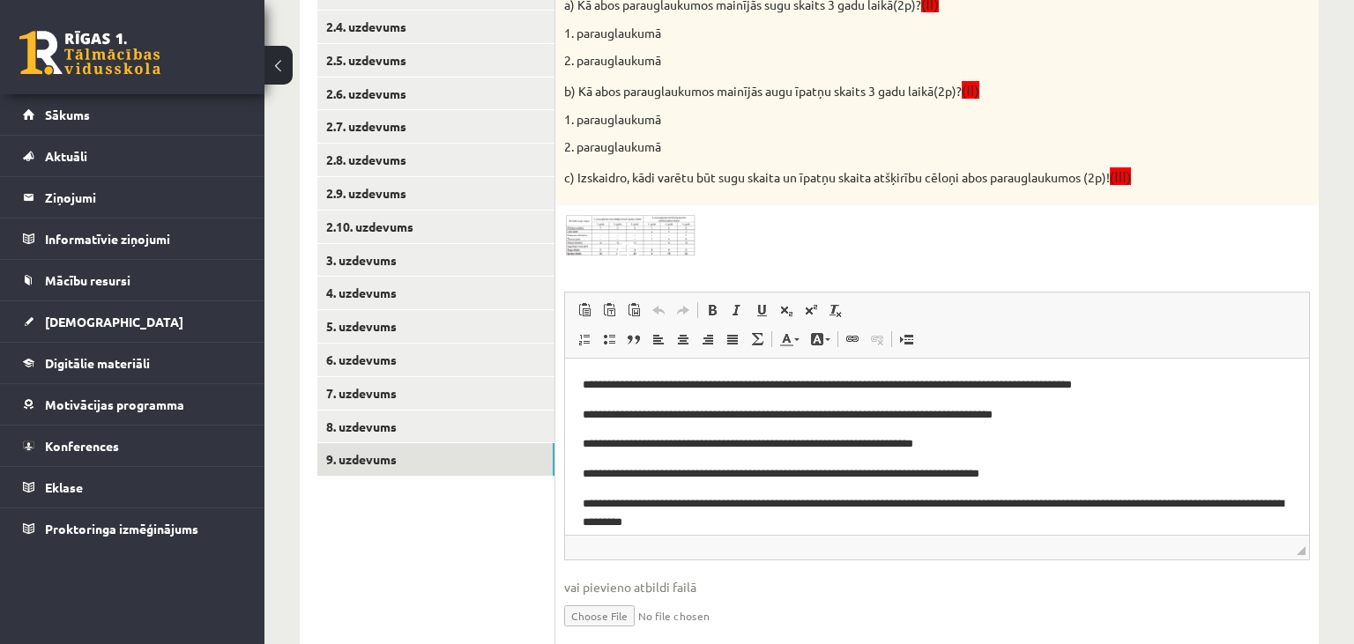
click at [645, 247] on img at bounding box center [630, 235] width 132 height 42
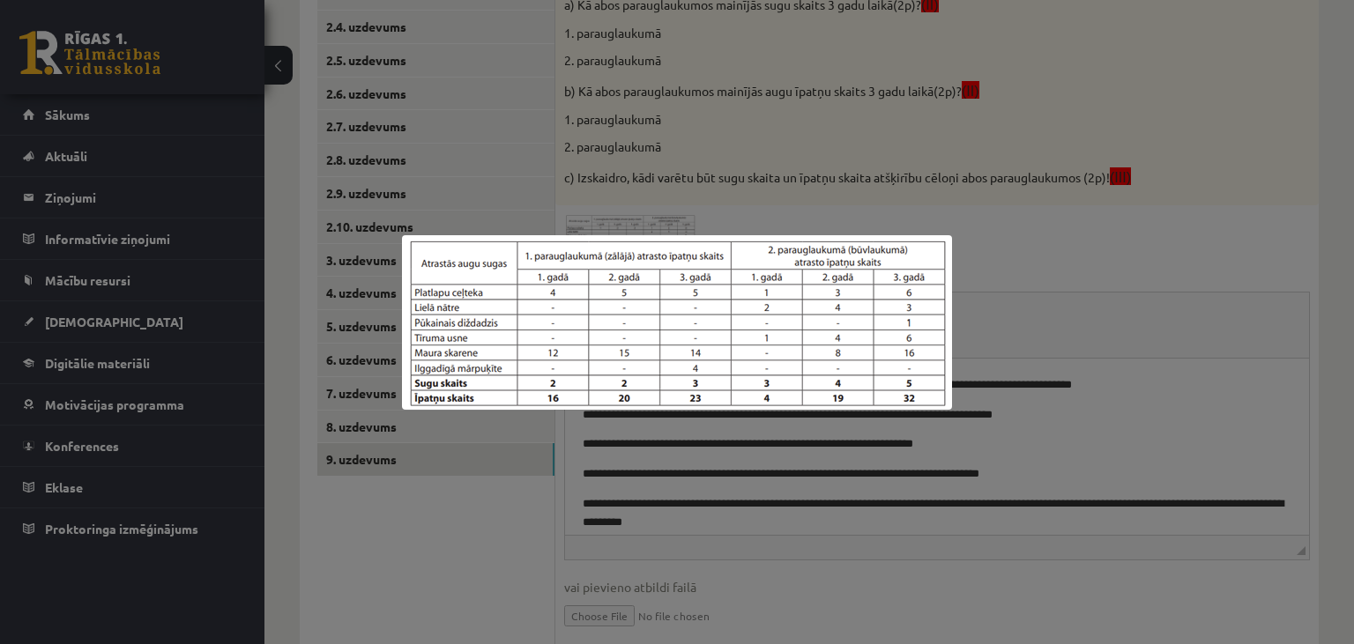
click at [1009, 571] on div at bounding box center [677, 322] width 1354 height 644
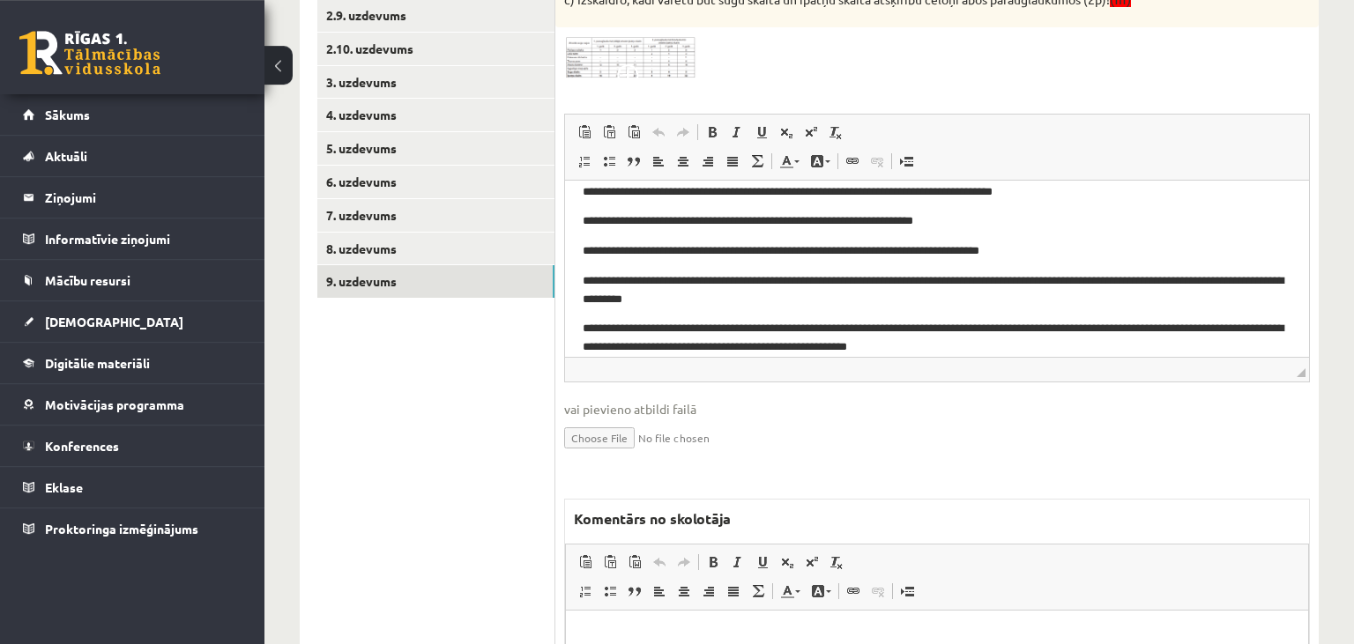
scroll to position [624, 0]
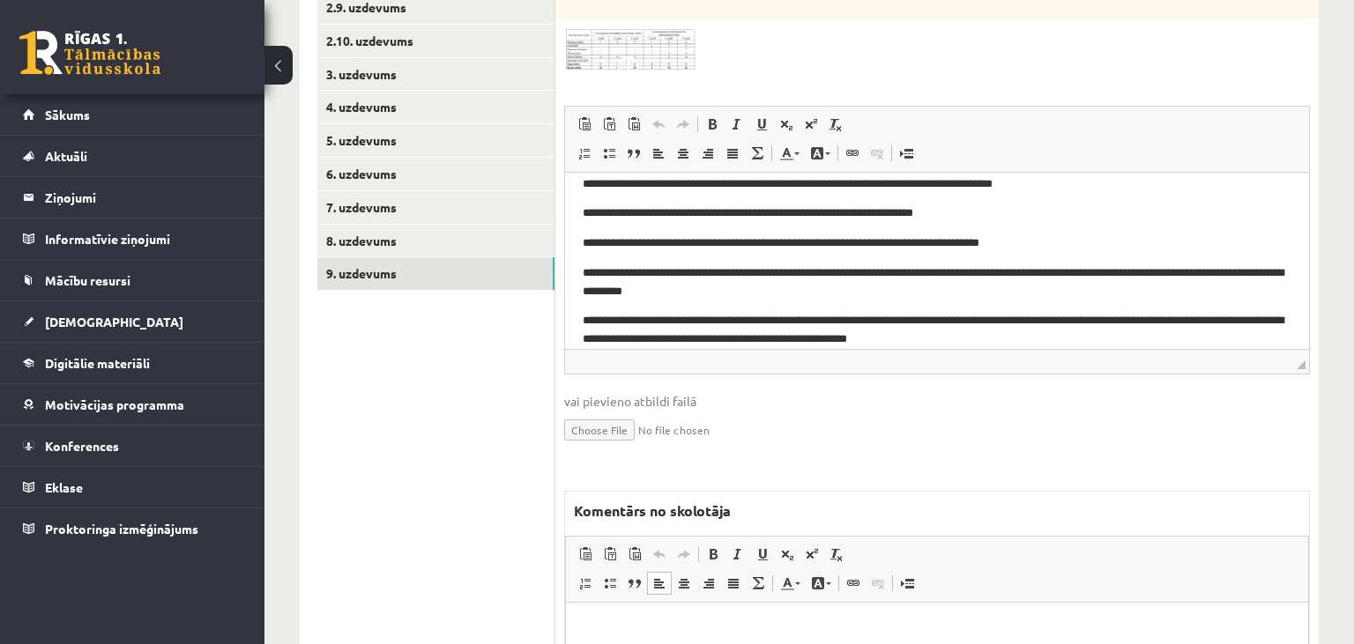
click at [757, 629] on p "Editor, wiswyg-editor-47024892246700-1758017304-783" at bounding box center [937, 629] width 707 height 19
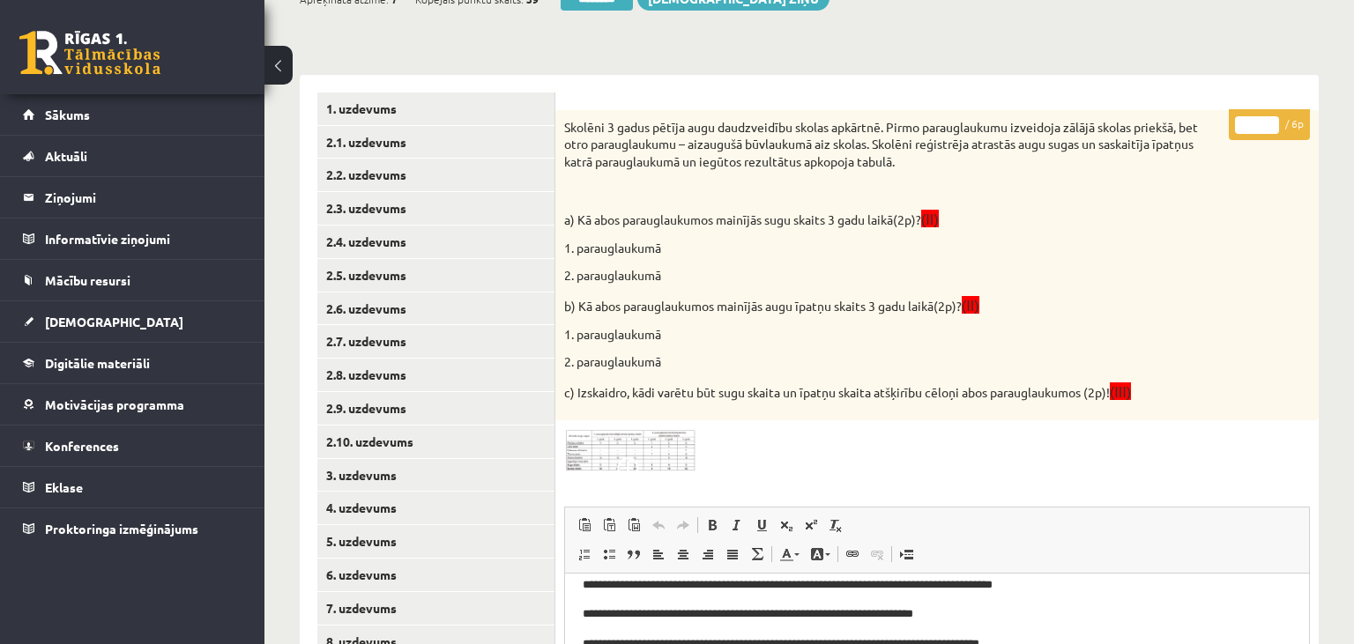
scroll to position [159, 0]
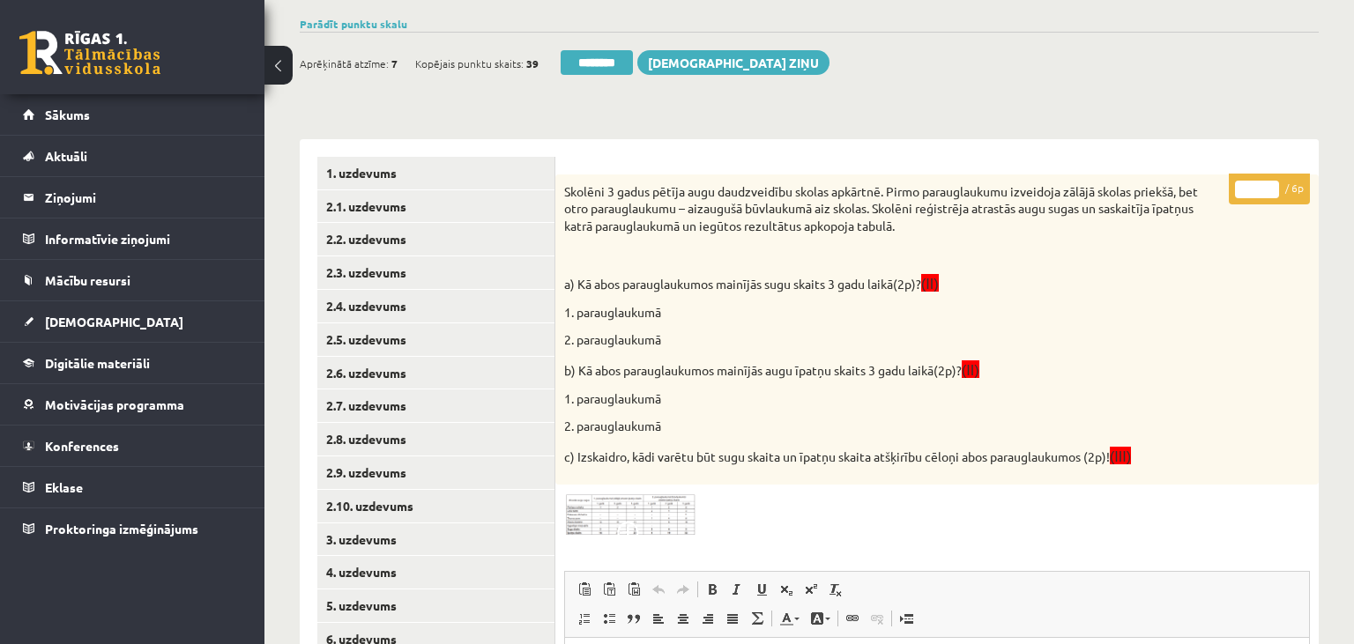
click at [1270, 185] on input "*" at bounding box center [1257, 190] width 44 height 18
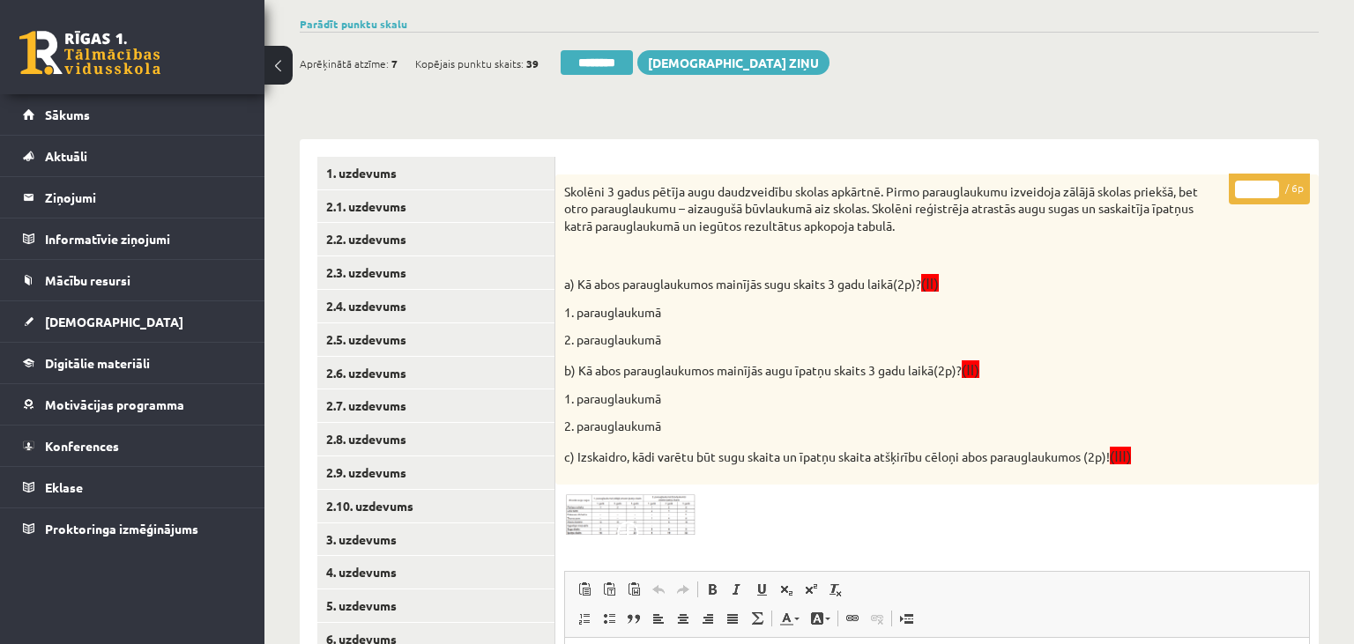
type input "*"
click at [1270, 185] on input "*" at bounding box center [1257, 190] width 44 height 18
click at [441, 545] on link "3. uzdevums" at bounding box center [435, 540] width 237 height 33
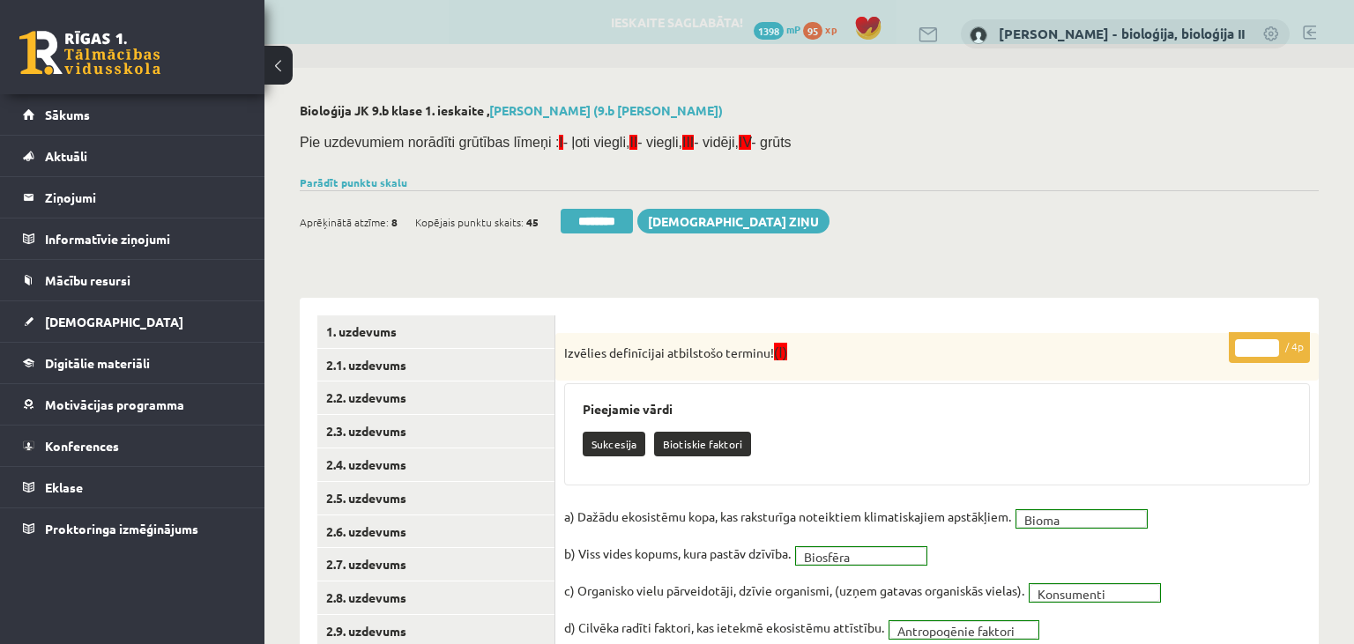
scroll to position [0, 0]
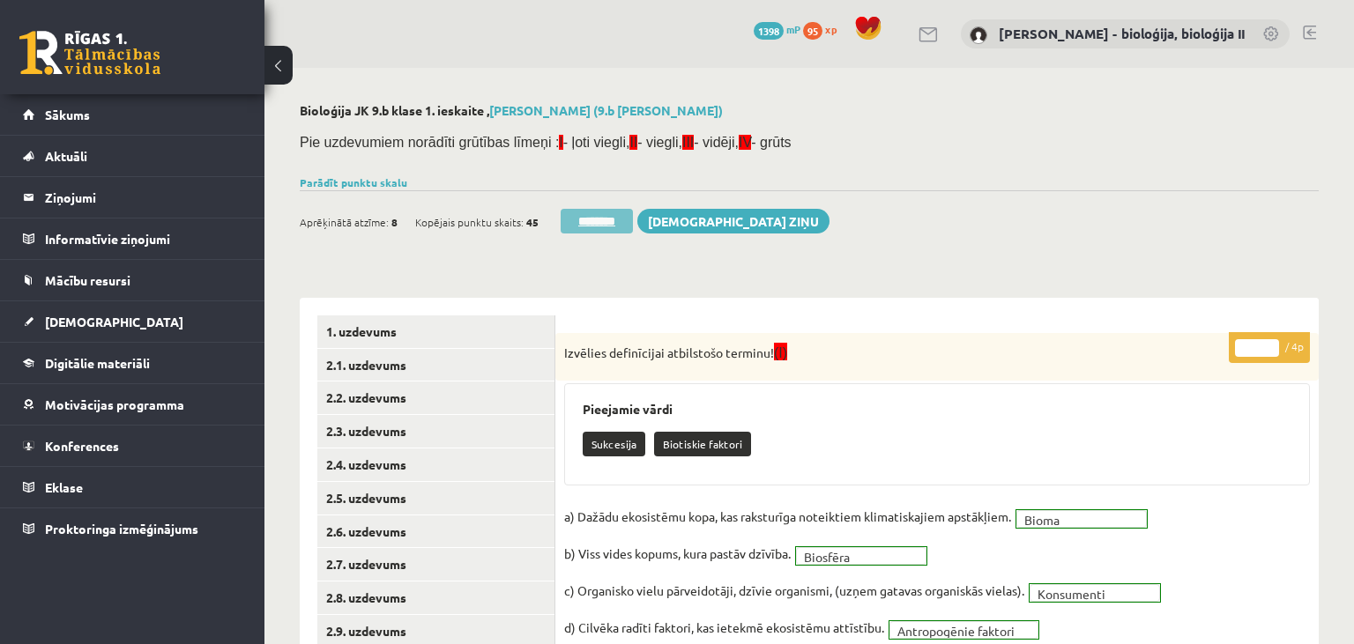
click at [622, 230] on input "********" at bounding box center [597, 221] width 72 height 25
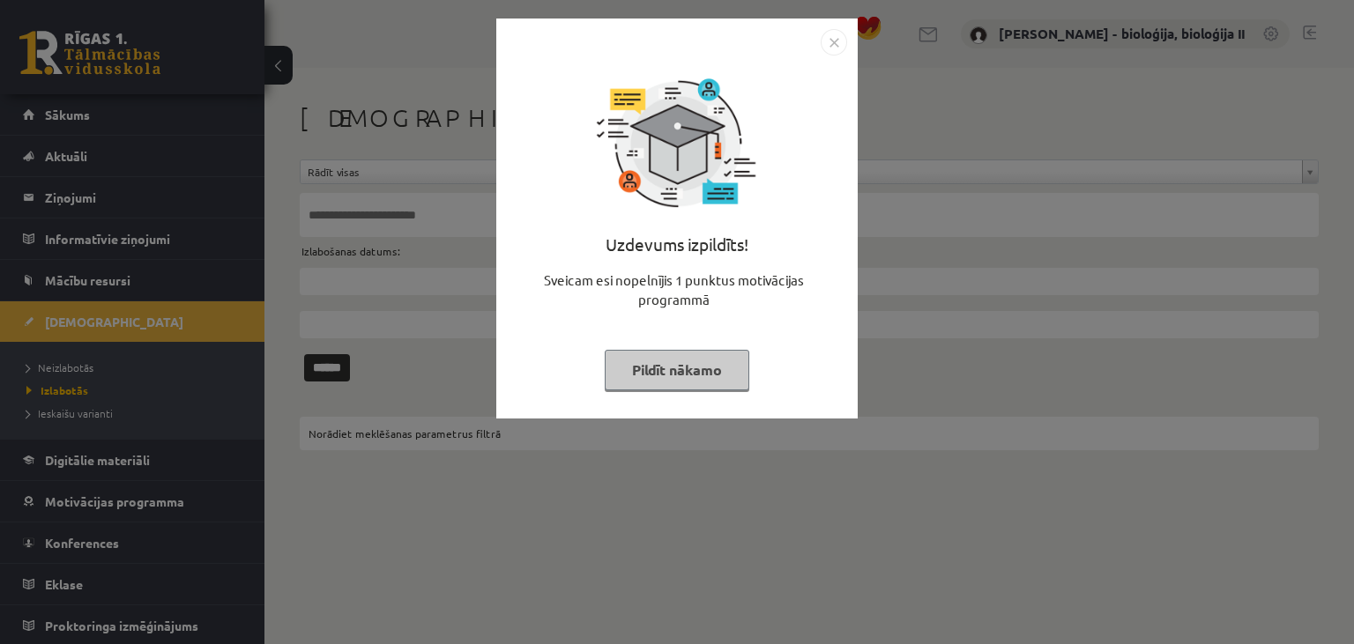
click at [702, 368] on button "Pildīt nākamo" at bounding box center [677, 370] width 145 height 41
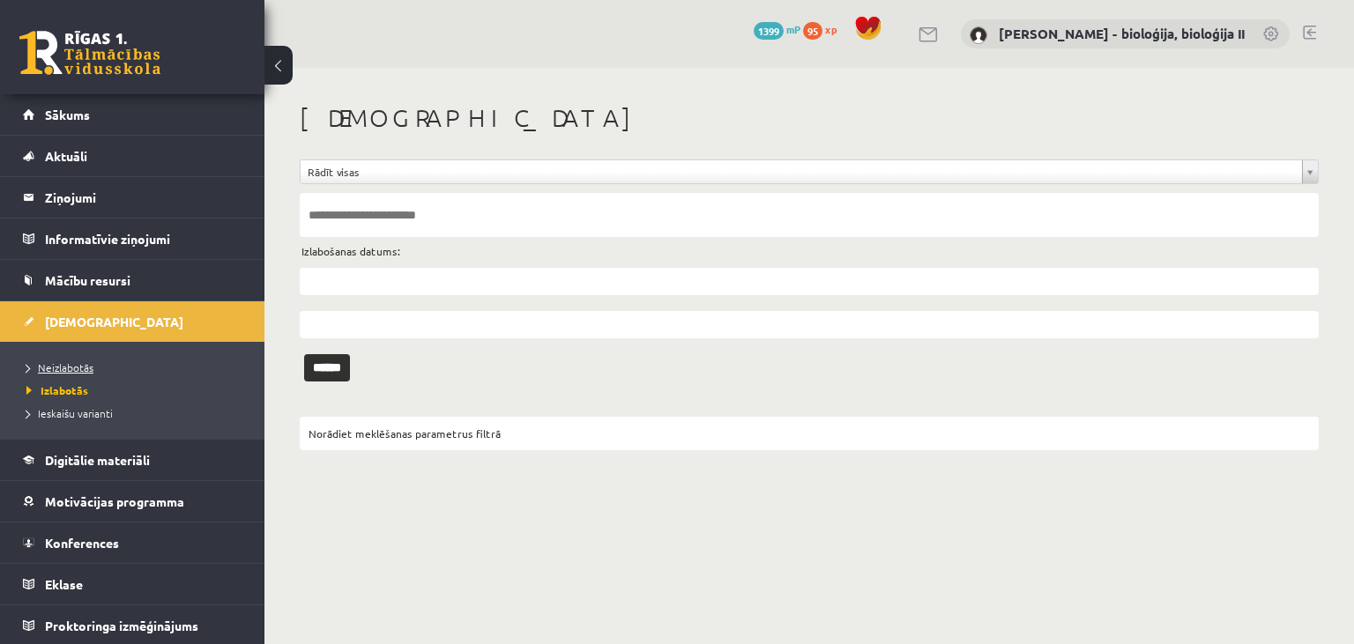
click at [65, 367] on span "Neizlabotās" at bounding box center [59, 368] width 67 height 14
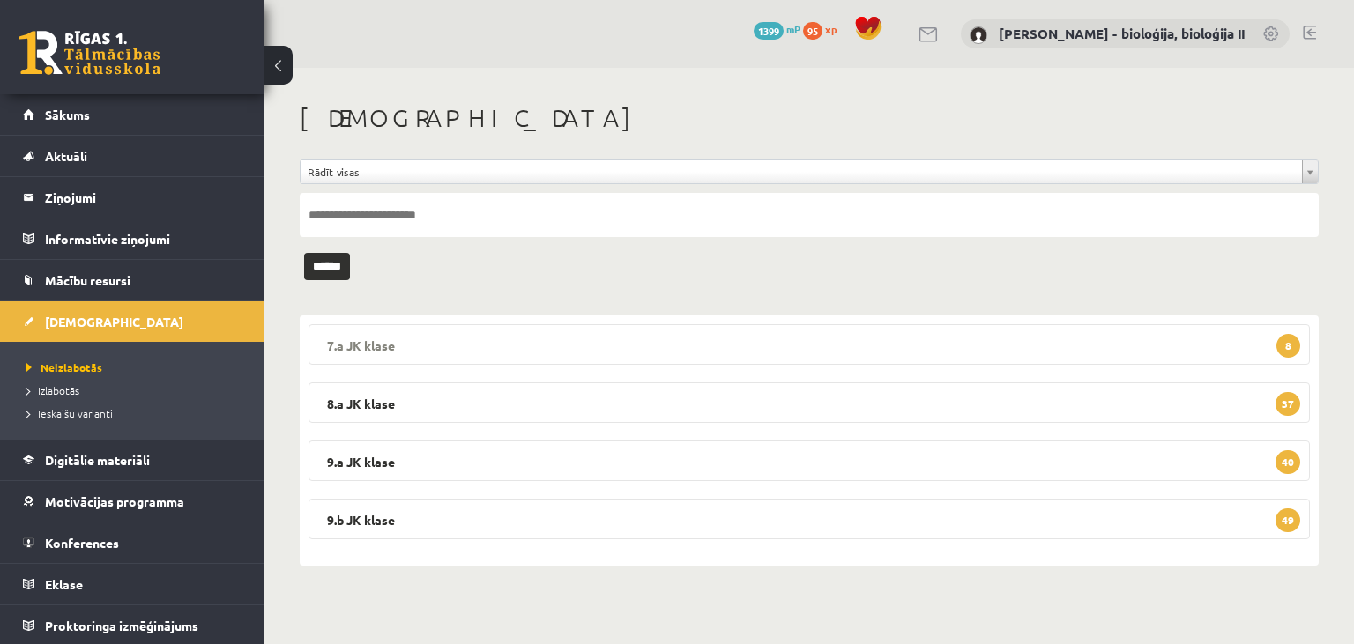
click at [646, 350] on legend "7.a JK klase 8" at bounding box center [809, 344] width 1001 height 41
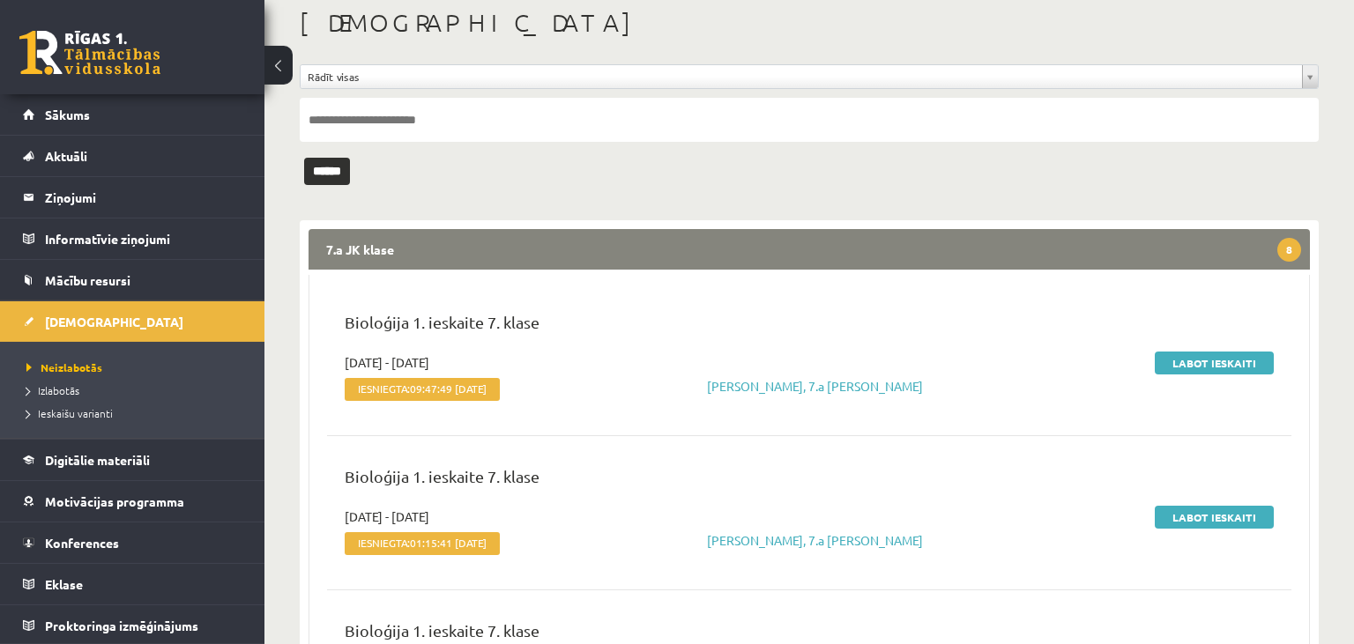
scroll to position [186, 0]
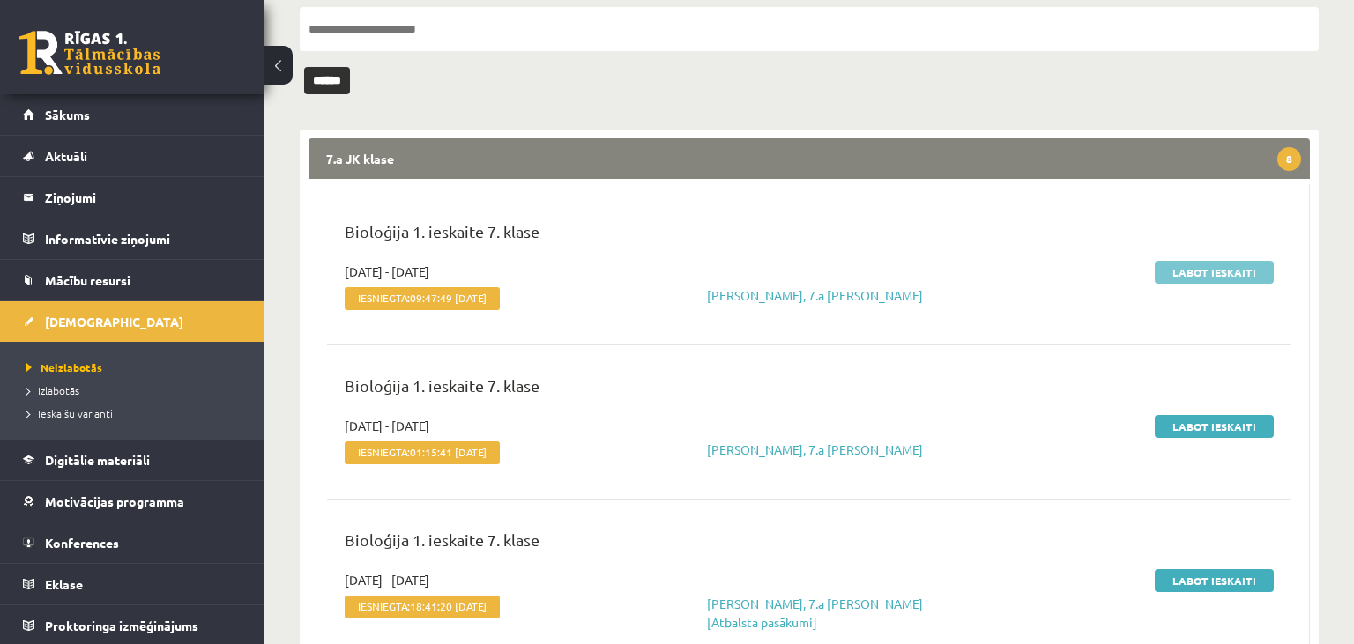
click at [1186, 273] on link "Labot ieskaiti" at bounding box center [1214, 272] width 119 height 23
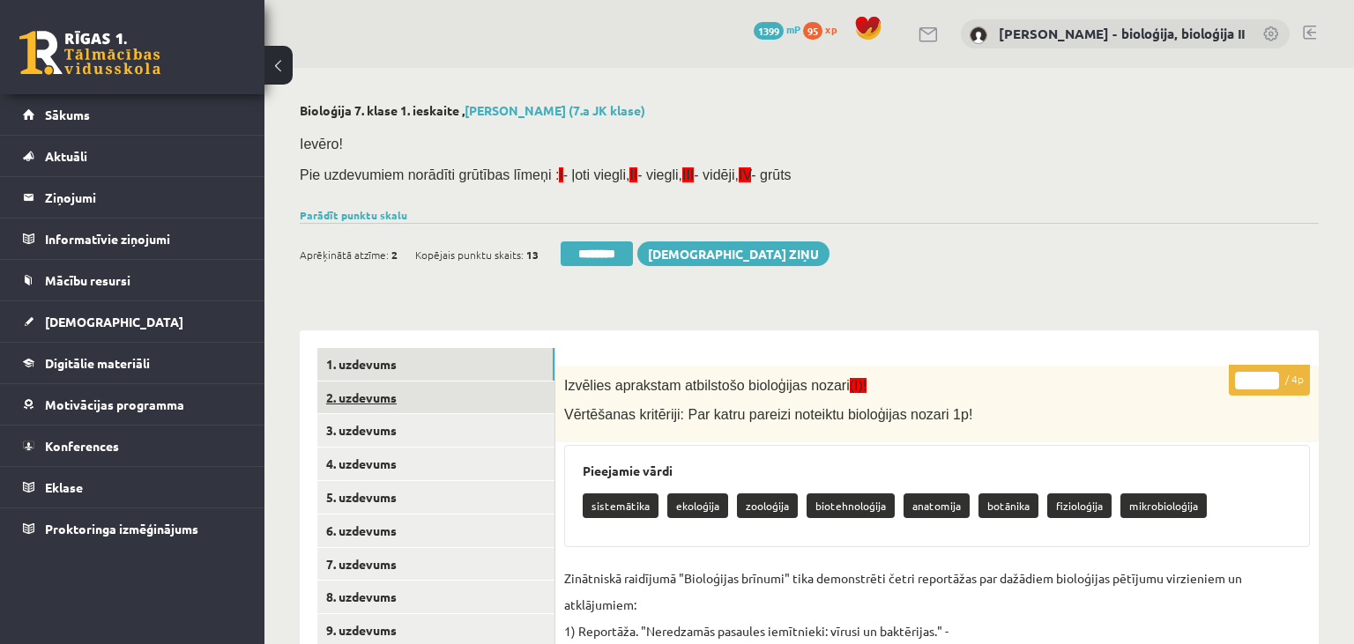
click at [465, 394] on link "2. uzdevums" at bounding box center [435, 398] width 237 height 33
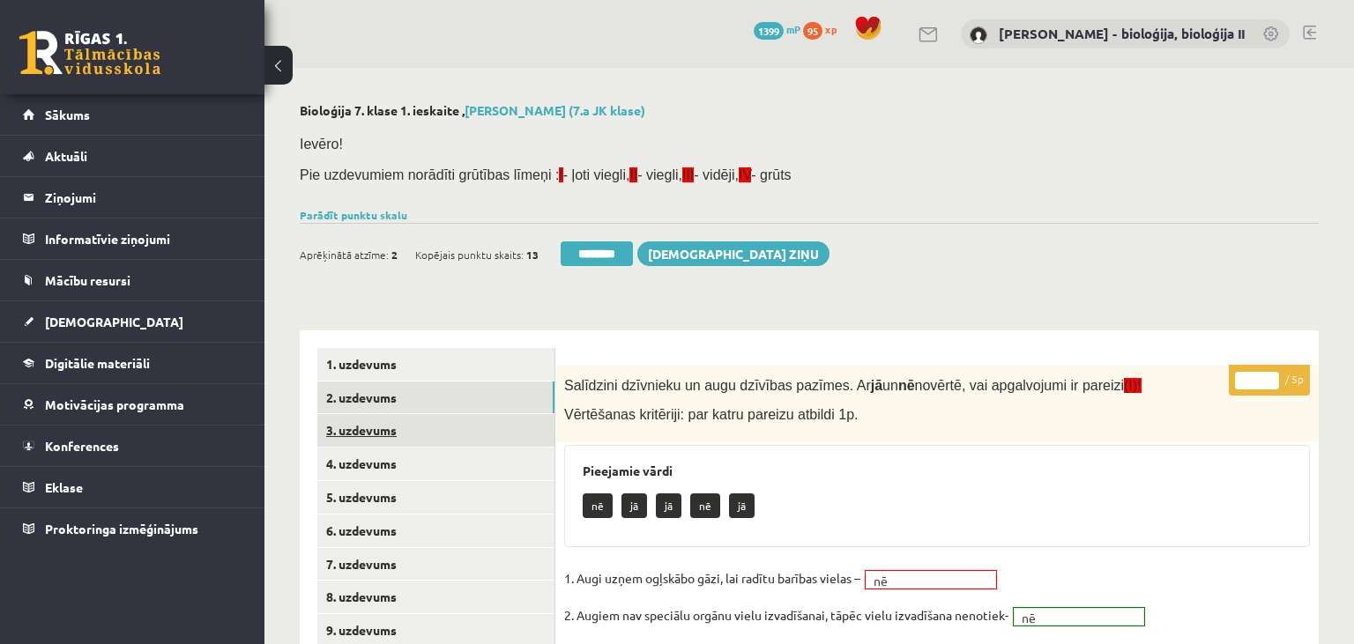
click at [471, 440] on link "3. uzdevums" at bounding box center [435, 430] width 237 height 33
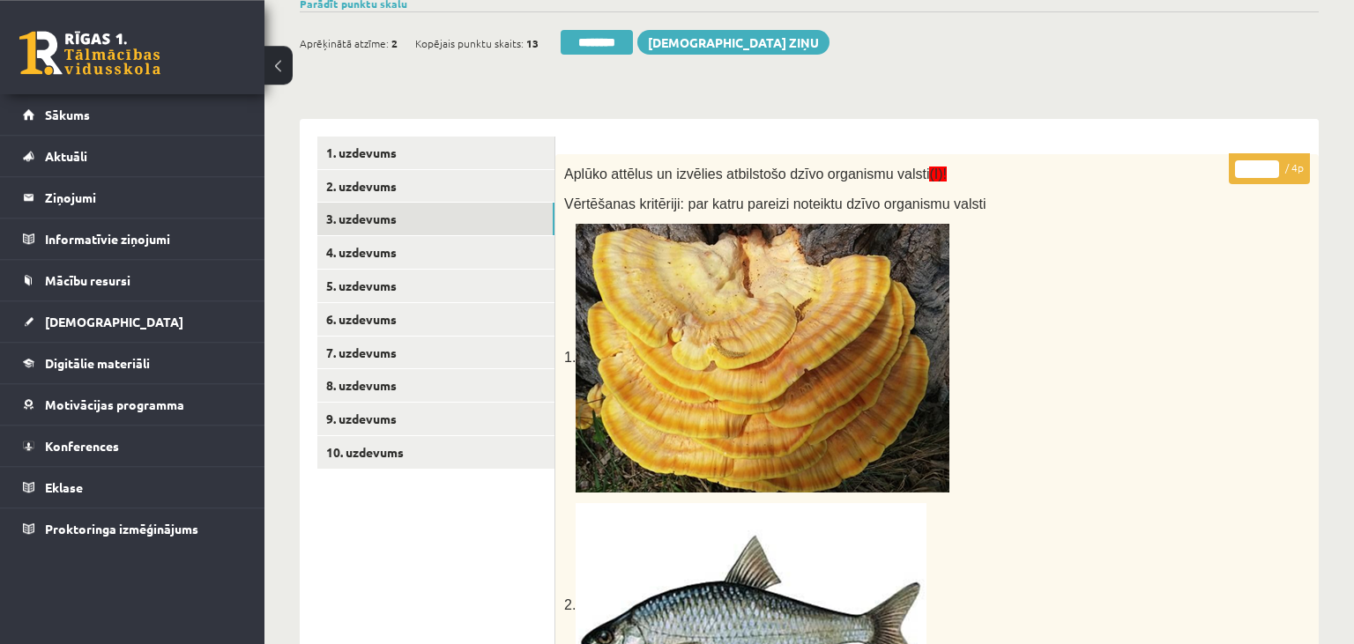
scroll to position [199, 0]
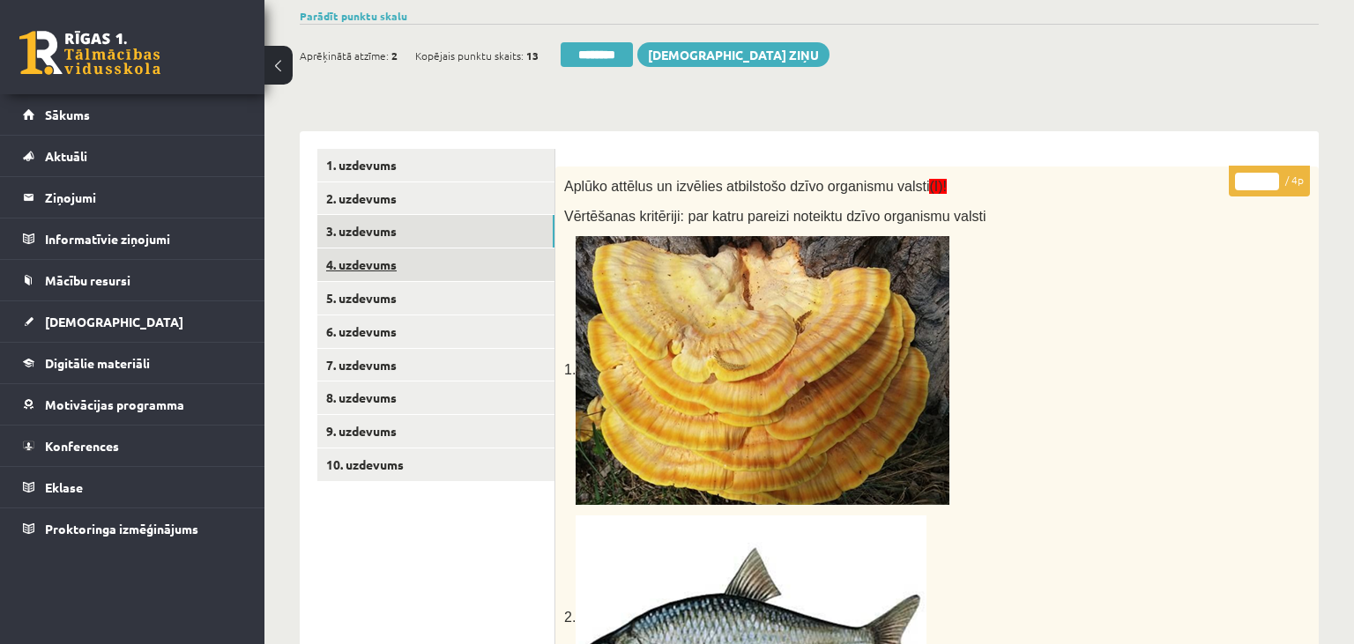
click at [362, 270] on link "4. uzdevums" at bounding box center [435, 265] width 237 height 33
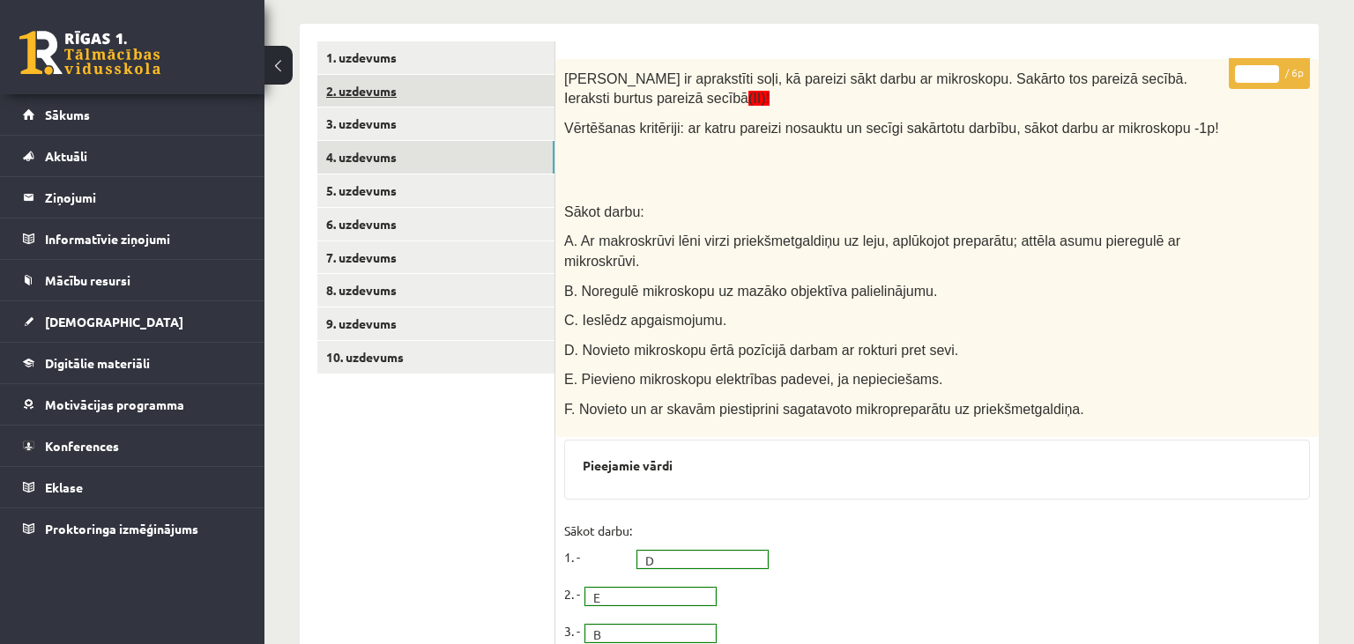
scroll to position [6, 0]
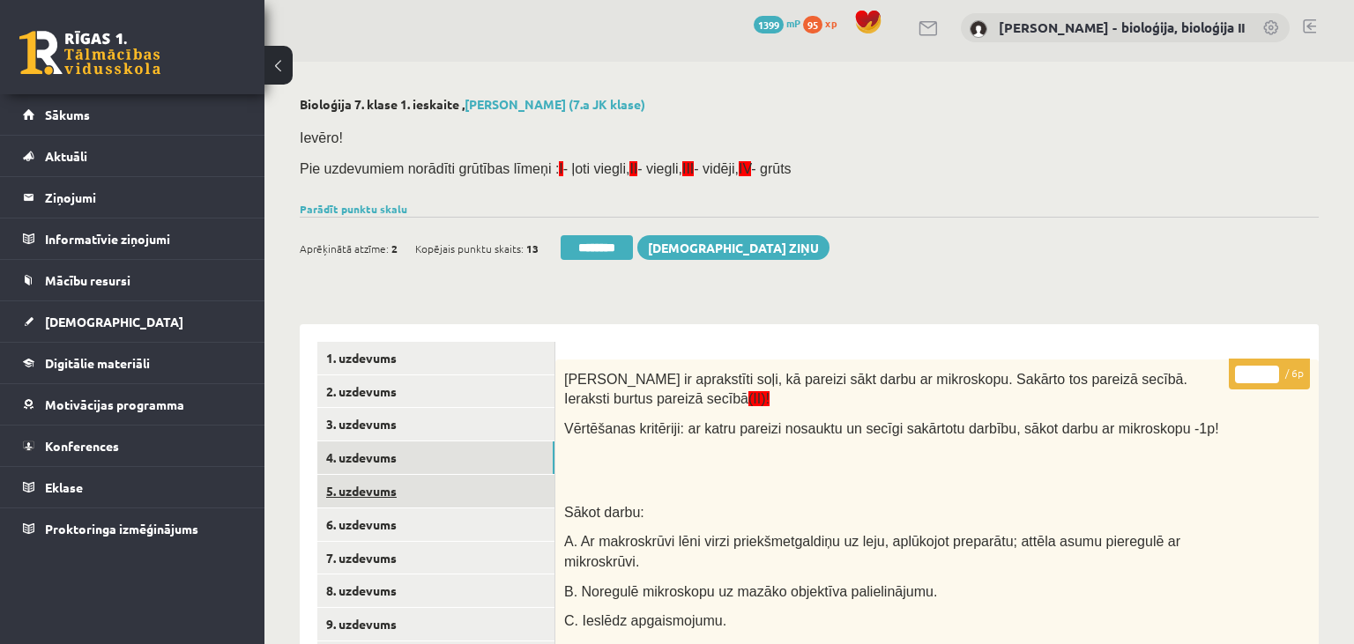
click at [461, 495] on link "5. uzdevums" at bounding box center [435, 491] width 237 height 33
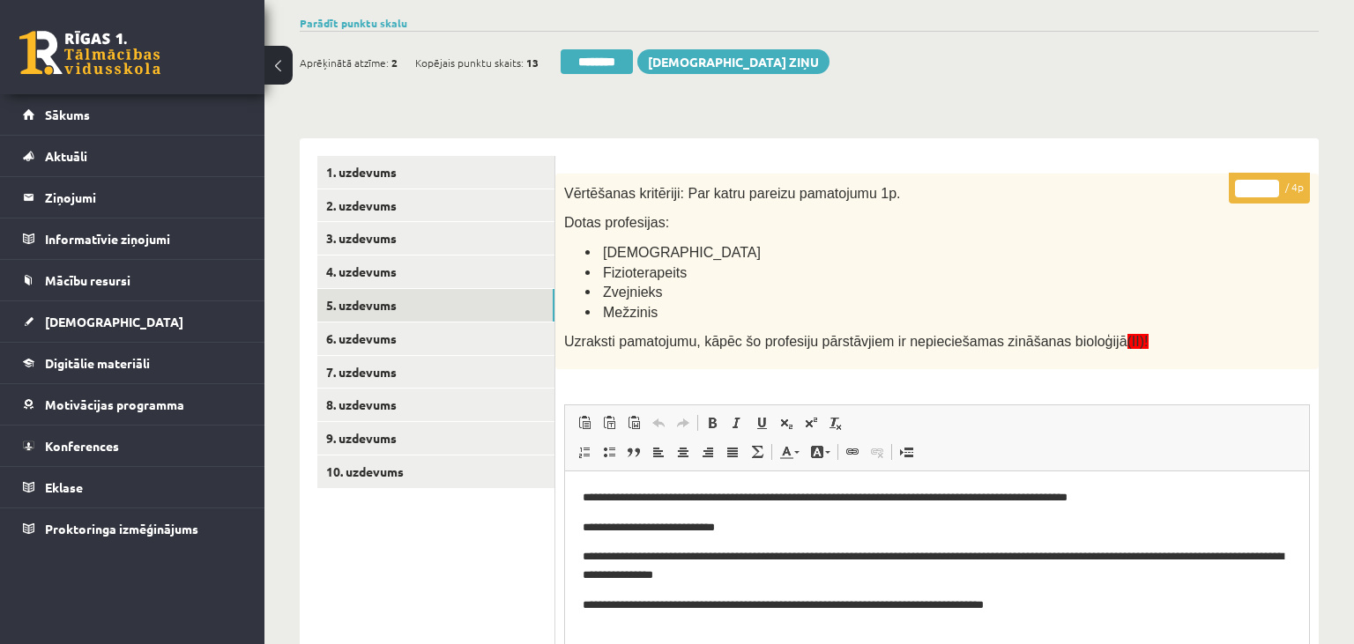
scroll to position [0, 0]
drag, startPoint x: 588, startPoint y: 603, endPoint x: 1068, endPoint y: 604, distance: 480.5
click at [1068, 604] on html "**********" at bounding box center [937, 559] width 744 height 176
click at [1271, 186] on input "*" at bounding box center [1257, 189] width 44 height 18
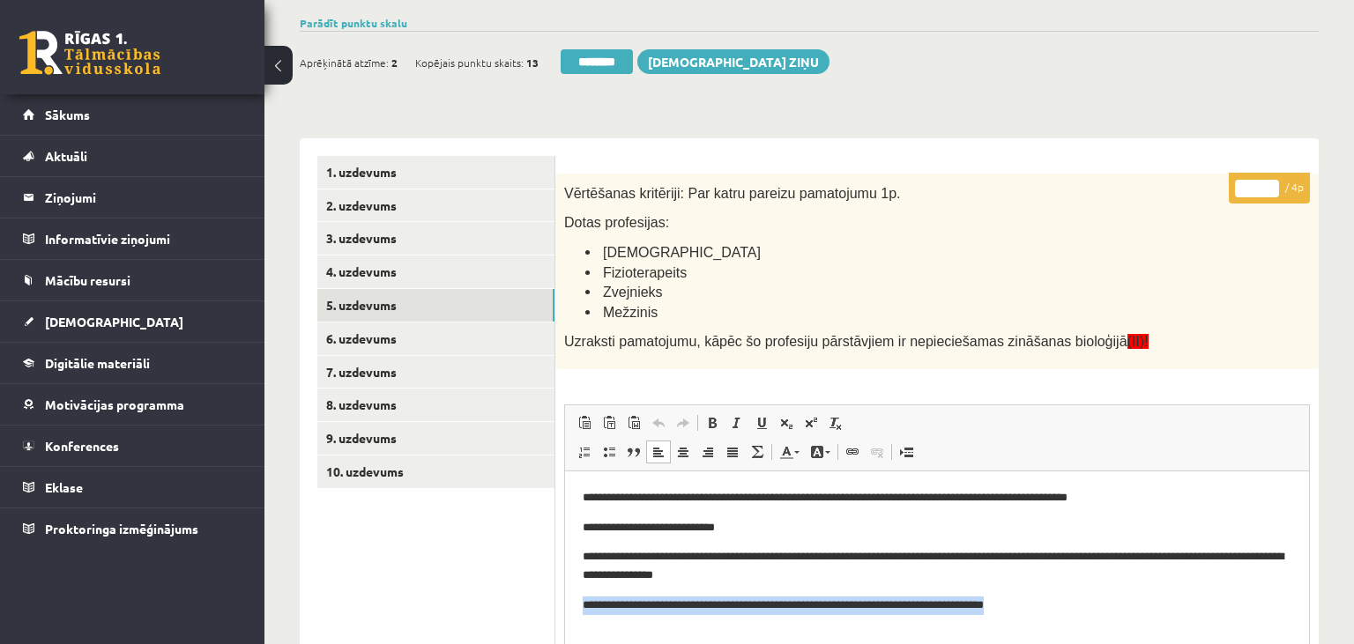
type input "*"
click at [1271, 186] on input "*" at bounding box center [1257, 189] width 44 height 18
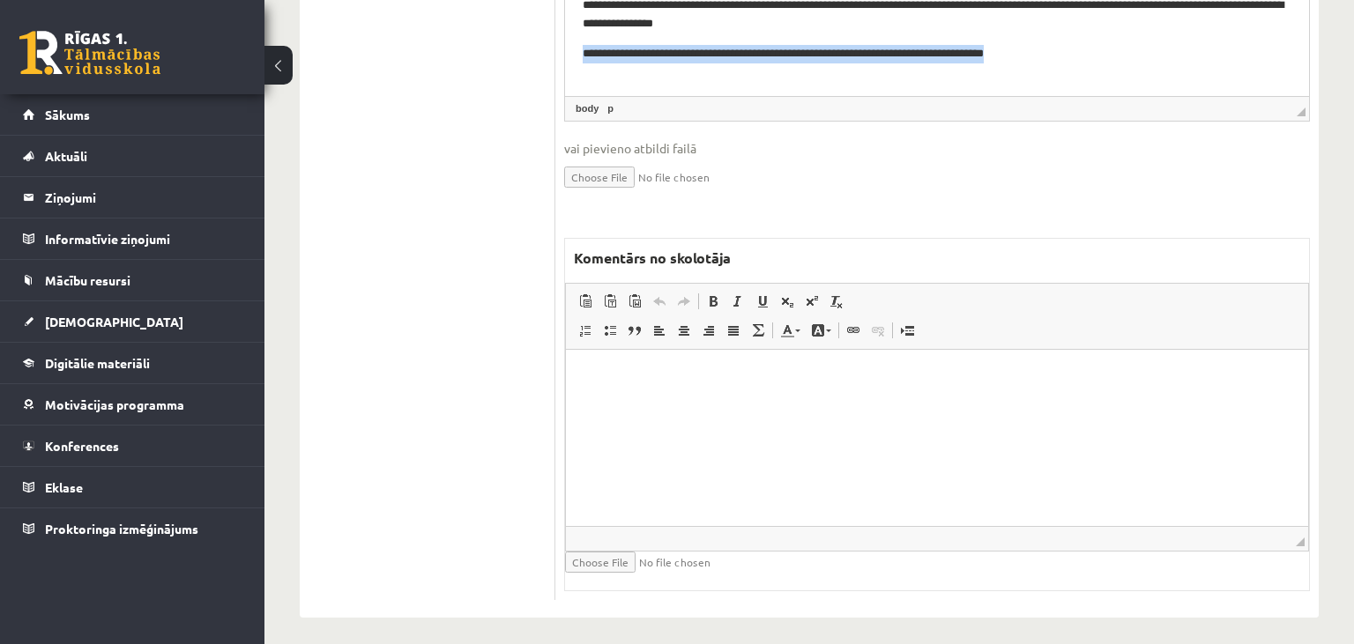
scroll to position [279, 0]
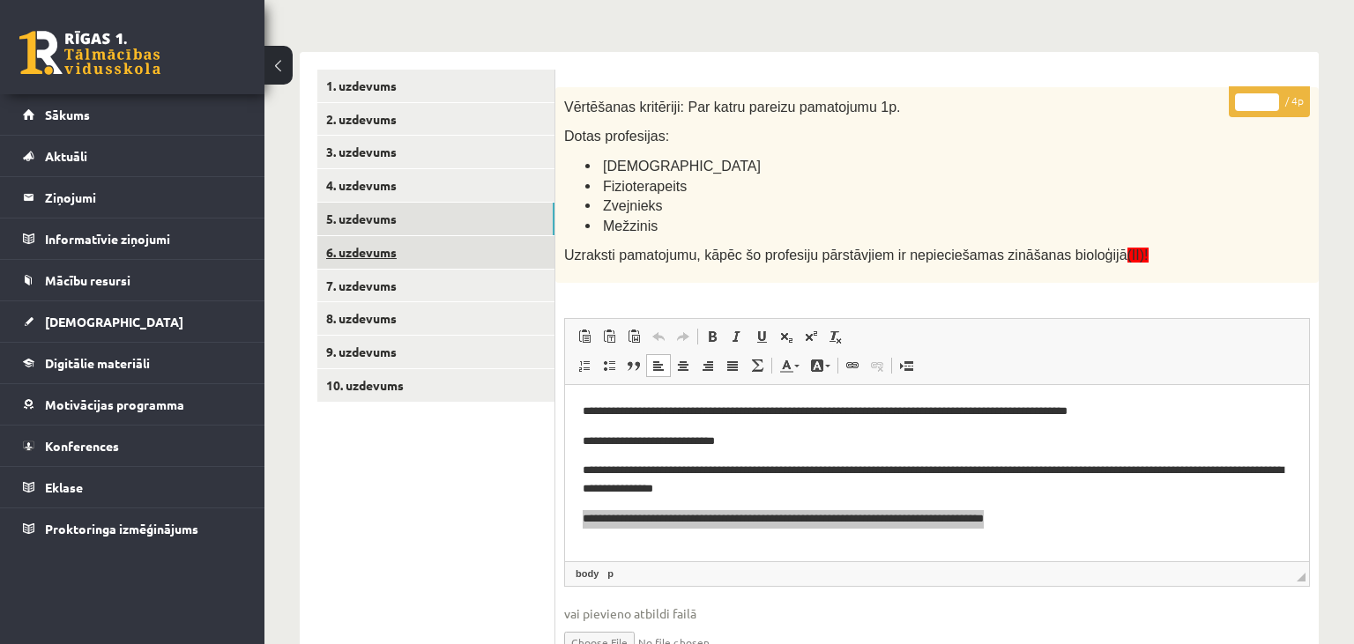
click at [423, 251] on link "6. uzdevums" at bounding box center [435, 252] width 237 height 33
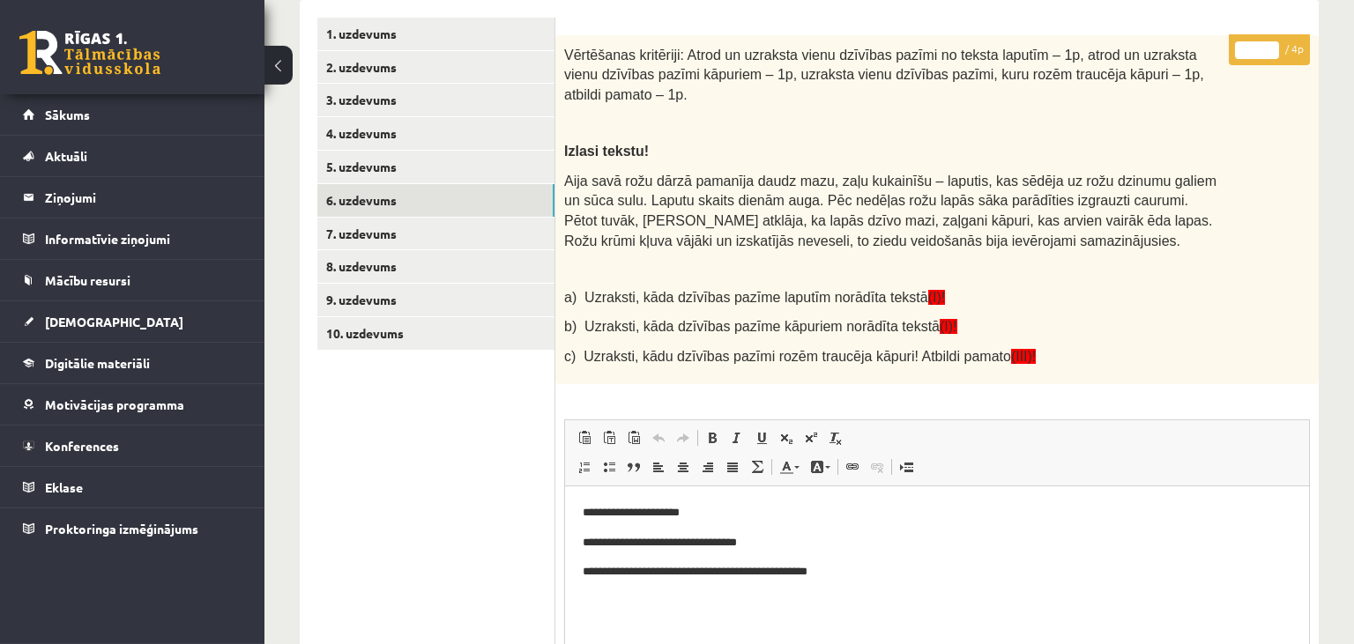
scroll to position [371, 0]
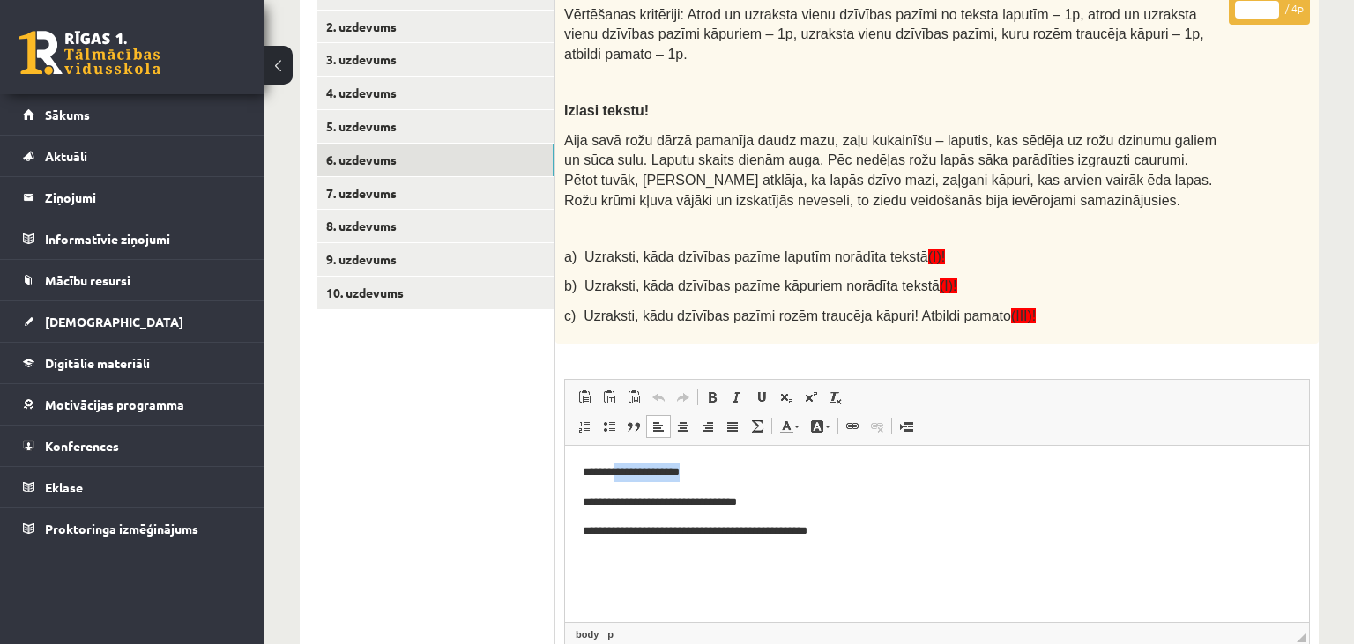
drag, startPoint x: 623, startPoint y: 464, endPoint x: 721, endPoint y: 467, distance: 97.9
click at [721, 467] on p "**********" at bounding box center [938, 472] width 710 height 19
drag, startPoint x: 622, startPoint y: 472, endPoint x: 735, endPoint y: 474, distance: 112.9
click at [735, 474] on p "**********" at bounding box center [938, 472] width 710 height 19
drag, startPoint x: 591, startPoint y: 507, endPoint x: 786, endPoint y: 514, distance: 195.0
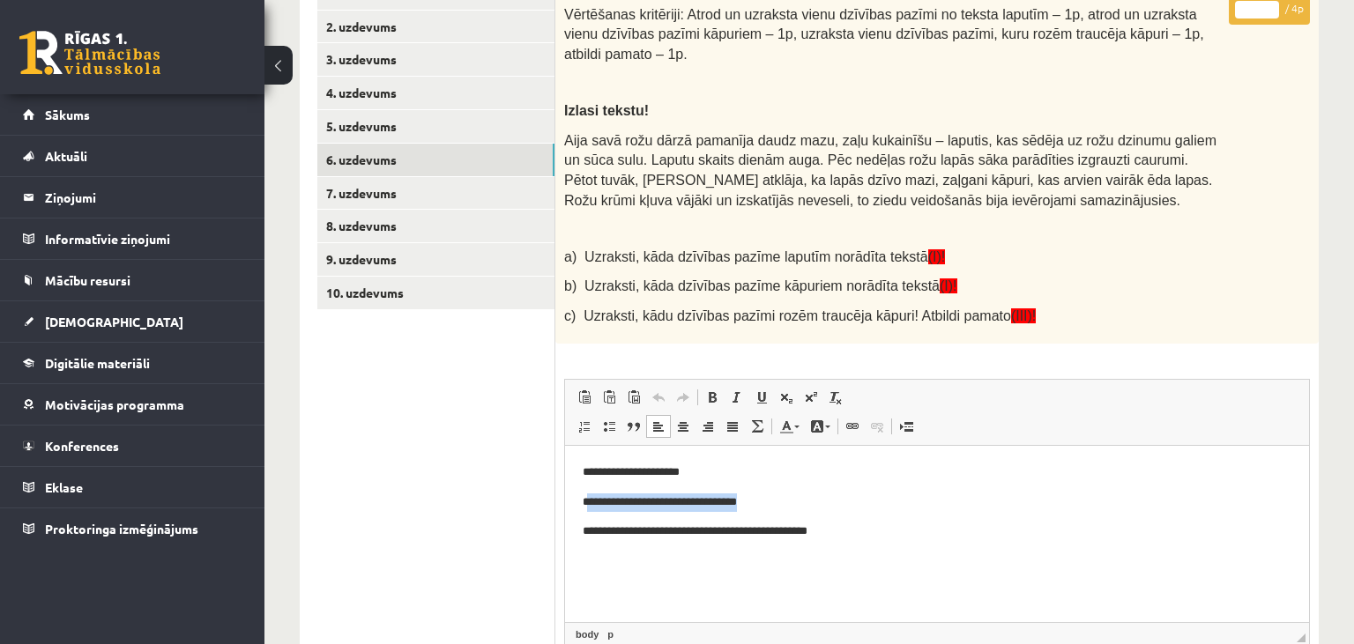
click at [786, 514] on body "**********" at bounding box center [937, 502] width 709 height 78
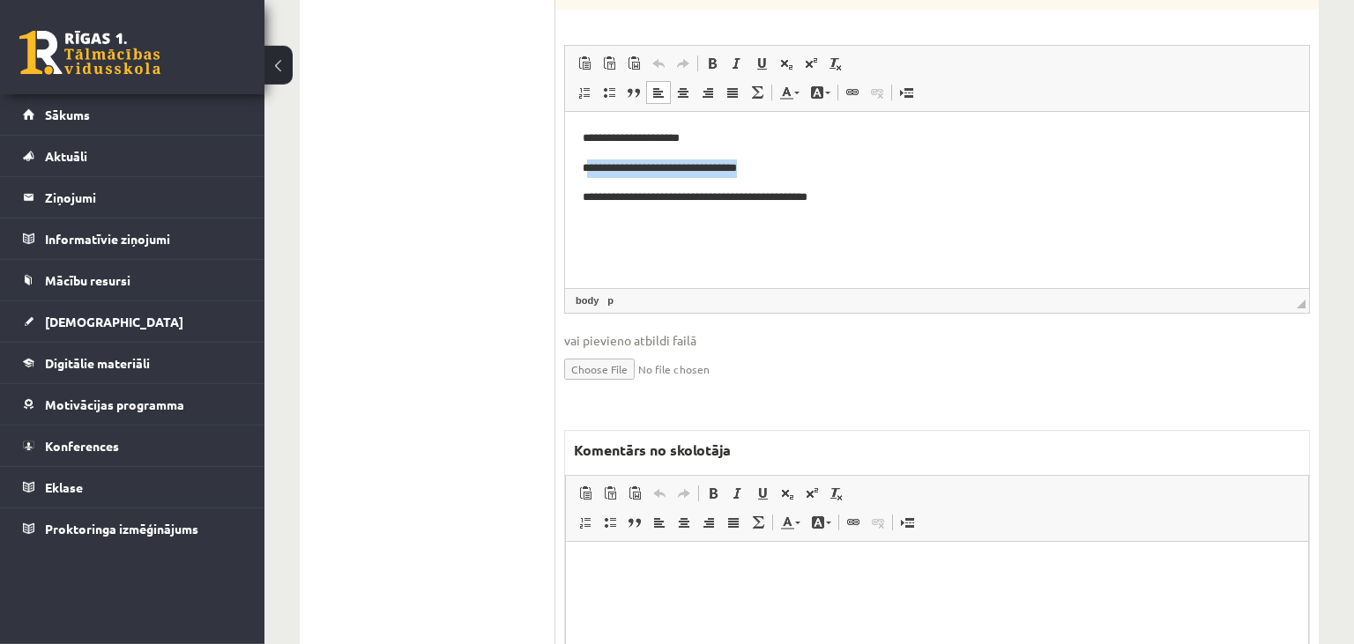
scroll to position [744, 0]
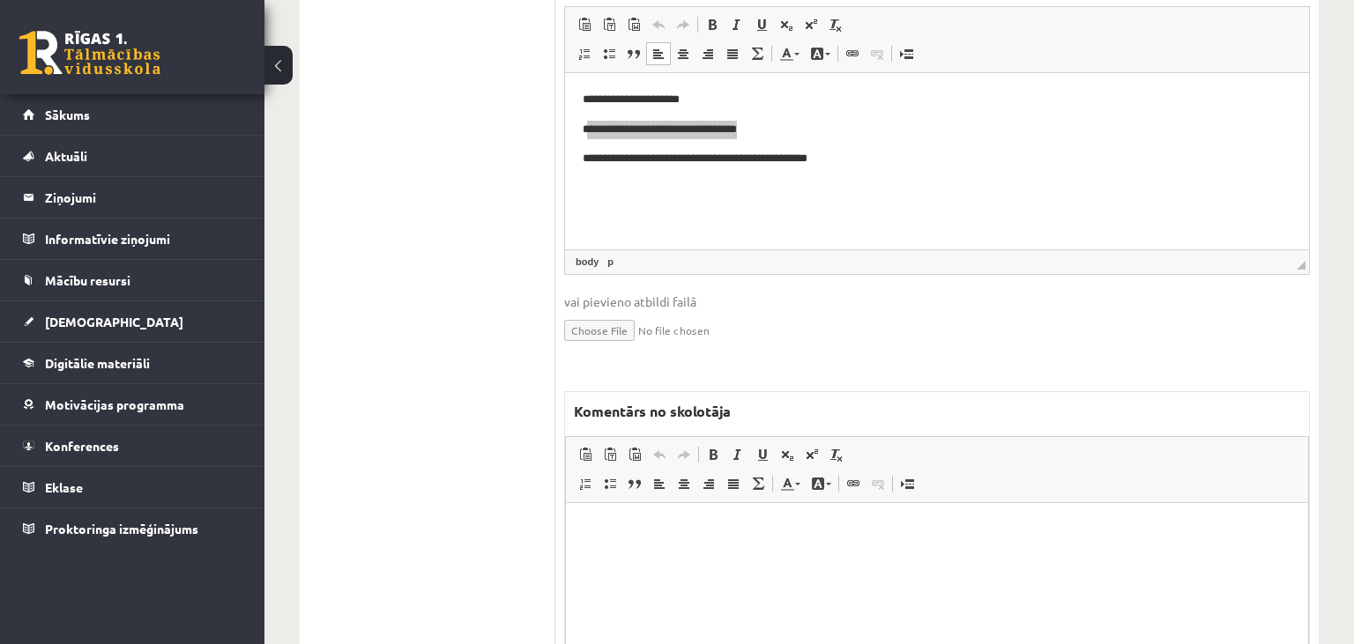
click at [702, 581] on html at bounding box center [937, 591] width 742 height 176
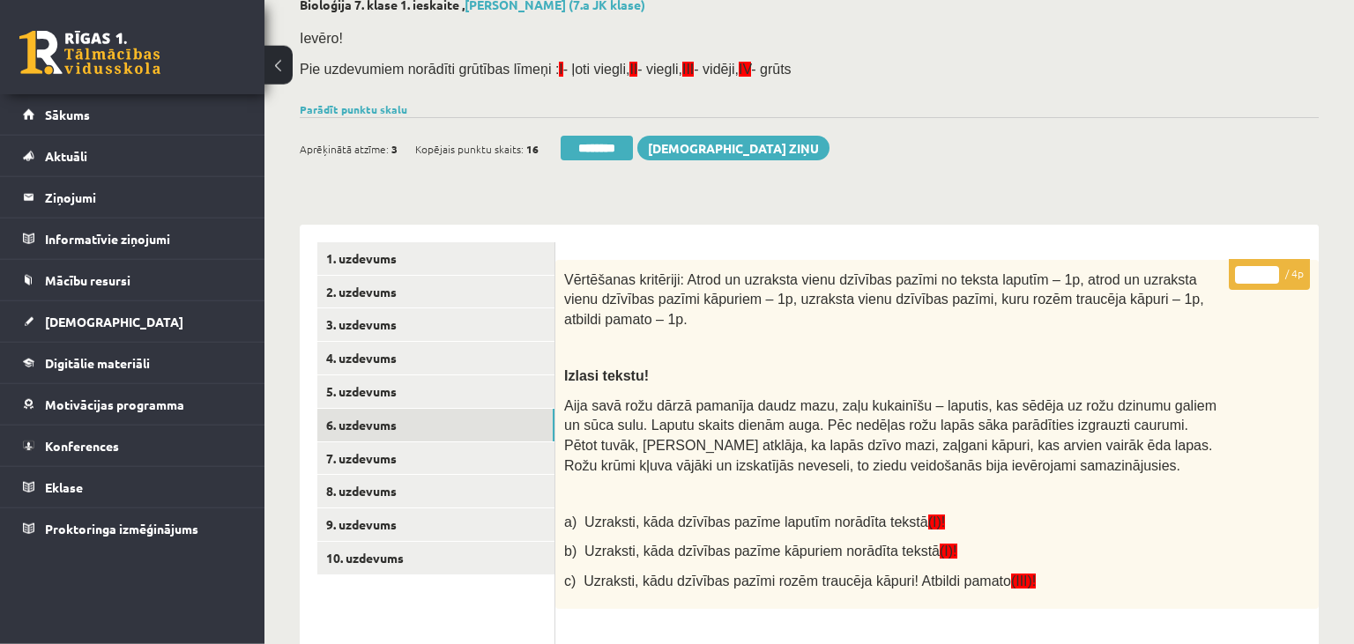
scroll to position [0, 0]
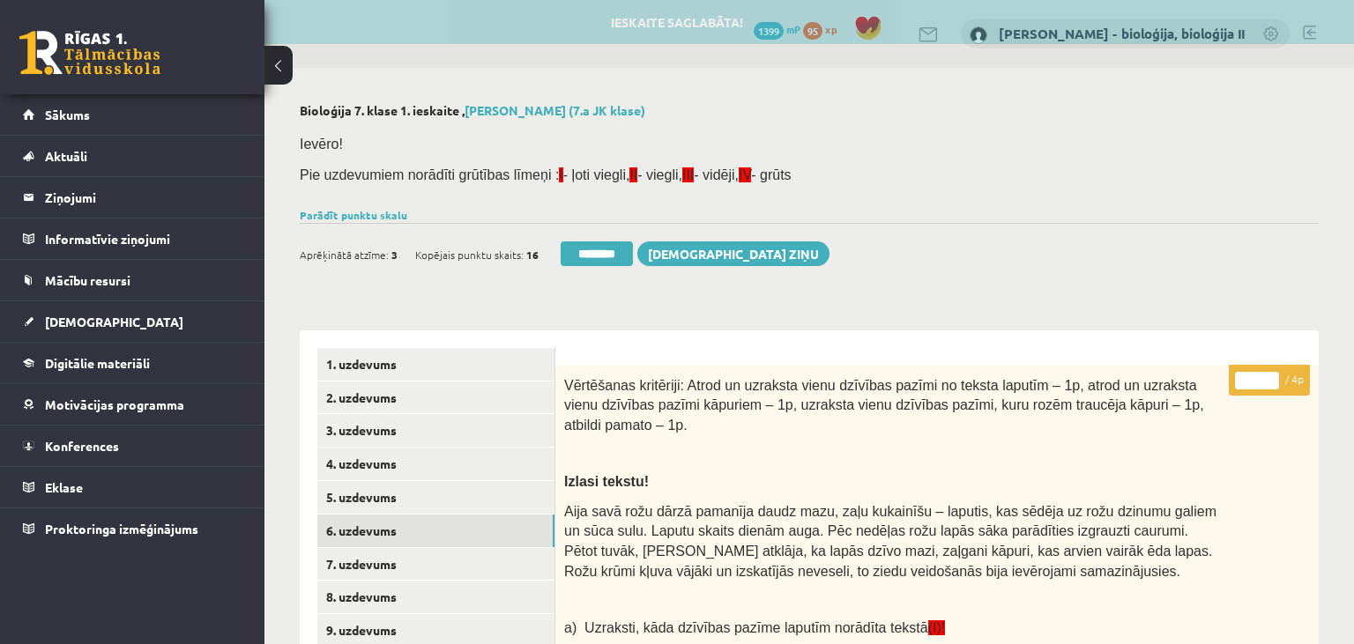
click at [1267, 376] on input "*" at bounding box center [1257, 381] width 44 height 18
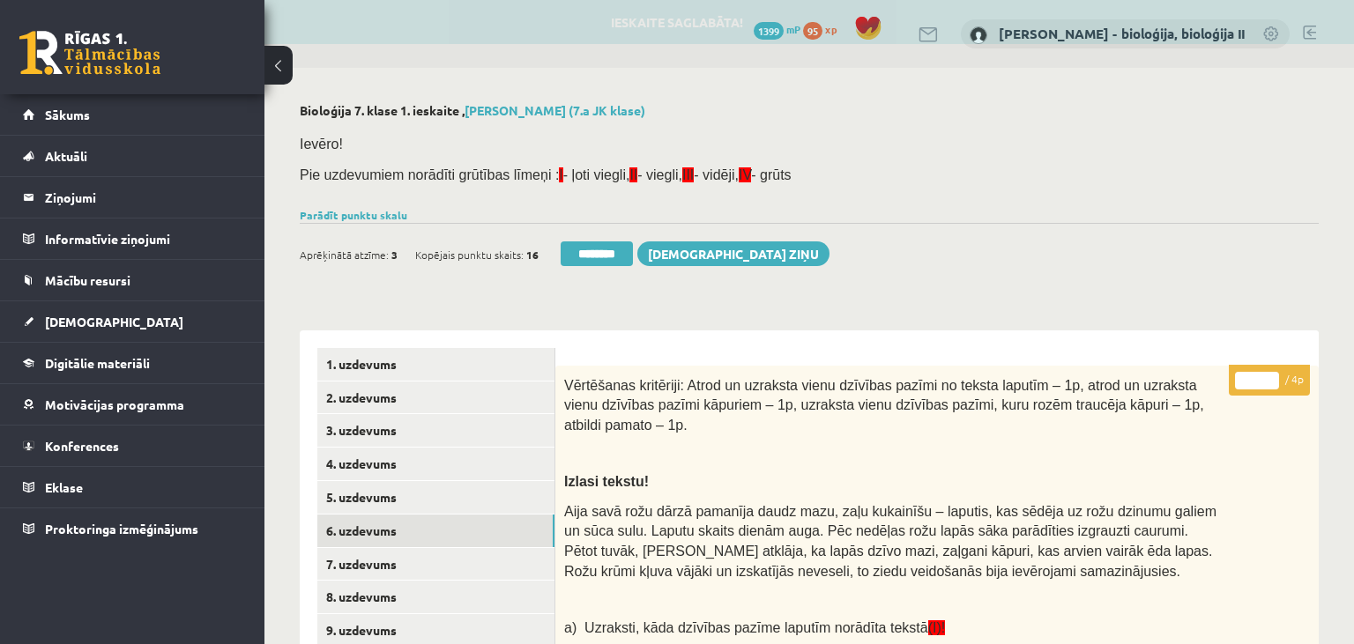
type input "*"
click at [1267, 376] on input "*" at bounding box center [1257, 381] width 44 height 18
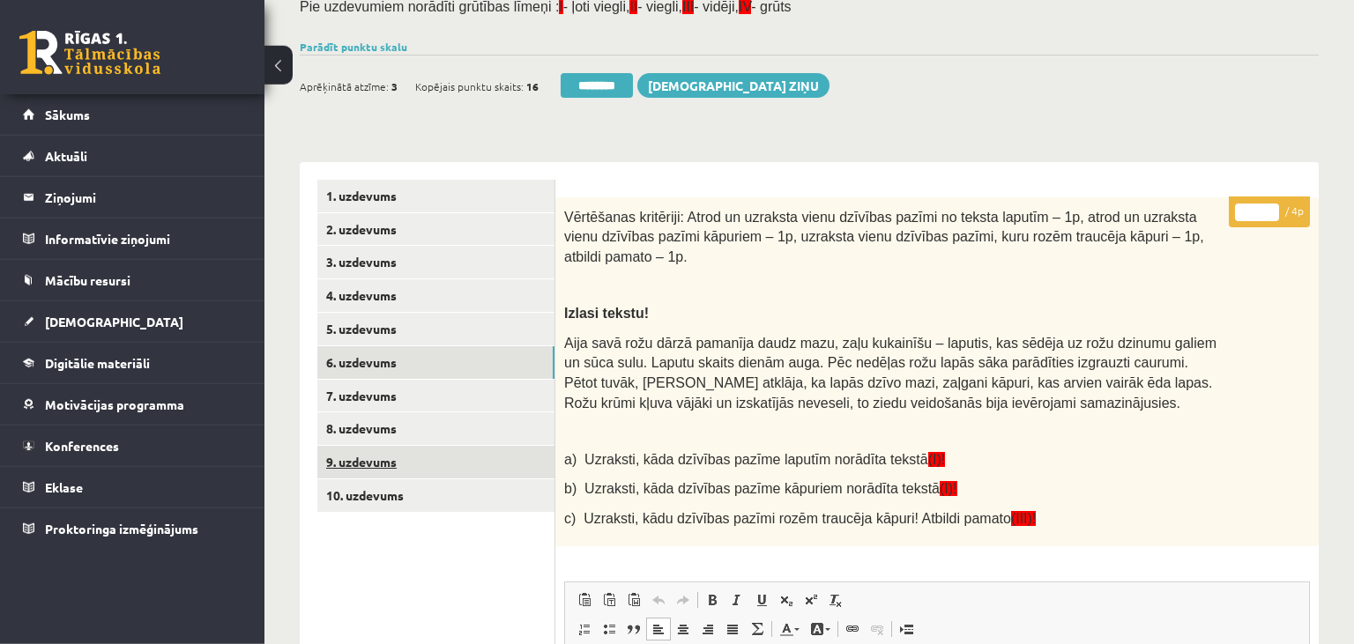
scroll to position [279, 0]
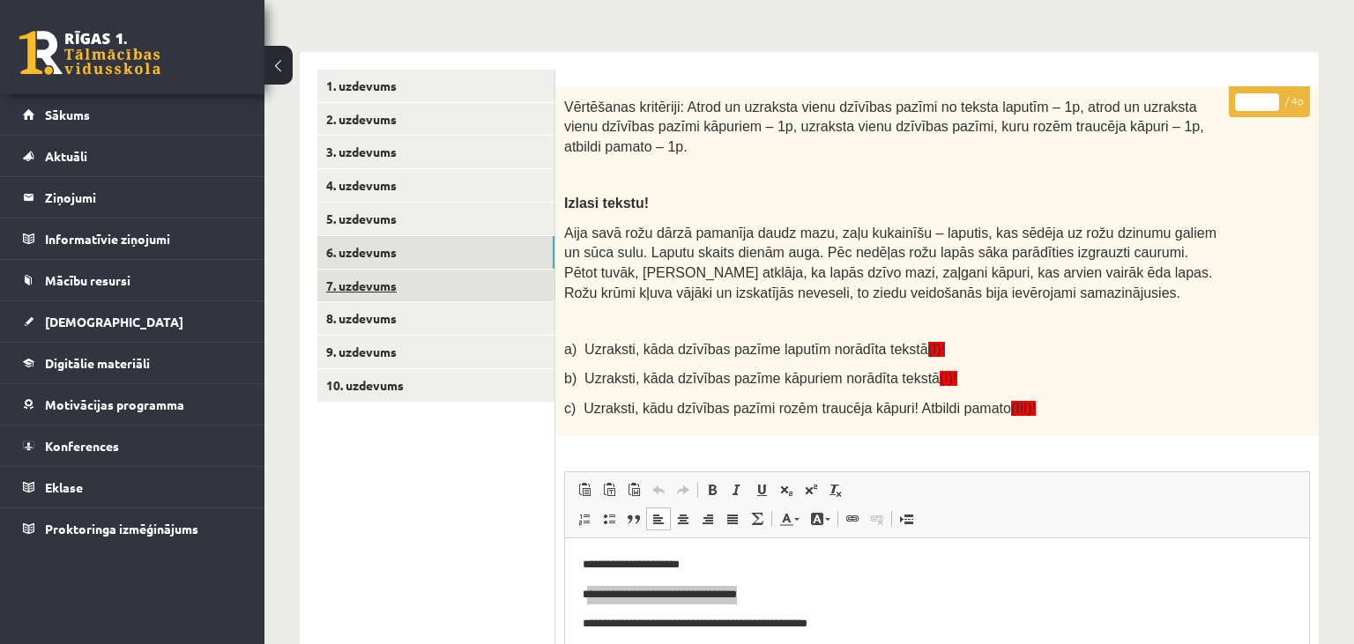
click at [381, 279] on link "7. uzdevums" at bounding box center [435, 286] width 237 height 33
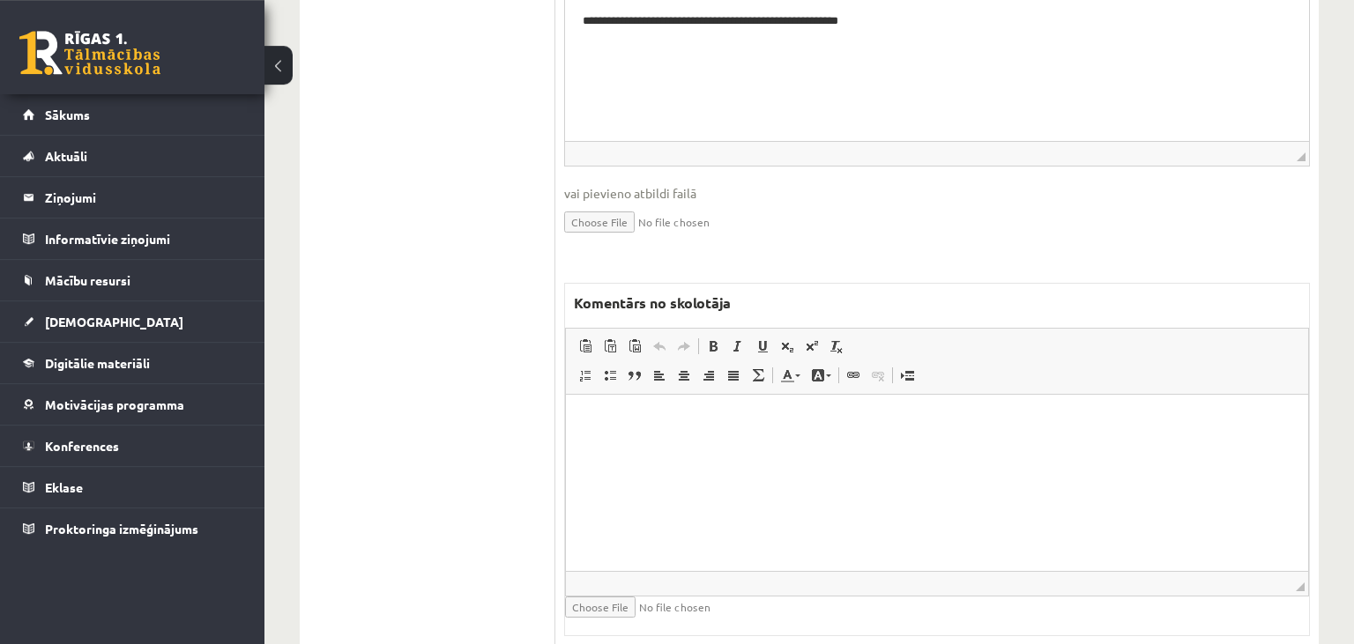
scroll to position [1489, 0]
click at [852, 461] on html at bounding box center [937, 481] width 742 height 176
click at [659, 422] on p "**********" at bounding box center [938, 420] width 708 height 19
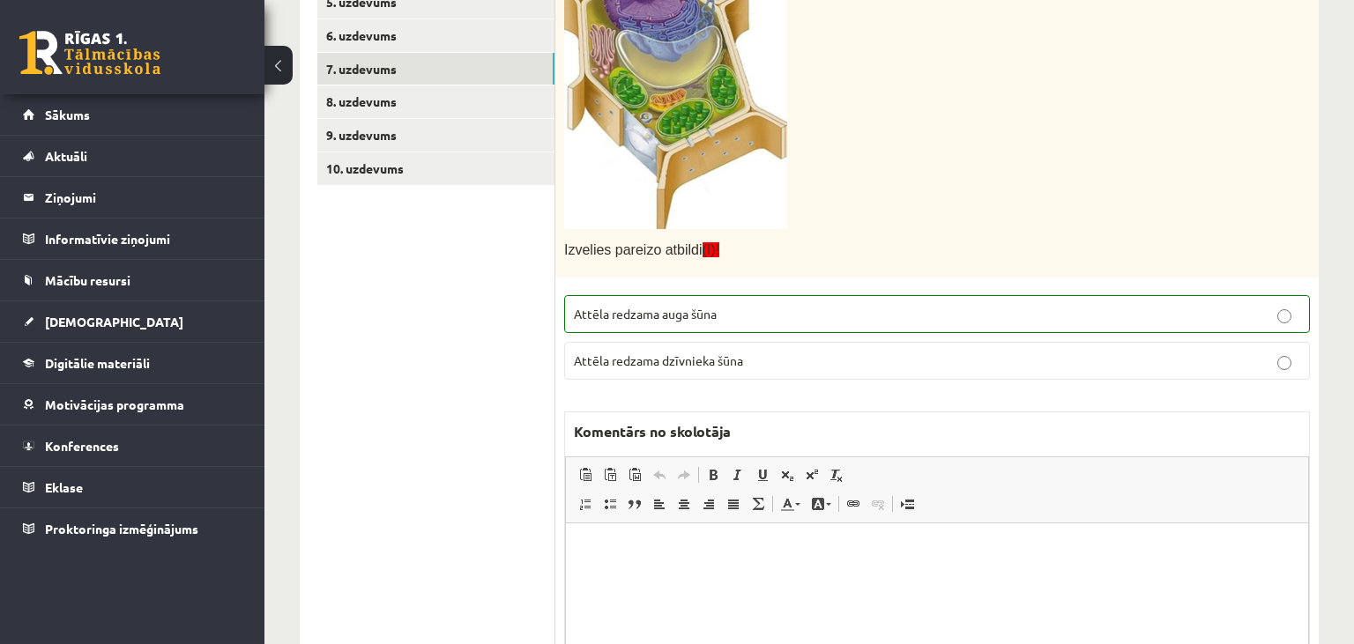
scroll to position [279, 0]
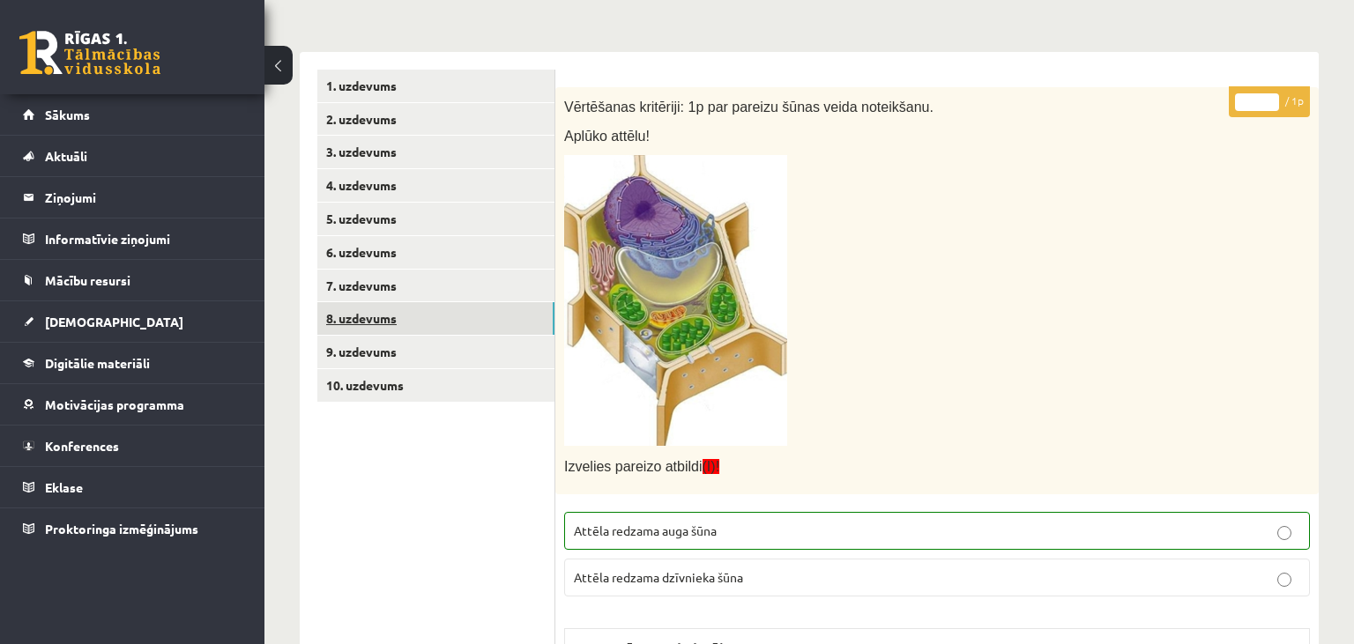
click at [432, 323] on link "8. uzdevums" at bounding box center [435, 318] width 237 height 33
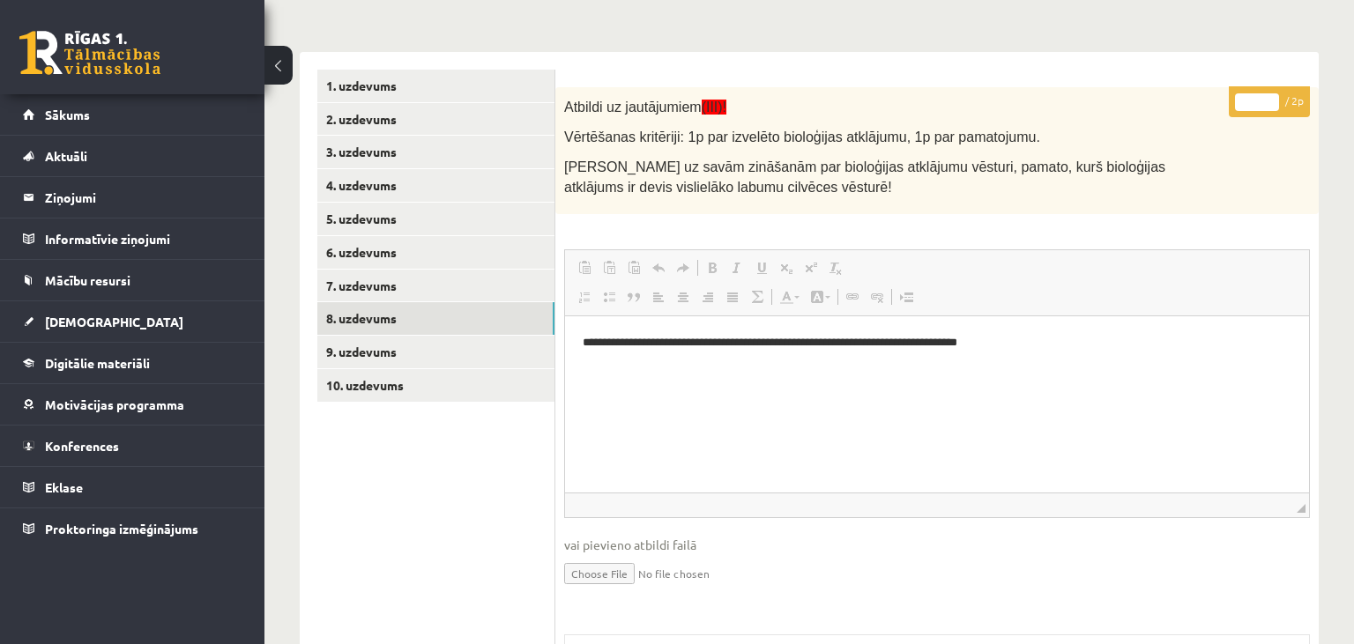
scroll to position [0, 0]
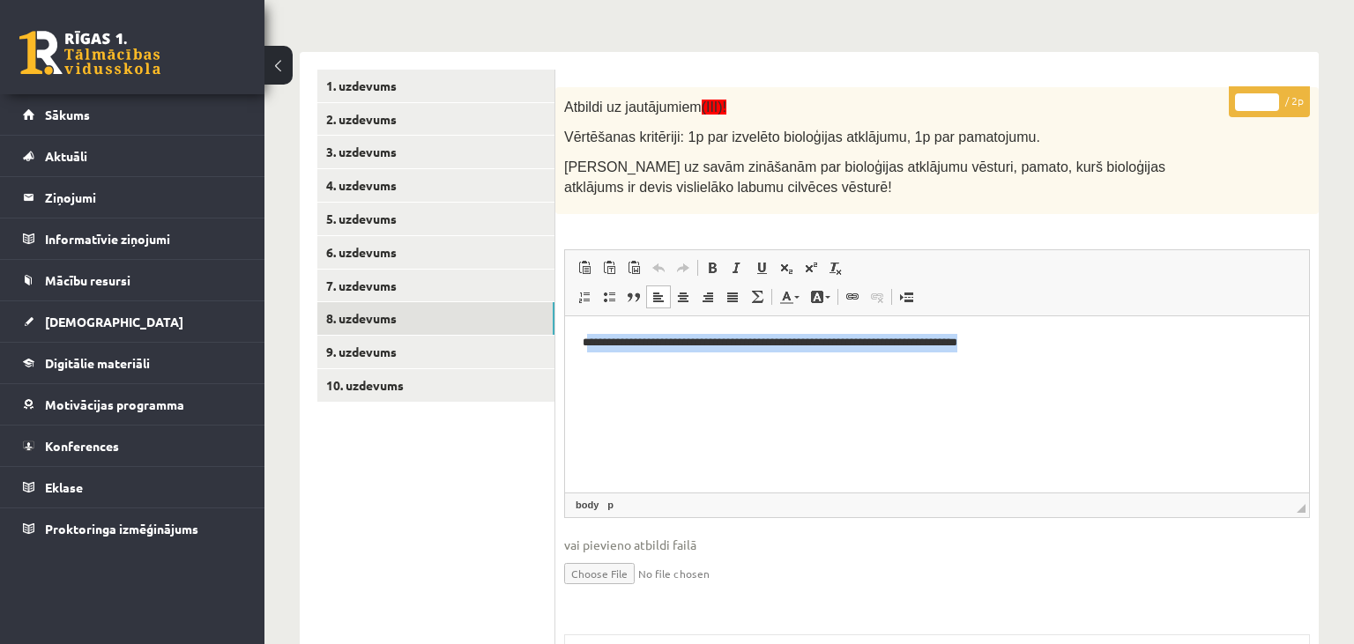
drag, startPoint x: 596, startPoint y: 342, endPoint x: 1069, endPoint y: 350, distance: 473.5
click at [1069, 350] on p "**********" at bounding box center [938, 343] width 710 height 19
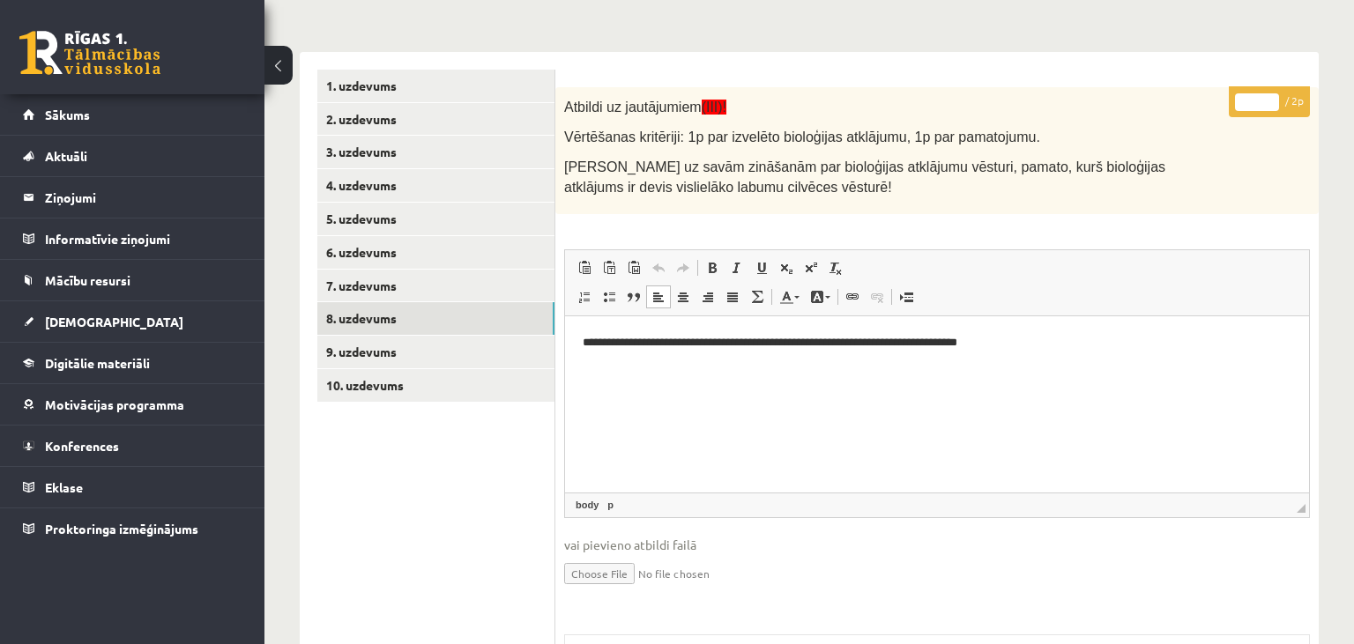
click at [882, 350] on p "**********" at bounding box center [938, 343] width 710 height 19
drag, startPoint x: 747, startPoint y: 346, endPoint x: 1039, endPoint y: 361, distance: 293.1
click at [1039, 361] on html "**********" at bounding box center [937, 404] width 744 height 176
click at [1269, 95] on input "*" at bounding box center [1257, 102] width 44 height 18
type input "*"
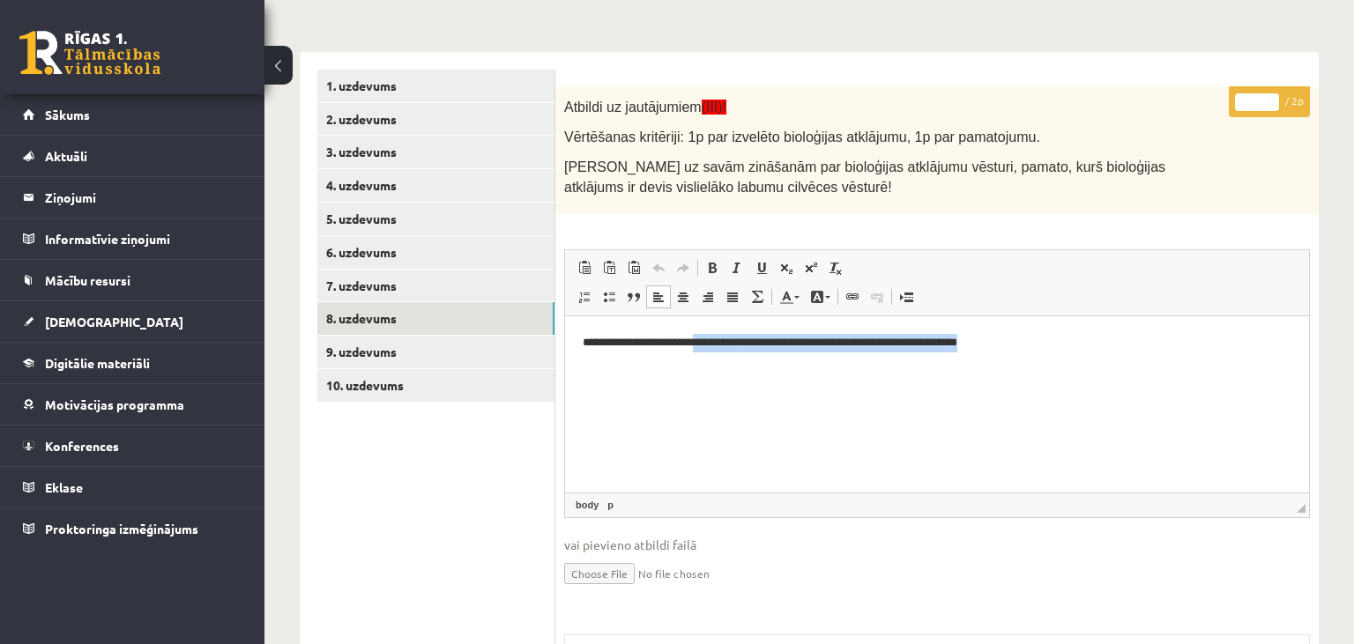
click at [1269, 95] on input "*" at bounding box center [1257, 102] width 44 height 18
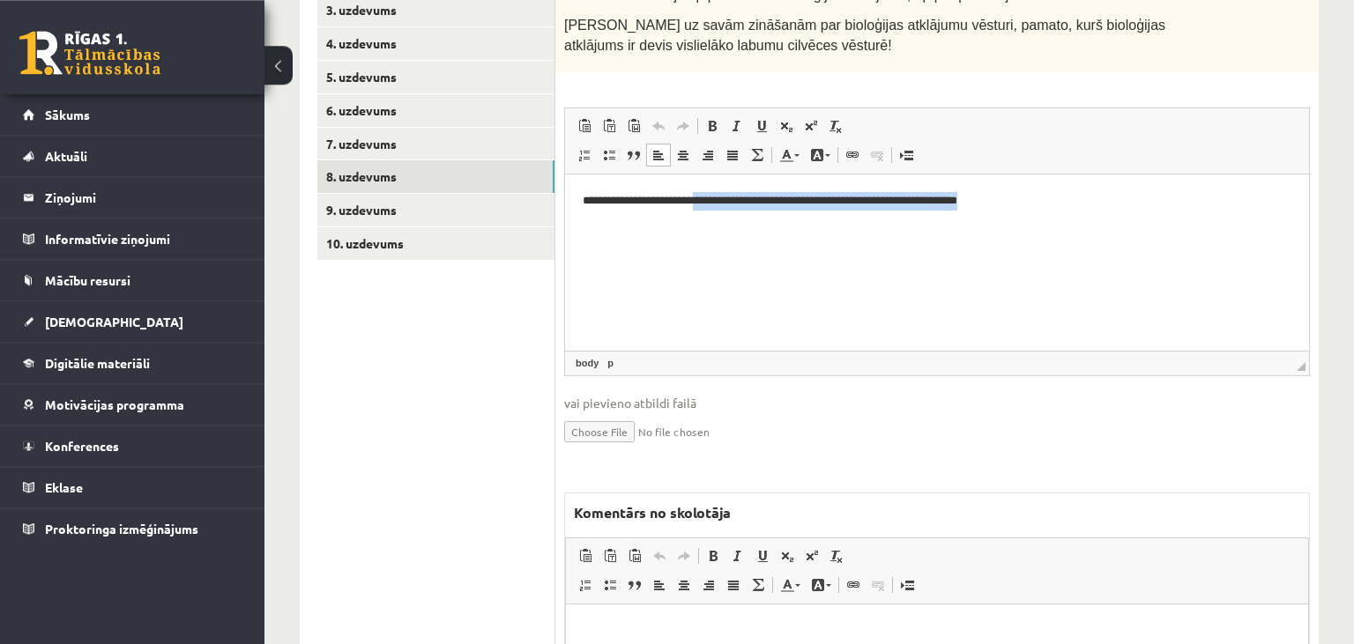
scroll to position [558, 0]
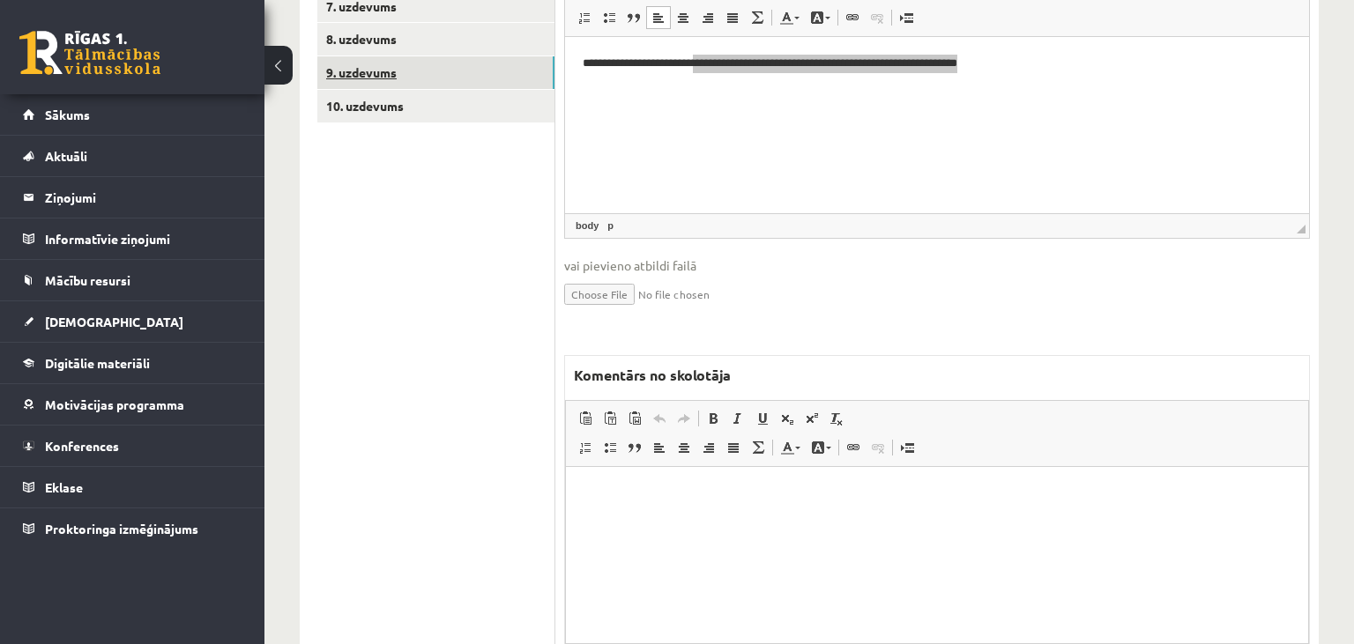
click at [442, 66] on link "9. uzdevums" at bounding box center [435, 72] width 237 height 33
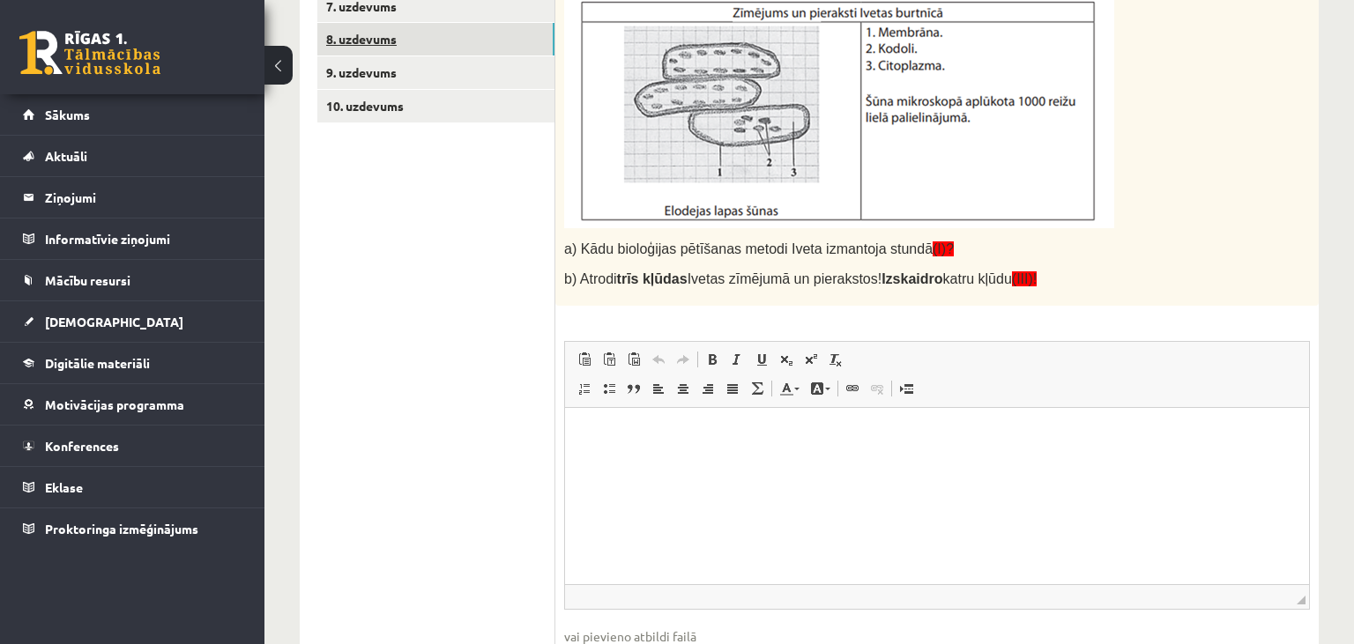
click at [436, 50] on link "8. uzdevums" at bounding box center [435, 39] width 237 height 33
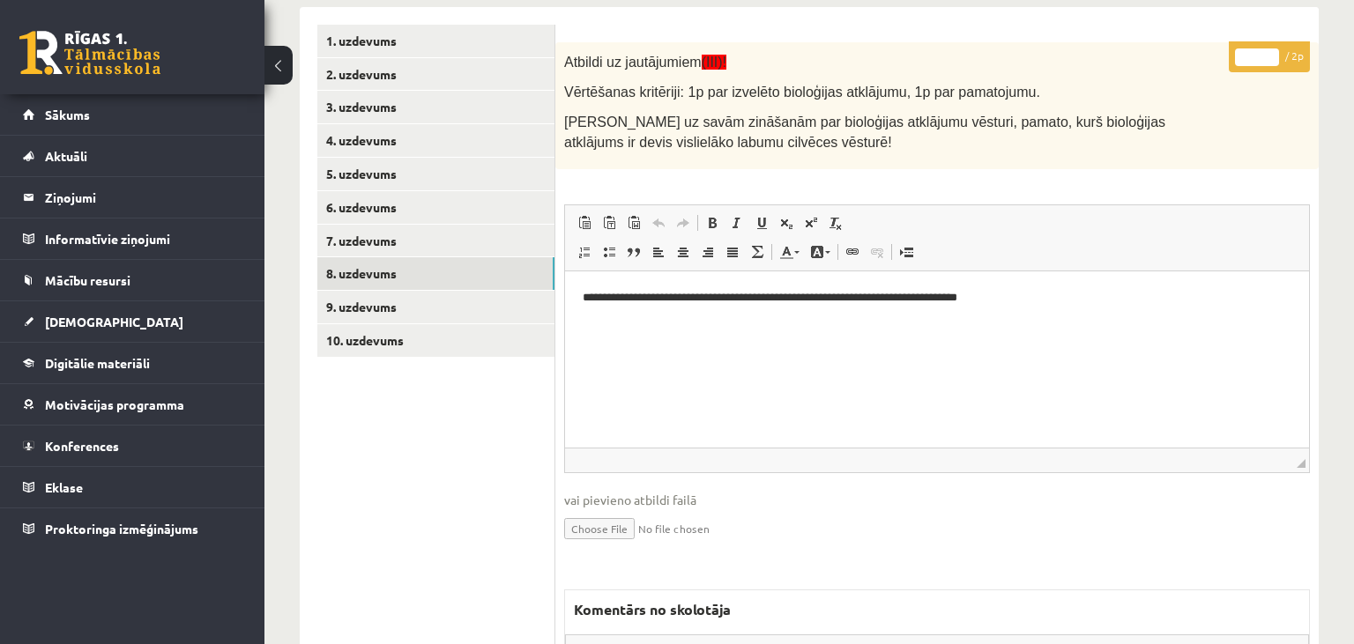
scroll to position [0, 0]
click at [454, 302] on link "9. uzdevums" at bounding box center [435, 307] width 237 height 33
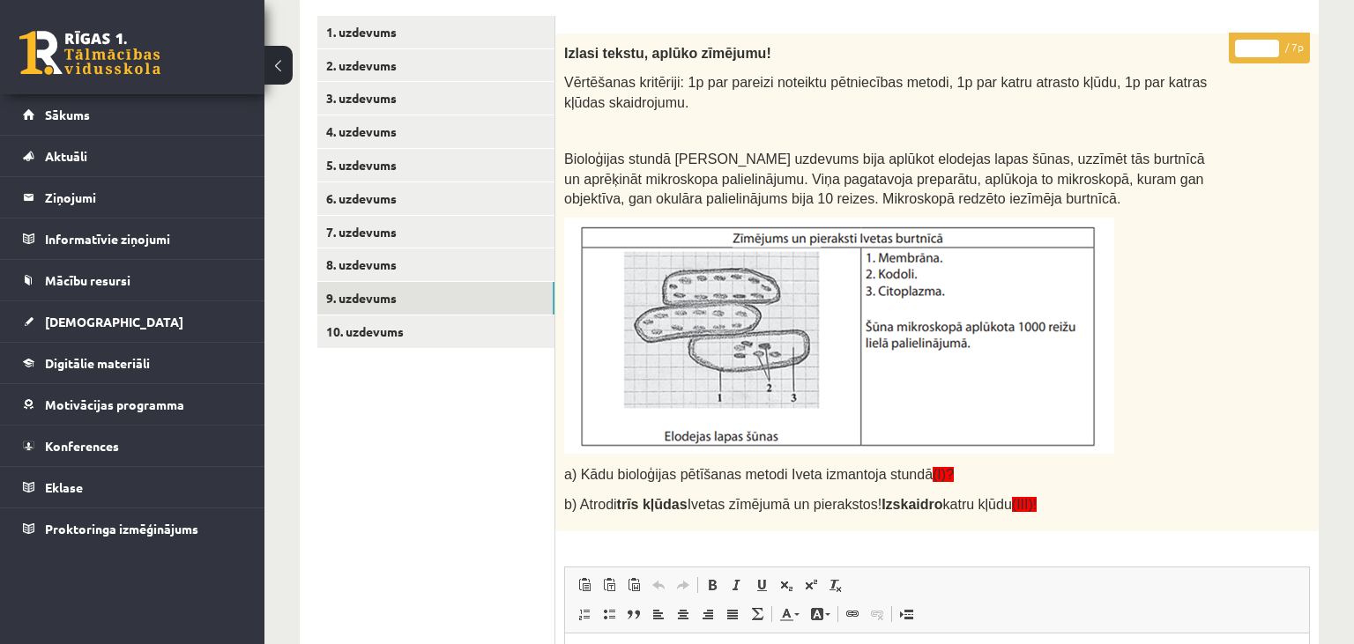
scroll to position [138, 0]
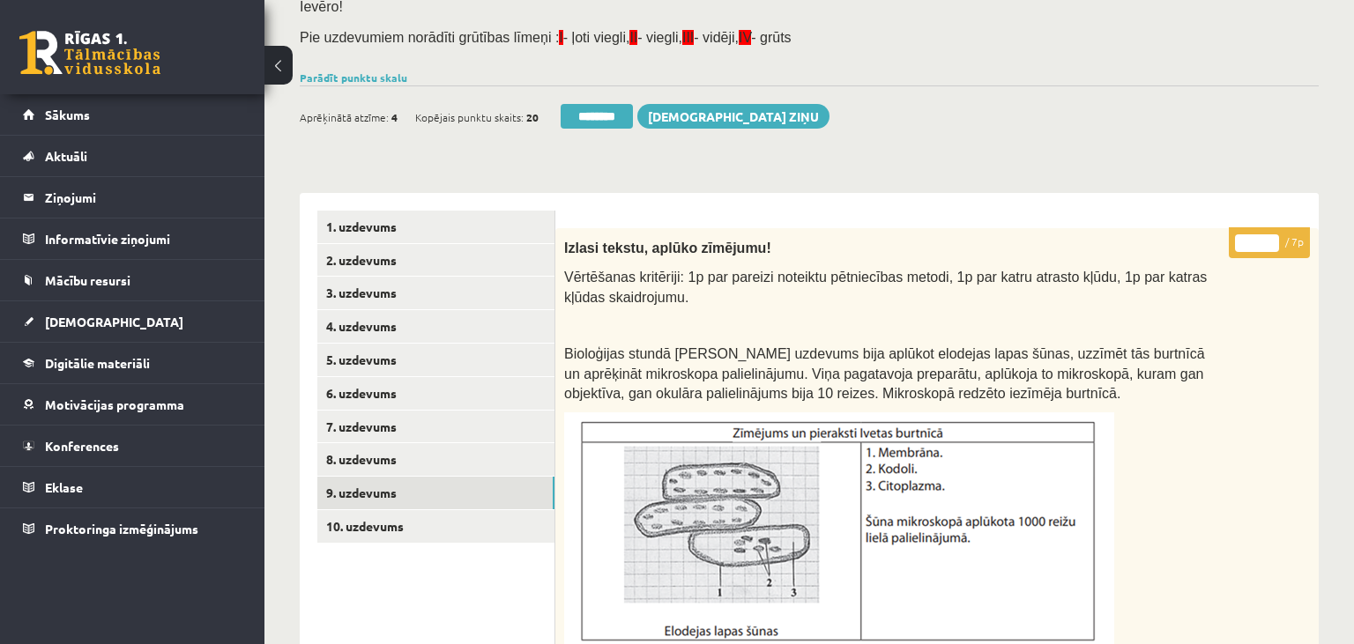
click at [1271, 238] on input "*" at bounding box center [1257, 244] width 44 height 18
type input "*"
click at [1271, 238] on input "*" at bounding box center [1257, 244] width 44 height 18
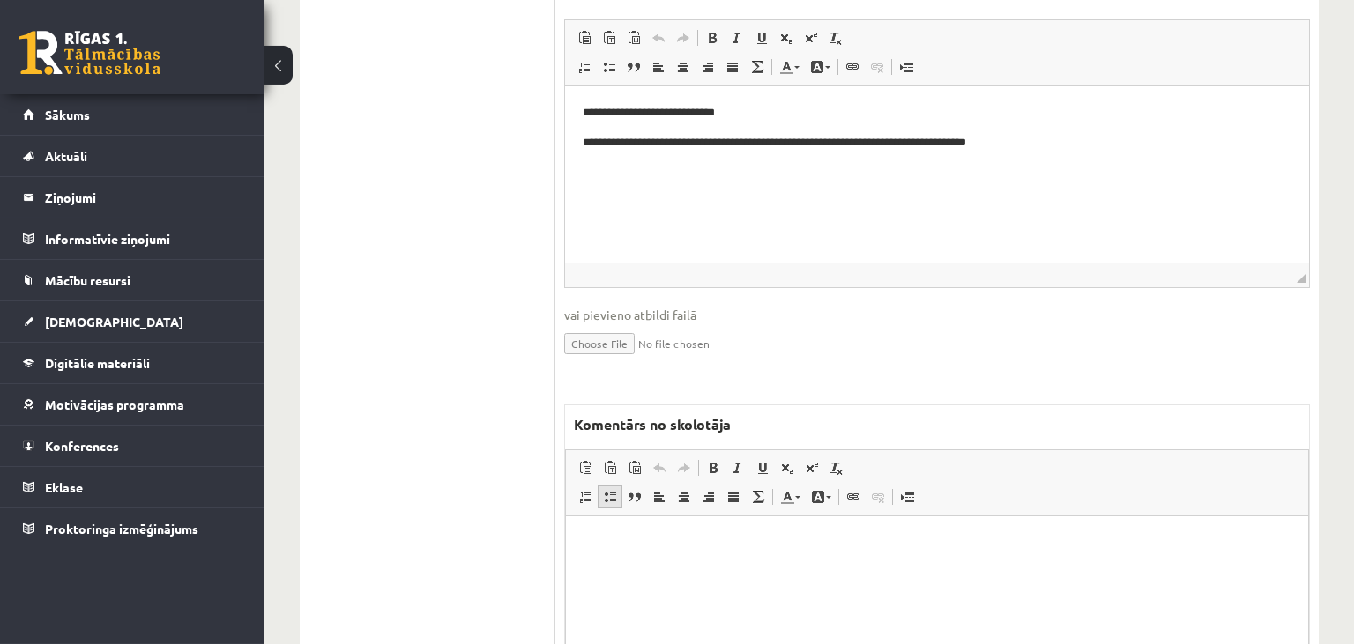
scroll to position [882, 0]
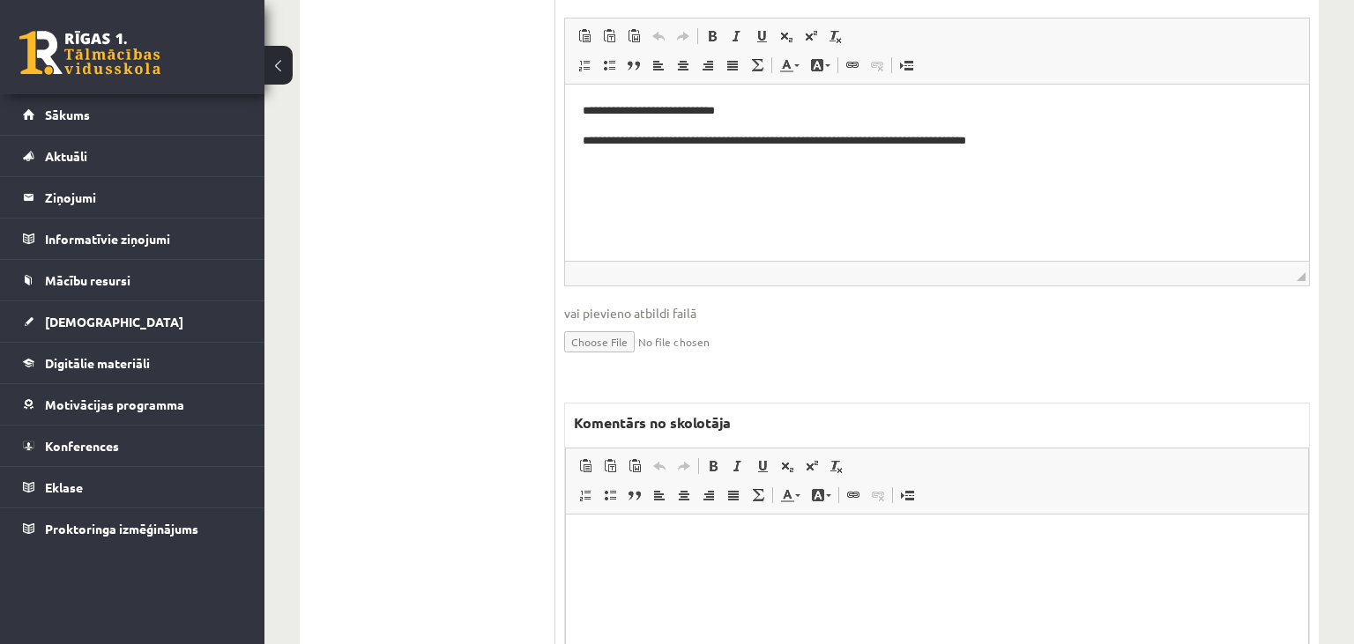
click at [665, 560] on html at bounding box center [937, 603] width 742 height 176
click at [662, 574] on p "**********" at bounding box center [938, 571] width 708 height 19
click at [783, 577] on p "**********" at bounding box center [938, 571] width 708 height 19
click at [1011, 573] on p "**********" at bounding box center [938, 571] width 708 height 19
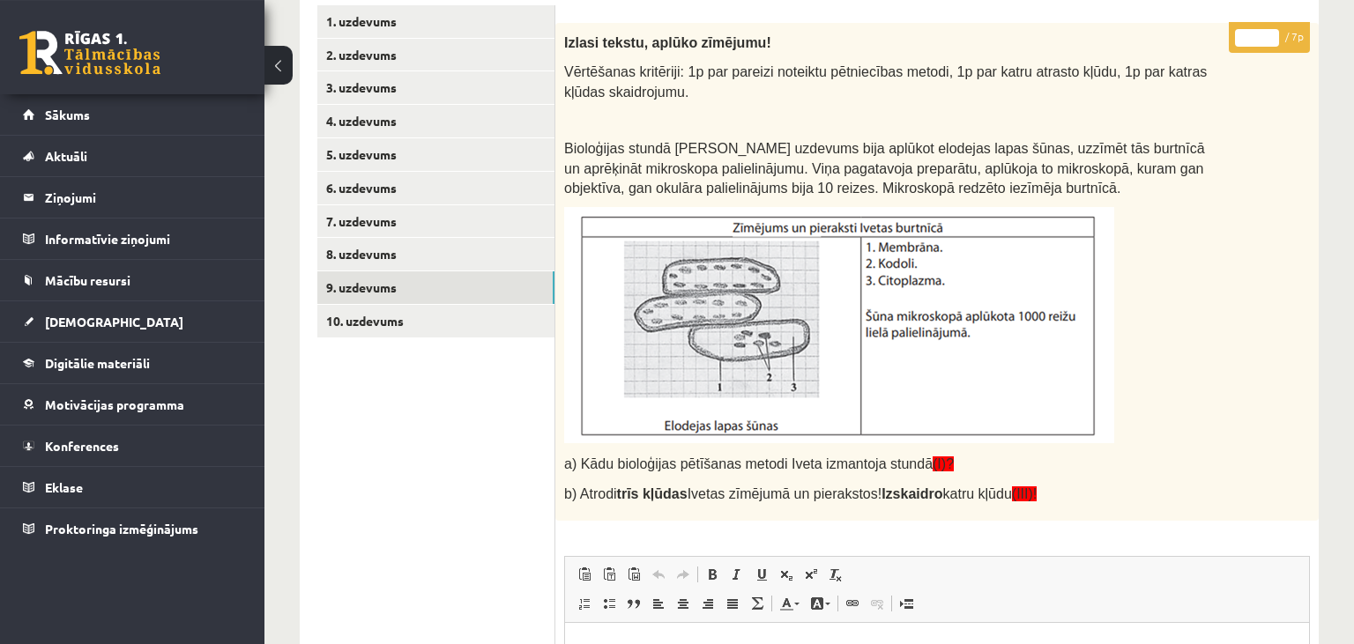
scroll to position [416, 0]
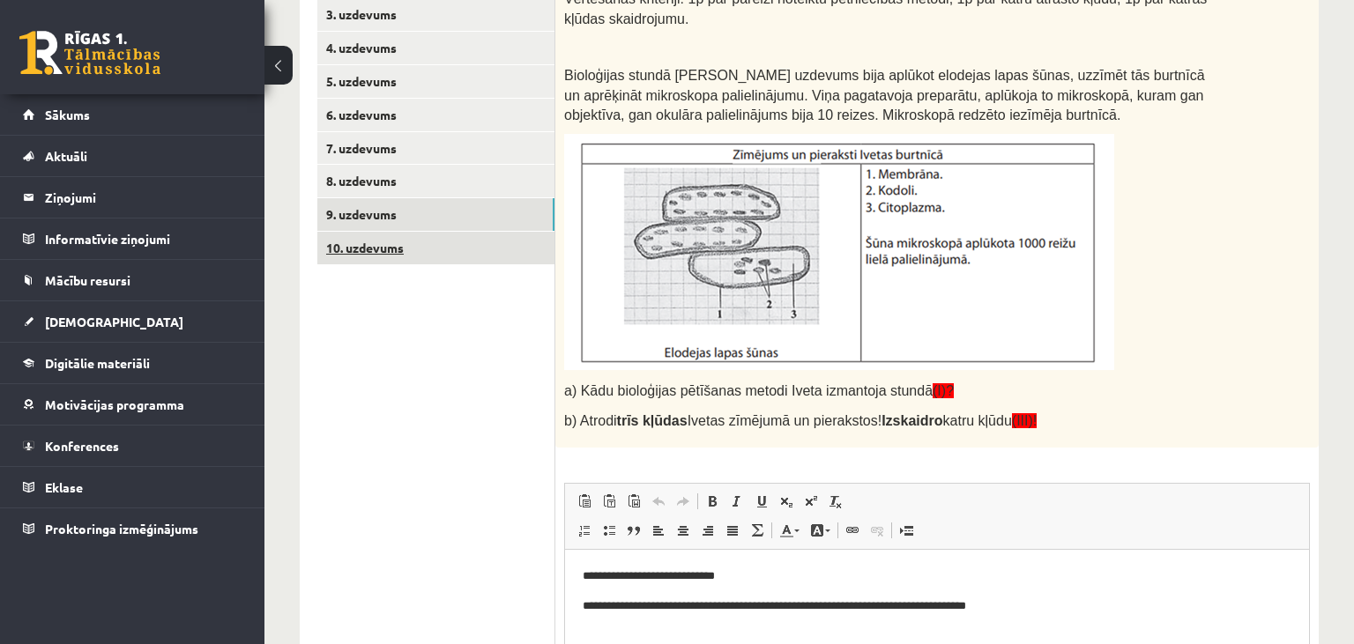
click at [443, 249] on link "10. uzdevums" at bounding box center [435, 248] width 237 height 33
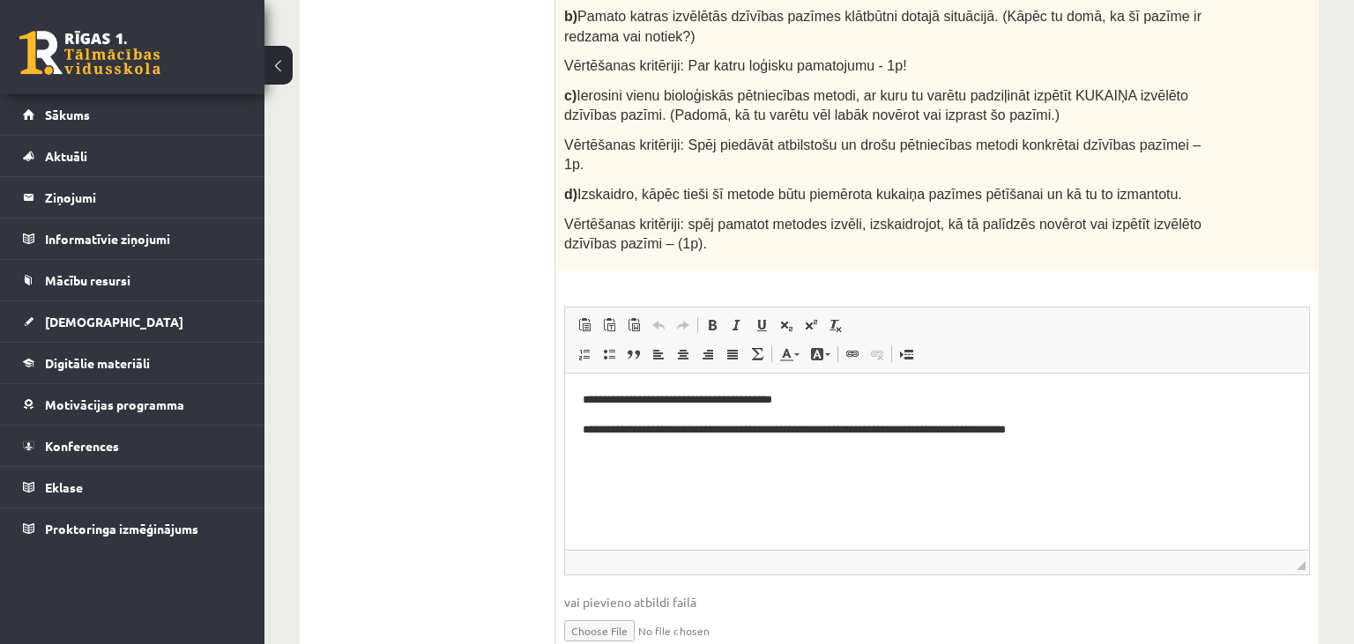
scroll to position [230, 0]
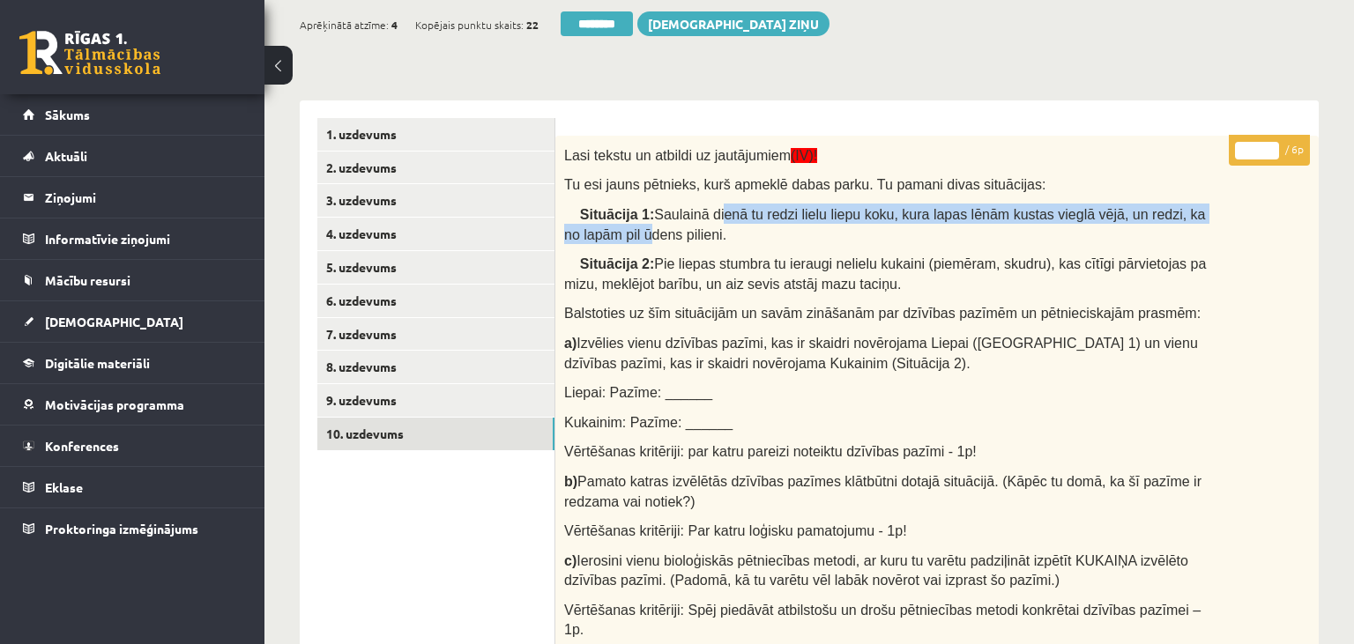
drag, startPoint x: 701, startPoint y: 215, endPoint x: 1226, endPoint y: 219, distance: 525.4
click at [1226, 219] on div "Lasi tekstu un atbildi uz jautājumiem (IV)! Tu esi jauns pētnieks, kurš apmeklē…" at bounding box center [936, 436] width 763 height 601
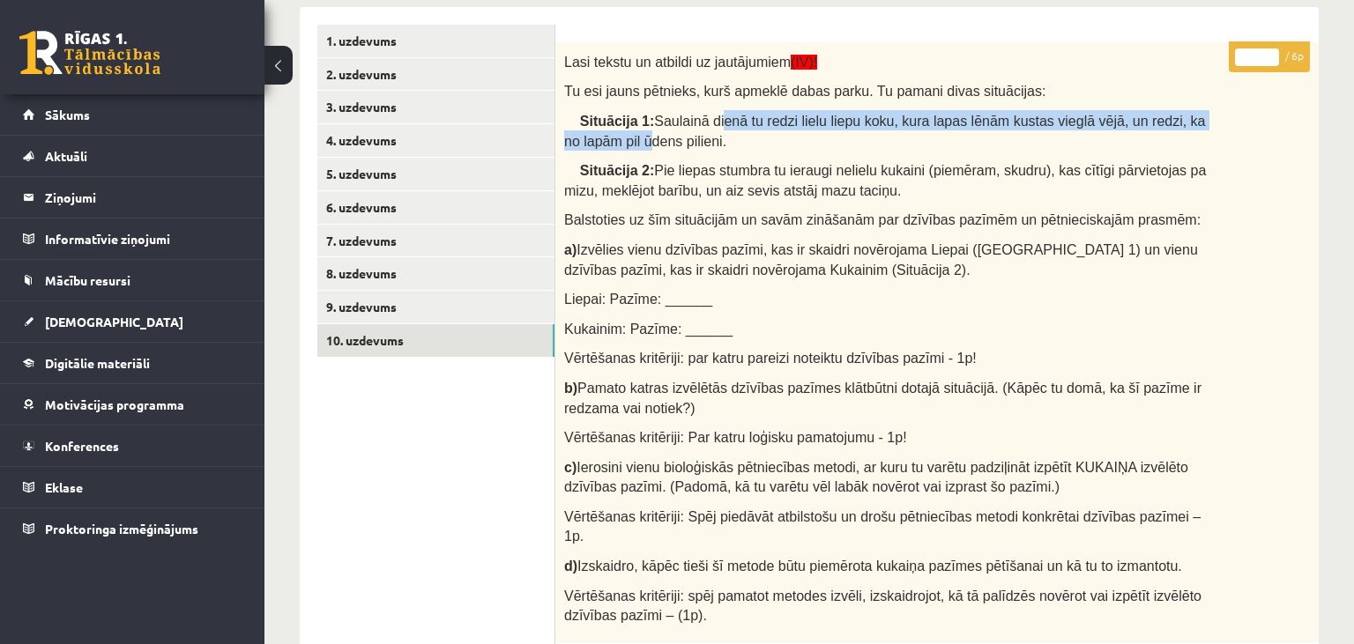
scroll to position [603, 0]
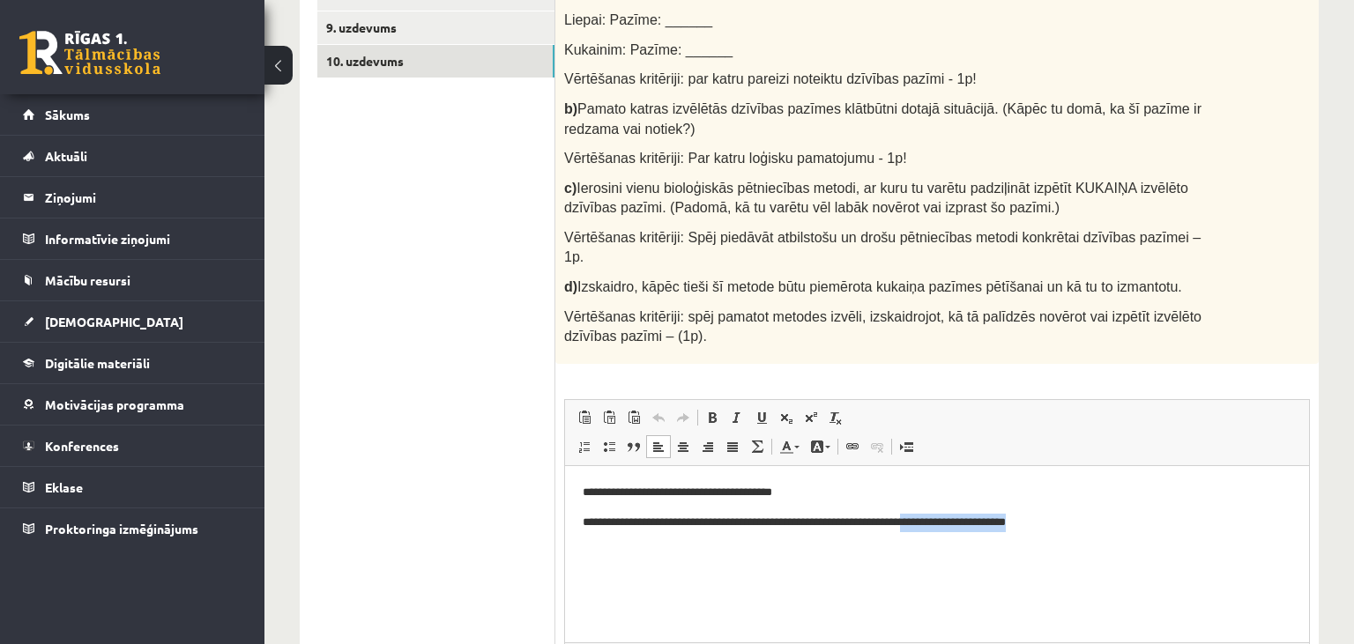
drag, startPoint x: 934, startPoint y: 527, endPoint x: 1102, endPoint y: 531, distance: 168.4
click at [1102, 531] on p "**********" at bounding box center [938, 522] width 710 height 19
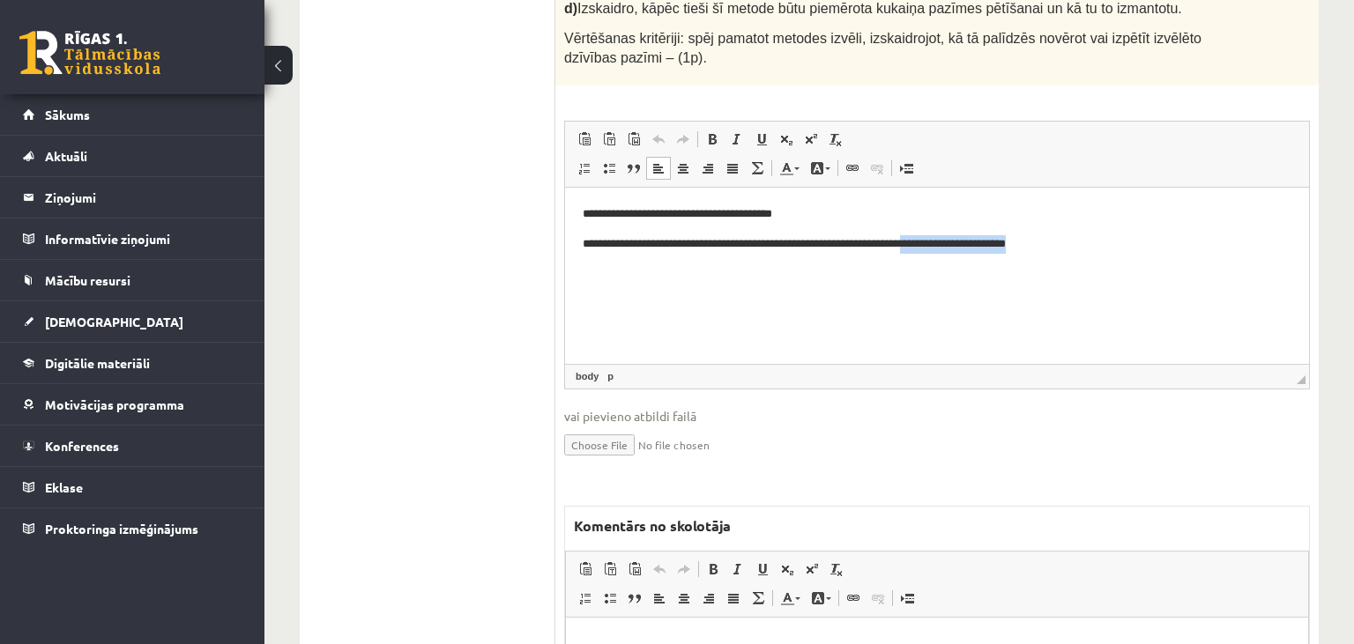
scroll to position [1068, 0]
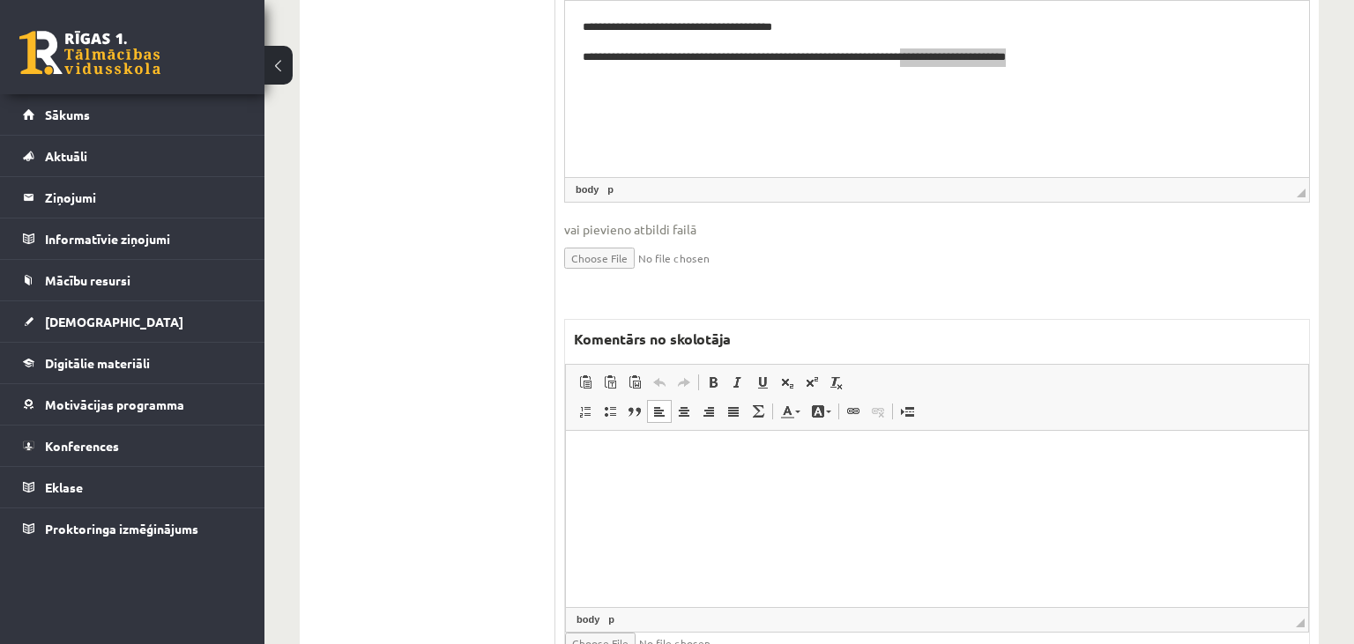
click at [716, 492] on html at bounding box center [937, 518] width 742 height 176
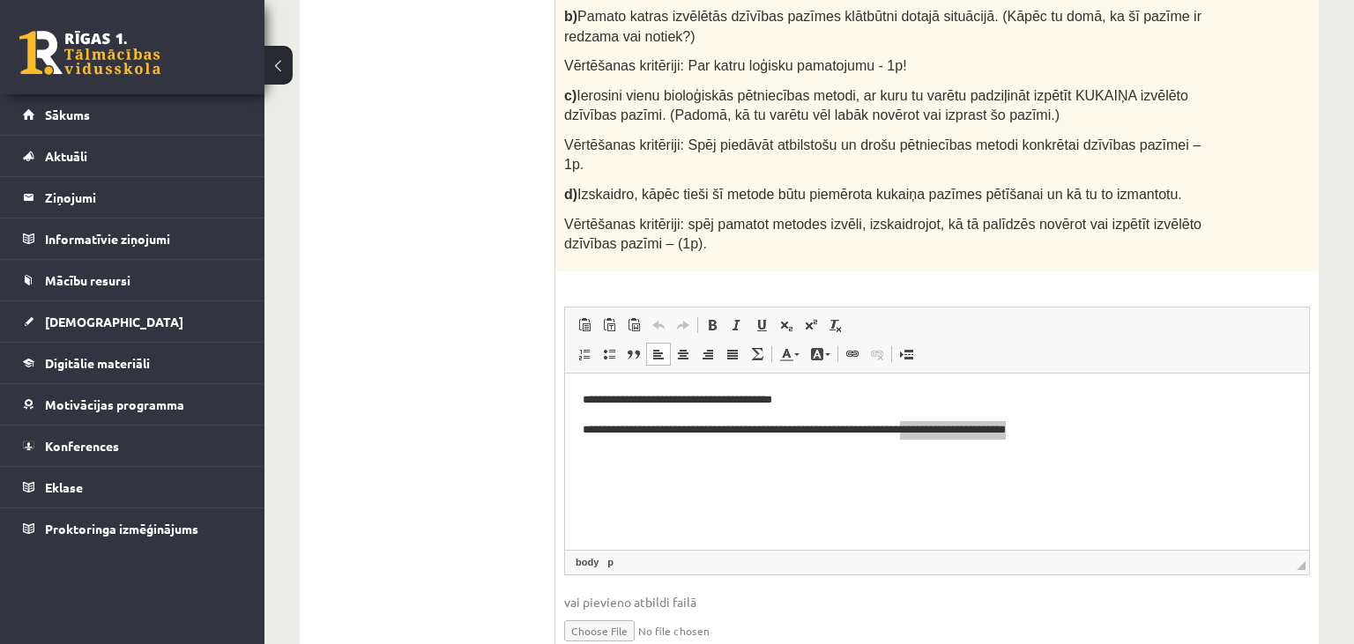
scroll to position [416, 0]
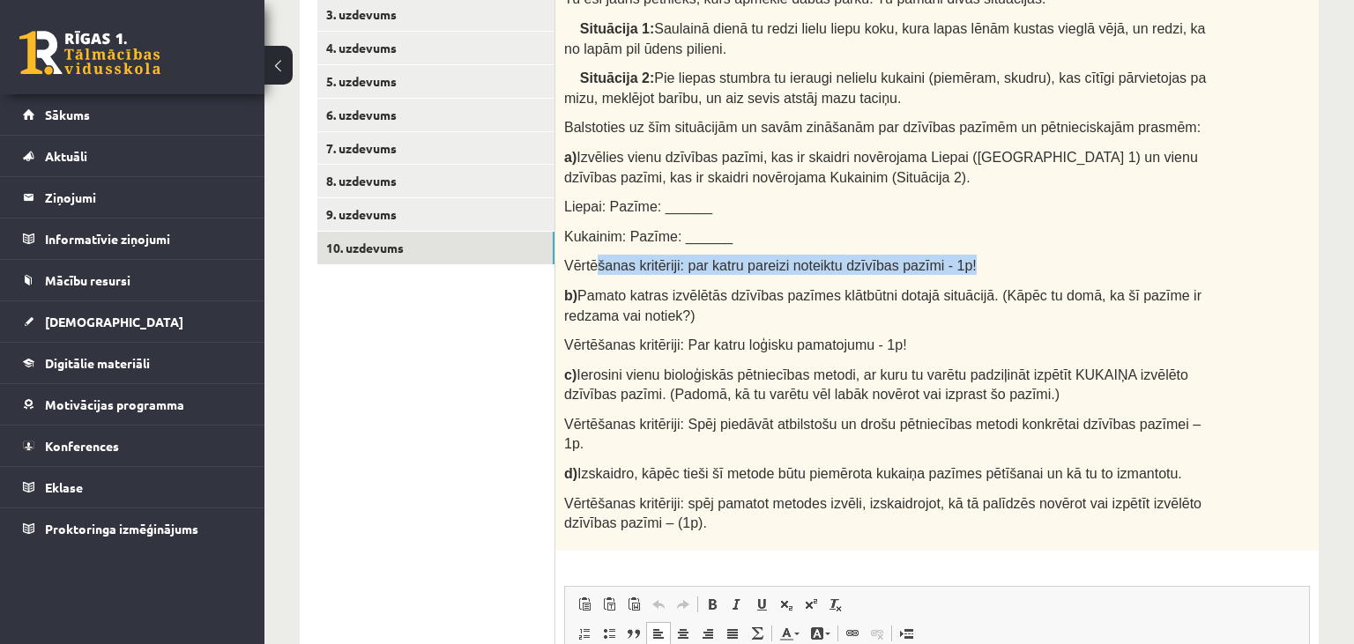
drag, startPoint x: 705, startPoint y: 263, endPoint x: 1001, endPoint y: 264, distance: 295.3
click at [1001, 264] on p "Vērtēšanas kritēriji: par katru pareizi noteiktu dzīvības pazīmi - 1p!" at bounding box center [893, 265] width 658 height 20
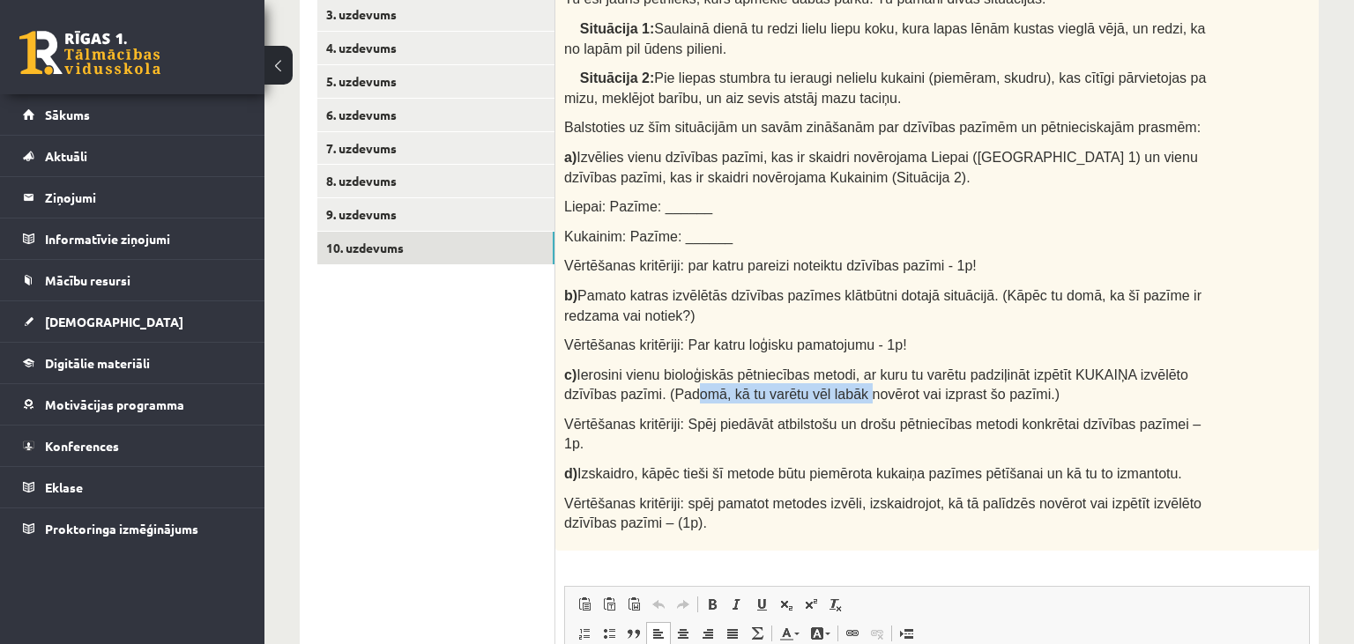
drag, startPoint x: 637, startPoint y: 383, endPoint x: 785, endPoint y: 387, distance: 148.1
click at [785, 387] on span "c) Ierosini vienu bioloģiskās pētniecības metodi, ar kuru tu varētu padziļināt …" at bounding box center [876, 385] width 624 height 35
drag, startPoint x: 637, startPoint y: 471, endPoint x: 774, endPoint y: 473, distance: 137.5
click at [774, 496] on span "Vērtēšanas kritēriji: spēj pamatot metodes izvēli, izskaidrojot, kā tā palīdzēs…" at bounding box center [882, 513] width 637 height 35
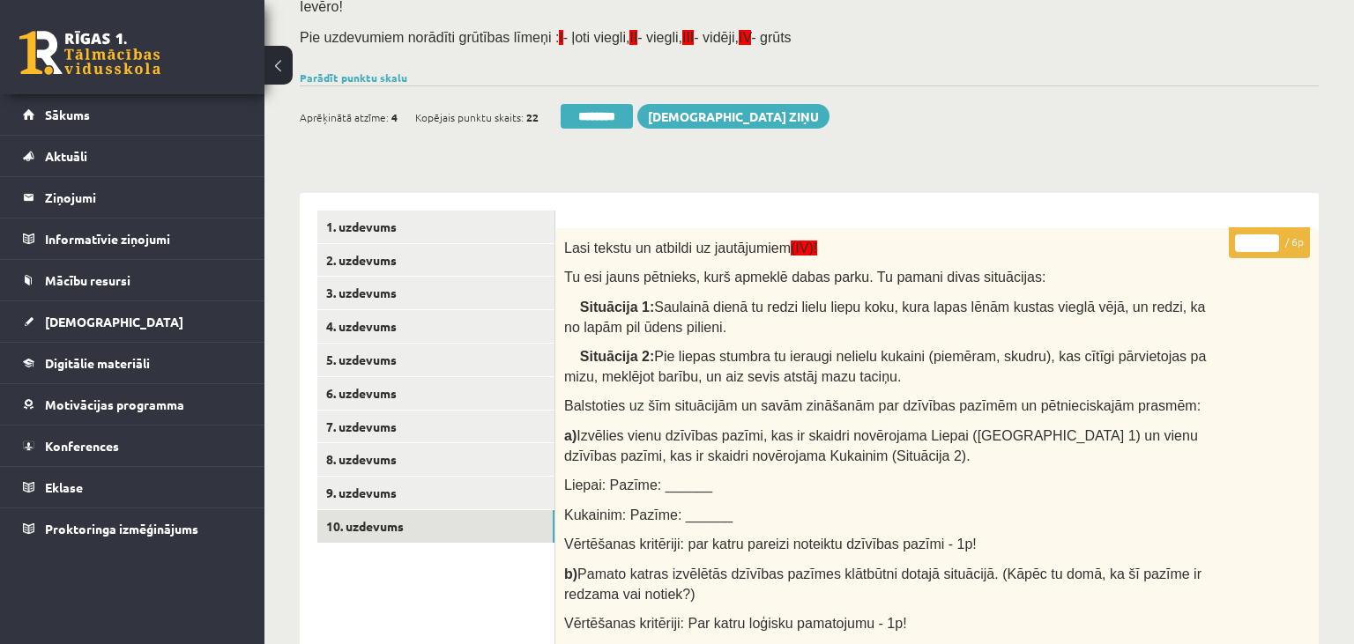
scroll to position [0, 0]
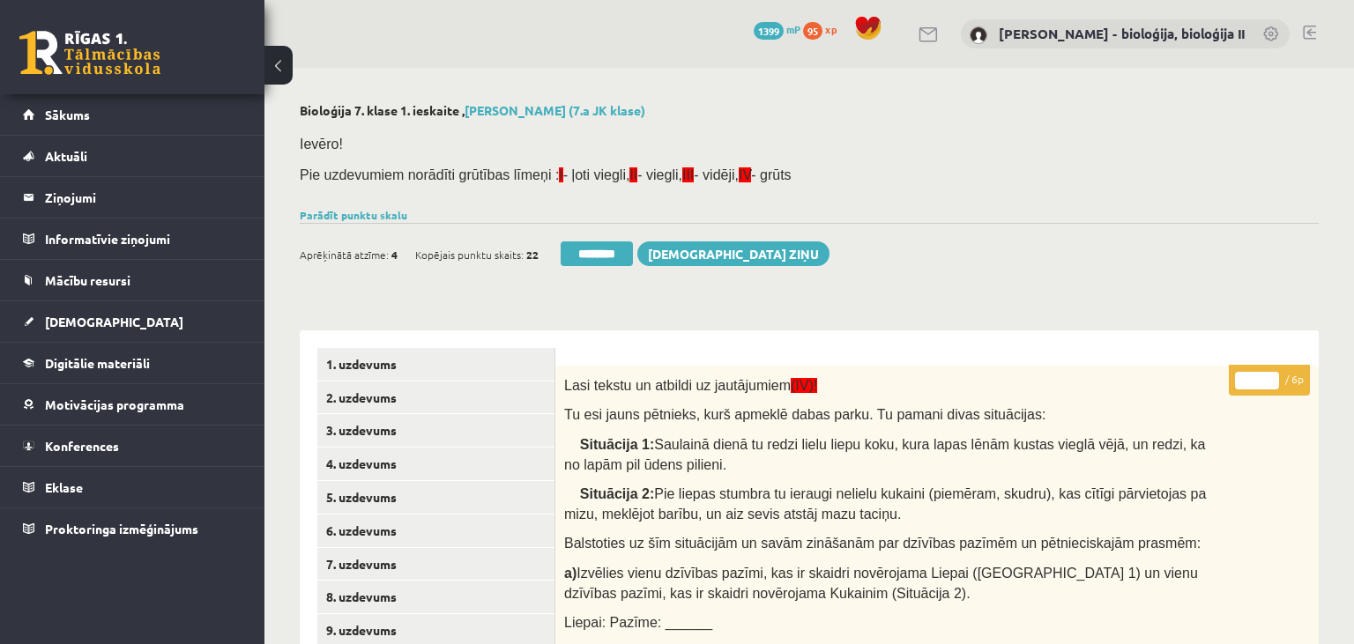
click at [1271, 373] on input "*" at bounding box center [1257, 381] width 44 height 18
type input "*"
click at [1271, 373] on input "*" at bounding box center [1257, 381] width 44 height 18
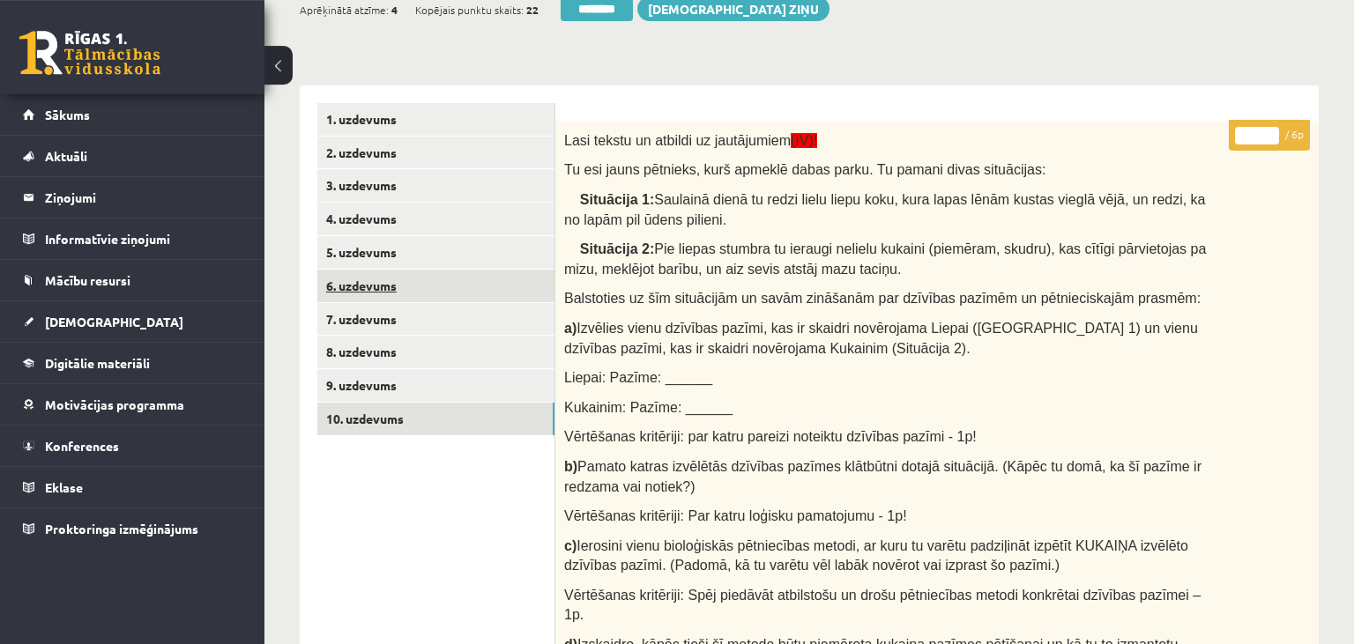
scroll to position [186, 0]
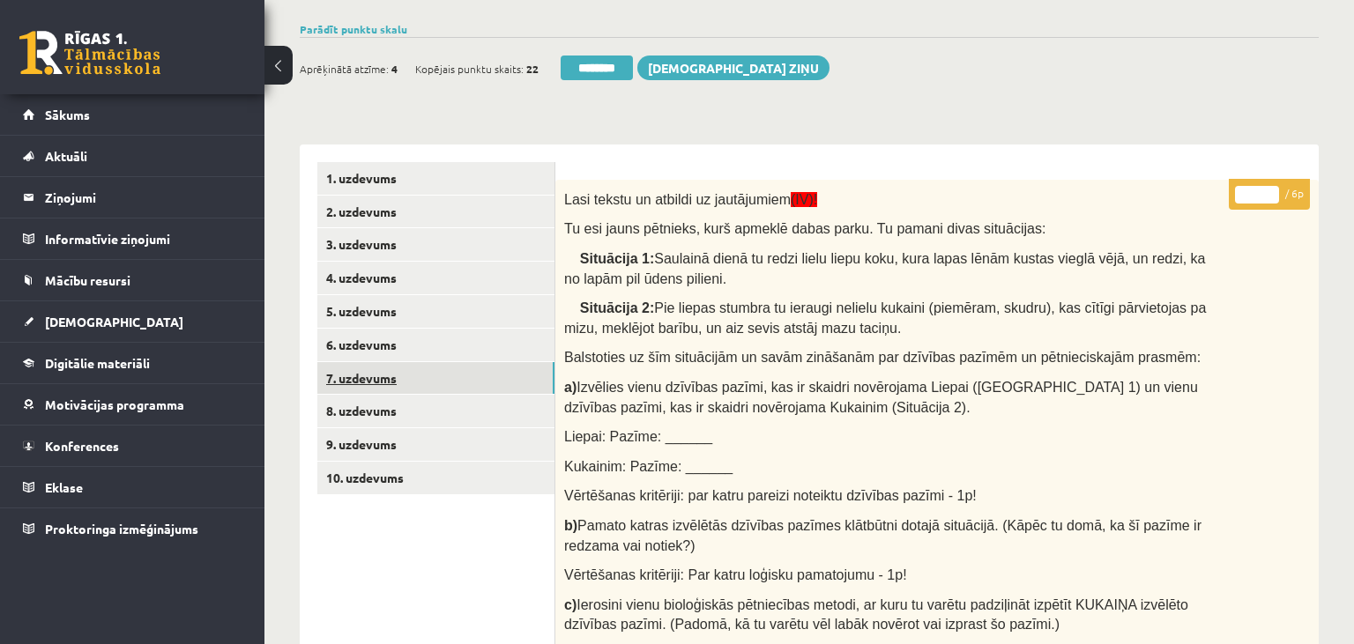
click at [452, 379] on link "7. uzdevums" at bounding box center [435, 378] width 237 height 33
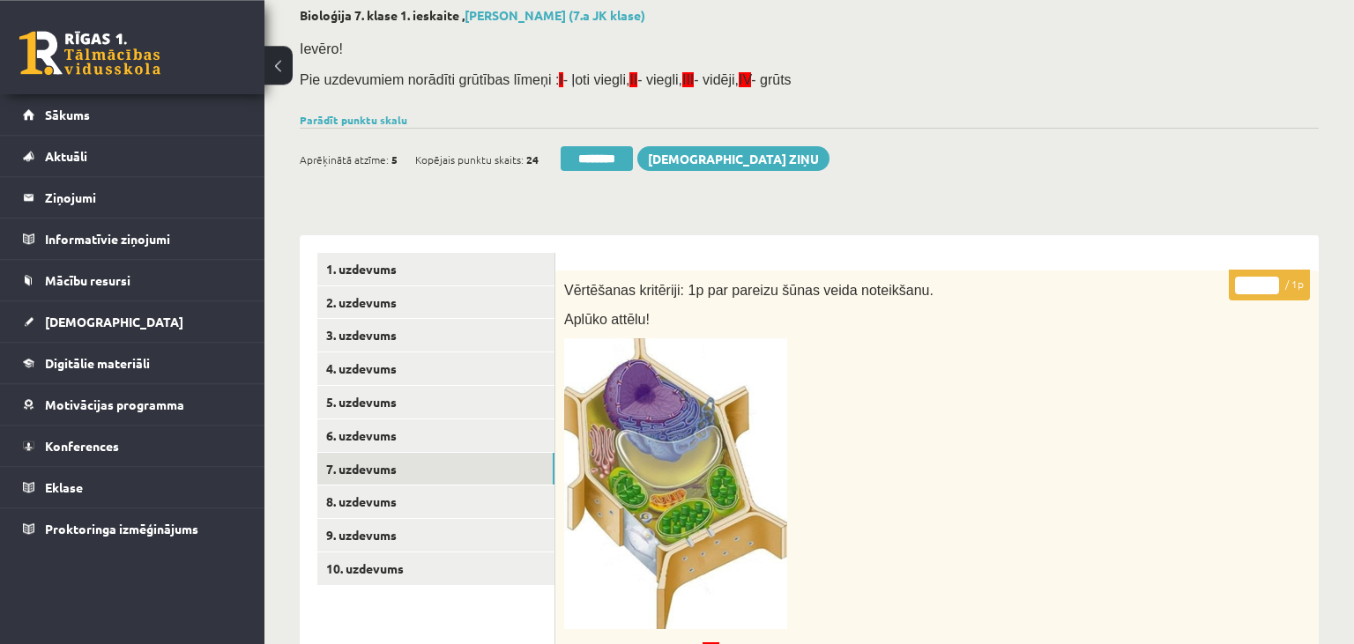
scroll to position [0, 0]
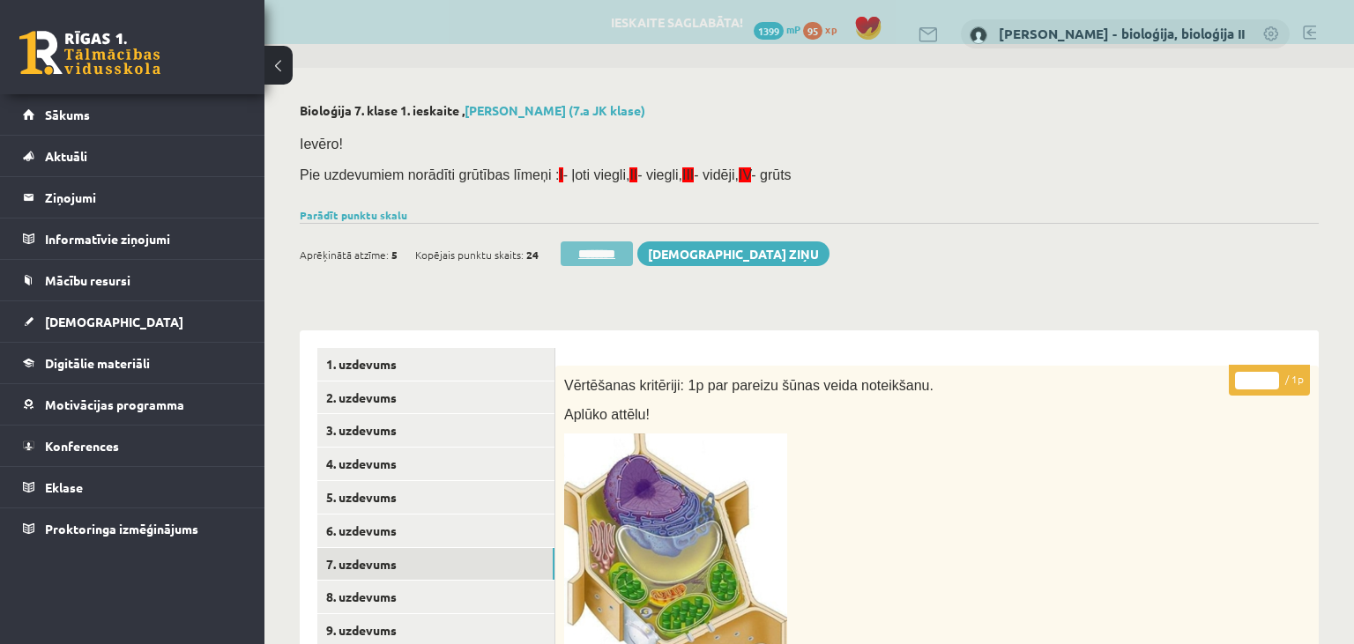
click at [592, 254] on input "********" at bounding box center [597, 254] width 72 height 25
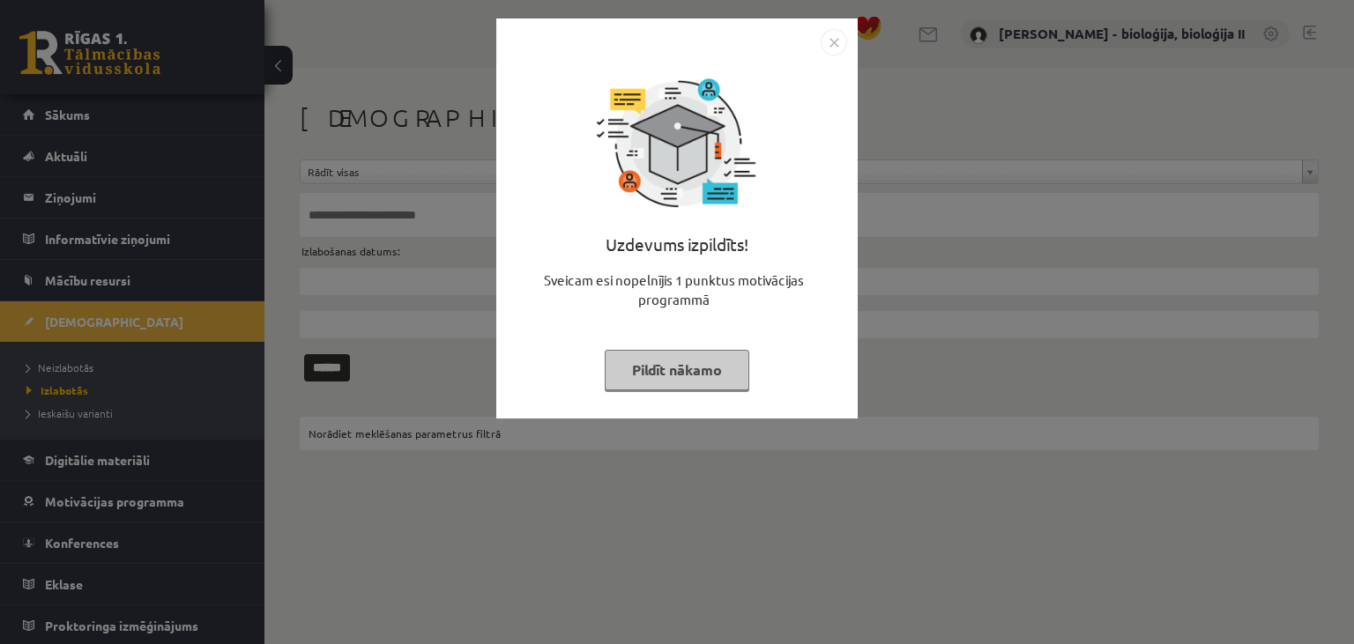
click at [721, 379] on button "Pildīt nākamo" at bounding box center [677, 370] width 145 height 41
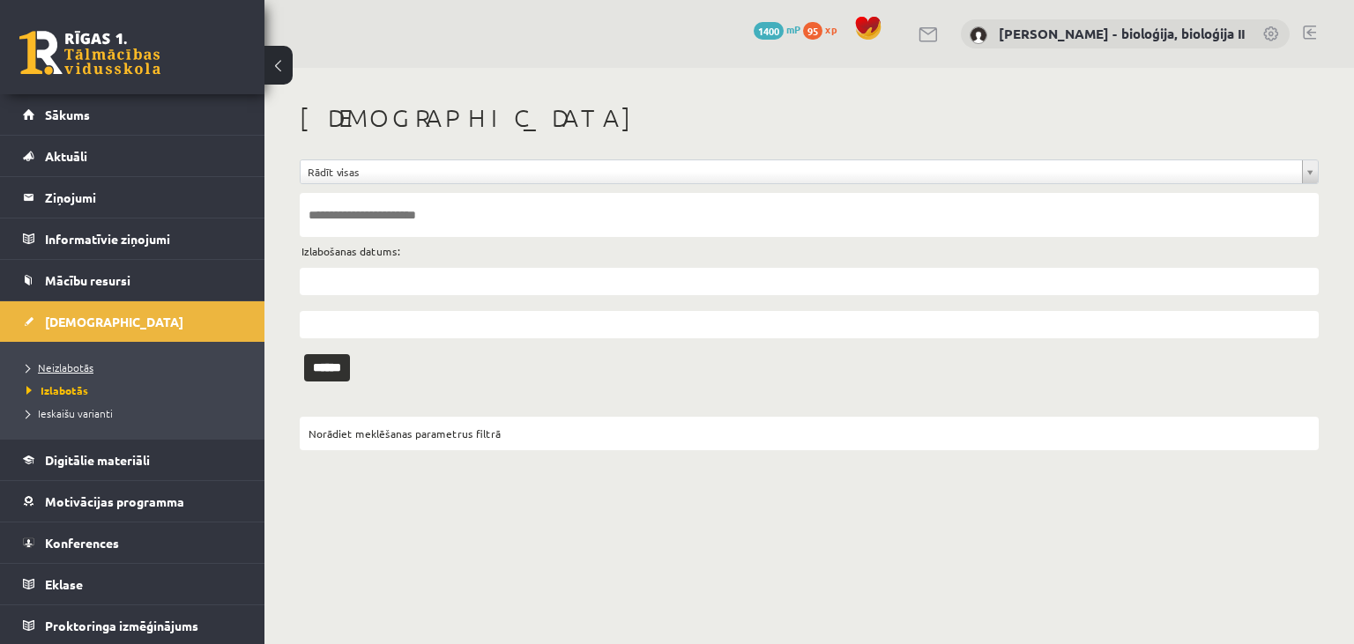
click at [113, 361] on link "Neizlabotās" at bounding box center [136, 368] width 220 height 16
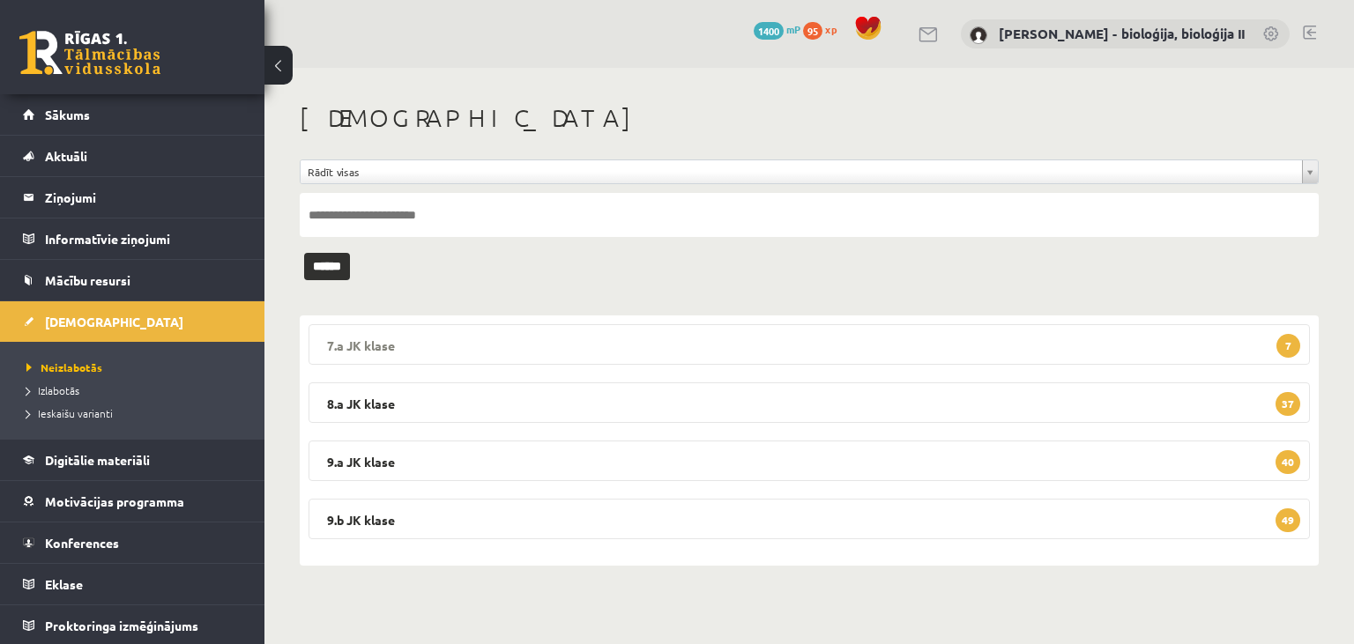
click at [1017, 346] on legend "7.a JK klase 7" at bounding box center [809, 344] width 1001 height 41
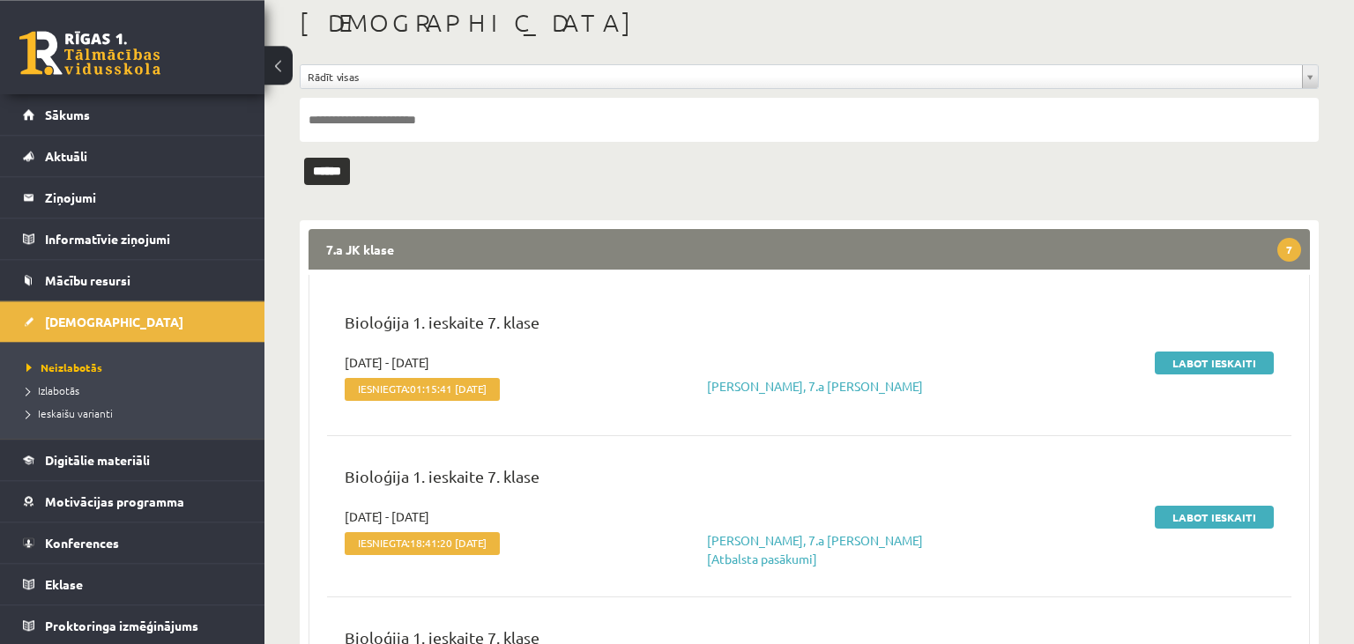
scroll to position [186, 0]
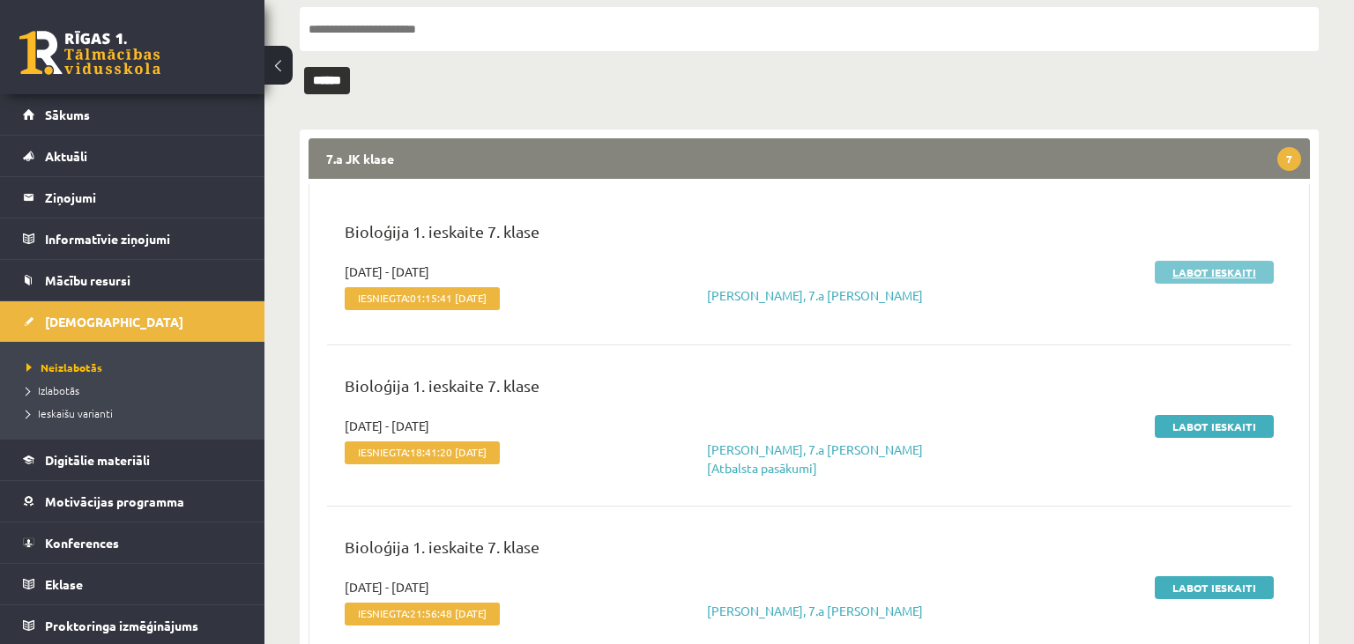
click at [1210, 278] on link "Labot ieskaiti" at bounding box center [1214, 272] width 119 height 23
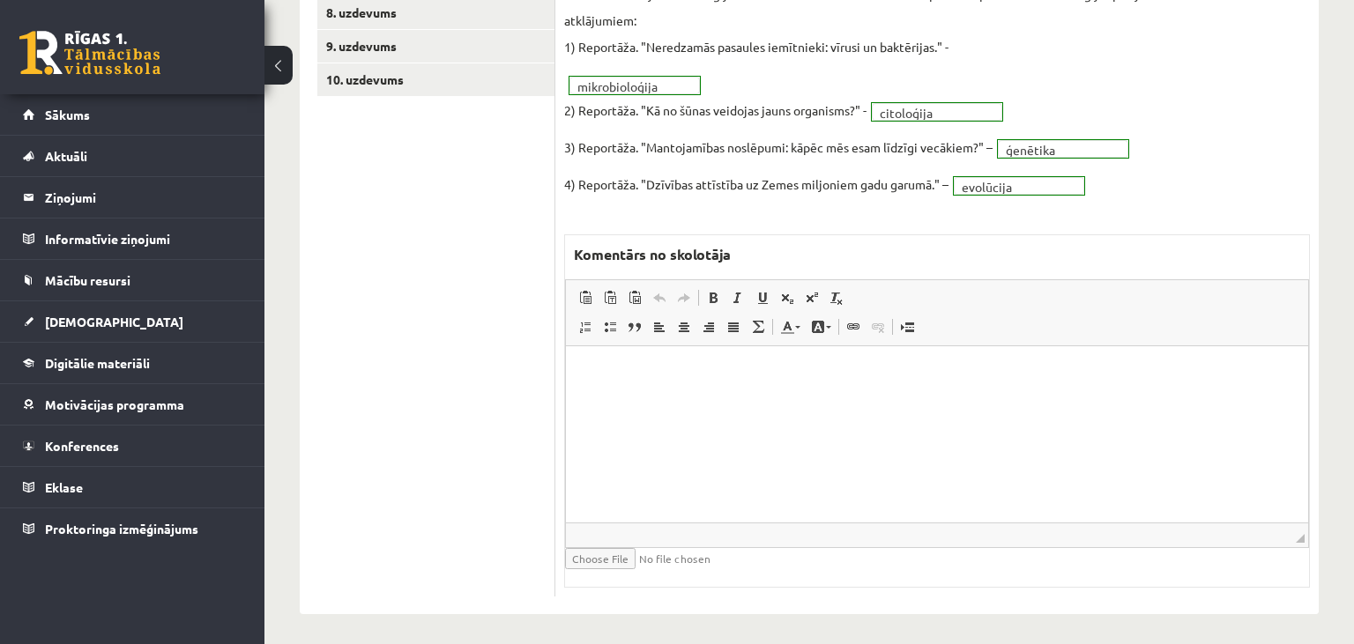
scroll to position [212, 0]
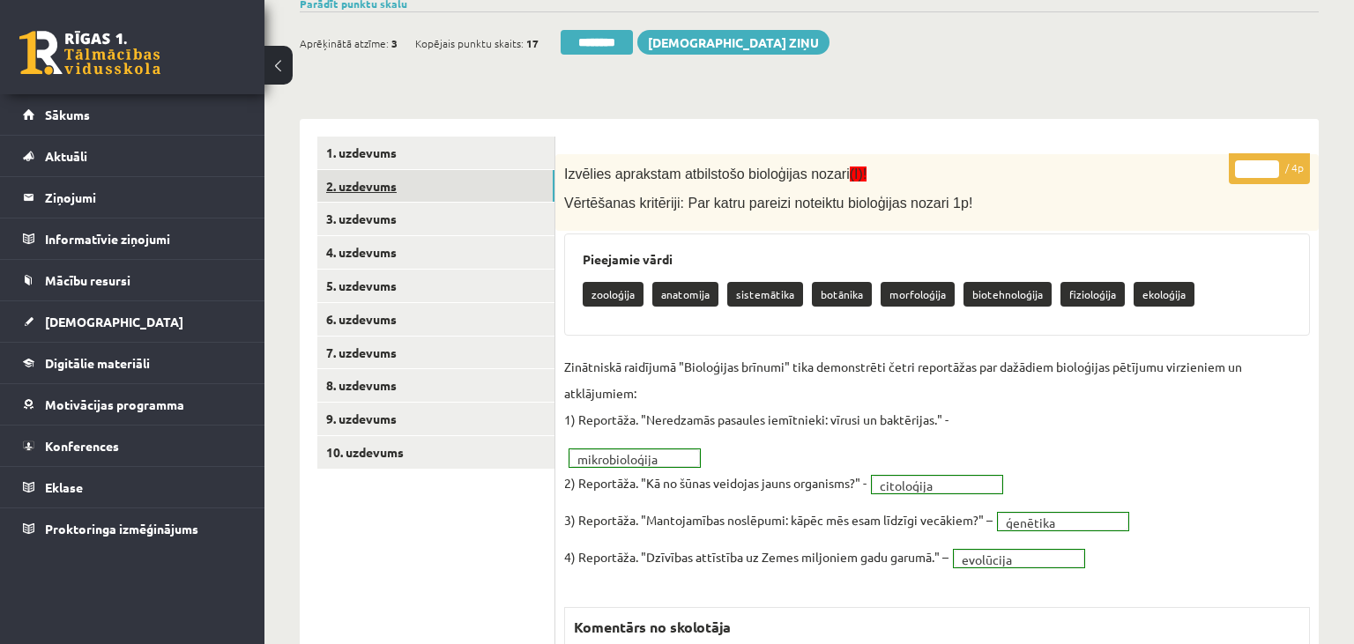
click at [431, 185] on link "2. uzdevums" at bounding box center [435, 186] width 237 height 33
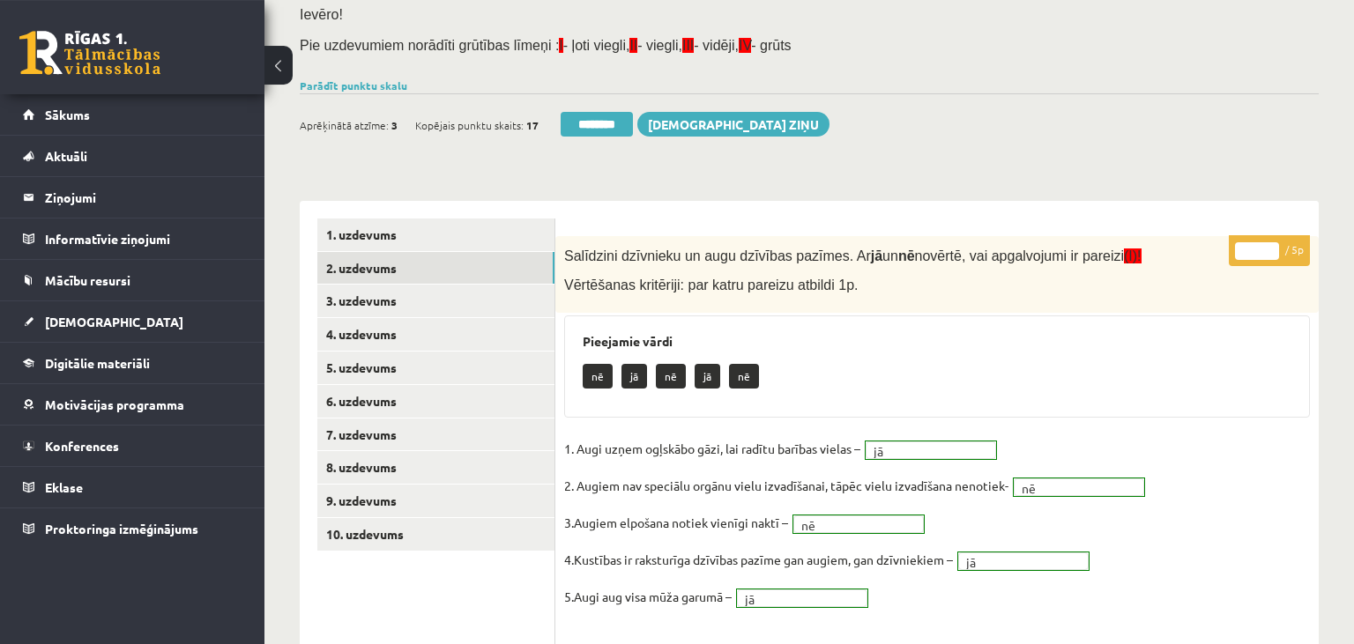
scroll to position [0, 0]
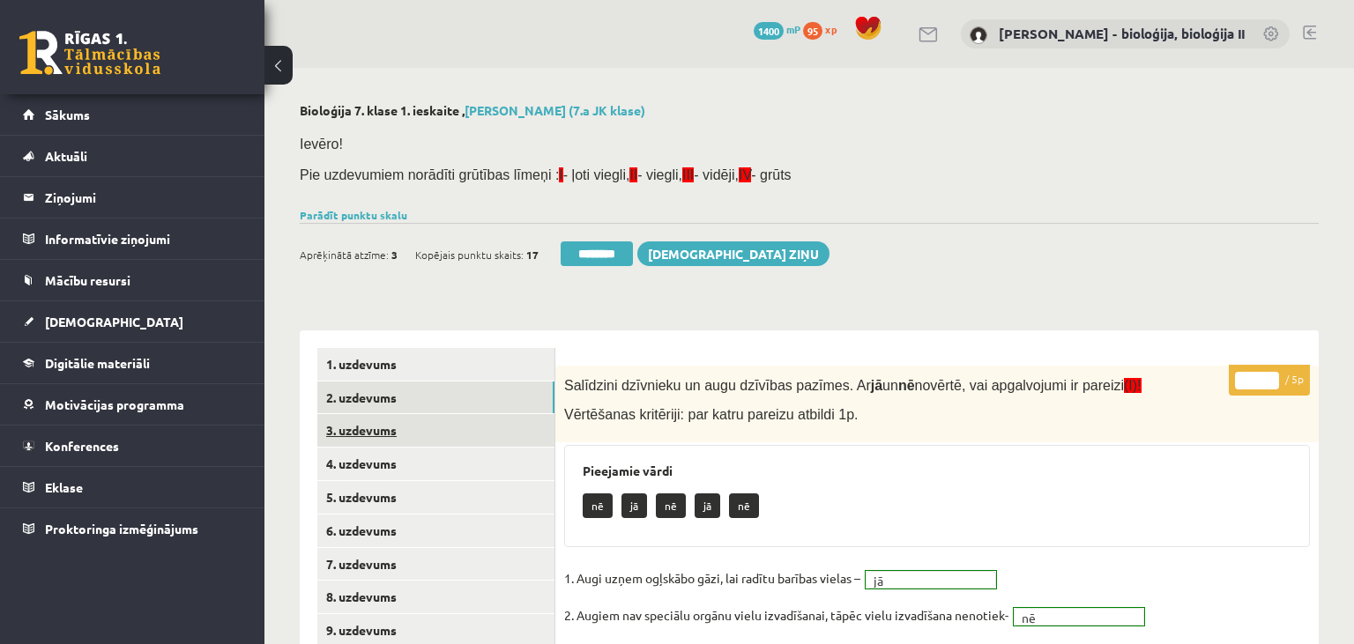
click at [420, 441] on link "3. uzdevums" at bounding box center [435, 430] width 237 height 33
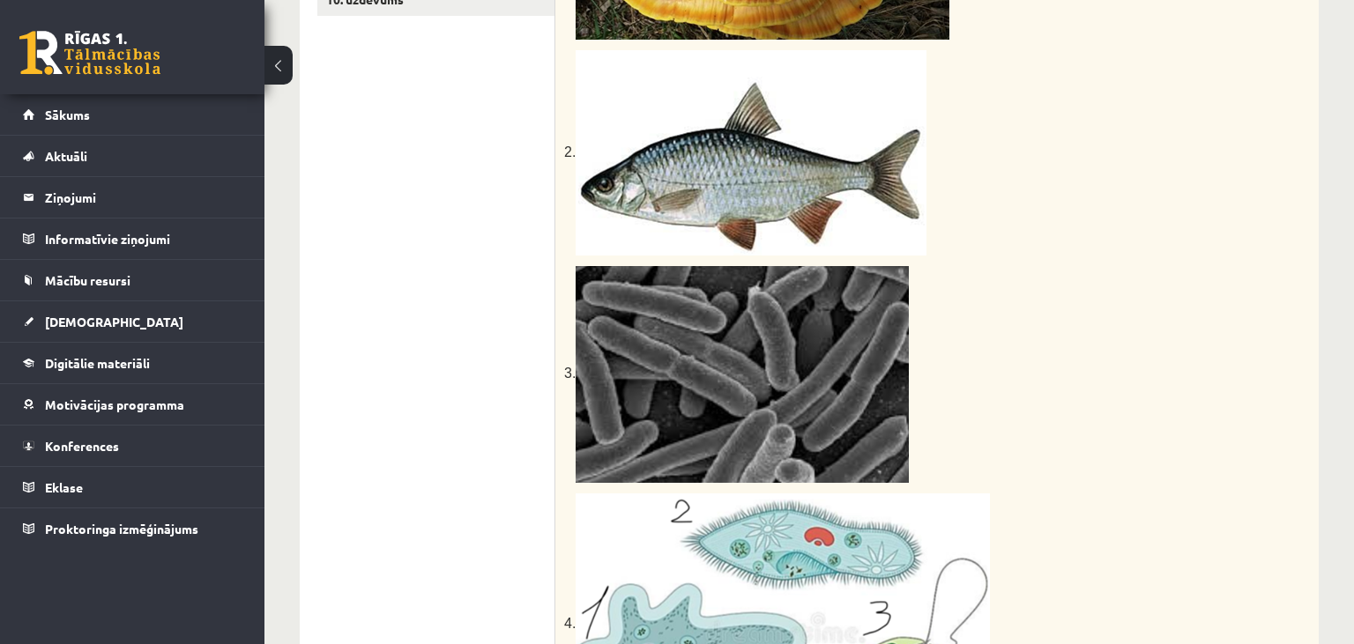
scroll to position [199, 0]
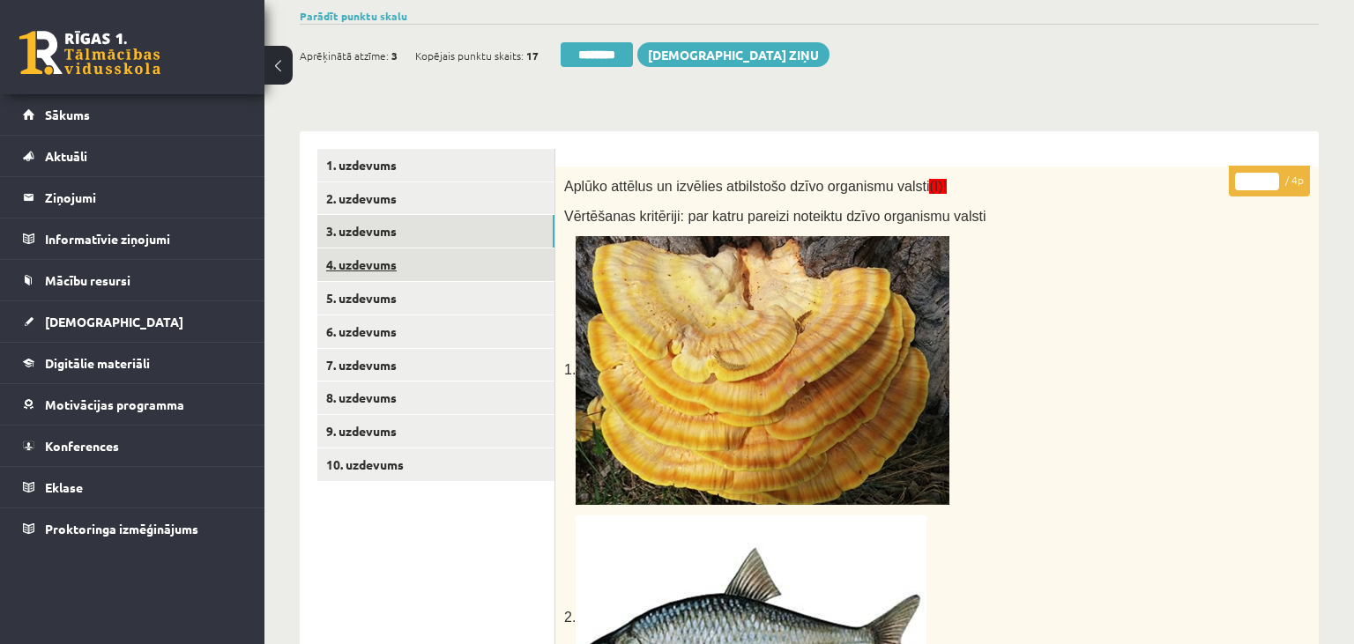
click at [379, 272] on link "4. uzdevums" at bounding box center [435, 265] width 237 height 33
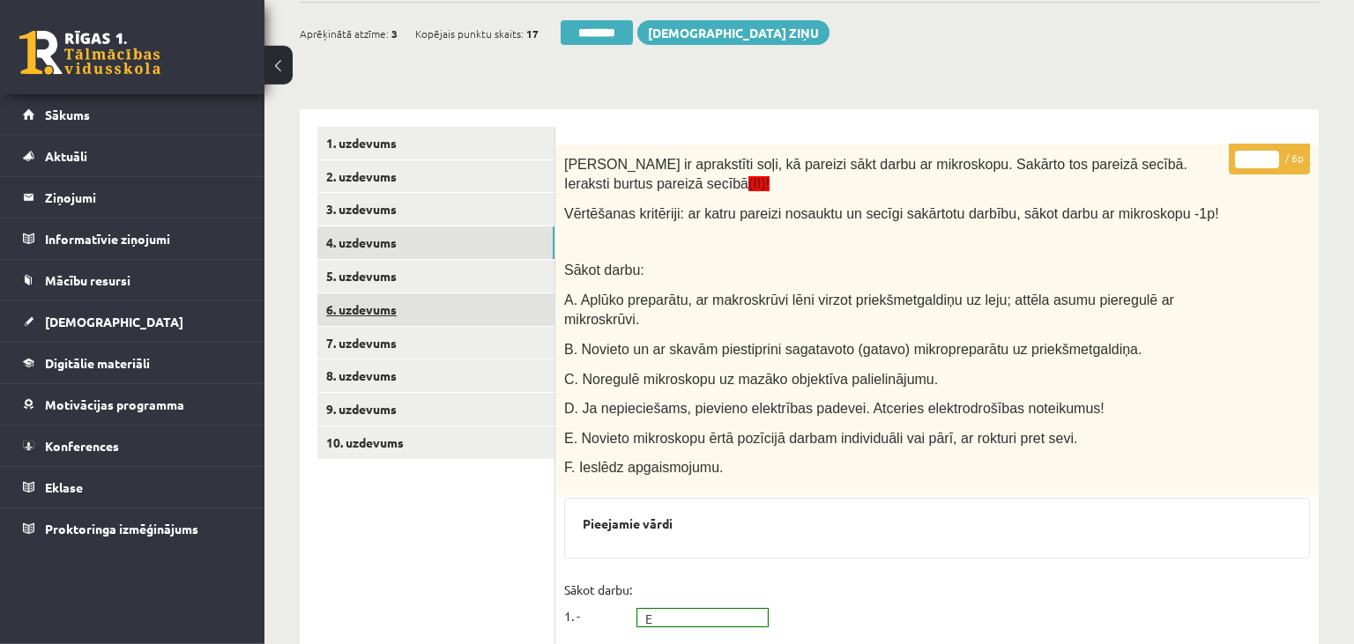
scroll to position [166, 0]
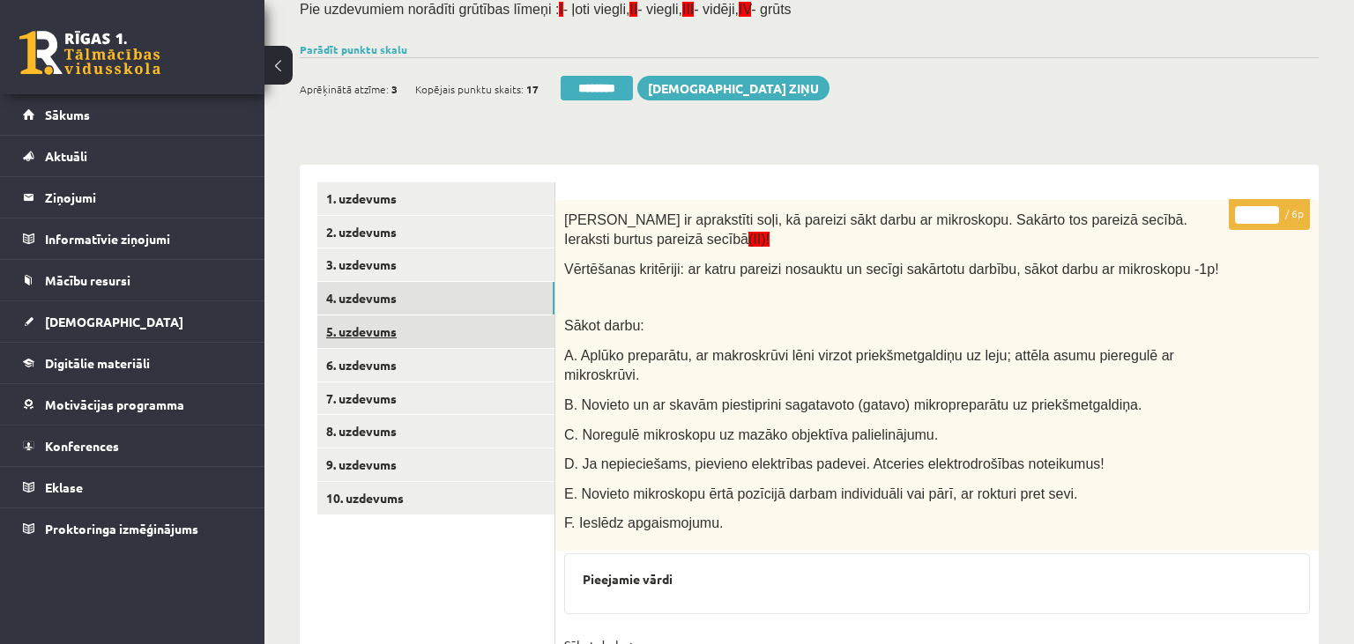
click at [354, 336] on link "5. uzdevums" at bounding box center [435, 332] width 237 height 33
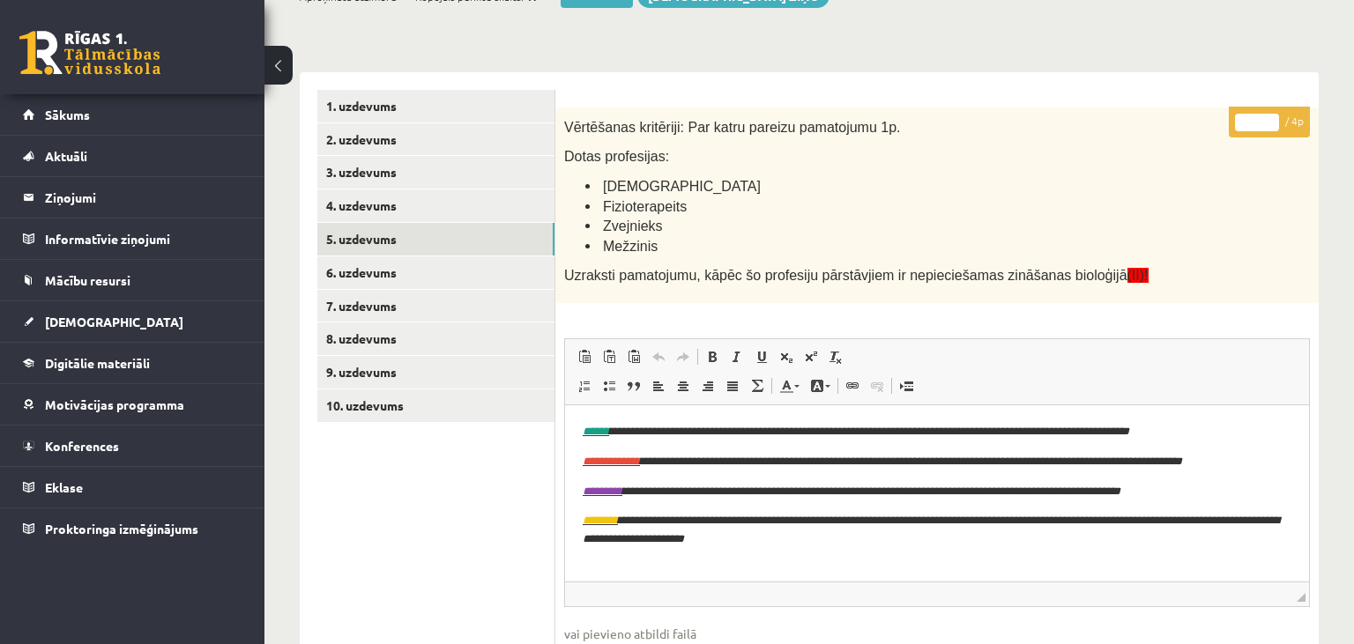
scroll to position [352, 0]
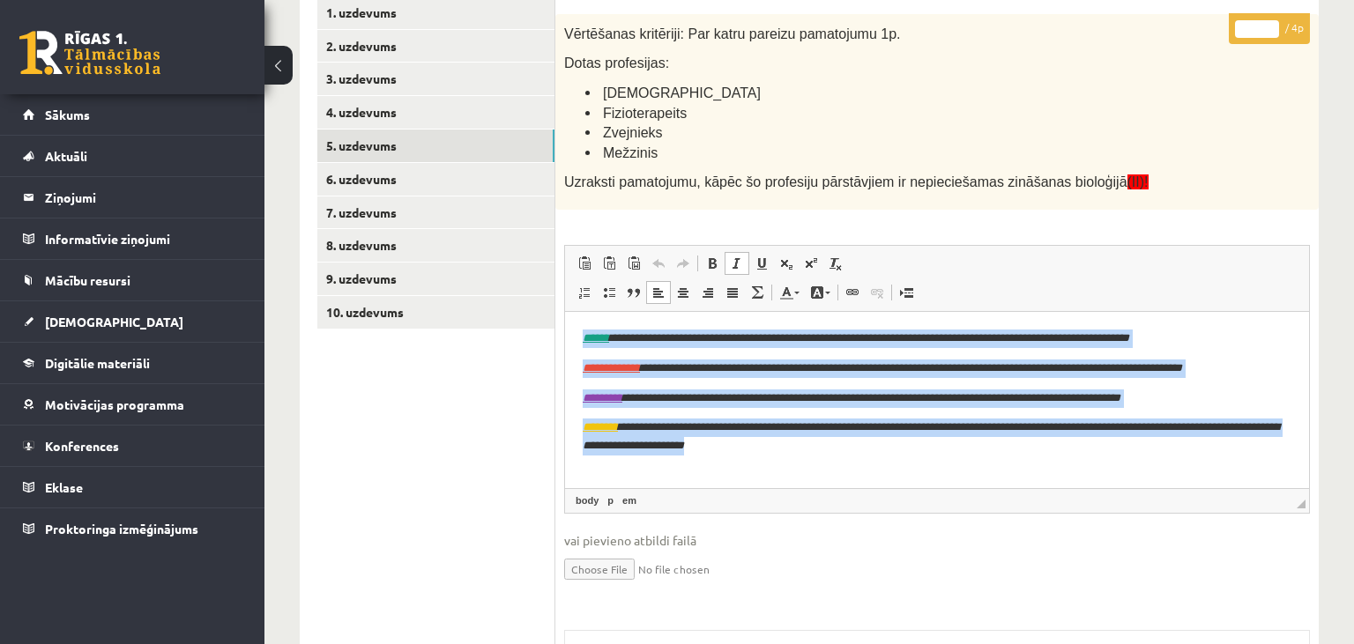
drag, startPoint x: 877, startPoint y: 448, endPoint x: 560, endPoint y: 329, distance: 339.0
click at [565, 329] on html "**********" at bounding box center [937, 399] width 744 height 176
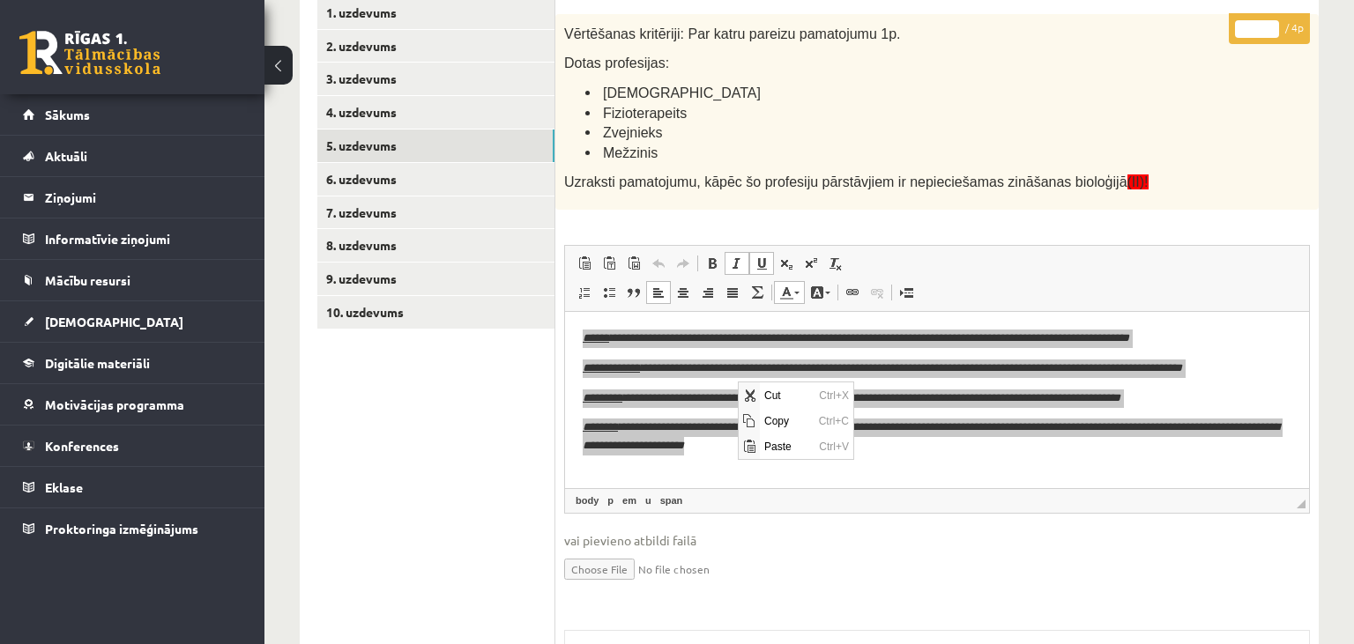
scroll to position [0, 0]
drag, startPoint x: 782, startPoint y: 411, endPoint x: 1018, endPoint y: 416, distance: 236.3
click at [782, 411] on span "Copy" at bounding box center [786, 420] width 55 height 26
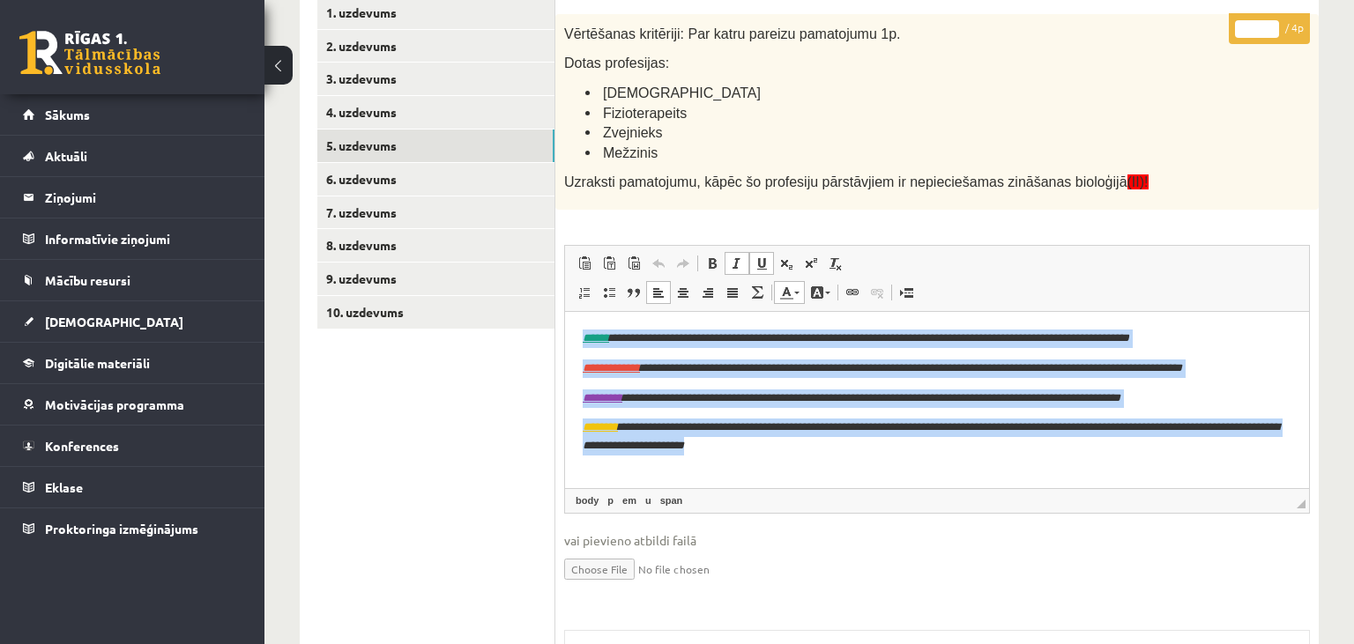
click at [944, 407] on body "**********" at bounding box center [937, 392] width 709 height 126
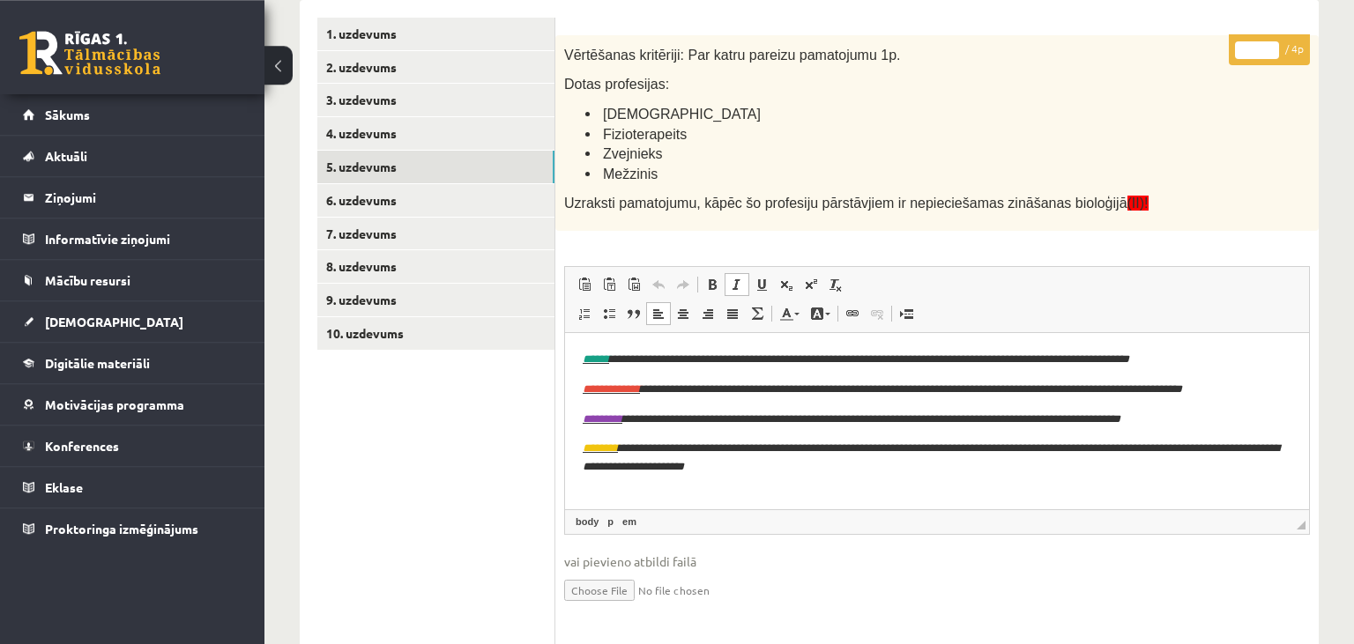
scroll to position [258, 0]
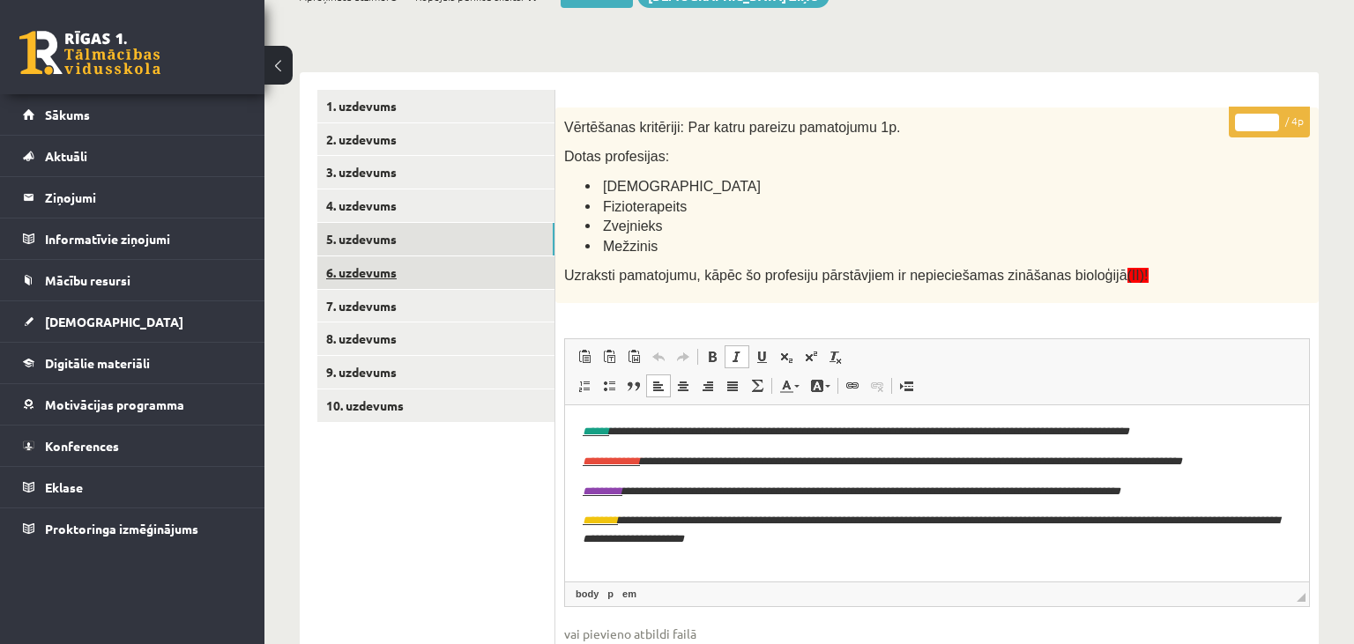
click at [406, 268] on link "6. uzdevums" at bounding box center [435, 273] width 237 height 33
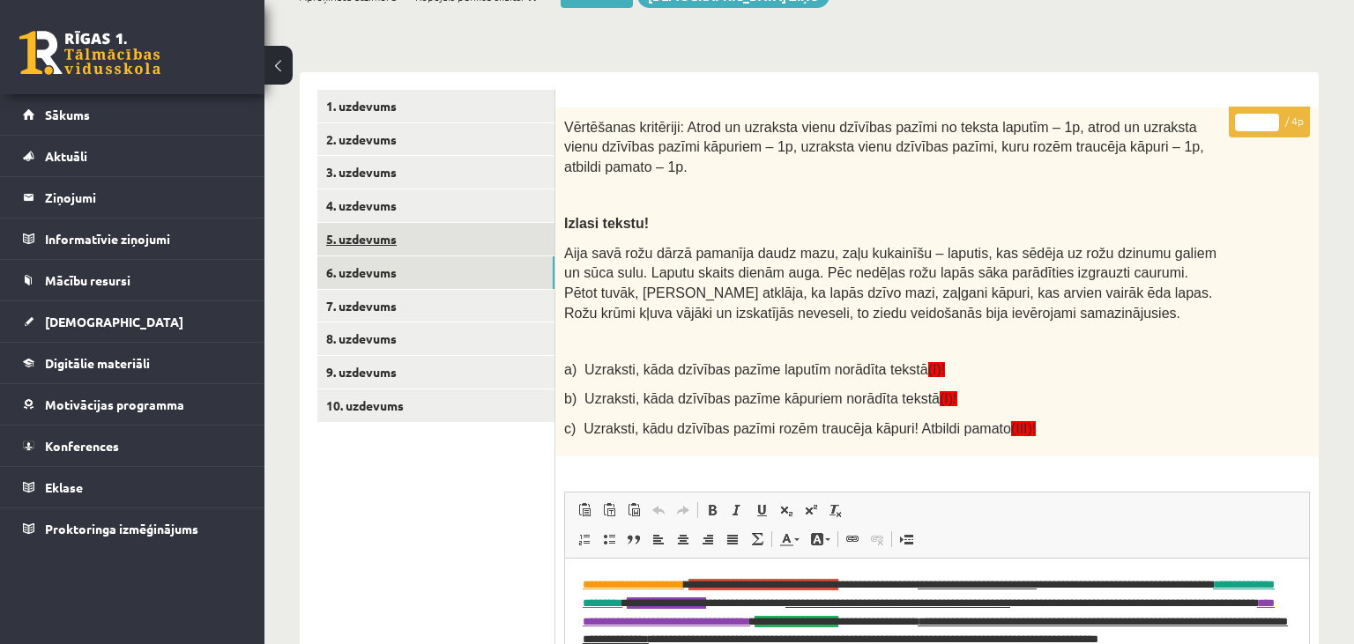
click at [436, 231] on link "5. uzdevums" at bounding box center [435, 239] width 237 height 33
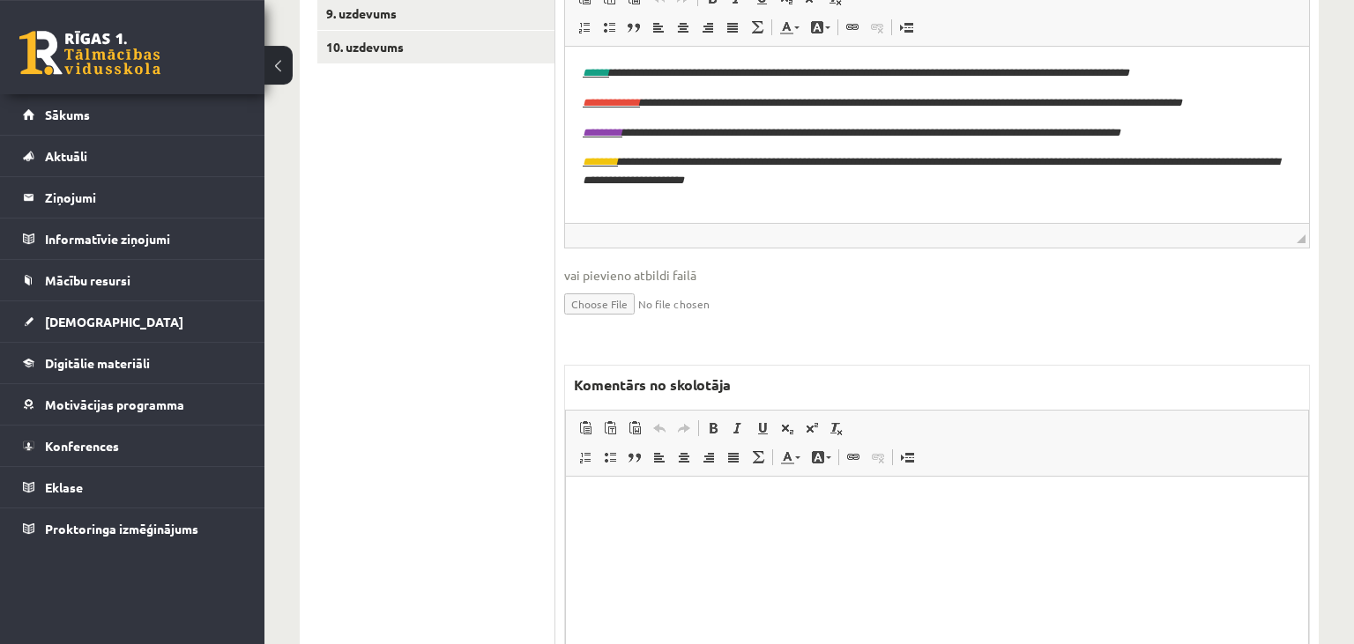
scroll to position [724, 0]
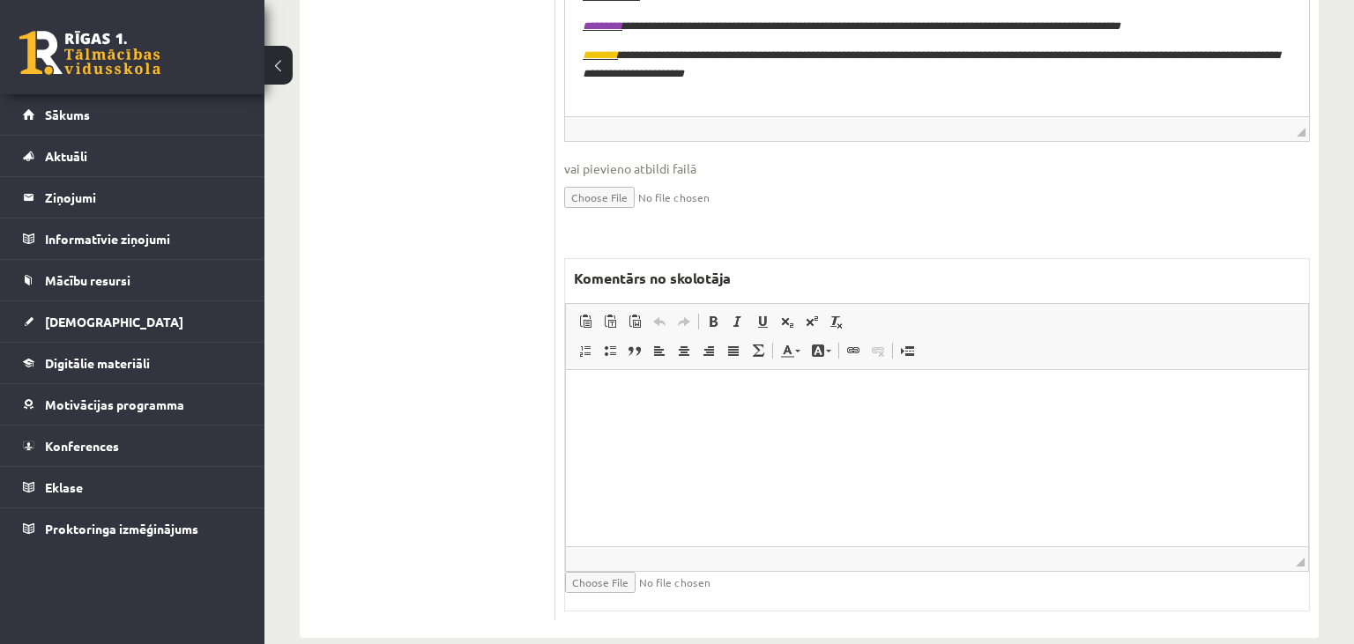
click at [734, 456] on html at bounding box center [937, 457] width 742 height 176
click at [651, 445] on html at bounding box center [937, 457] width 742 height 176
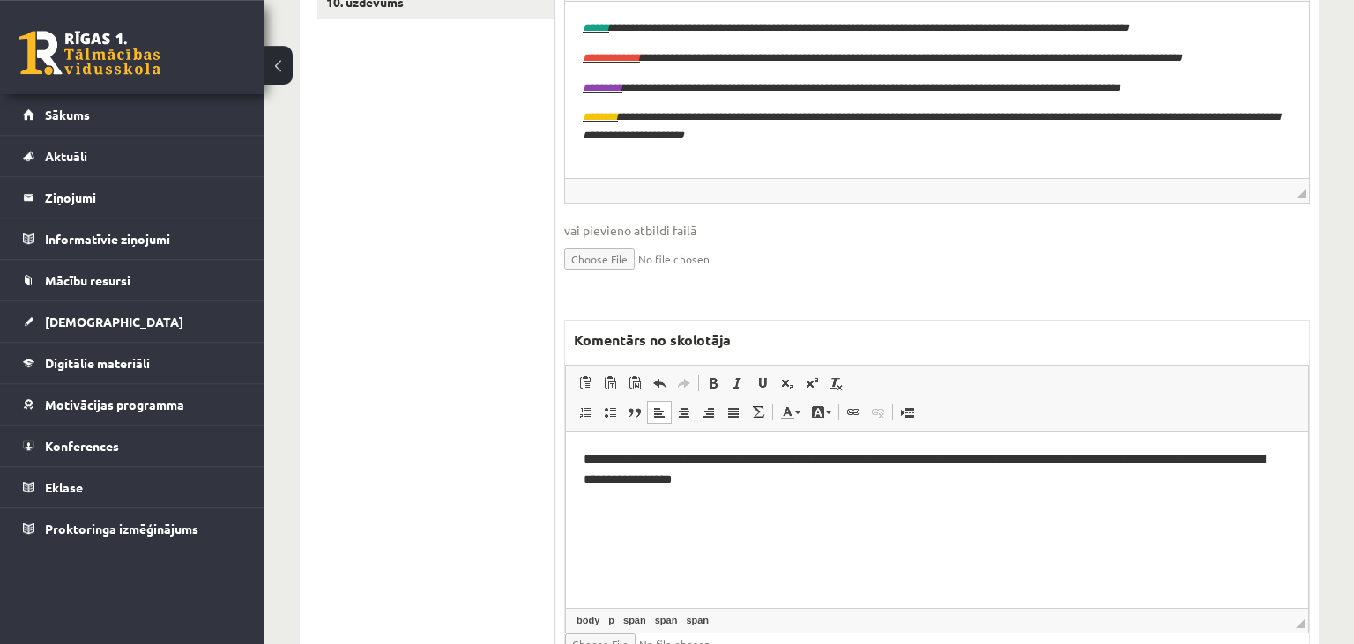
scroll to position [352, 0]
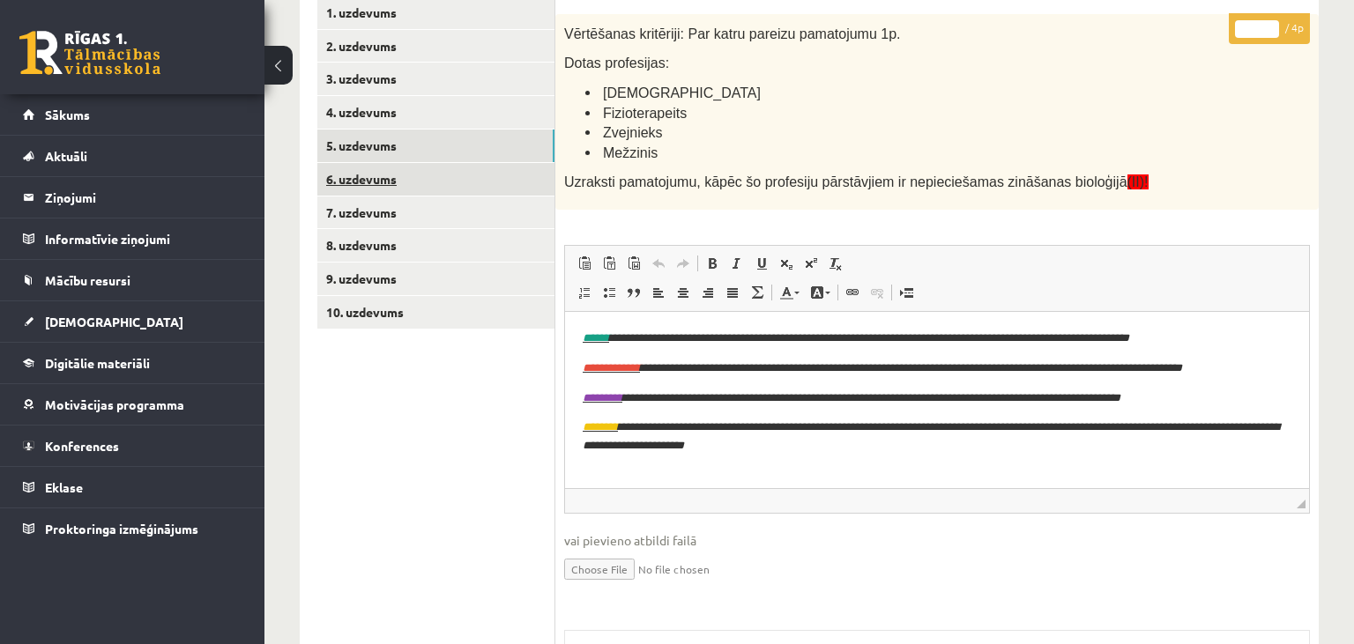
click at [434, 183] on link "6. uzdevums" at bounding box center [435, 179] width 237 height 33
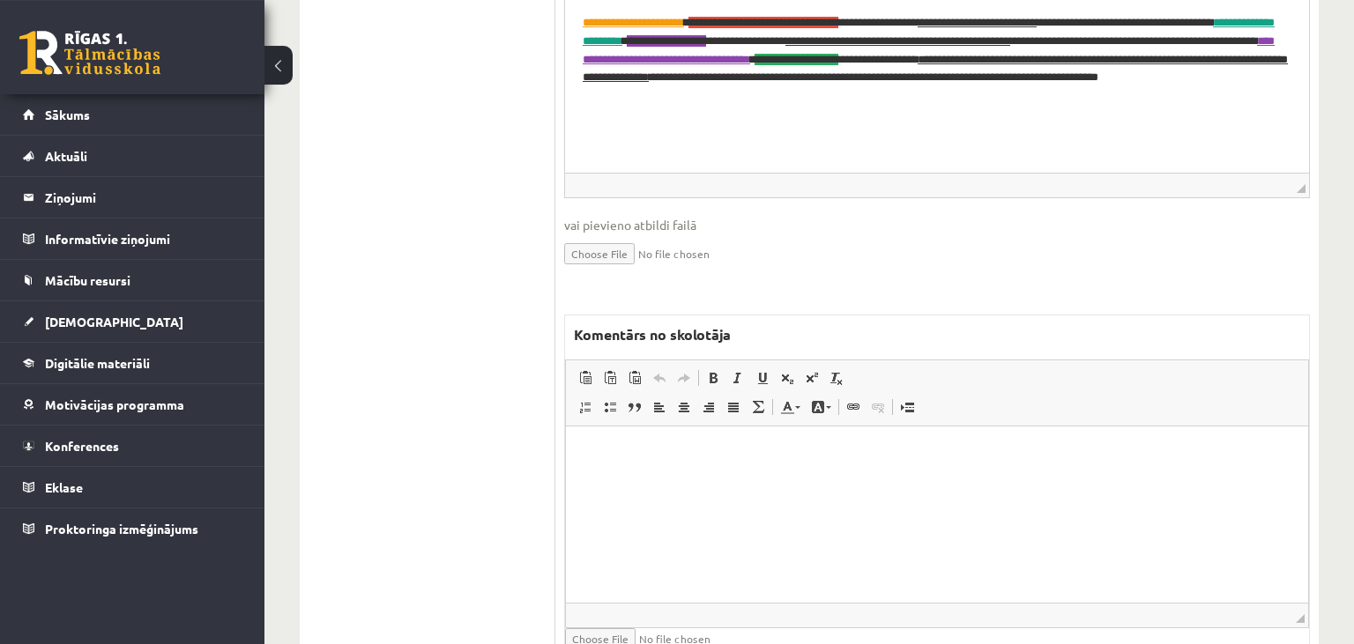
scroll to position [896, 0]
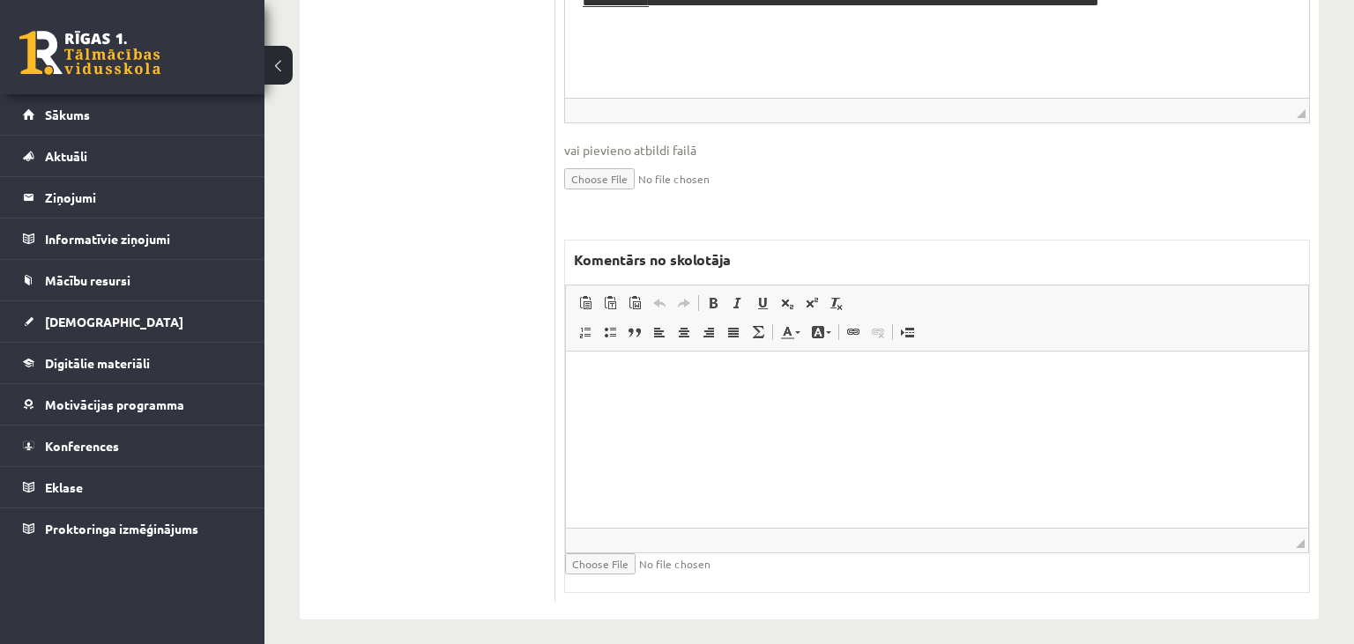
click at [783, 465] on html at bounding box center [937, 439] width 742 height 176
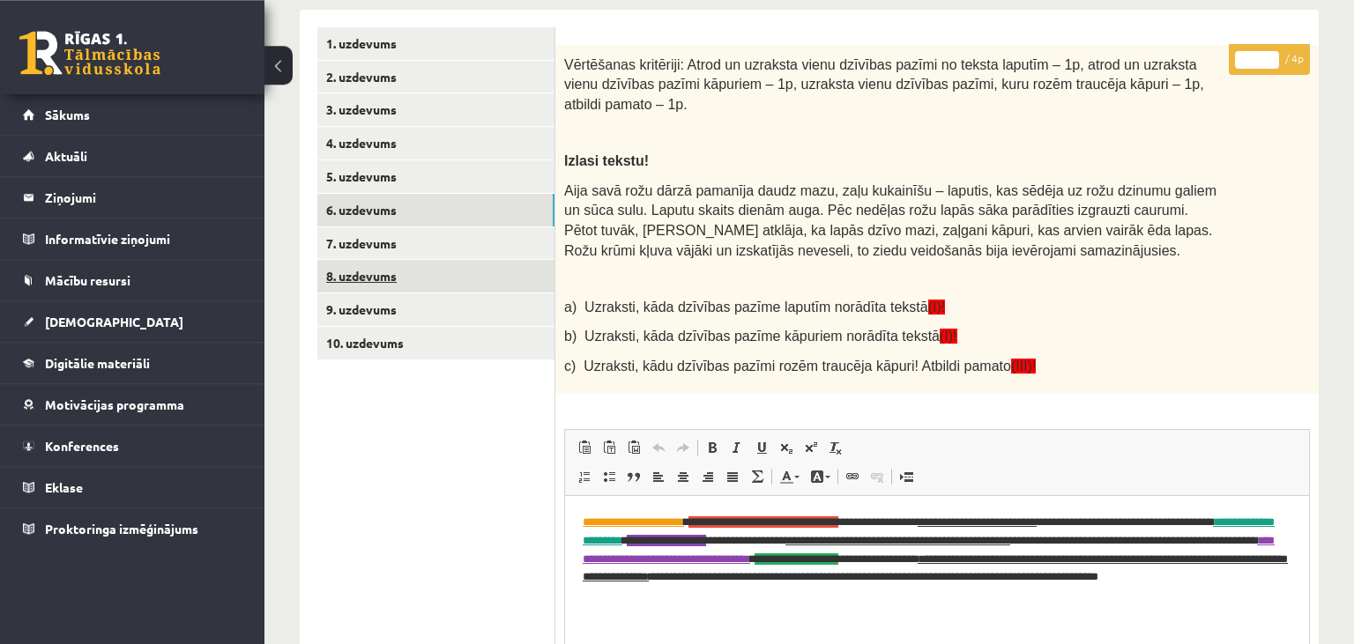
scroll to position [244, 0]
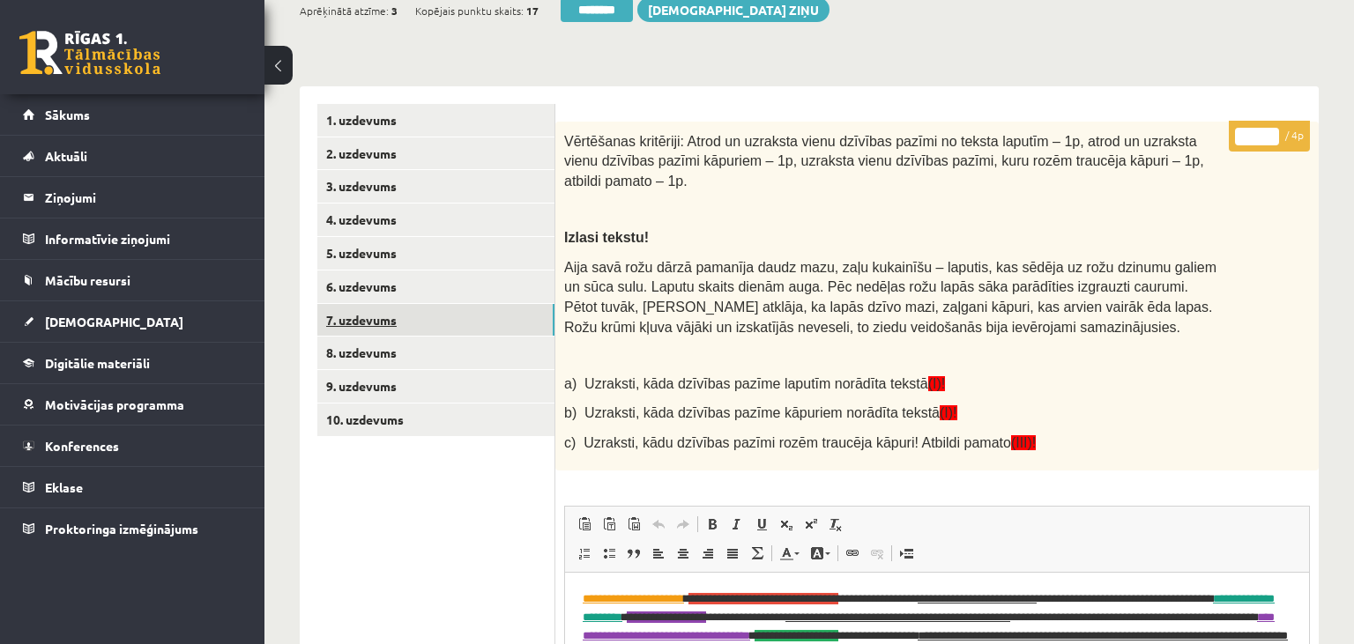
click at [406, 321] on link "7. uzdevums" at bounding box center [435, 320] width 237 height 33
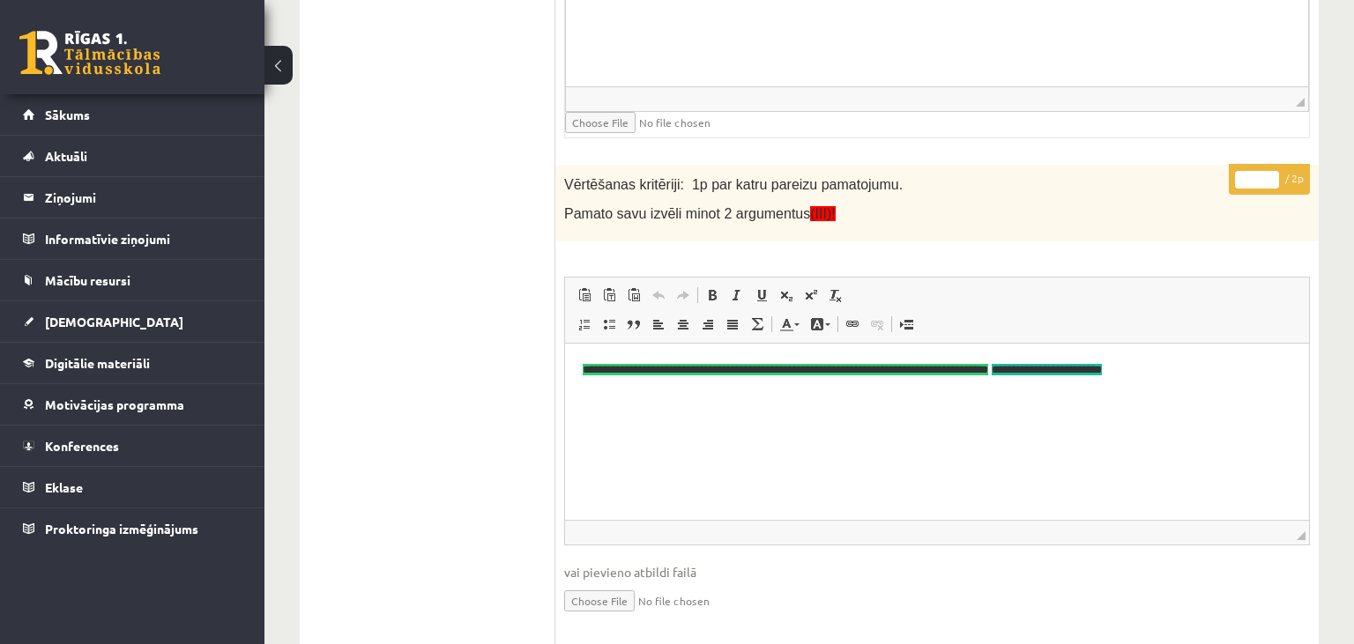
scroll to position [0, 0]
click at [1275, 171] on input "*" at bounding box center [1257, 180] width 44 height 18
type input "*"
click at [1275, 171] on input "*" at bounding box center [1257, 180] width 44 height 18
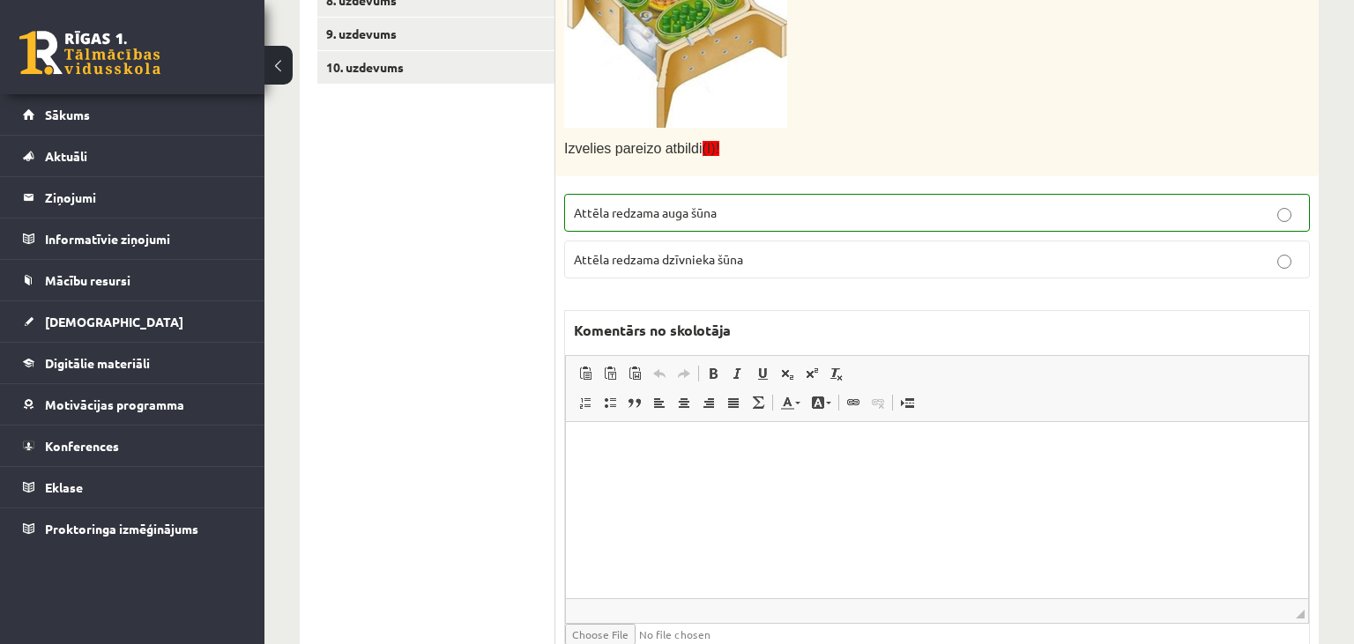
scroll to position [225, 0]
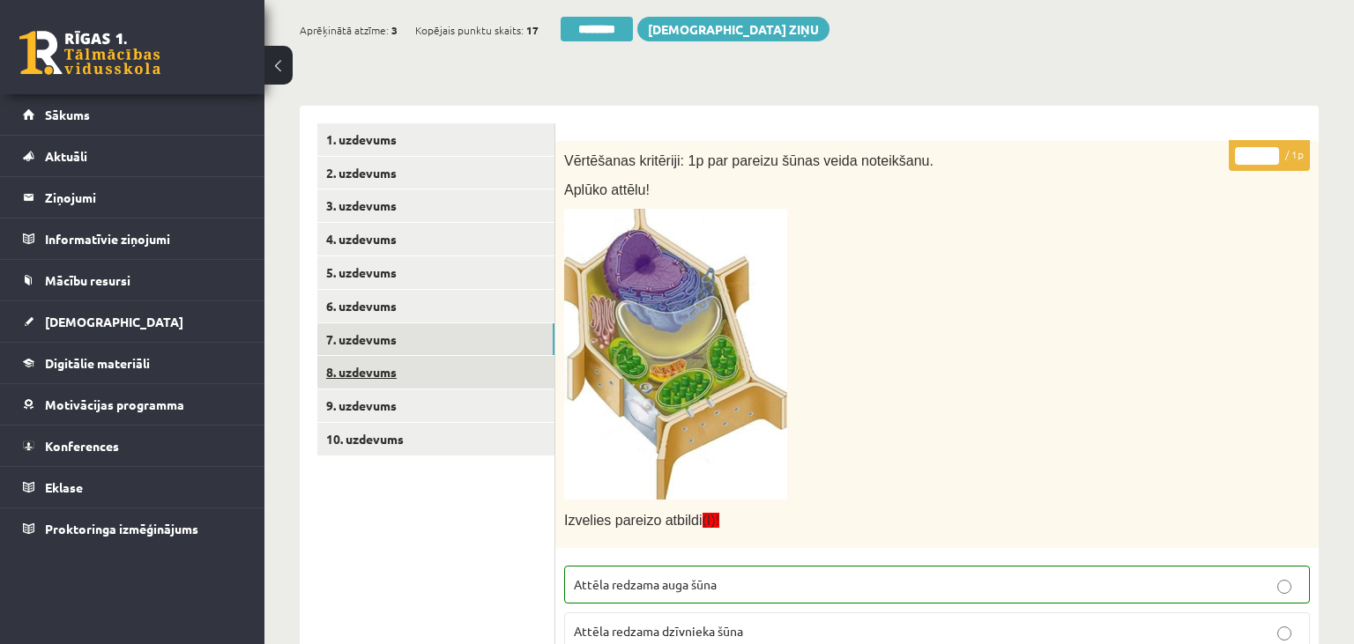
click at [439, 365] on link "8. uzdevums" at bounding box center [435, 372] width 237 height 33
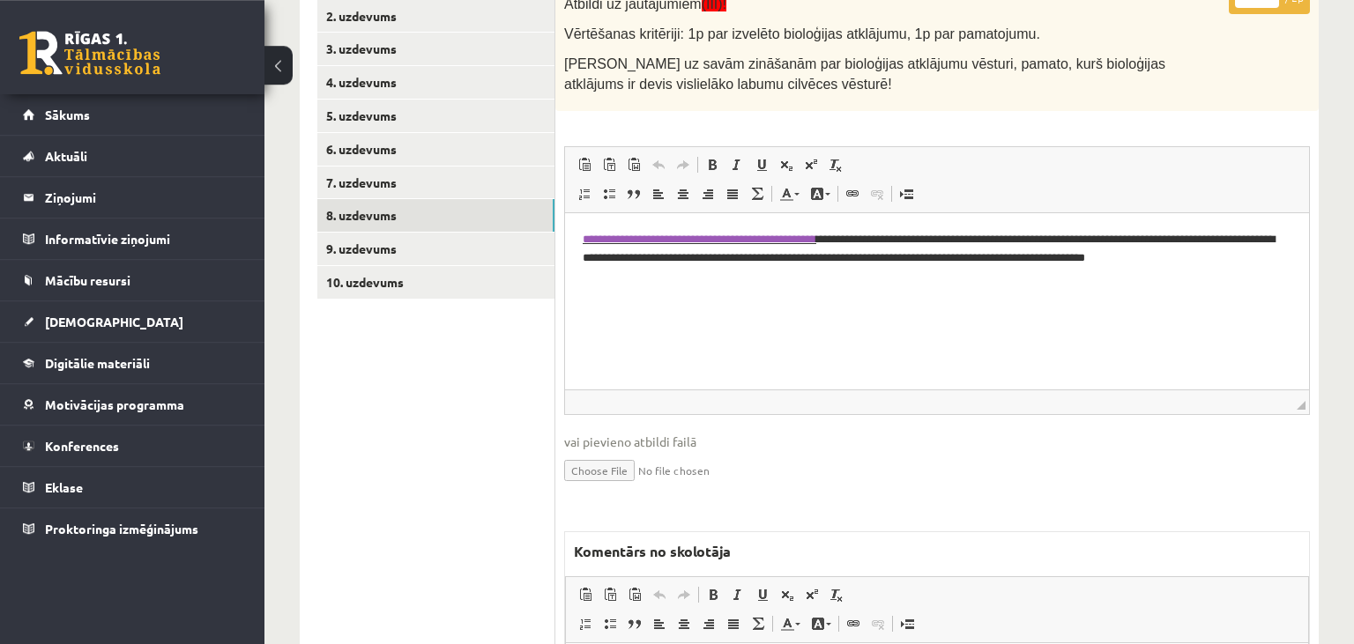
scroll to position [675, 0]
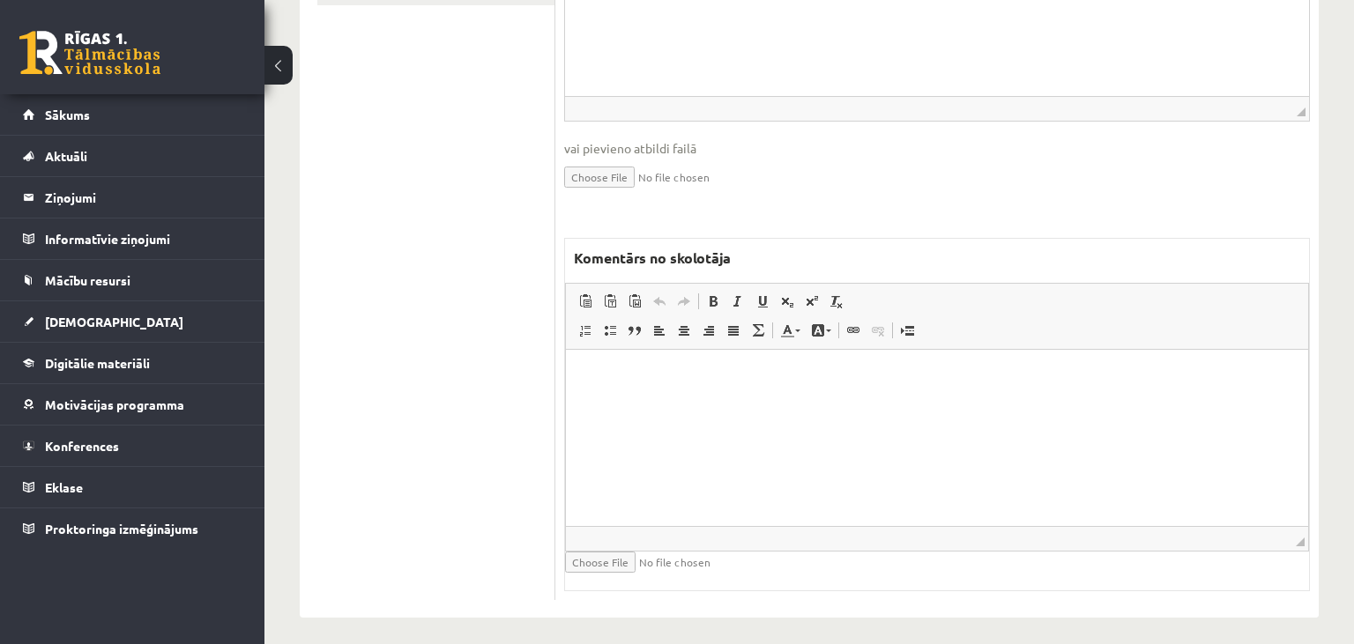
click at [766, 473] on html at bounding box center [937, 438] width 742 height 176
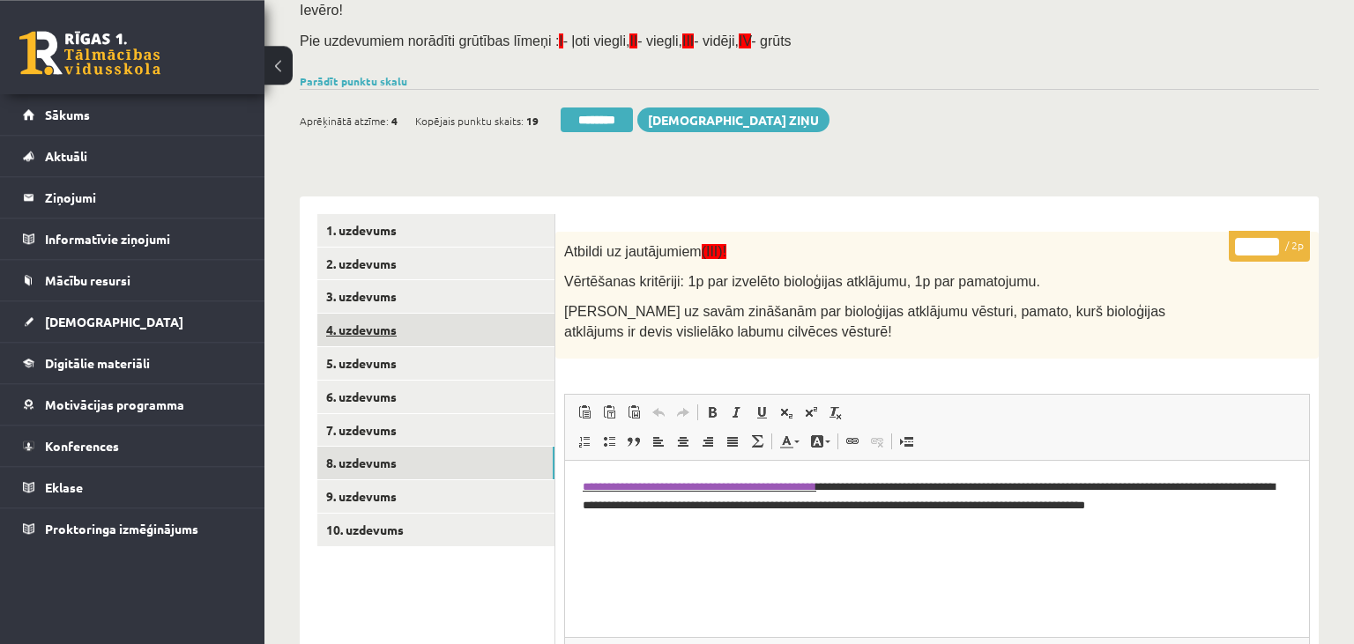
scroll to position [24, 0]
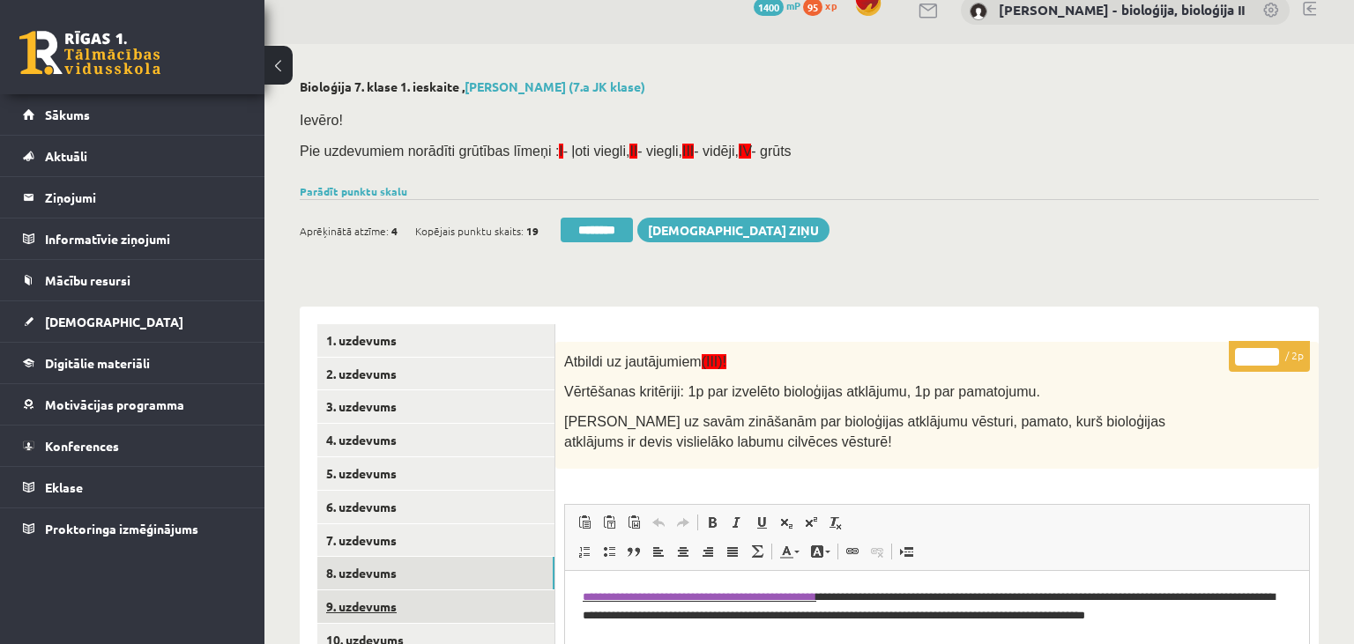
click at [456, 604] on link "9. uzdevums" at bounding box center [435, 607] width 237 height 33
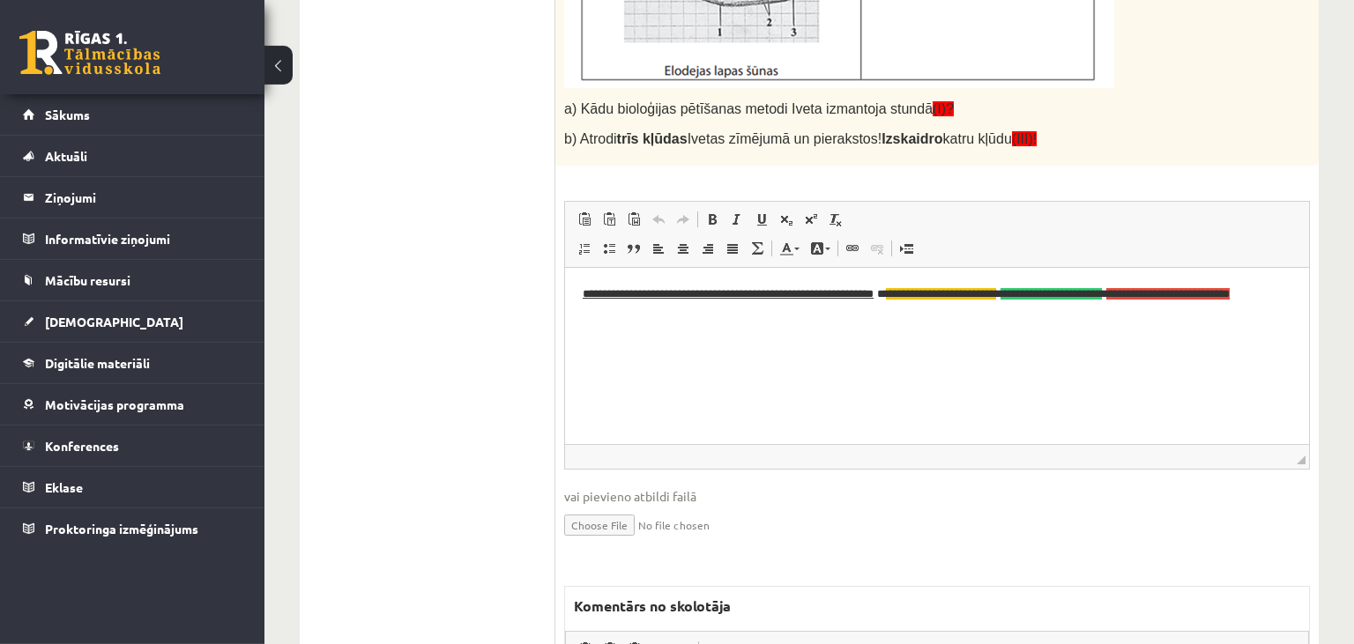
scroll to position [861, 0]
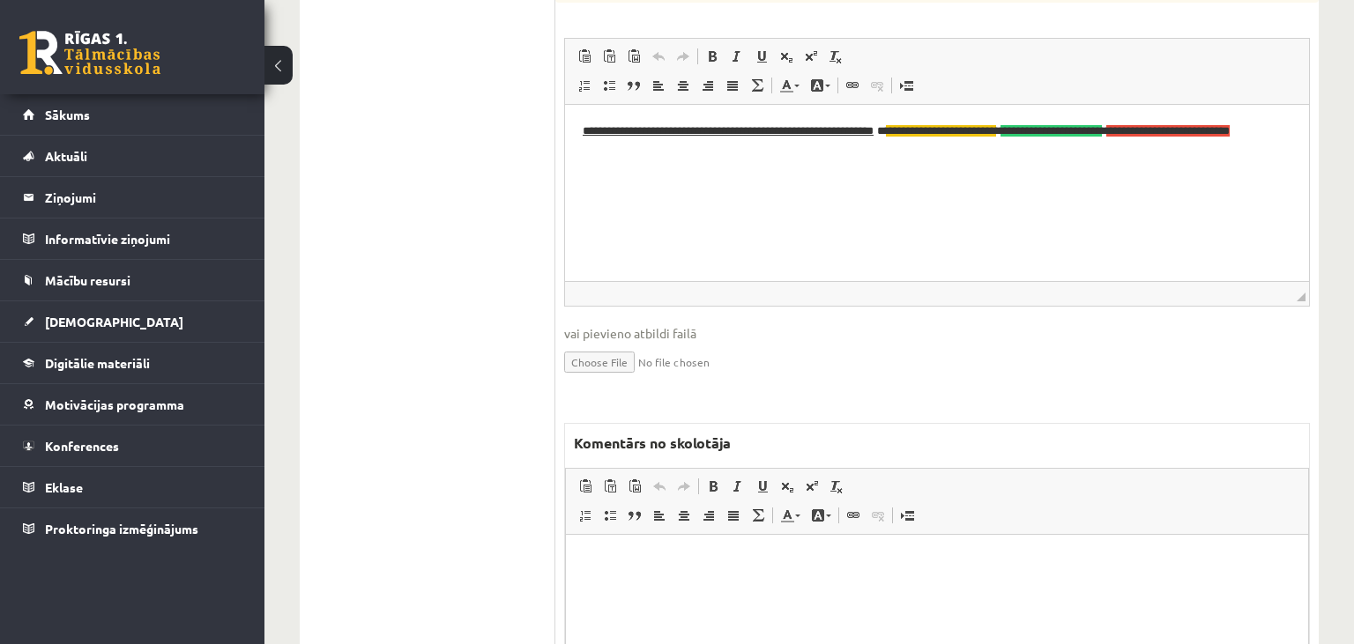
click at [801, 563] on p "Editor, wiswyg-editor-47025092487060-1758018523-607" at bounding box center [937, 562] width 707 height 19
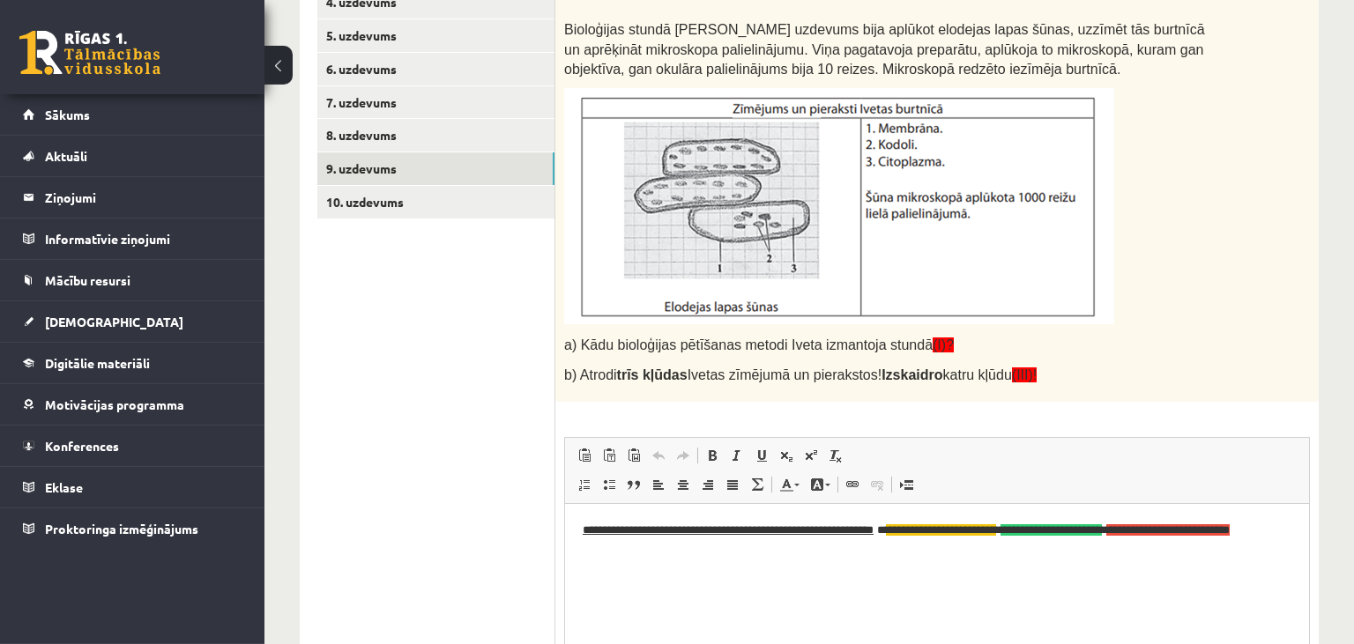
scroll to position [396, 0]
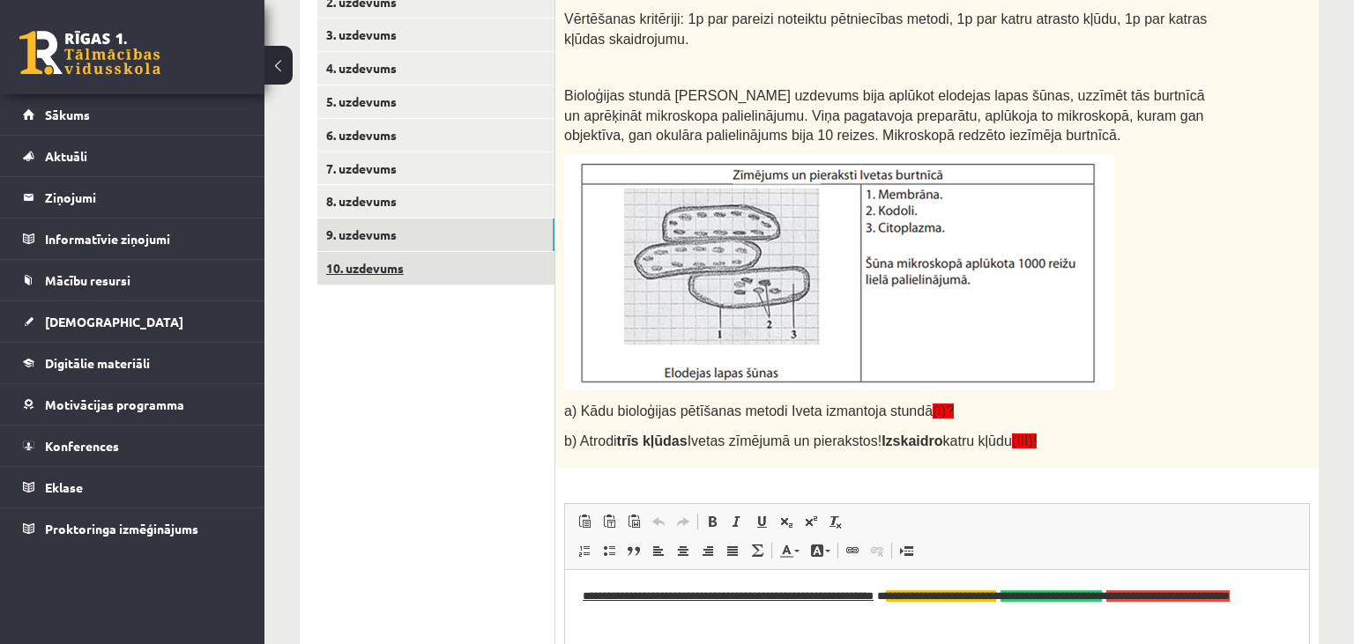
click at [418, 267] on link "10. uzdevums" at bounding box center [435, 268] width 237 height 33
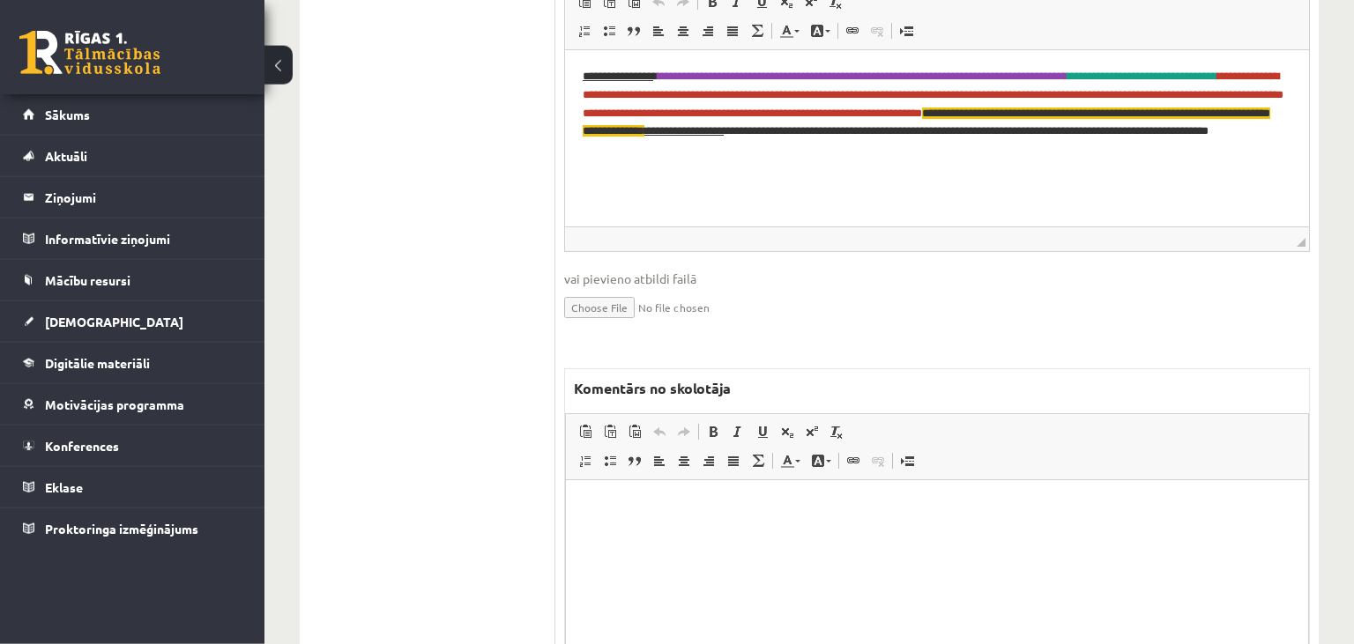
scroll to position [1047, 0]
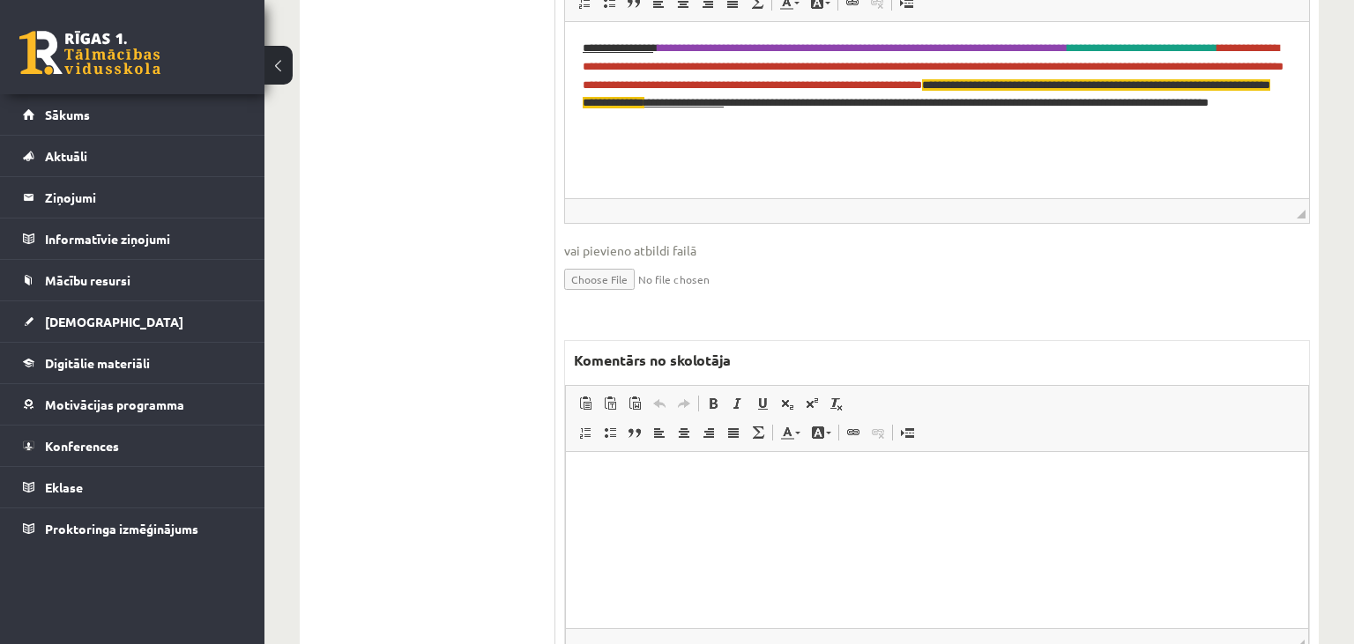
click at [656, 488] on html at bounding box center [937, 539] width 742 height 176
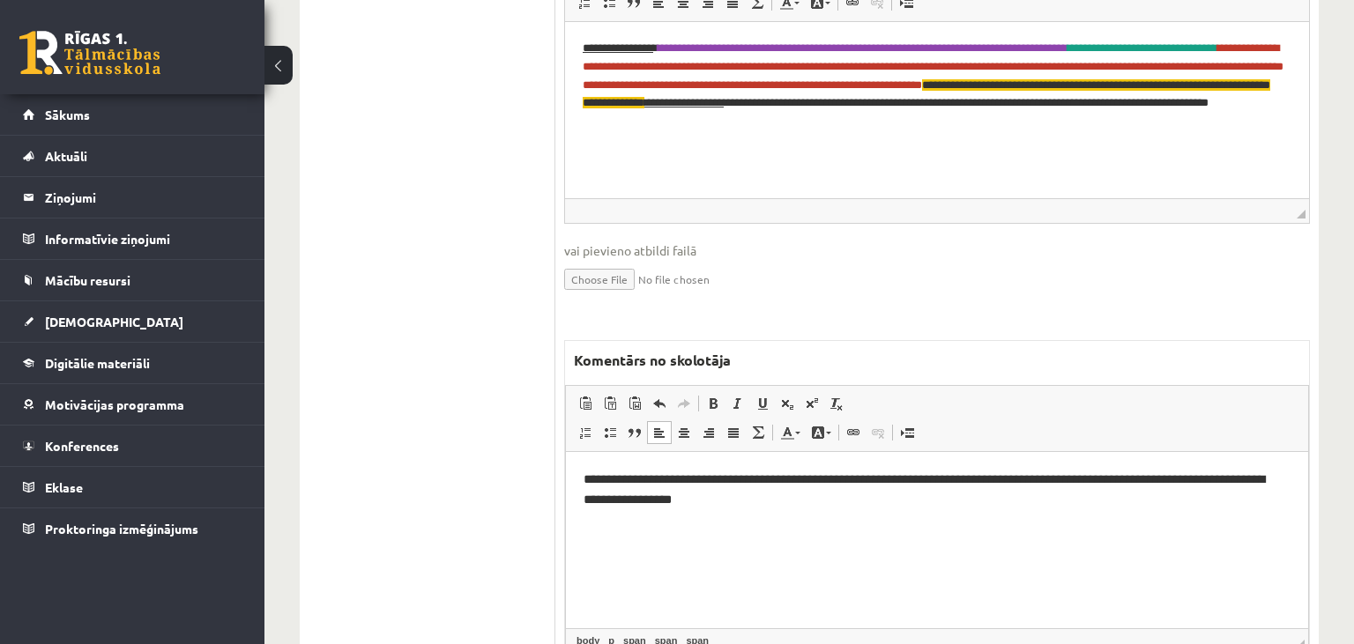
scroll to position [582, 0]
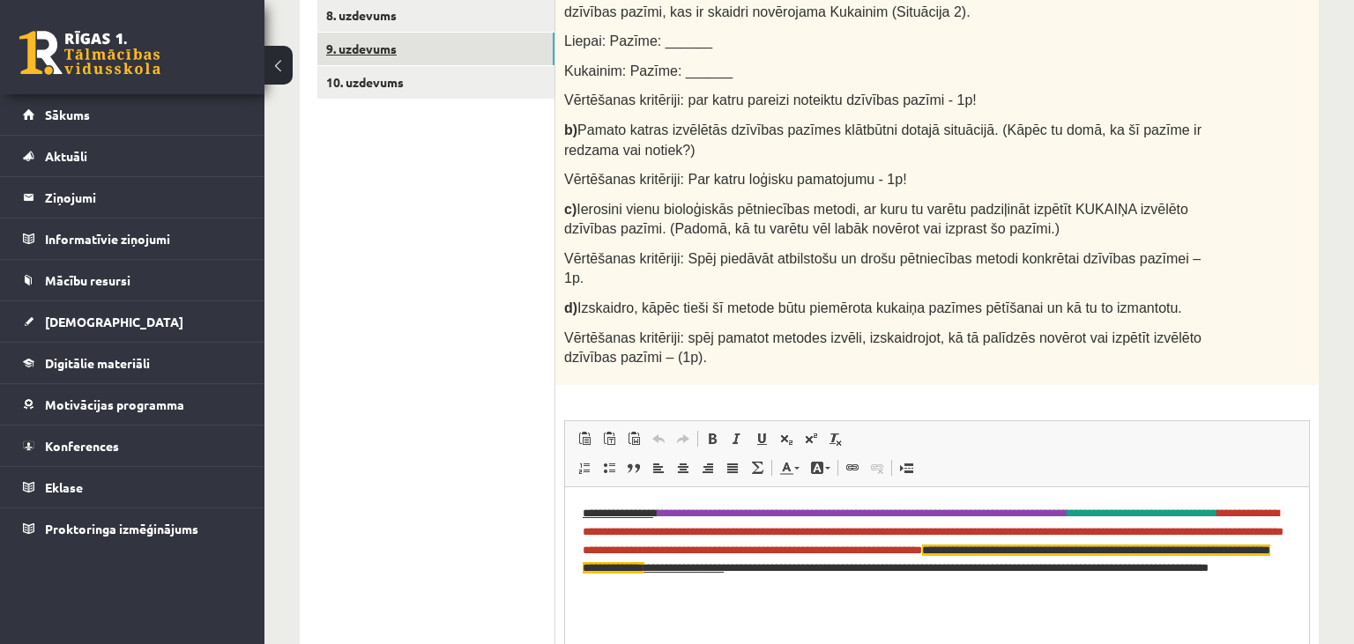
click at [428, 51] on link "9. uzdevums" at bounding box center [435, 49] width 237 height 33
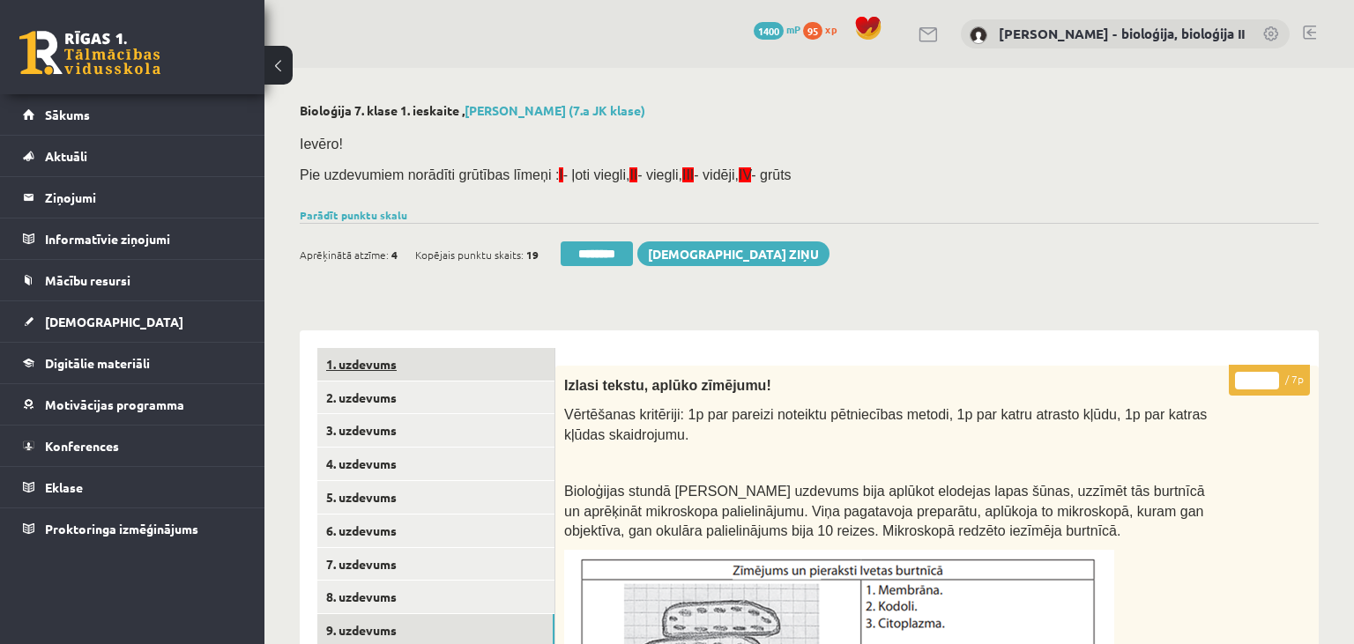
scroll to position [279, 0]
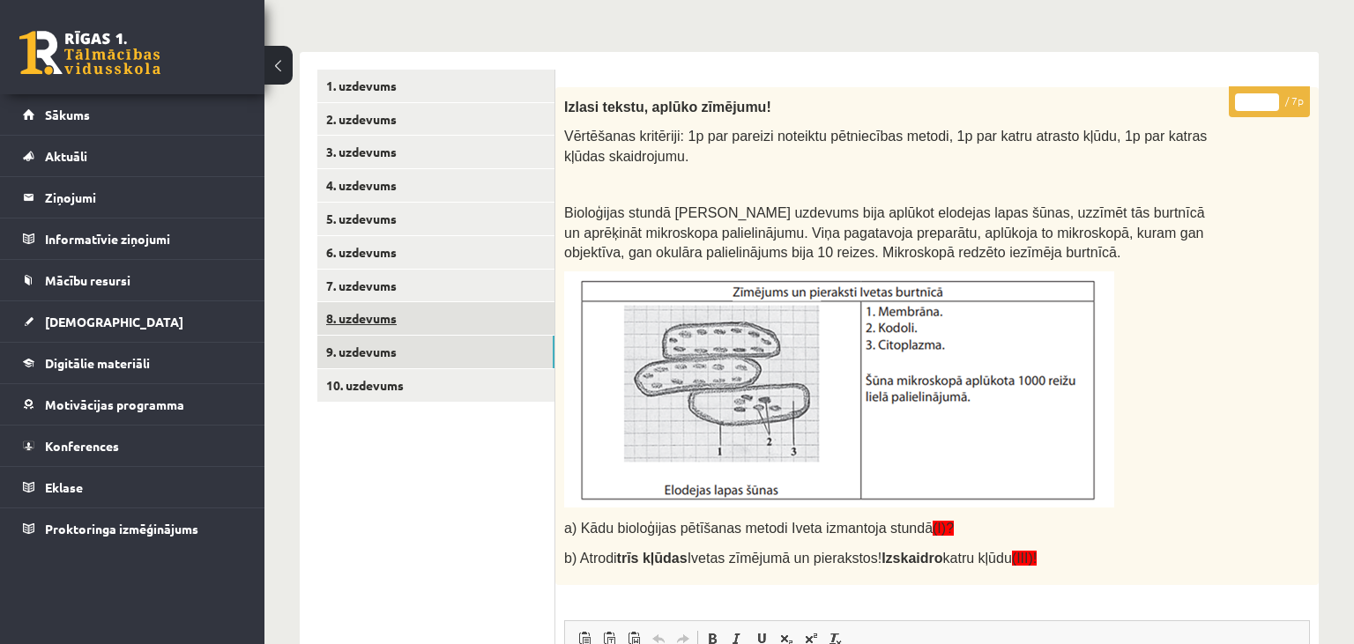
click at [410, 326] on link "8. uzdevums" at bounding box center [435, 318] width 237 height 33
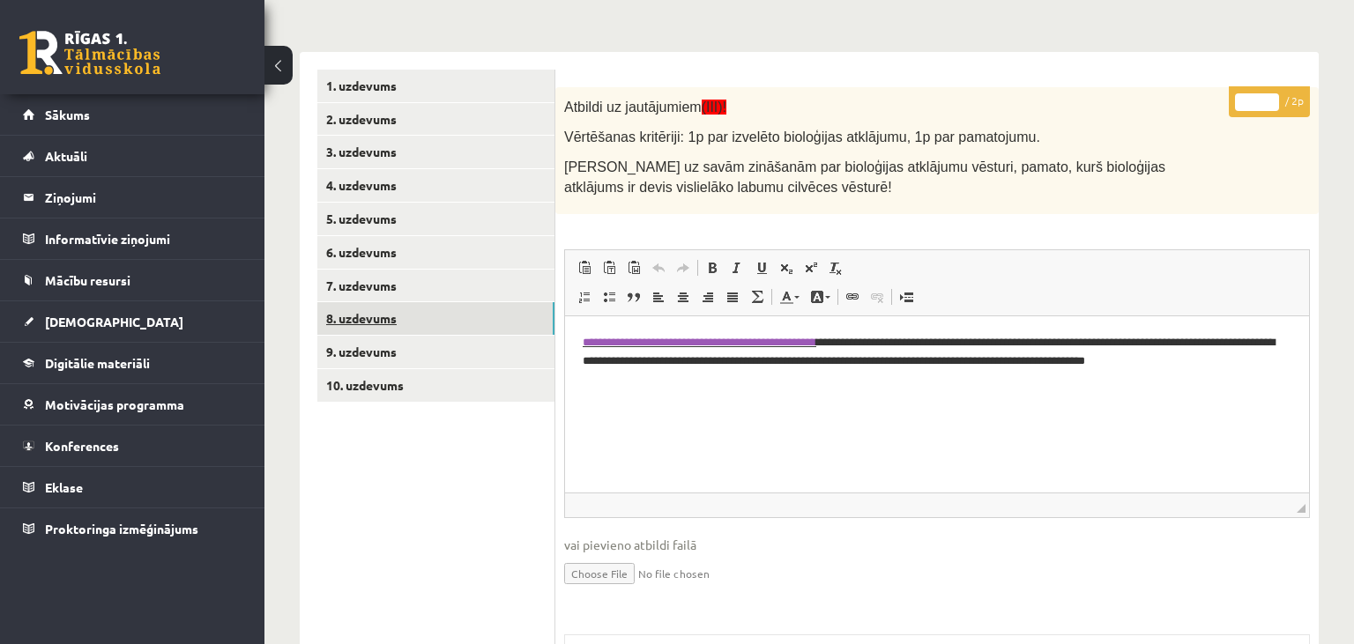
scroll to position [0, 0]
click at [398, 292] on link "7. uzdevums" at bounding box center [435, 286] width 237 height 33
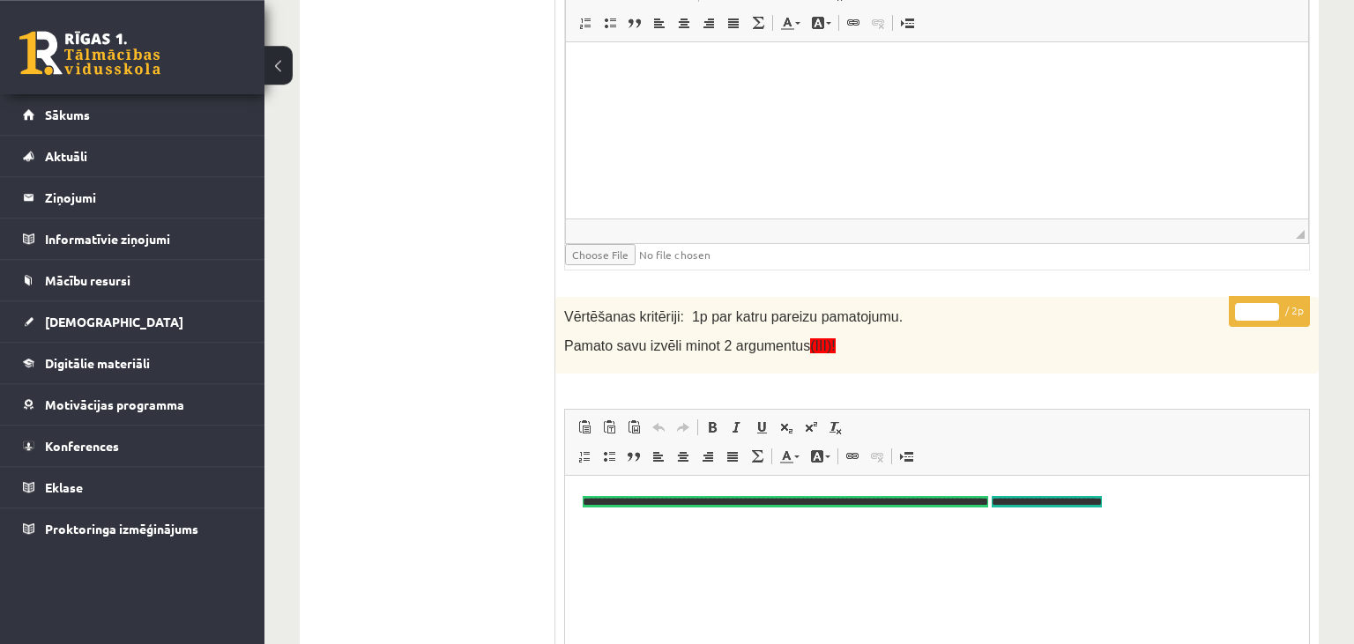
scroll to position [970, 0]
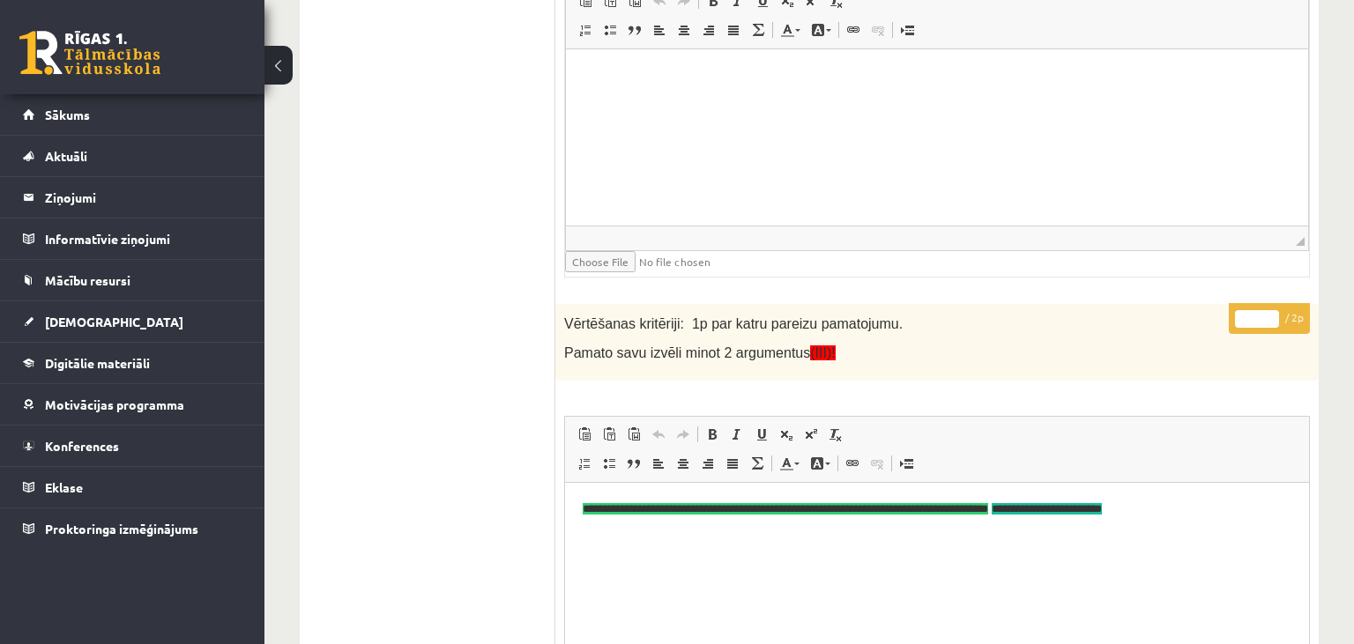
click at [1268, 318] on input "*" at bounding box center [1257, 319] width 44 height 18
type input "*"
click at [1268, 318] on input "*" at bounding box center [1257, 319] width 44 height 18
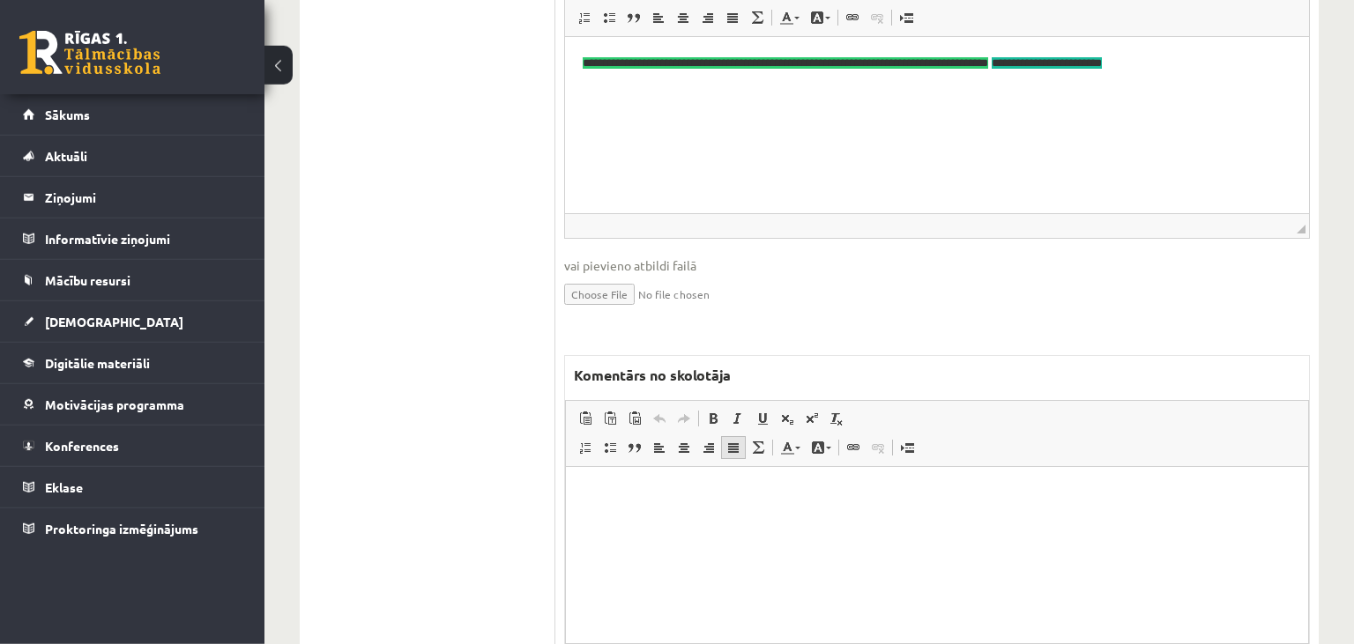
scroll to position [1435, 0]
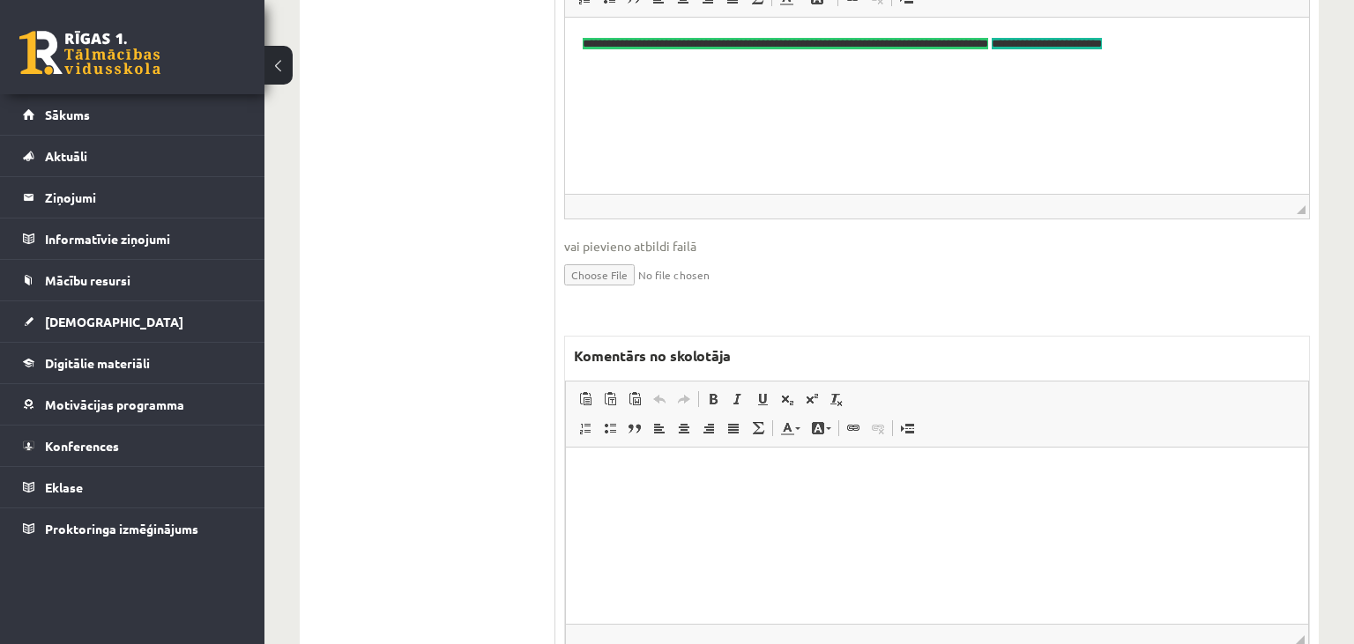
click at [791, 488] on html at bounding box center [937, 535] width 742 height 176
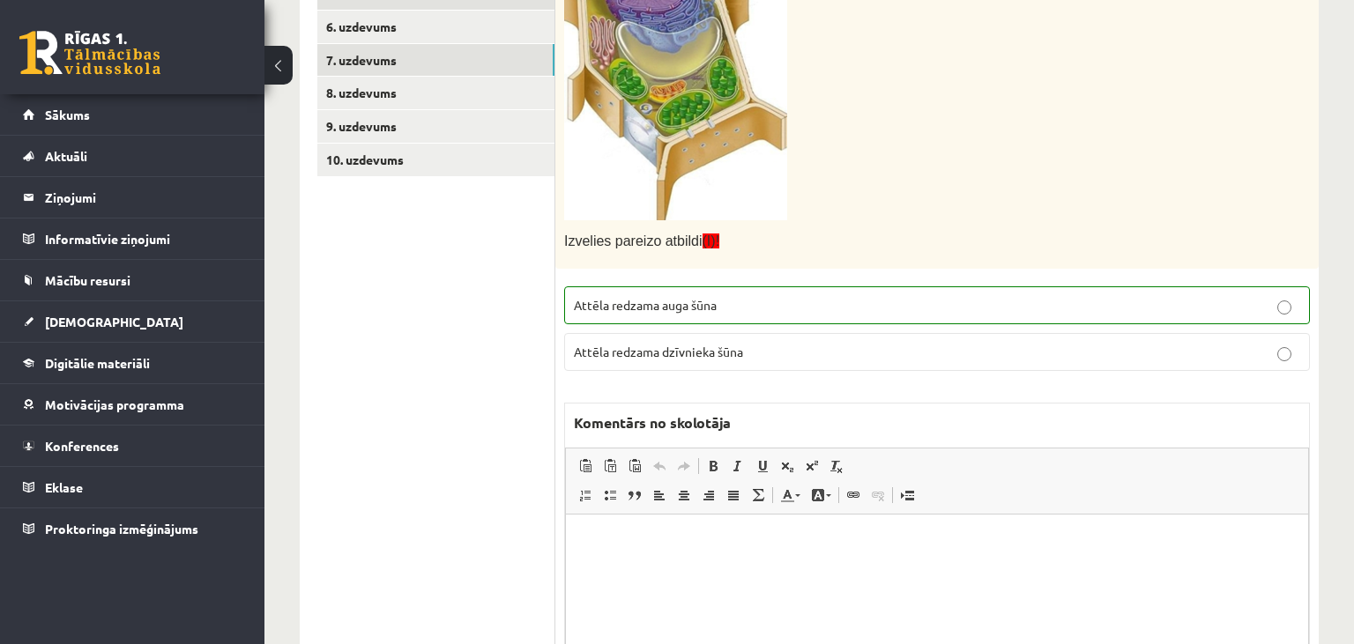
scroll to position [131, 0]
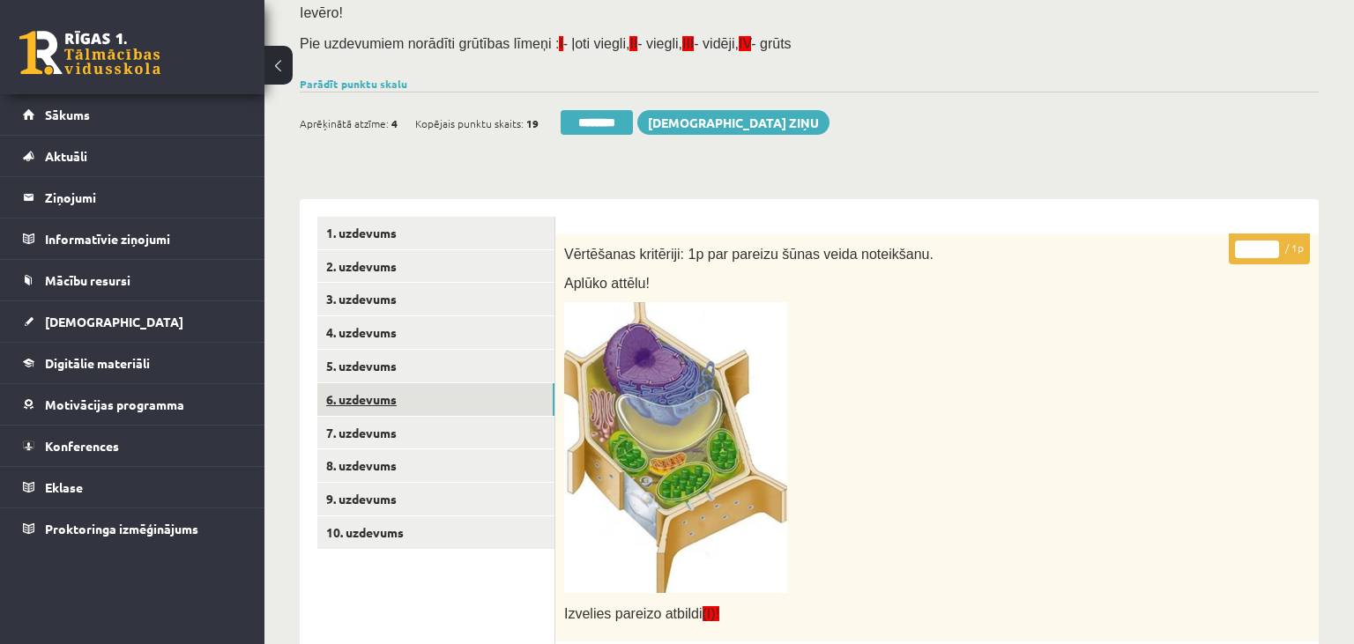
click at [436, 384] on link "6. uzdevums" at bounding box center [435, 399] width 237 height 33
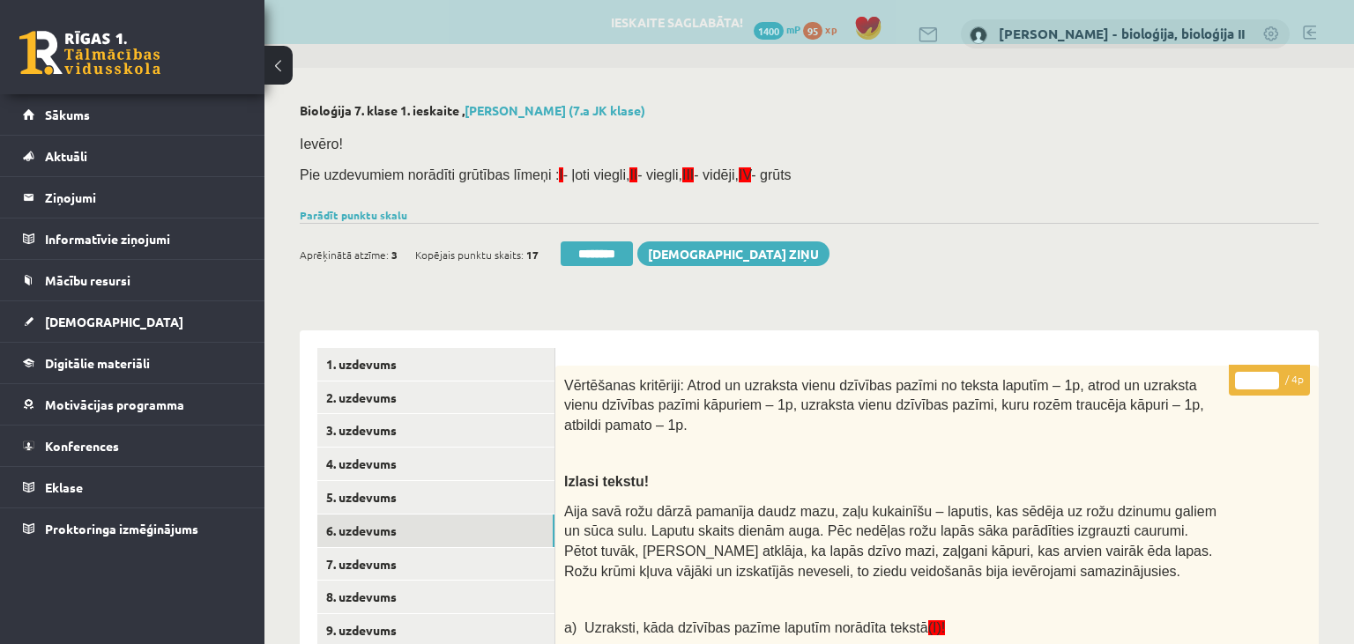
scroll to position [0, 0]
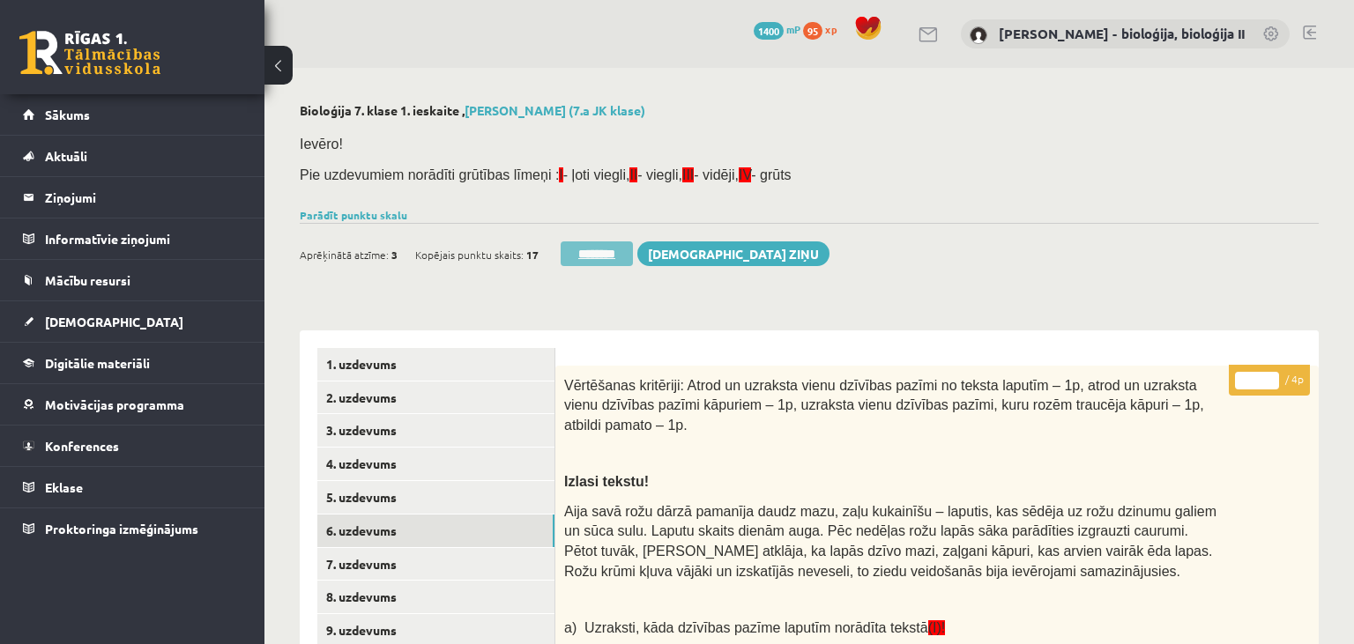
click at [599, 257] on input "********" at bounding box center [597, 254] width 72 height 25
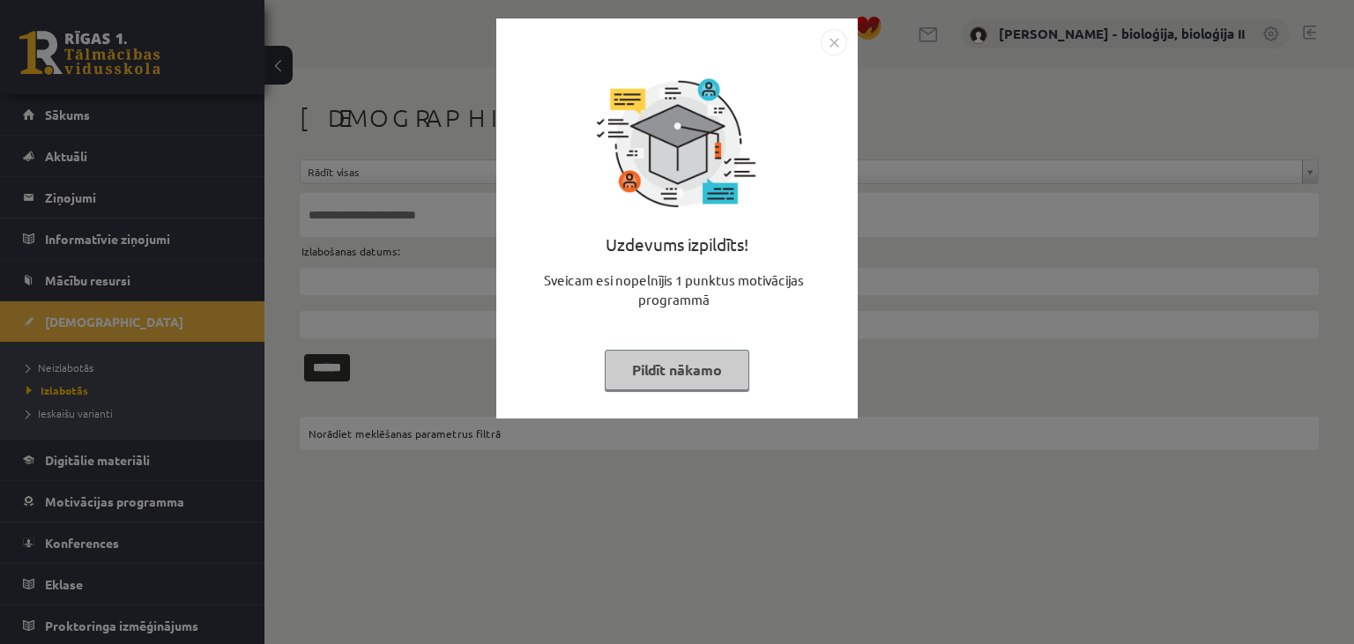
click at [689, 376] on button "Pildīt nākamo" at bounding box center [677, 370] width 145 height 41
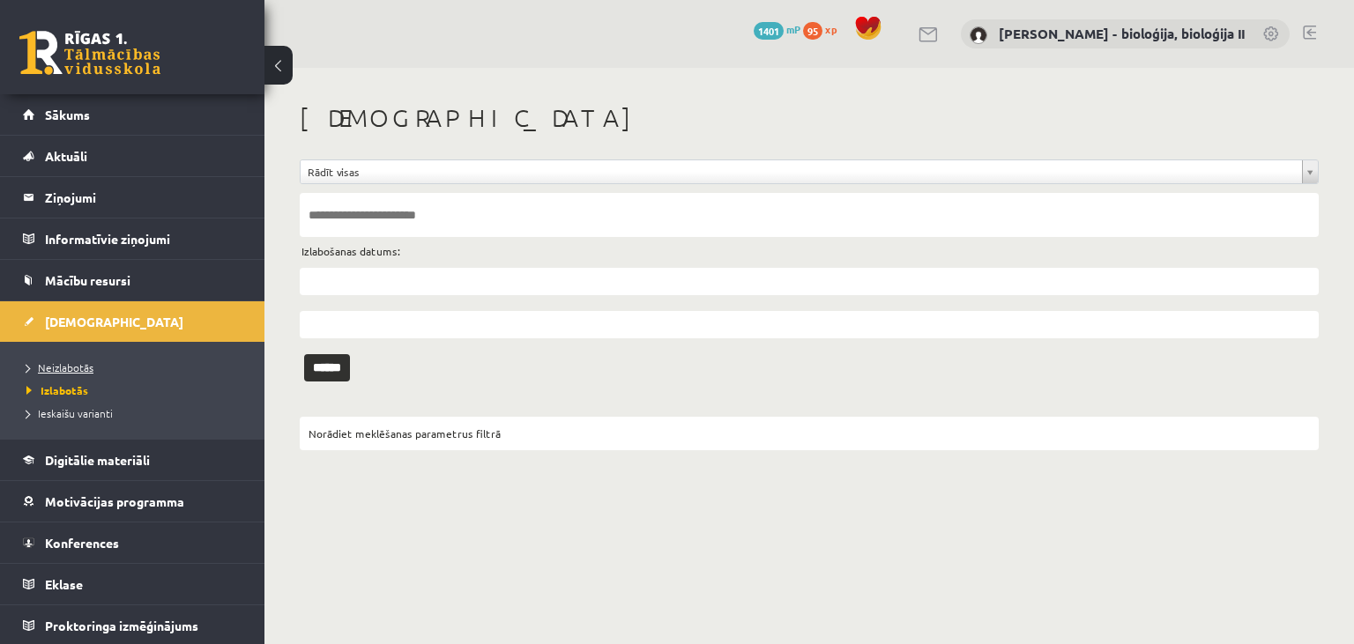
click at [88, 364] on span "Neizlabotās" at bounding box center [59, 368] width 67 height 14
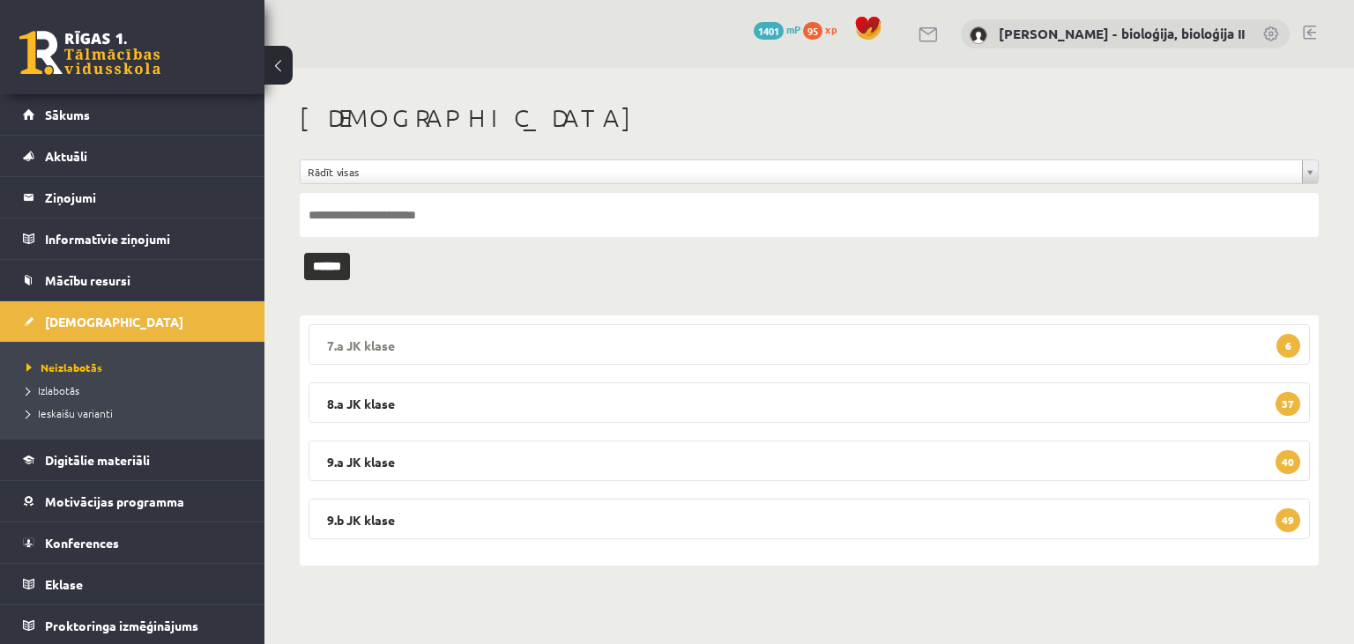
click at [784, 345] on legend "7.a JK klase 6" at bounding box center [809, 344] width 1001 height 41
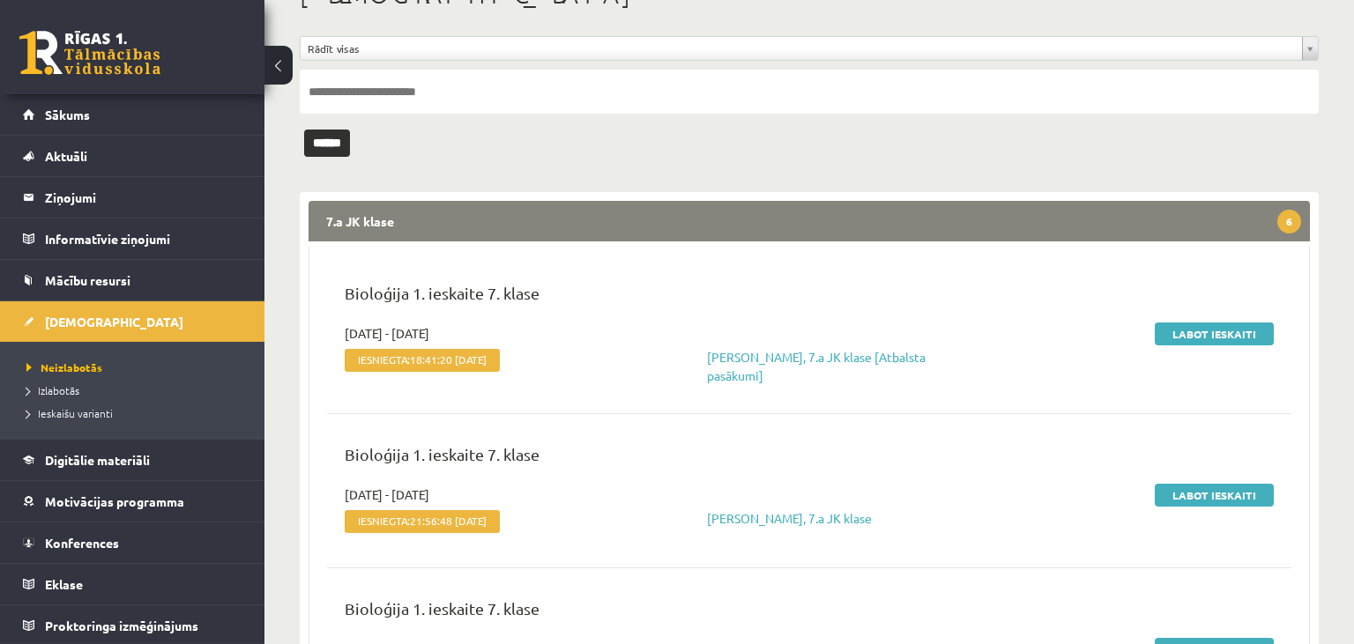
scroll to position [279, 0]
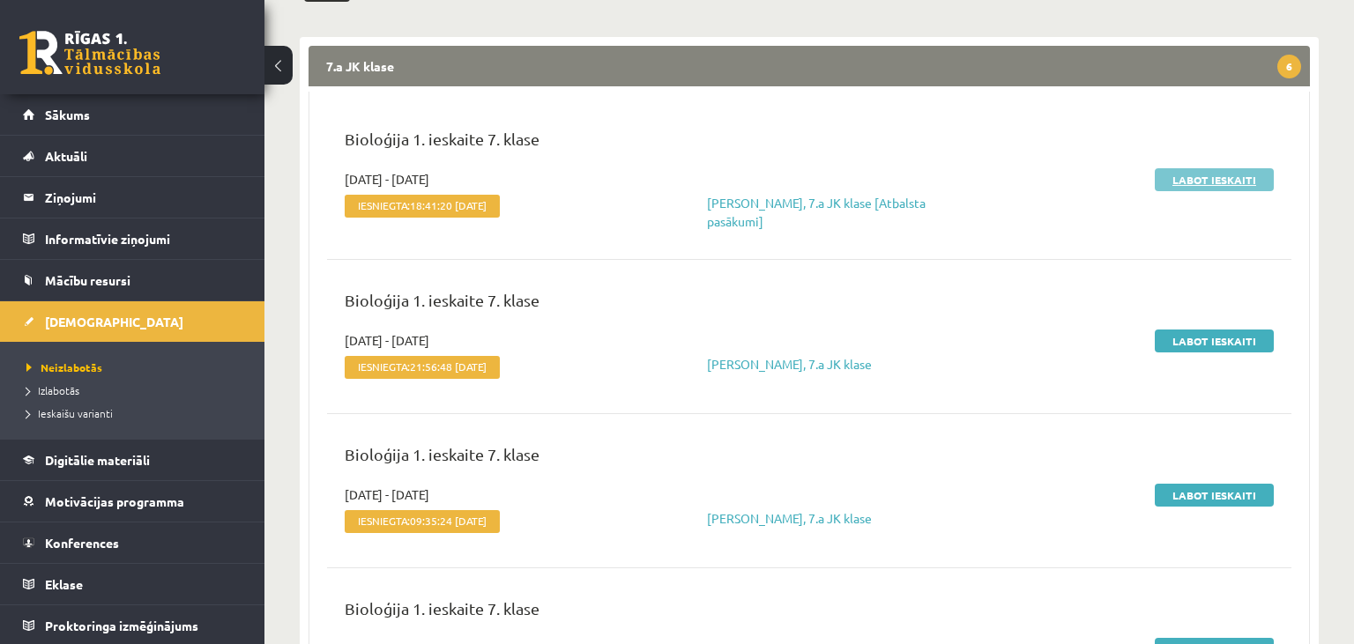
click at [1195, 184] on link "Labot ieskaiti" at bounding box center [1214, 179] width 119 height 23
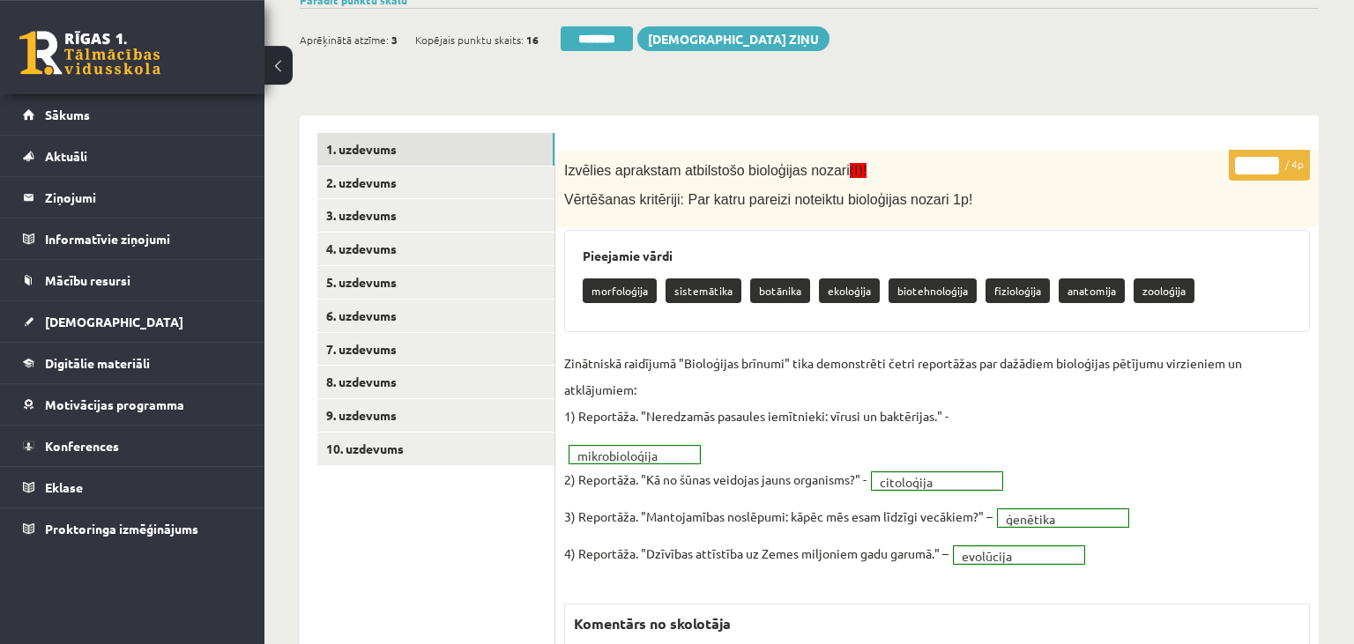
scroll to position [119, 0]
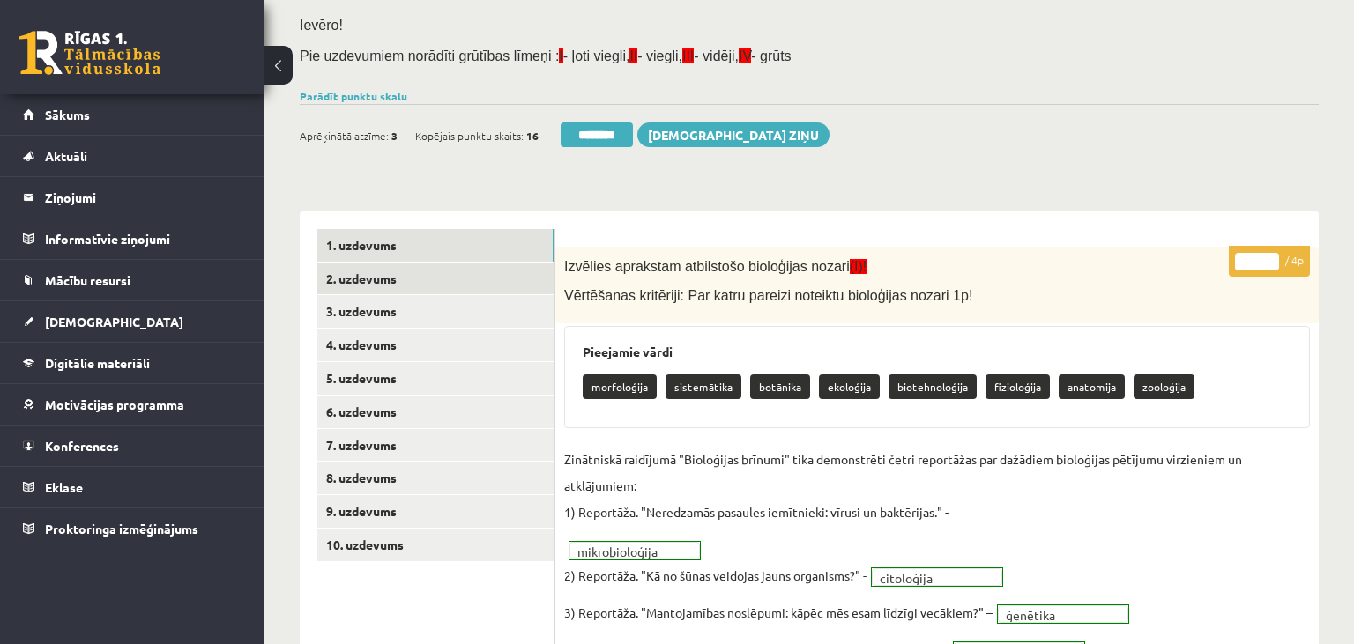
click at [463, 277] on link "2. uzdevums" at bounding box center [435, 279] width 237 height 33
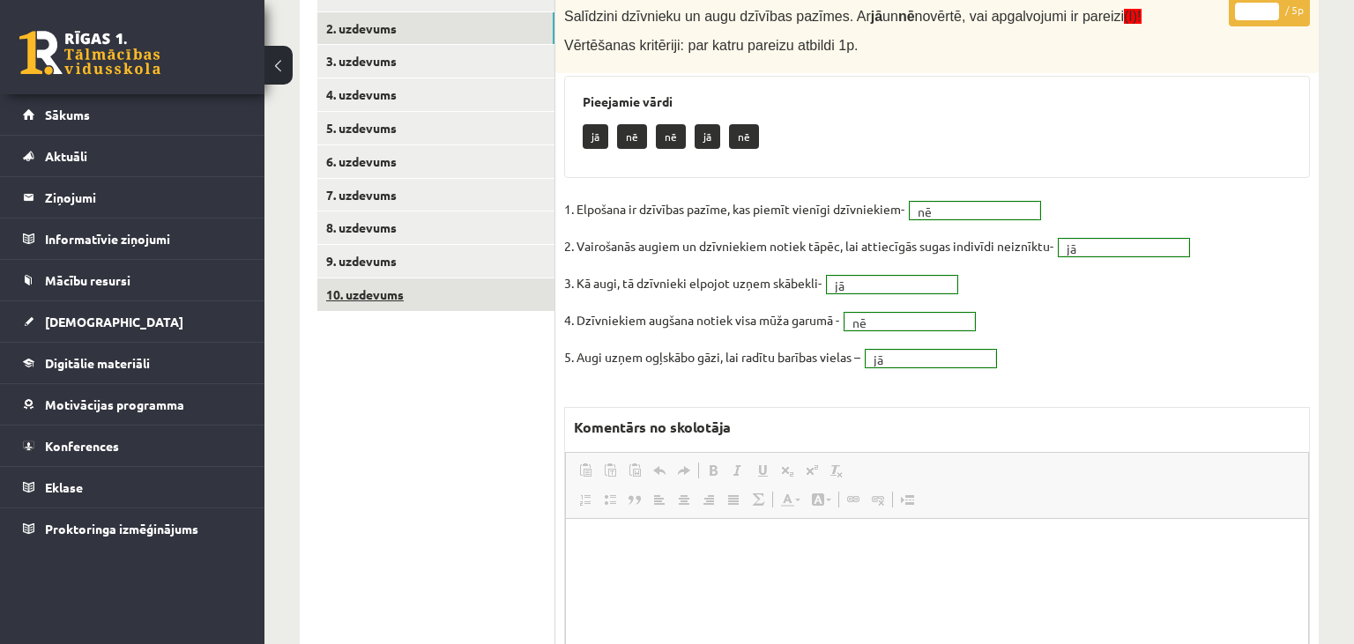
scroll to position [0, 0]
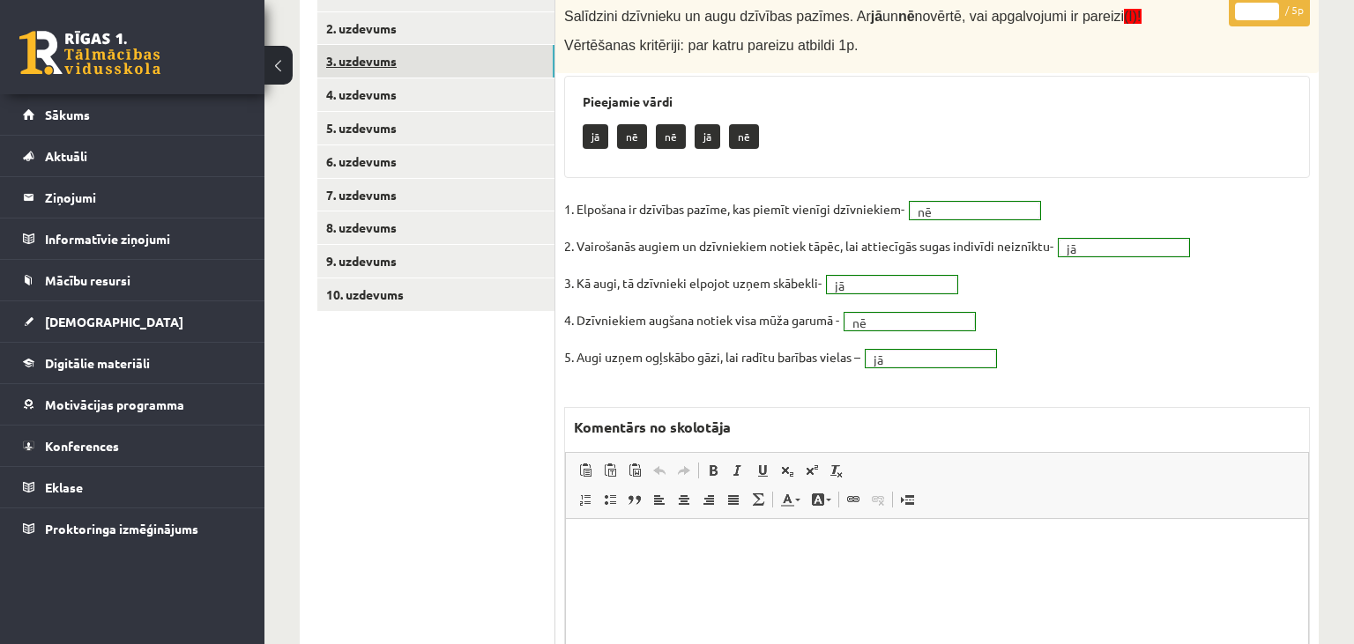
click at [424, 61] on link "3. uzdevums" at bounding box center [435, 61] width 237 height 33
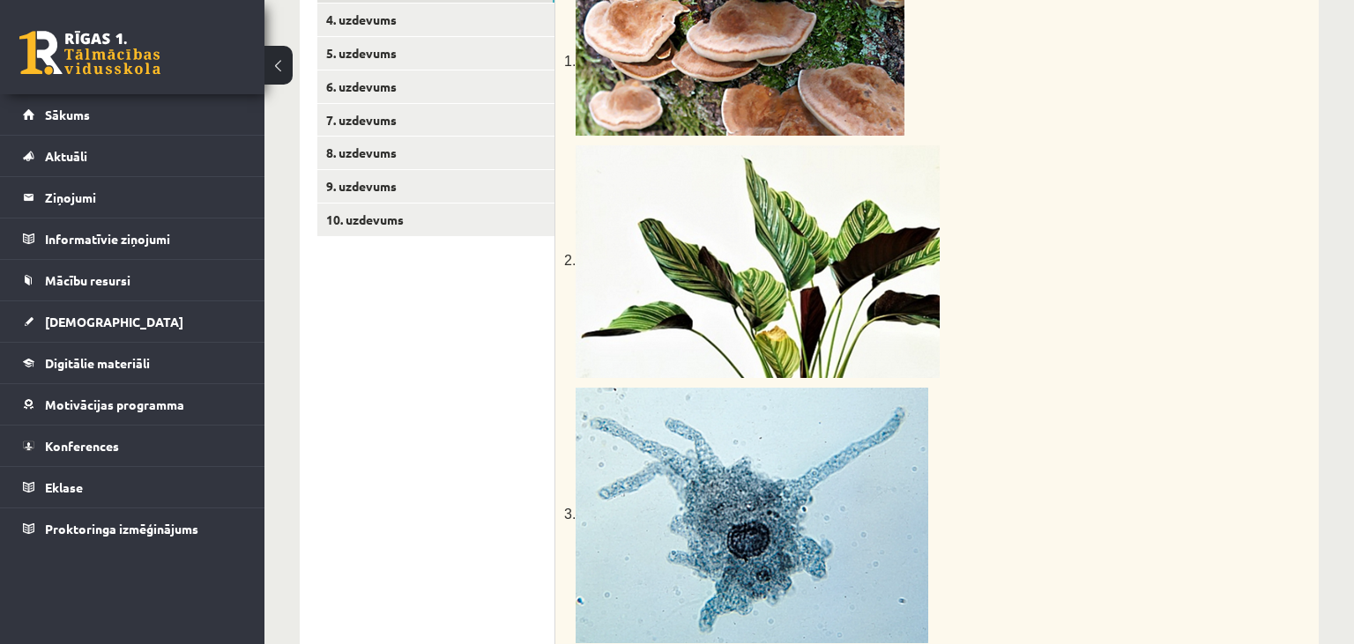
scroll to position [165, 0]
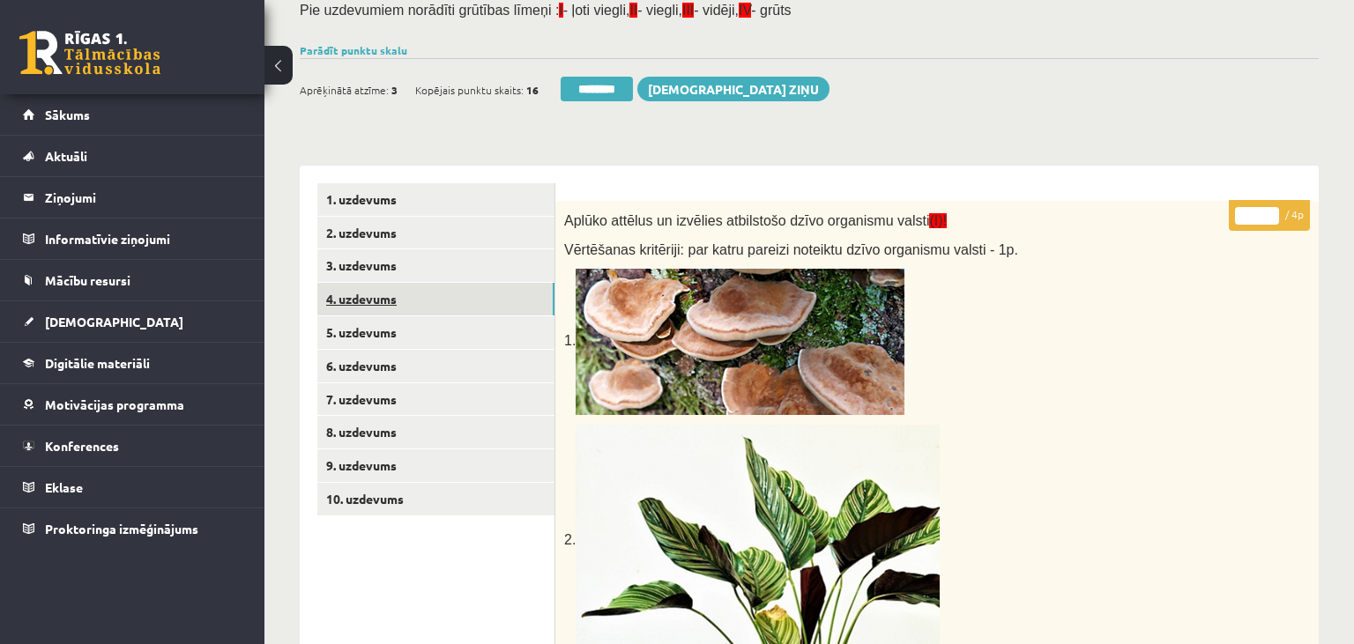
click at [413, 310] on link "4. uzdevums" at bounding box center [435, 299] width 237 height 33
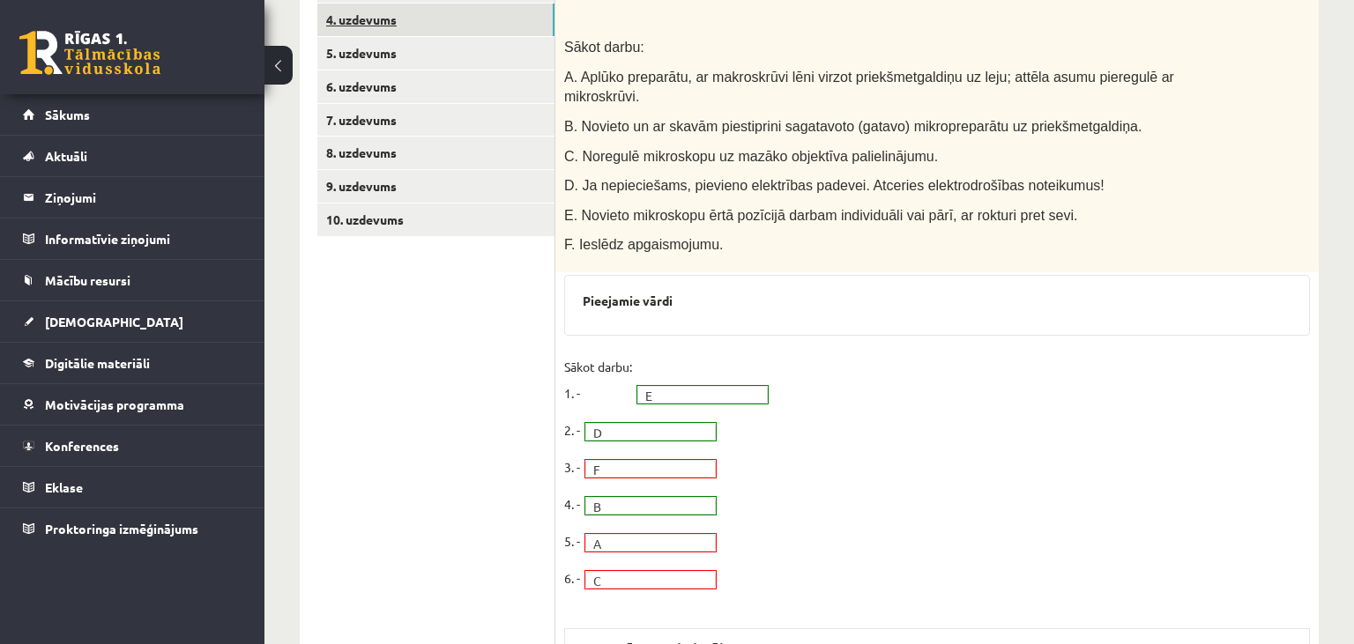
scroll to position [0, 0]
click at [428, 51] on link "5. uzdevums" at bounding box center [435, 53] width 237 height 33
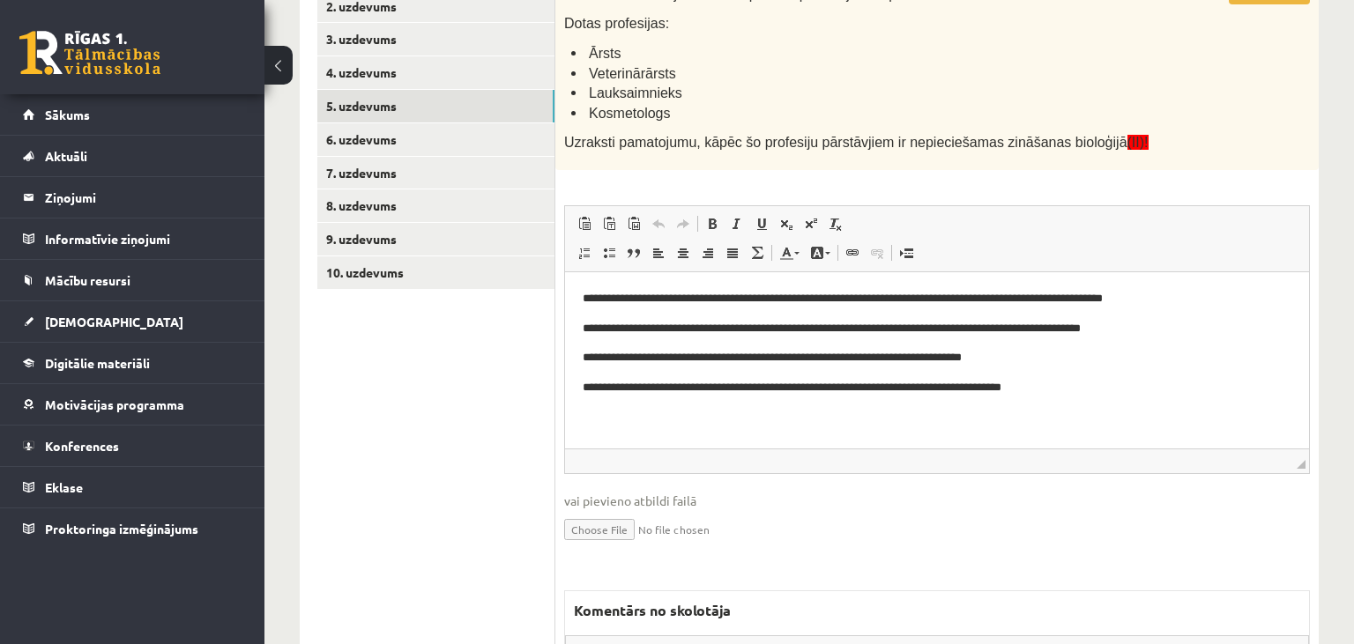
scroll to position [113, 0]
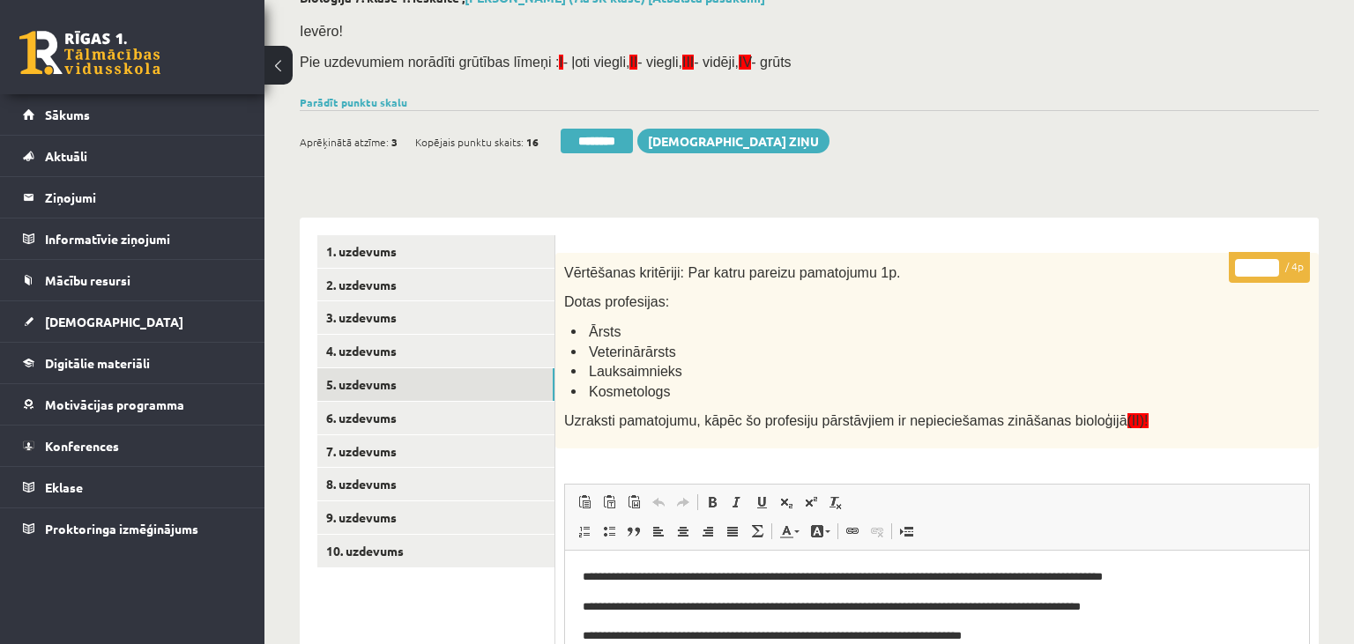
click at [1275, 272] on input "*" at bounding box center [1257, 268] width 44 height 18
click at [1275, 262] on input "*" at bounding box center [1257, 268] width 44 height 18
type input "*"
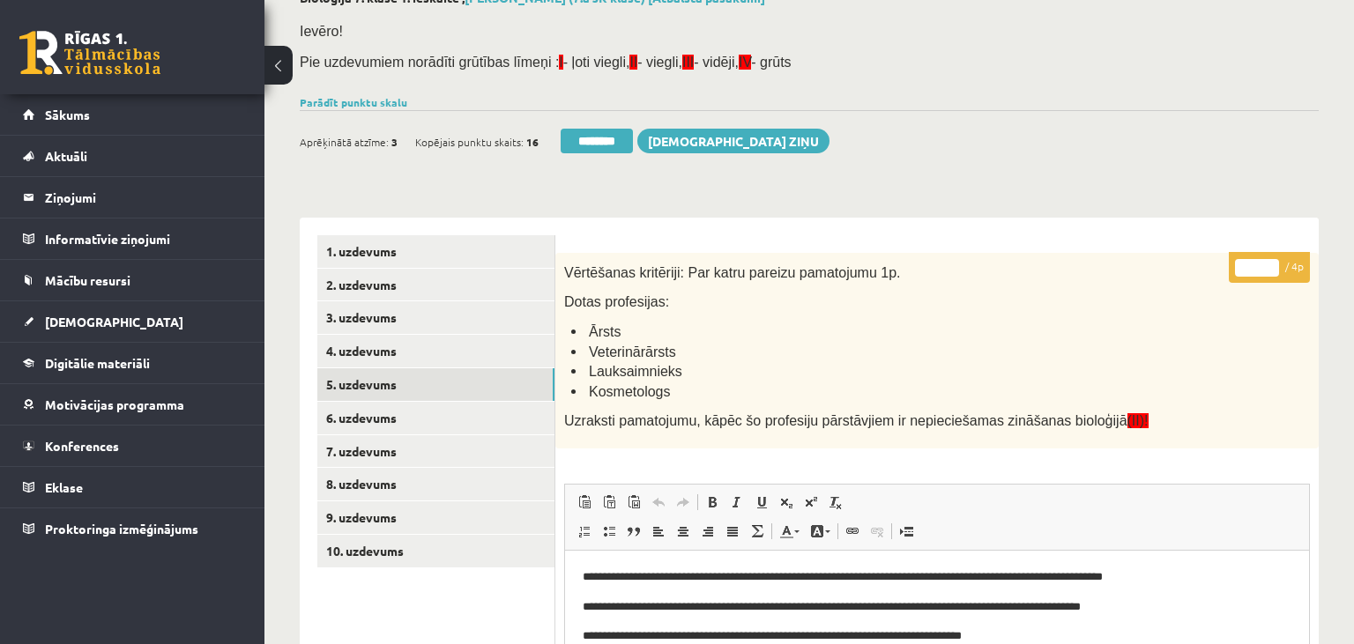
click at [1275, 262] on input "*" at bounding box center [1257, 268] width 44 height 18
click at [365, 411] on link "6. uzdevums" at bounding box center [435, 418] width 237 height 33
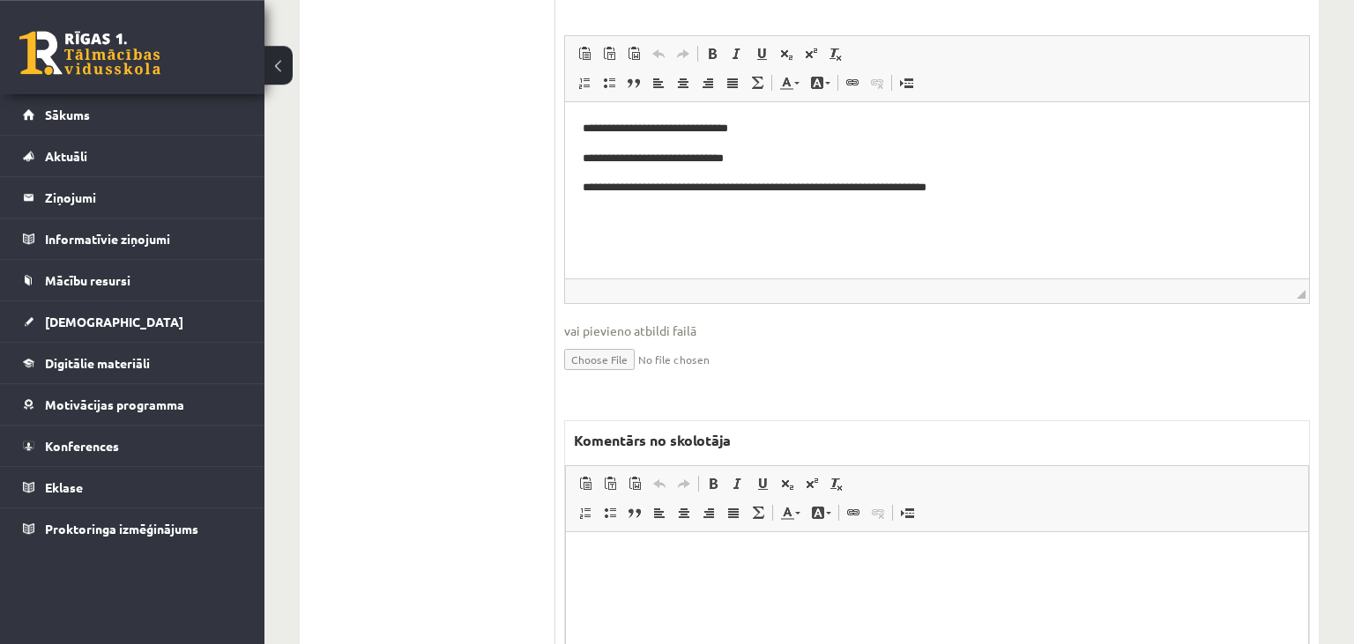
scroll to position [764, 0]
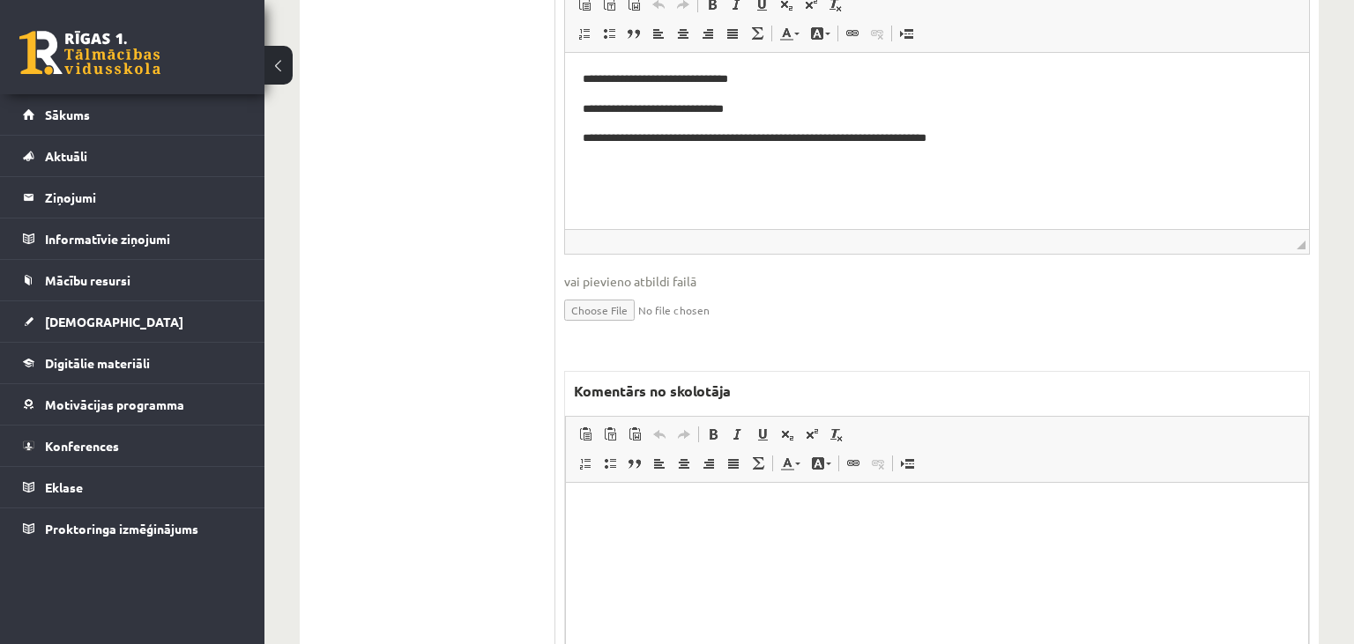
click at [702, 517] on p "Editor, wiswyg-editor-47024911055360-1758018622-10" at bounding box center [937, 509] width 707 height 19
click at [718, 541] on p "**********" at bounding box center [938, 539] width 708 height 19
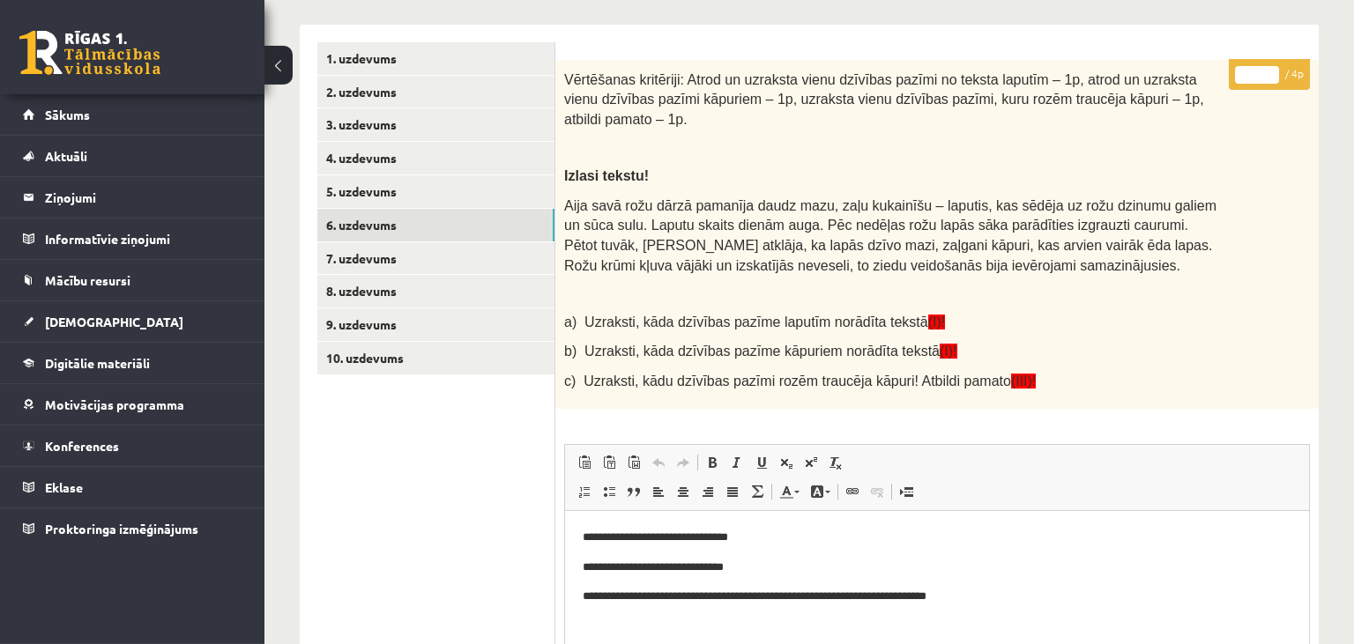
scroll to position [205, 0]
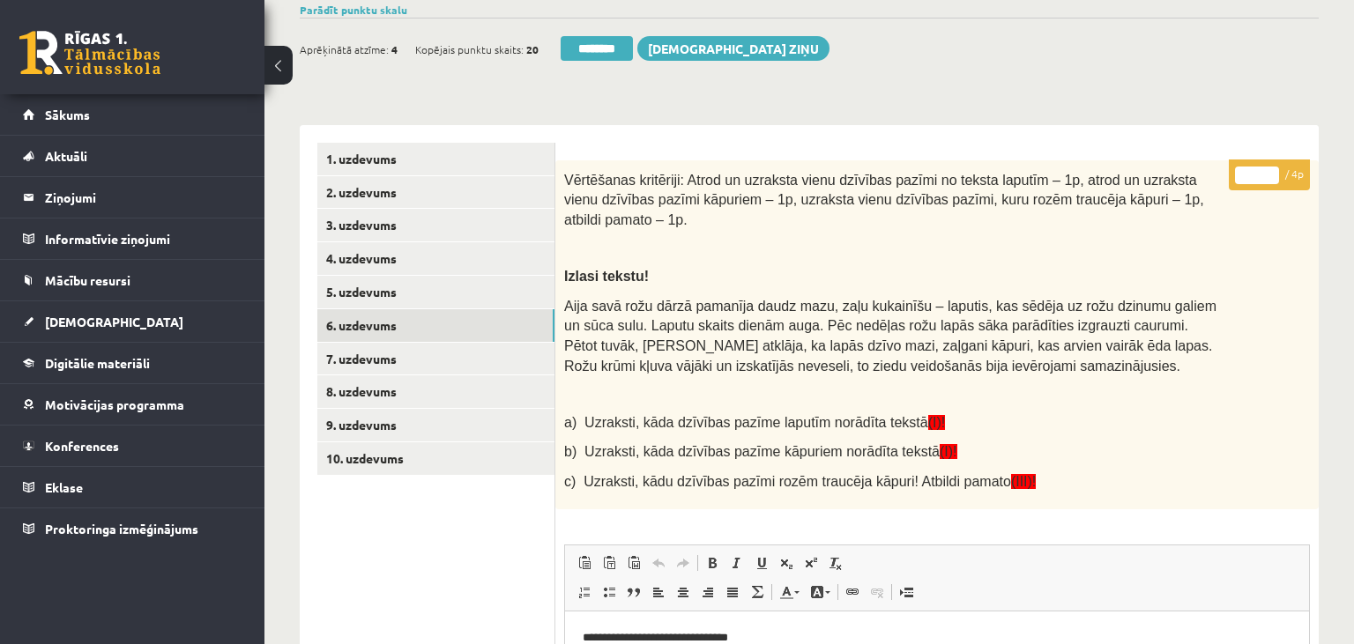
type input "*"
click at [1272, 171] on input "*" at bounding box center [1257, 176] width 44 height 18
click at [369, 359] on link "7. uzdevums" at bounding box center [435, 359] width 237 height 33
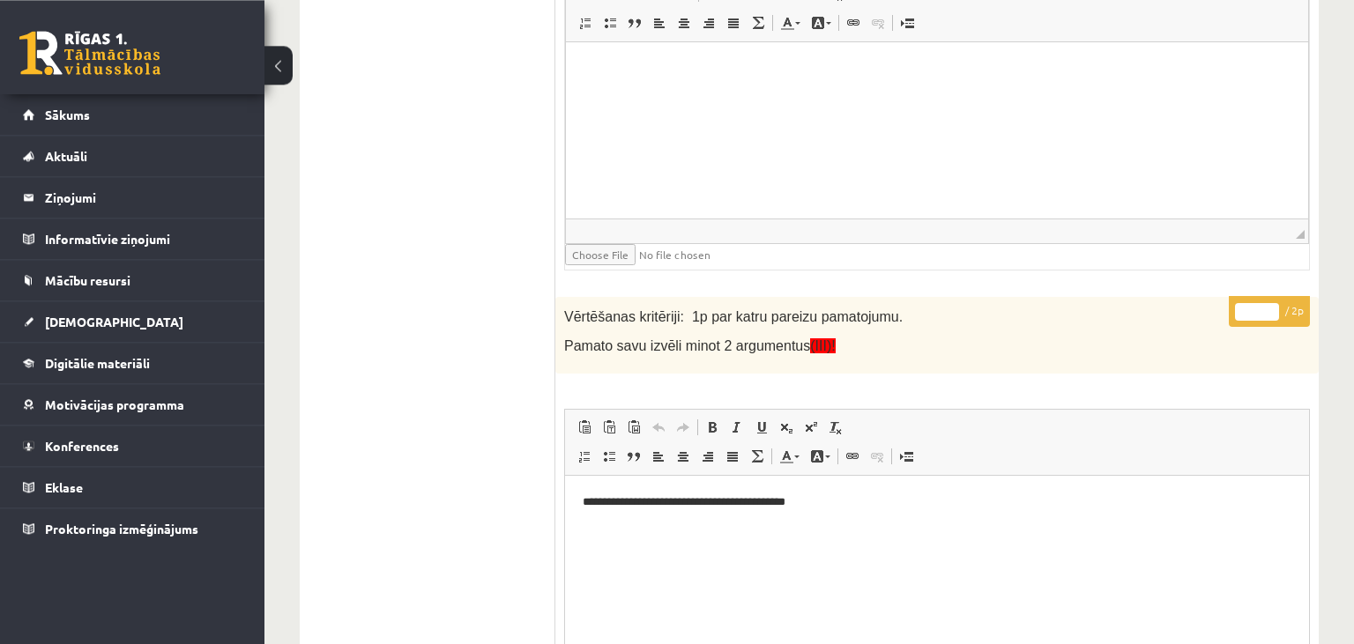
scroll to position [1044, 0]
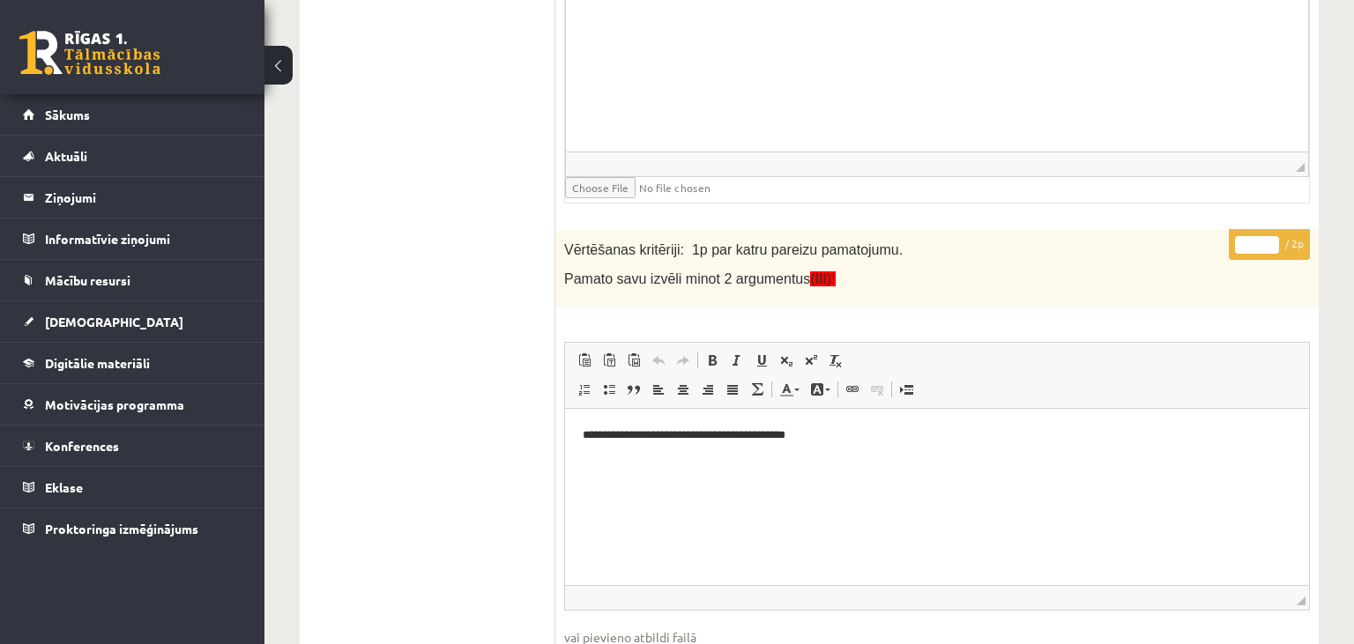
click at [1268, 237] on input "*" at bounding box center [1257, 245] width 44 height 18
type input "*"
click at [1268, 237] on input "*" at bounding box center [1257, 245] width 44 height 18
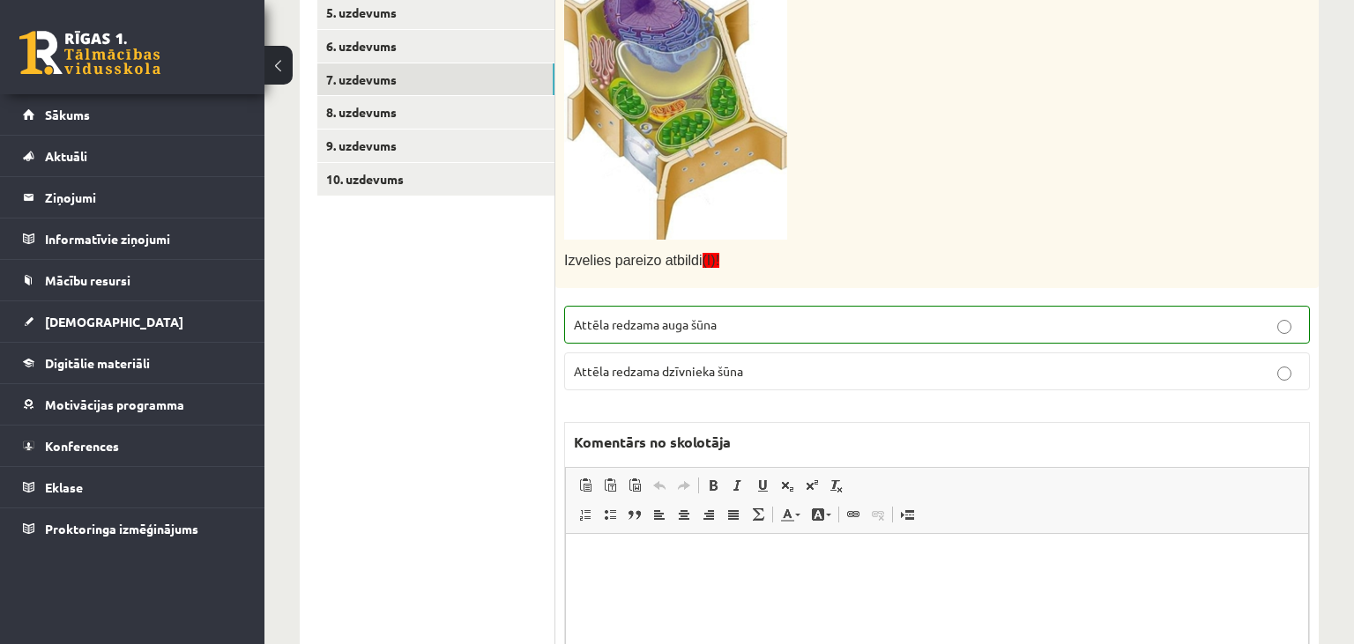
scroll to position [113, 0]
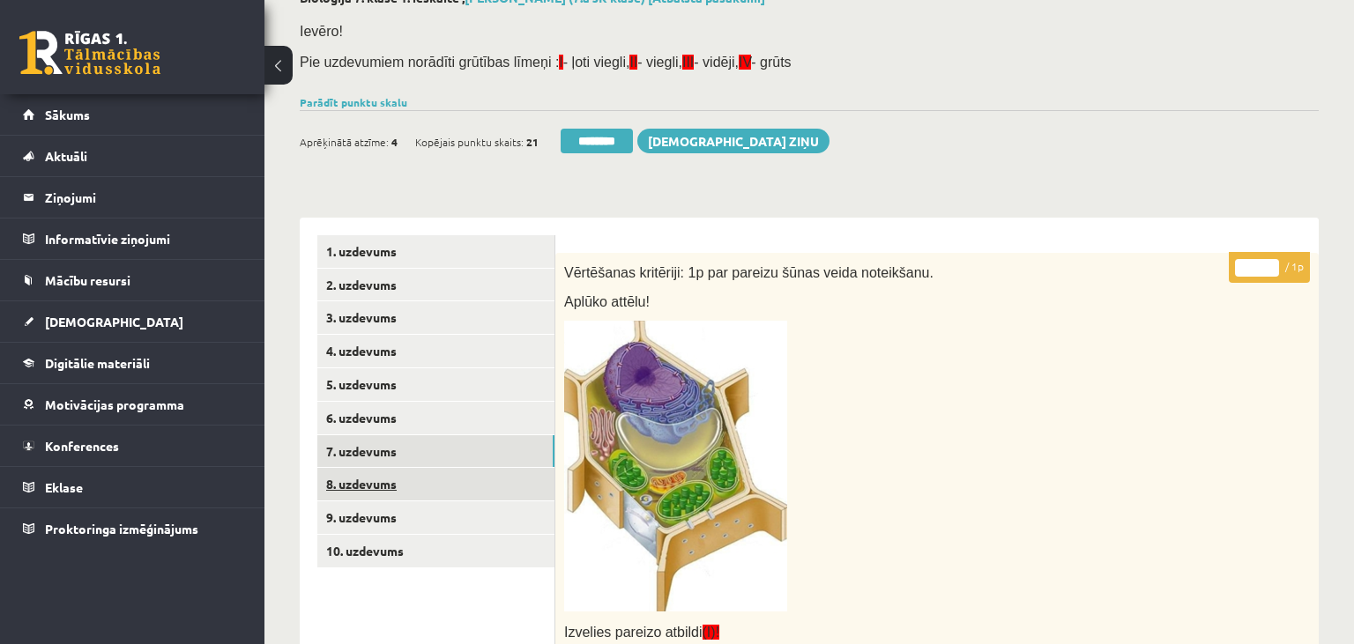
click at [450, 488] on link "8. uzdevums" at bounding box center [435, 484] width 237 height 33
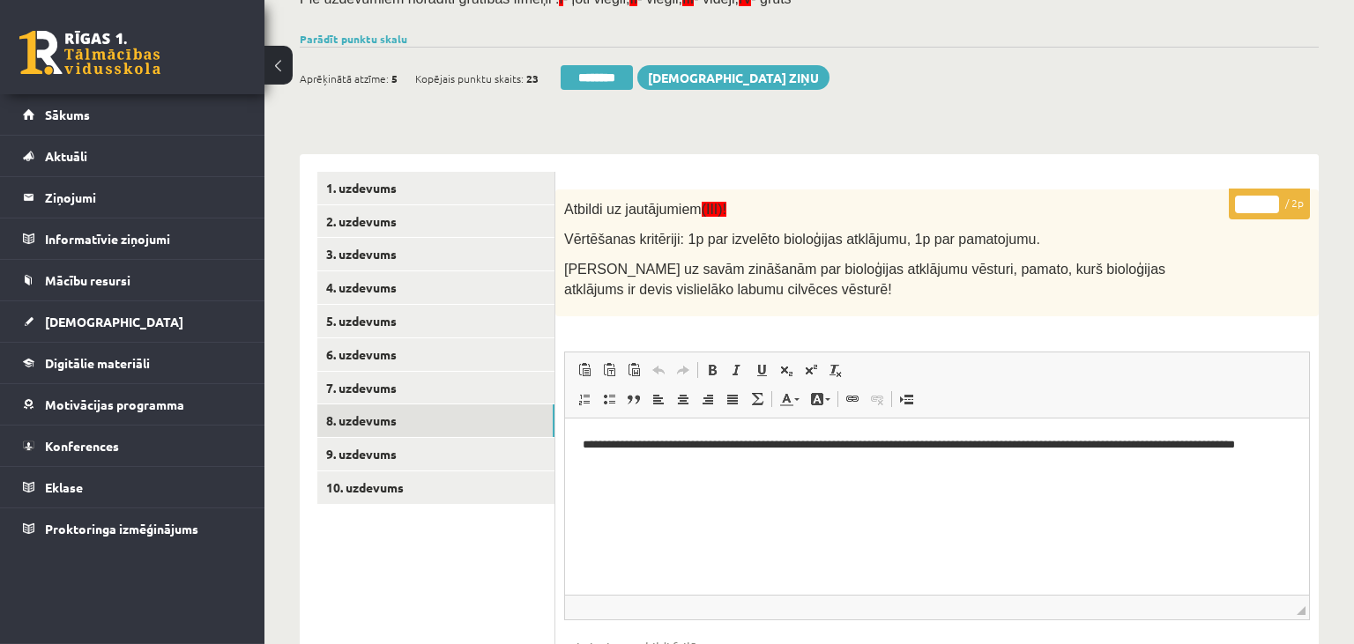
scroll to position [205, 0]
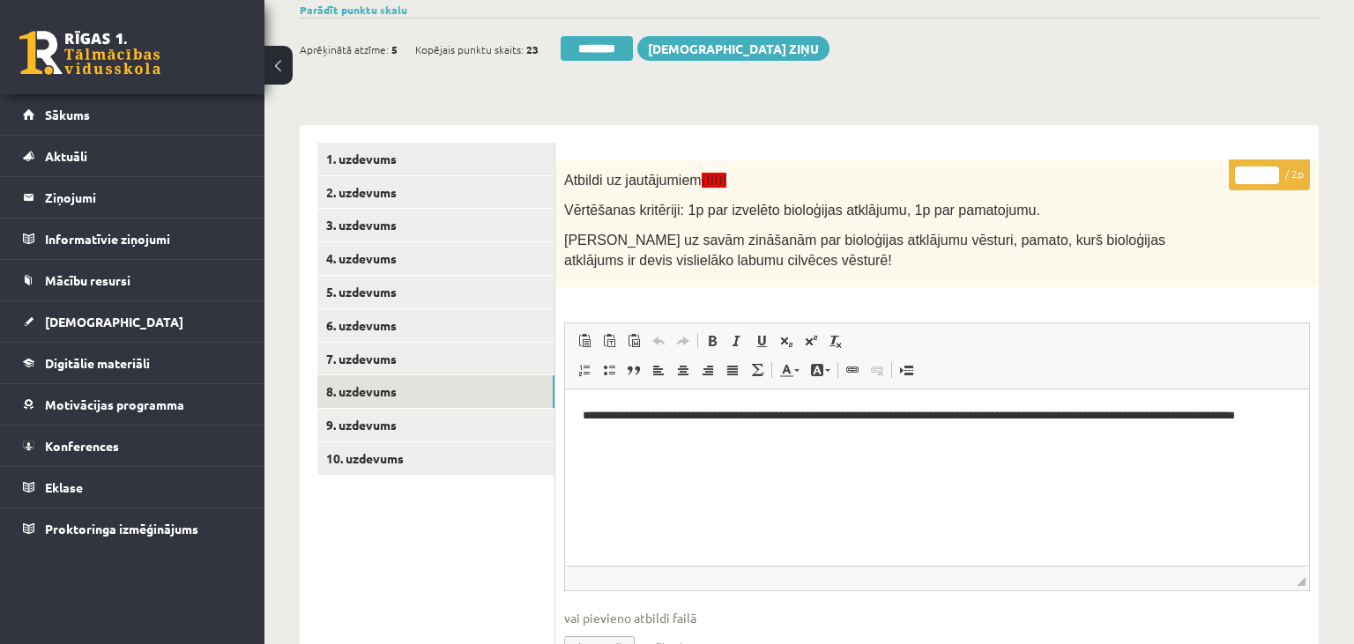
click at [1266, 171] on input "*" at bounding box center [1257, 176] width 44 height 18
type input "*"
click at [1266, 171] on input "*" at bounding box center [1257, 176] width 44 height 18
click at [444, 432] on link "9. uzdevums" at bounding box center [435, 425] width 237 height 33
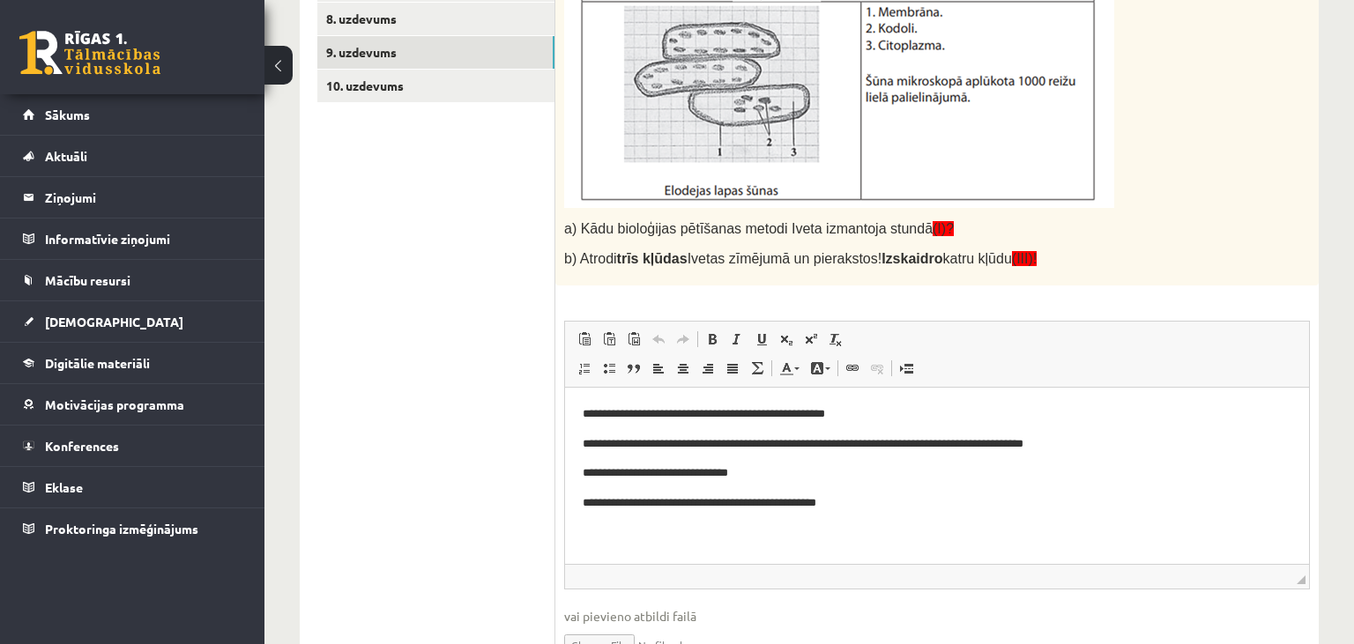
scroll to position [0, 0]
drag, startPoint x: 615, startPoint y: 446, endPoint x: 1096, endPoint y: 453, distance: 480.5
click at [1096, 453] on p "**********" at bounding box center [938, 445] width 710 height 19
drag, startPoint x: 586, startPoint y: 475, endPoint x: 789, endPoint y: 477, distance: 202.8
click at [789, 477] on p "**********" at bounding box center [938, 474] width 710 height 19
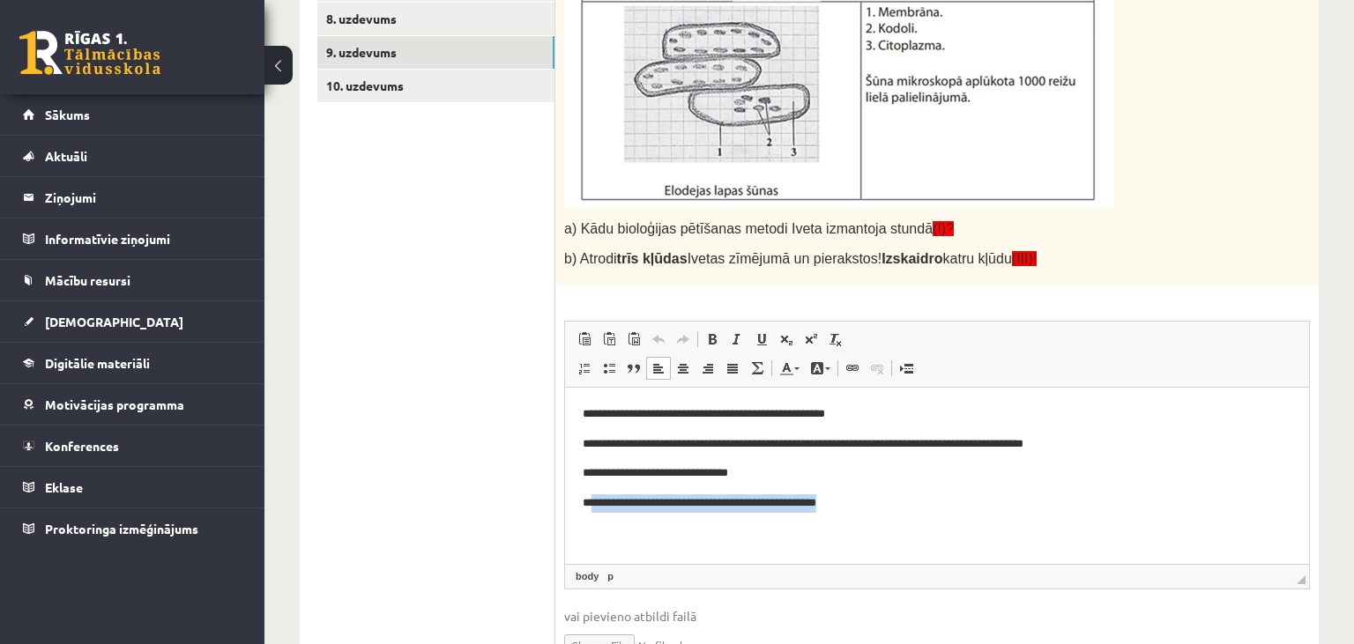
drag, startPoint x: 592, startPoint y: 504, endPoint x: 899, endPoint y: 556, distance: 312.0
click at [899, 556] on html "**********" at bounding box center [937, 476] width 744 height 176
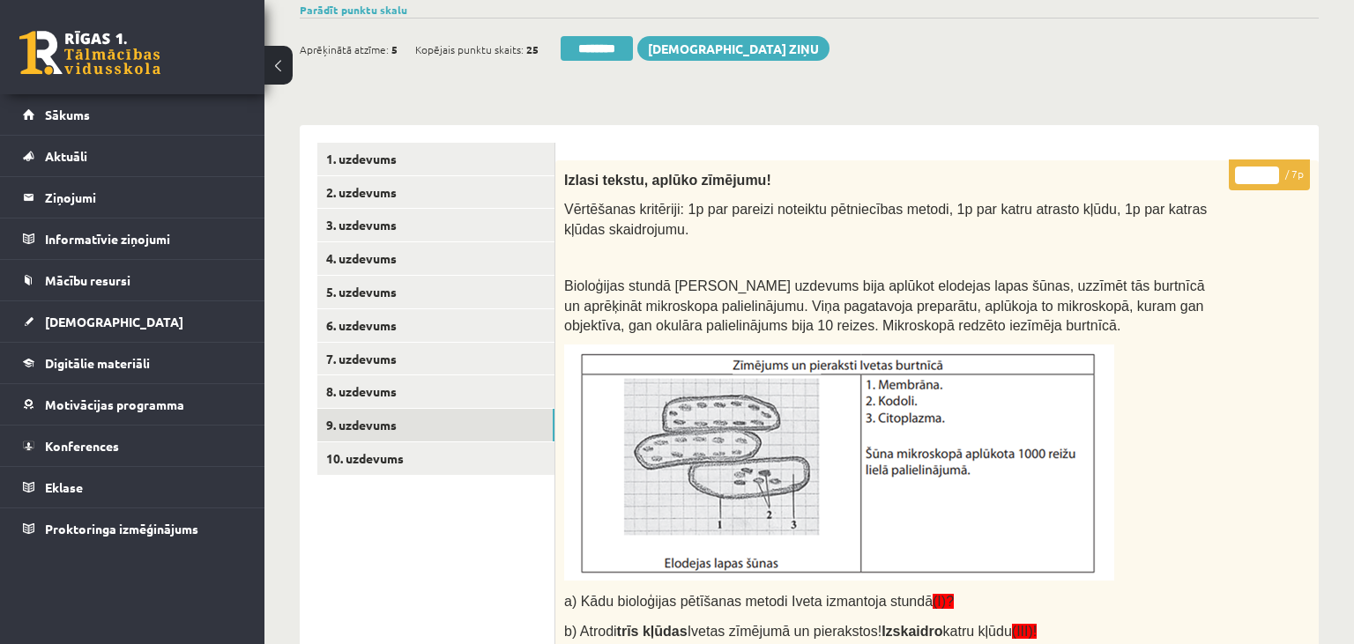
type input "*"
click at [1270, 172] on input "*" at bounding box center [1257, 176] width 44 height 18
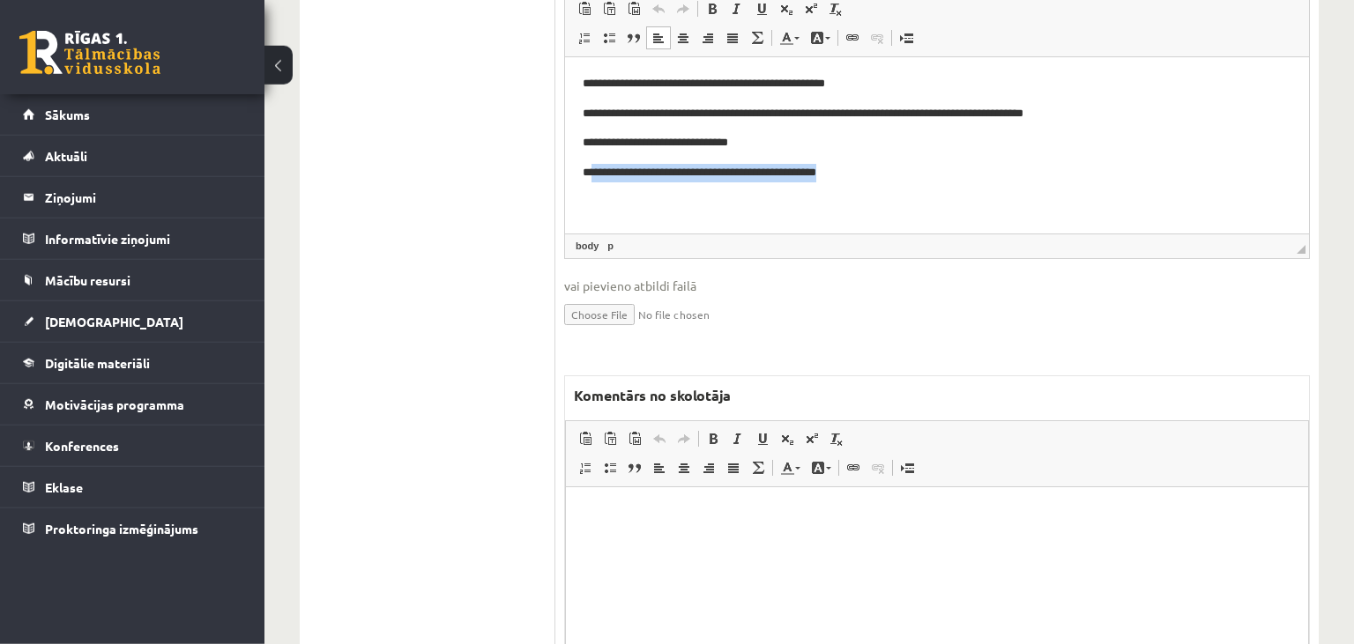
scroll to position [1044, 0]
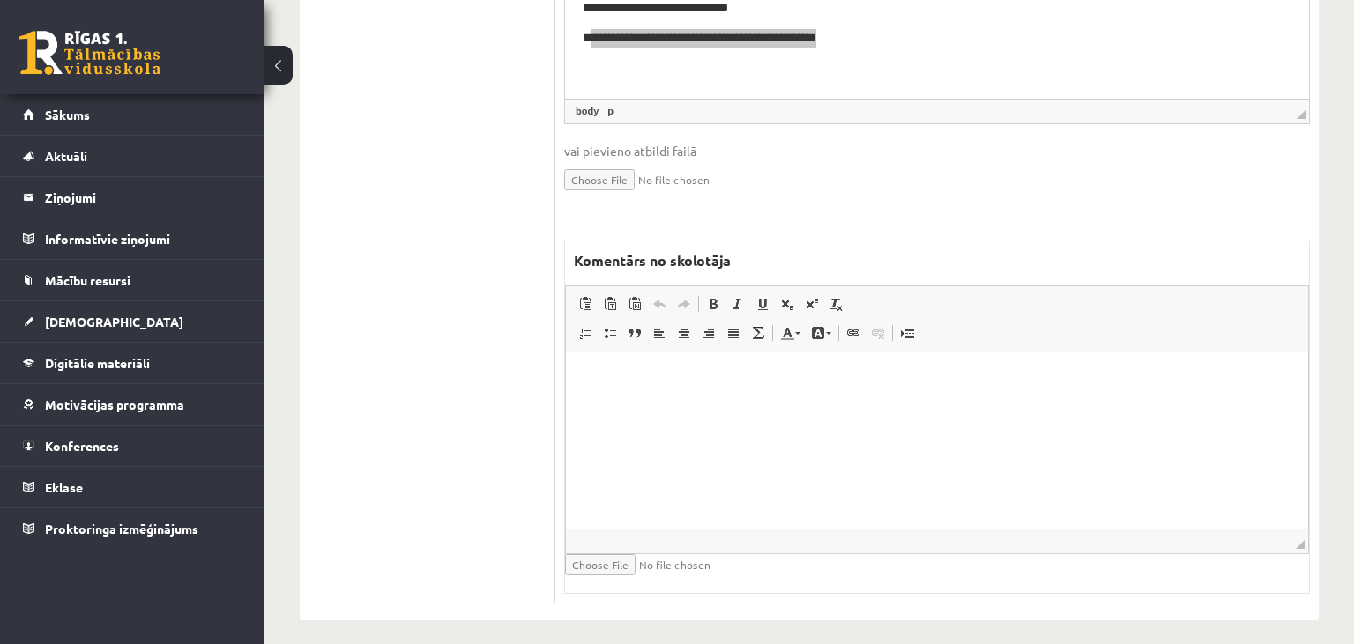
click at [718, 448] on html at bounding box center [937, 441] width 742 height 176
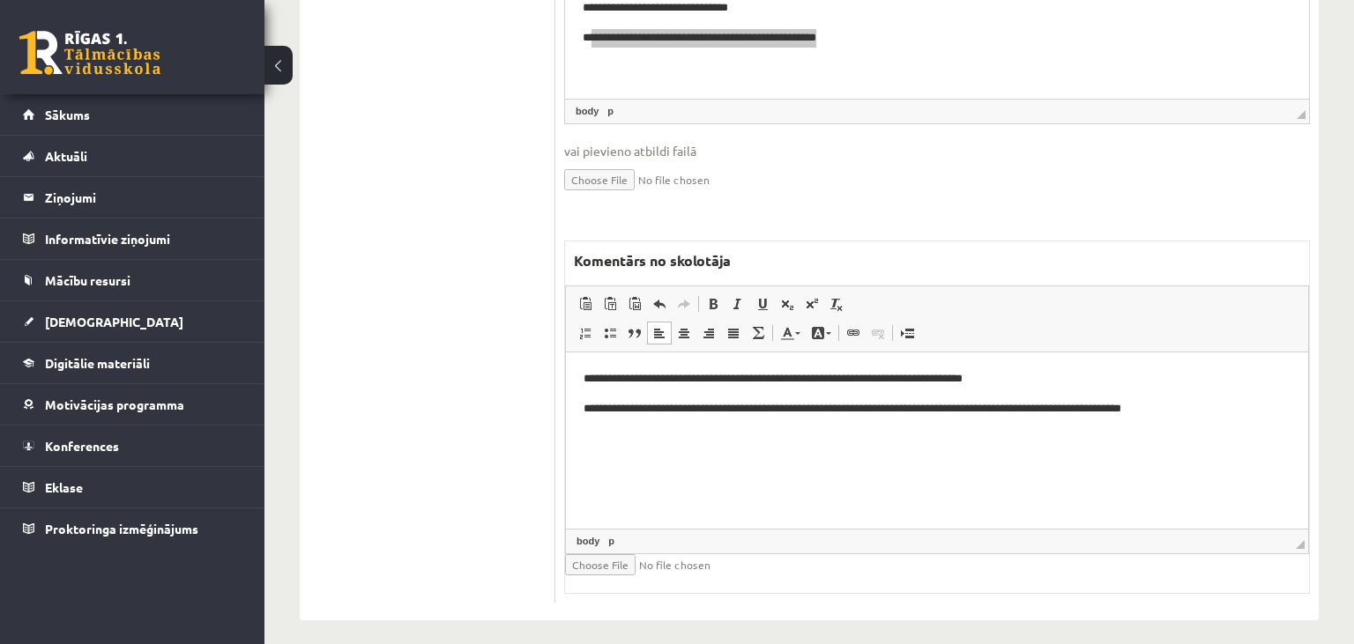
click at [957, 416] on p "**********" at bounding box center [938, 409] width 708 height 19
click at [1229, 409] on p "**********" at bounding box center [938, 409] width 708 height 19
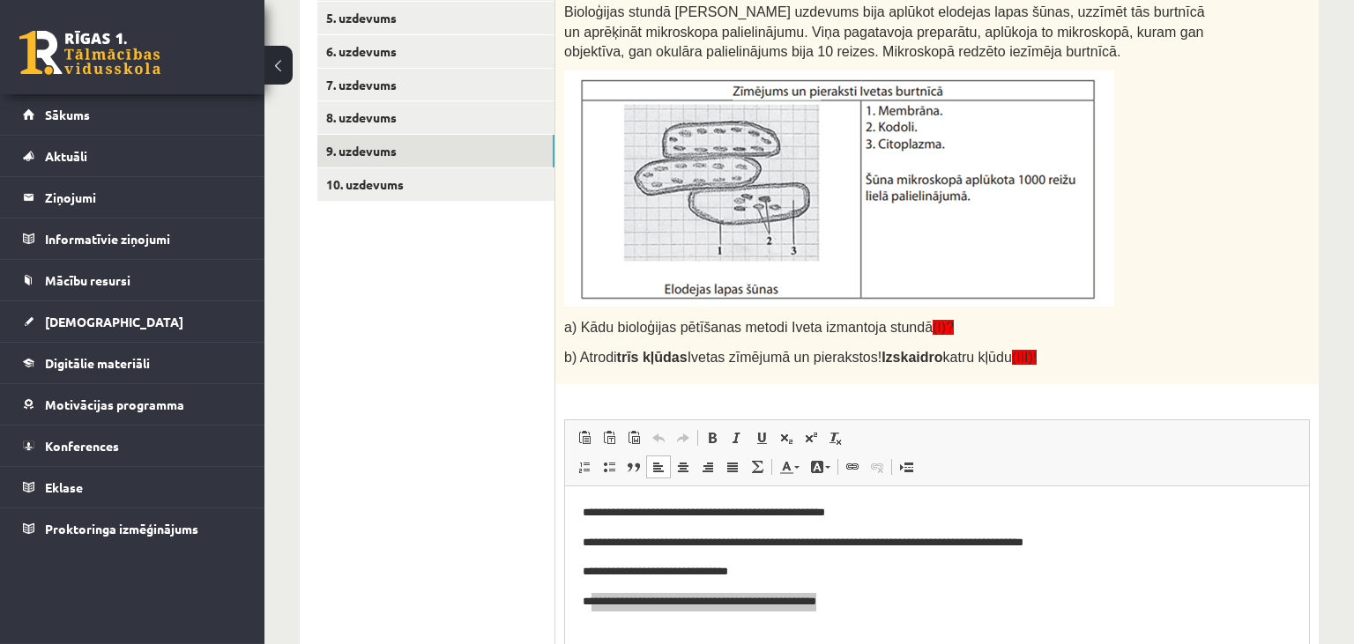
scroll to position [299, 0]
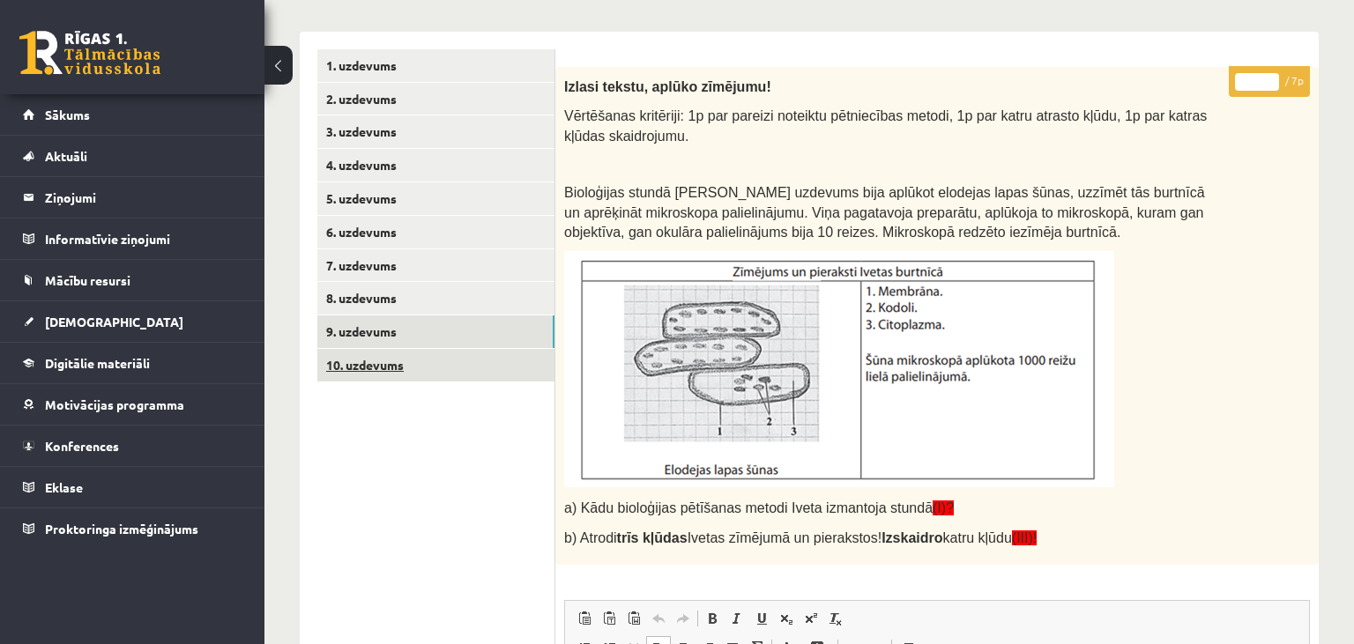
click at [410, 369] on link "10. uzdevums" at bounding box center [435, 365] width 237 height 33
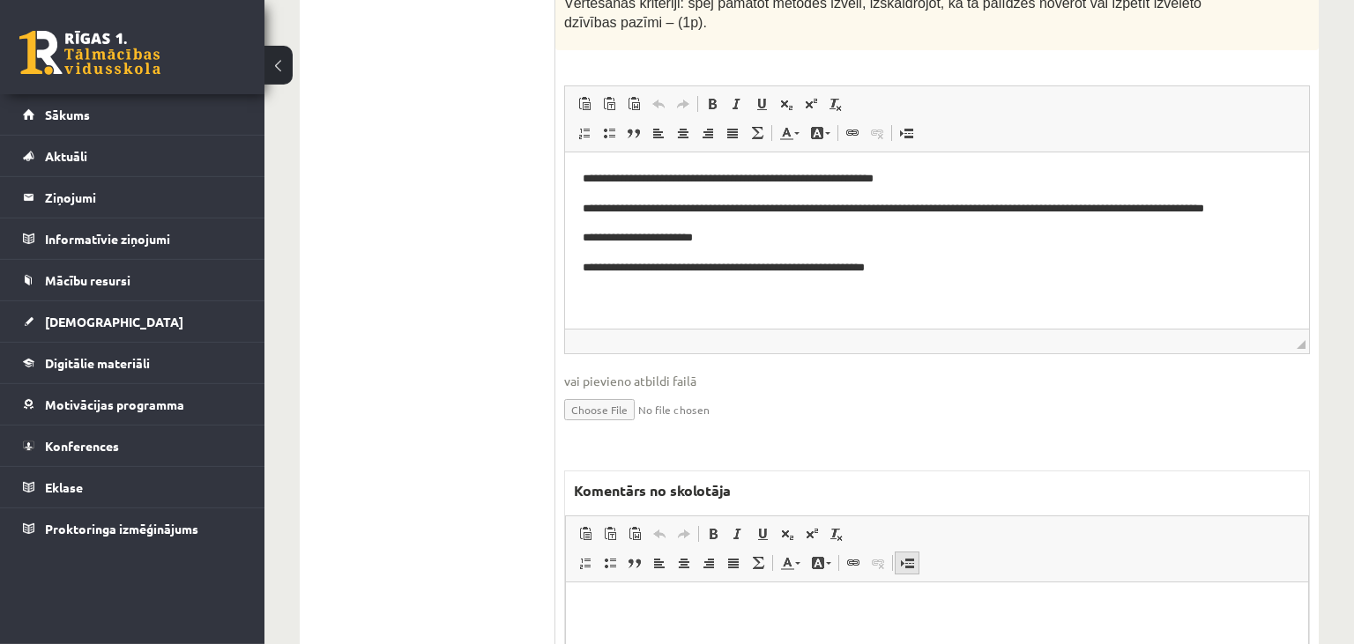
scroll to position [1054, 0]
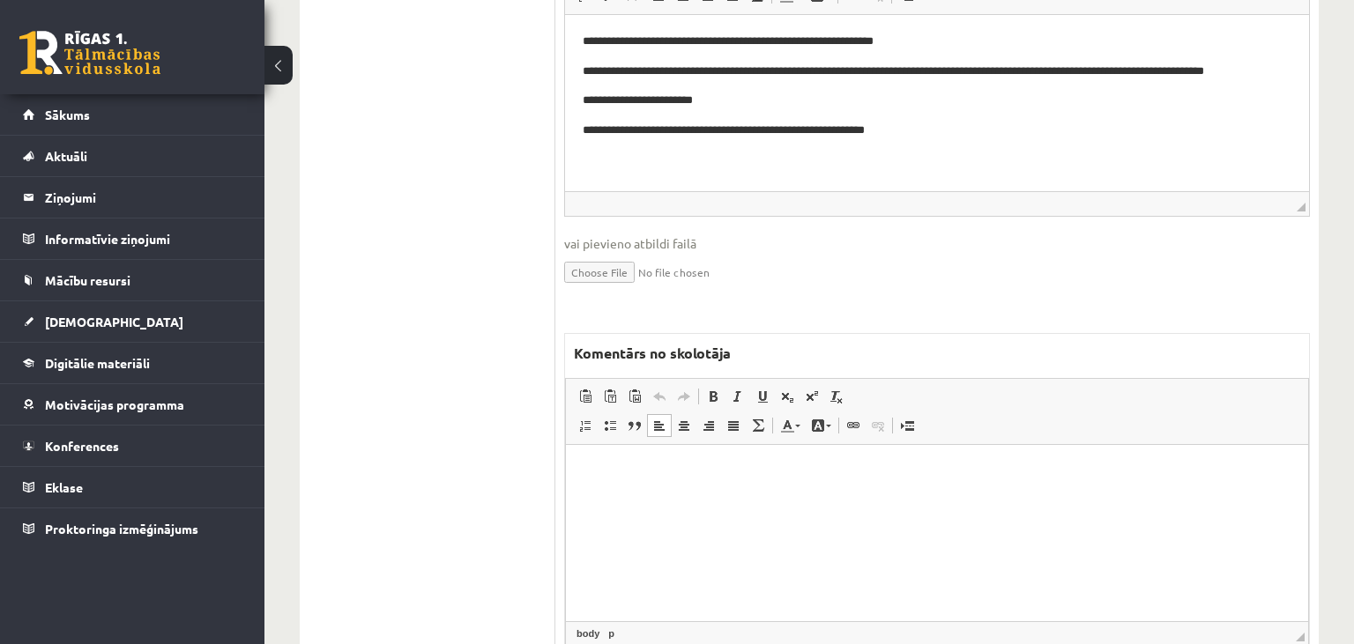
click at [682, 470] on p "Editor, wiswyg-editor-47024973163020-1758018791-519" at bounding box center [937, 471] width 707 height 19
click at [716, 474] on p "**********" at bounding box center [938, 471] width 708 height 19
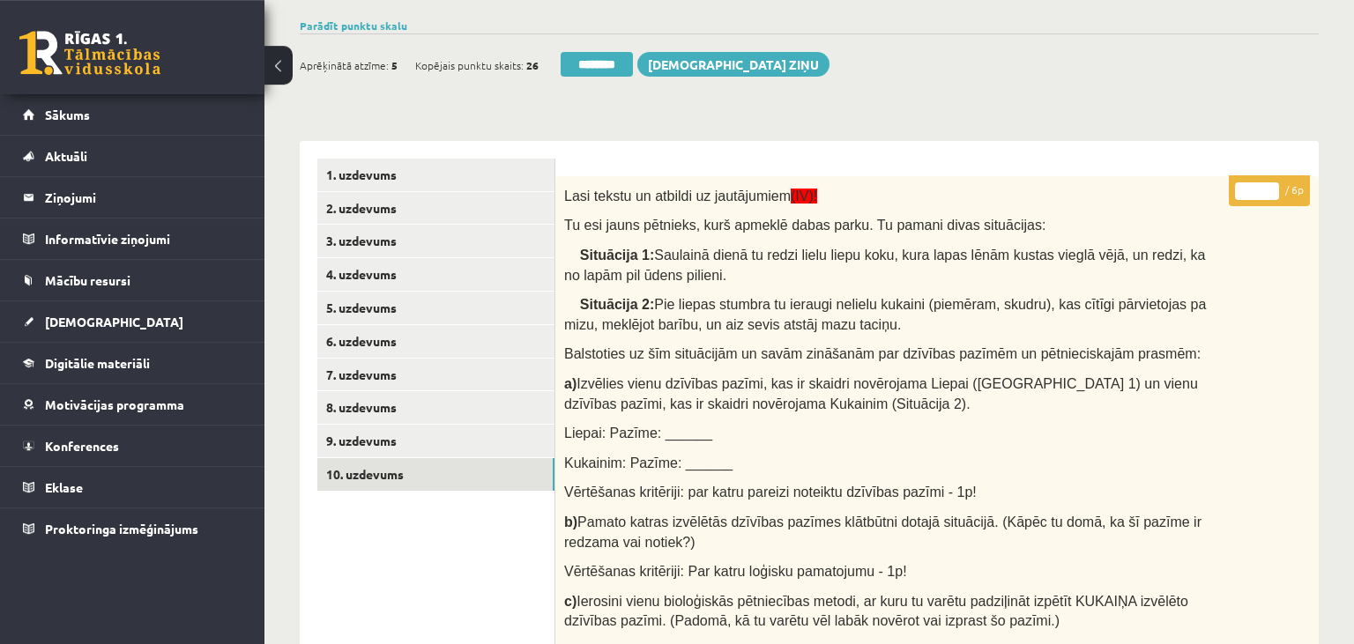
scroll to position [123, 0]
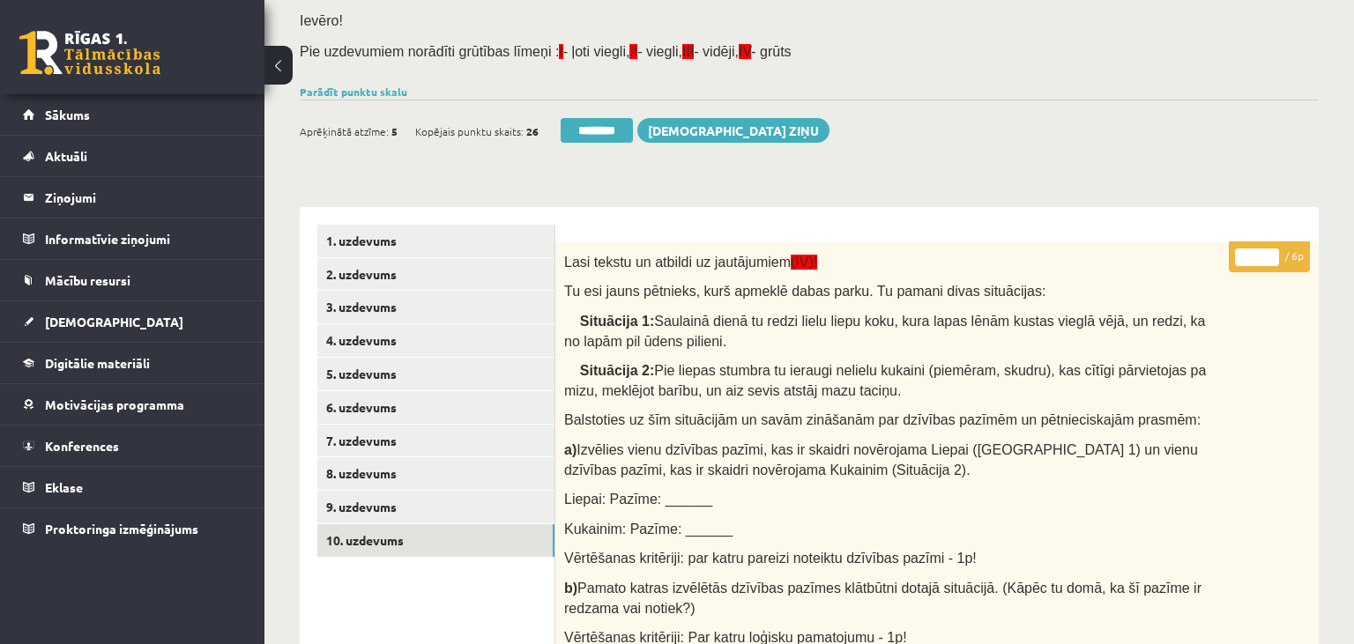
click at [1269, 252] on input "*" at bounding box center [1257, 258] width 44 height 18
type input "*"
click at [1269, 252] on input "*" at bounding box center [1257, 258] width 44 height 18
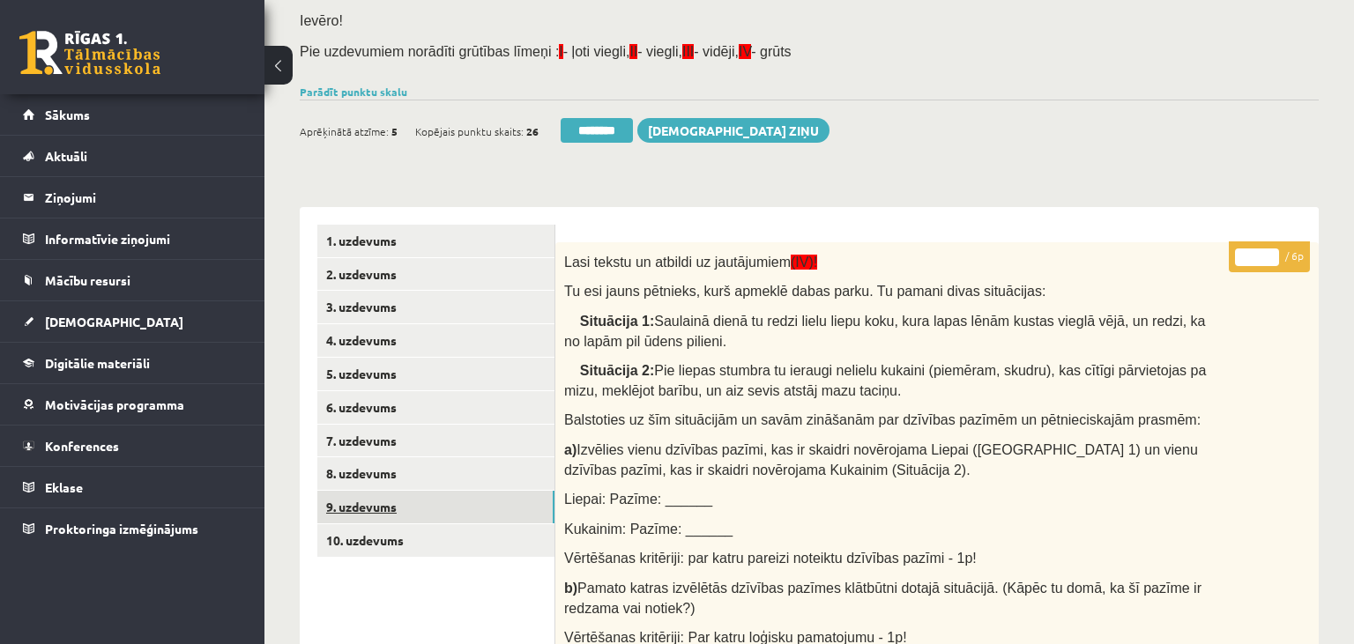
click at [407, 500] on link "9. uzdevums" at bounding box center [435, 507] width 237 height 33
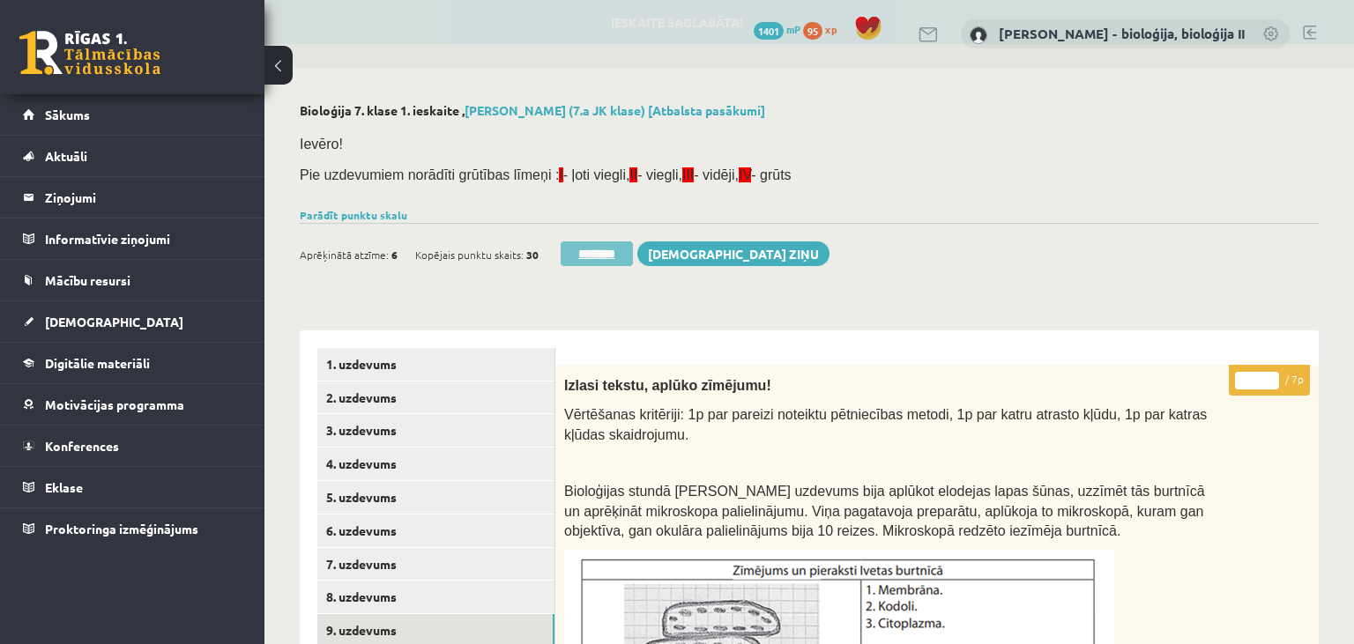
scroll to position [0, 0]
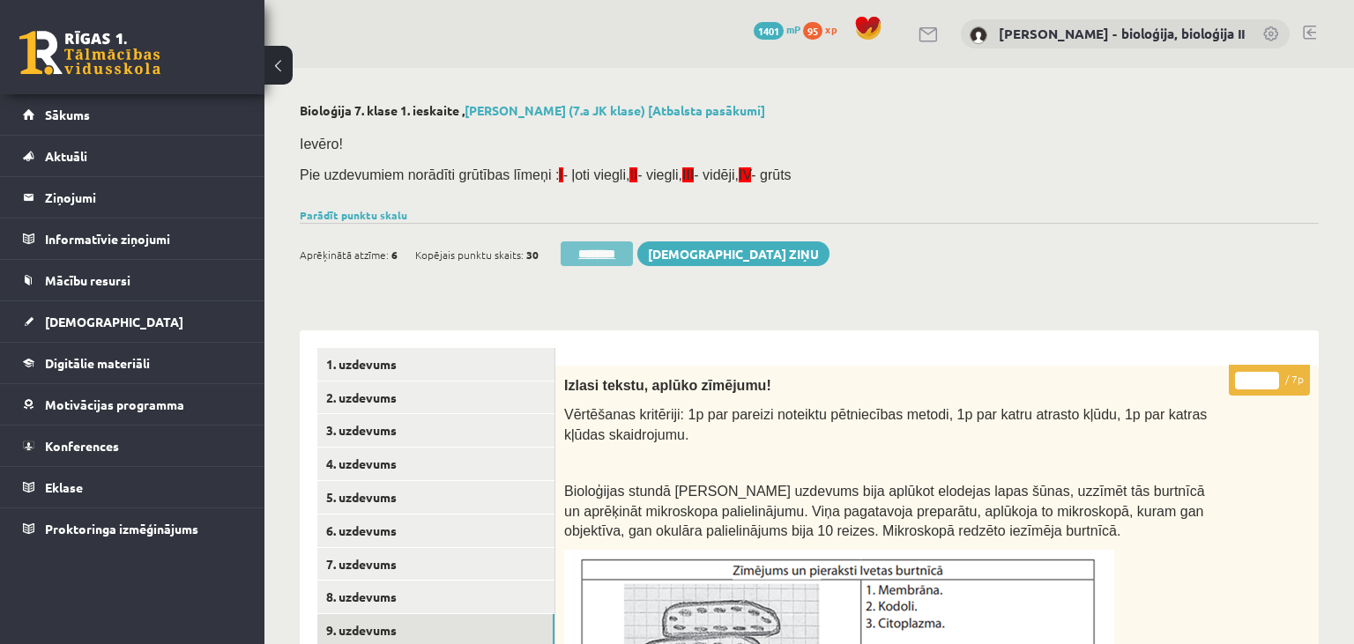
click at [606, 251] on input "********" at bounding box center [597, 254] width 72 height 25
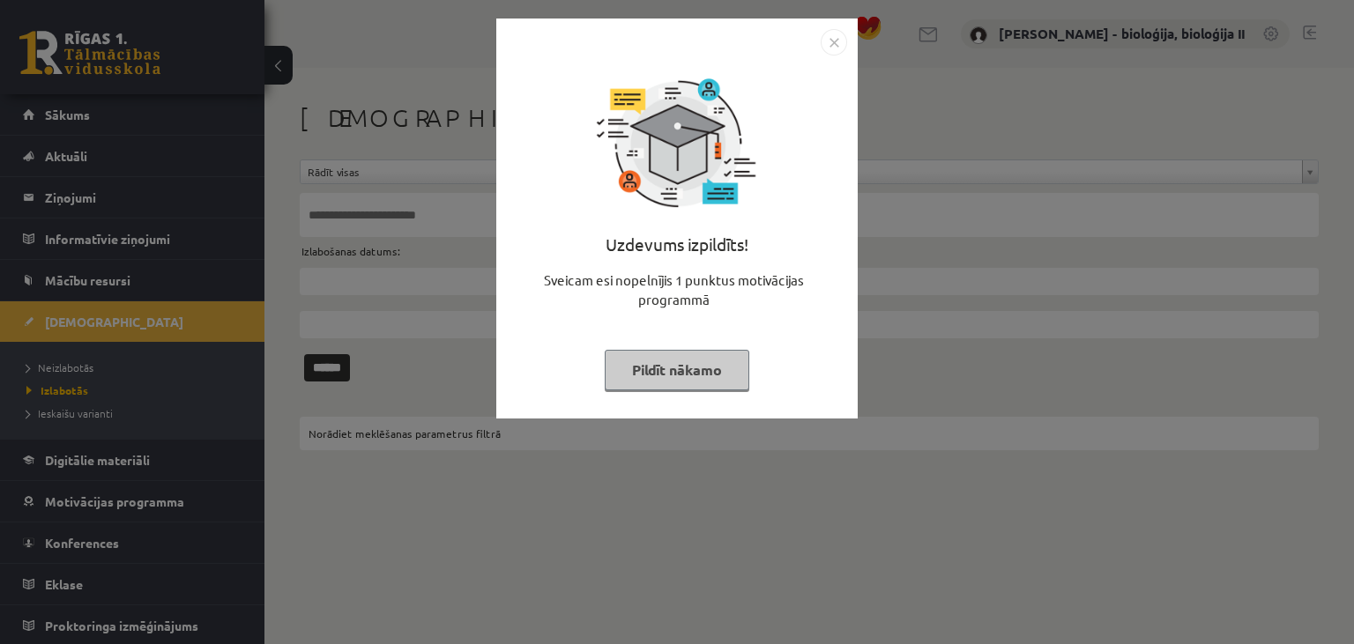
click at [723, 363] on button "Pildīt nākamo" at bounding box center [677, 370] width 145 height 41
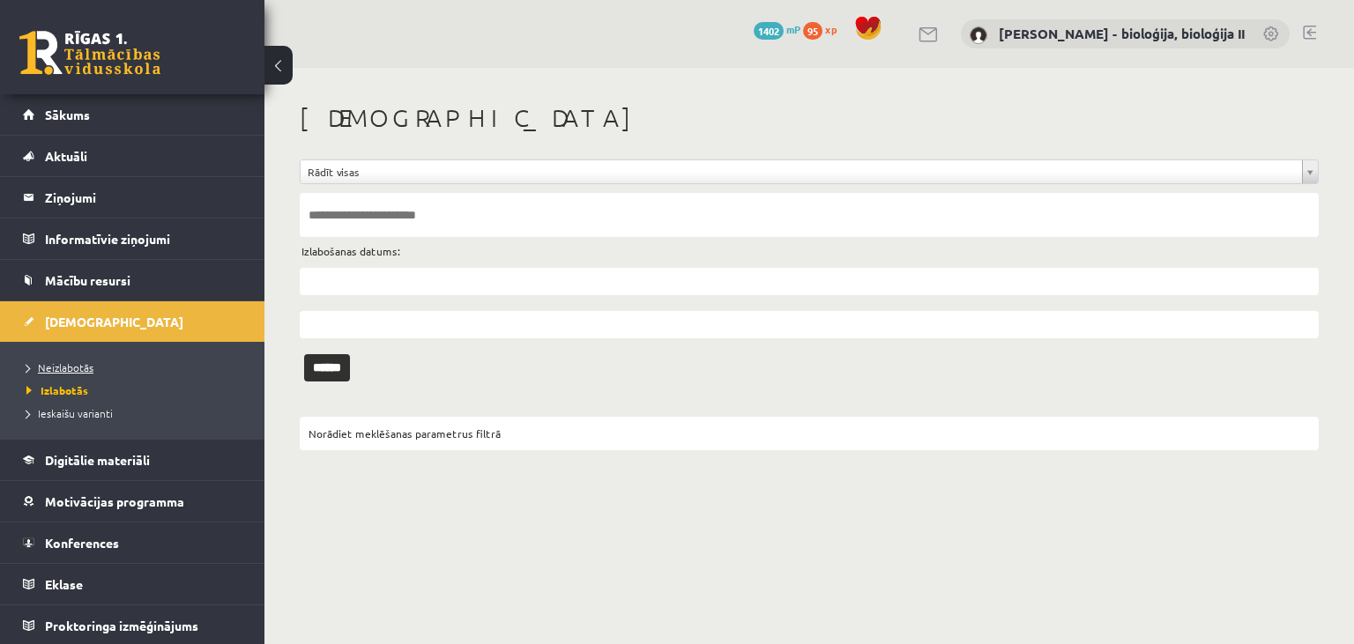
click at [62, 373] on link "Neizlabotās" at bounding box center [136, 368] width 220 height 16
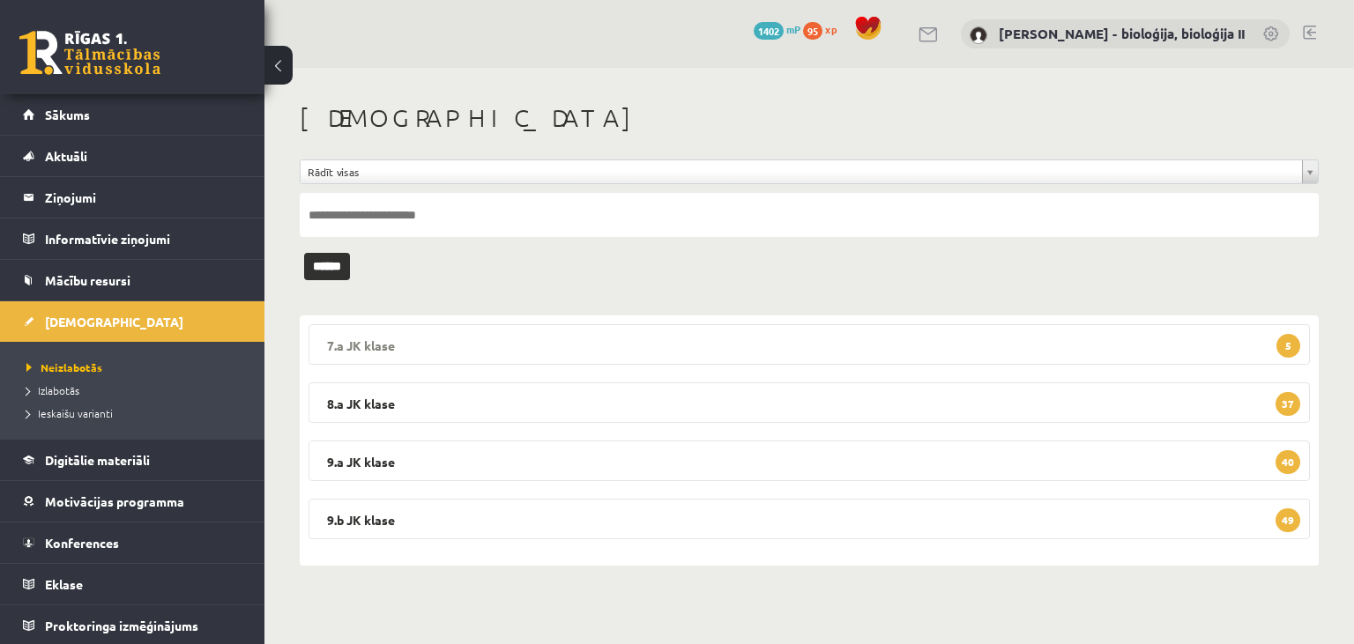
click at [902, 336] on legend "7.a JK klase 5" at bounding box center [809, 344] width 1001 height 41
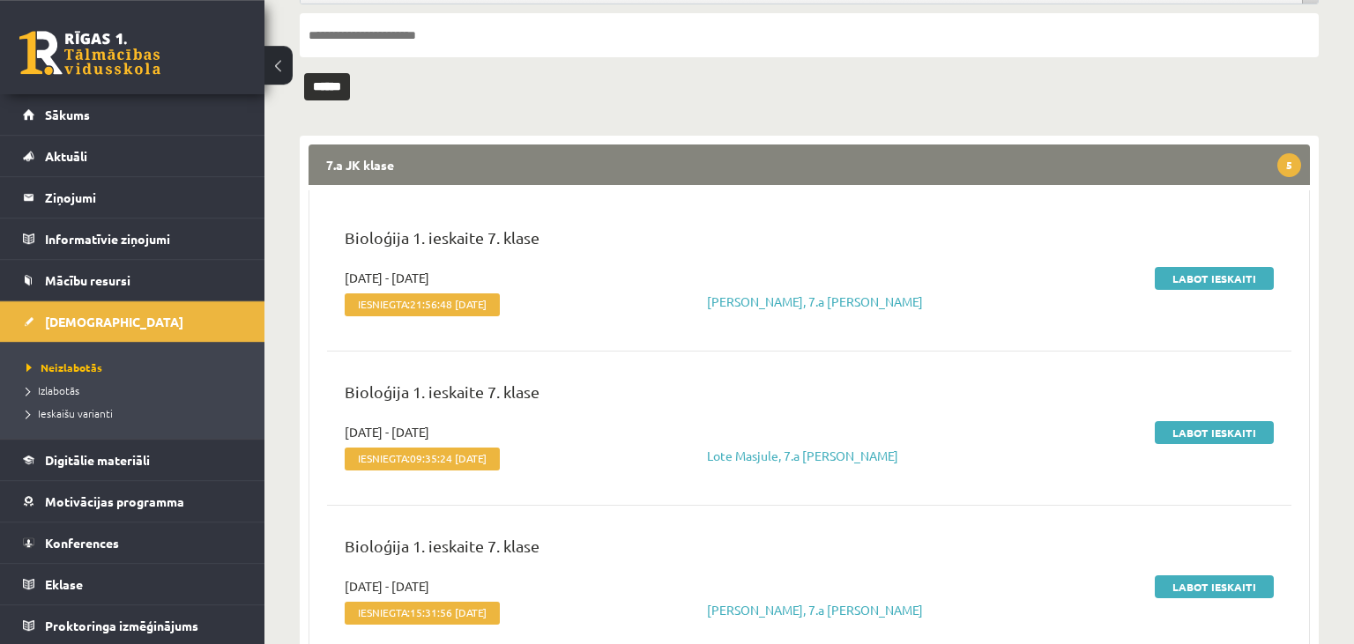
scroll to position [186, 0]
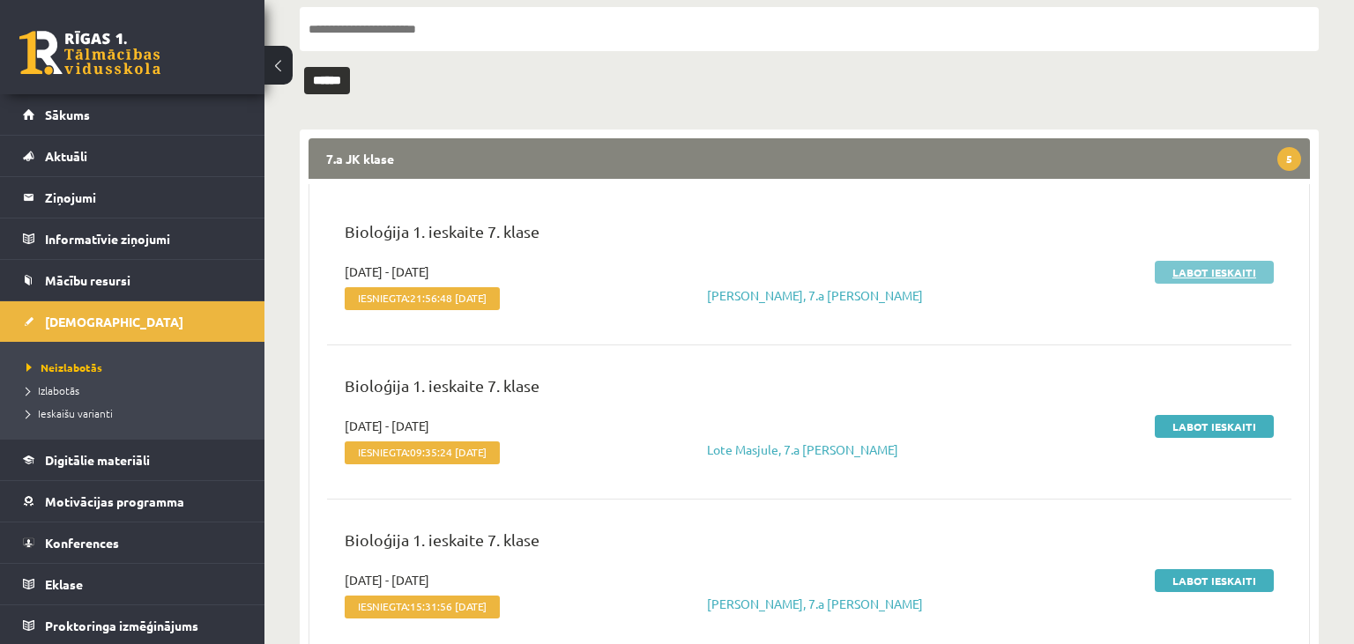
click at [1228, 272] on link "Labot ieskaiti" at bounding box center [1214, 272] width 119 height 23
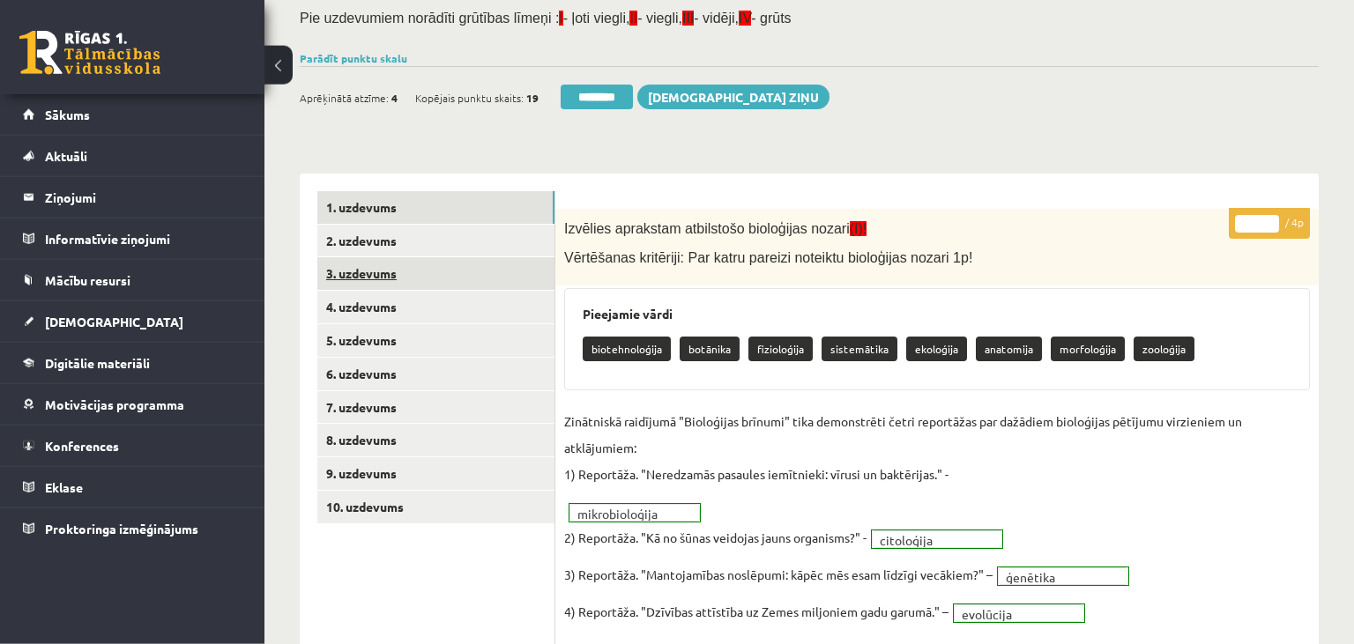
scroll to position [132, 0]
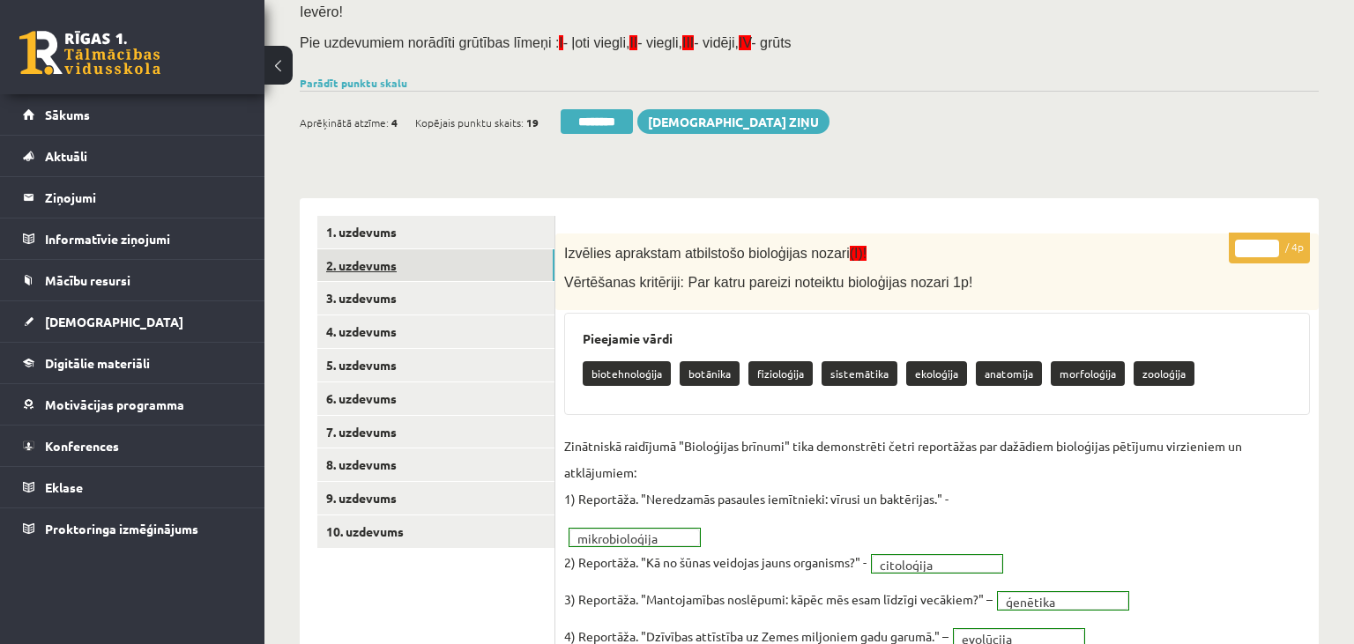
click at [418, 270] on link "2. uzdevums" at bounding box center [435, 265] width 237 height 33
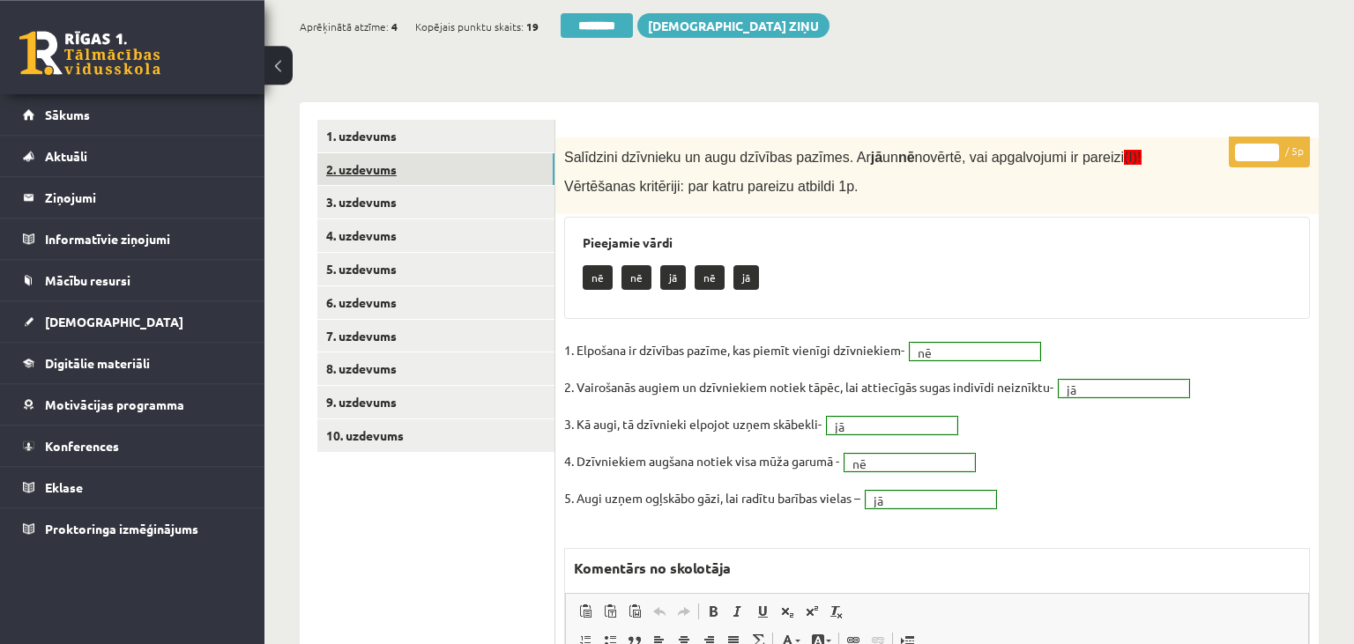
scroll to position [183, 0]
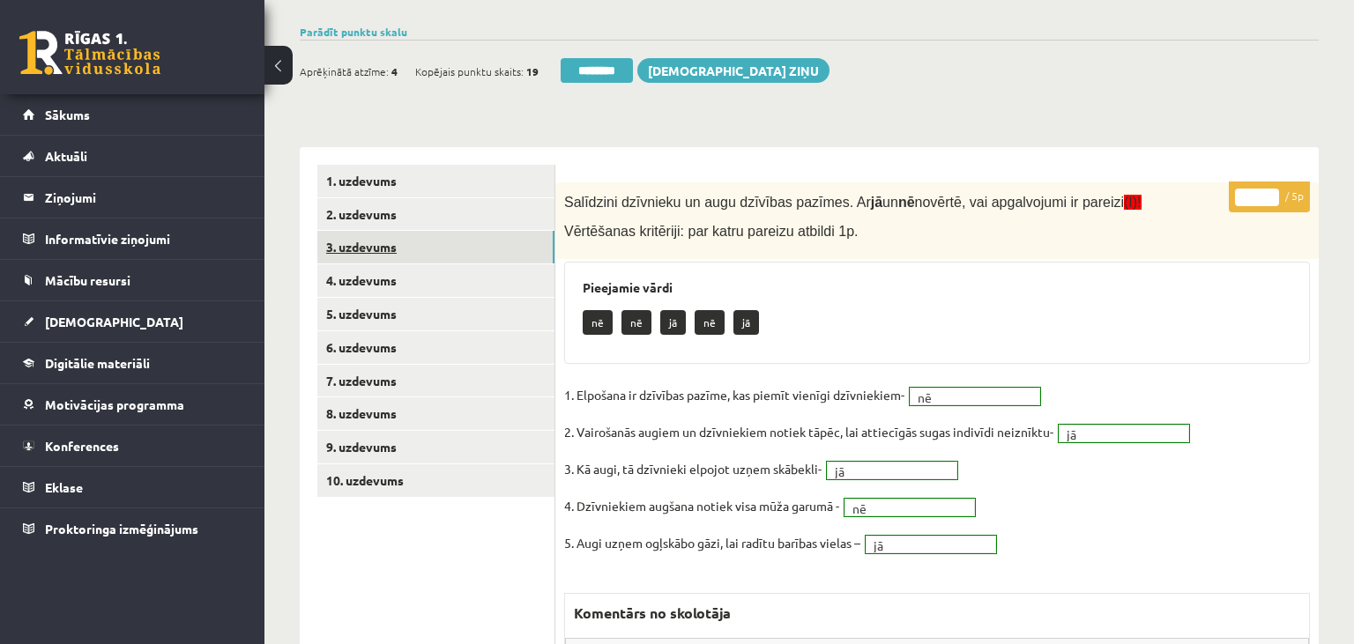
click at [416, 244] on link "3. uzdevums" at bounding box center [435, 247] width 237 height 33
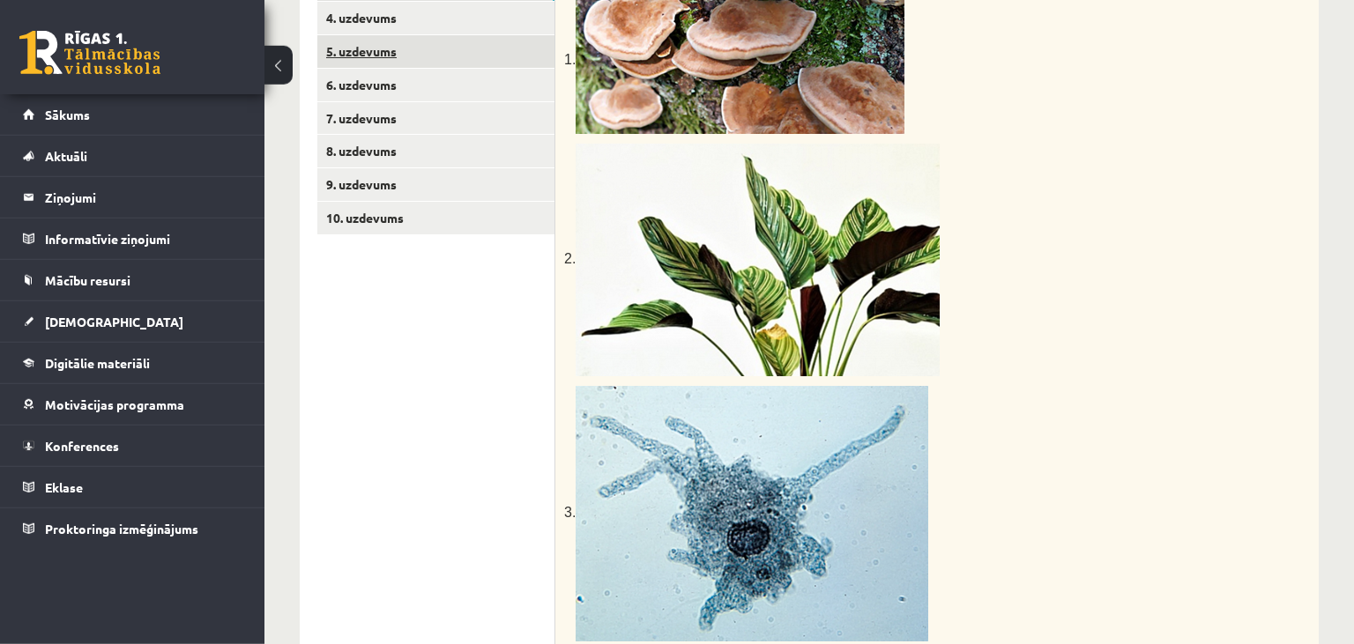
scroll to position [276, 0]
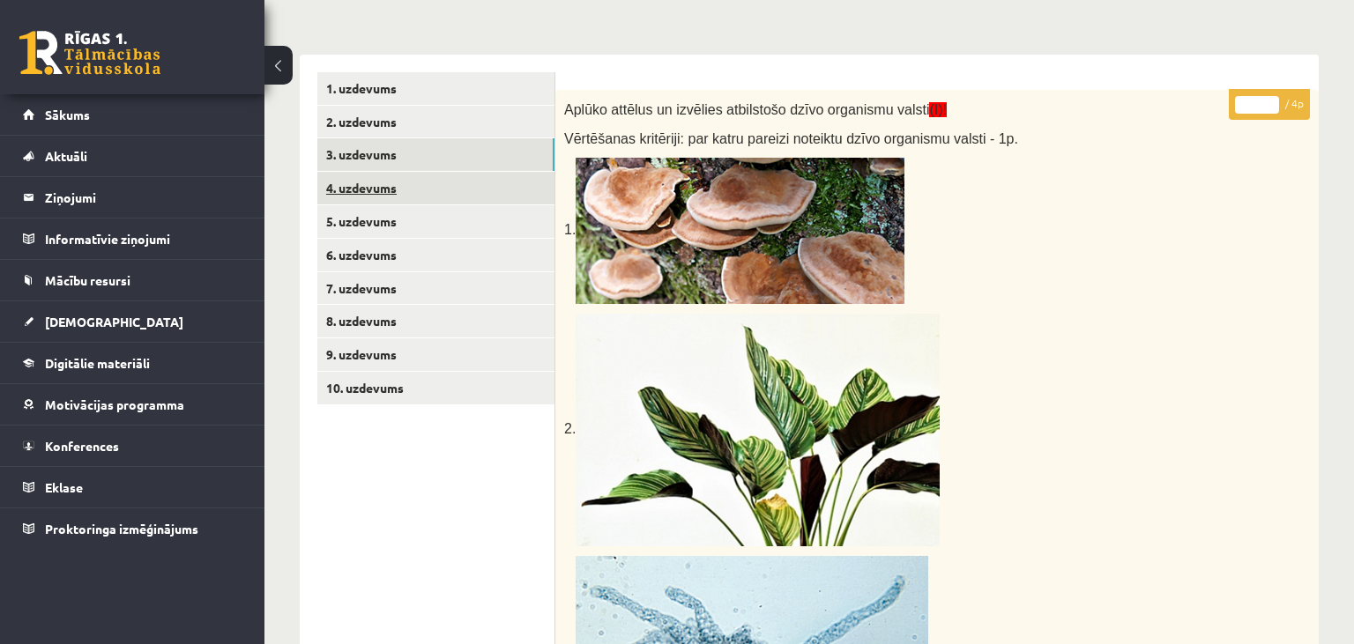
click at [451, 190] on link "4. uzdevums" at bounding box center [435, 188] width 237 height 33
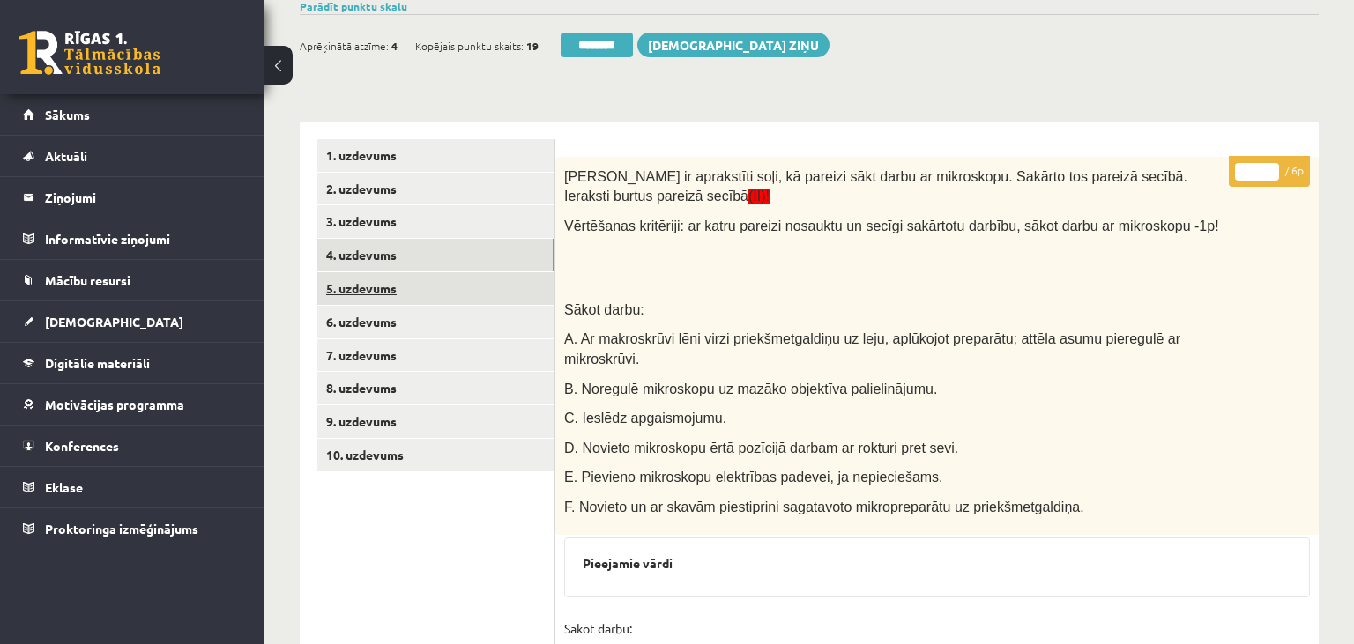
scroll to position [205, 0]
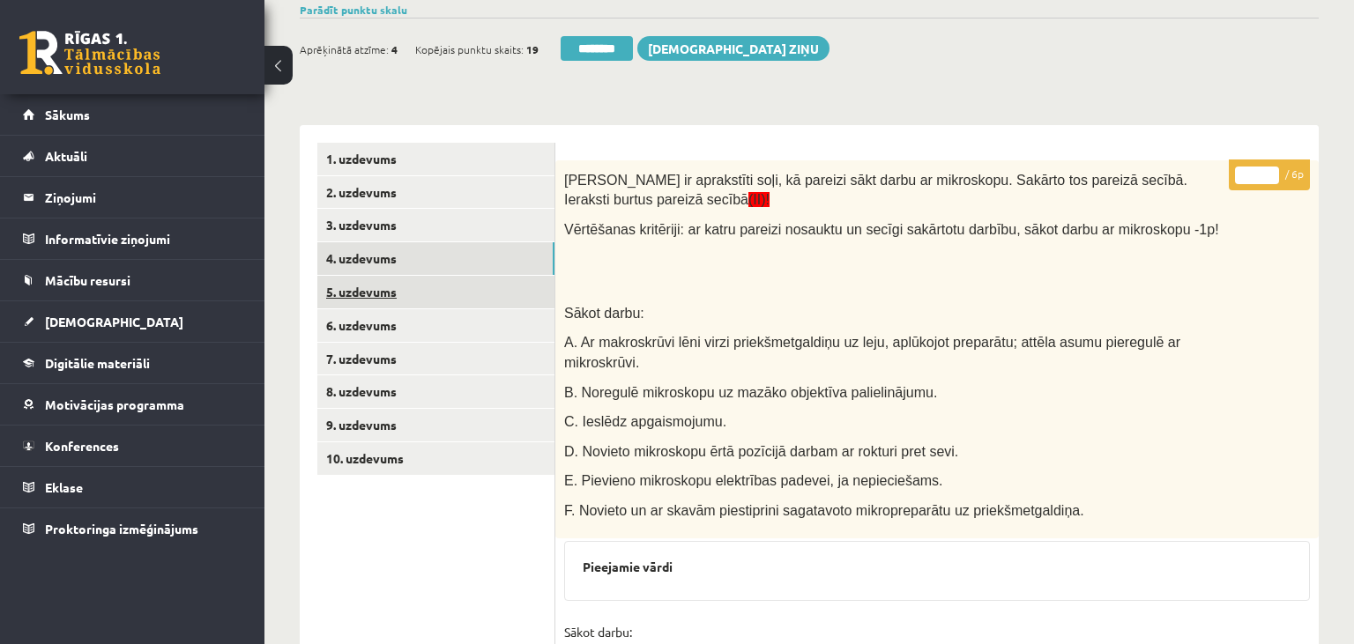
click at [416, 289] on link "5. uzdevums" at bounding box center [435, 292] width 237 height 33
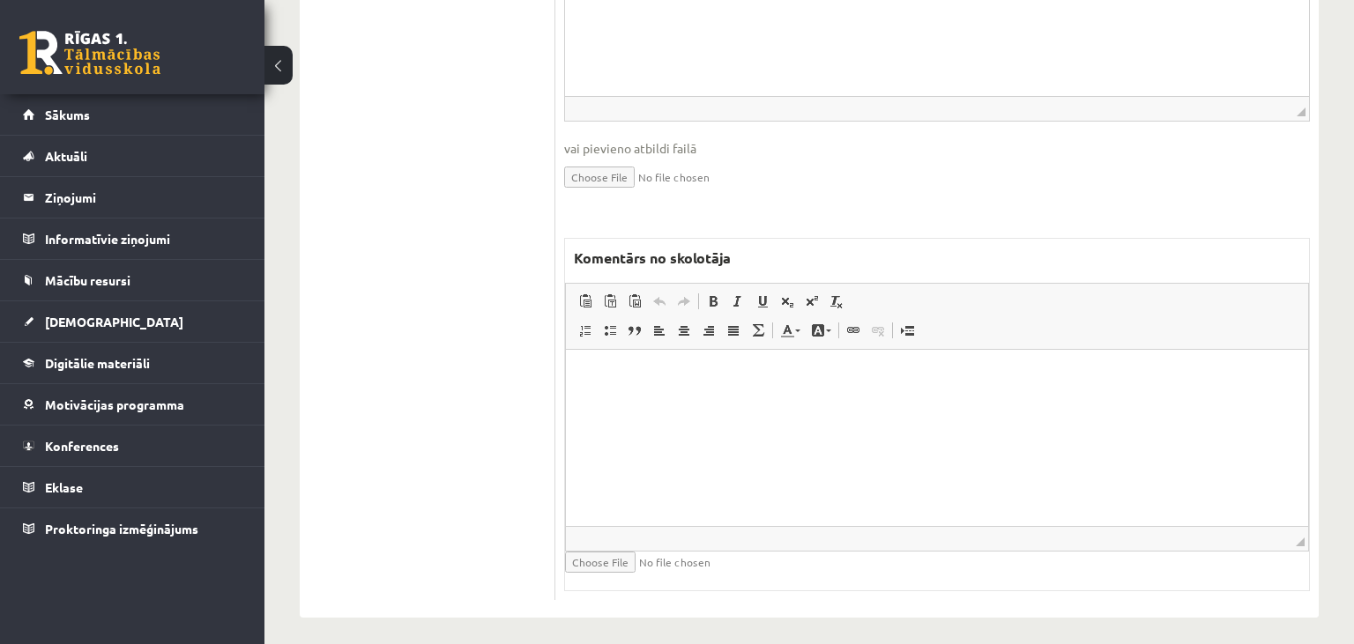
scroll to position [0, 0]
click at [796, 454] on html at bounding box center [937, 437] width 742 height 176
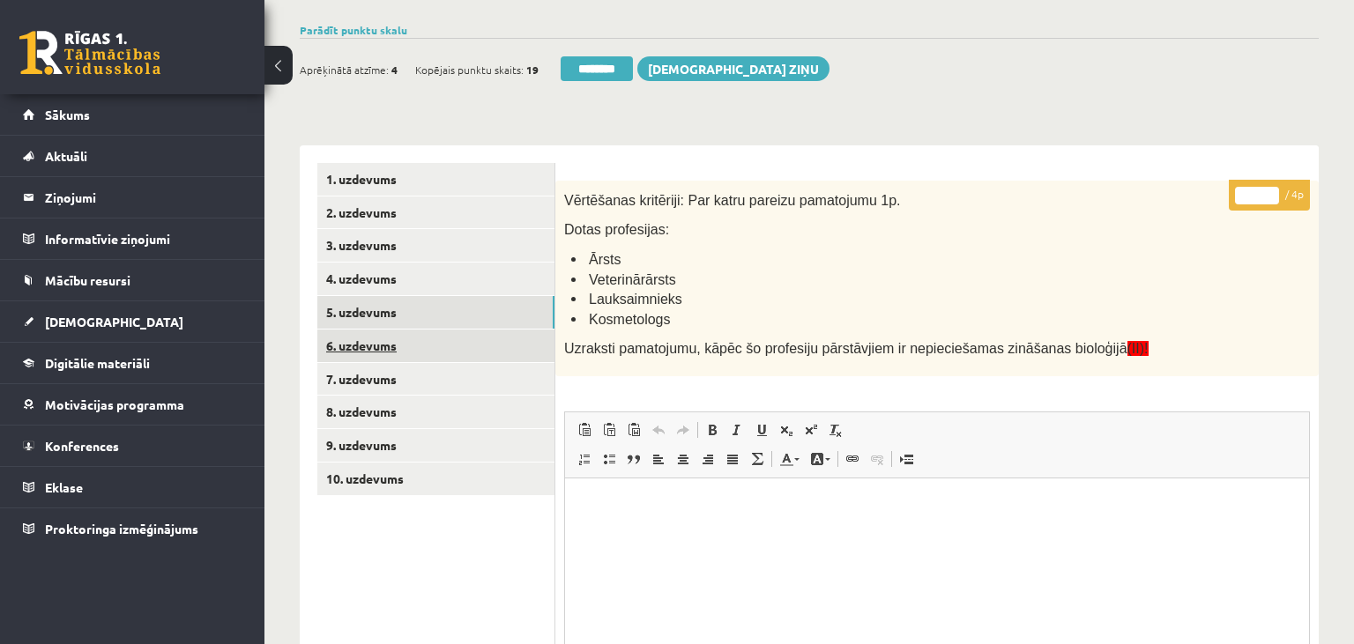
click at [400, 335] on link "6. uzdevums" at bounding box center [435, 346] width 237 height 33
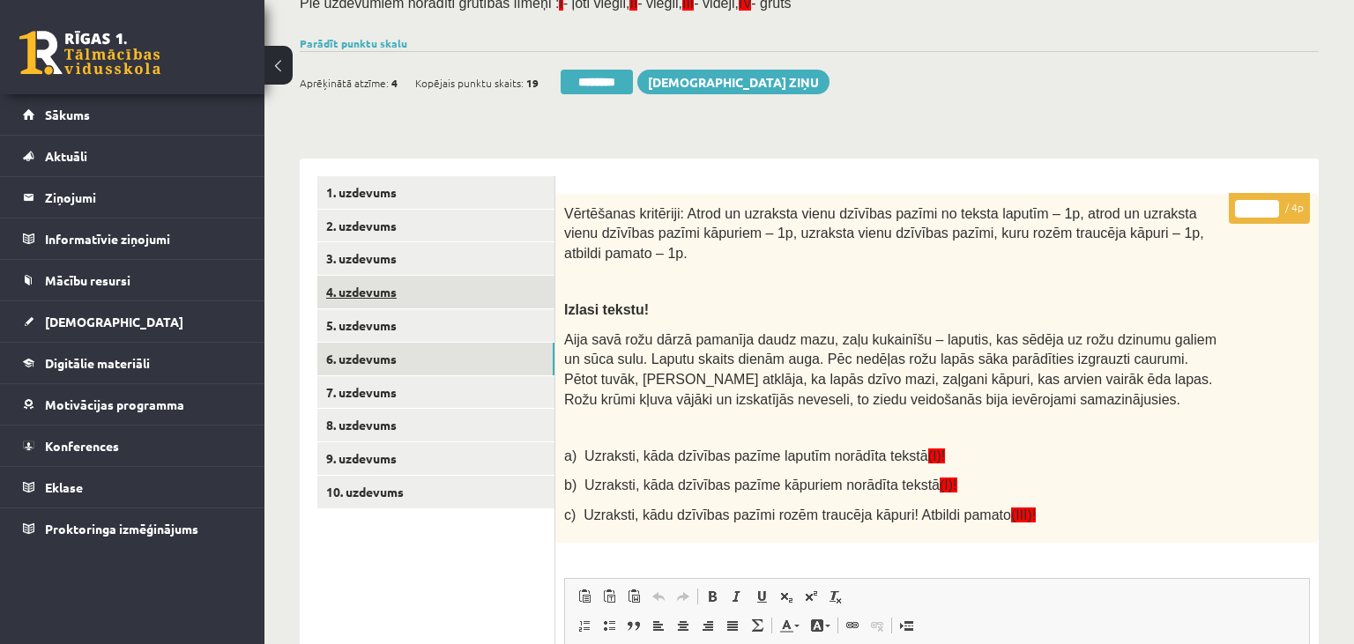
scroll to position [0, 0]
click at [426, 334] on link "5. uzdevums" at bounding box center [435, 325] width 237 height 33
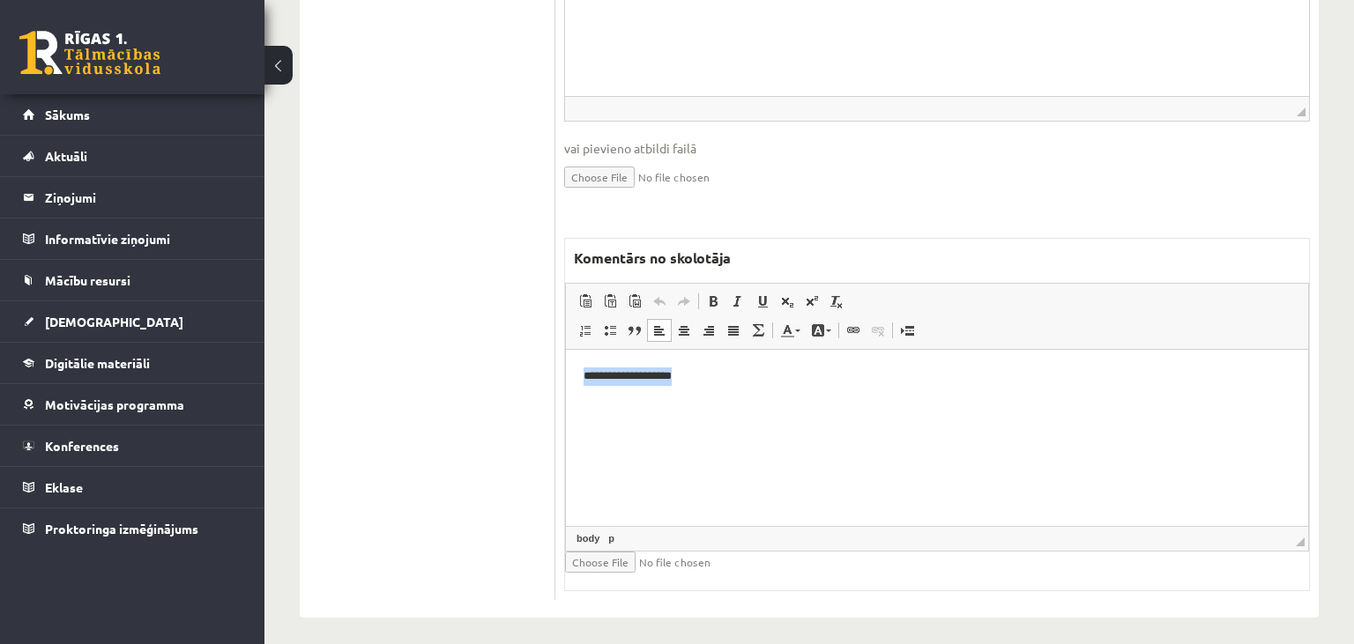
drag, startPoint x: 751, startPoint y: 398, endPoint x: 551, endPoint y: 391, distance: 200.3
click at [566, 391] on html "**********" at bounding box center [937, 437] width 742 height 176
click at [684, 416] on span "Copy" at bounding box center [682, 418] width 55 height 26
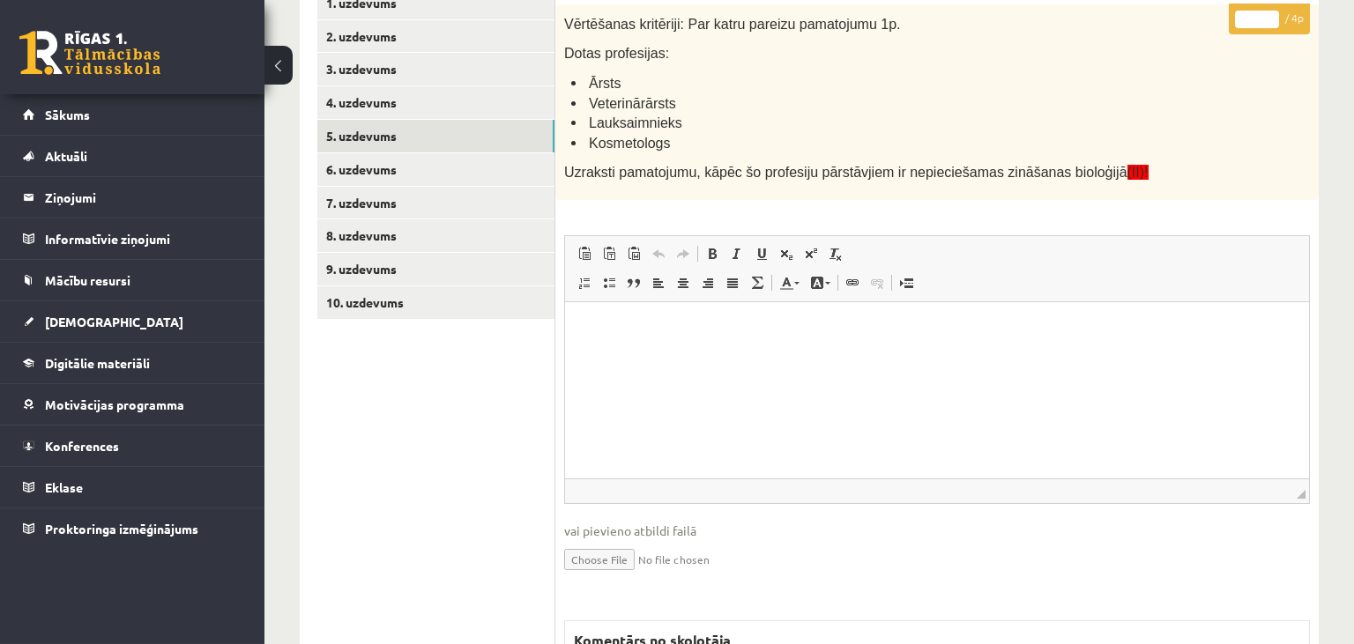
scroll to position [279, 0]
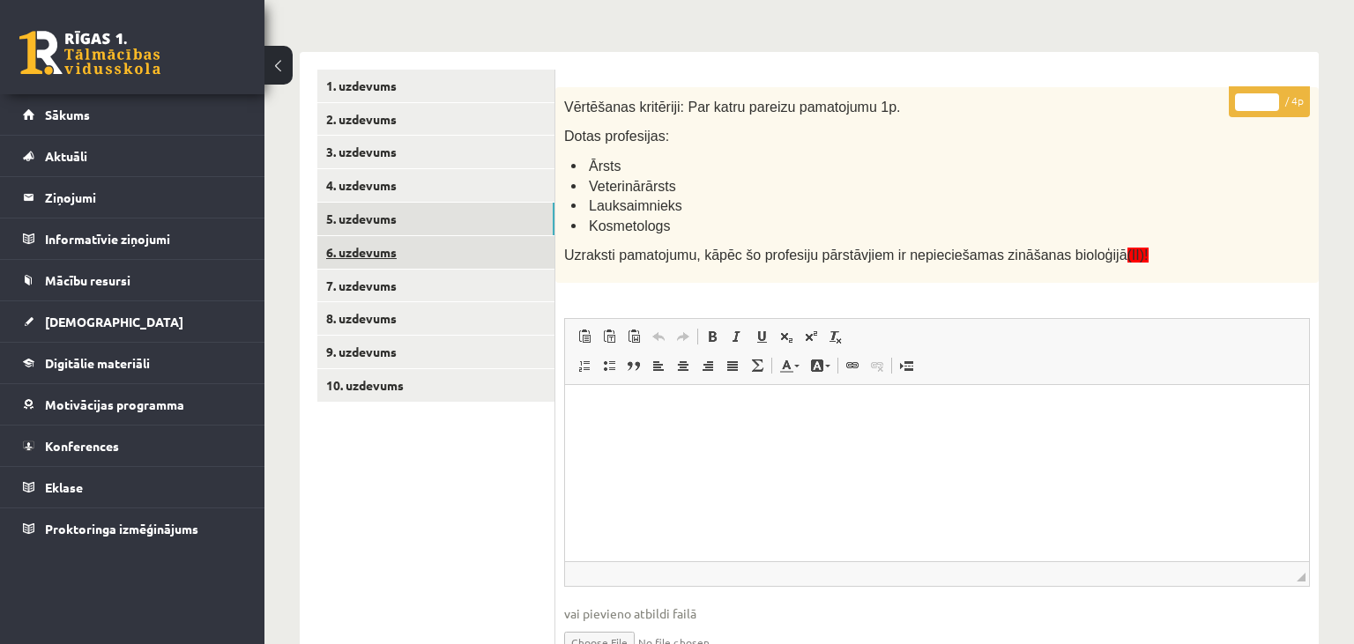
click at [466, 251] on link "6. uzdevums" at bounding box center [435, 252] width 237 height 33
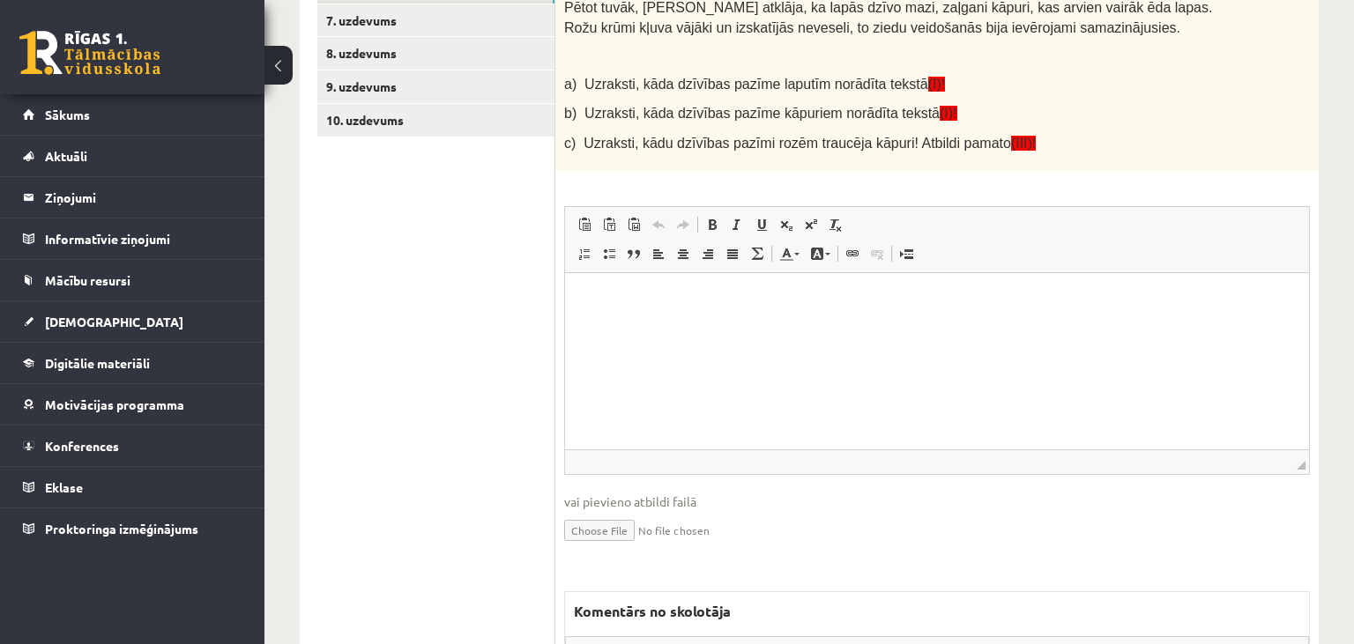
scroll to position [0, 0]
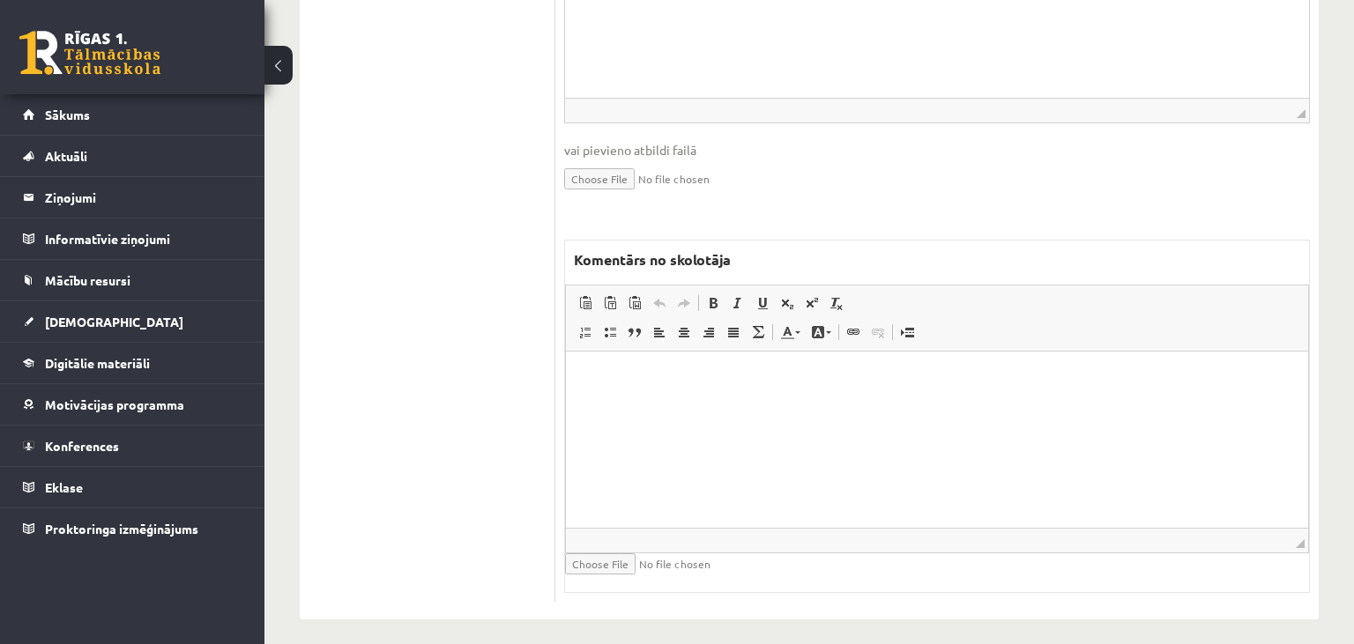
click at [759, 400] on html at bounding box center [937, 439] width 742 height 176
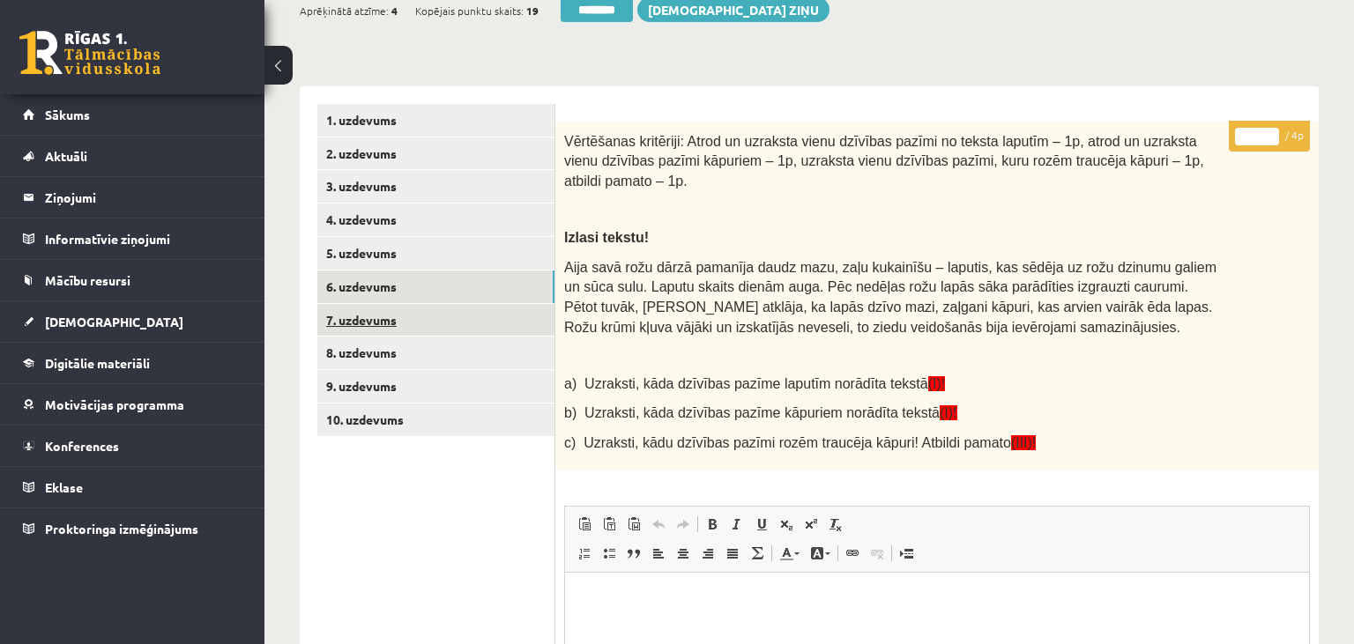
click at [389, 310] on link "7. uzdevums" at bounding box center [435, 320] width 237 height 33
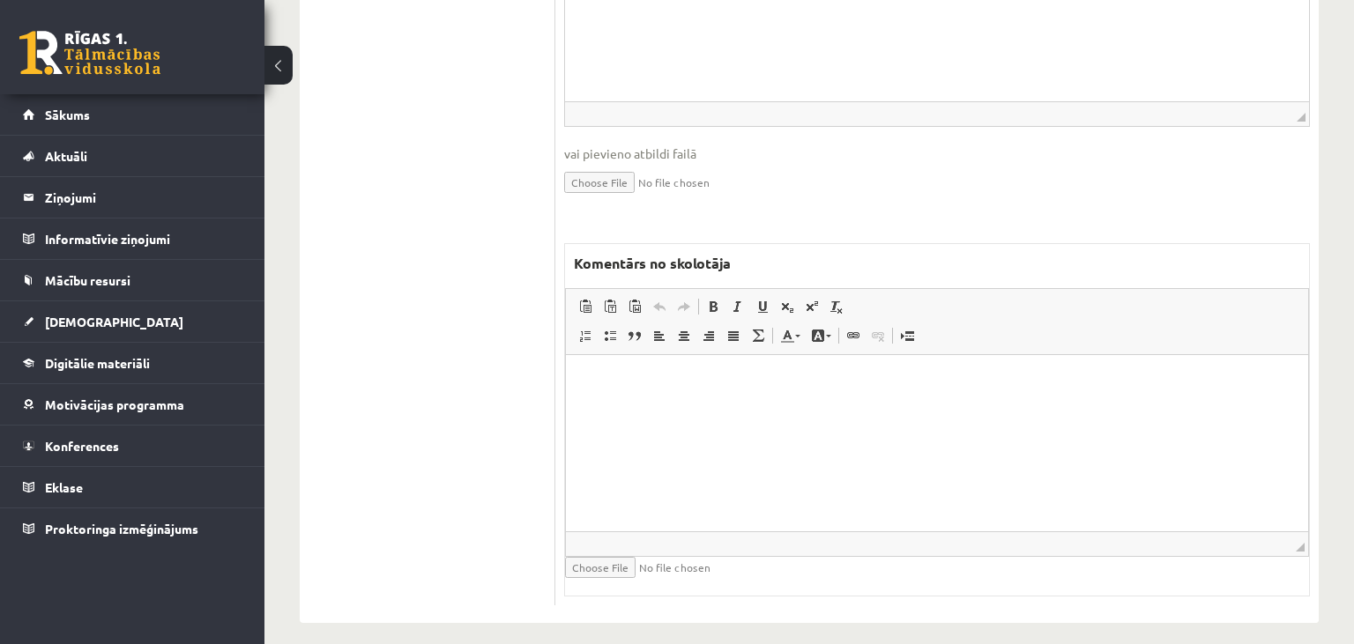
click at [683, 391] on html at bounding box center [937, 442] width 742 height 176
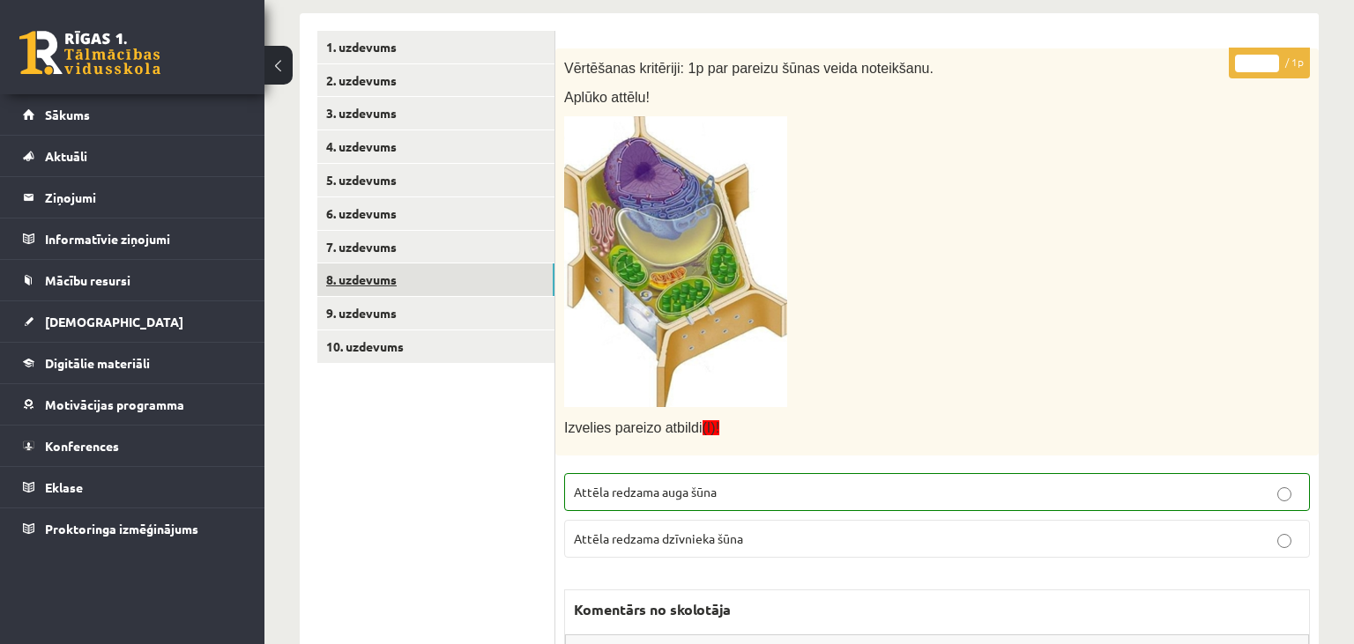
click at [398, 278] on link "8. uzdevums" at bounding box center [435, 280] width 237 height 33
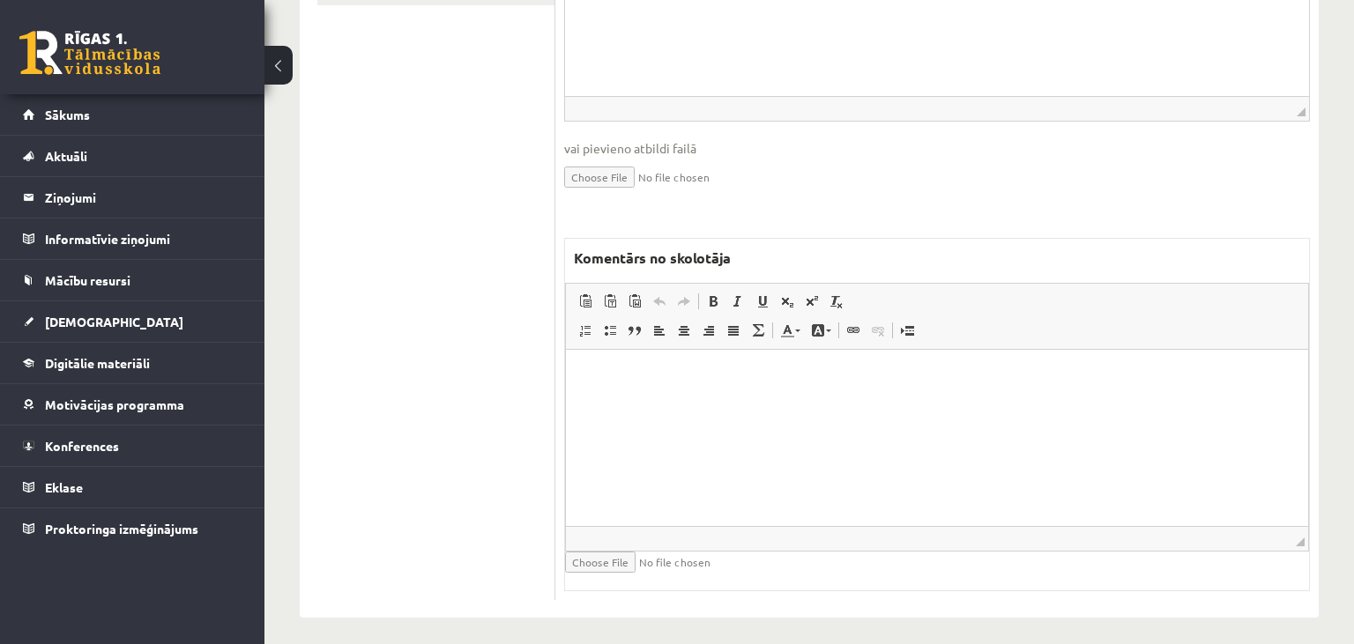
click at [706, 386] on p "Editor, wiswyg-editor-47024878001180-1758018901-452" at bounding box center [937, 377] width 707 height 19
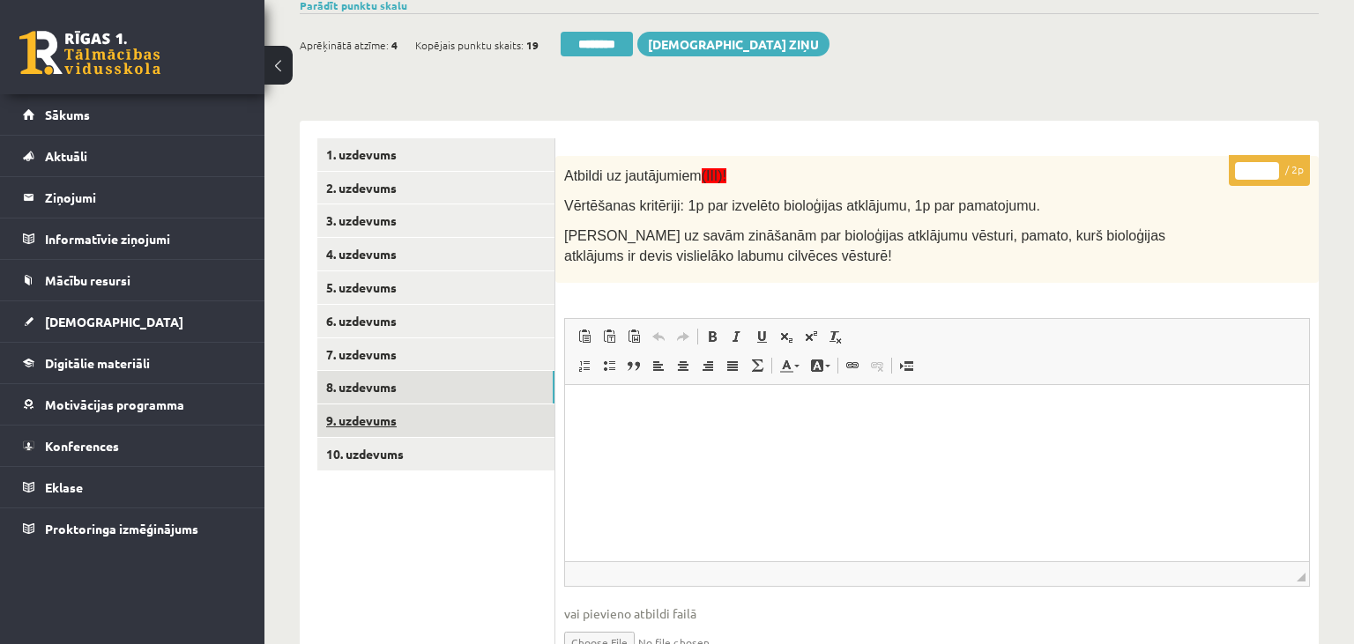
click at [424, 427] on link "9. uzdevums" at bounding box center [435, 421] width 237 height 33
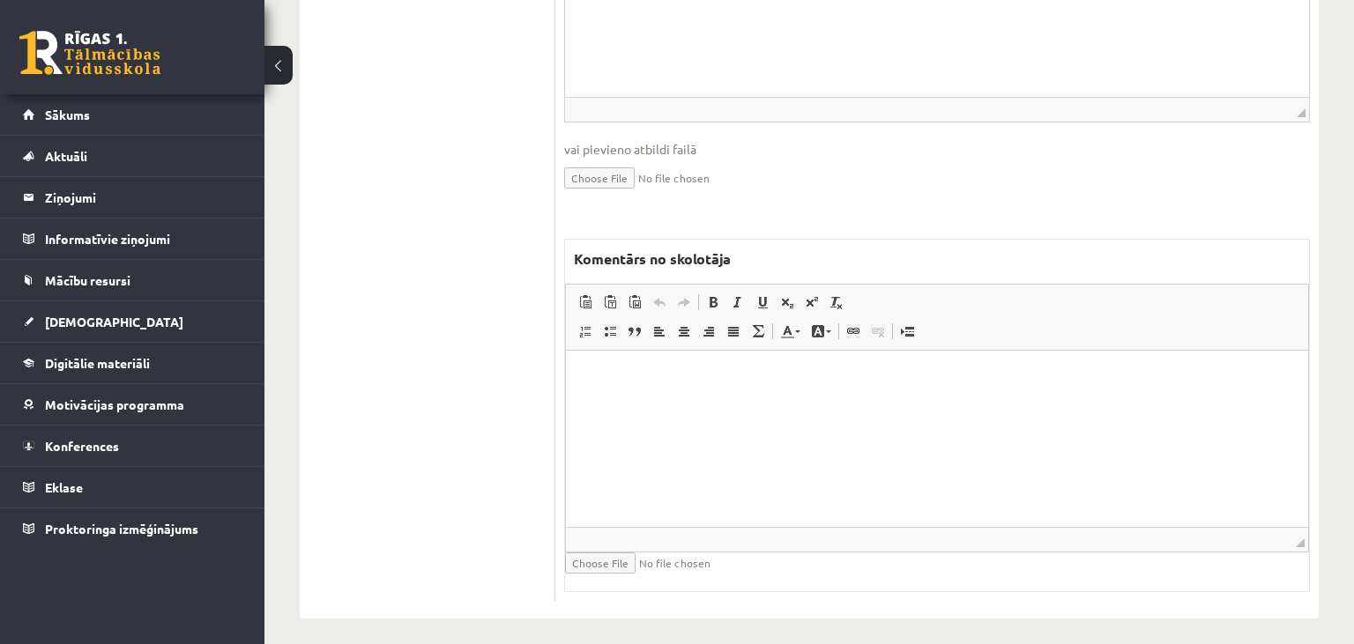
click at [698, 483] on html at bounding box center [937, 439] width 742 height 176
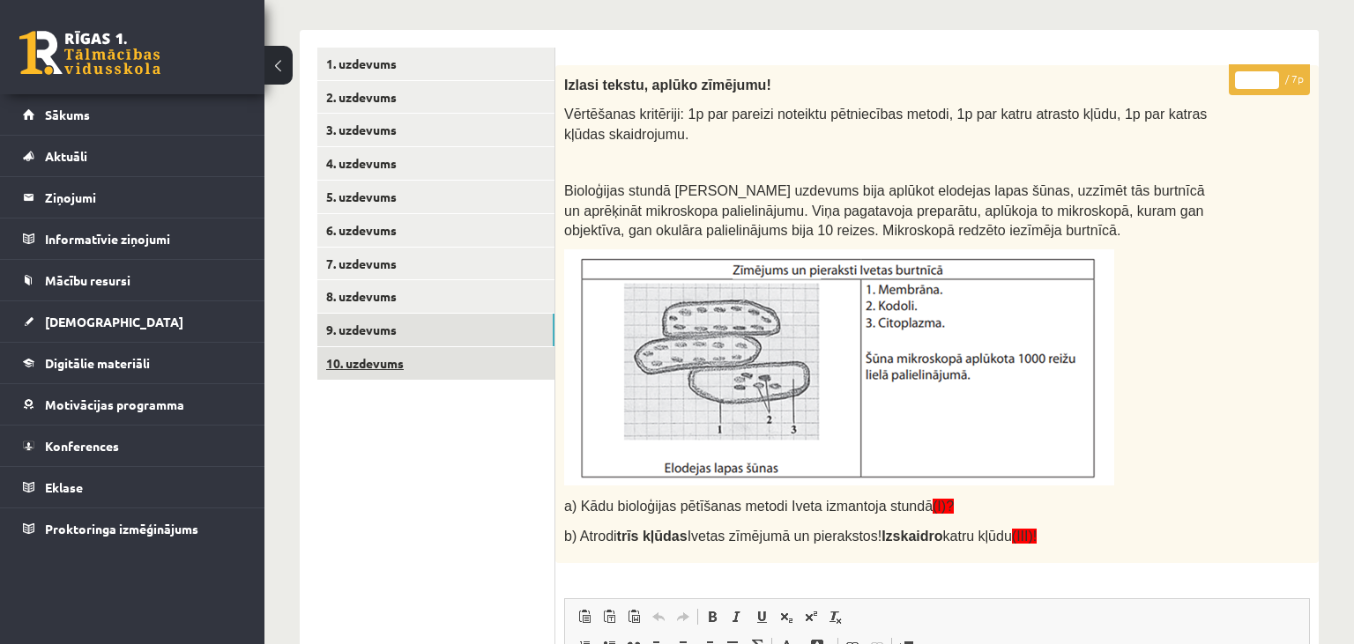
click at [431, 370] on link "10. uzdevums" at bounding box center [435, 363] width 237 height 33
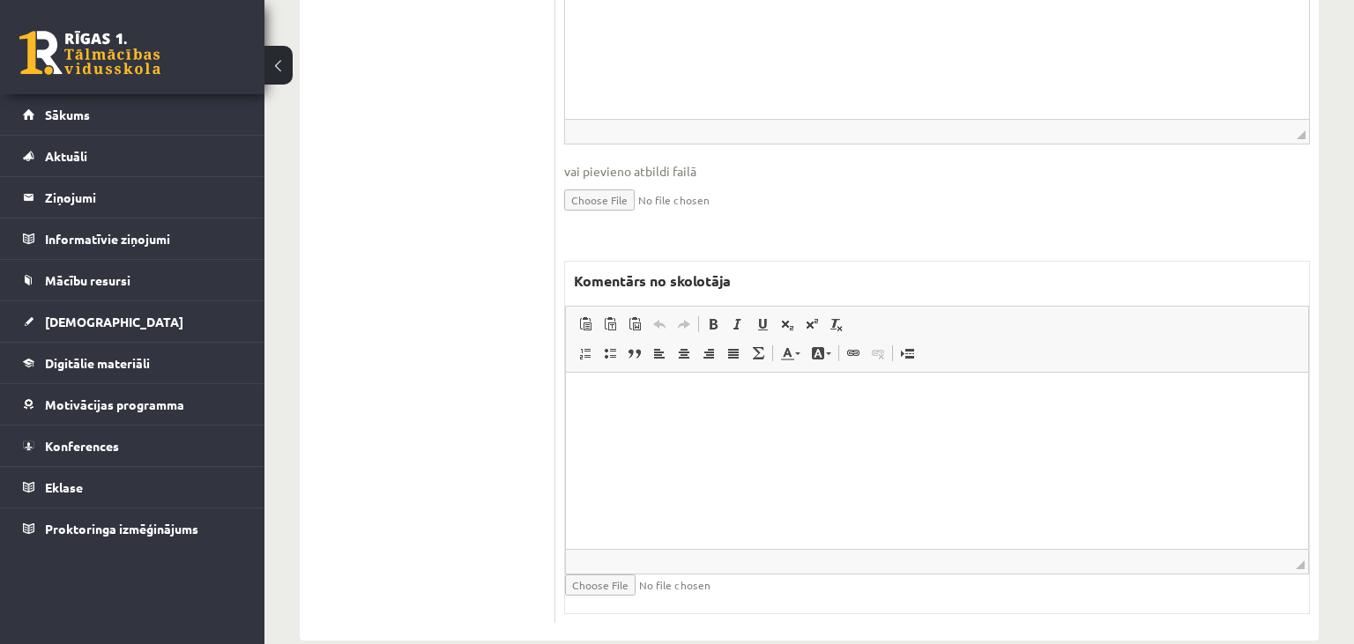
click at [812, 444] on html at bounding box center [937, 460] width 742 height 176
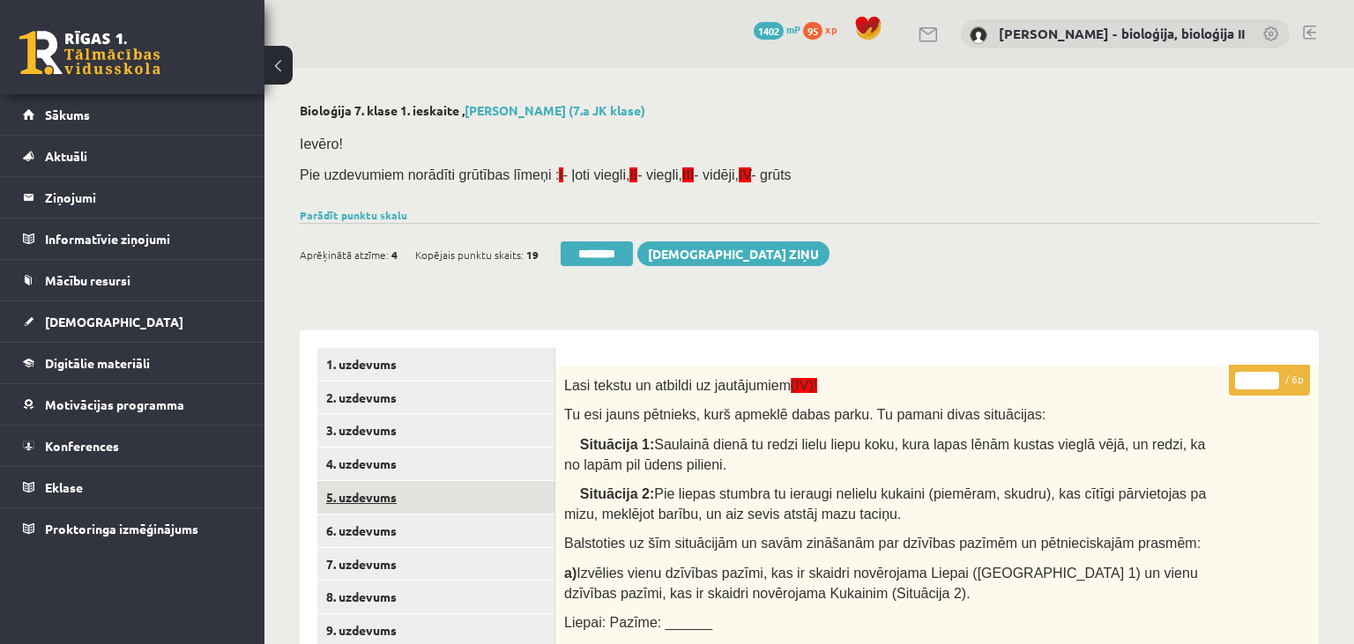
click at [447, 489] on link "5. uzdevums" at bounding box center [435, 497] width 237 height 33
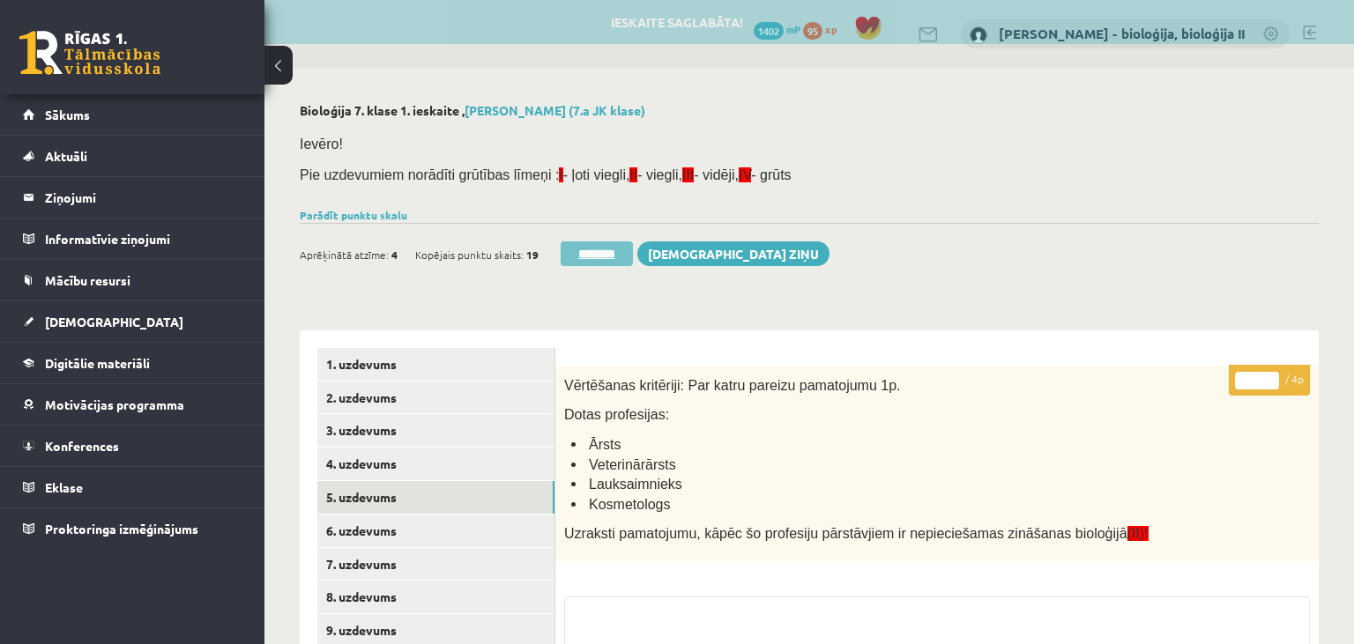
click at [594, 251] on input "********" at bounding box center [597, 254] width 72 height 25
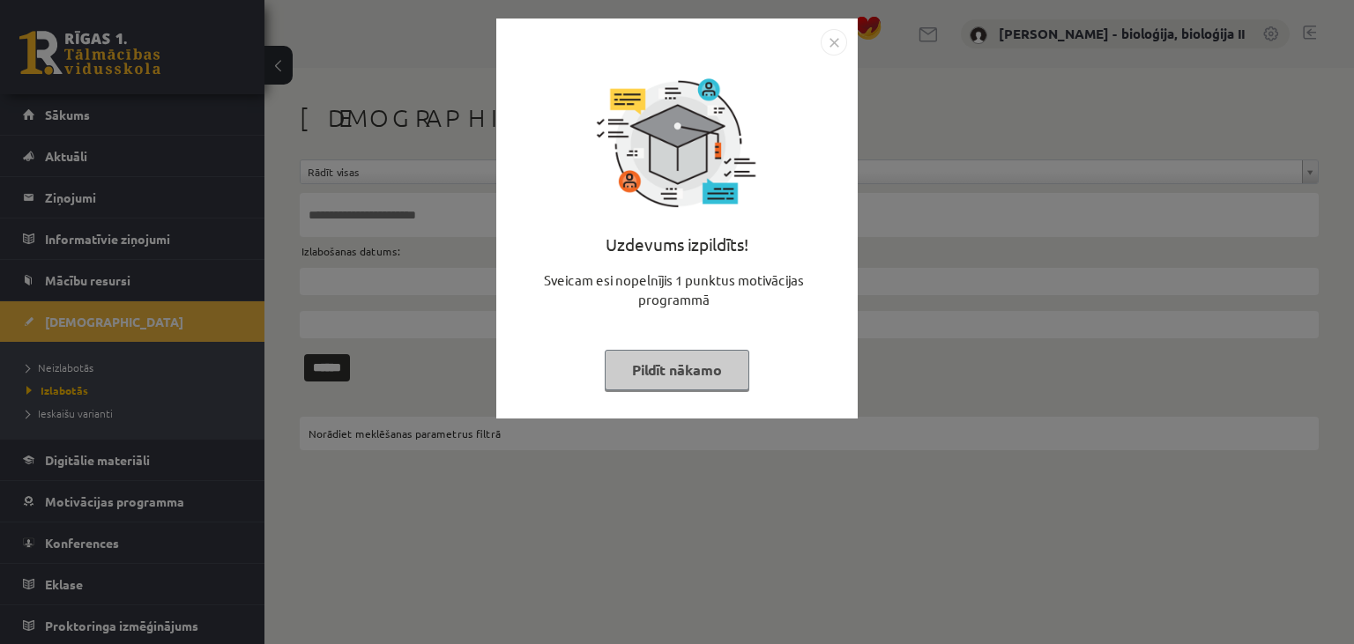
click at [713, 372] on button "Pildīt nākamo" at bounding box center [677, 370] width 145 height 41
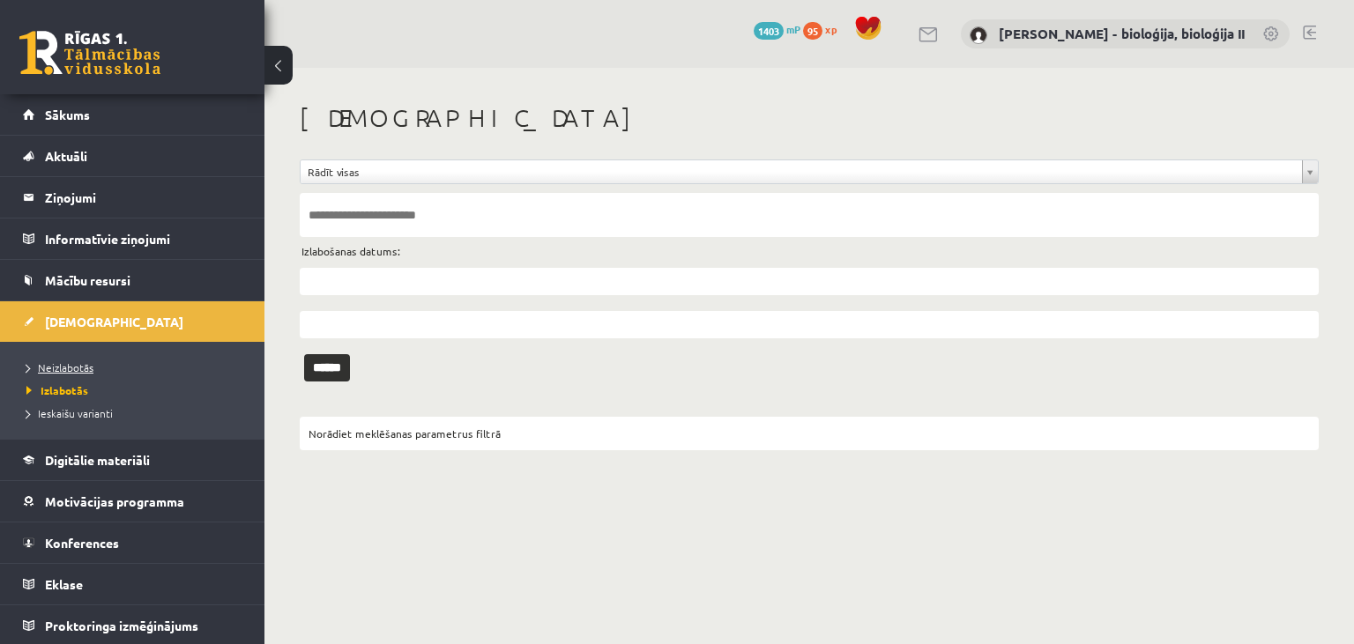
click at [71, 369] on span "Neizlabotās" at bounding box center [59, 368] width 67 height 14
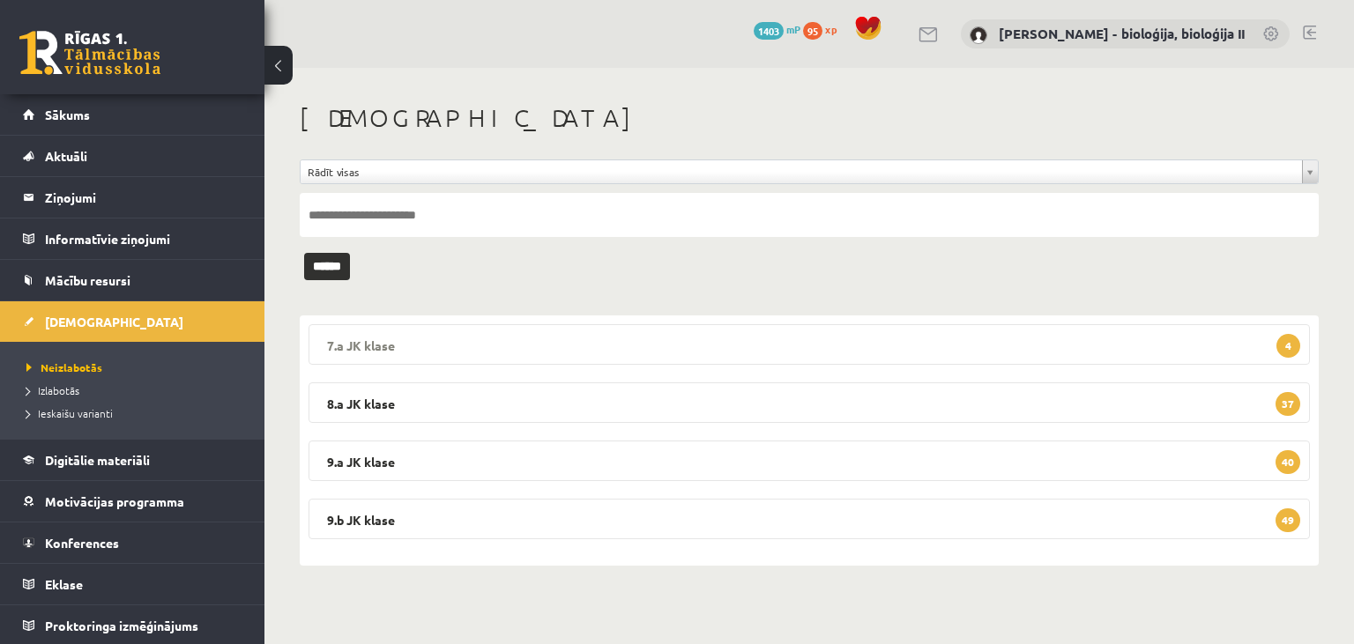
click at [793, 352] on legend "7.a JK klase 4" at bounding box center [809, 344] width 1001 height 41
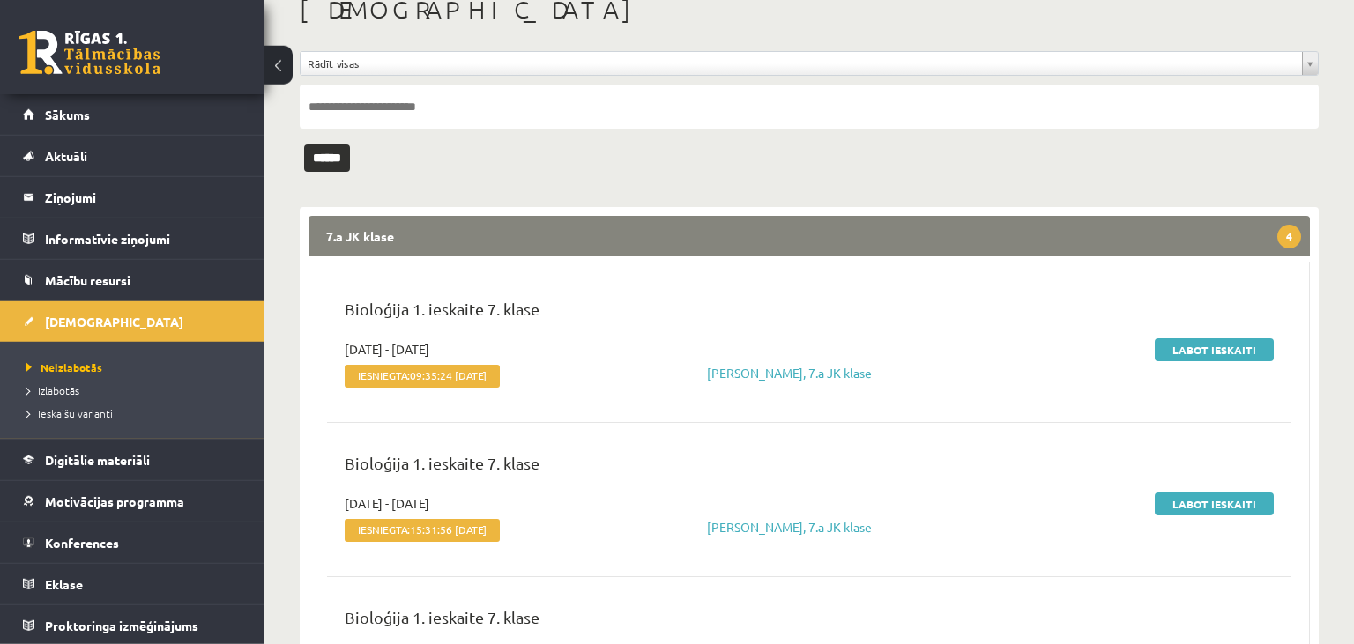
scroll to position [186, 0]
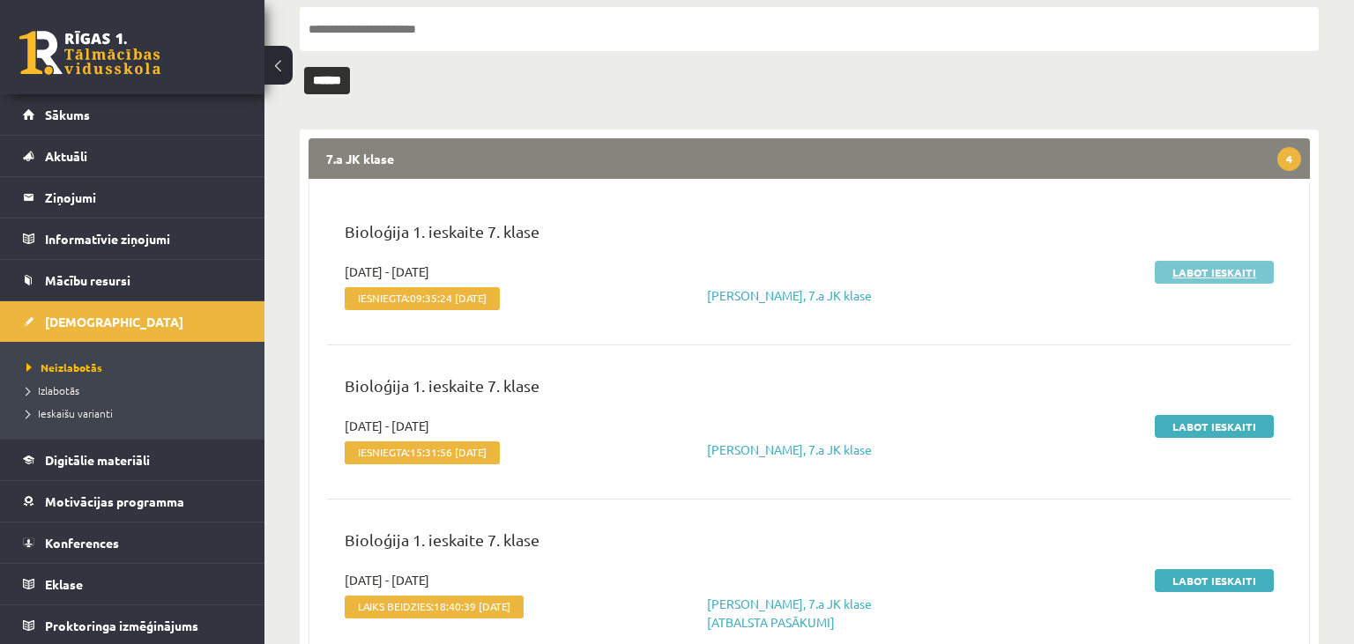
click at [1225, 268] on link "Labot ieskaiti" at bounding box center [1214, 272] width 119 height 23
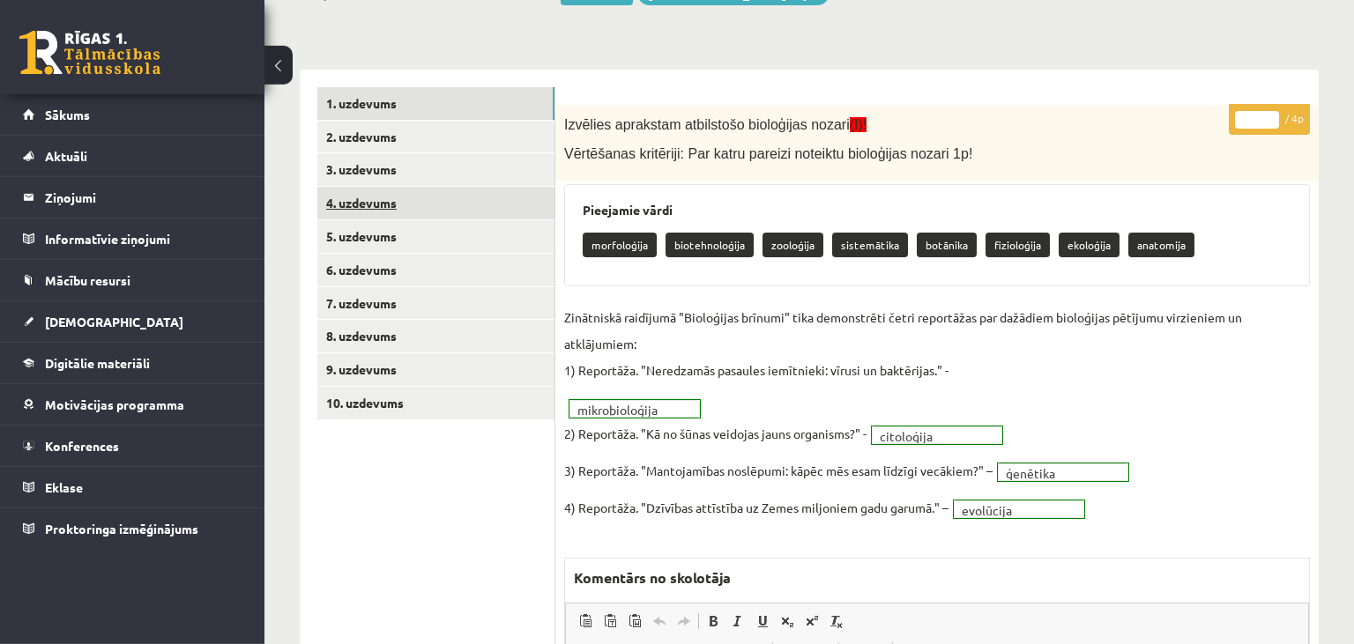
scroll to position [186, 0]
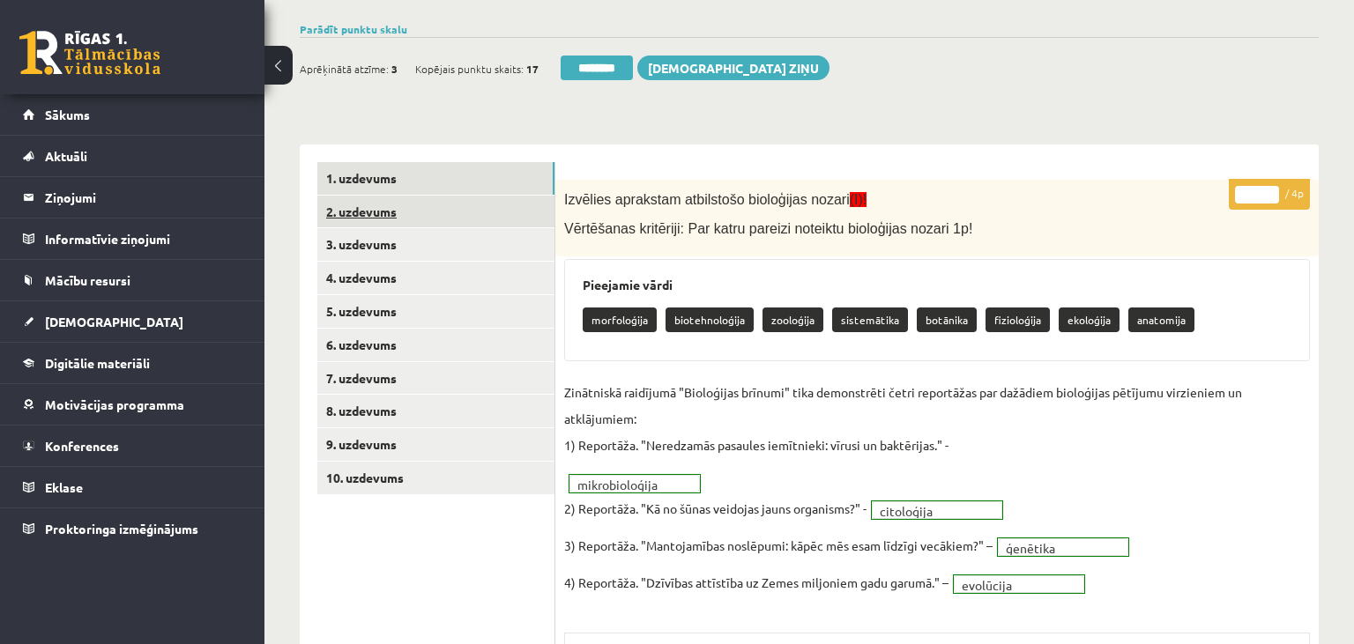
click at [397, 217] on link "2. uzdevums" at bounding box center [435, 212] width 237 height 33
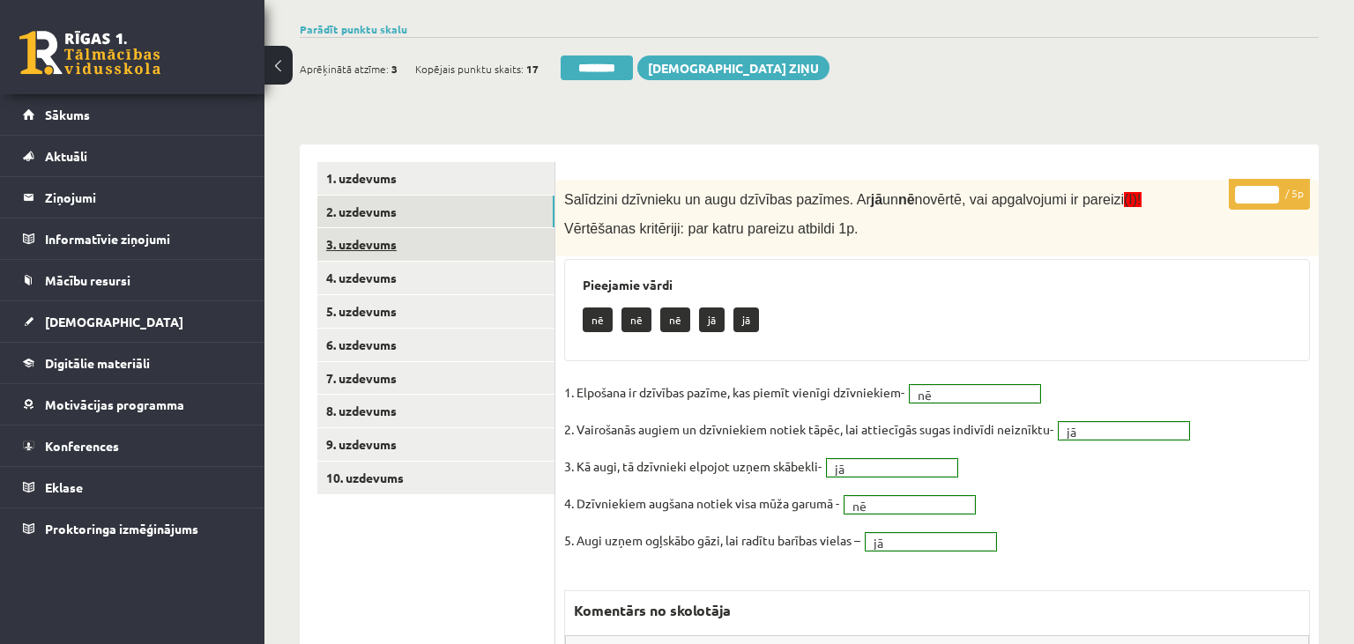
scroll to position [0, 0]
click at [399, 242] on link "3. uzdevums" at bounding box center [435, 244] width 237 height 33
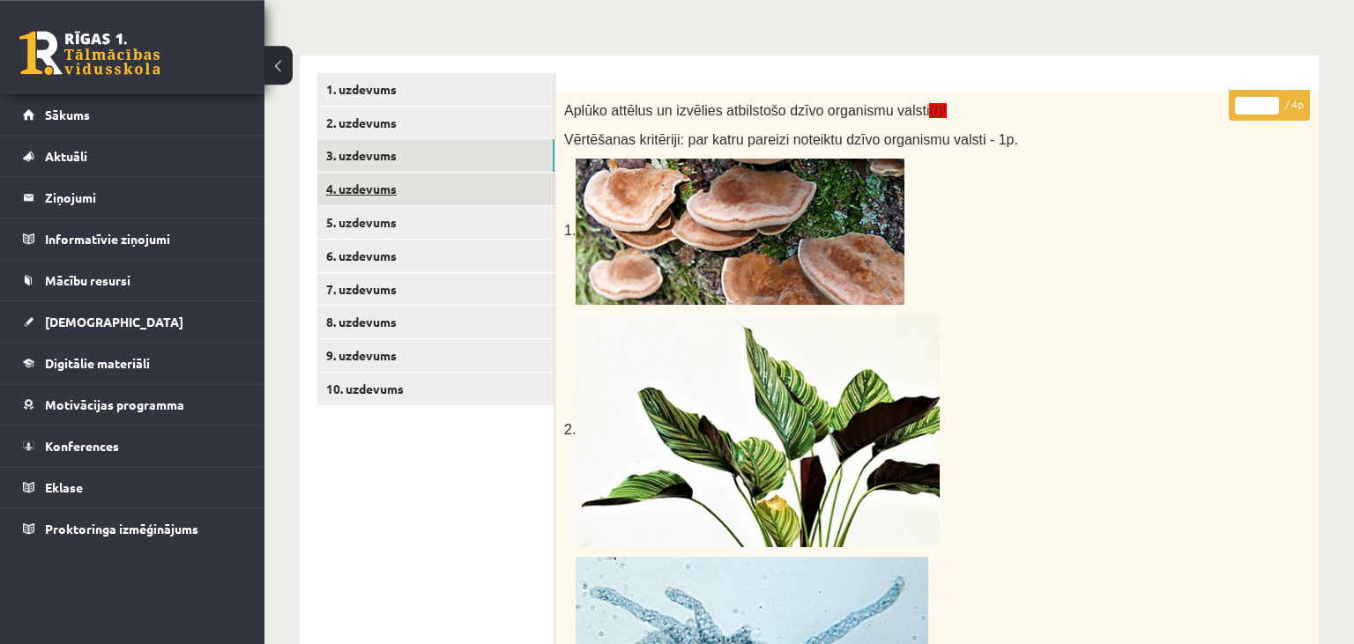
scroll to position [186, 0]
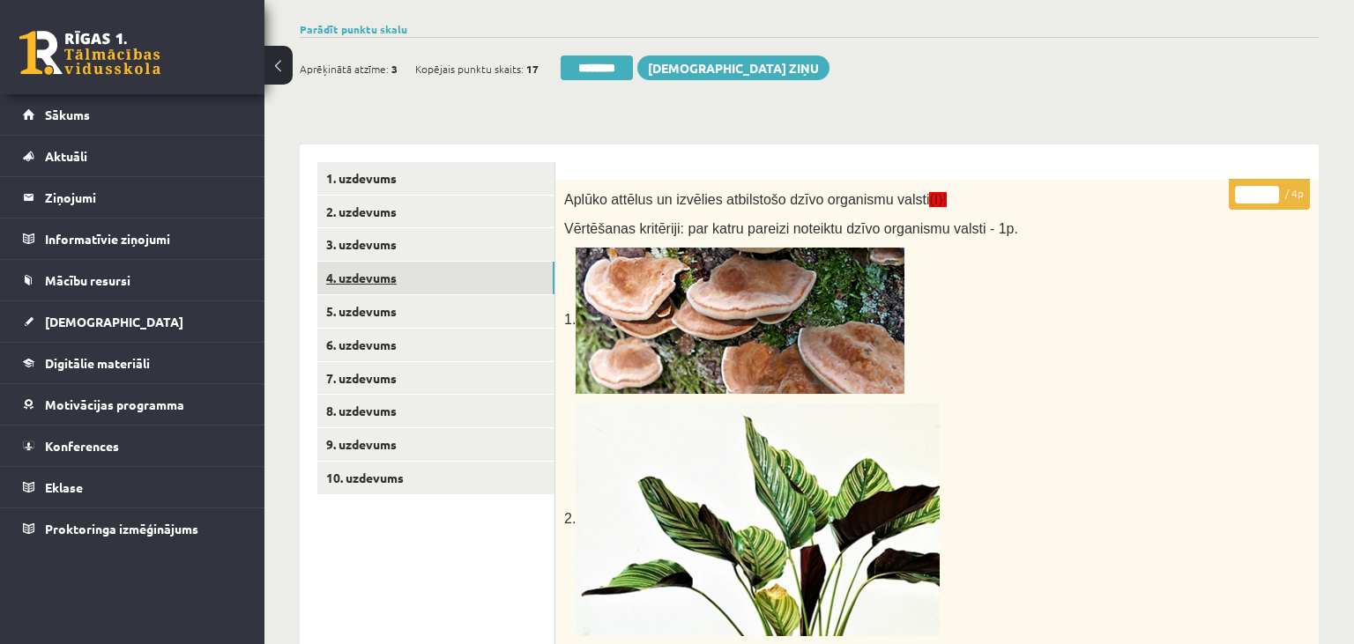
click at [432, 278] on link "4. uzdevums" at bounding box center [435, 278] width 237 height 33
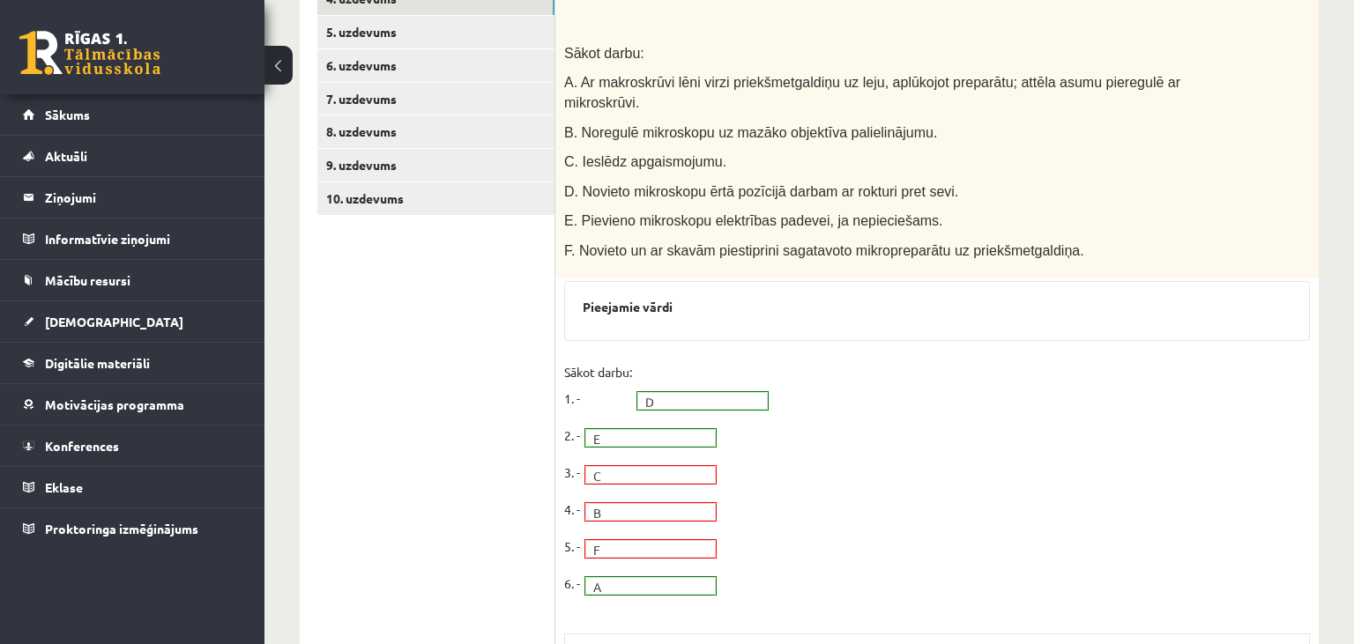
scroll to position [279, 0]
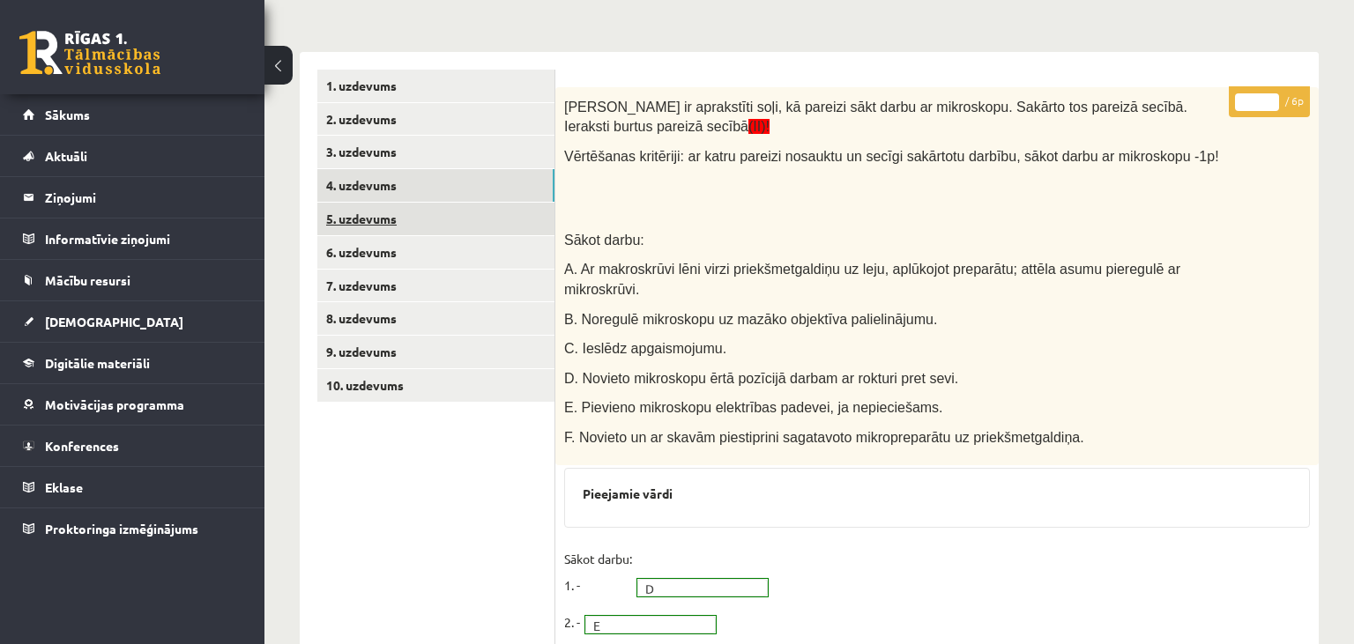
click at [451, 218] on link "5. uzdevums" at bounding box center [435, 219] width 237 height 33
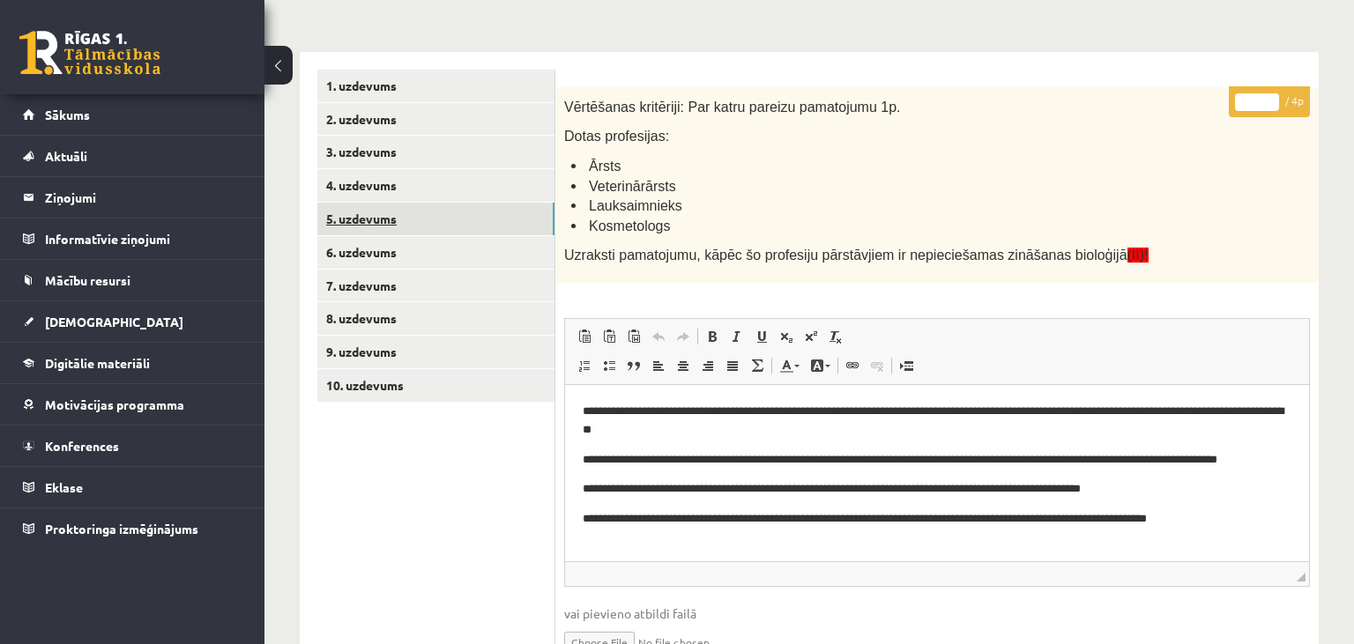
scroll to position [0, 0]
click at [1269, 97] on input "*" at bounding box center [1257, 102] width 44 height 18
type input "*"
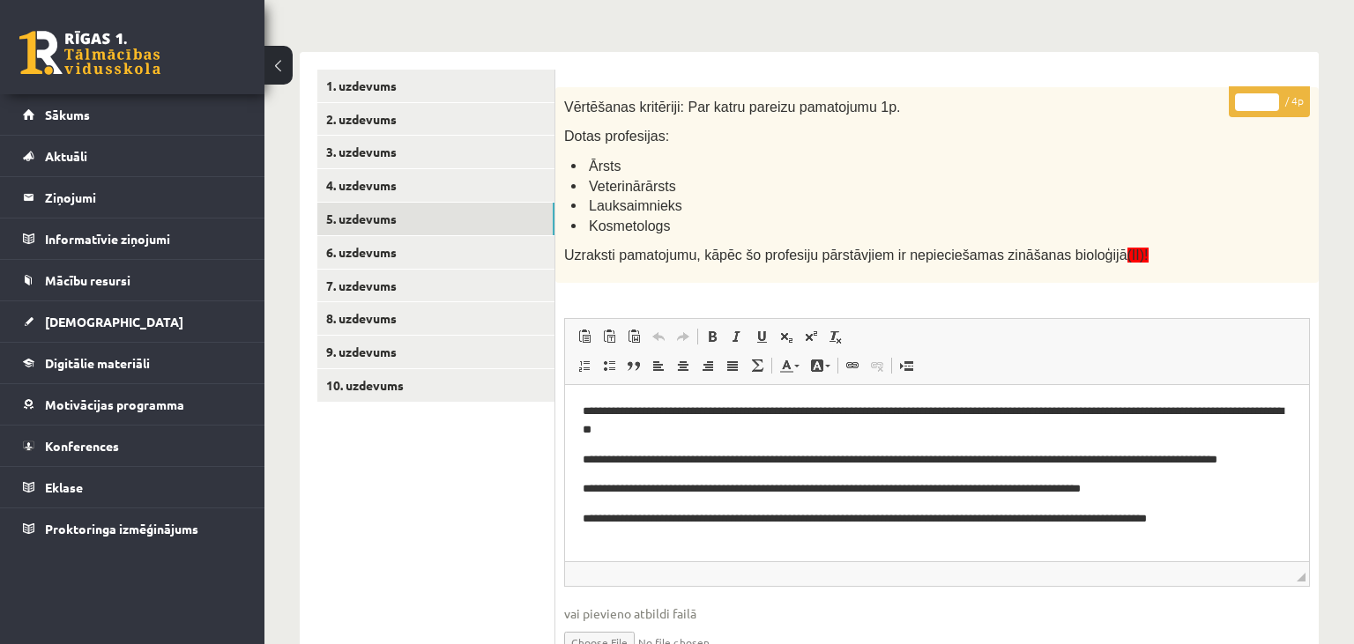
click at [1269, 97] on input "*" at bounding box center [1257, 102] width 44 height 18
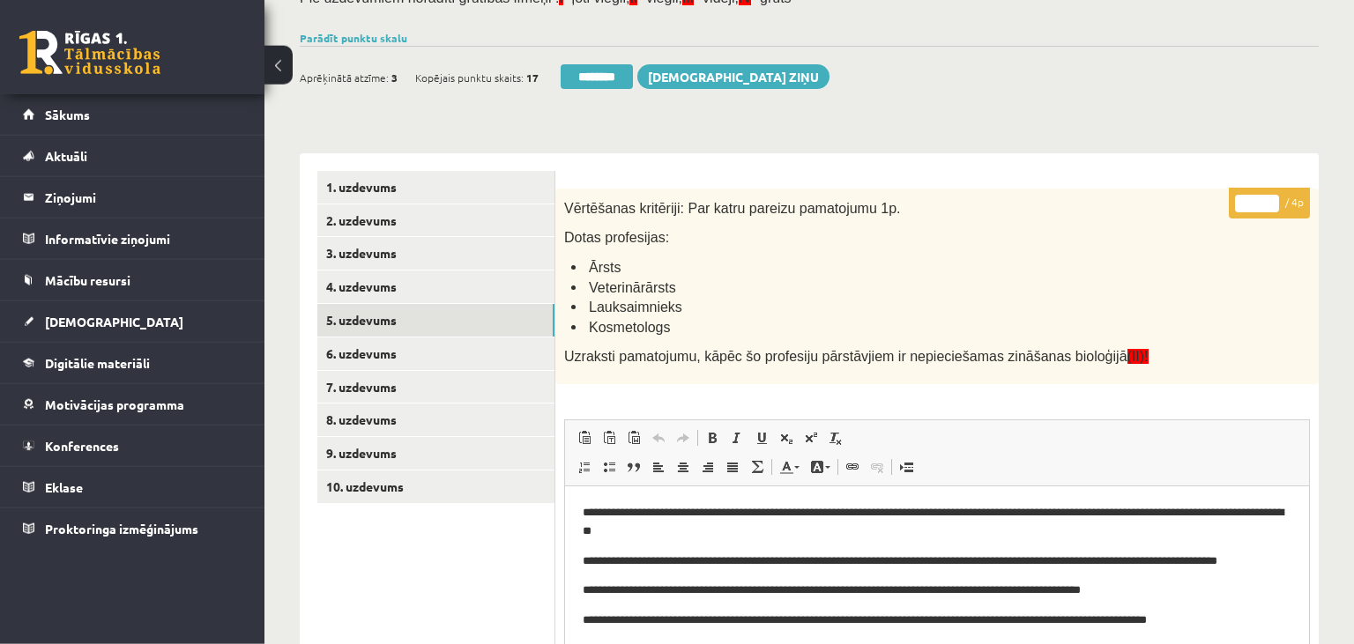
scroll to position [186, 0]
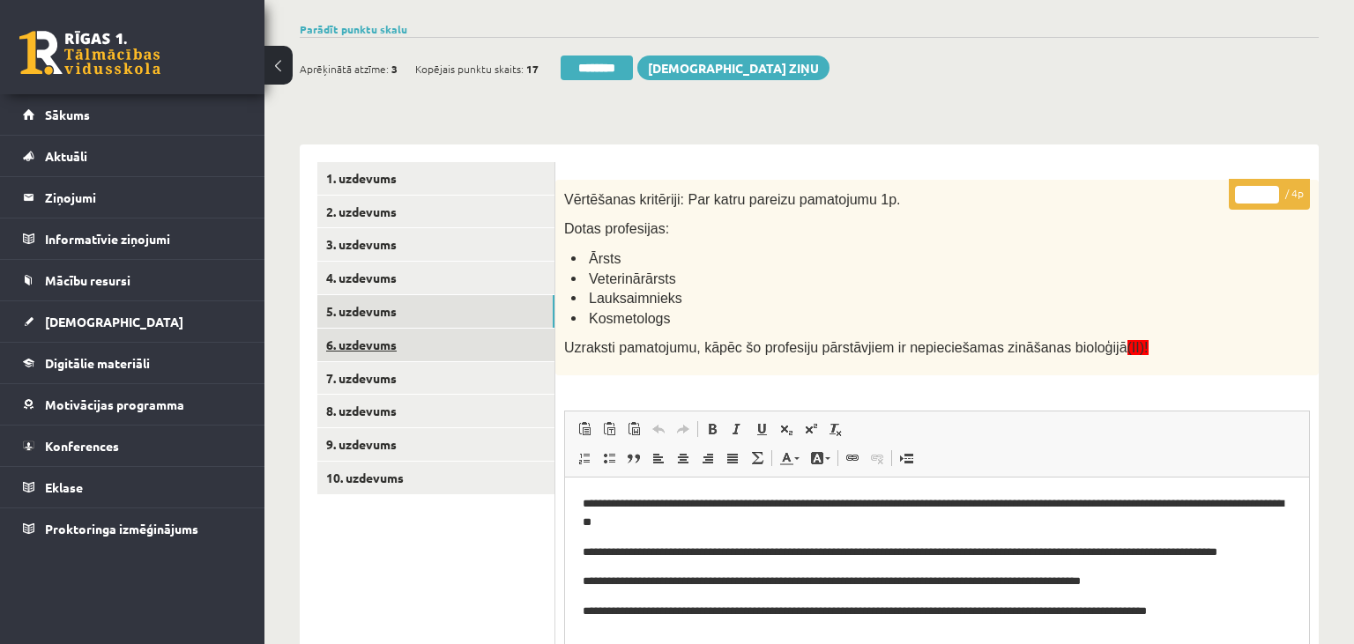
click at [487, 348] on link "6. uzdevums" at bounding box center [435, 345] width 237 height 33
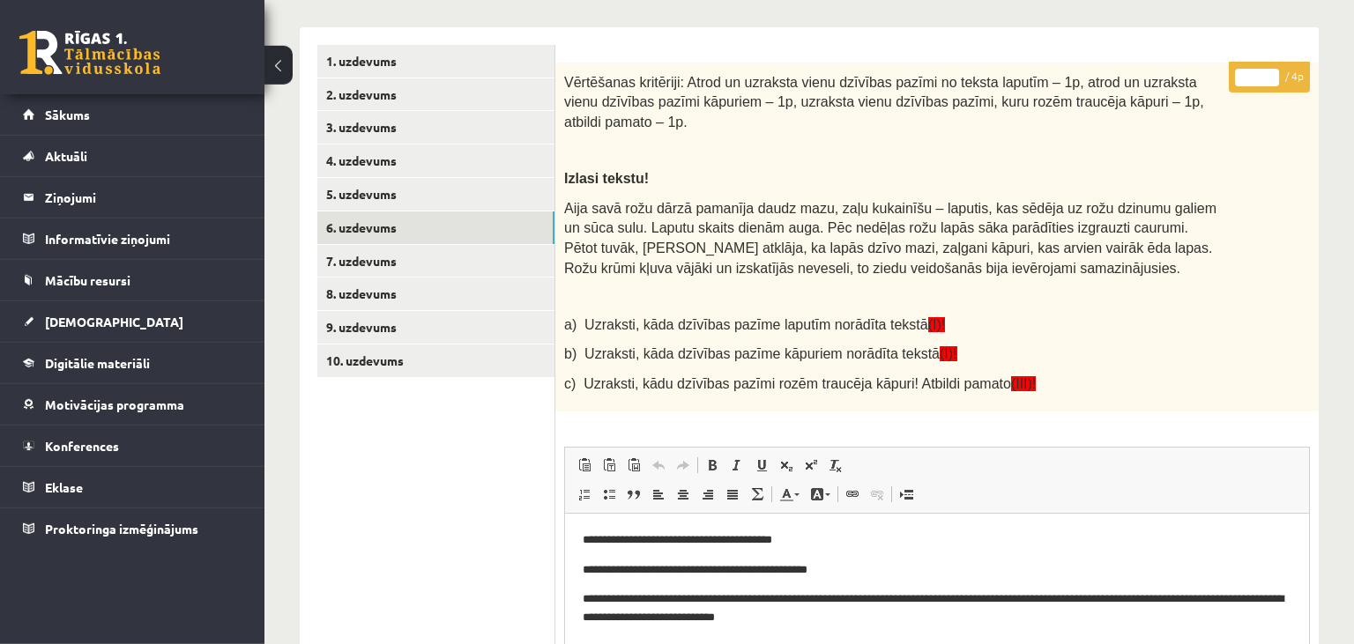
scroll to position [264, 0]
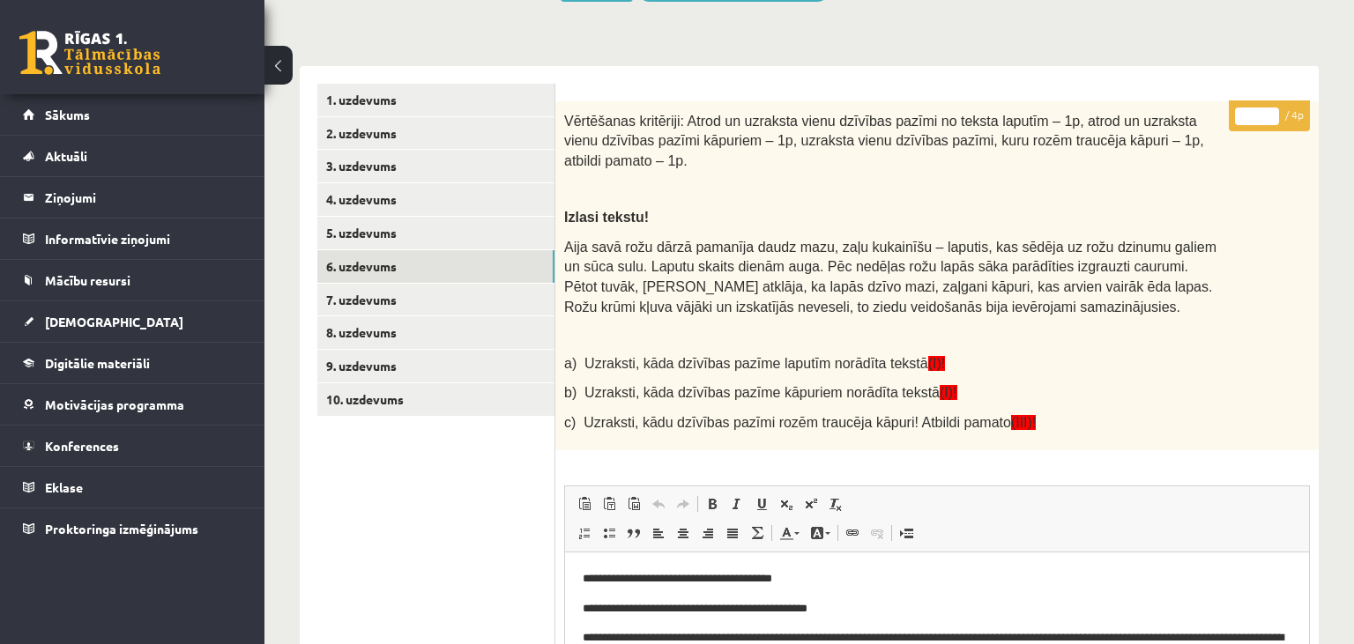
click at [1269, 113] on input "*" at bounding box center [1257, 117] width 44 height 18
type input "*"
click at [1269, 113] on input "*" at bounding box center [1257, 117] width 44 height 18
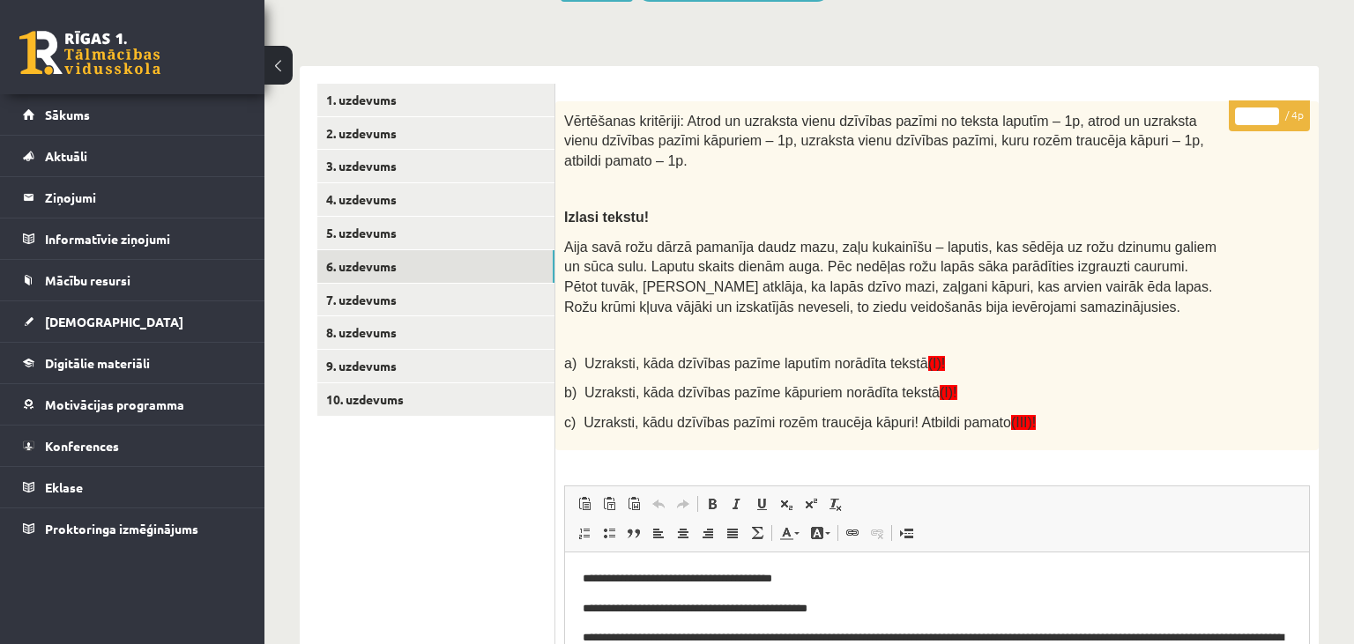
click at [1269, 113] on input "*" at bounding box center [1257, 117] width 44 height 18
click at [399, 305] on link "7. uzdevums" at bounding box center [435, 300] width 237 height 33
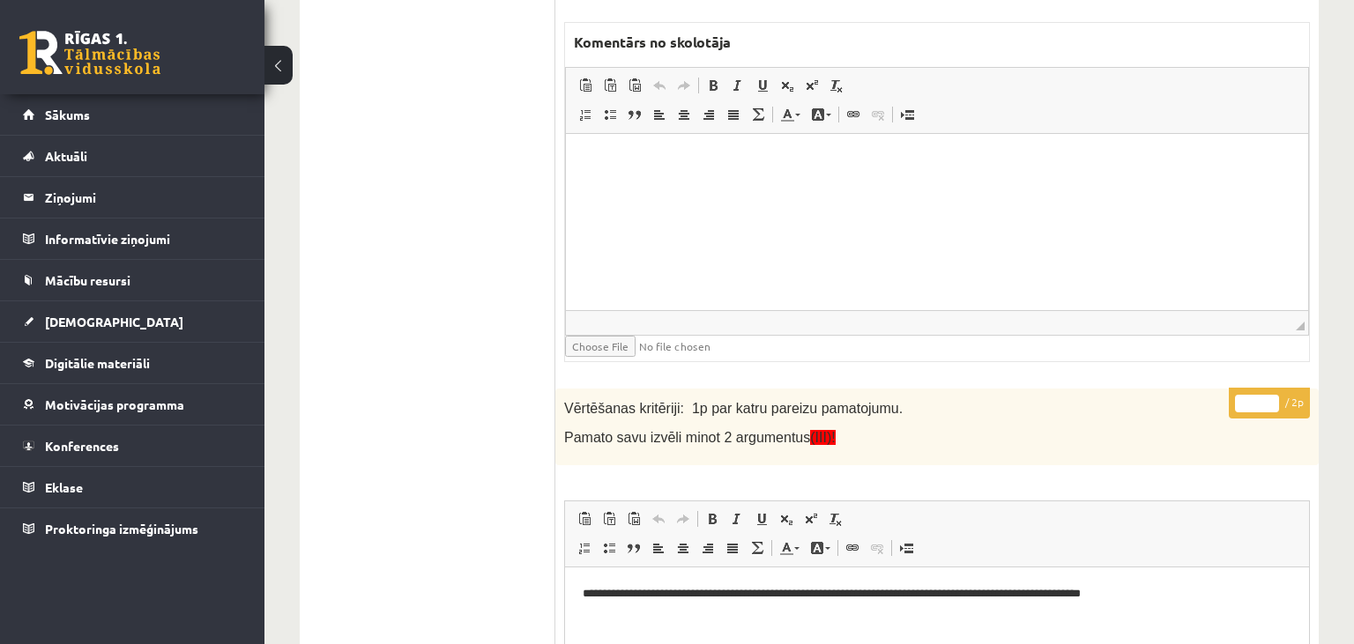
scroll to position [1009, 0]
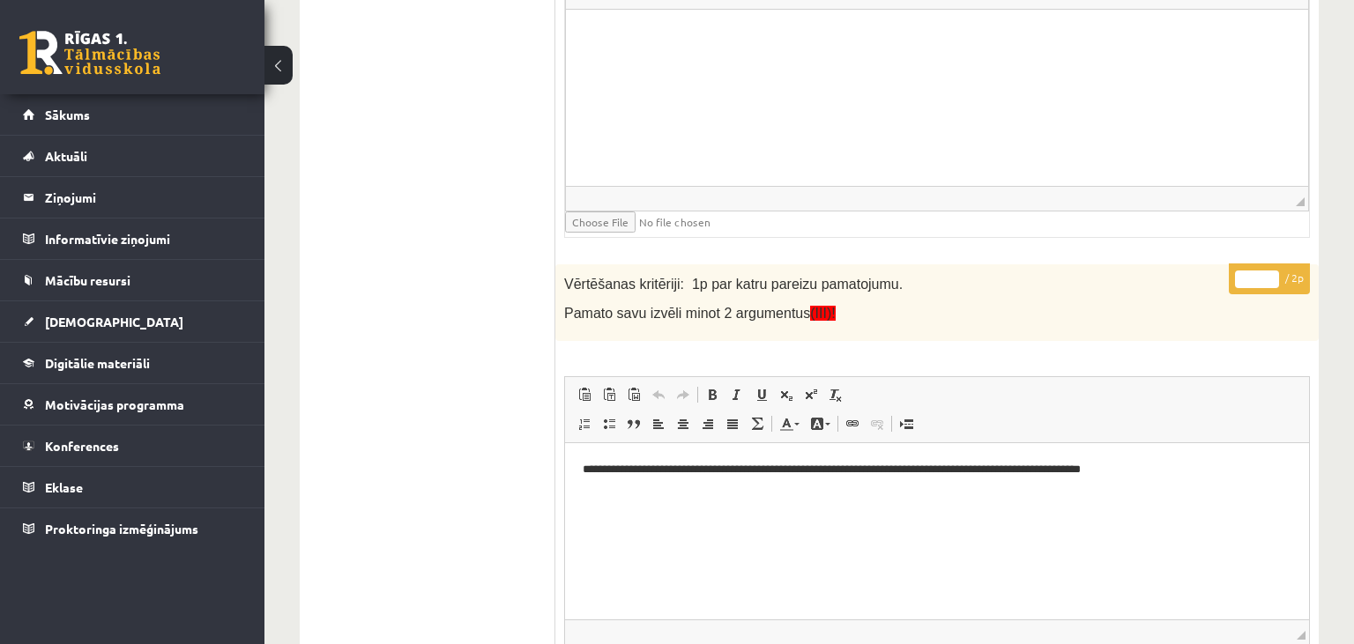
click at [1274, 271] on input "*" at bounding box center [1257, 280] width 44 height 18
type input "*"
click at [1274, 271] on input "*" at bounding box center [1257, 280] width 44 height 18
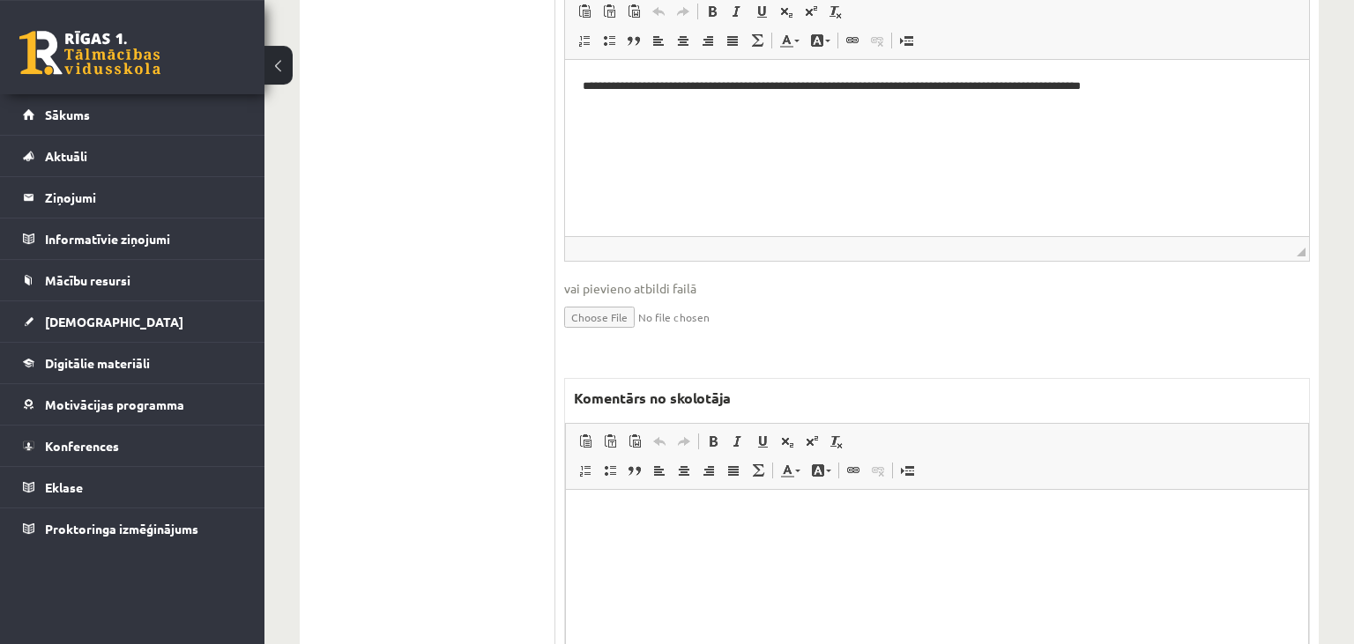
scroll to position [1475, 0]
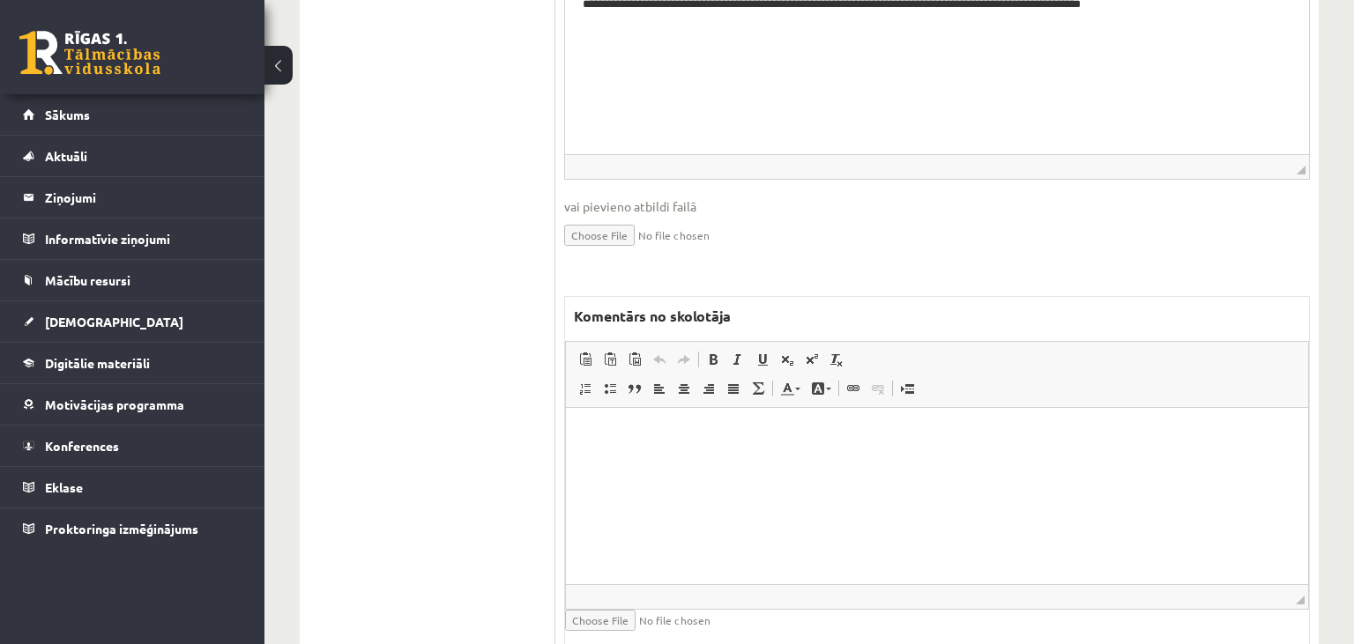
click at [756, 451] on html at bounding box center [937, 495] width 742 height 176
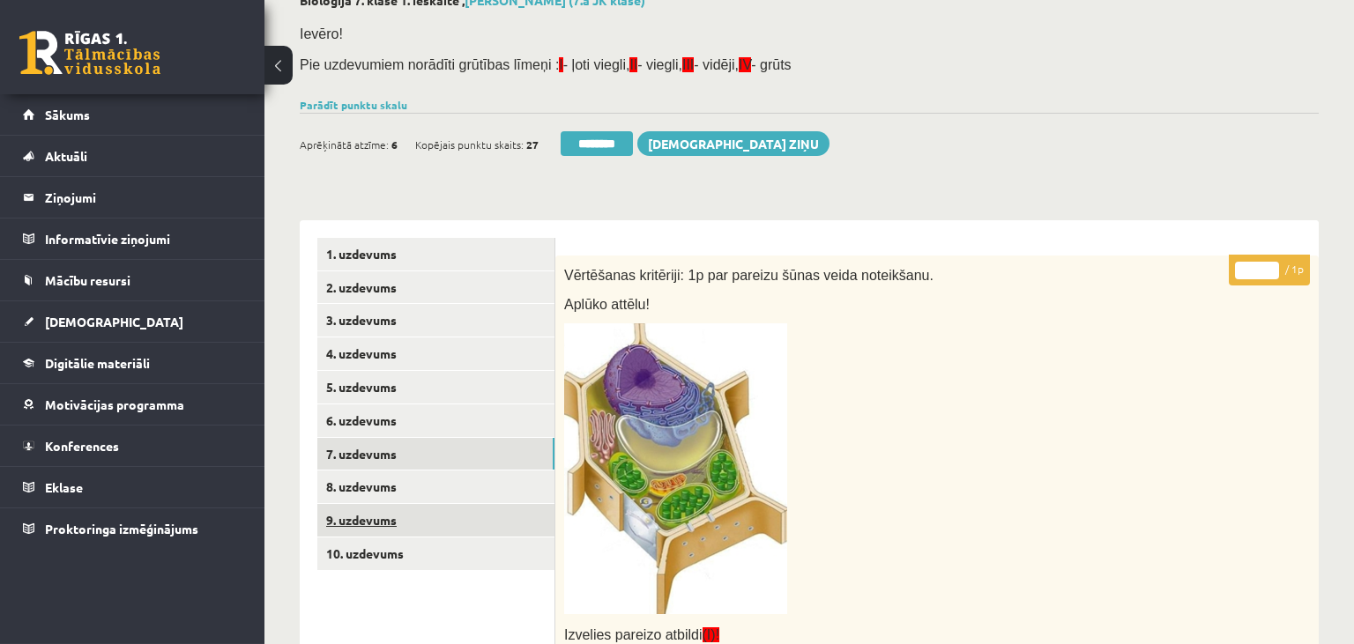
scroll to position [131, 0]
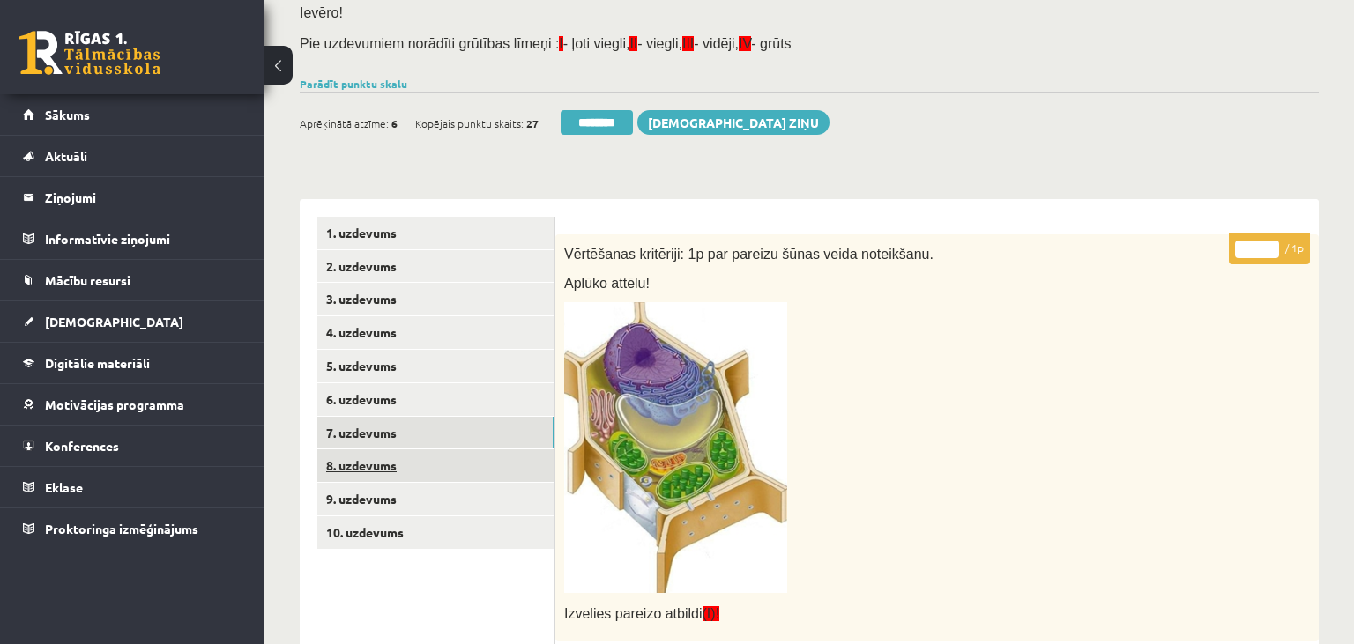
click at [409, 469] on link "8. uzdevums" at bounding box center [435, 466] width 237 height 33
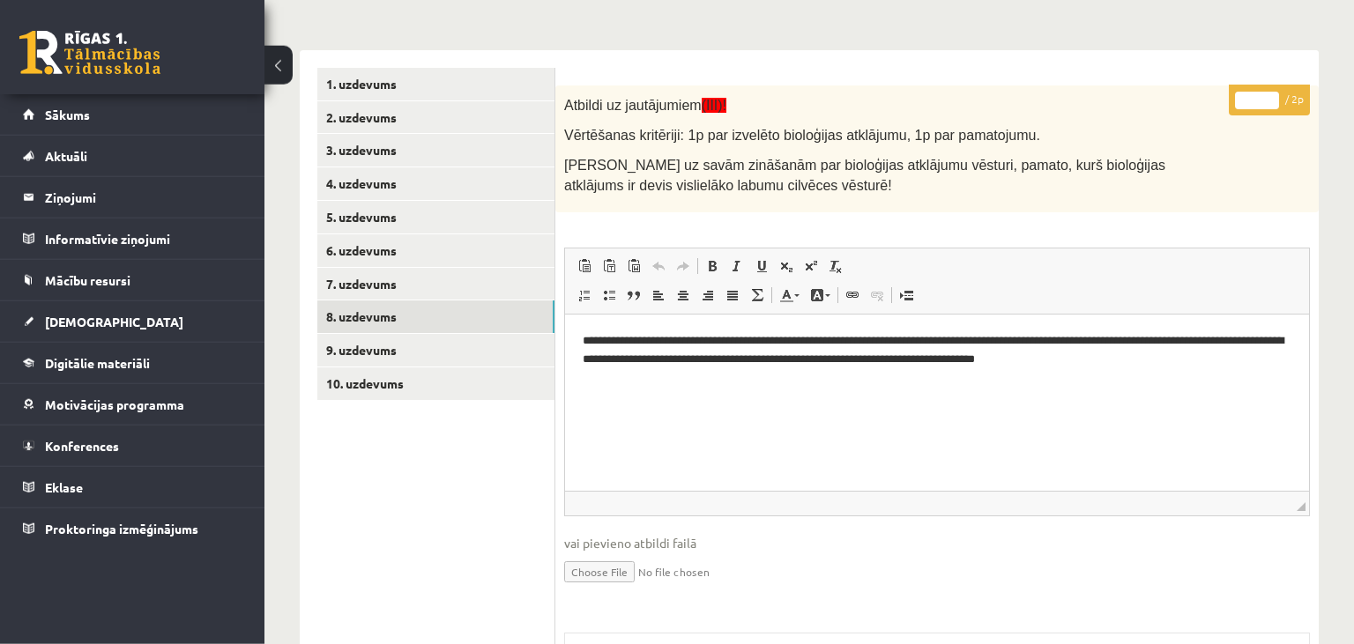
scroll to position [317, 0]
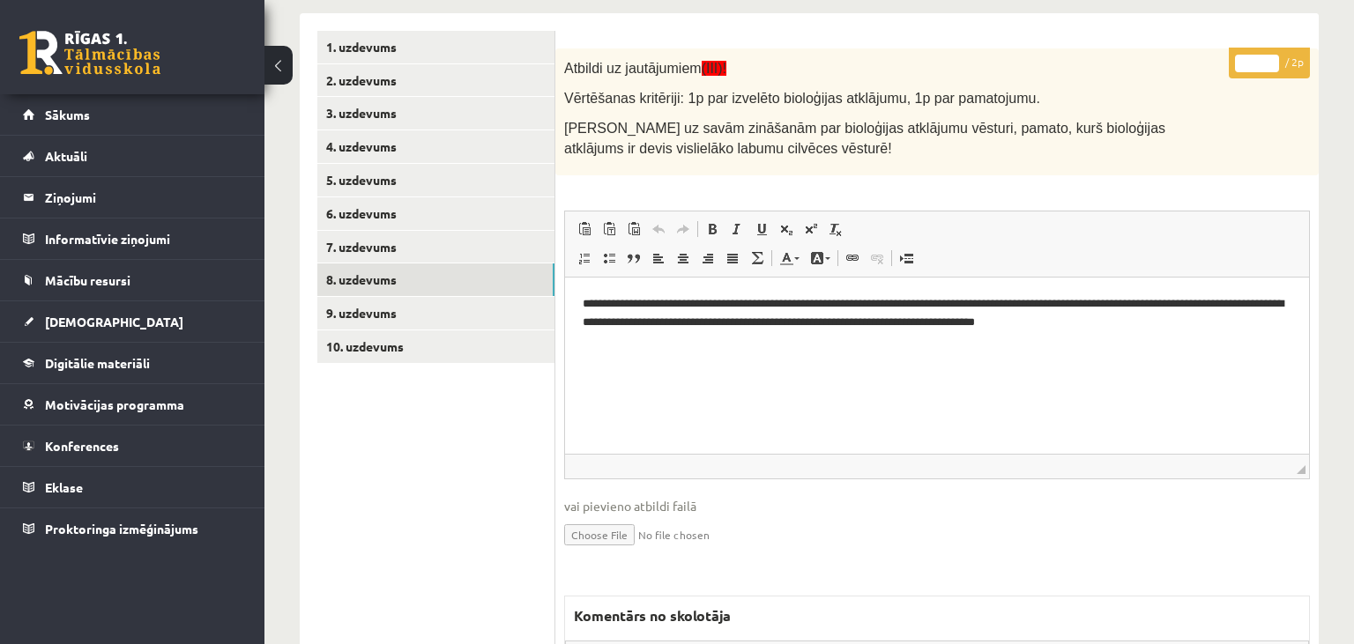
click at [1267, 55] on input "*" at bounding box center [1257, 64] width 44 height 18
click at [1270, 63] on input "*" at bounding box center [1257, 64] width 44 height 18
click at [1269, 59] on input "*" at bounding box center [1257, 64] width 44 height 18
type input "*"
click at [1269, 59] on input "*" at bounding box center [1257, 64] width 44 height 18
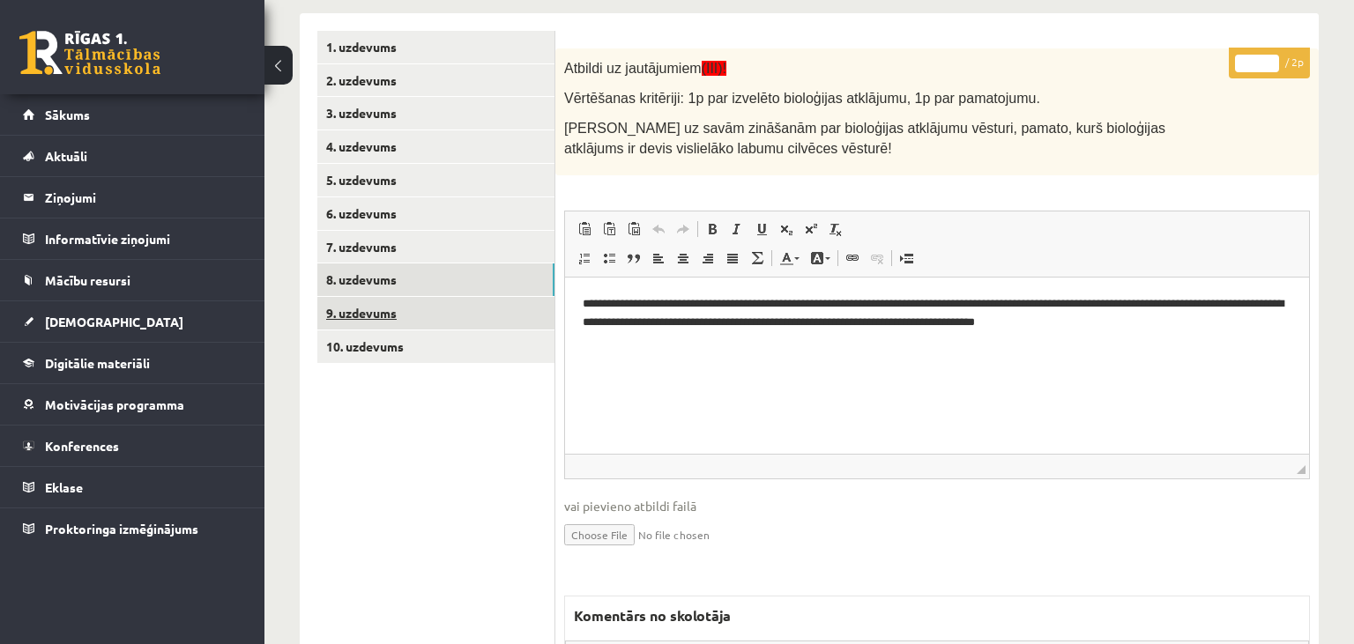
click at [406, 318] on link "9. uzdevums" at bounding box center [435, 313] width 237 height 33
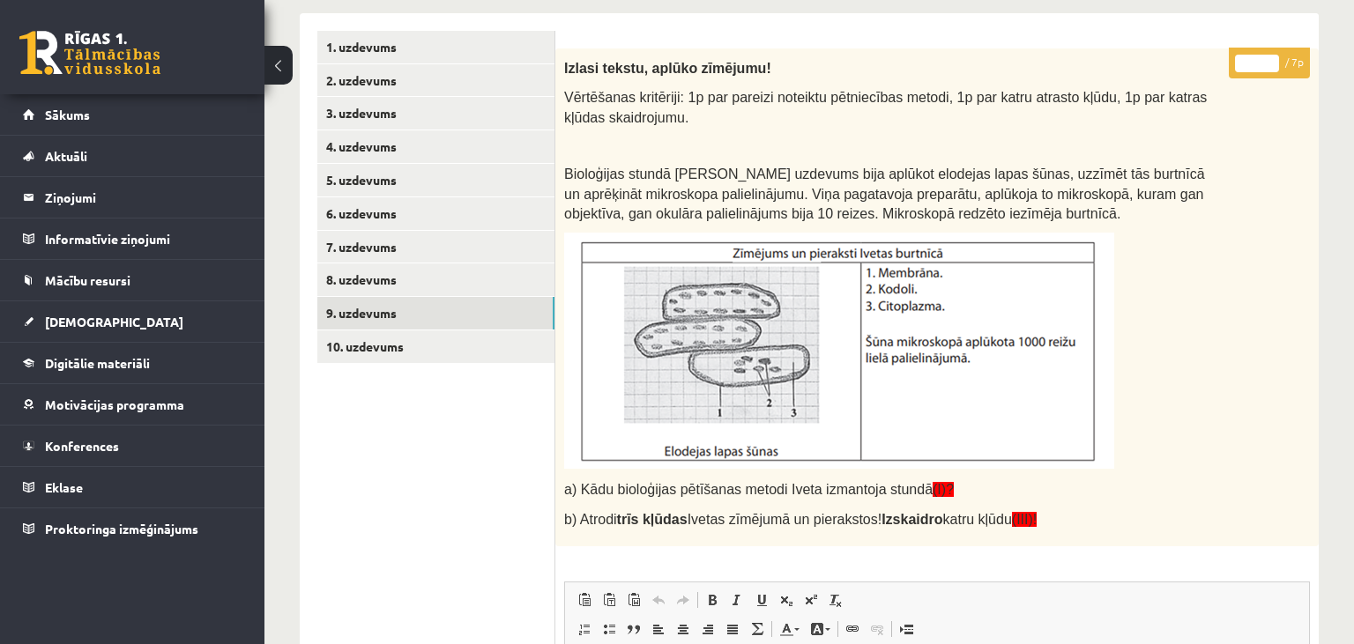
type input "*"
click at [1268, 60] on input "*" at bounding box center [1257, 64] width 44 height 18
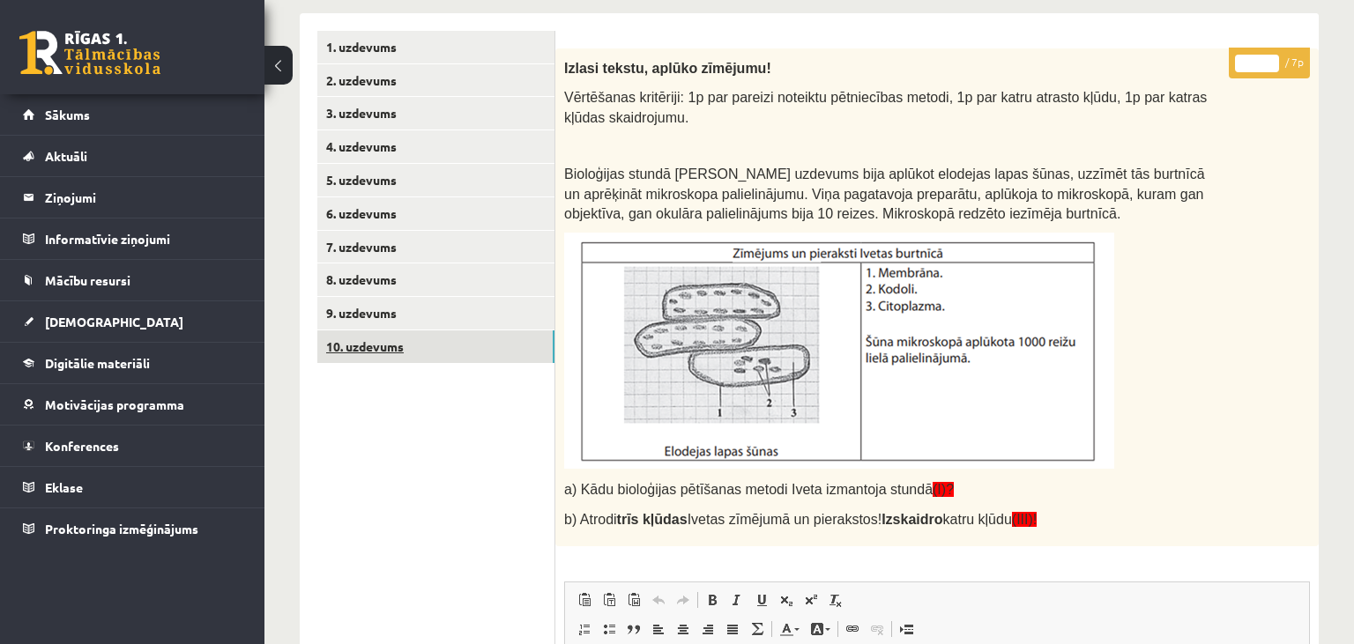
click at [431, 353] on link "10. uzdevums" at bounding box center [435, 347] width 237 height 33
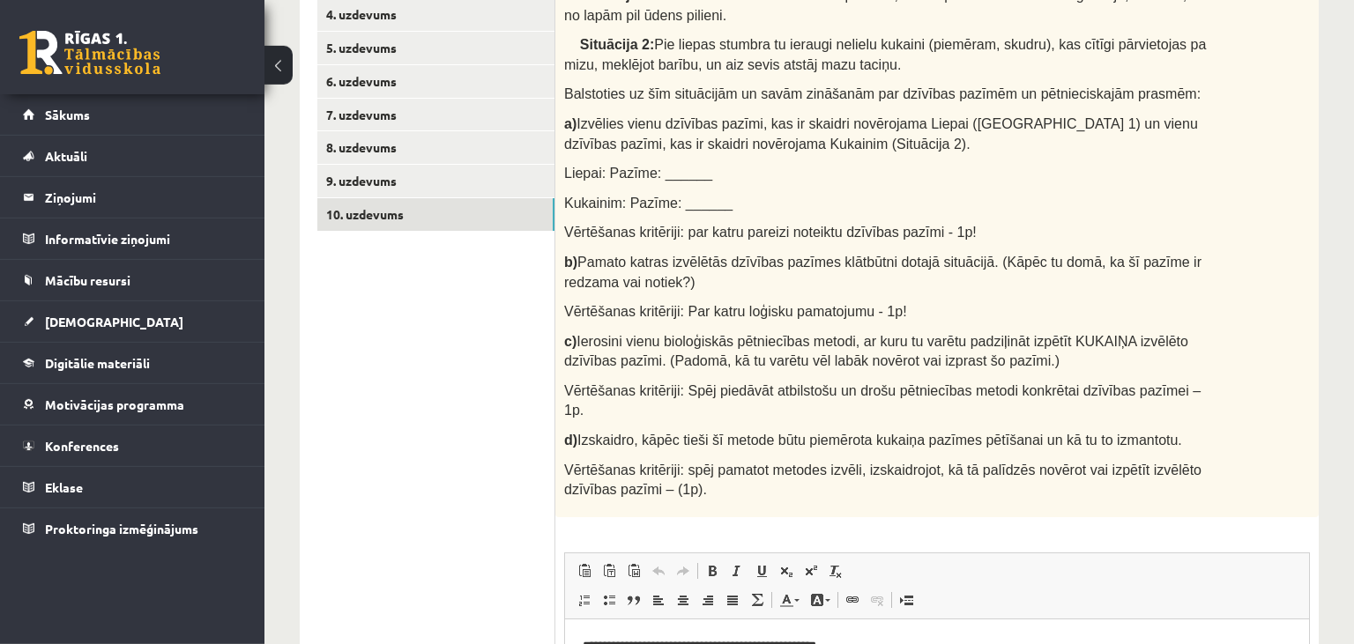
scroll to position [309, 0]
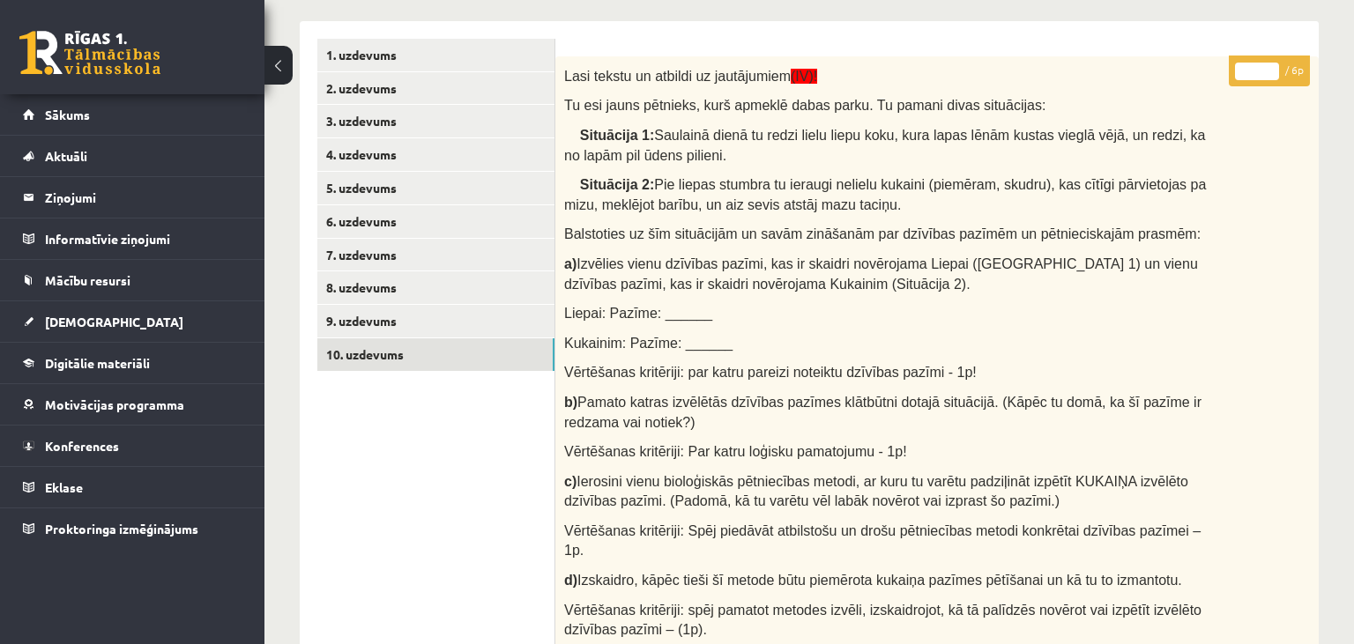
click at [1269, 65] on input "*" at bounding box center [1257, 72] width 44 height 18
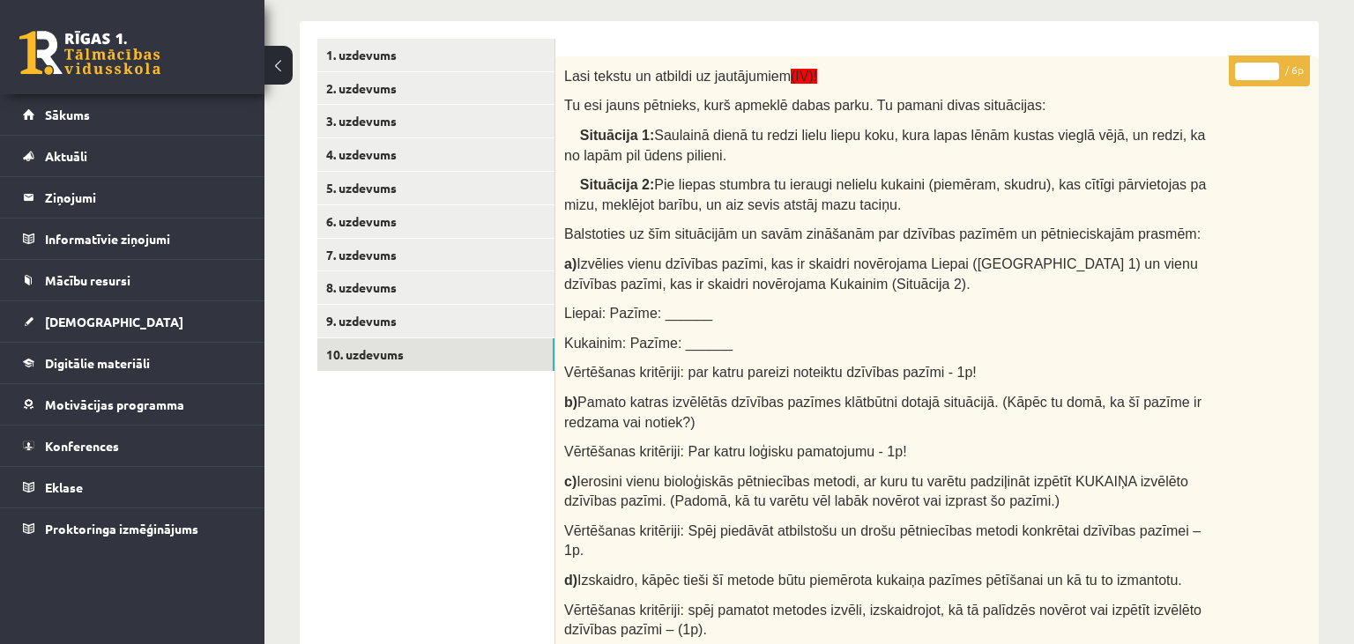
type input "*"
click at [1269, 65] on input "*" at bounding box center [1257, 72] width 44 height 18
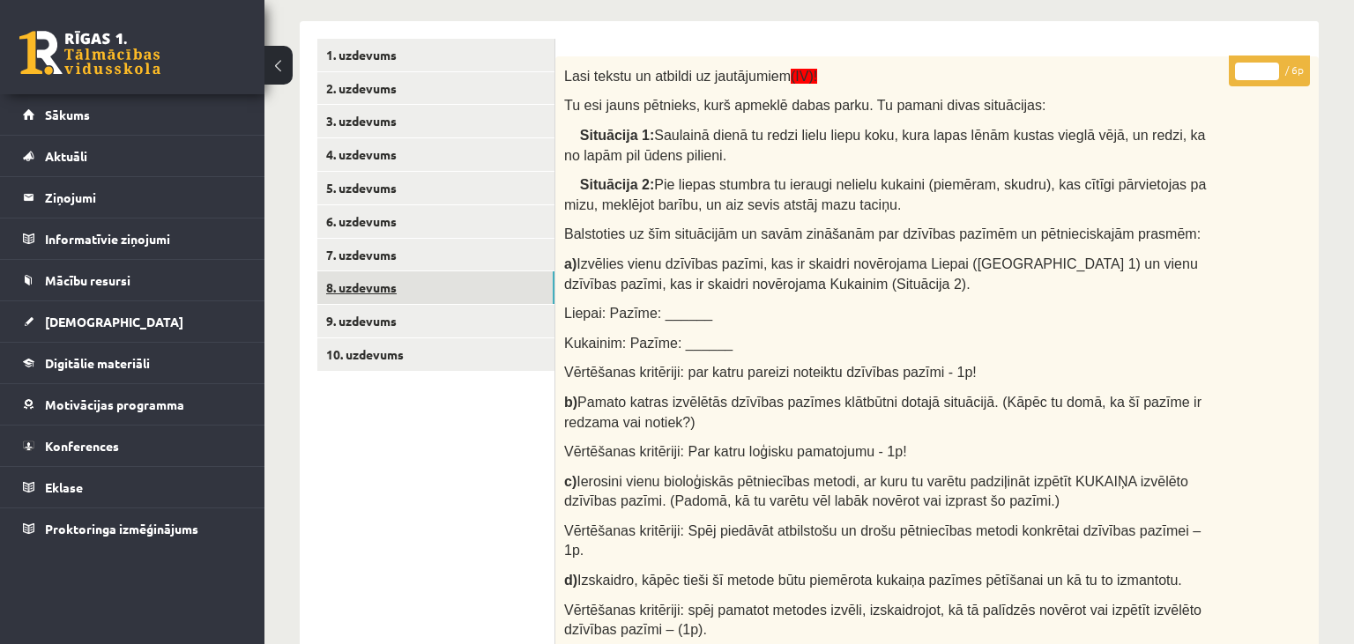
click at [398, 297] on link "8. uzdevums" at bounding box center [435, 288] width 237 height 33
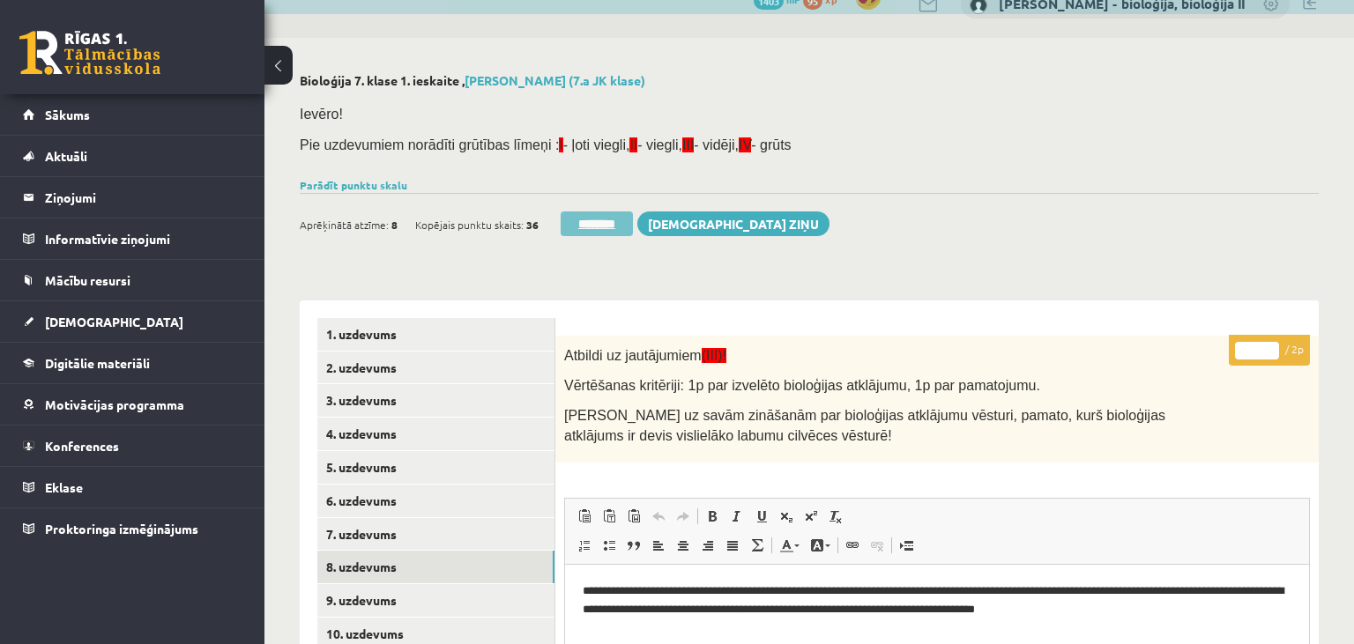
scroll to position [0, 0]
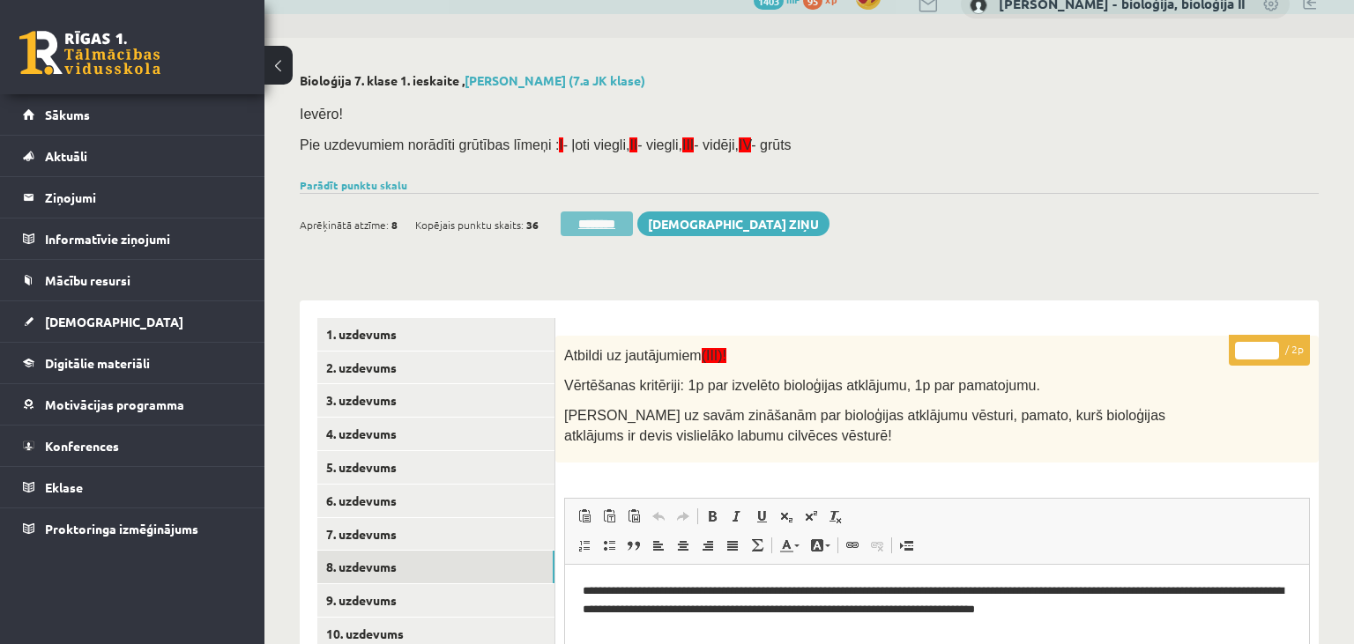
click at [587, 216] on input "********" at bounding box center [597, 224] width 72 height 25
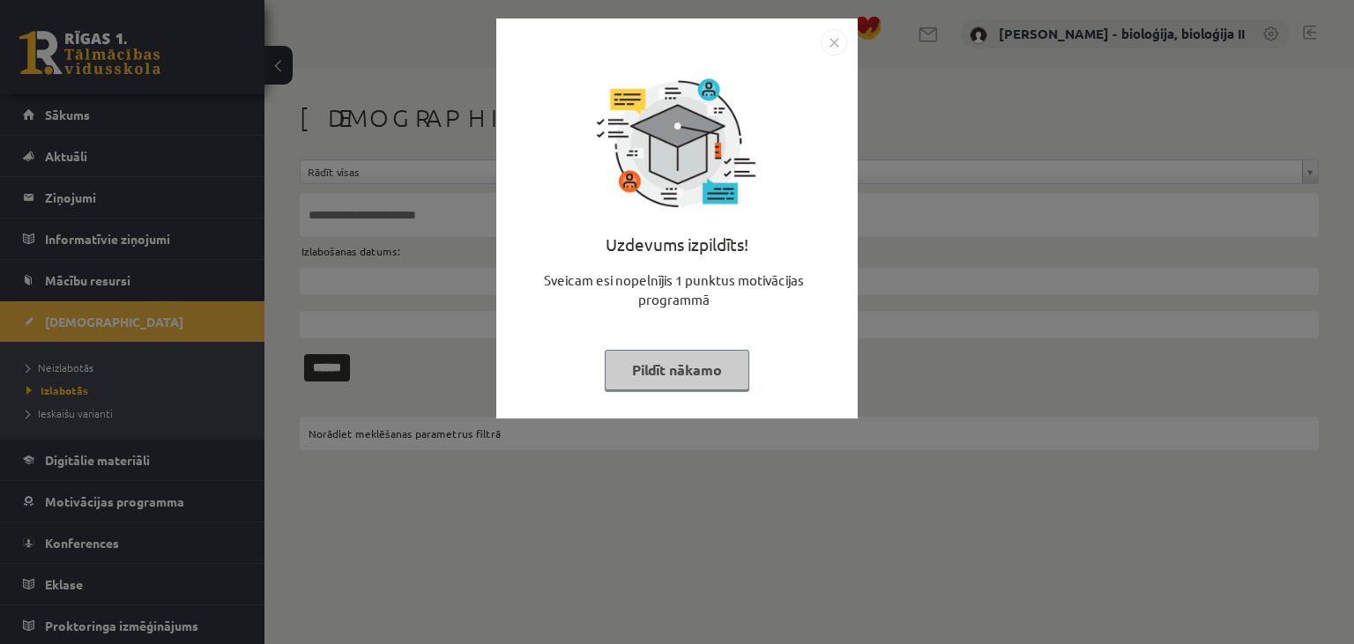
click at [694, 391] on div "Uzdevums izpildīts! Sveicam esi nopelnījis 1 punktus motivācijas programmā Pild…" at bounding box center [677, 232] width 340 height 353
click at [696, 384] on button "Pildīt nākamo" at bounding box center [677, 370] width 145 height 41
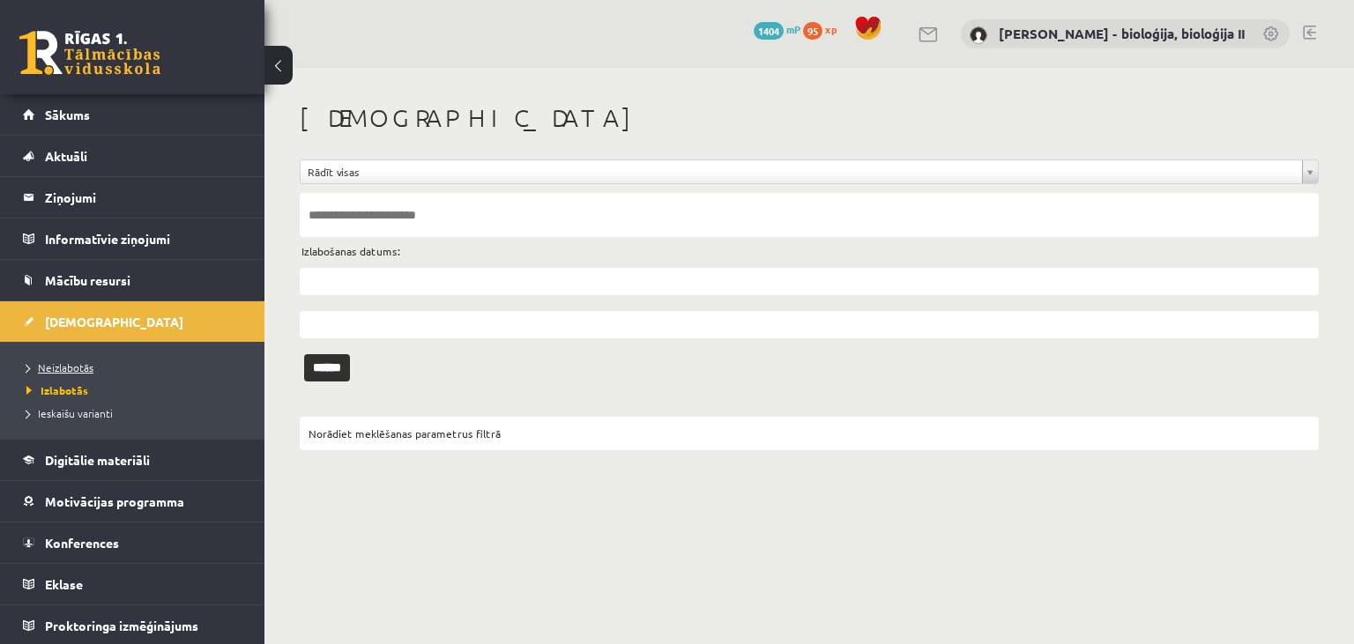
click at [112, 364] on link "Neizlabotās" at bounding box center [136, 368] width 220 height 16
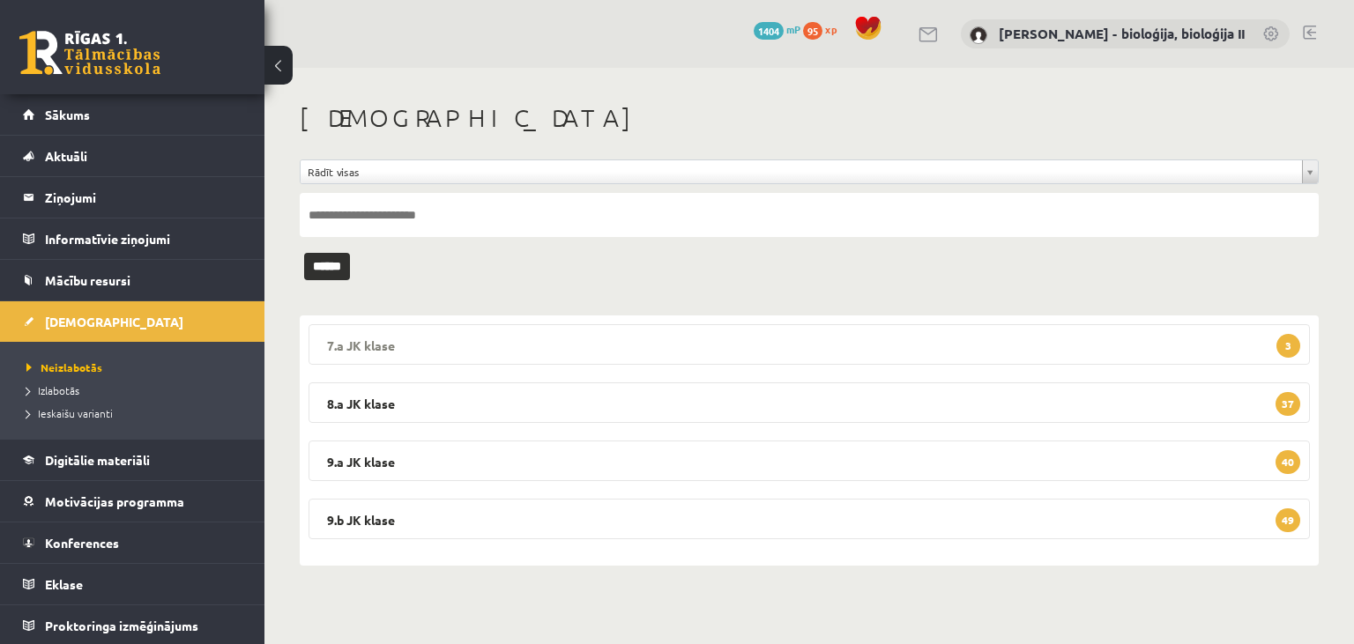
click at [654, 346] on legend "7.a JK klase 3" at bounding box center [809, 344] width 1001 height 41
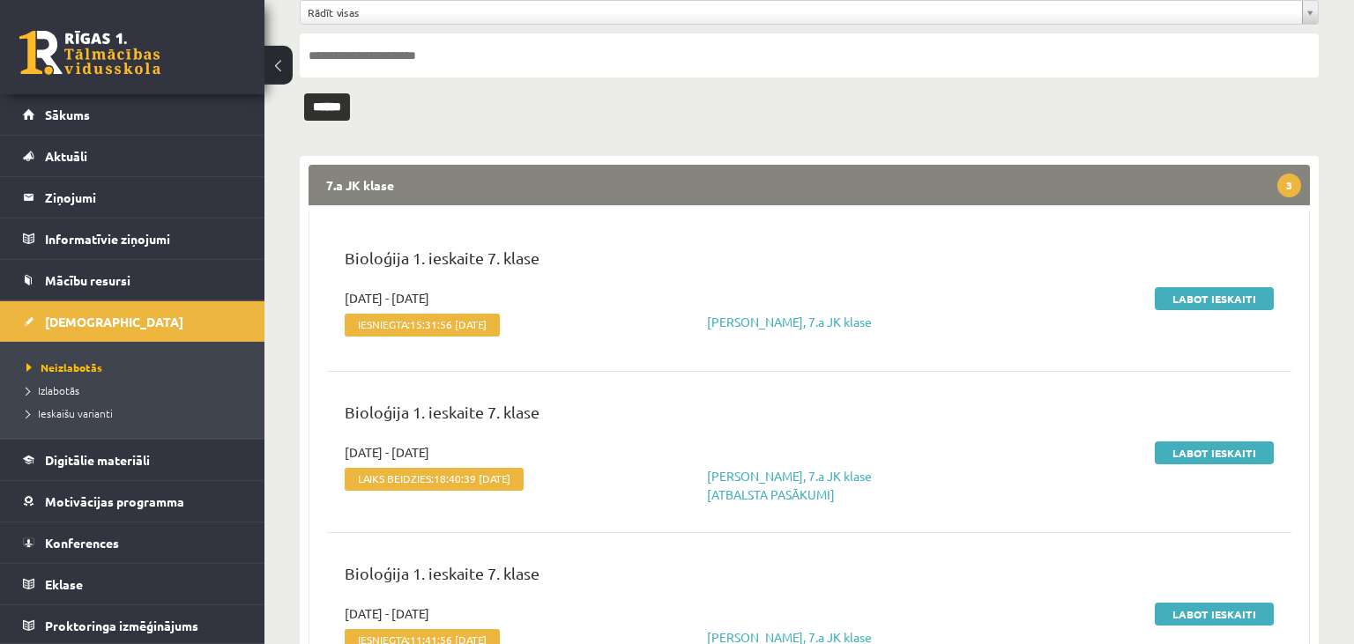
scroll to position [93, 0]
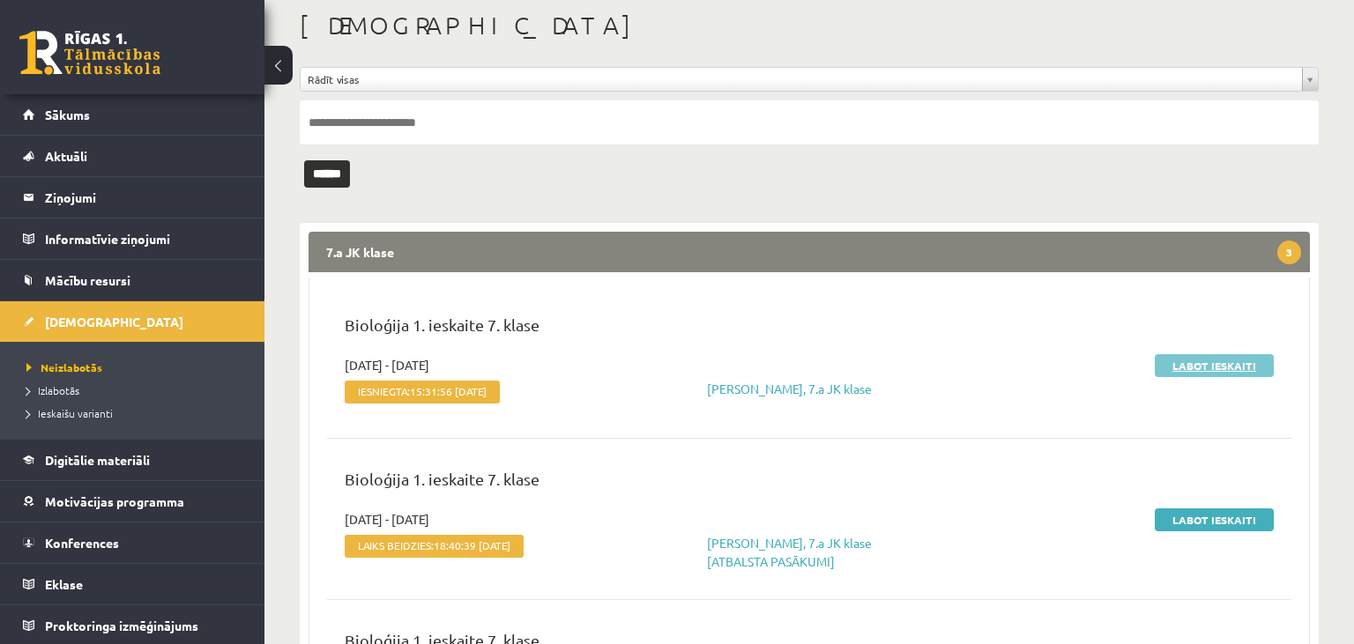
click at [1187, 367] on link "Labot ieskaiti" at bounding box center [1214, 365] width 119 height 23
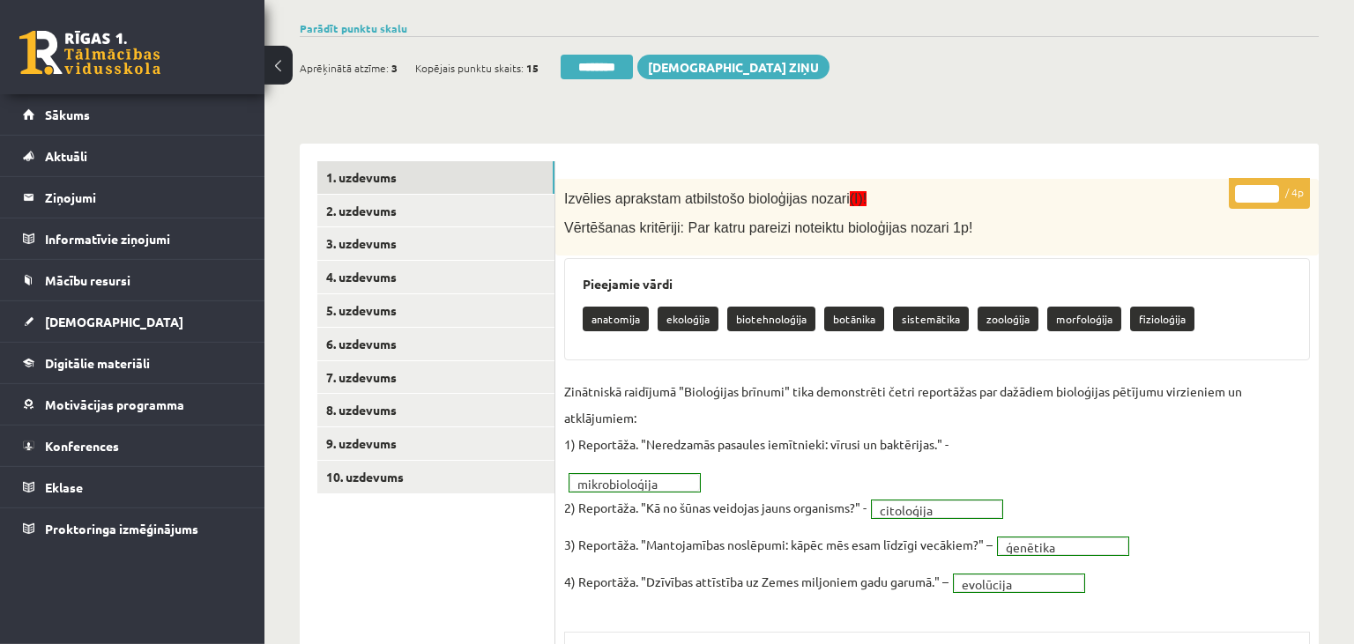
scroll to position [119, 0]
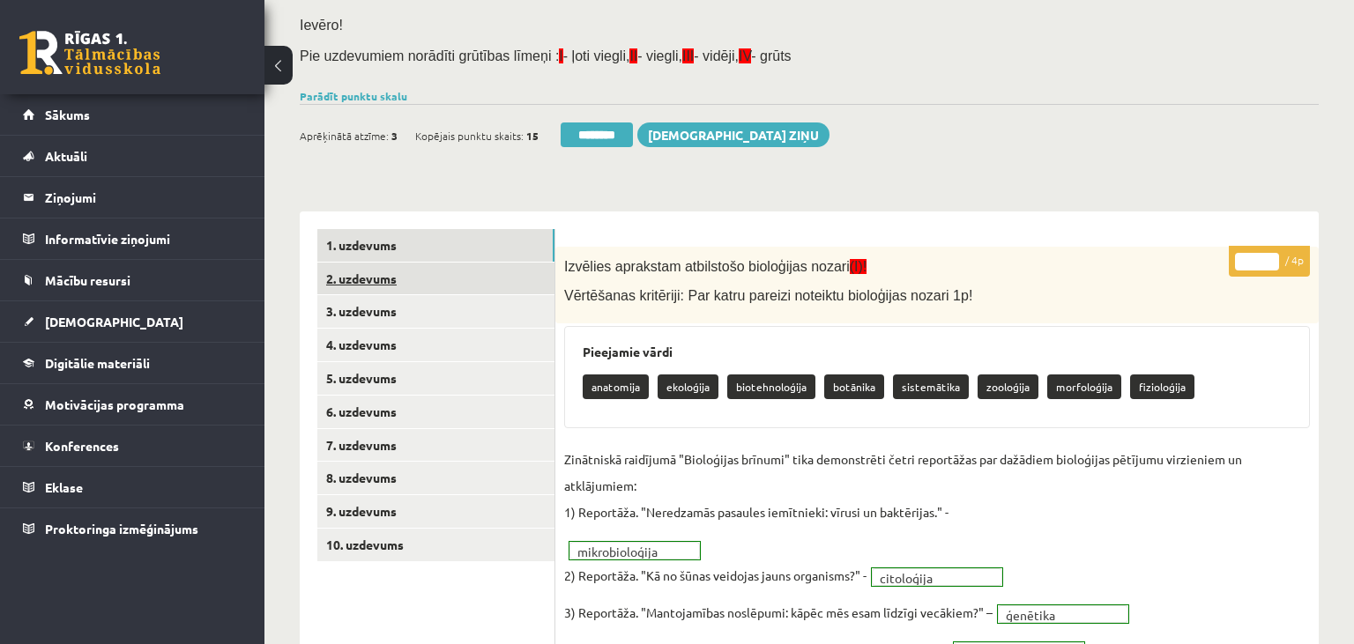
click at [417, 274] on link "2. uzdevums" at bounding box center [435, 279] width 237 height 33
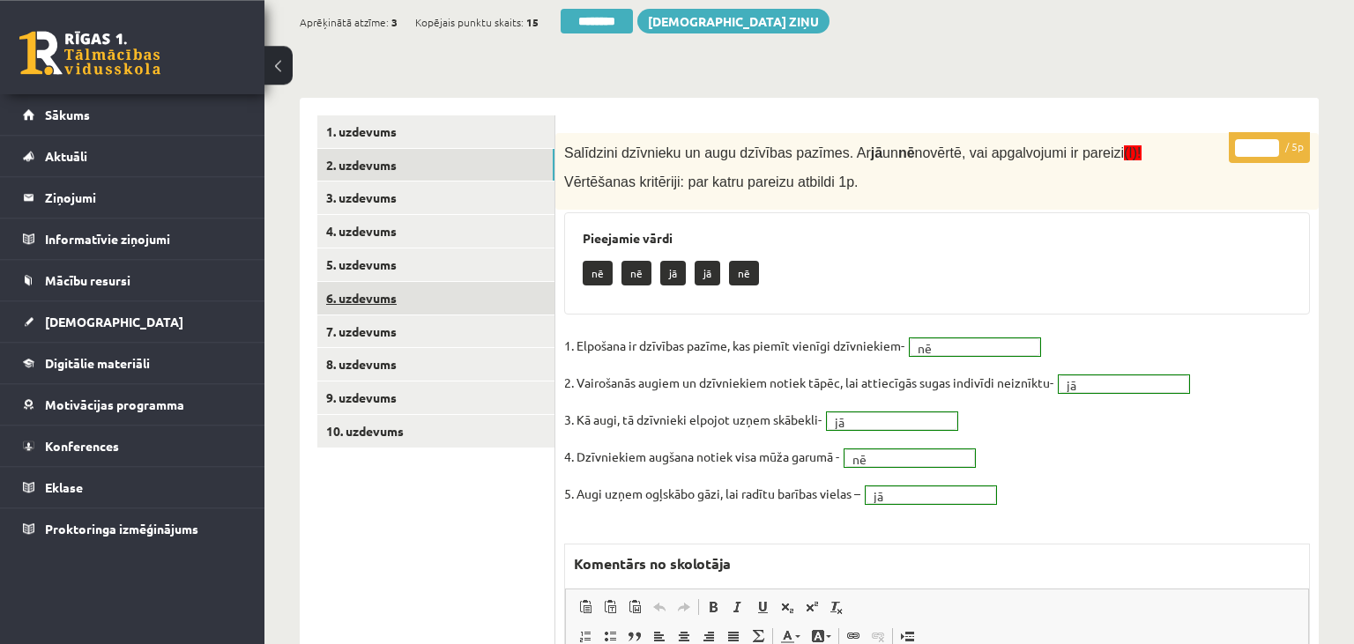
scroll to position [90, 0]
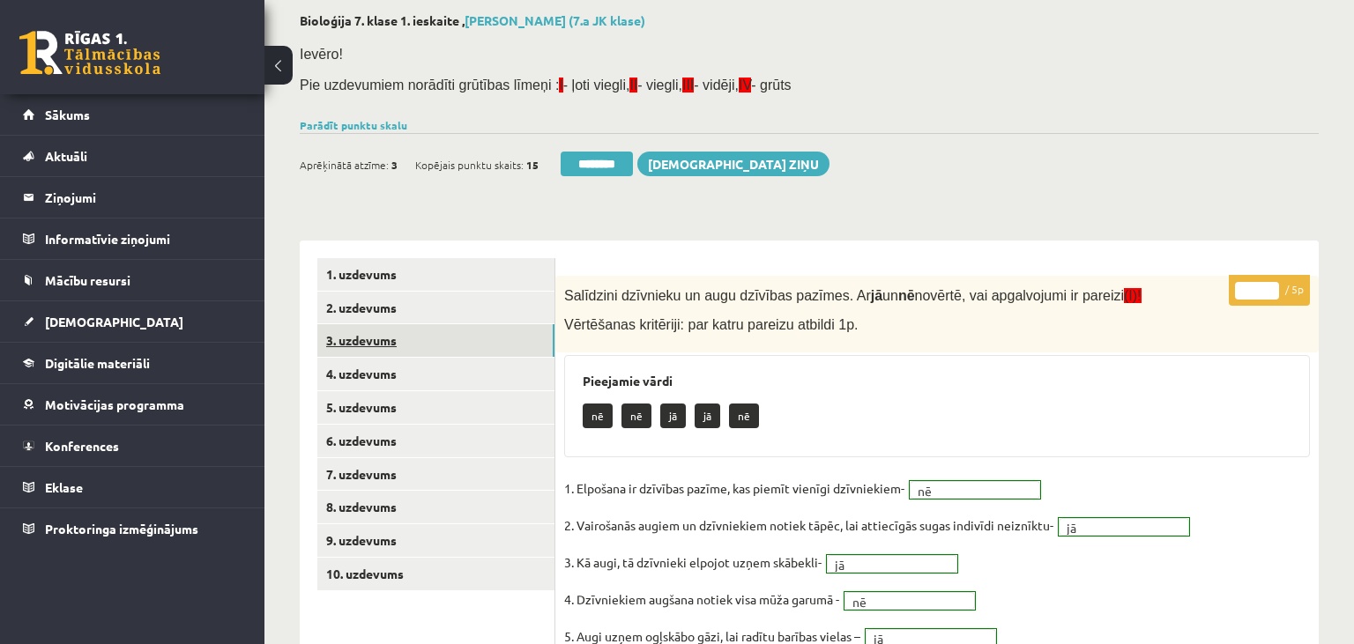
click at [465, 347] on link "3. uzdevums" at bounding box center [435, 340] width 237 height 33
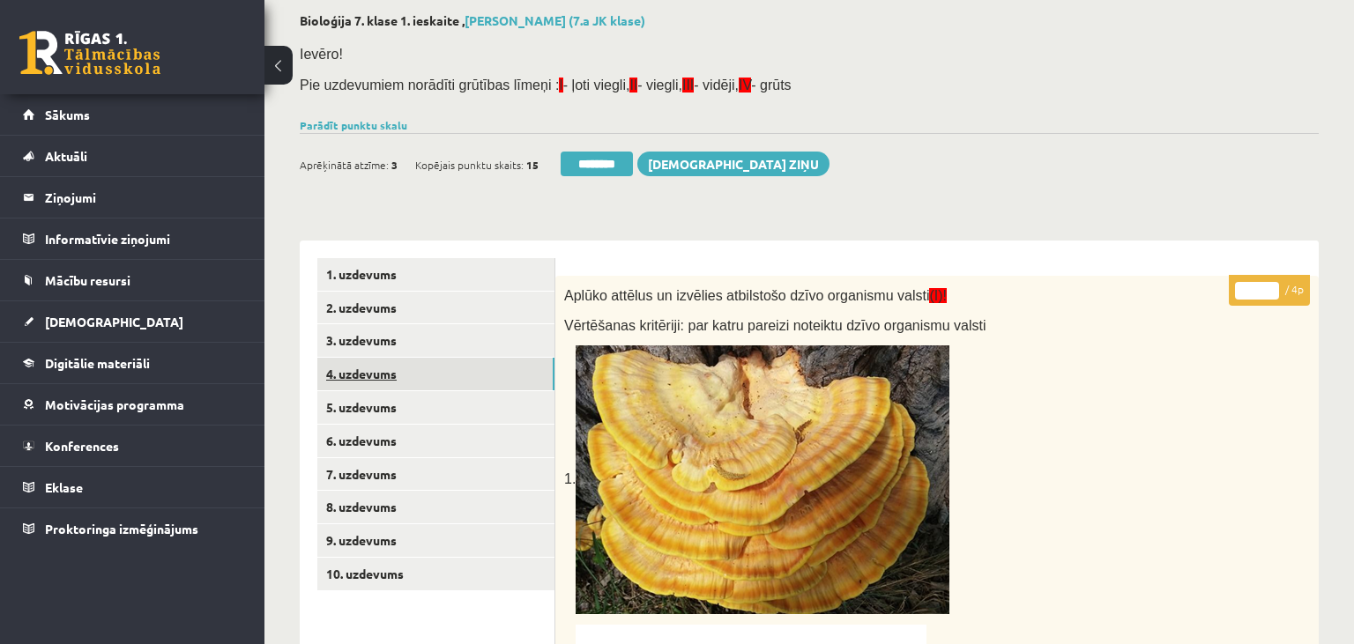
click at [403, 372] on link "4. uzdevums" at bounding box center [435, 374] width 237 height 33
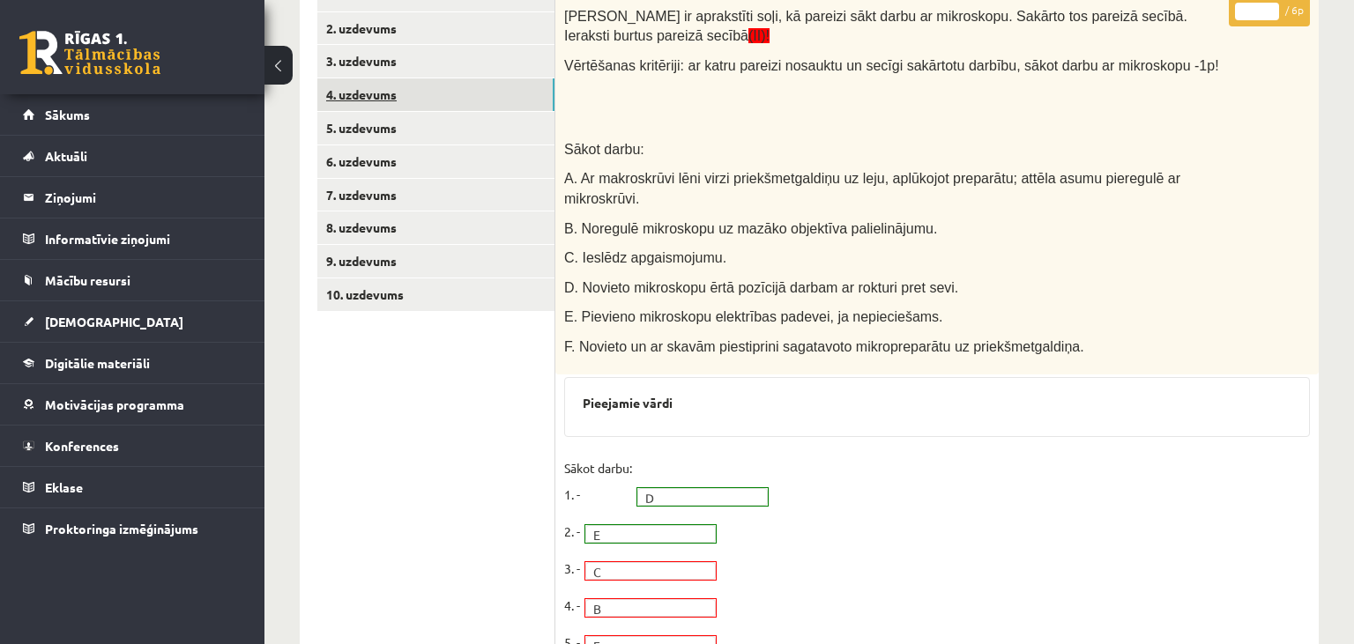
scroll to position [0, 0]
click at [393, 124] on link "5. uzdevums" at bounding box center [435, 128] width 237 height 33
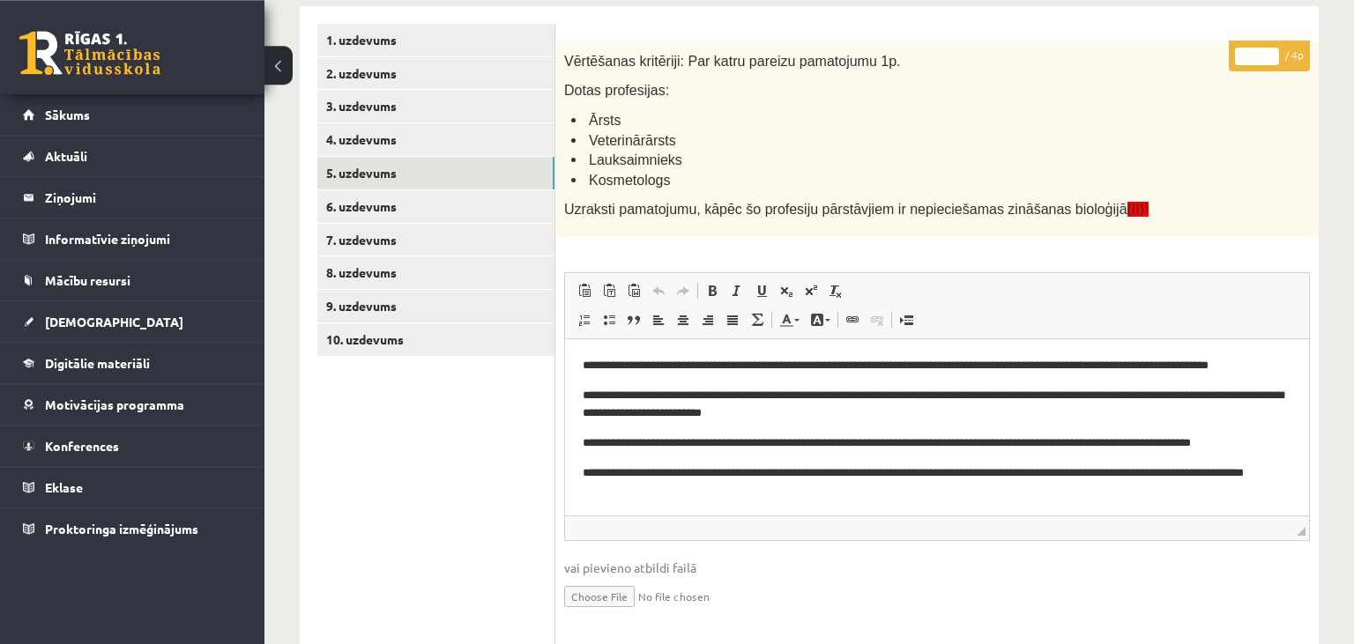
scroll to position [276, 0]
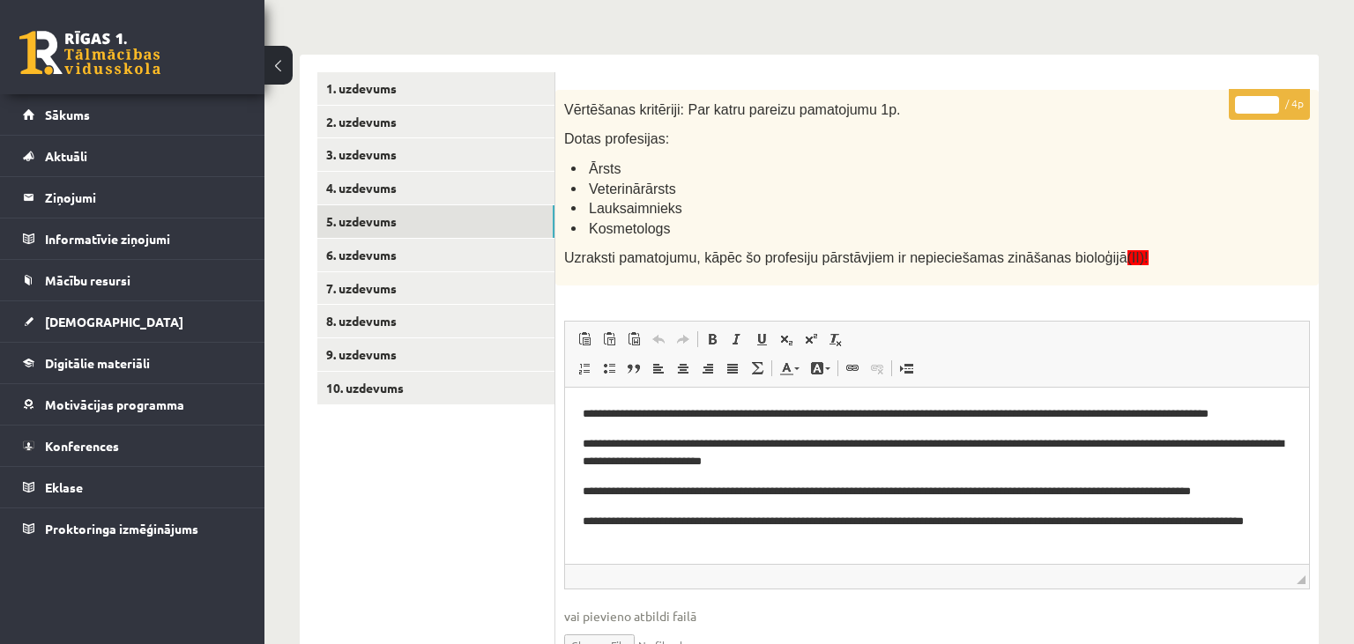
click at [1267, 98] on input "*" at bounding box center [1257, 105] width 44 height 18
type input "*"
click at [1267, 98] on input "*" at bounding box center [1257, 105] width 44 height 18
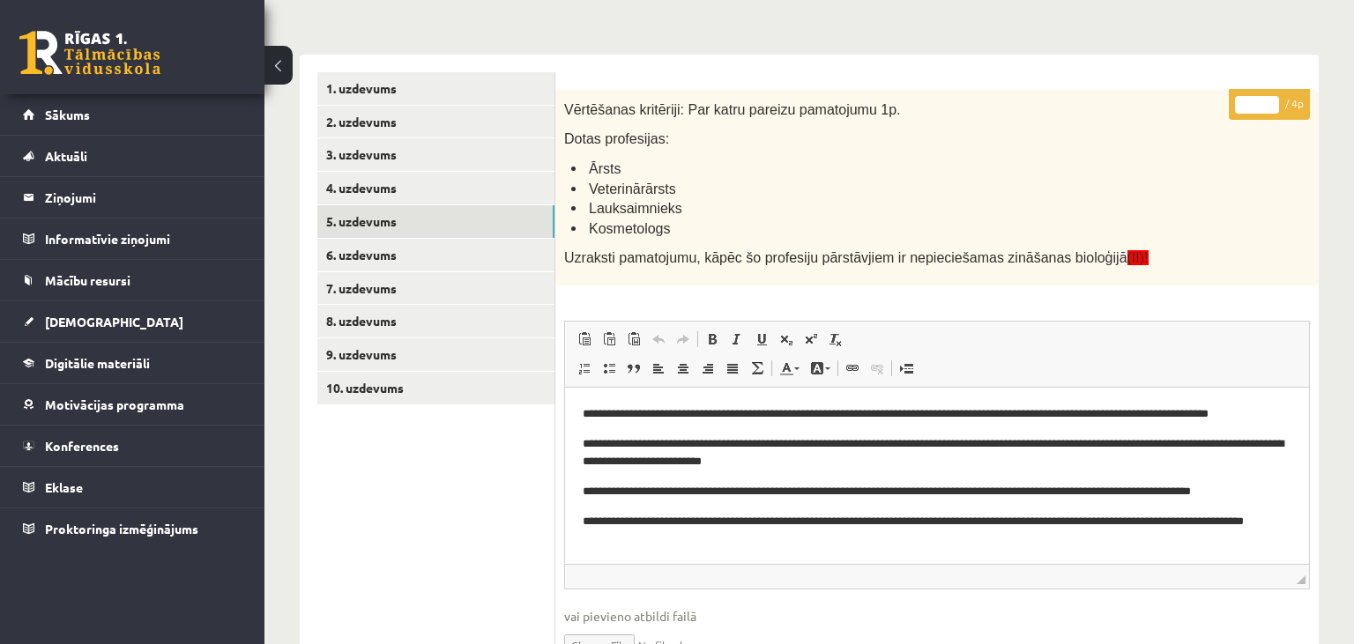
click at [1267, 98] on input "*" at bounding box center [1257, 105] width 44 height 18
click at [381, 252] on link "6. uzdevums" at bounding box center [435, 255] width 237 height 33
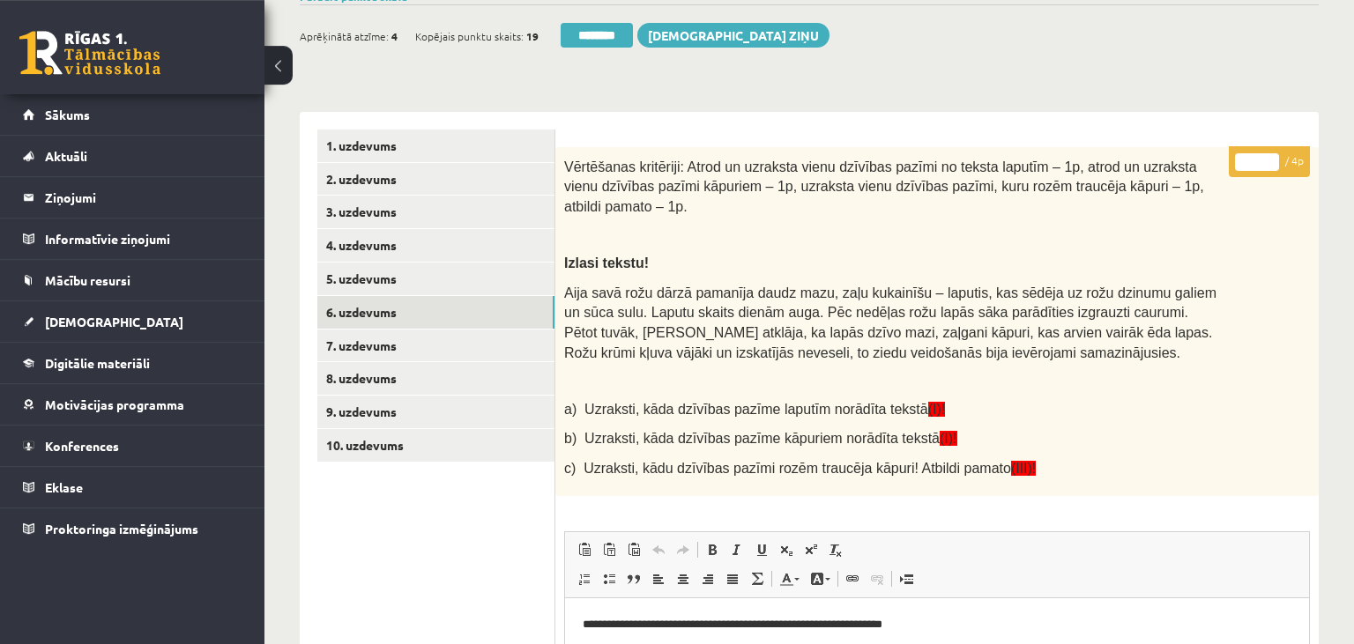
scroll to position [183, 0]
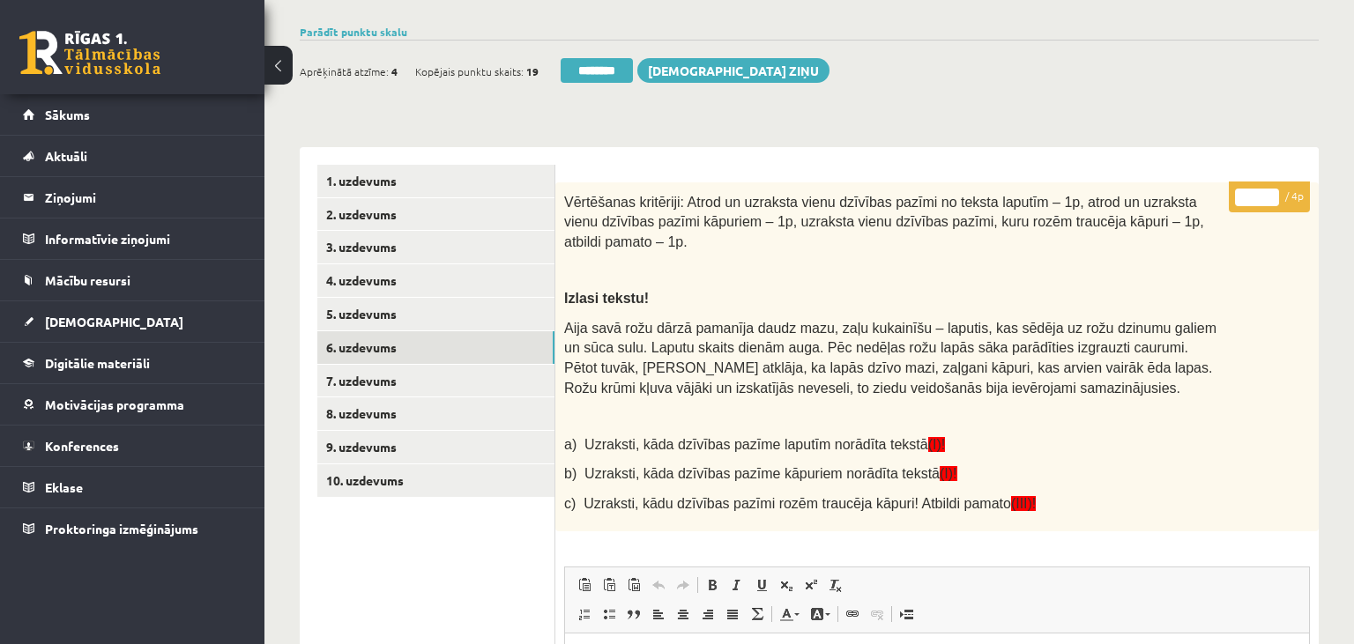
click at [1267, 196] on input "*" at bounding box center [1257, 198] width 44 height 18
type input "*"
click at [1267, 196] on input "*" at bounding box center [1257, 198] width 44 height 18
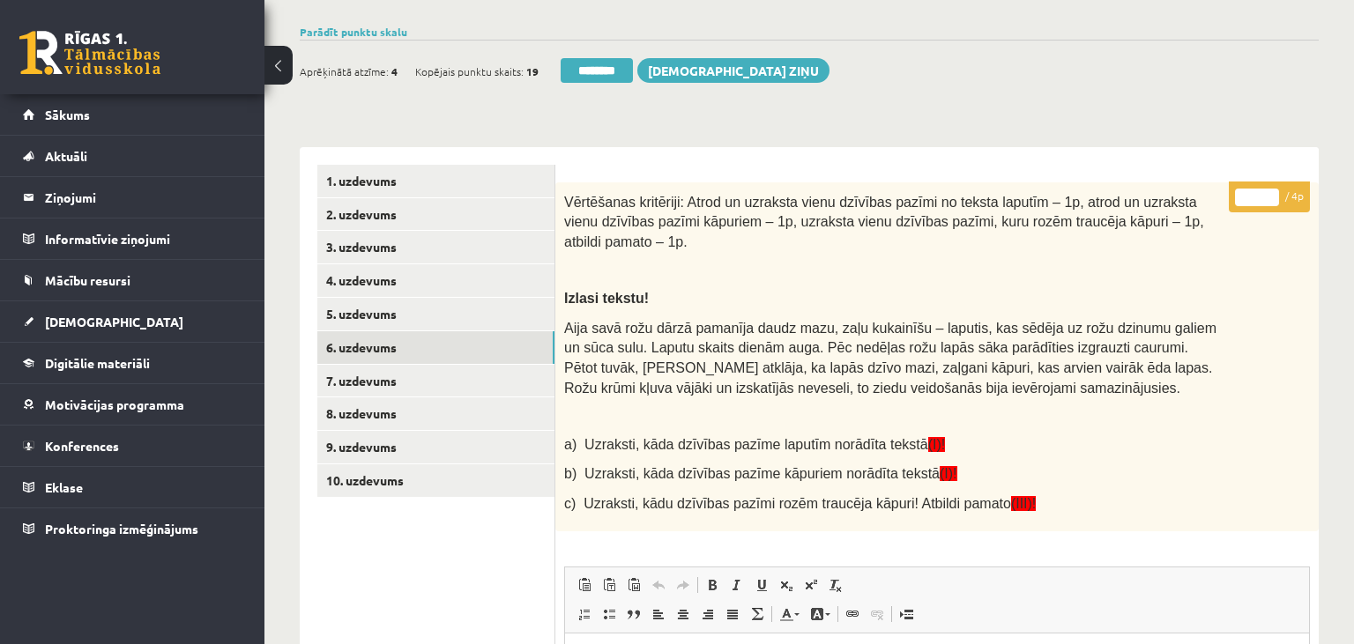
click at [1267, 196] on input "*" at bounding box center [1257, 198] width 44 height 18
click at [391, 383] on link "7. uzdevums" at bounding box center [435, 381] width 237 height 33
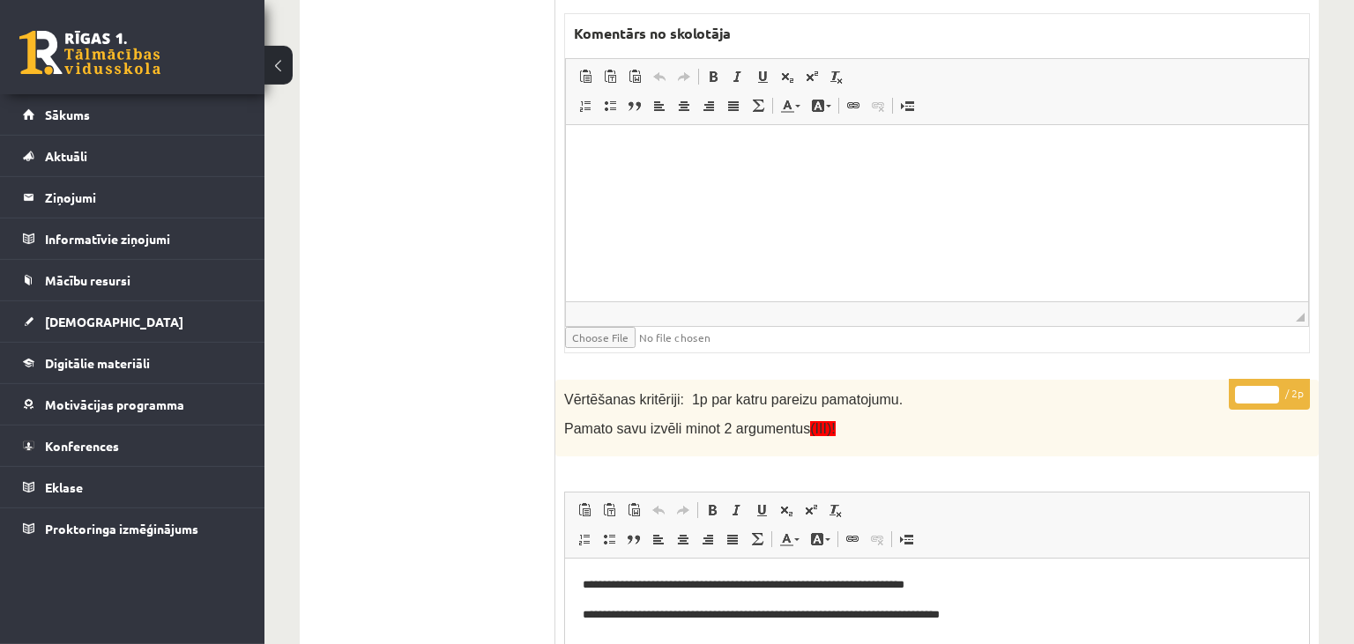
scroll to position [1021, 0]
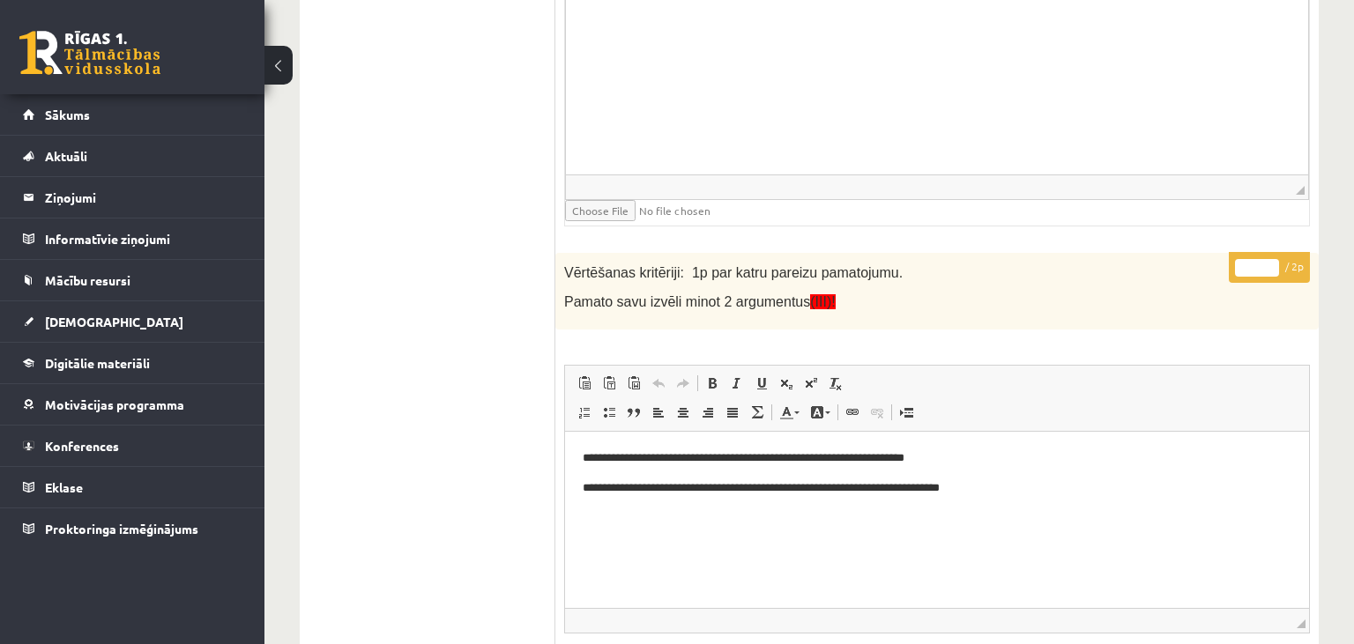
click at [1273, 259] on input "*" at bounding box center [1257, 268] width 44 height 18
type input "*"
click at [1273, 259] on input "*" at bounding box center [1257, 268] width 44 height 18
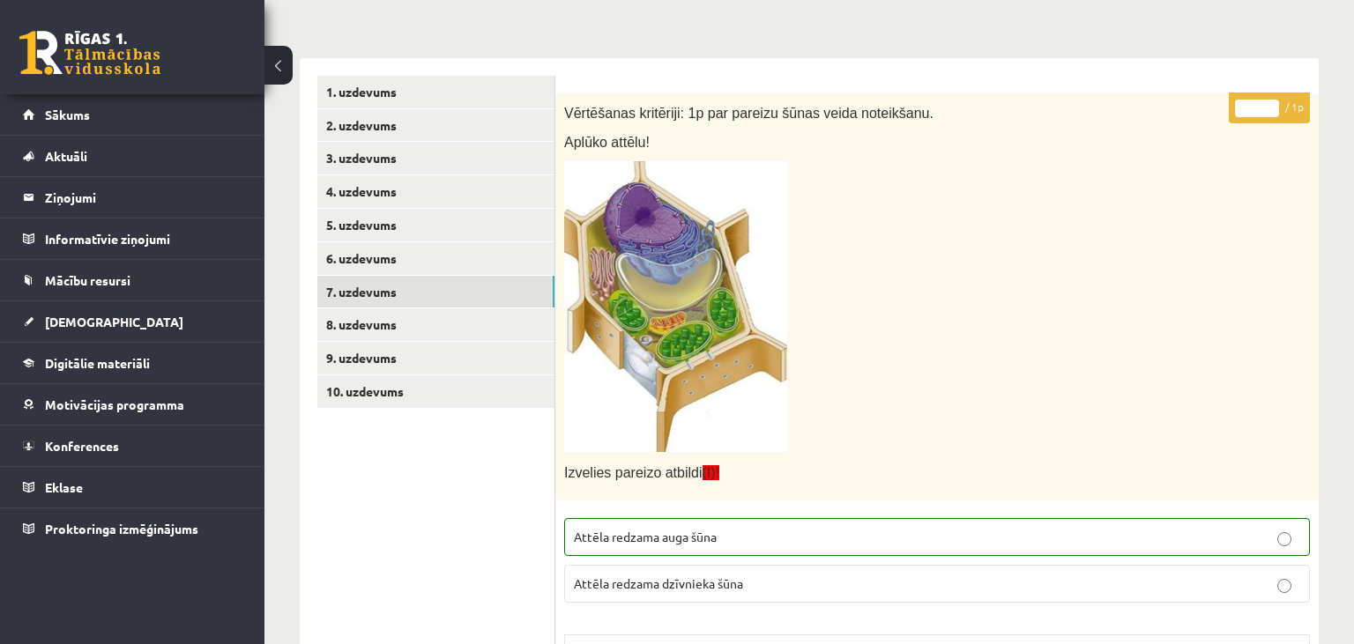
scroll to position [183, 0]
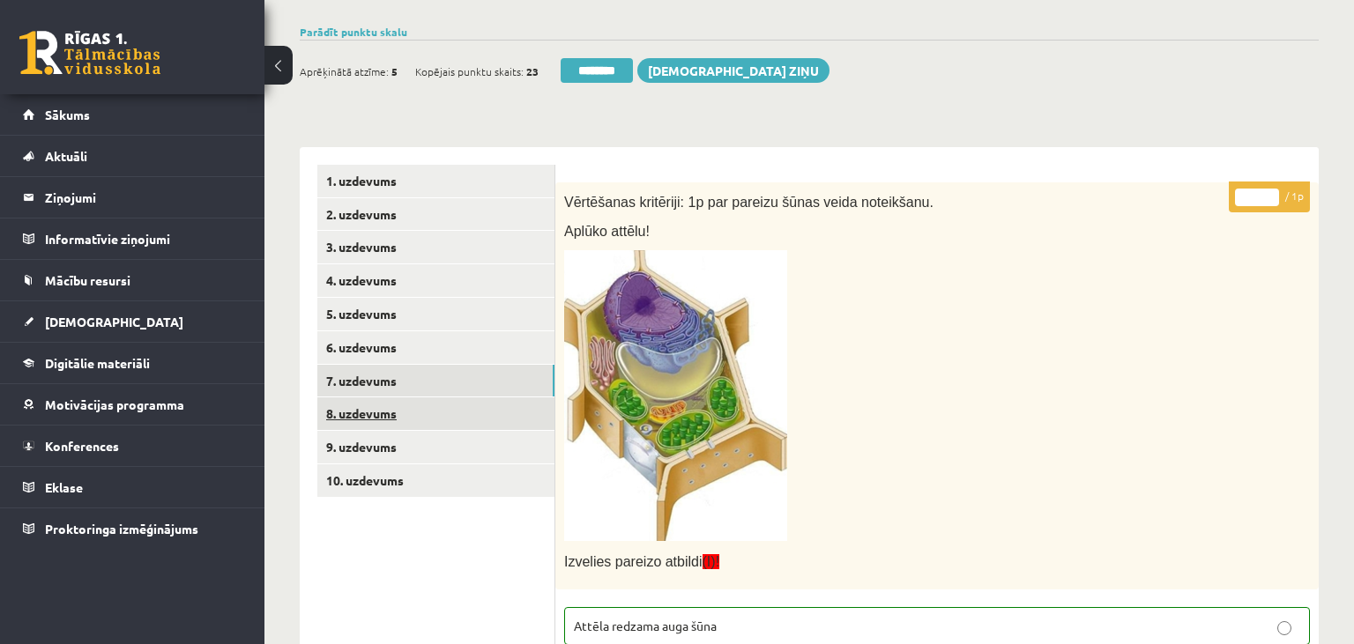
click at [474, 406] on link "8. uzdevums" at bounding box center [435, 414] width 237 height 33
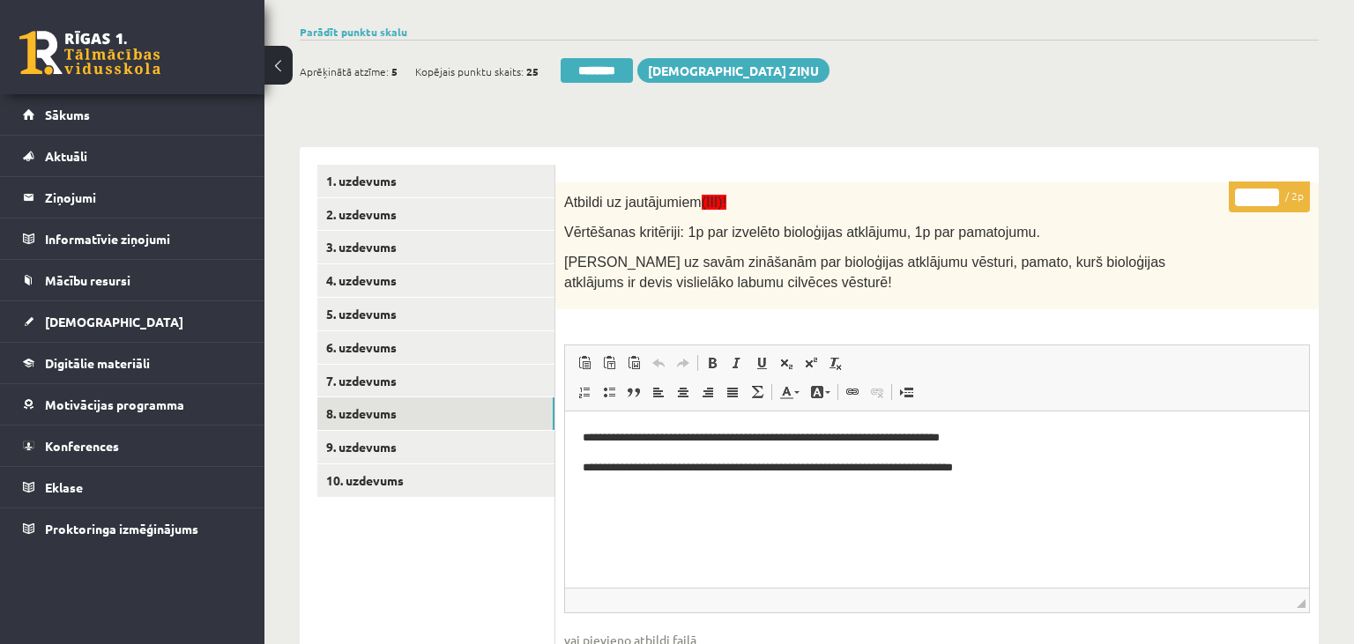
scroll to position [0, 0]
click at [1271, 195] on input "*" at bounding box center [1257, 198] width 44 height 18
type input "*"
click at [1271, 195] on input "*" at bounding box center [1257, 198] width 44 height 18
click at [480, 443] on link "9. uzdevums" at bounding box center [435, 447] width 237 height 33
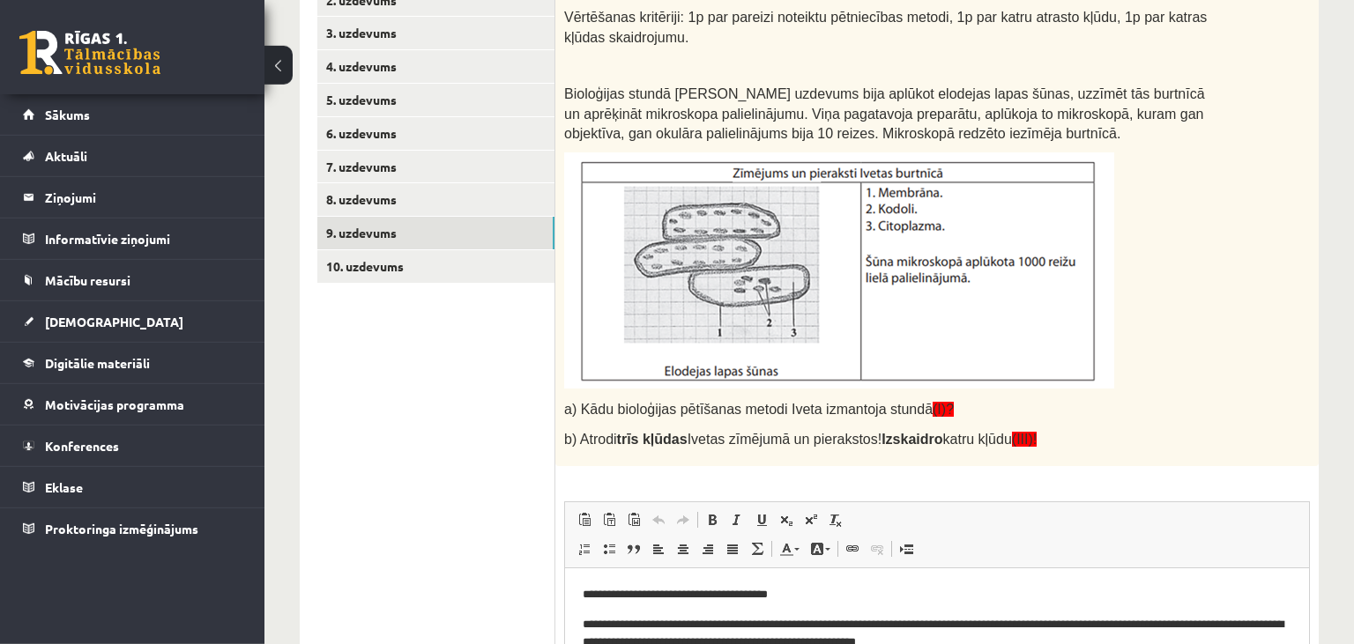
scroll to position [42, 0]
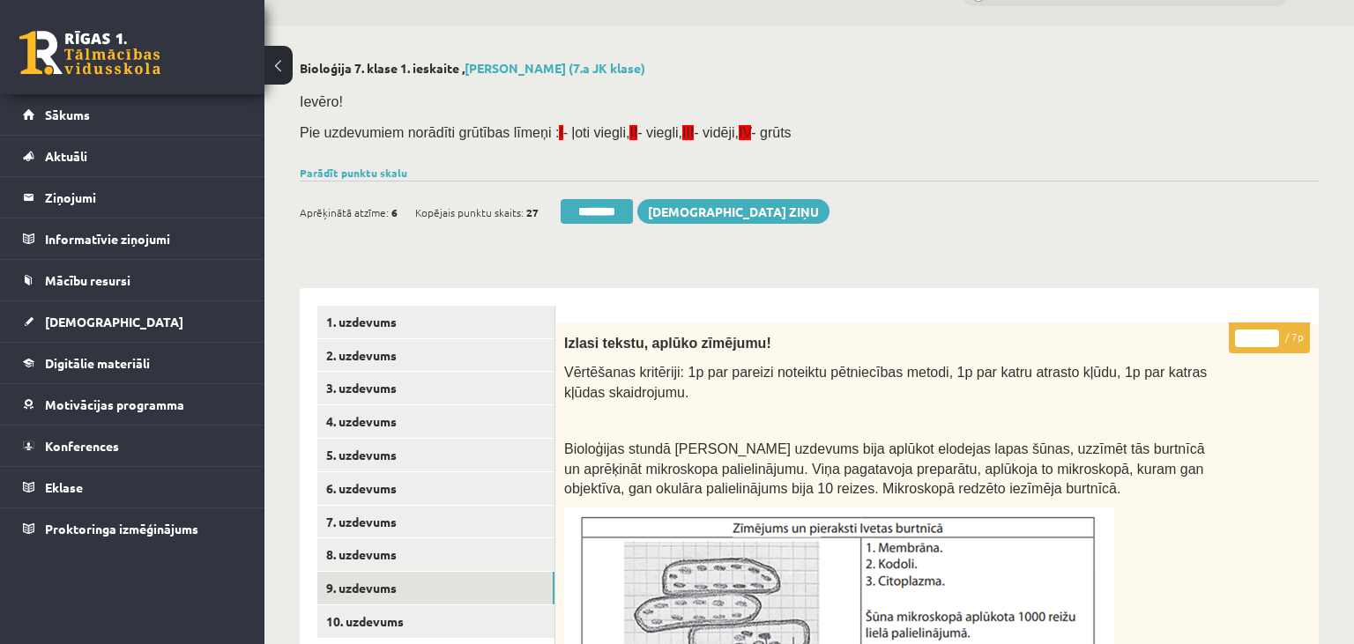
click at [1271, 330] on input "*" at bounding box center [1257, 339] width 44 height 18
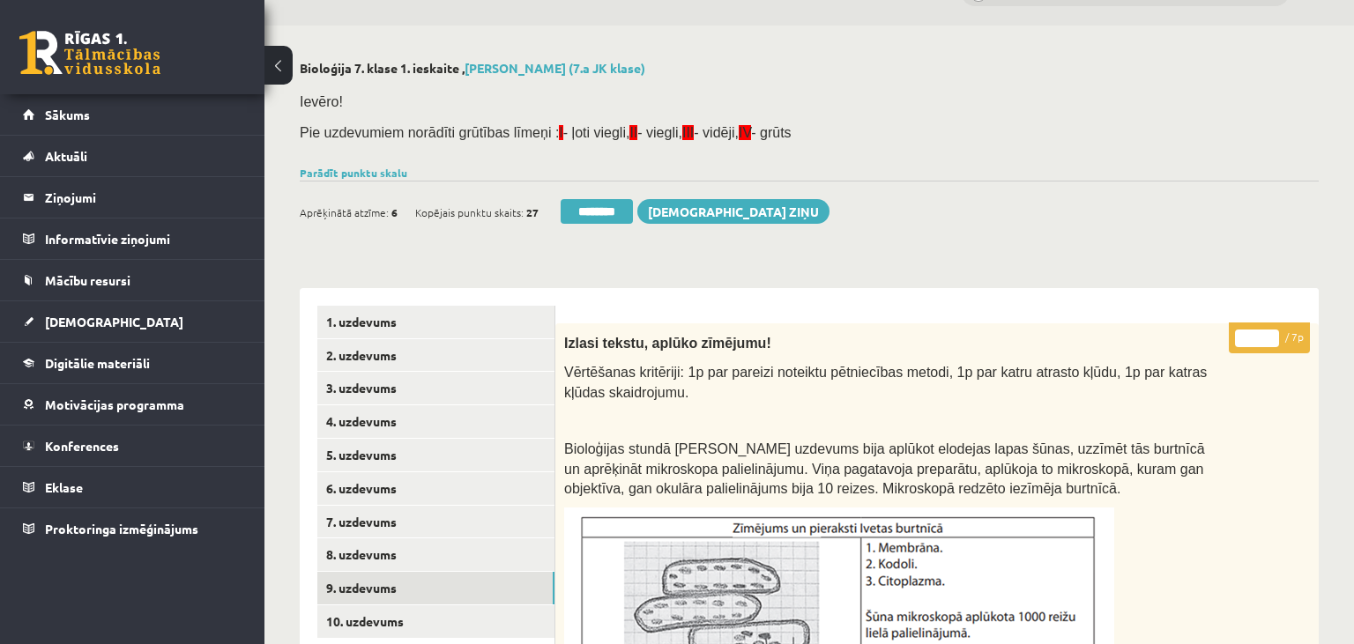
click at [1271, 330] on input "*" at bounding box center [1257, 339] width 44 height 18
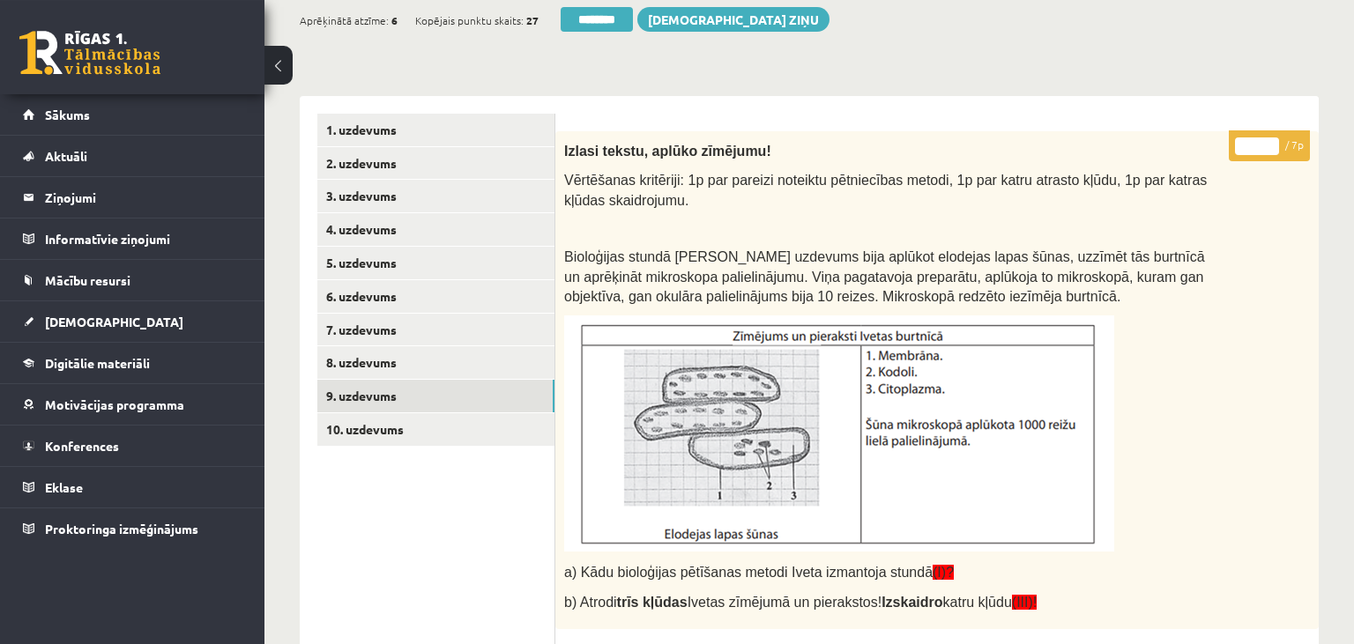
scroll to position [229, 0]
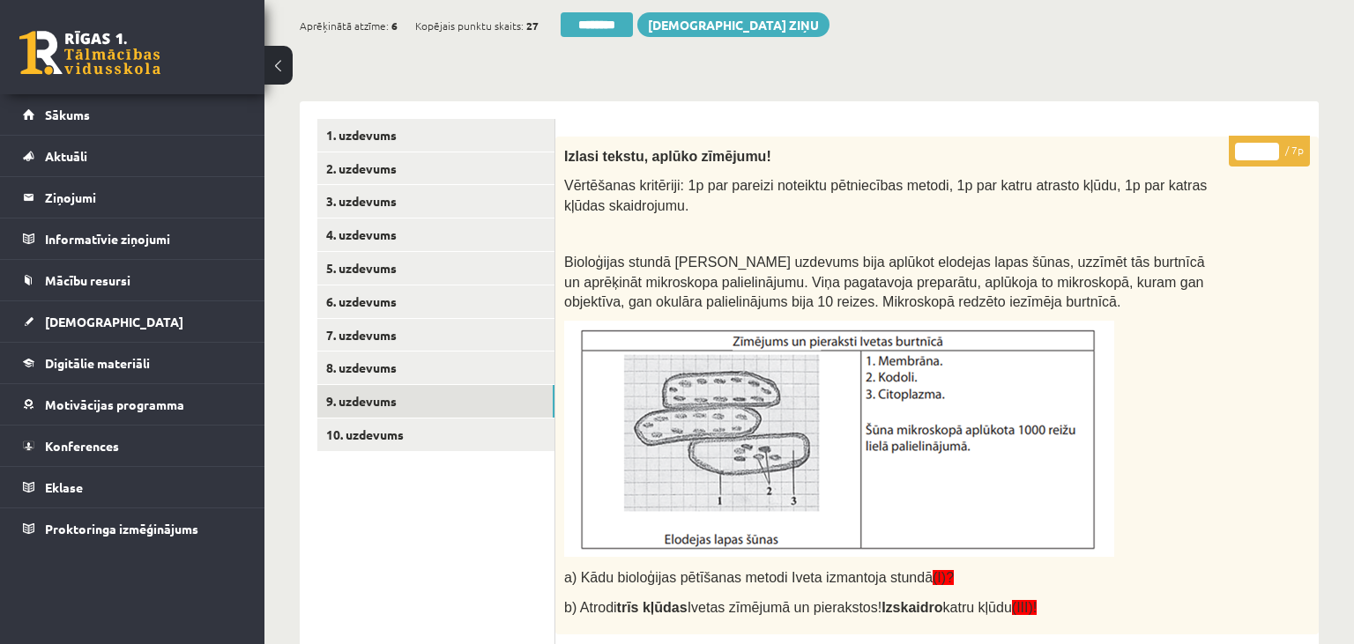
click at [1275, 157] on input "*" at bounding box center [1257, 152] width 44 height 18
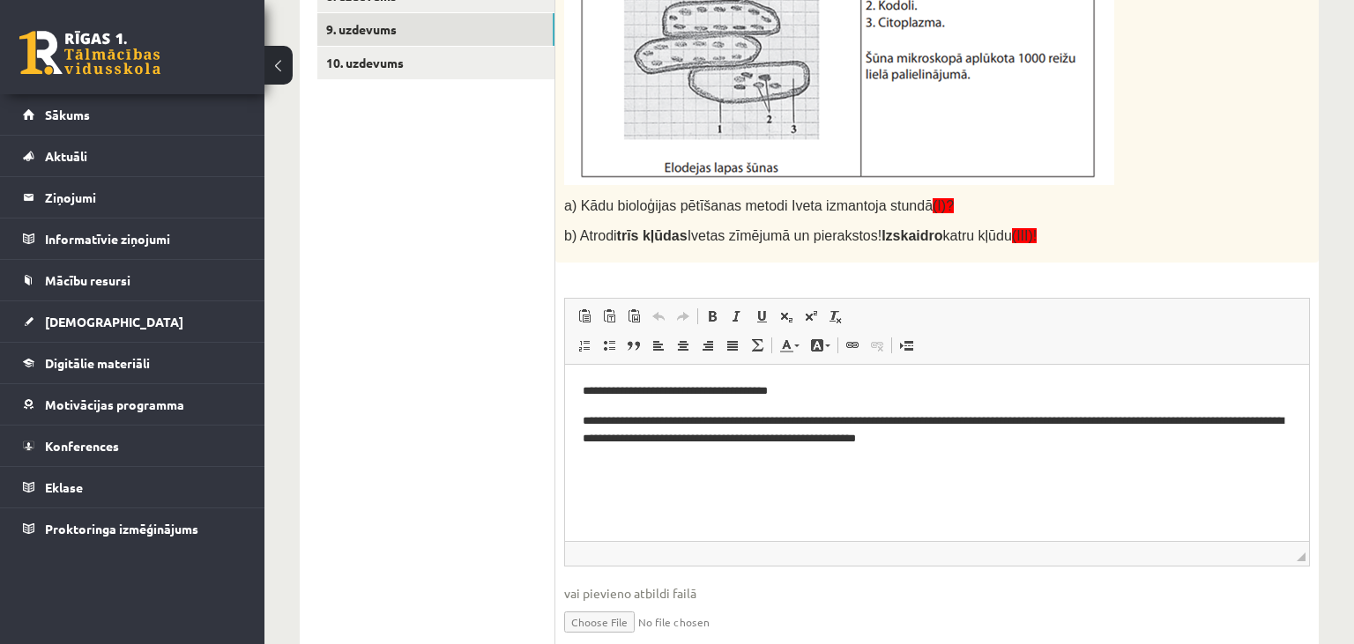
scroll to position [322, 0]
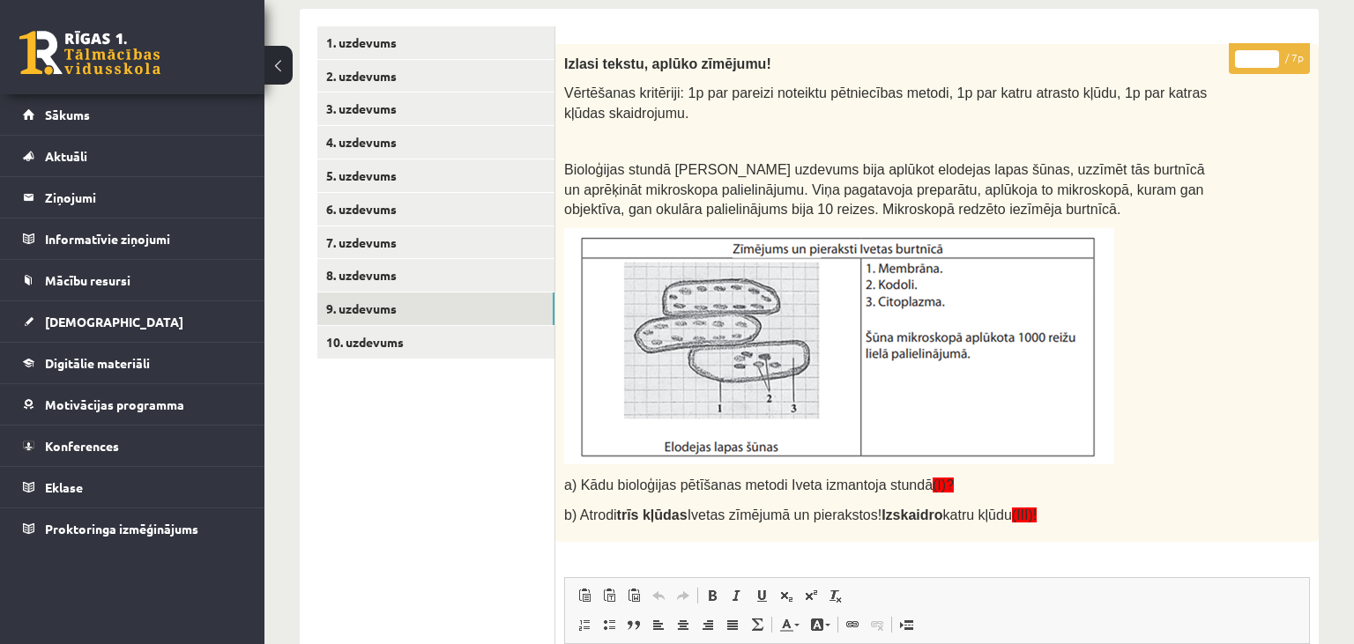
type input "*"
click at [1274, 62] on input "*" at bounding box center [1257, 59] width 44 height 18
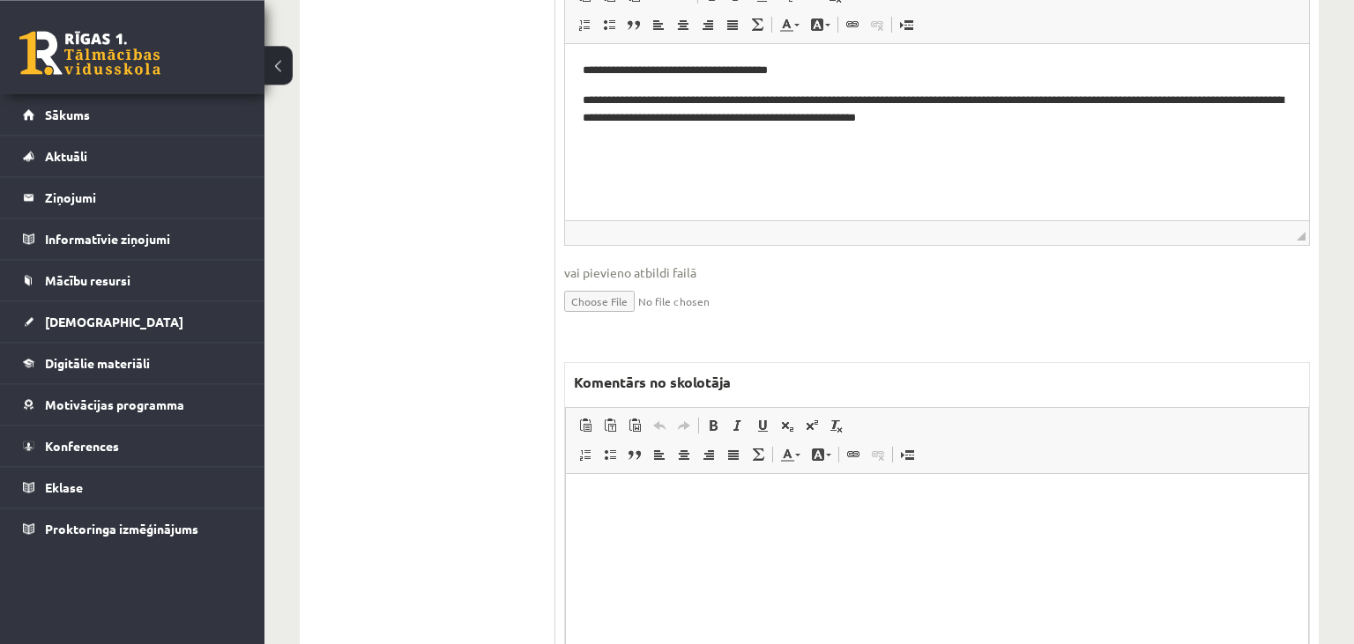
scroll to position [973, 0]
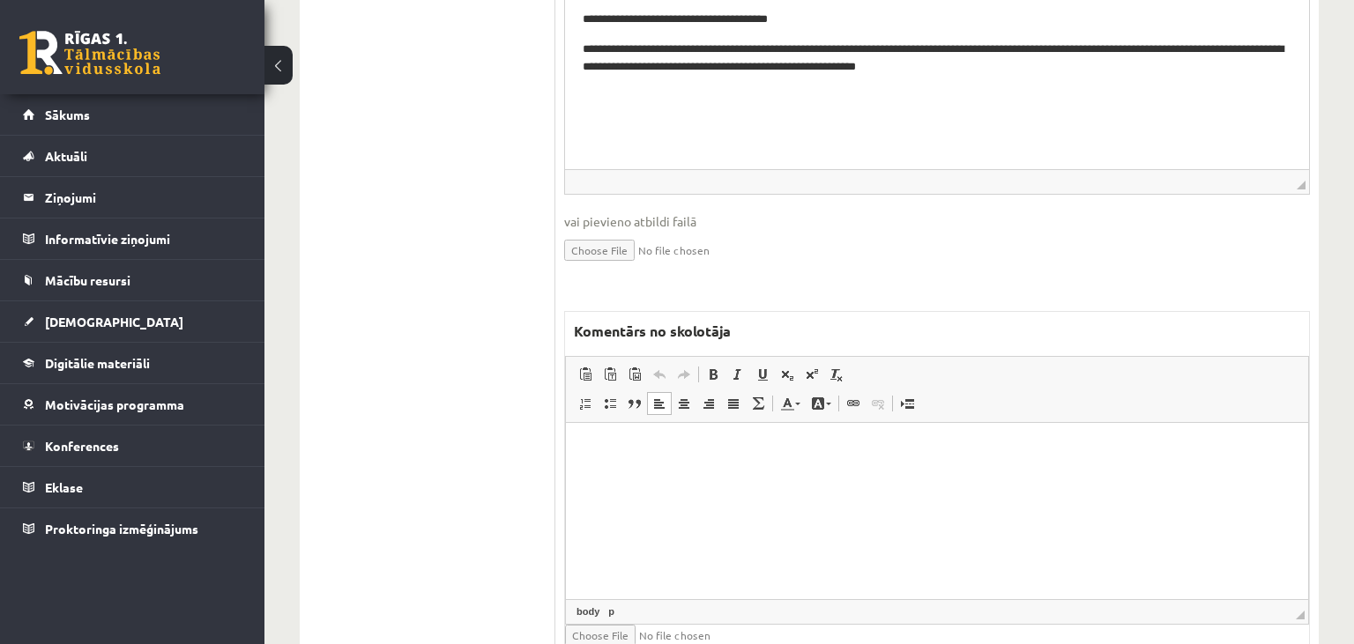
click at [791, 508] on html at bounding box center [937, 511] width 742 height 176
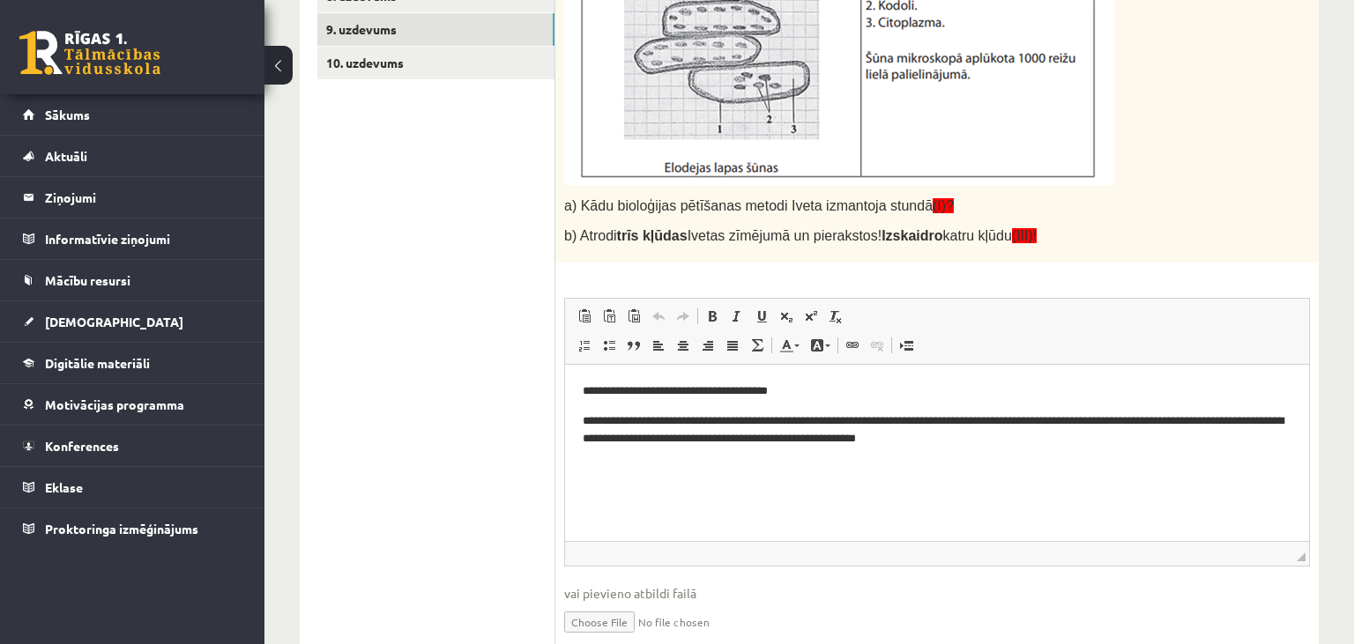
scroll to position [1046, 0]
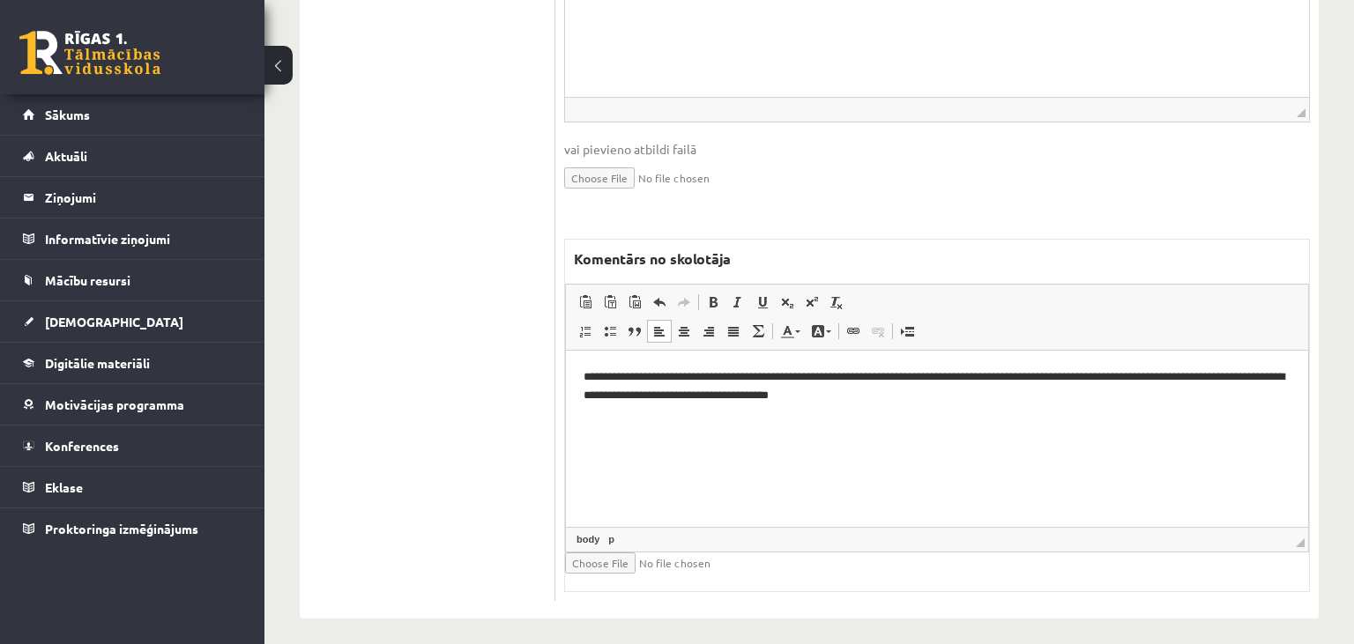
click at [677, 373] on p "**********" at bounding box center [938, 387] width 708 height 37
click at [758, 377] on p "**********" at bounding box center [938, 387] width 708 height 37
click at [940, 382] on p "**********" at bounding box center [938, 387] width 708 height 37
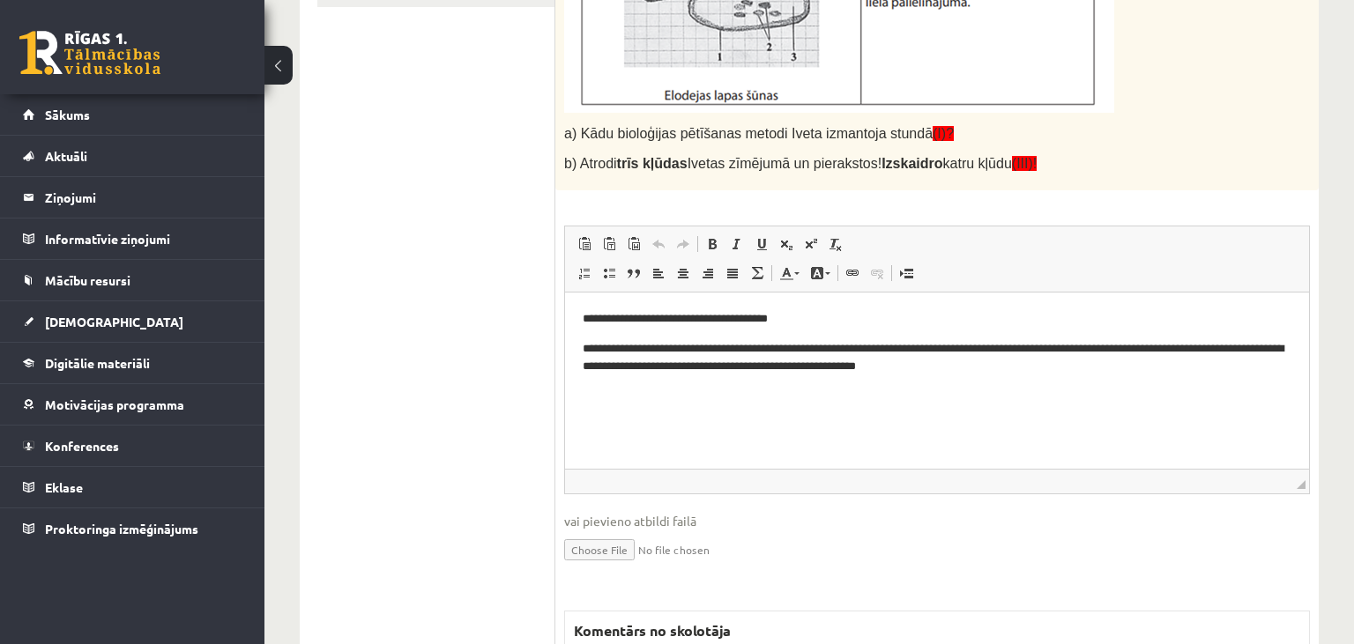
scroll to position [301, 0]
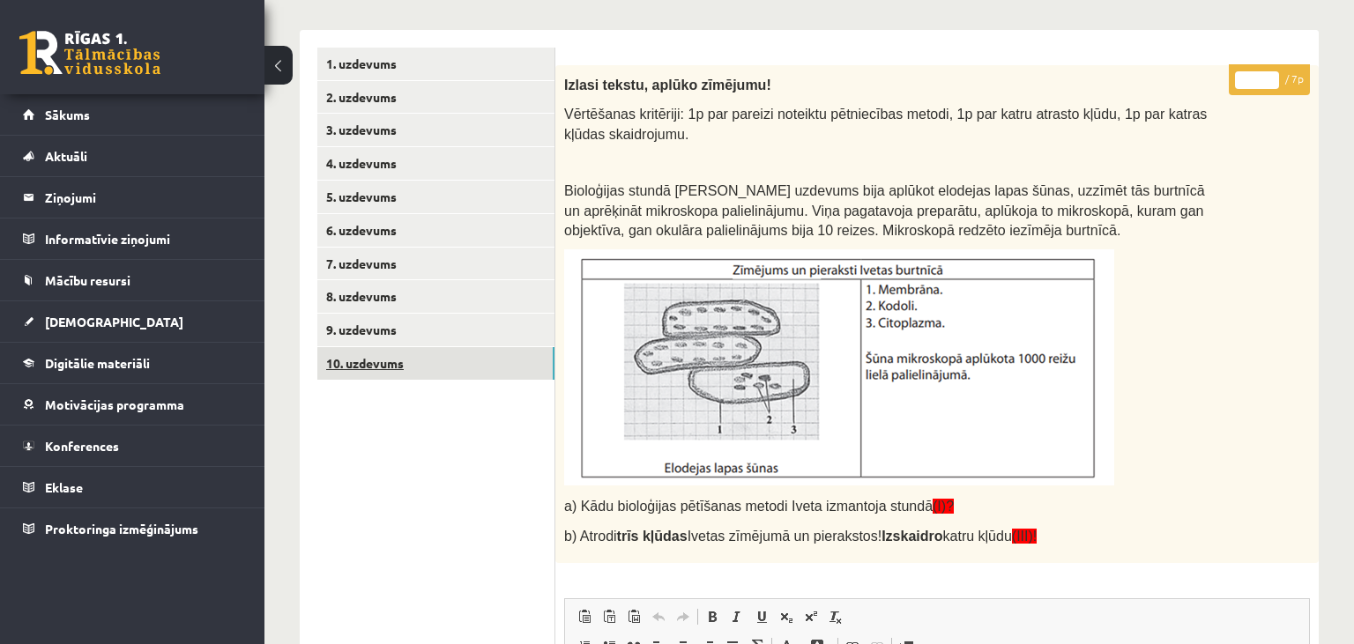
click at [441, 361] on link "10. uzdevums" at bounding box center [435, 363] width 237 height 33
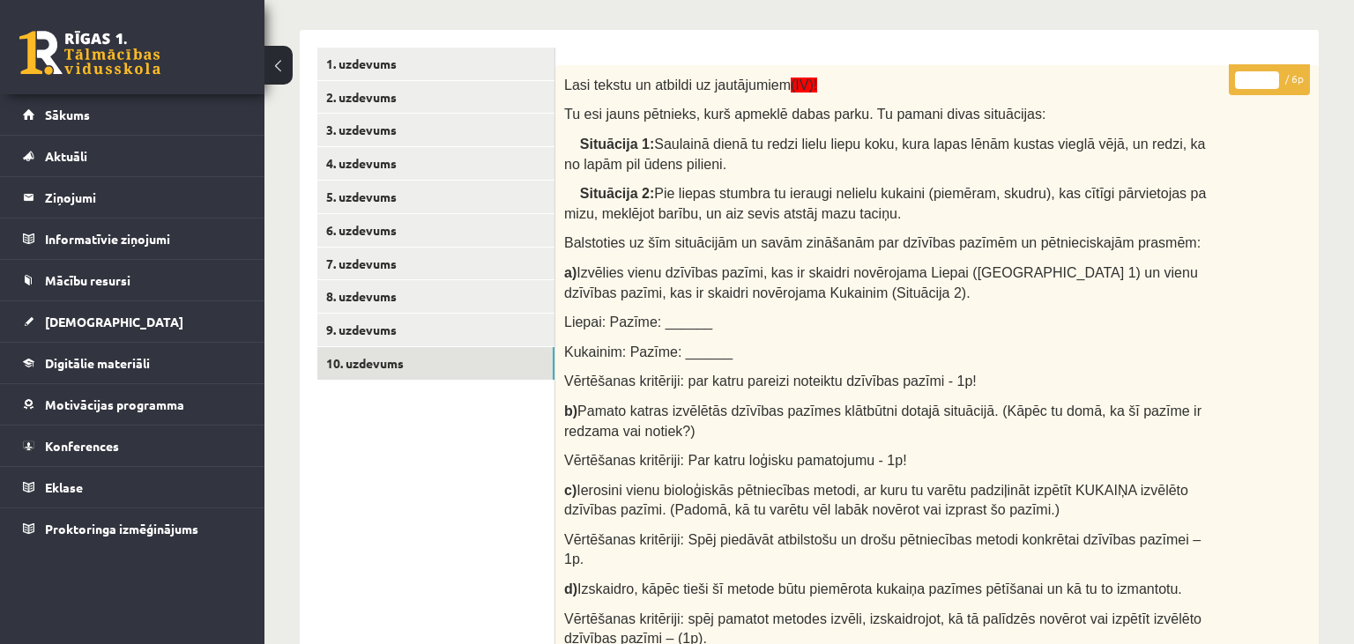
click at [1271, 72] on input "*" at bounding box center [1257, 80] width 44 height 18
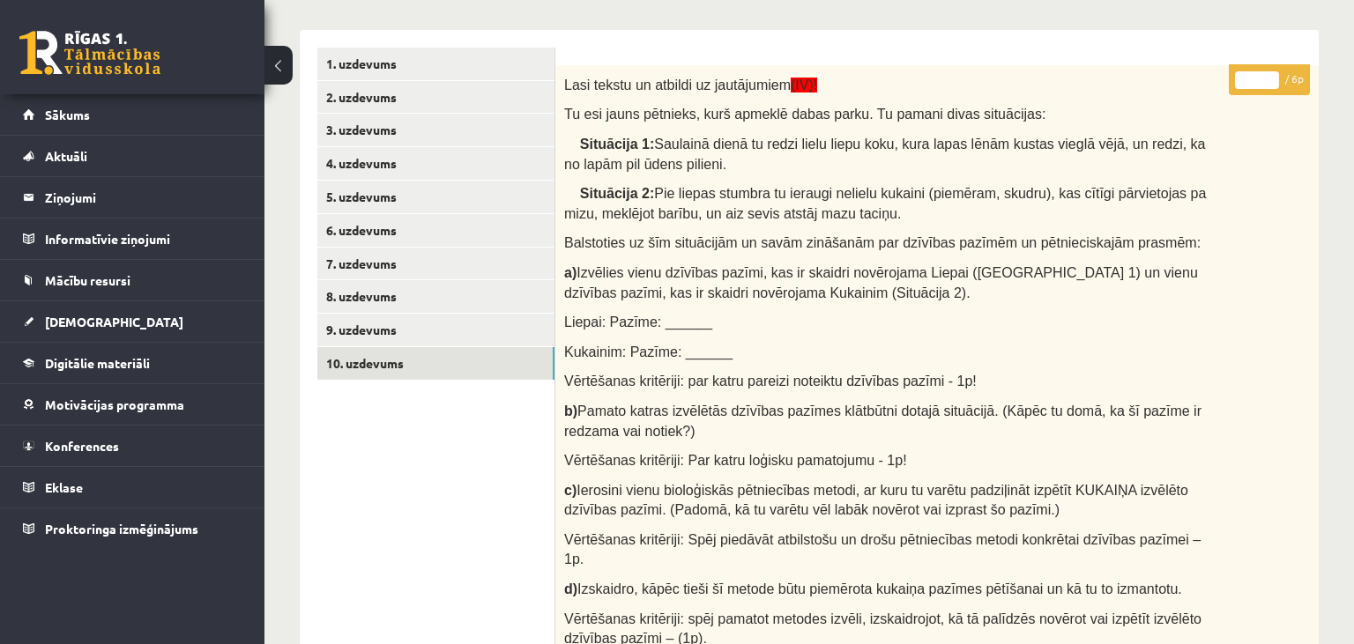
type input "*"
click at [1271, 72] on input "*" at bounding box center [1257, 80] width 44 height 18
click at [463, 328] on link "9. uzdevums" at bounding box center [435, 330] width 237 height 33
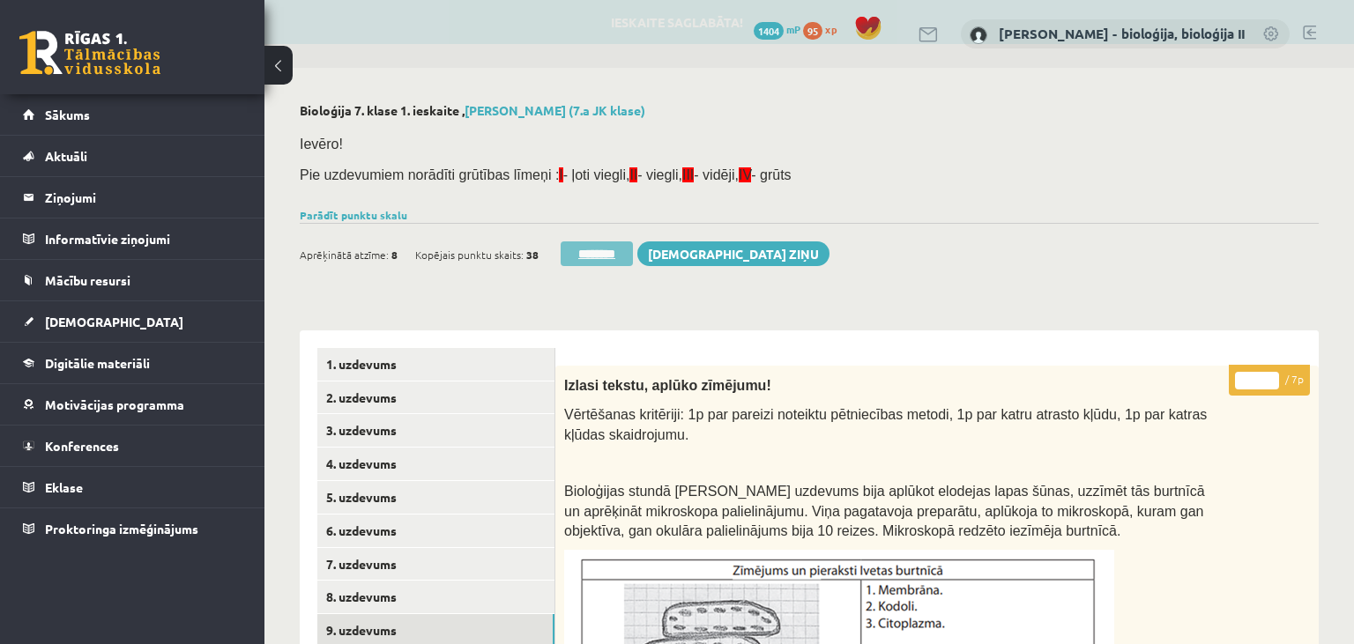
scroll to position [0, 0]
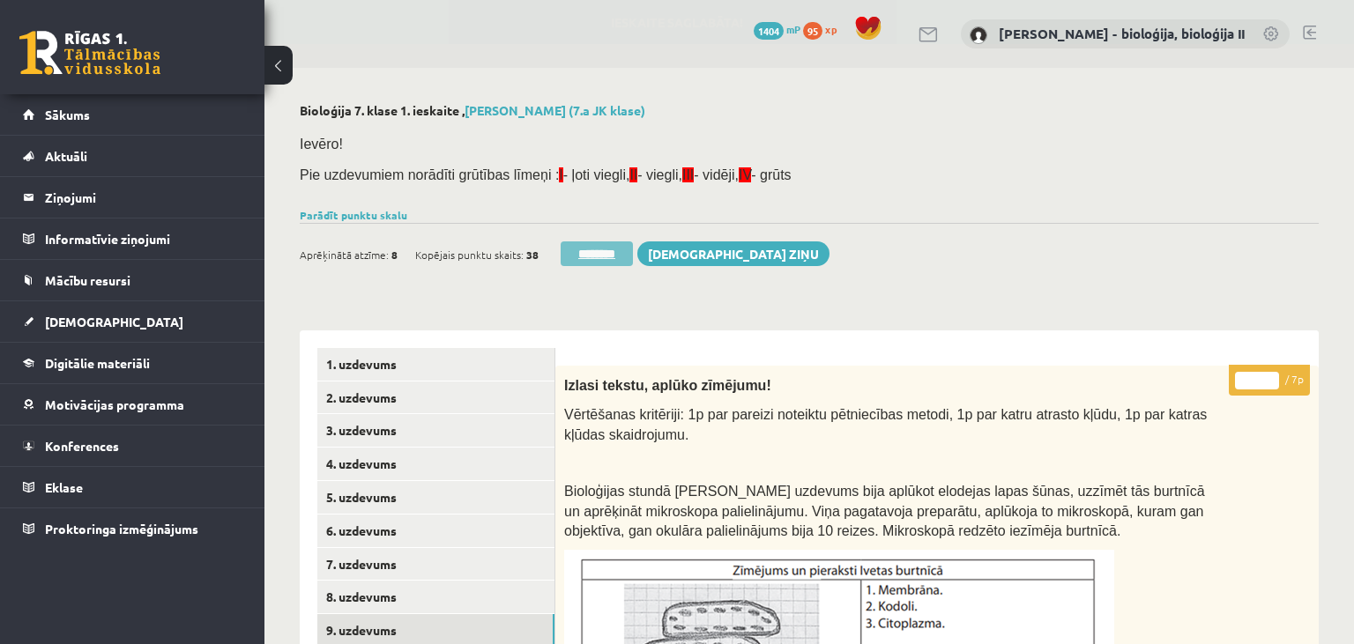
click at [598, 257] on input "********" at bounding box center [597, 254] width 72 height 25
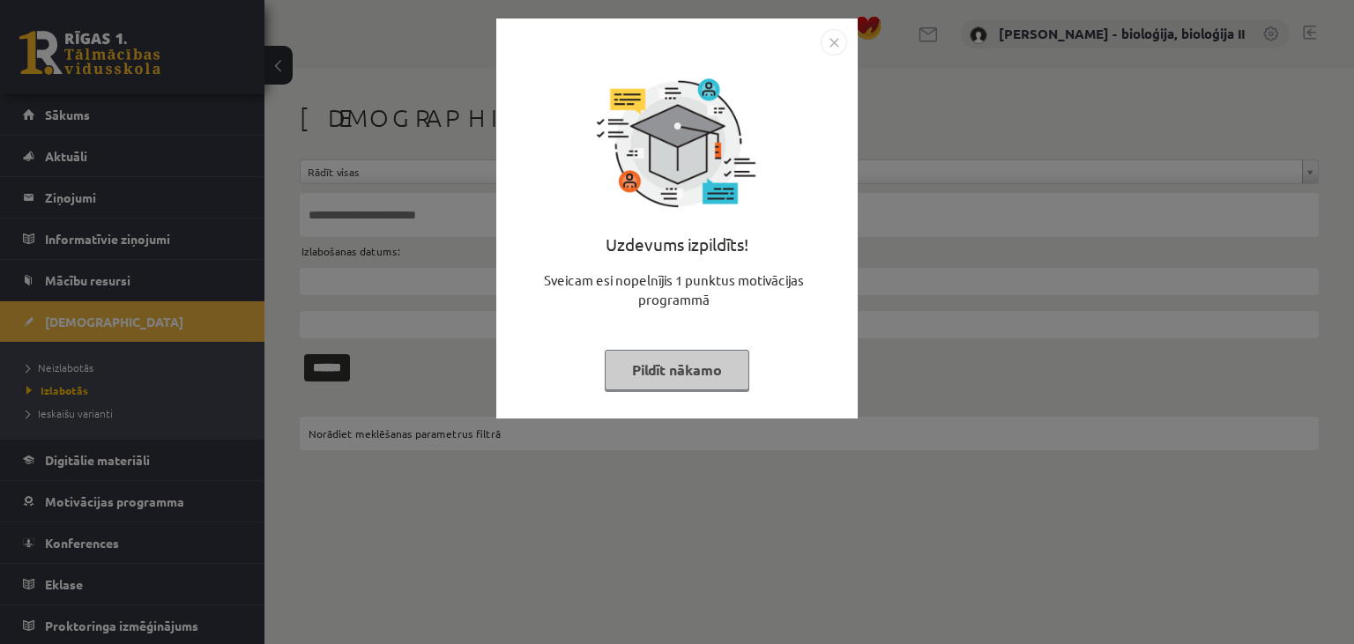
click at [720, 368] on button "Pildīt nākamo" at bounding box center [677, 370] width 145 height 41
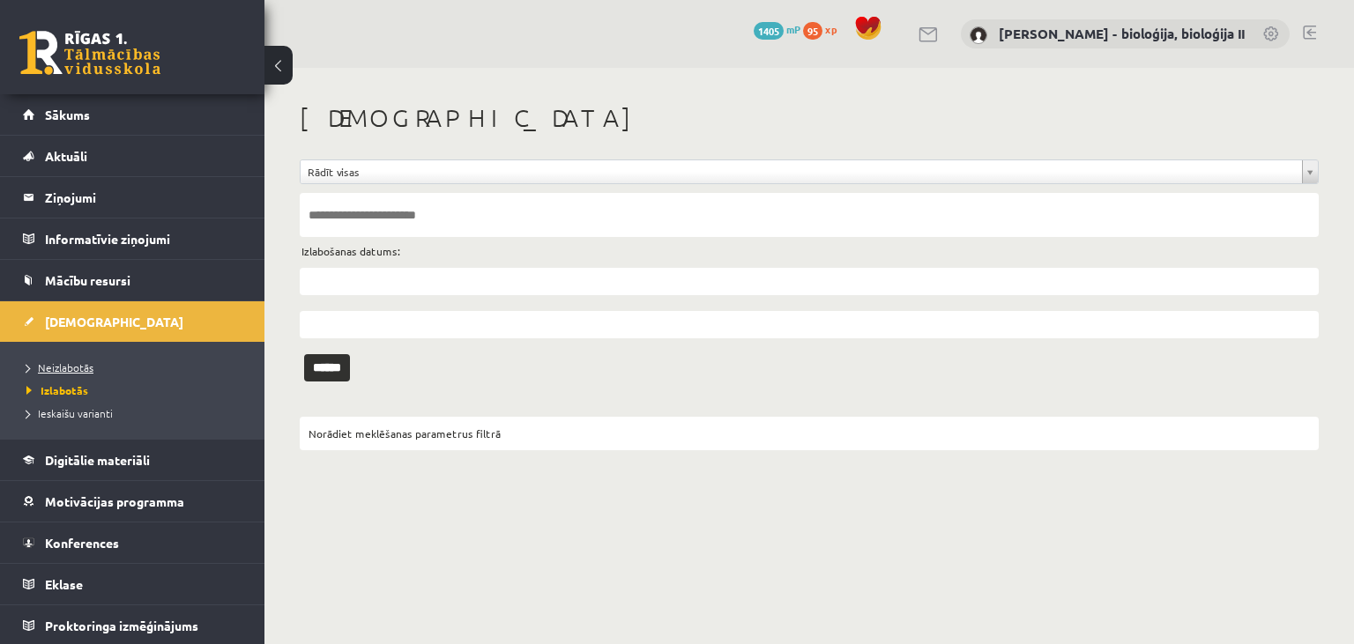
click at [102, 365] on link "Neizlabotās" at bounding box center [136, 368] width 220 height 16
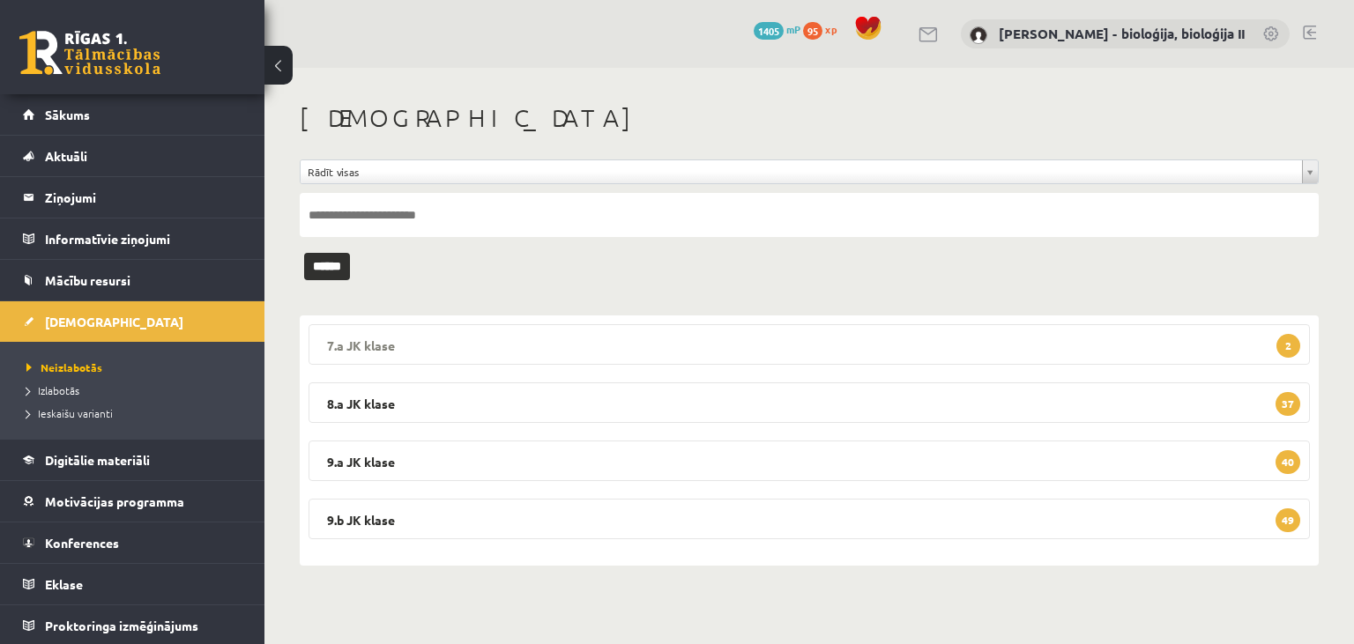
click at [845, 333] on legend "7.a JK klase 2" at bounding box center [809, 344] width 1001 height 41
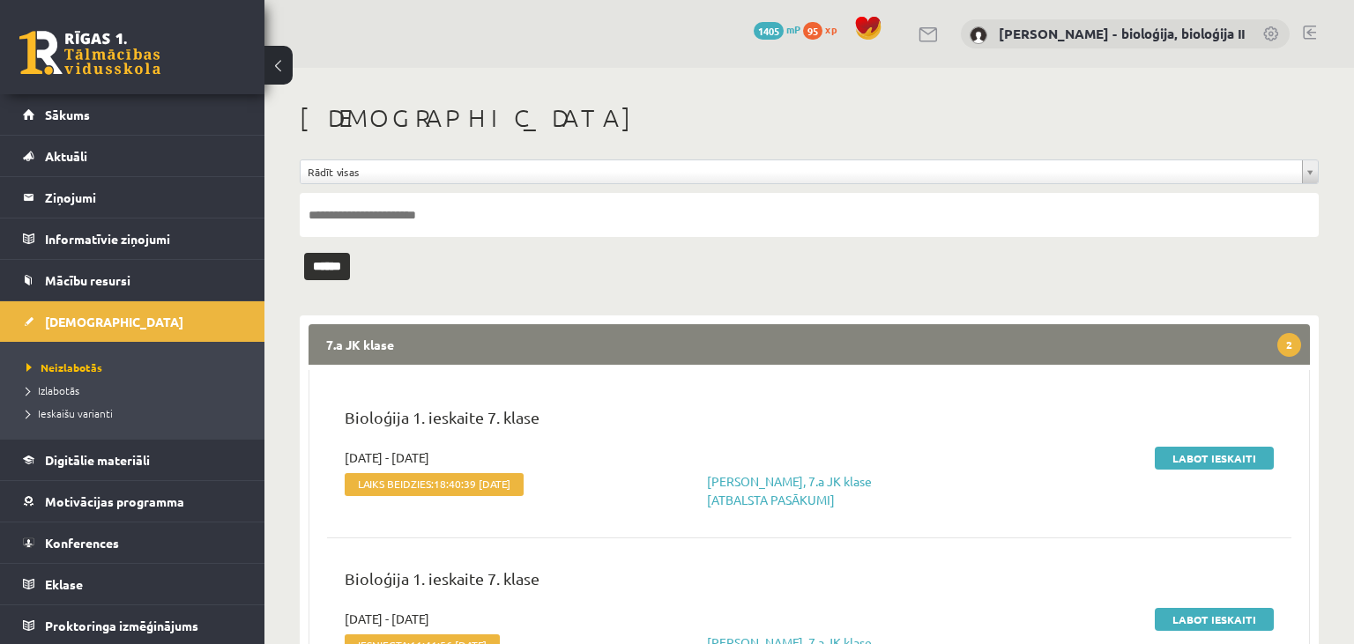
scroll to position [279, 0]
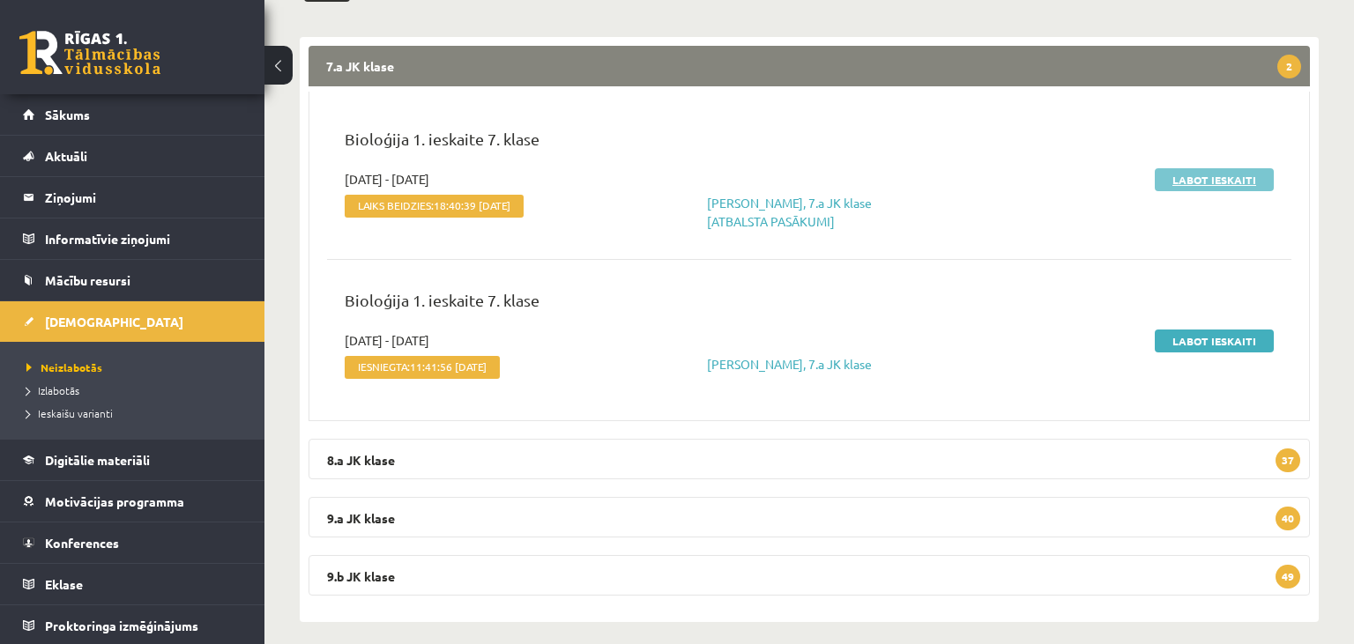
click at [1188, 182] on link "Labot ieskaiti" at bounding box center [1214, 179] width 119 height 23
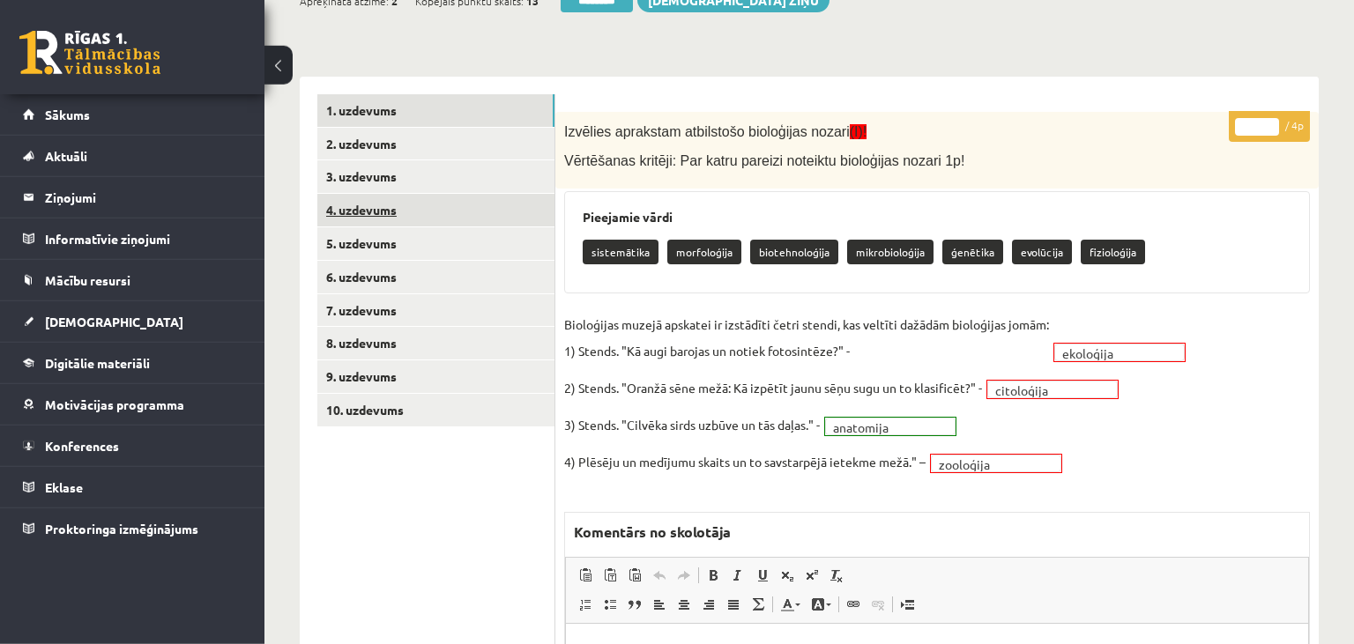
scroll to position [173, 0]
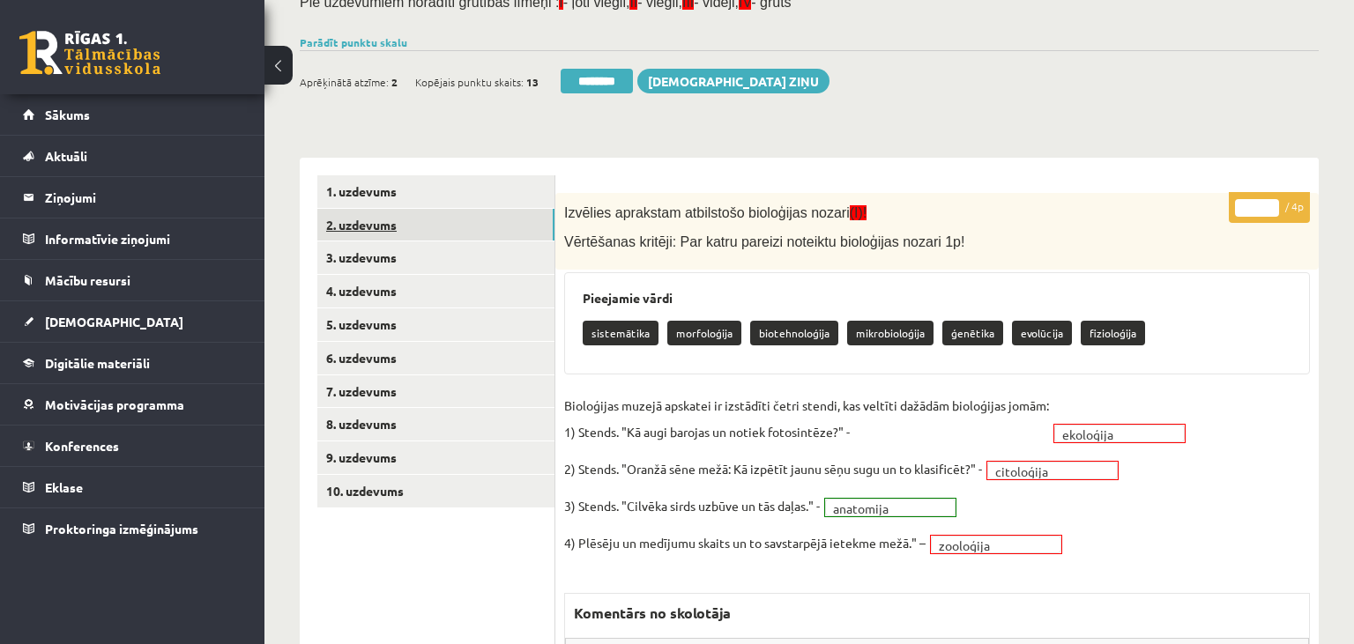
click at [423, 232] on link "2. uzdevums" at bounding box center [435, 225] width 237 height 33
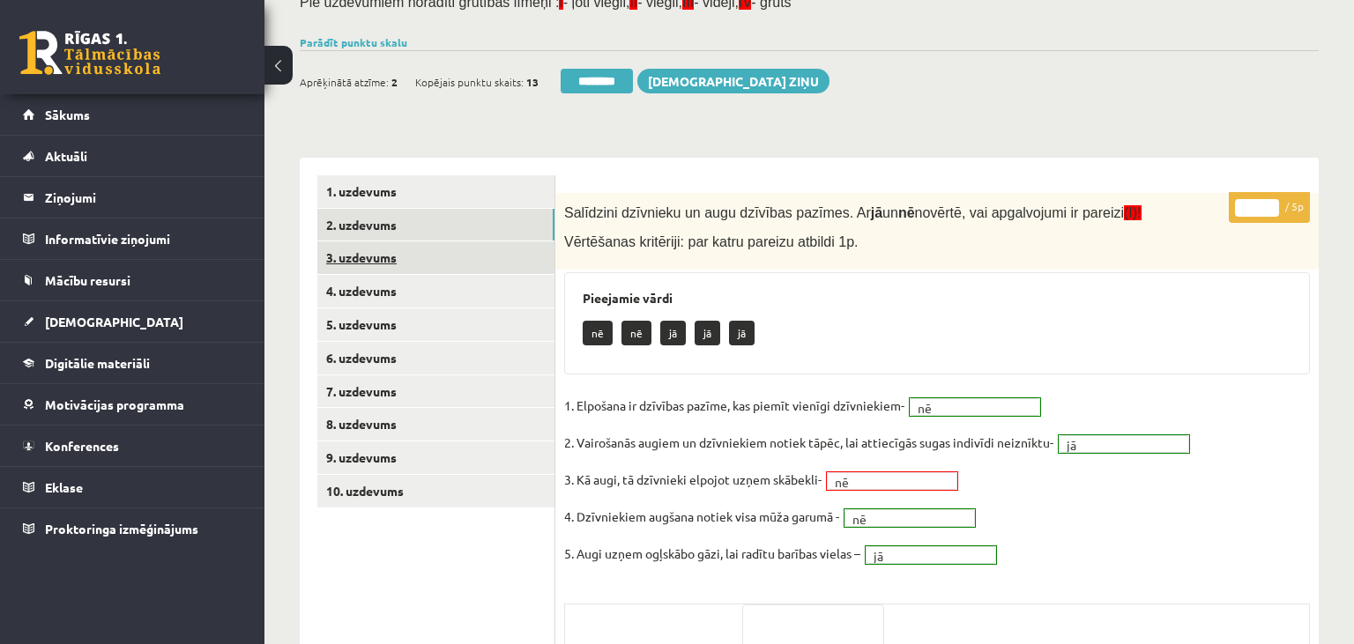
click at [432, 258] on link "3. uzdevums" at bounding box center [435, 258] width 237 height 33
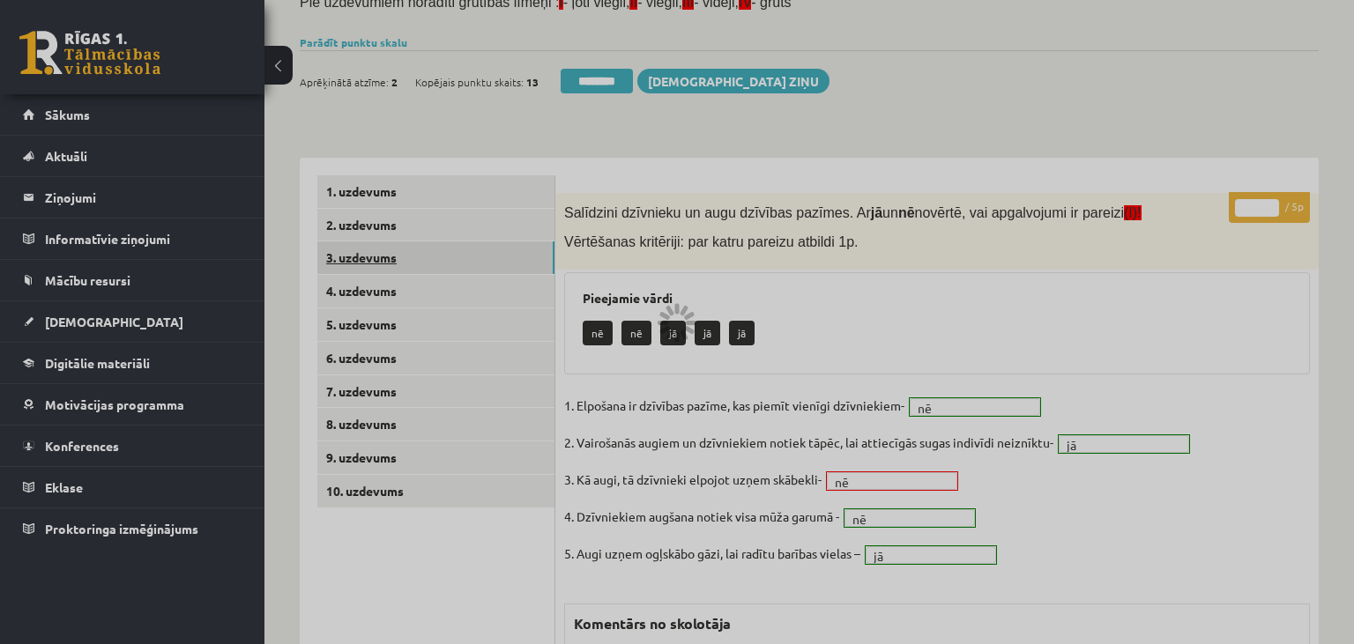
scroll to position [0, 0]
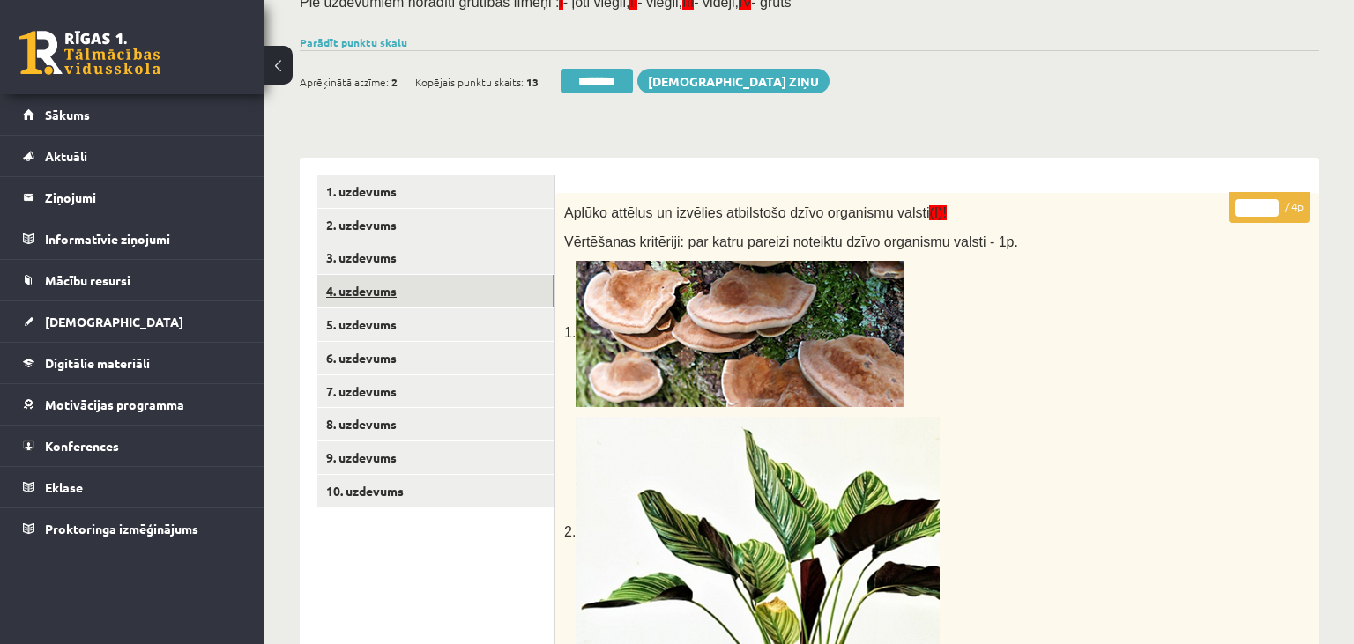
click at [409, 286] on link "4. uzdevums" at bounding box center [435, 291] width 237 height 33
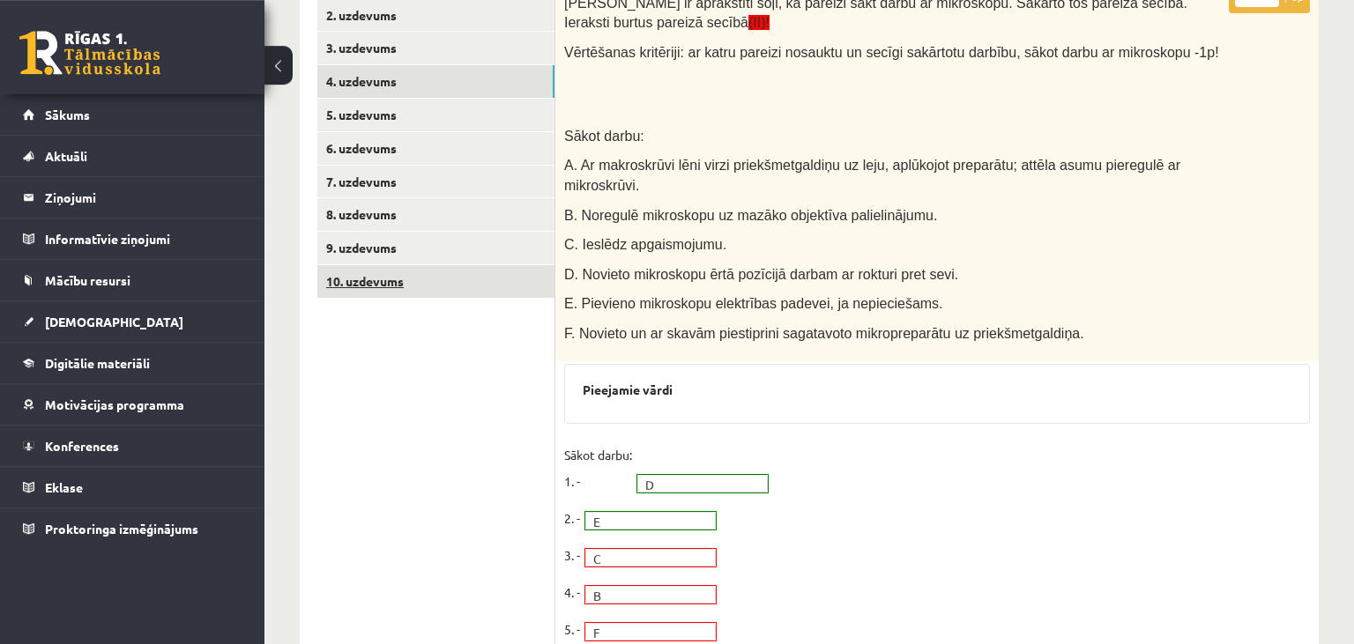
scroll to position [378, 0]
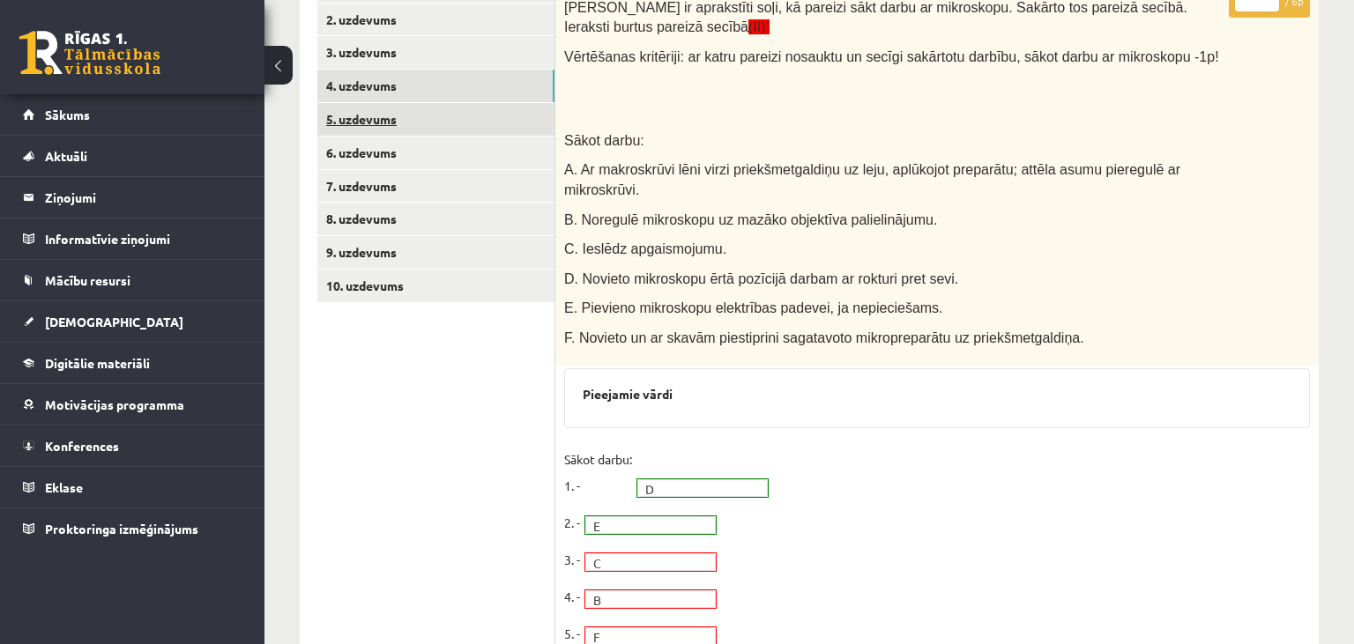
click at [418, 129] on link "5. uzdevums" at bounding box center [435, 119] width 237 height 33
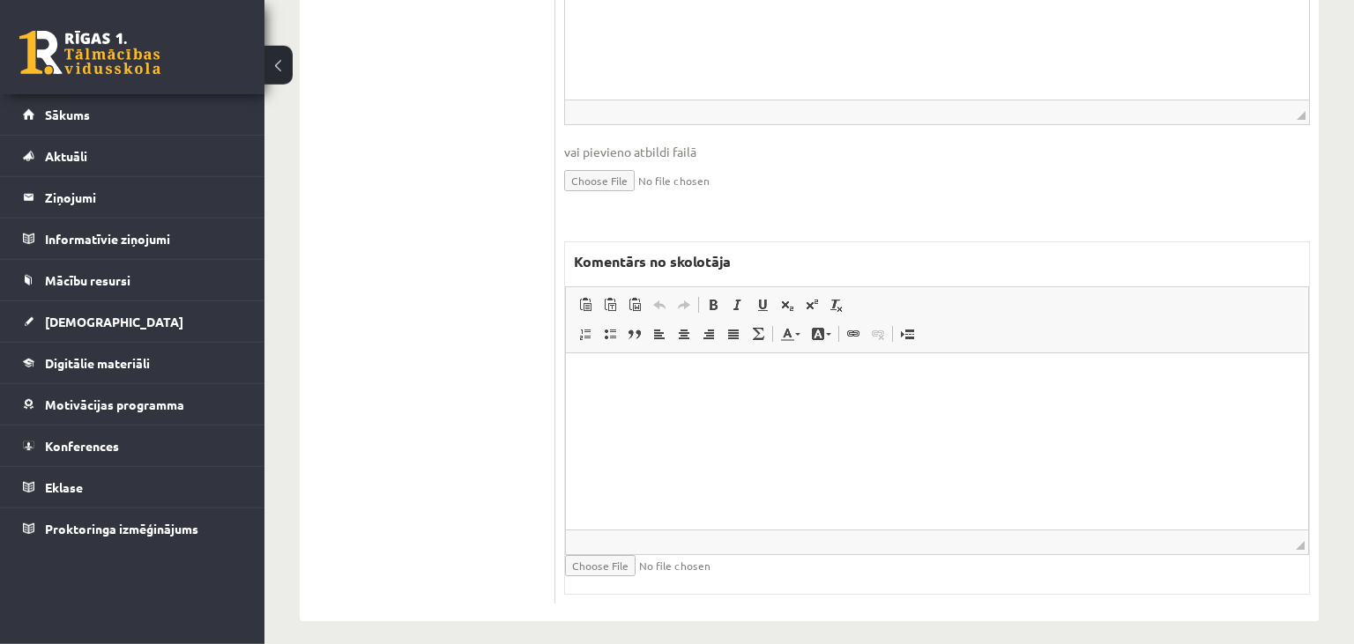
scroll to position [744, 0]
click at [841, 422] on html at bounding box center [937, 437] width 742 height 176
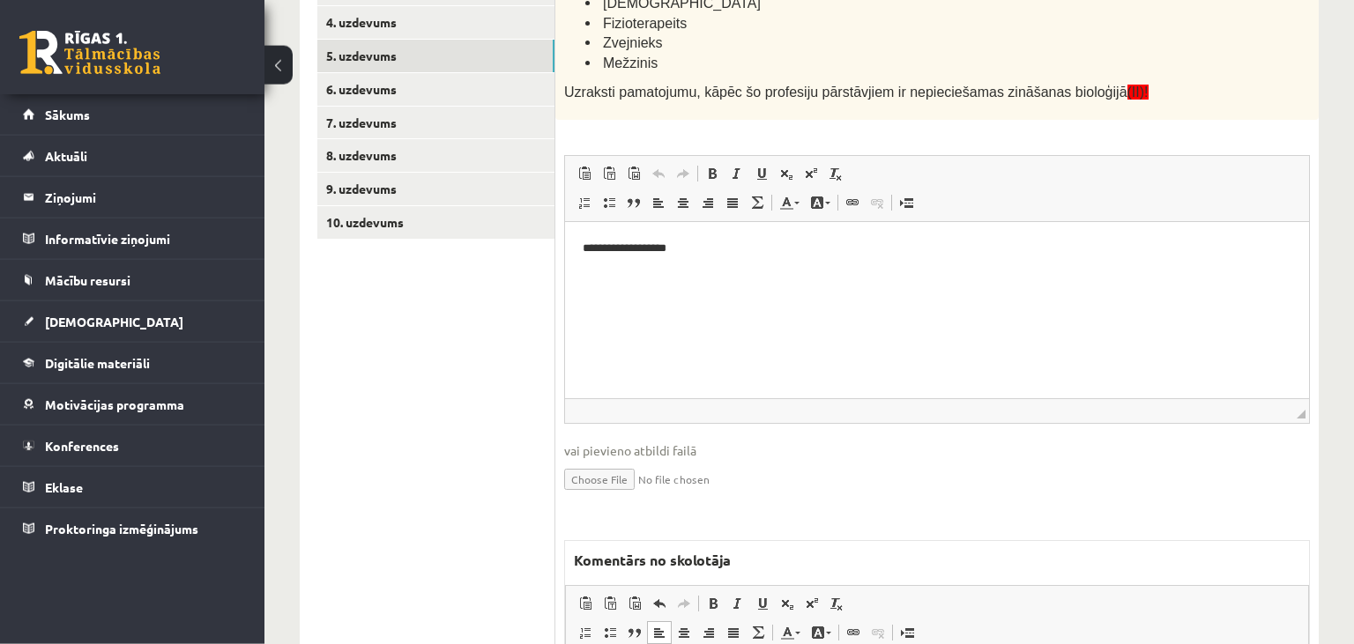
scroll to position [279, 0]
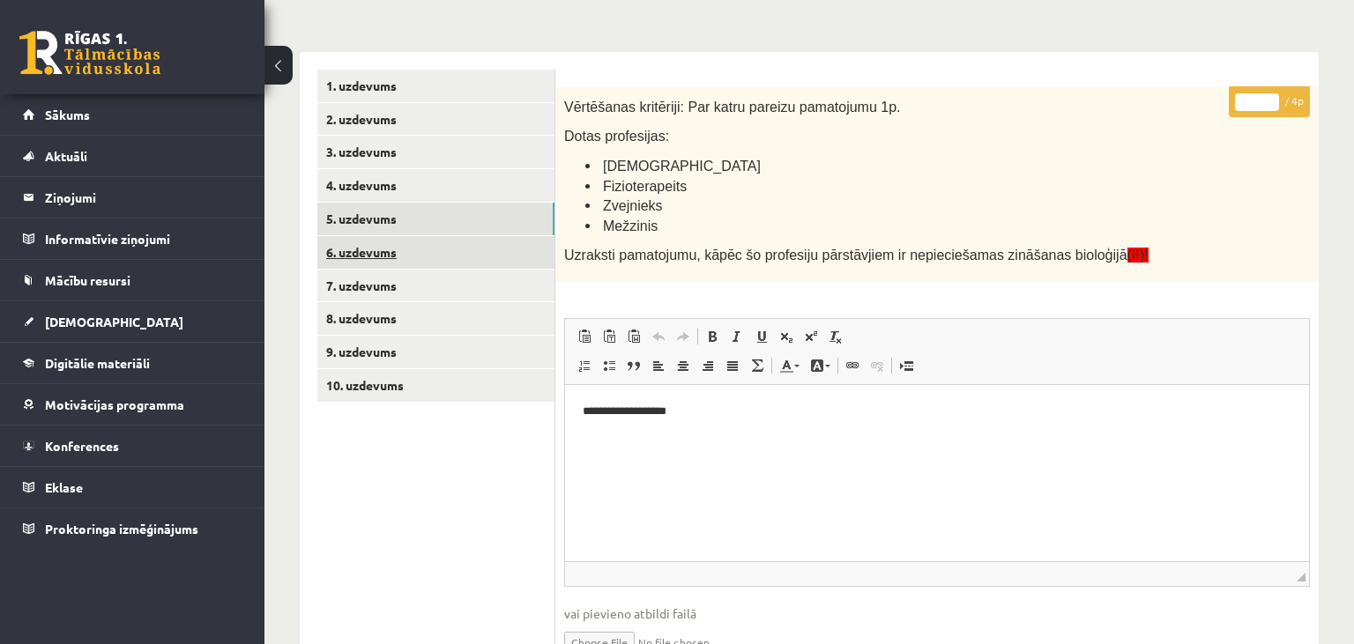
click at [459, 252] on link "6. uzdevums" at bounding box center [435, 252] width 237 height 33
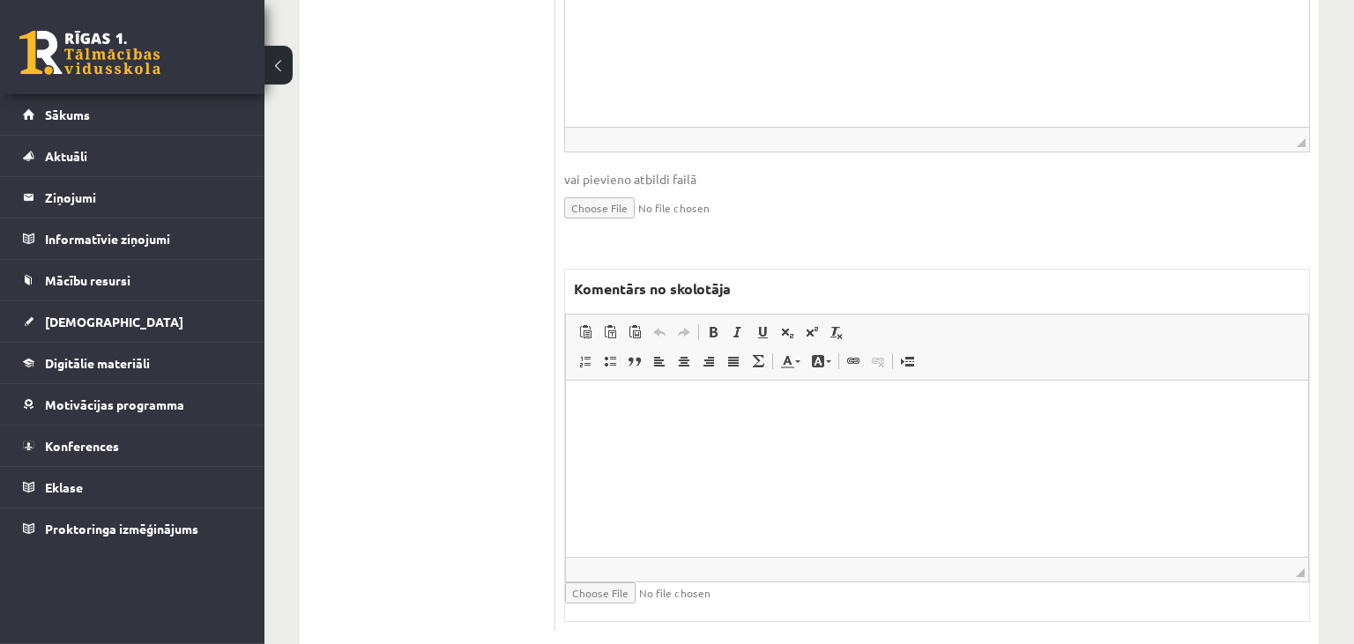
scroll to position [896, 0]
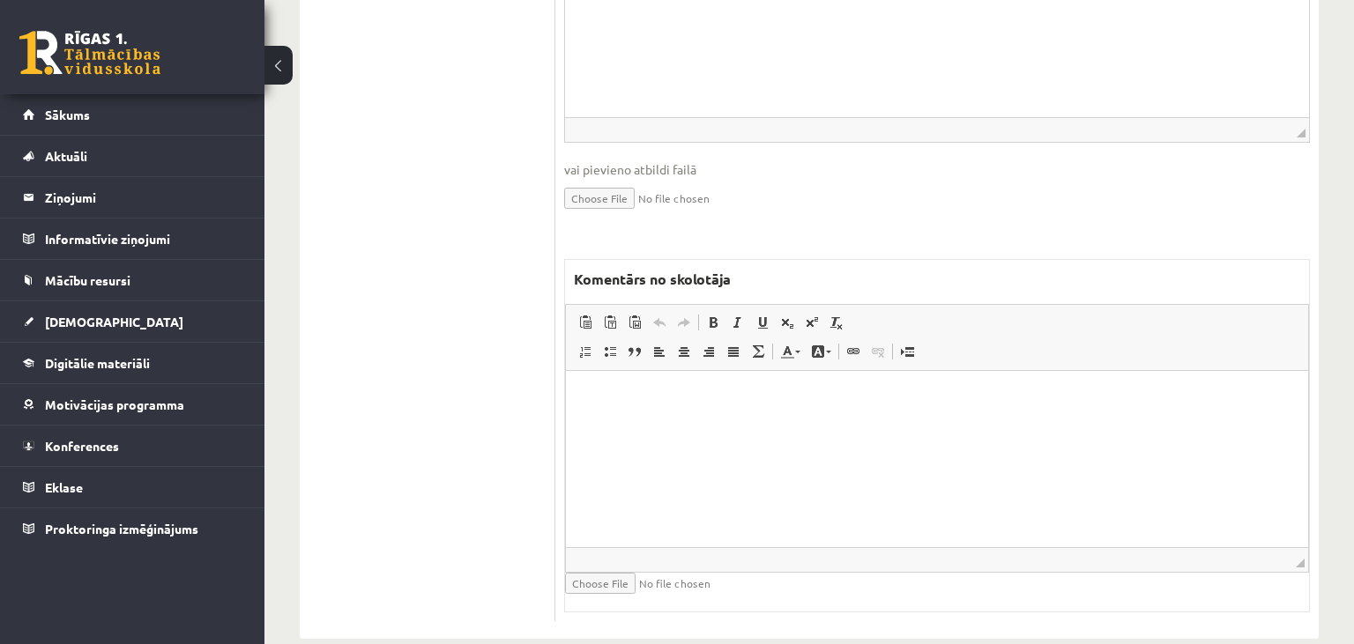
click at [695, 443] on html at bounding box center [937, 459] width 742 height 176
drag, startPoint x: 709, startPoint y: 395, endPoint x: 568, endPoint y: 406, distance: 141.5
click at [568, 406] on html "**********" at bounding box center [937, 459] width 742 height 176
click at [659, 421] on span "Copy" at bounding box center [666, 417] width 55 height 26
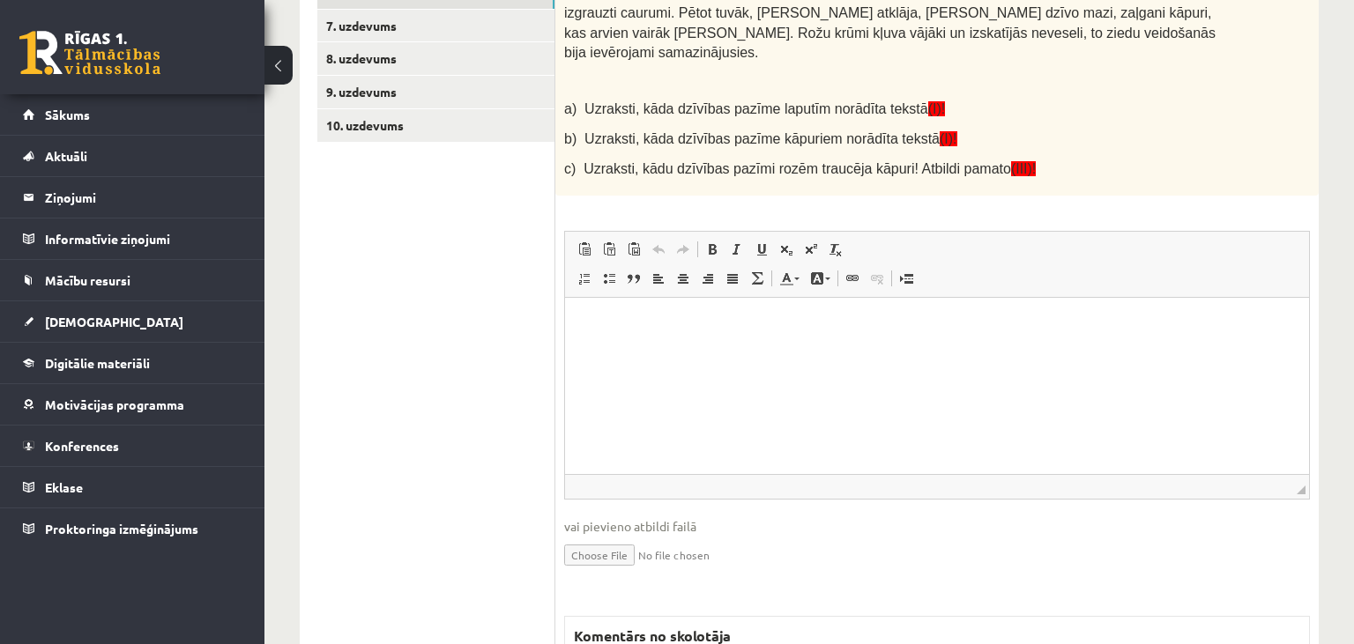
scroll to position [338, 0]
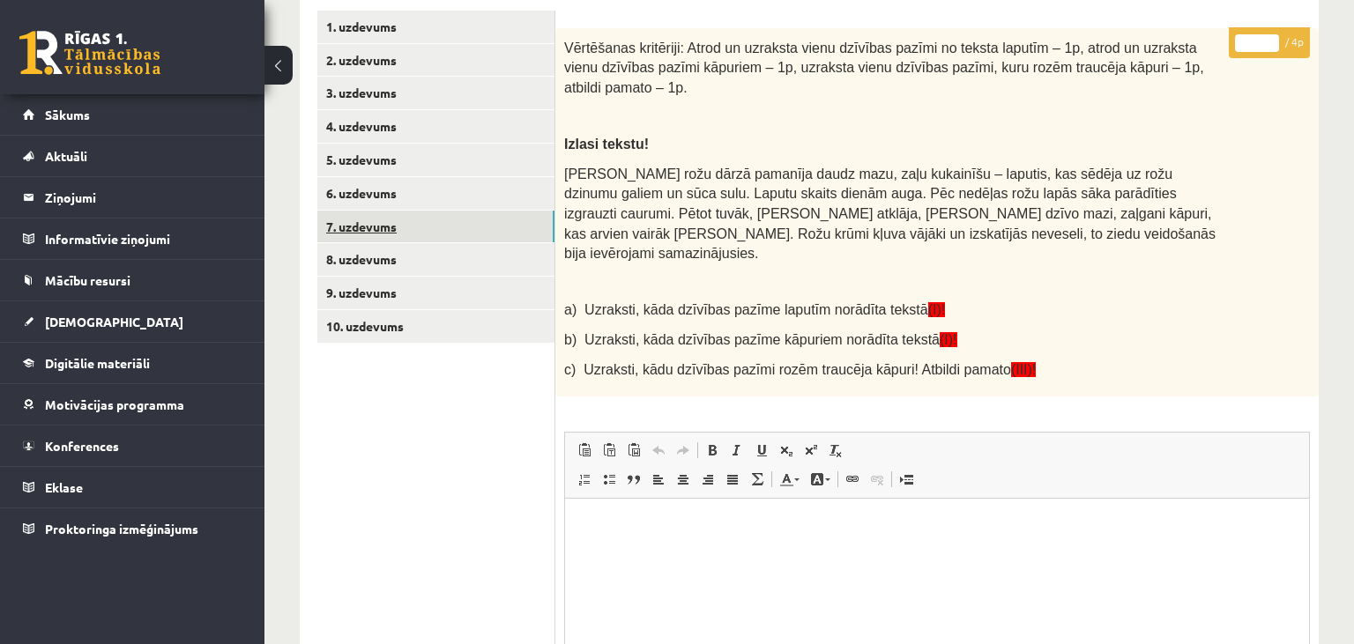
click at [407, 232] on link "7. uzdevums" at bounding box center [435, 227] width 237 height 33
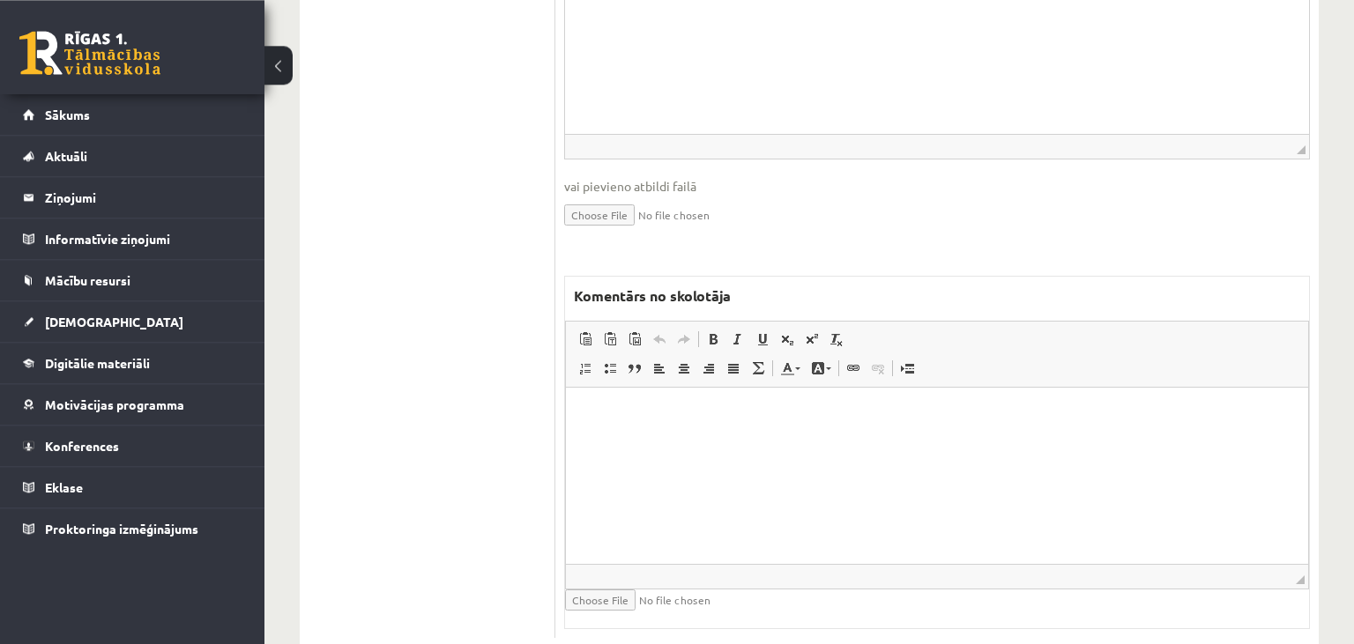
scroll to position [1528, 0]
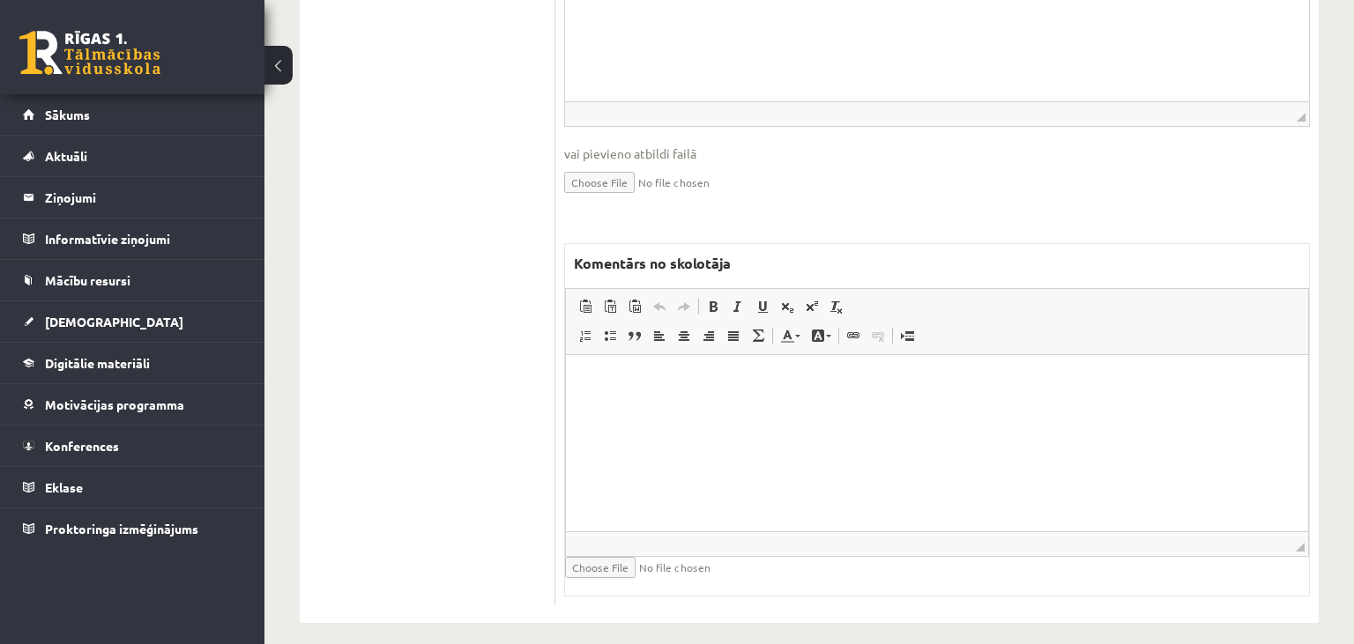
click at [806, 466] on html at bounding box center [937, 442] width 742 height 176
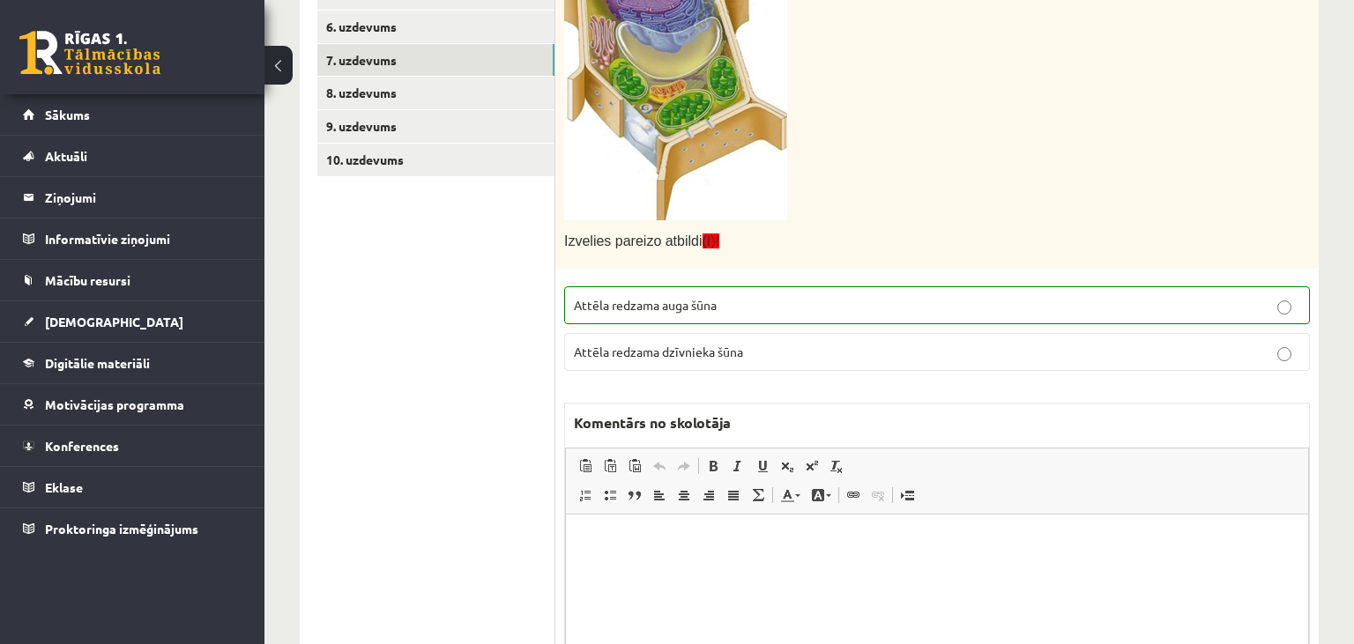
scroll to position [225, 0]
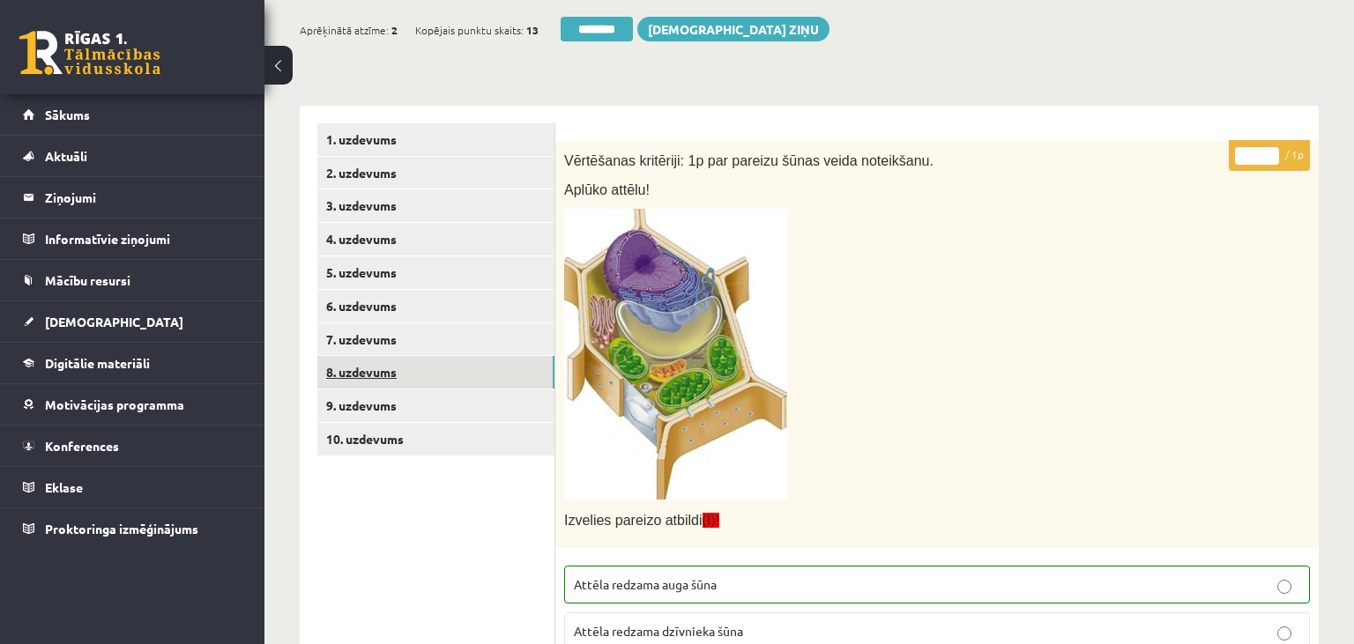
click at [422, 376] on link "8. uzdevums" at bounding box center [435, 372] width 237 height 33
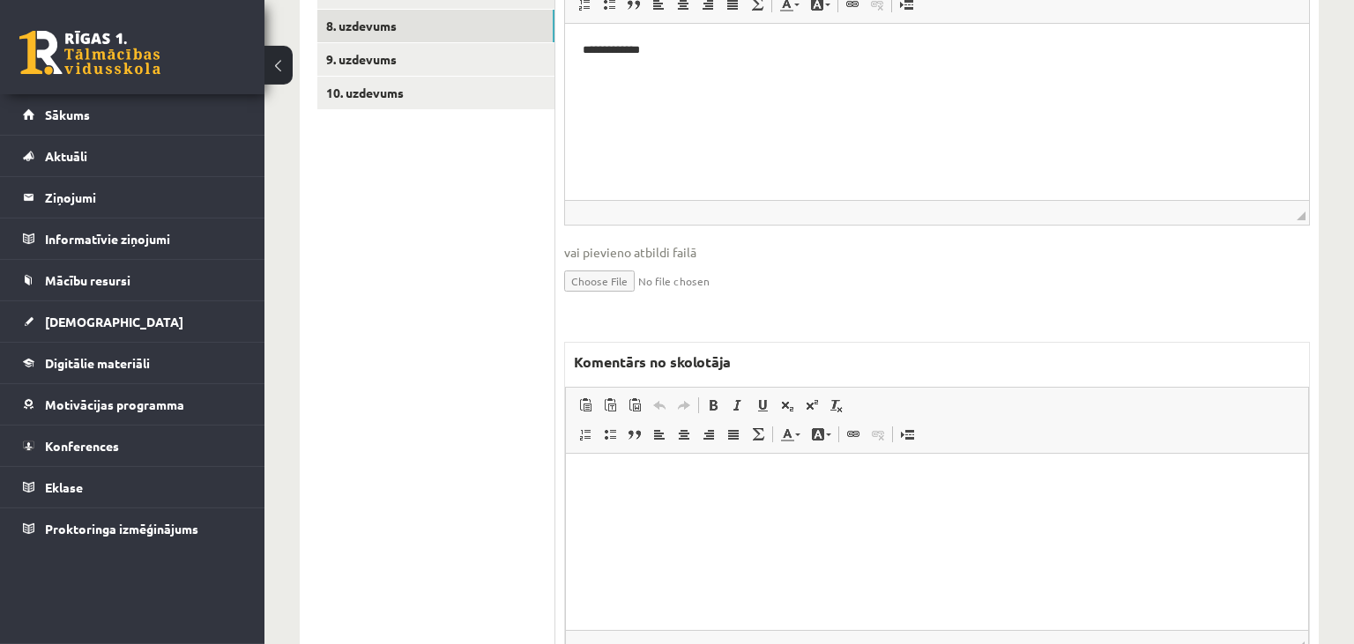
scroll to position [597, 0]
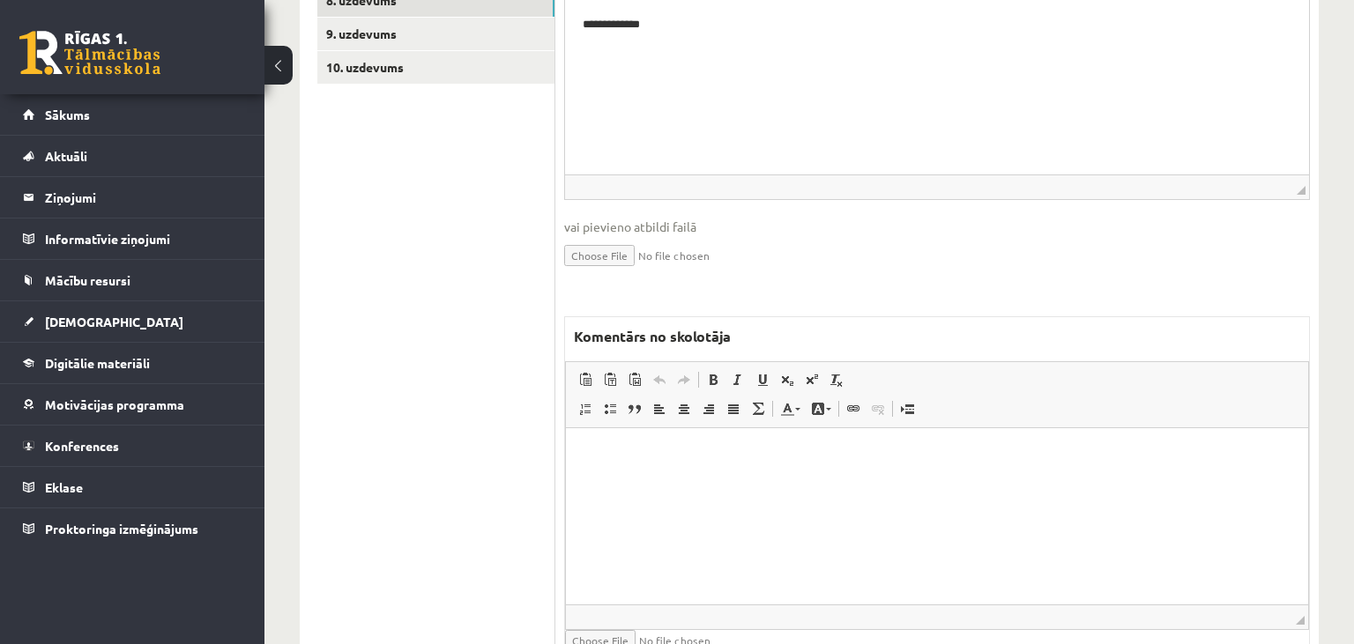
click at [740, 510] on html at bounding box center [937, 516] width 742 height 176
click at [793, 453] on p "**********" at bounding box center [938, 455] width 708 height 19
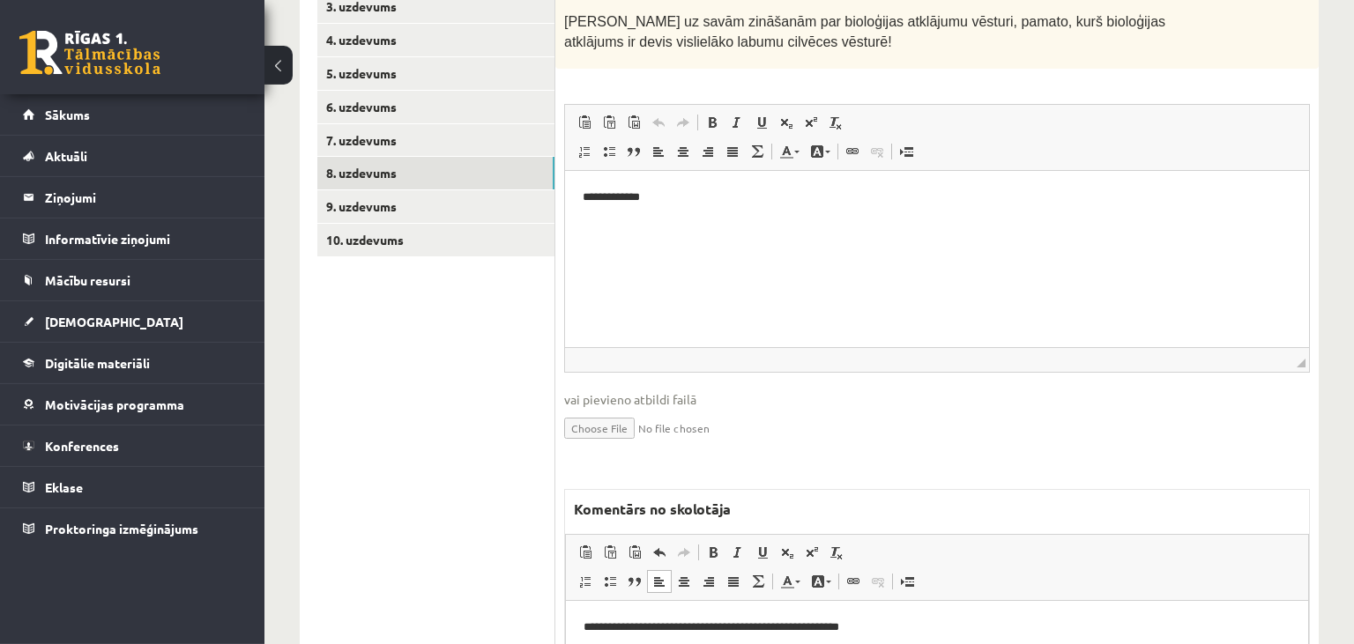
scroll to position [225, 0]
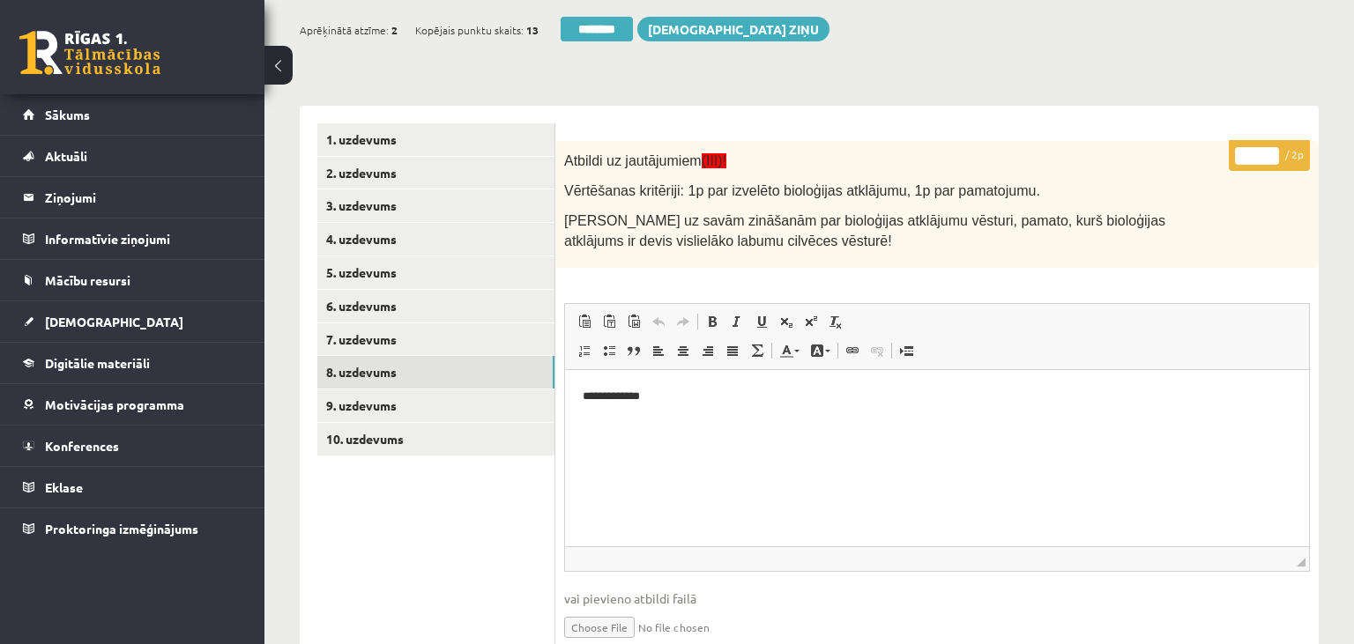
type input "*"
click at [1275, 153] on input "*" at bounding box center [1257, 156] width 44 height 18
click at [414, 411] on link "9. uzdevums" at bounding box center [435, 406] width 237 height 33
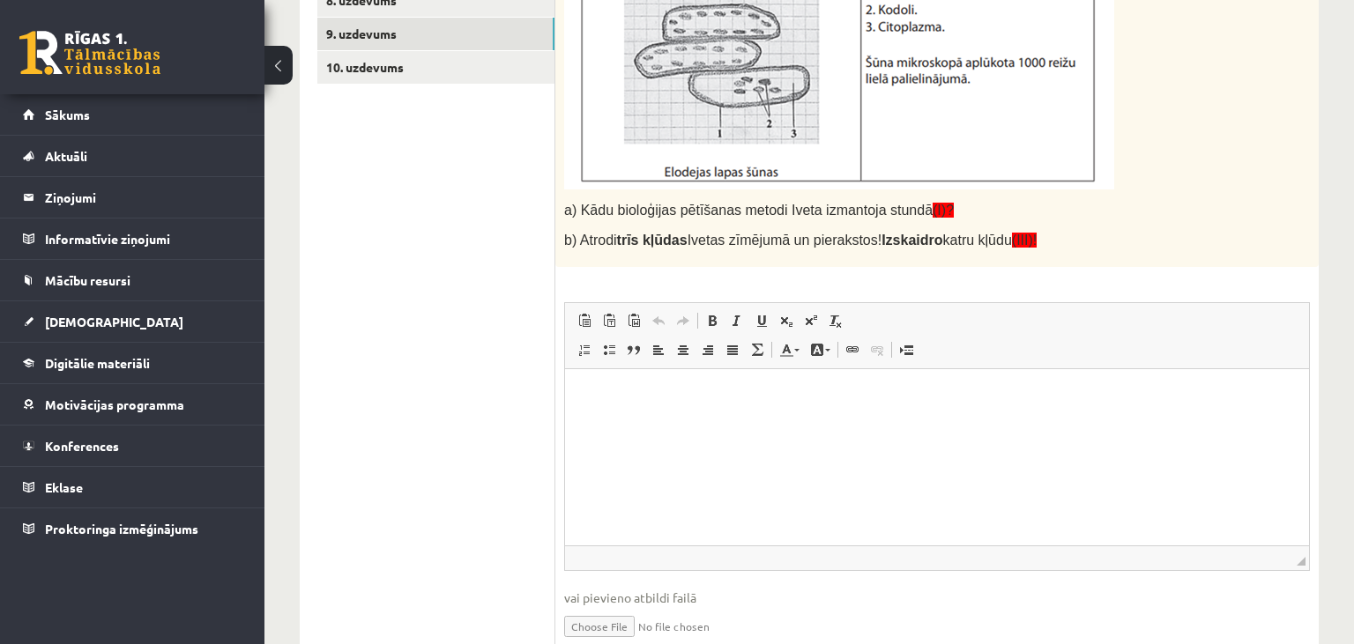
scroll to position [1046, 0]
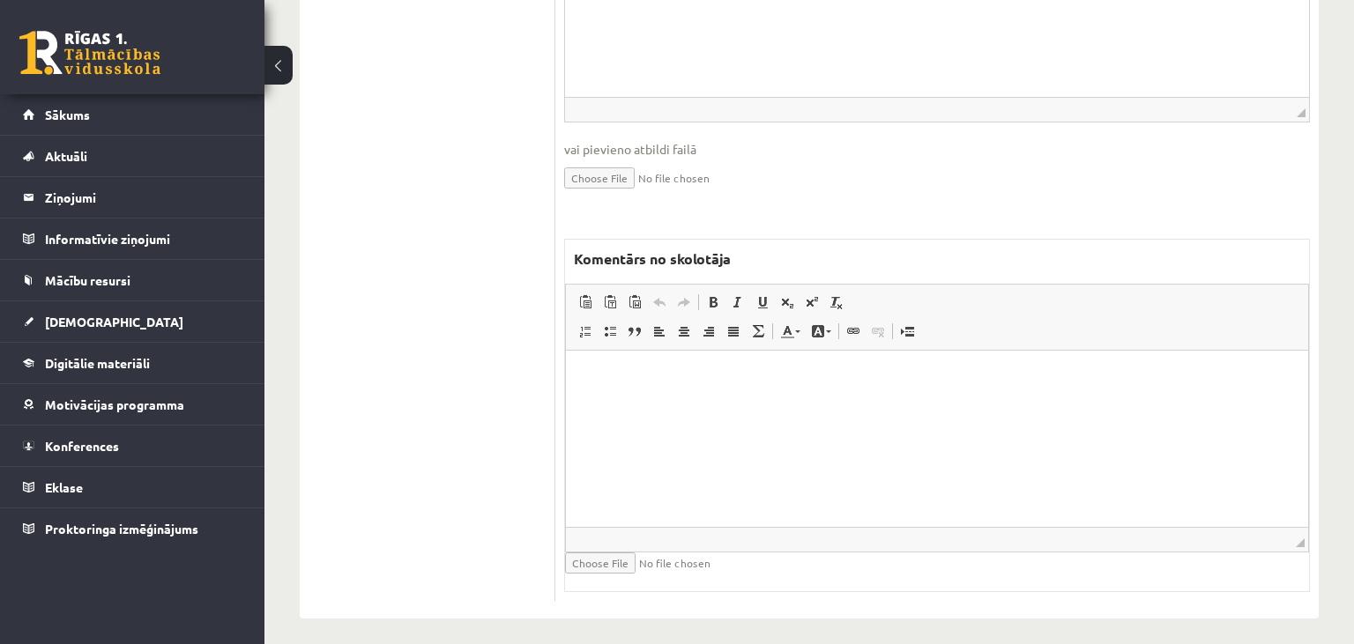
click at [832, 451] on html at bounding box center [937, 439] width 742 height 176
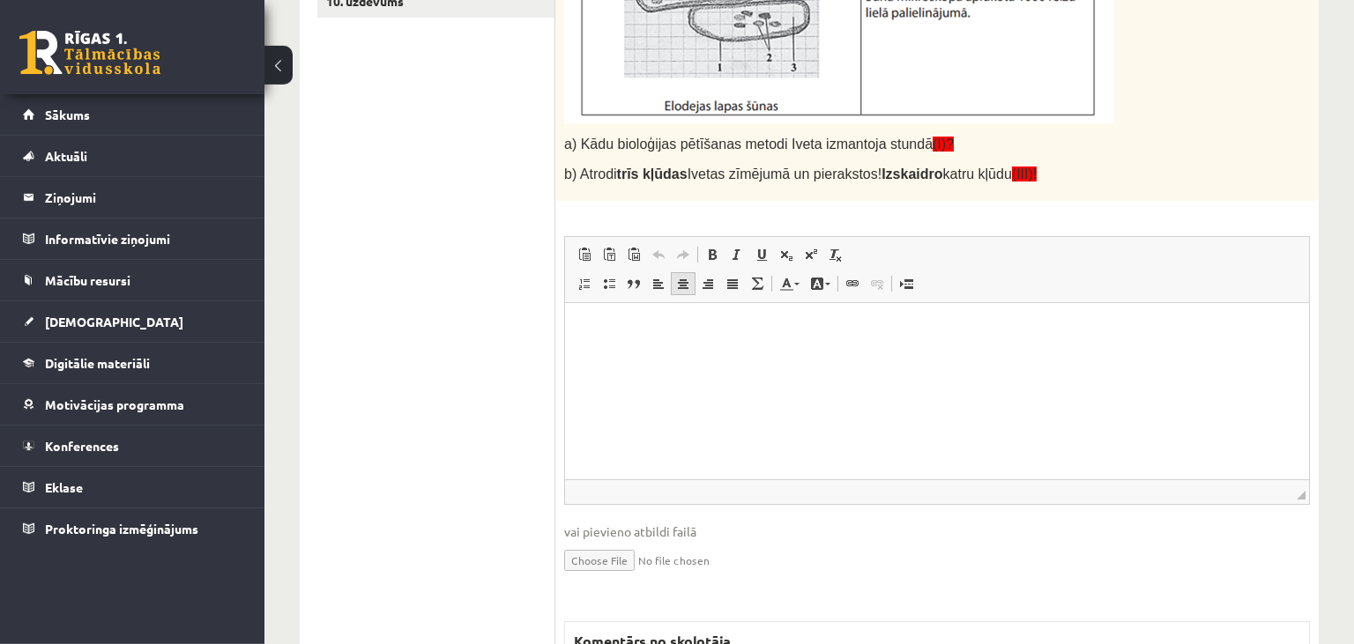
scroll to position [487, 0]
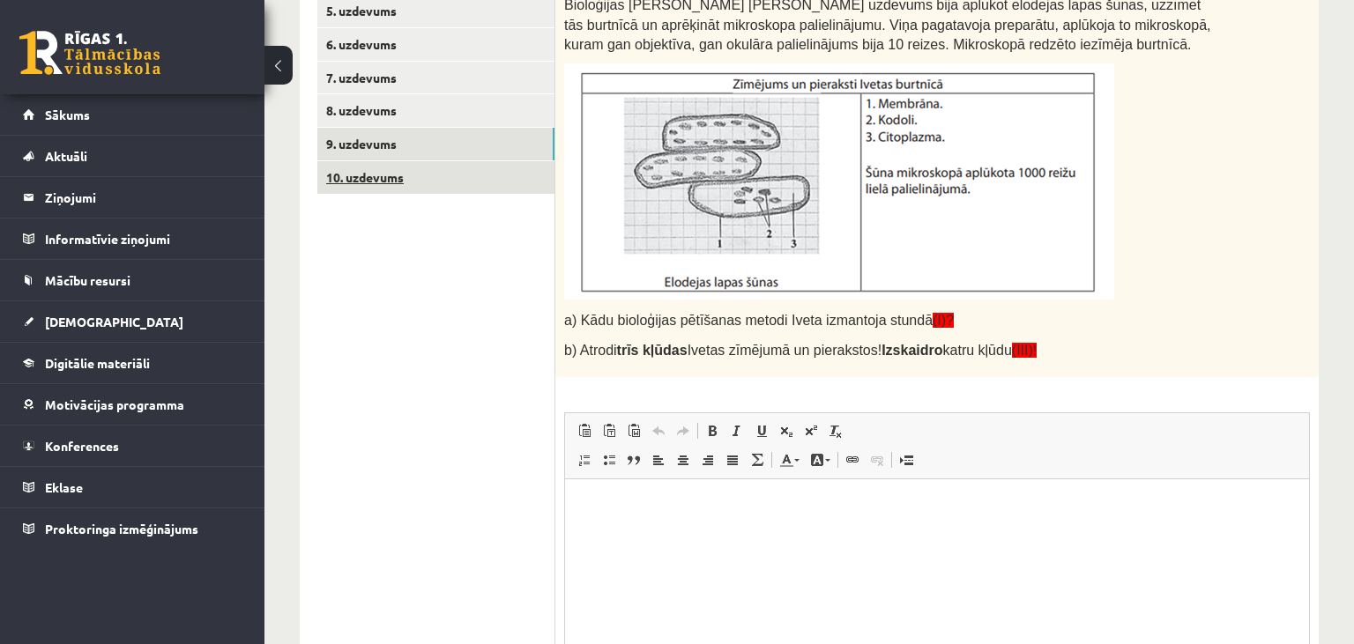
click at [363, 184] on link "10. uzdevums" at bounding box center [435, 177] width 237 height 33
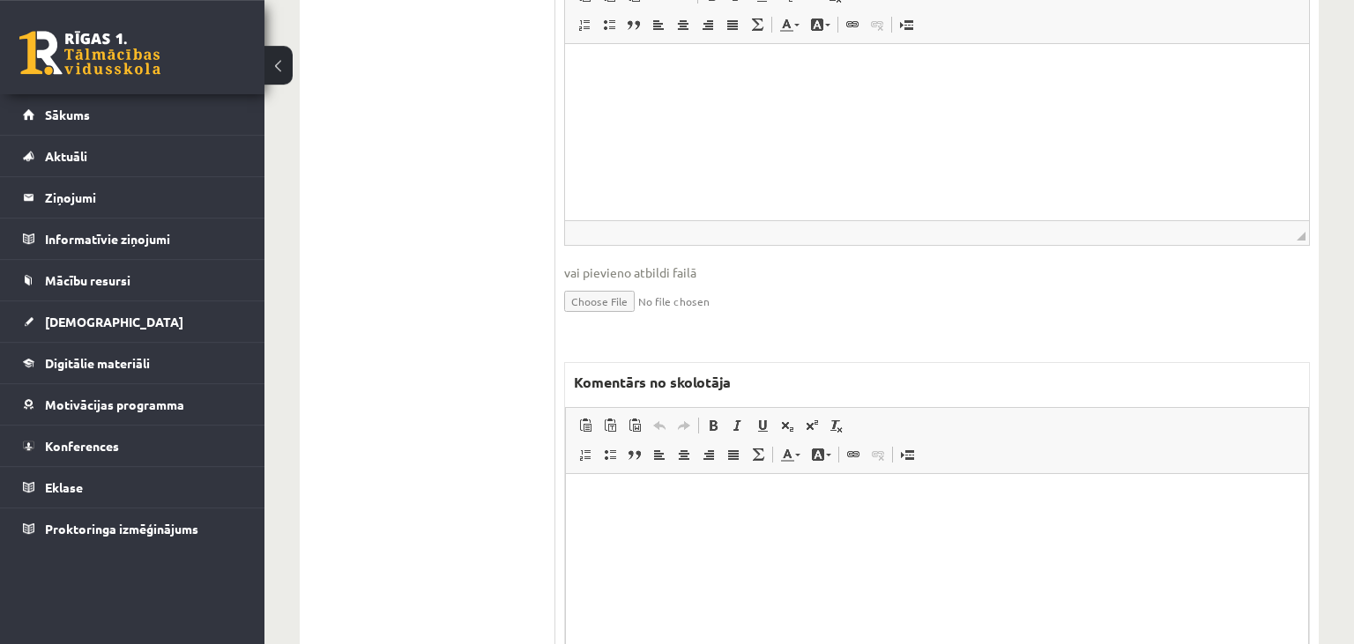
scroll to position [0, 0]
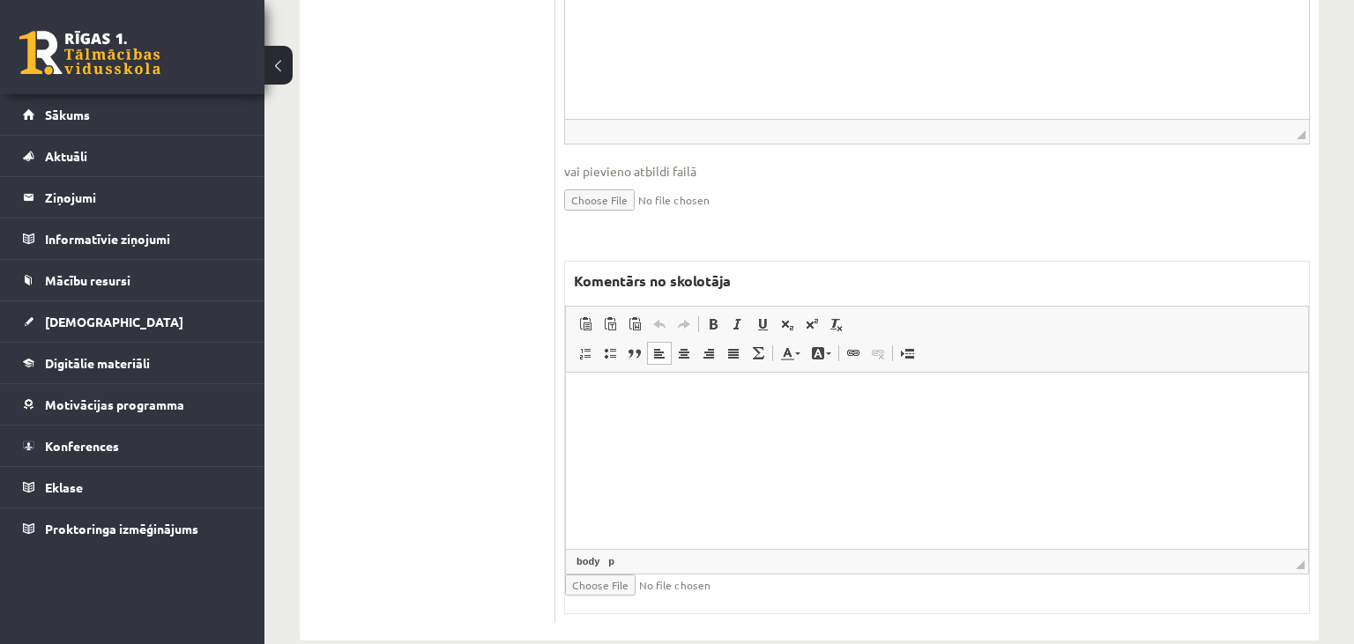
click at [790, 432] on html at bounding box center [937, 460] width 742 height 176
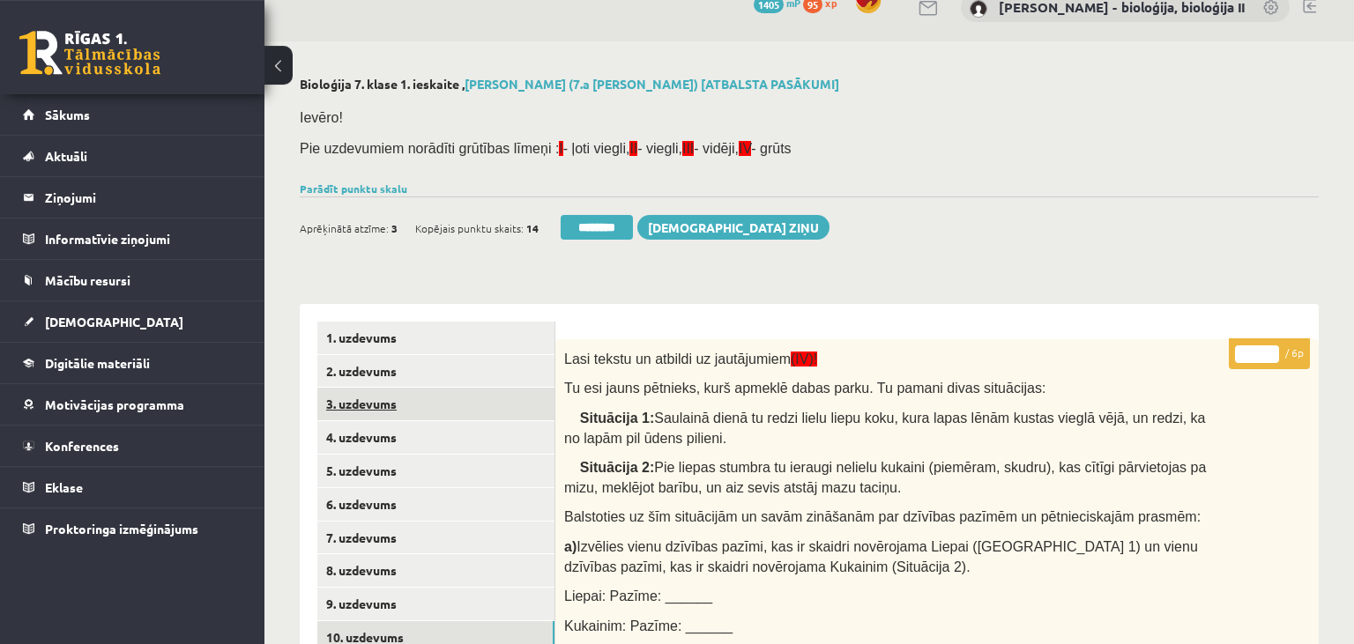
scroll to position [10, 0]
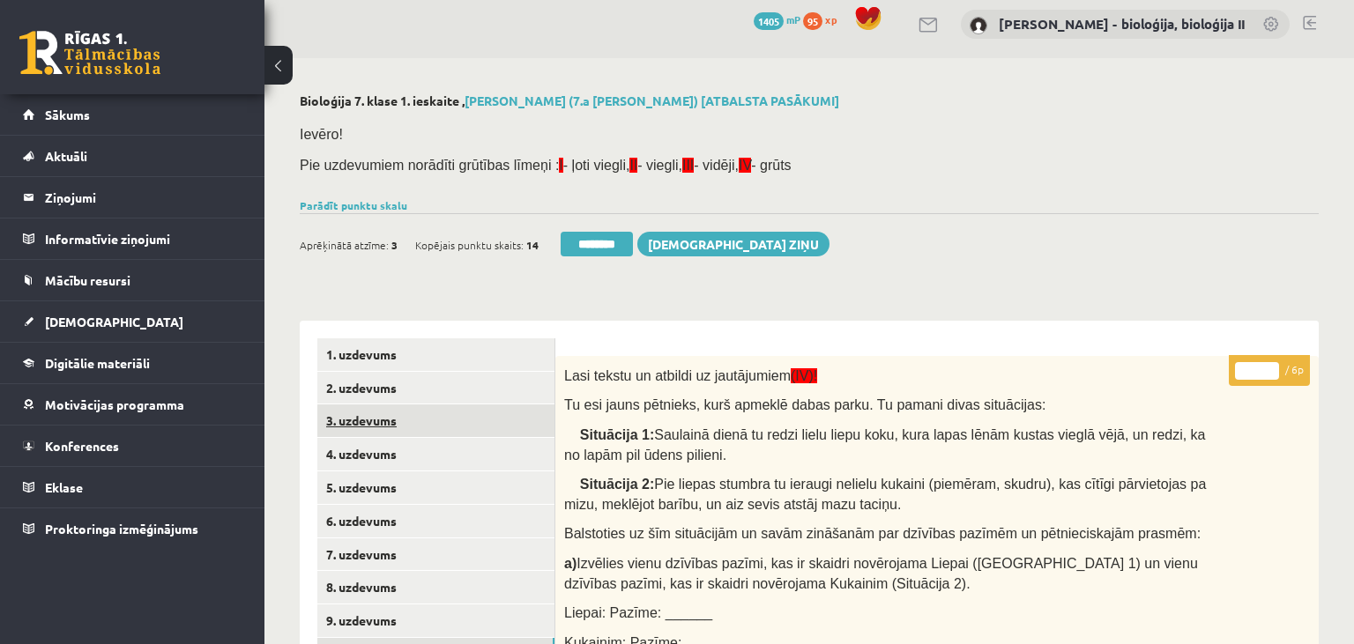
click at [389, 425] on link "3. uzdevums" at bounding box center [435, 421] width 237 height 33
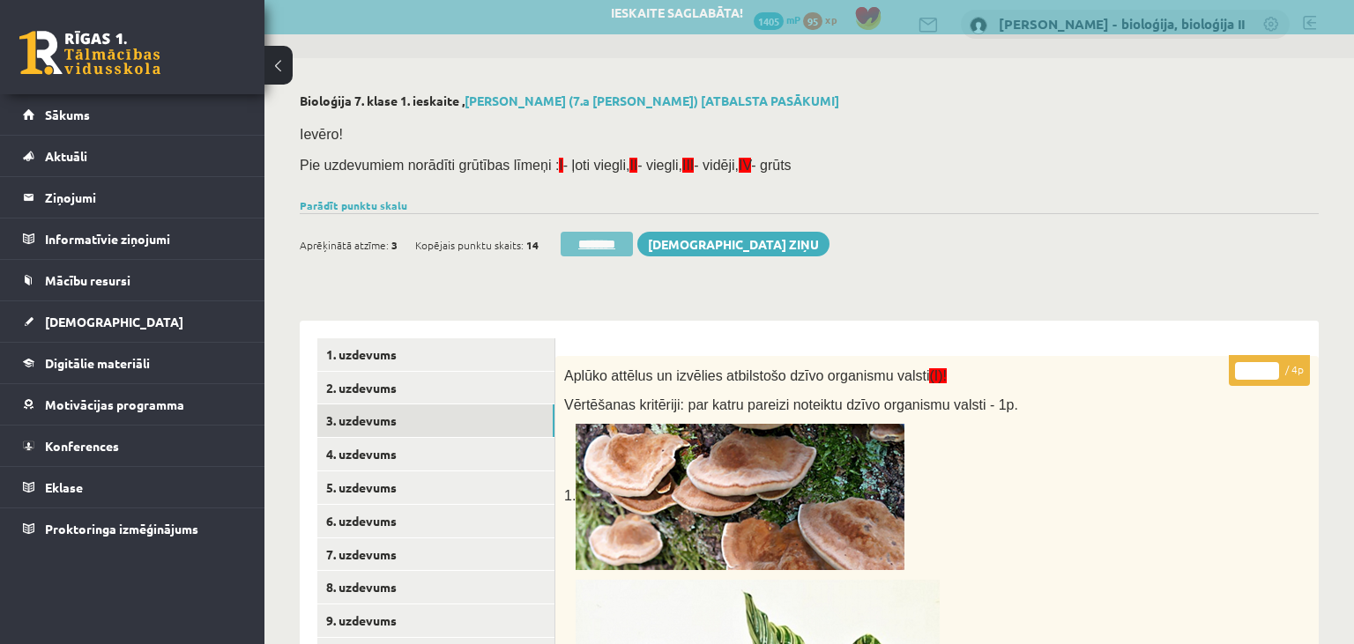
click at [620, 245] on input "********" at bounding box center [597, 244] width 72 height 25
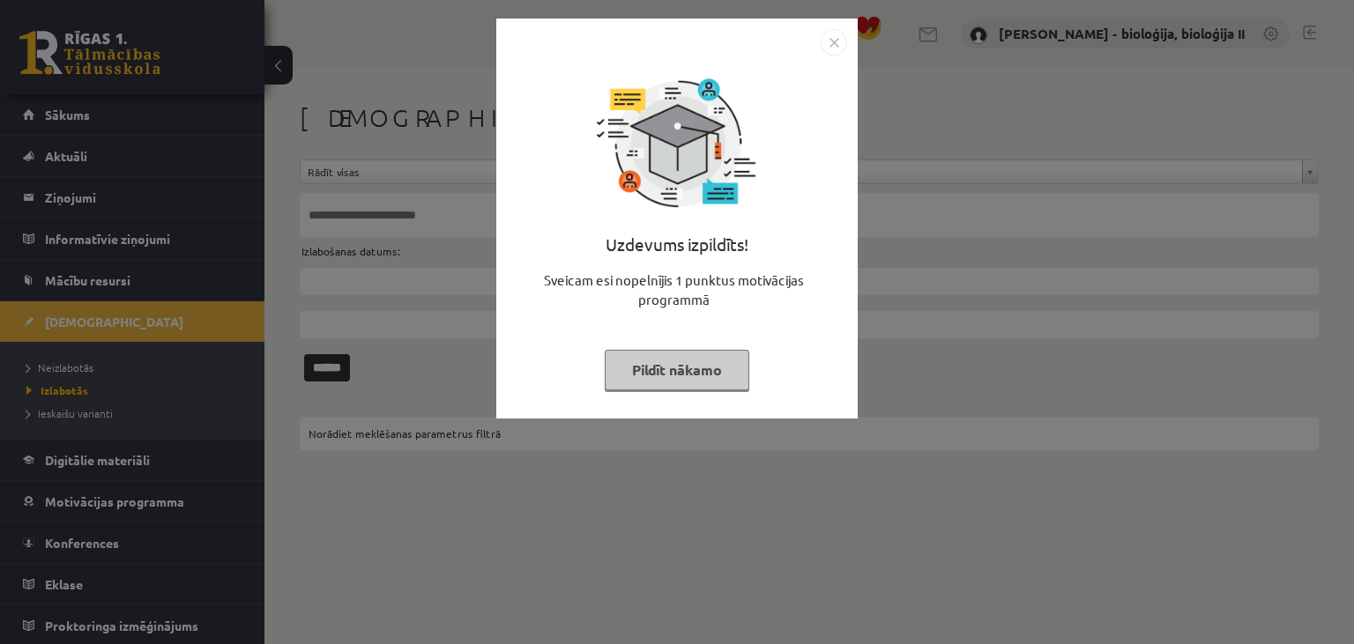
click at [688, 366] on button "Pildīt nākamo" at bounding box center [677, 370] width 145 height 41
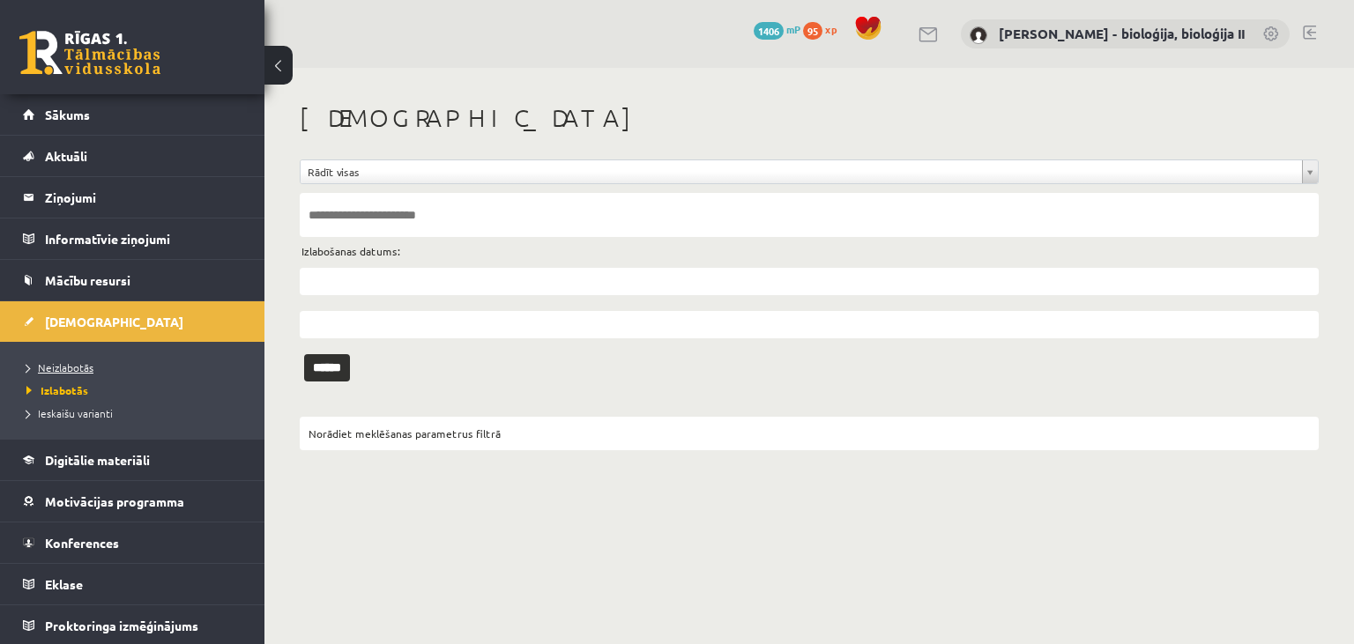
click at [101, 365] on link "Neizlabotās" at bounding box center [136, 368] width 220 height 16
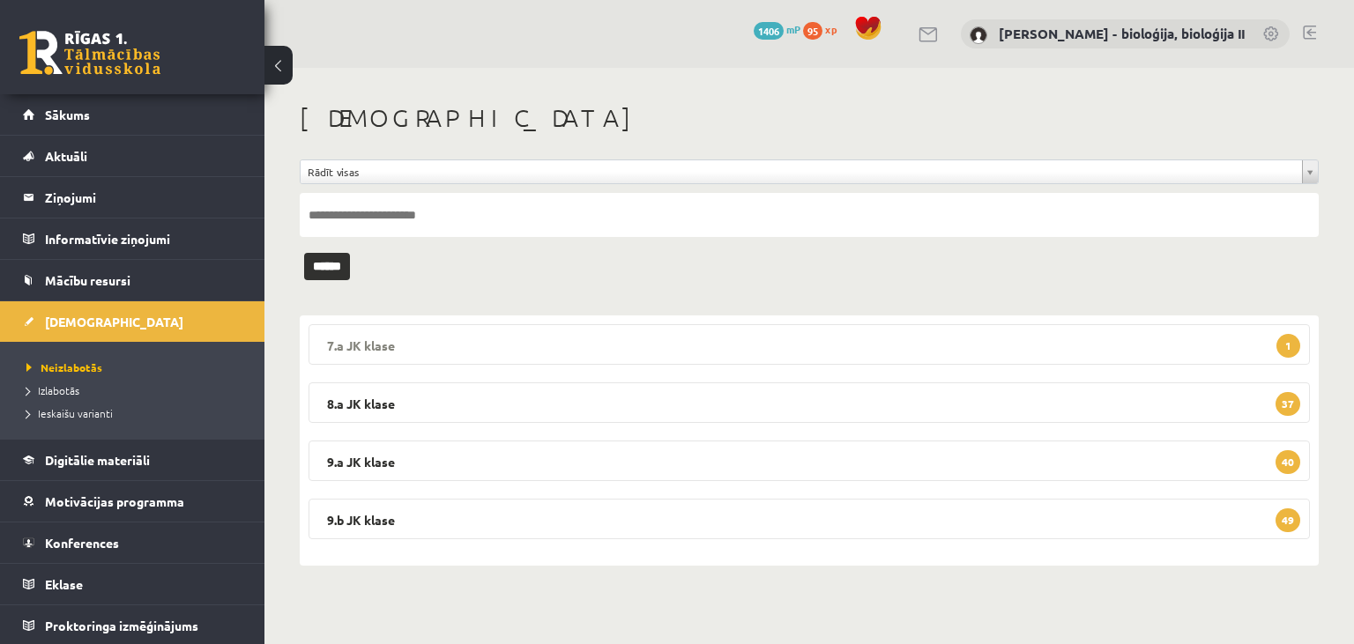
click at [797, 346] on legend "7.a JK klase 1" at bounding box center [809, 344] width 1001 height 41
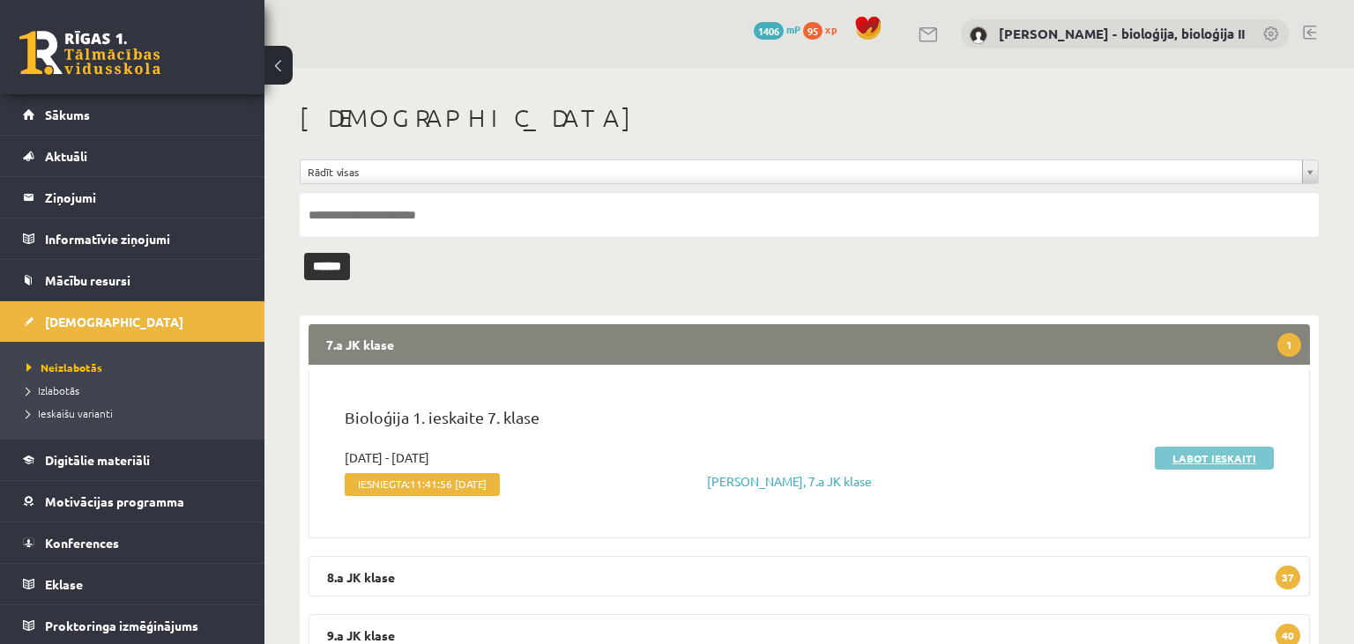
click at [1204, 460] on link "Labot ieskaiti" at bounding box center [1214, 458] width 119 height 23
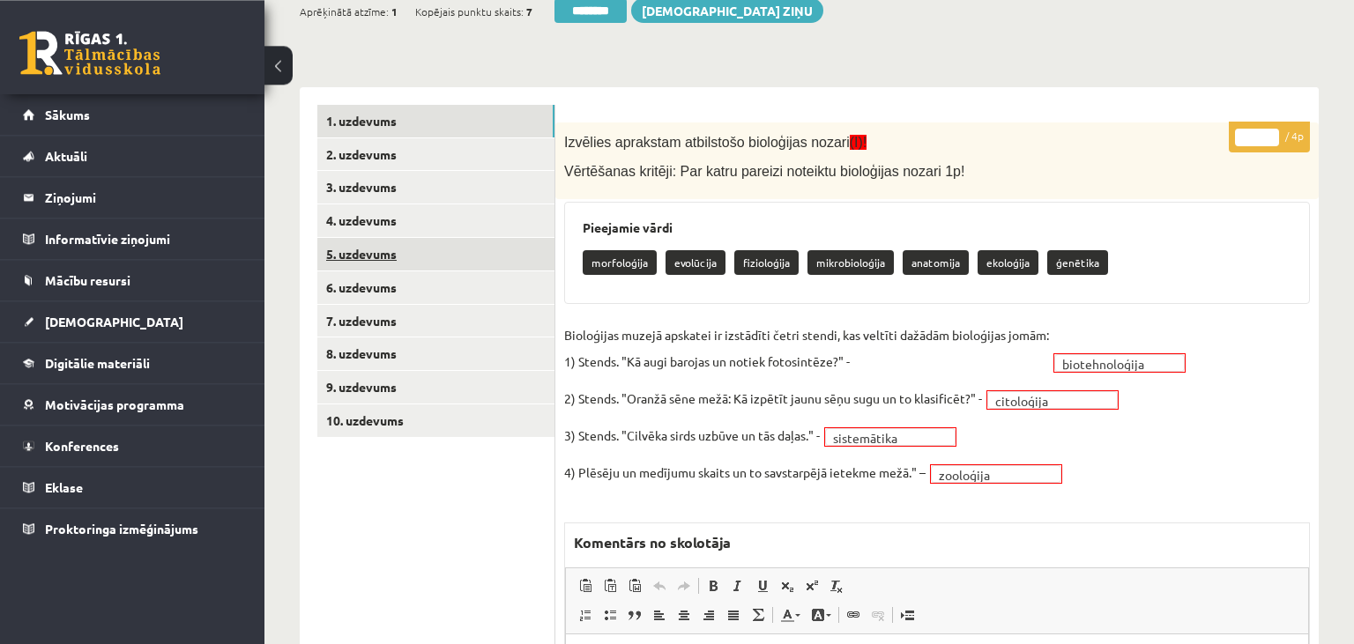
scroll to position [173, 0]
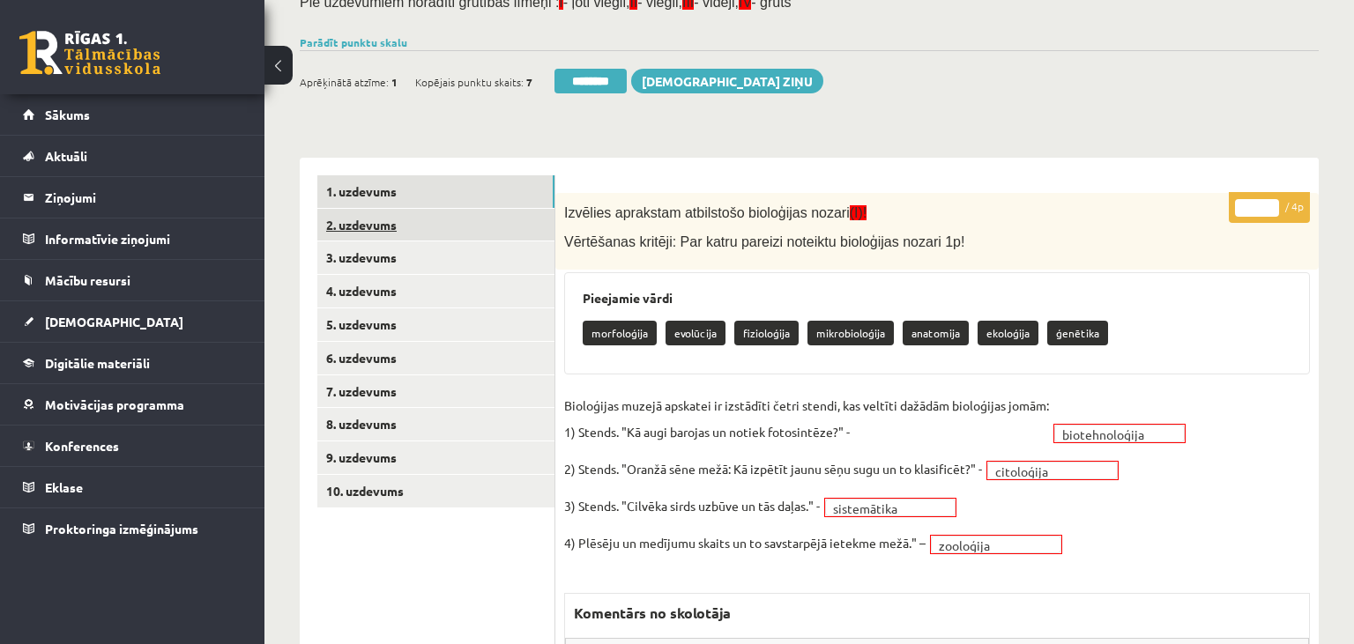
click at [414, 210] on link "2. uzdevums" at bounding box center [435, 225] width 237 height 33
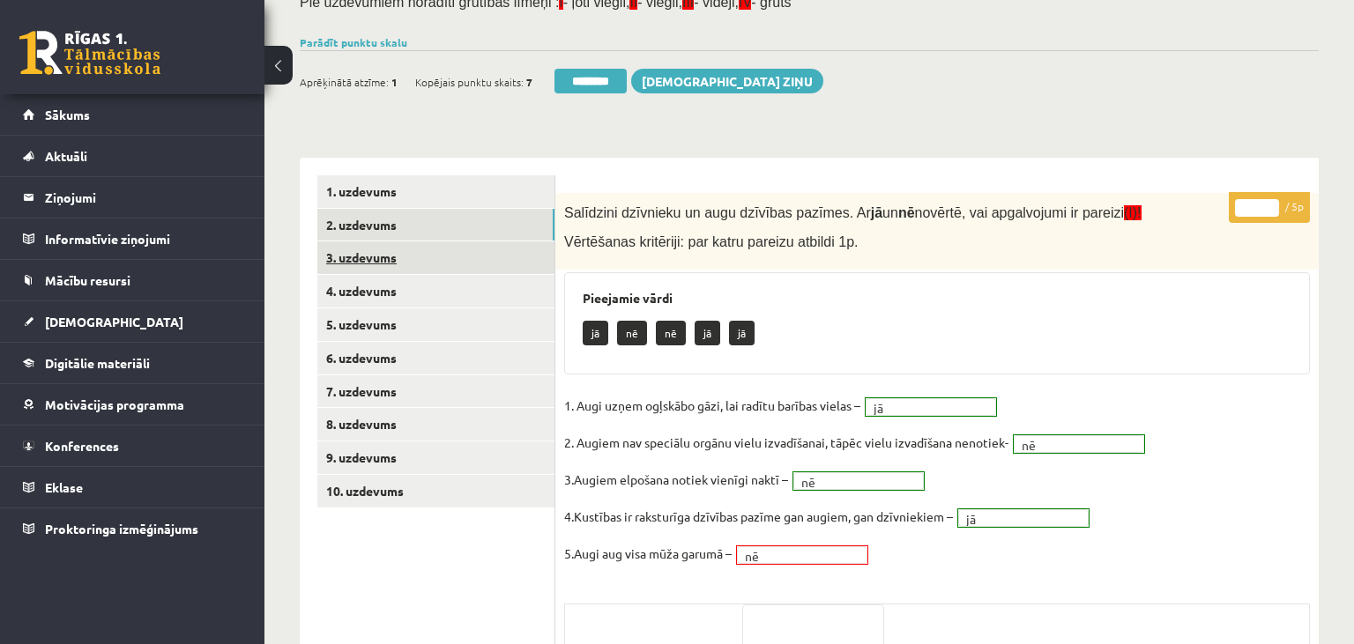
click at [383, 252] on link "3. uzdevums" at bounding box center [435, 258] width 237 height 33
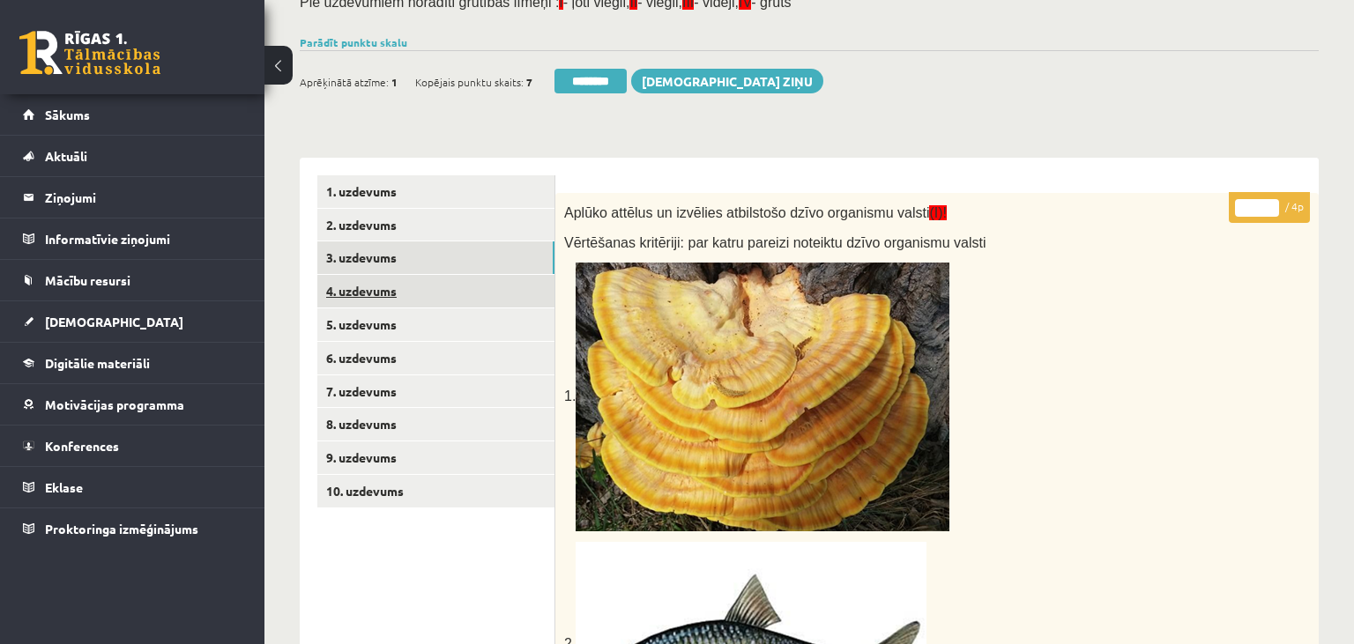
click at [400, 299] on link "4. uzdevums" at bounding box center [435, 291] width 237 height 33
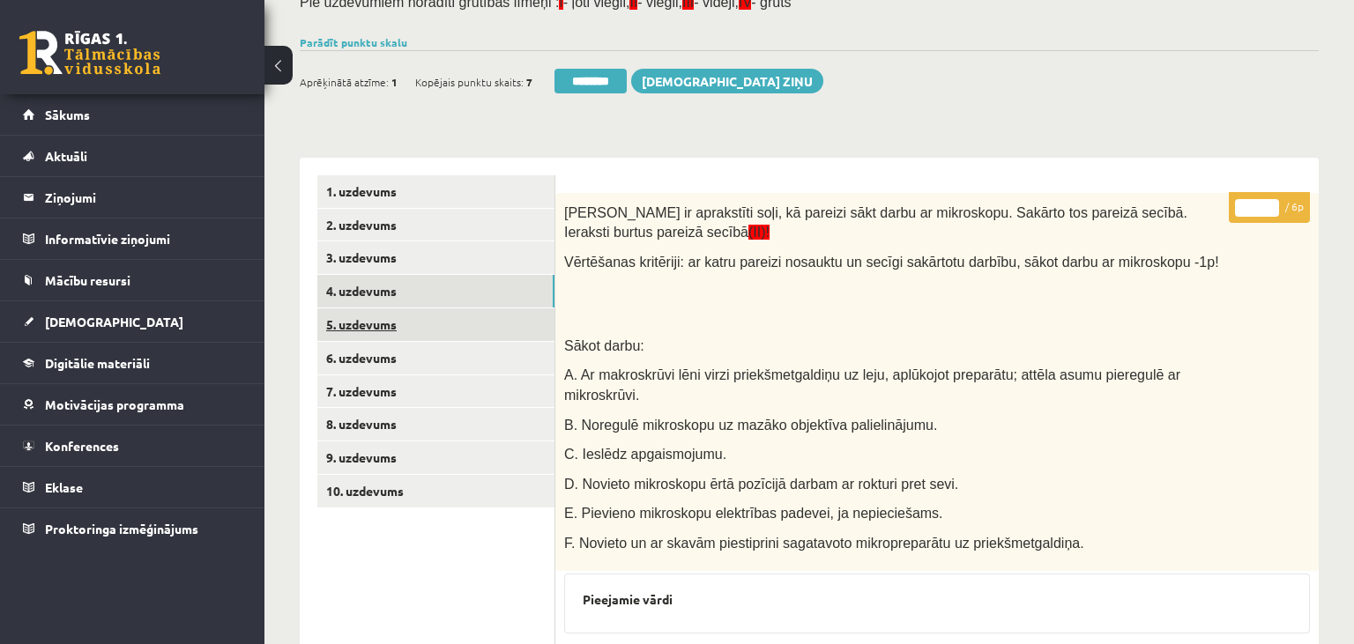
click at [405, 331] on link "5. uzdevums" at bounding box center [435, 325] width 237 height 33
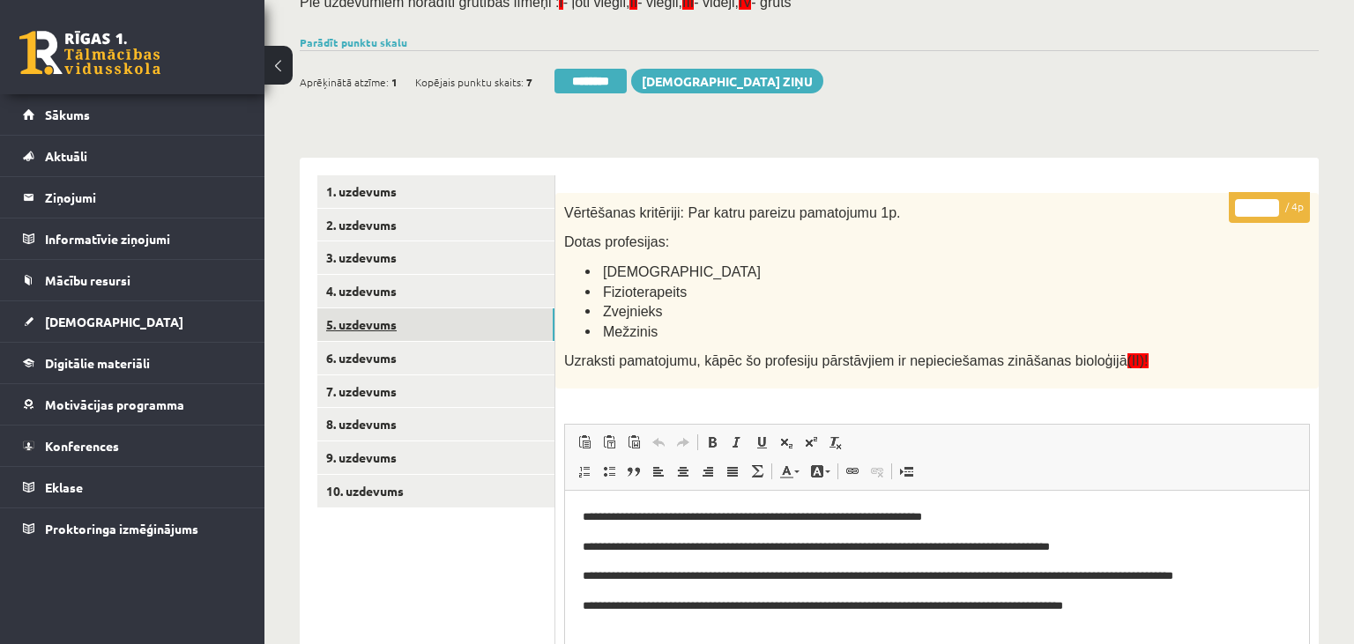
scroll to position [265, 0]
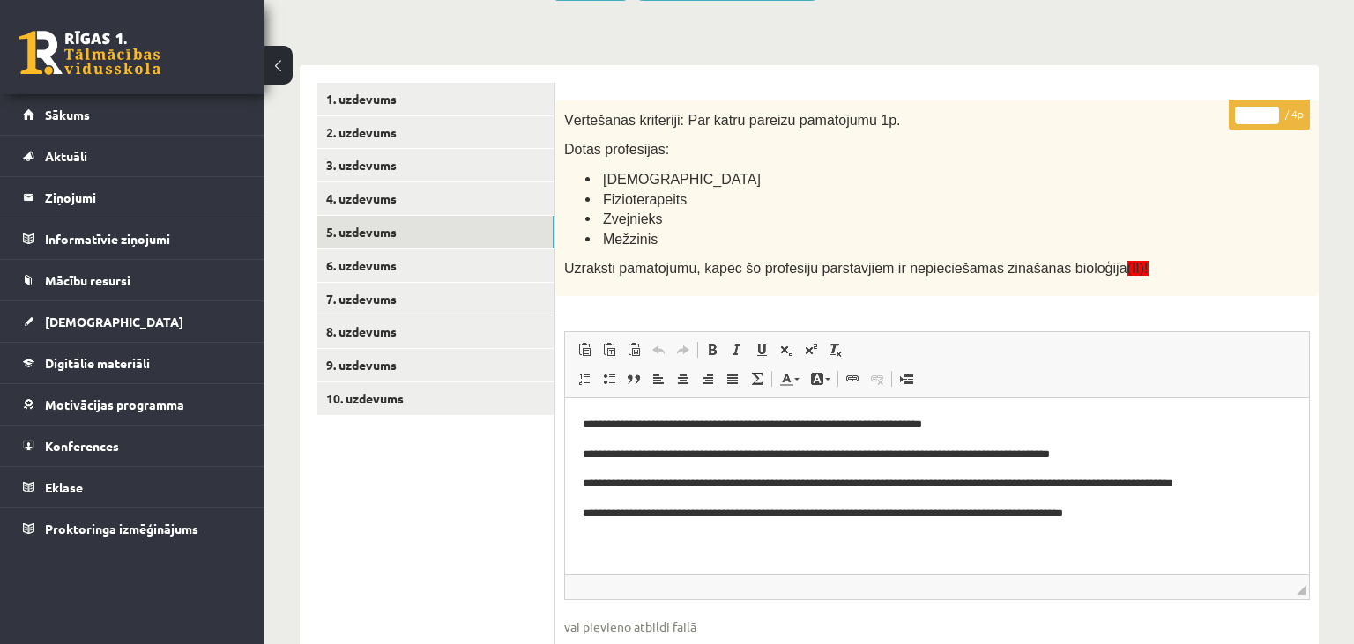
click at [1270, 108] on input "*" at bounding box center [1257, 116] width 44 height 18
type input "*"
click at [1270, 108] on input "*" at bounding box center [1257, 116] width 44 height 18
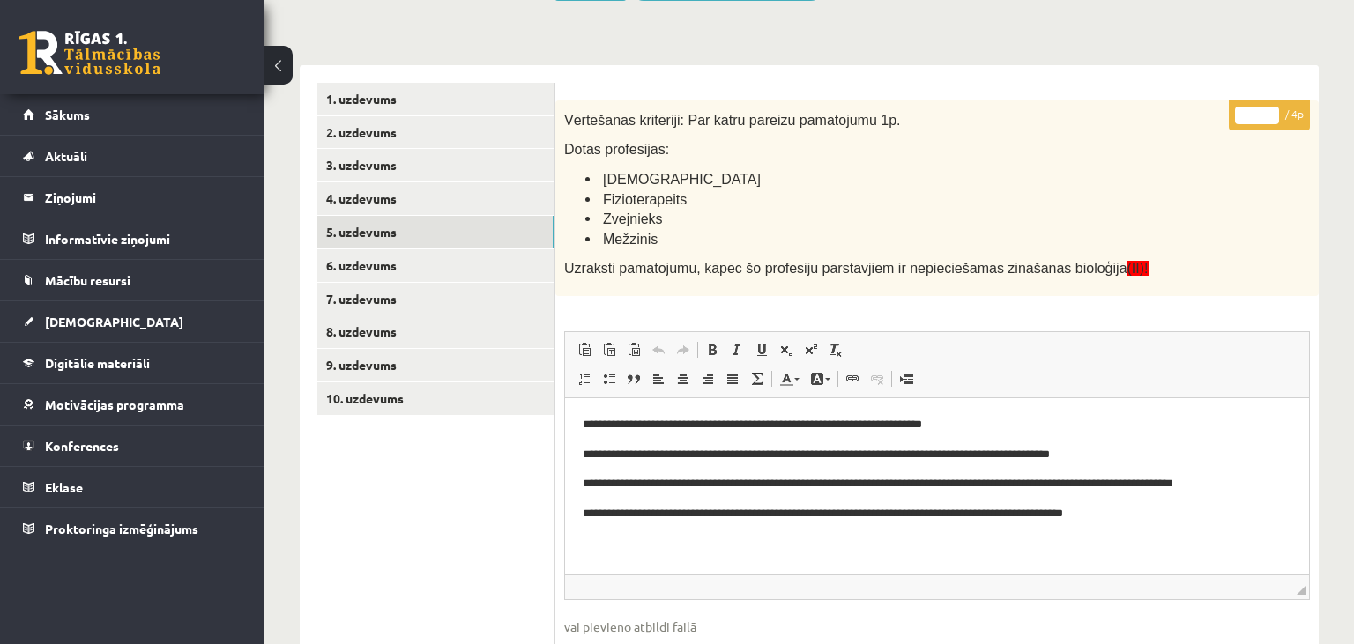
click at [1270, 108] on input "*" at bounding box center [1257, 116] width 44 height 18
click at [398, 257] on link "6. uzdevums" at bounding box center [435, 265] width 237 height 33
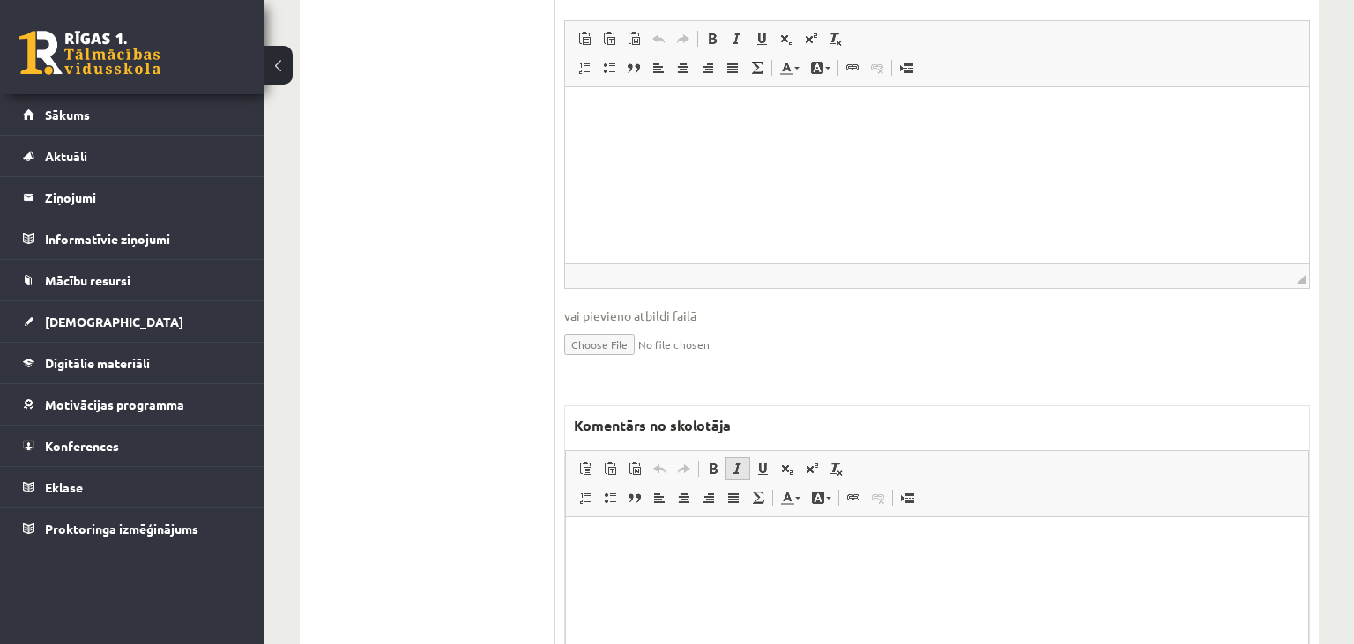
scroll to position [896, 0]
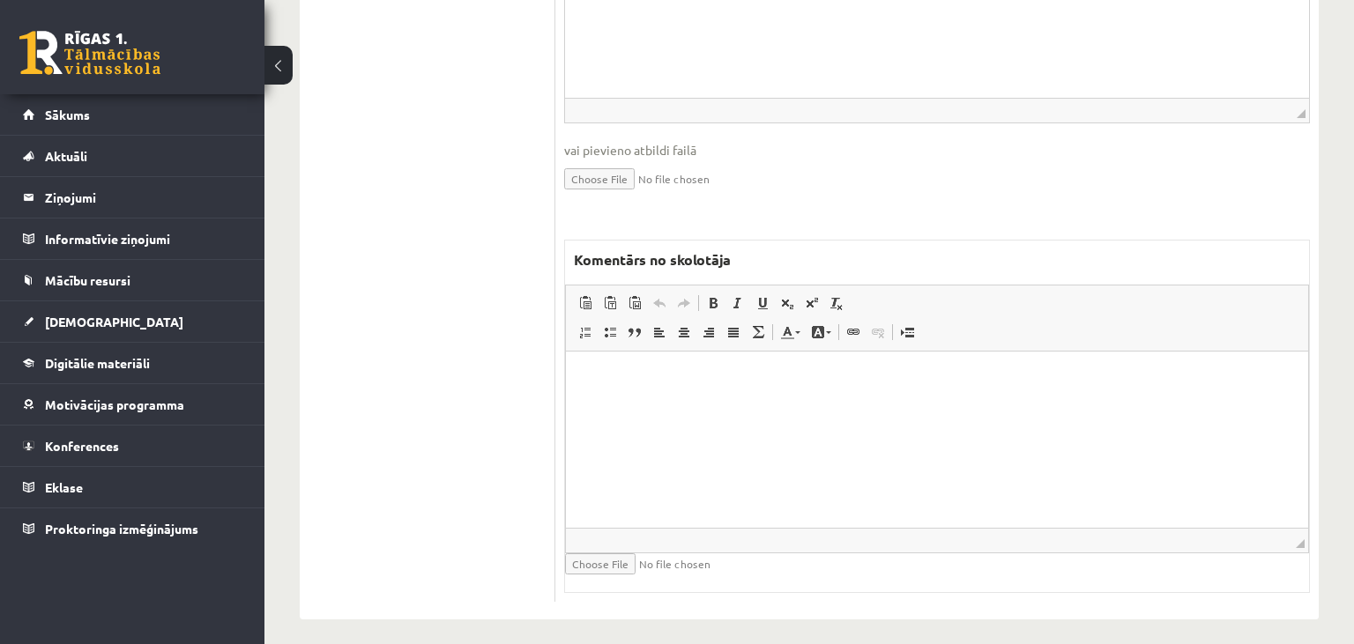
click at [739, 458] on html at bounding box center [937, 439] width 742 height 176
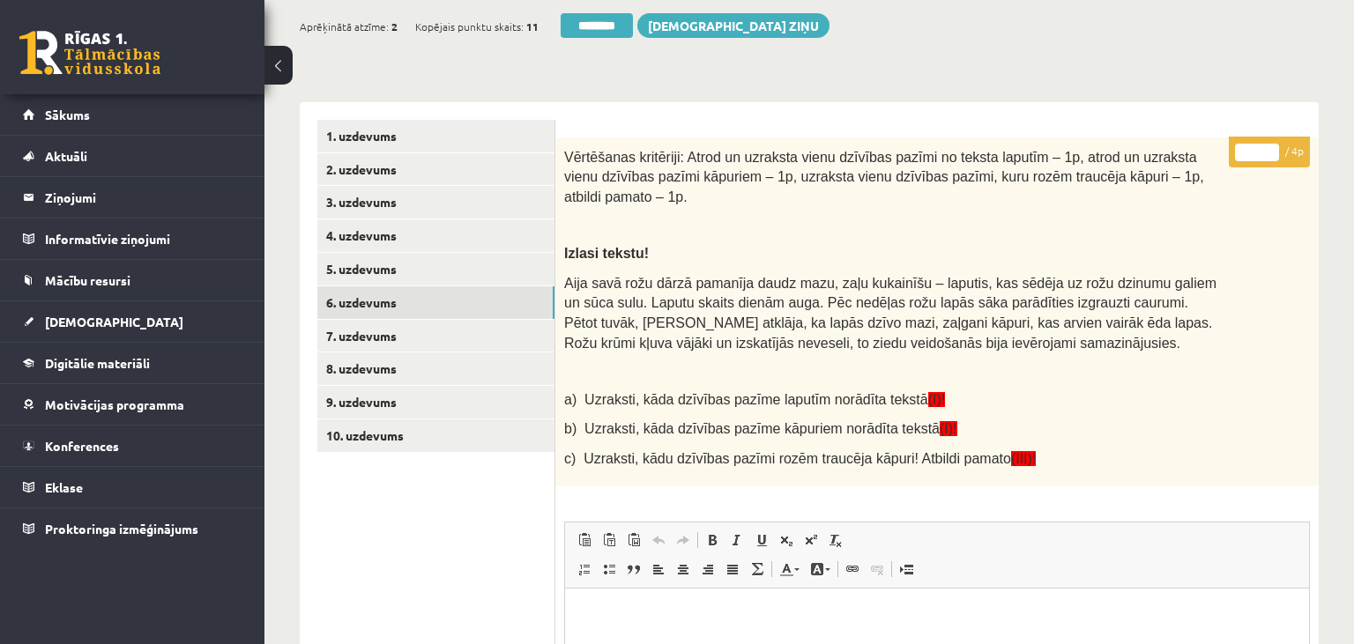
scroll to position [152, 0]
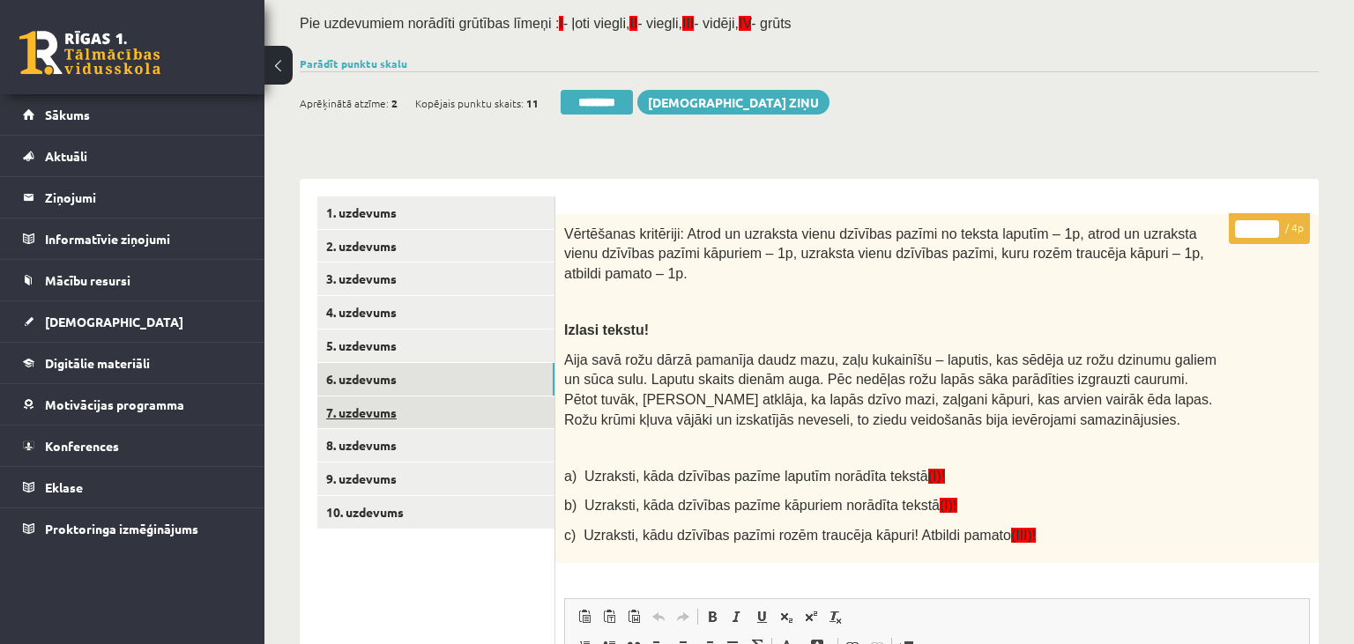
click at [453, 408] on link "7. uzdevums" at bounding box center [435, 413] width 237 height 33
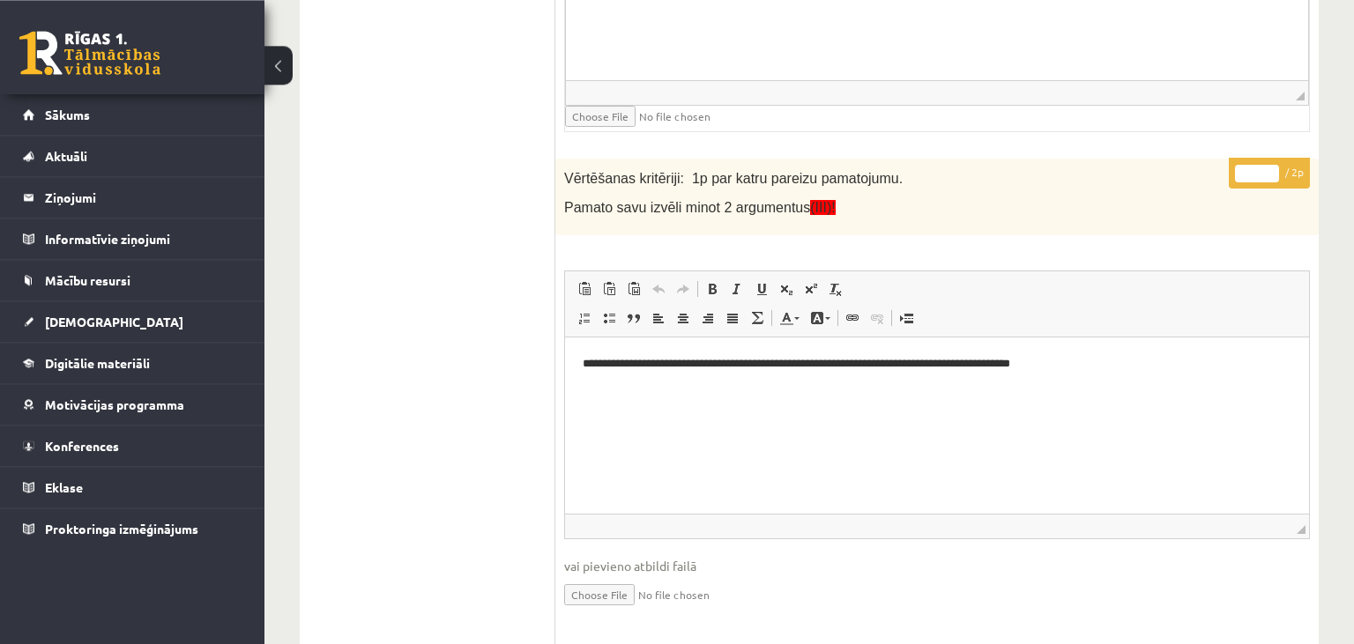
scroll to position [1269, 0]
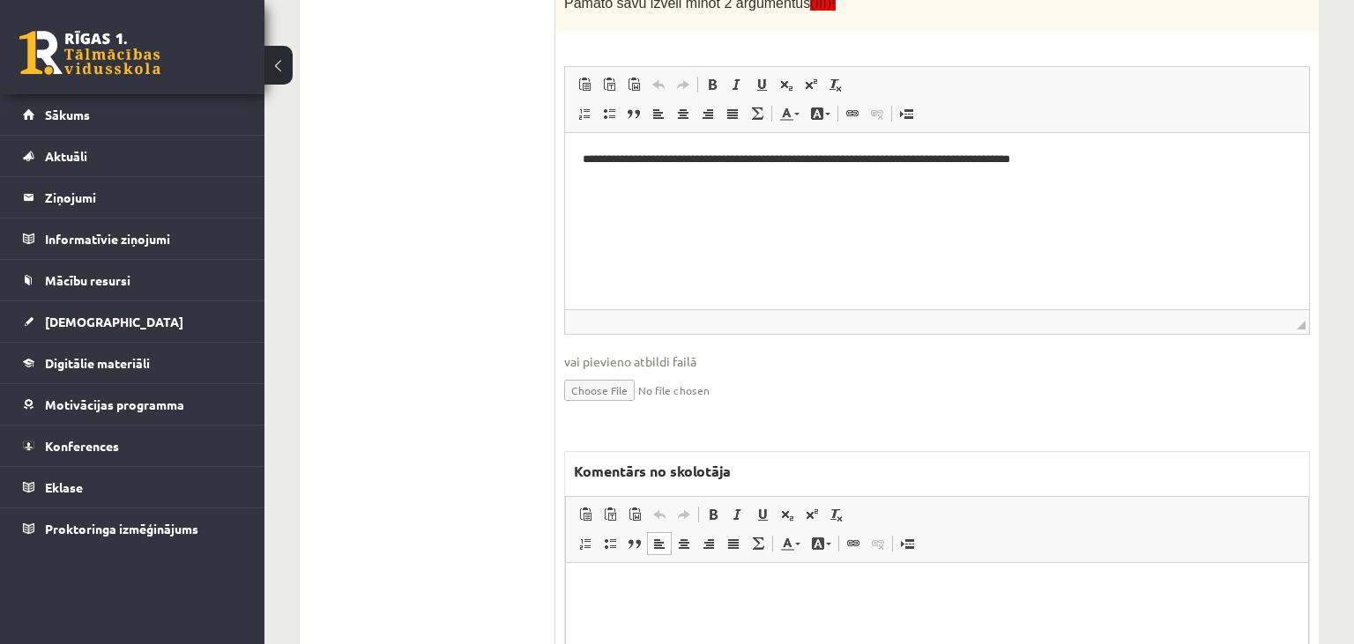
click at [649, 592] on p "Editor, wiswyg-editor-47024829935040-1758019460-122" at bounding box center [937, 589] width 707 height 19
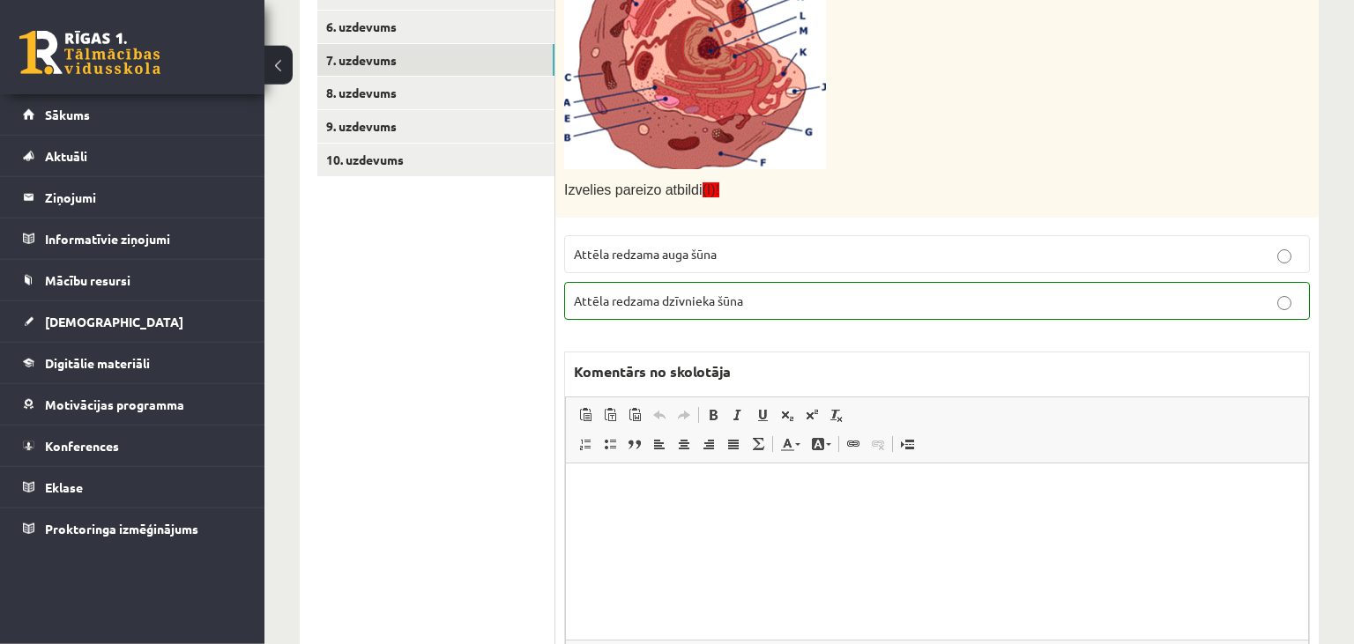
scroll to position [430, 0]
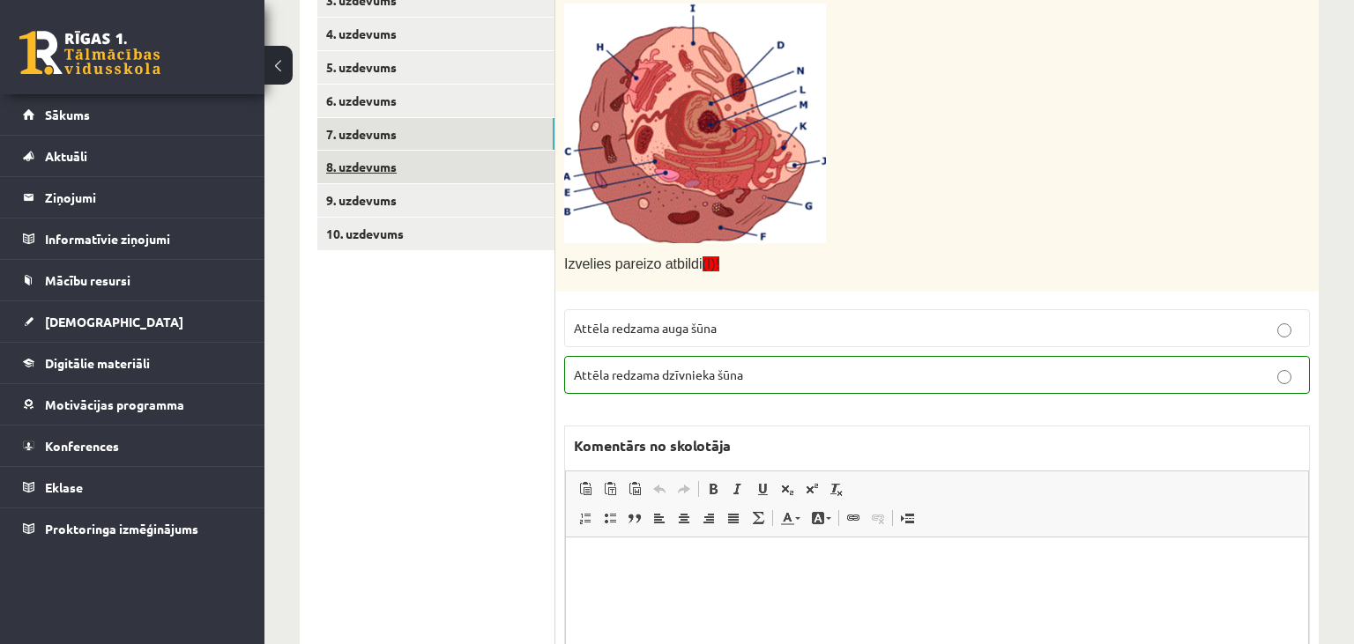
click at [450, 159] on link "8. uzdevums" at bounding box center [435, 167] width 237 height 33
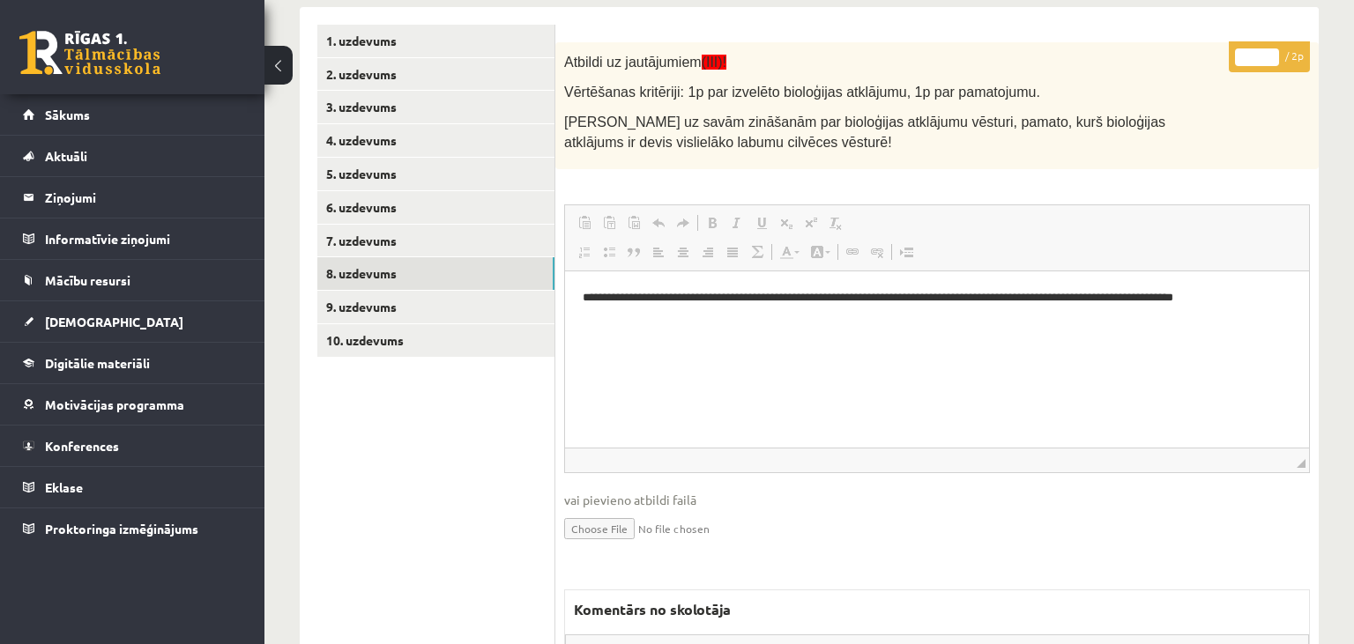
scroll to position [0, 0]
type input "*"
click at [1271, 51] on input "*" at bounding box center [1257, 57] width 44 height 18
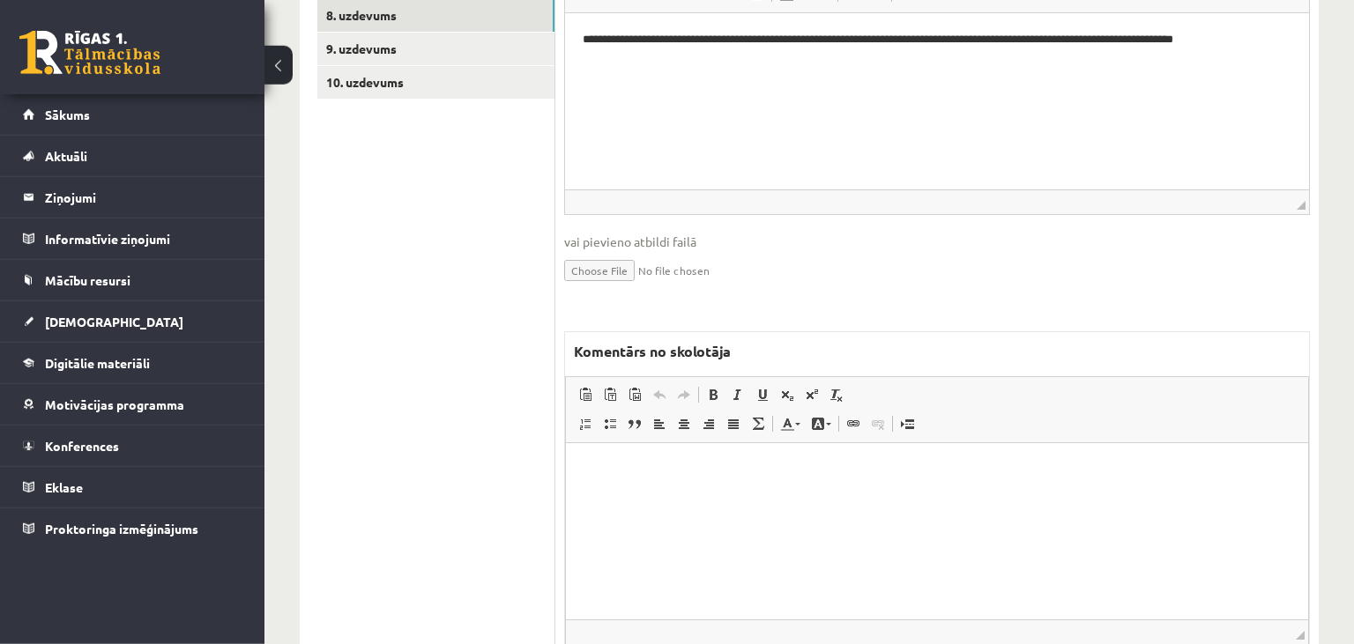
scroll to position [603, 0]
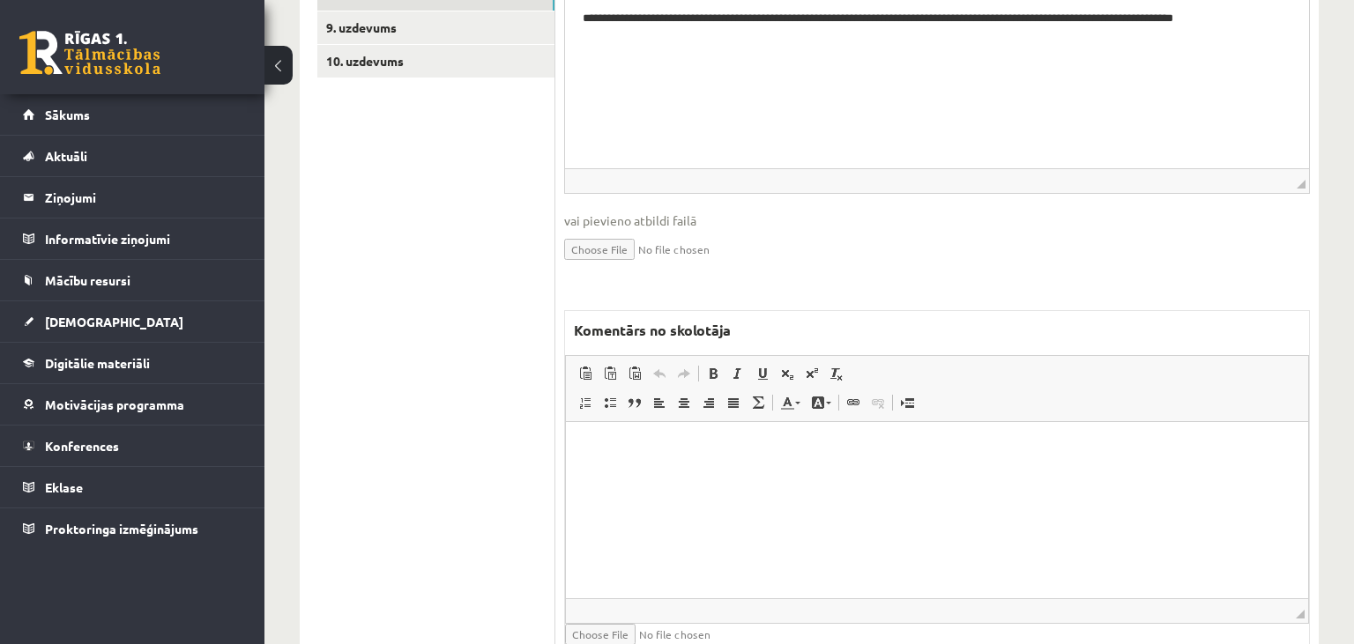
click at [748, 495] on html at bounding box center [937, 510] width 742 height 176
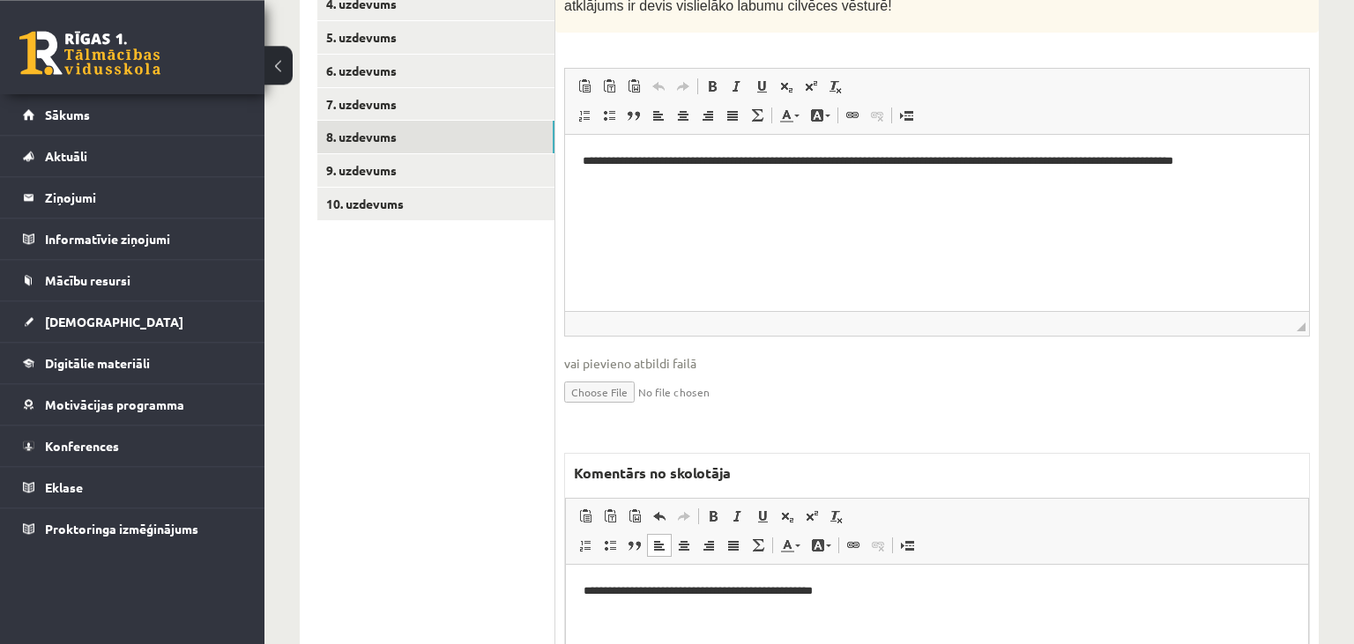
scroll to position [138, 0]
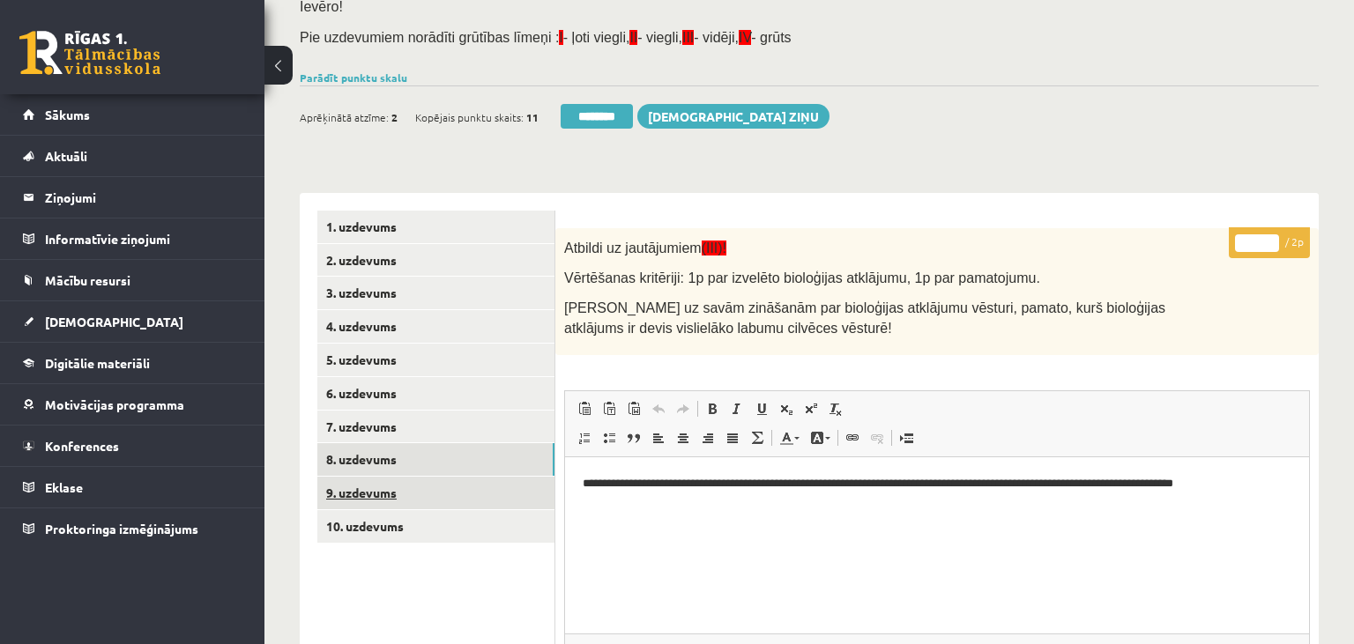
click at [460, 493] on link "9. uzdevums" at bounding box center [435, 493] width 237 height 33
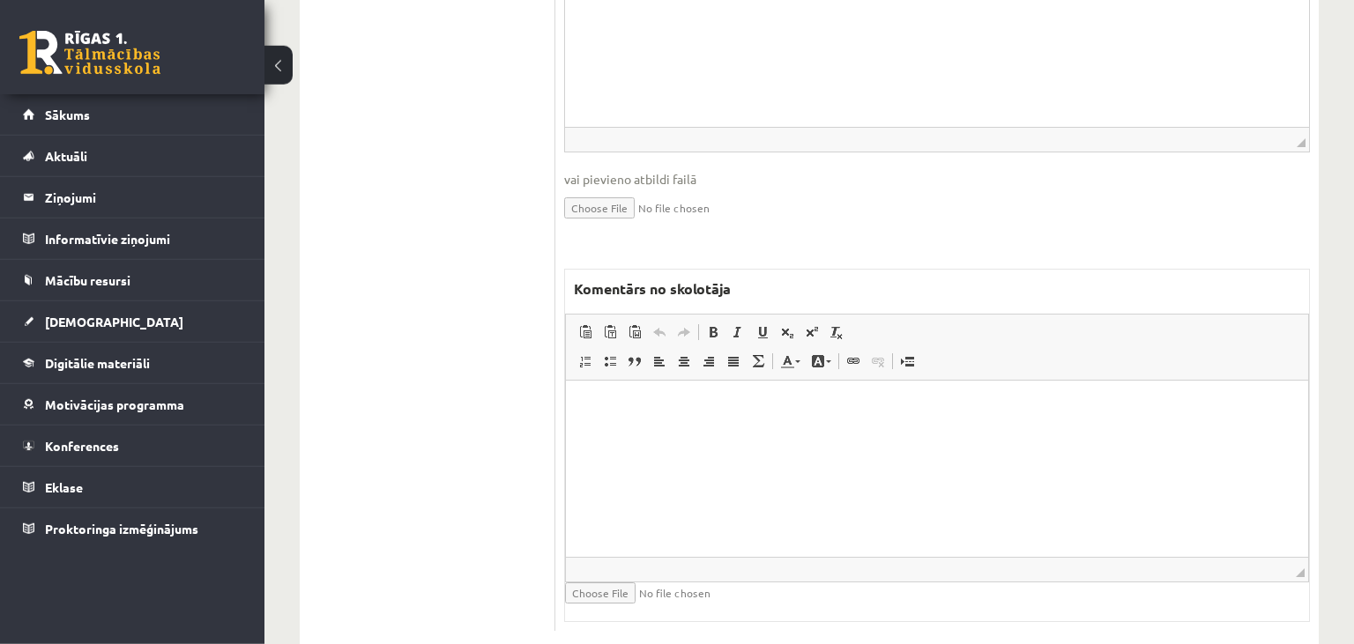
scroll to position [1046, 0]
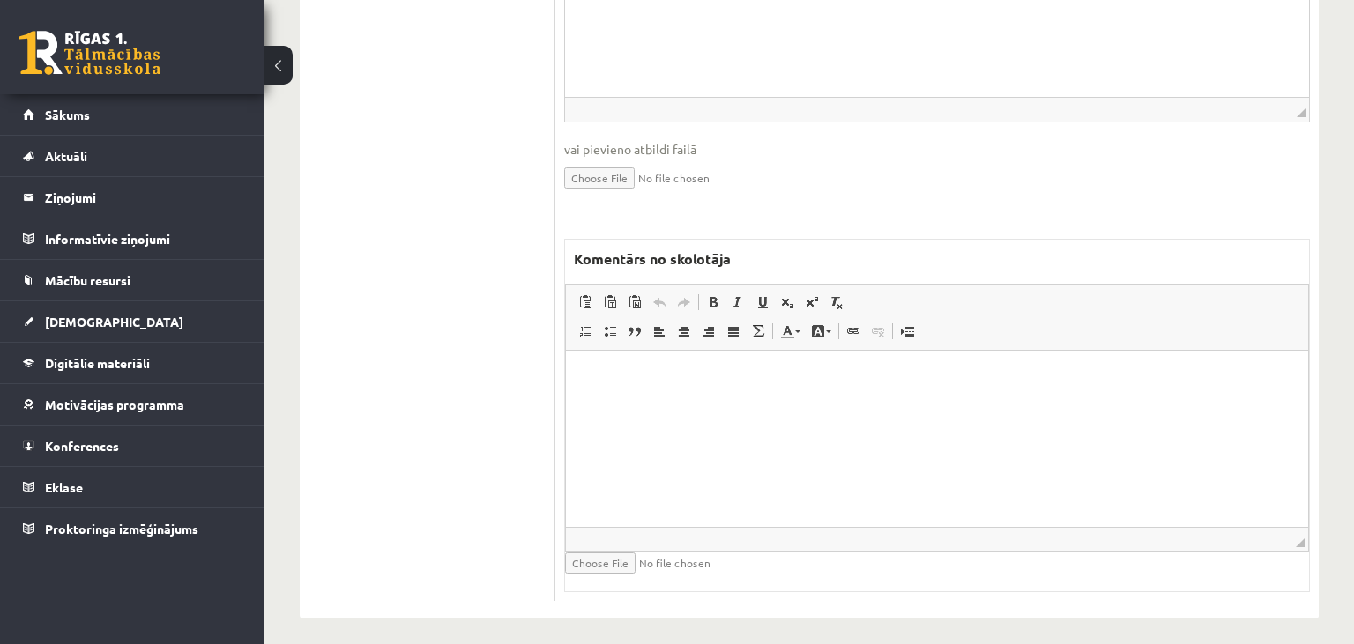
click at [908, 460] on html at bounding box center [937, 439] width 742 height 176
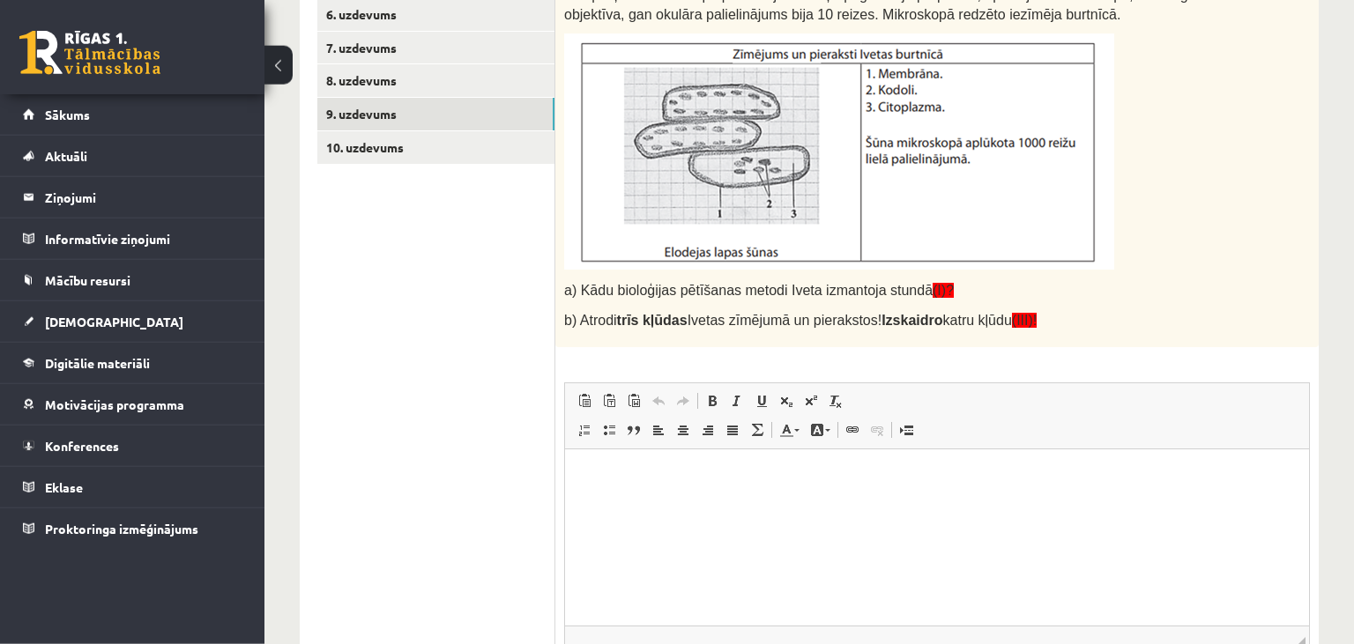
scroll to position [394, 0]
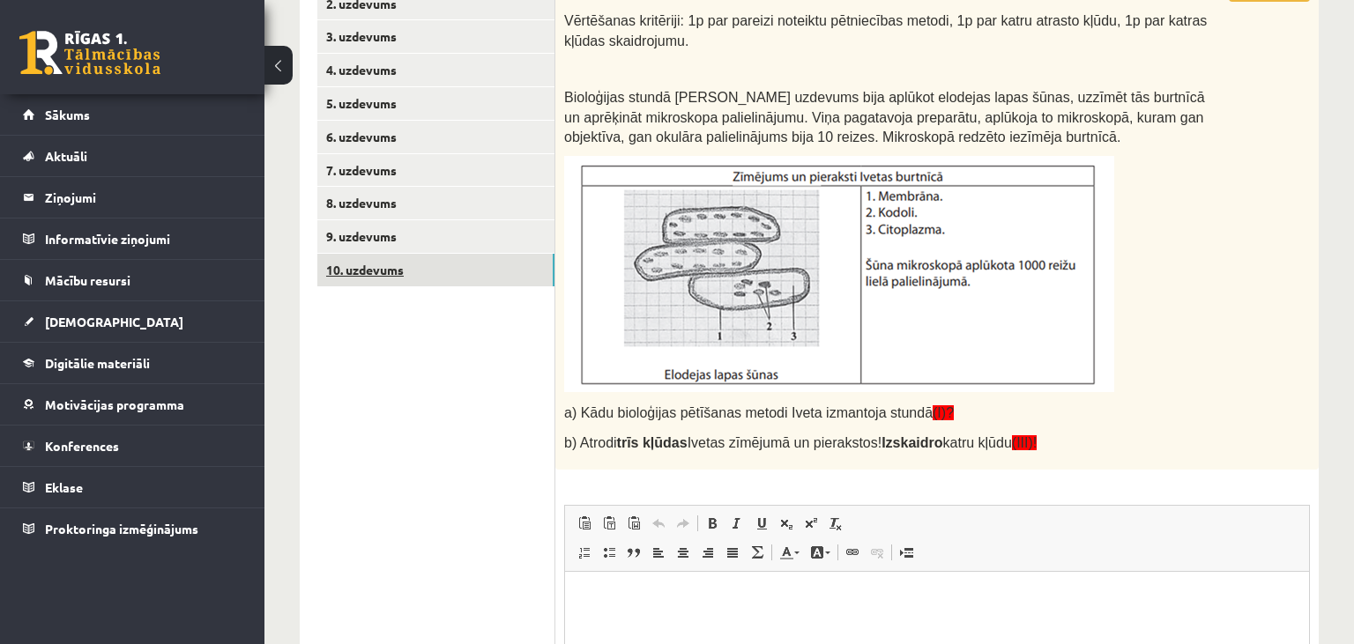
click at [448, 268] on link "10. uzdevums" at bounding box center [435, 270] width 237 height 33
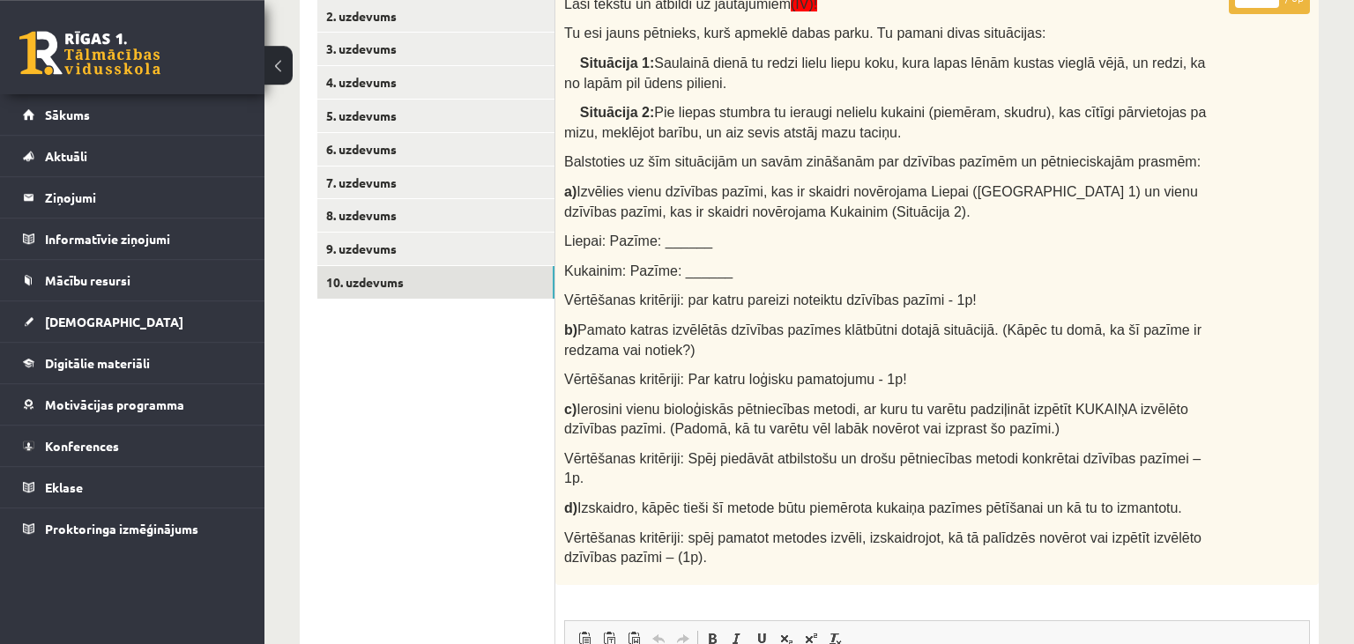
scroll to position [115, 0]
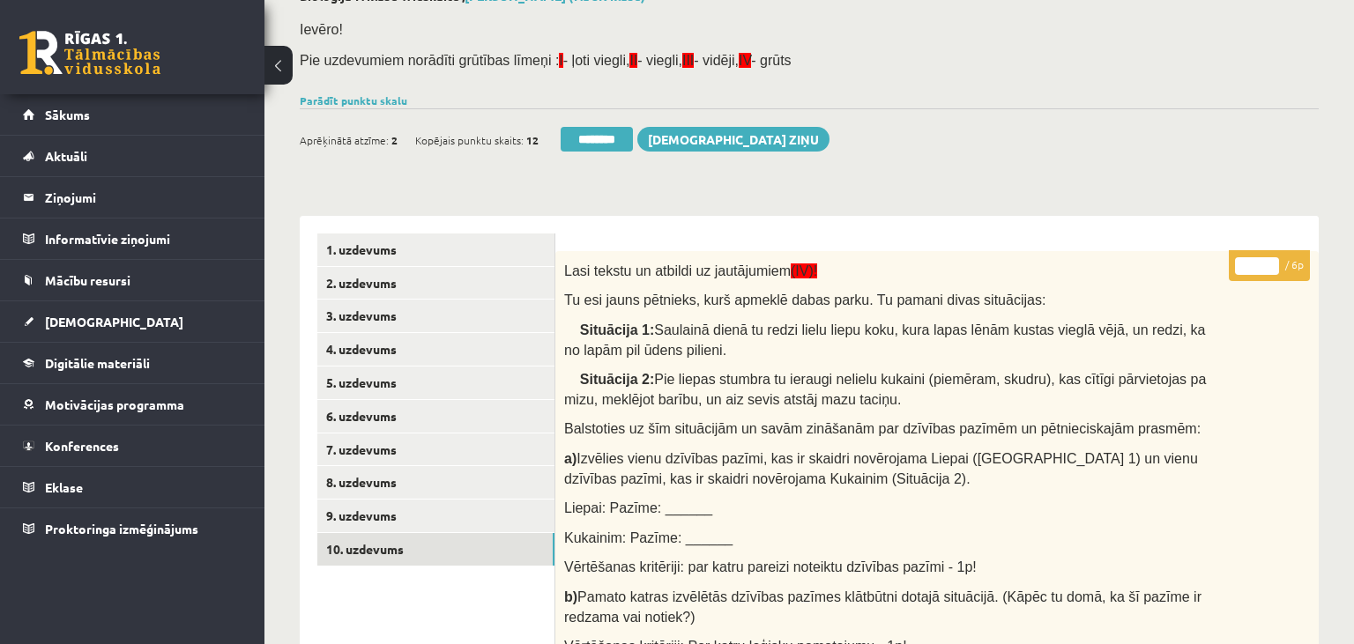
click at [1271, 263] on input "*" at bounding box center [1257, 266] width 44 height 18
type input "*"
click at [1271, 263] on input "*" at bounding box center [1257, 266] width 44 height 18
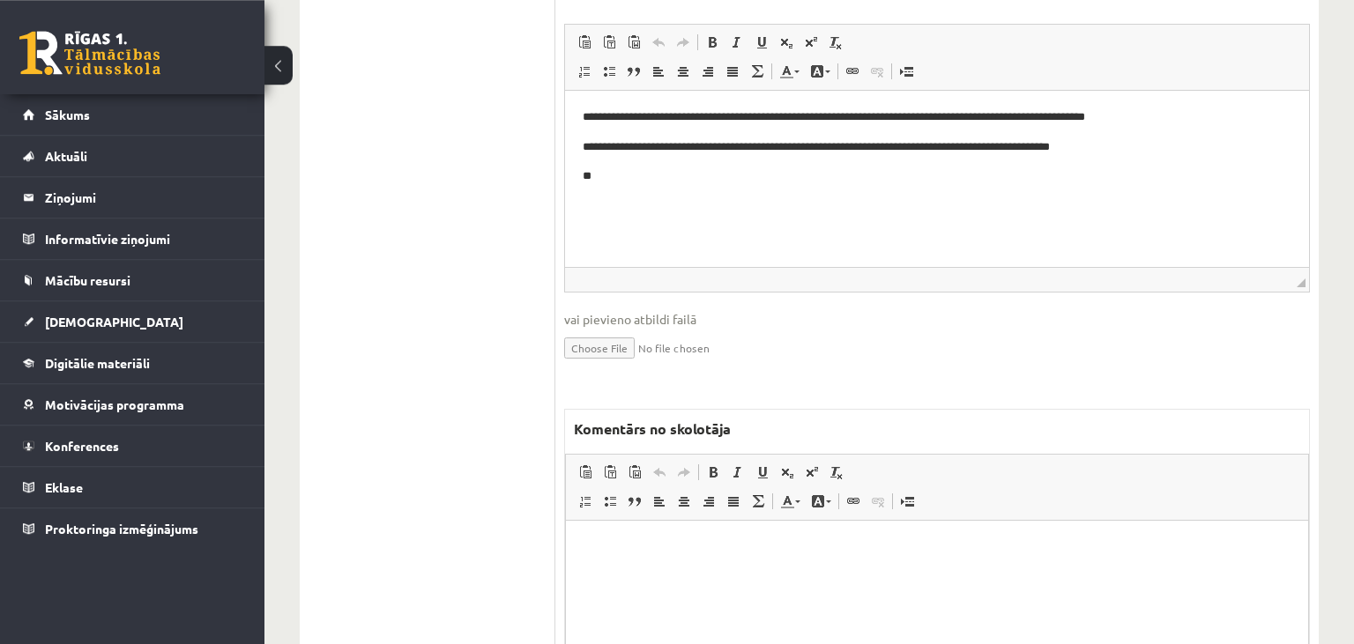
scroll to position [1127, 0]
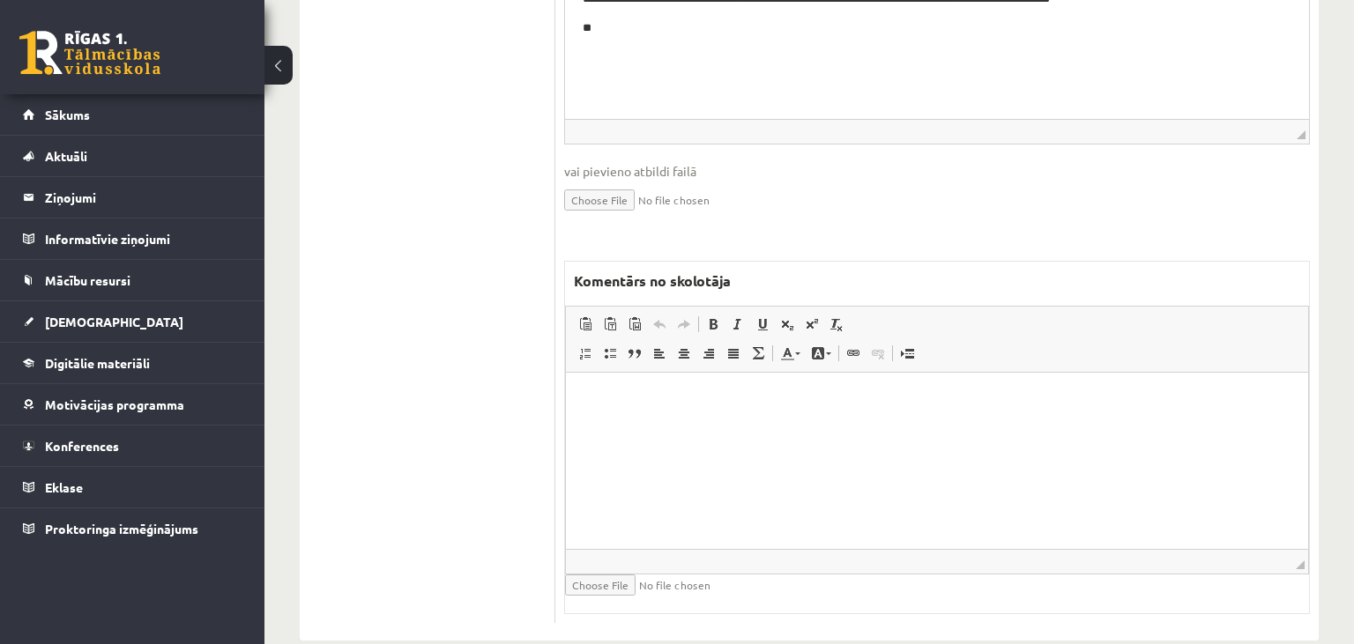
click at [726, 444] on html at bounding box center [937, 460] width 742 height 176
click at [711, 400] on p "**********" at bounding box center [938, 399] width 708 height 19
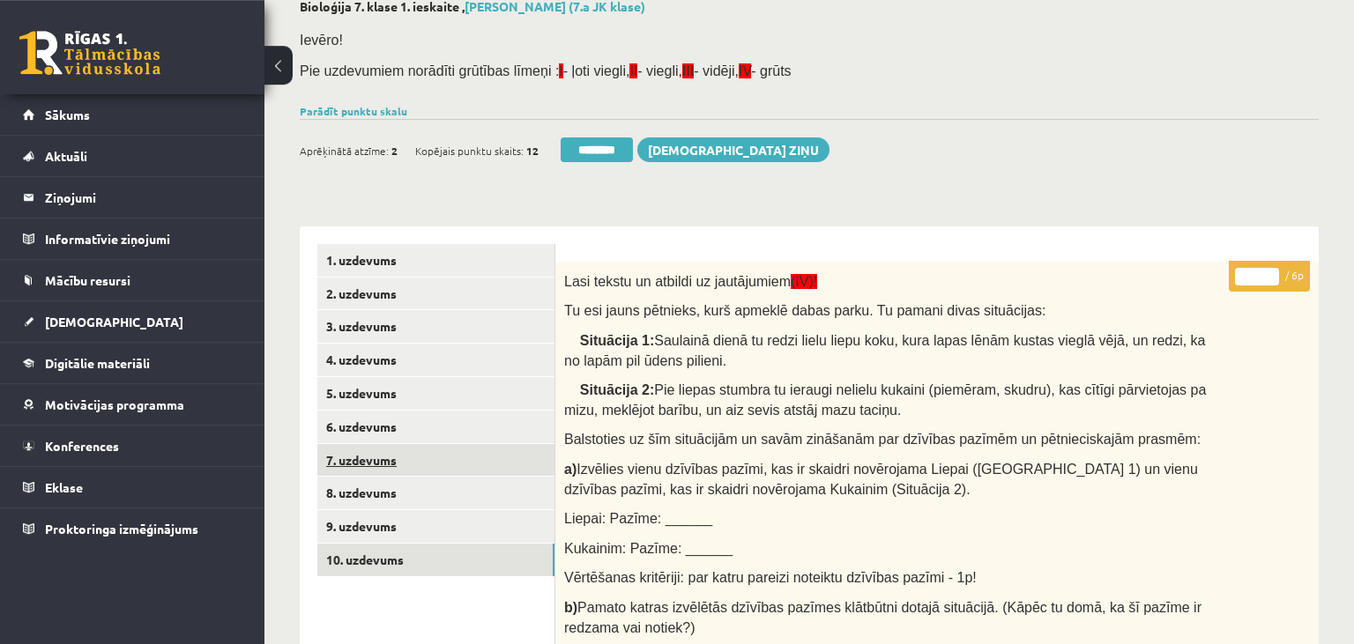
scroll to position [102, 0]
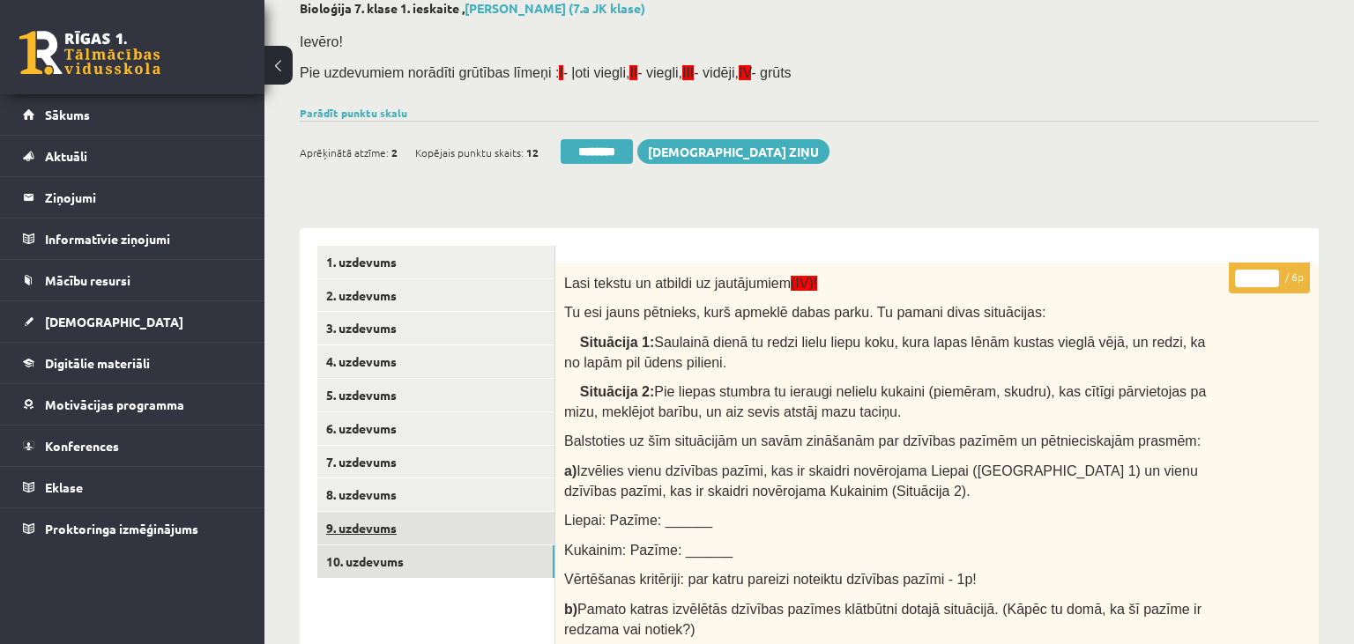
click at [468, 531] on link "9. uzdevums" at bounding box center [435, 528] width 237 height 33
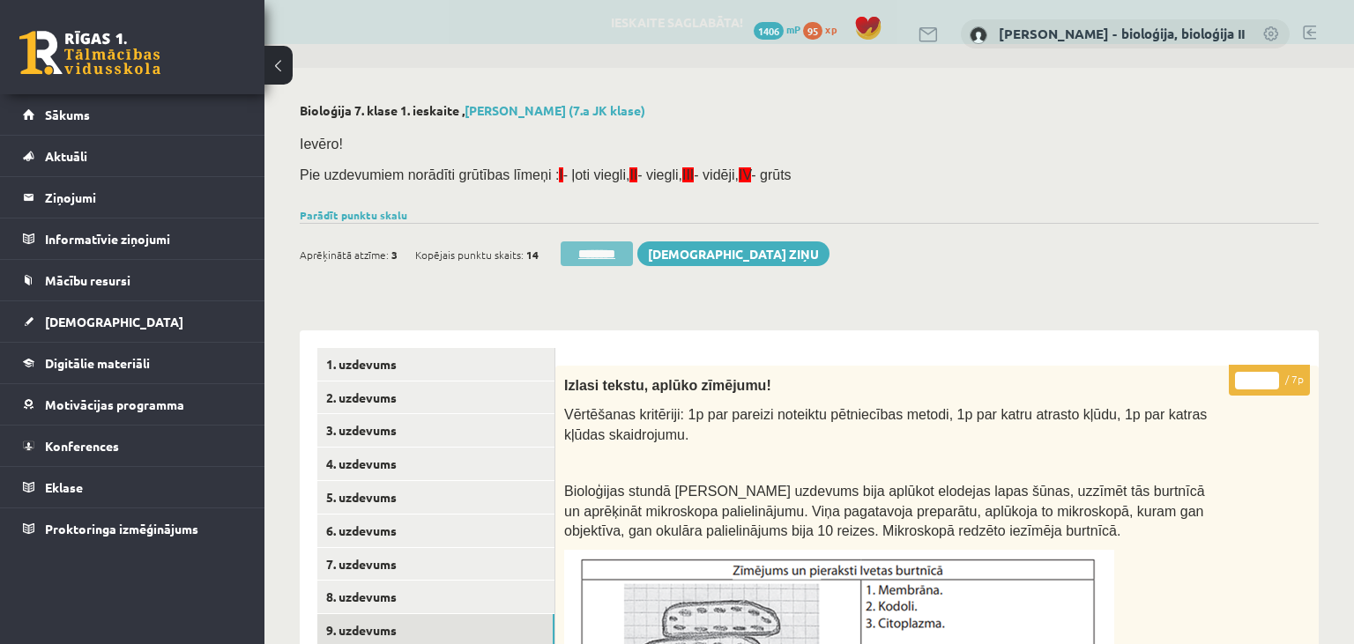
scroll to position [0, 0]
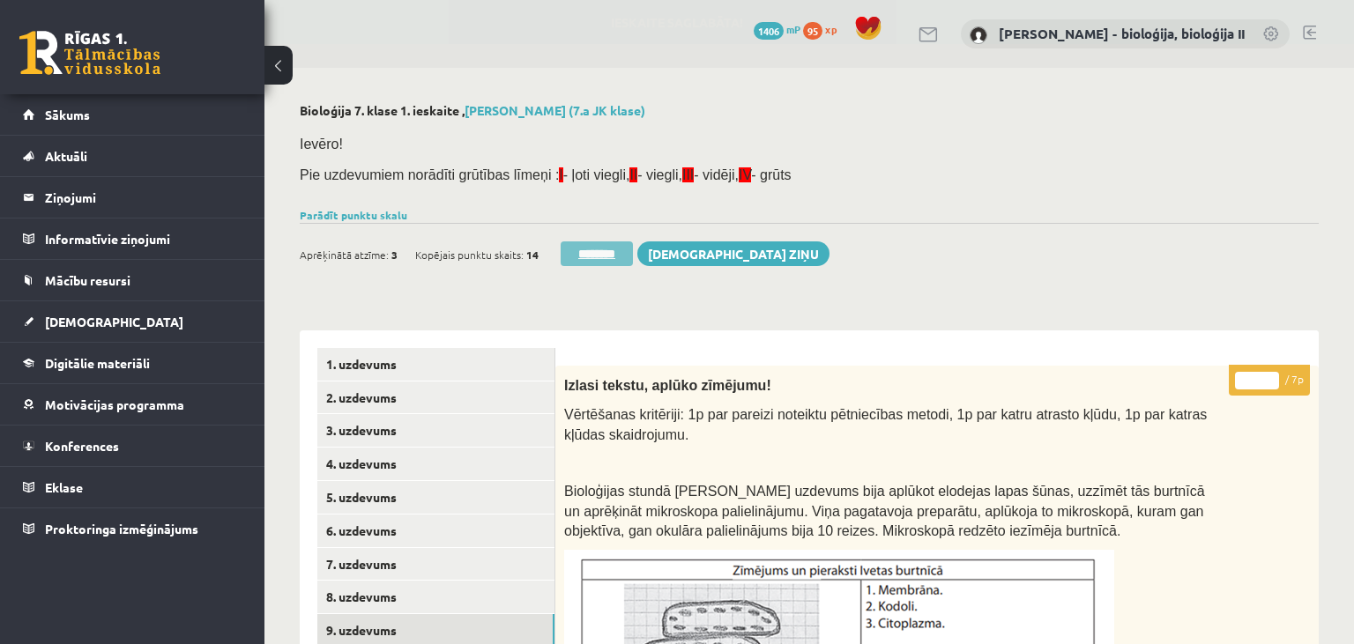
click at [588, 253] on input "********" at bounding box center [597, 254] width 72 height 25
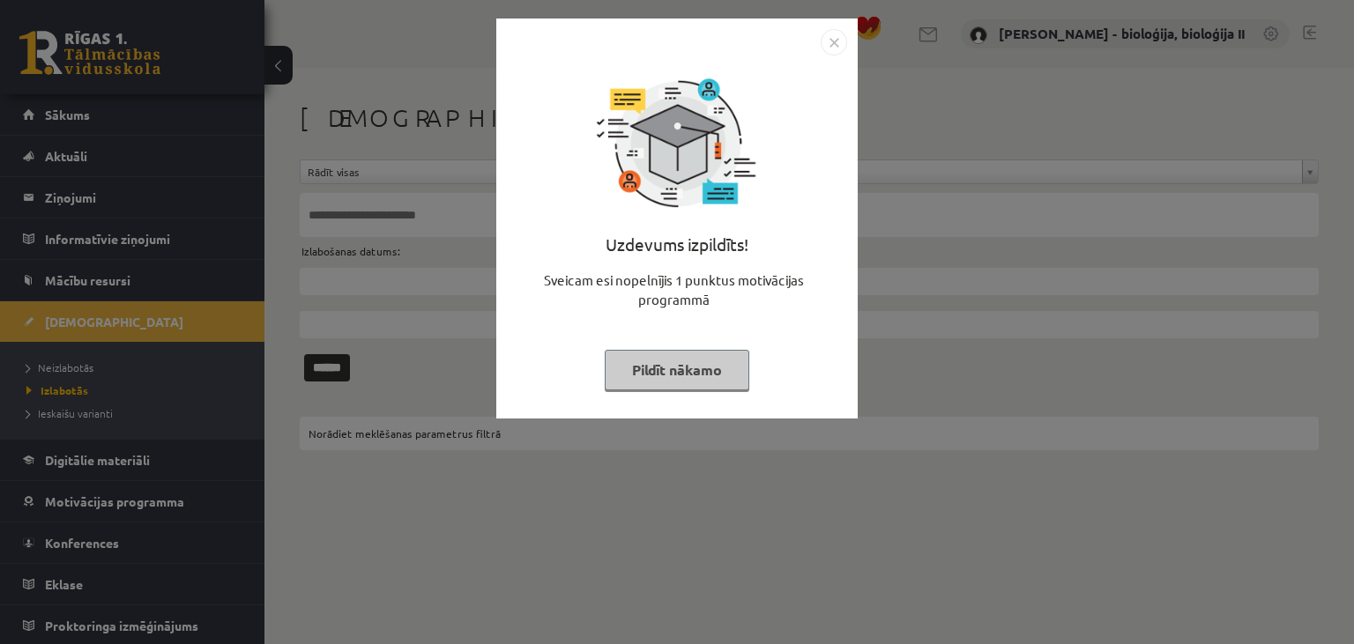
click at [651, 365] on button "Pildīt nākamo" at bounding box center [677, 370] width 145 height 41
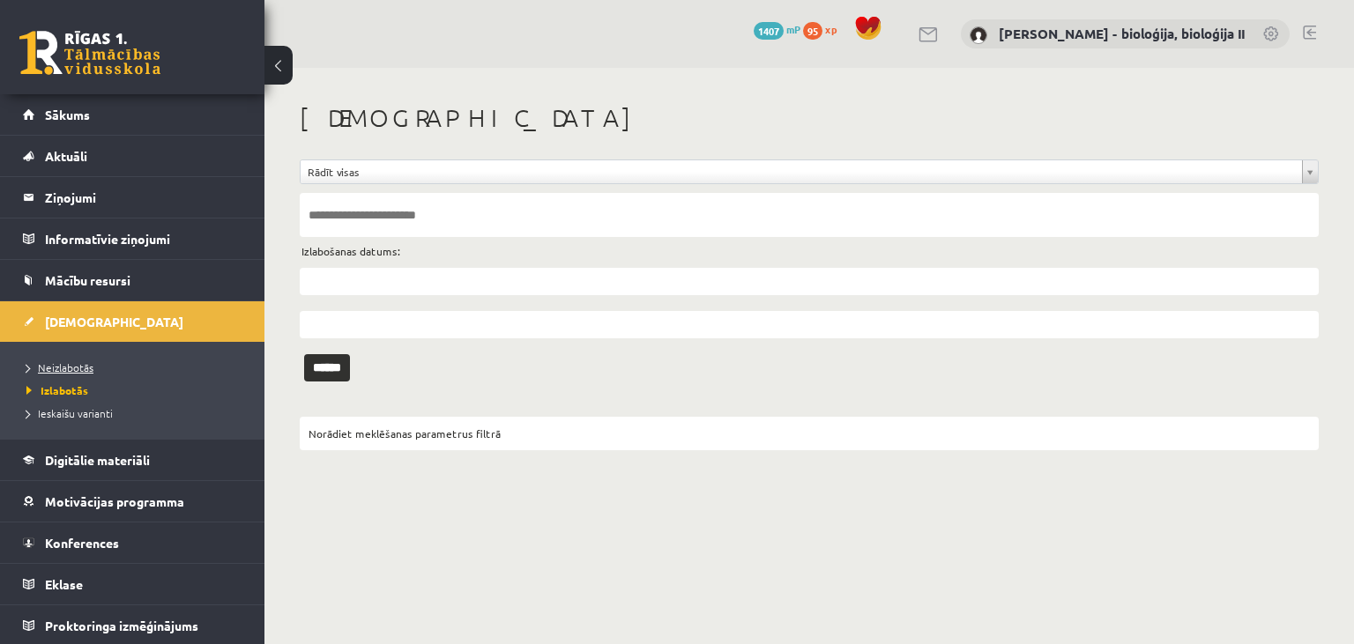
click at [113, 363] on link "Neizlabotās" at bounding box center [136, 368] width 220 height 16
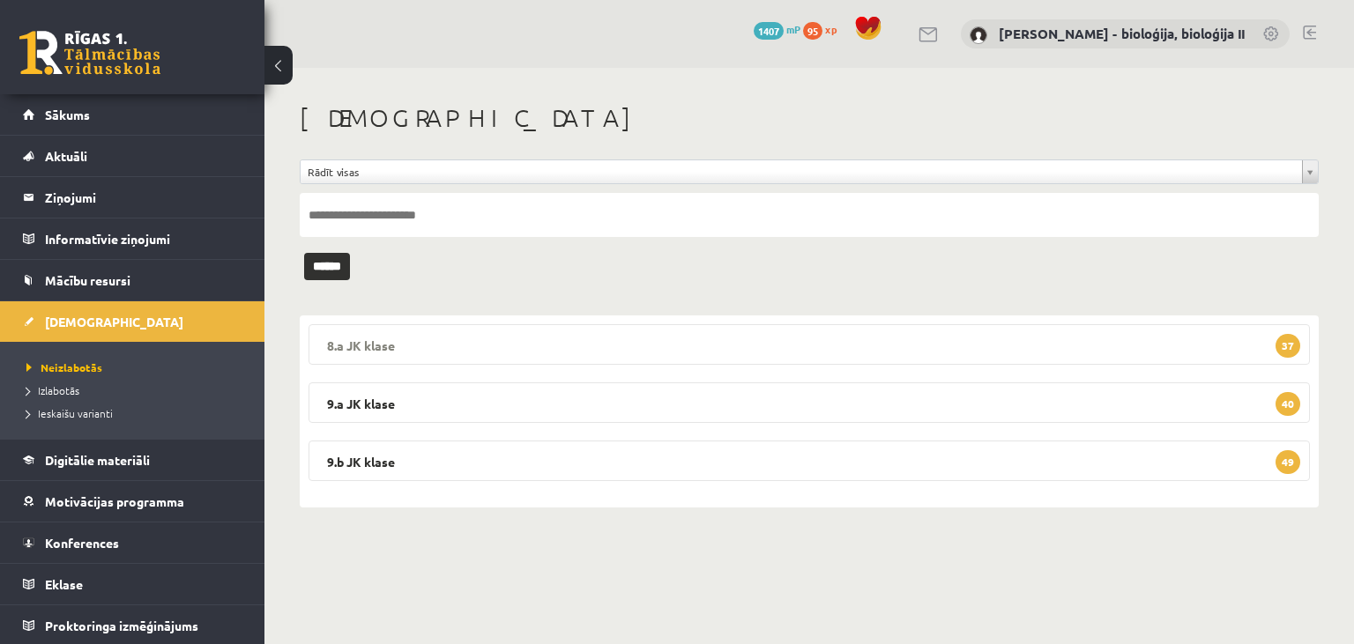
click at [446, 342] on legend "8.a JK klase 37" at bounding box center [809, 344] width 1001 height 41
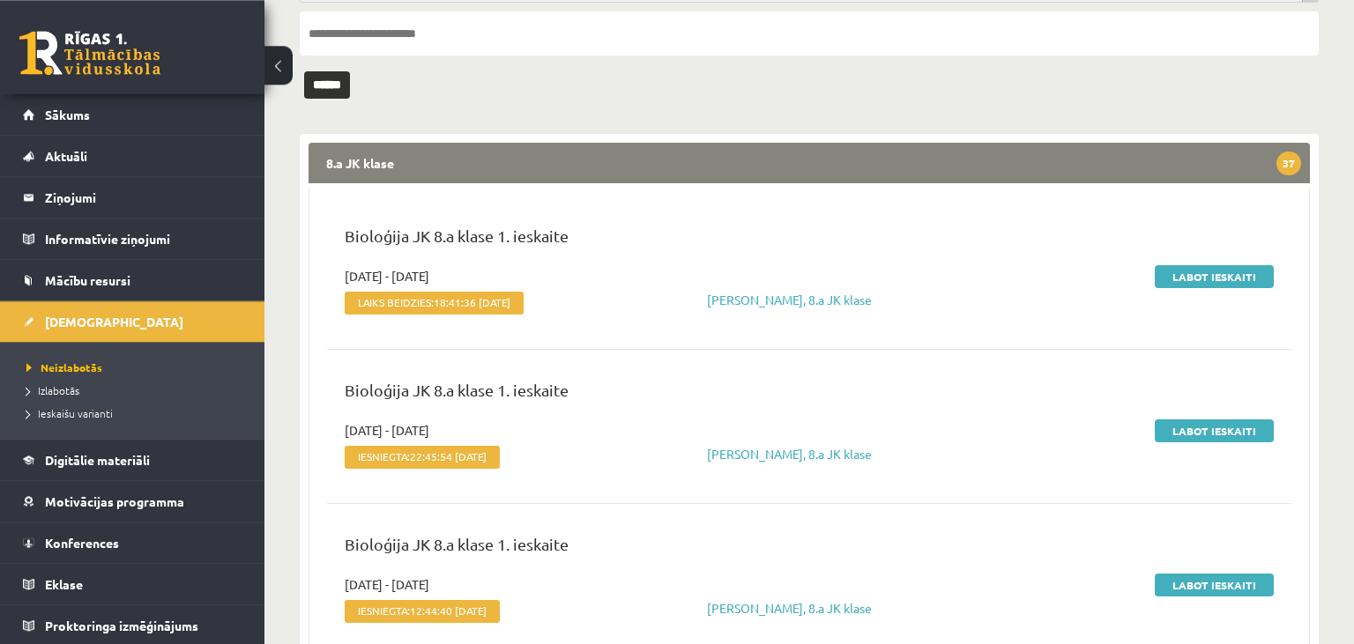
scroll to position [186, 0]
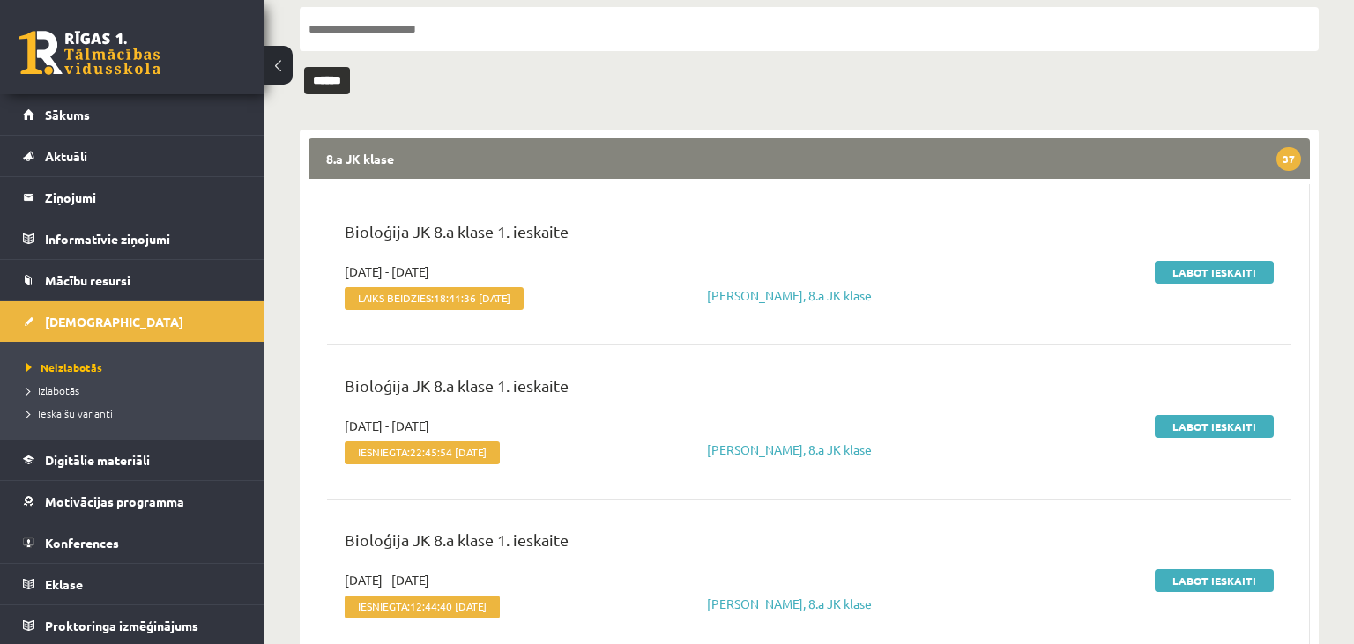
click at [495, 148] on legend "8.a JK klase 37" at bounding box center [809, 158] width 1001 height 41
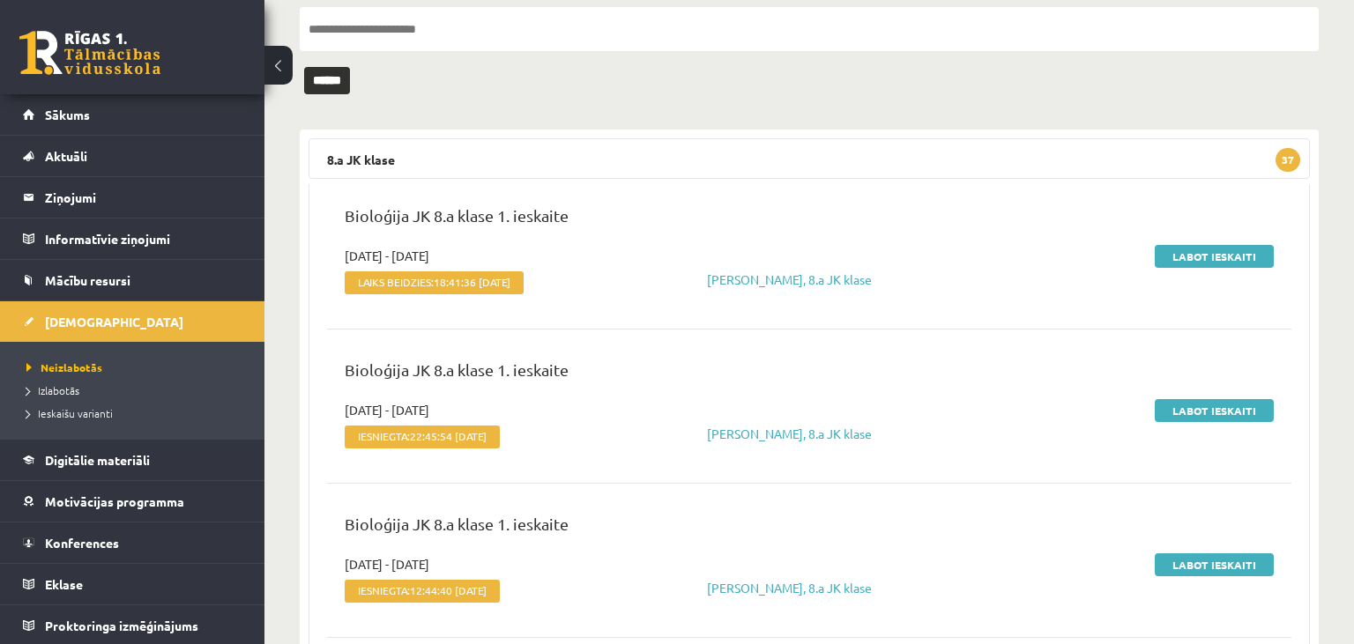
scroll to position [0, 0]
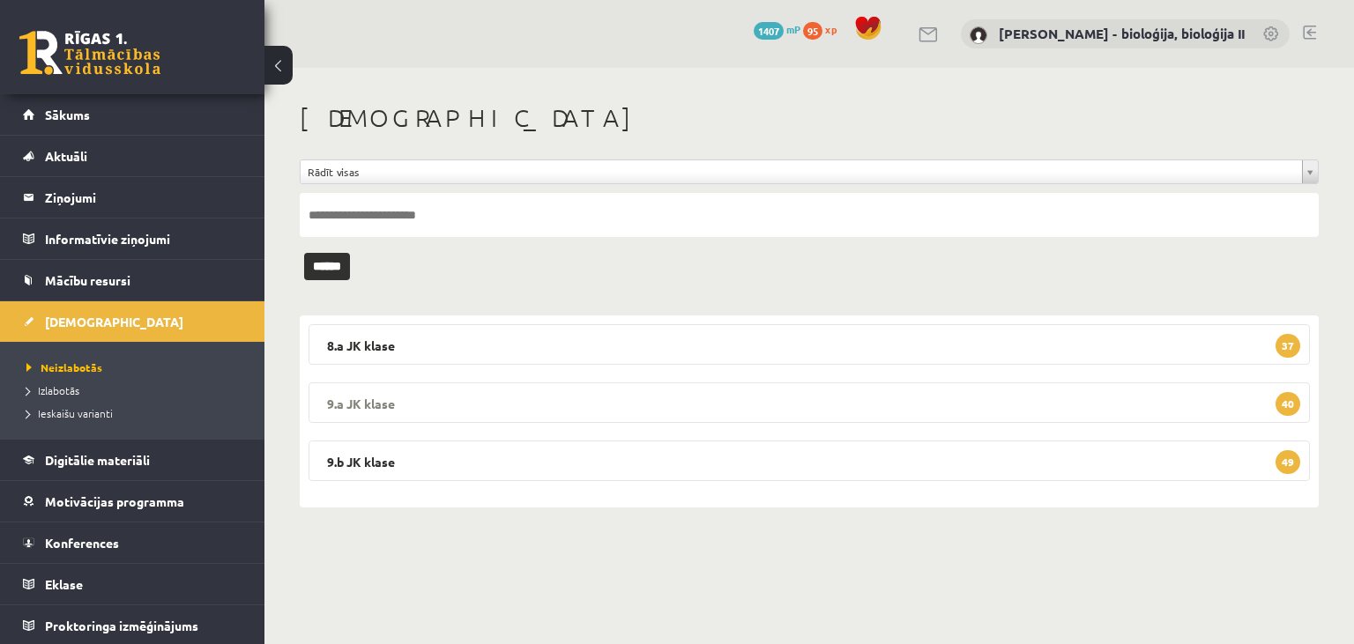
click at [630, 393] on legend "9.a JK klase 40" at bounding box center [809, 403] width 1001 height 41
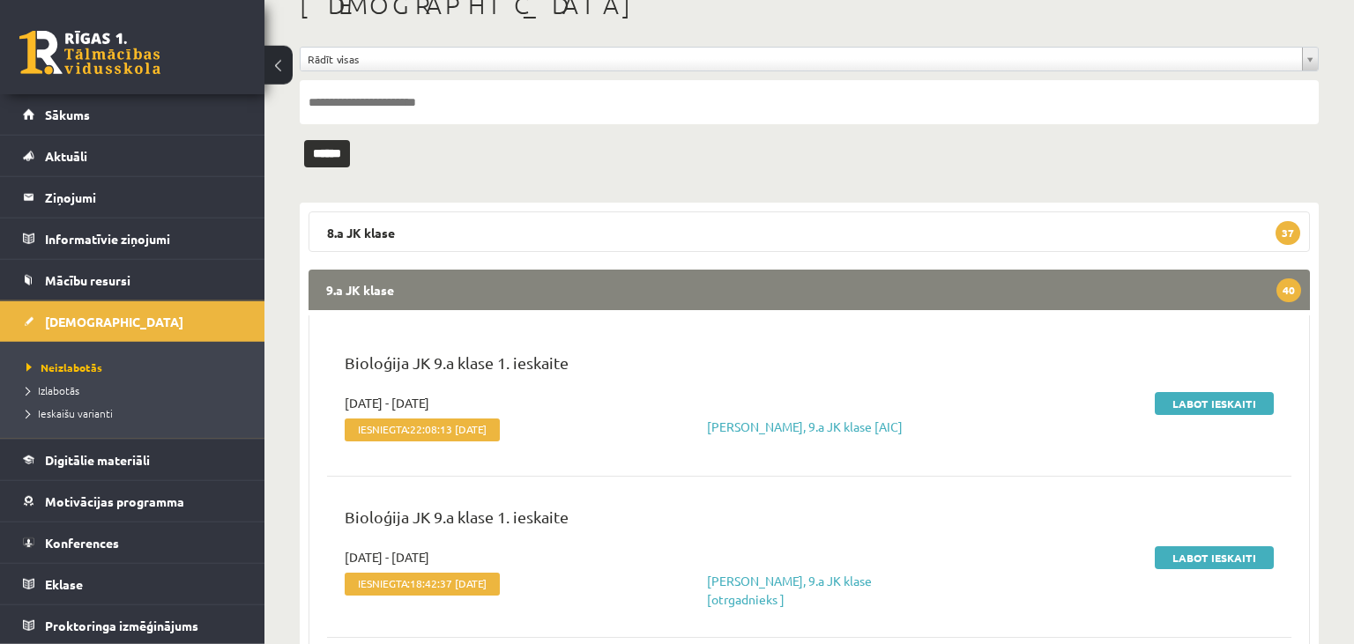
scroll to position [186, 0]
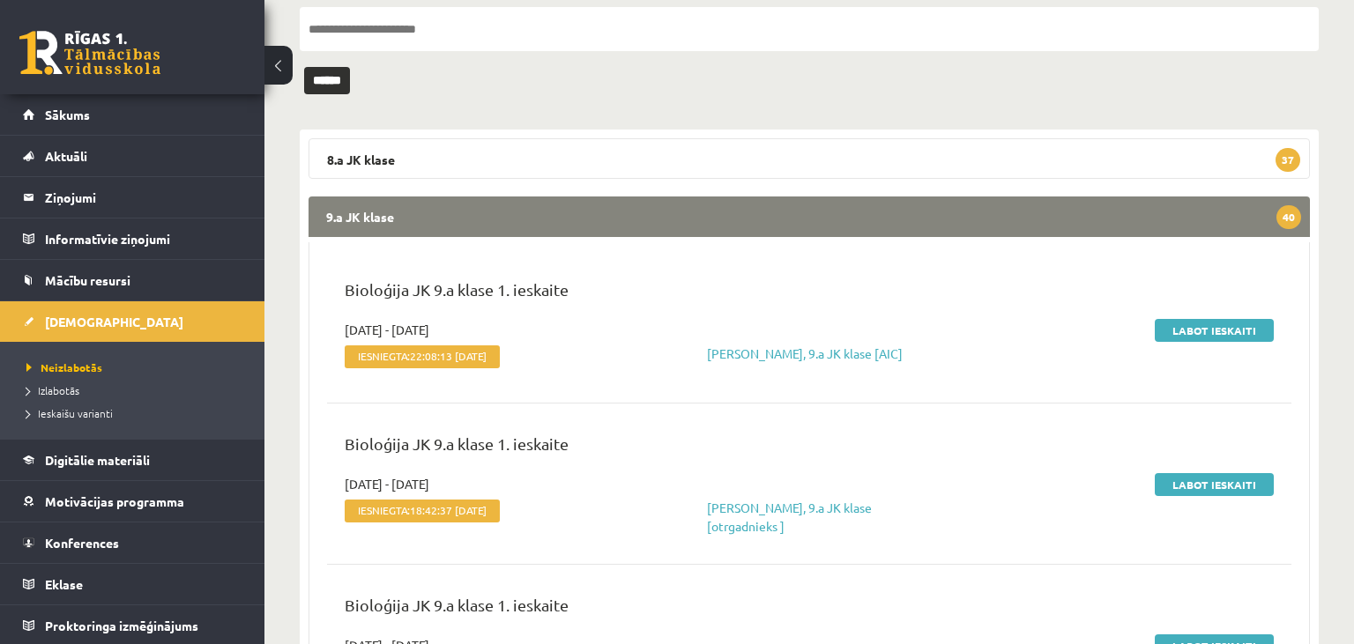
click at [675, 211] on legend "9.a JK klase 40" at bounding box center [809, 217] width 1001 height 41
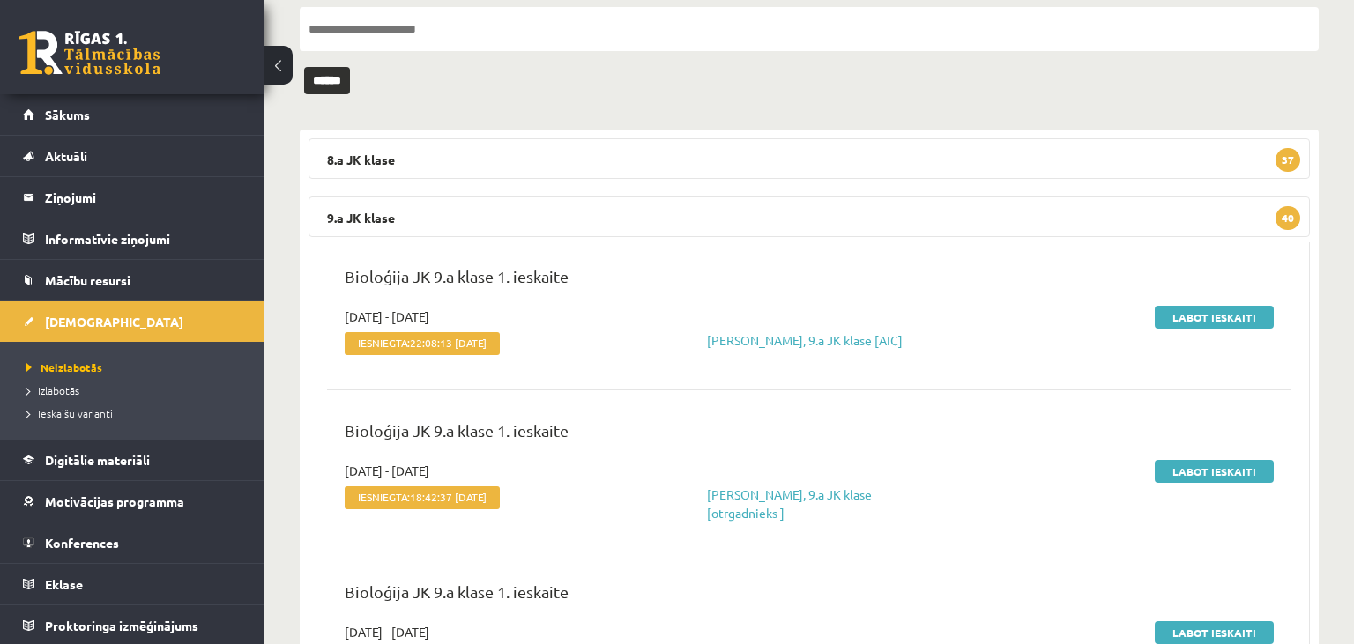
scroll to position [0, 0]
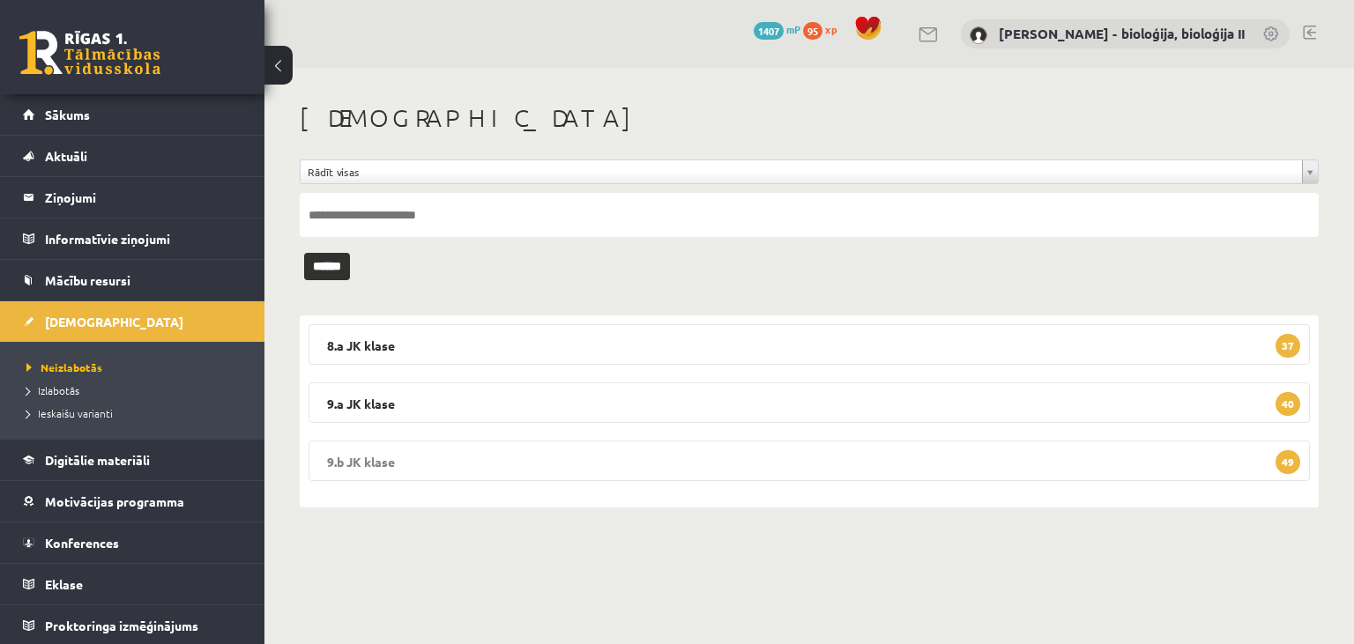
click at [682, 459] on legend "9.b JK klase 49" at bounding box center [809, 461] width 1001 height 41
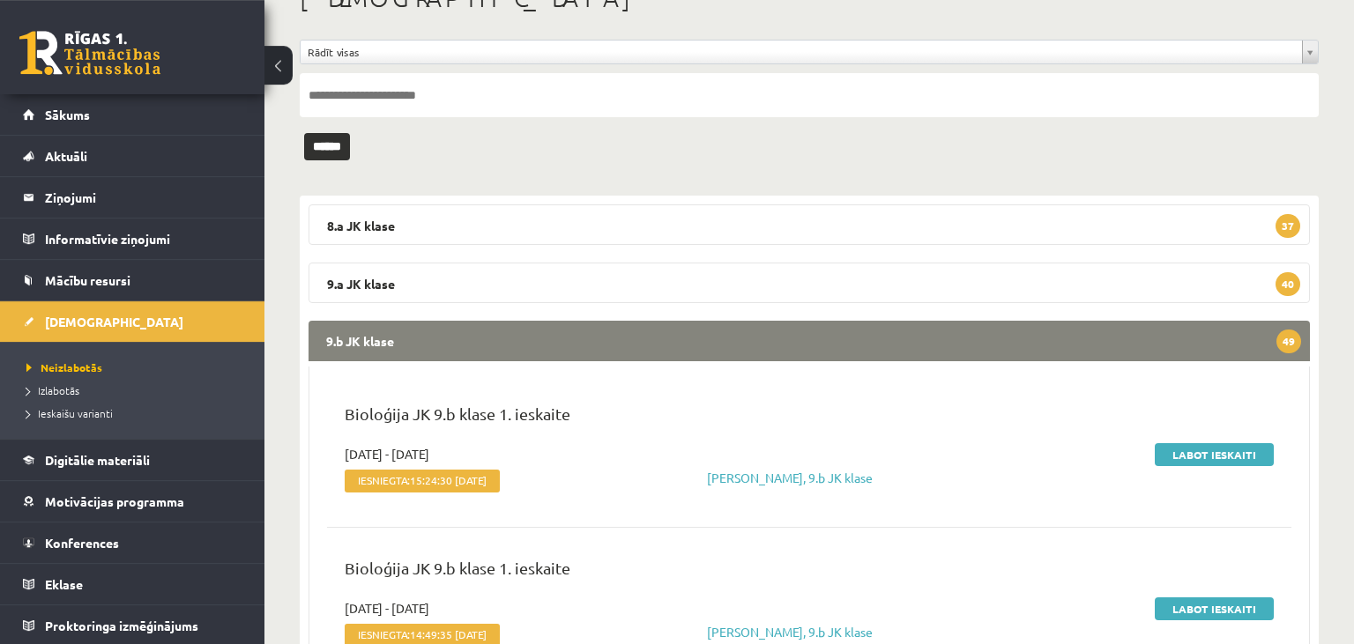
scroll to position [279, 0]
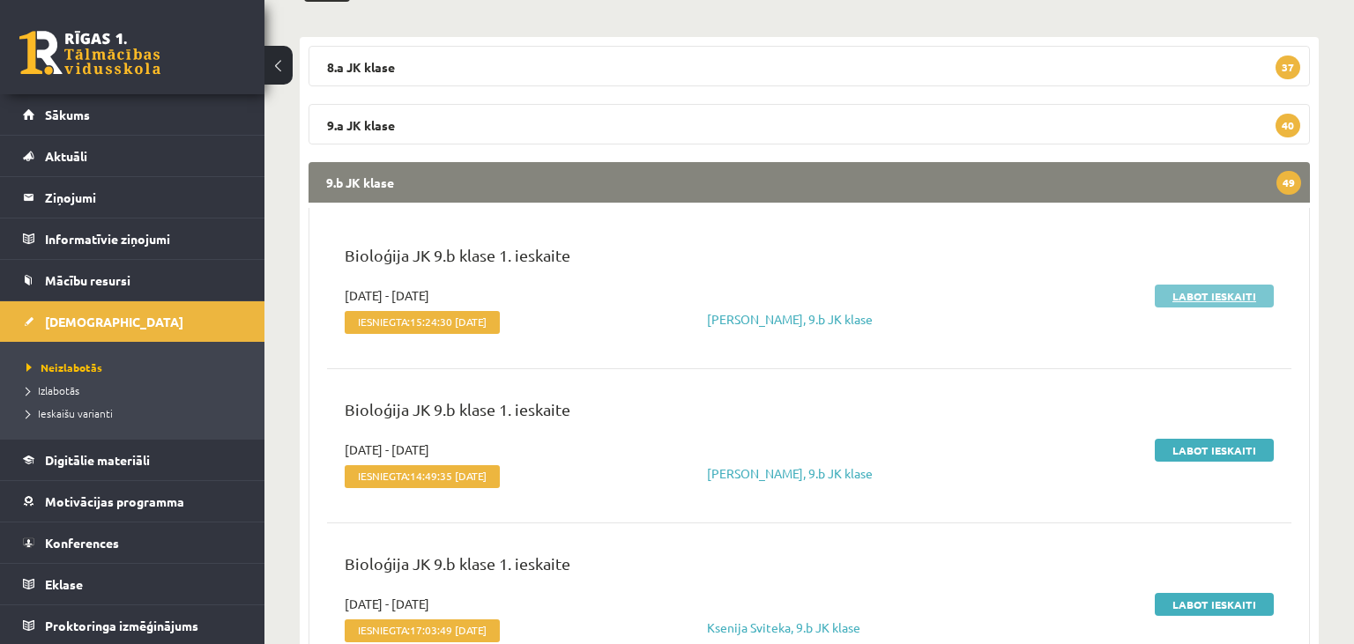
click at [1227, 288] on link "Labot ieskaiti" at bounding box center [1214, 296] width 119 height 23
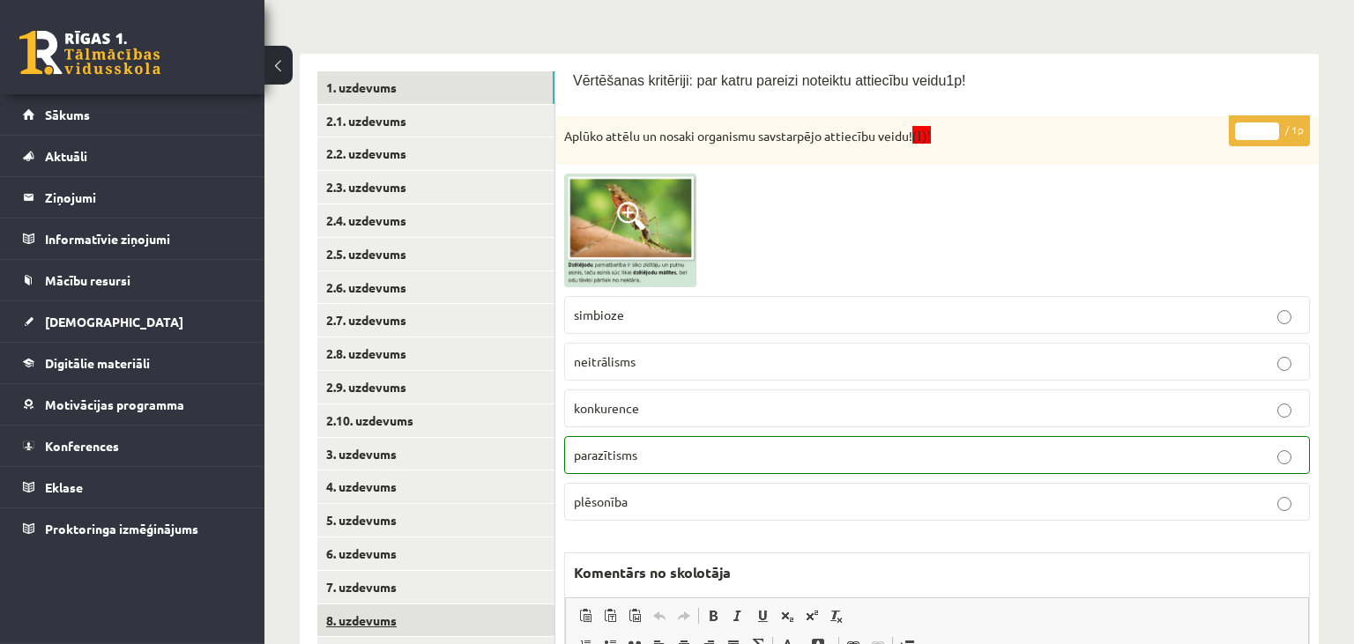
scroll to position [186, 0]
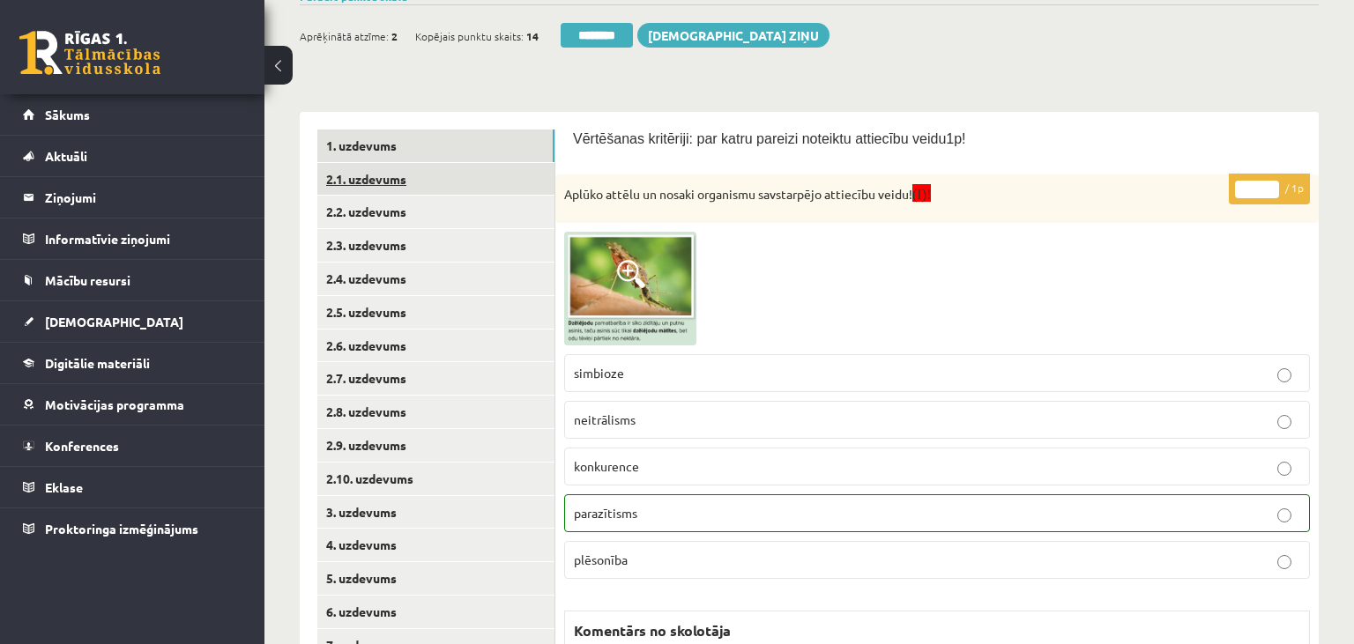
click at [421, 192] on link "2.1. uzdevums" at bounding box center [435, 179] width 237 height 33
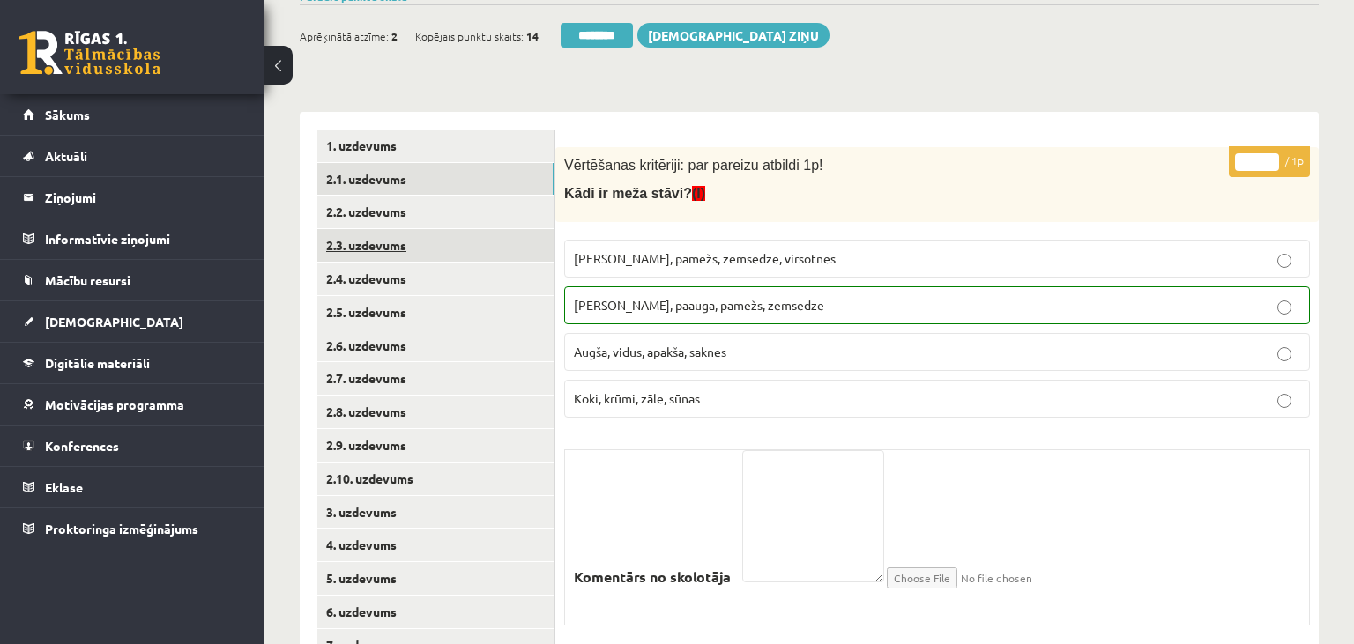
click at [415, 248] on link "2.3. uzdevums" at bounding box center [435, 245] width 237 height 33
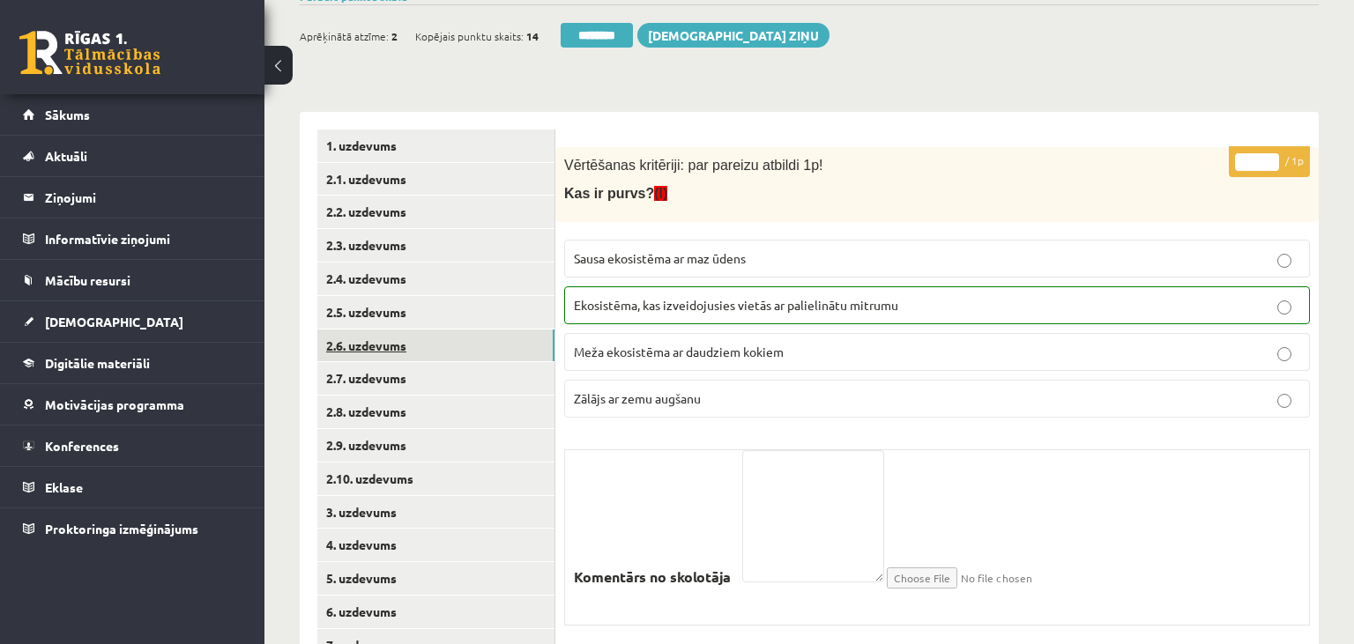
click at [421, 336] on link "2.6. uzdevums" at bounding box center [435, 346] width 237 height 33
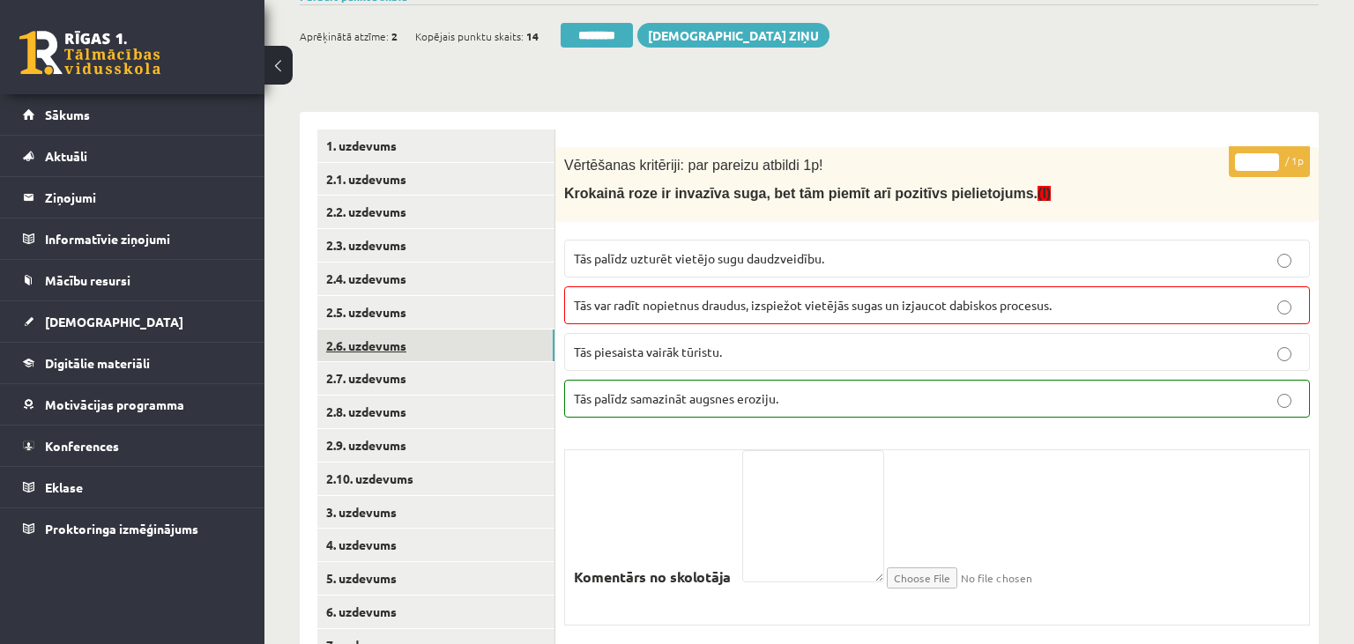
scroll to position [324, 0]
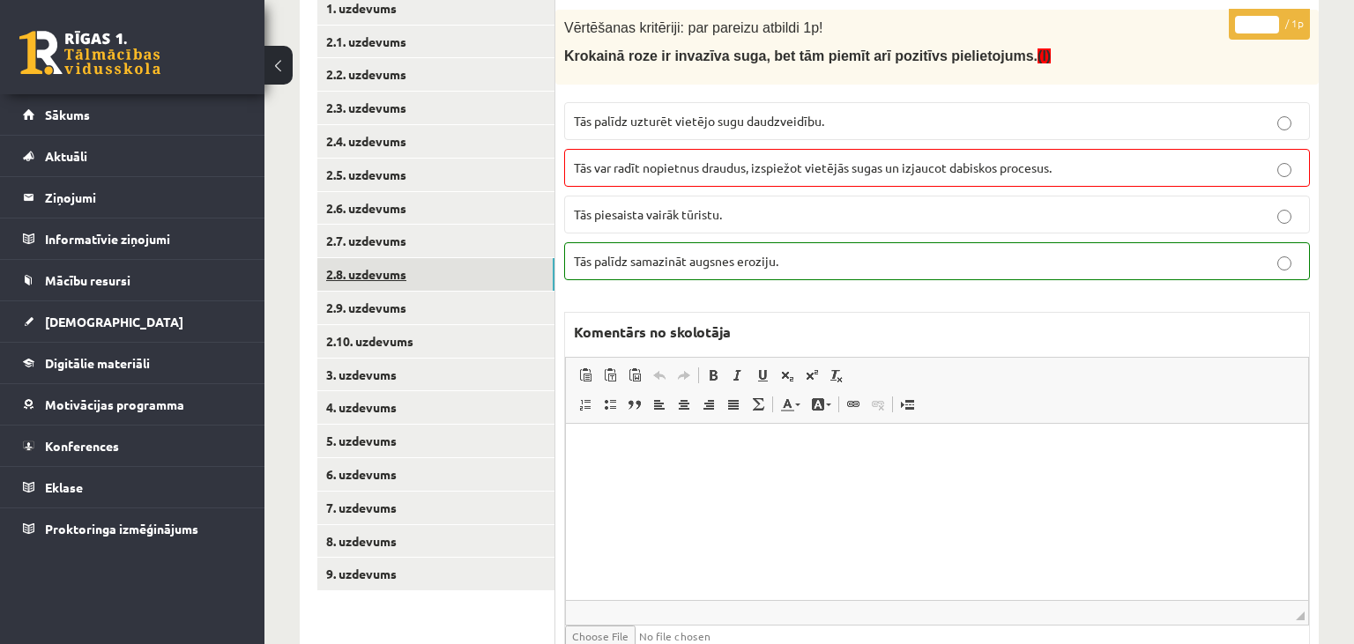
click at [406, 264] on link "2.8. uzdevums" at bounding box center [435, 274] width 237 height 33
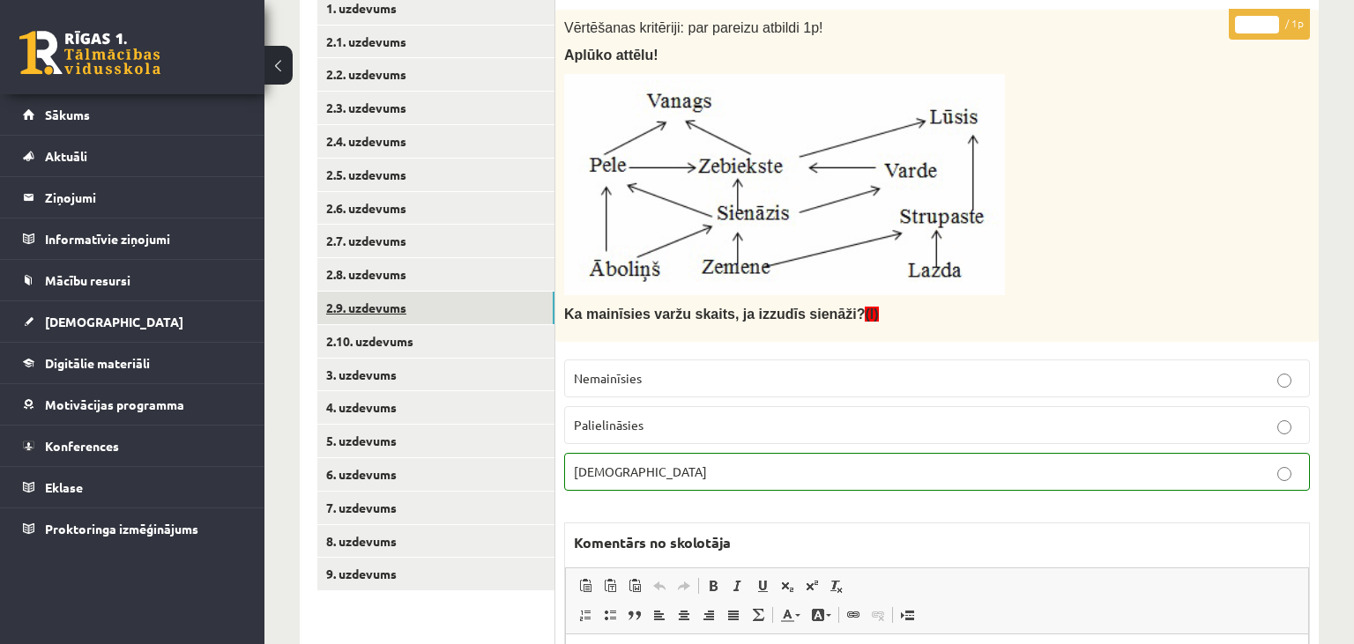
click at [411, 307] on link "2.9. uzdevums" at bounding box center [435, 308] width 237 height 33
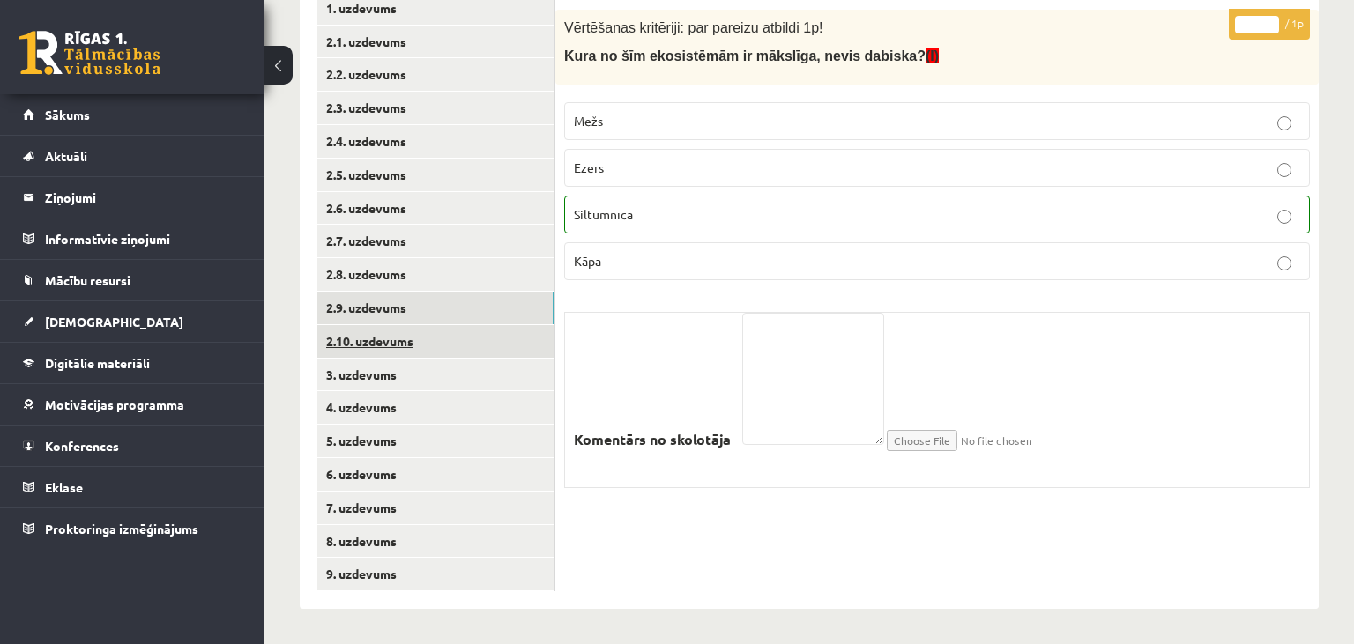
click at [415, 336] on link "2.10. uzdevums" at bounding box center [435, 341] width 237 height 33
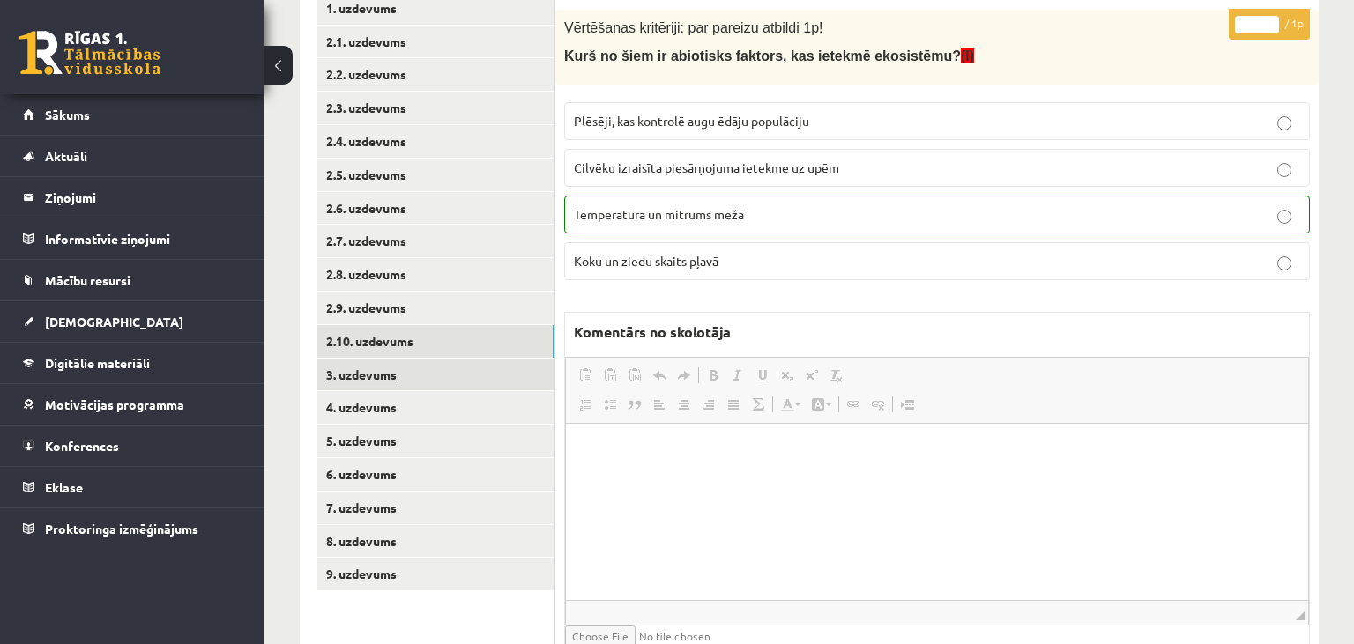
click at [427, 372] on link "3. uzdevums" at bounding box center [435, 375] width 237 height 33
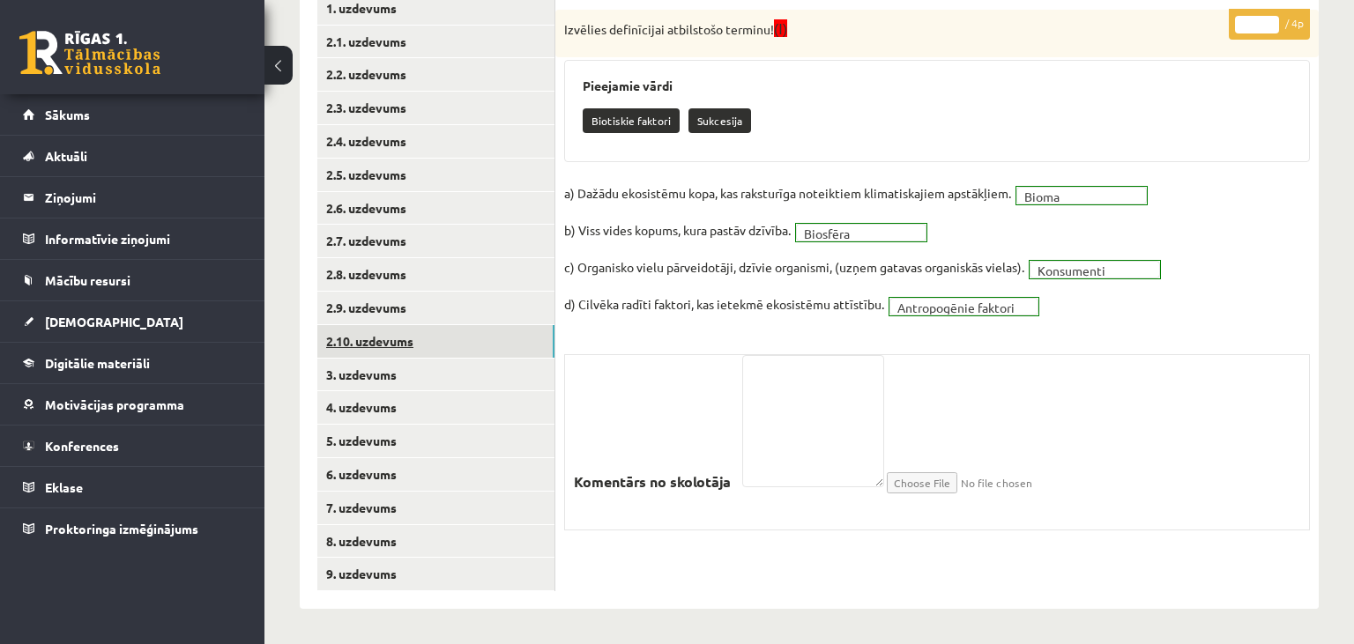
click at [432, 347] on link "2.10. uzdevums" at bounding box center [435, 341] width 237 height 33
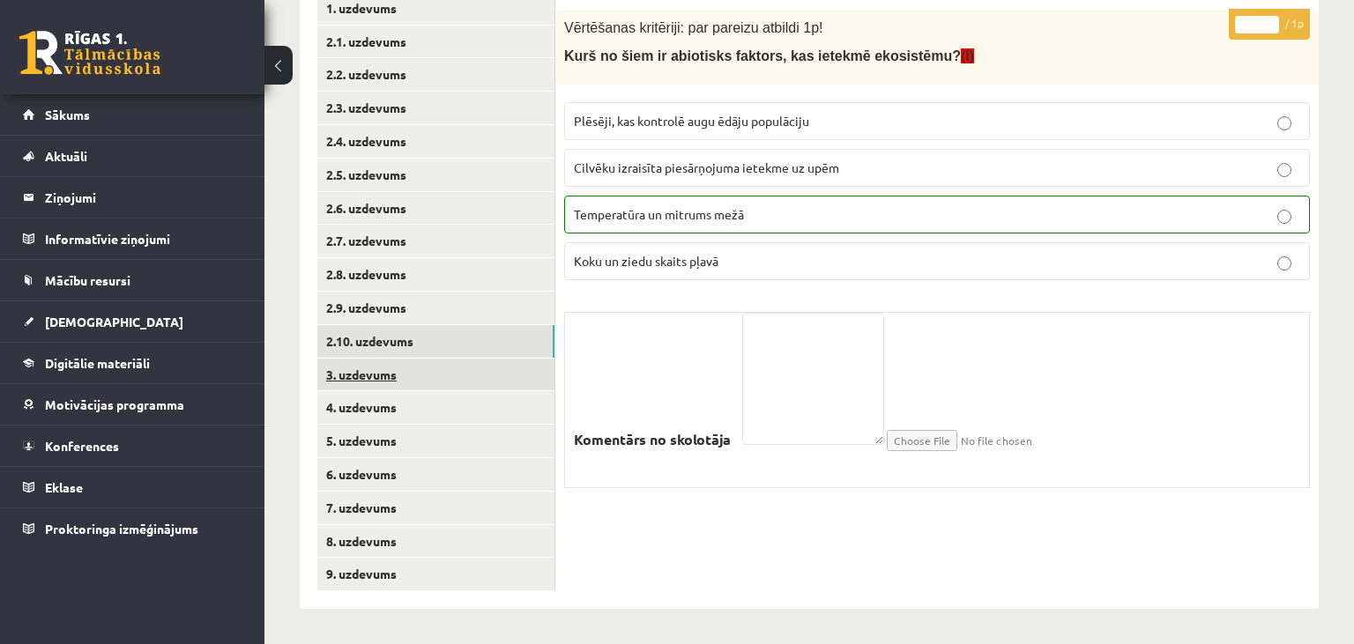
click at [436, 368] on link "3. uzdevums" at bounding box center [435, 375] width 237 height 33
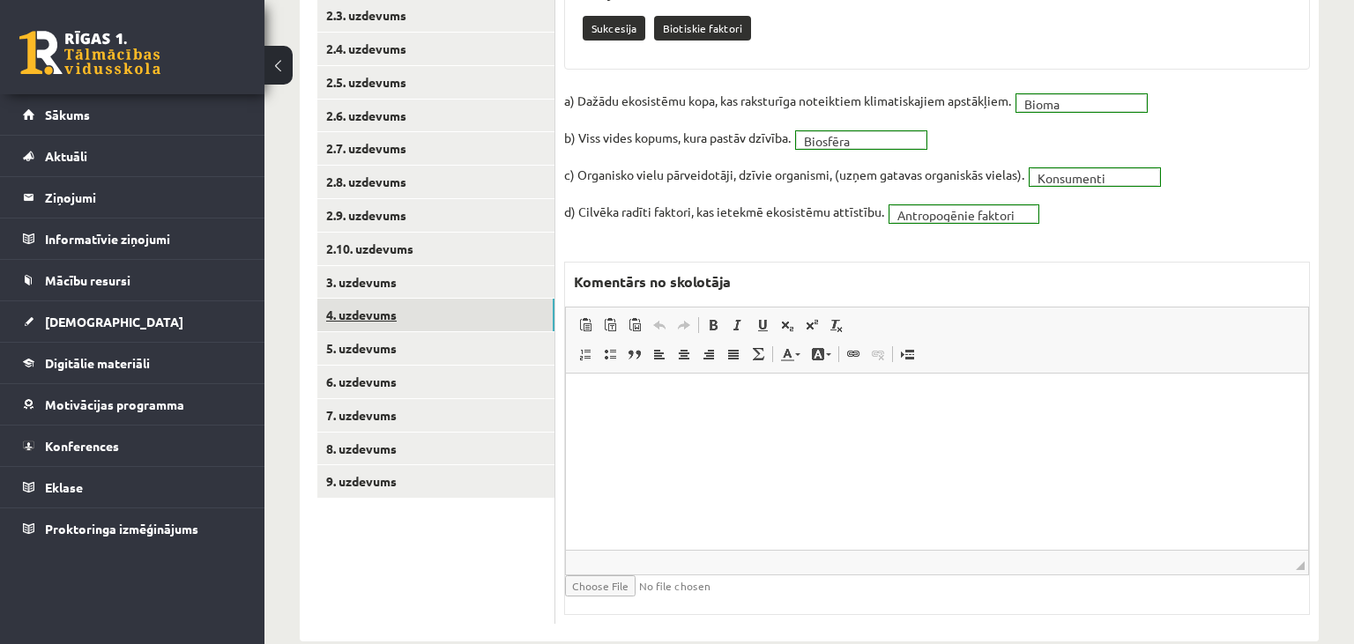
click at [433, 316] on link "4. uzdevums" at bounding box center [435, 315] width 237 height 33
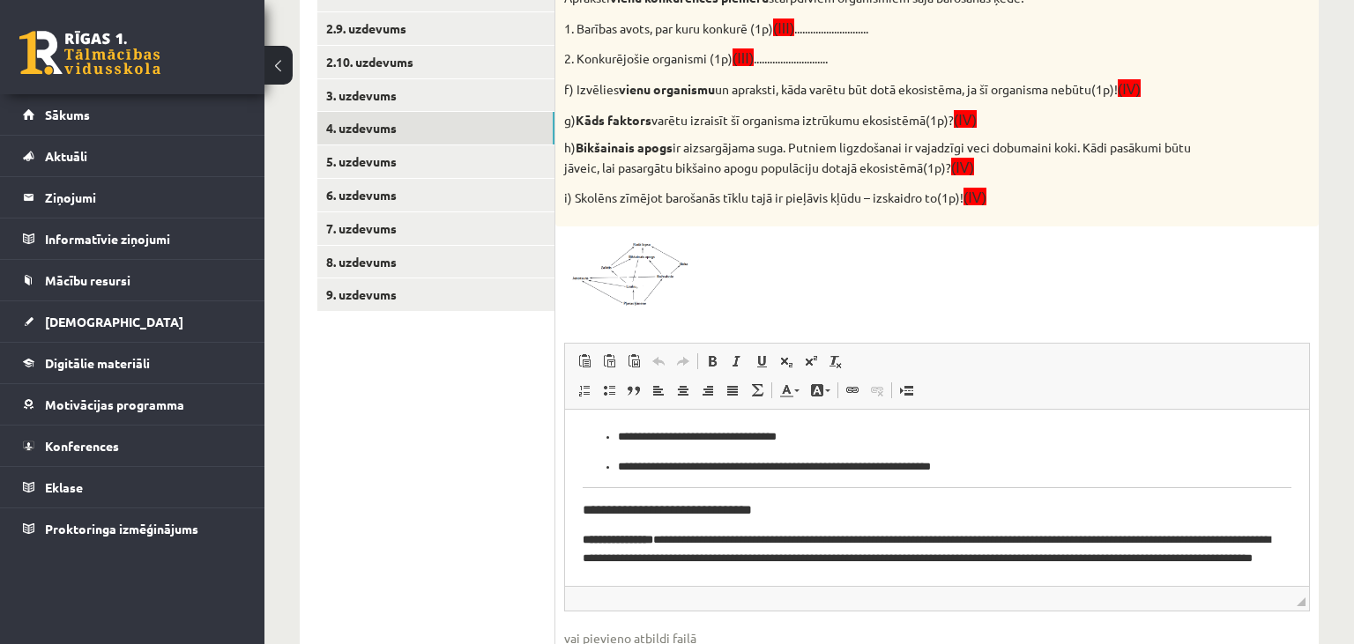
scroll to position [975, 0]
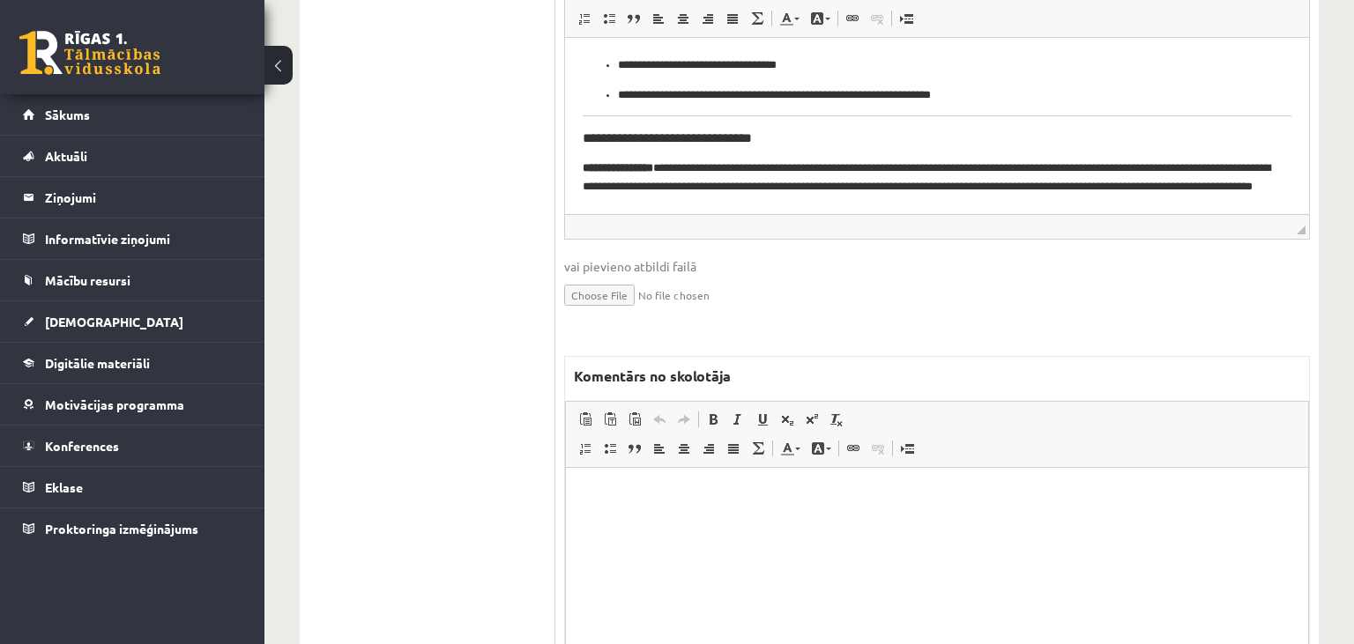
click at [731, 529] on html at bounding box center [937, 555] width 742 height 176
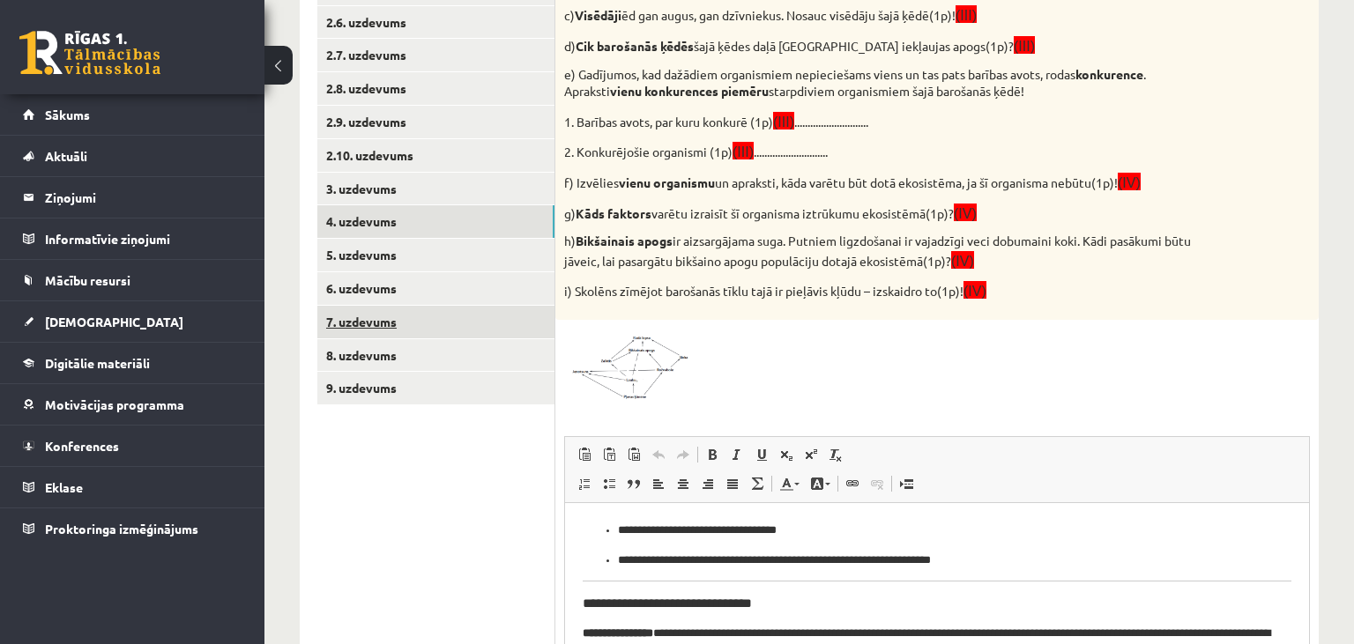
scroll to position [324, 0]
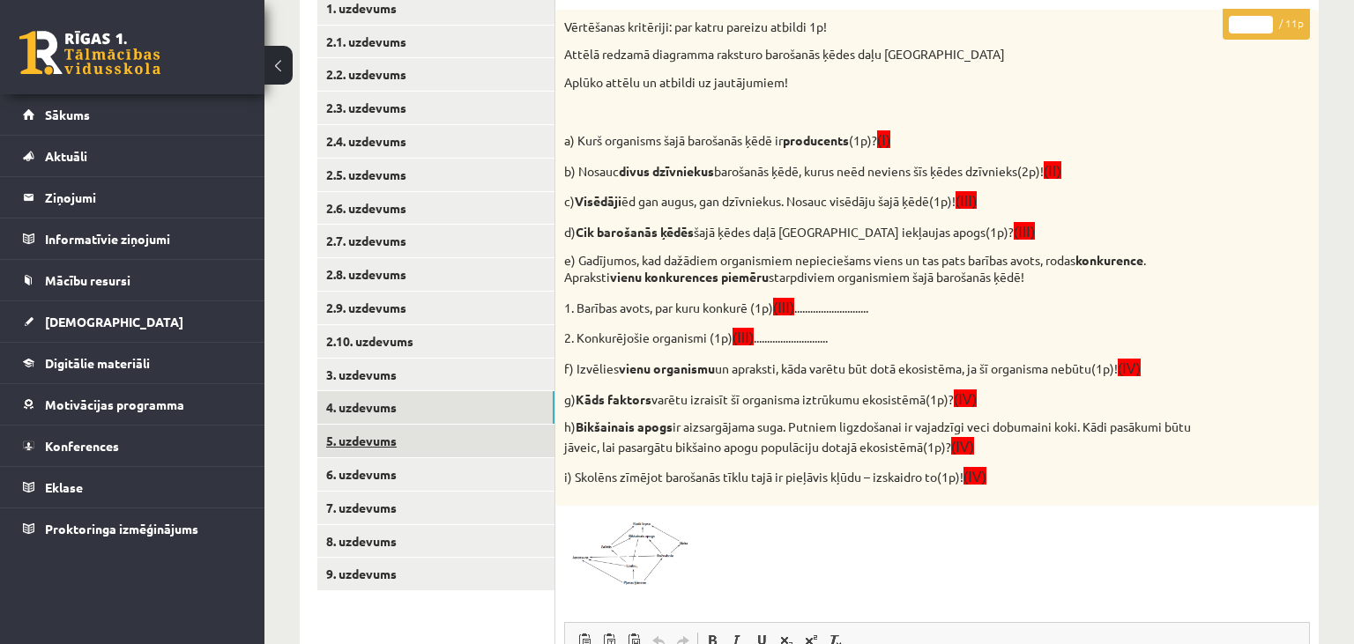
click at [400, 446] on link "5. uzdevums" at bounding box center [435, 441] width 237 height 33
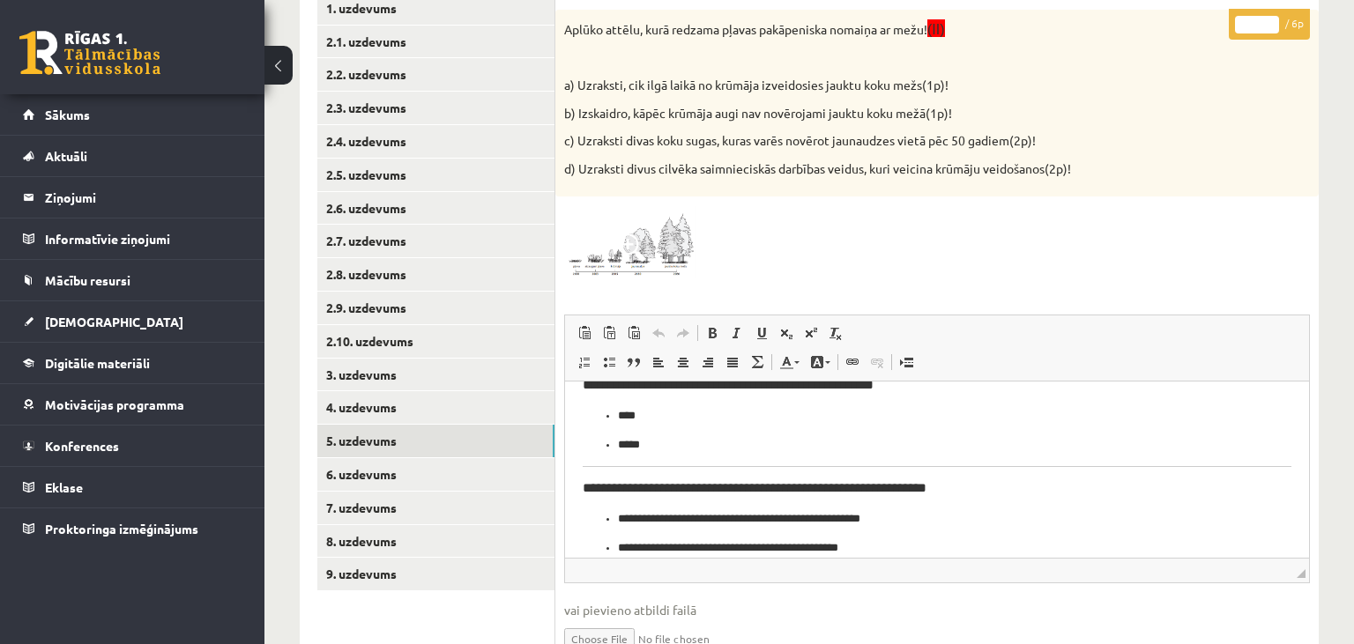
scroll to position [786, 0]
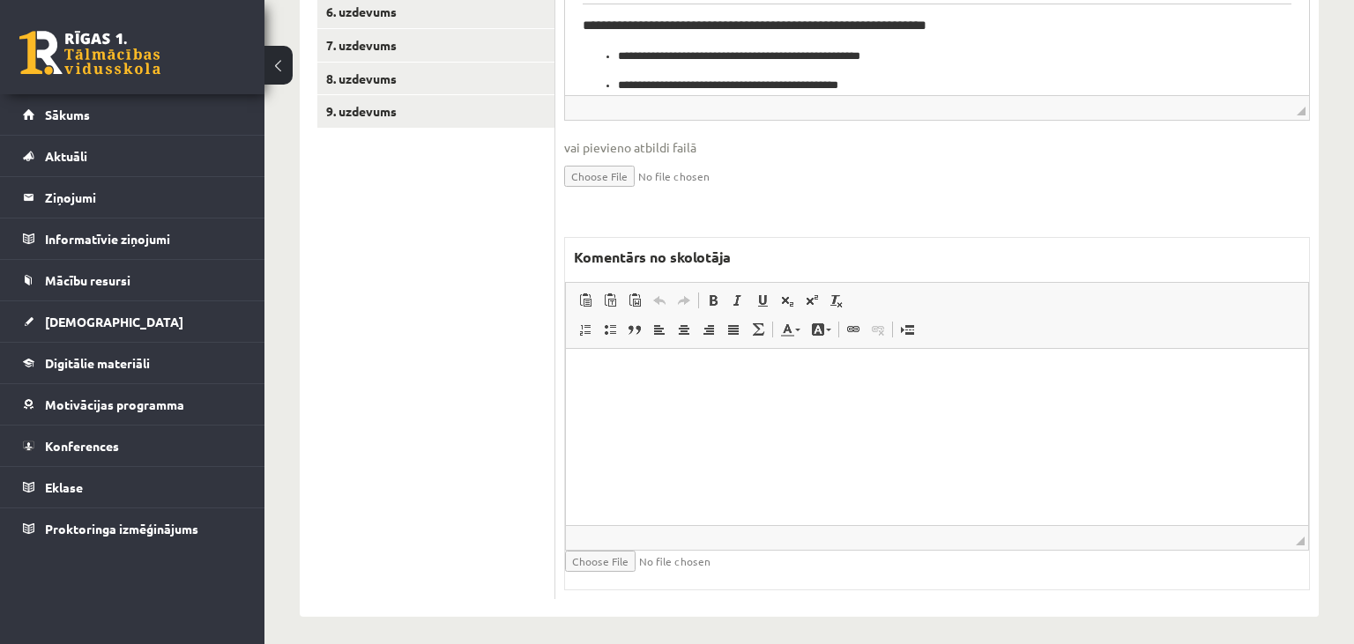
click at [809, 411] on html at bounding box center [937, 437] width 742 height 176
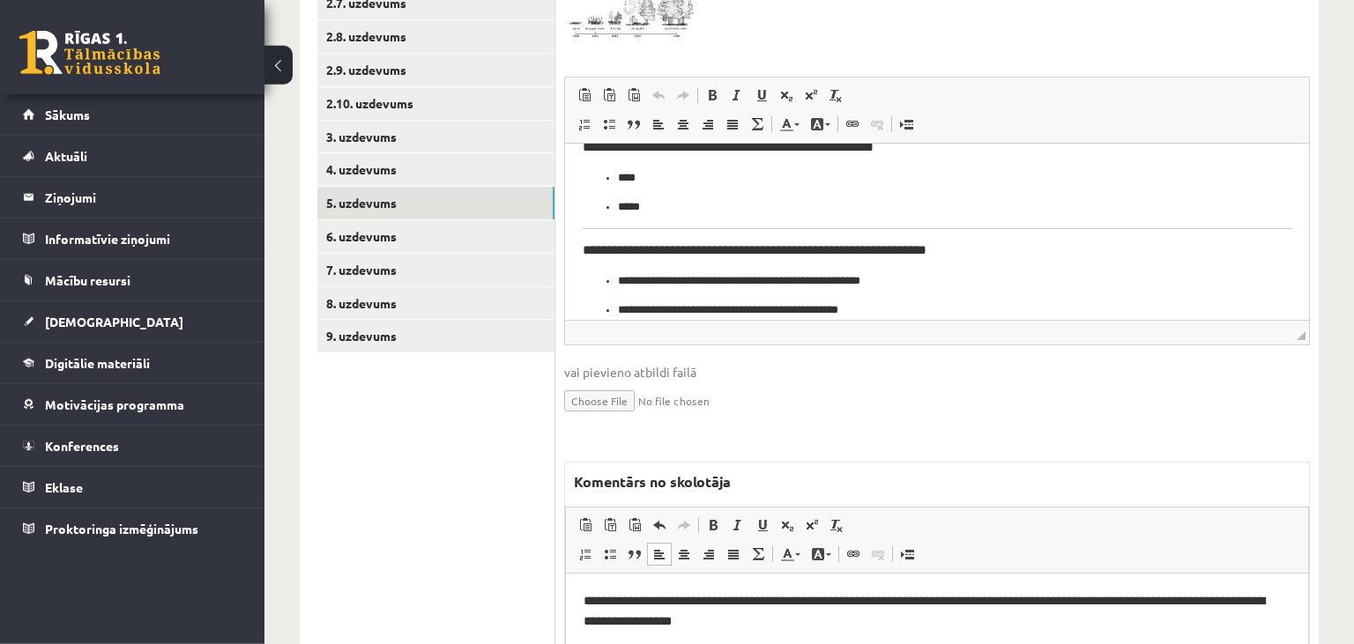
scroll to position [507, 0]
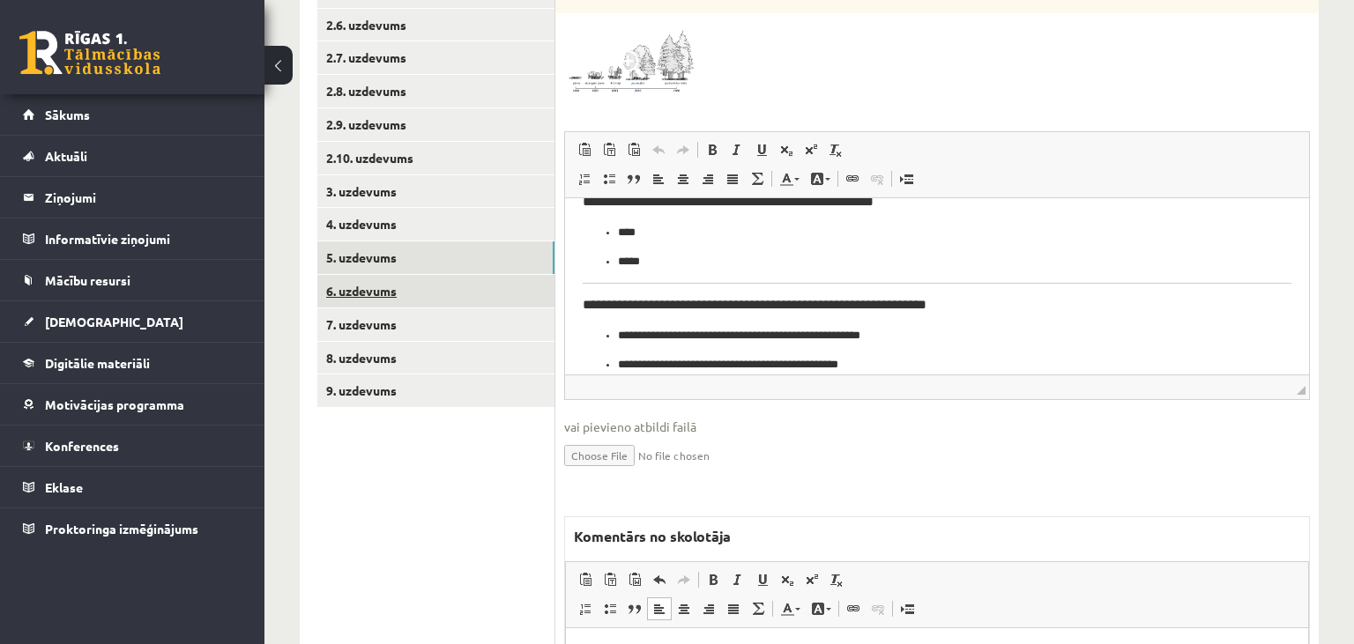
click at [429, 292] on link "6. uzdevums" at bounding box center [435, 291] width 237 height 33
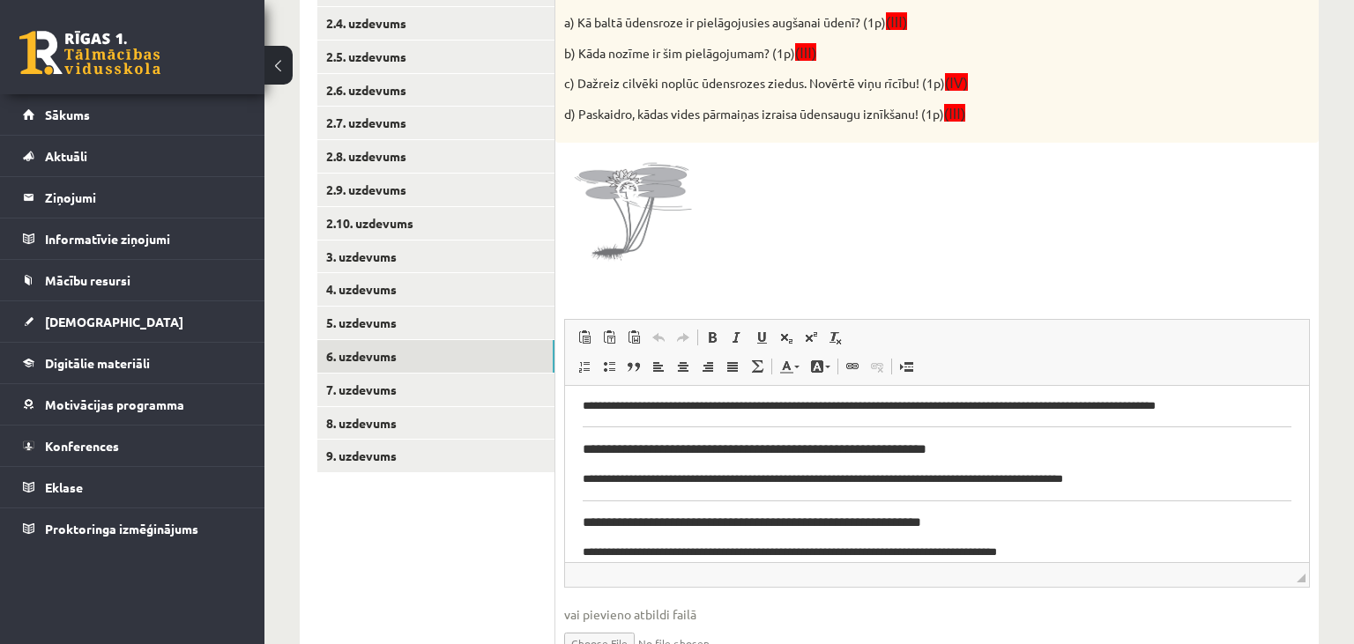
scroll to position [907, 0]
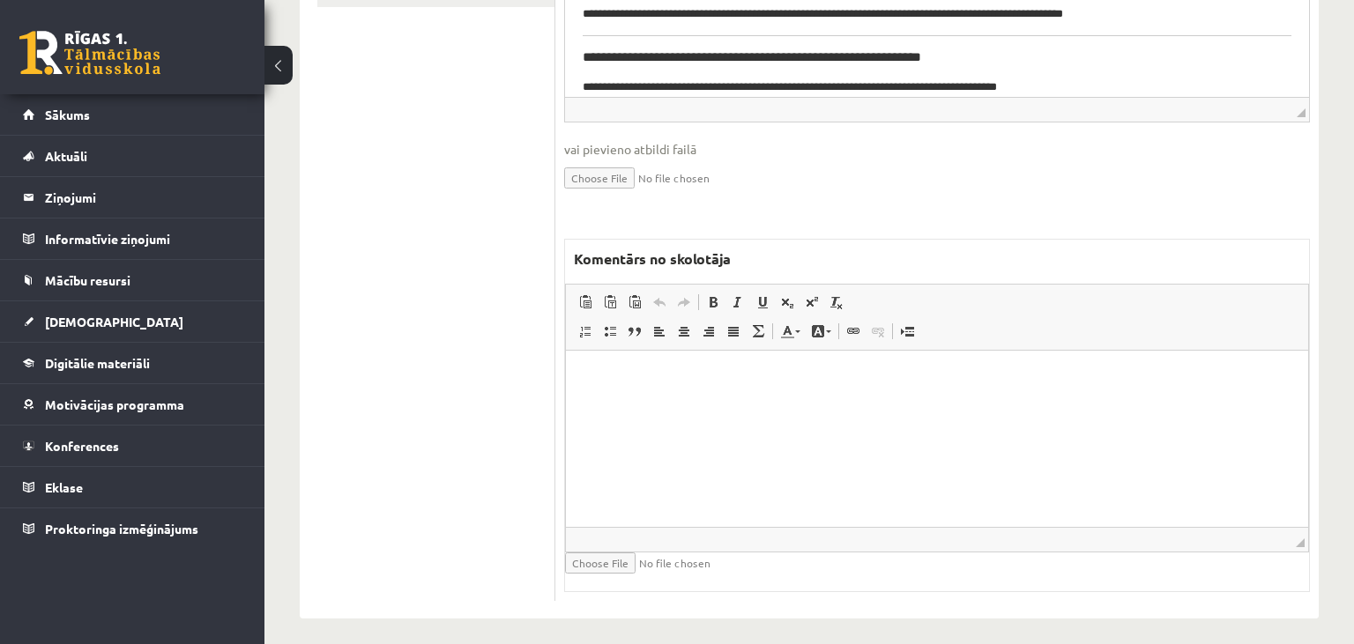
click at [784, 417] on html at bounding box center [937, 439] width 742 height 176
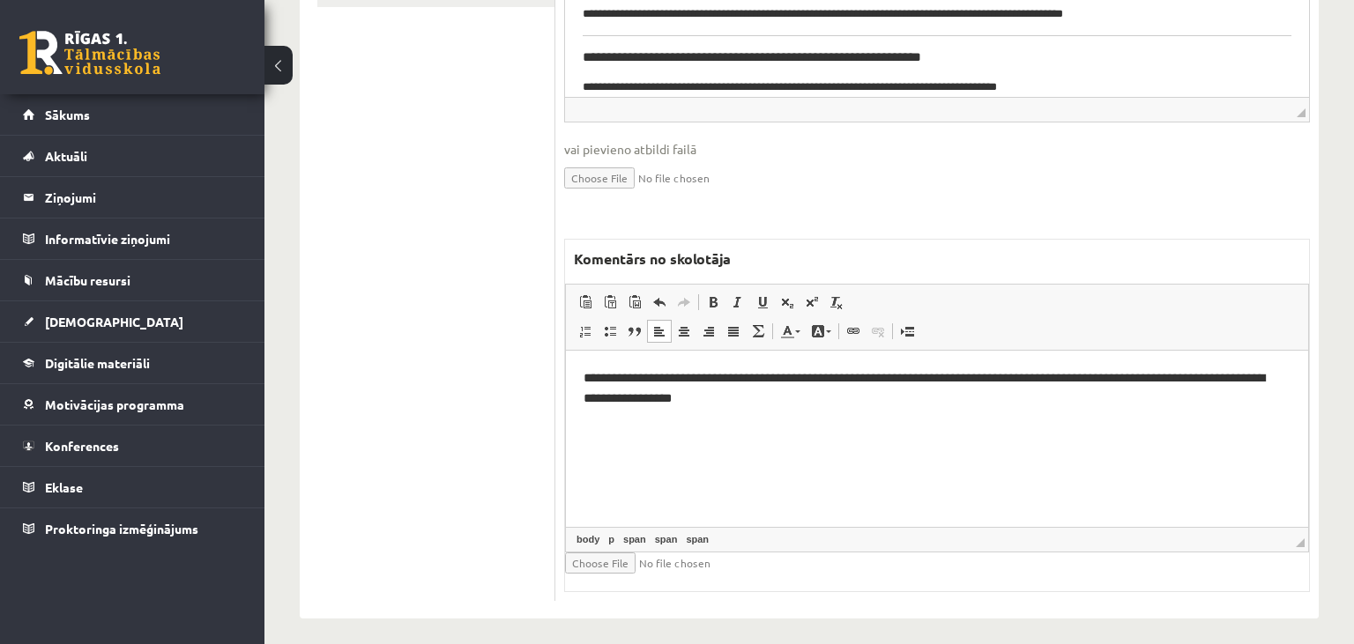
scroll to position [0, 0]
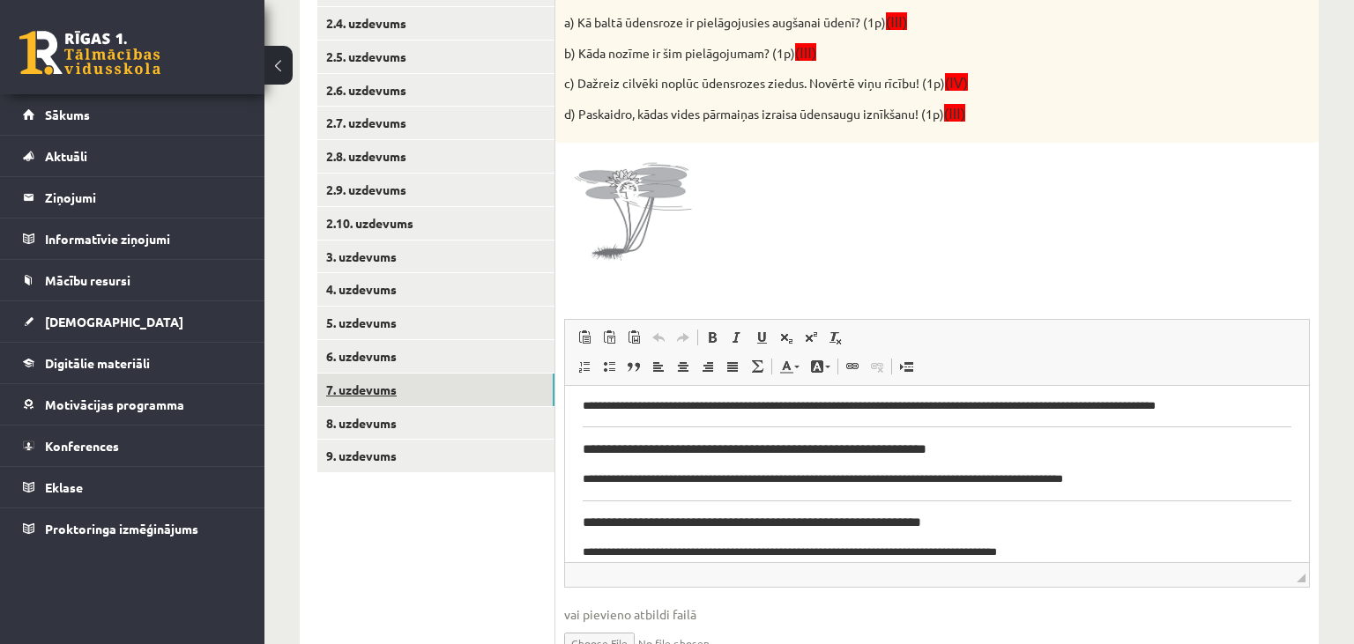
click at [404, 395] on link "7. uzdevums" at bounding box center [435, 390] width 237 height 33
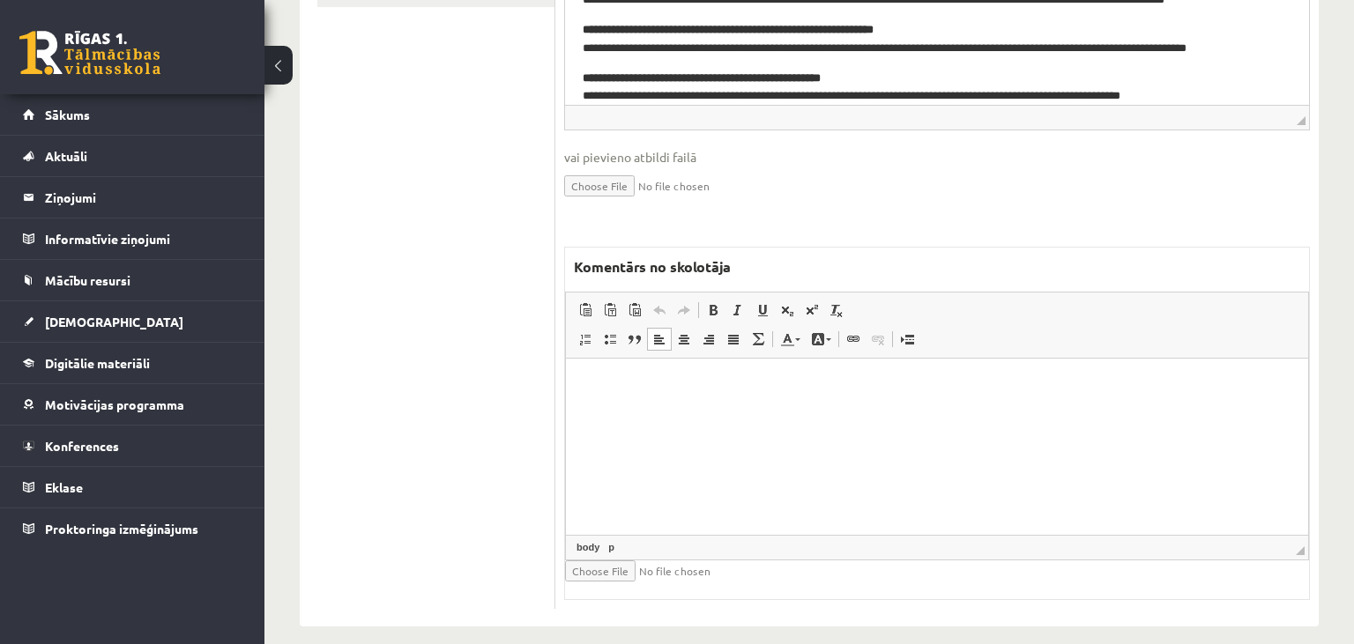
click at [942, 436] on html at bounding box center [937, 446] width 742 height 176
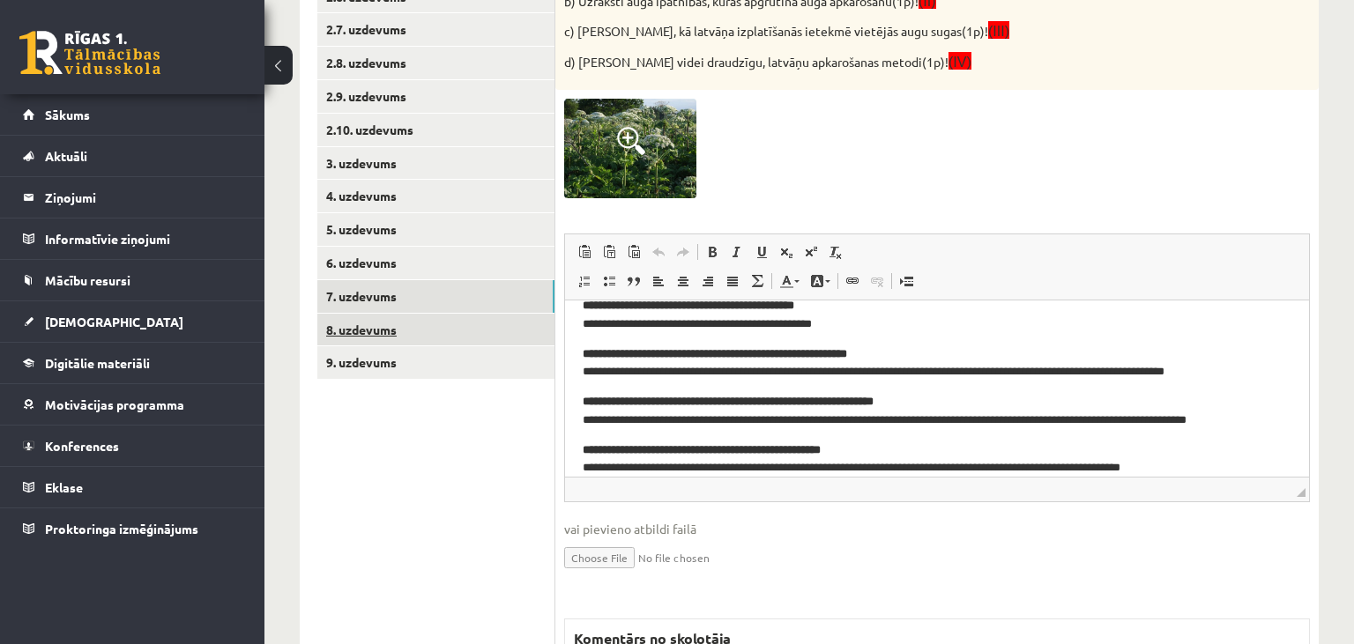
click at [488, 333] on link "8. uzdevums" at bounding box center [435, 330] width 237 height 33
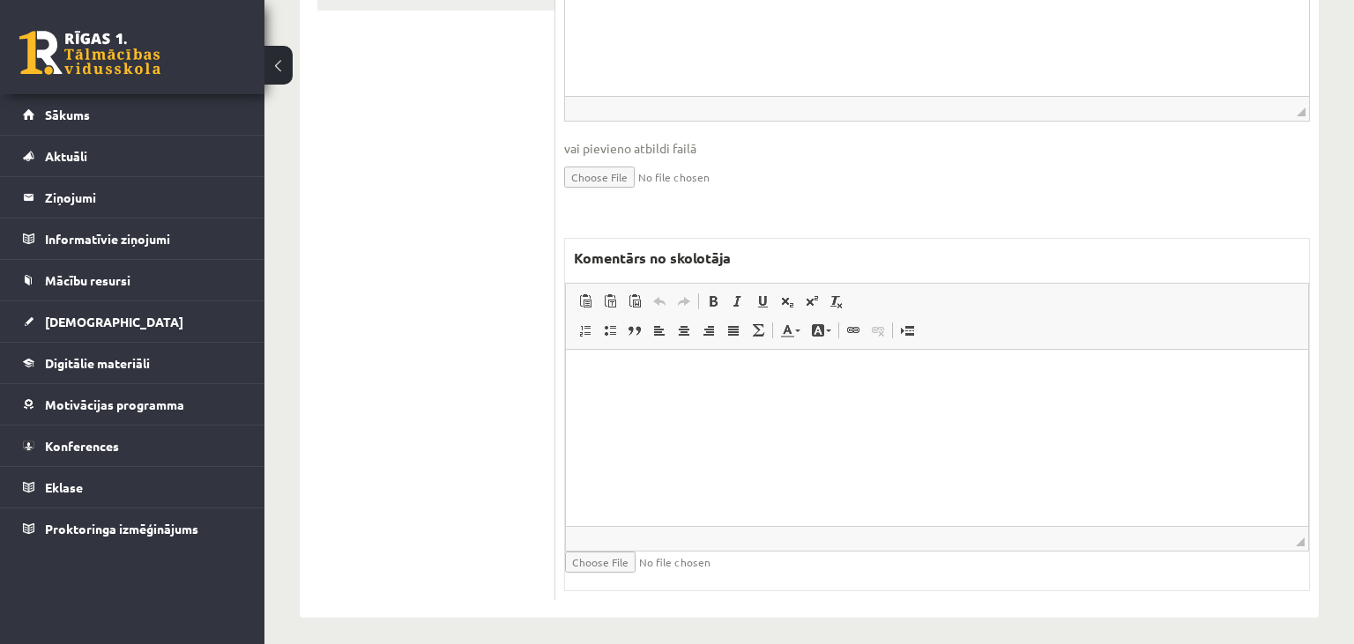
click at [718, 447] on html at bounding box center [937, 437] width 742 height 176
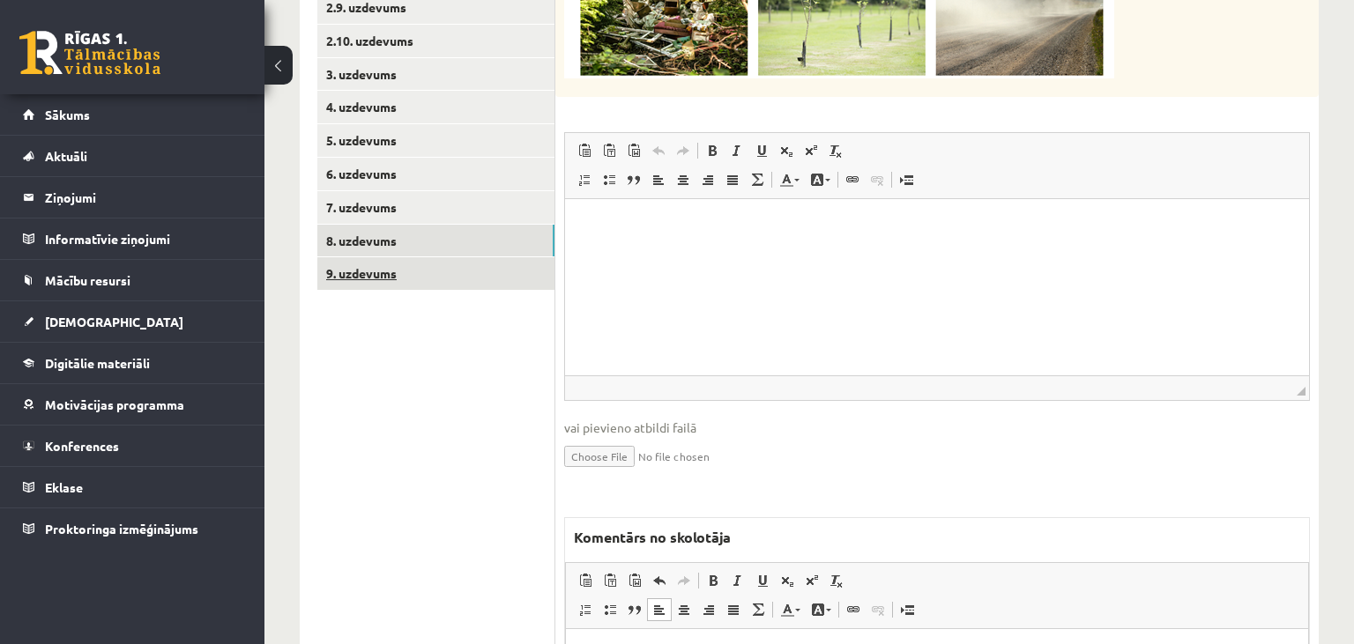
click at [429, 276] on link "9. uzdevums" at bounding box center [435, 273] width 237 height 33
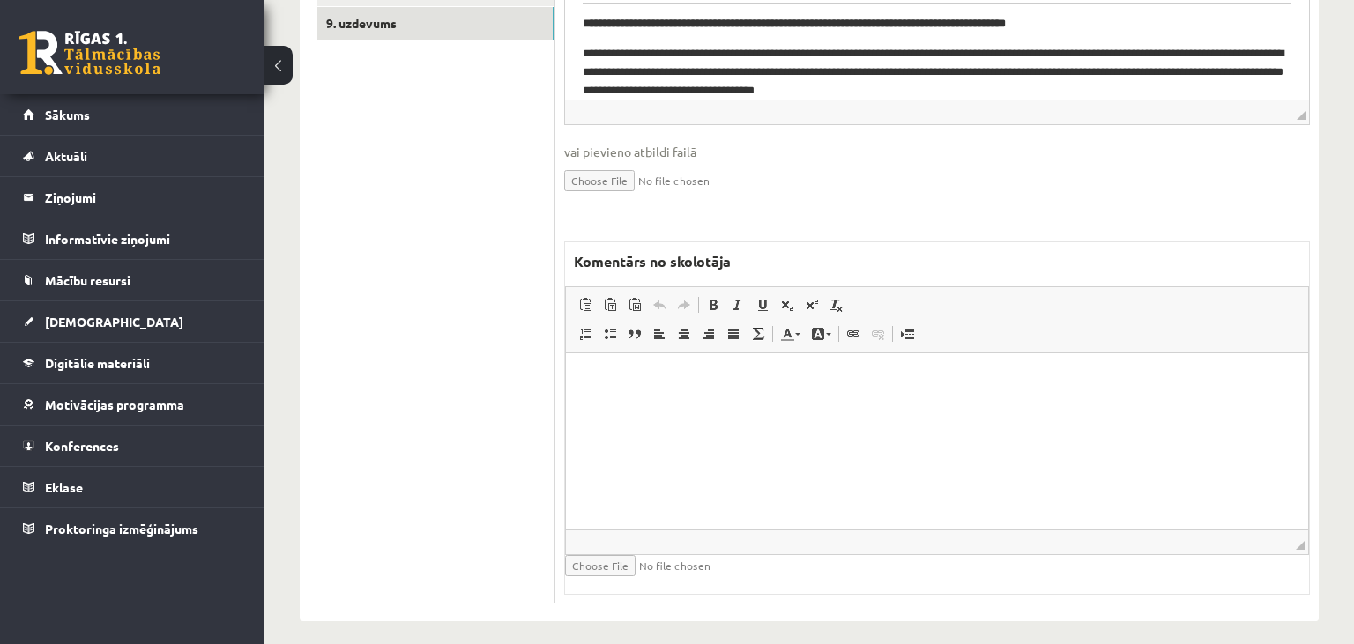
click at [737, 436] on html at bounding box center [937, 442] width 742 height 176
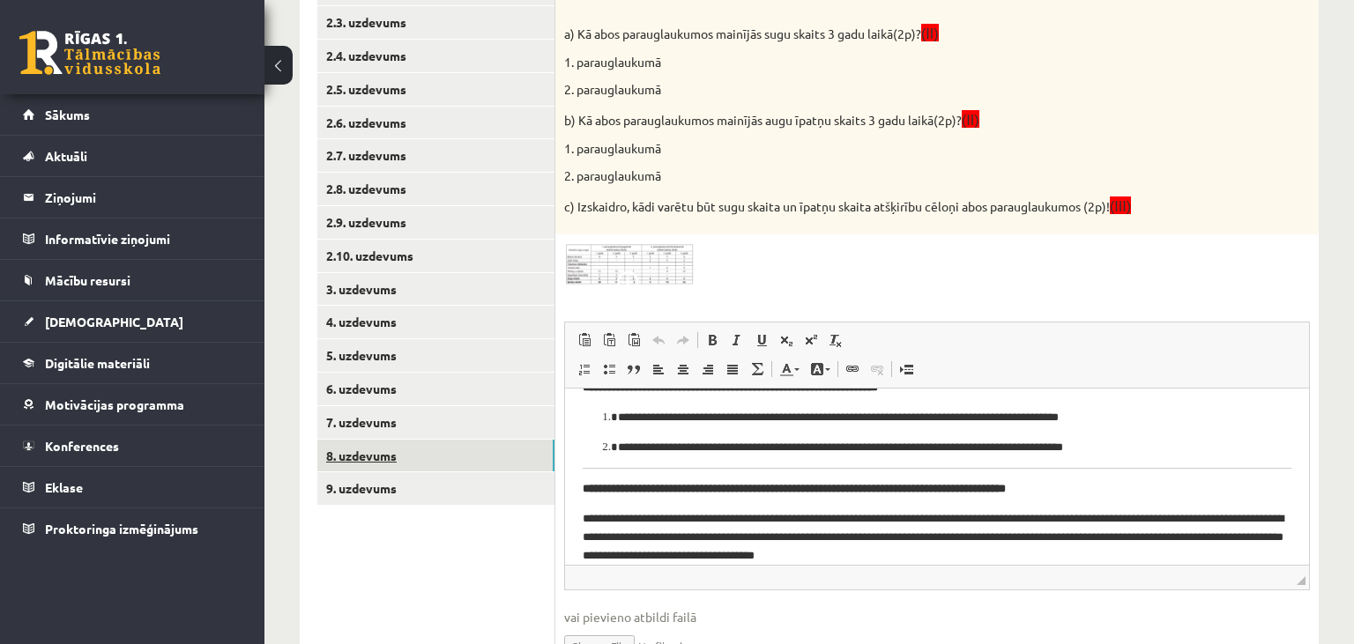
click at [403, 443] on link "8. uzdevums" at bounding box center [435, 456] width 237 height 33
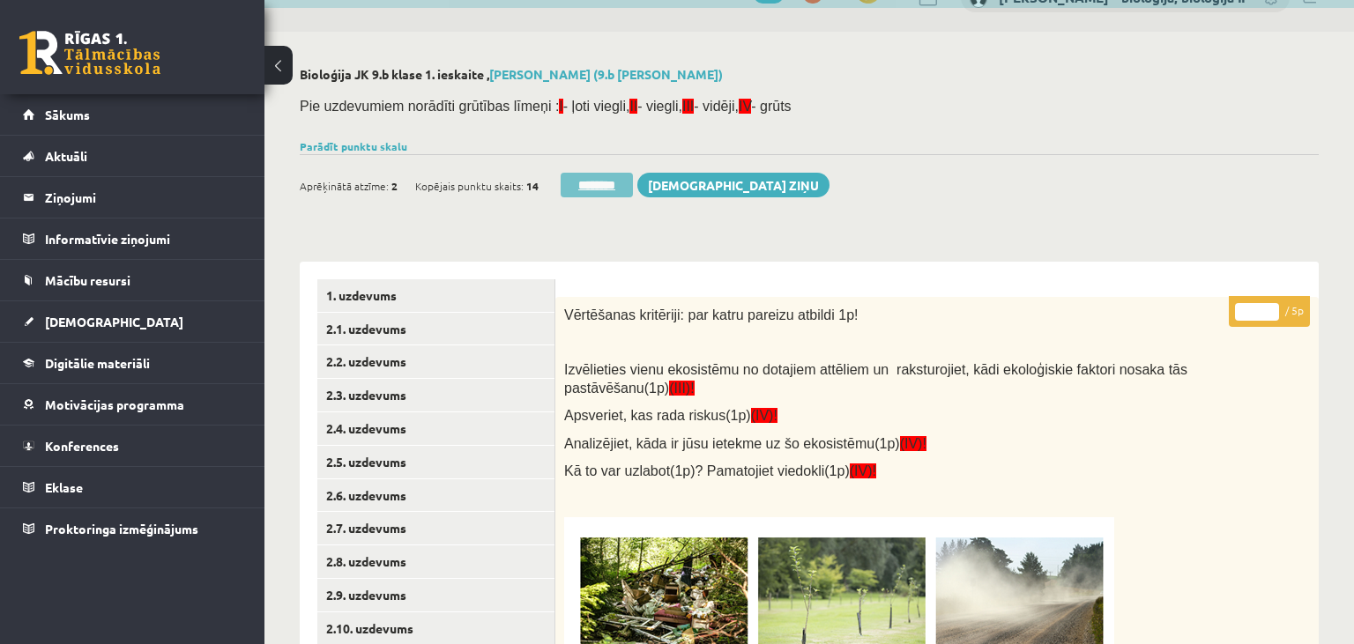
click at [602, 185] on input "********" at bounding box center [597, 185] width 72 height 25
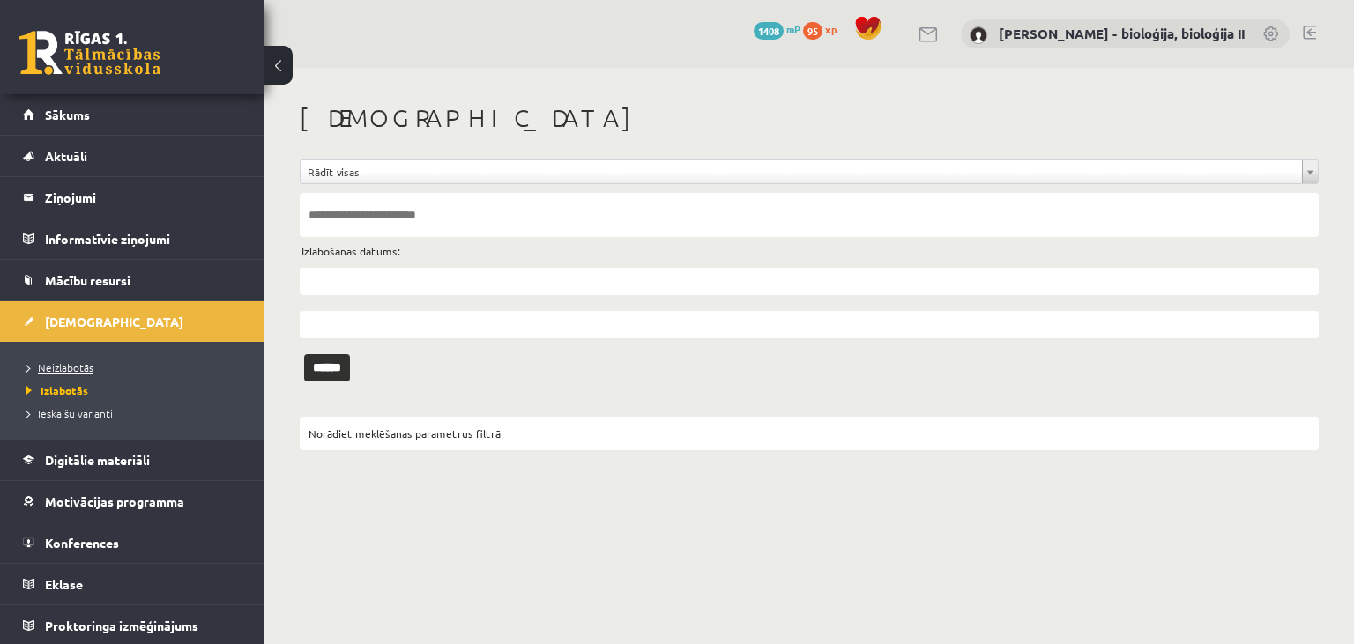
click at [94, 367] on link "Neizlabotās" at bounding box center [136, 368] width 220 height 16
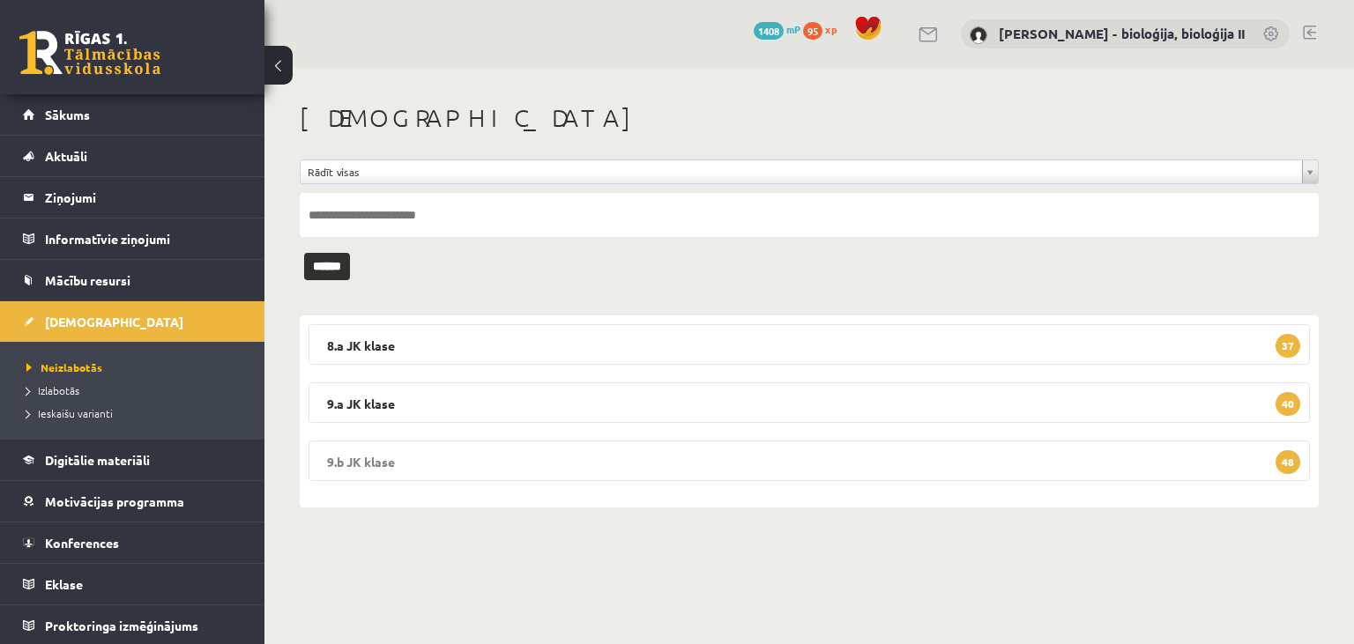
click at [689, 446] on legend "9.b JK klase 48" at bounding box center [809, 461] width 1001 height 41
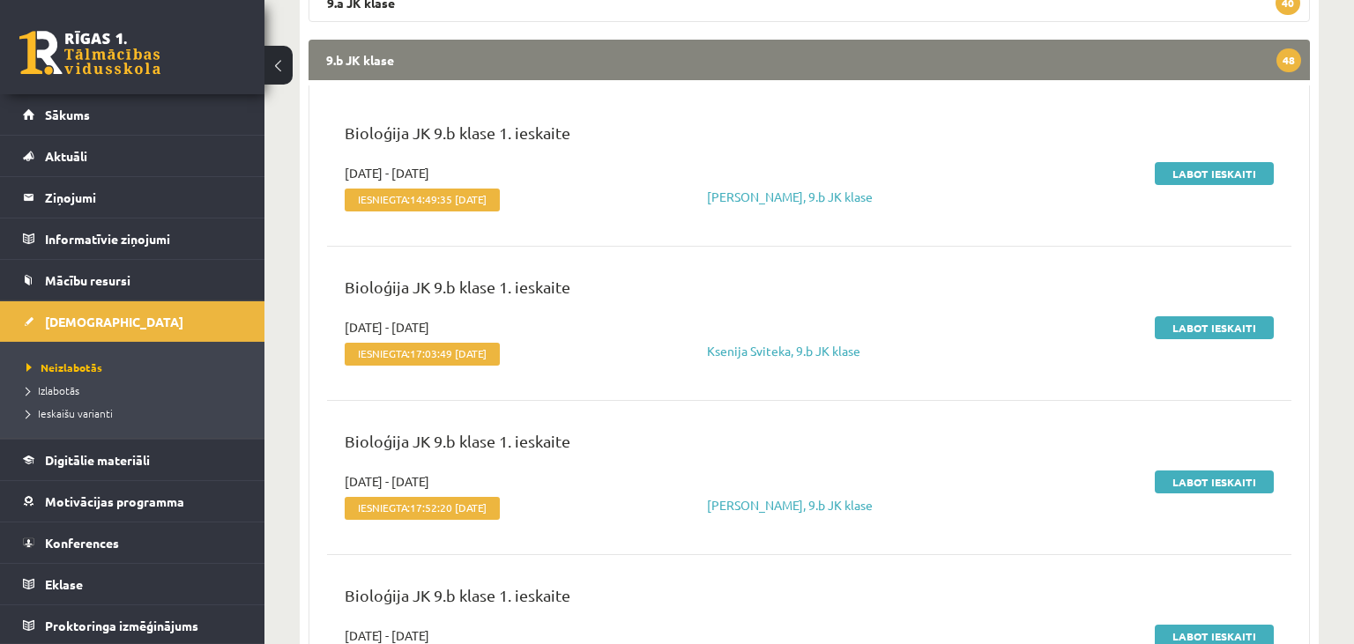
scroll to position [44, 0]
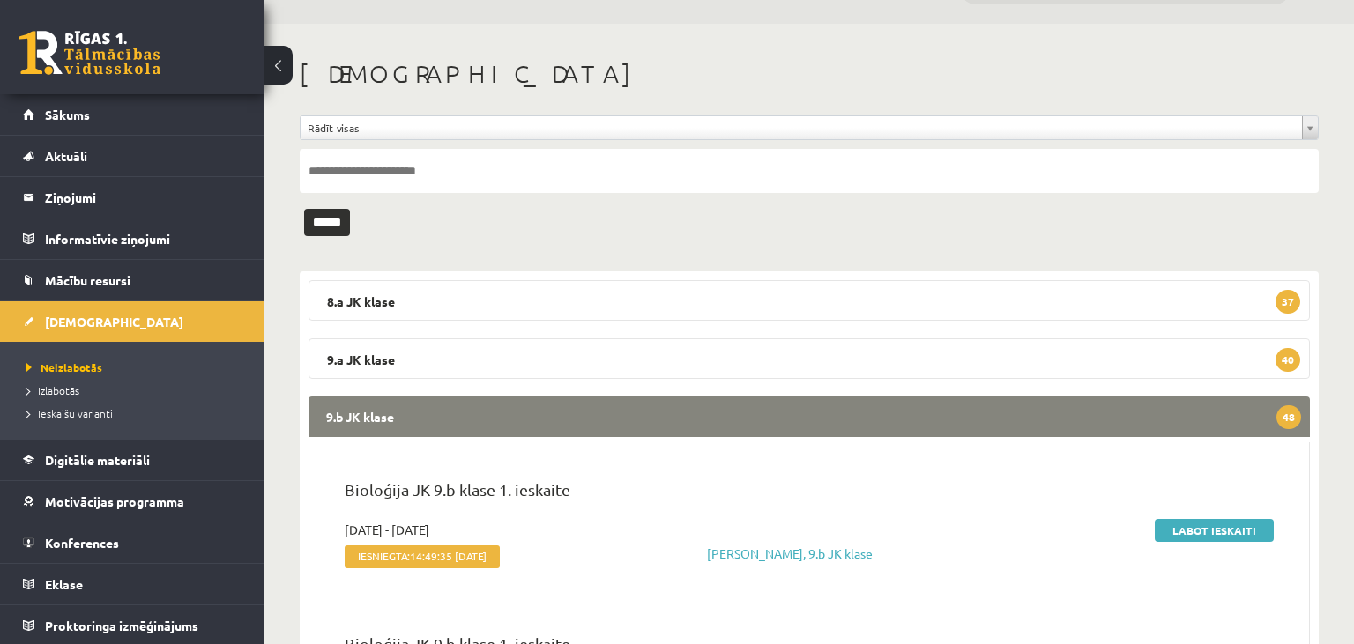
click at [595, 421] on legend "9.b JK klase 48" at bounding box center [809, 417] width 1001 height 41
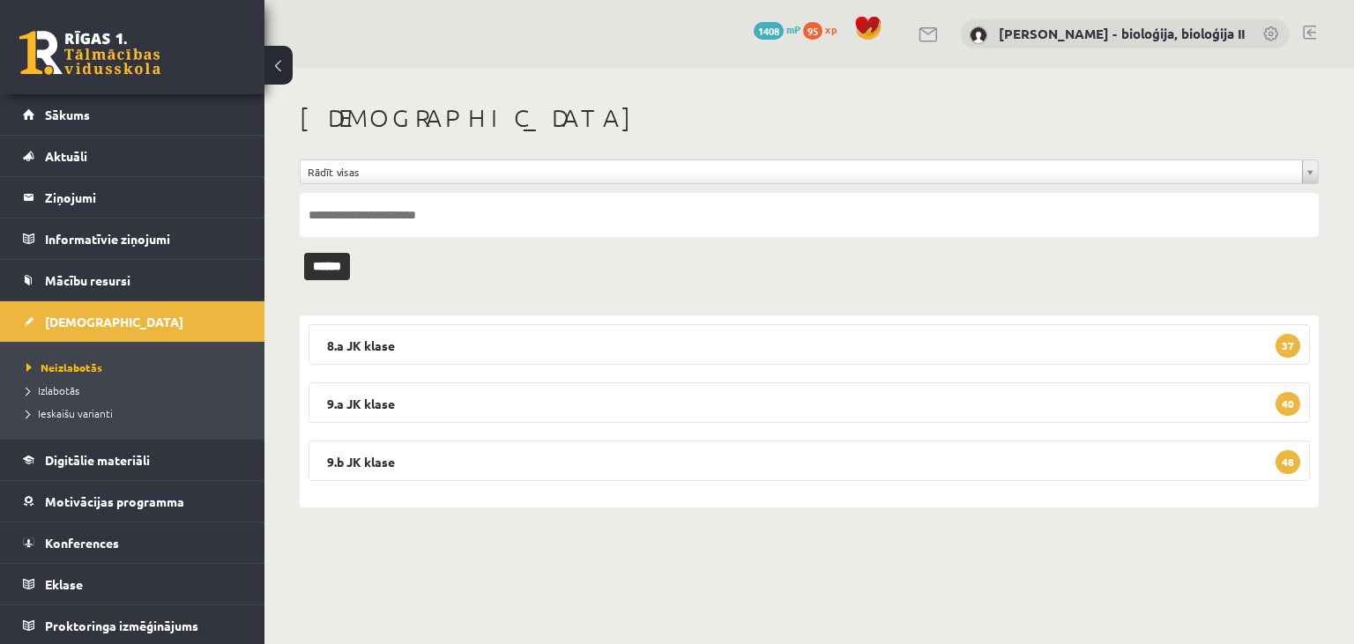
scroll to position [0, 0]
click at [86, 534] on link "Konferences" at bounding box center [133, 543] width 220 height 41
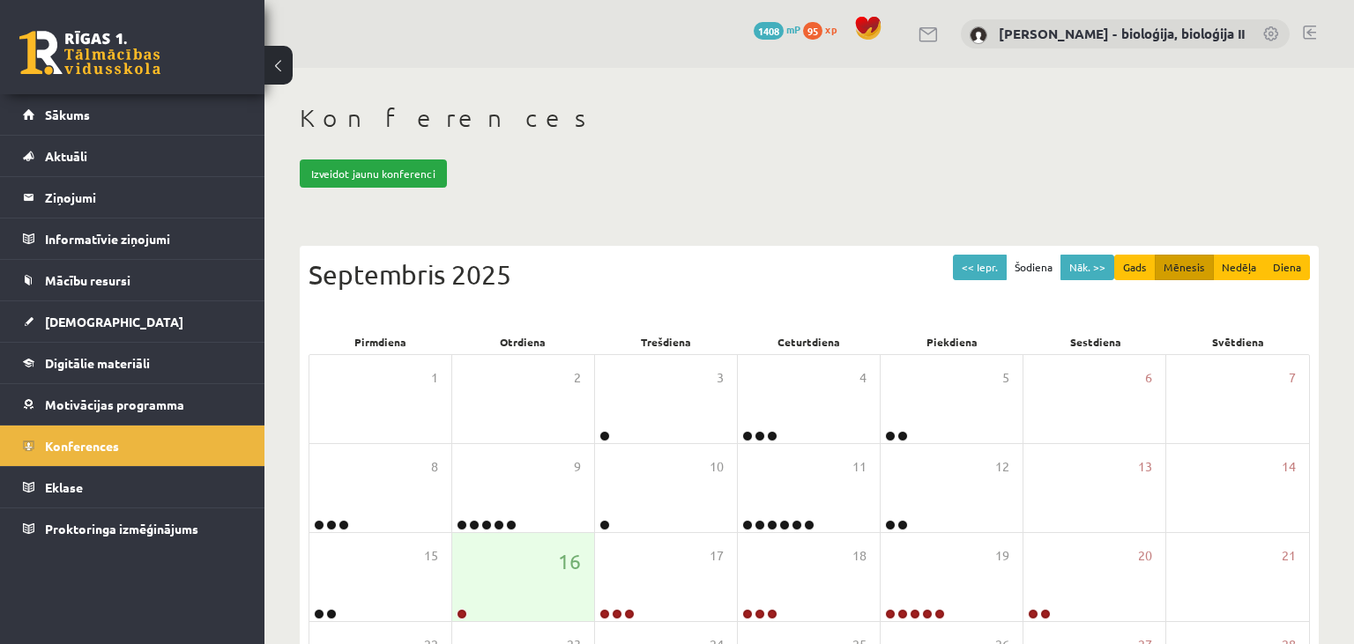
click at [680, 109] on h1 "Konferences" at bounding box center [809, 118] width 1019 height 30
click at [84, 205] on legend "Ziņojumi 0" at bounding box center [143, 197] width 197 height 41
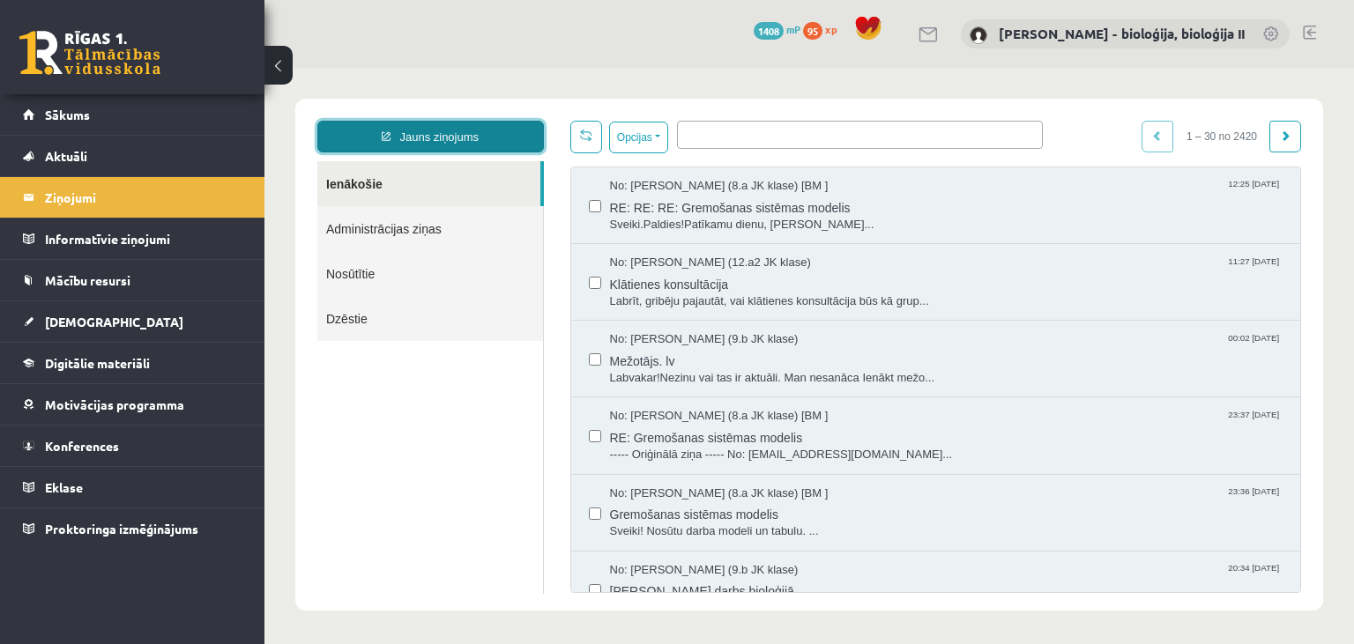
click at [450, 136] on link "Jauns ziņojums" at bounding box center [430, 137] width 227 height 32
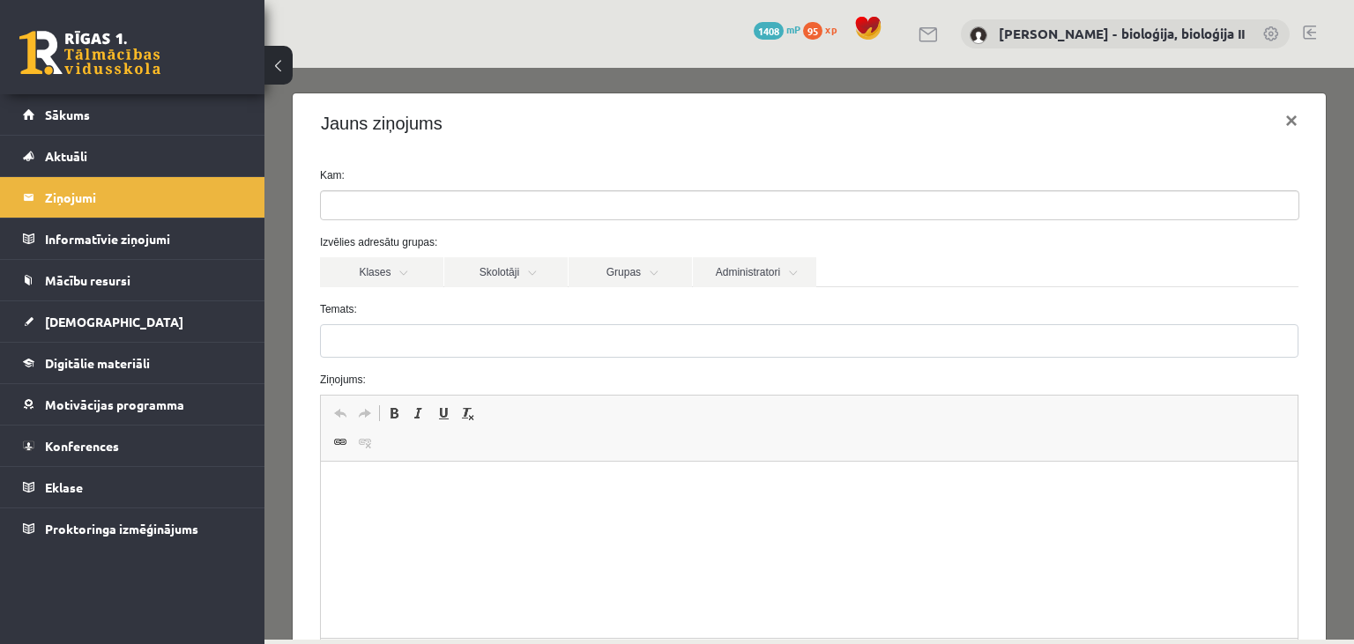
click at [386, 197] on ul at bounding box center [810, 205] width 978 height 28
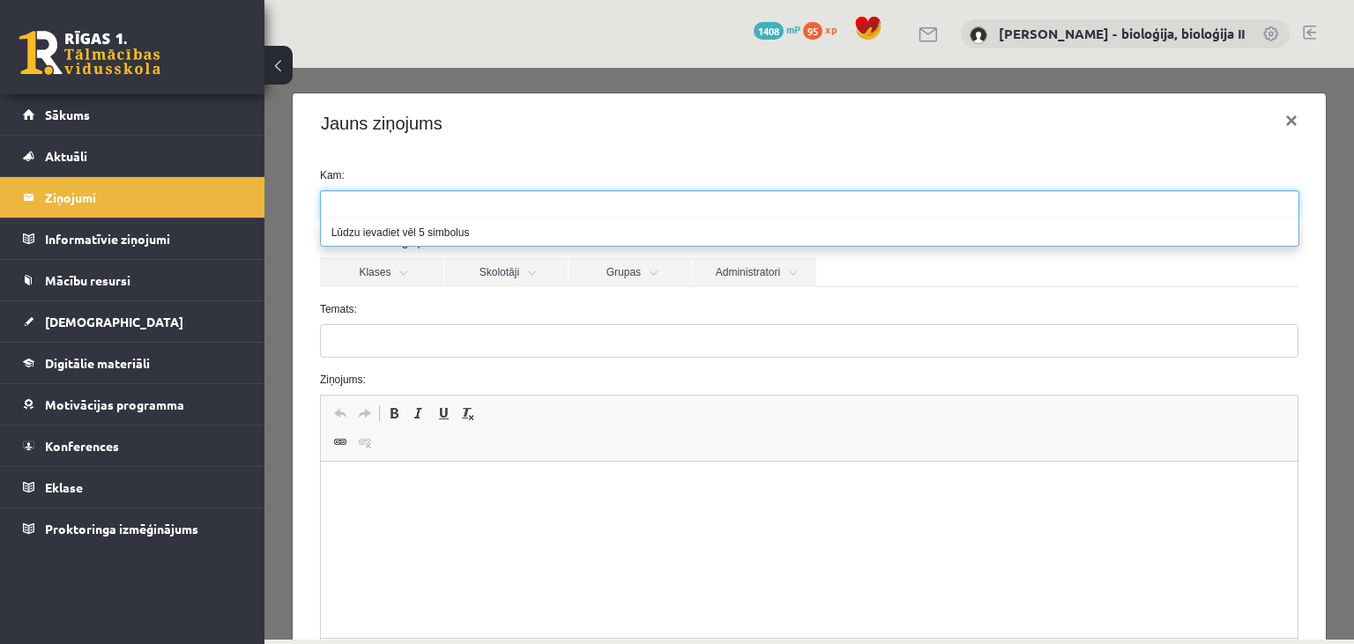
click at [386, 197] on ul at bounding box center [810, 205] width 978 height 28
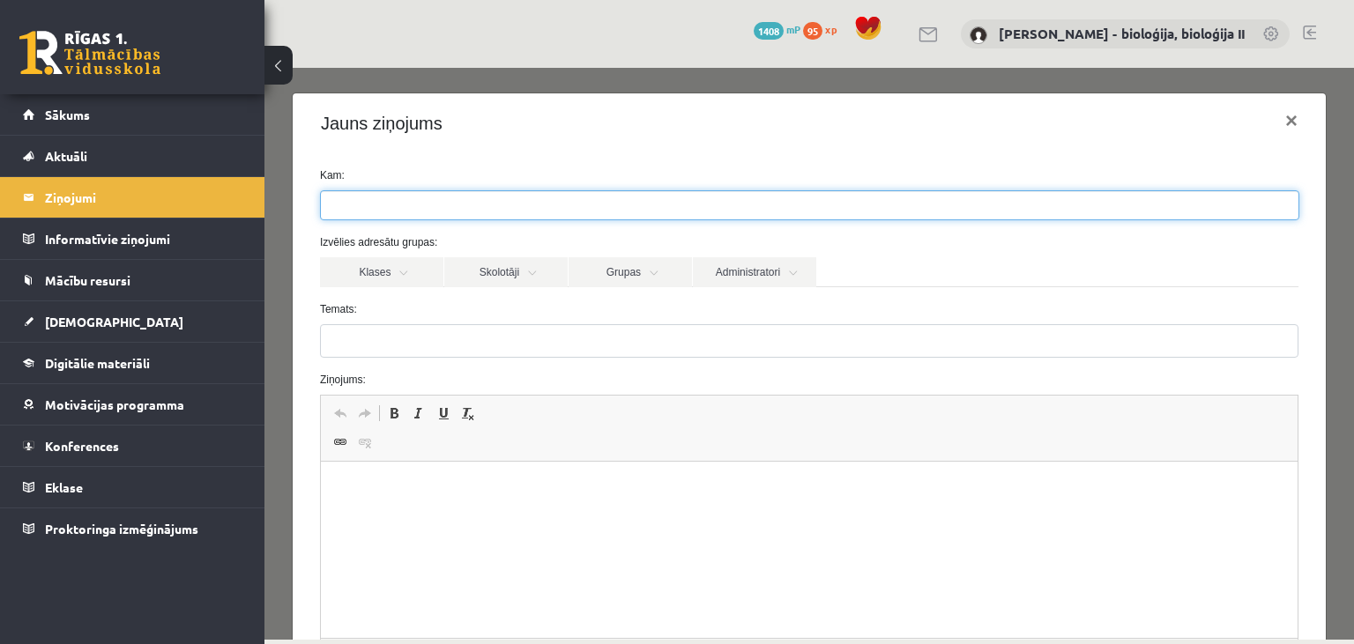
click at [480, 150] on div "Jauns ziņojums ×" at bounding box center [809, 123] width 1033 height 60
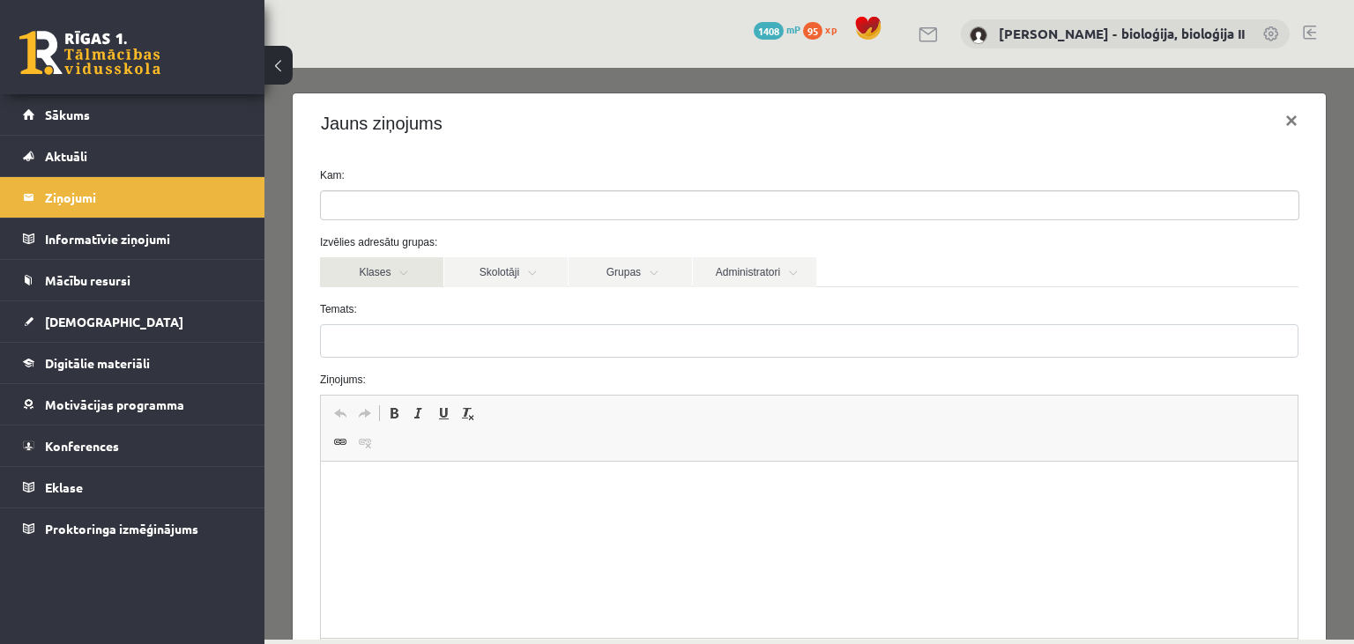
click at [388, 278] on link "Klases" at bounding box center [381, 272] width 123 height 30
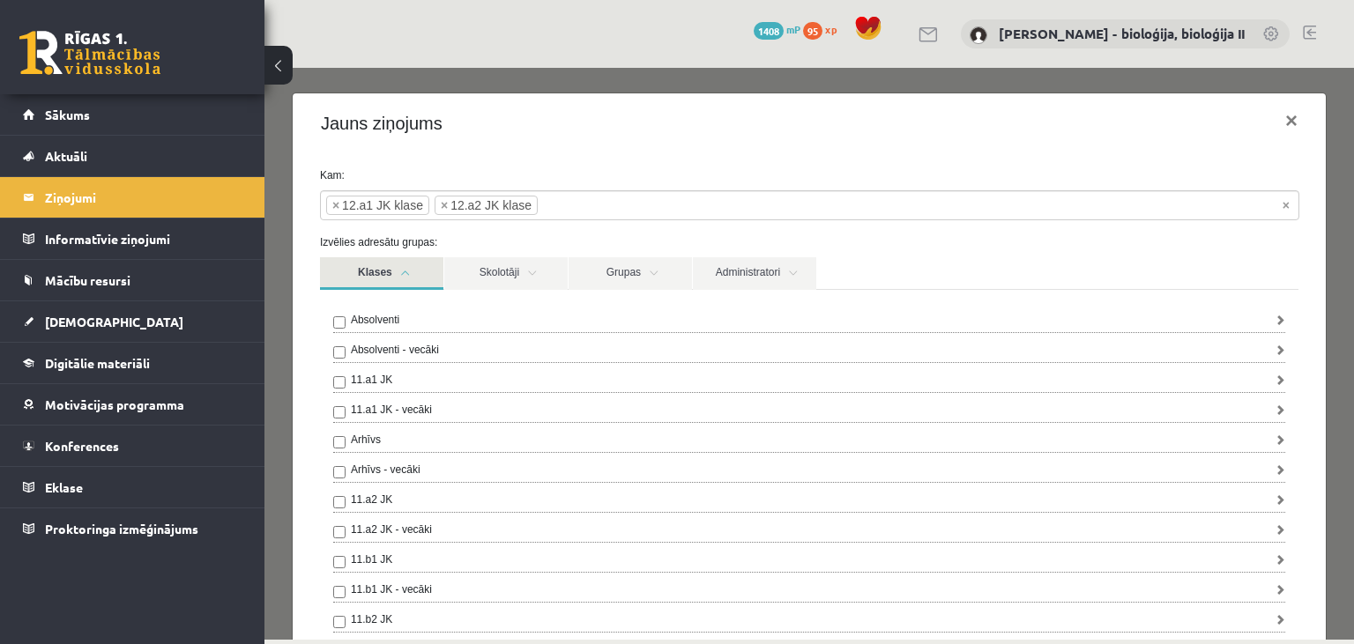
click at [398, 270] on link "Klases" at bounding box center [381, 273] width 123 height 33
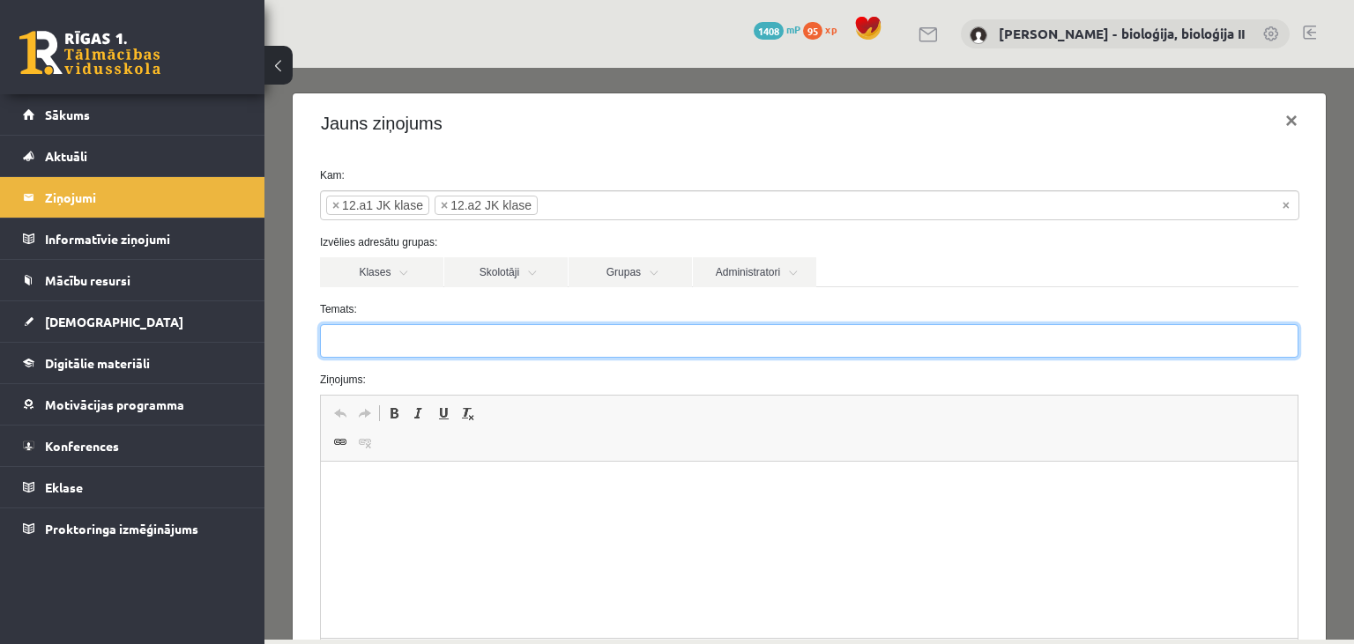
click at [422, 347] on input "Temats:" at bounding box center [809, 341] width 979 height 34
click at [584, 349] on input "**********" at bounding box center [809, 341] width 979 height 34
click at [717, 340] on input "**********" at bounding box center [809, 341] width 979 height 34
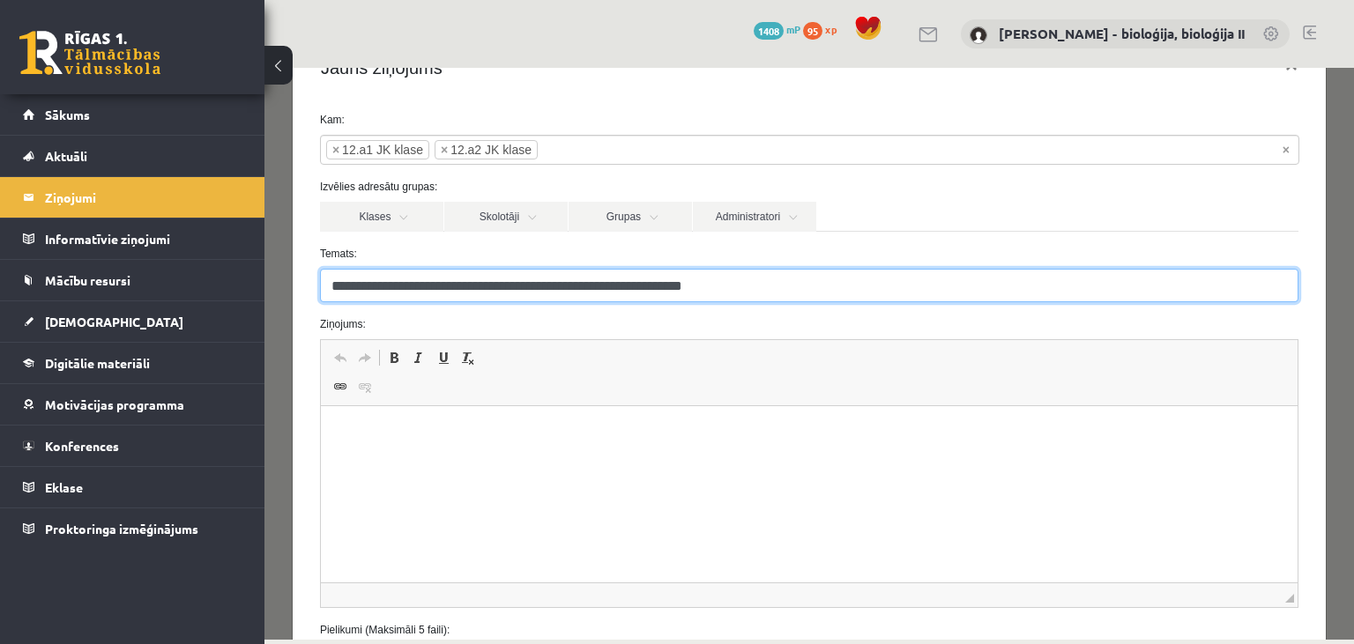
scroll to position [85, 0]
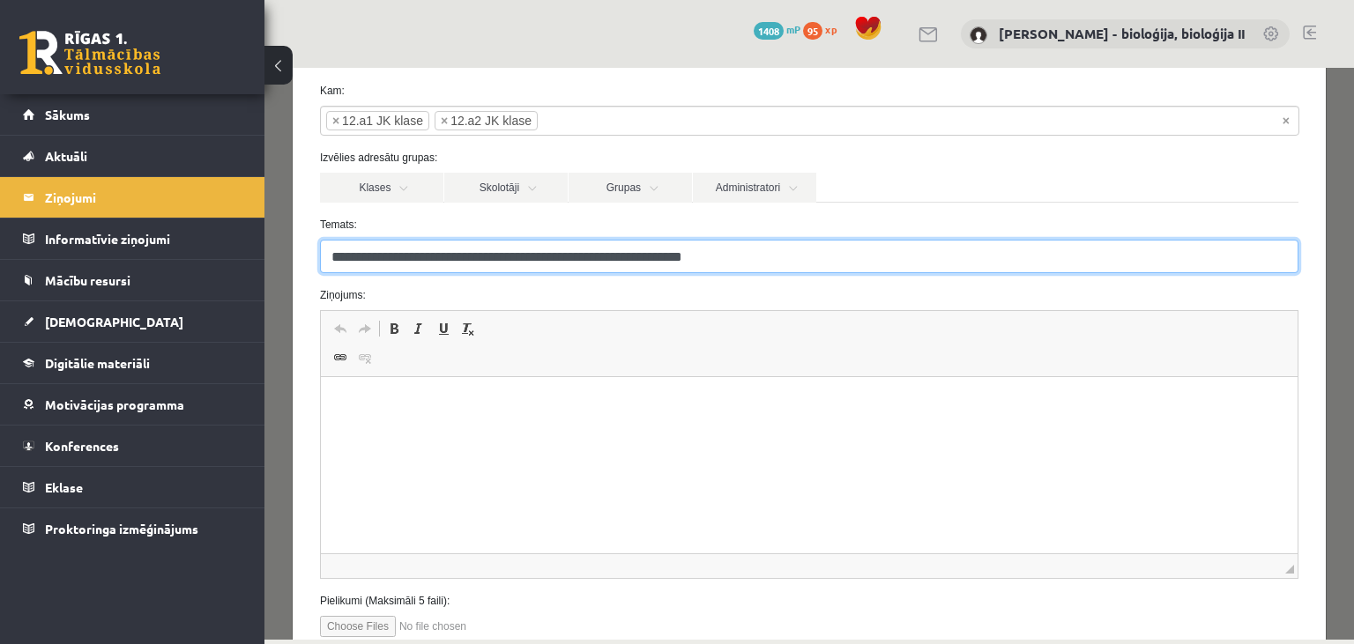
type input "**********"
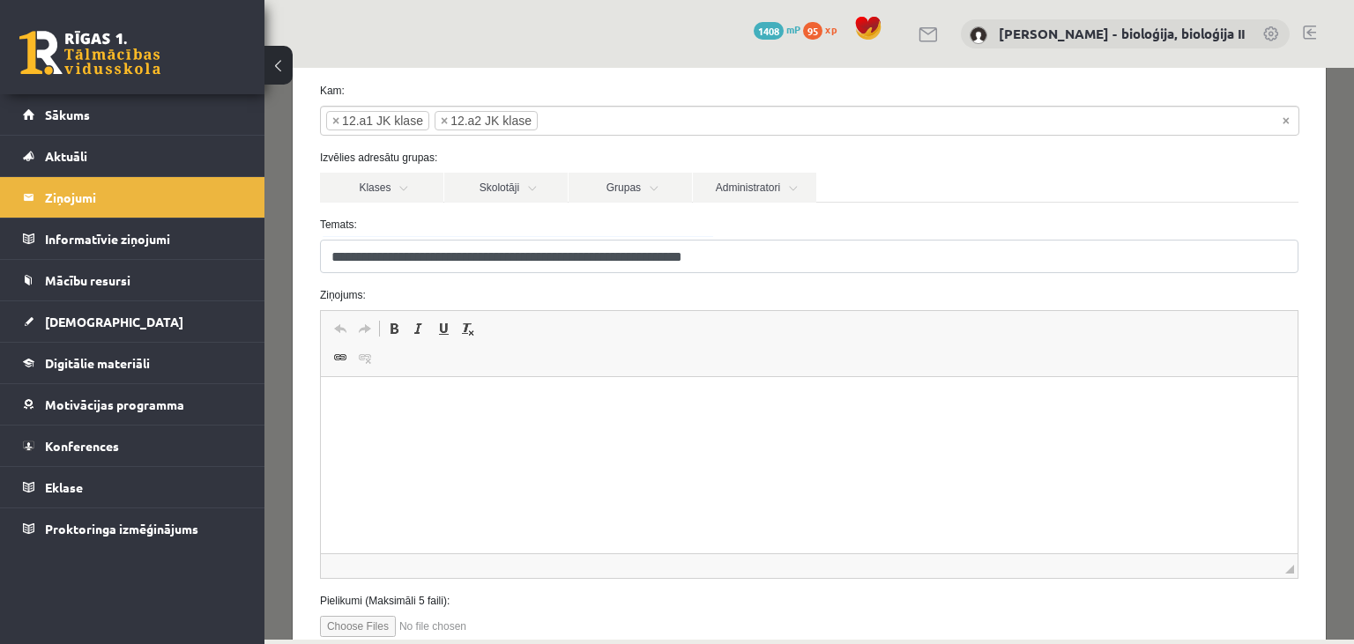
click at [519, 427] on html at bounding box center [808, 465] width 977 height 176
click at [382, 438] on p "**********" at bounding box center [809, 434] width 942 height 19
click at [473, 432] on p "**********" at bounding box center [809, 434] width 942 height 19
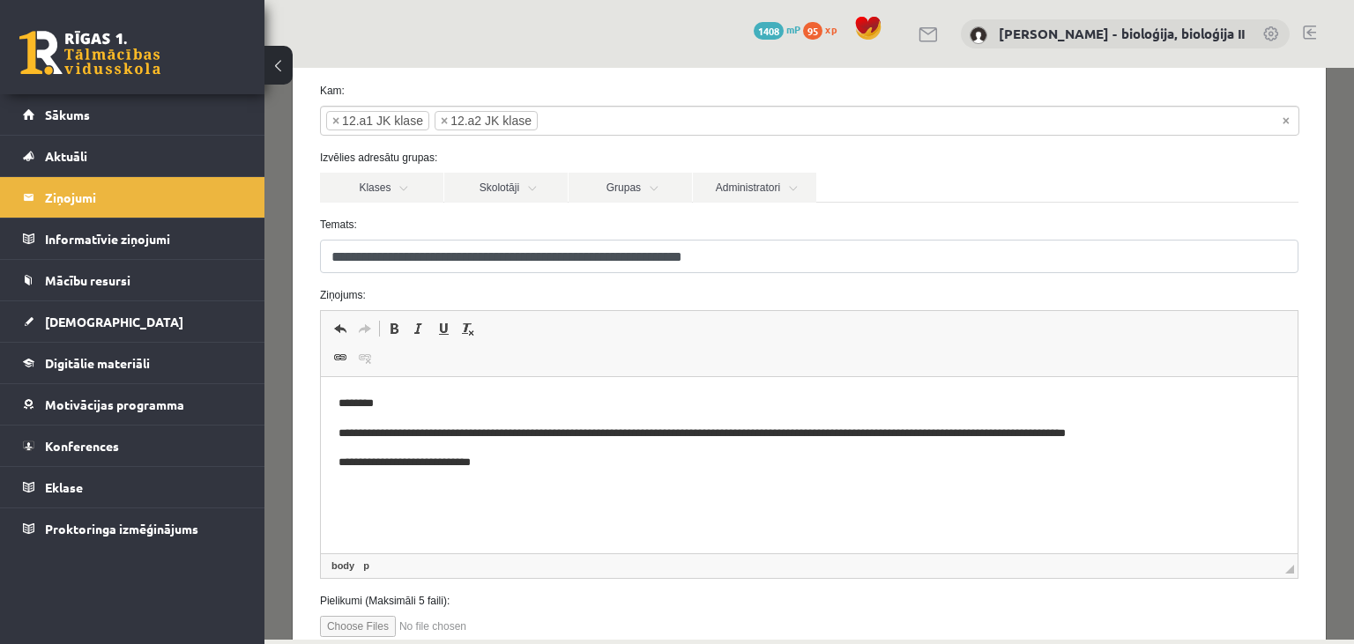
click at [518, 458] on p "**********" at bounding box center [809, 463] width 942 height 19
click at [347, 465] on p "**********" at bounding box center [809, 463] width 942 height 19
click at [609, 462] on p "**********" at bounding box center [809, 463] width 942 height 19
click at [797, 434] on p "**********" at bounding box center [809, 434] width 942 height 19
click at [924, 435] on p "**********" at bounding box center [809, 434] width 942 height 19
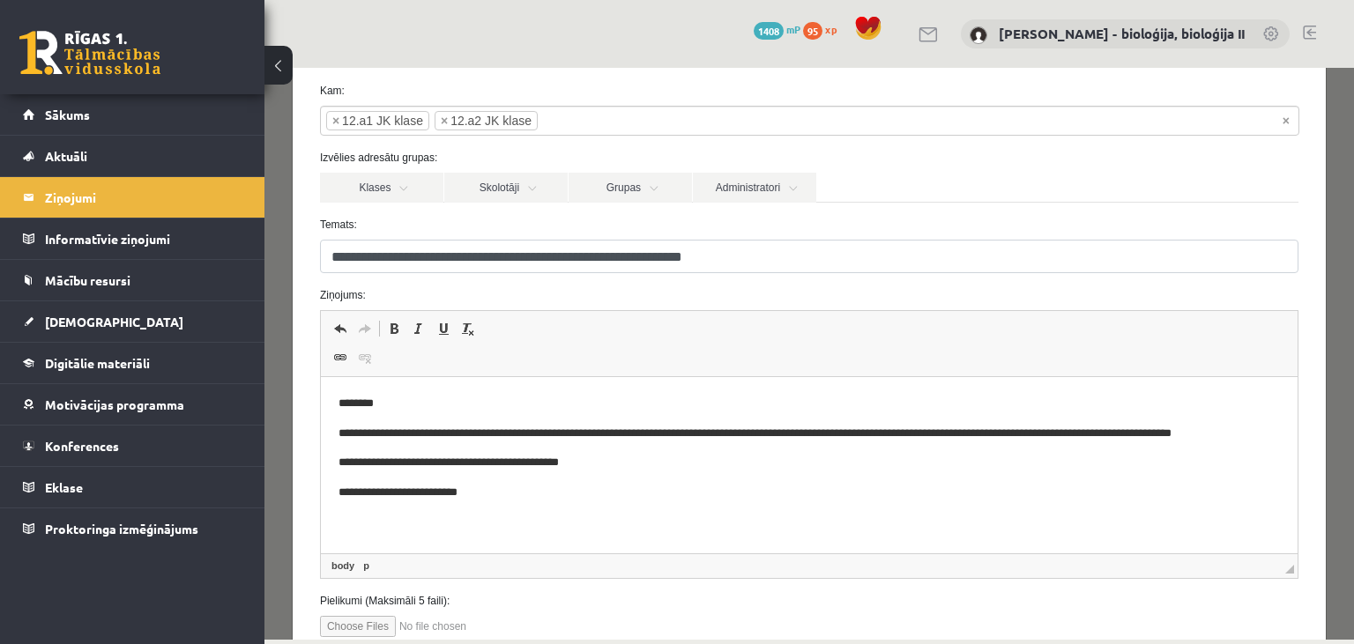
click at [571, 497] on p "**********" at bounding box center [809, 493] width 942 height 19
click at [555, 494] on p "**********" at bounding box center [809, 493] width 942 height 19
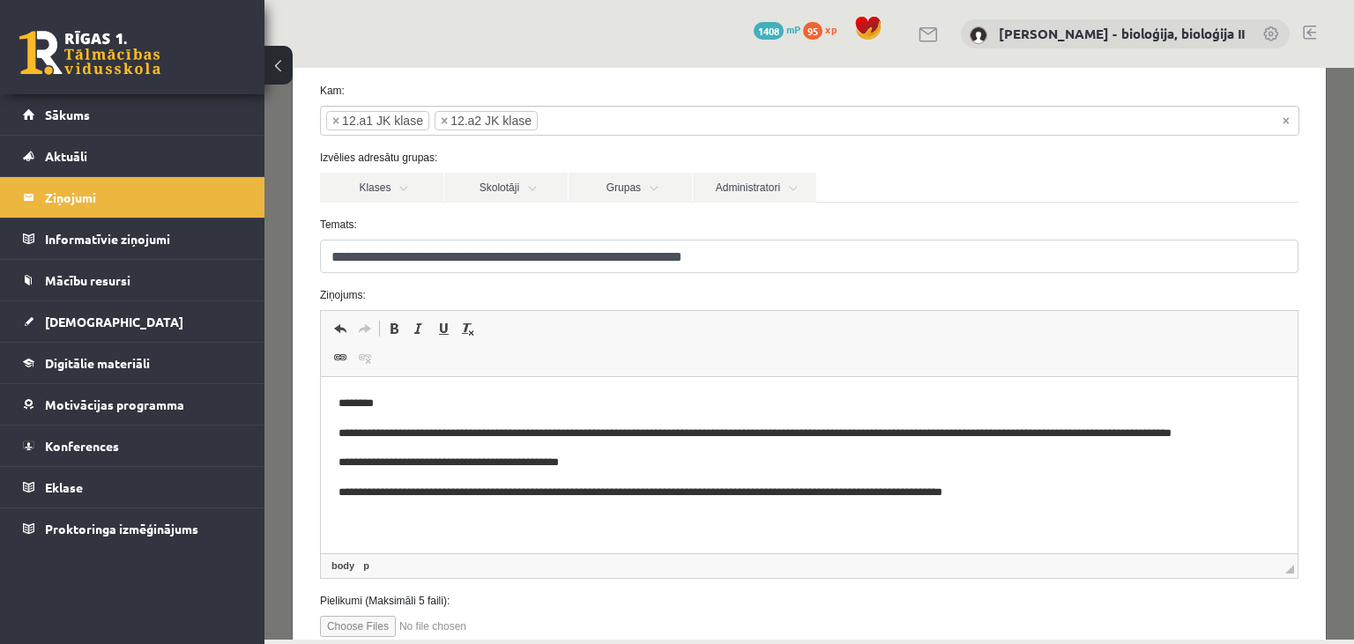
click at [480, 494] on p "**********" at bounding box center [809, 493] width 942 height 19
click at [1146, 509] on body "**********" at bounding box center [809, 478] width 942 height 167
click at [1143, 500] on p "**********" at bounding box center [809, 493] width 942 height 19
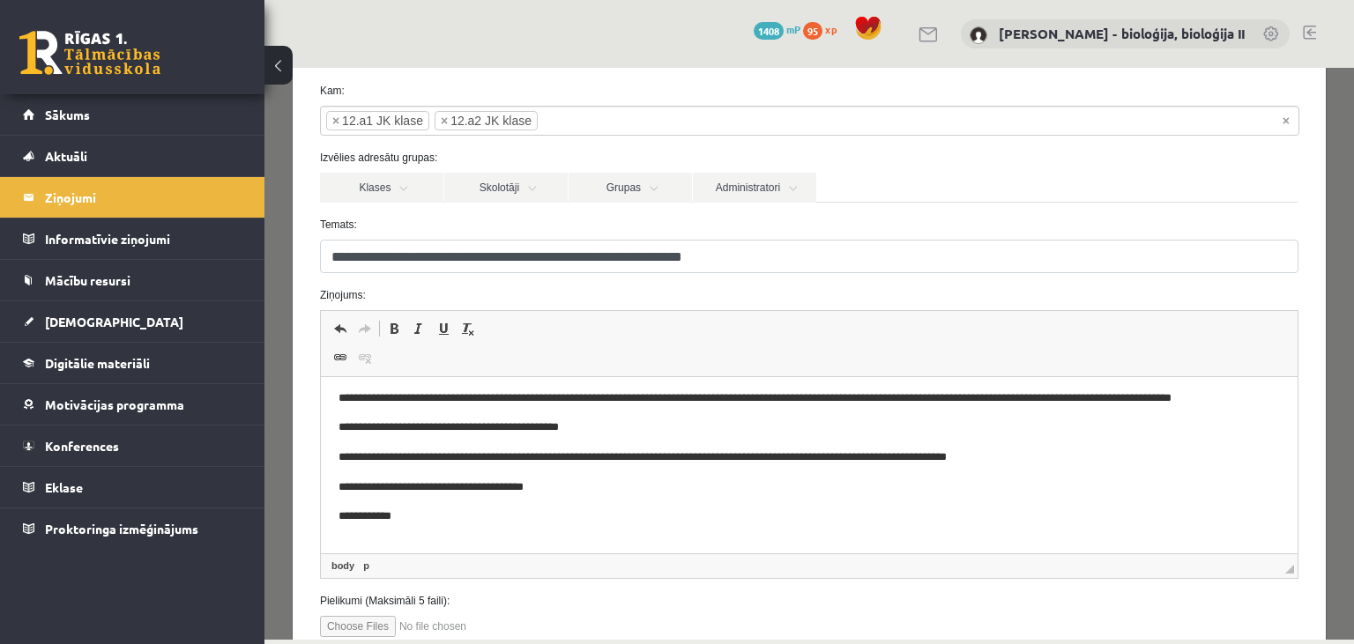
scroll to position [35, 0]
click at [483, 394] on p "**********" at bounding box center [809, 399] width 942 height 19
click at [851, 399] on p "**********" at bounding box center [809, 399] width 942 height 19
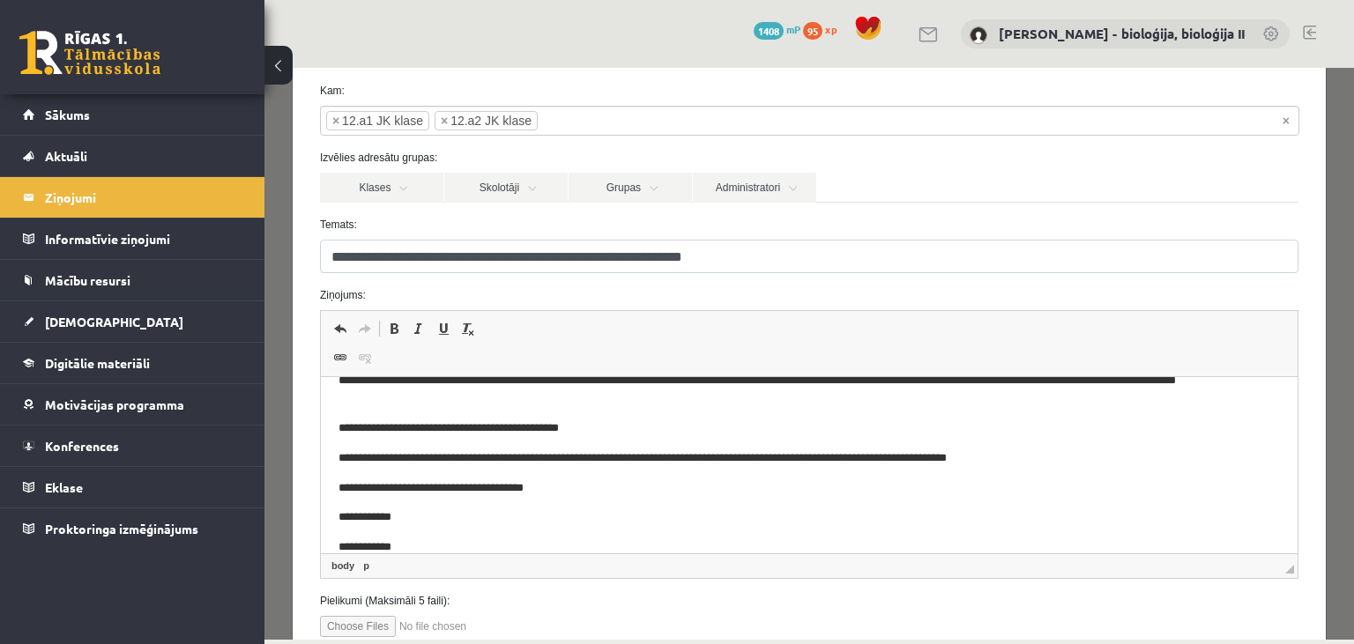
scroll to position [23, 0]
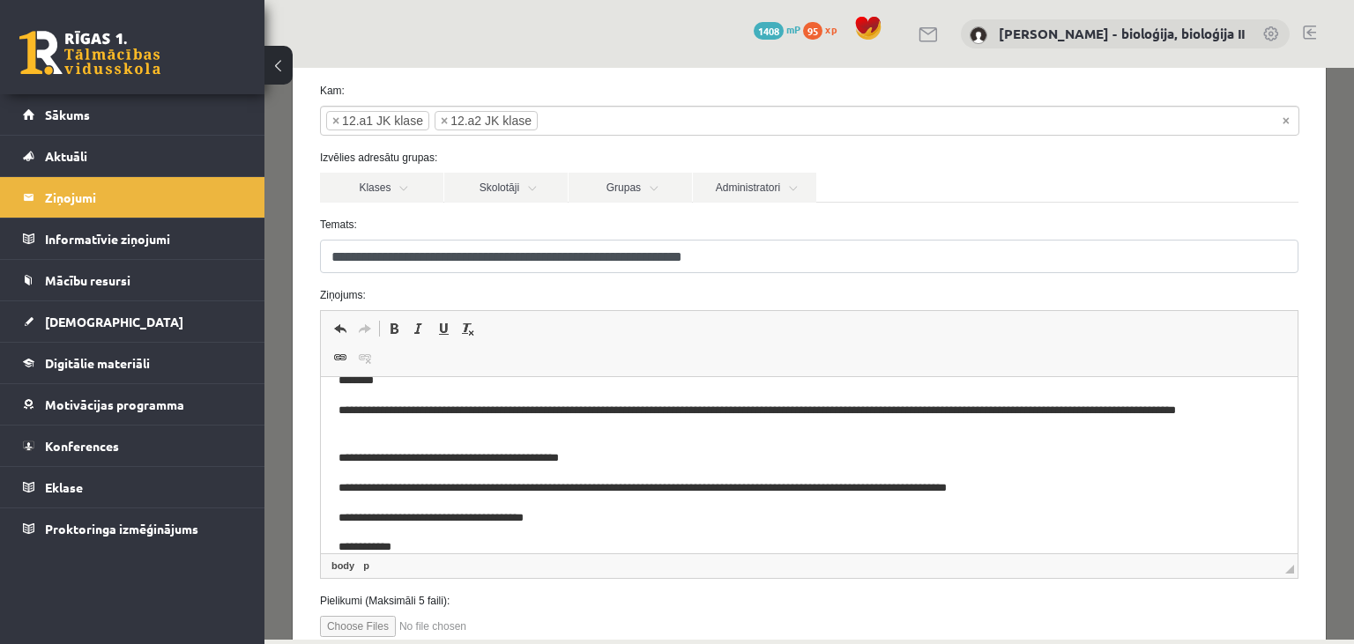
click at [406, 460] on p "**********" at bounding box center [809, 459] width 942 height 19
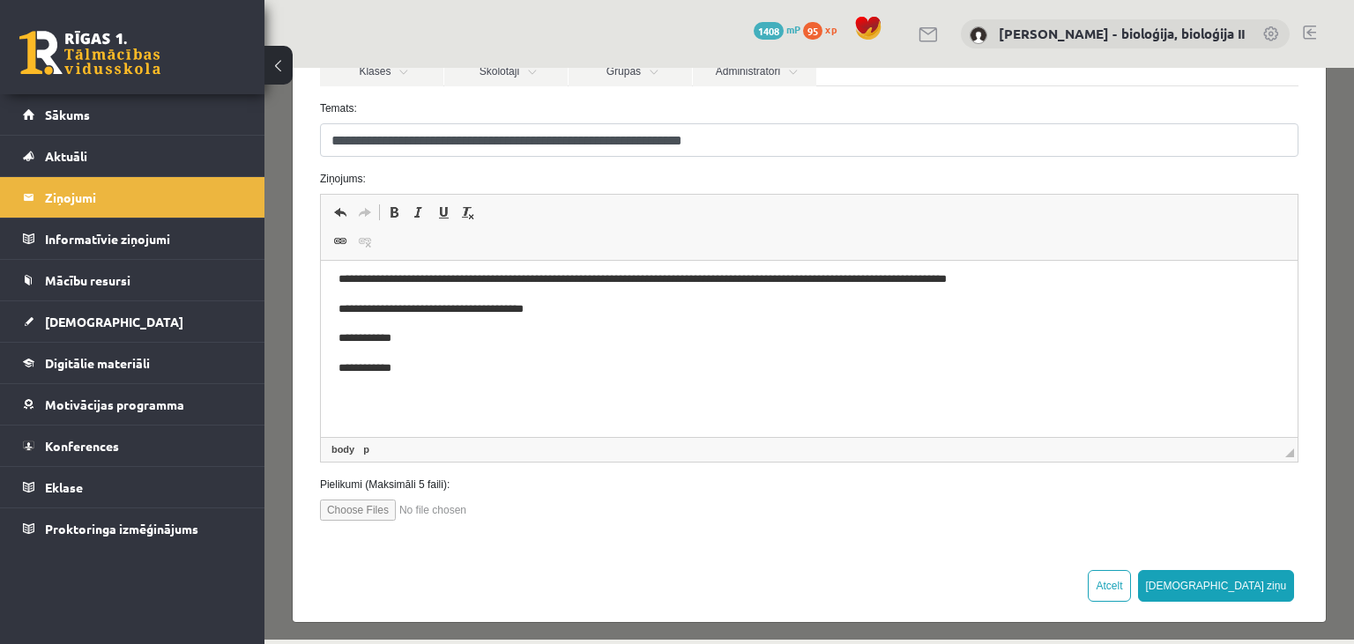
scroll to position [204, 0]
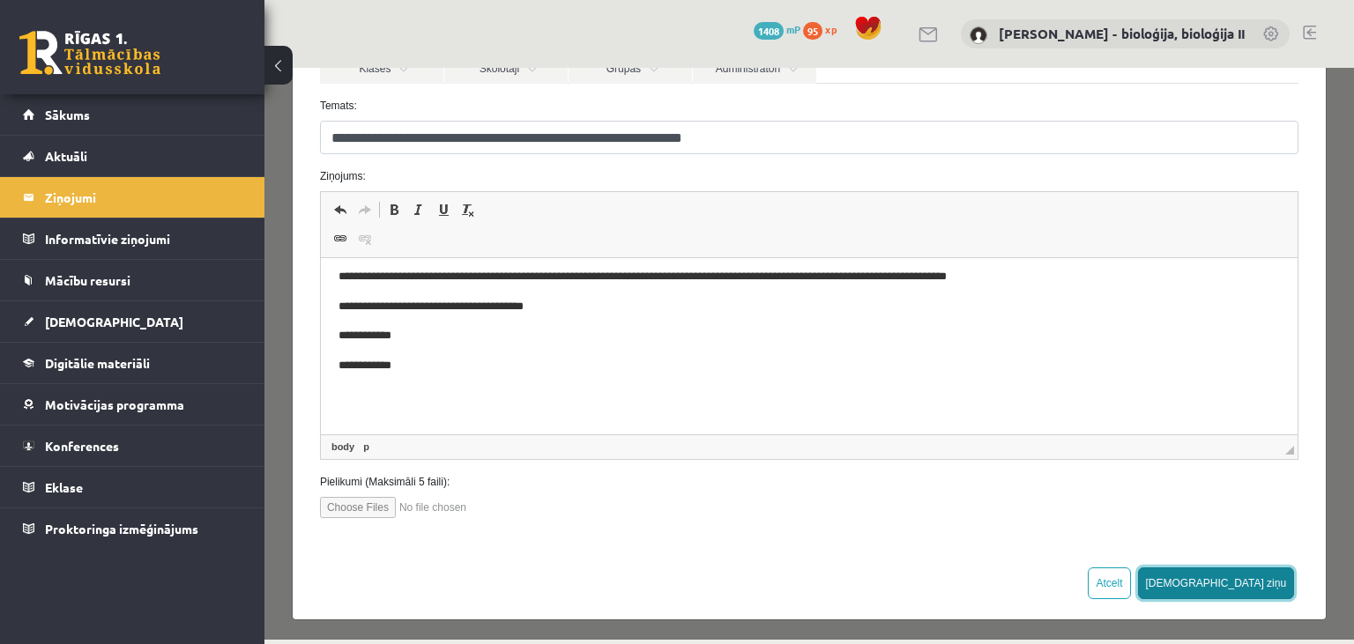
click at [1278, 577] on button "[DEMOGRAPHIC_DATA] ziņu" at bounding box center [1216, 584] width 157 height 32
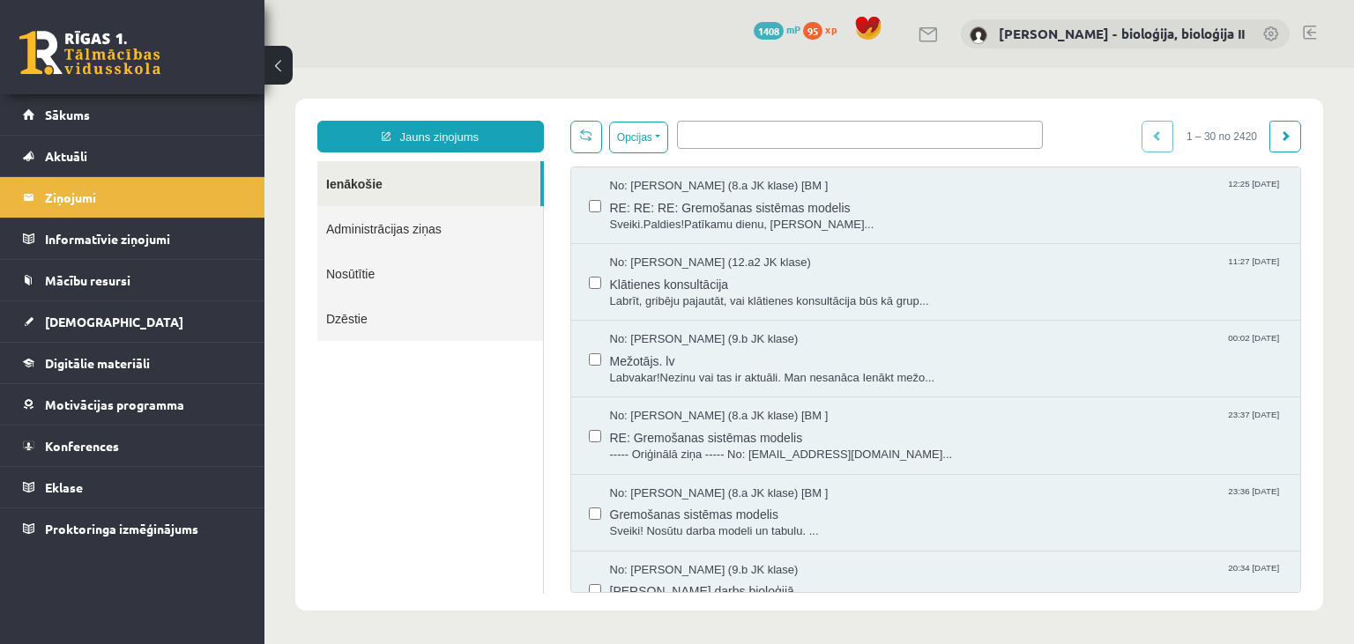
scroll to position [0, 0]
click at [125, 191] on legend "Ziņojumi 0" at bounding box center [143, 197] width 197 height 41
